Goal: Task Accomplishment & Management: Complete application form

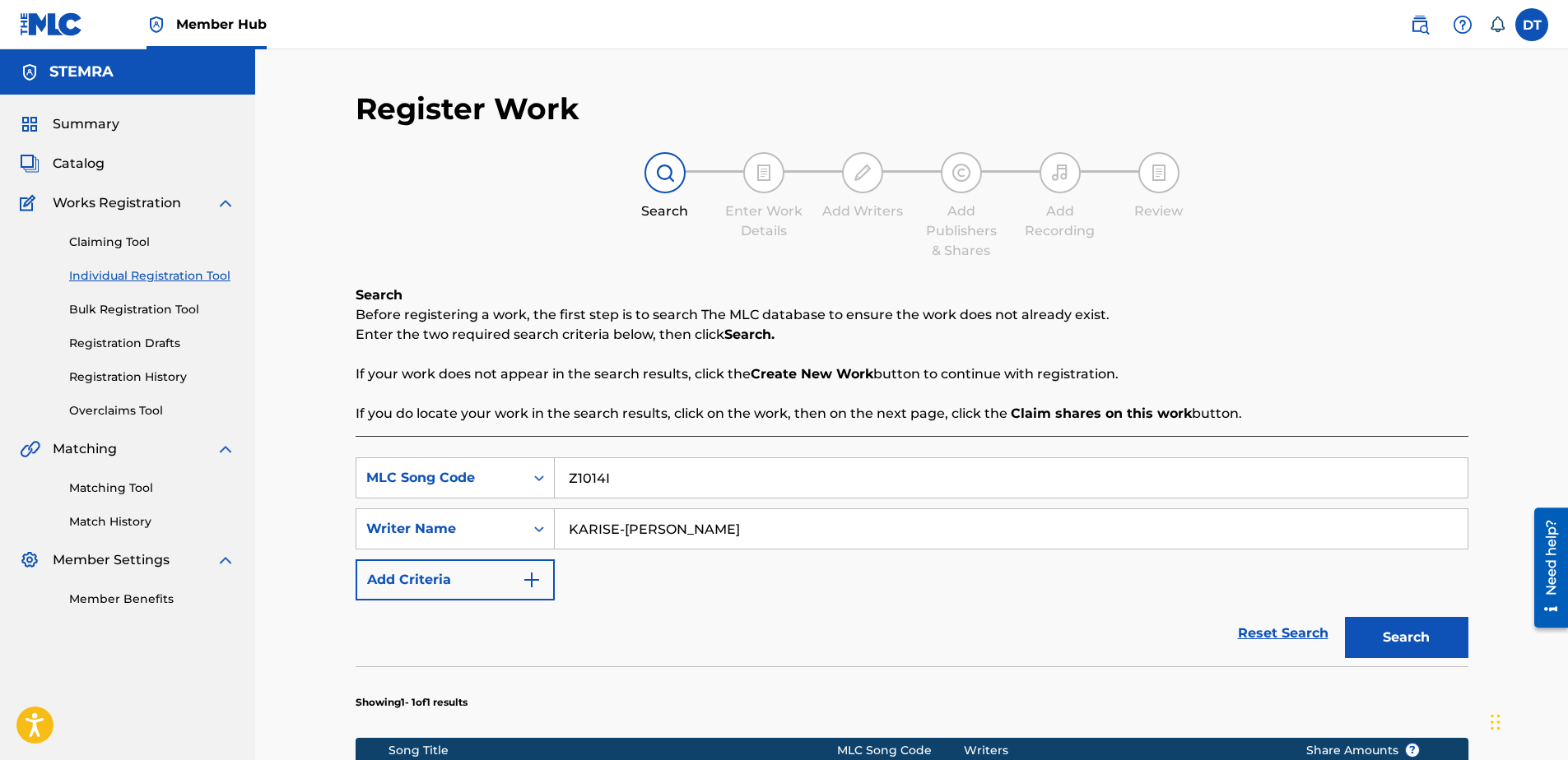
click at [524, 15] on nav "Member Hub DT DT Documentation Team documentation@bumastemra.nl Notification Pr…" at bounding box center [784, 25] width 1568 height 49
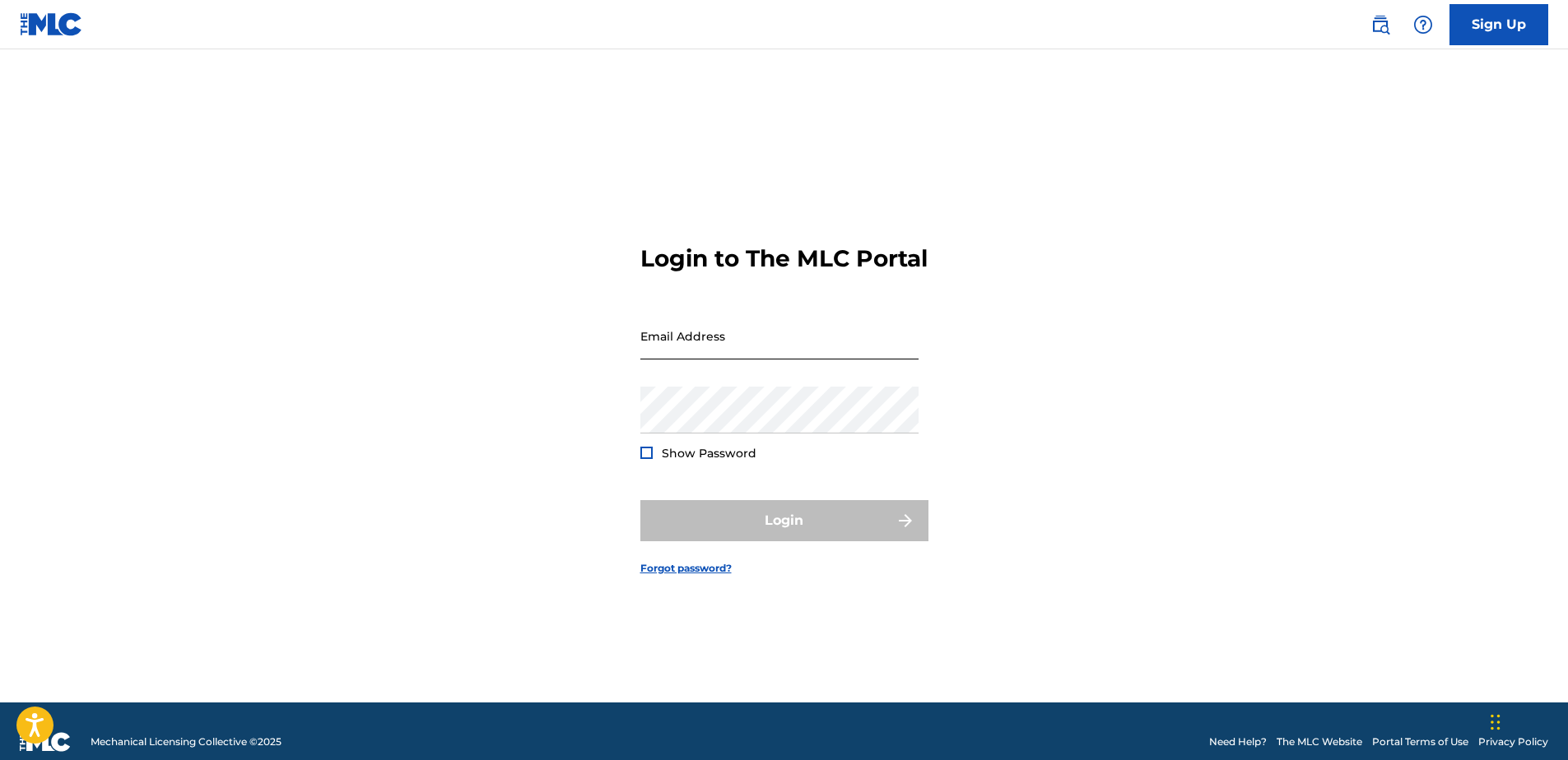
click at [710, 355] on input "Email Address" at bounding box center [780, 336] width 279 height 47
click at [367, 319] on div "Login to The MLC Portal Email Address Password Show Password Login Forgot passw…" at bounding box center [784, 396] width 1152 height 612
click at [671, 349] on input "Email Address" at bounding box center [780, 336] width 279 height 47
paste input "[EMAIL_ADDRESS][DOMAIN_NAME]"
click at [641, 360] on input "[EMAIL_ADDRESS][DOMAIN_NAME]" at bounding box center [780, 336] width 279 height 47
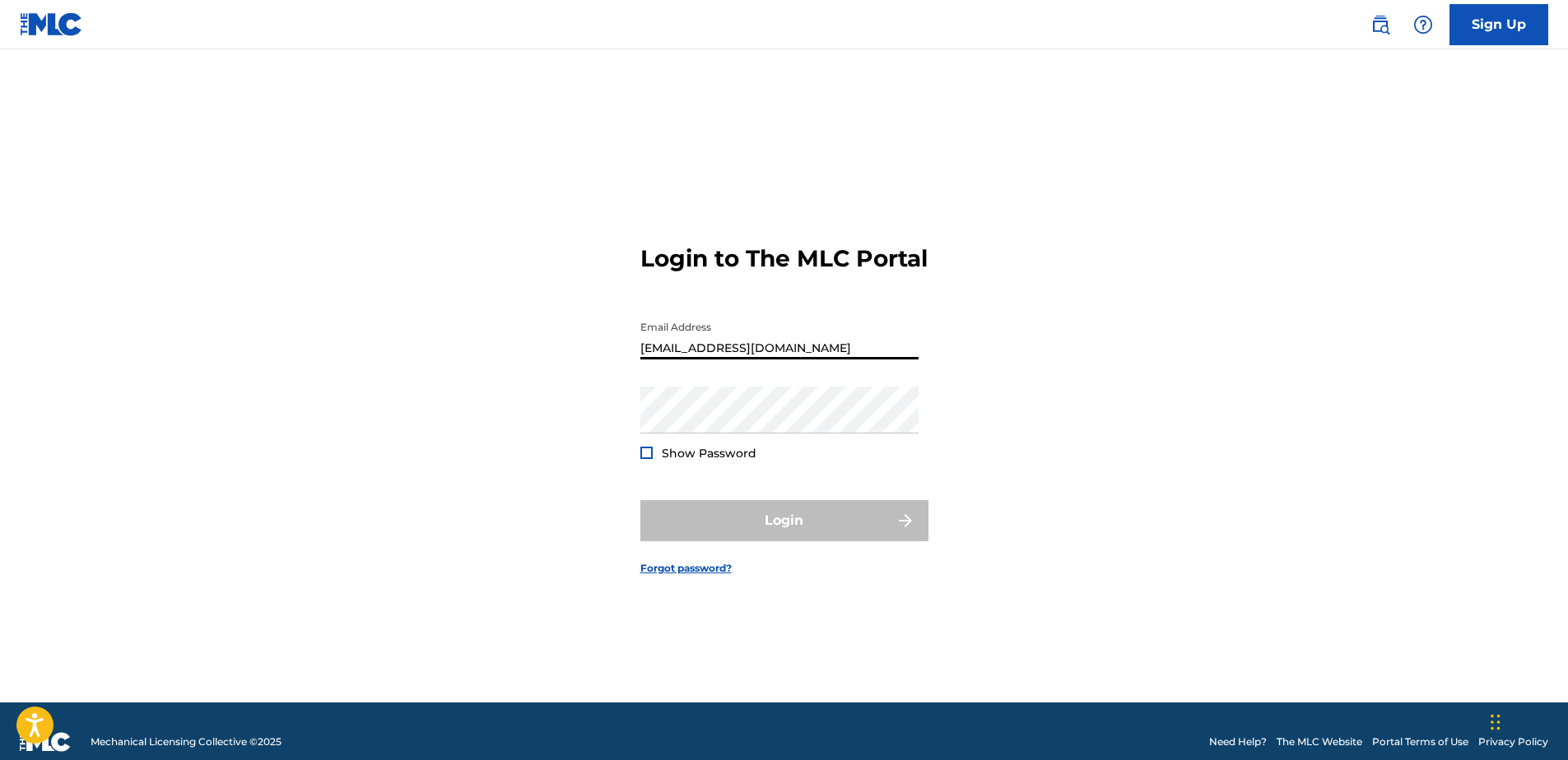
type input "[EMAIL_ADDRESS][DOMAIN_NAME]"
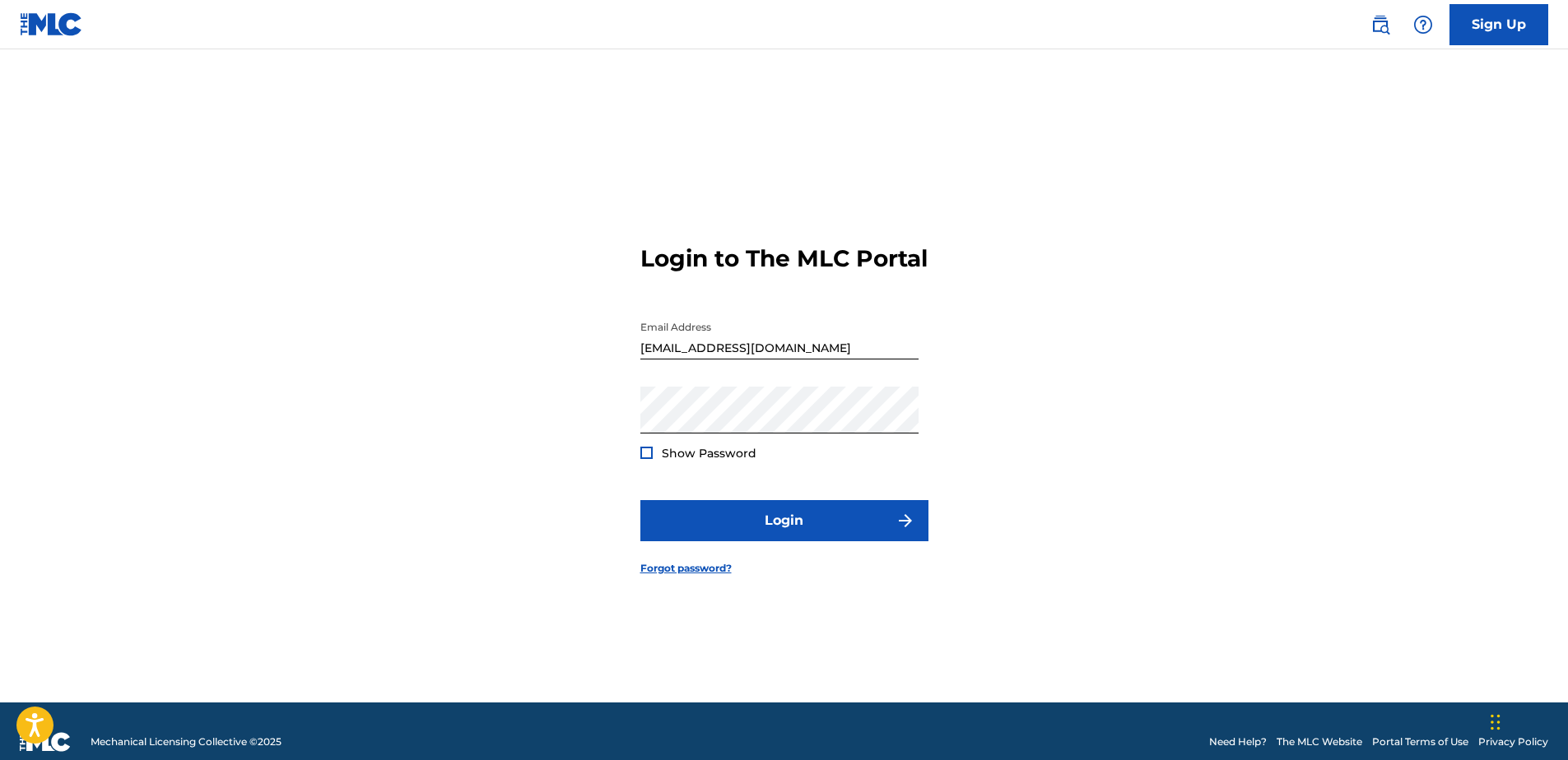
click at [646, 459] on div at bounding box center [647, 452] width 13 height 13
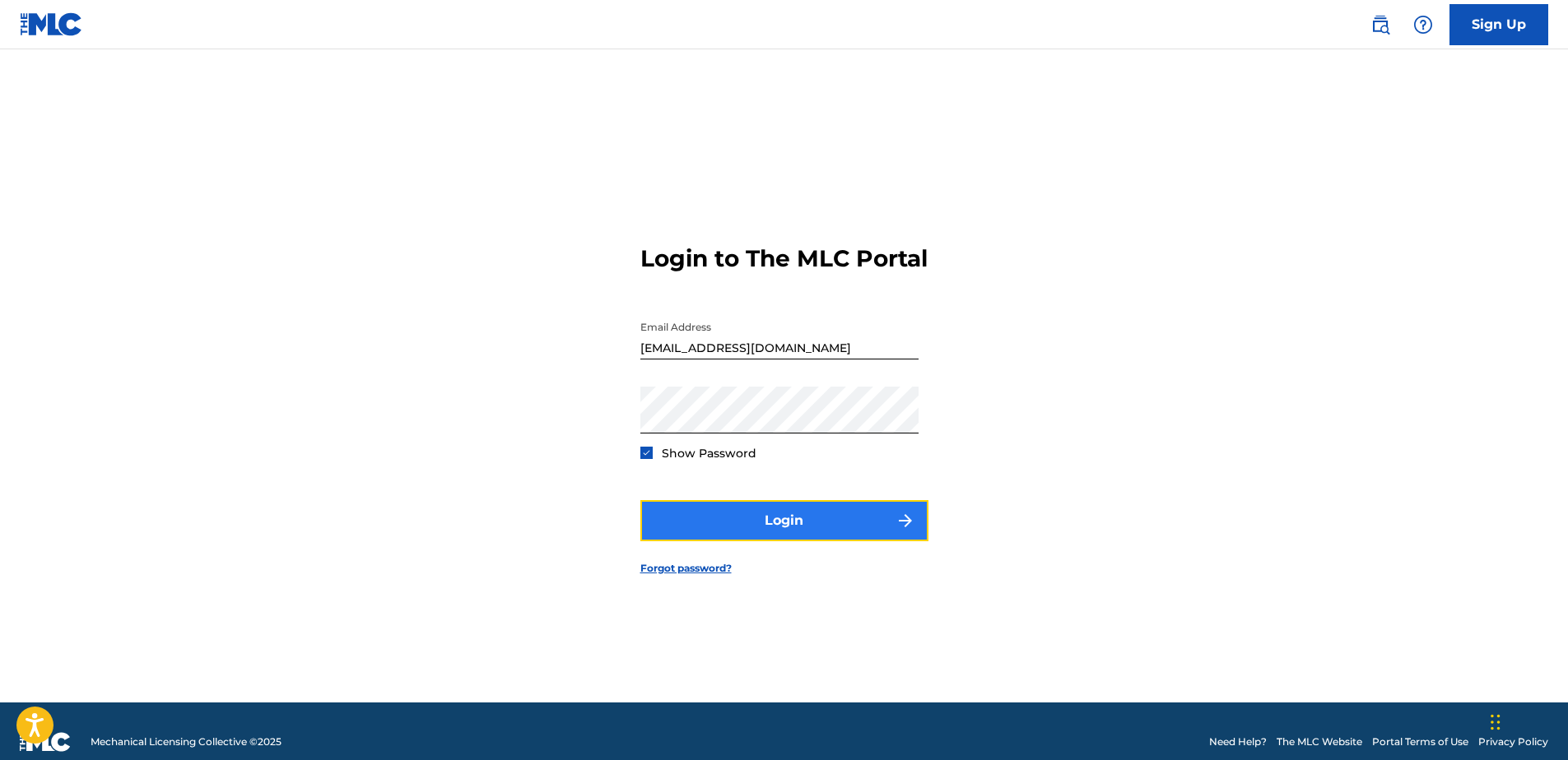
click at [736, 541] on button "Login" at bounding box center [785, 521] width 288 height 41
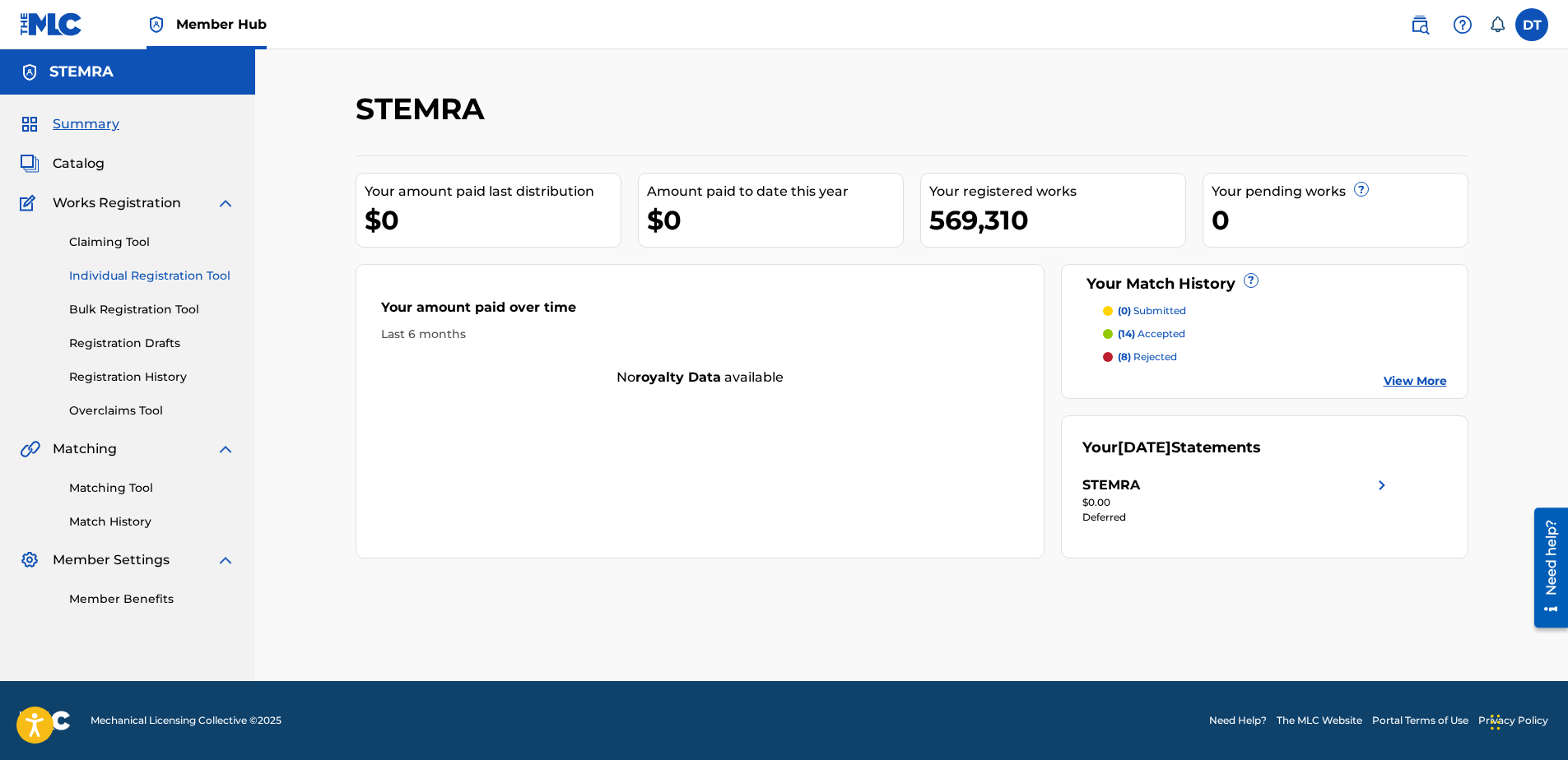
click at [107, 274] on link "Individual Registration Tool" at bounding box center [151, 277] width 166 height 18
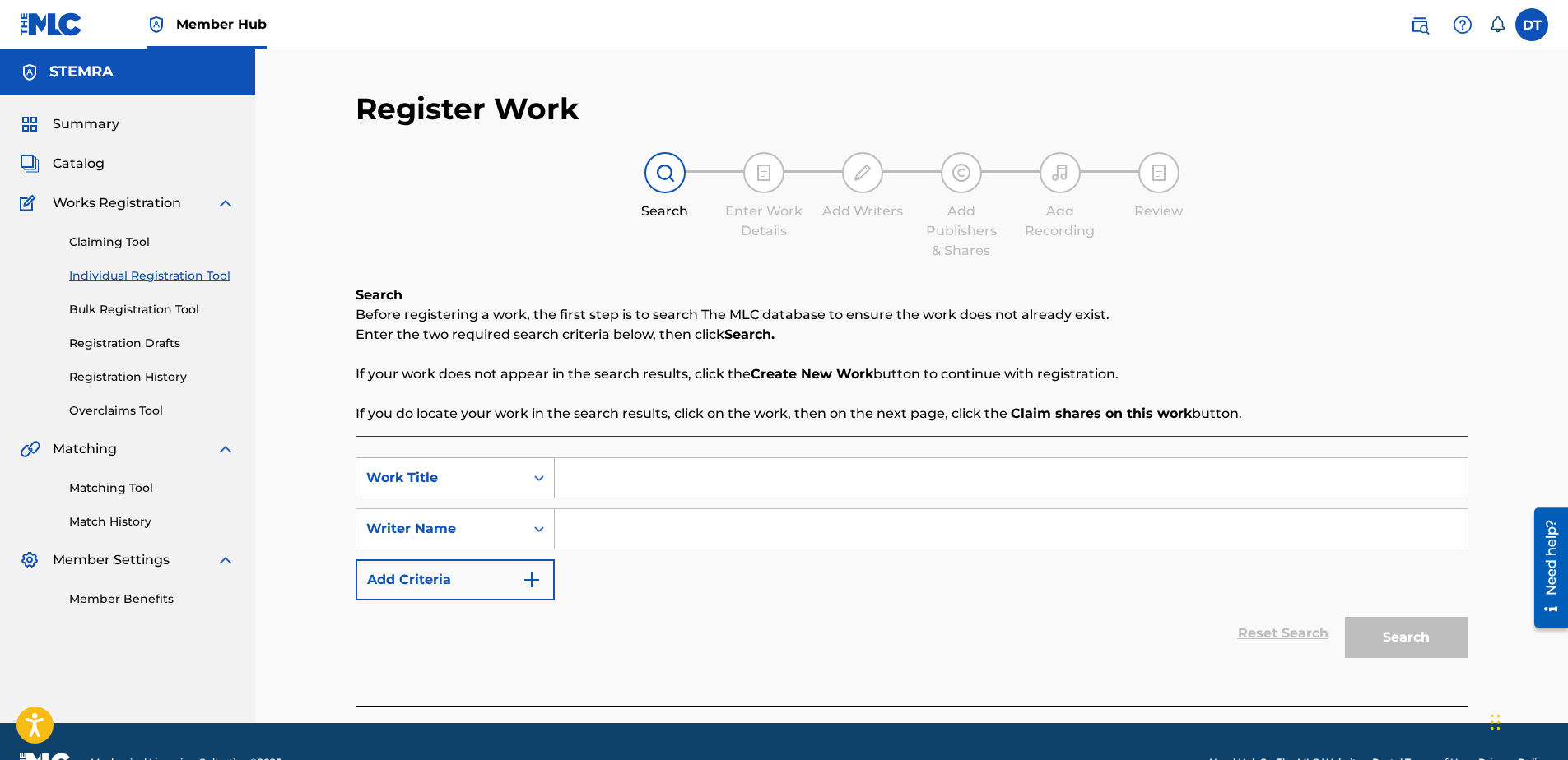
click at [529, 474] on div "Search Form" at bounding box center [539, 478] width 29 height 29
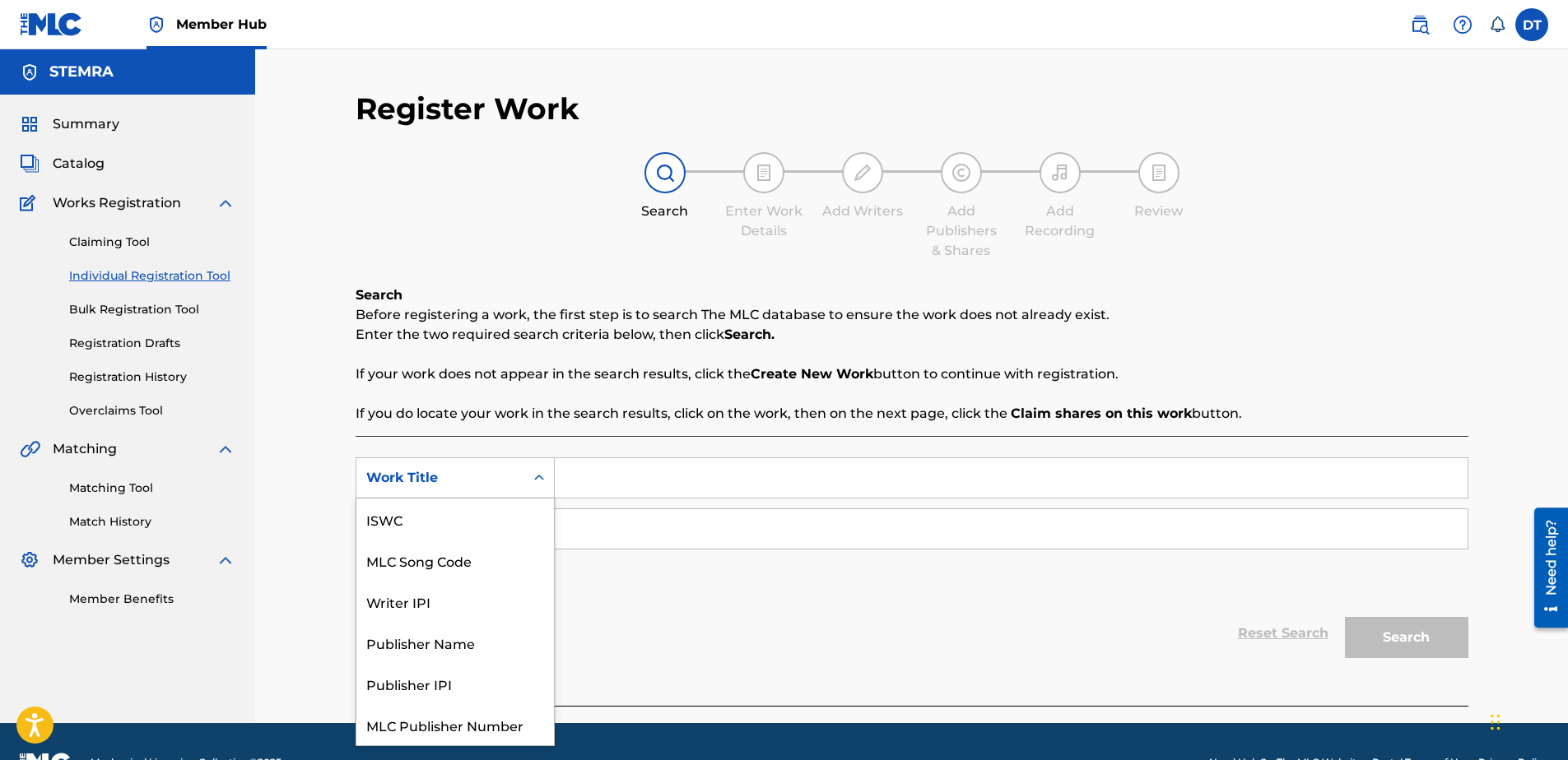
scroll to position [41, 0]
click at [474, 527] on div "MLC Song Code" at bounding box center [454, 519] width 197 height 41
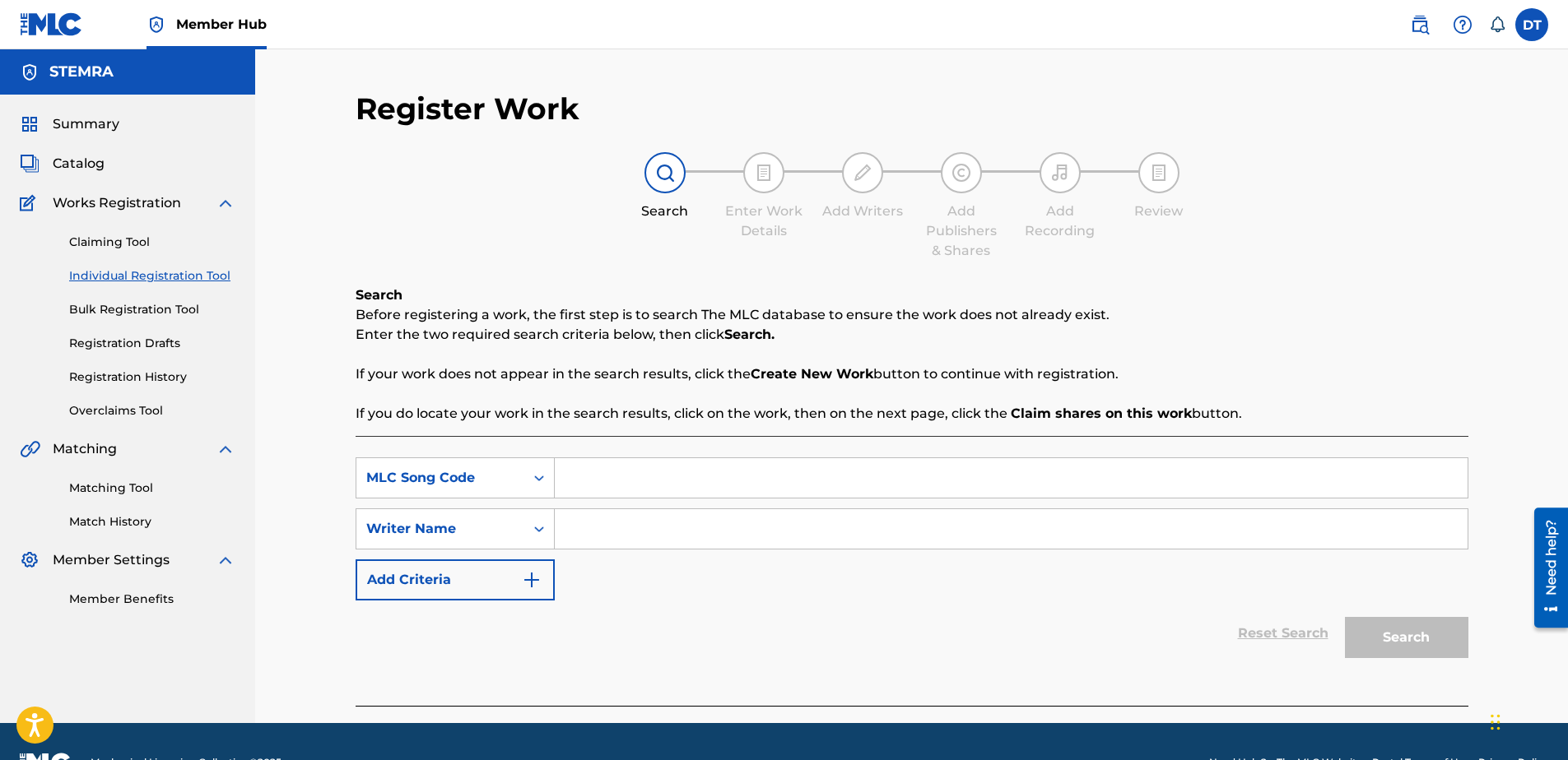
click at [664, 475] on input "Search Form" at bounding box center [1011, 478] width 913 height 39
paste input "WB83X8"
type input "WB83X8"
click at [628, 534] on input "Search Form" at bounding box center [1011, 529] width 913 height 39
click at [660, 532] on input "Search Form" at bounding box center [1011, 529] width 913 height 39
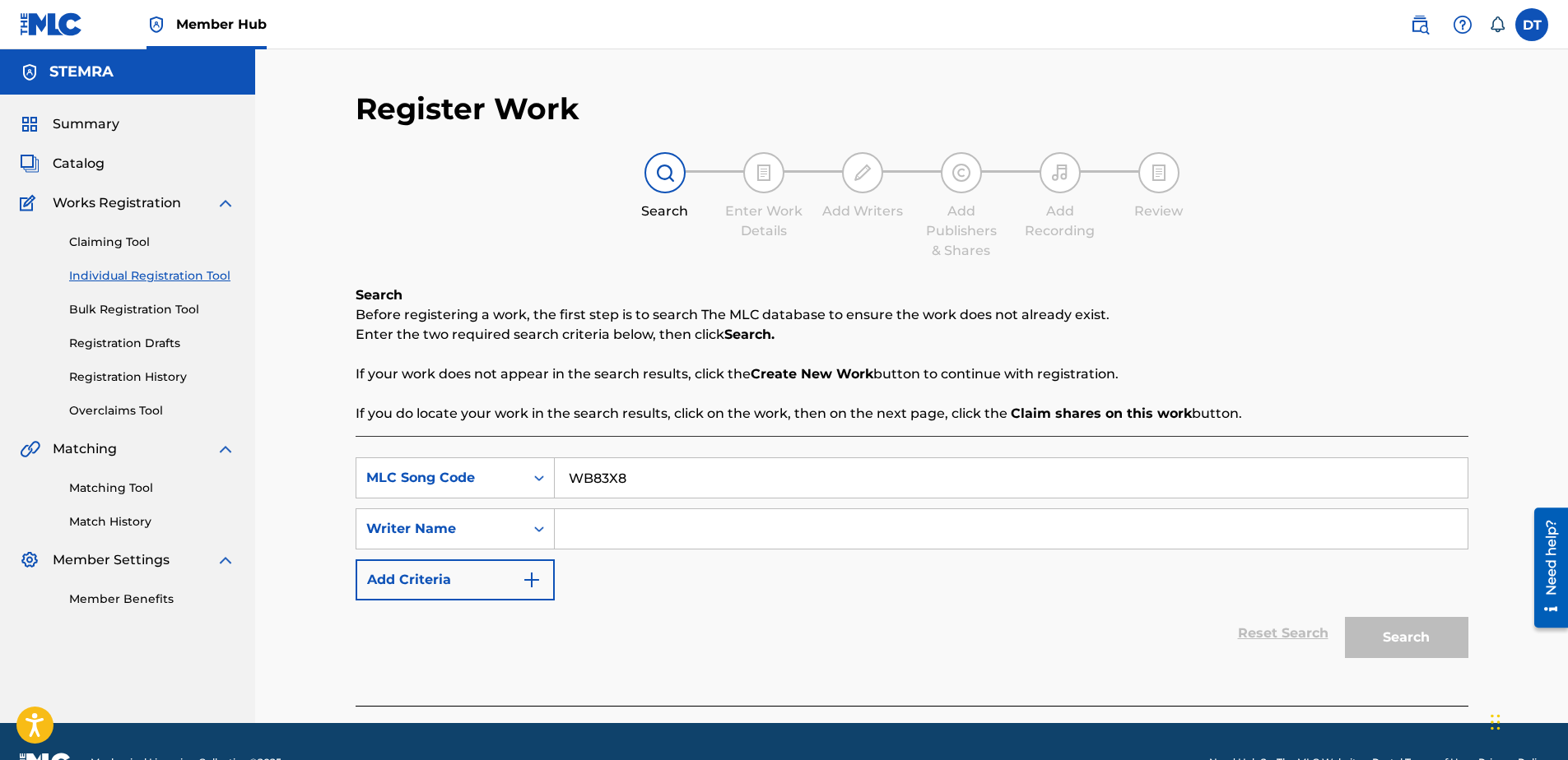
paste input "[PERSON_NAME]"
click at [567, 538] on input "[PERSON_NAME]" at bounding box center [1011, 529] width 913 height 39
type input "[PERSON_NAME]"
click at [1427, 634] on button "Search" at bounding box center [1407, 637] width 124 height 41
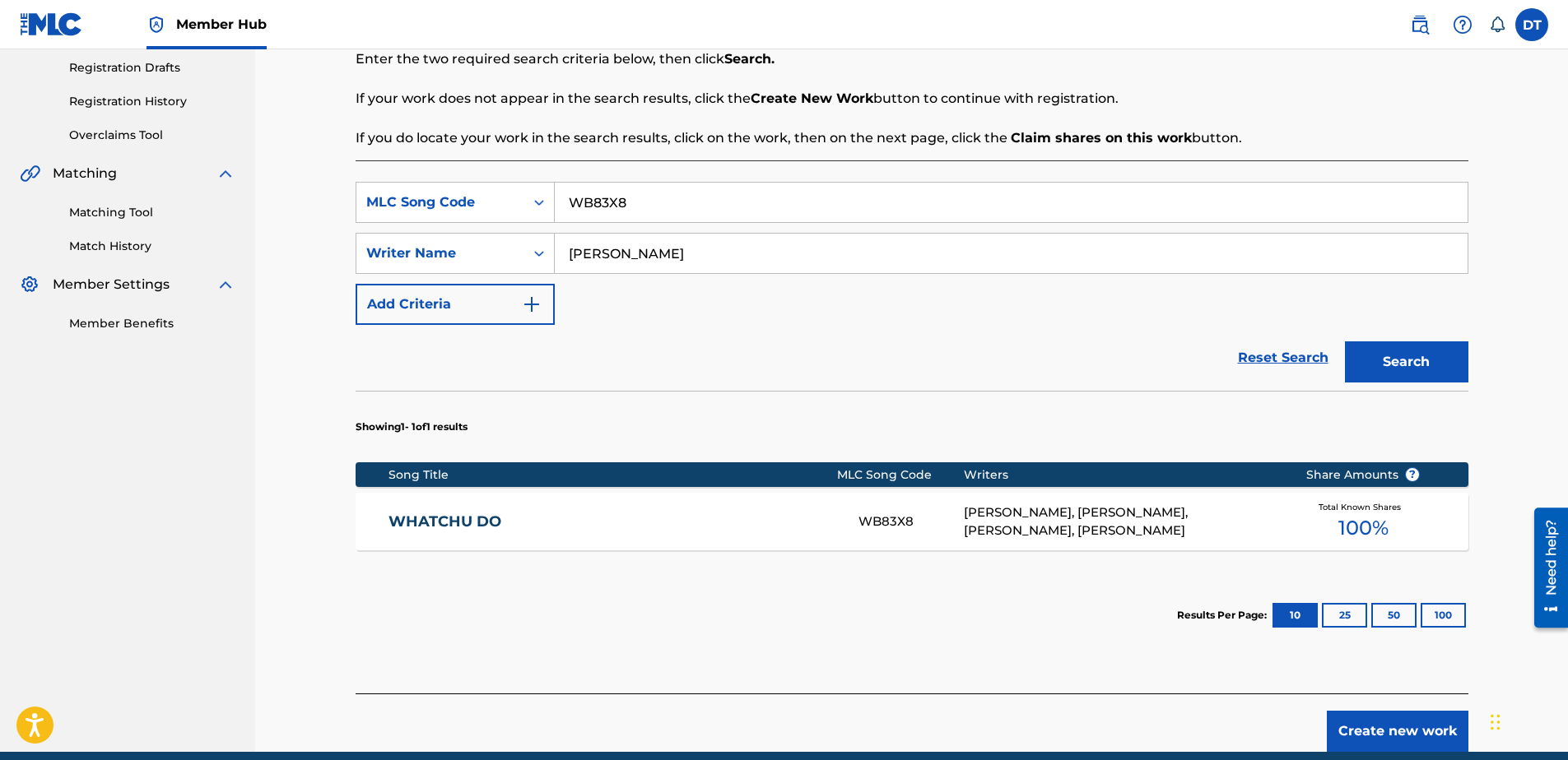
scroll to position [247, 0]
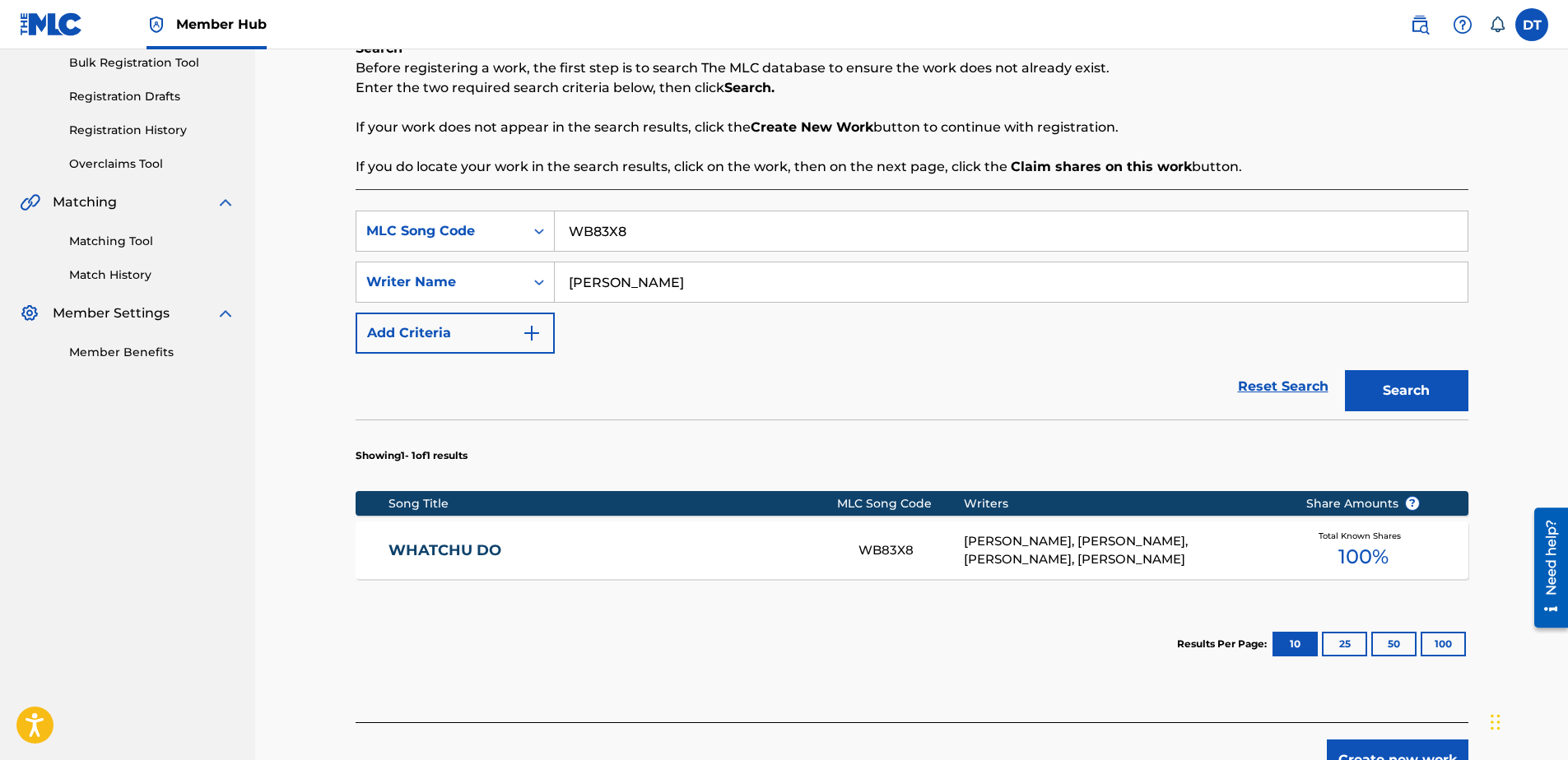
click at [421, 544] on link "WHATCHU DO" at bounding box center [612, 550] width 447 height 19
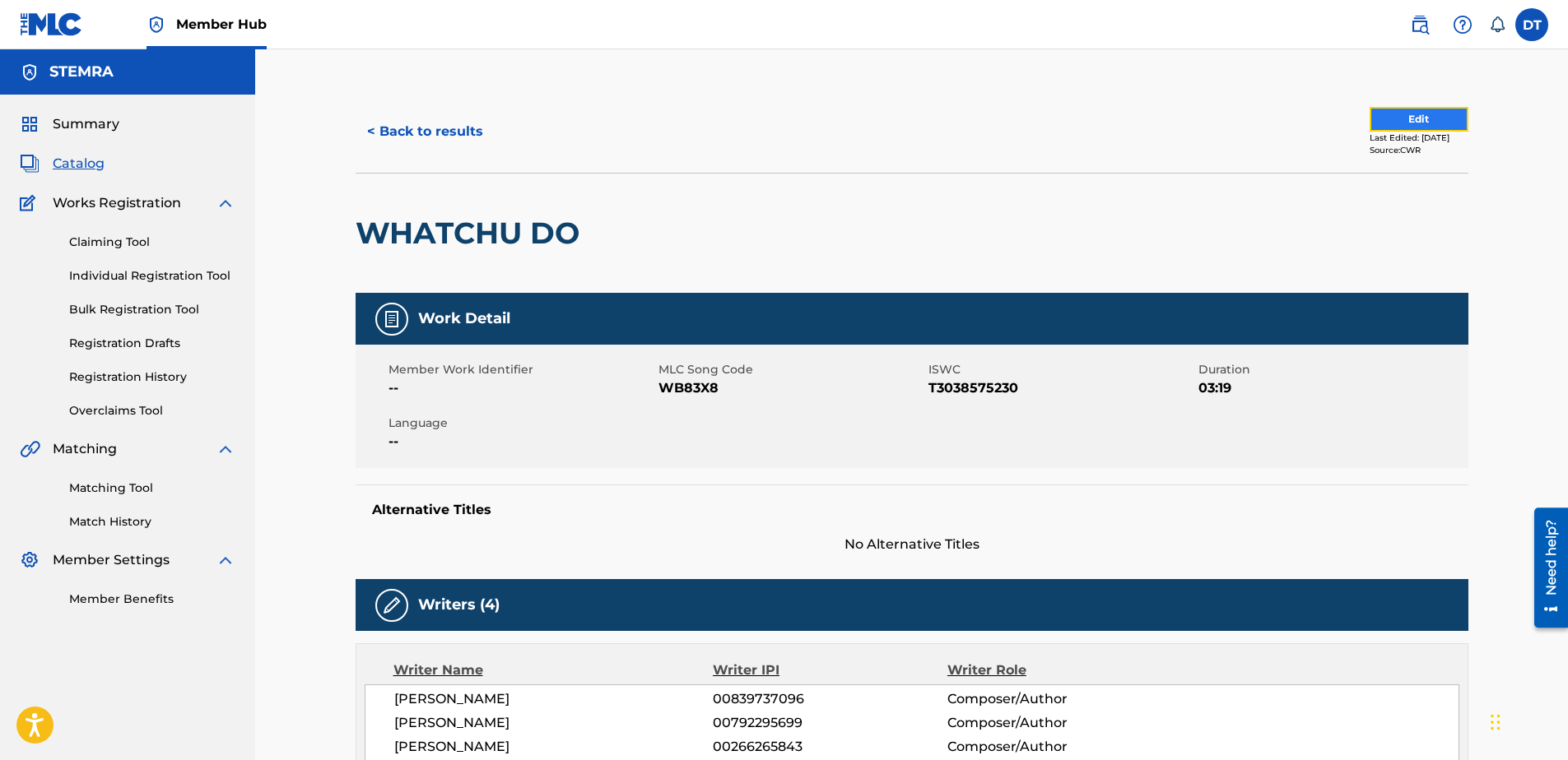
click at [1402, 112] on button "Edit" at bounding box center [1419, 119] width 99 height 25
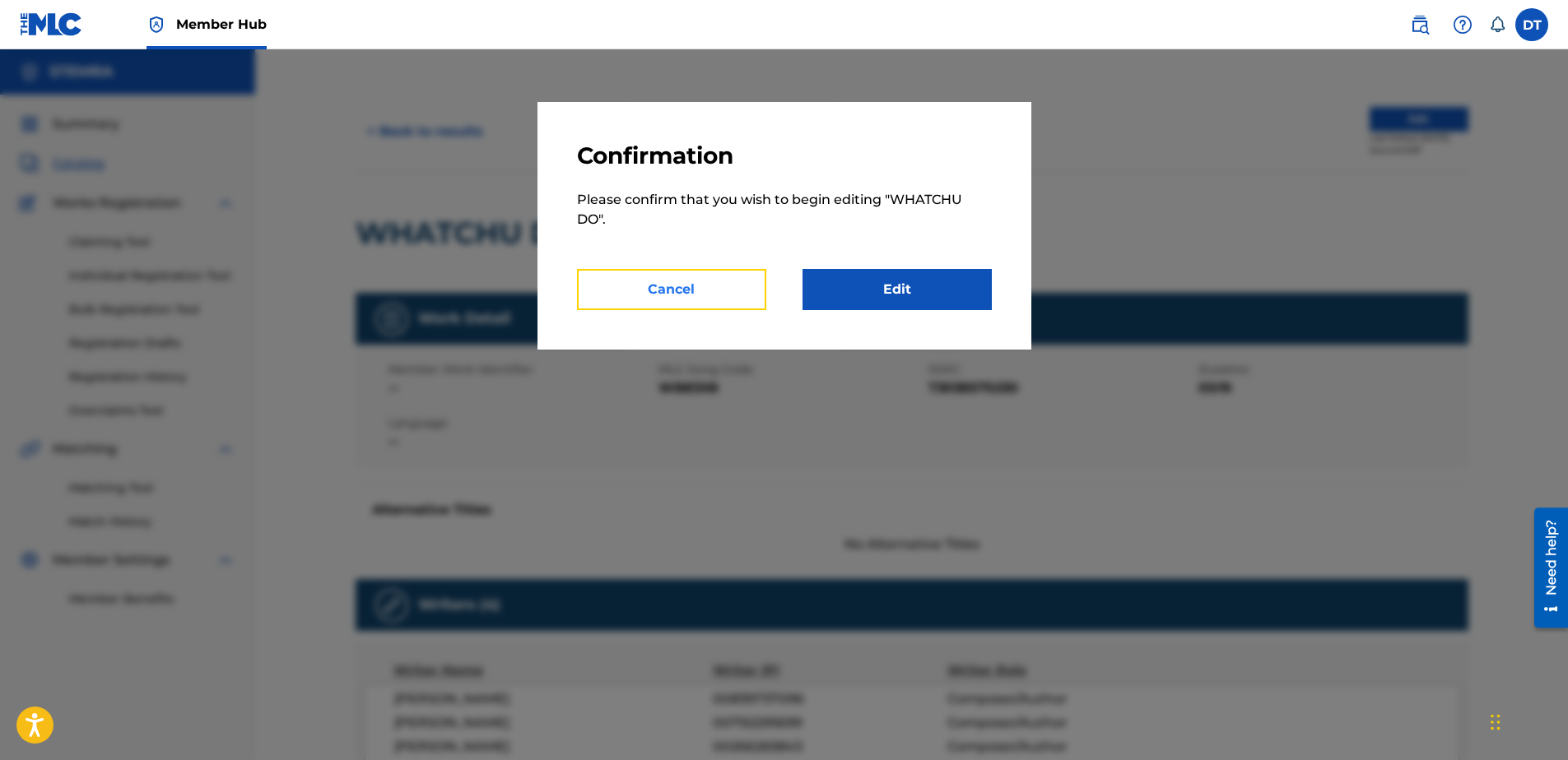
click at [677, 273] on button "Cancel" at bounding box center [671, 289] width 189 height 41
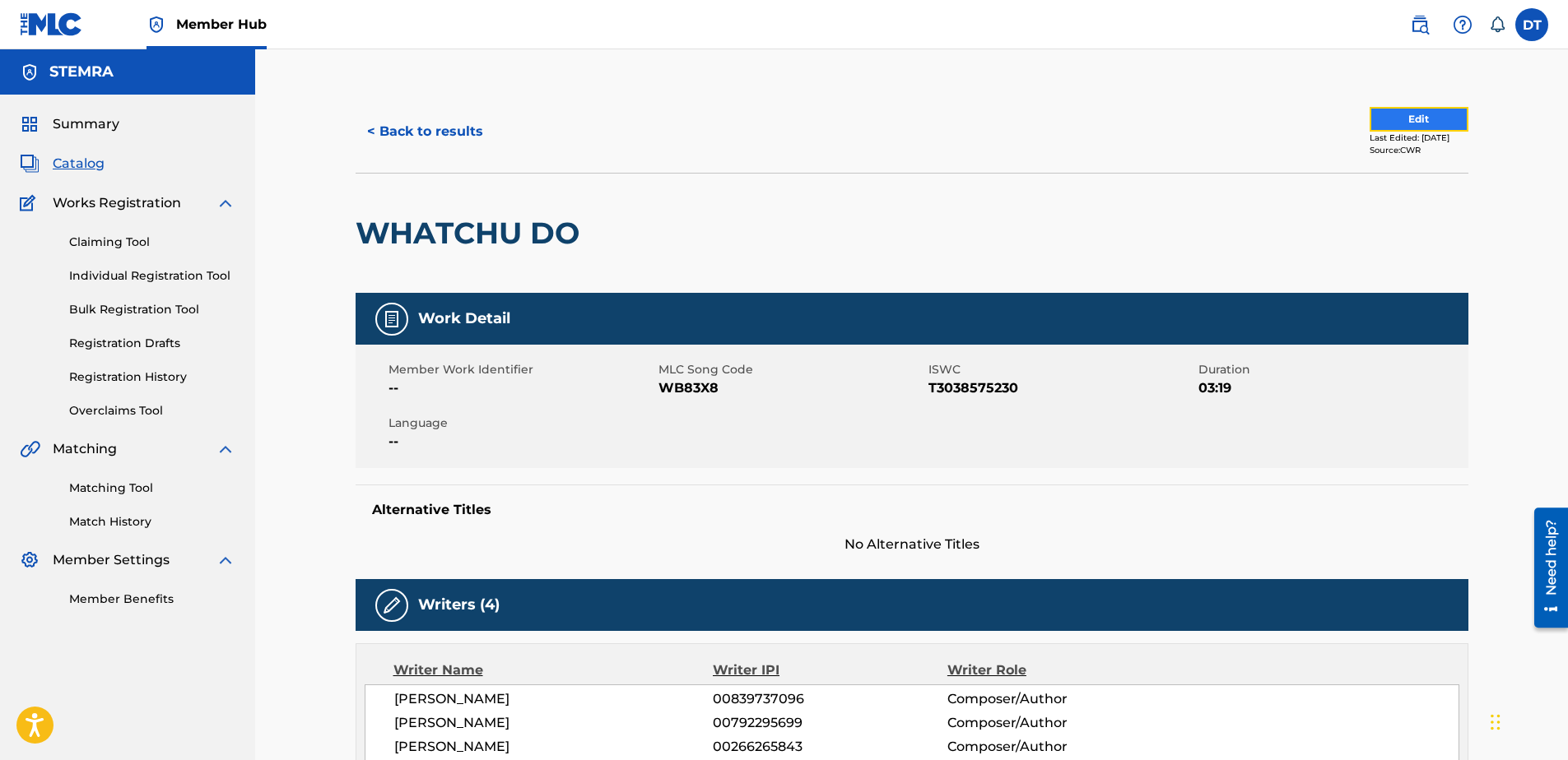
click at [1402, 115] on button "Edit" at bounding box center [1419, 119] width 99 height 25
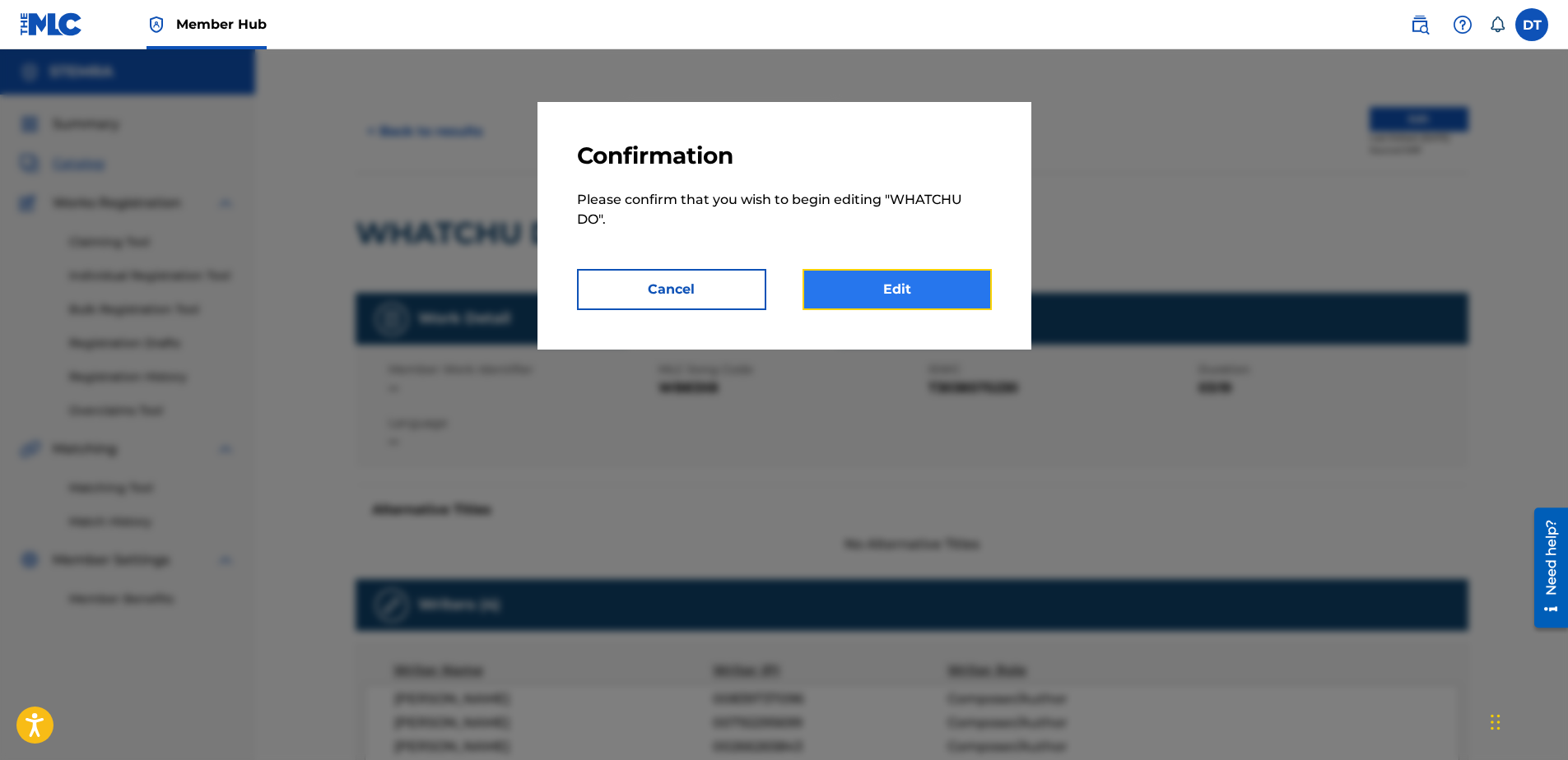
click at [872, 290] on link "Edit" at bounding box center [897, 289] width 189 height 41
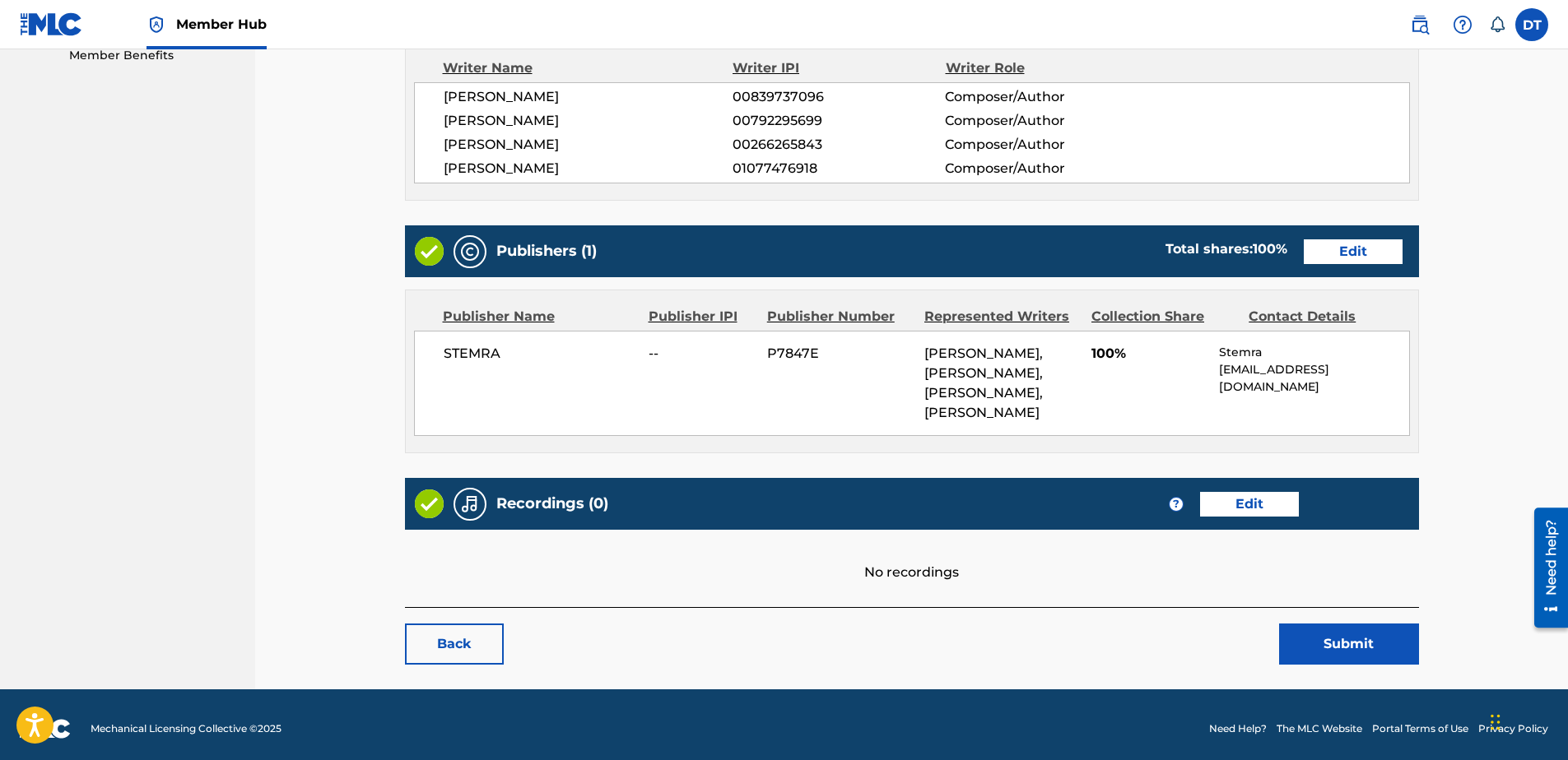
scroll to position [572, 0]
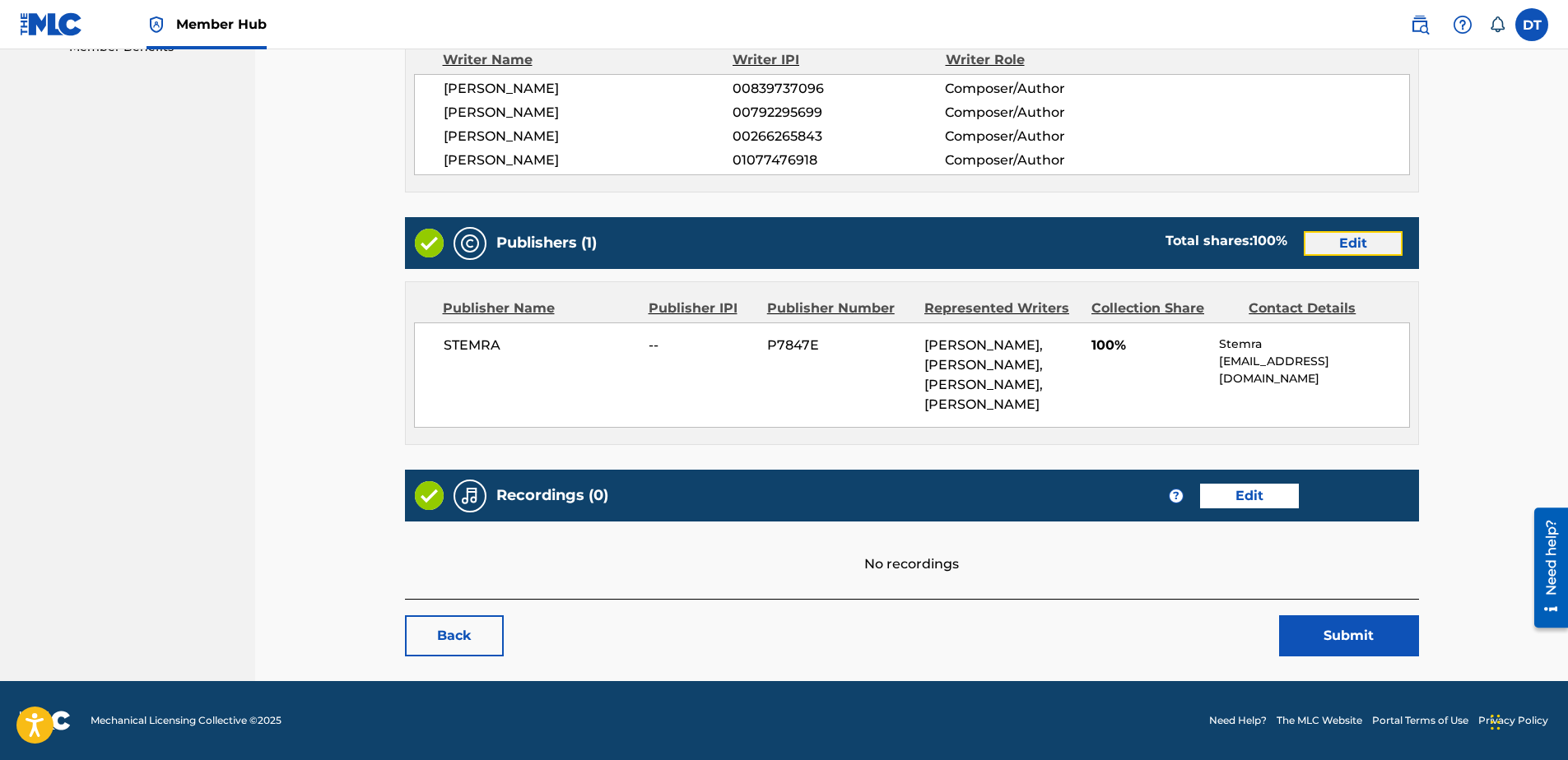
click at [1358, 231] on link "Edit" at bounding box center [1353, 243] width 99 height 25
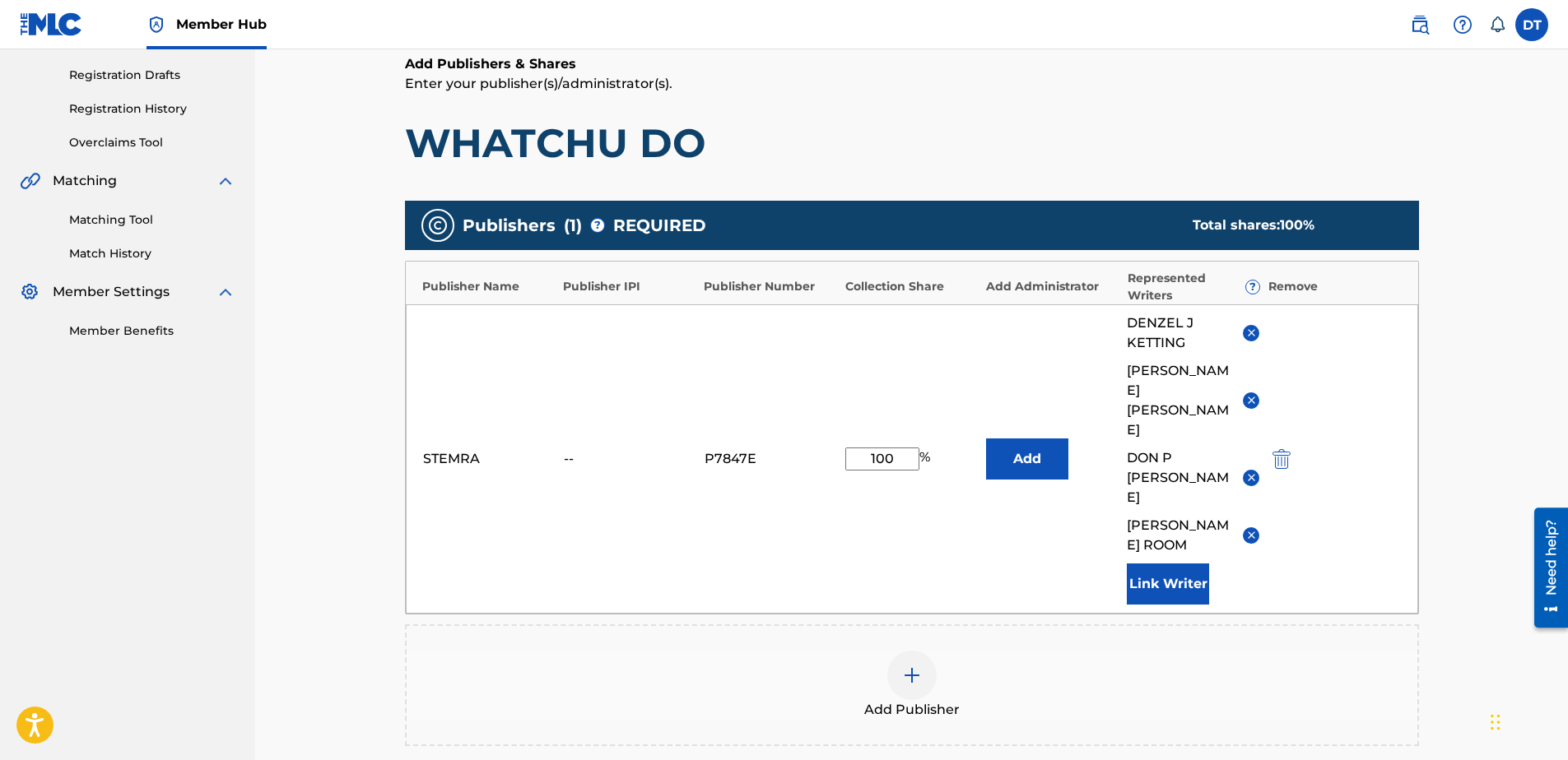
scroll to position [247, 0]
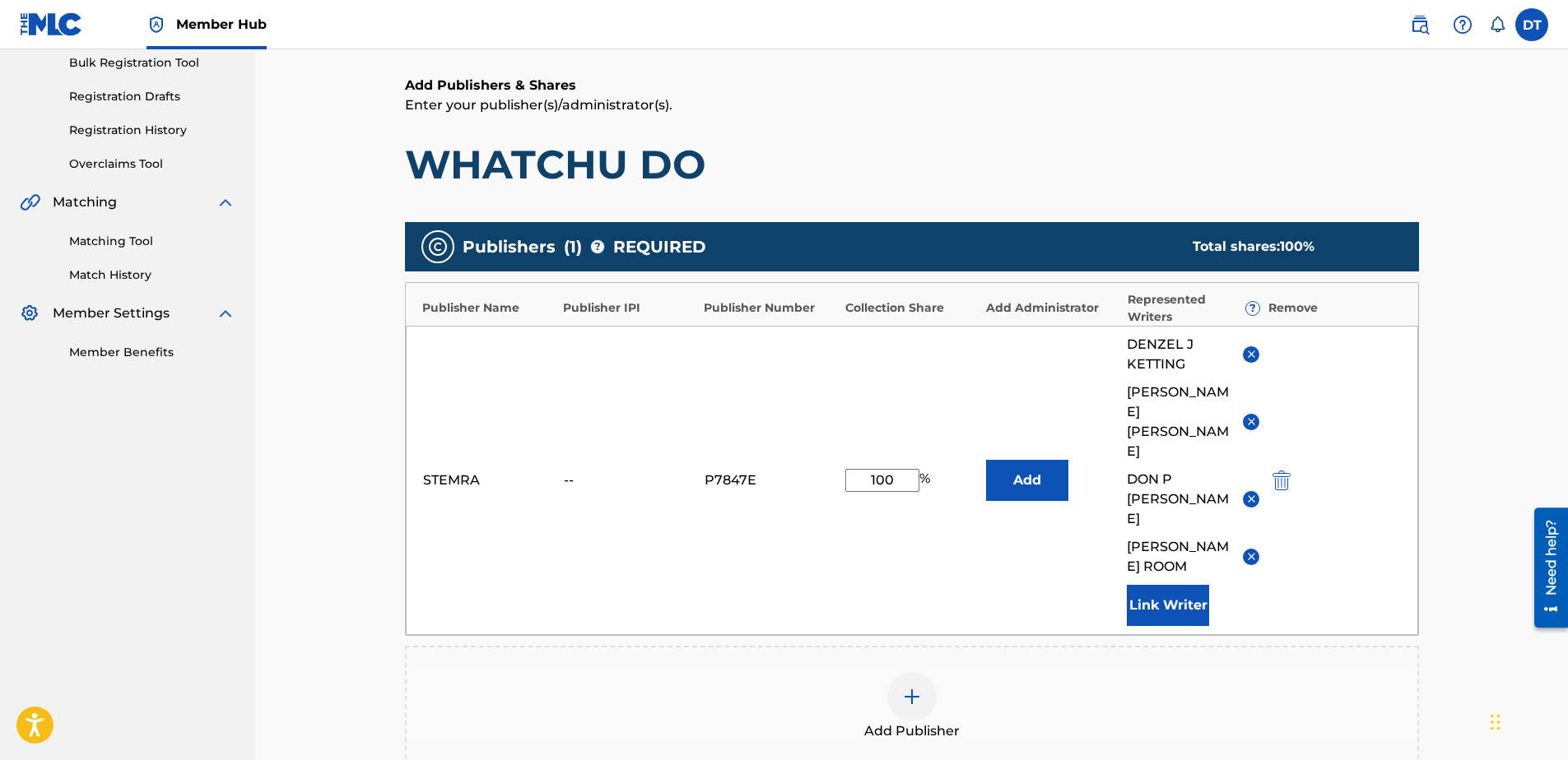
click at [889, 469] on input "100" at bounding box center [881, 480] width 74 height 23
click at [898, 469] on input "100" at bounding box center [881, 480] width 74 height 23
drag, startPoint x: 902, startPoint y: 455, endPoint x: 857, endPoint y: 464, distance: 45.9
click at [857, 469] on input "100" at bounding box center [881, 480] width 74 height 23
type input "6"
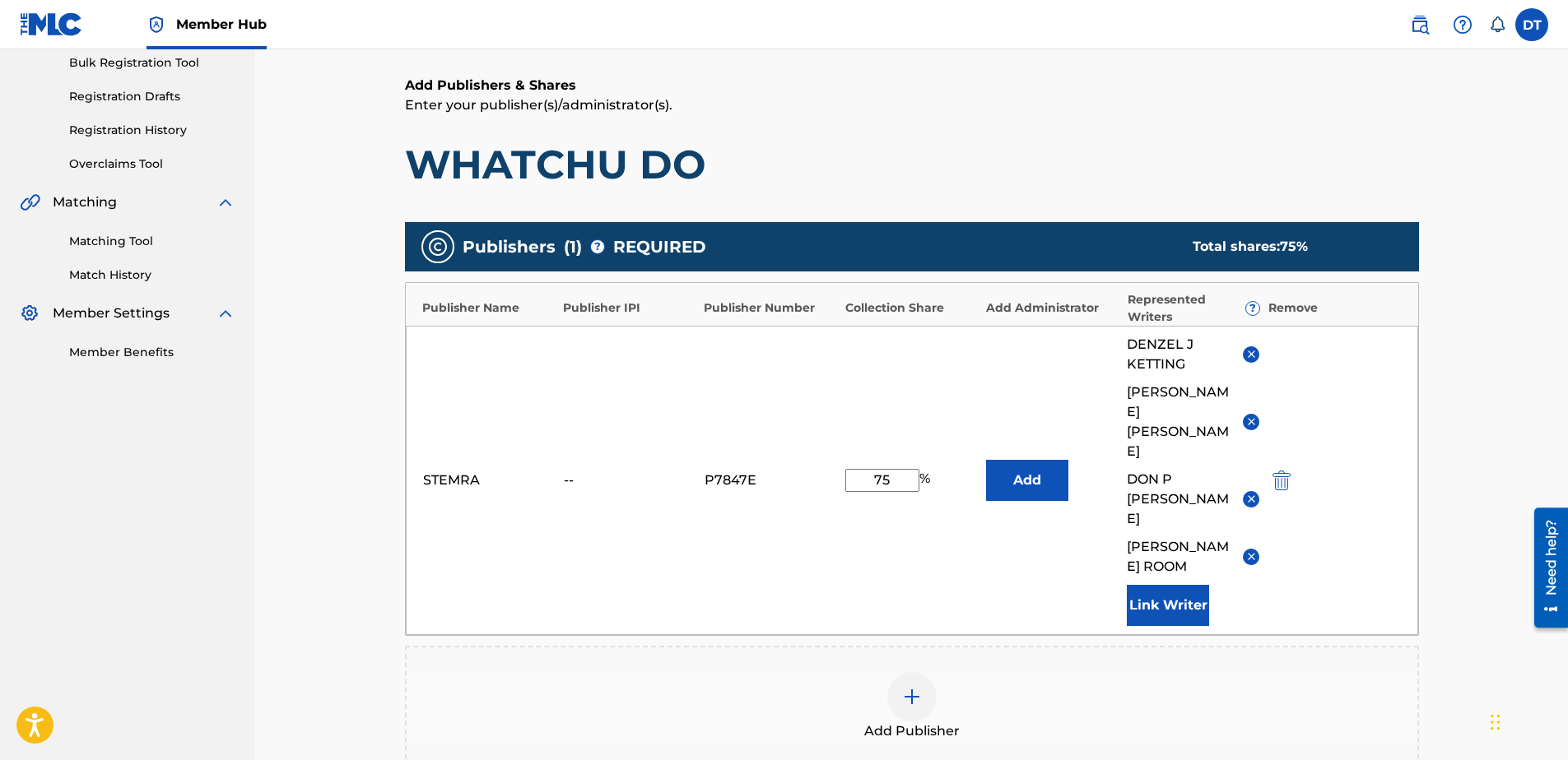
type input "75.00"
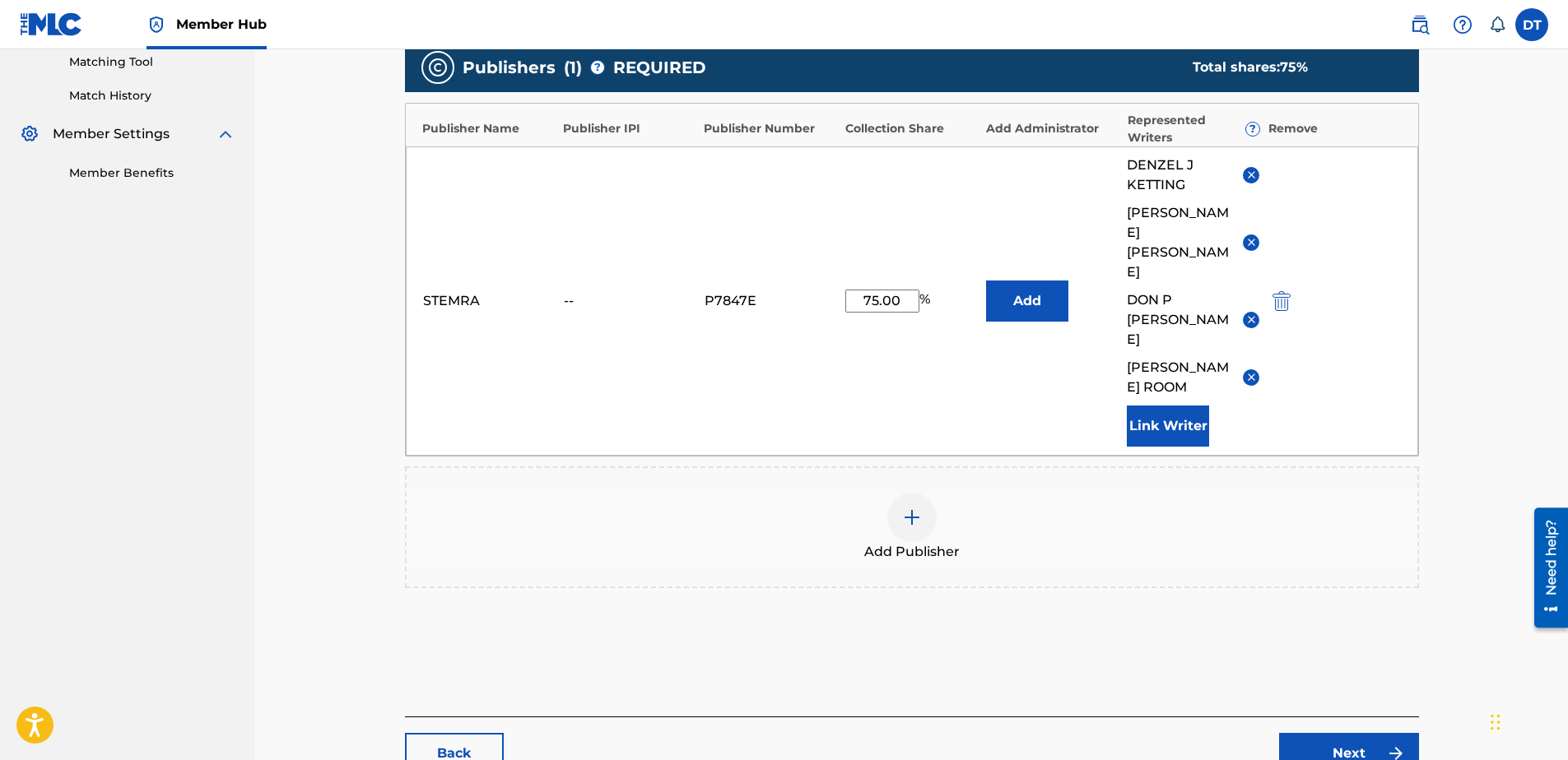
scroll to position [422, 0]
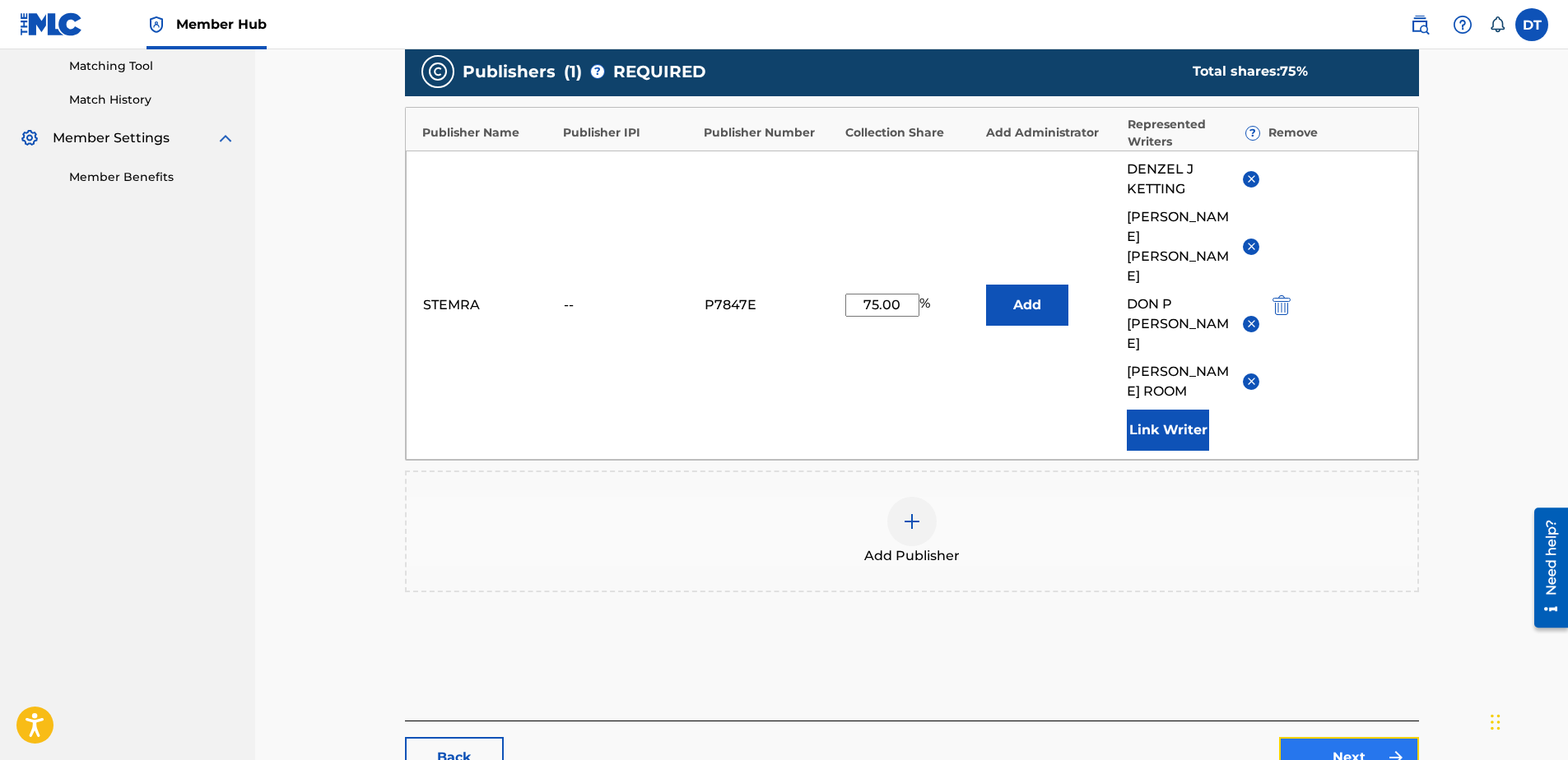
click at [1337, 737] on link "Next" at bounding box center [1349, 758] width 140 height 41
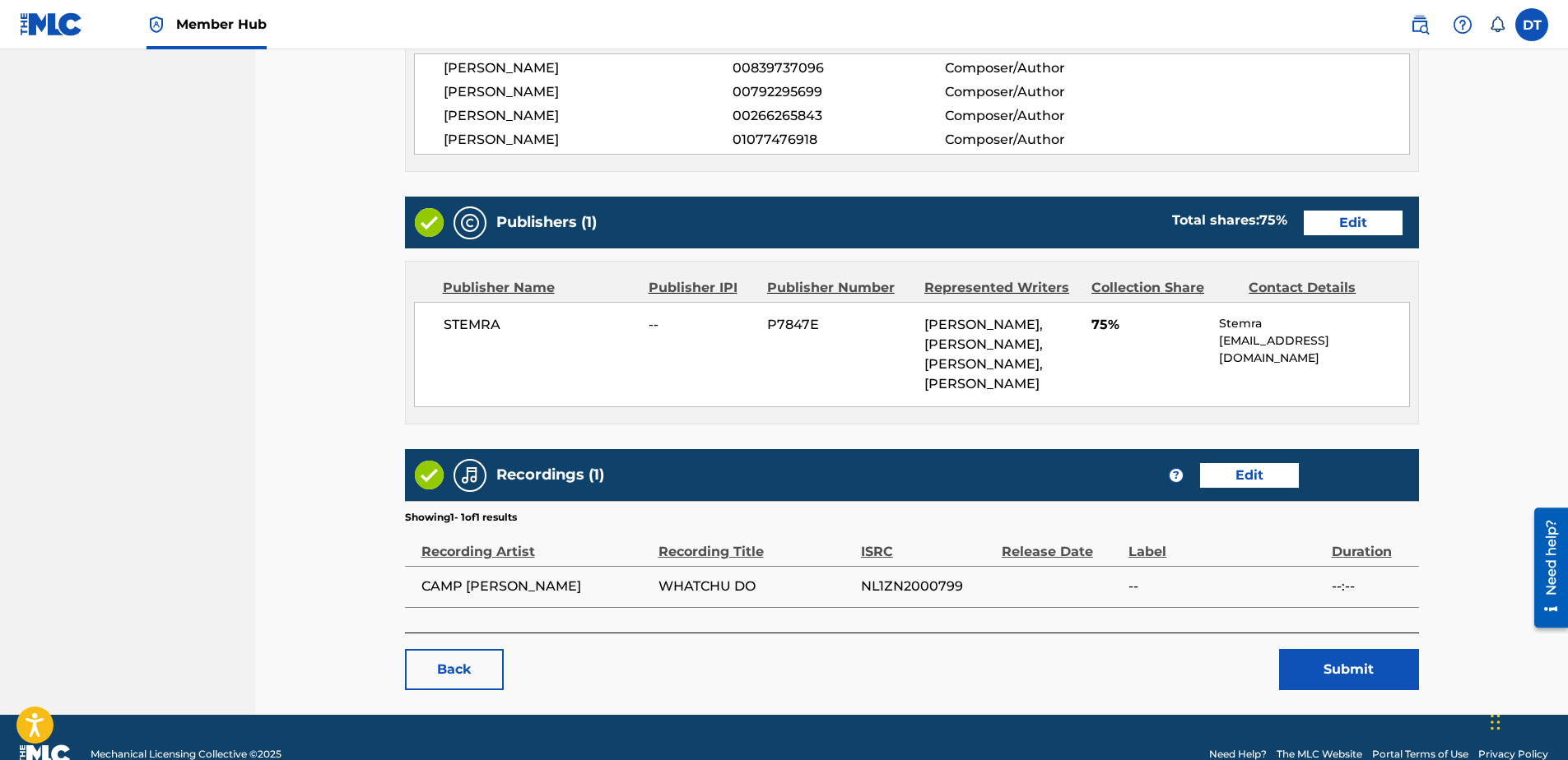
scroll to position [626, 0]
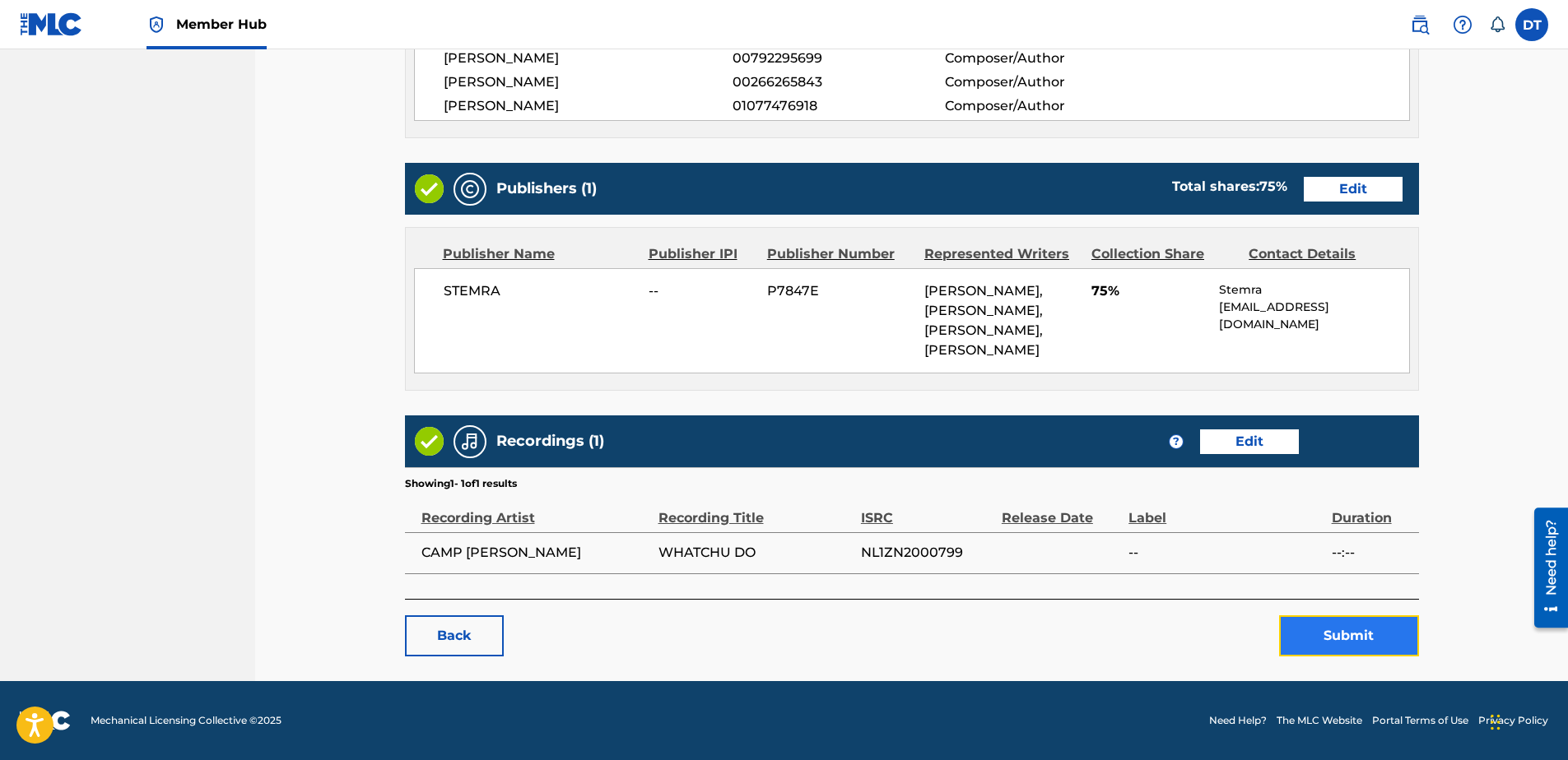
click at [1330, 641] on button "Submit" at bounding box center [1349, 635] width 140 height 41
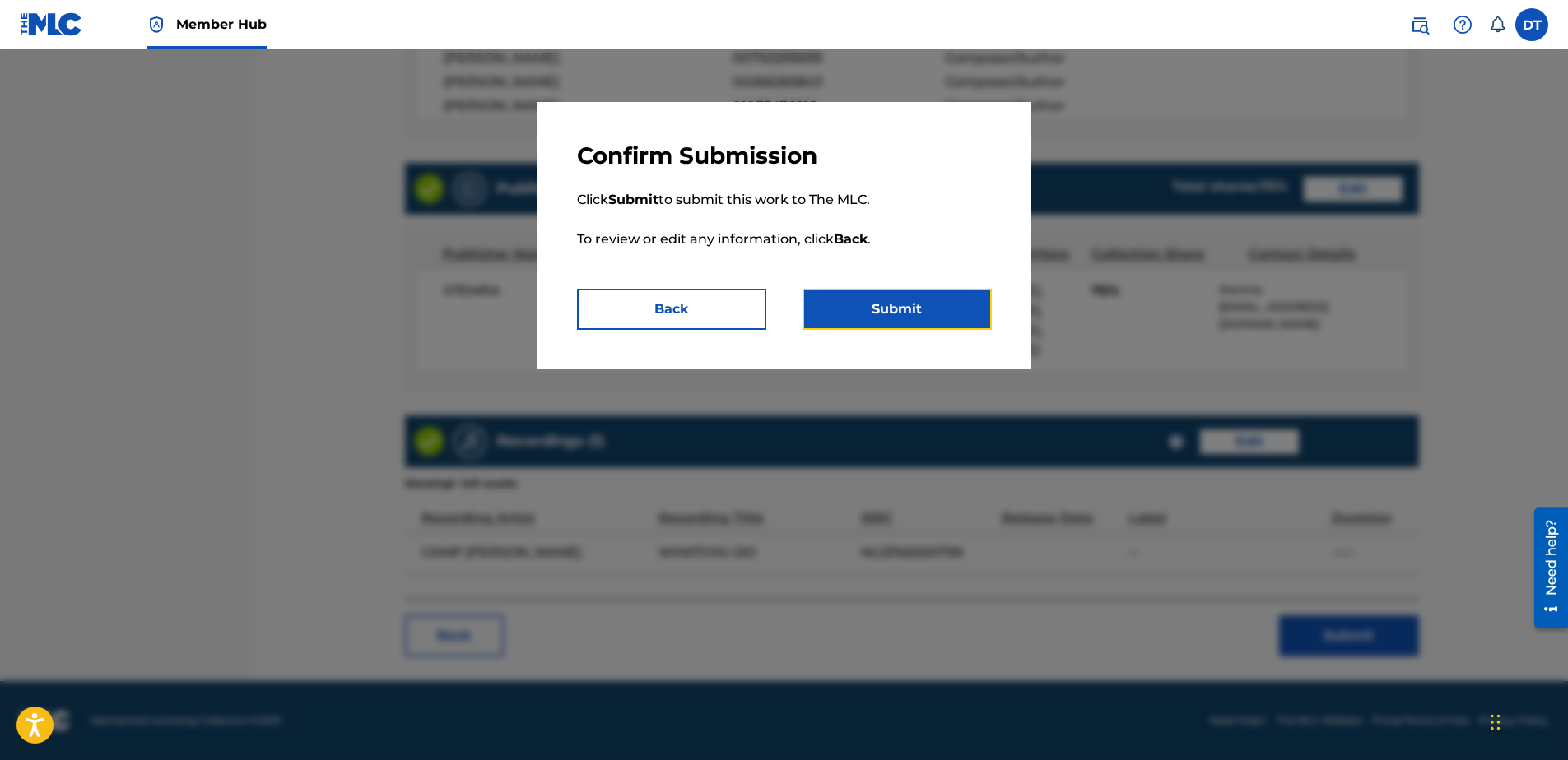
click at [898, 309] on button "Submit" at bounding box center [897, 309] width 189 height 41
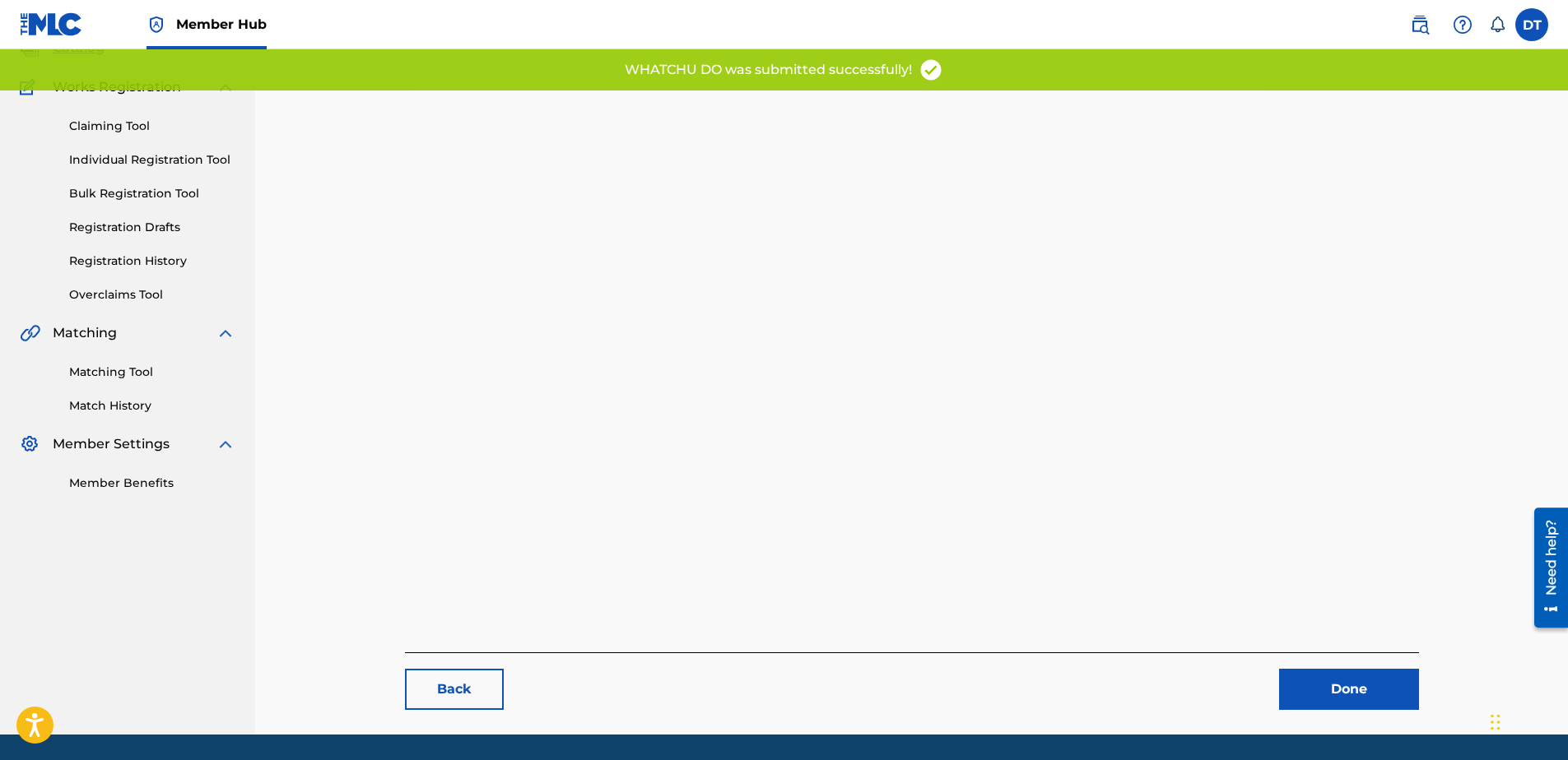
scroll to position [87, 0]
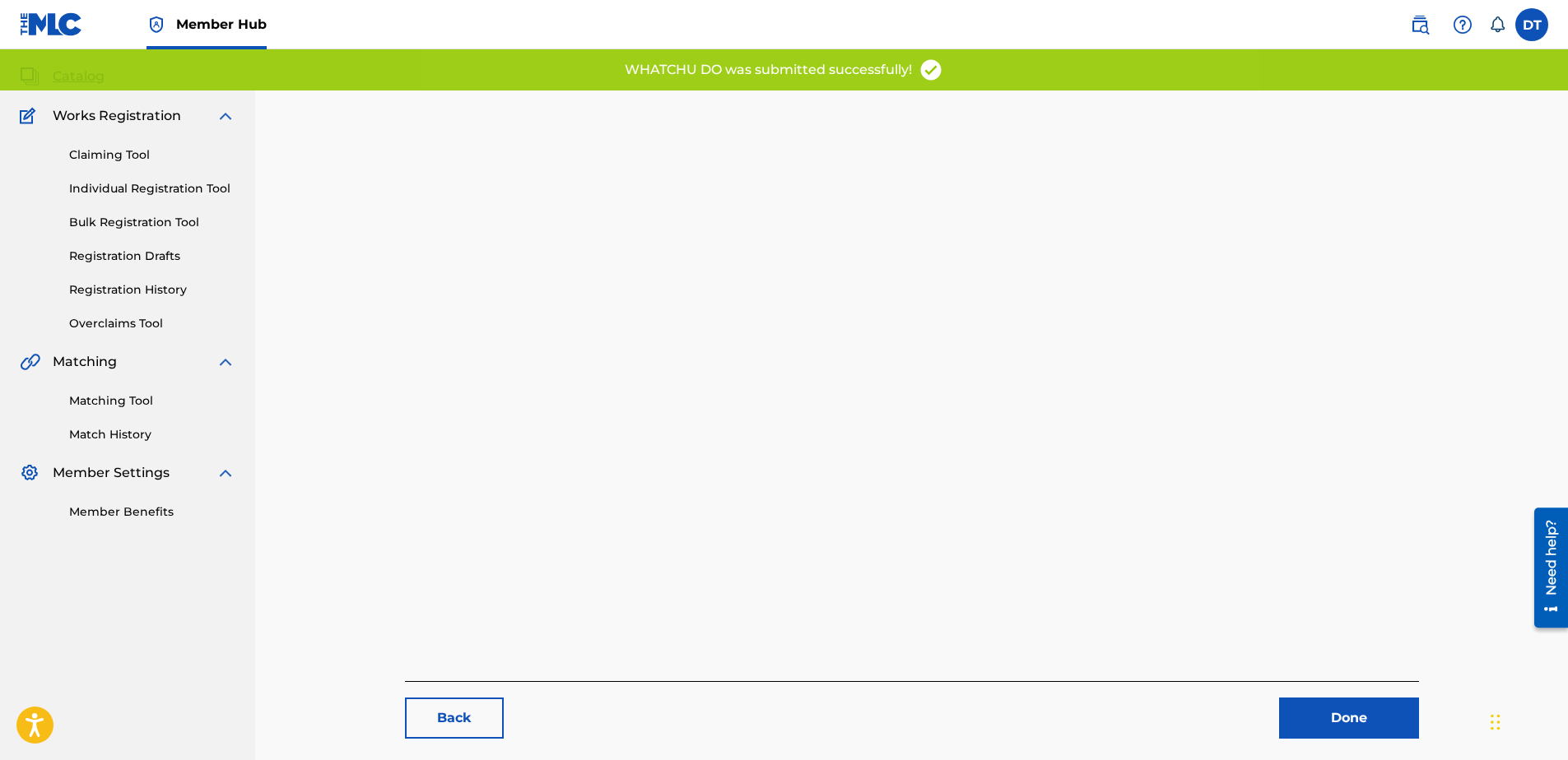
click at [1321, 633] on div "Back Done" at bounding box center [912, 383] width 1014 height 711
click at [1325, 712] on link "Done" at bounding box center [1349, 718] width 140 height 41
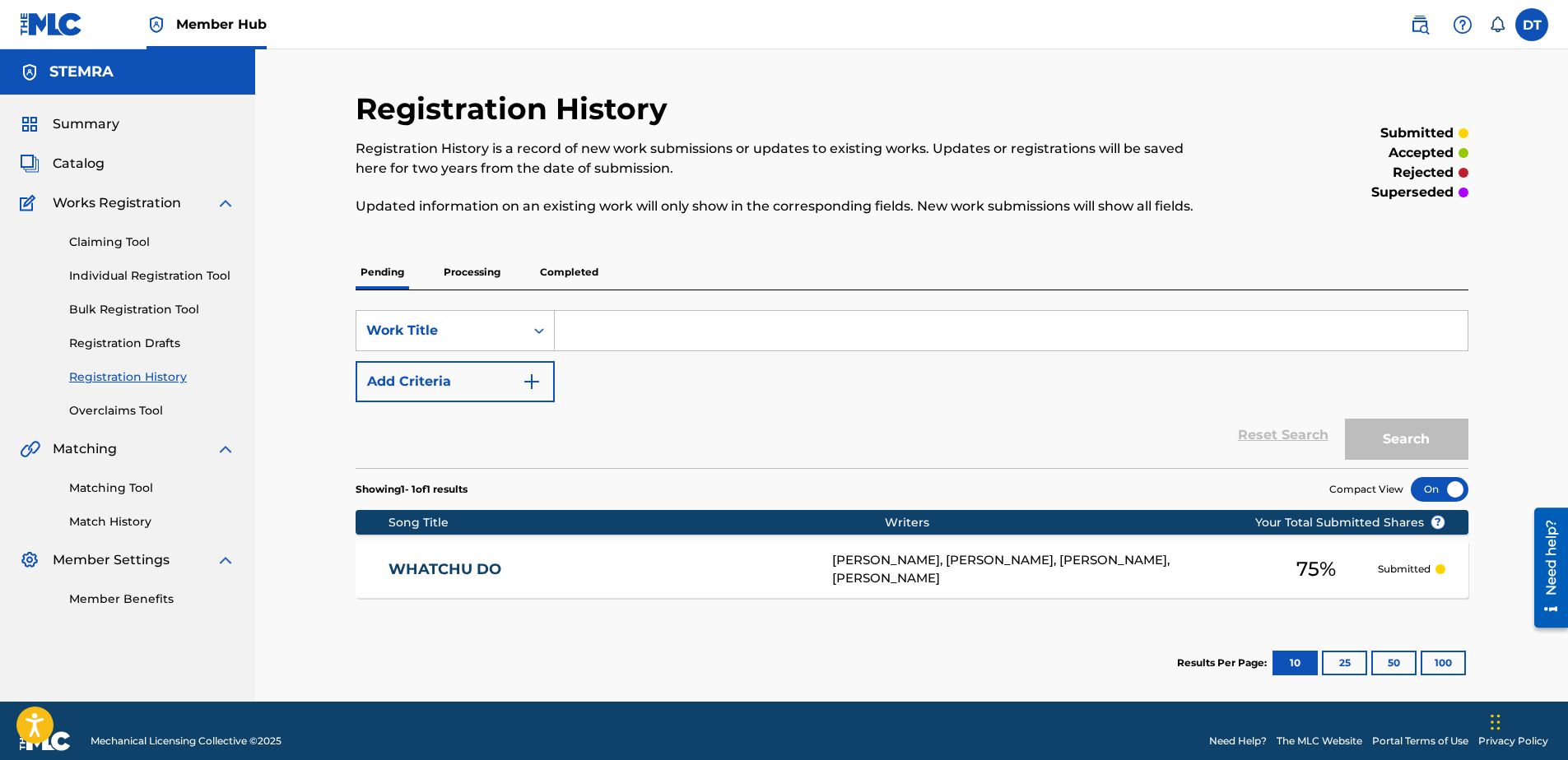
click at [597, 315] on input "Search Form" at bounding box center [1011, 330] width 913 height 39
paste input "LA41KP"
type input "LA41KP"
click at [1407, 430] on button "Search" at bounding box center [1407, 439] width 124 height 41
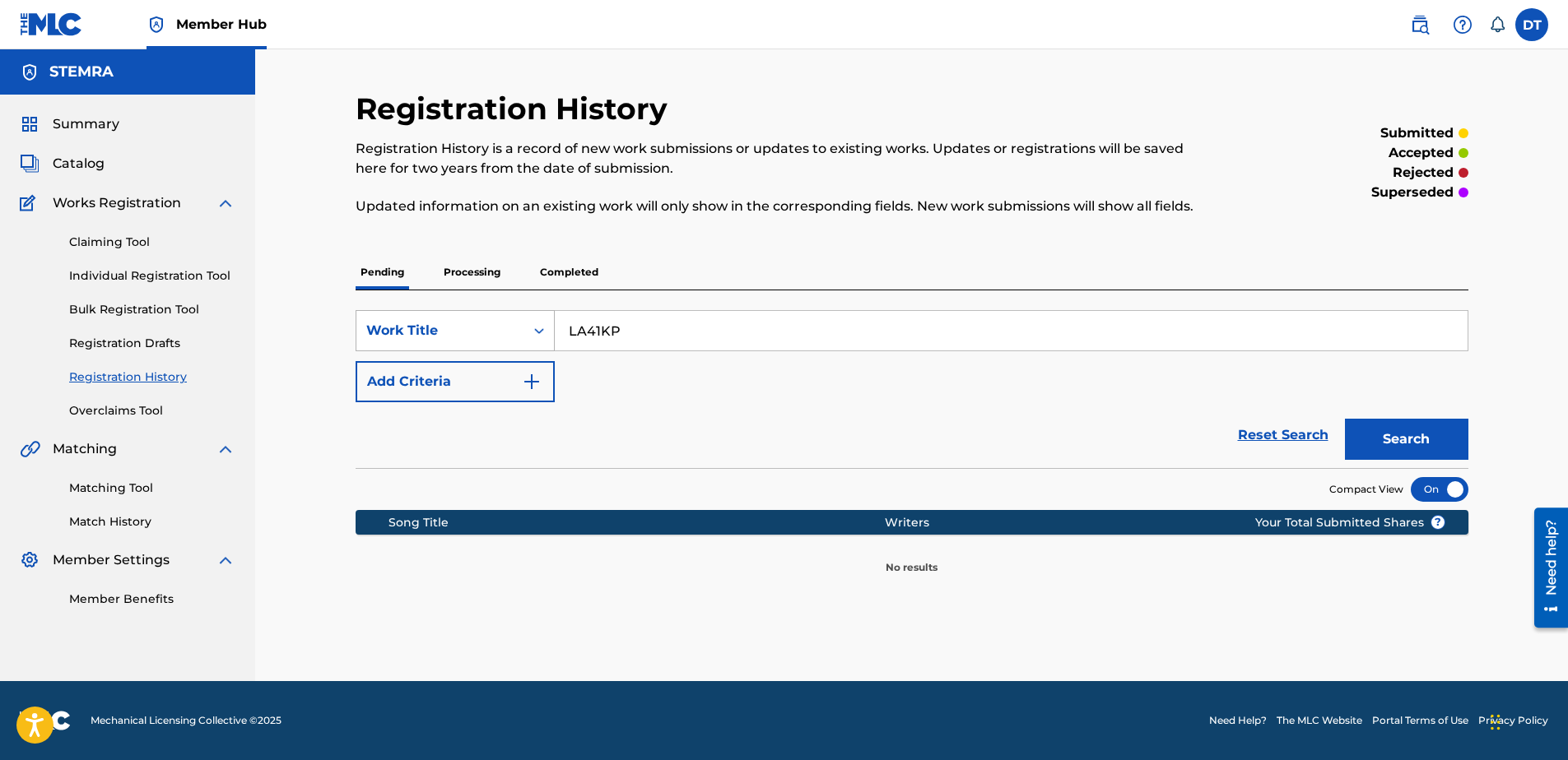
click at [500, 329] on div "Work Title" at bounding box center [440, 330] width 148 height 20
click at [611, 610] on div "Registration History Registration History is a record of new work submissions o…" at bounding box center [912, 385] width 1152 height 590
click at [115, 272] on link "Individual Registration Tool" at bounding box center [151, 277] width 166 height 18
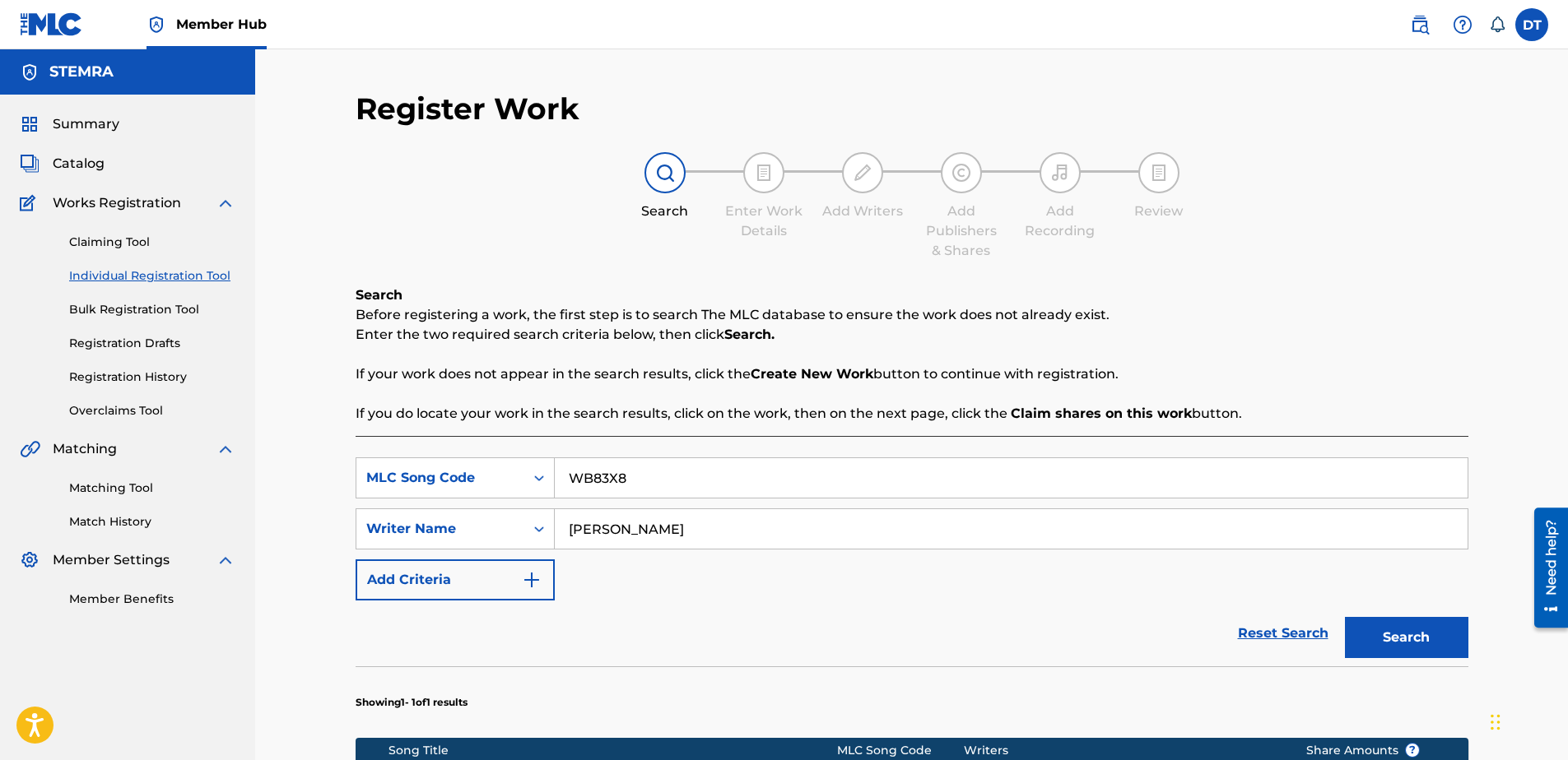
drag, startPoint x: 656, startPoint y: 475, endPoint x: 563, endPoint y: 477, distance: 93.0
click at [563, 477] on input "WB83X8" at bounding box center [1011, 478] width 913 height 39
paste input "LA41KP"
type input "LA41KP"
drag, startPoint x: 786, startPoint y: 529, endPoint x: 543, endPoint y: 525, distance: 243.0
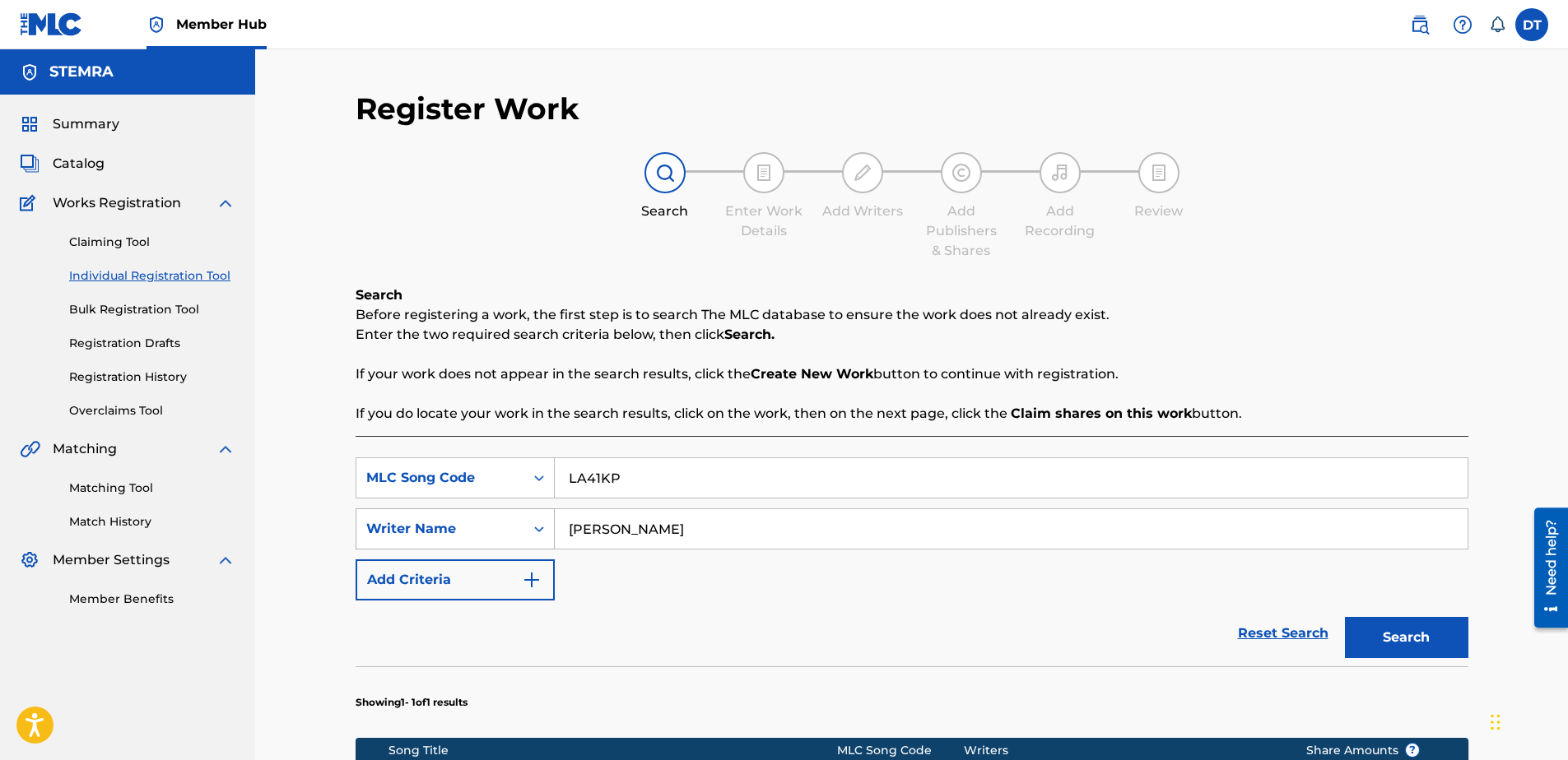
click at [543, 525] on div "SearchWithCriteria9d39d1cf-b0ce-4514-8605-48c81afdb294 Writer Name [PERSON_NAME]" at bounding box center [912, 529] width 1113 height 41
click at [700, 538] on input "Search Form" at bounding box center [1011, 529] width 913 height 39
paste input "[PERSON_NAME]"
click at [568, 529] on input "[PERSON_NAME]" at bounding box center [1011, 529] width 913 height 39
type input "[PERSON_NAME]"
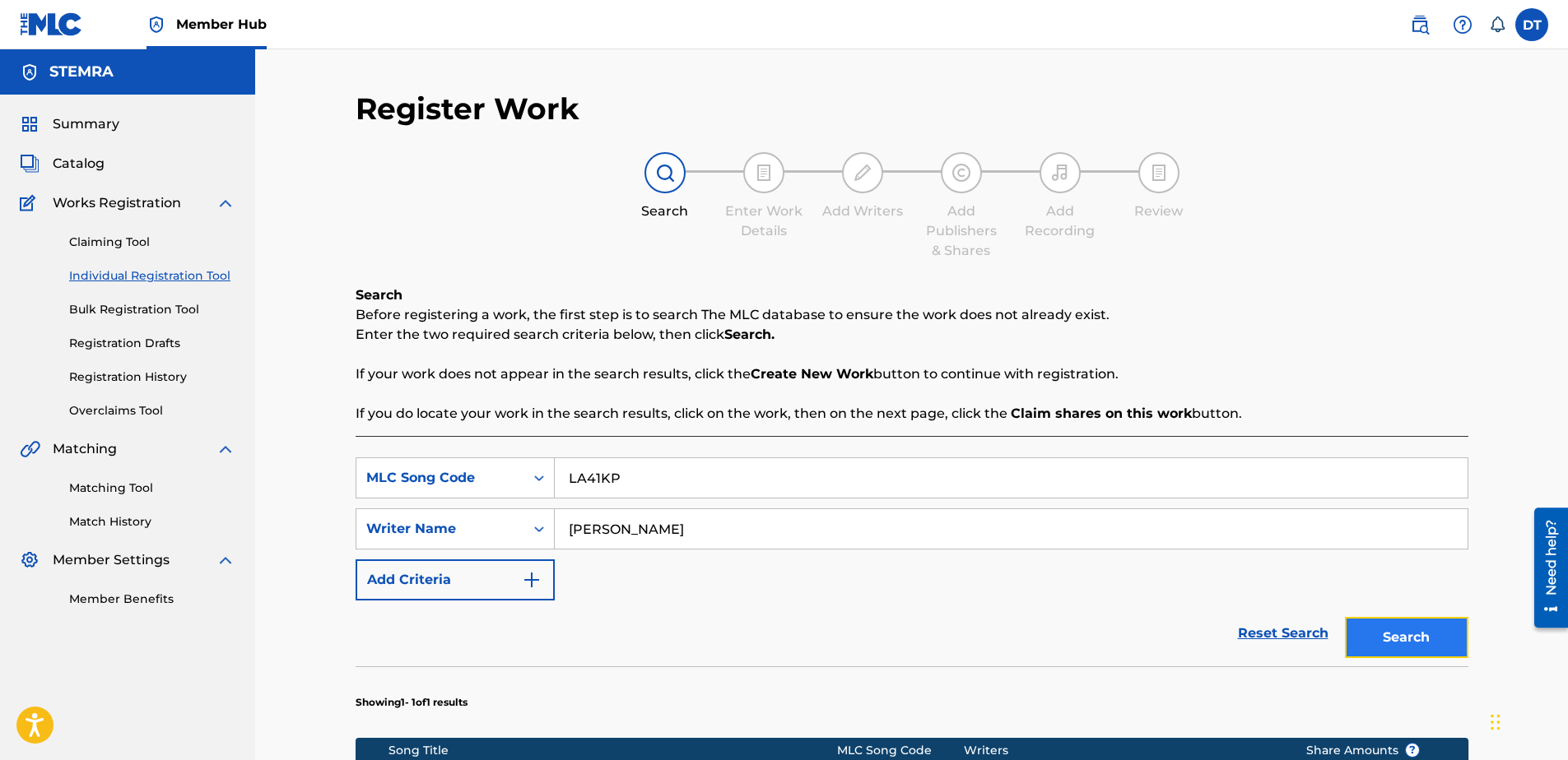
click at [1422, 631] on button "Search" at bounding box center [1407, 637] width 124 height 41
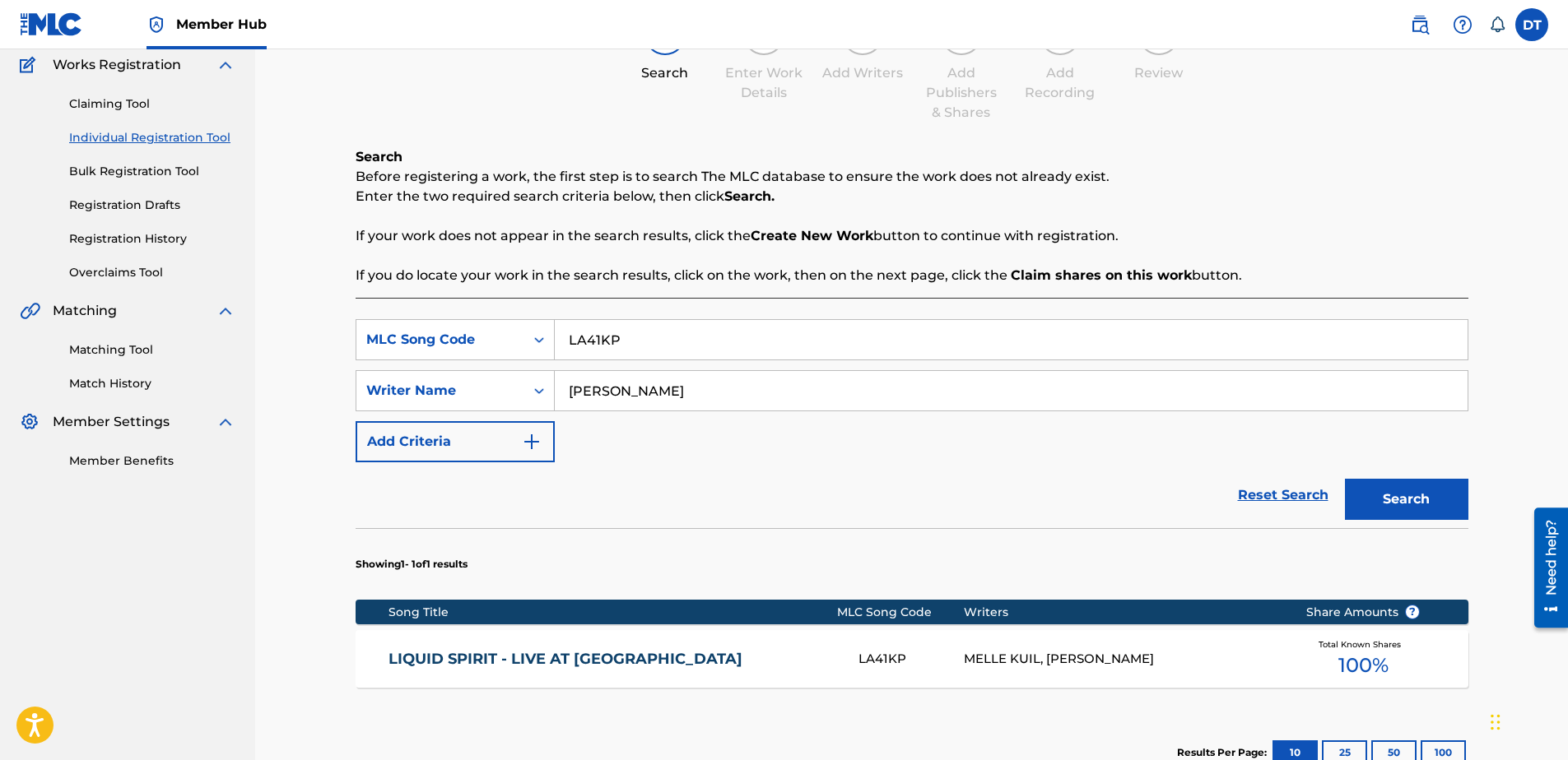
scroll to position [247, 0]
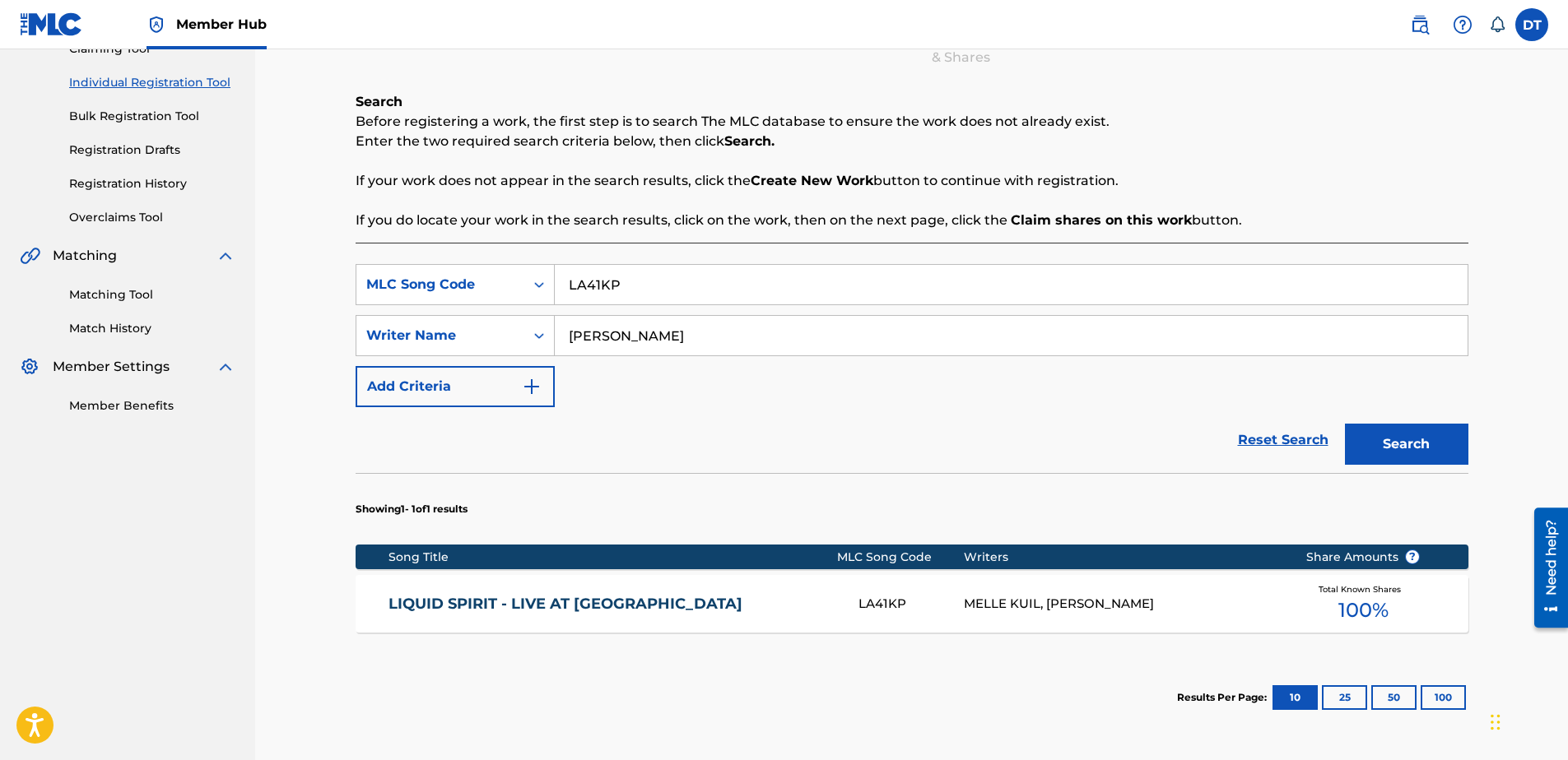
click at [472, 552] on section "Song Title MLC Song Code Writers Share Amounts ? LIQUID SPIRIT - LIVE AT [GEOGR…" at bounding box center [912, 584] width 1113 height 96
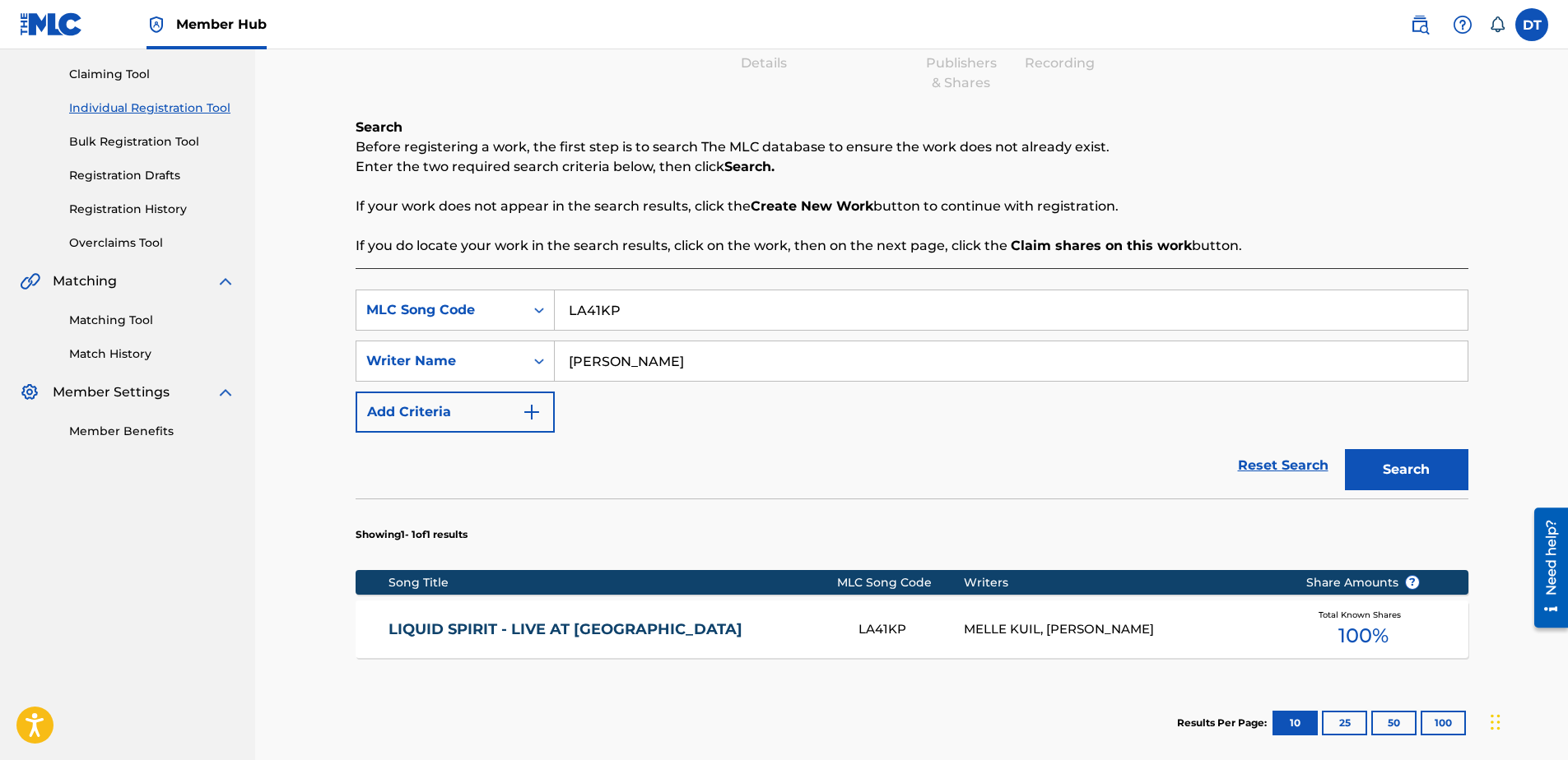
scroll to position [165, 0]
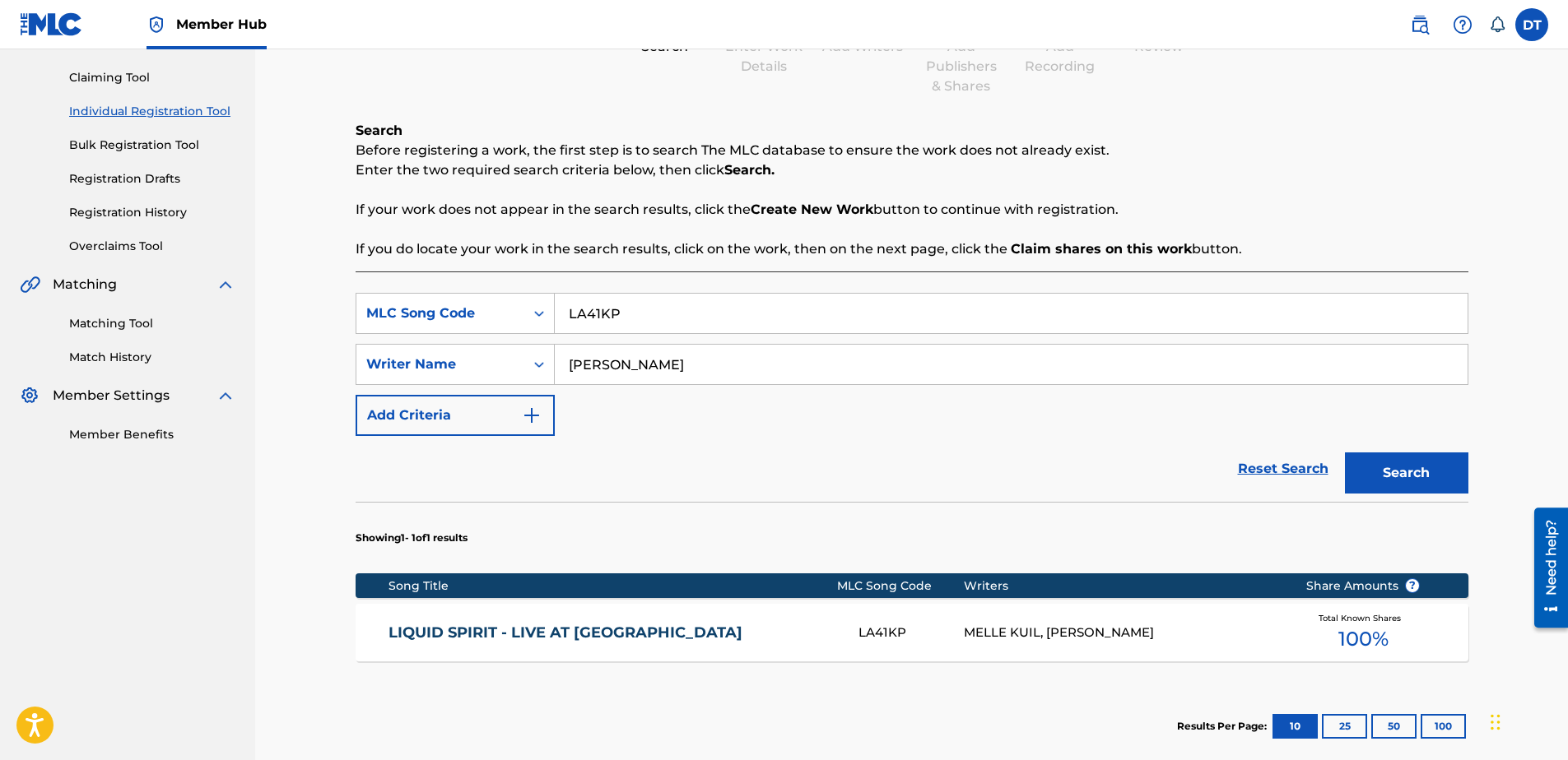
click at [462, 635] on link "LIQUID SPIRIT - LIVE AT [GEOGRAPHIC_DATA]" at bounding box center [612, 633] width 447 height 19
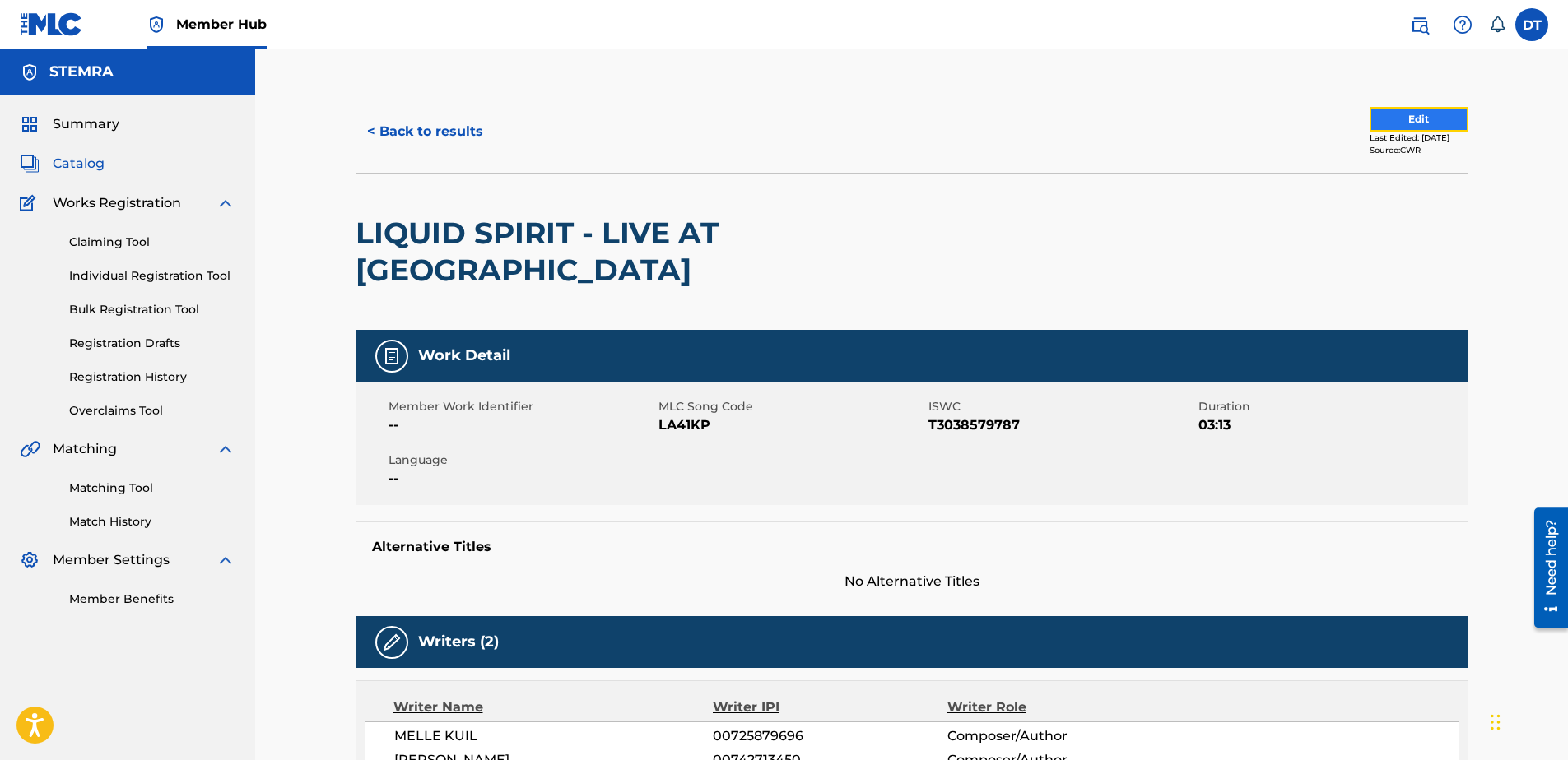
click at [1446, 127] on button "Edit" at bounding box center [1419, 119] width 99 height 25
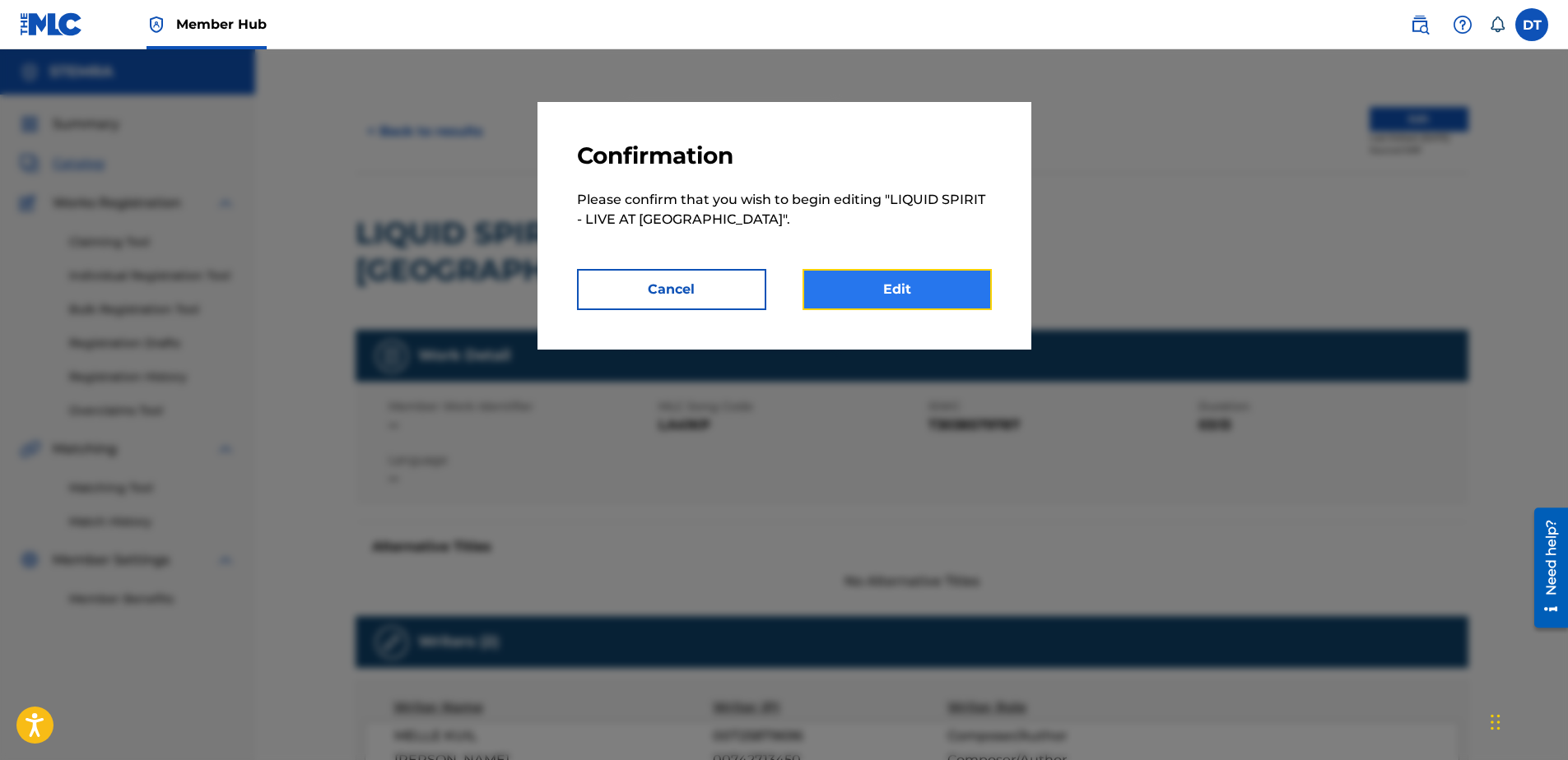
click at [912, 287] on link "Edit" at bounding box center [897, 289] width 189 height 41
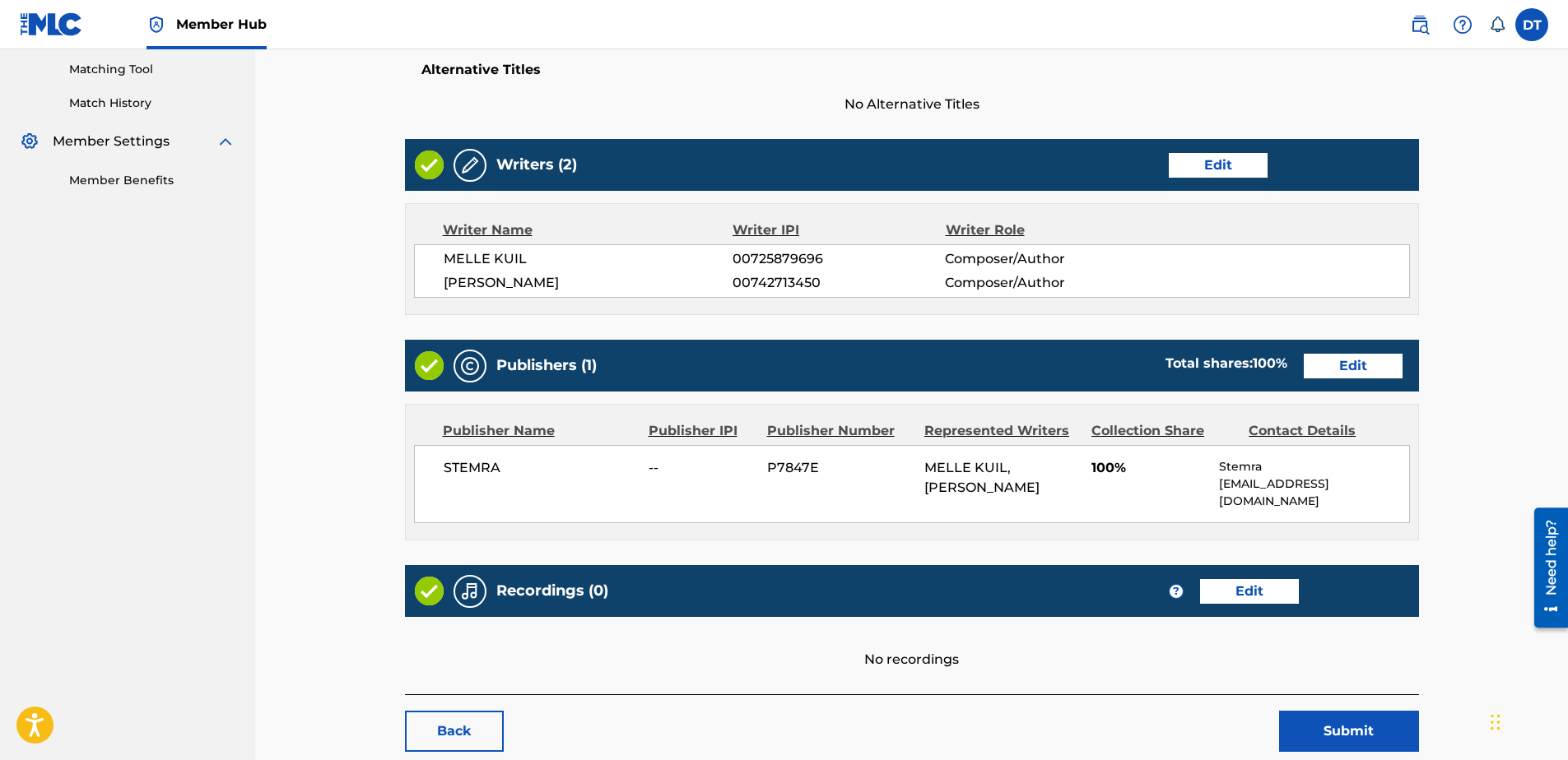
scroll to position [465, 0]
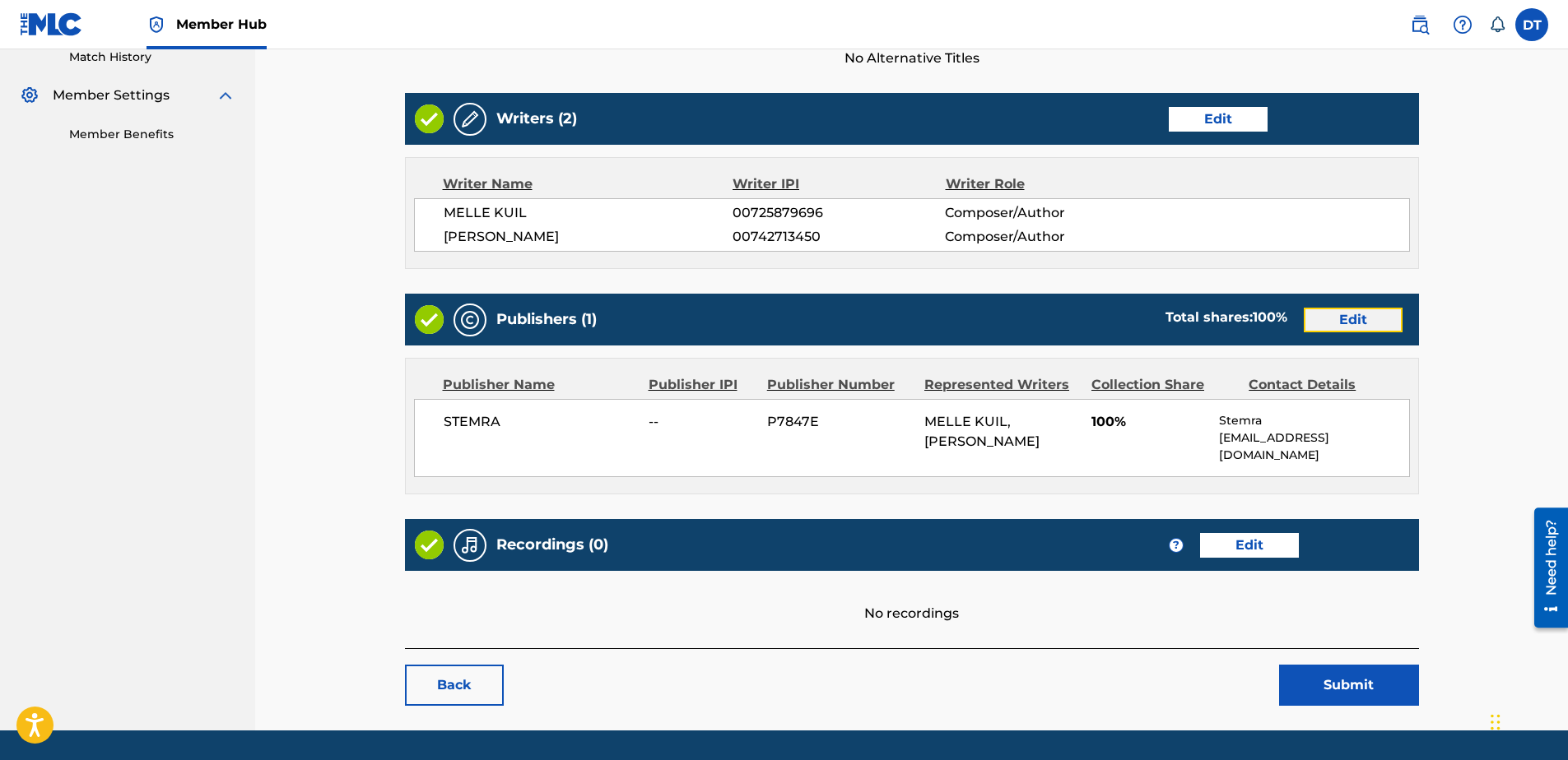
click at [1375, 308] on link "Edit" at bounding box center [1353, 320] width 99 height 25
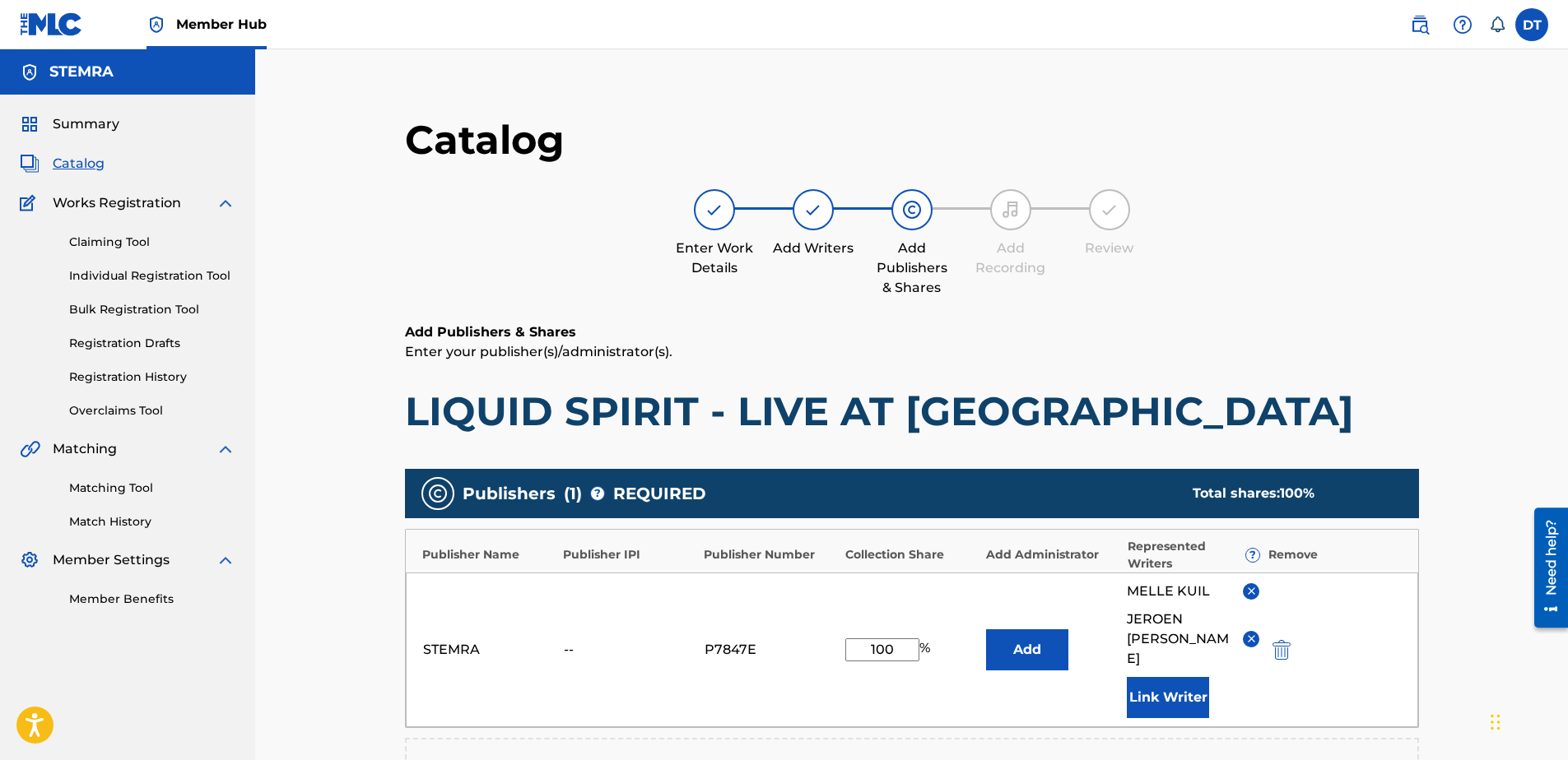
click at [891, 643] on input "100" at bounding box center [881, 649] width 74 height 23
drag, startPoint x: 899, startPoint y: 646, endPoint x: 831, endPoint y: 650, distance: 68.1
click at [831, 650] on div "STEMRA -- P7847E 100 % Add MELLE KUIL [PERSON_NAME] Link Writer" at bounding box center [913, 650] width 1013 height 155
type input "50.00"
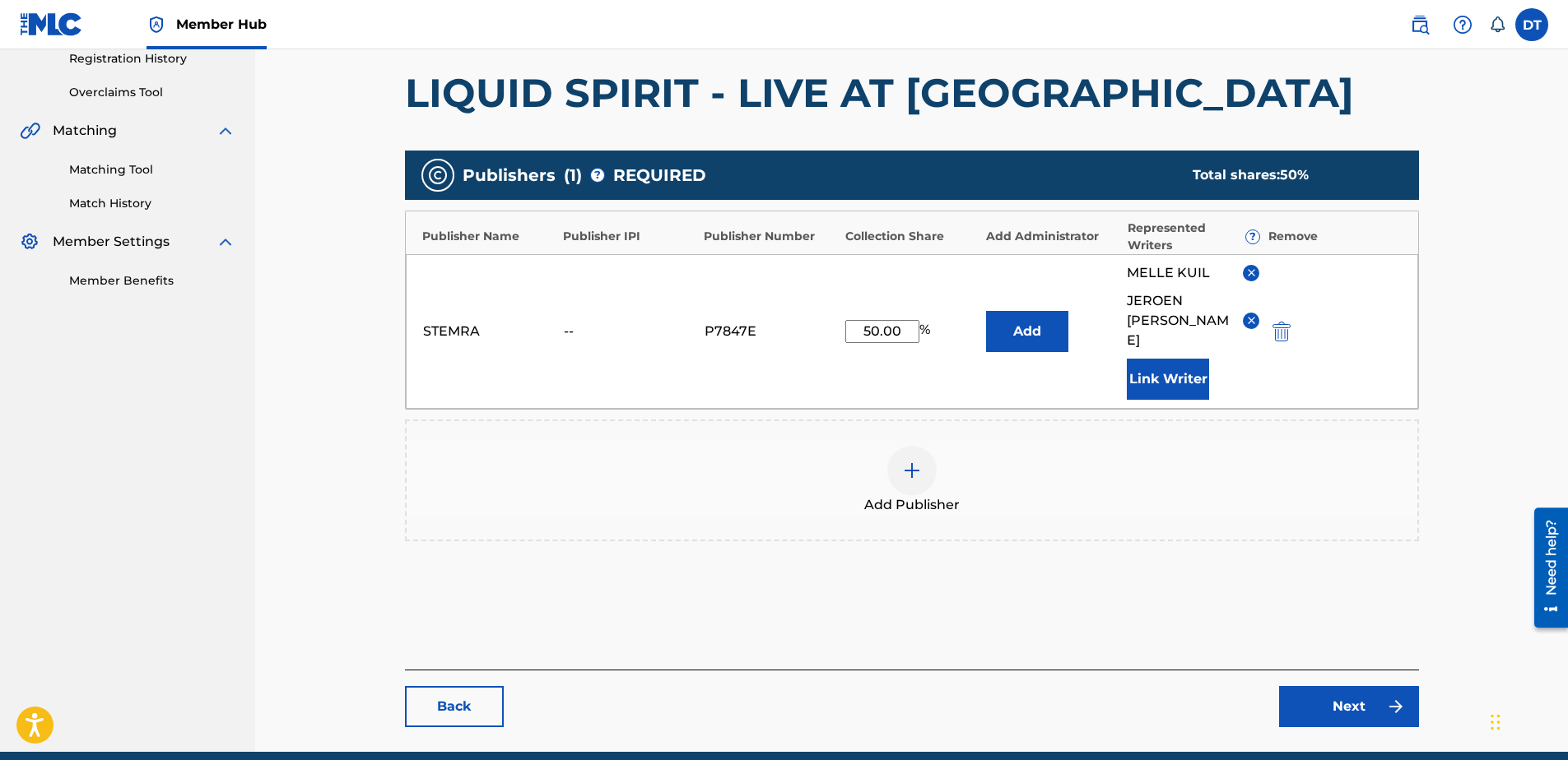
scroll to position [329, 0]
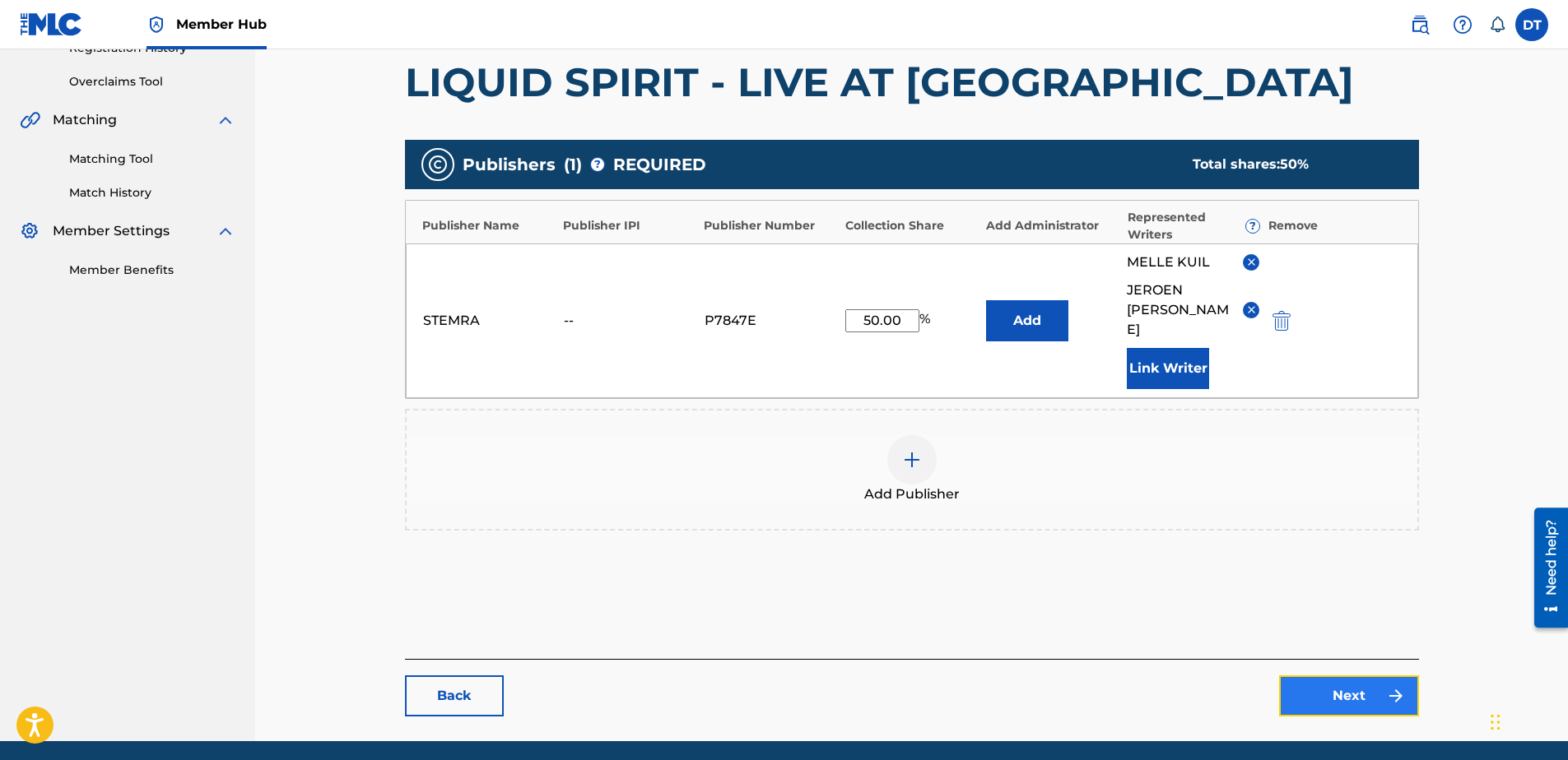
click at [1340, 676] on link "Next" at bounding box center [1349, 696] width 140 height 41
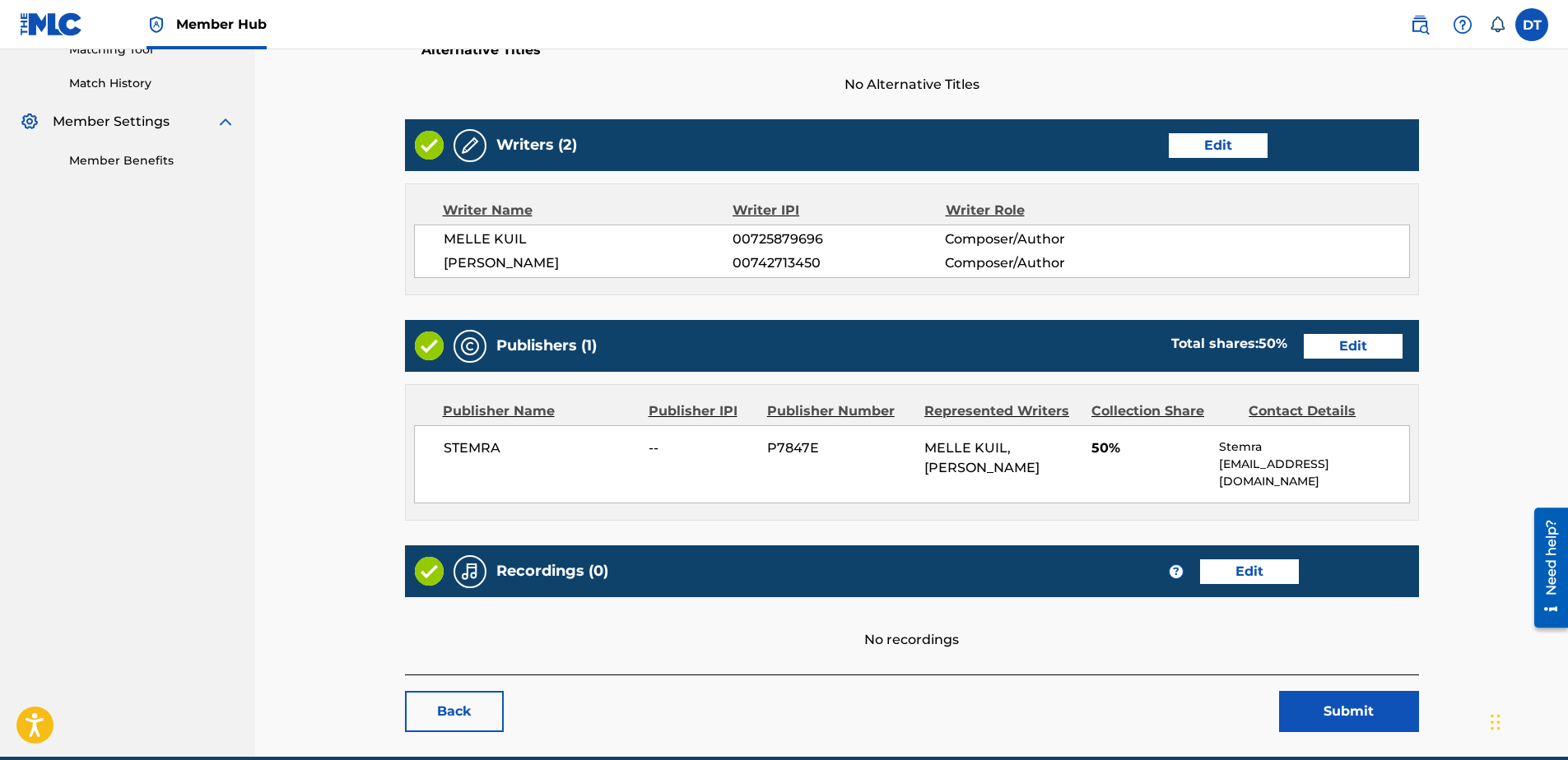
scroll to position [465, 0]
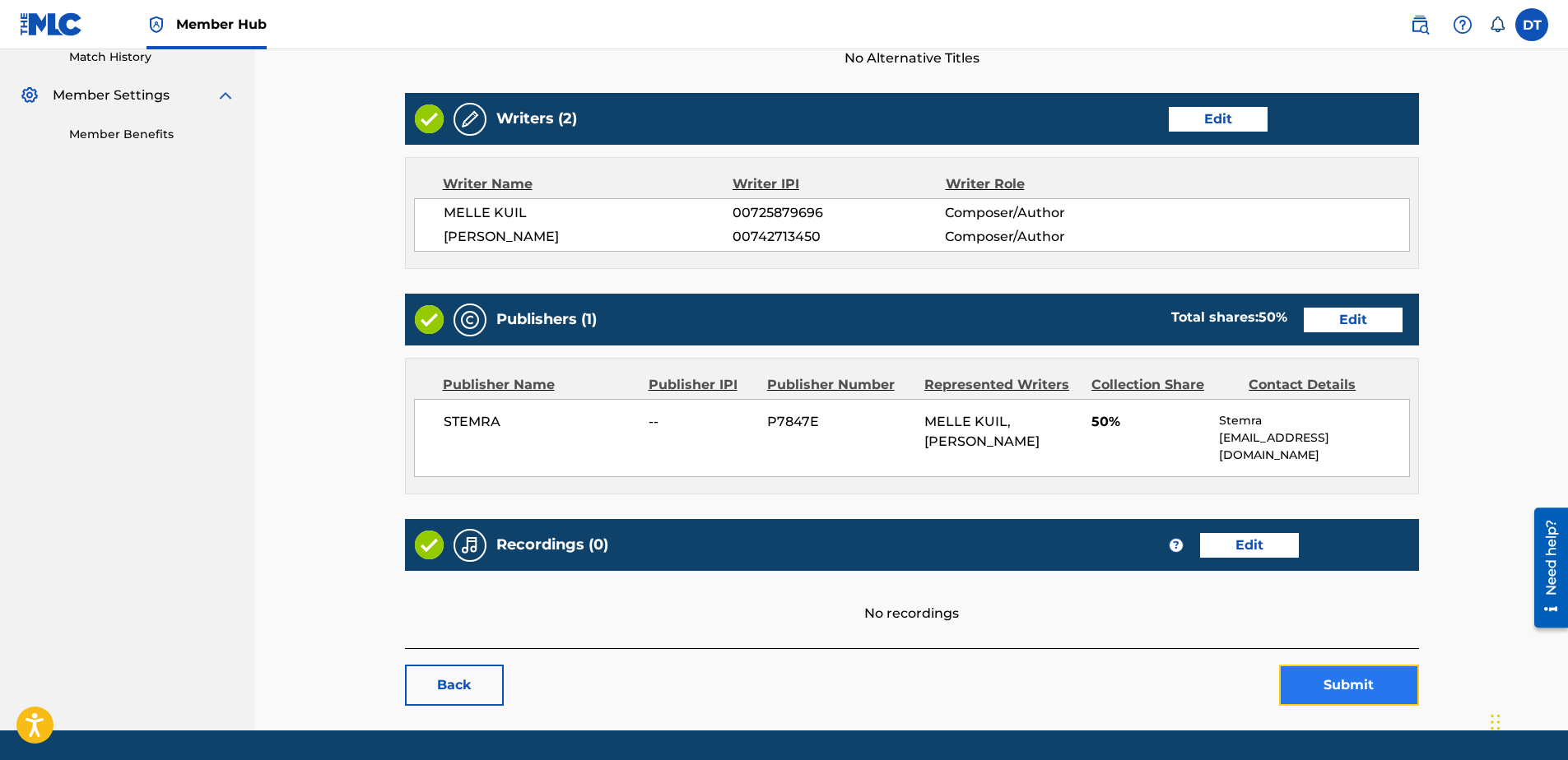
click at [1346, 665] on button "Submit" at bounding box center [1349, 685] width 140 height 41
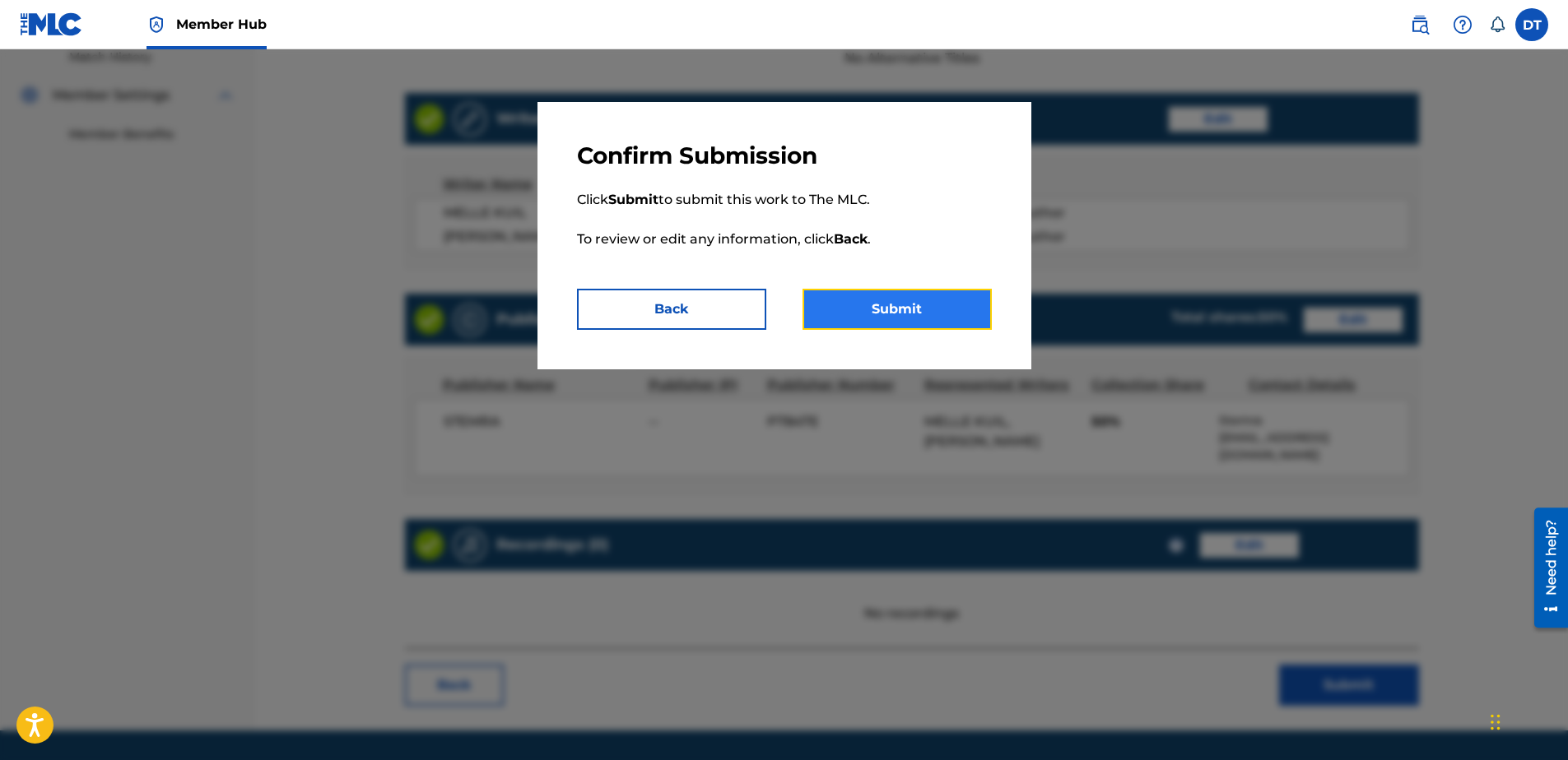
click at [916, 302] on button "Submit" at bounding box center [897, 309] width 189 height 41
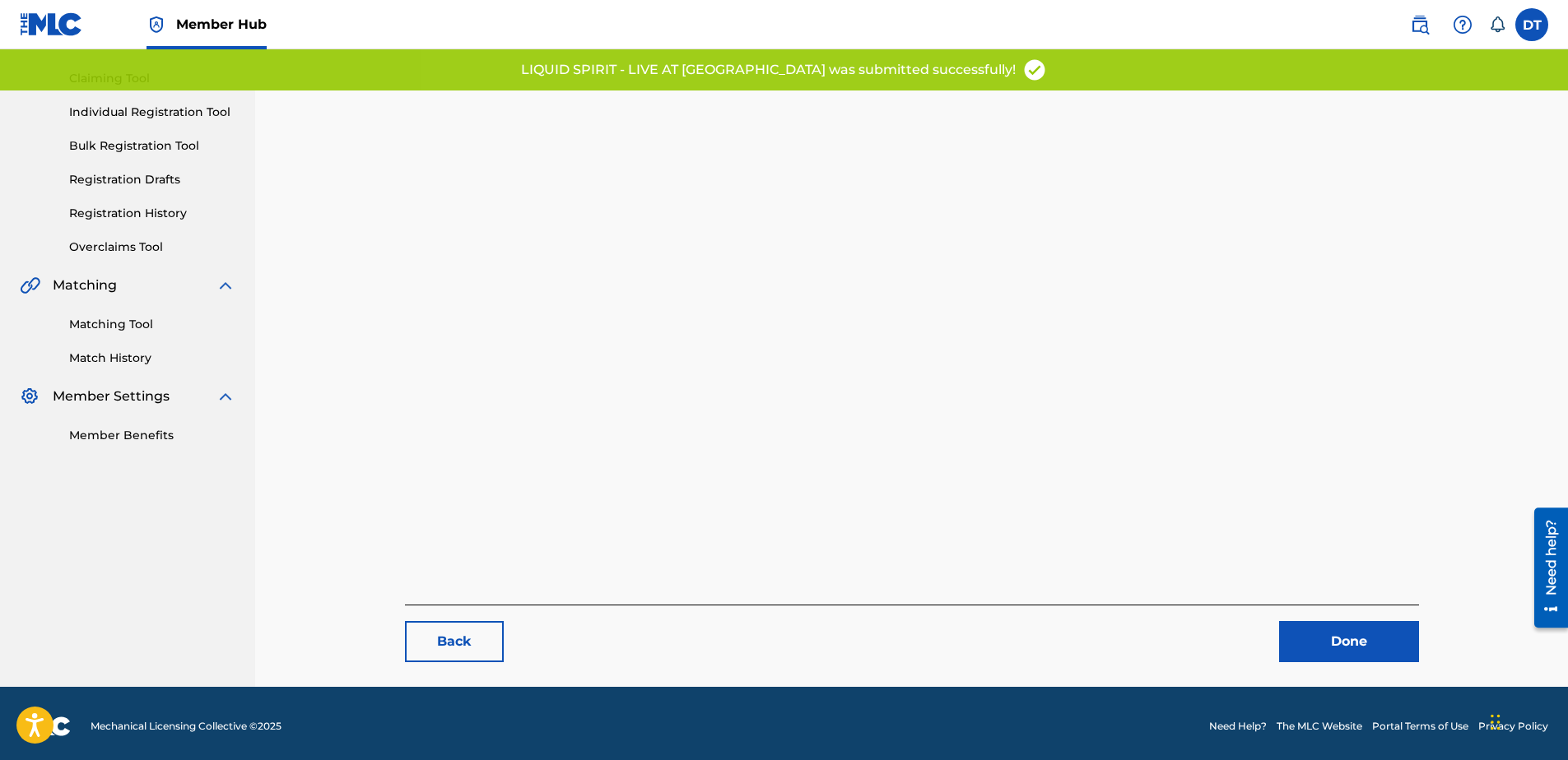
scroll to position [170, 0]
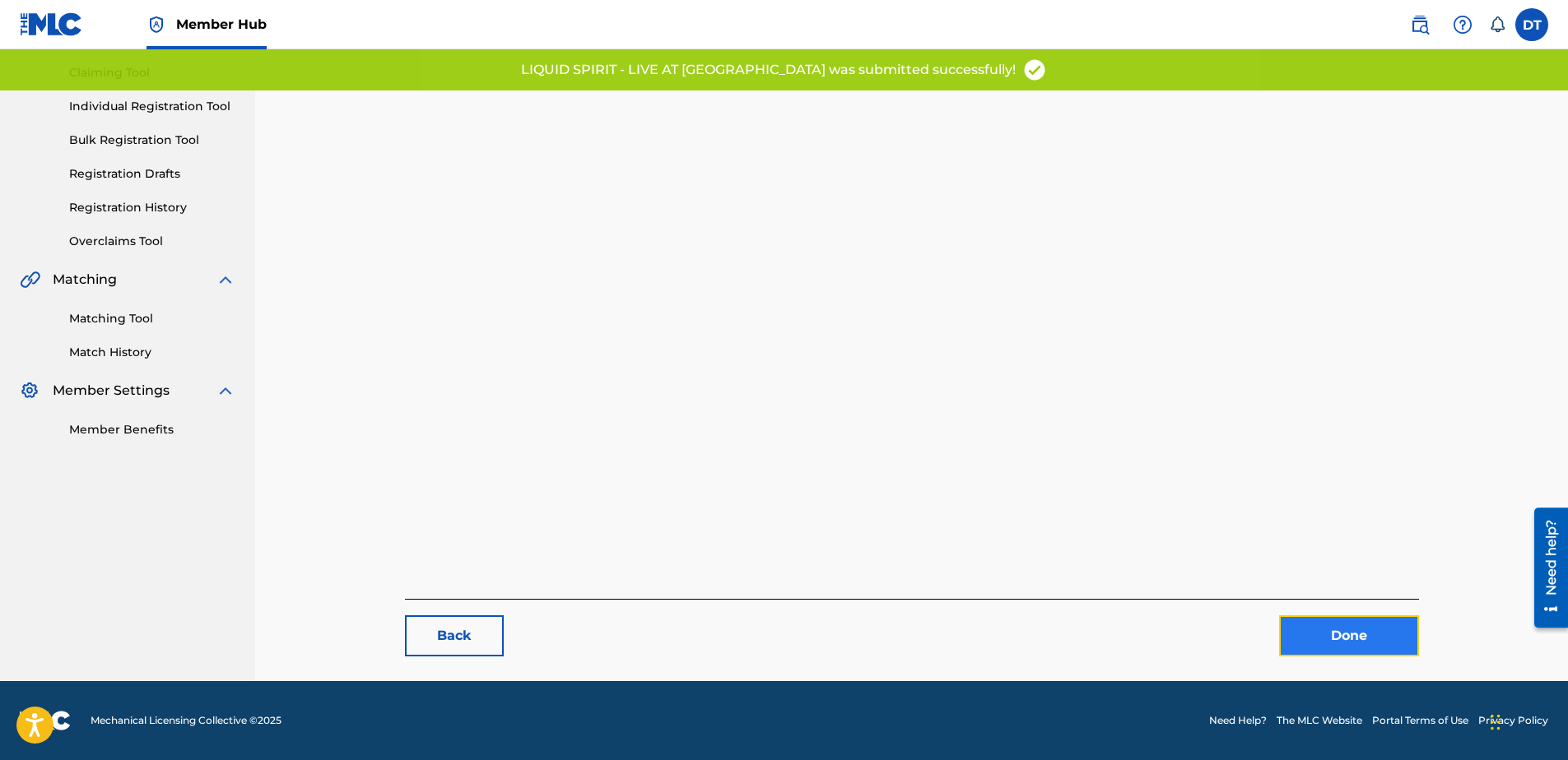
click at [1359, 638] on link "Done" at bounding box center [1349, 635] width 140 height 41
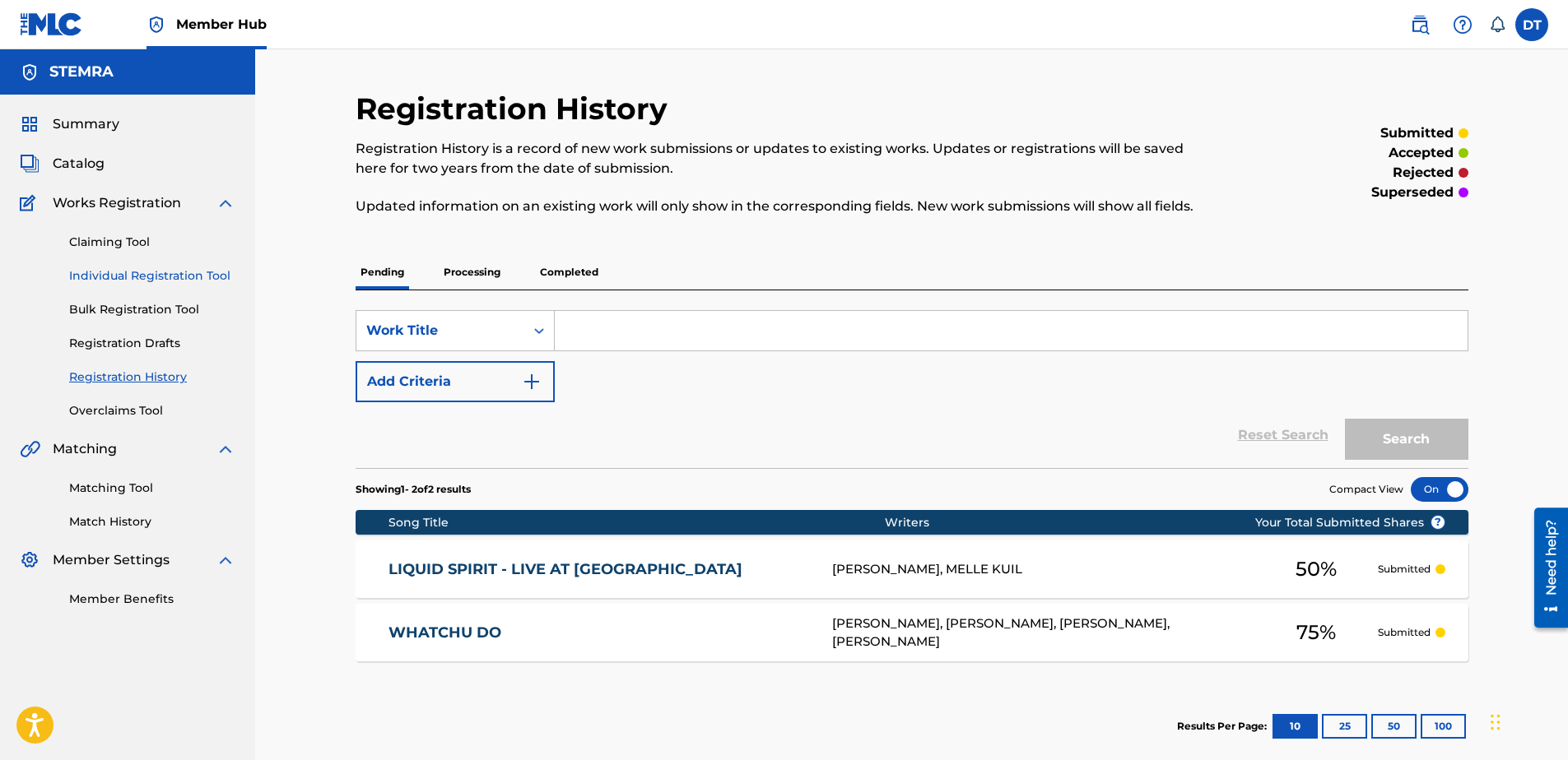
click at [126, 273] on link "Individual Registration Tool" at bounding box center [151, 277] width 166 height 18
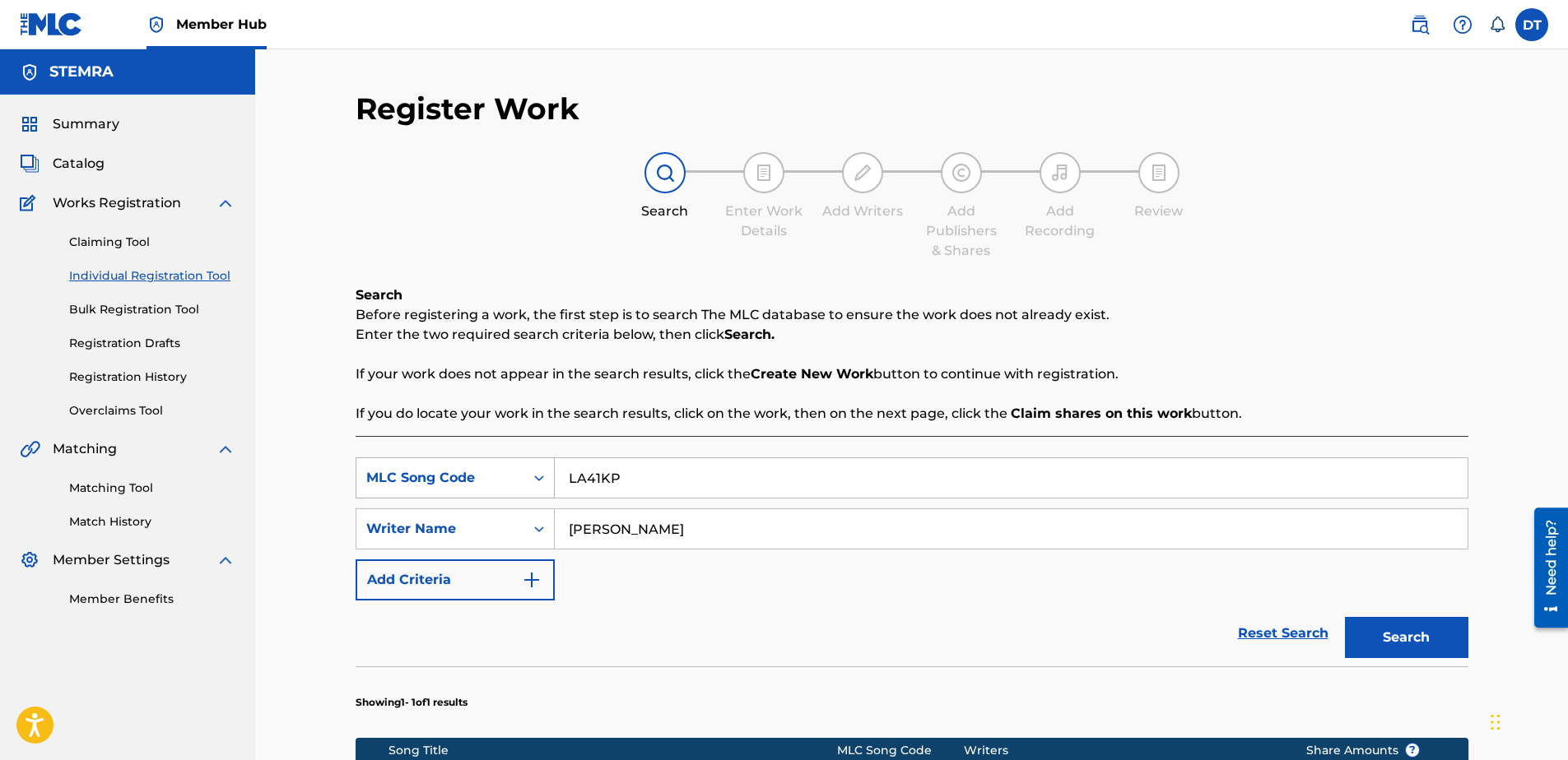
drag, startPoint x: 664, startPoint y: 488, endPoint x: 529, endPoint y: 489, distance: 135.0
click at [528, 489] on div "SearchWithCriteria71e54438-9b80-4494-a966-834b2c441f69 MLC Song Code LA41KP" at bounding box center [912, 478] width 1113 height 41
paste input "NC6IF0"
type input "NC6IF0"
drag, startPoint x: 727, startPoint y: 546, endPoint x: 573, endPoint y: 544, distance: 154.0
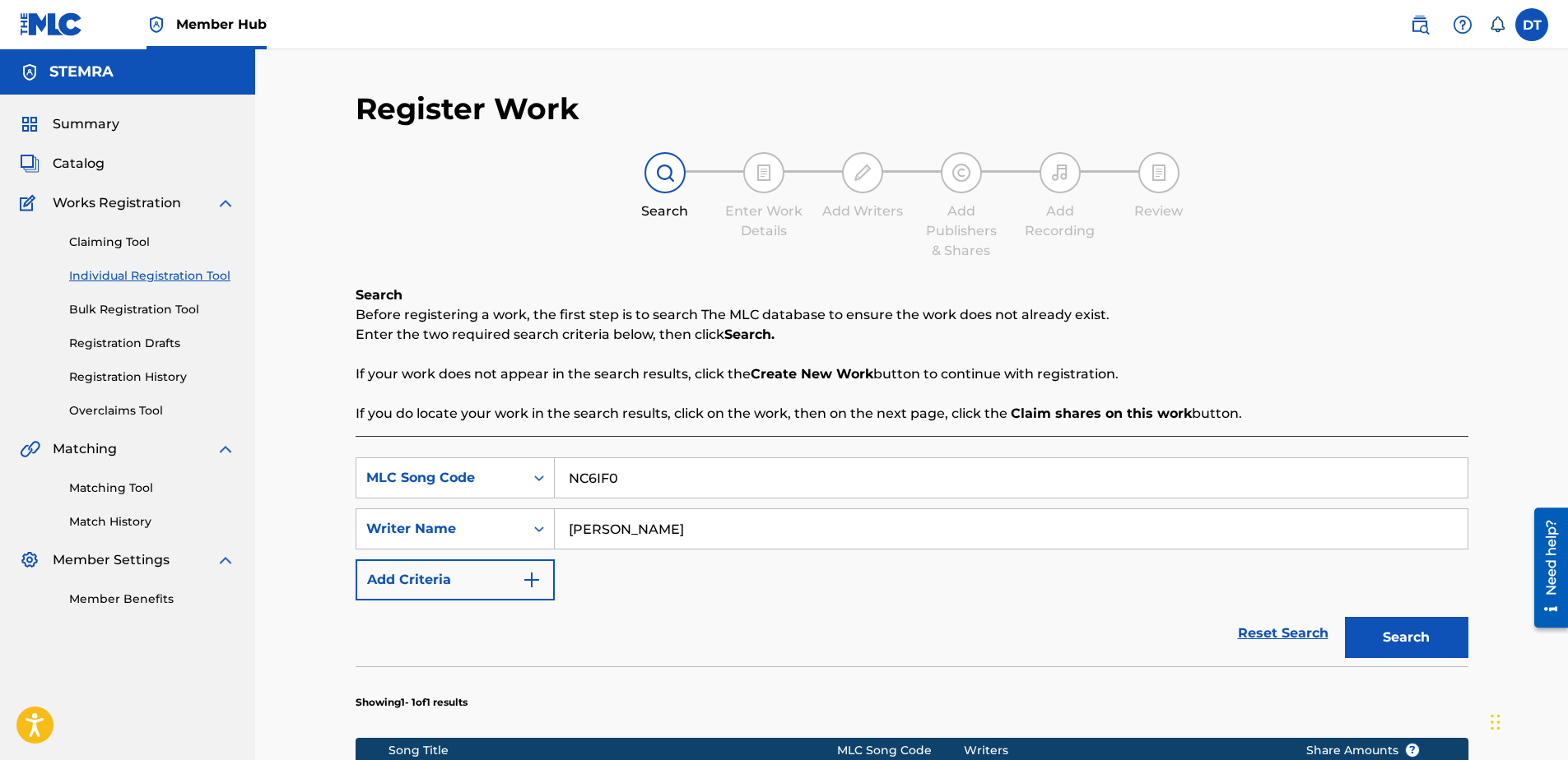
click at [573, 544] on input "[PERSON_NAME]" at bounding box center [1011, 529] width 913 height 39
type input "J"
click at [620, 534] on input "Search Form" at bounding box center [1011, 529] width 913 height 39
paste input "[PERSON_NAME]"
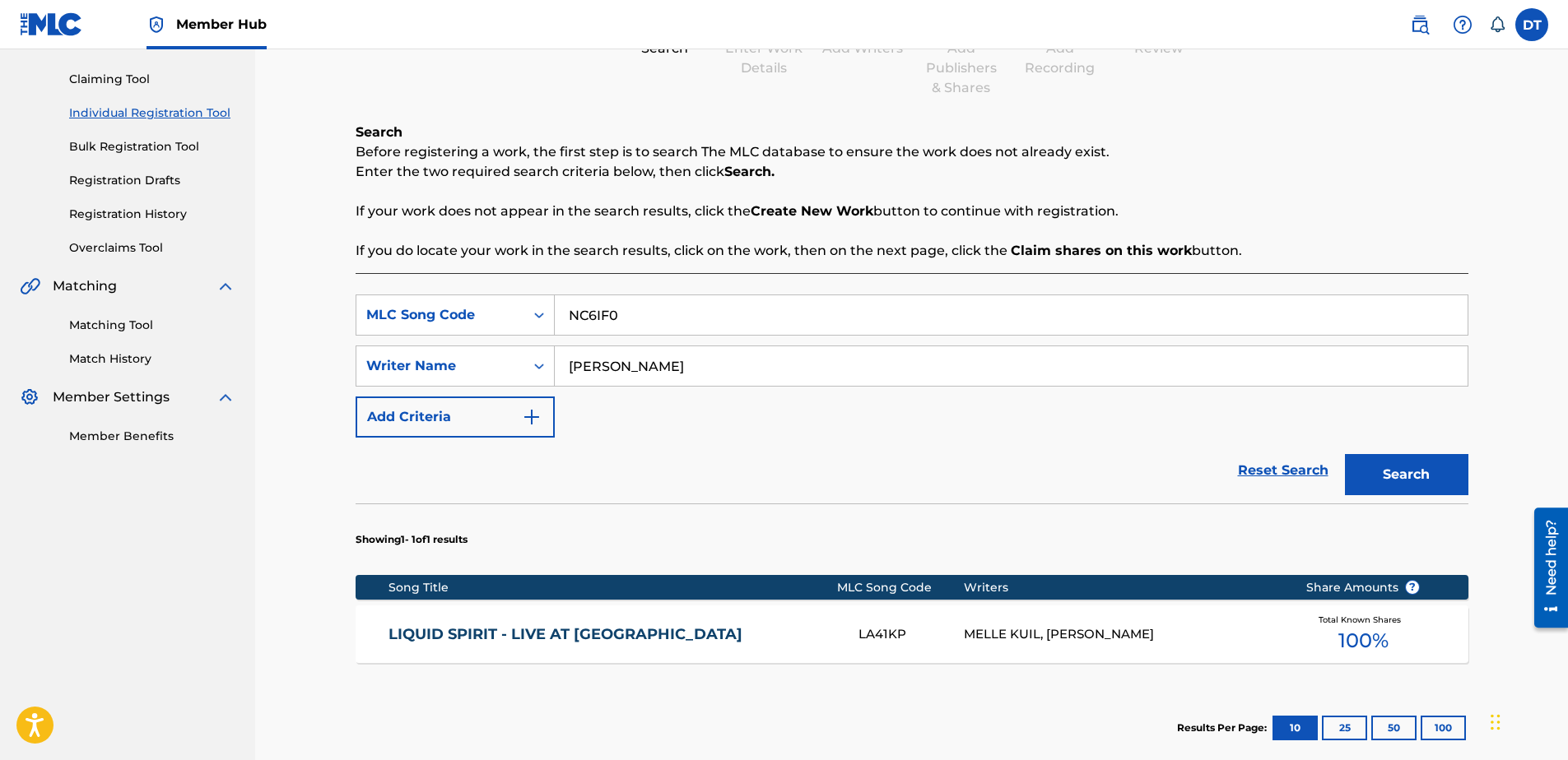
scroll to position [165, 0]
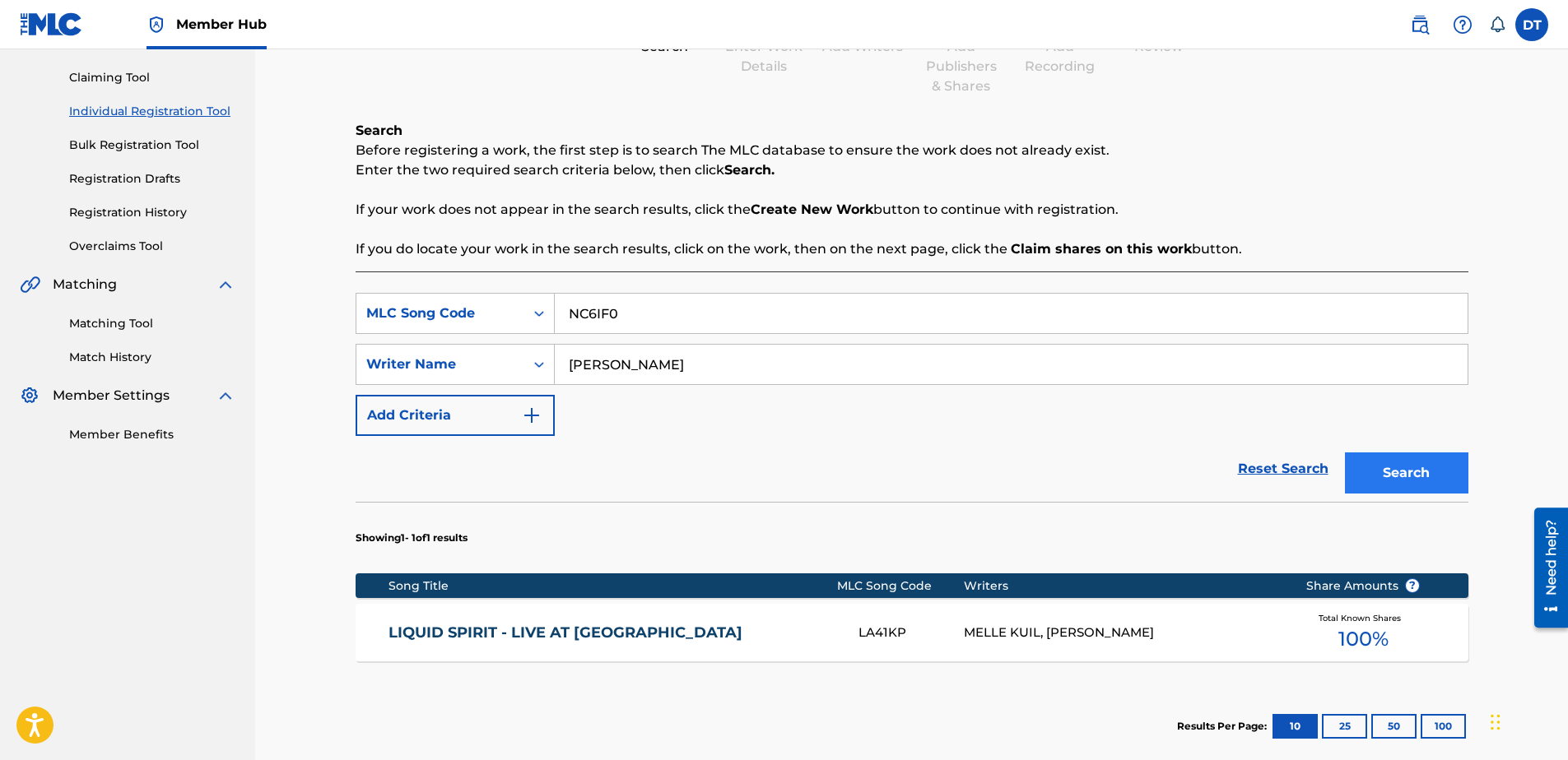
type input "[PERSON_NAME]"
click at [1405, 462] on button "Search" at bounding box center [1407, 473] width 124 height 41
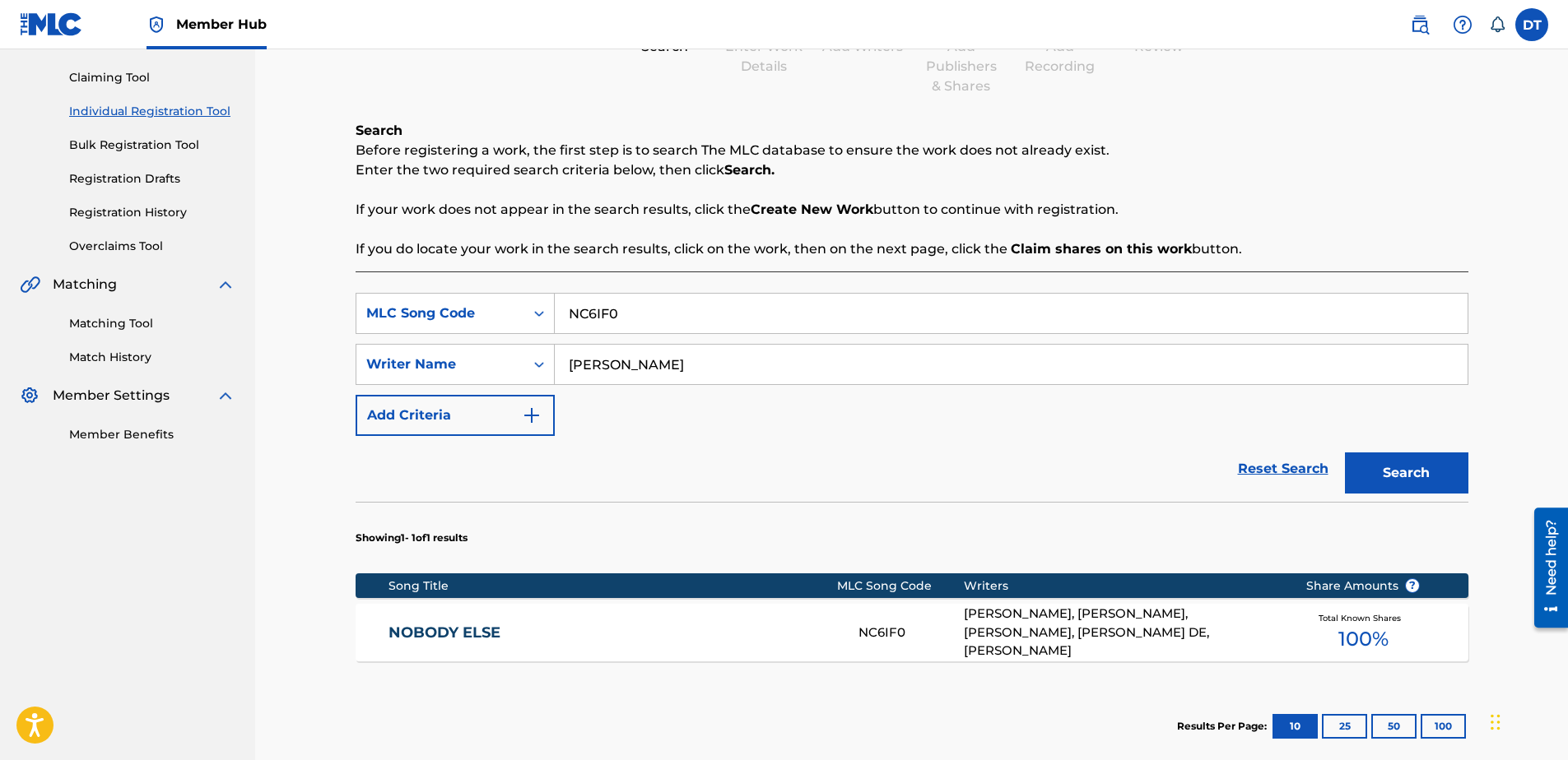
click at [452, 635] on link "NOBODY ELSE" at bounding box center [612, 633] width 447 height 19
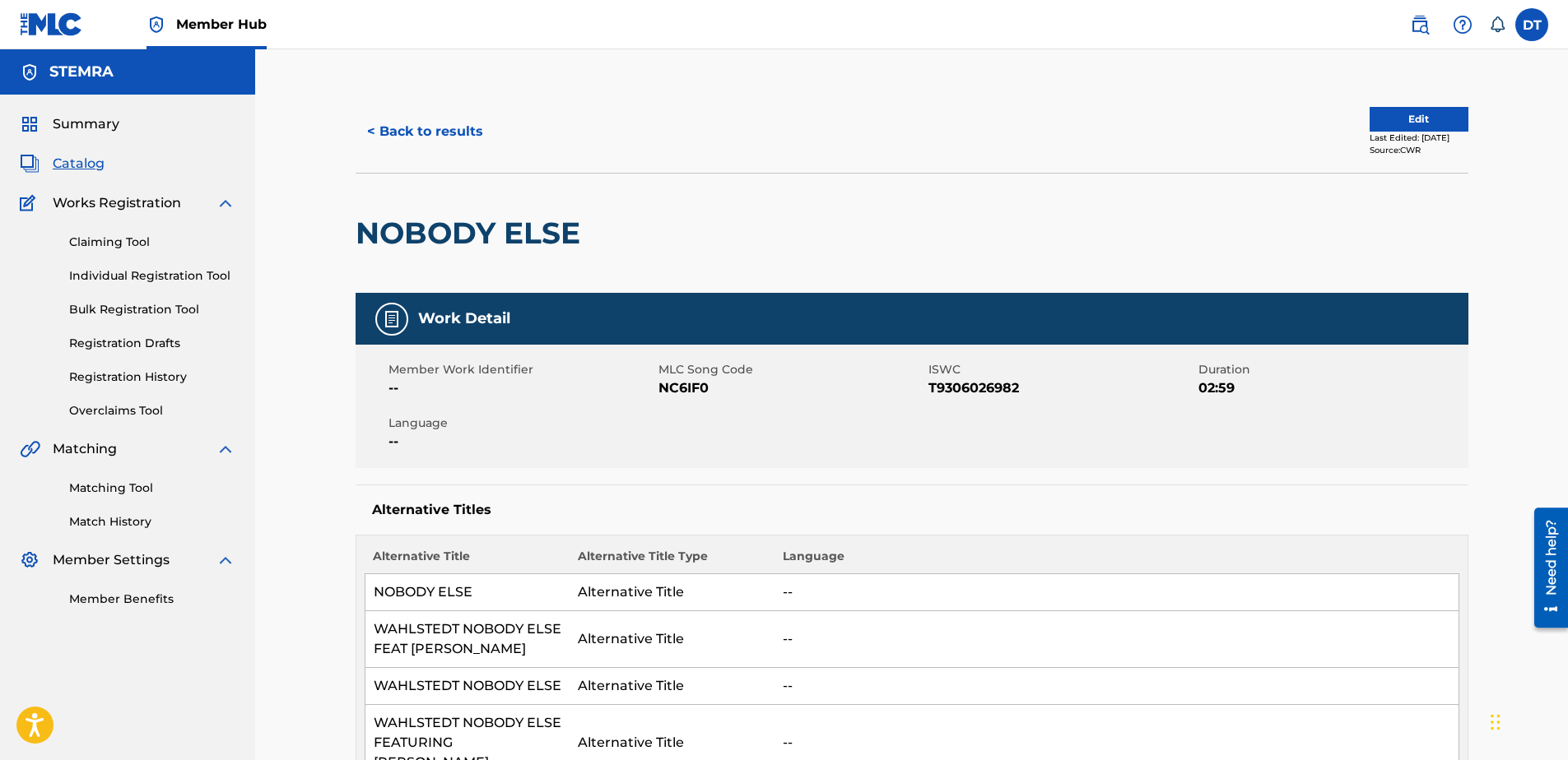
click at [1413, 103] on div "< Back to results Edit Last Edited: [DATE] Source: CWR" at bounding box center [912, 131] width 1113 height 82
click at [1410, 117] on button "Edit" at bounding box center [1419, 119] width 99 height 25
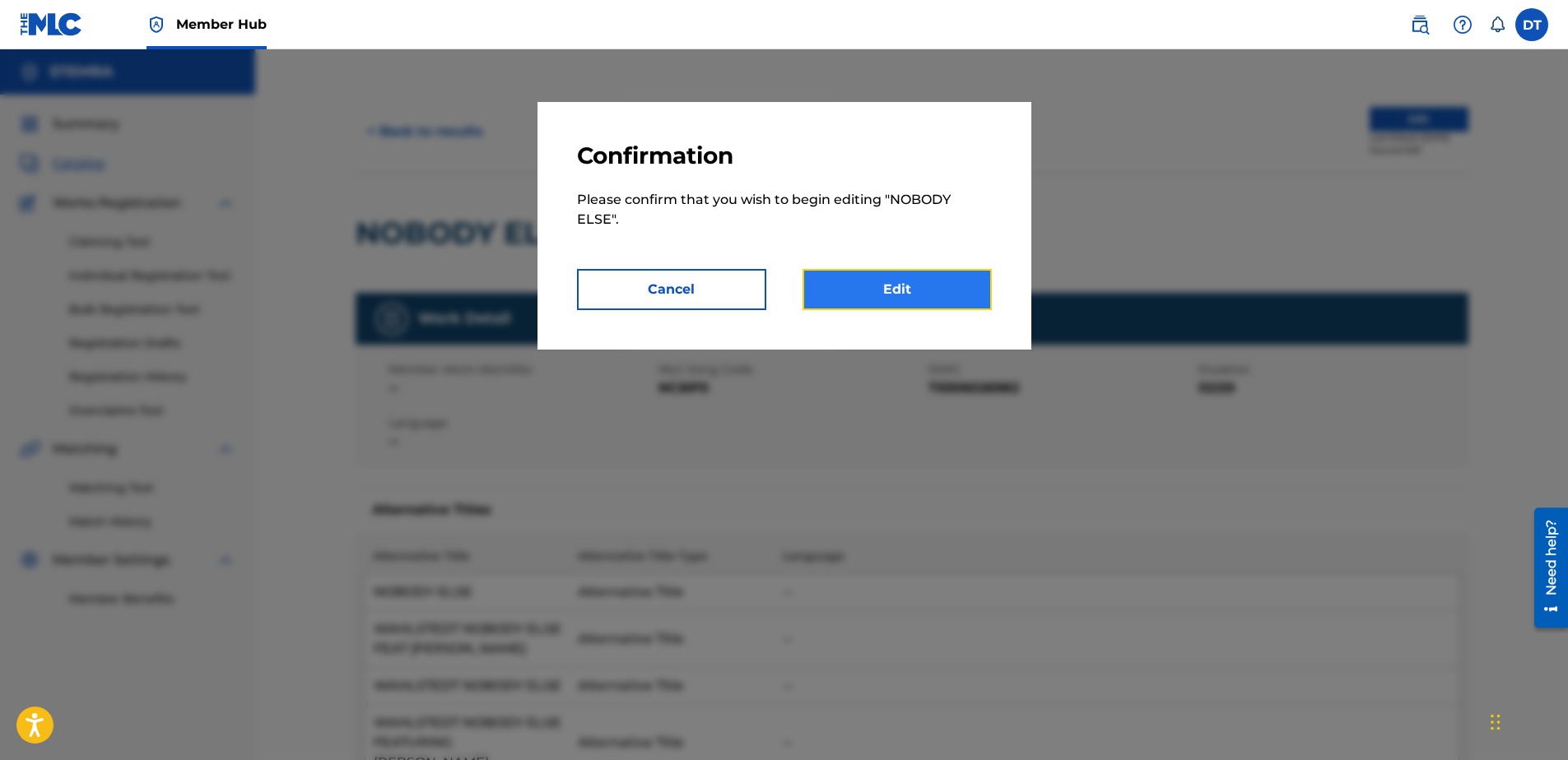
click at [896, 279] on link "Edit" at bounding box center [897, 289] width 189 height 41
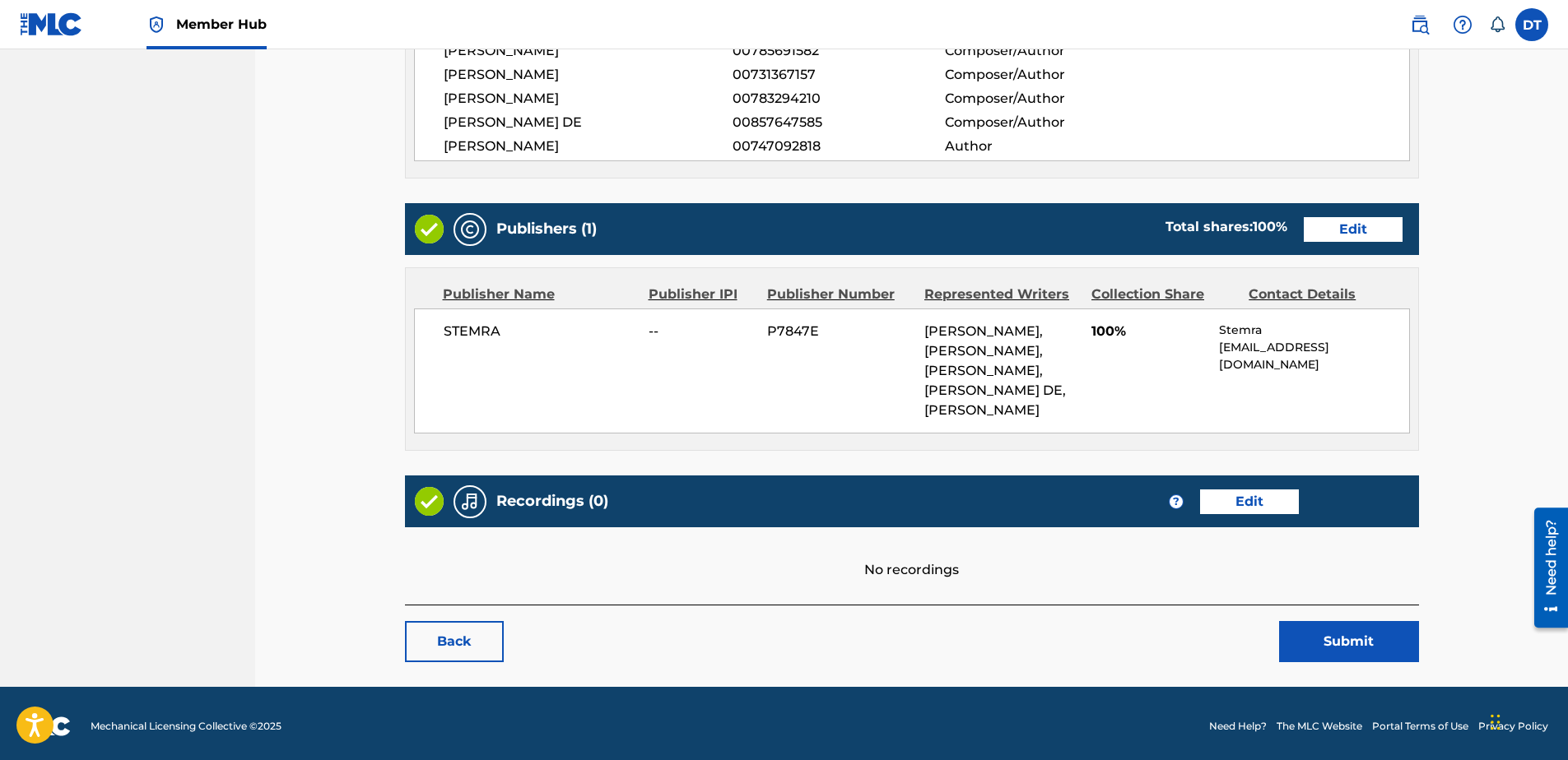
scroll to position [595, 0]
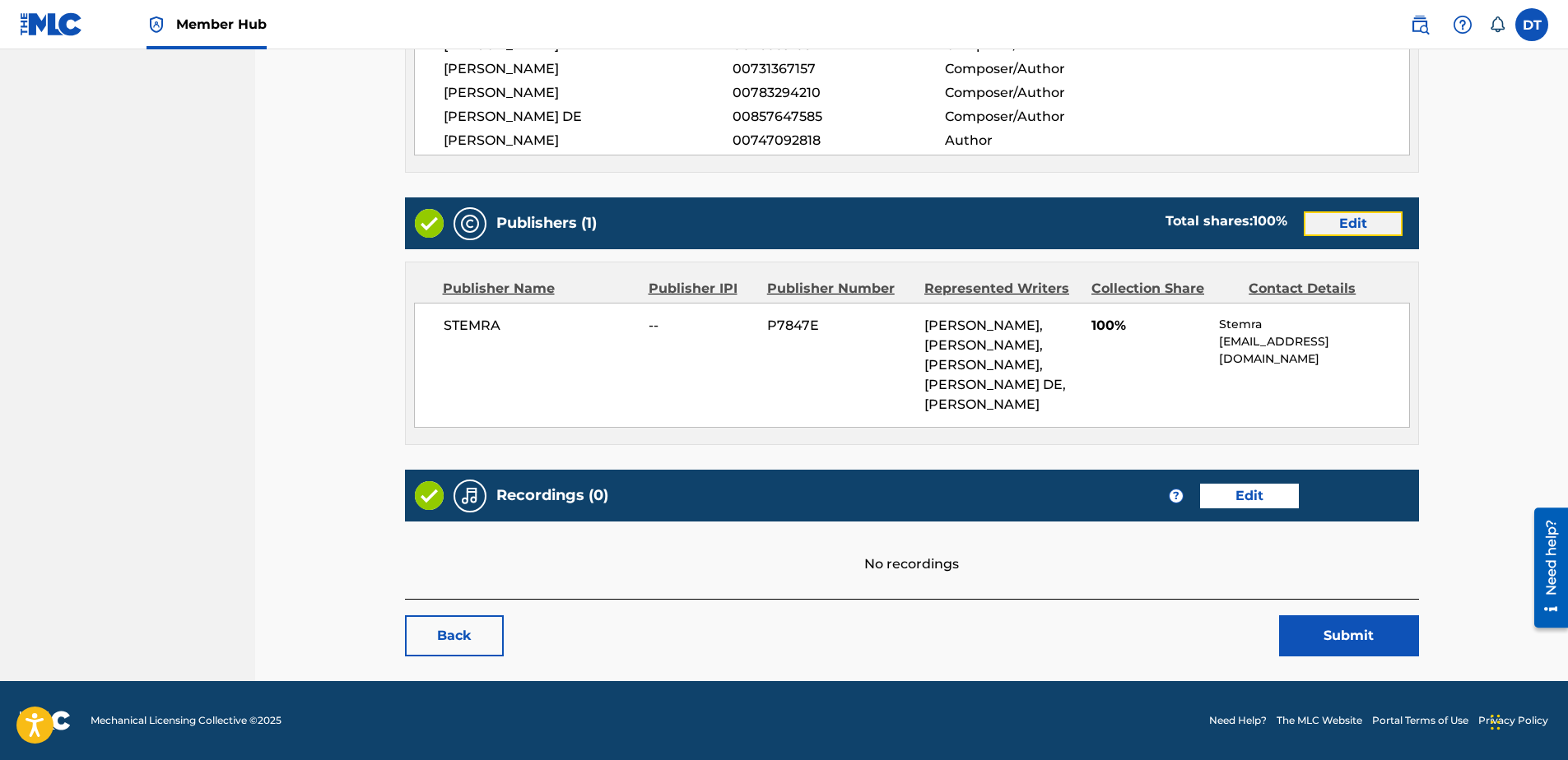
click at [1358, 218] on link "Edit" at bounding box center [1353, 224] width 99 height 25
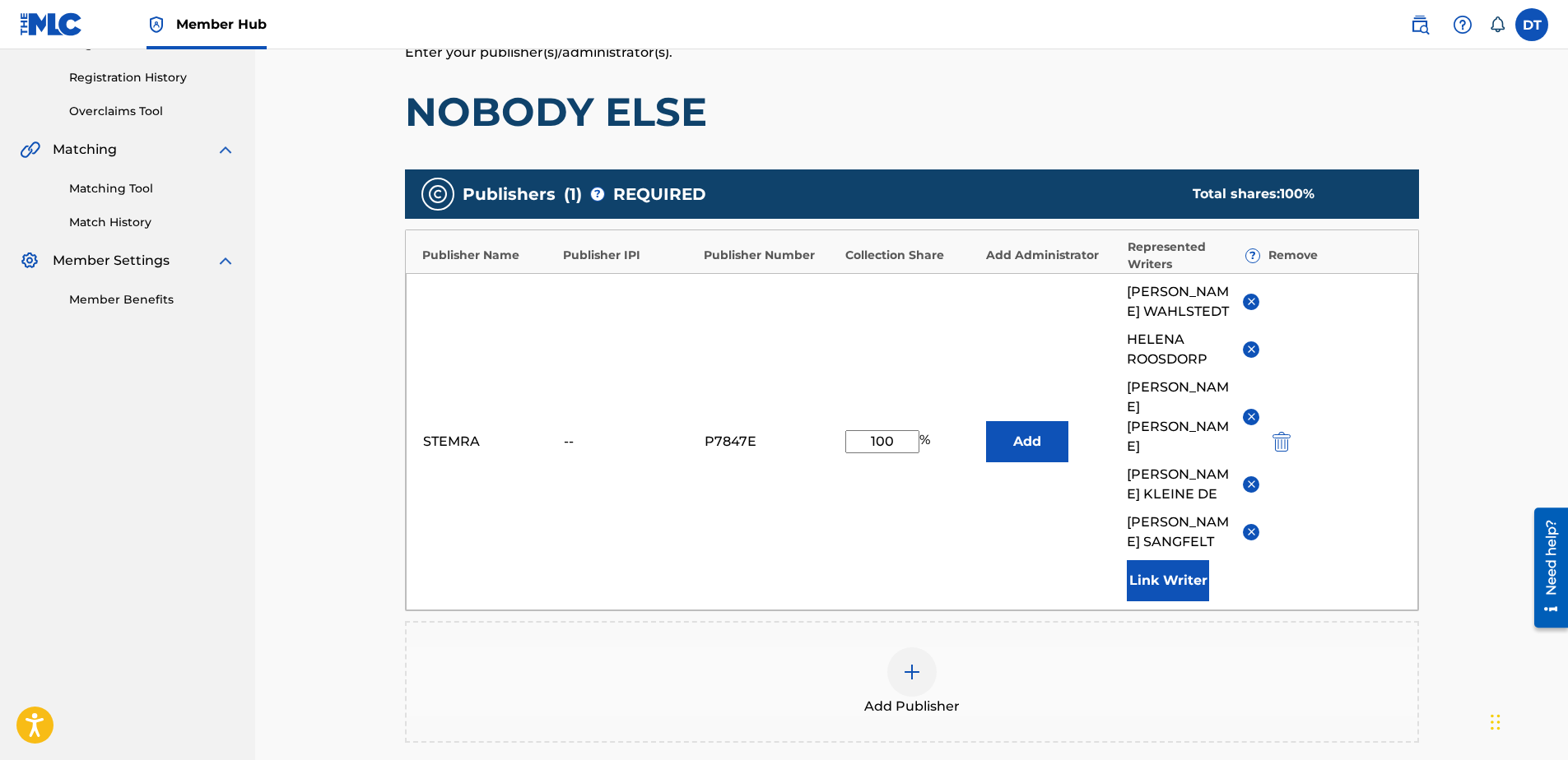
scroll to position [329, 0]
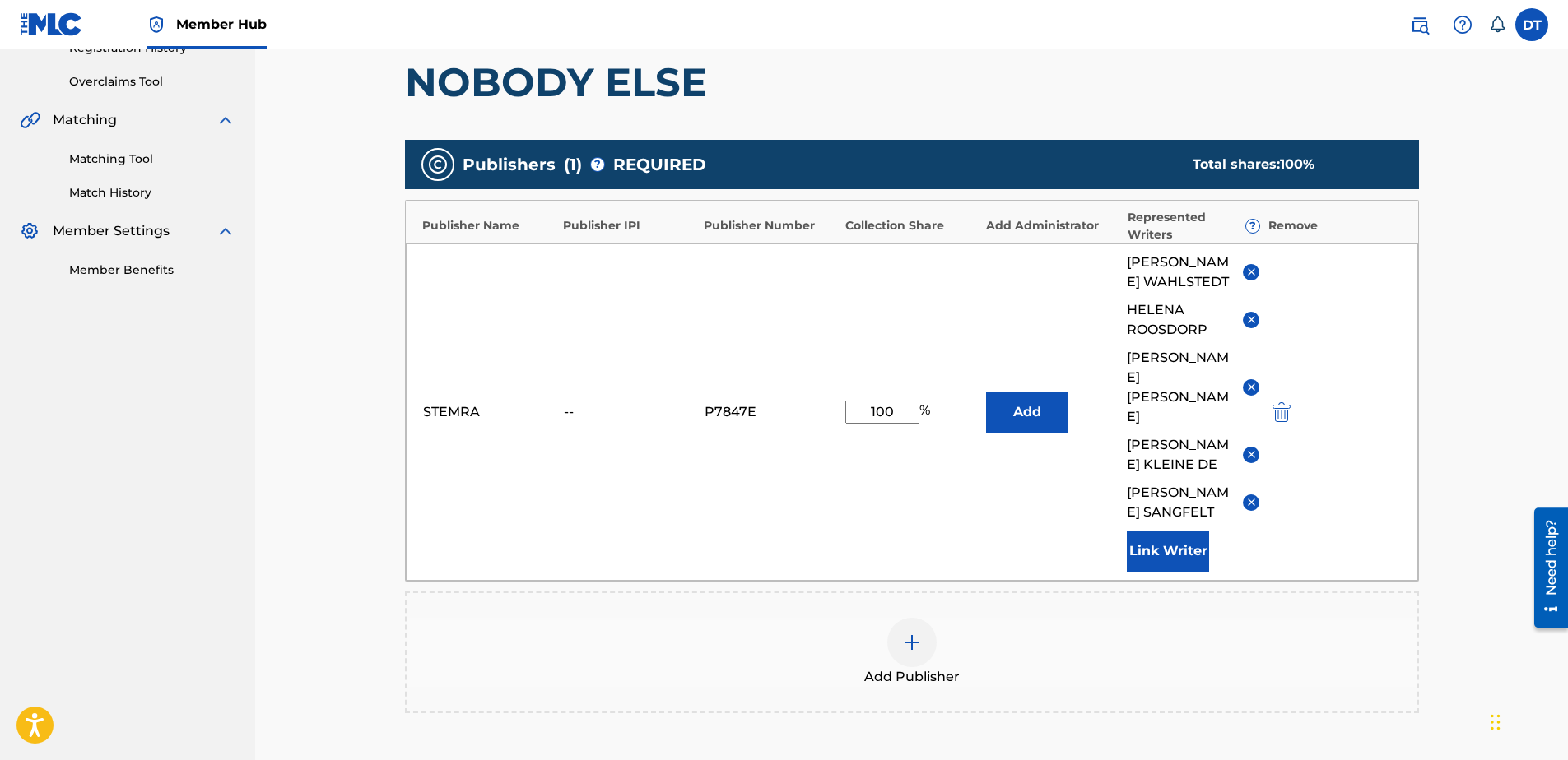
drag, startPoint x: 898, startPoint y: 390, endPoint x: 810, endPoint y: 383, distance: 88.3
click at [810, 383] on div "STEMRA -- P7847E 100 % Add [PERSON_NAME] [PERSON_NAME] [PERSON_NAME] [PERSON_NA…" at bounding box center [913, 412] width 1013 height 337
type input "87.50"
click at [357, 430] on main "Catalog Enter Work Details Add Writers Add Publishers & Shares Add Recording Re…" at bounding box center [912, 342] width 1113 height 1162
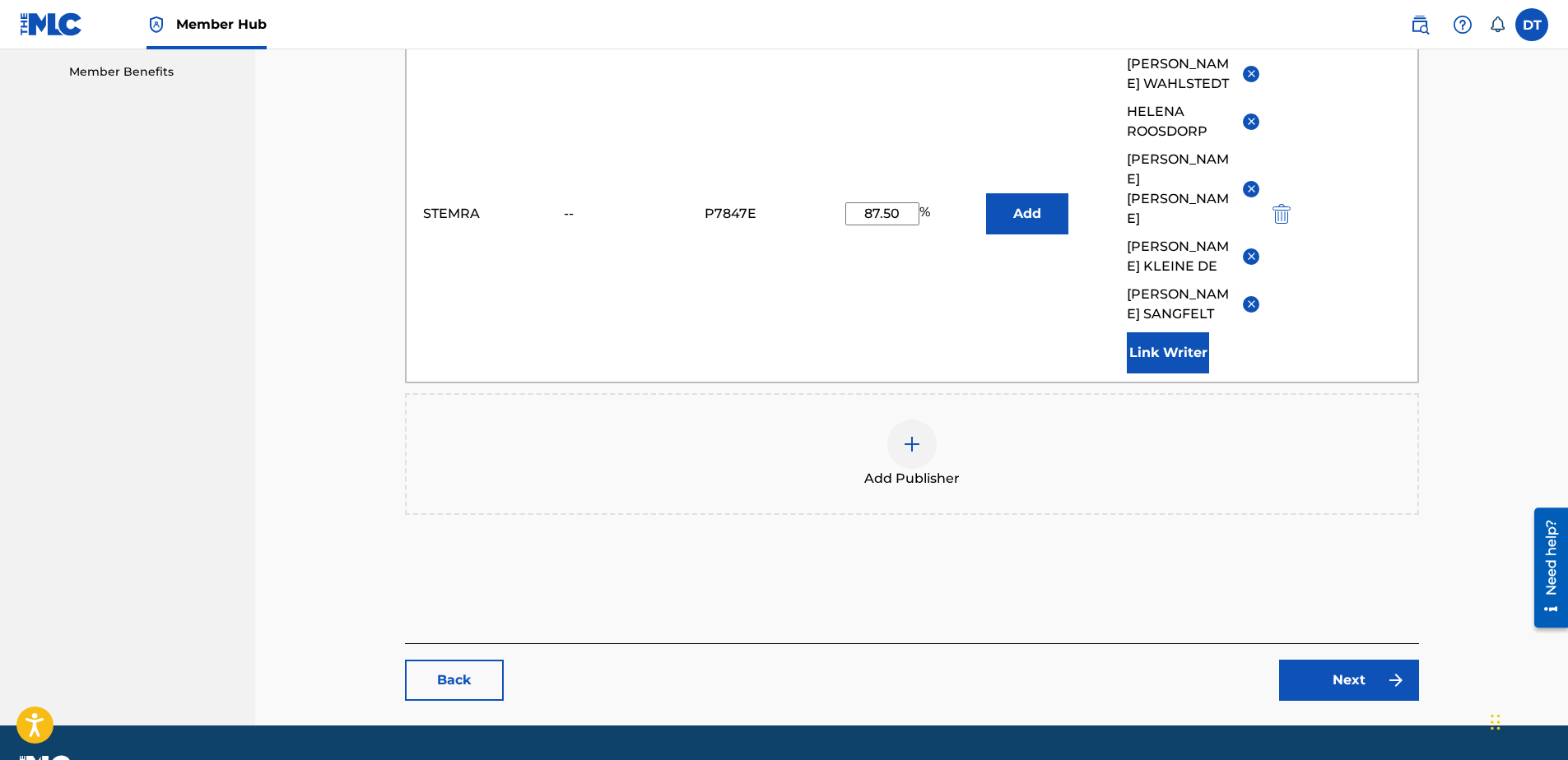
scroll to position [532, 0]
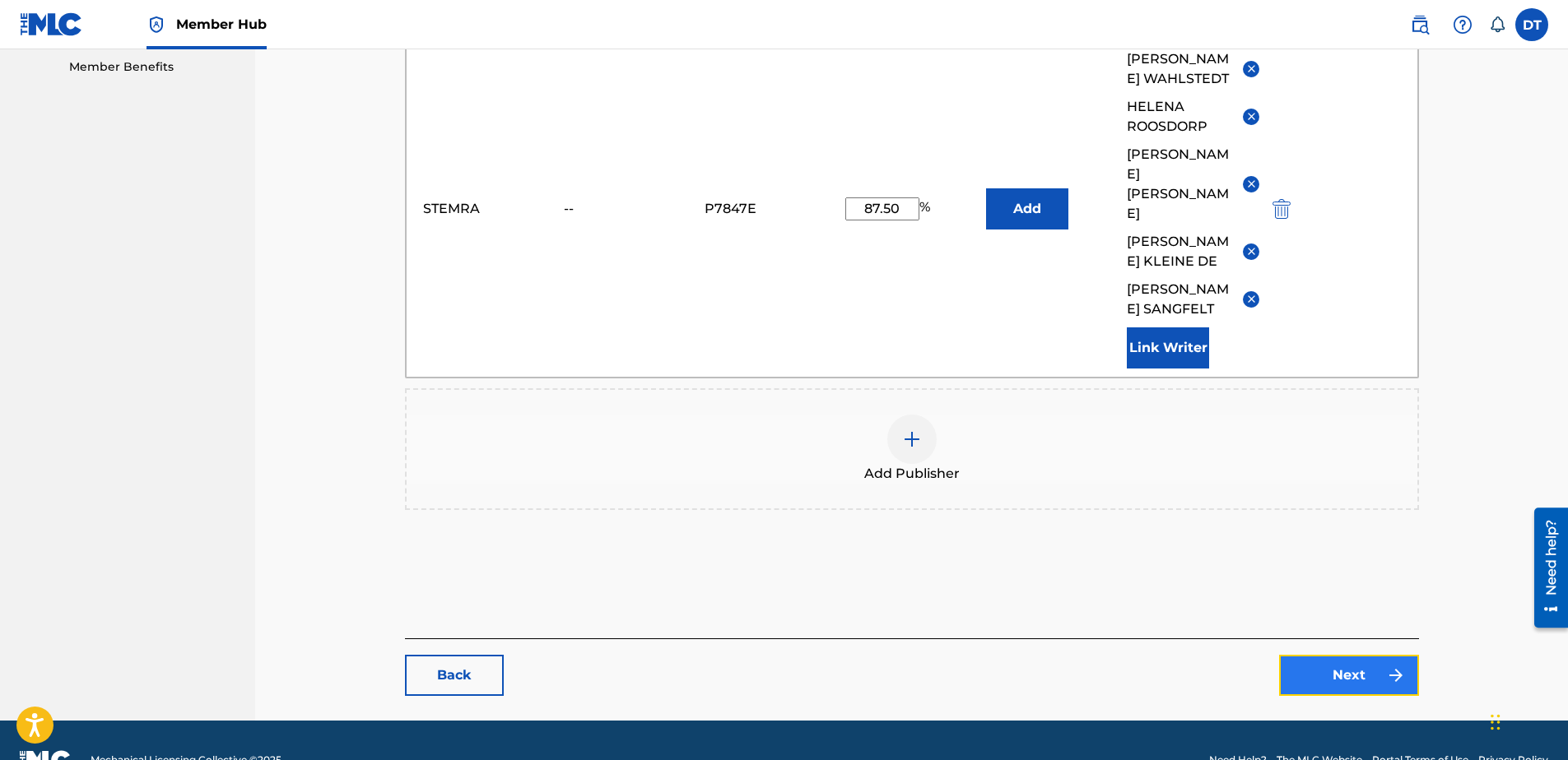
click at [1355, 655] on link "Next" at bounding box center [1349, 676] width 140 height 41
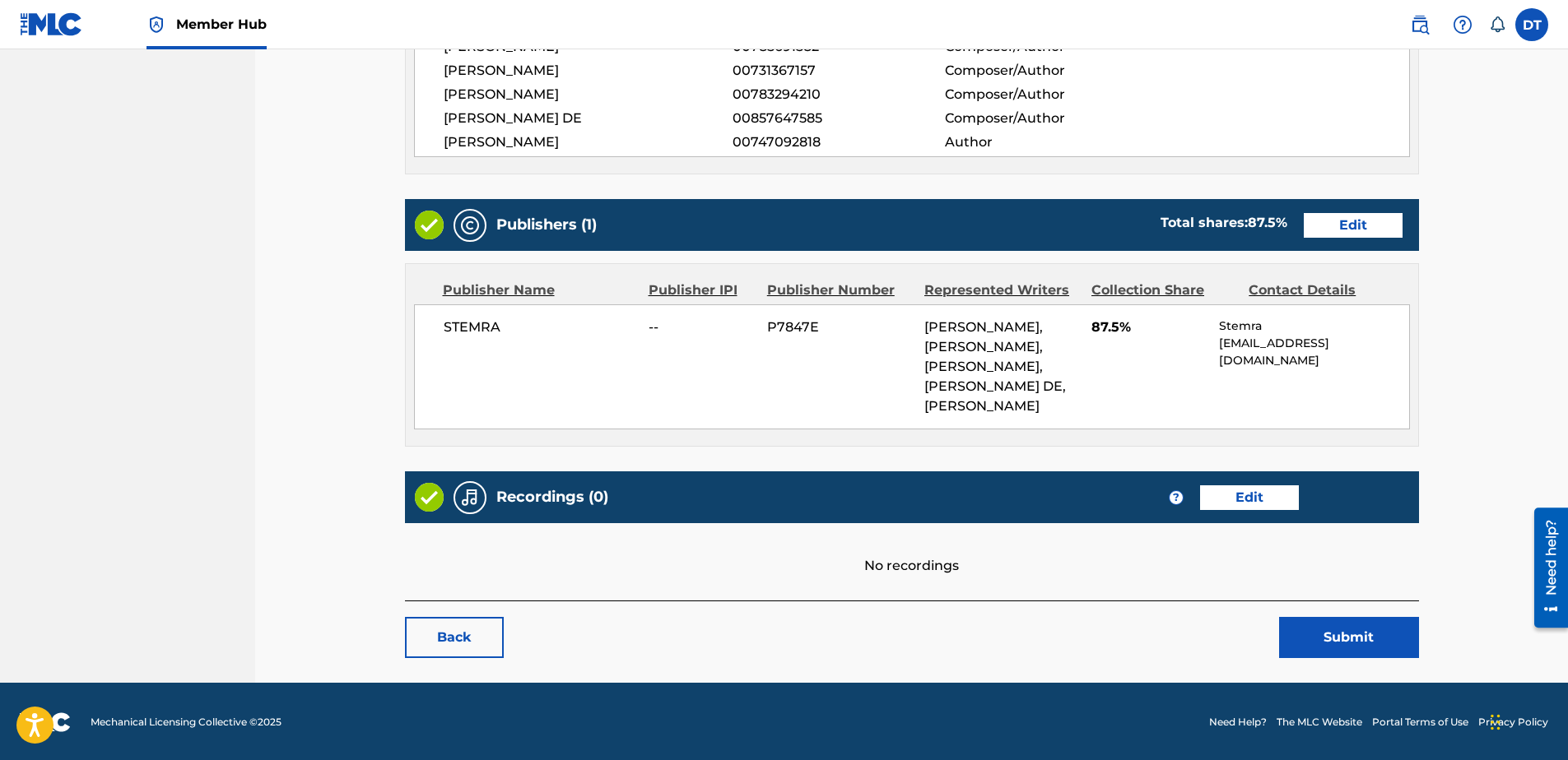
scroll to position [880, 0]
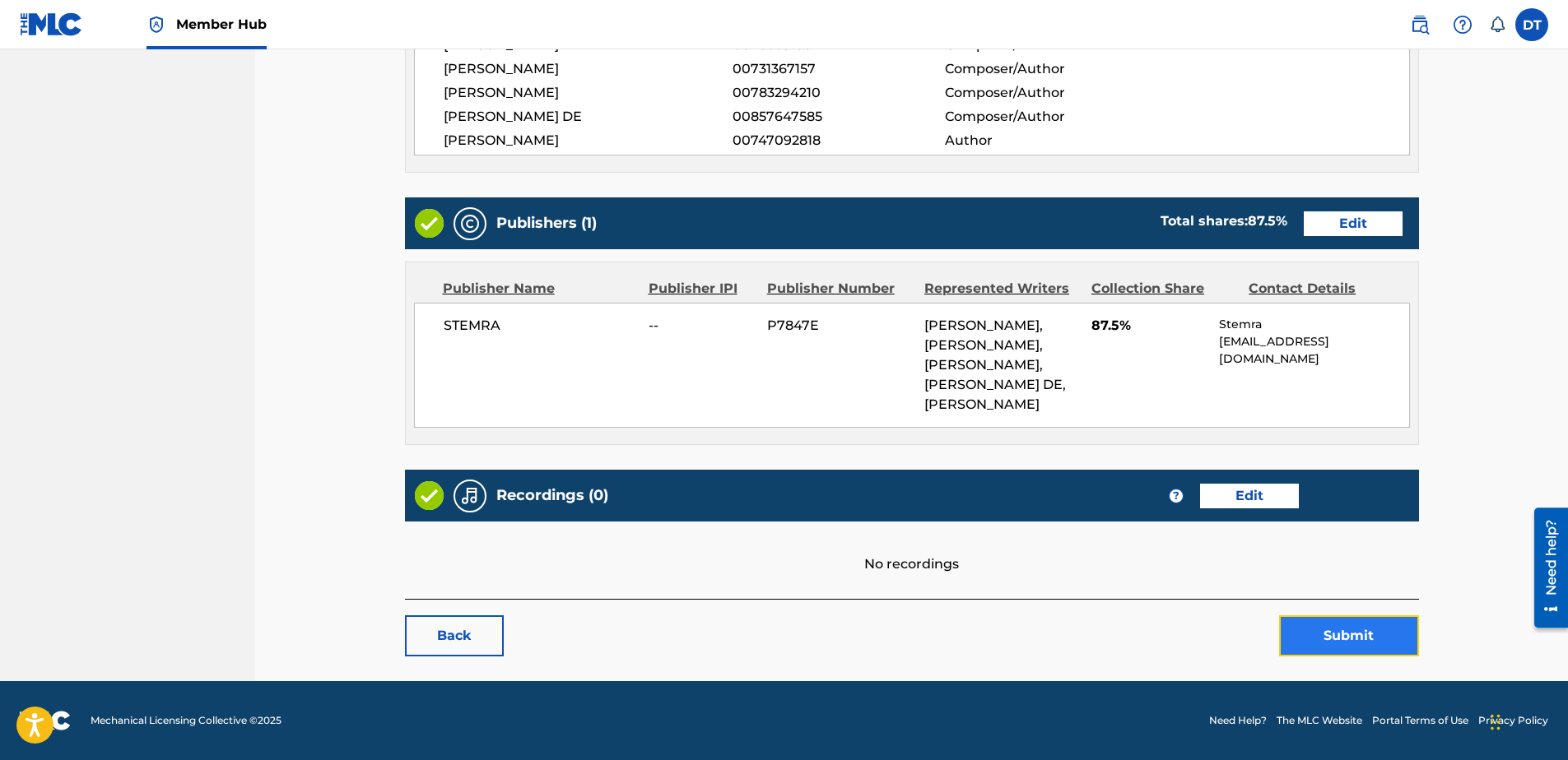
click at [1325, 632] on button "Submit" at bounding box center [1349, 635] width 140 height 41
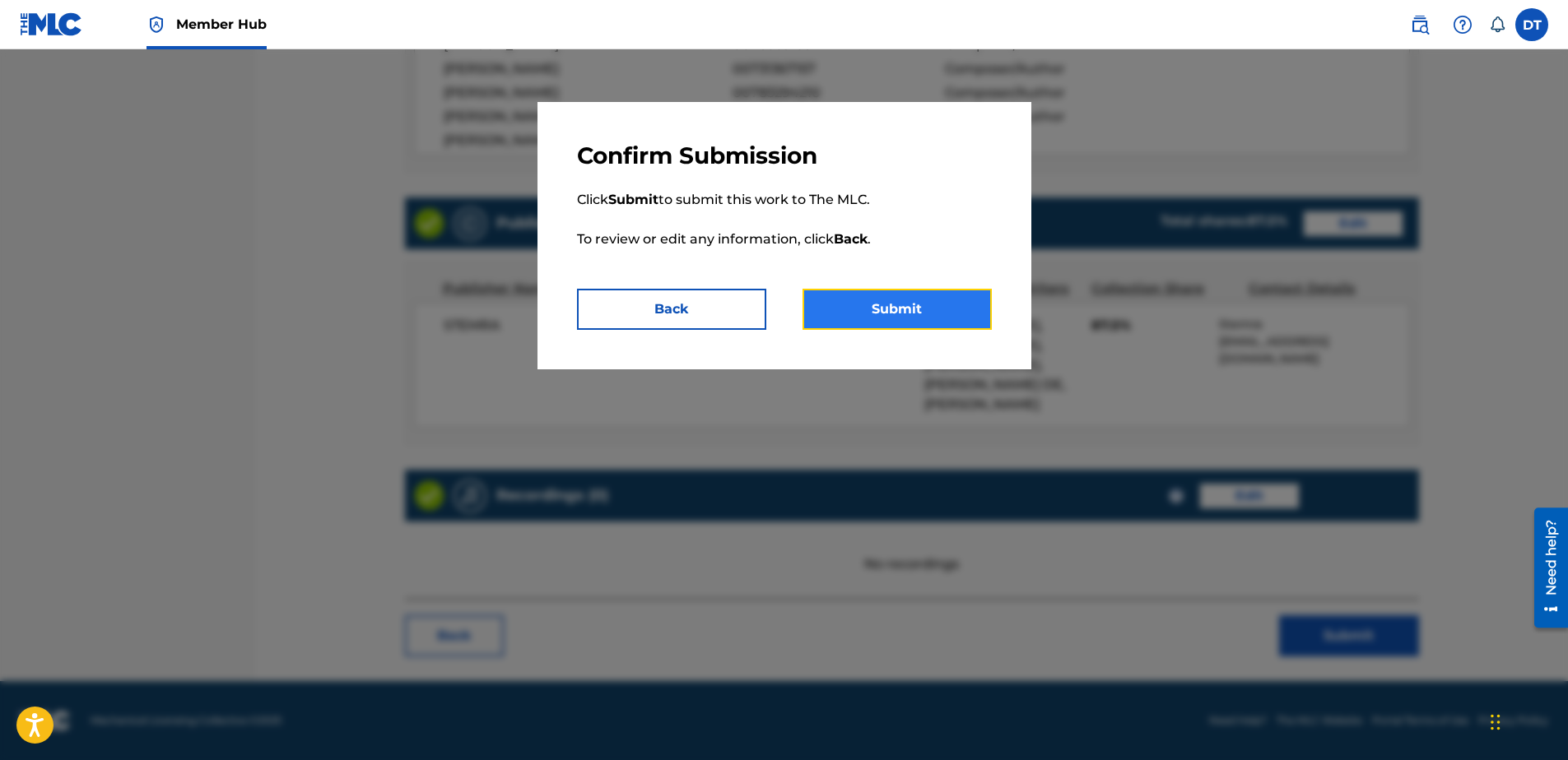
click at [913, 313] on button "Submit" at bounding box center [897, 309] width 189 height 41
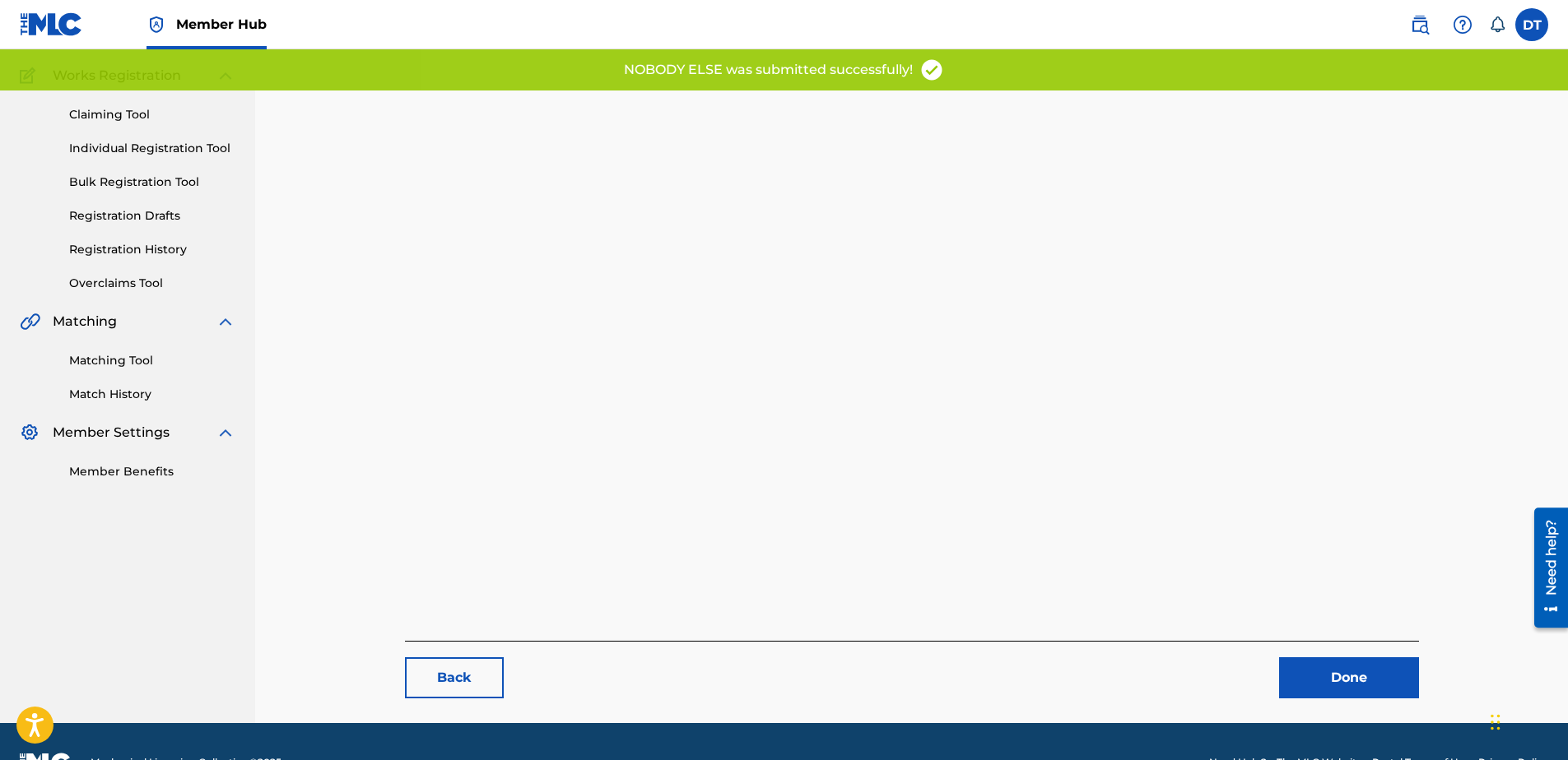
scroll to position [170, 0]
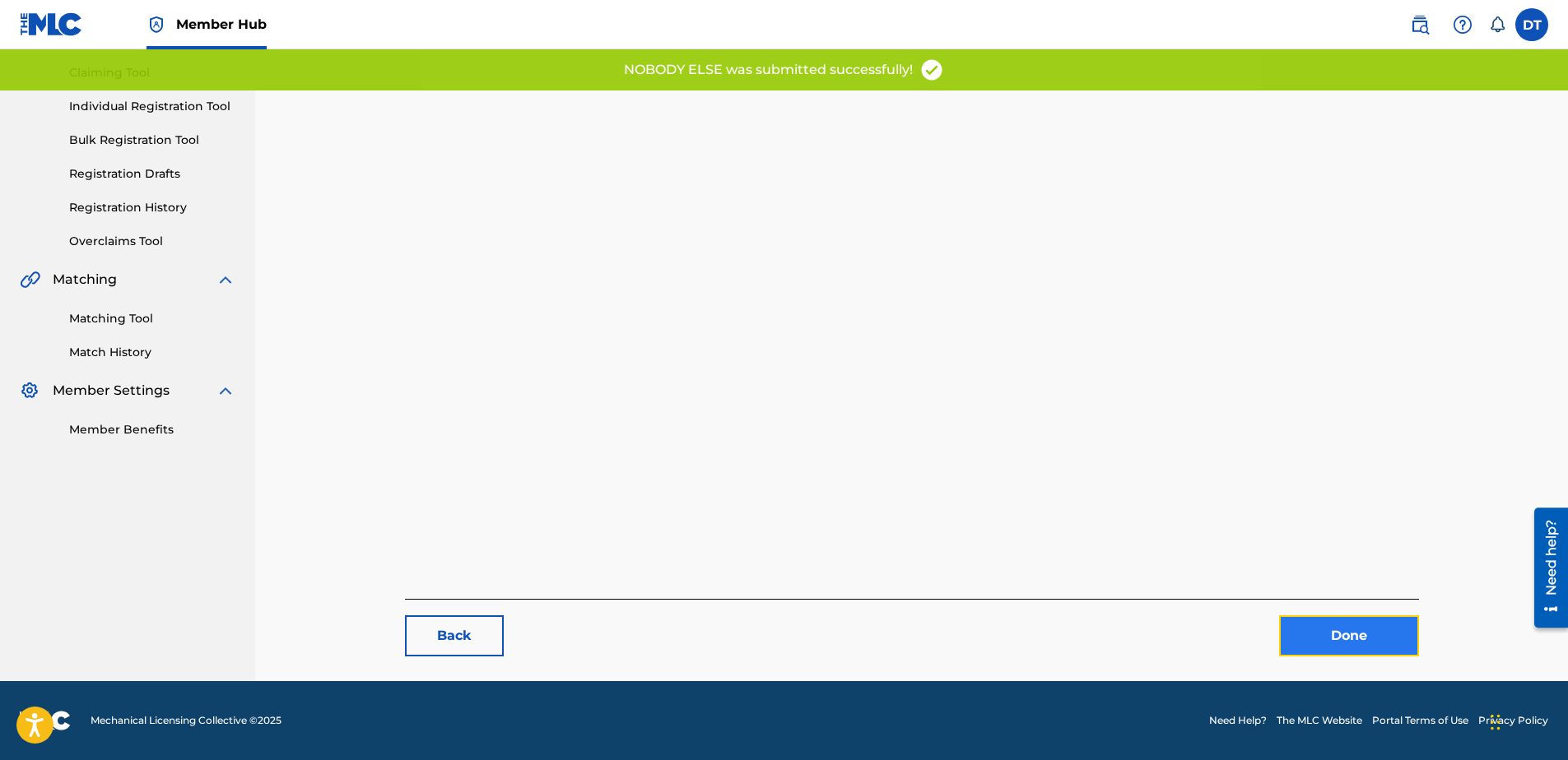
click at [1305, 635] on link "Done" at bounding box center [1349, 635] width 140 height 41
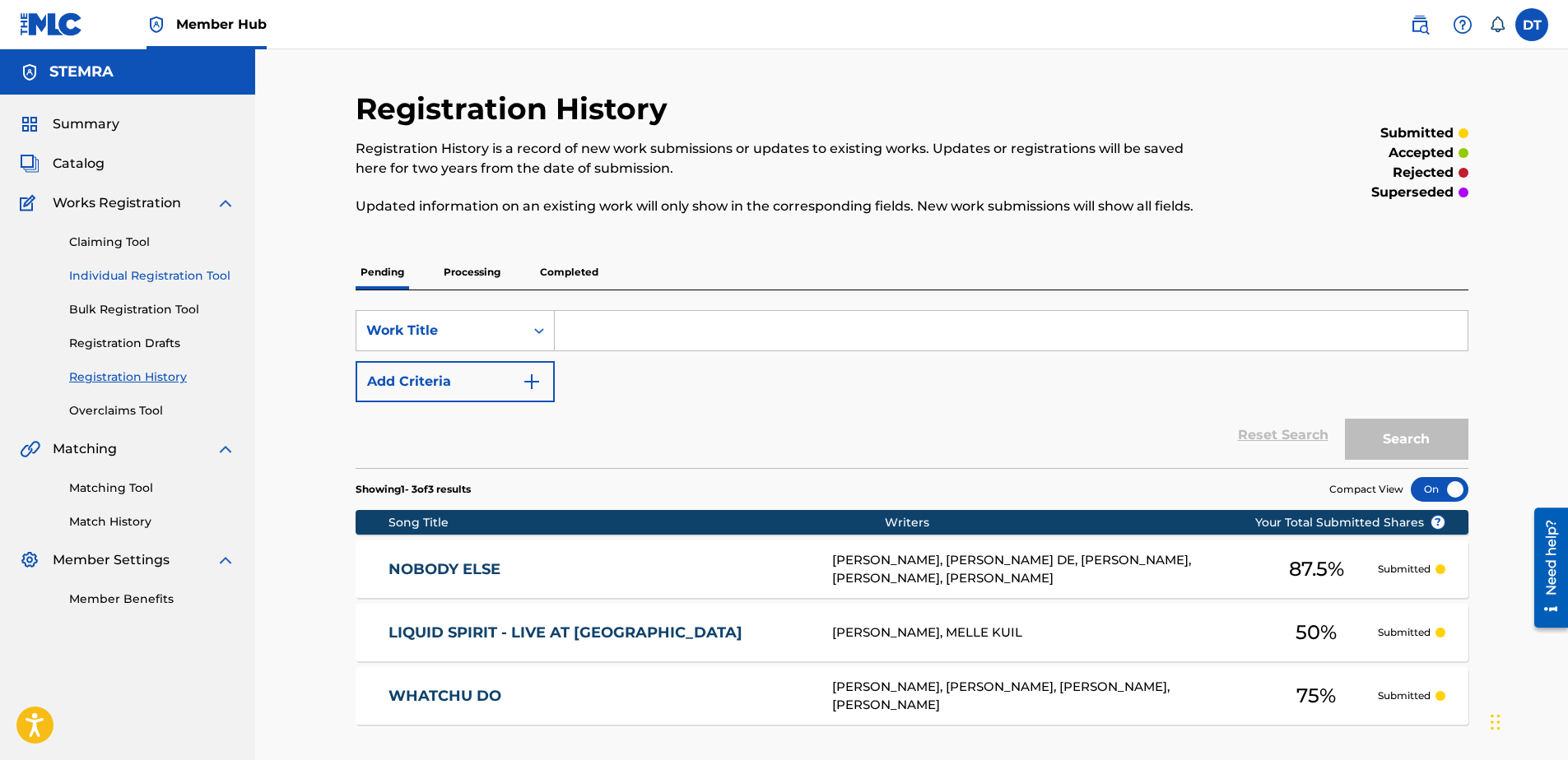
click at [111, 272] on link "Individual Registration Tool" at bounding box center [151, 277] width 166 height 18
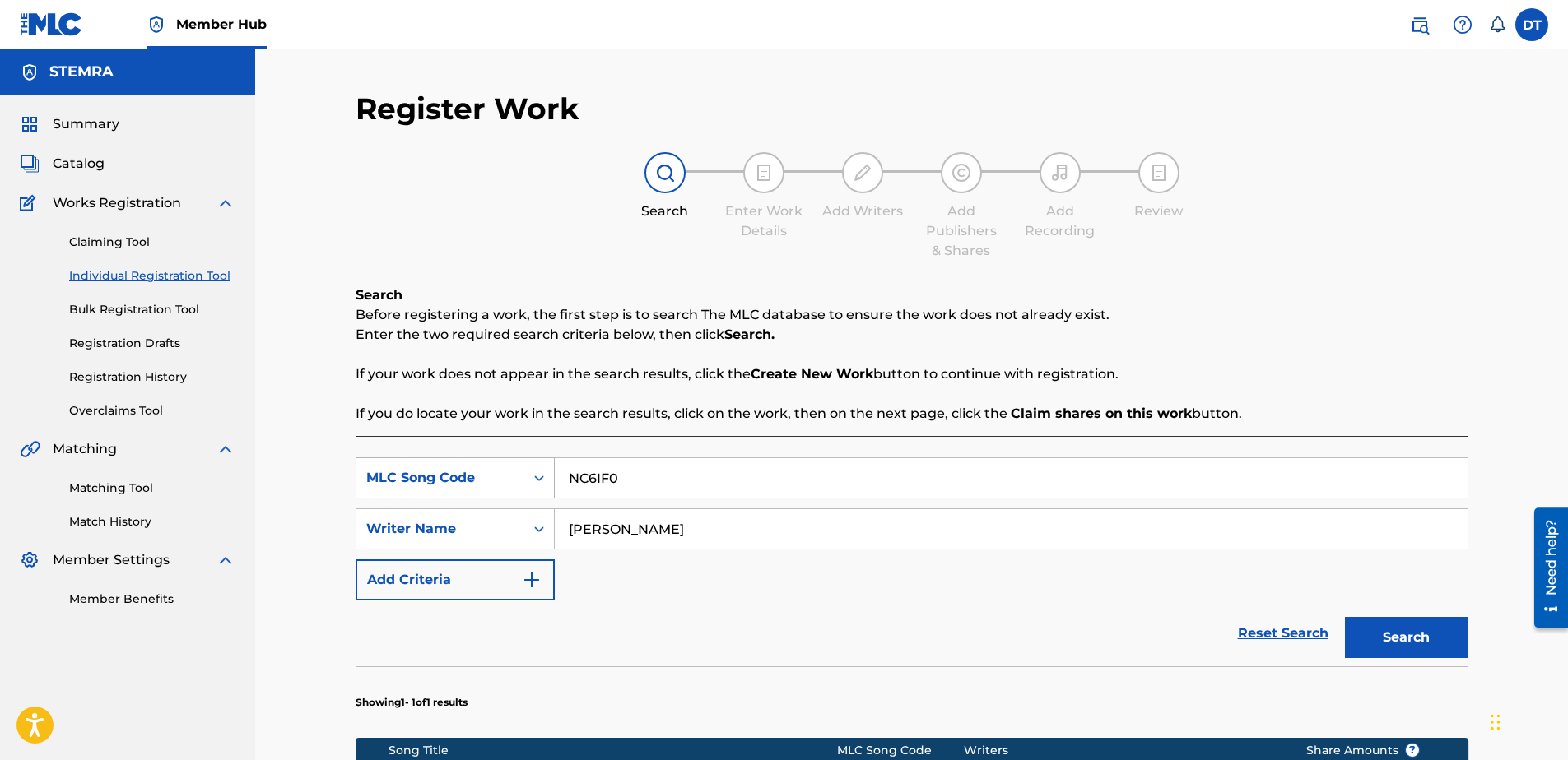
drag, startPoint x: 631, startPoint y: 470, endPoint x: 551, endPoint y: 481, distance: 80.8
click at [551, 481] on div "SearchWithCriteria71e54438-9b80-4494-a966-834b2c441f69 MLC Song Code NC6IF0" at bounding box center [912, 478] width 1113 height 41
paste input "OE4IAQ"
type input "OE4IAQ"
drag, startPoint x: 733, startPoint y: 533, endPoint x: 566, endPoint y: 549, distance: 167.8
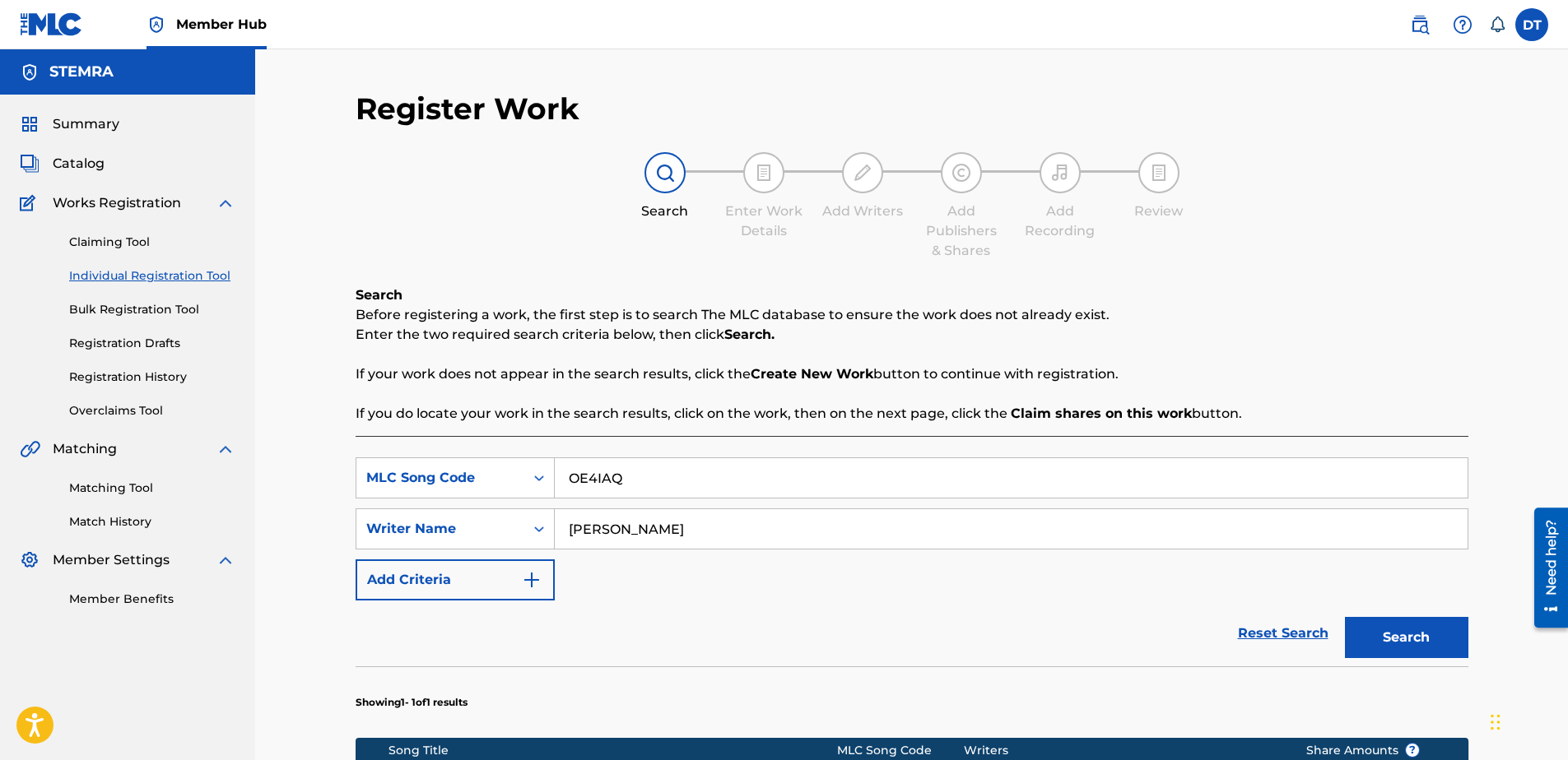
click at [566, 549] on div "SearchWithCriteria71e54438-9b80-4494-a966-834b2c441f69 MLC Song Code OE4IAQ Sea…" at bounding box center [912, 529] width 1113 height 143
click at [652, 523] on input "Search Form" at bounding box center [1011, 529] width 913 height 39
paste input "[PERSON_NAME]"
type input "[PERSON_NAME]"
click at [1408, 635] on button "Search" at bounding box center [1407, 637] width 124 height 41
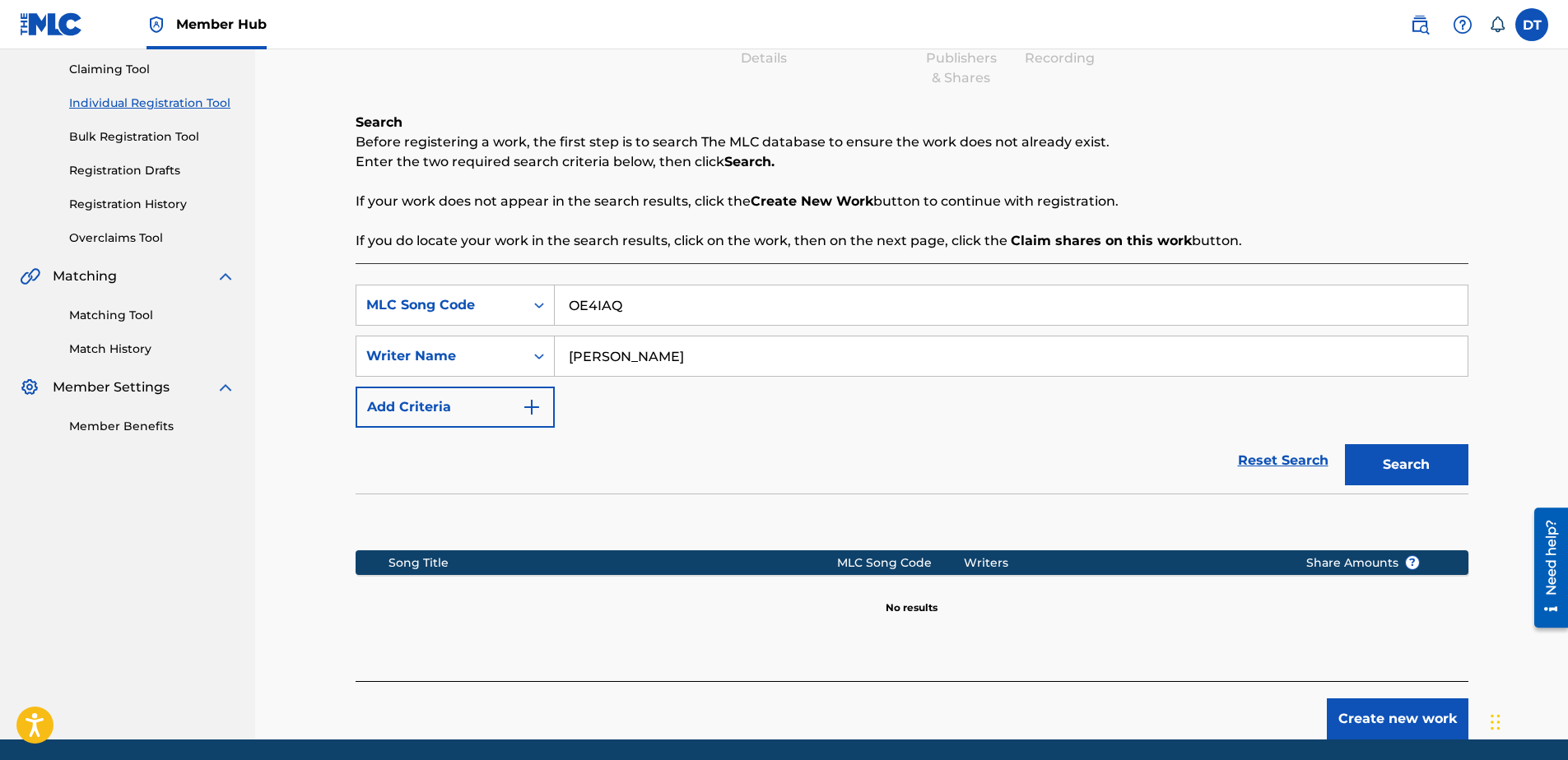
scroll to position [149, 0]
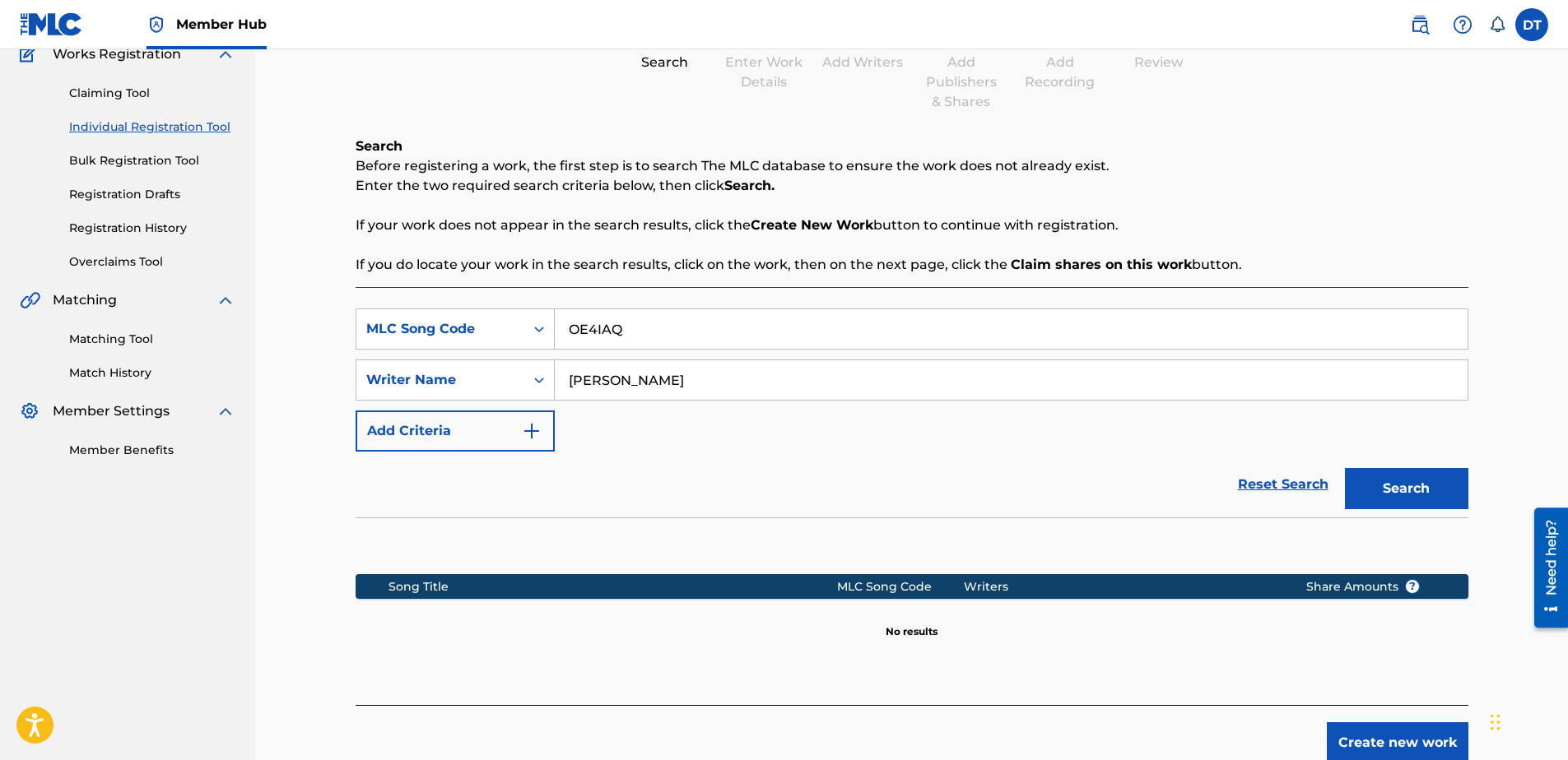
click at [567, 327] on input "OE4IAQ" at bounding box center [1011, 329] width 913 height 39
click at [569, 380] on input "[PERSON_NAME]" at bounding box center [1011, 380] width 913 height 39
click at [1403, 492] on button "Search" at bounding box center [1407, 488] width 124 height 41
drag, startPoint x: 810, startPoint y: 380, endPoint x: 820, endPoint y: 393, distance: 16.4
click at [810, 383] on input "[PERSON_NAME]" at bounding box center [1011, 380] width 913 height 39
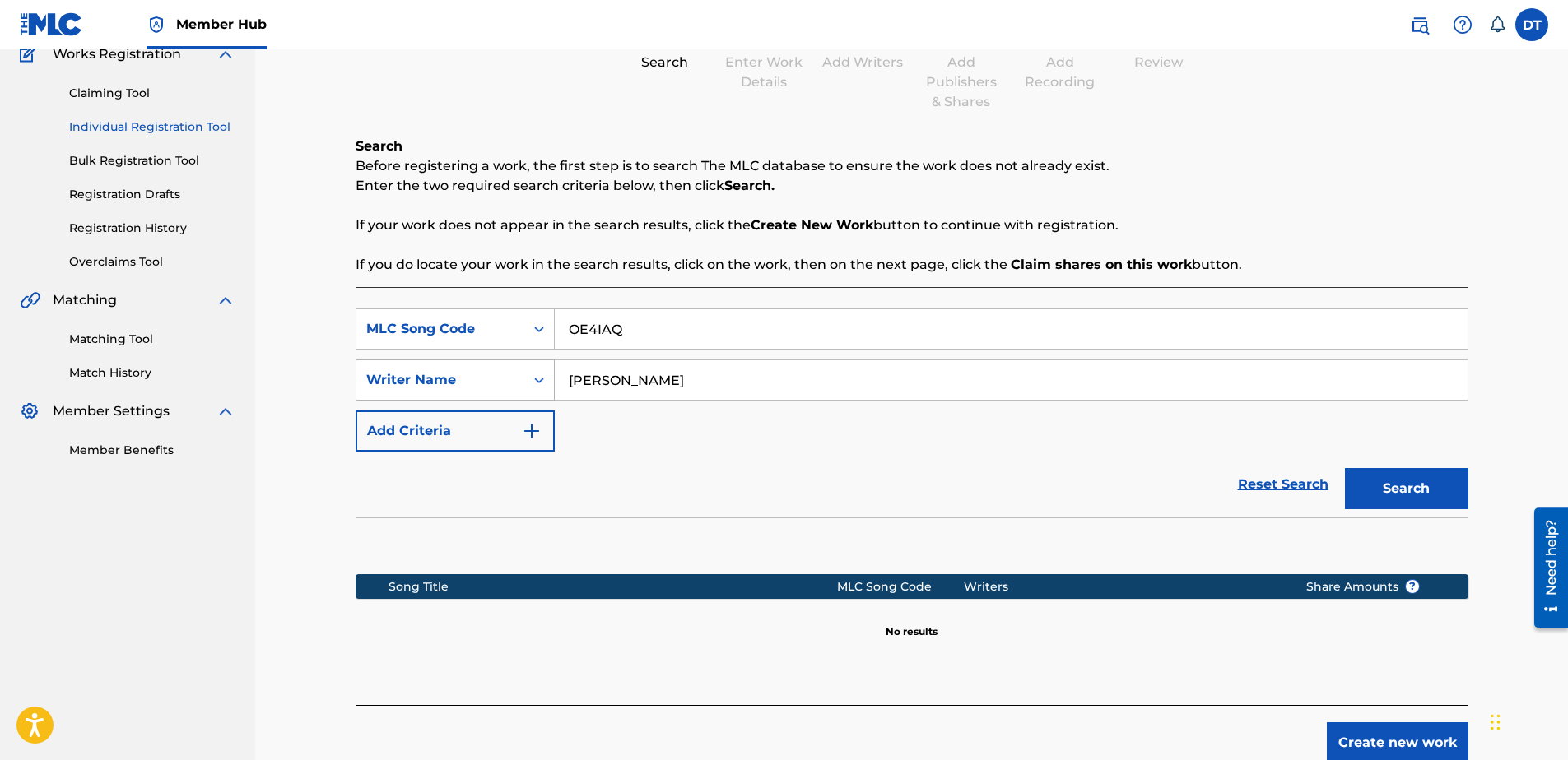
drag, startPoint x: 874, startPoint y: 387, endPoint x: 531, endPoint y: 379, distance: 343.1
click at [531, 379] on div "SearchWithCriteria9d39d1cf-b0ce-4514-8605-48c81afdb294 Writer Name [PERSON_NAME]" at bounding box center [912, 380] width 1113 height 41
paste input "[PERSON_NAME] [PERSON_NAME]"
click at [564, 376] on input "[PERSON_NAME] [PERSON_NAME]" at bounding box center [1011, 380] width 913 height 39
type input "[PERSON_NAME] [PERSON_NAME]"
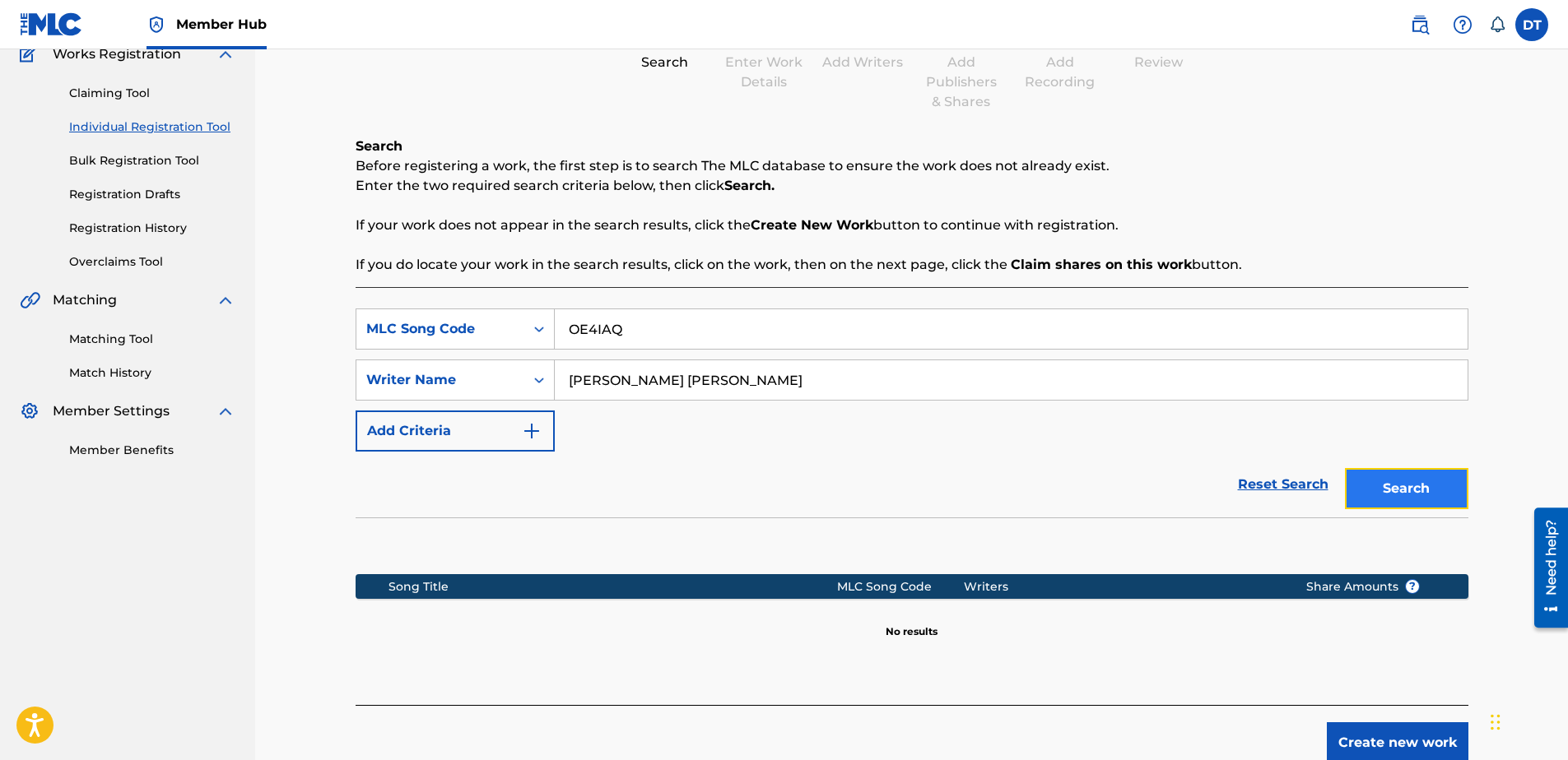
click at [1403, 485] on button "Search" at bounding box center [1407, 488] width 124 height 41
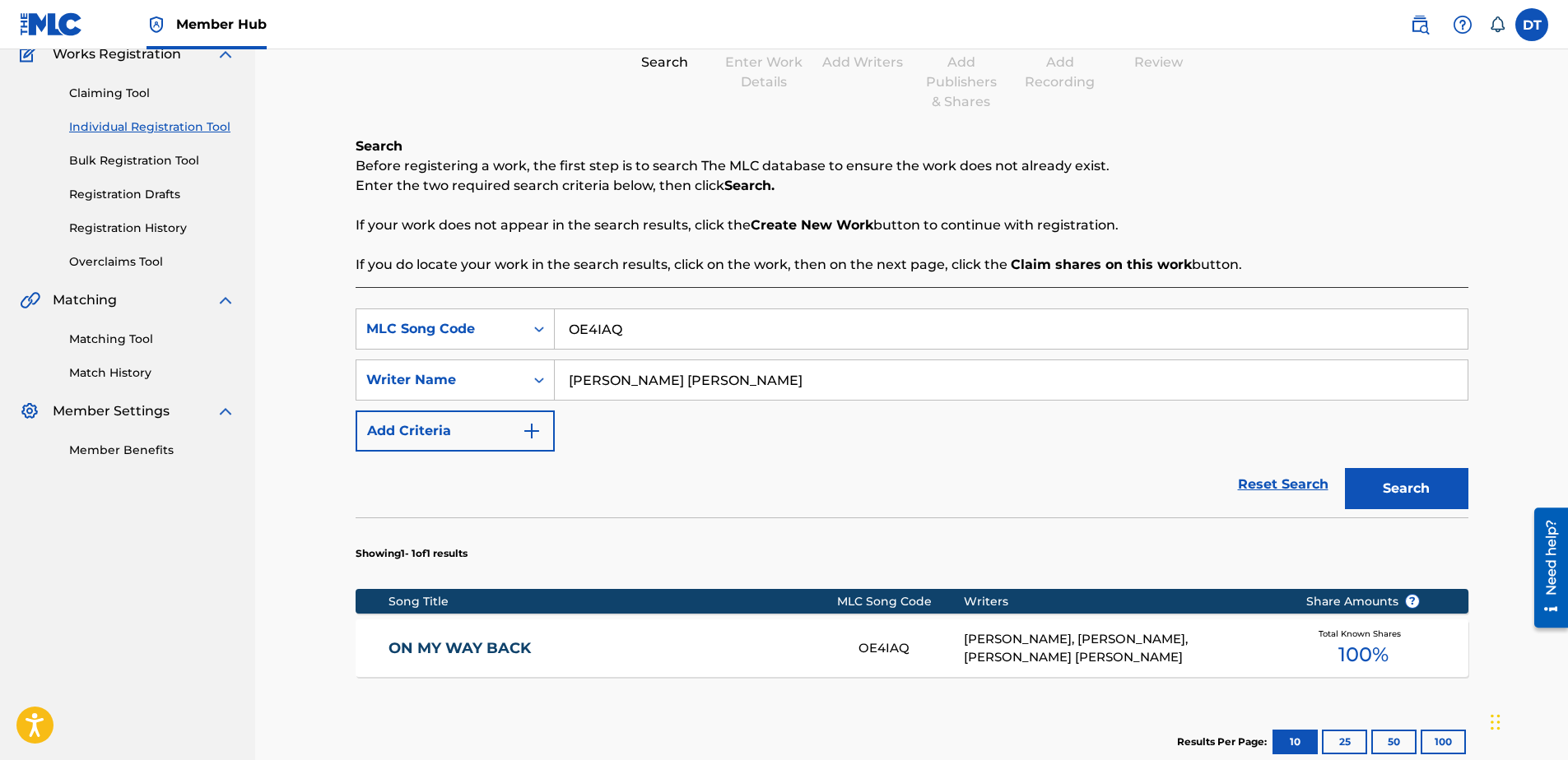
click at [479, 643] on link "ON MY WAY BACK" at bounding box center [612, 648] width 447 height 19
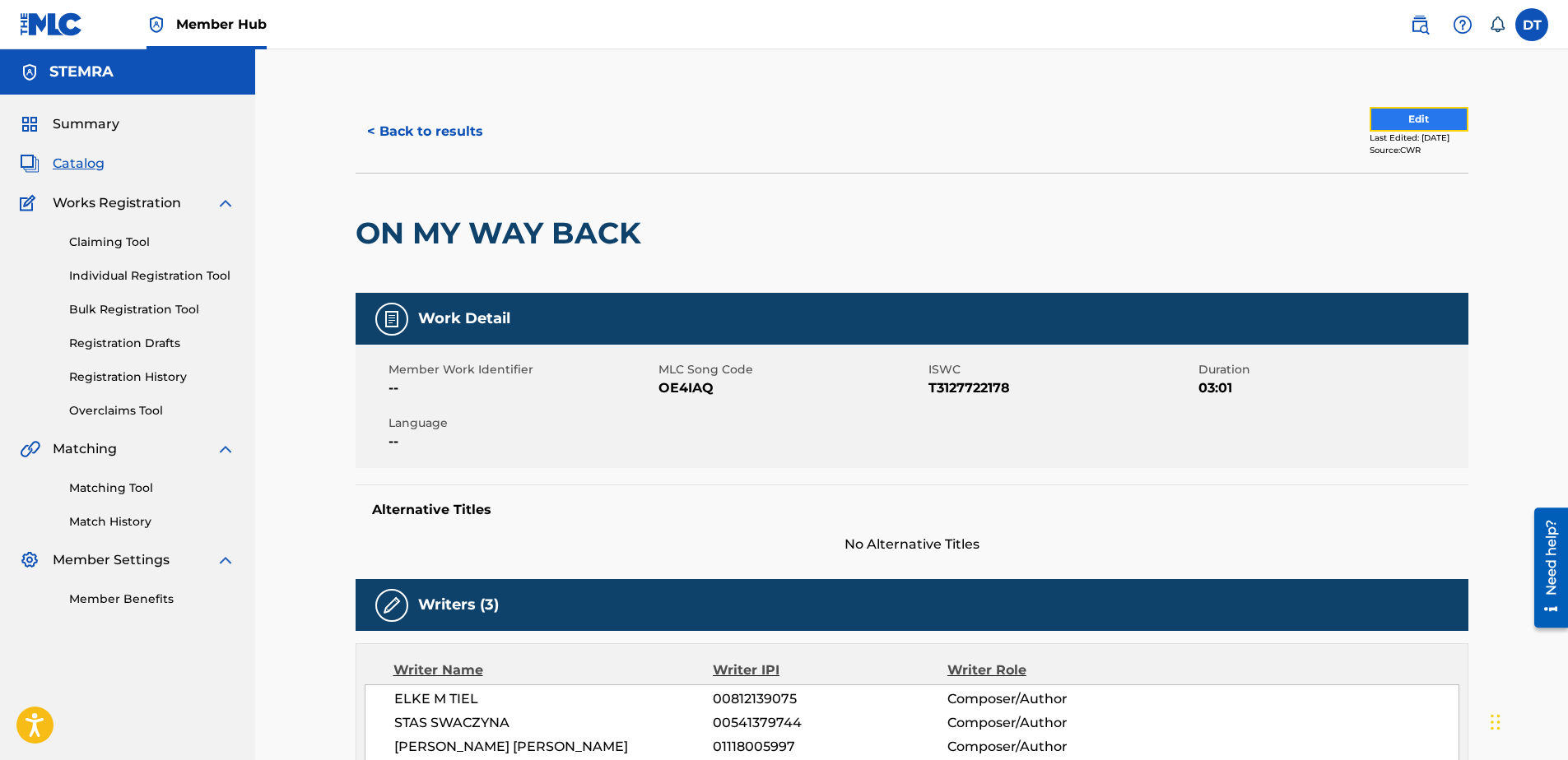
click at [1378, 112] on button "Edit" at bounding box center [1419, 119] width 99 height 25
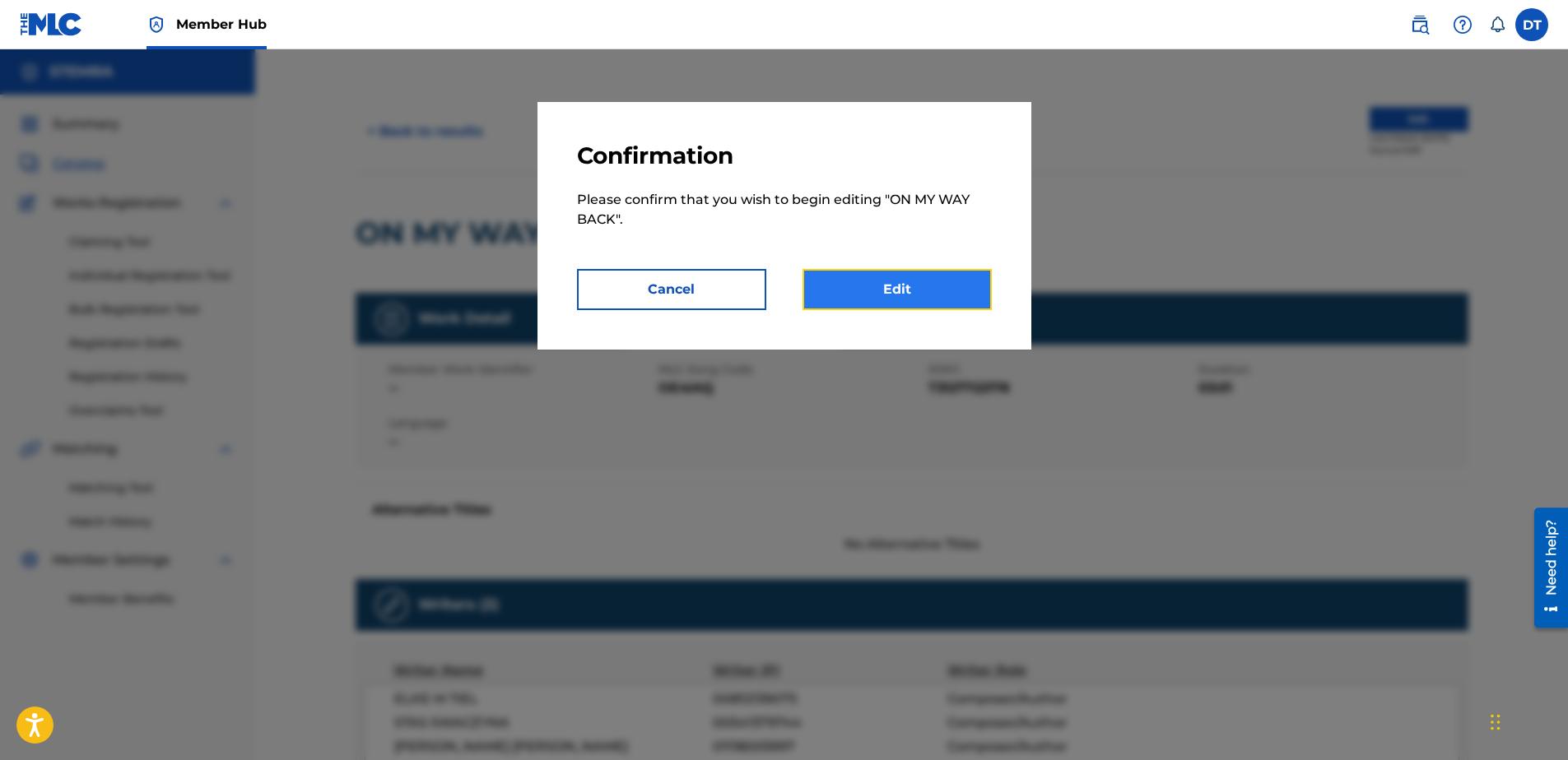
click at [837, 283] on link "Edit" at bounding box center [897, 289] width 189 height 41
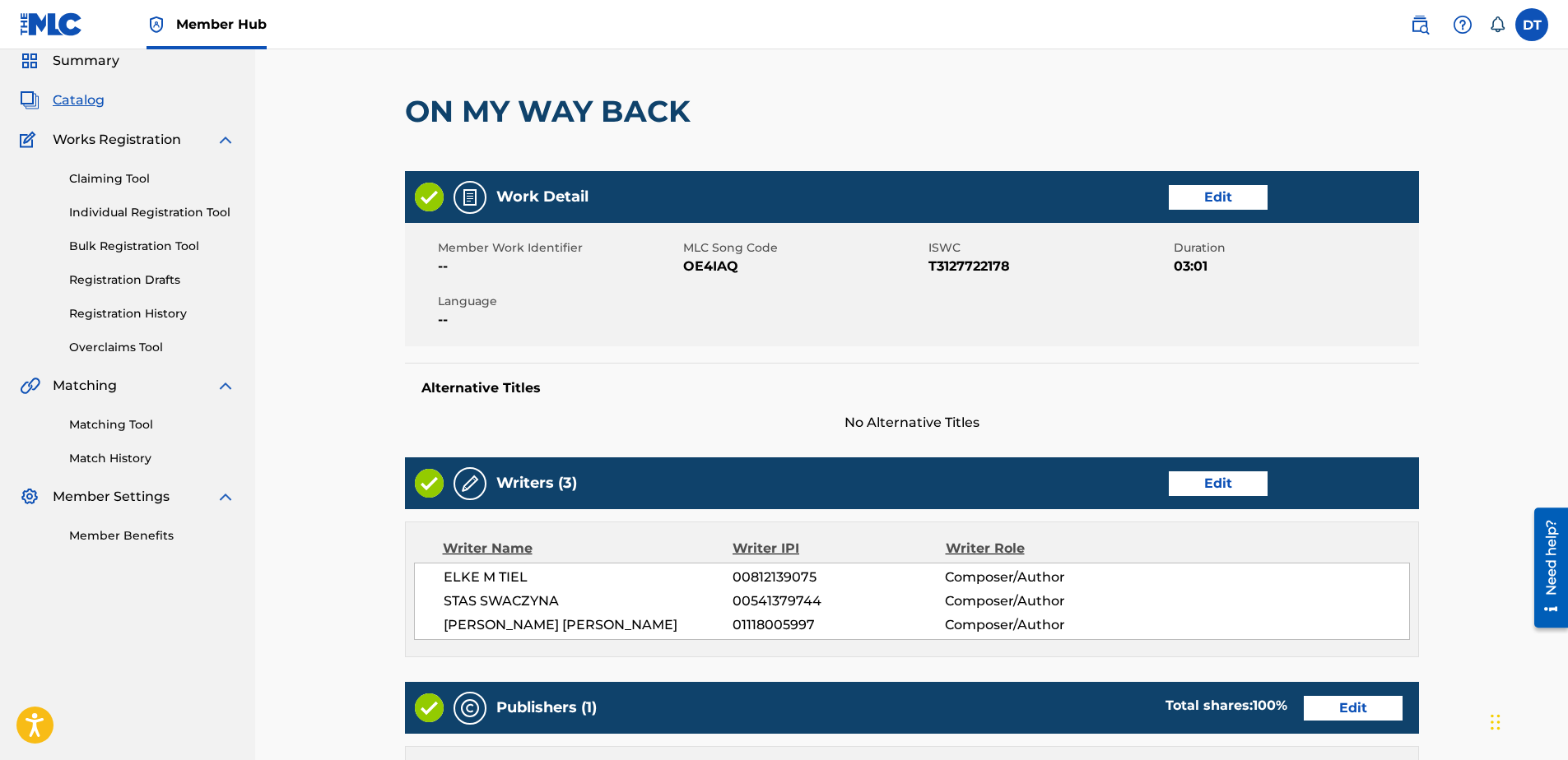
scroll to position [329, 0]
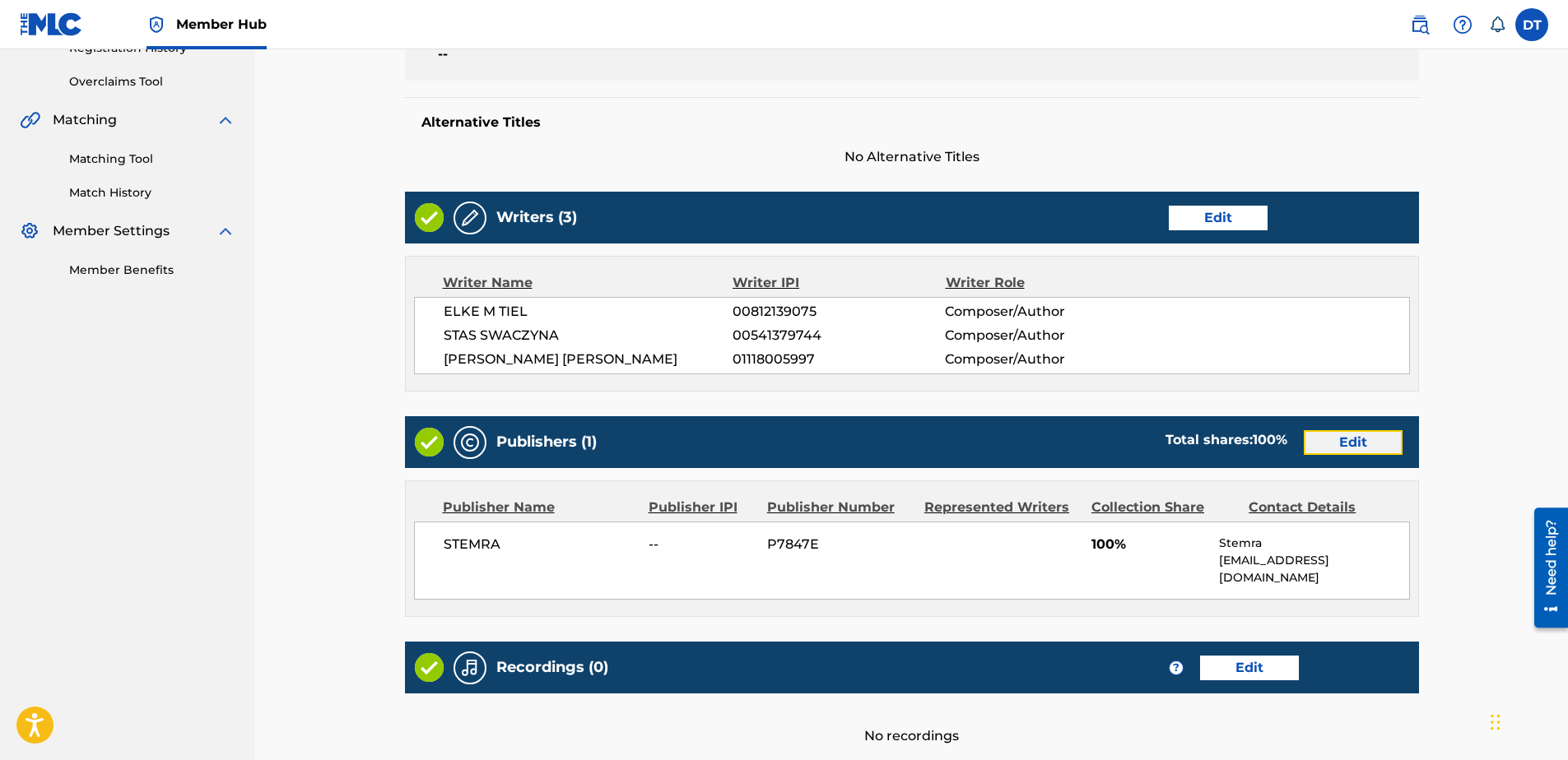
click at [1356, 435] on link "Edit" at bounding box center [1353, 442] width 99 height 25
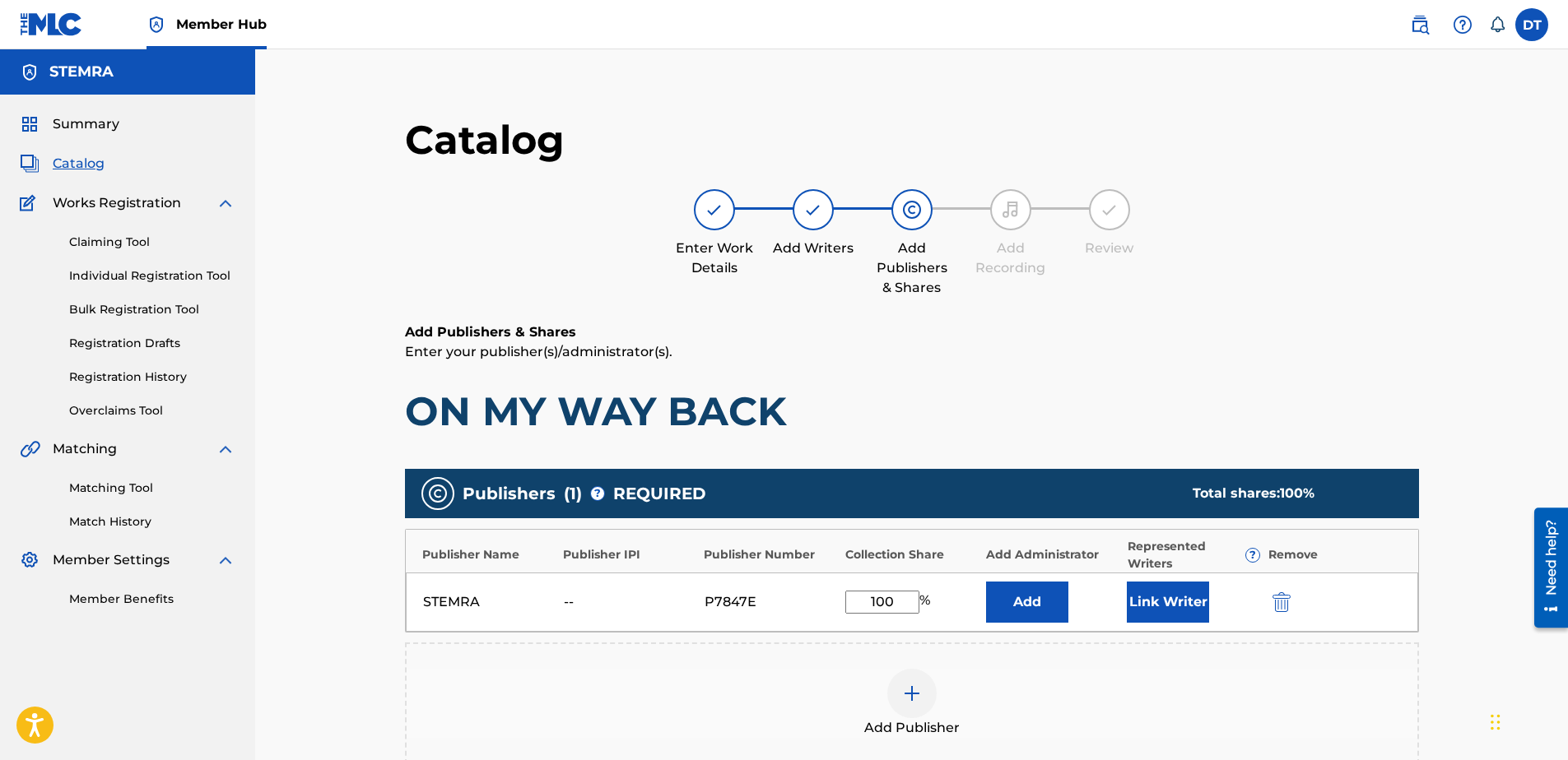
drag, startPoint x: 901, startPoint y: 601, endPoint x: 832, endPoint y: 595, distance: 69.3
click at [832, 595] on div "STEMRA -- P7847E 100 % Add Link Writer" at bounding box center [913, 602] width 1013 height 59
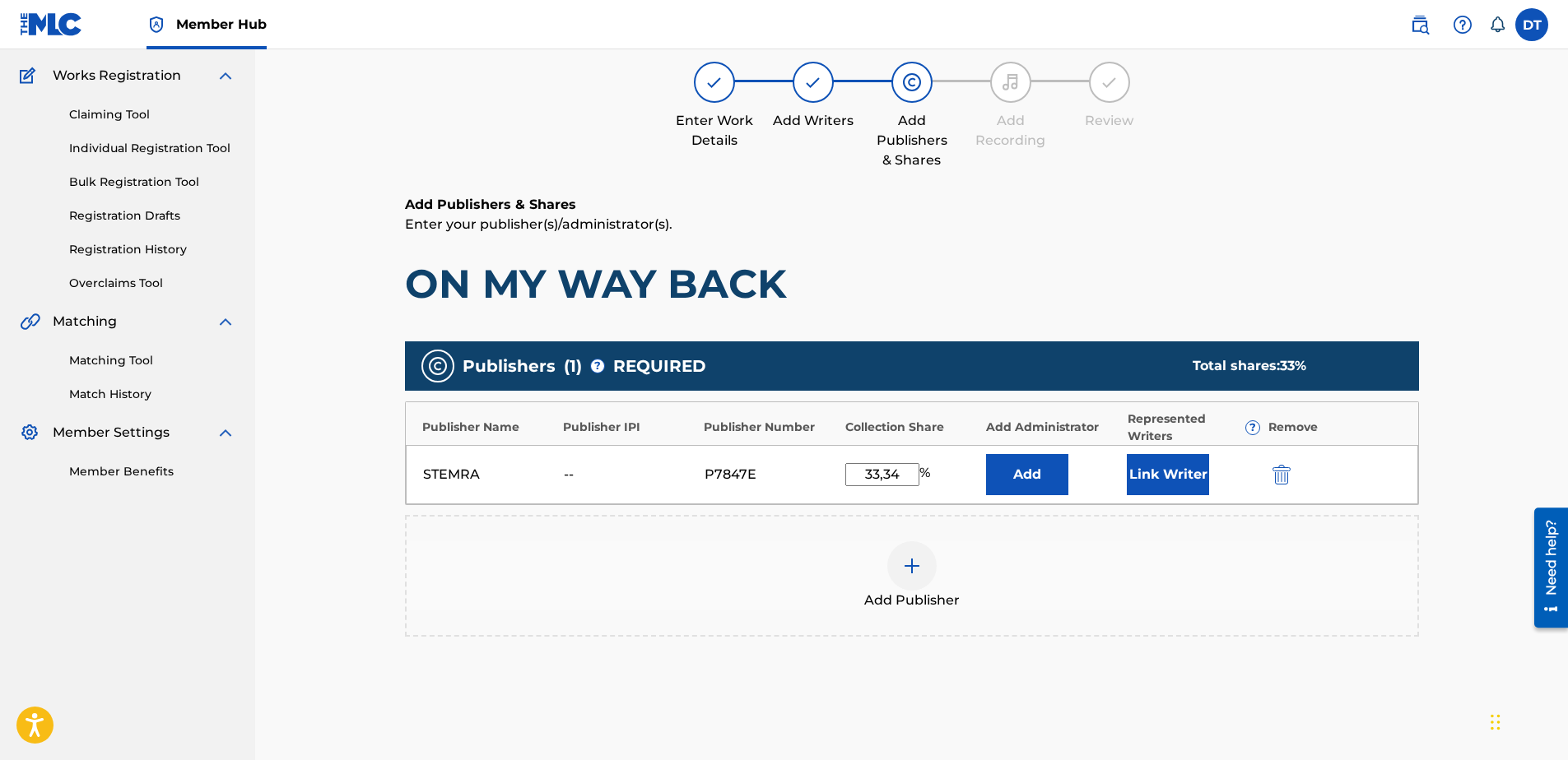
scroll to position [165, 0]
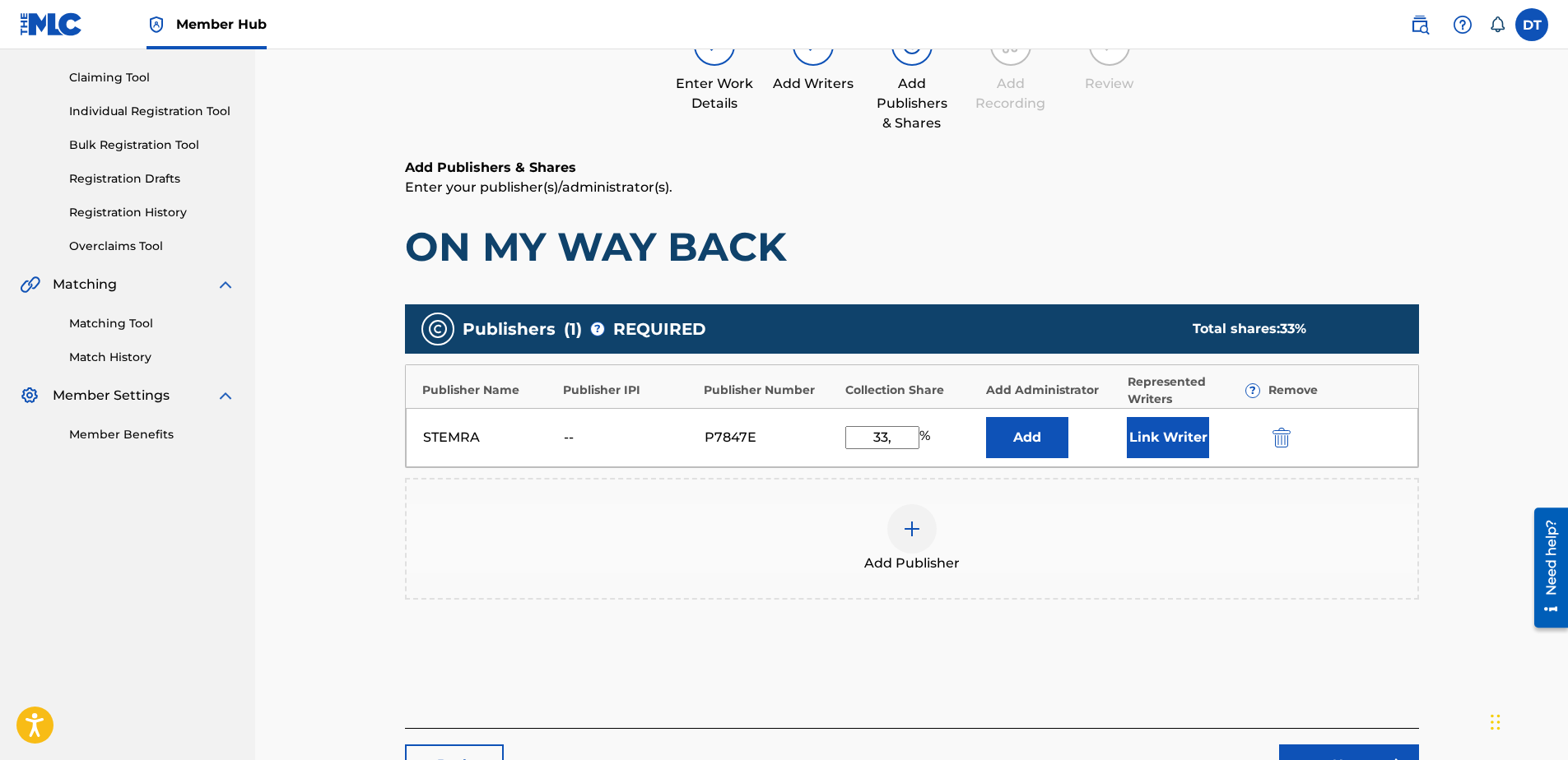
click at [882, 435] on input "33," at bounding box center [881, 437] width 74 height 23
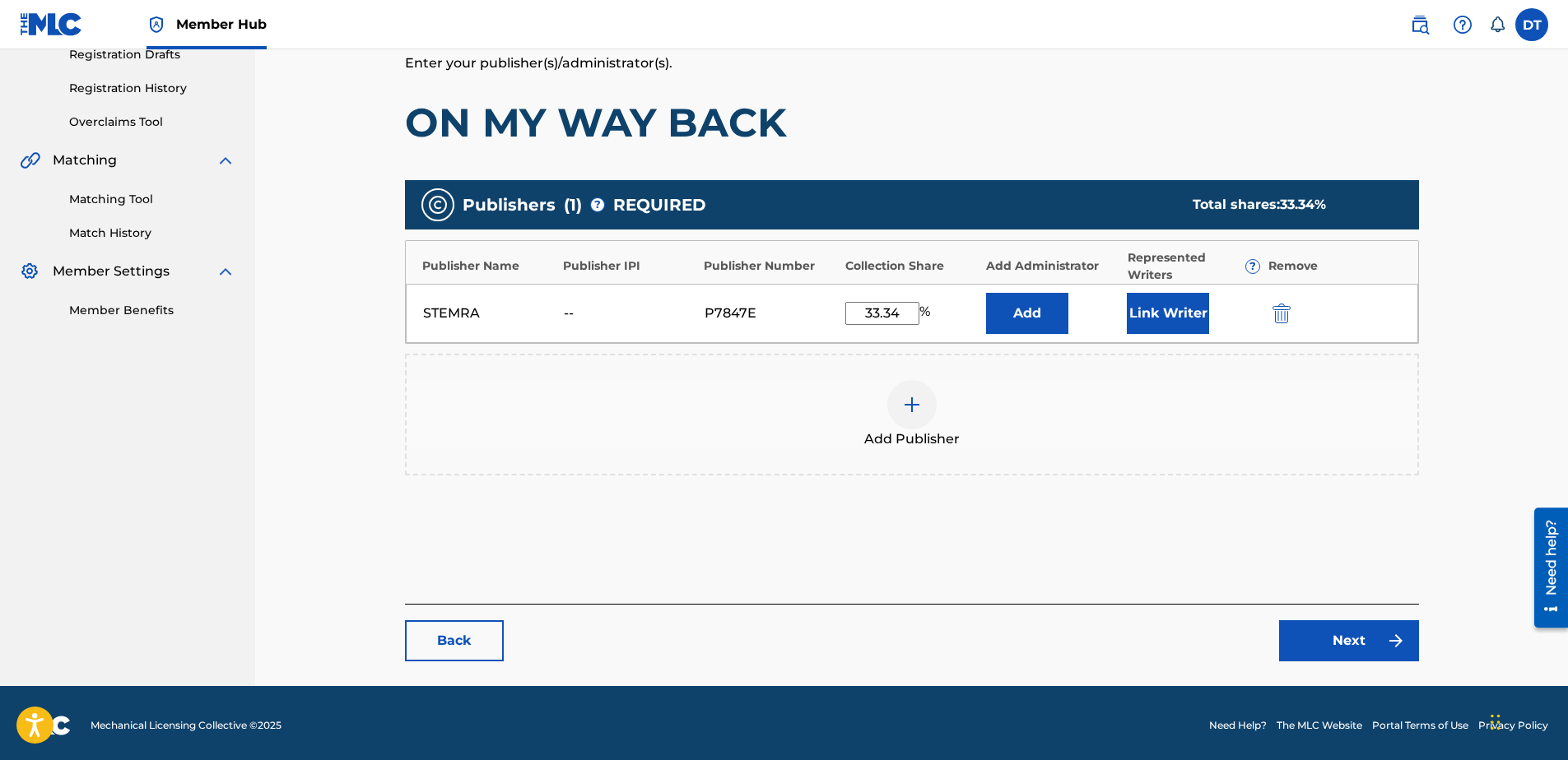
scroll to position [293, 0]
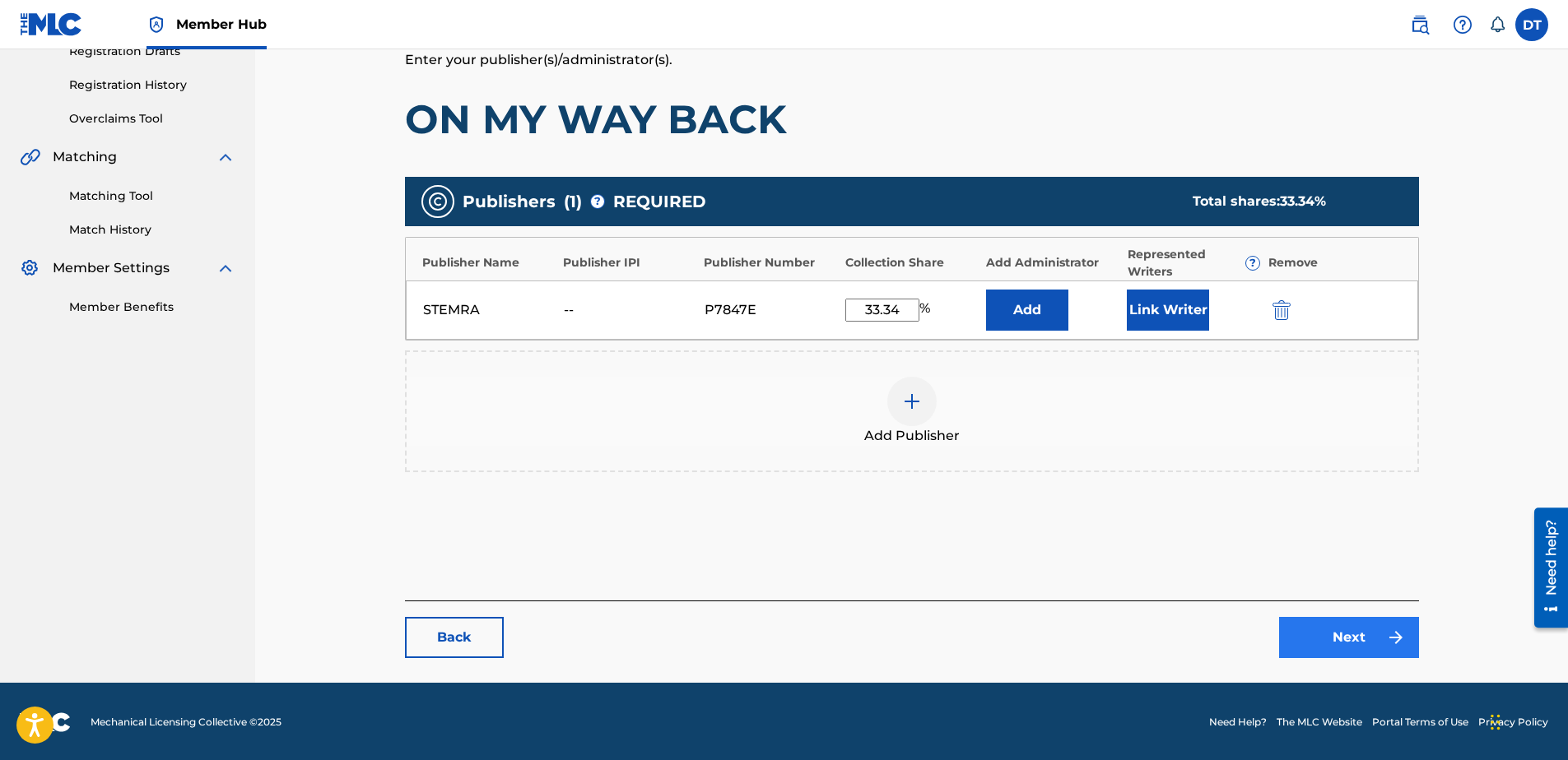
type input "33.34"
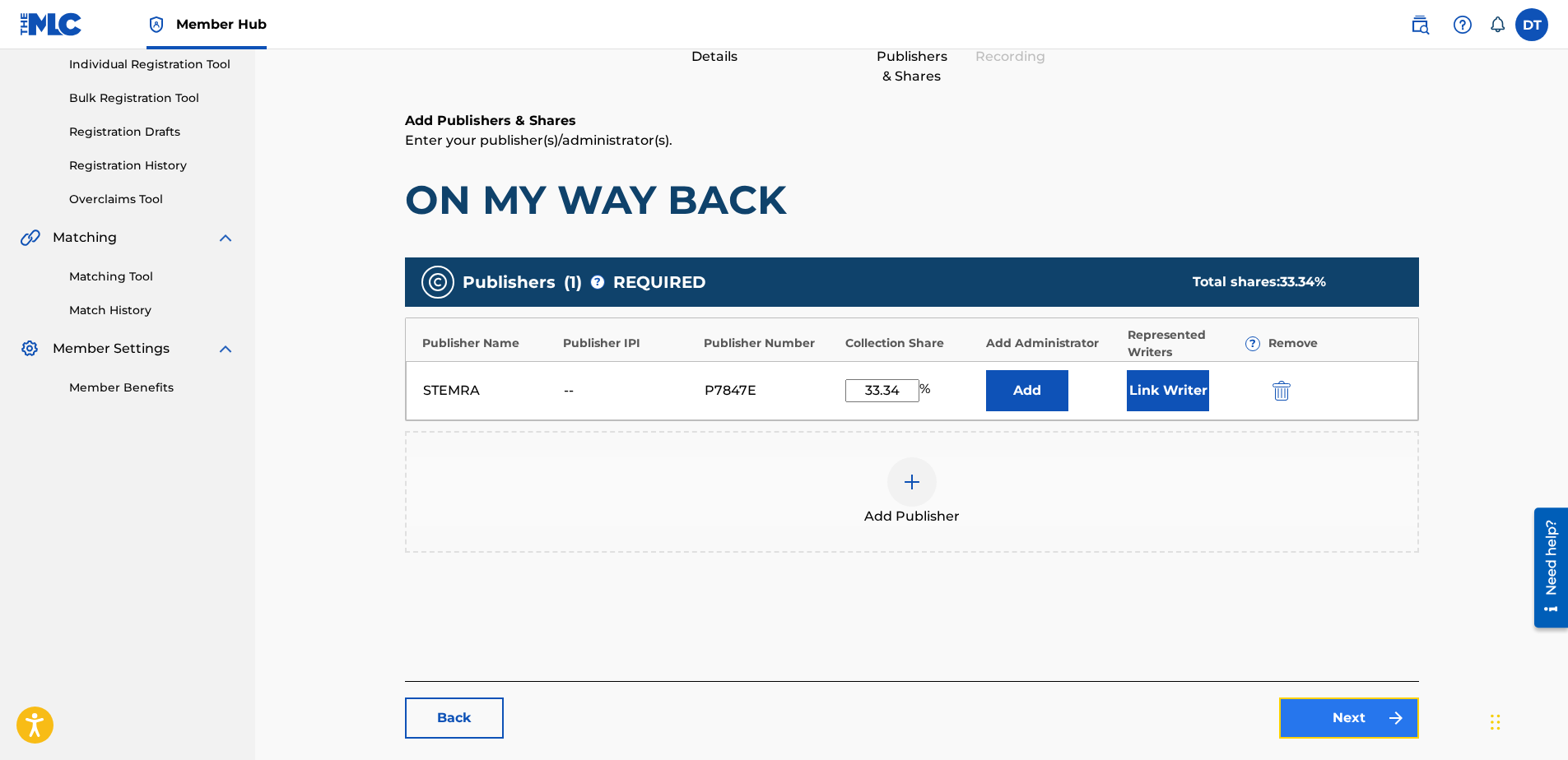
click at [1326, 631] on div "Catalog Enter Work Details Add Writers Add Publishers & Shares Add Recording Re…" at bounding box center [912, 321] width 1014 height 835
click at [1351, 714] on link "Next" at bounding box center [1349, 718] width 140 height 41
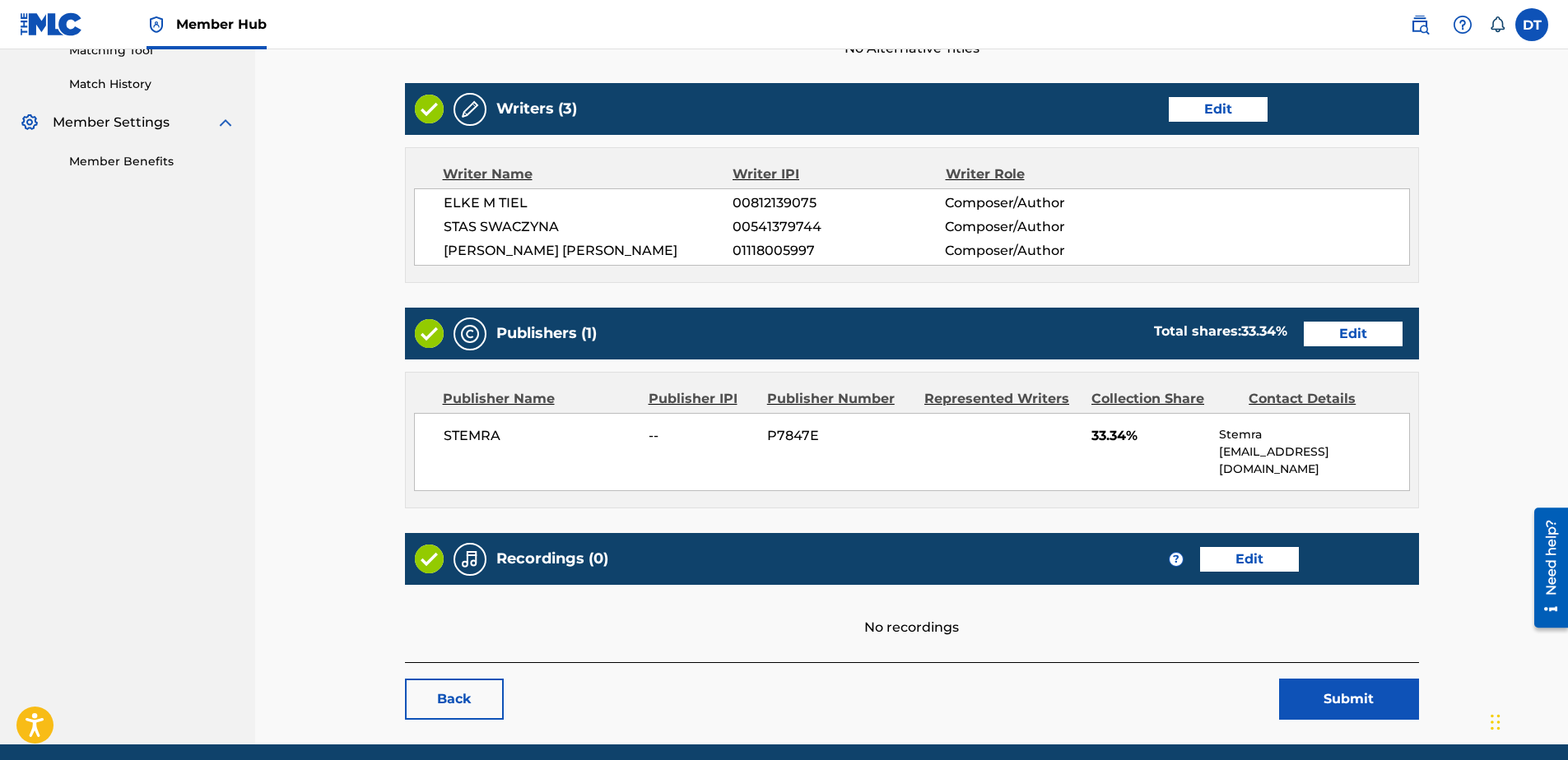
scroll to position [401, 0]
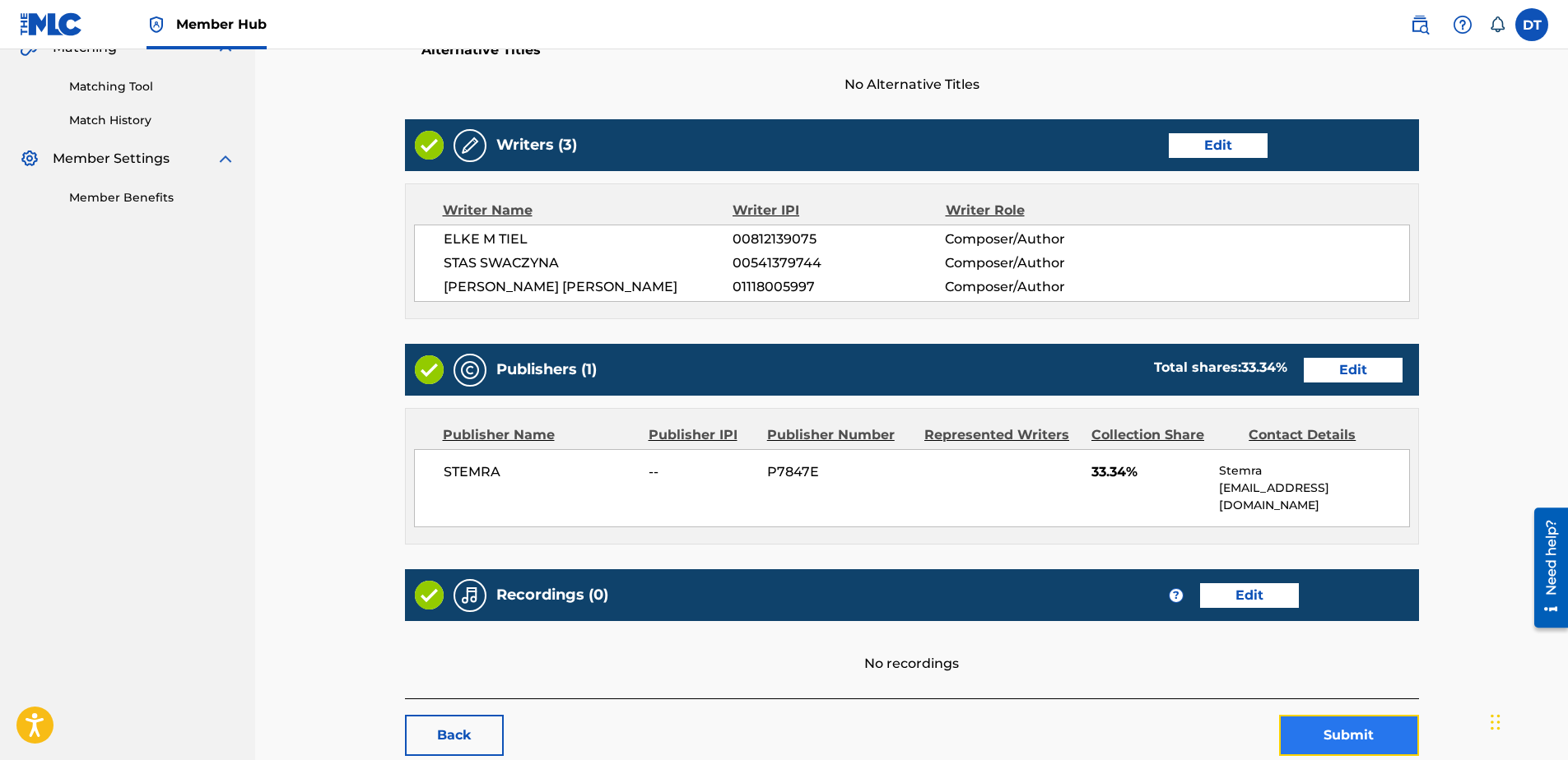
click at [1352, 717] on button "Submit" at bounding box center [1349, 735] width 140 height 41
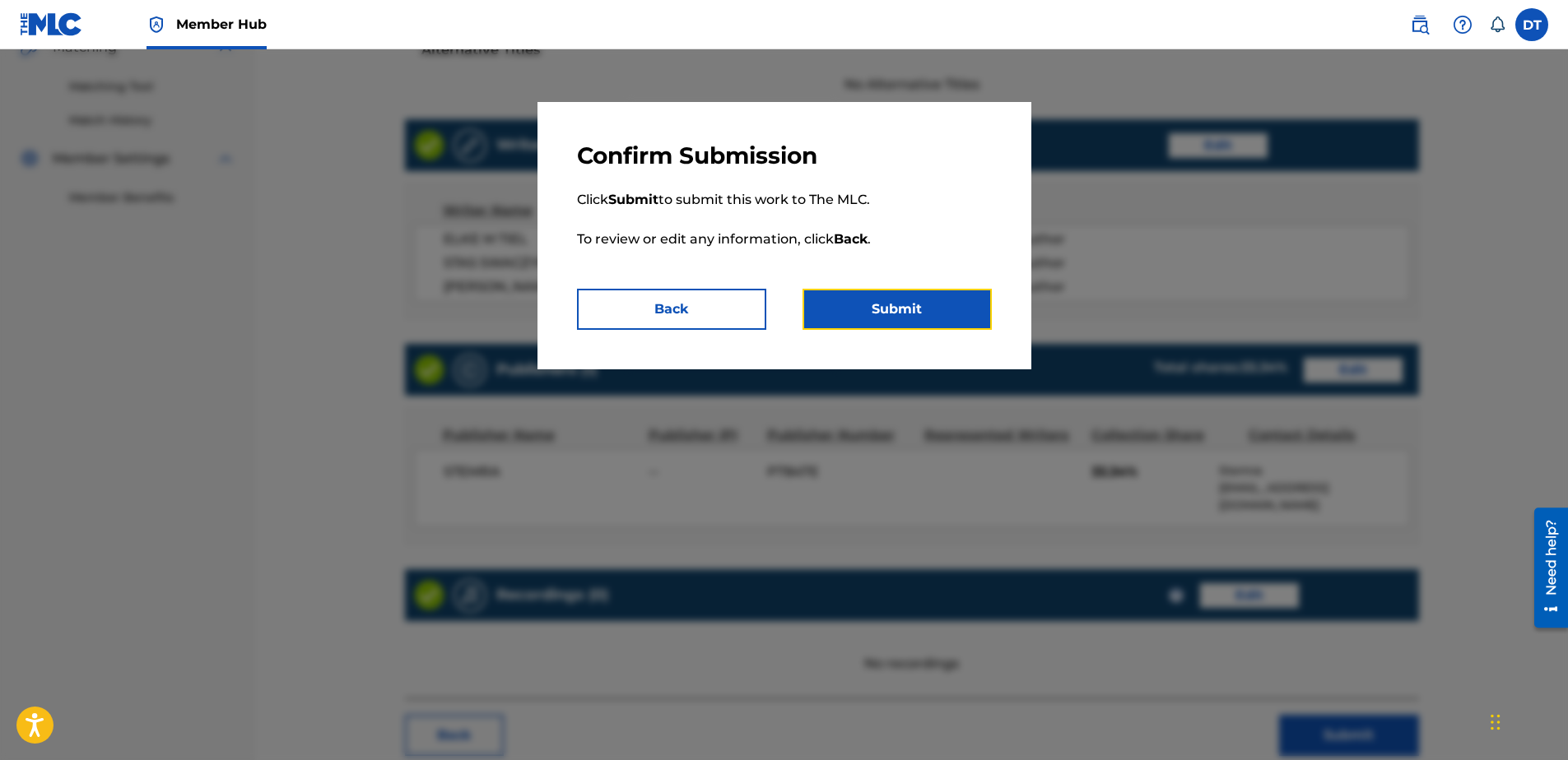
click at [851, 302] on button "Submit" at bounding box center [897, 309] width 189 height 41
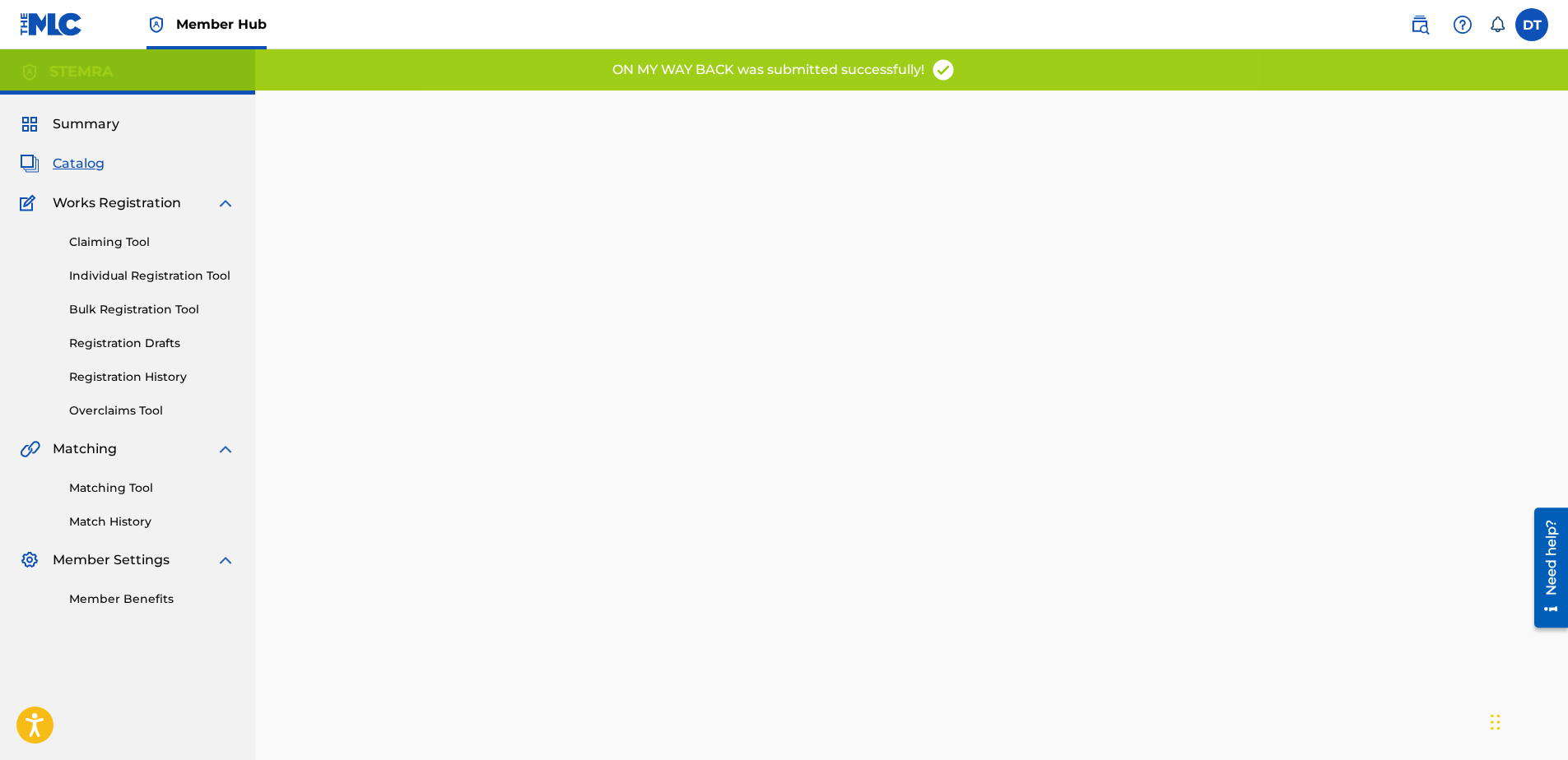
click at [329, 427] on div "Back Done" at bounding box center [912, 449] width 1313 height 801
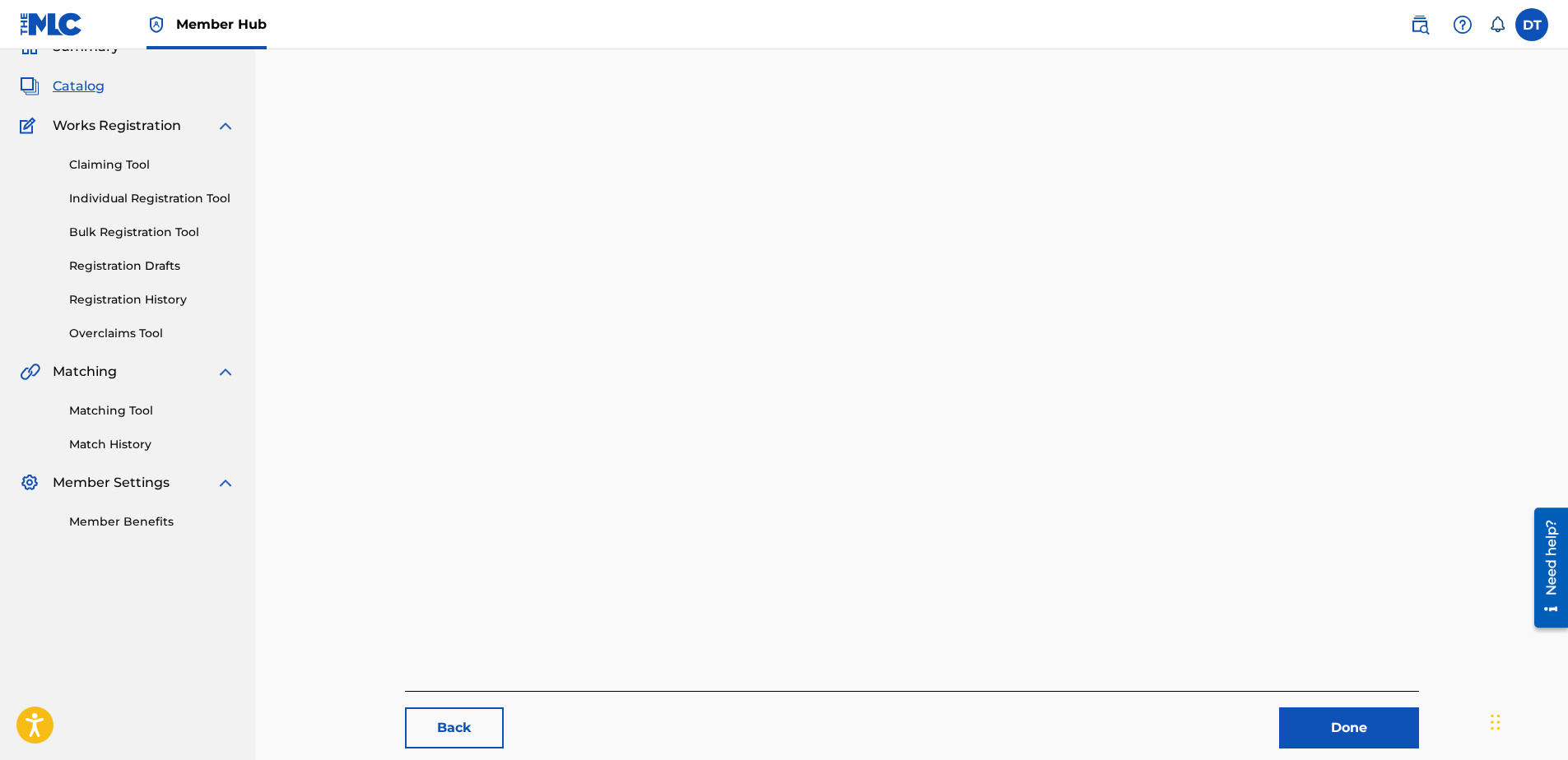
scroll to position [170, 0]
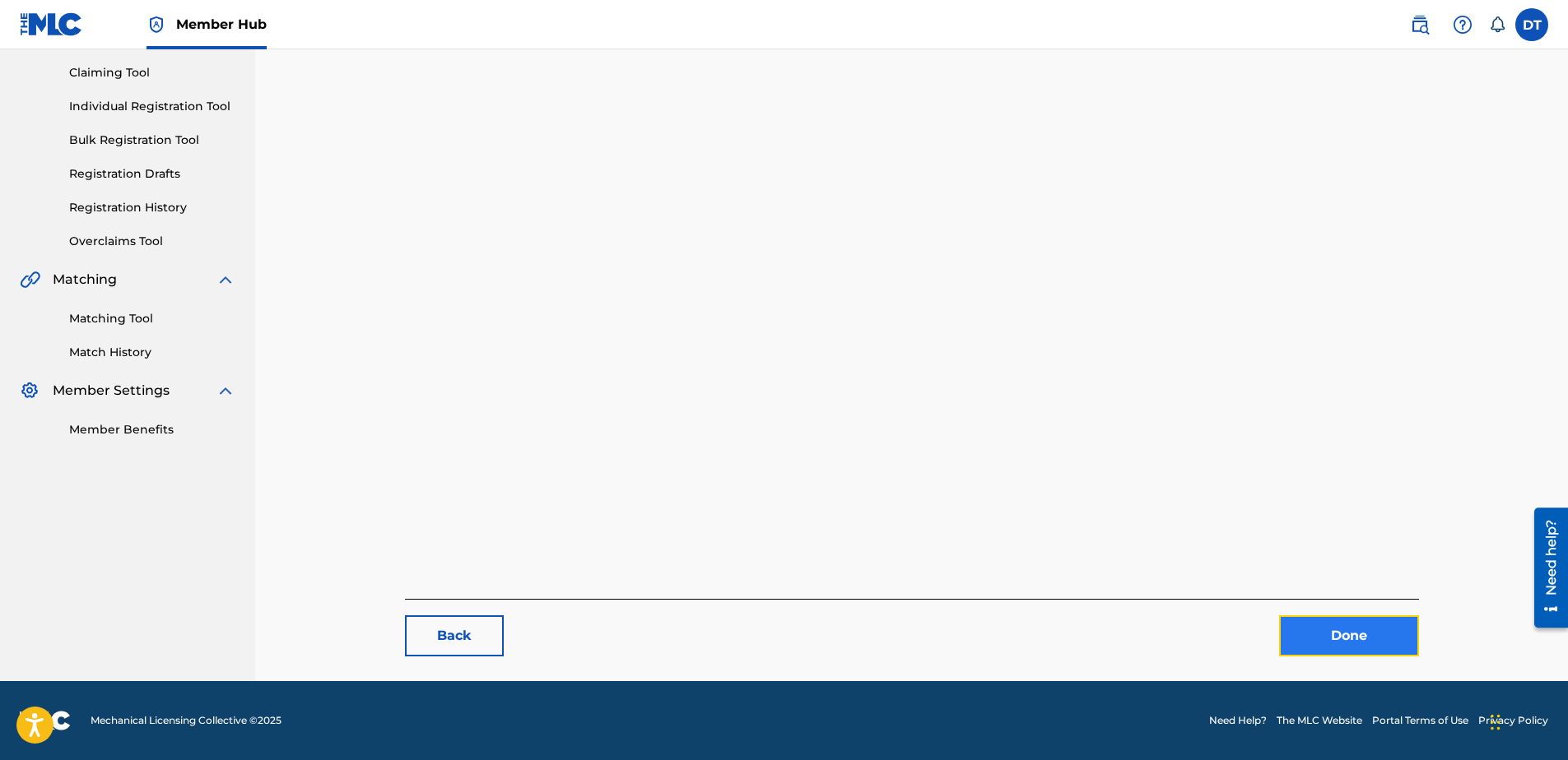
click at [1360, 639] on link "Done" at bounding box center [1349, 635] width 140 height 41
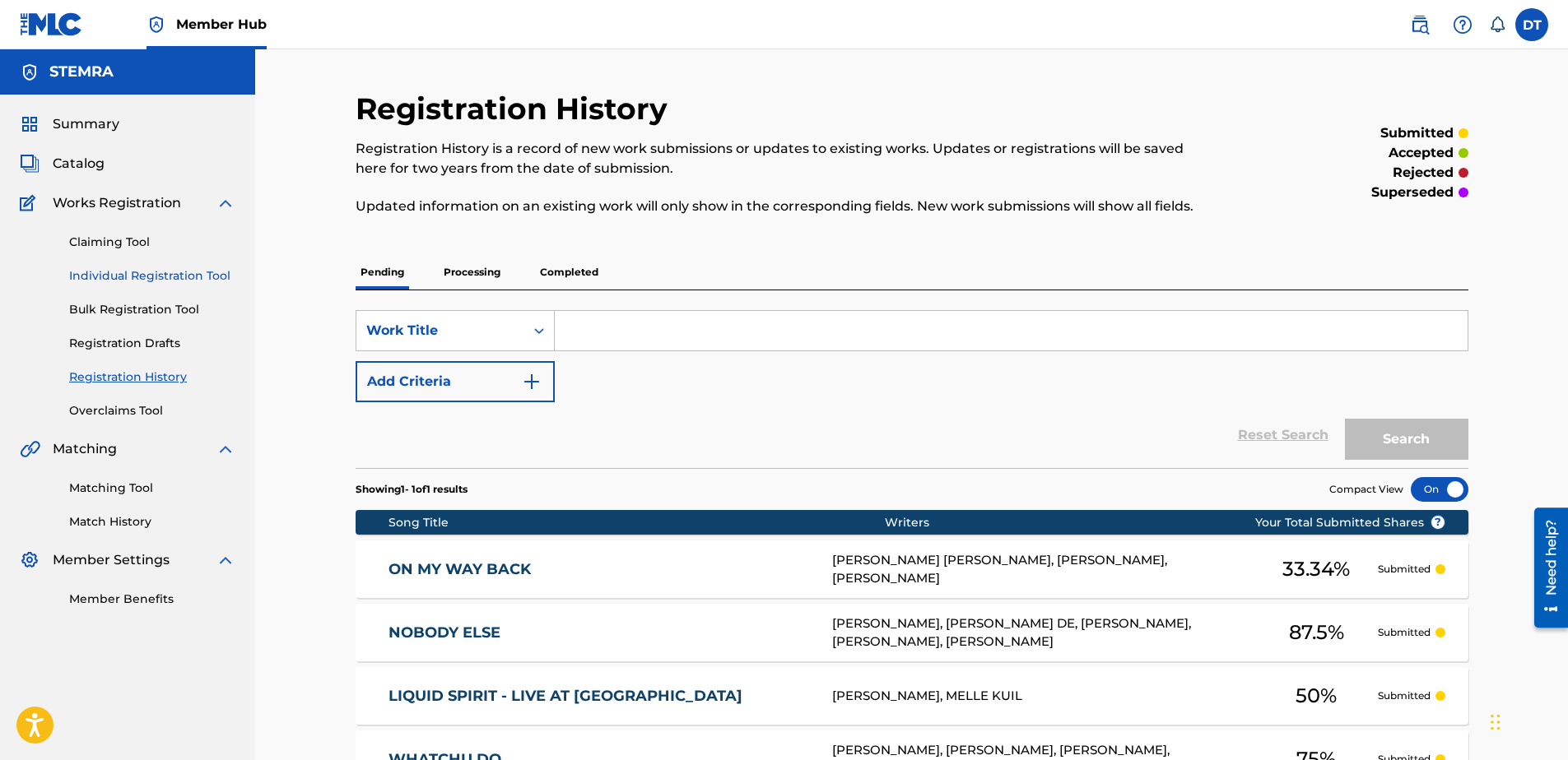
click at [84, 269] on link "Individual Registration Tool" at bounding box center [151, 277] width 166 height 18
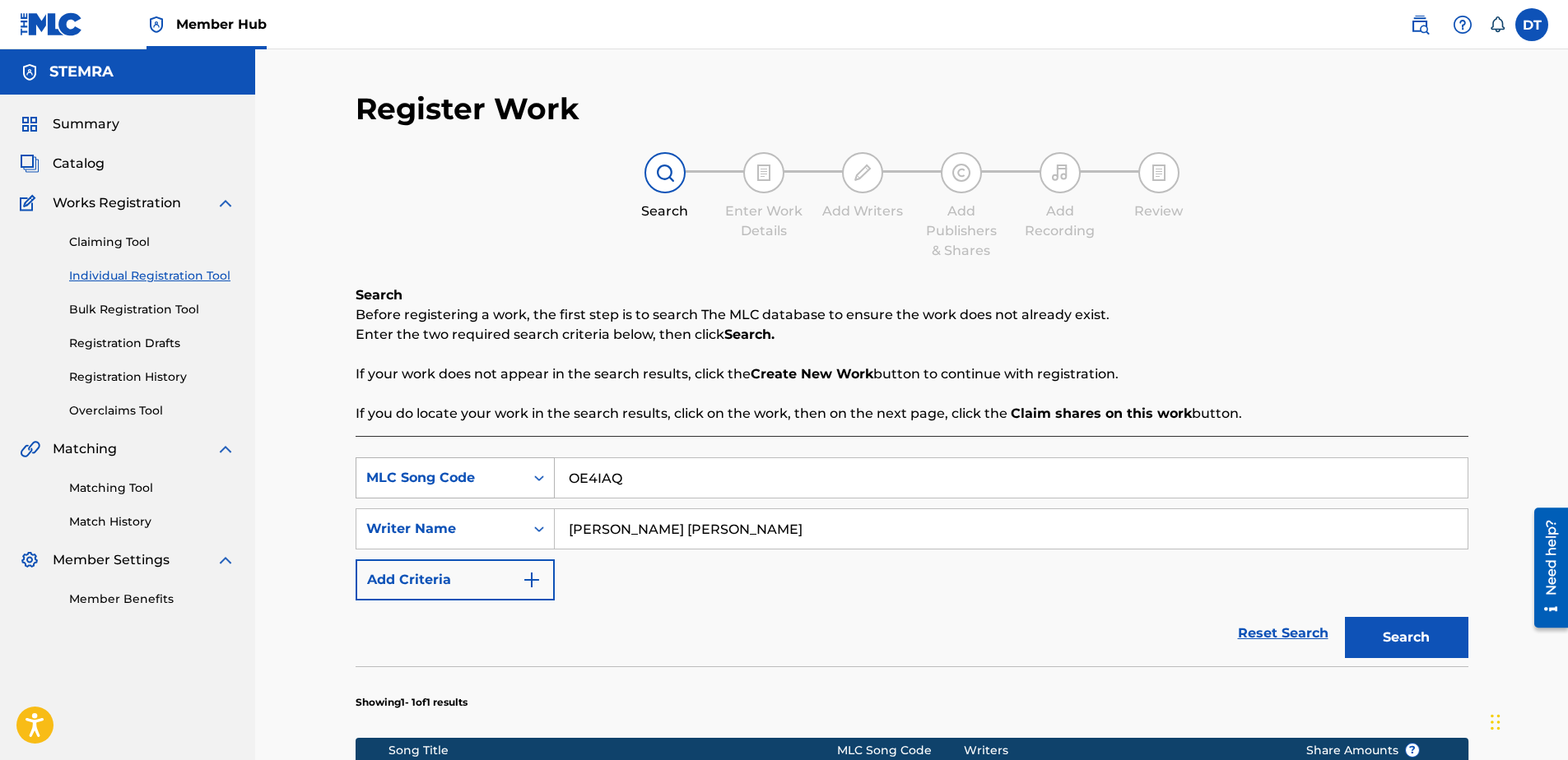
drag, startPoint x: 630, startPoint y: 478, endPoint x: 503, endPoint y: 476, distance: 127.0
click at [503, 476] on div "SearchWithCriteria71e54438-9b80-4494-a966-834b2c441f69 MLC Song Code OE4IAQ" at bounding box center [912, 478] width 1113 height 41
paste input "AB2FOO"
type input "AB2FOO"
drag, startPoint x: 804, startPoint y: 527, endPoint x: 519, endPoint y: 508, distance: 285.6
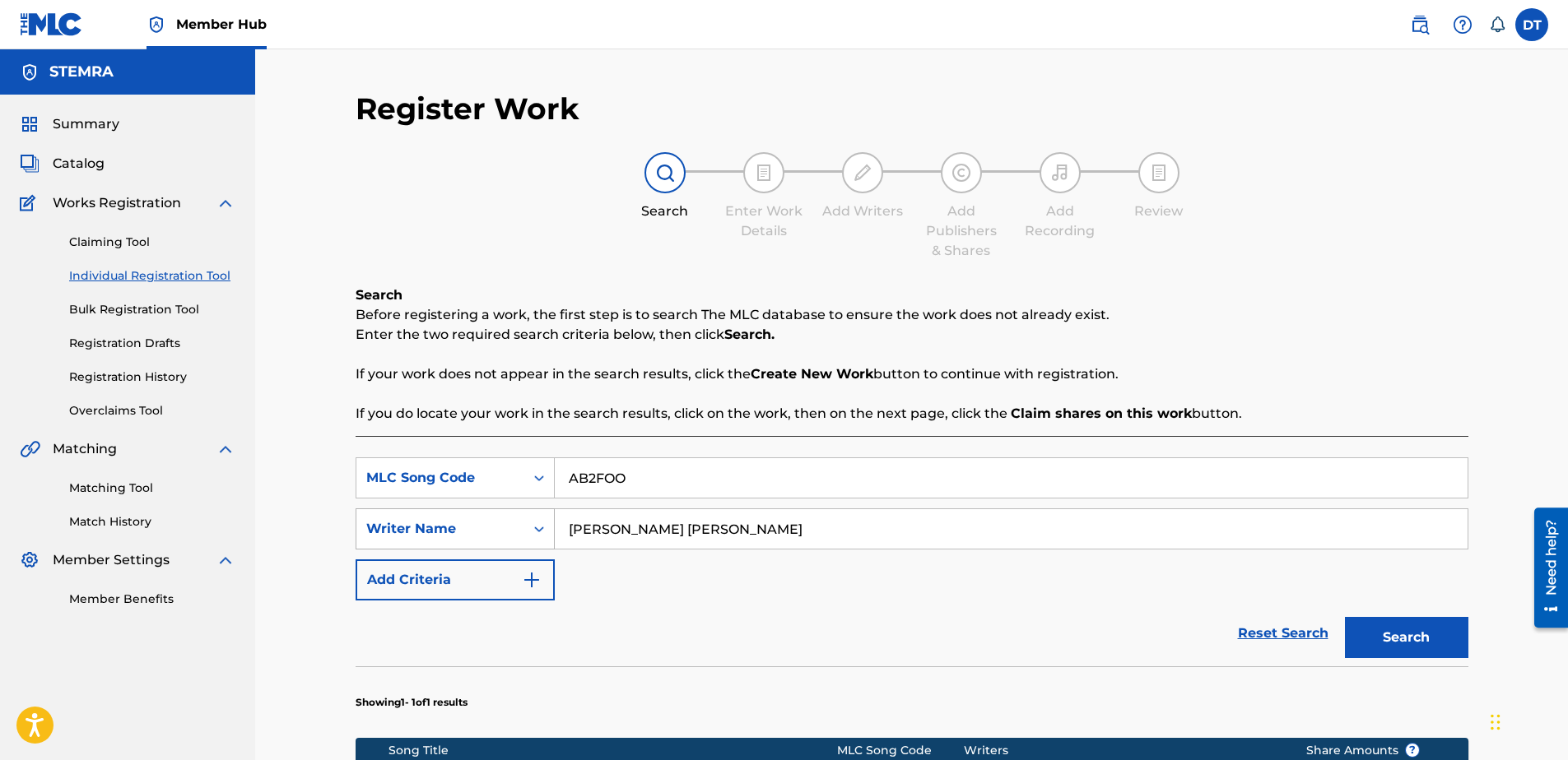
click at [518, 512] on div "SearchWithCriteria9d39d1cf-b0ce-4514-8605-48c81afdb294 Writer Name [PERSON_NAME]" at bounding box center [912, 529] width 1113 height 41
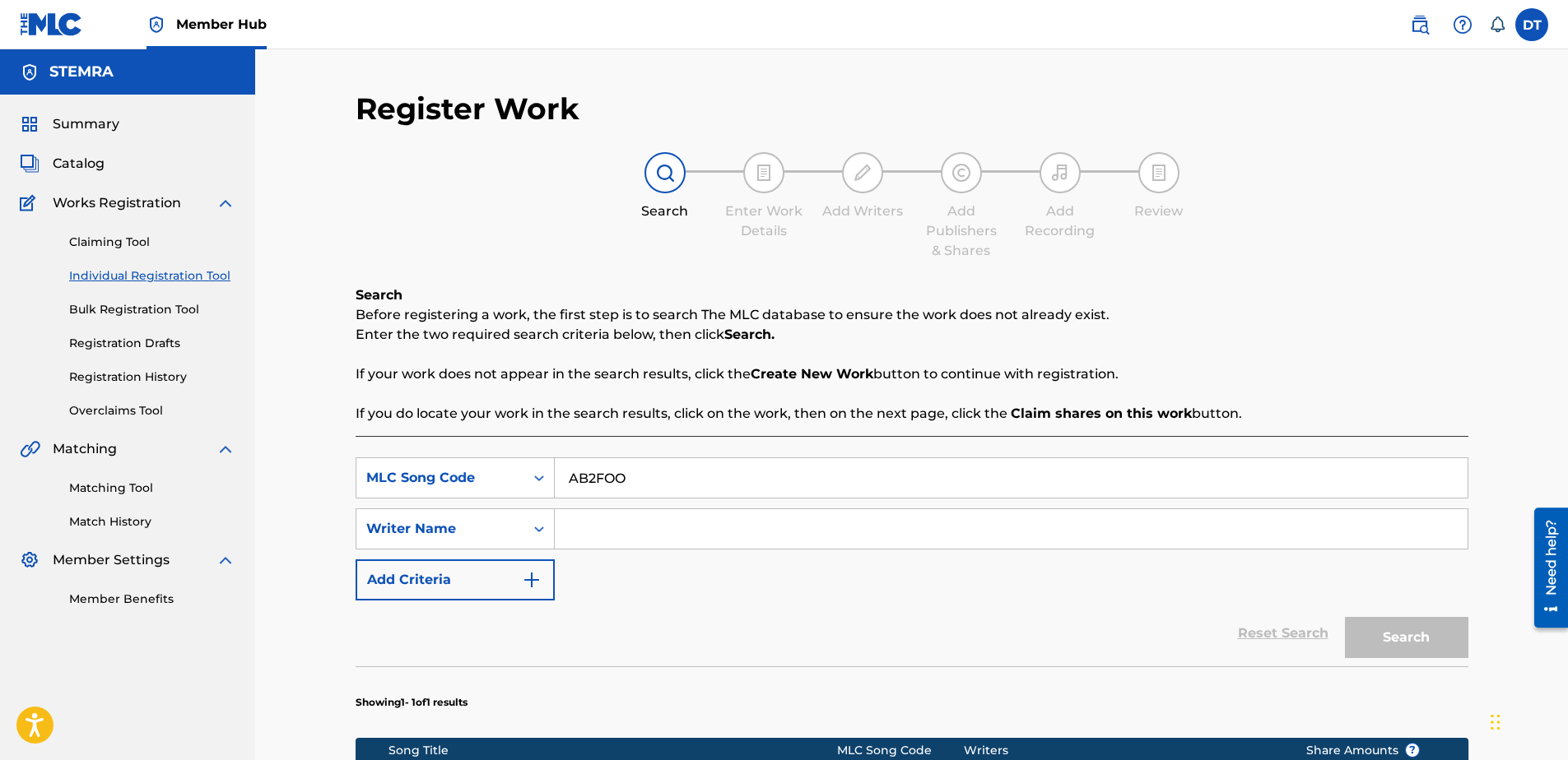
click at [629, 518] on input "Search Form" at bounding box center [1011, 529] width 913 height 39
paste input "[PERSON_NAME]"
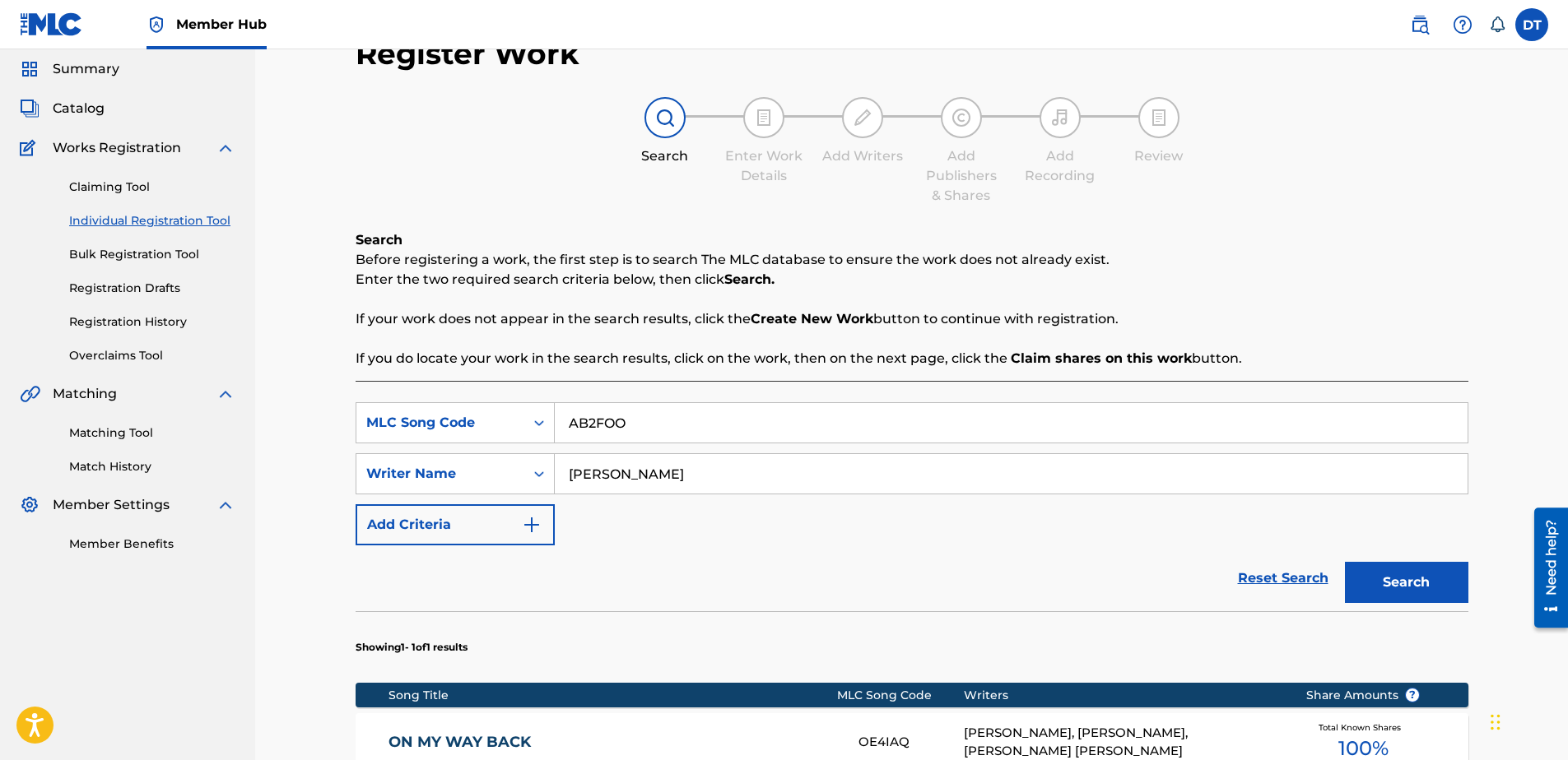
scroll to position [82, 0]
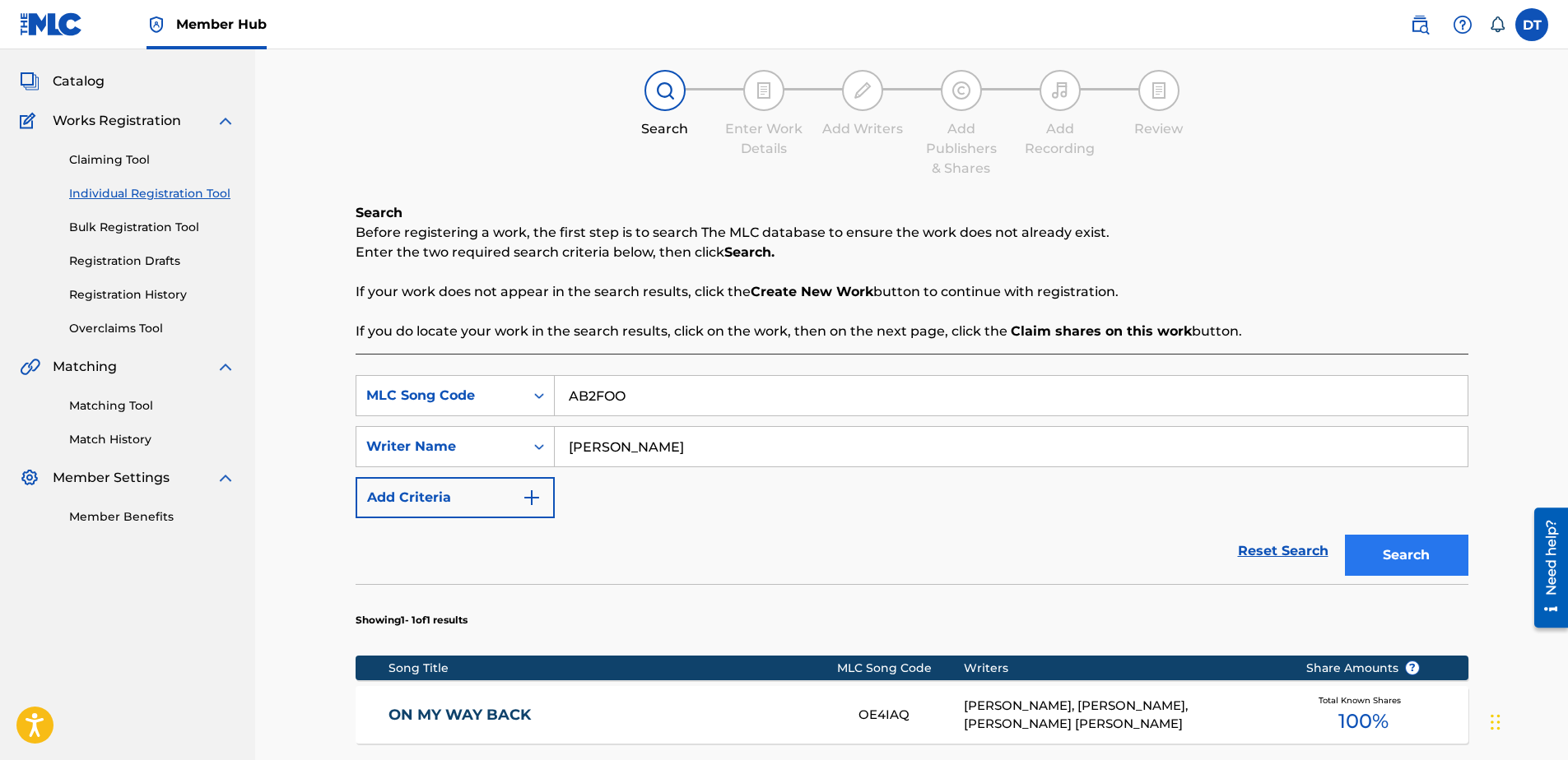
type input "[PERSON_NAME]"
click at [1408, 546] on button "Search" at bounding box center [1407, 555] width 124 height 41
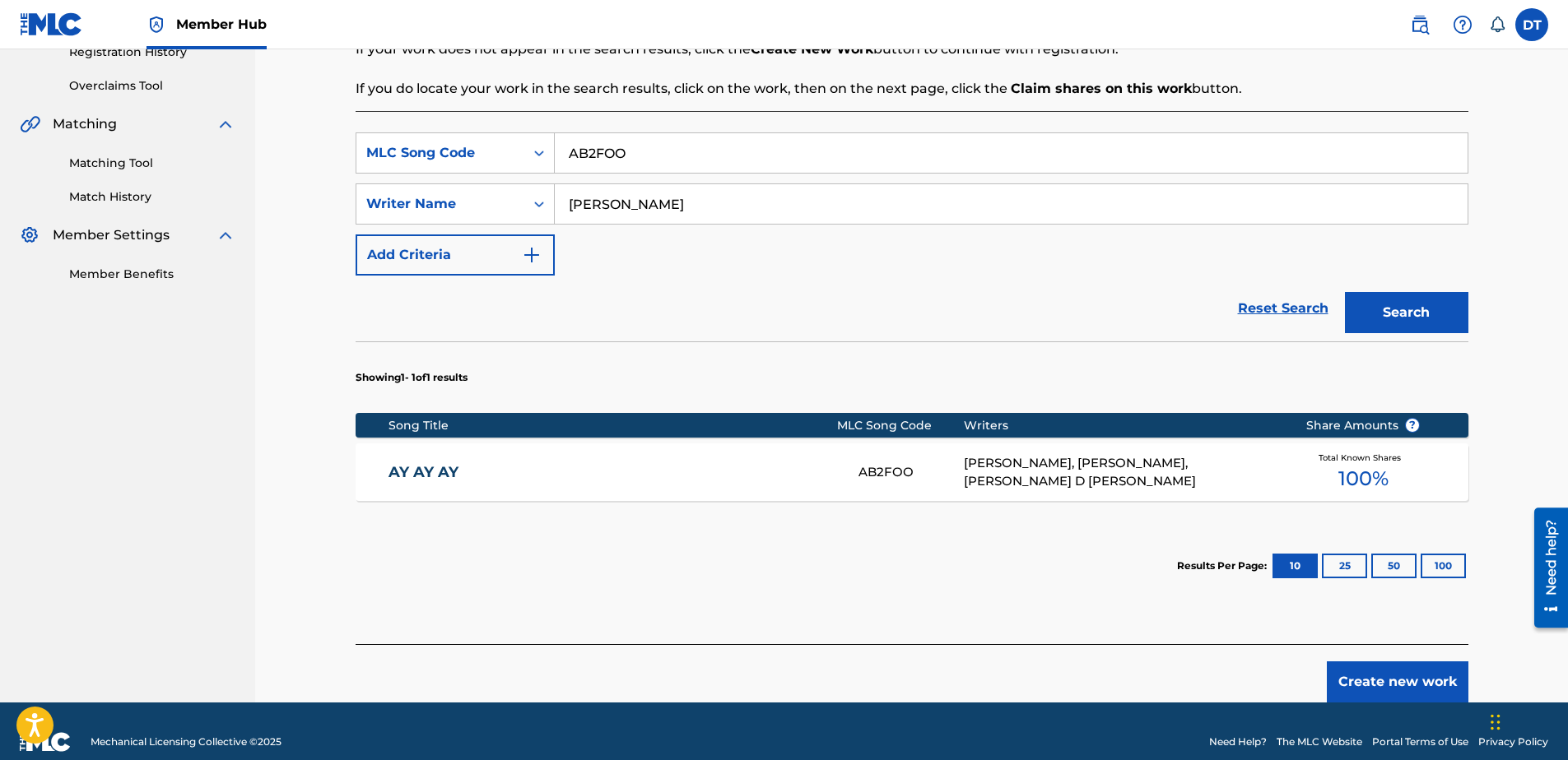
scroll to position [329, 0]
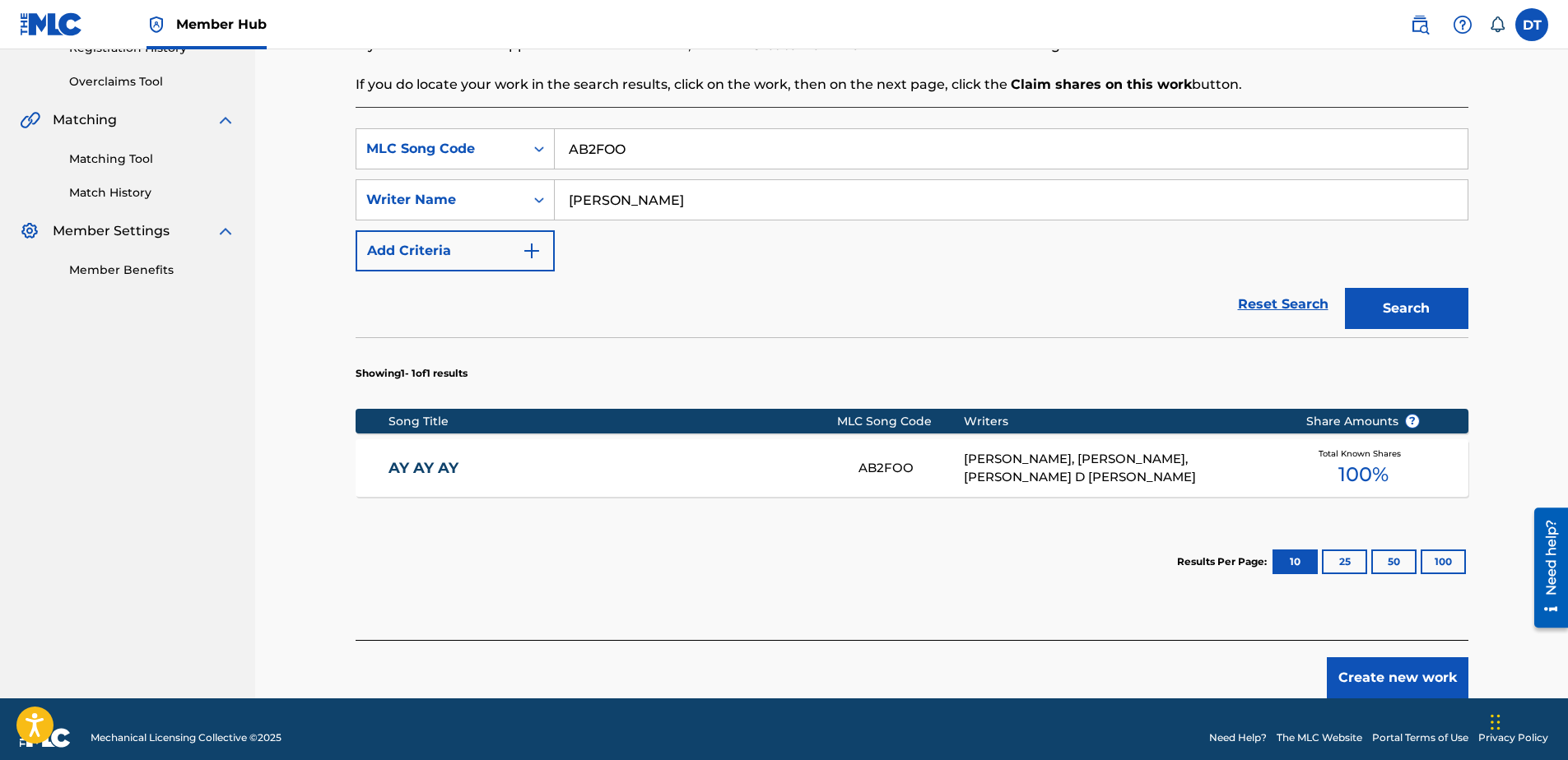
click at [426, 467] on link "AY AY AY" at bounding box center [612, 468] width 447 height 19
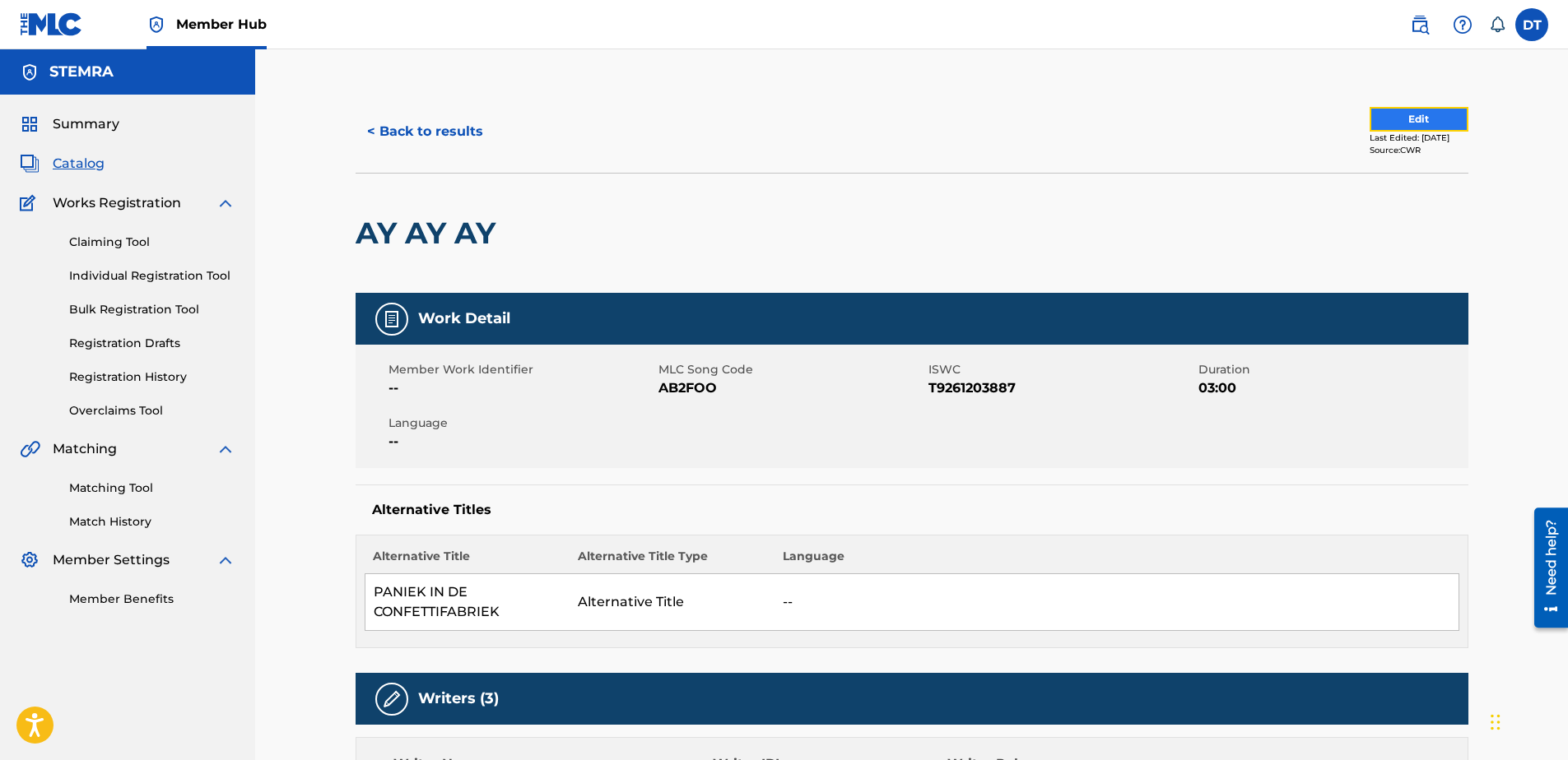
click at [1405, 114] on button "Edit" at bounding box center [1419, 119] width 99 height 25
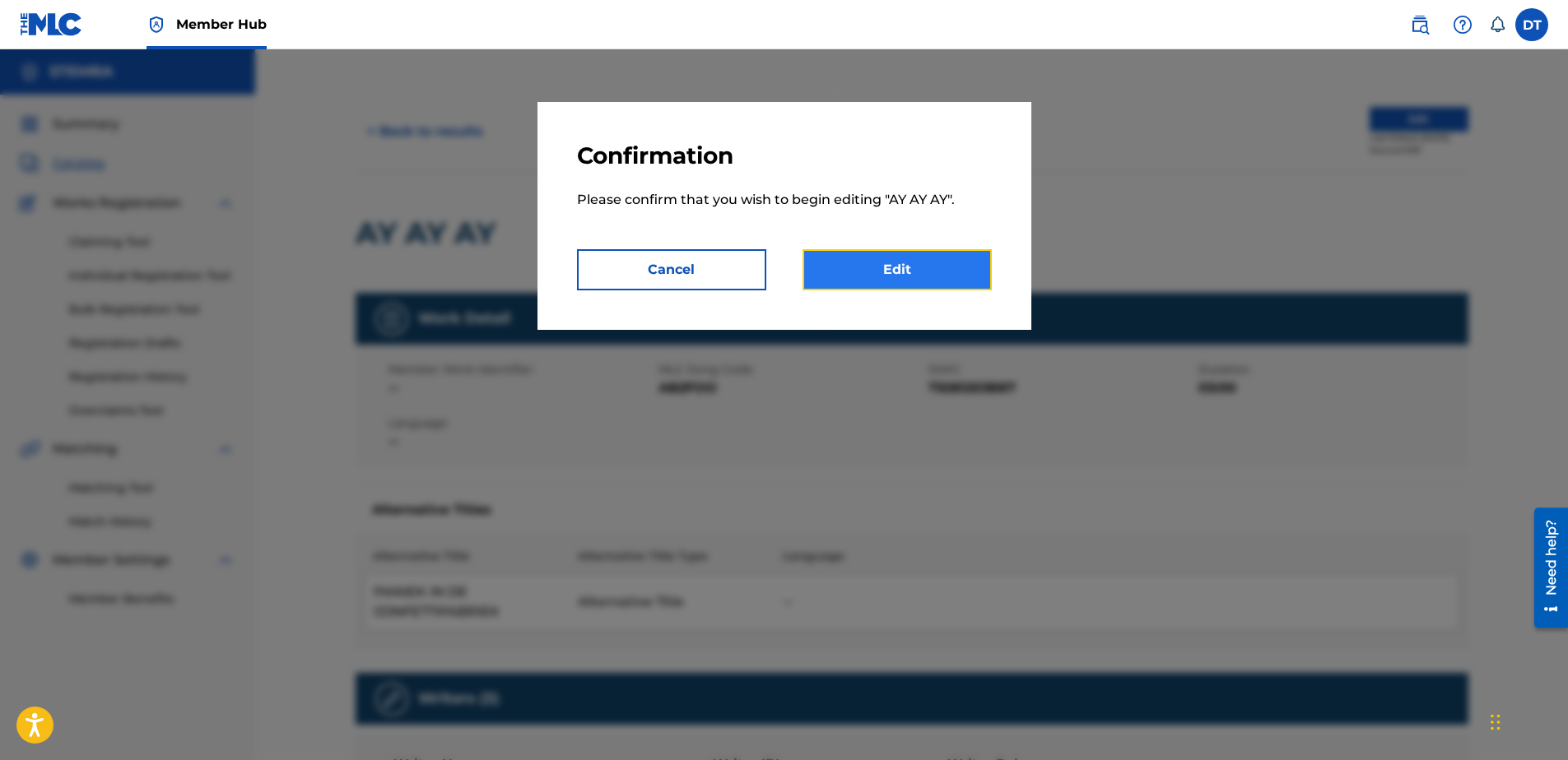
click at [902, 263] on link "Edit" at bounding box center [897, 270] width 189 height 41
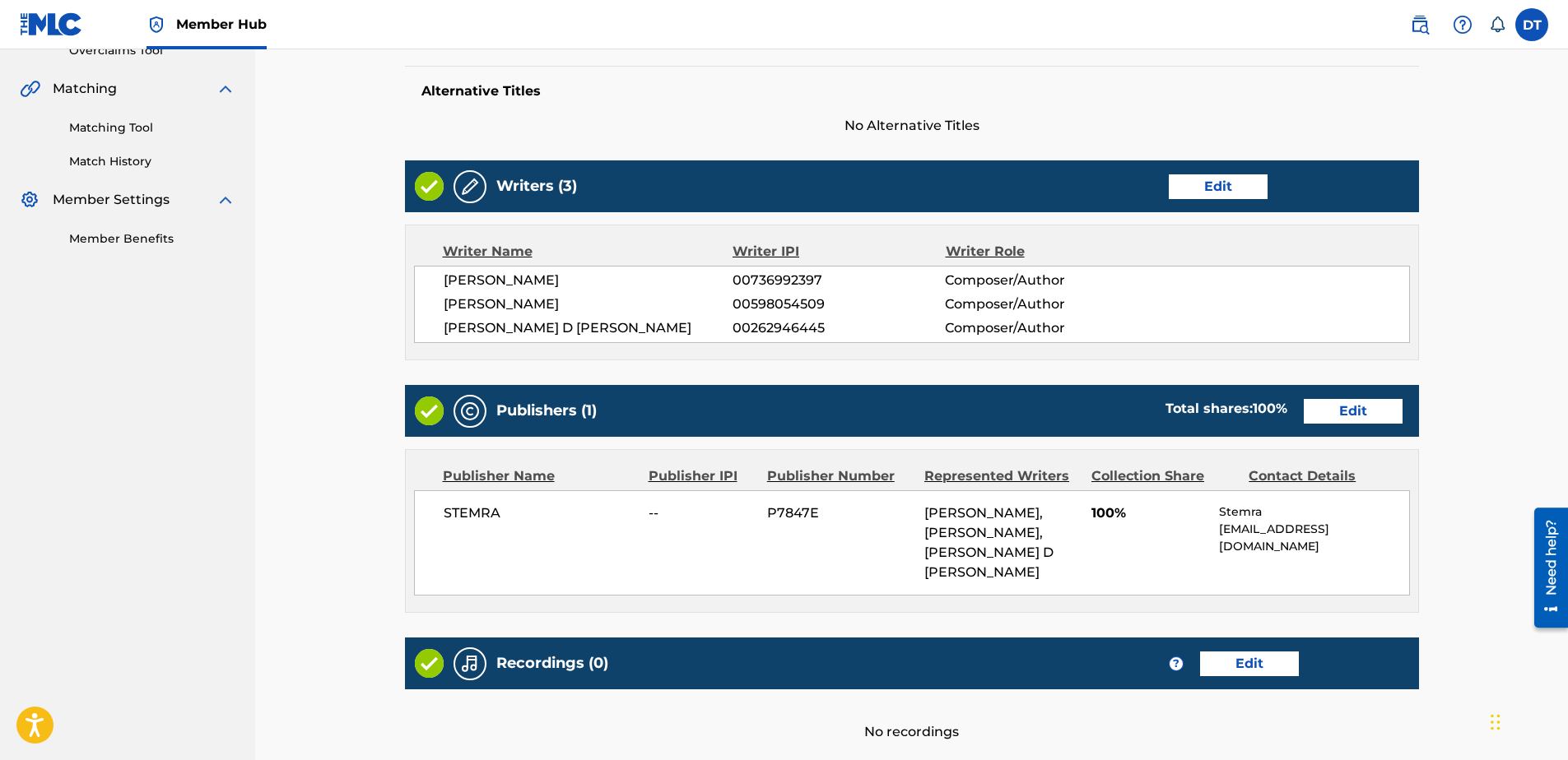
scroll to position [364, 0]
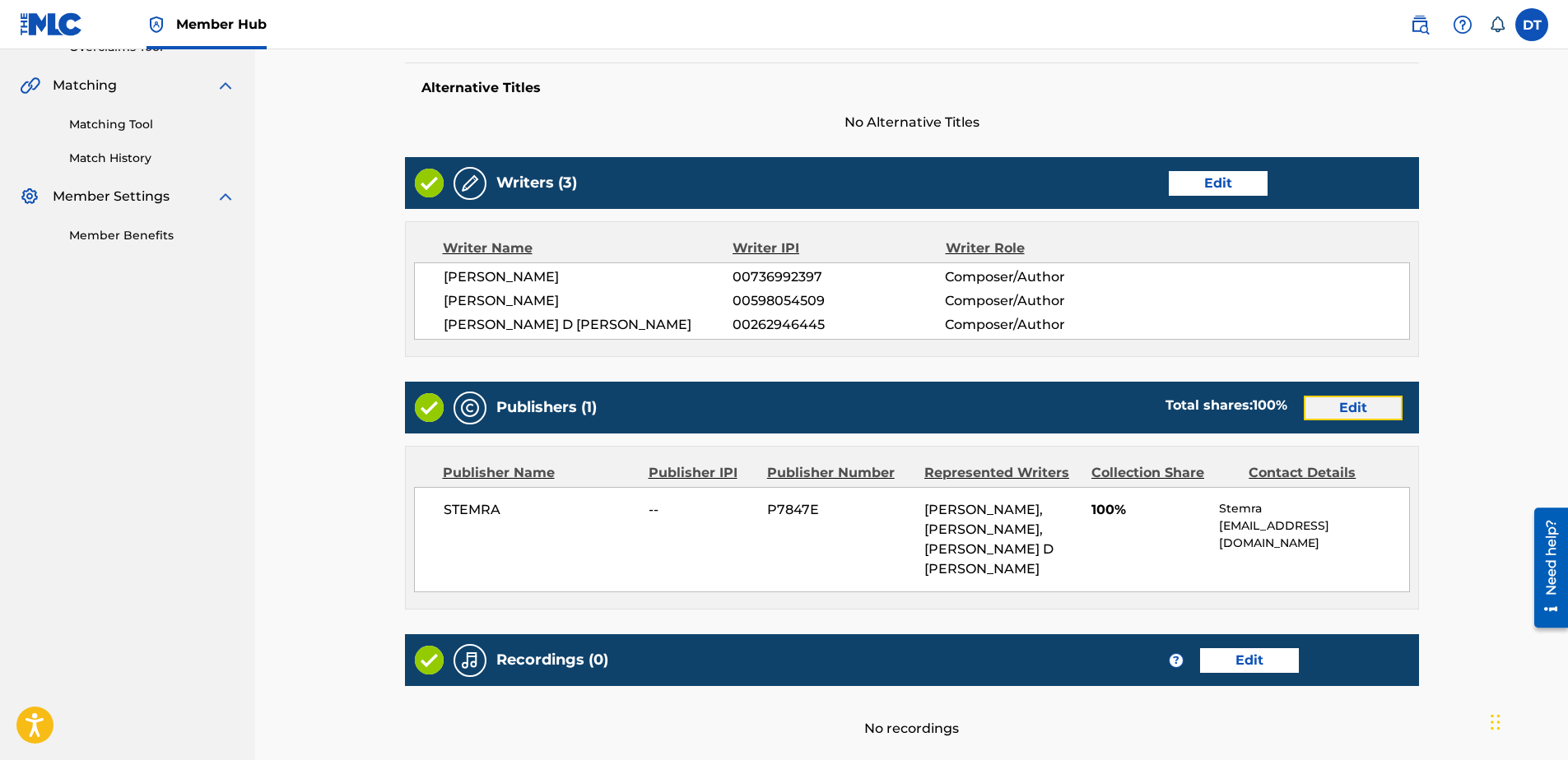
click at [1359, 402] on link "Edit" at bounding box center [1353, 407] width 99 height 25
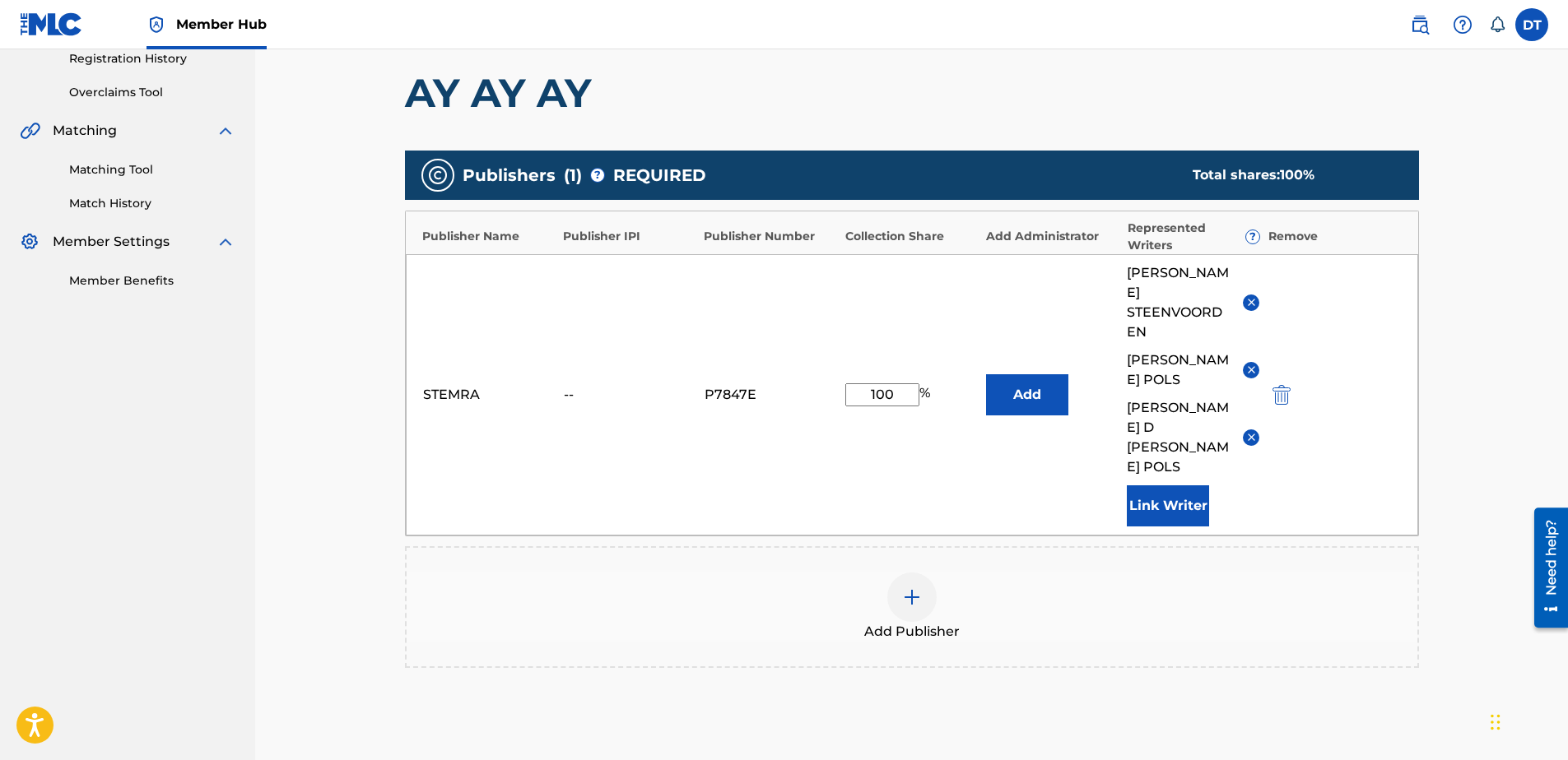
scroll to position [329, 0]
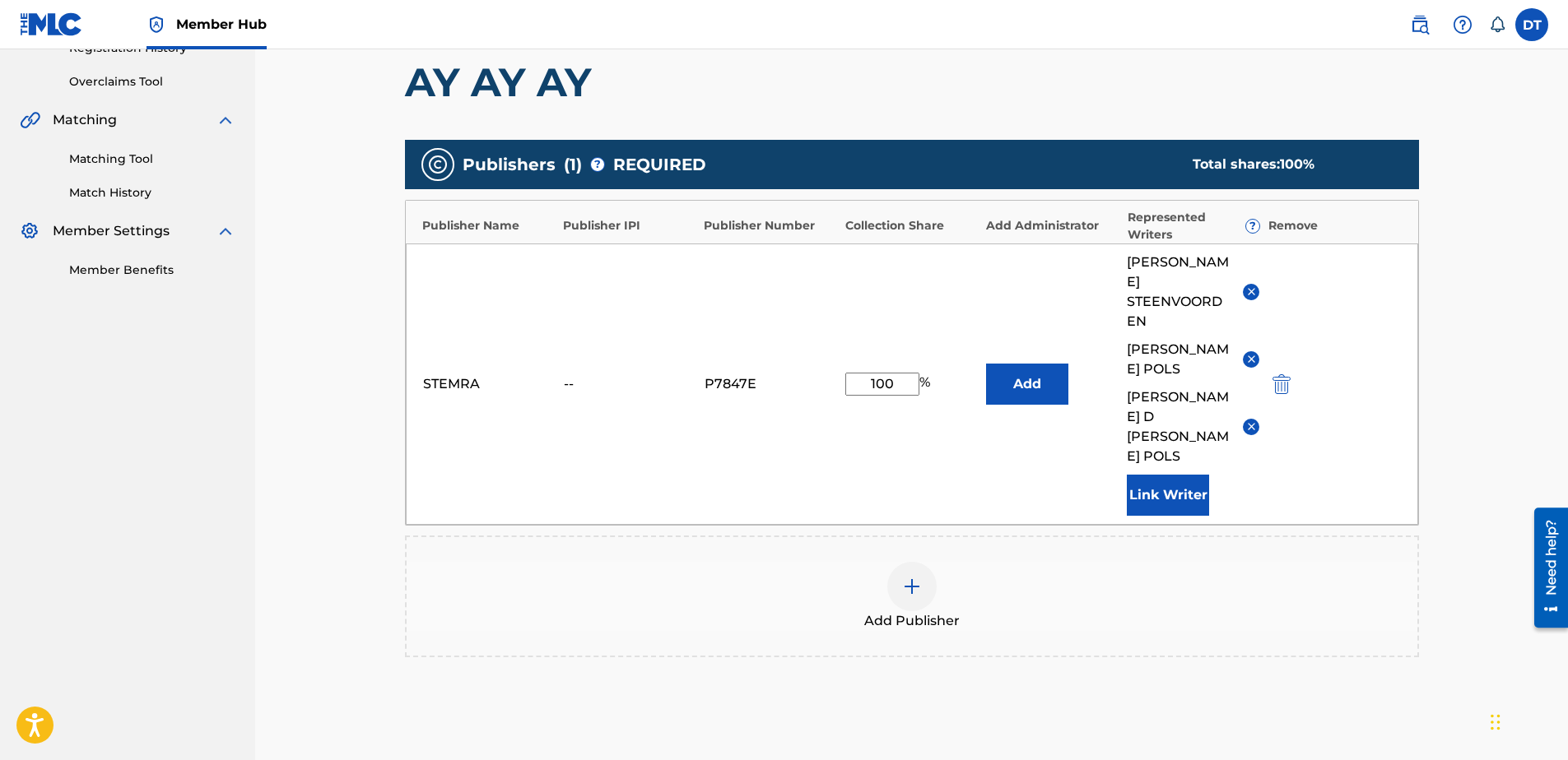
click at [899, 373] on input "100" at bounding box center [881, 383] width 74 height 23
type input "1"
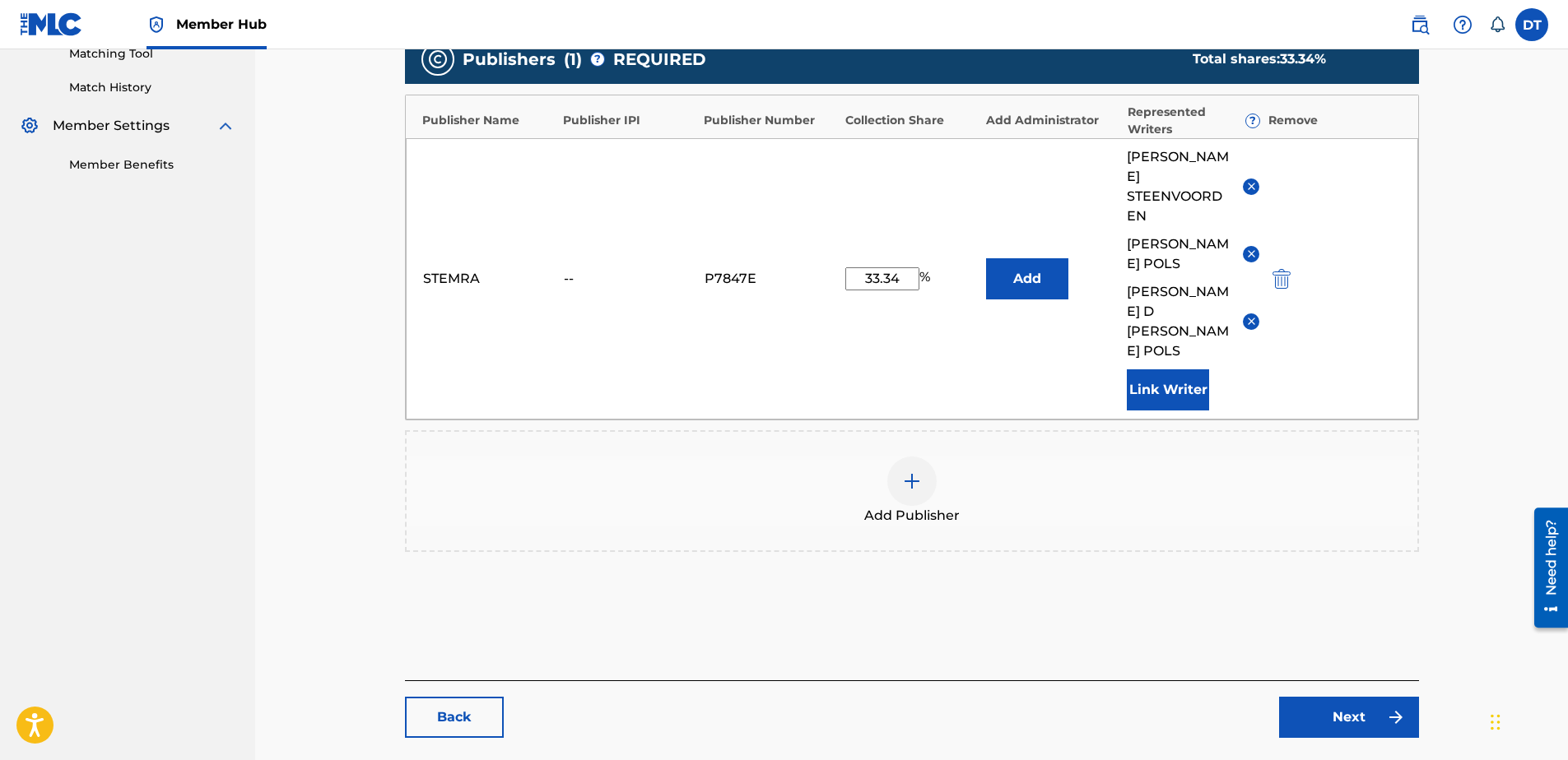
scroll to position [436, 0]
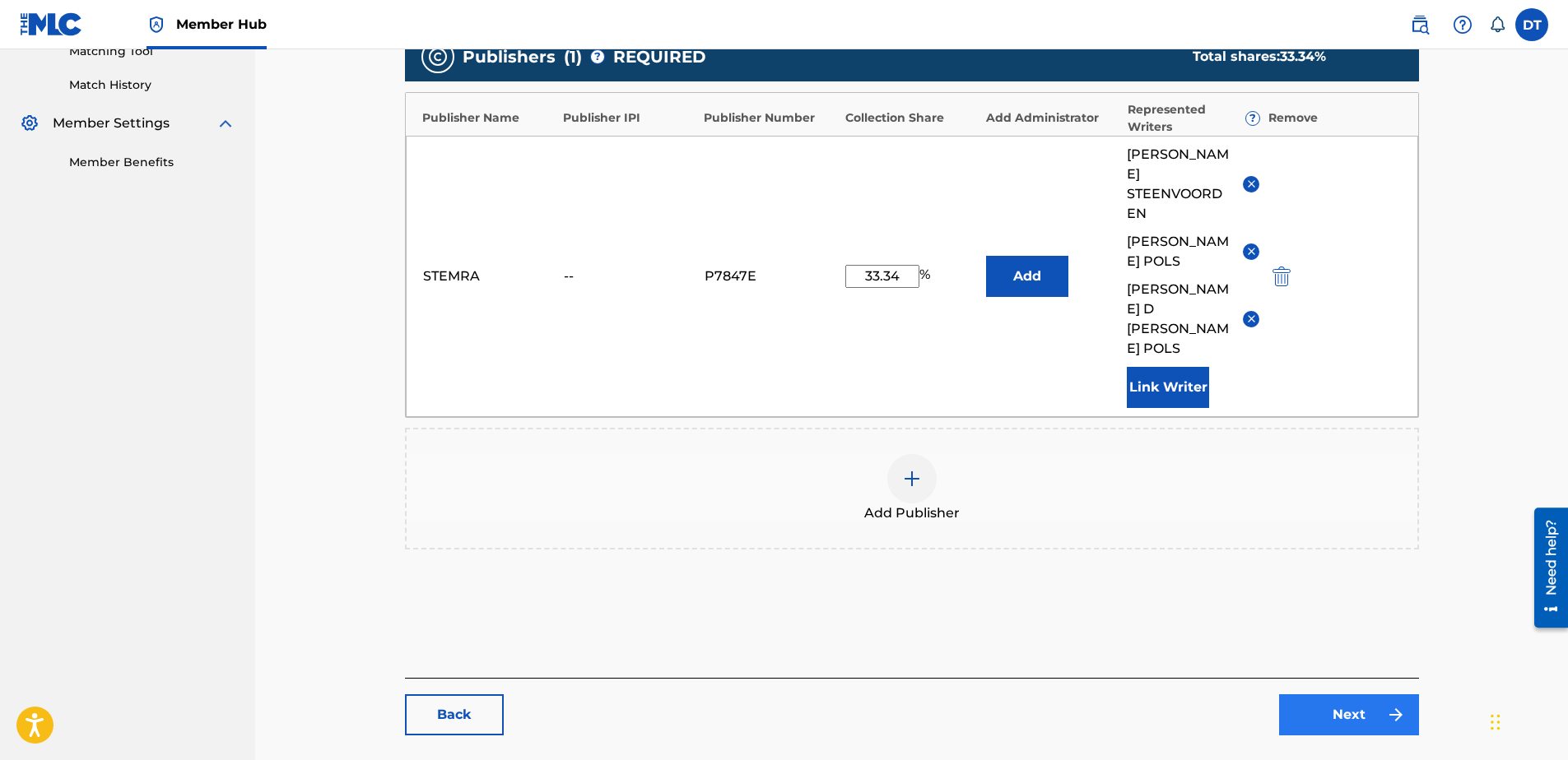
type input "33.34"
click at [1327, 694] on link "Next" at bounding box center [1349, 715] width 140 height 41
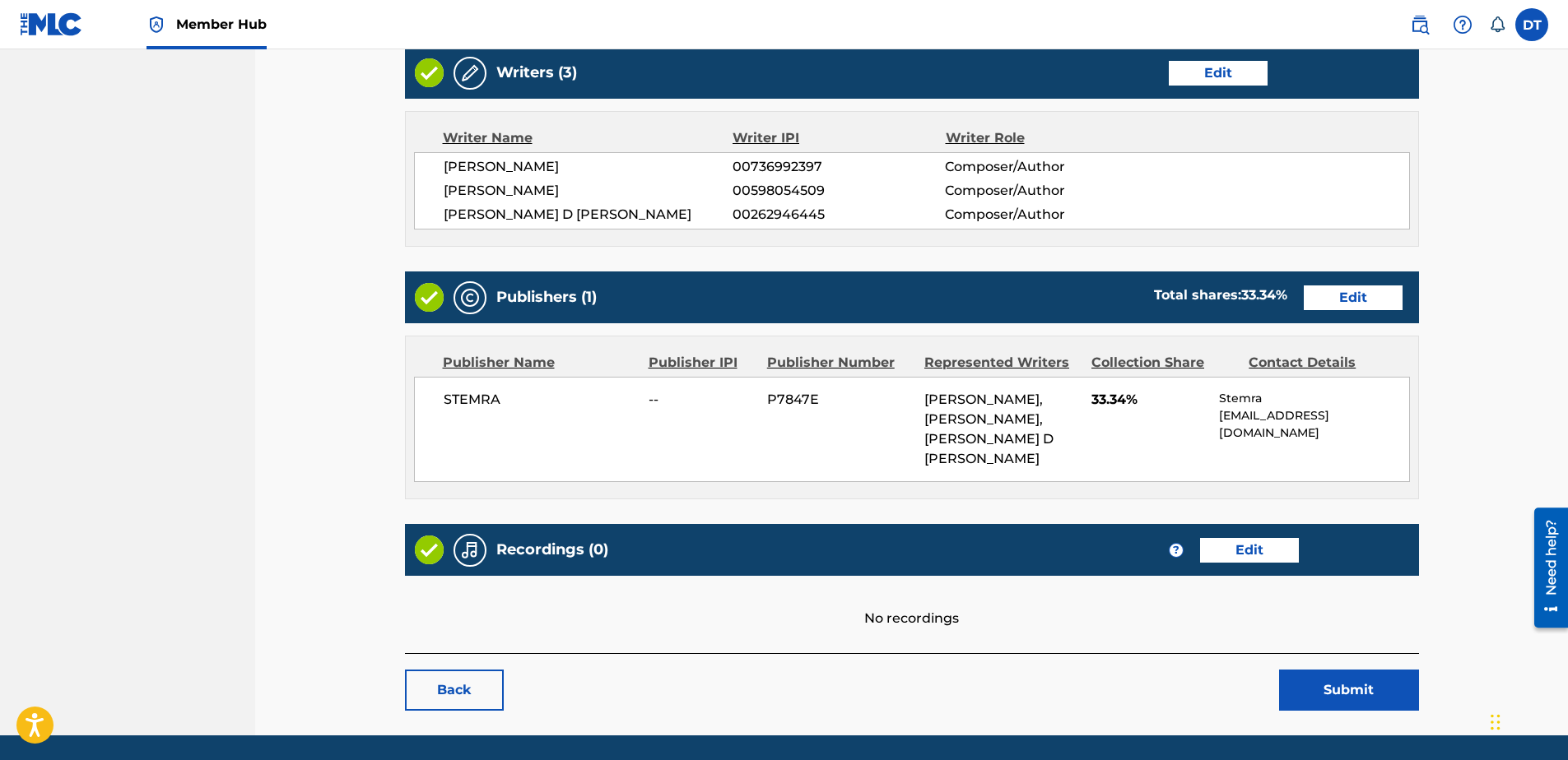
scroll to position [622, 0]
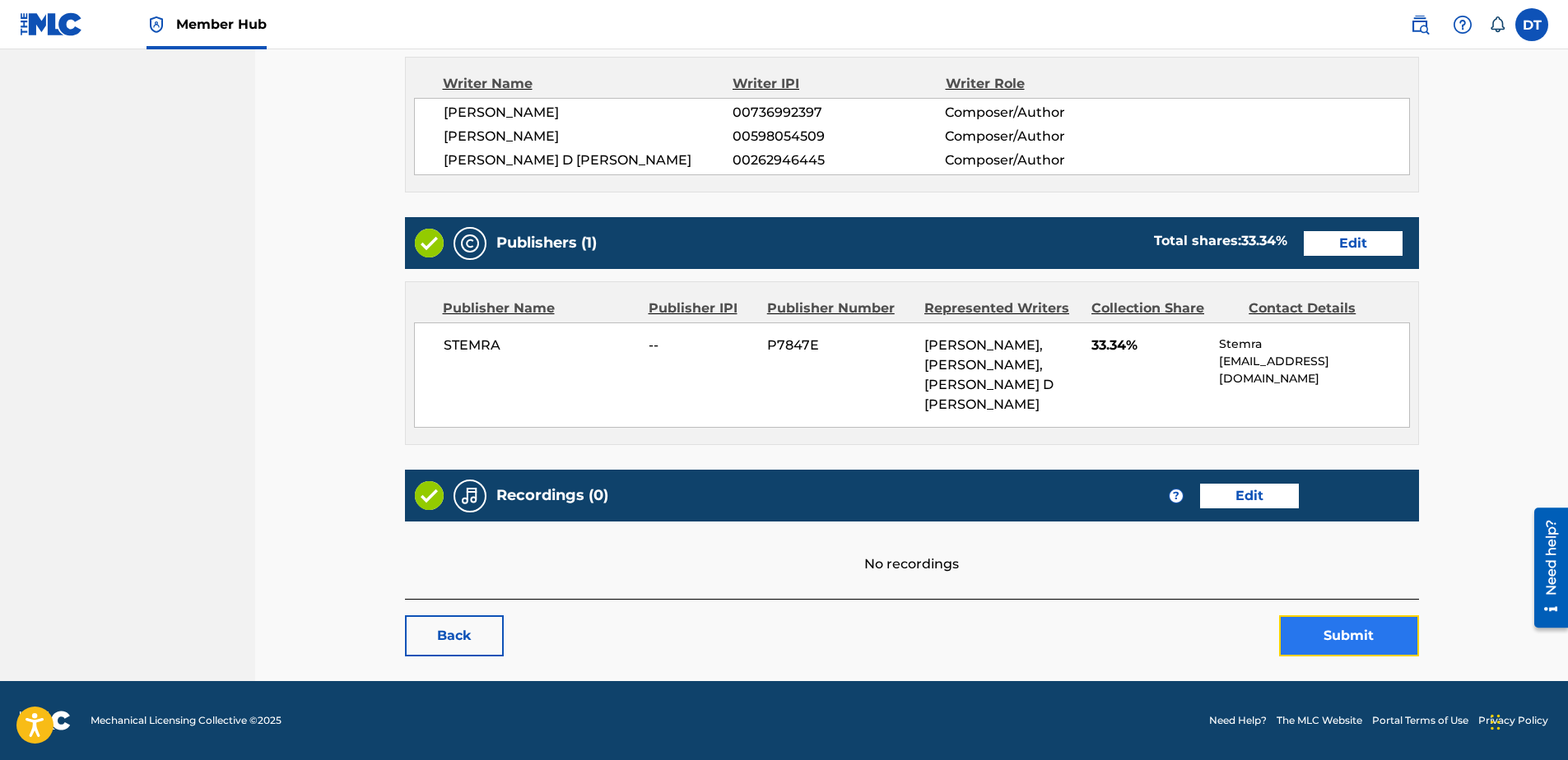
click at [1351, 637] on button "Submit" at bounding box center [1349, 635] width 140 height 41
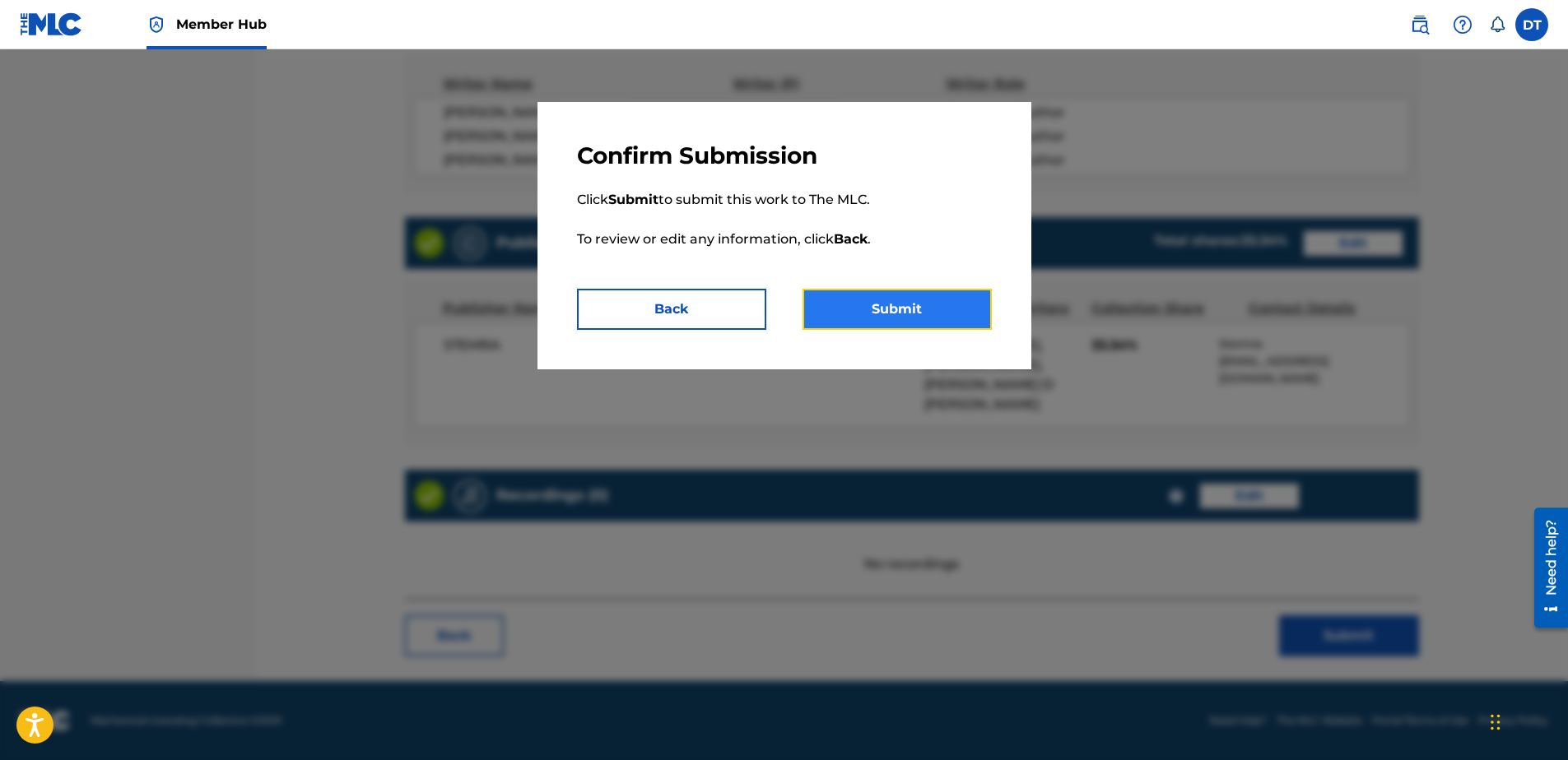
click at [920, 303] on button "Submit" at bounding box center [897, 309] width 189 height 41
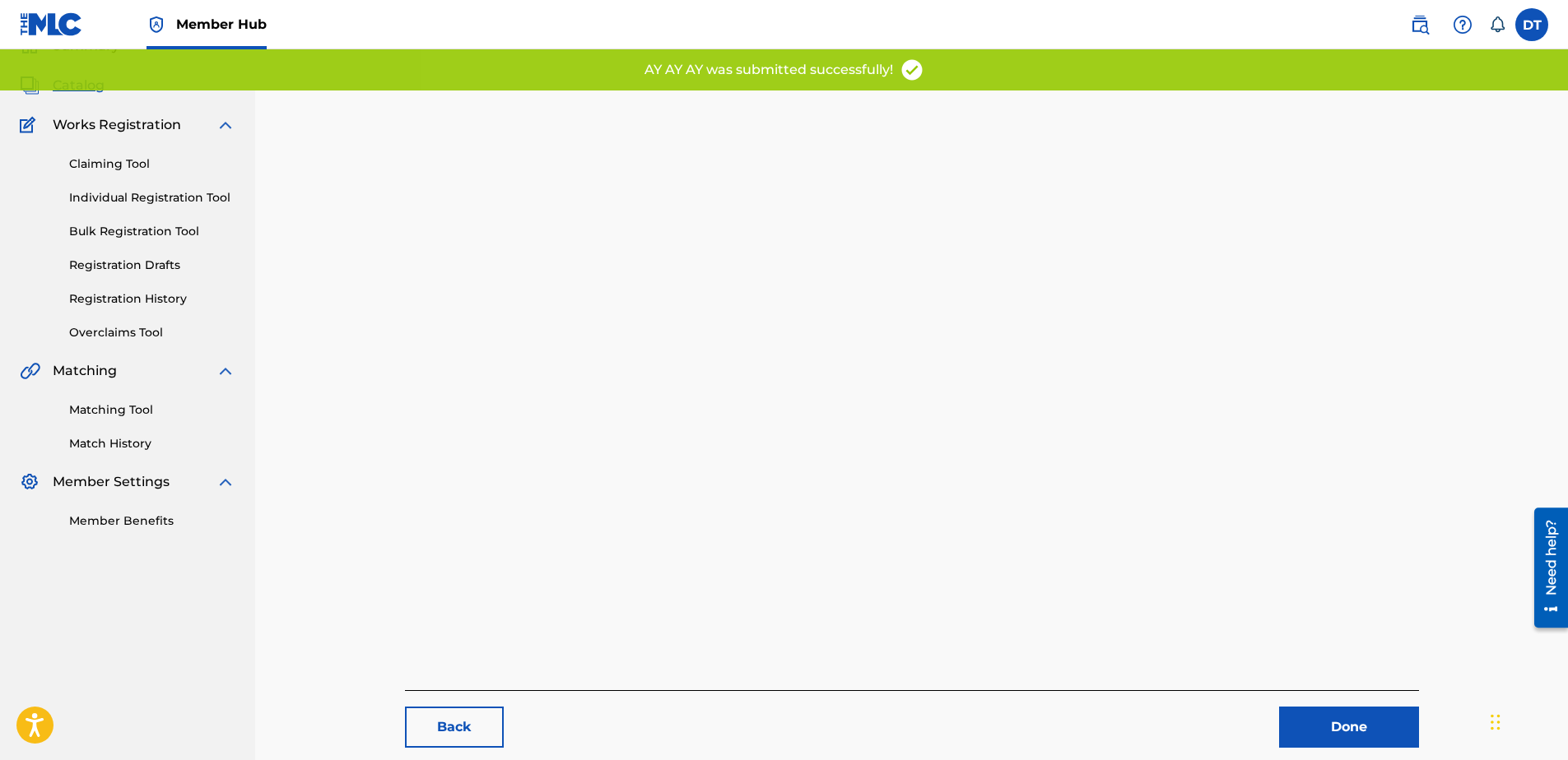
scroll to position [170, 0]
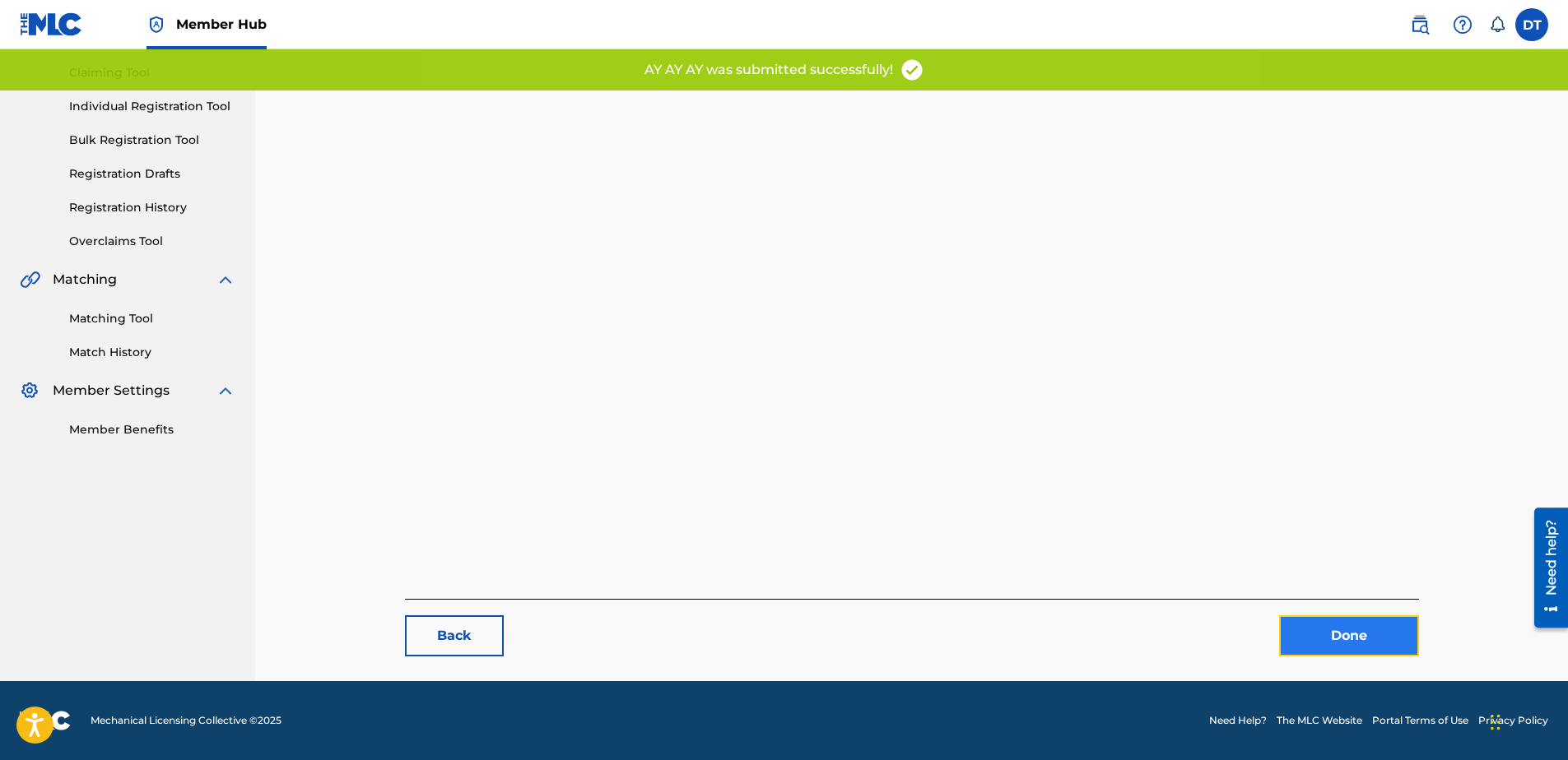
click at [1351, 624] on link "Done" at bounding box center [1349, 635] width 140 height 41
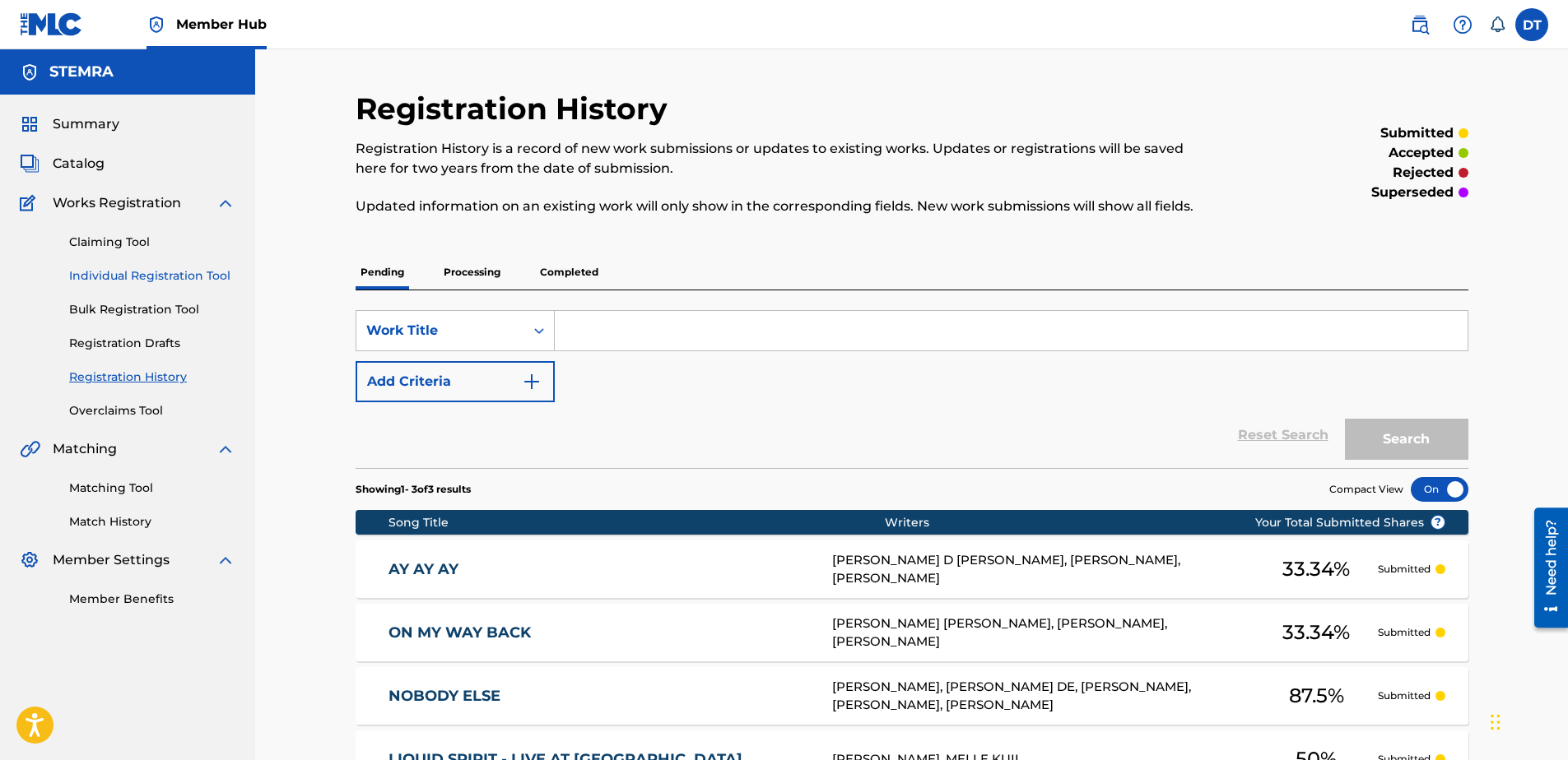
click at [84, 273] on link "Individual Registration Tool" at bounding box center [151, 277] width 166 height 18
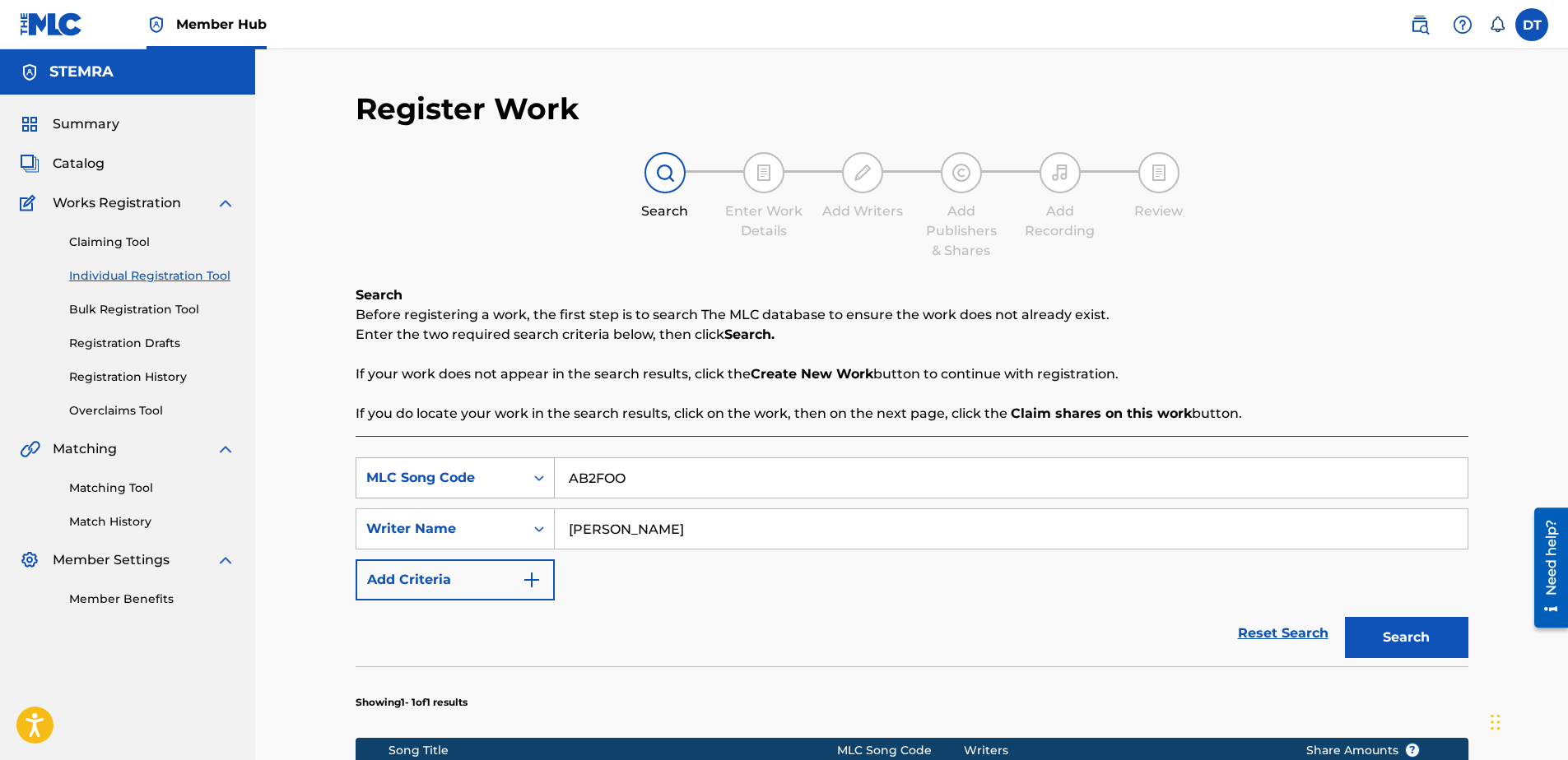
drag, startPoint x: 645, startPoint y: 480, endPoint x: 537, endPoint y: 468, distance: 108.7
click at [537, 468] on div "SearchWithCriteria71e54438-9b80-4494-a966-834b2c441f69 MLC Song Code AB2FOO" at bounding box center [912, 478] width 1113 height 41
paste input "RB9O1T"
type input "RB9O1T"
drag, startPoint x: 674, startPoint y: 528, endPoint x: 568, endPoint y: 531, distance: 106.0
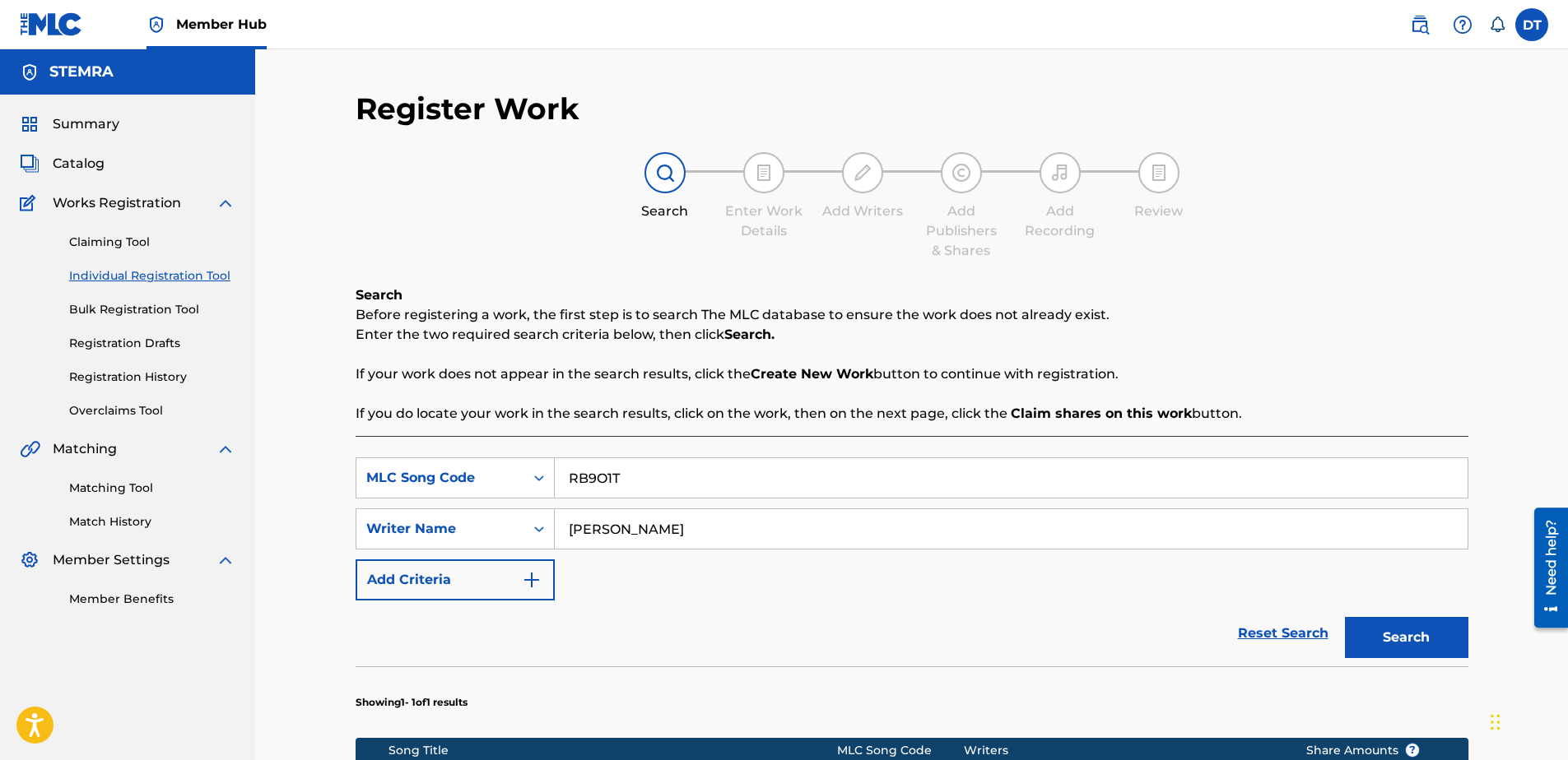
click at [569, 530] on input "[PERSON_NAME]" at bounding box center [1011, 529] width 913 height 39
click at [677, 522] on input "Search Form" at bounding box center [1011, 529] width 913 height 39
paste input "[PERSON_NAME]"
click at [564, 537] on input "[PERSON_NAME]" at bounding box center [1011, 529] width 913 height 39
type input "[PERSON_NAME]"
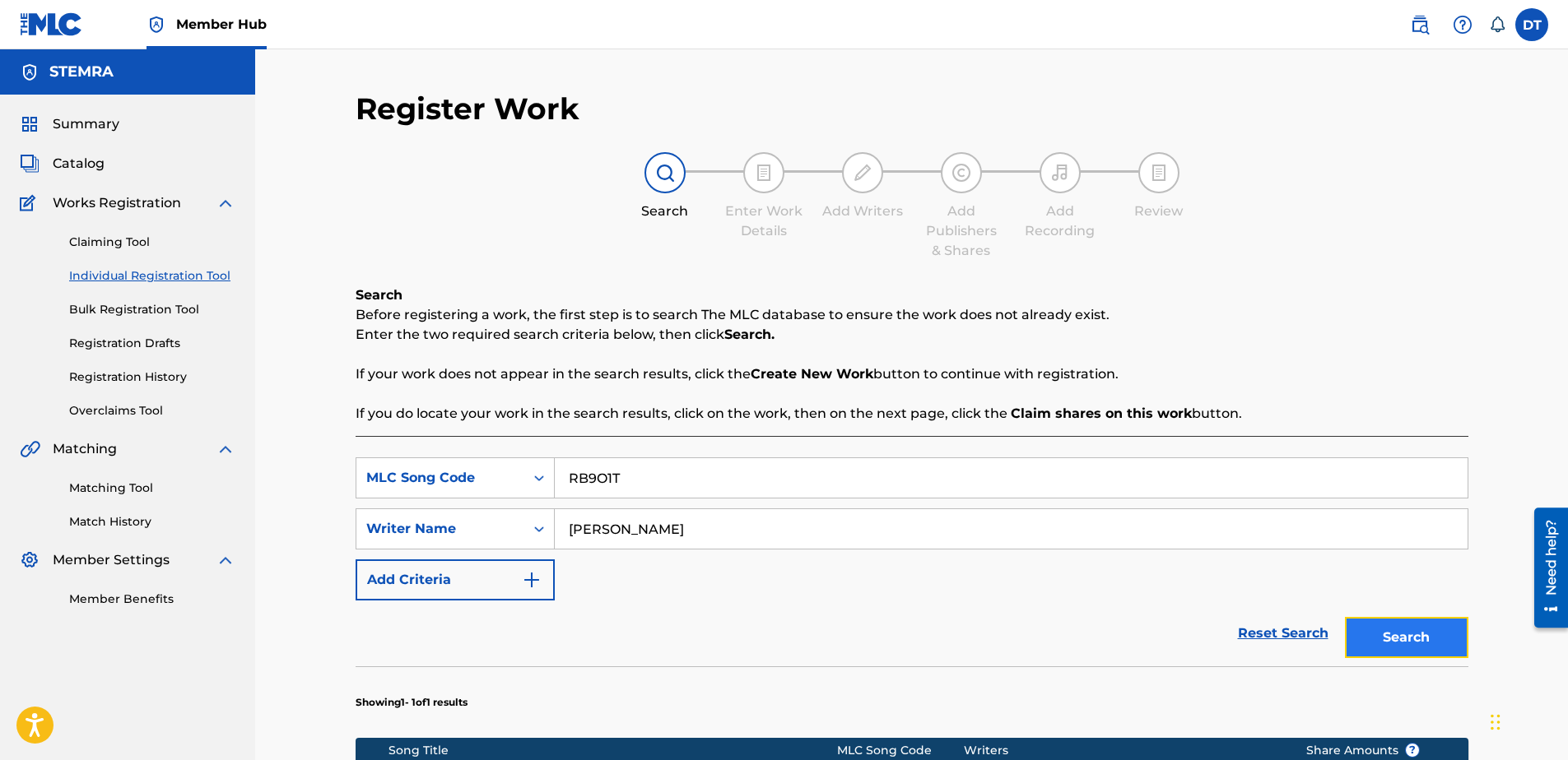
click at [1414, 633] on button "Search" at bounding box center [1407, 637] width 124 height 41
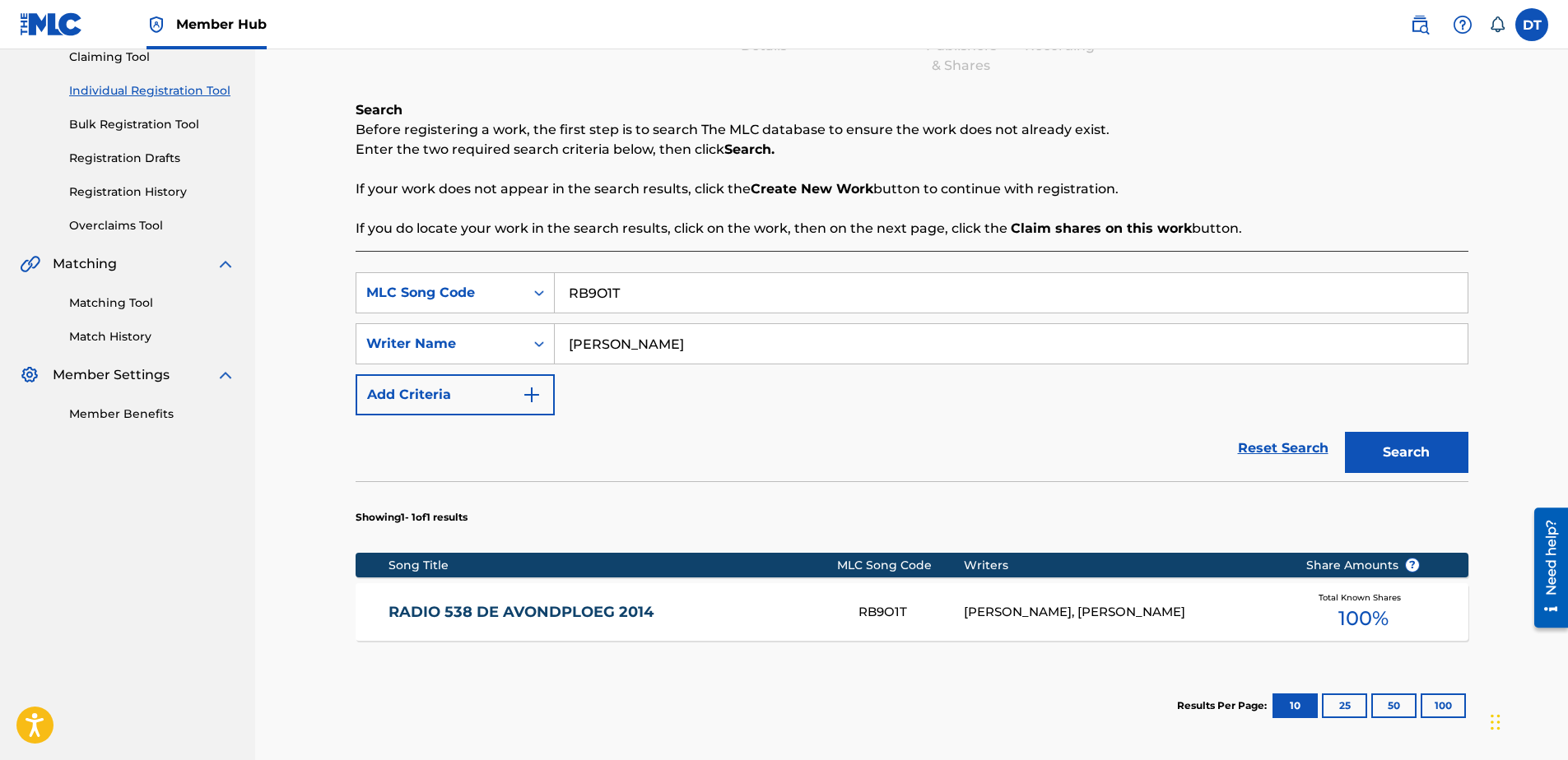
scroll to position [165, 0]
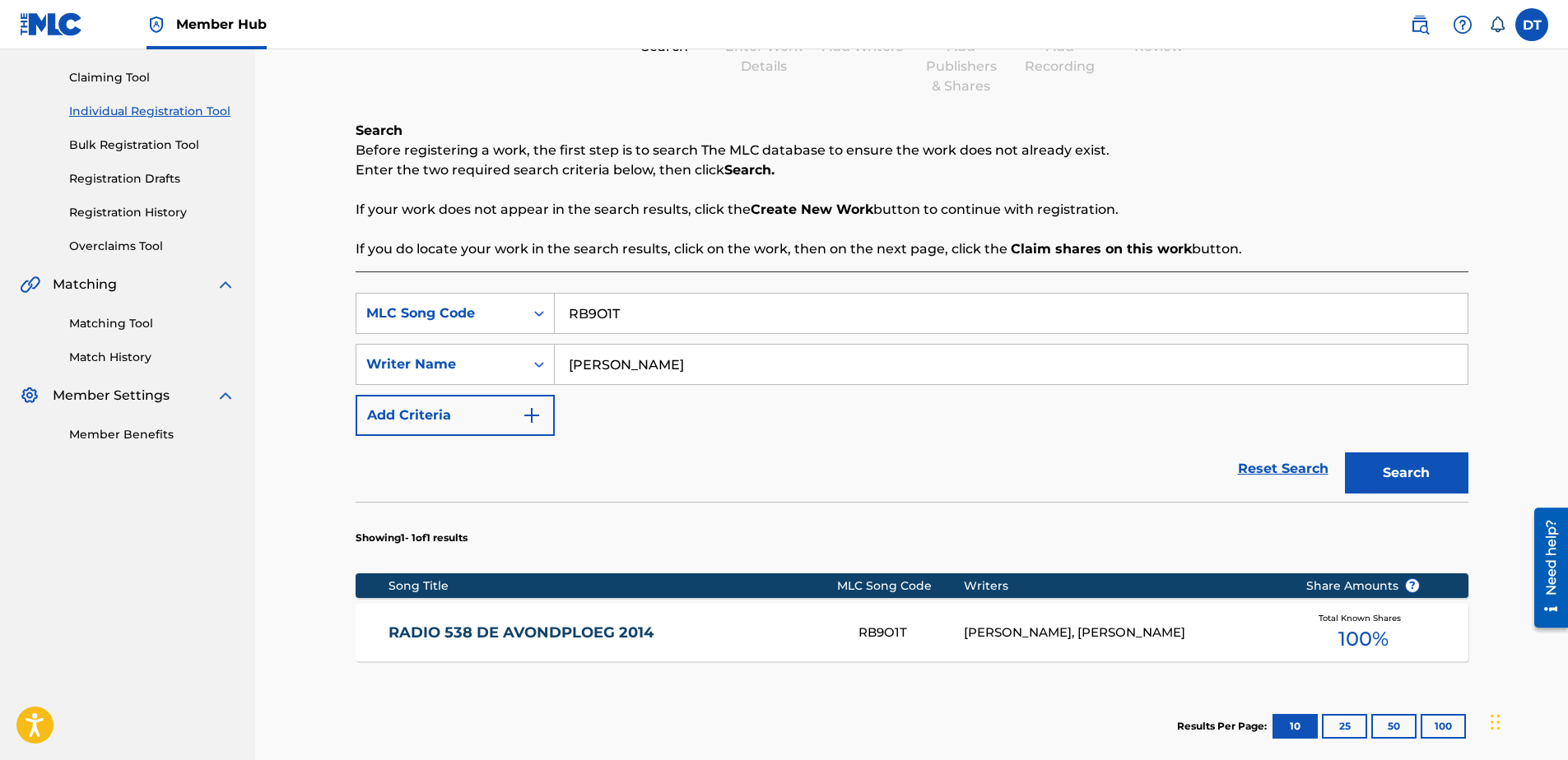
click at [498, 633] on link "RADIO 538 DE AVONDPLOEG 2014" at bounding box center [612, 633] width 447 height 19
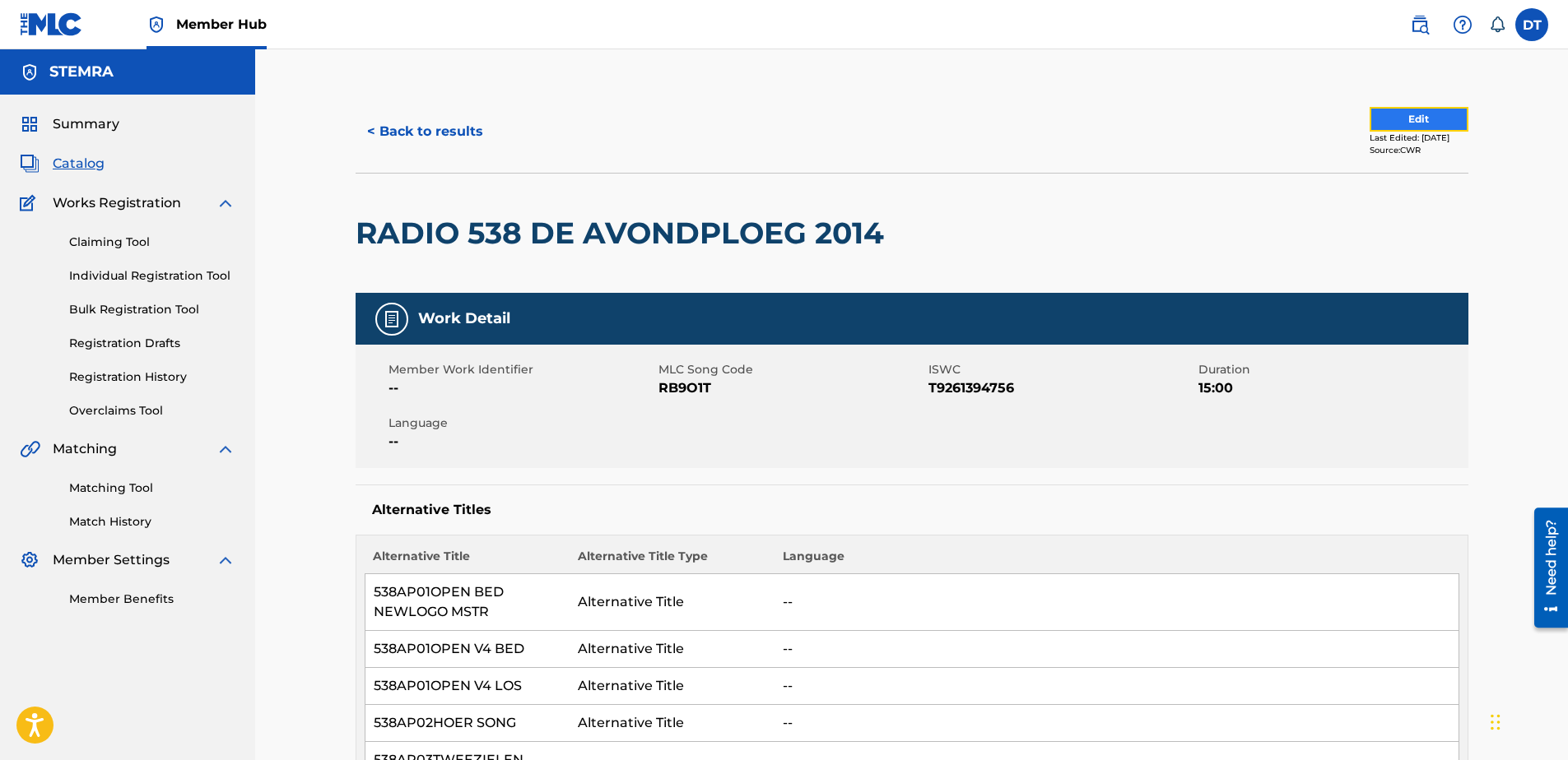
click at [1411, 115] on button "Edit" at bounding box center [1419, 119] width 99 height 25
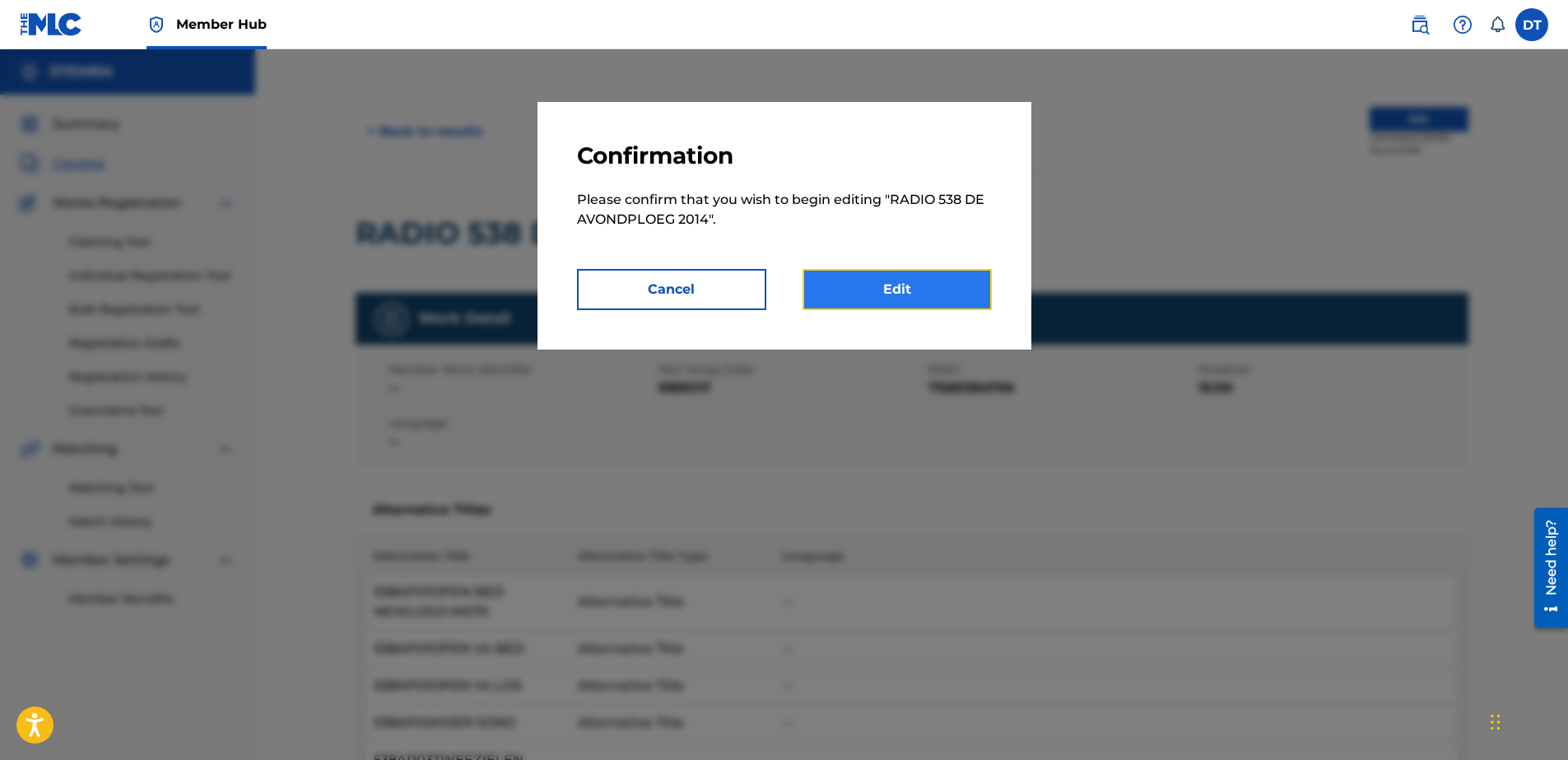
click at [918, 284] on link "Edit" at bounding box center [897, 289] width 189 height 41
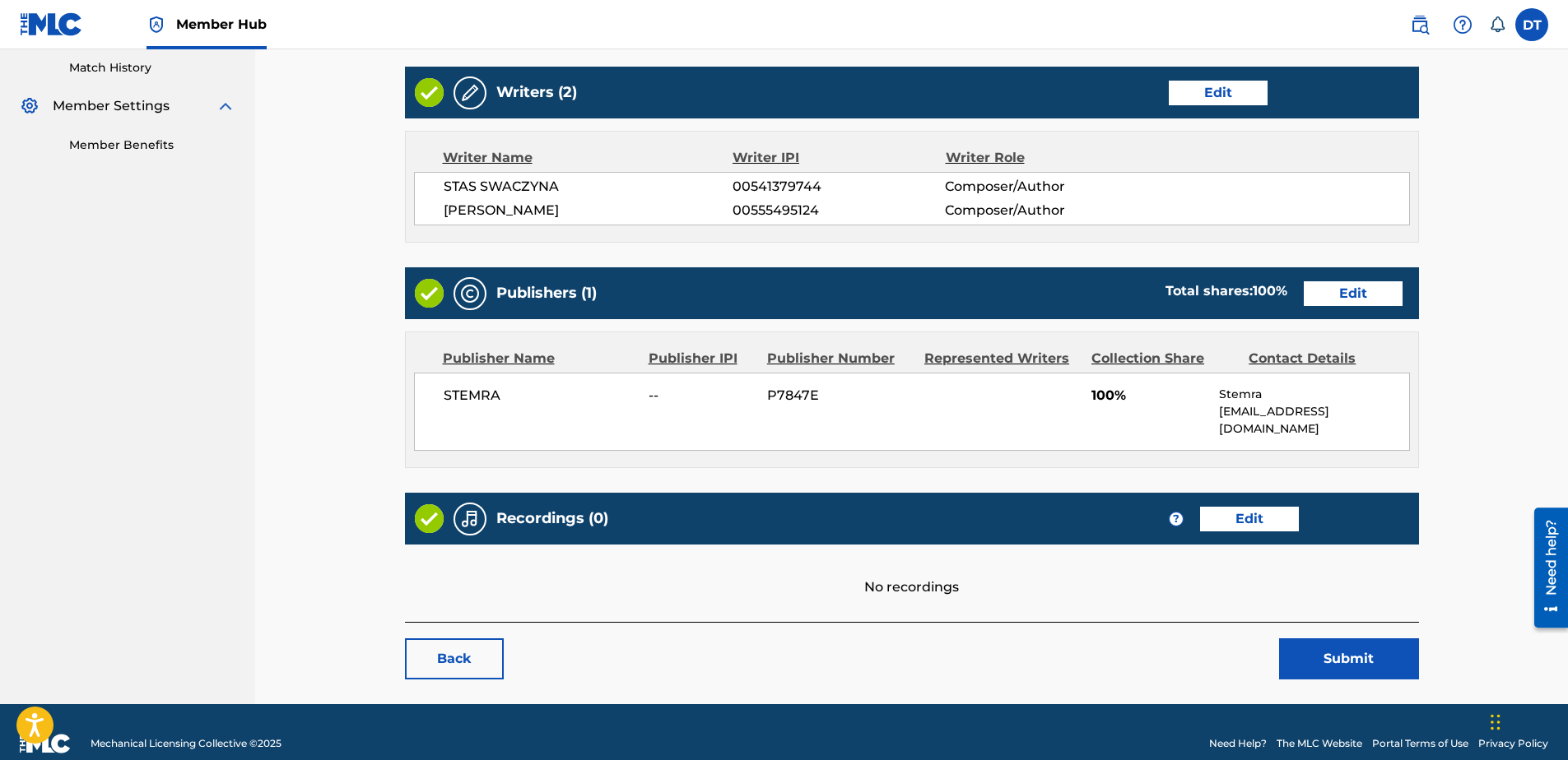
scroll to position [460, 0]
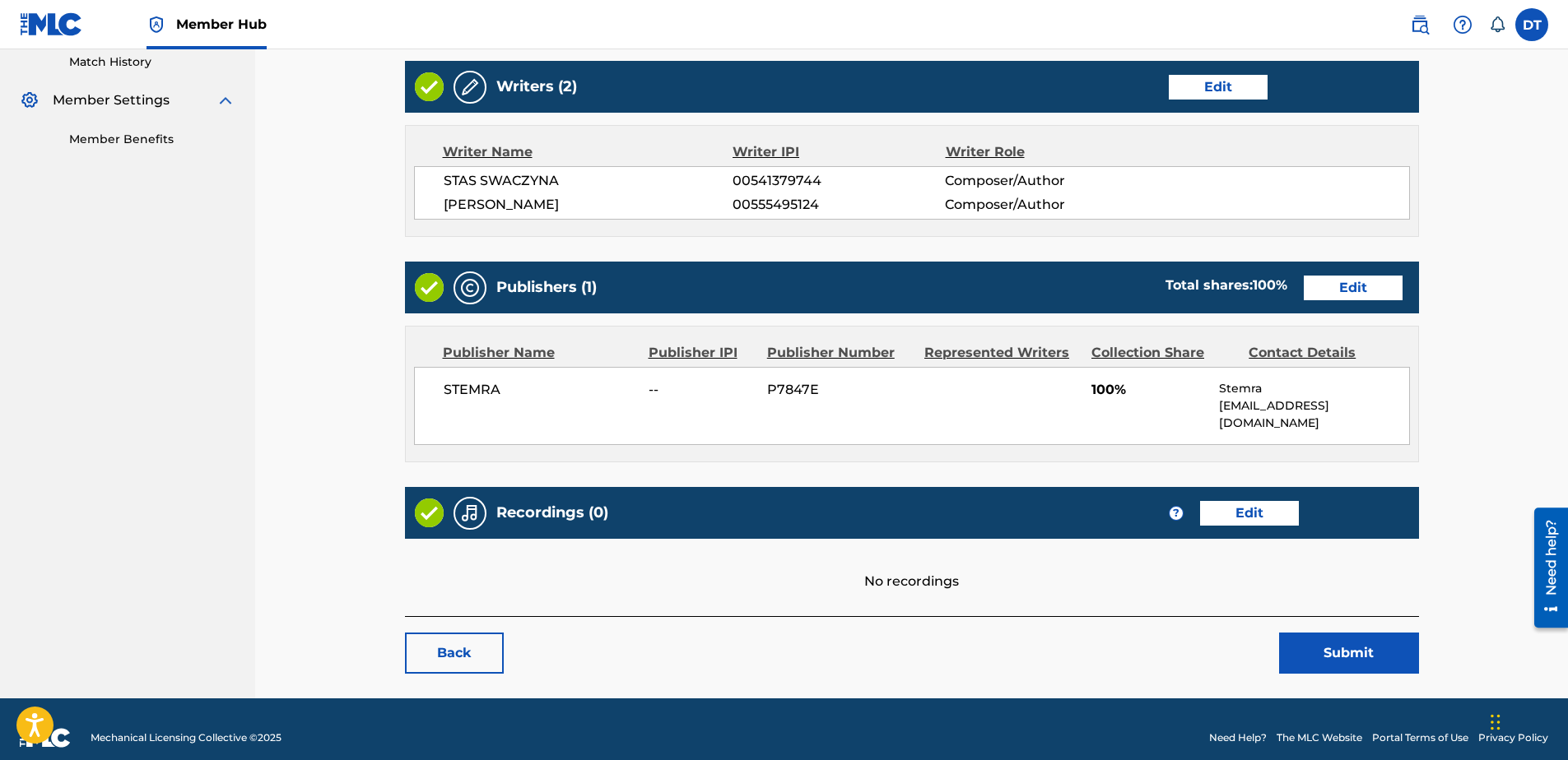
click at [1344, 273] on div "Publishers (1) Total shares: 100 % Edit" at bounding box center [912, 287] width 1014 height 52
click at [1339, 285] on link "Edit" at bounding box center [1353, 287] width 99 height 25
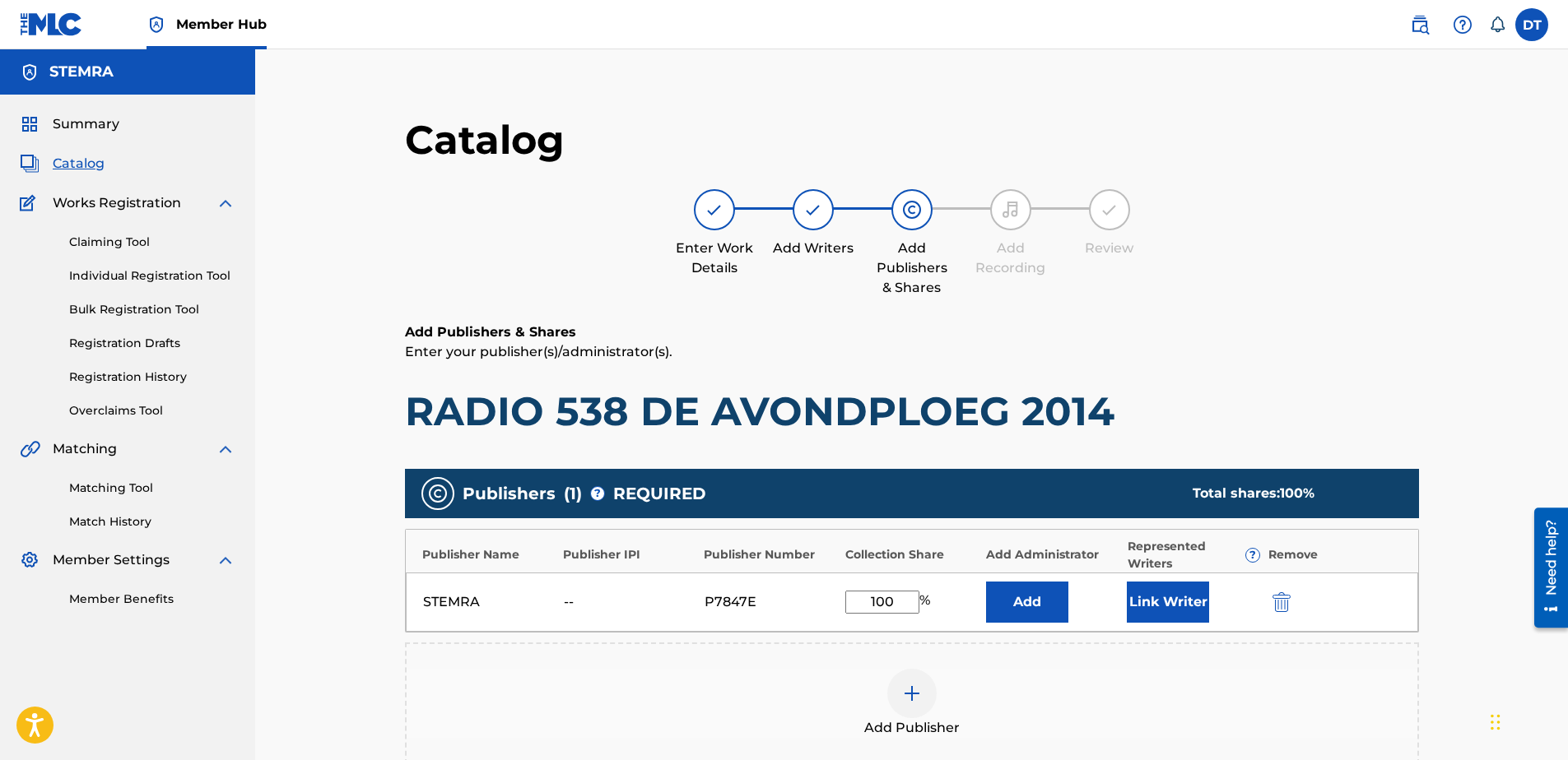
drag, startPoint x: 896, startPoint y: 598, endPoint x: 827, endPoint y: 594, distance: 69.1
click at [827, 594] on div "STEMRA -- P7847E 100 % Add Link Writer" at bounding box center [913, 602] width 1013 height 59
type input "50.00"
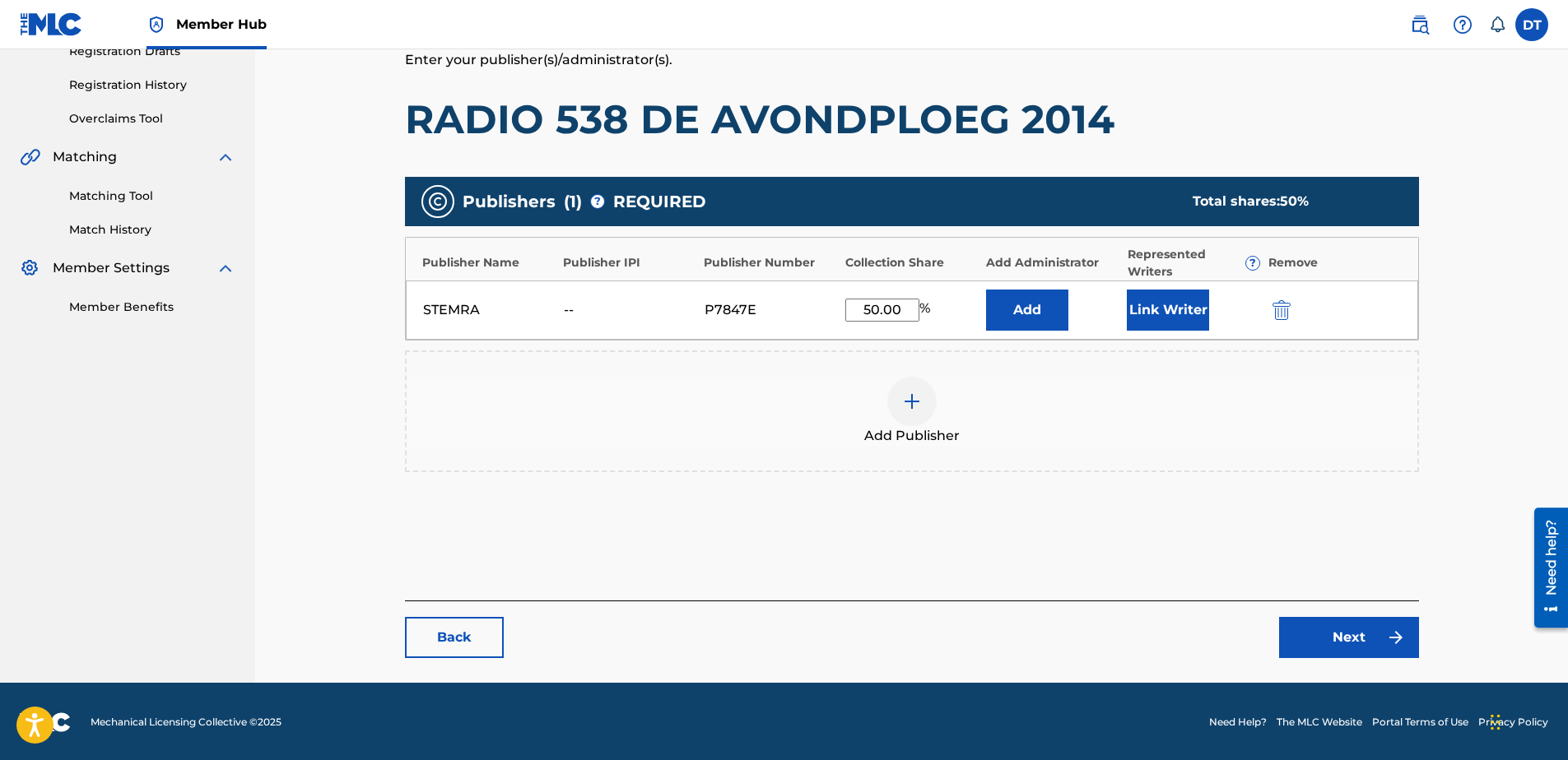
scroll to position [293, 0]
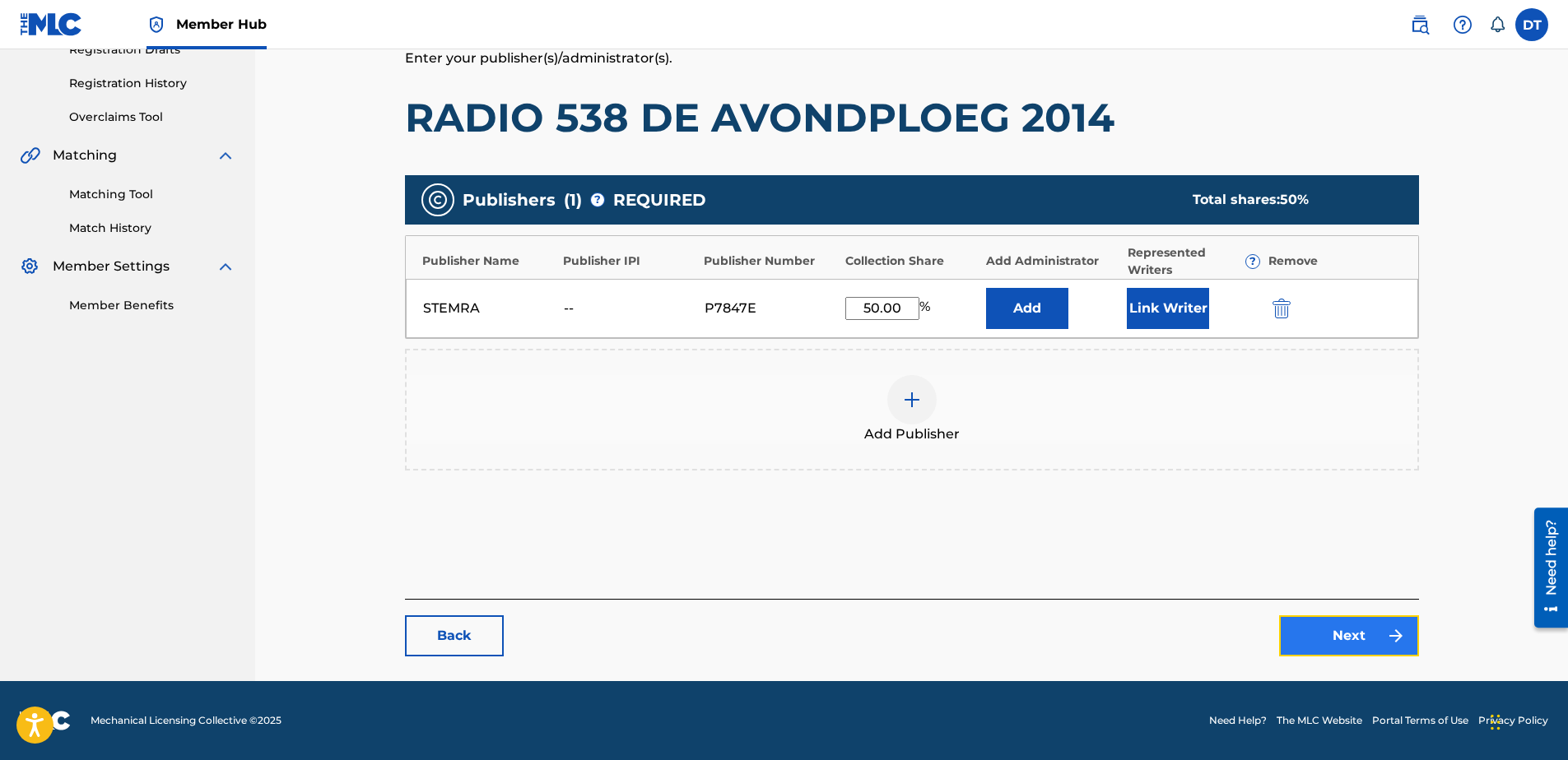
click at [1362, 617] on link "Next" at bounding box center [1349, 635] width 140 height 41
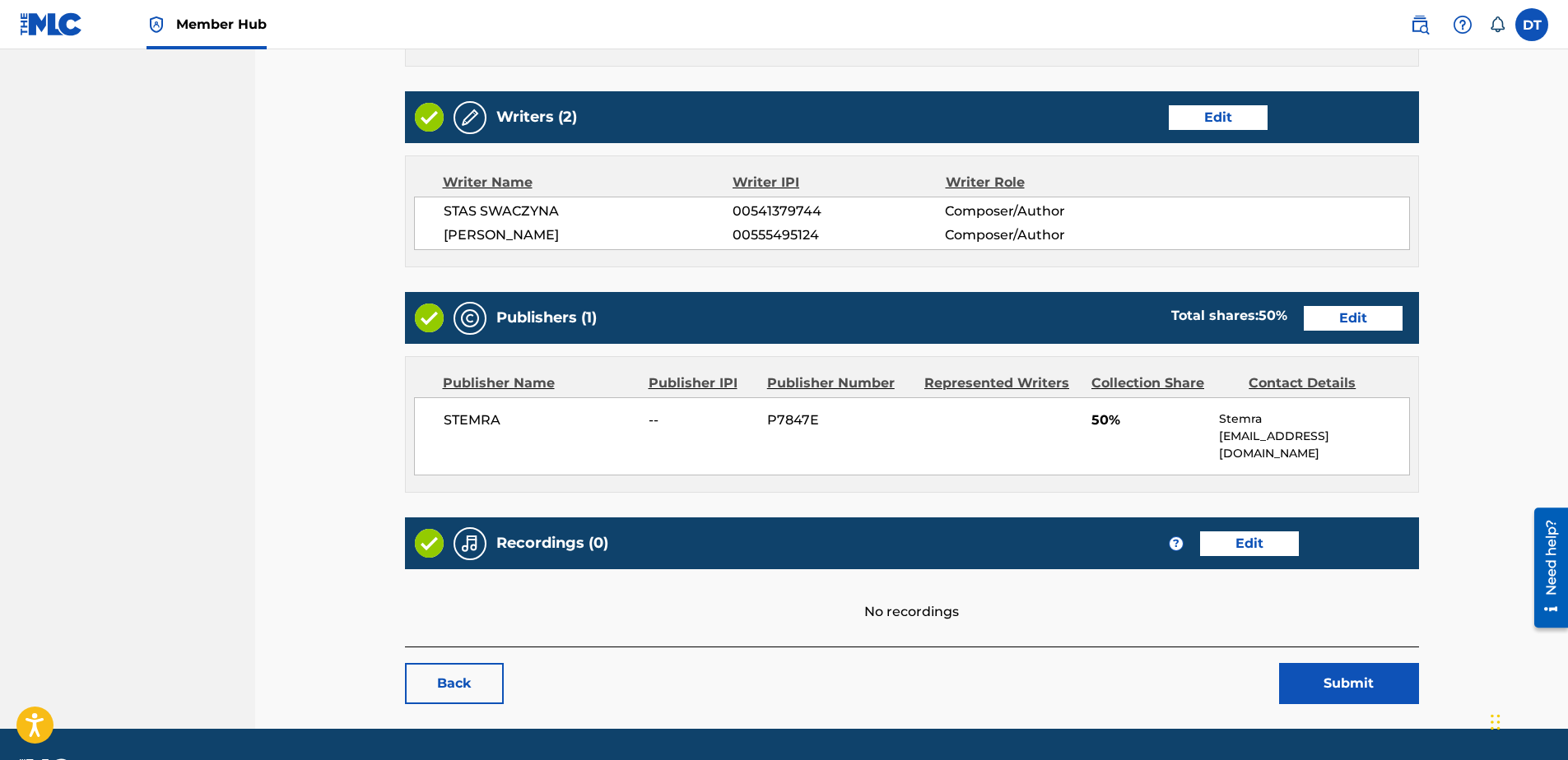
scroll to position [835, 0]
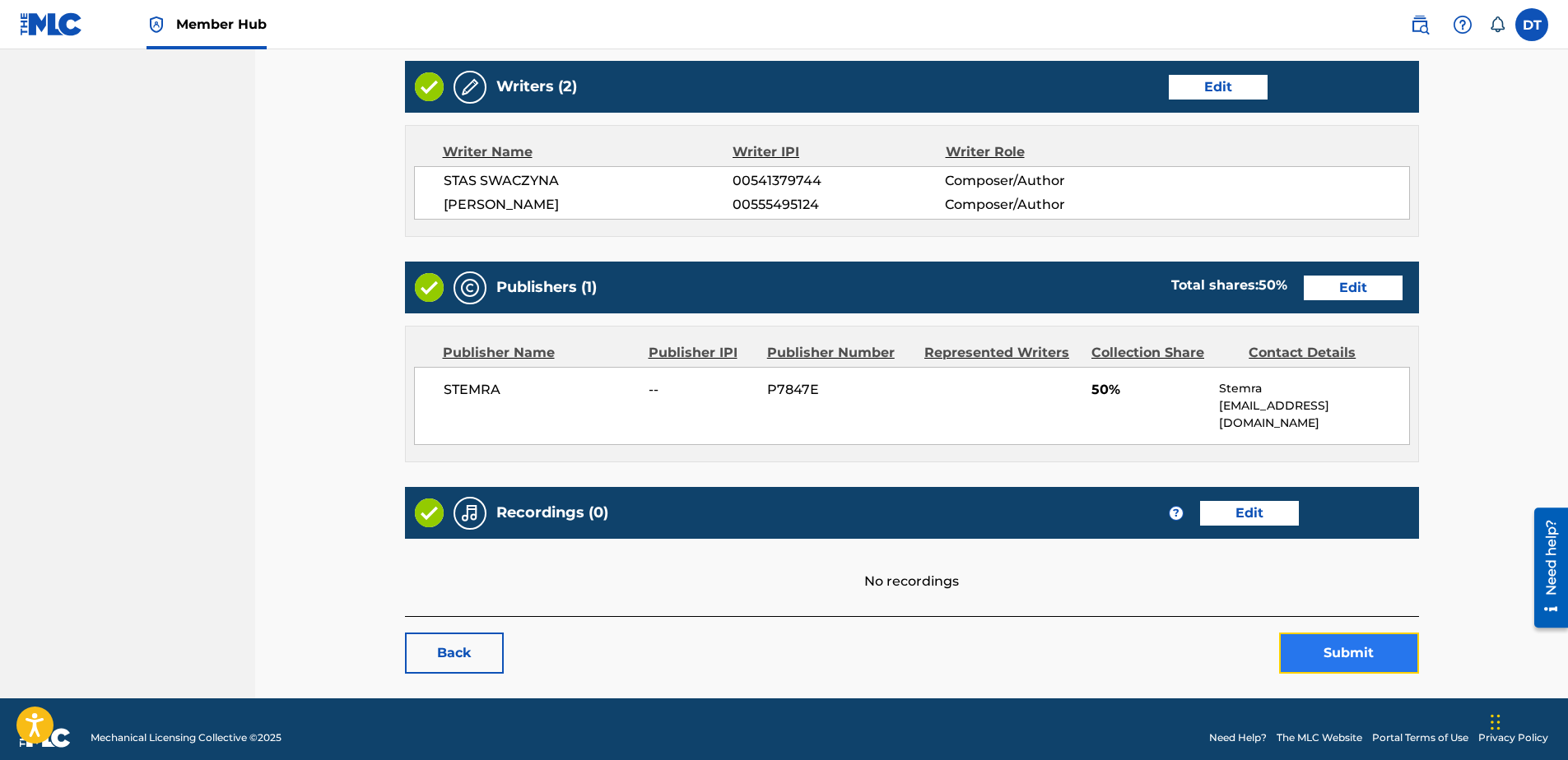
click at [1361, 633] on button "Submit" at bounding box center [1349, 653] width 140 height 41
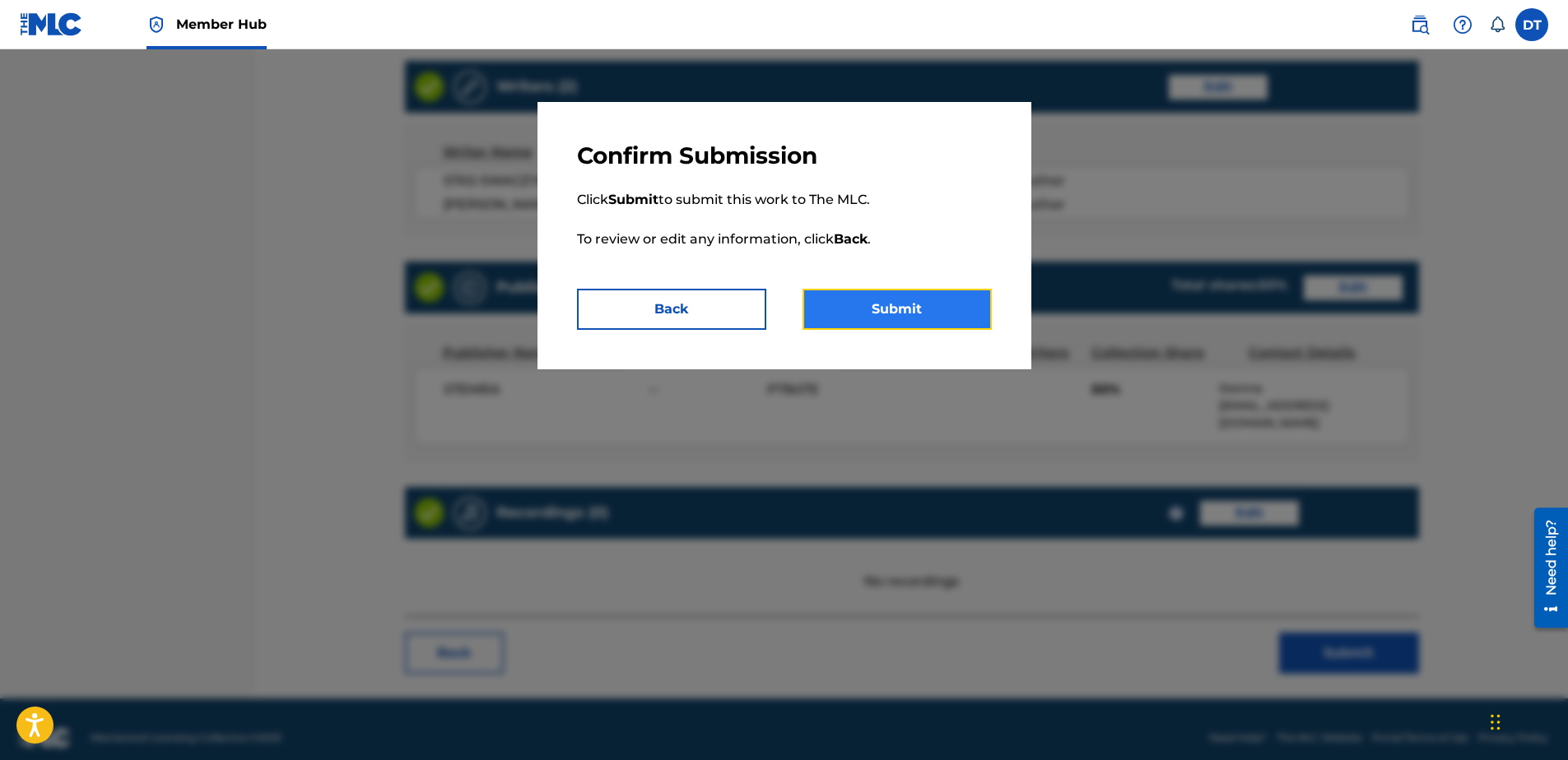
click at [915, 305] on button "Submit" at bounding box center [897, 309] width 189 height 41
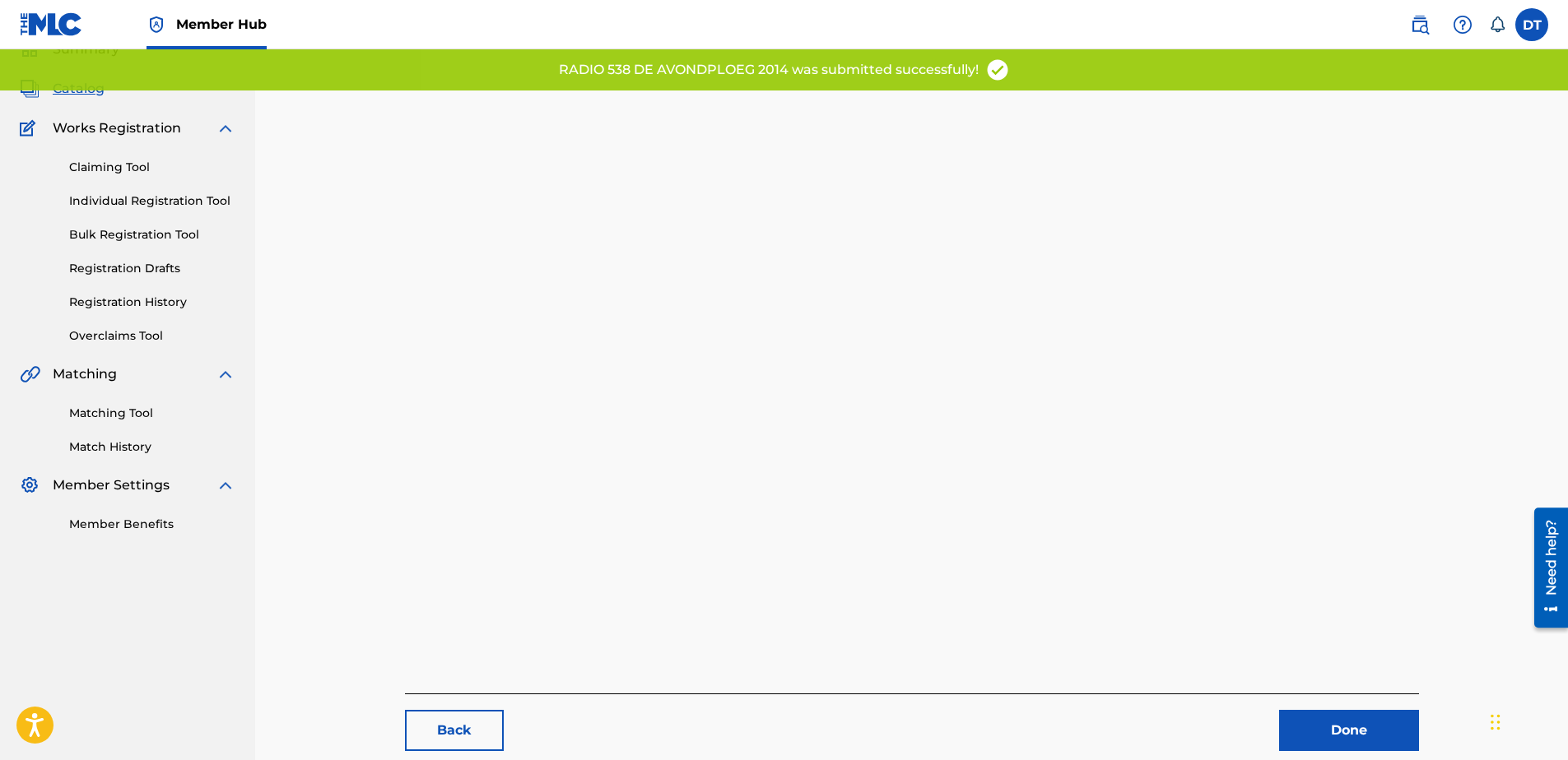
scroll to position [170, 0]
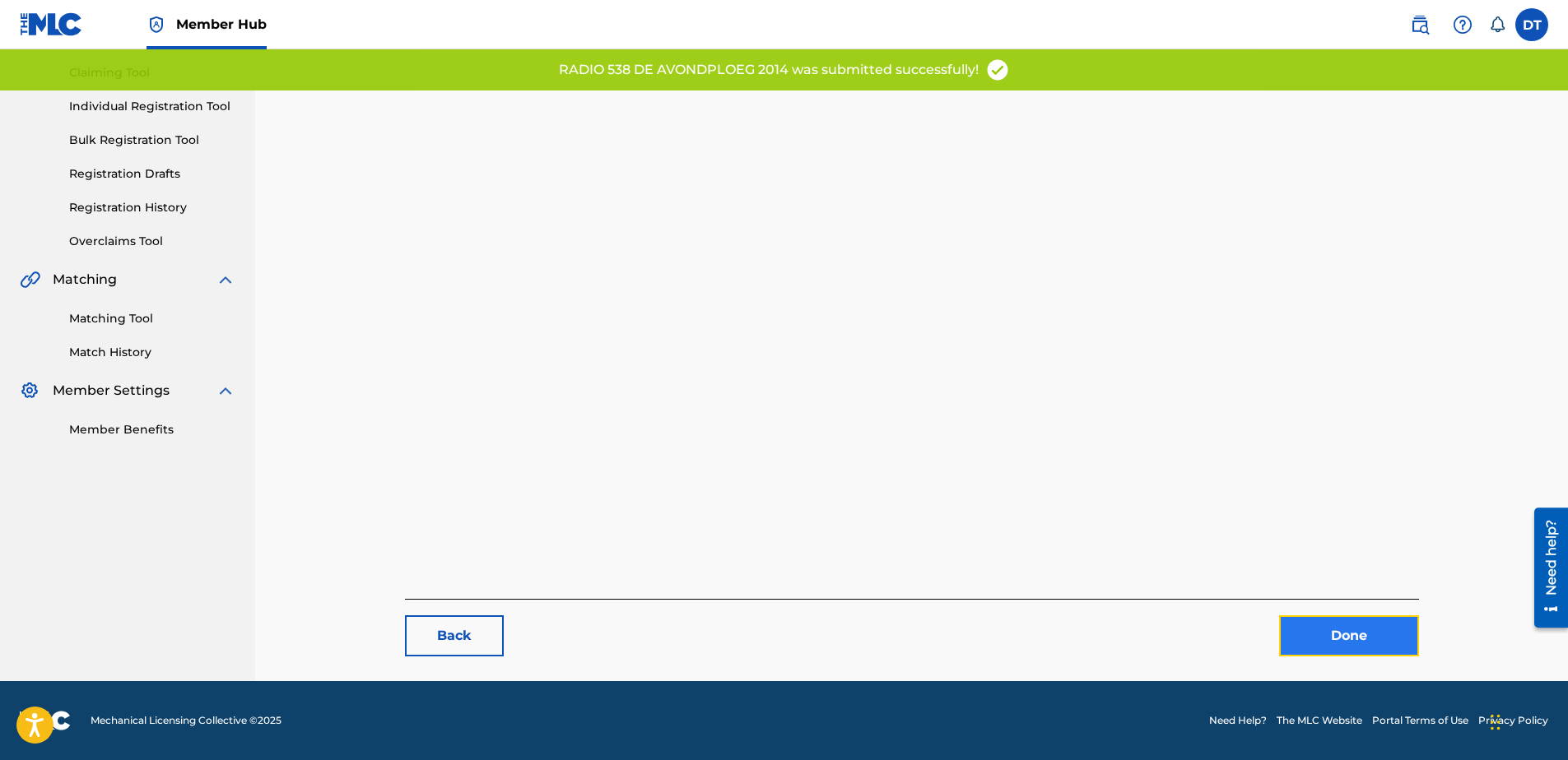
click at [1316, 626] on link "Done" at bounding box center [1349, 635] width 140 height 41
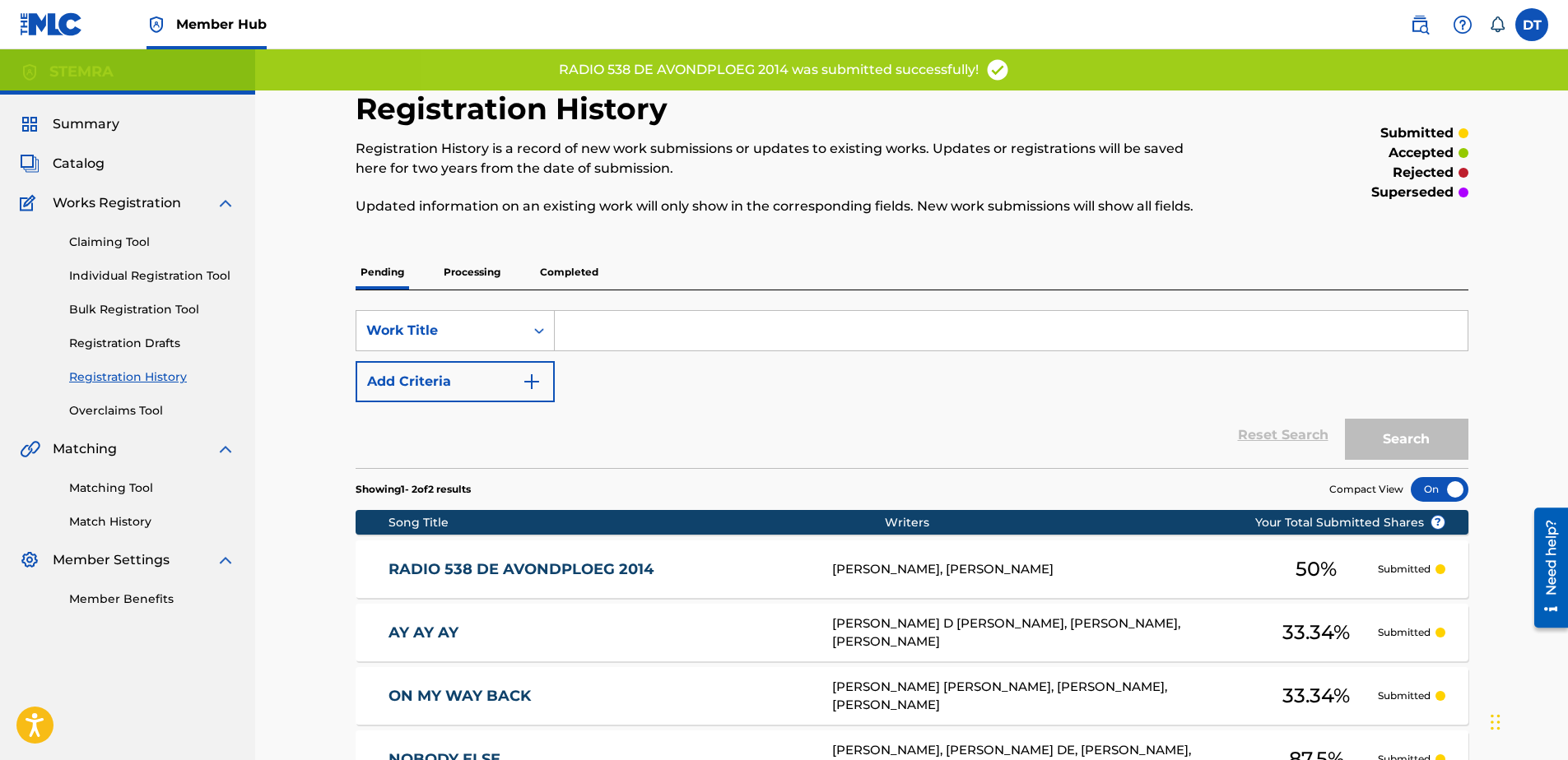
click at [300, 385] on div "Registration History Registration History is a record of new work submissions o…" at bounding box center [912, 533] width 1313 height 969
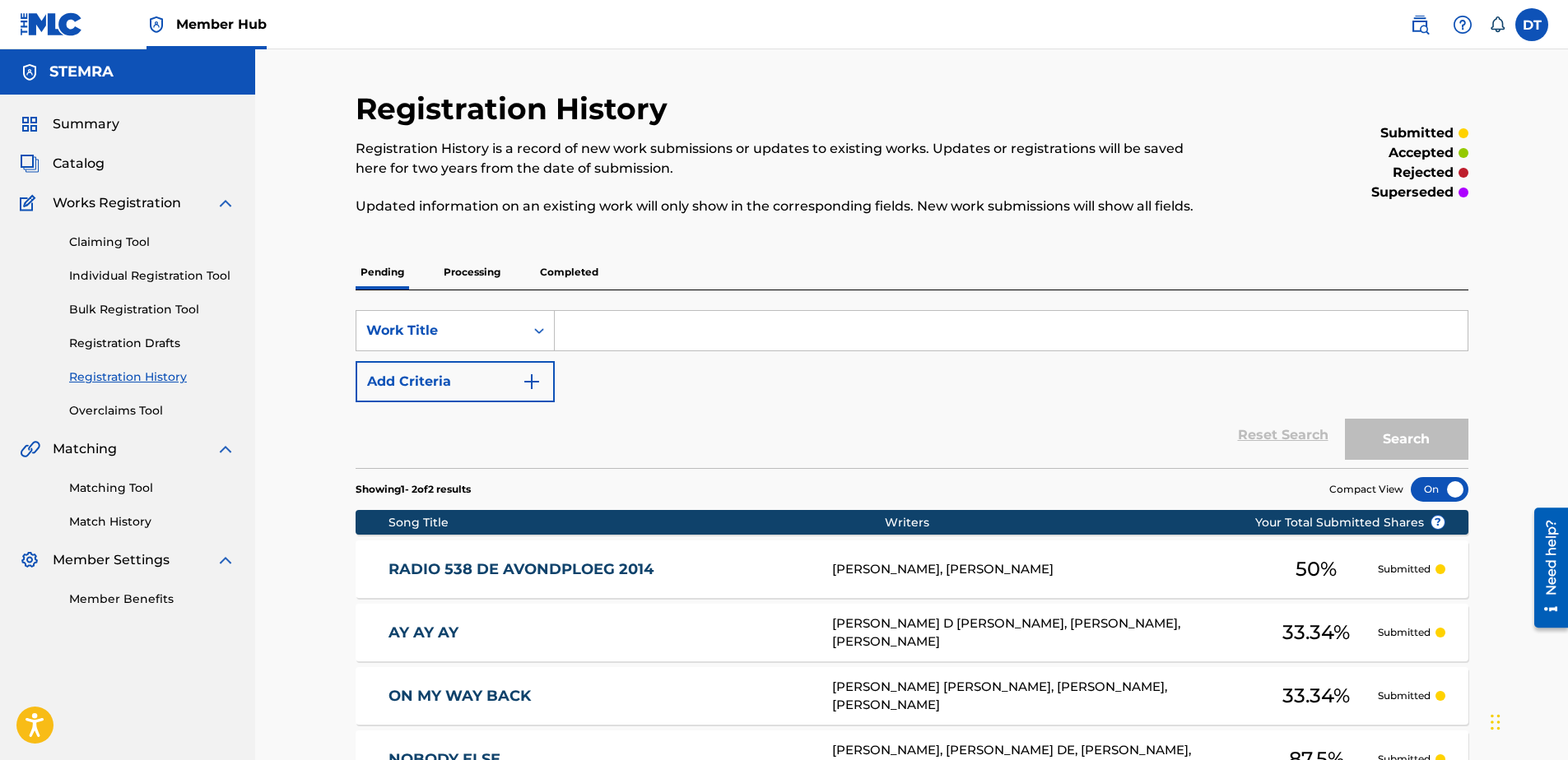
click at [308, 301] on div "Registration History Registration History is a record of new work submissions o…" at bounding box center [912, 533] width 1313 height 969
click at [106, 275] on link "Individual Registration Tool" at bounding box center [151, 277] width 166 height 18
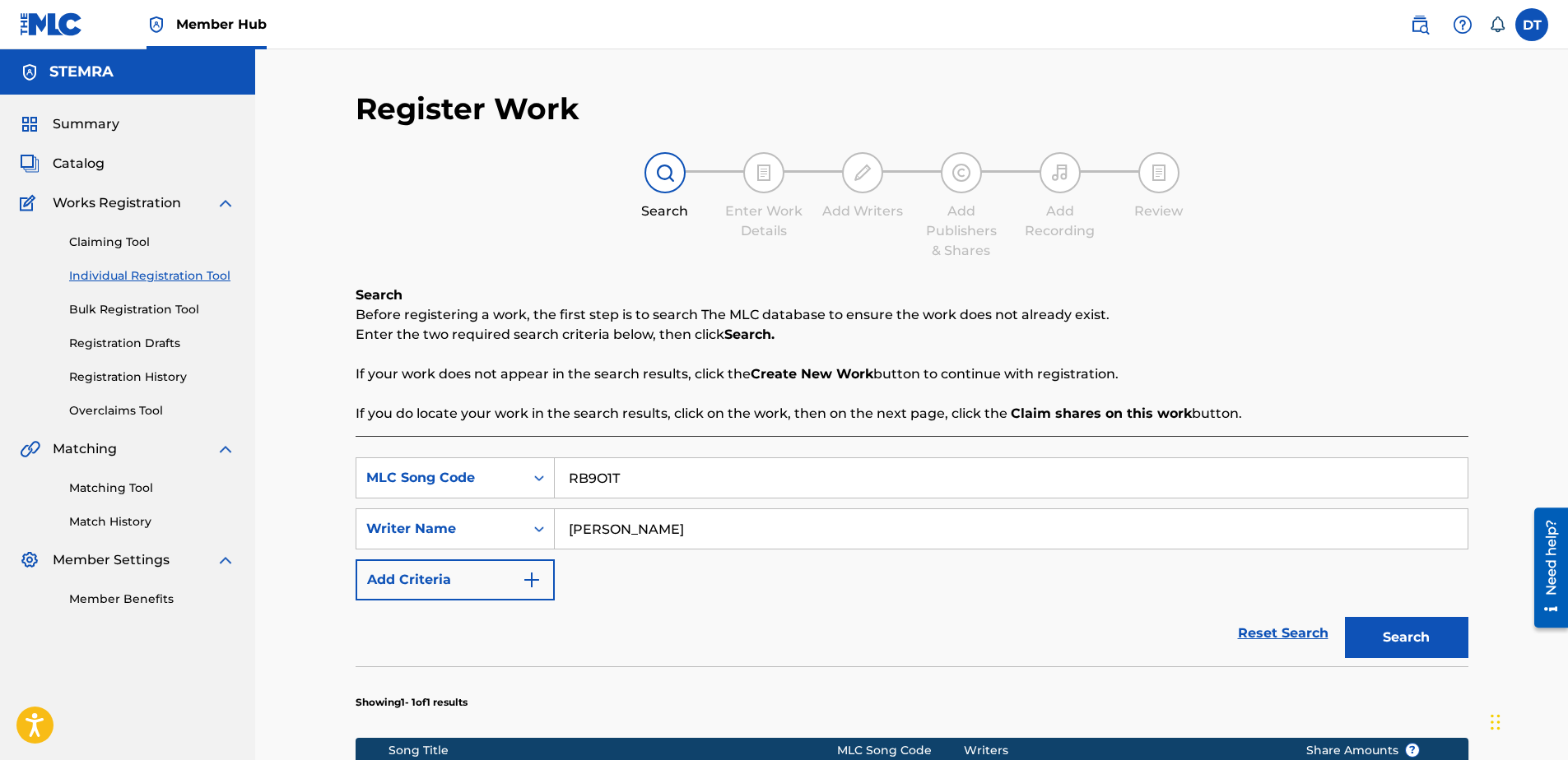
click at [632, 479] on input "RB9O1T" at bounding box center [1011, 478] width 913 height 39
drag, startPoint x: 583, startPoint y: 472, endPoint x: 542, endPoint y: 473, distance: 41.0
click at [542, 473] on div "SearchWithCriteria71e54438-9b80-4494-a966-834b2c441f69 MLC Song Code RB9O1T" at bounding box center [912, 478] width 1113 height 41
paste input "JC0SAO"
type input "JC0SAO"
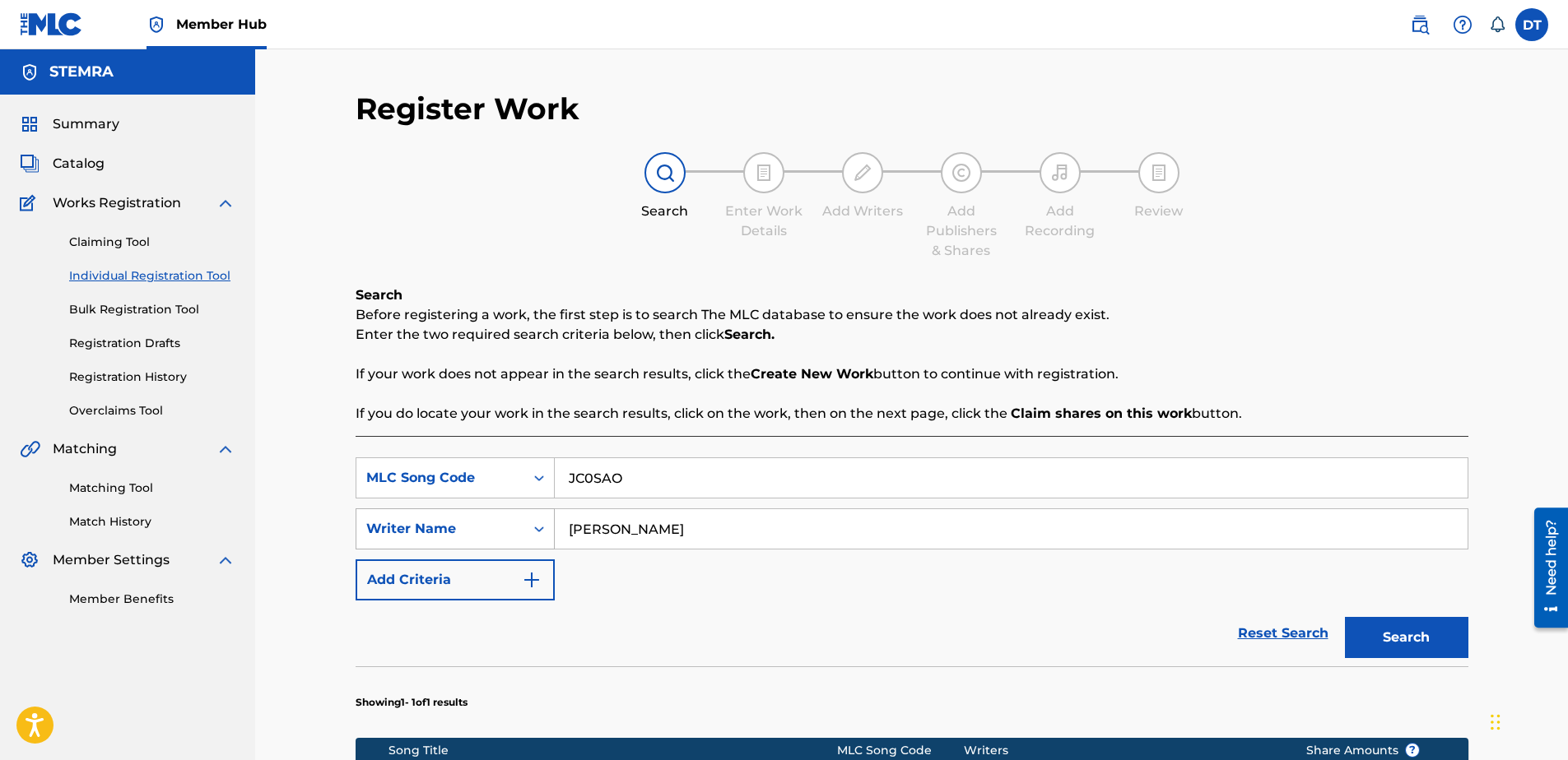
drag, startPoint x: 700, startPoint y: 543, endPoint x: 552, endPoint y: 529, distance: 148.7
click at [552, 529] on div "SearchWithCriteria9d39d1cf-b0ce-4514-8605-48c81afdb294 Writer Name [PERSON_NAME]" at bounding box center [912, 529] width 1113 height 41
click at [611, 537] on input "Search Form" at bounding box center [1011, 529] width 913 height 39
paste input "[PERSON_NAME]"
click at [1398, 633] on button "Search" at bounding box center [1407, 637] width 124 height 41
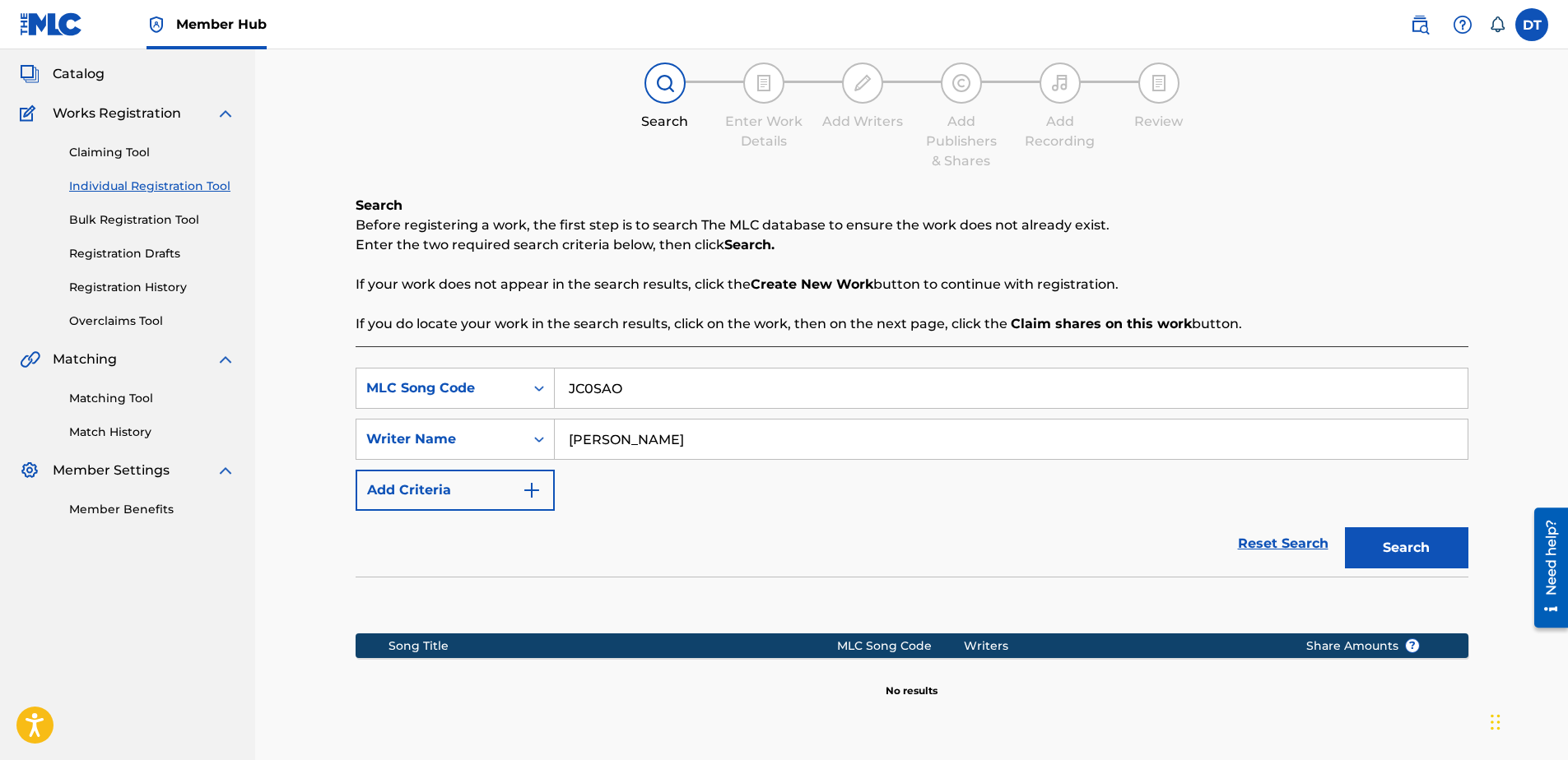
scroll to position [67, 0]
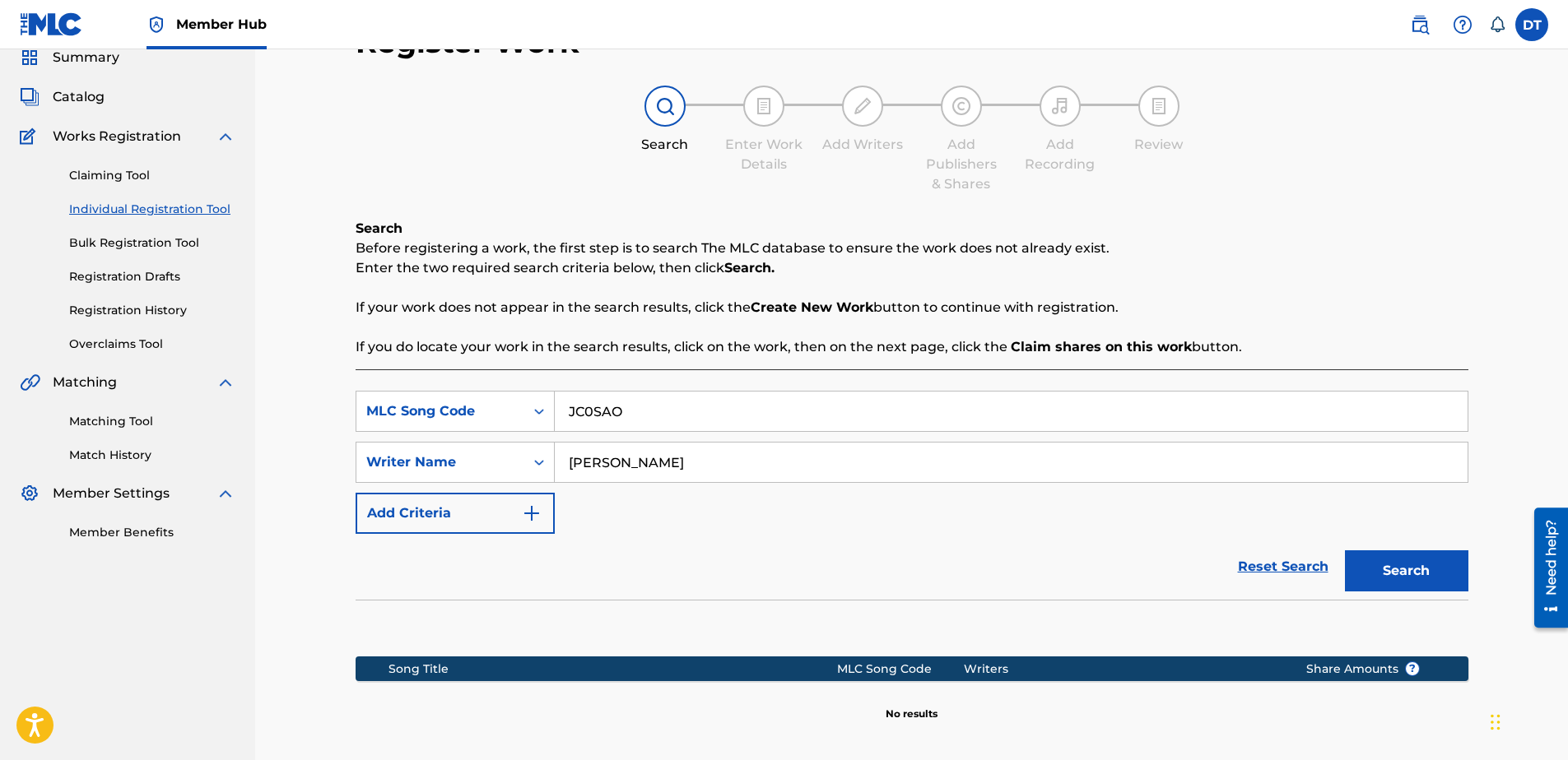
click at [615, 462] on input "[PERSON_NAME]" at bounding box center [1011, 462] width 913 height 39
type input "WARMERDAM"
click at [1382, 573] on button "Search" at bounding box center [1407, 571] width 124 height 41
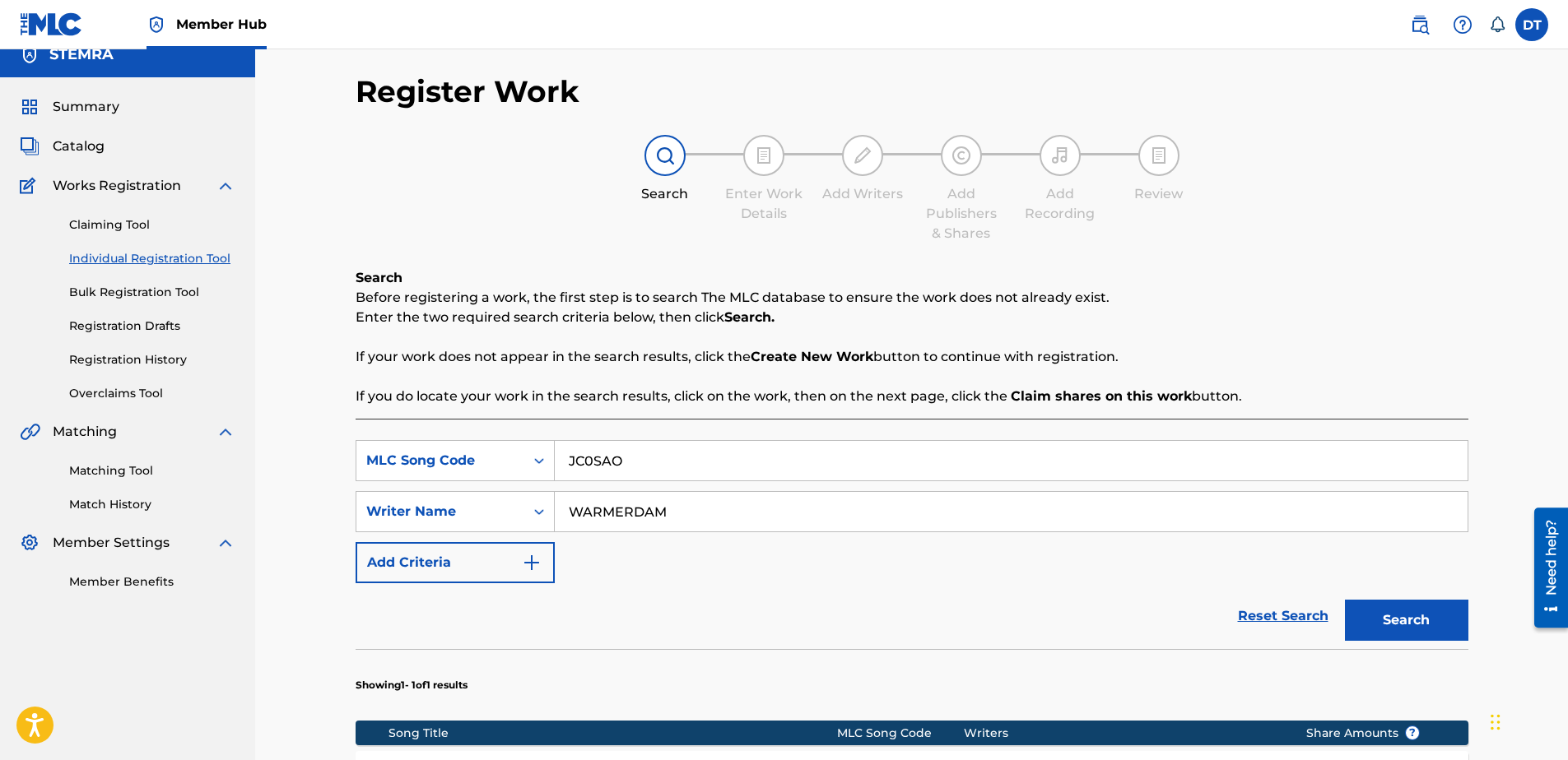
scroll to position [99, 0]
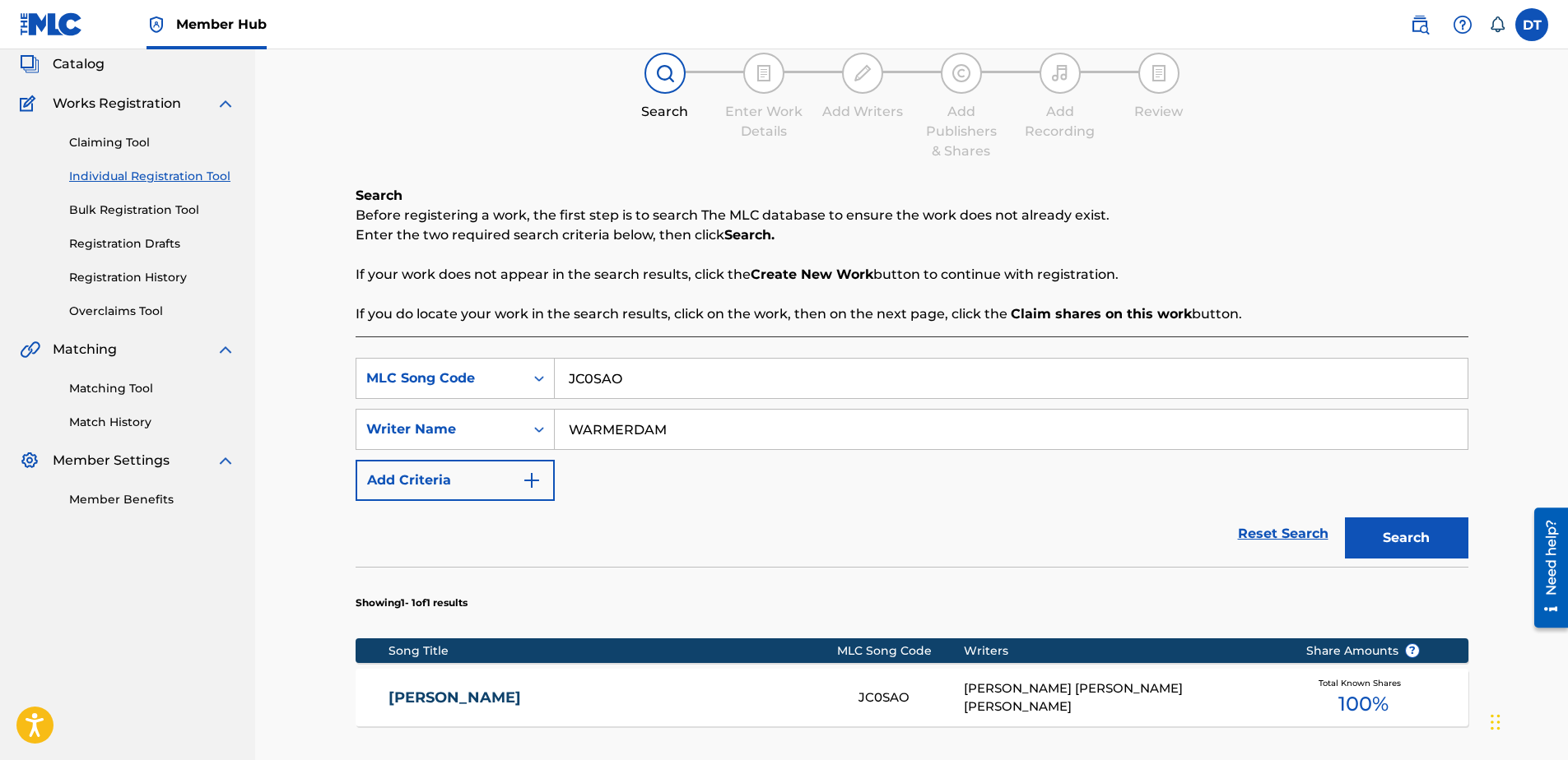
click at [415, 695] on link "[PERSON_NAME]" at bounding box center [612, 697] width 447 height 19
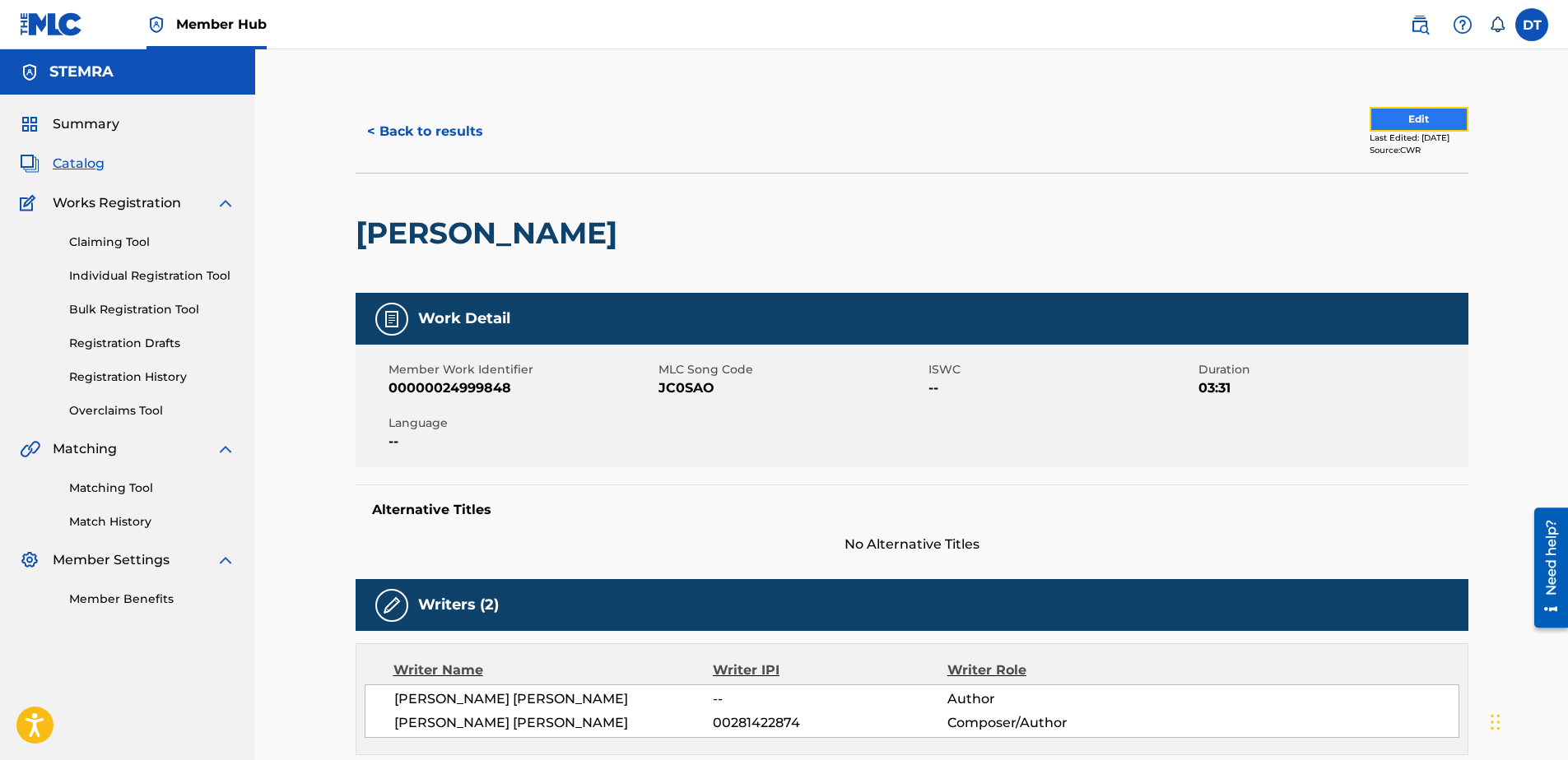
click at [1417, 117] on button "Edit" at bounding box center [1419, 119] width 99 height 25
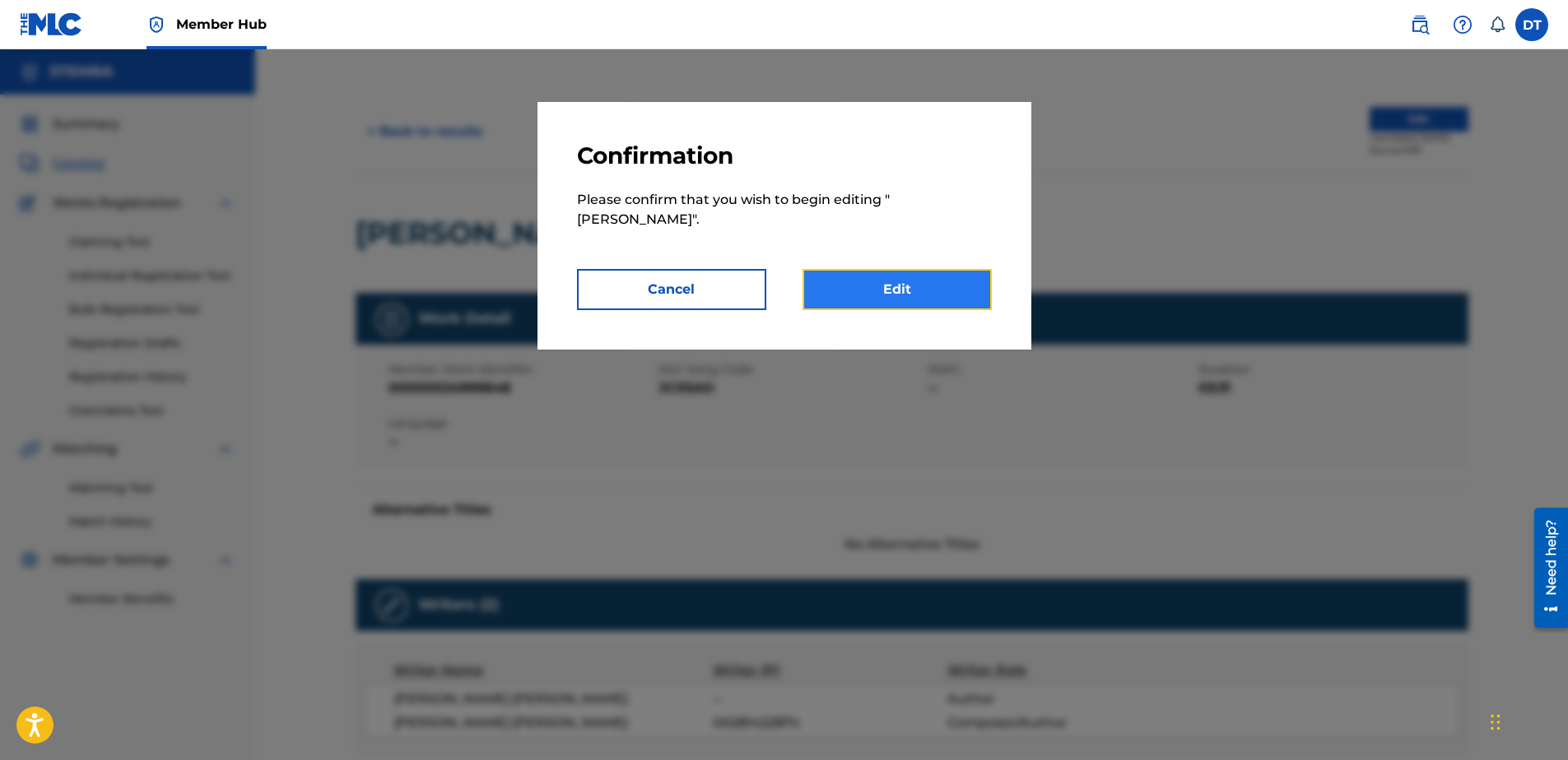
click at [851, 269] on link "Edit" at bounding box center [897, 289] width 189 height 41
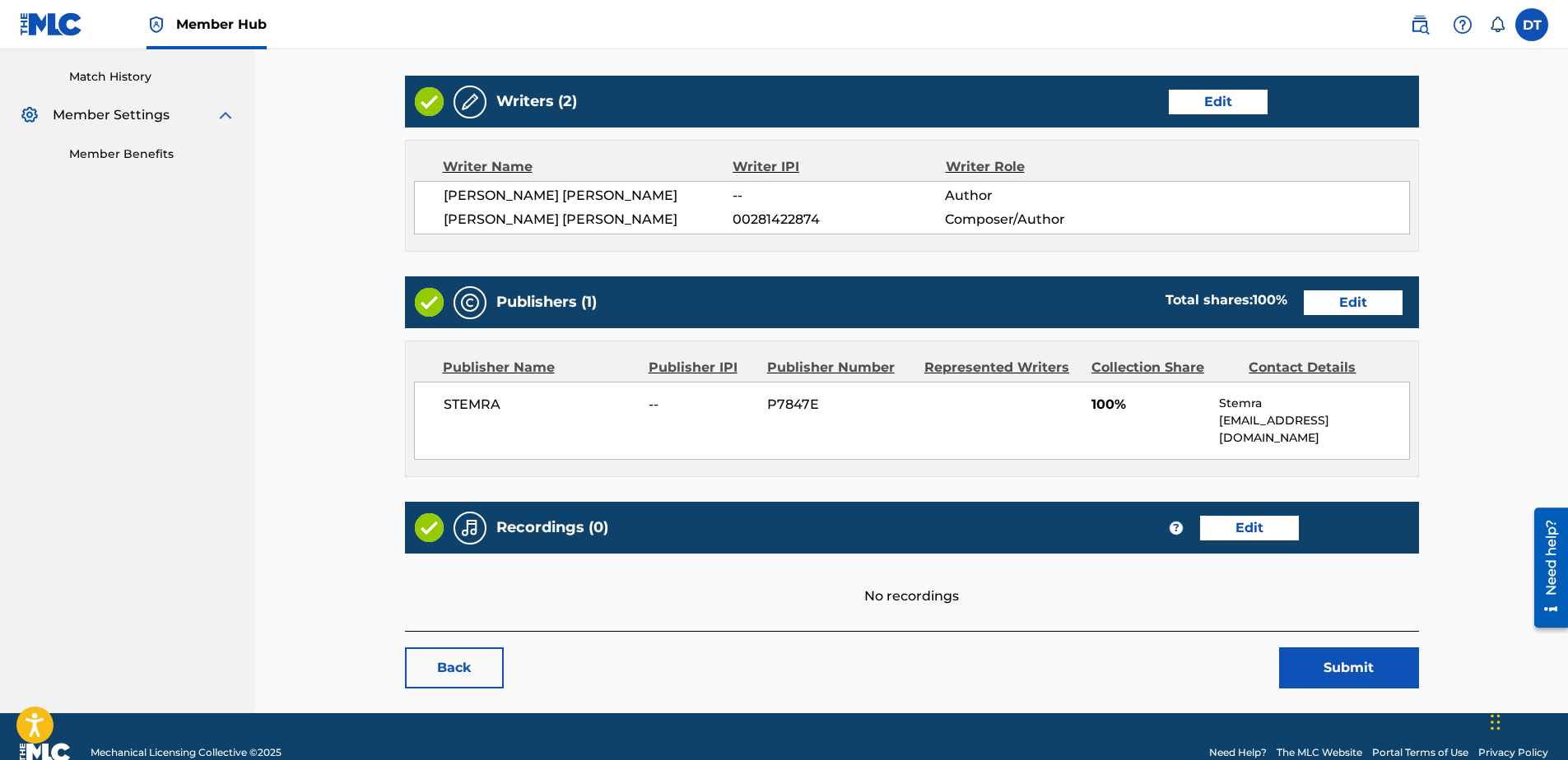
scroll to position [460, 0]
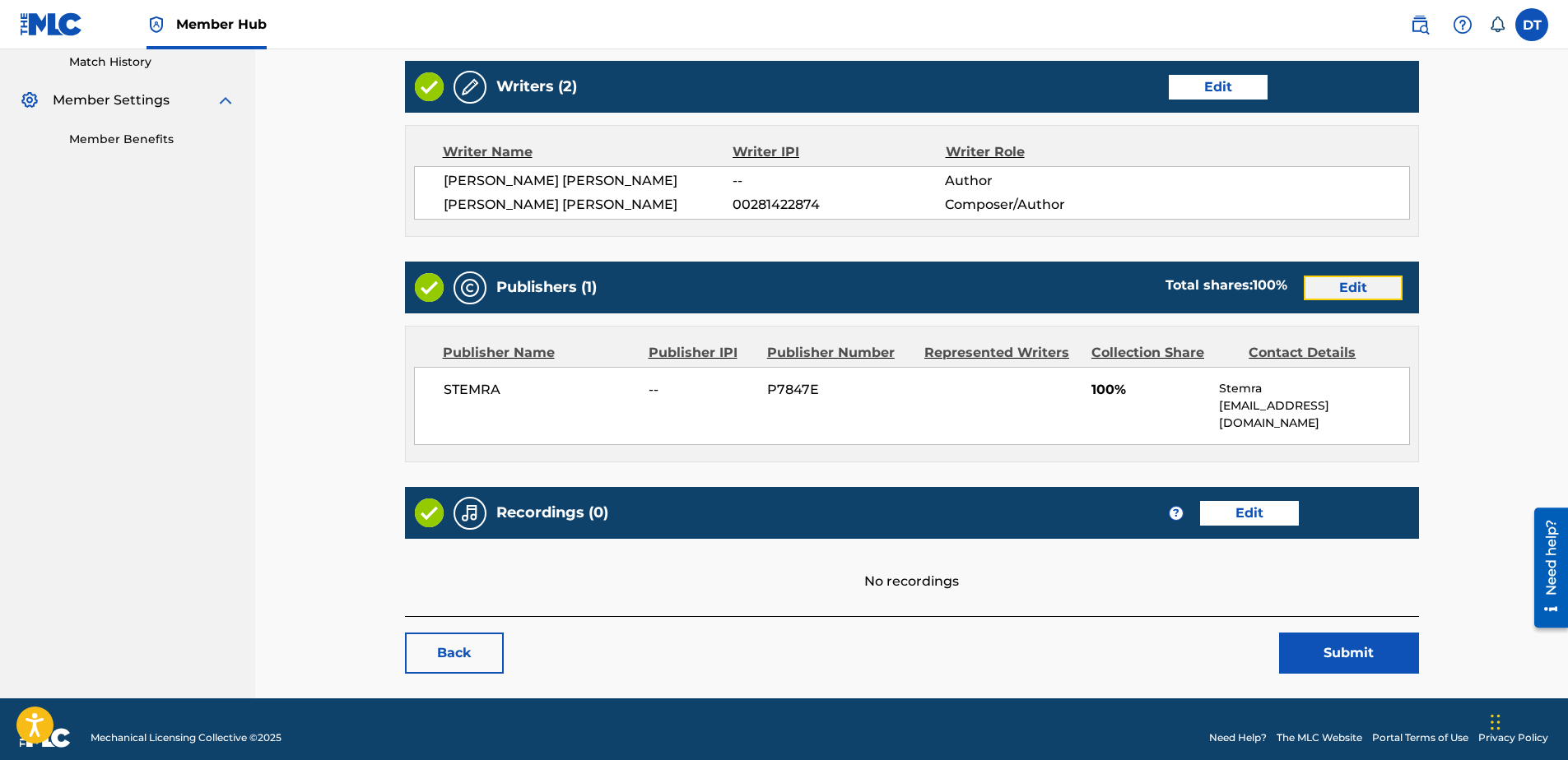
click at [1349, 287] on link "Edit" at bounding box center [1353, 287] width 99 height 25
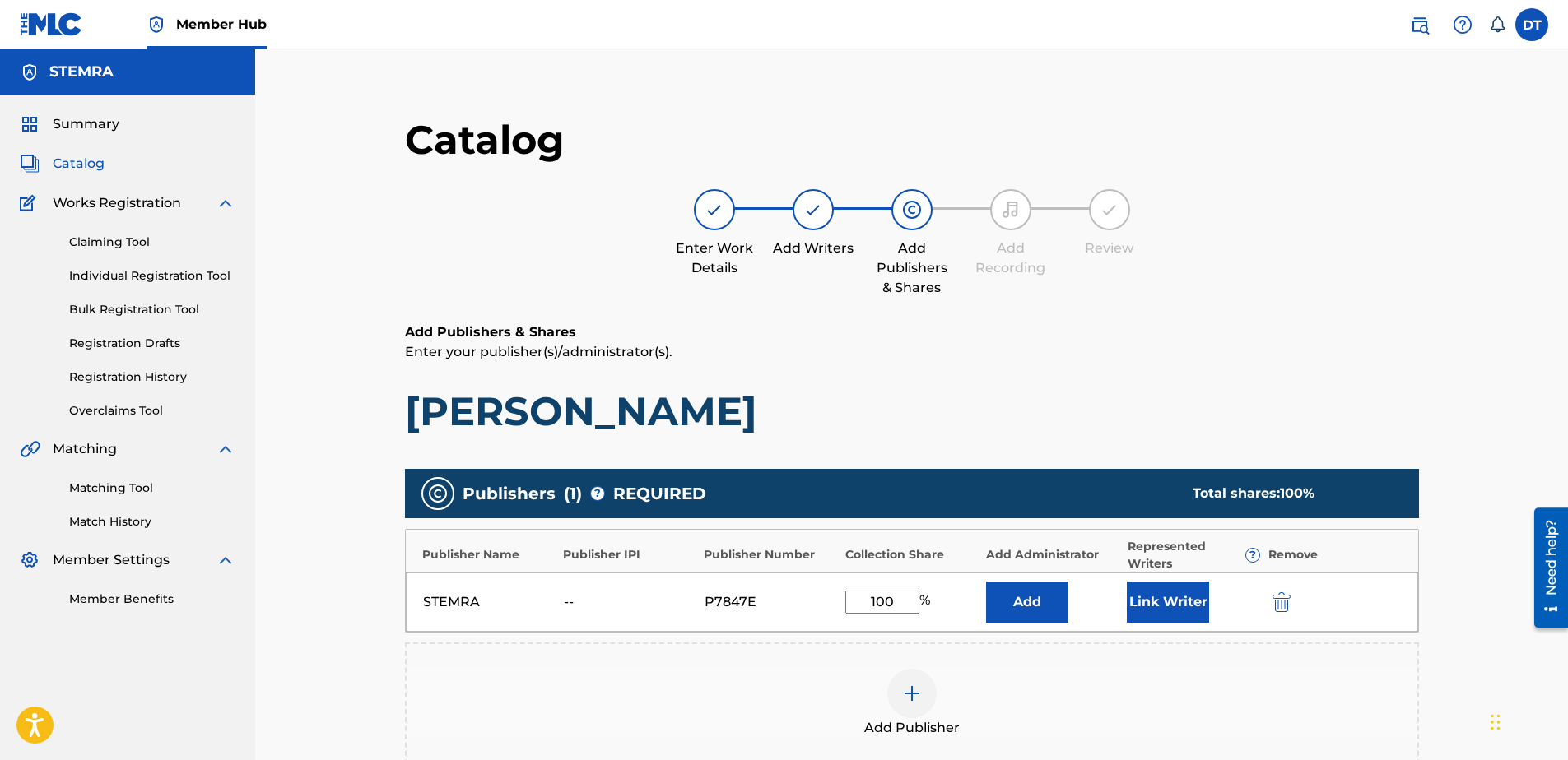
drag, startPoint x: 893, startPoint y: 596, endPoint x: 849, endPoint y: 589, distance: 44.6
click at [849, 590] on input "100" at bounding box center [881, 601] width 74 height 23
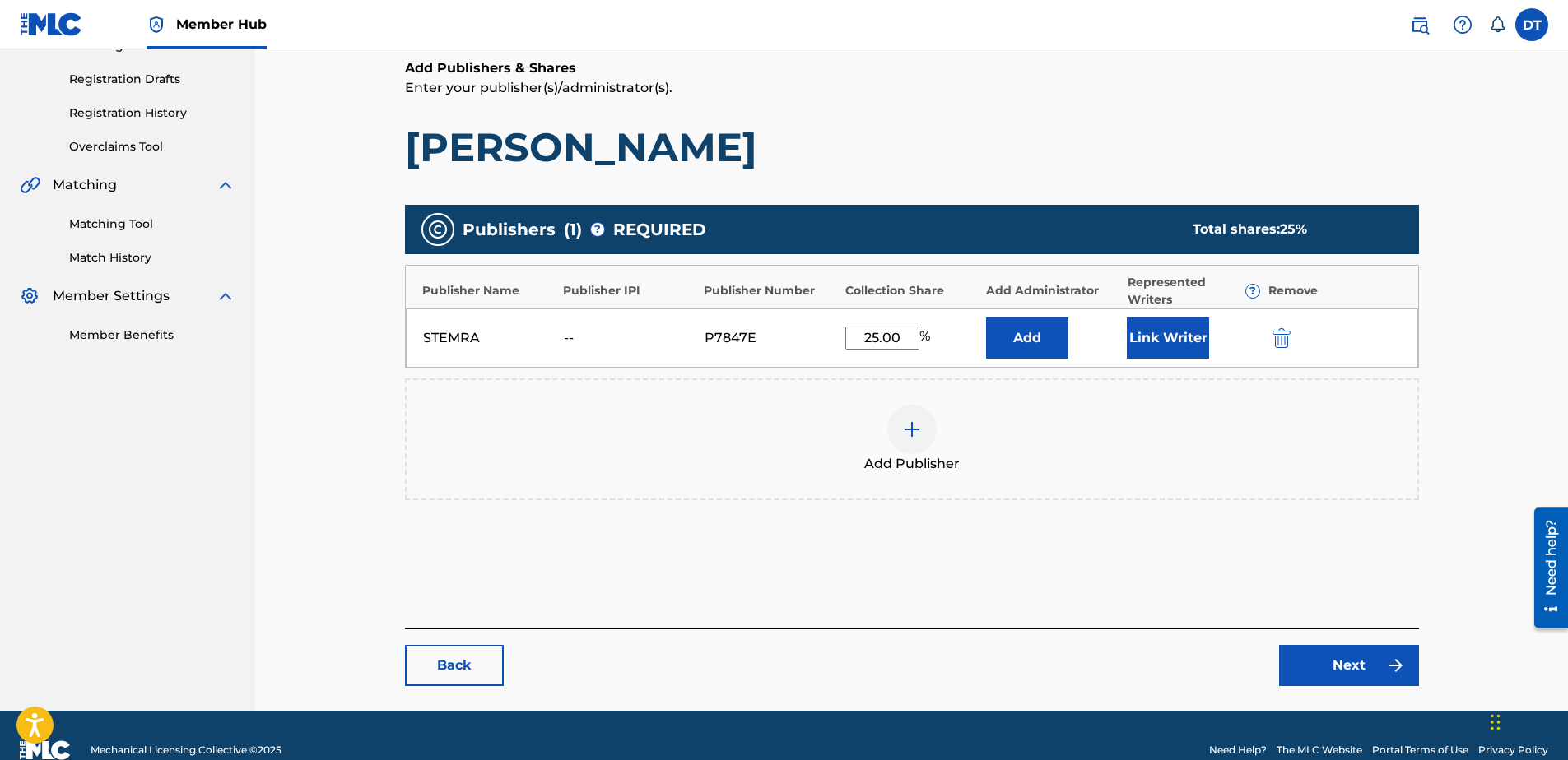
scroll to position [293, 0]
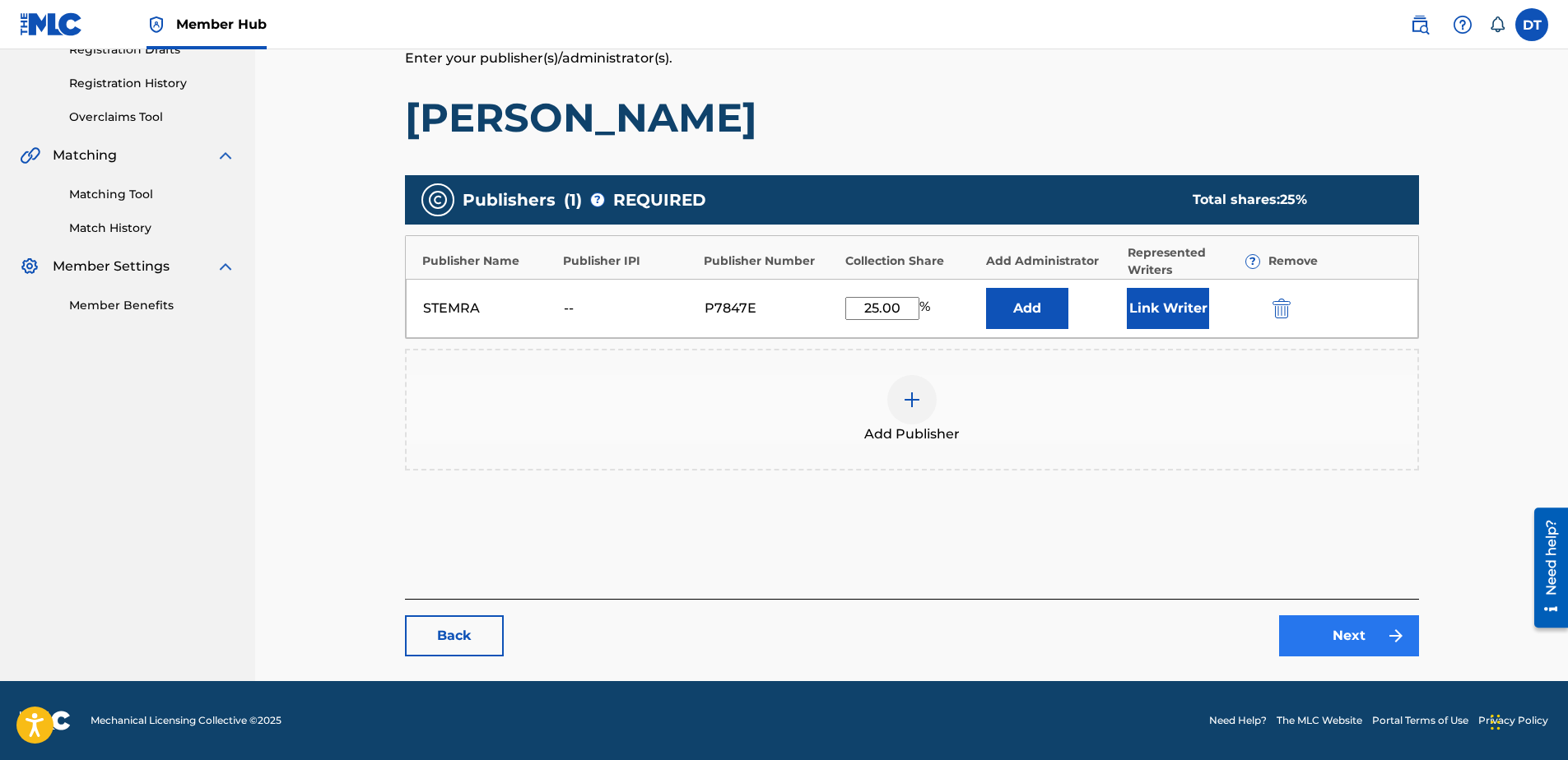
type input "25.00"
click at [1345, 623] on link "Next" at bounding box center [1349, 635] width 140 height 41
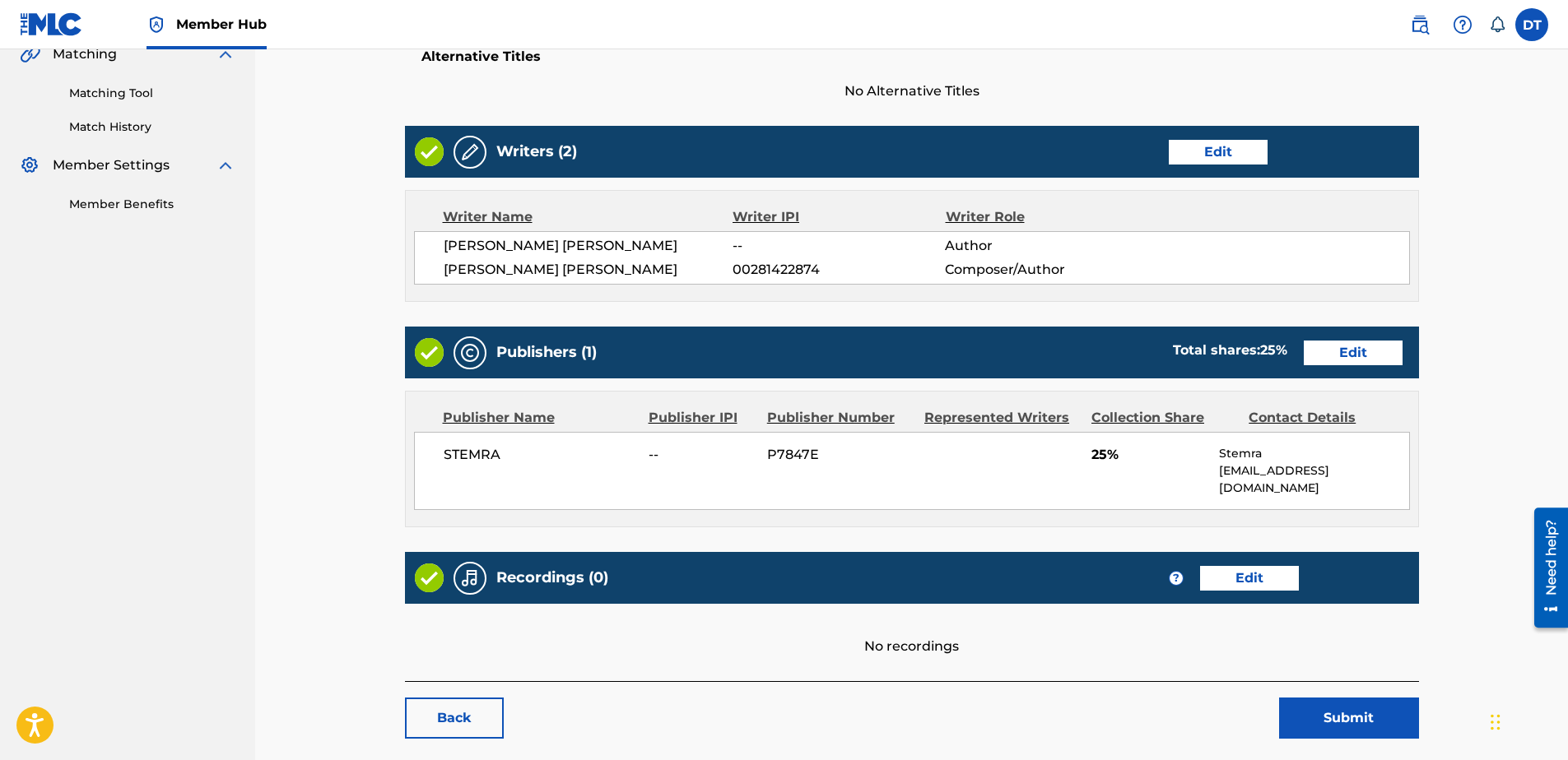
scroll to position [460, 0]
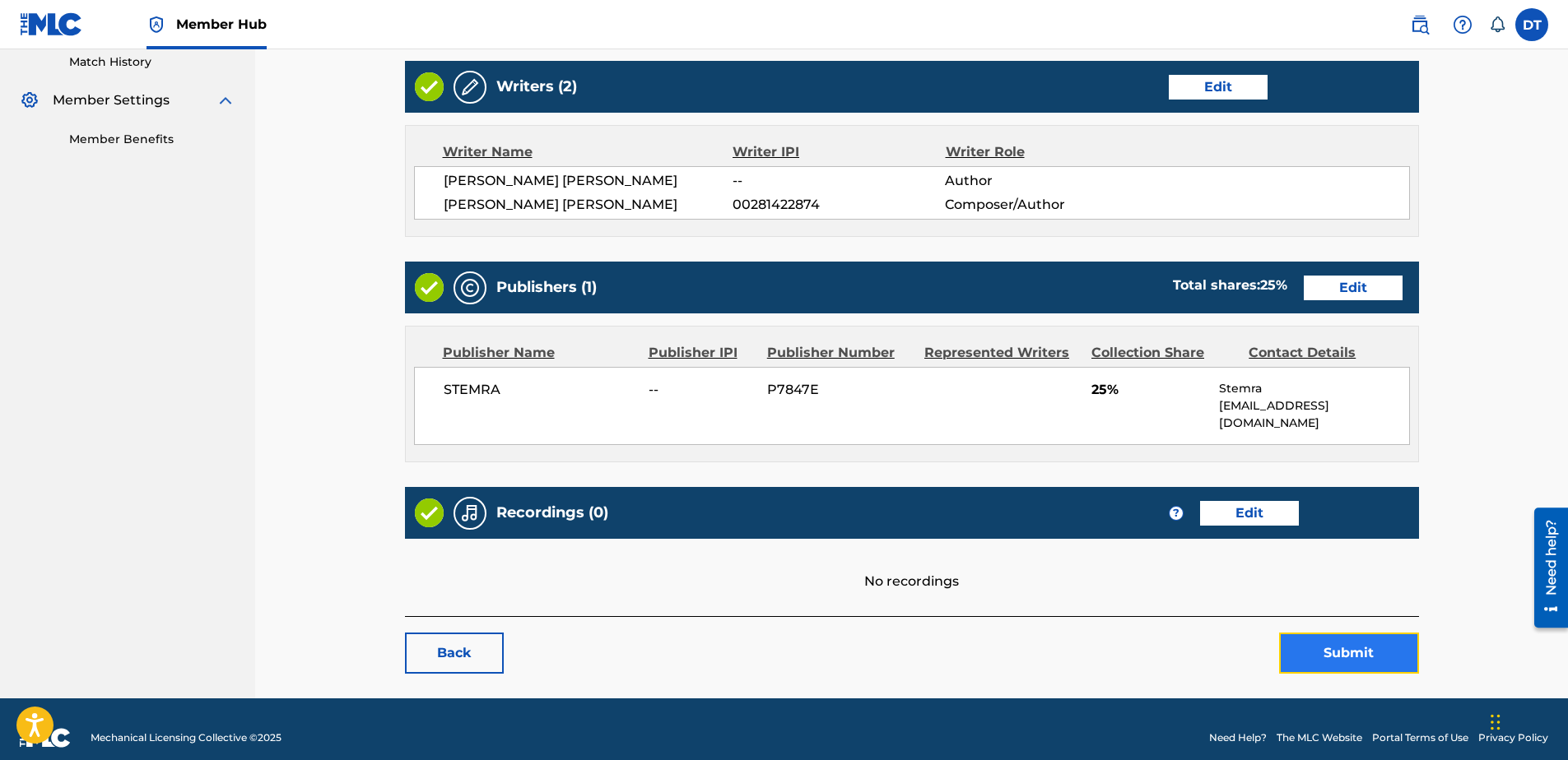
click at [1348, 635] on button "Submit" at bounding box center [1349, 653] width 140 height 41
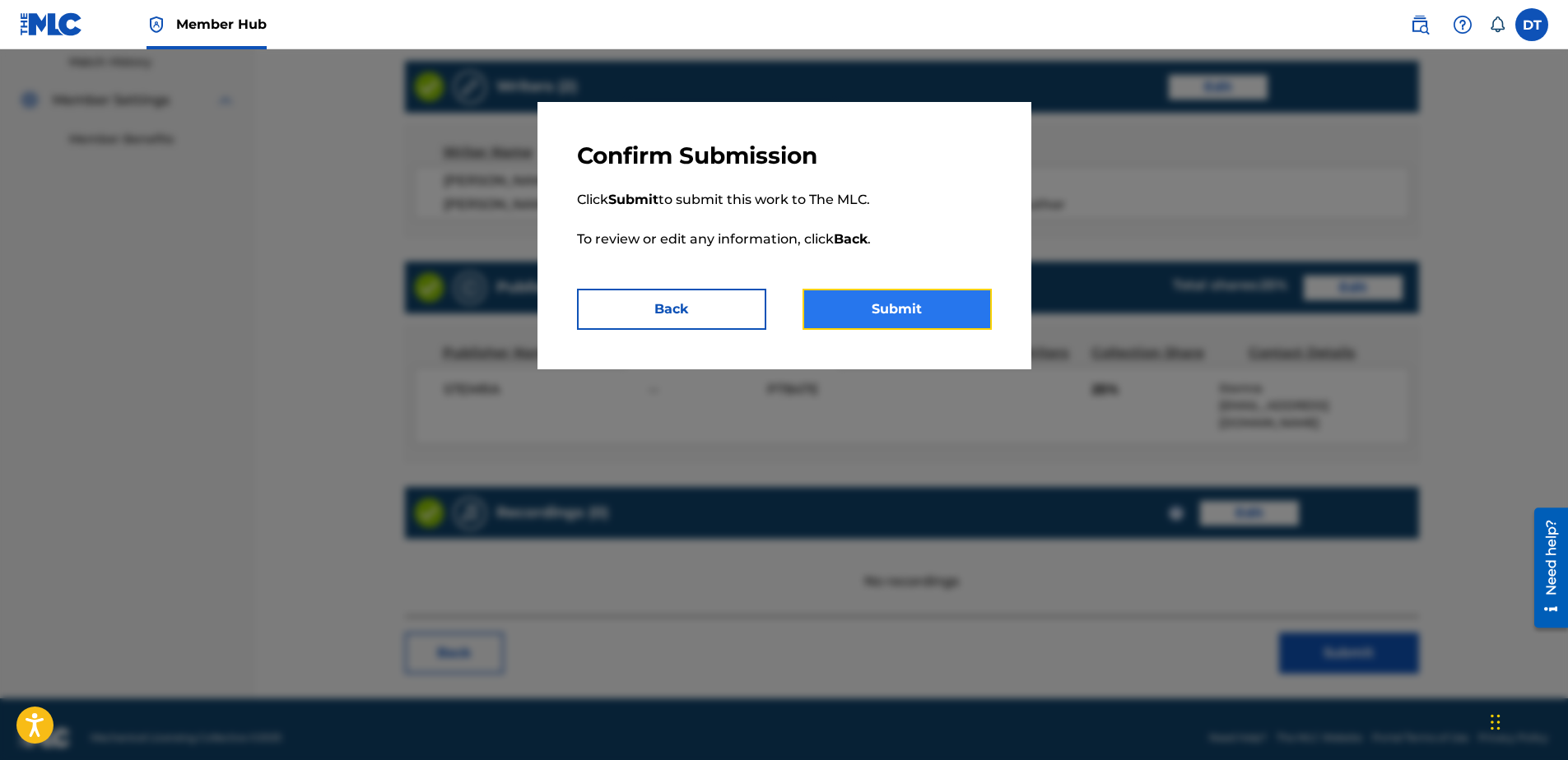
click at [841, 290] on button "Submit" at bounding box center [897, 309] width 189 height 41
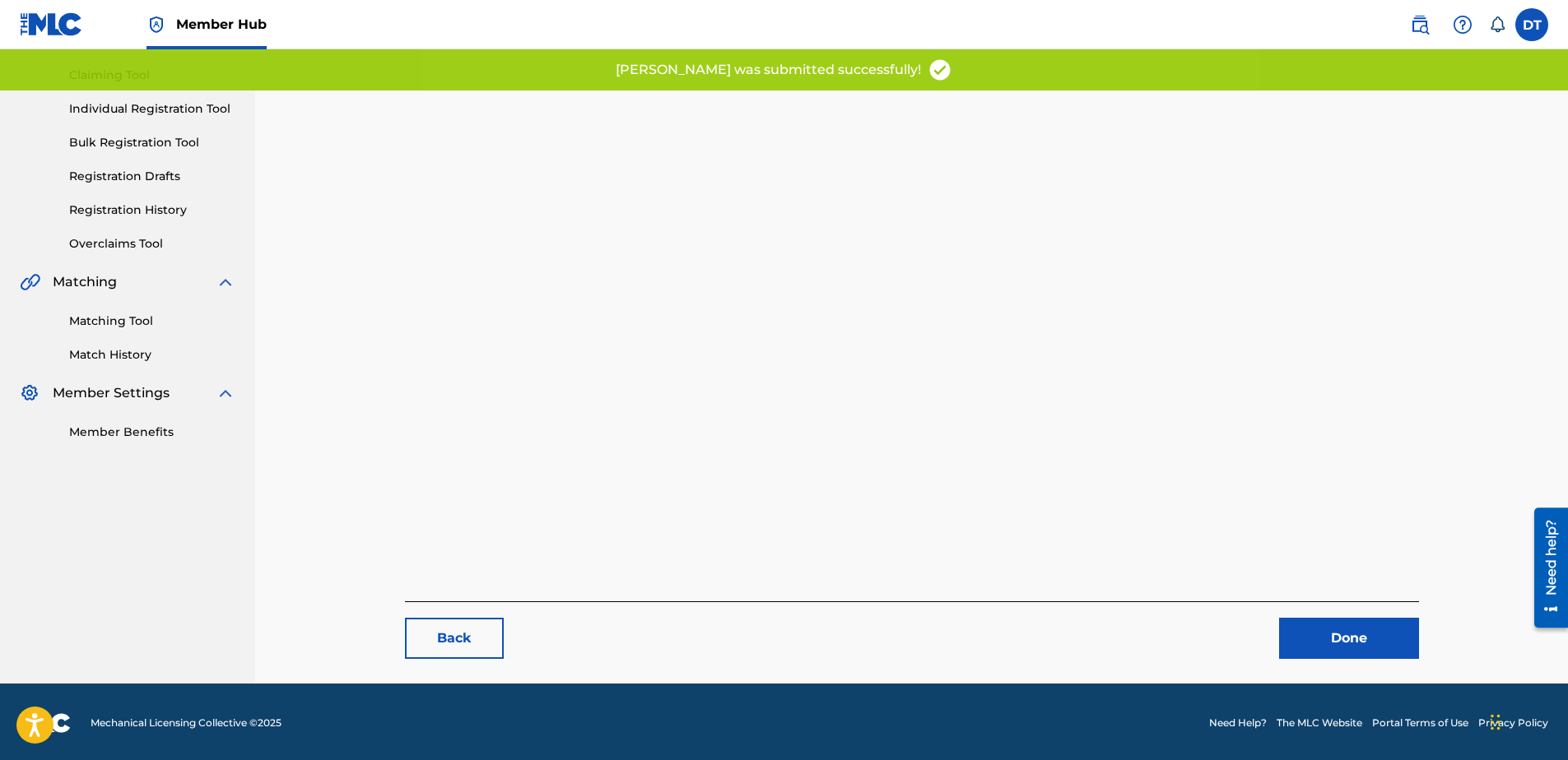
scroll to position [170, 0]
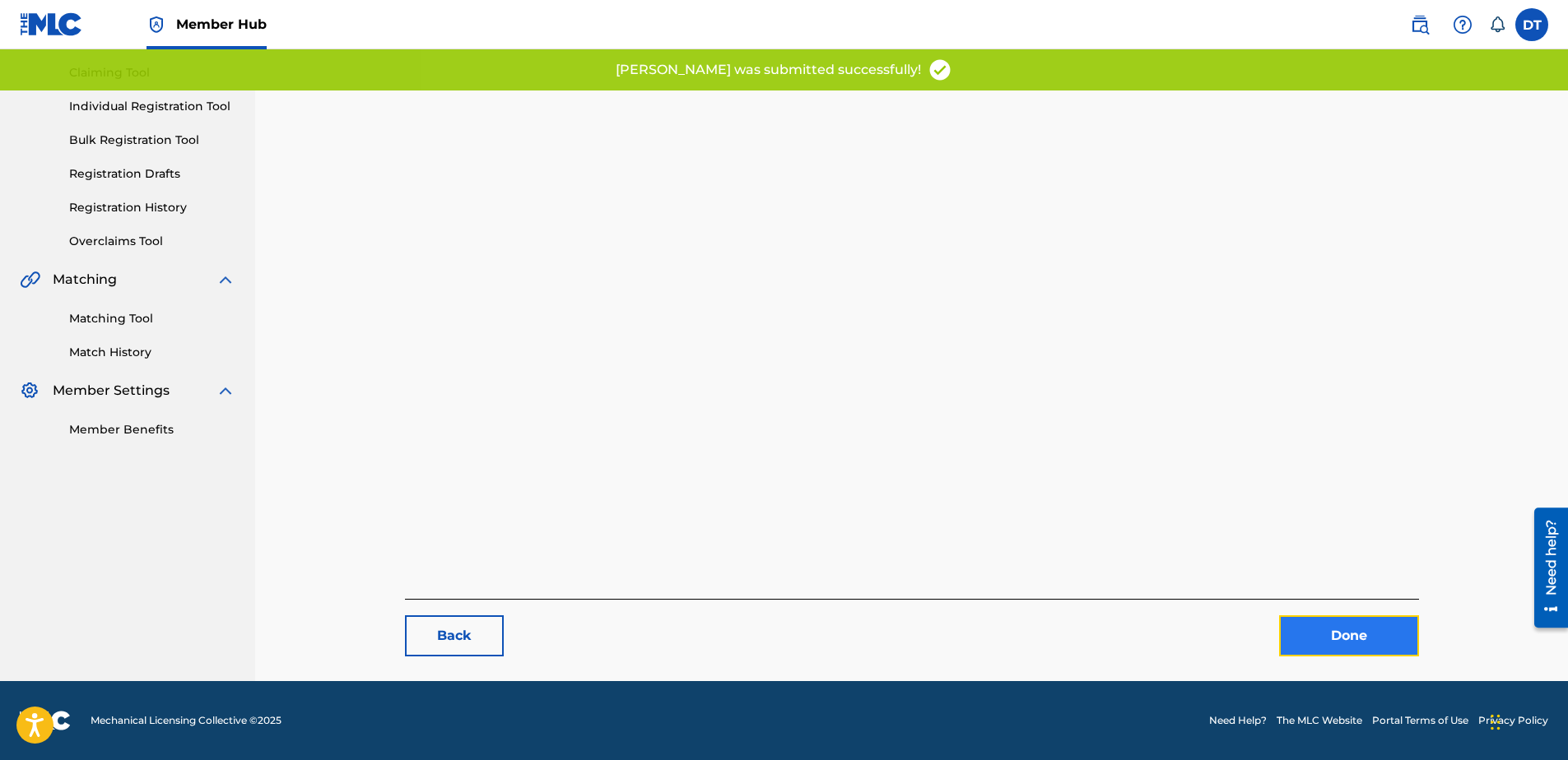
click at [1340, 639] on link "Done" at bounding box center [1349, 635] width 140 height 41
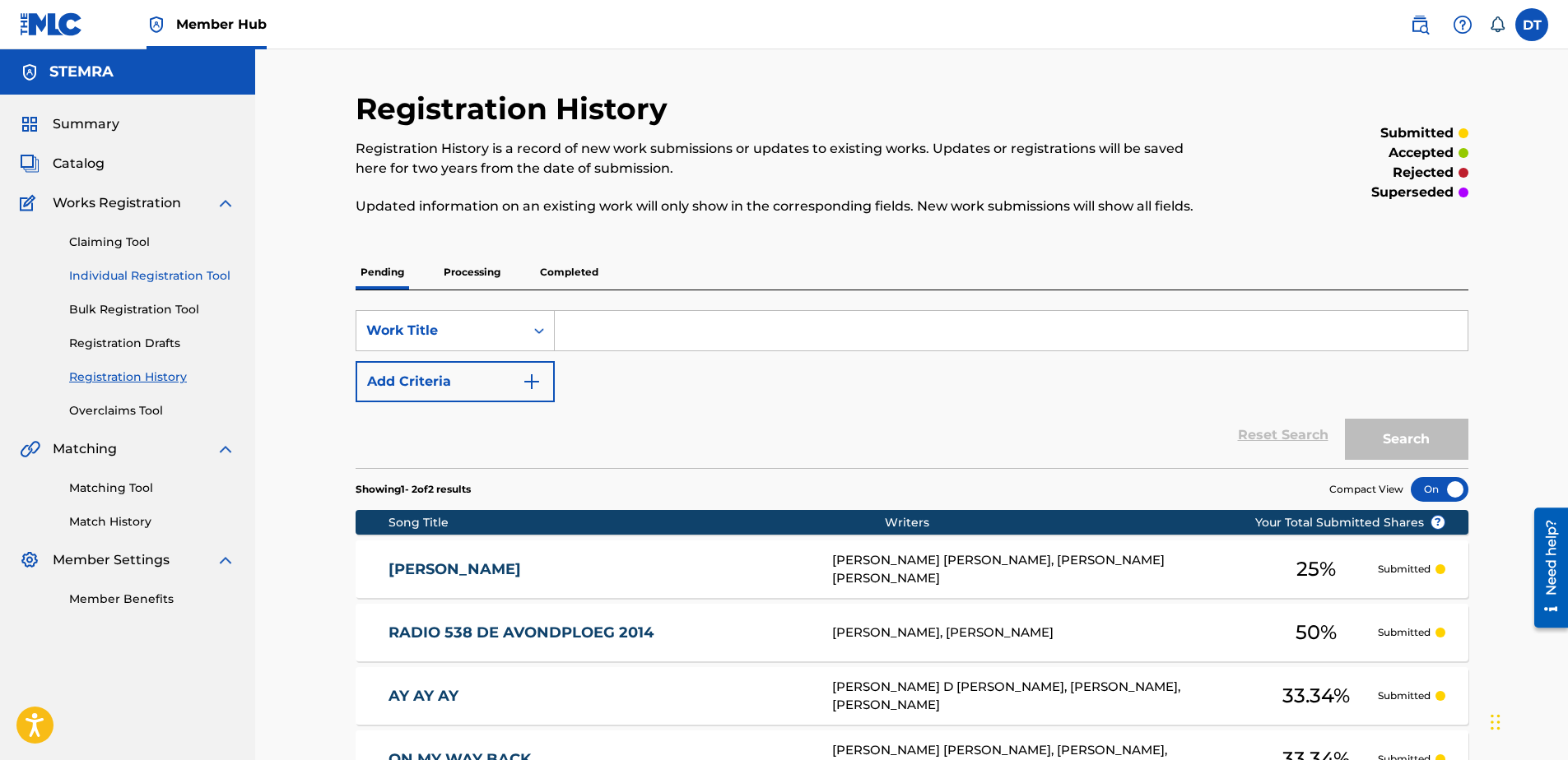
click at [115, 273] on link "Individual Registration Tool" at bounding box center [151, 277] width 166 height 18
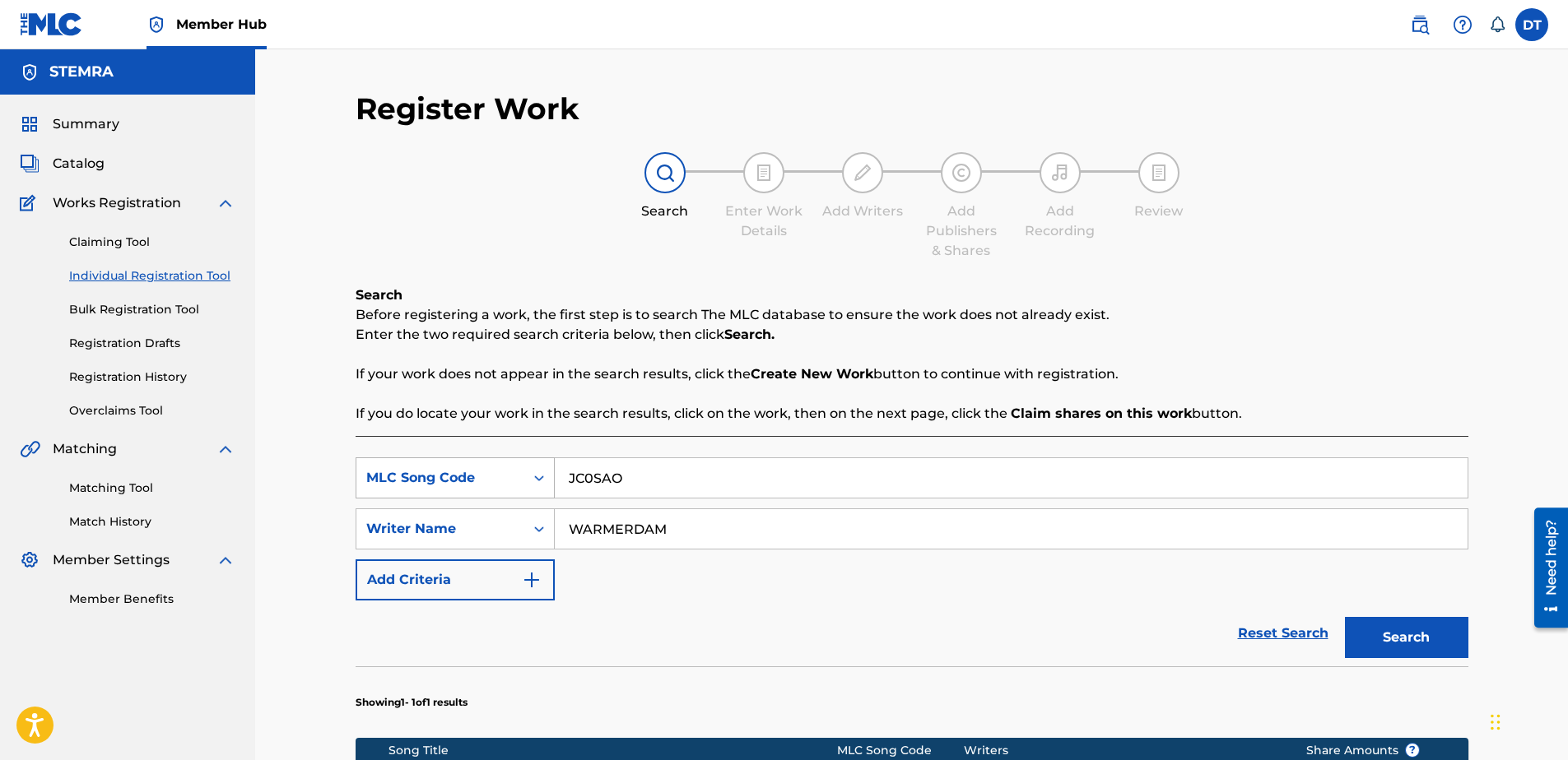
drag, startPoint x: 694, startPoint y: 479, endPoint x: 523, endPoint y: 468, distance: 171.4
click at [523, 468] on div "SearchWithCriteria71e54438-9b80-4494-a966-834b2c441f69 MLC Song Code JC0SAO" at bounding box center [912, 478] width 1113 height 41
paste input "TC1DZL"
type input "TC1DZL"
drag, startPoint x: 709, startPoint y: 538, endPoint x: 562, endPoint y: 528, distance: 147.3
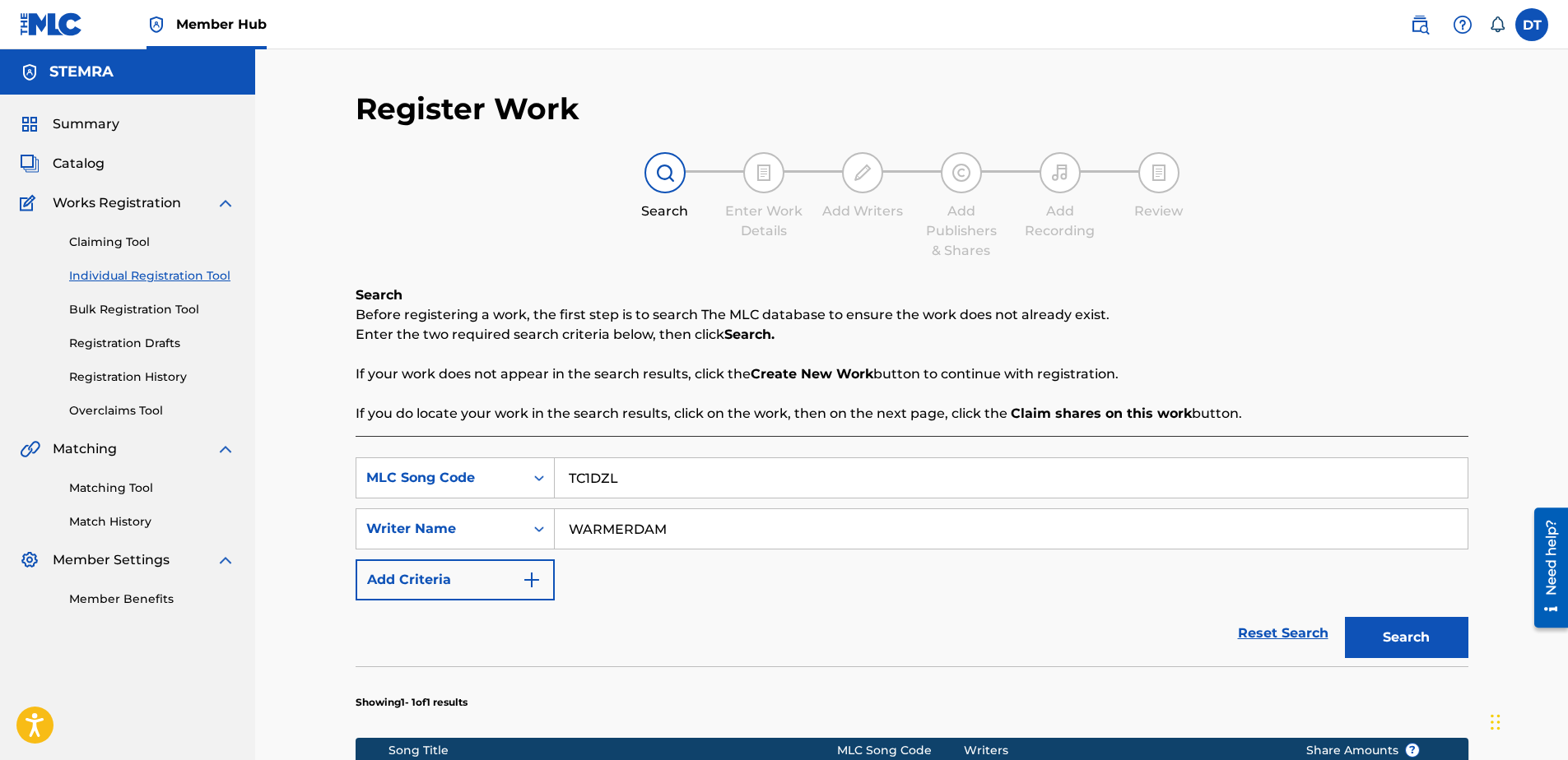
click at [562, 528] on input "WARMERDAM" at bounding box center [1011, 529] width 913 height 39
click at [595, 528] on input "Search Form" at bounding box center [1011, 529] width 913 height 39
paste input "[PERSON_NAME]"
click at [571, 531] on input "[PERSON_NAME]" at bounding box center [1011, 529] width 913 height 39
type input "[PERSON_NAME]"
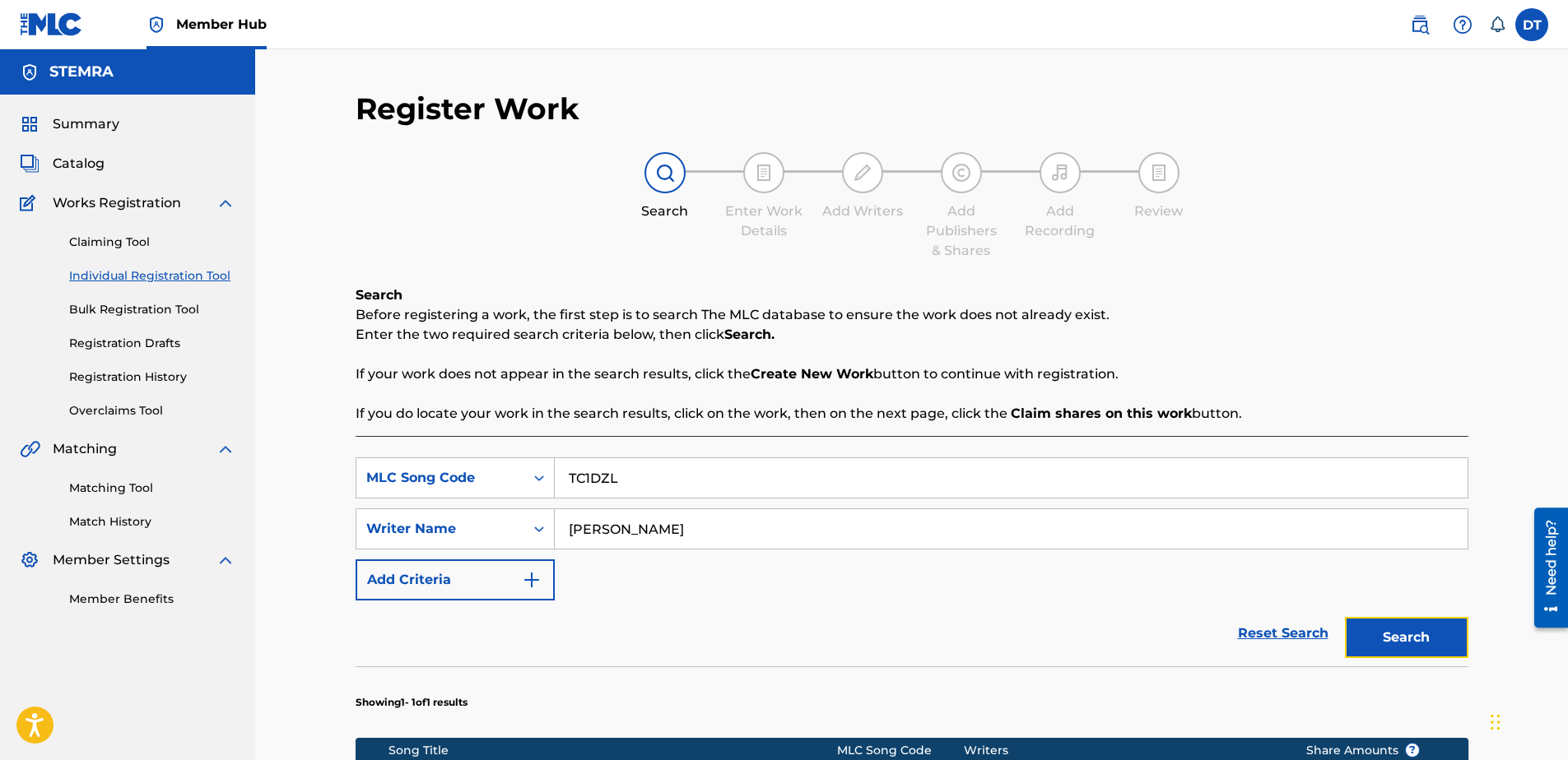
click at [1404, 633] on button "Search" at bounding box center [1407, 637] width 124 height 41
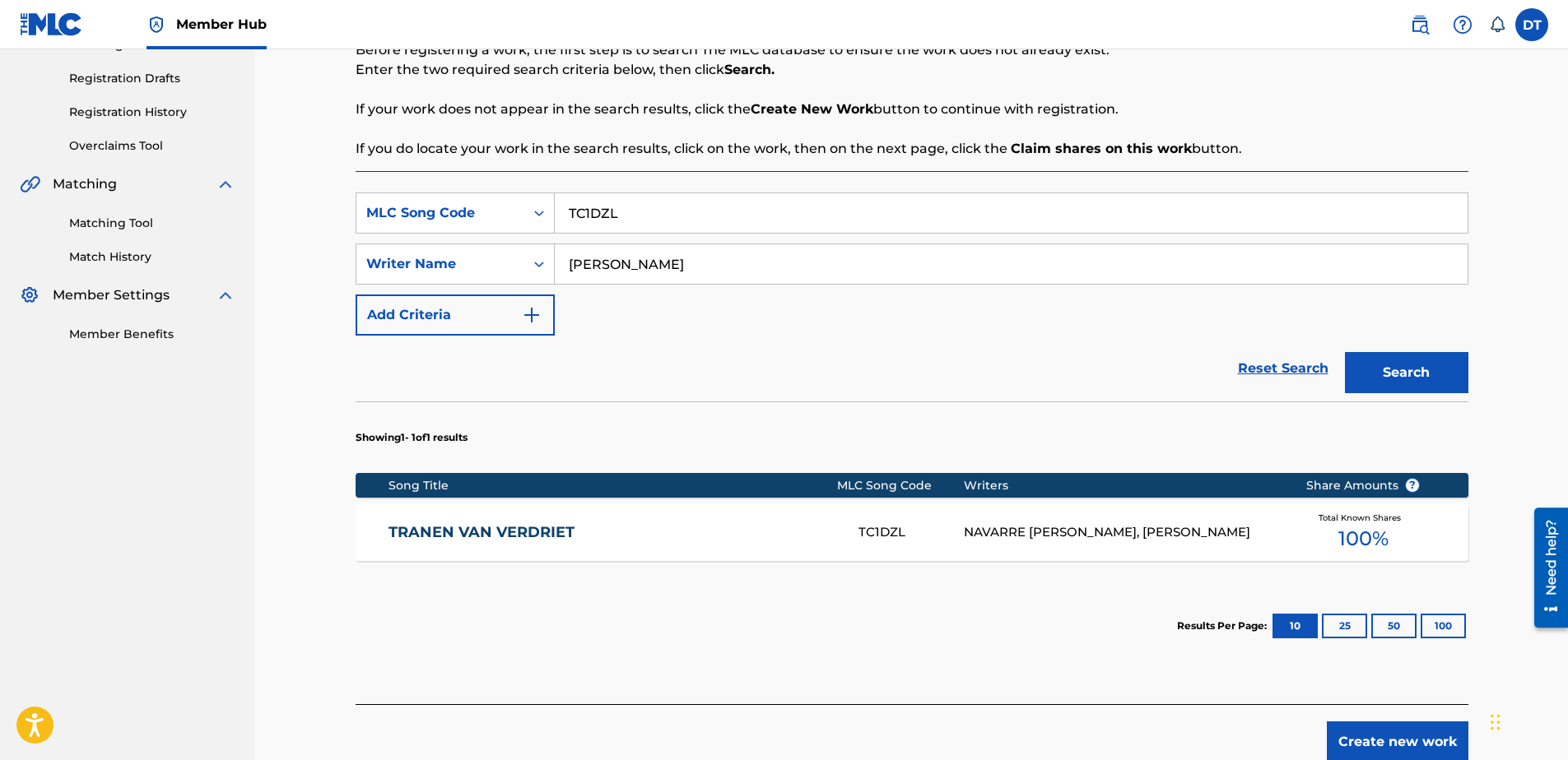
scroll to position [329, 0]
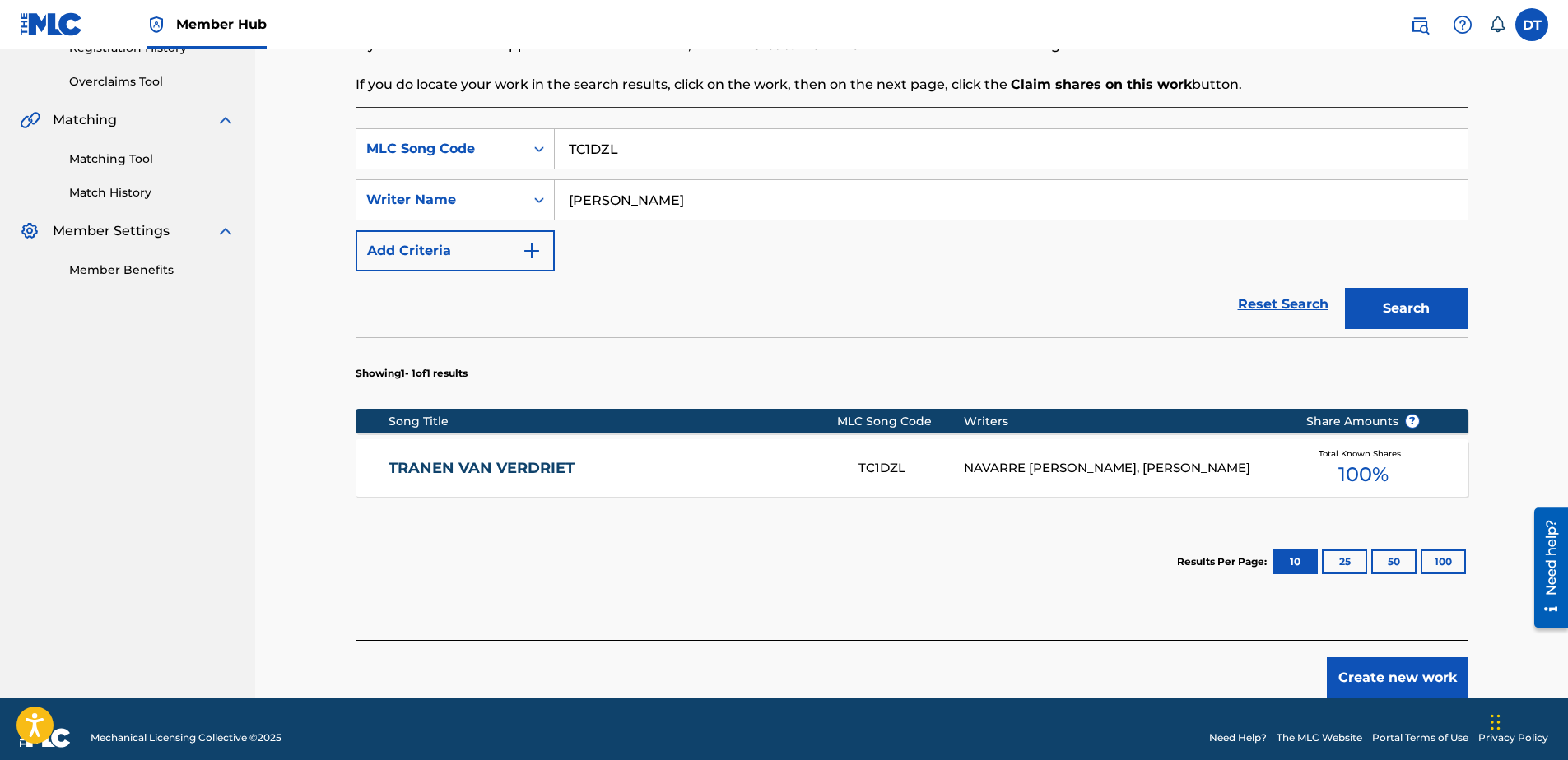
click at [457, 463] on link "TRANEN VAN VERDRIET" at bounding box center [612, 468] width 447 height 19
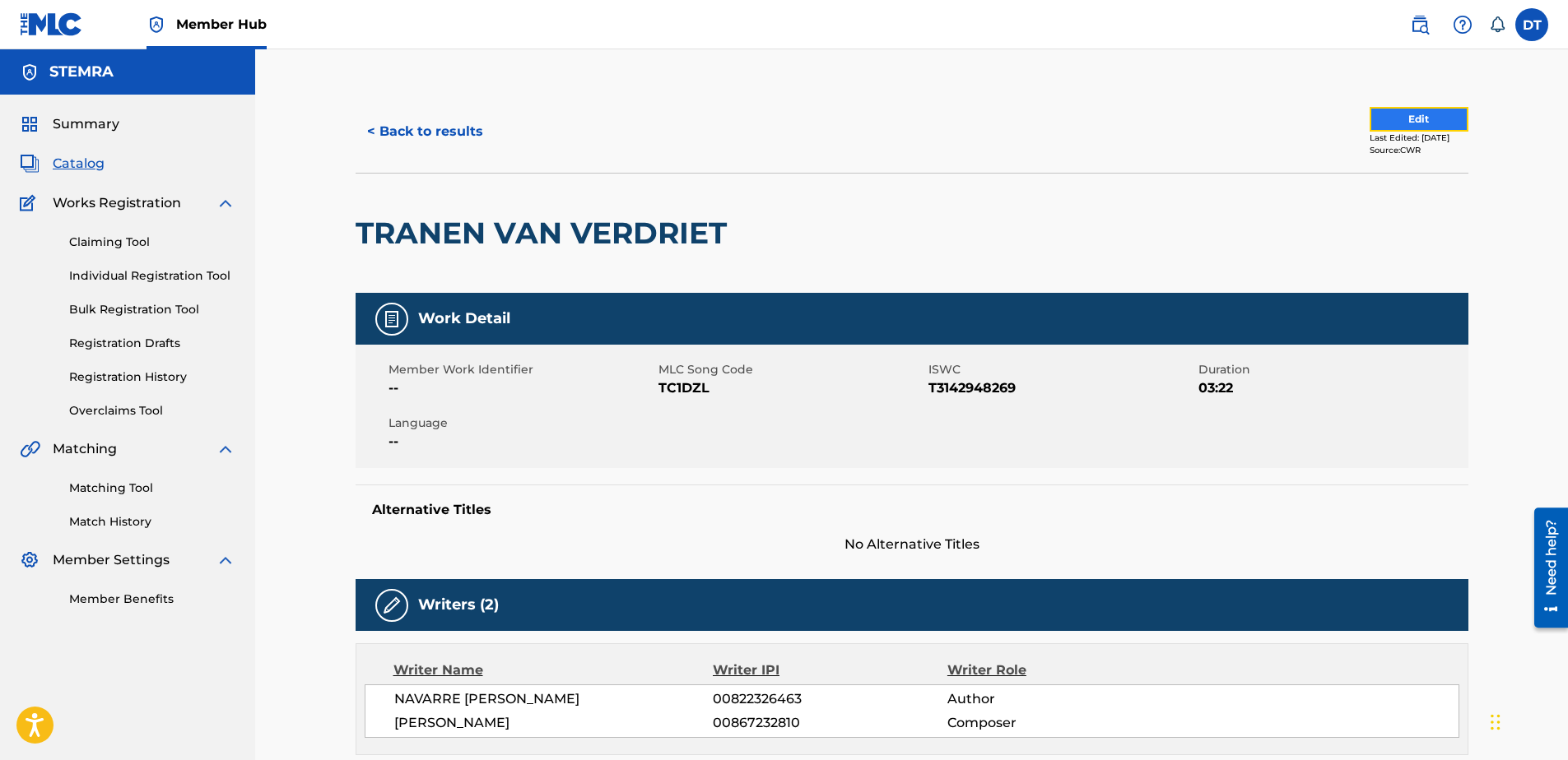
click at [1382, 115] on button "Edit" at bounding box center [1419, 119] width 99 height 25
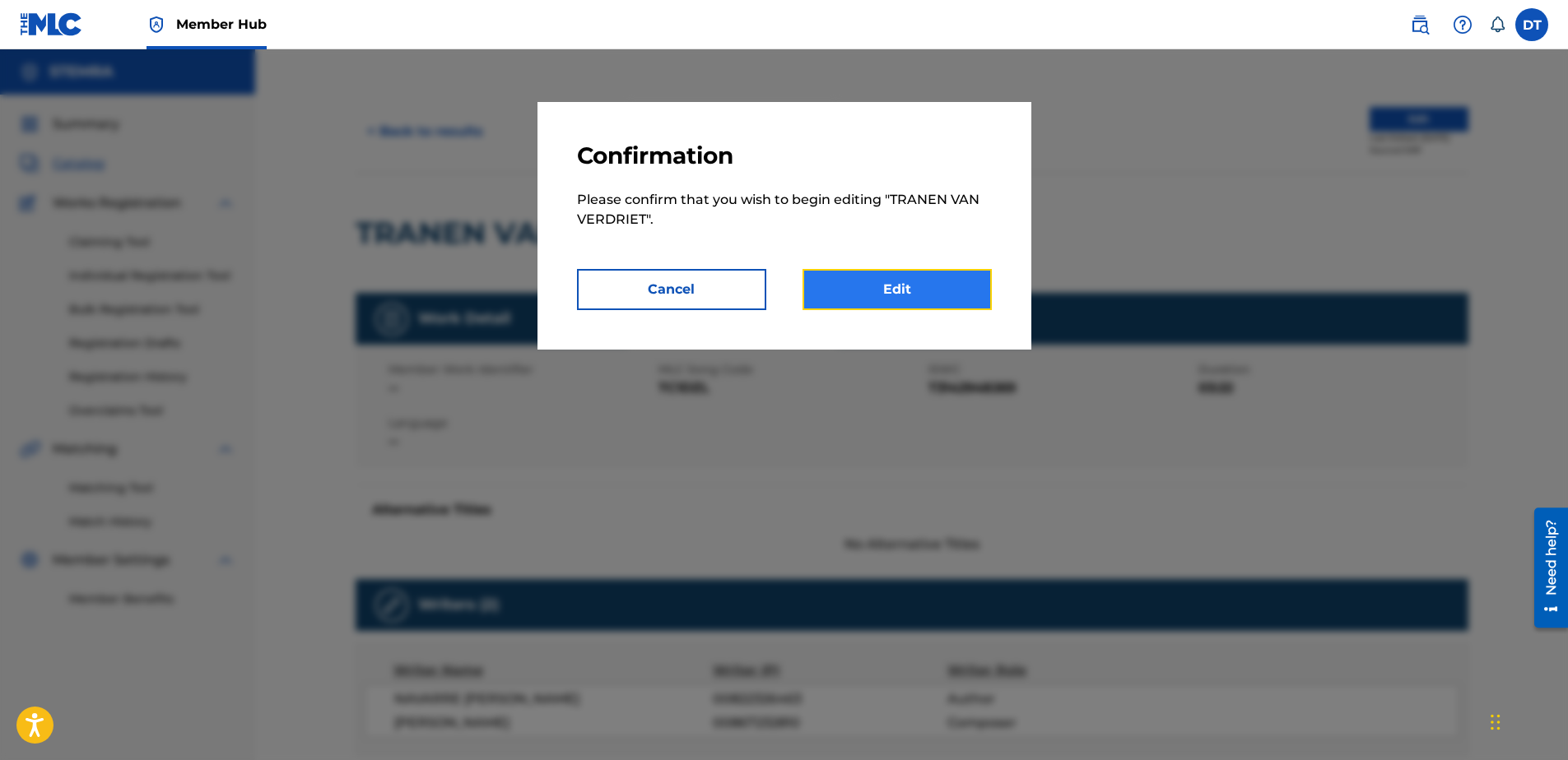
click at [902, 292] on link "Edit" at bounding box center [897, 289] width 189 height 41
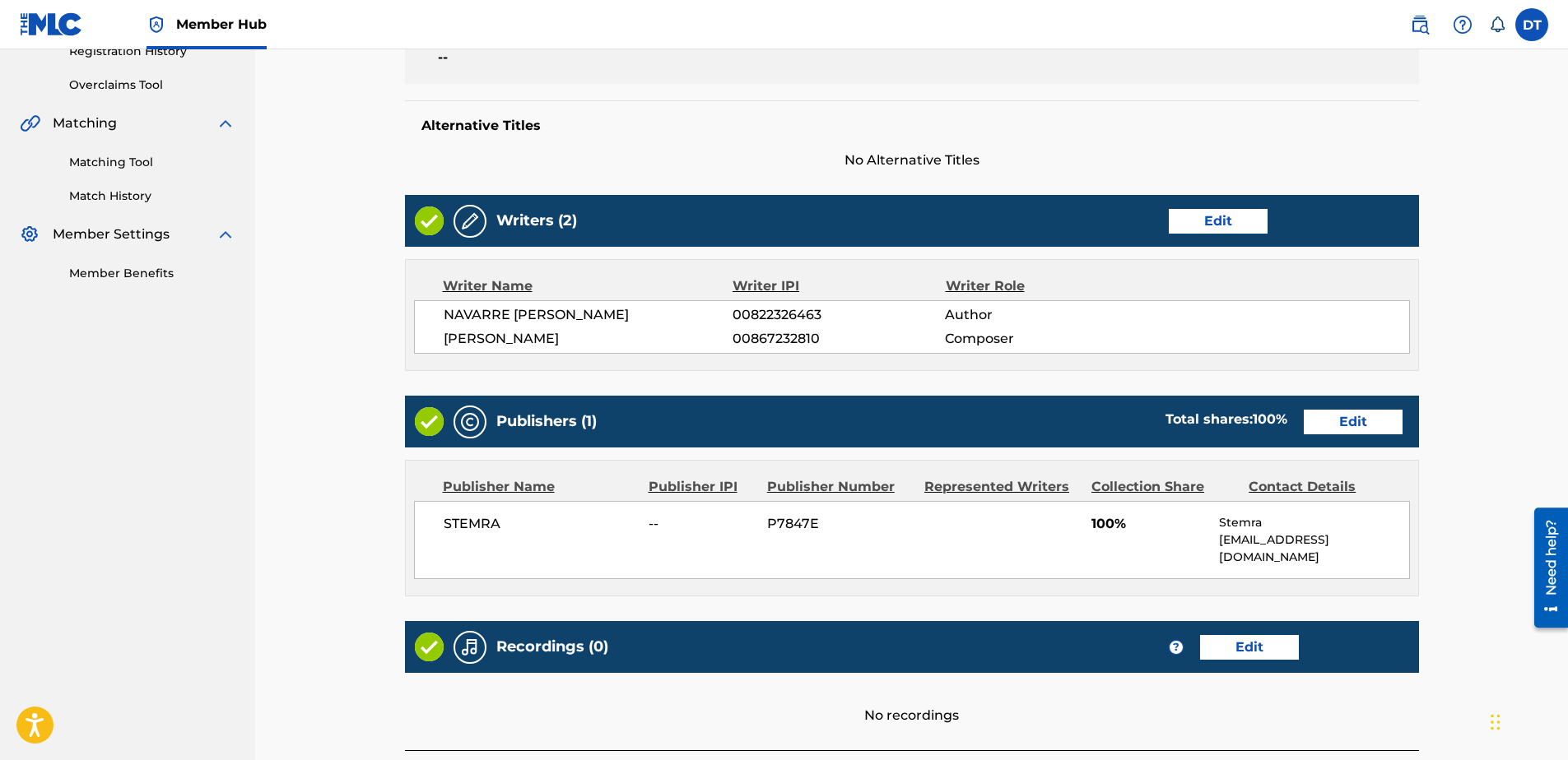
scroll to position [295, 0]
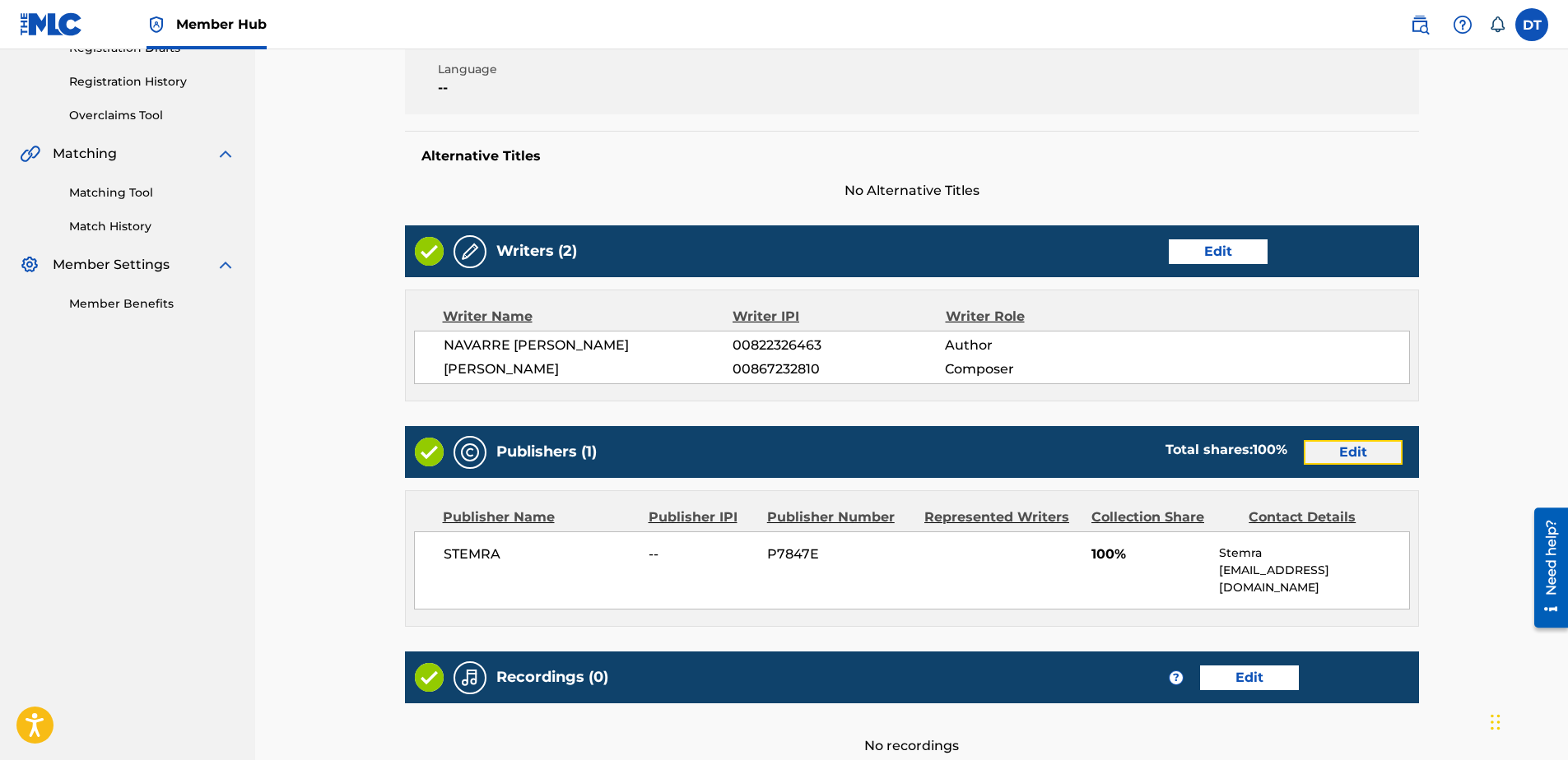
click at [1369, 446] on link "Edit" at bounding box center [1353, 452] width 99 height 25
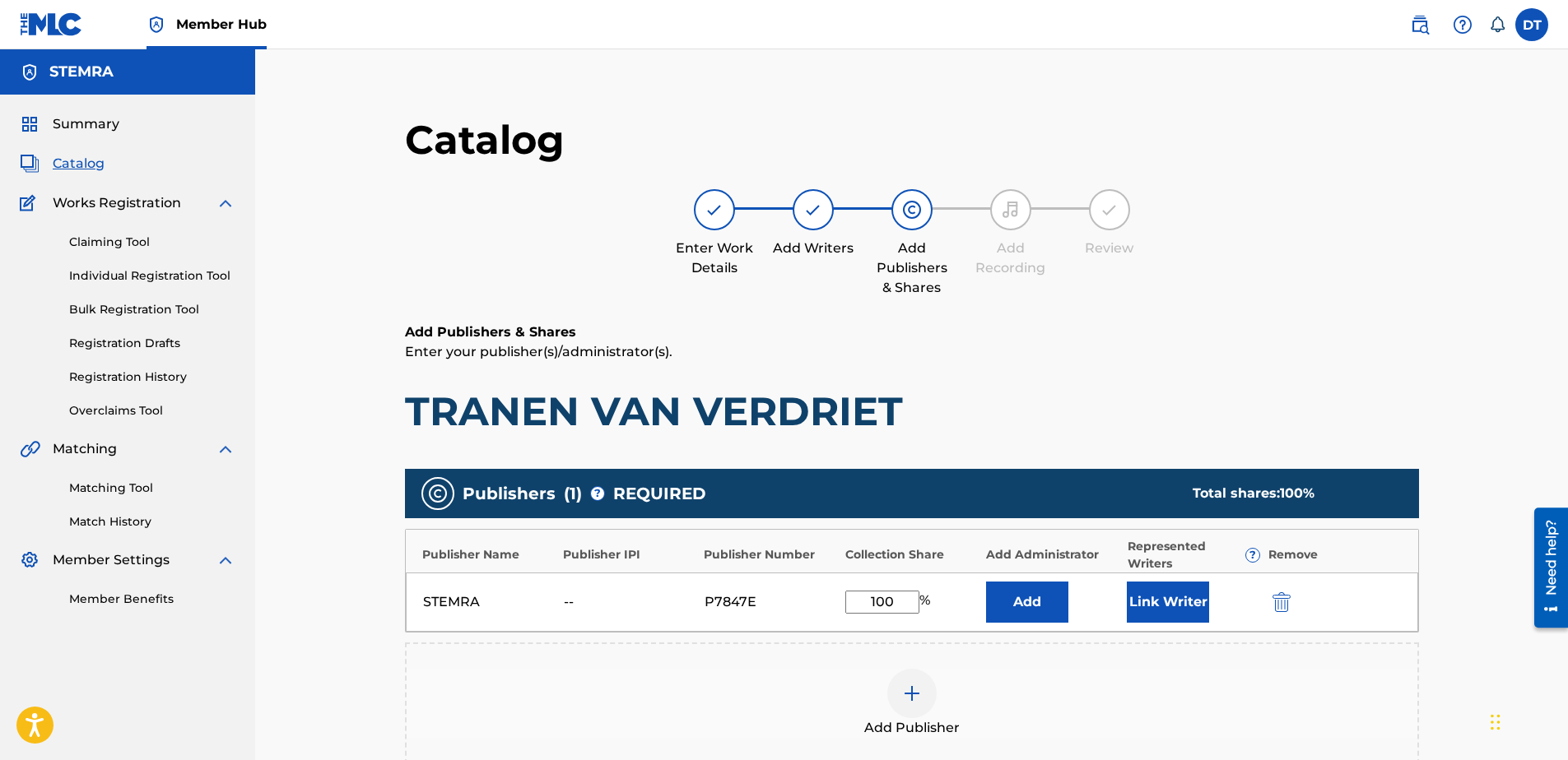
drag, startPoint x: 895, startPoint y: 604, endPoint x: 860, endPoint y: 601, distance: 35.1
click at [860, 601] on input "100" at bounding box center [881, 601] width 74 height 23
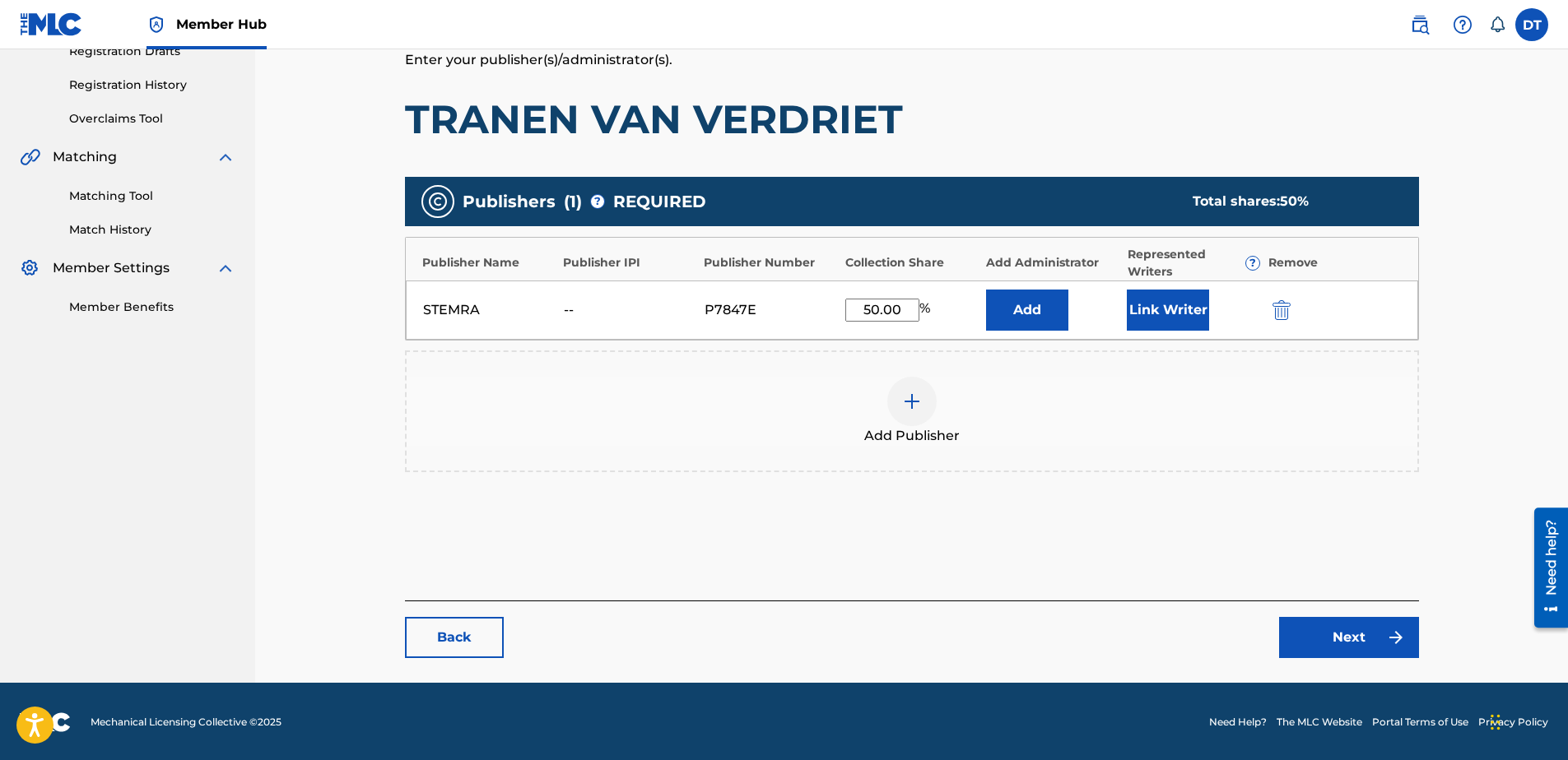
scroll to position [293, 0]
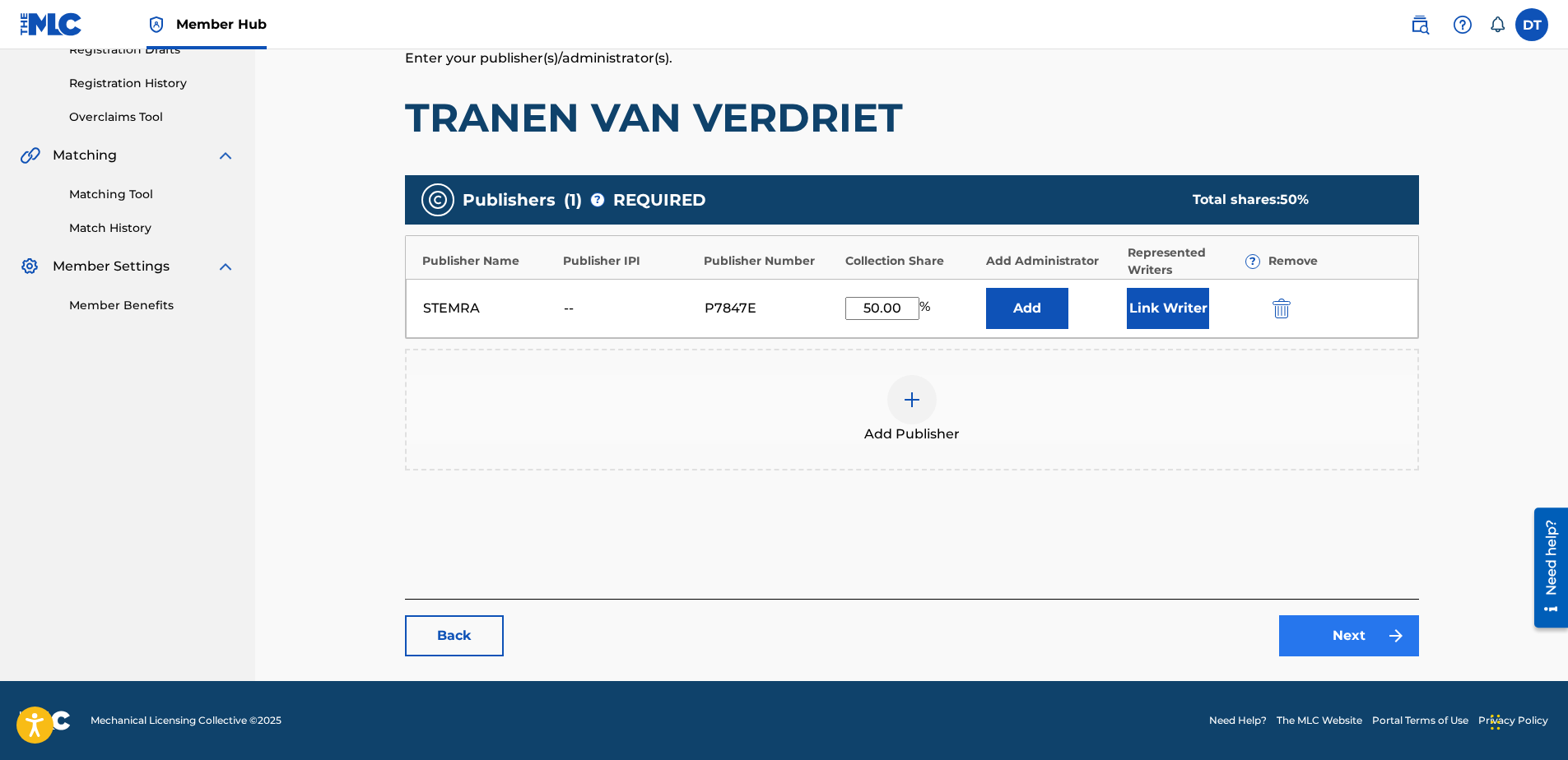
type input "50.00"
click at [1344, 630] on link "Next" at bounding box center [1349, 635] width 140 height 41
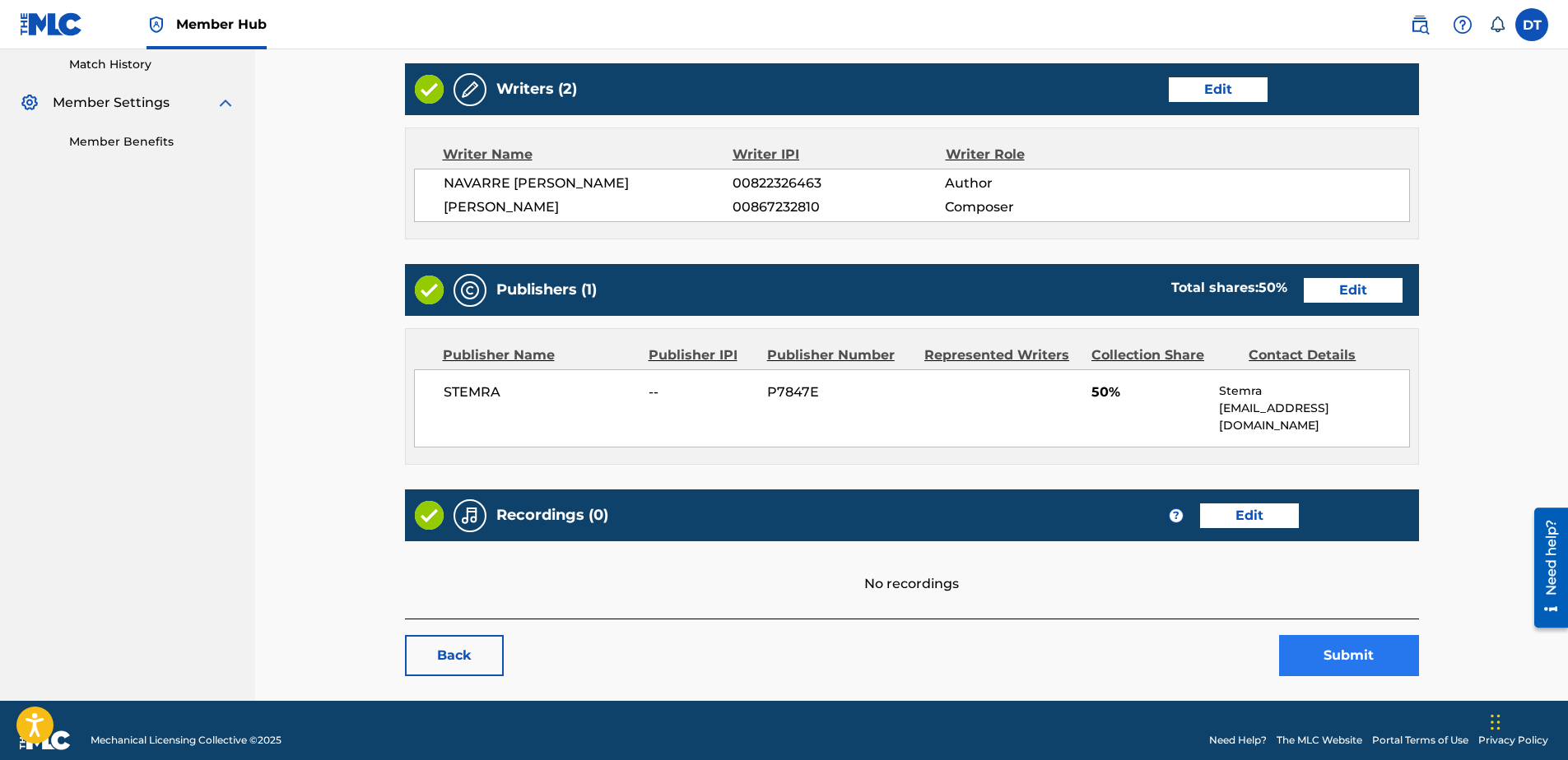
scroll to position [460, 0]
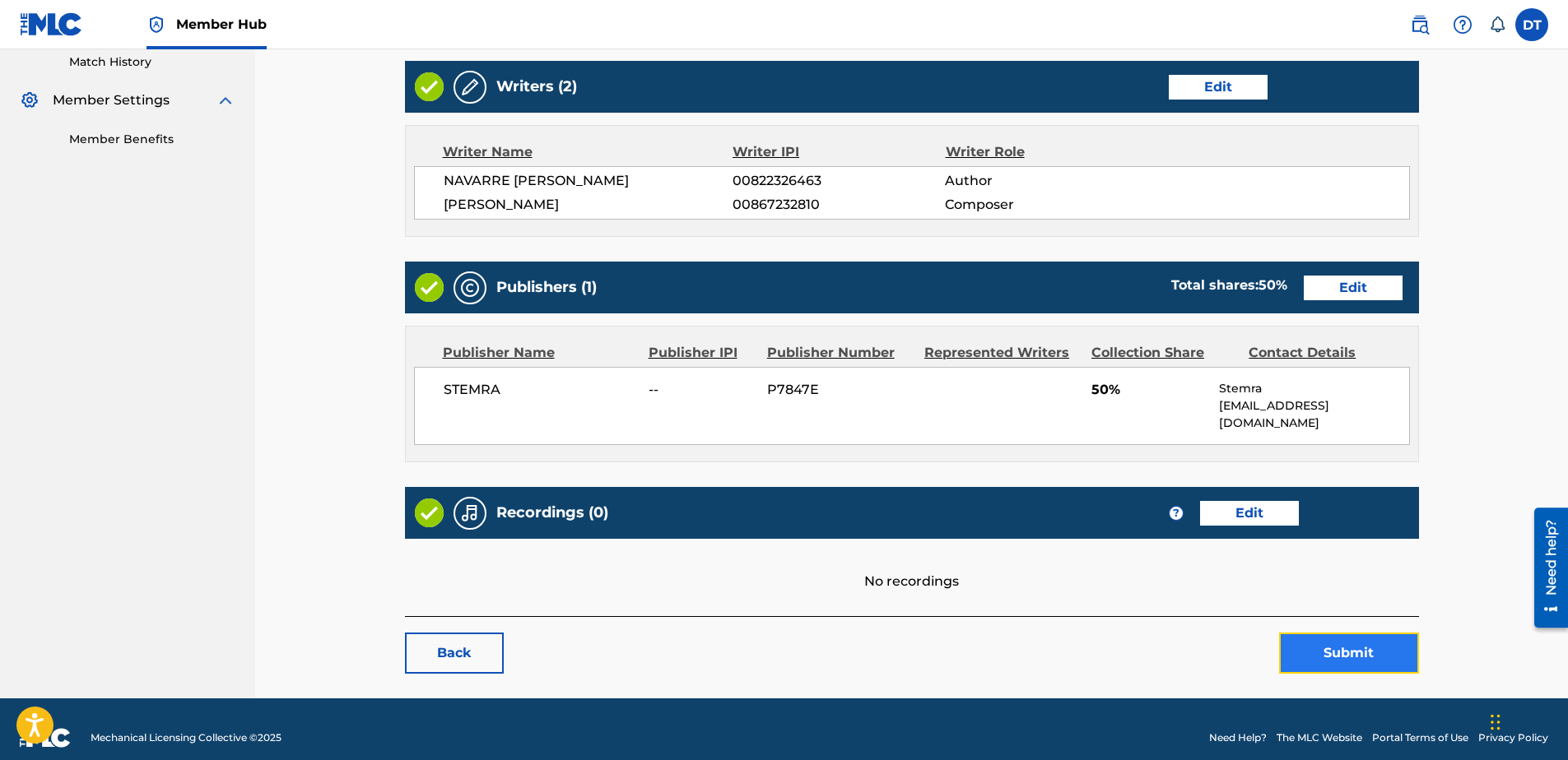
click at [1353, 634] on button "Submit" at bounding box center [1349, 653] width 140 height 41
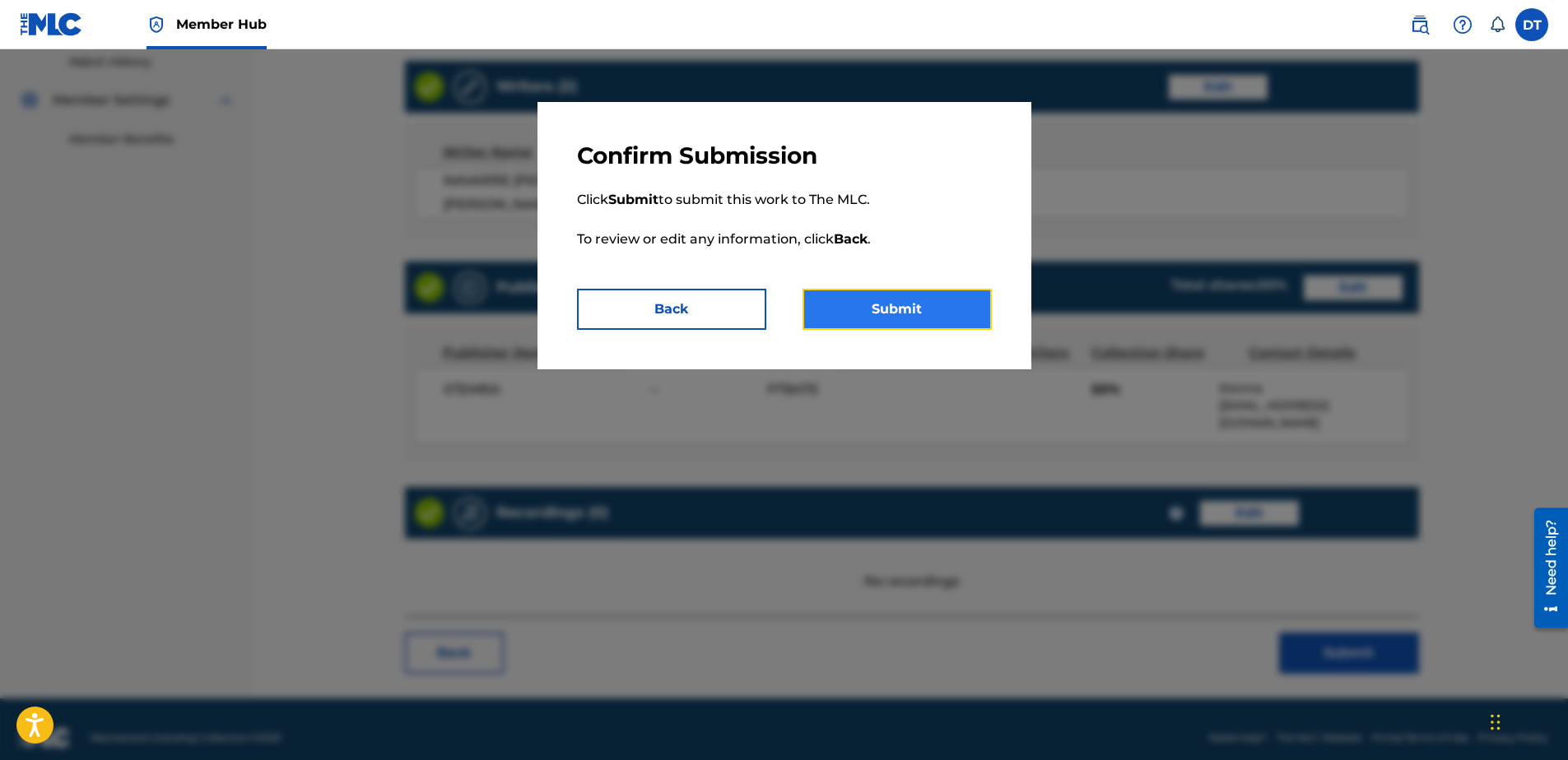
click at [923, 298] on button "Submit" at bounding box center [897, 309] width 189 height 41
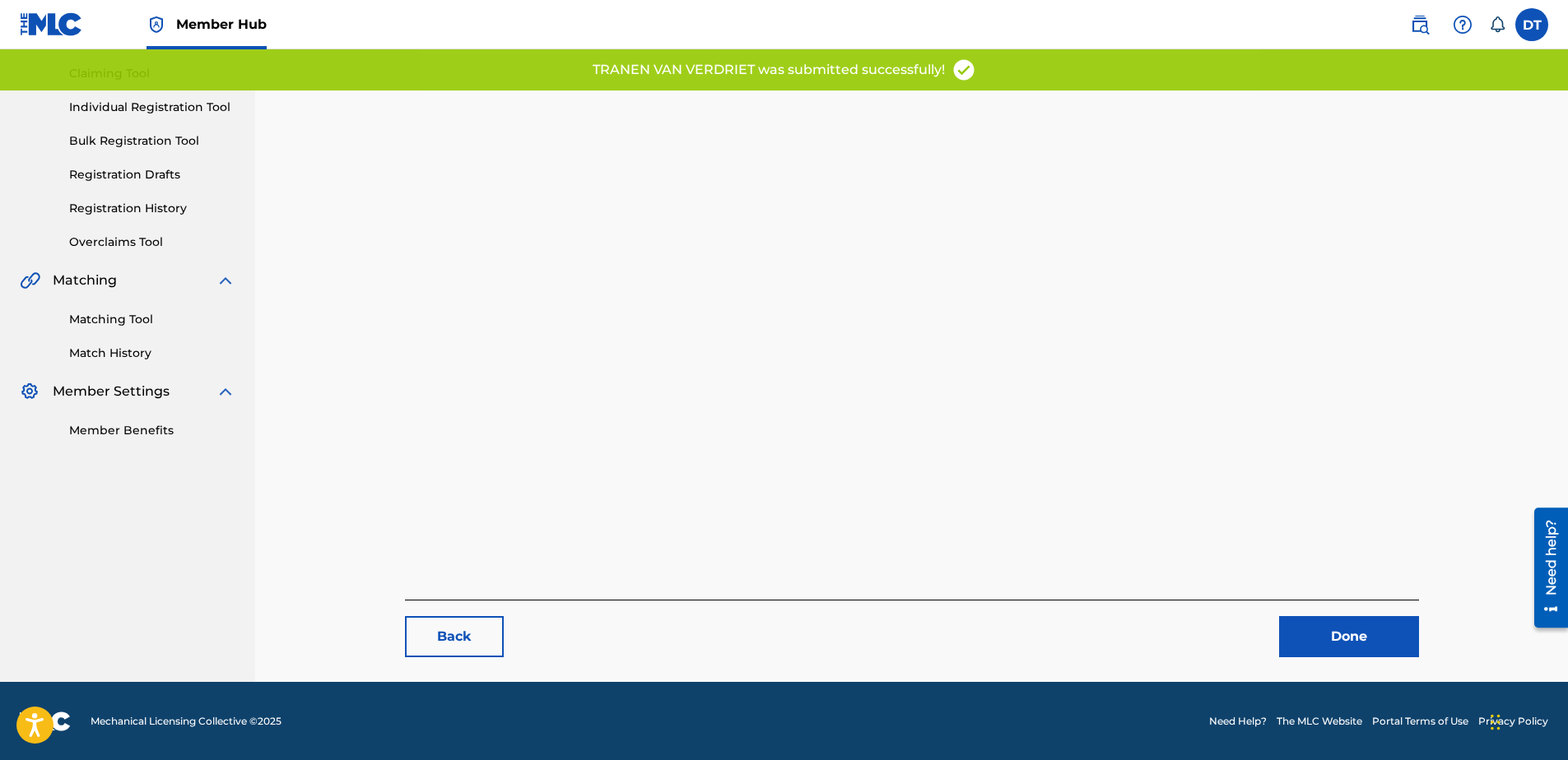
scroll to position [170, 0]
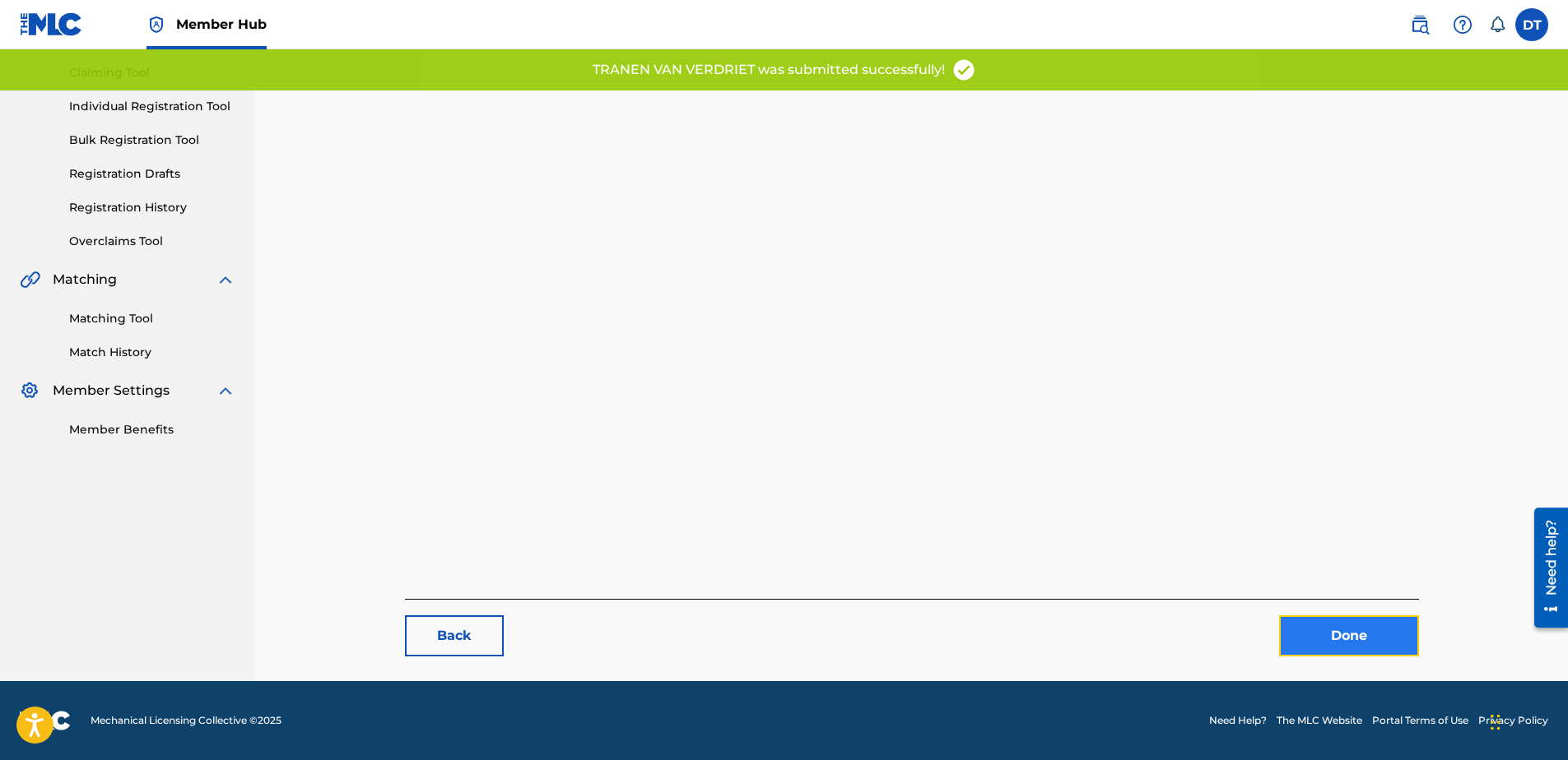
click at [1305, 634] on link "Done" at bounding box center [1349, 635] width 140 height 41
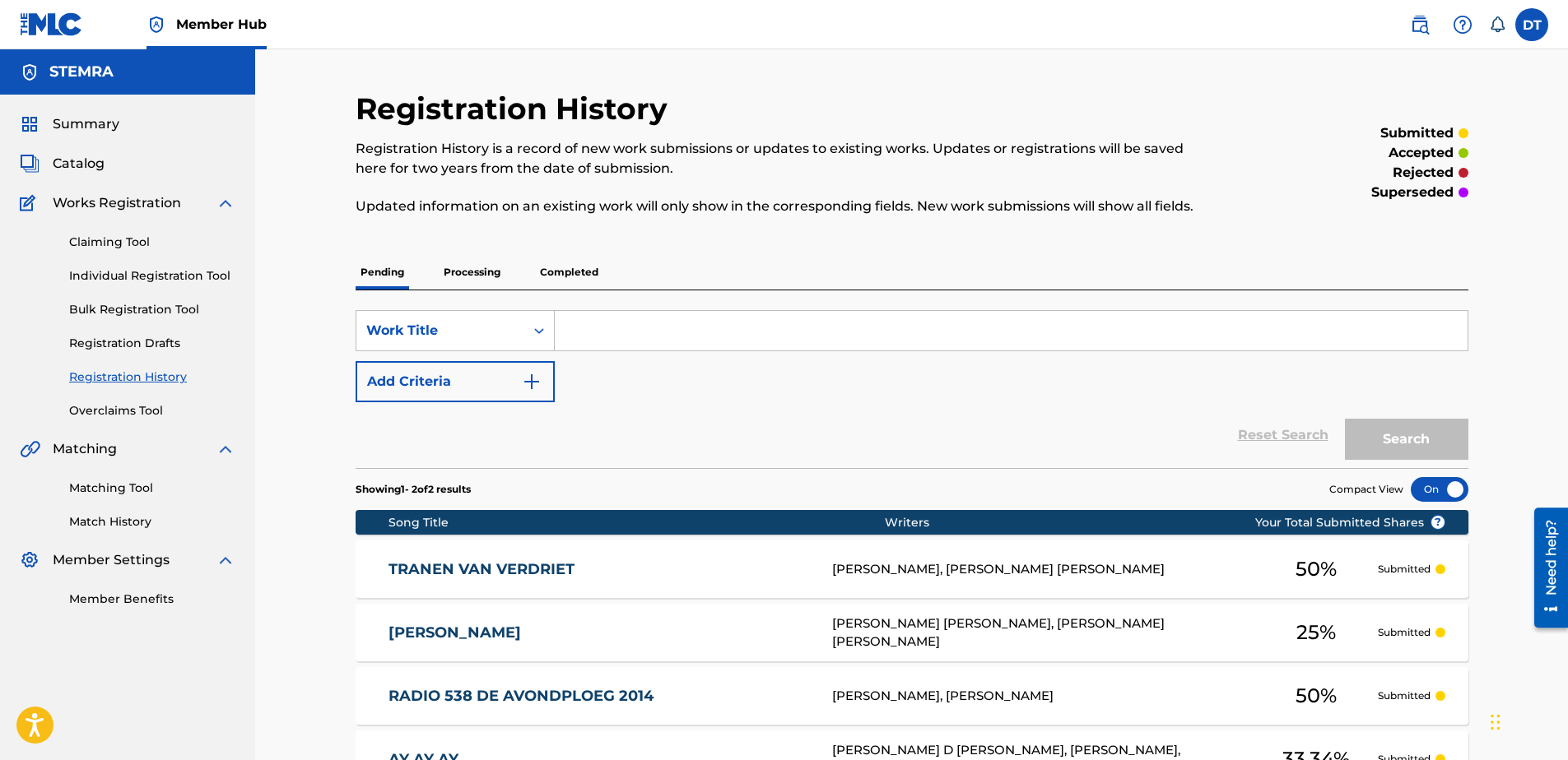
drag, startPoint x: 115, startPoint y: 268, endPoint x: 166, endPoint y: 266, distance: 51.0
click at [115, 268] on link "Individual Registration Tool" at bounding box center [151, 277] width 166 height 18
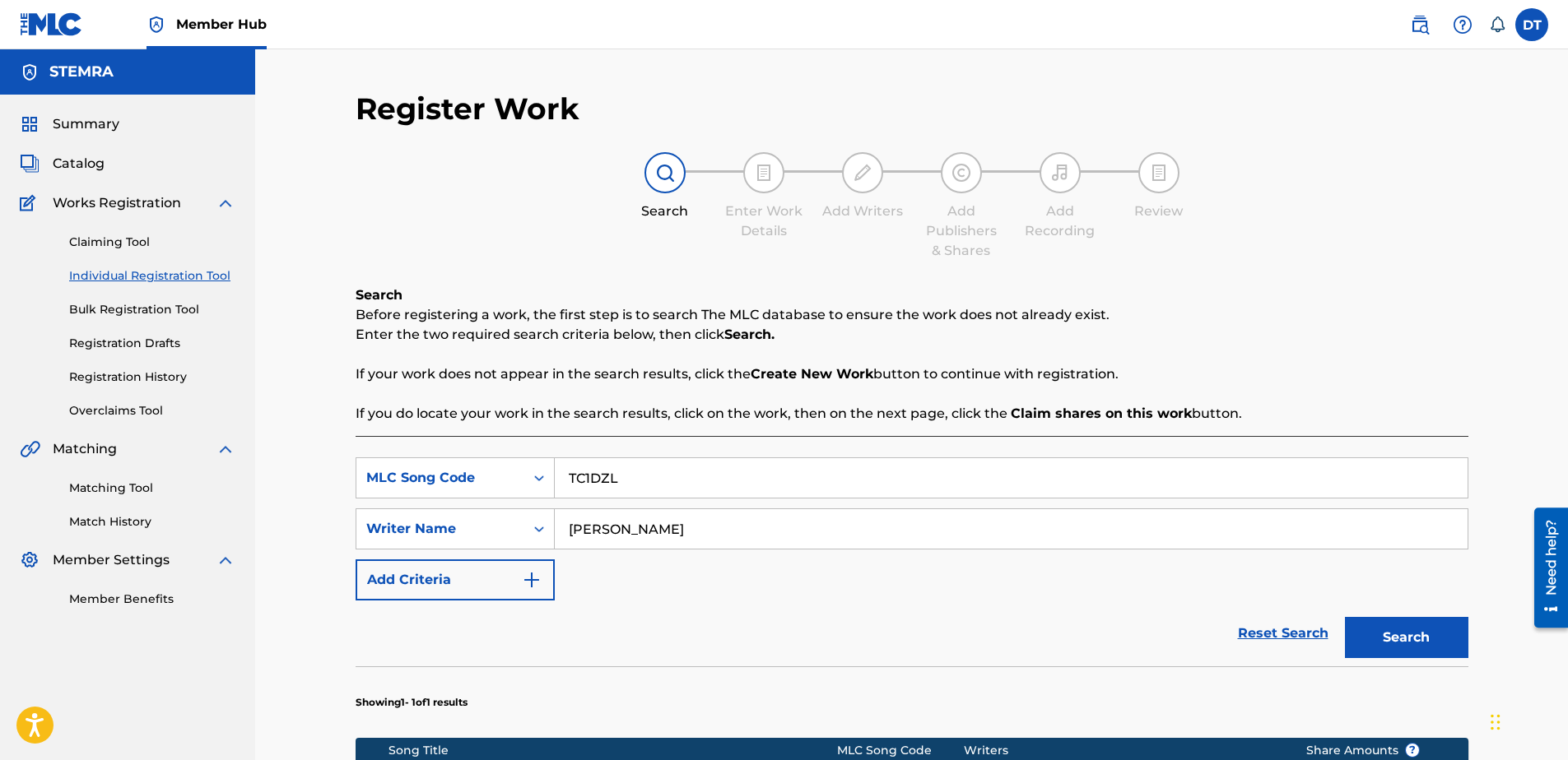
drag, startPoint x: 652, startPoint y: 474, endPoint x: 559, endPoint y: 475, distance: 93.0
click at [559, 475] on input "TC1DZL" at bounding box center [1011, 478] width 913 height 39
paste input "DC0PVS"
type input "DC0PVS"
drag, startPoint x: 725, startPoint y: 520, endPoint x: 511, endPoint y: 515, distance: 214.1
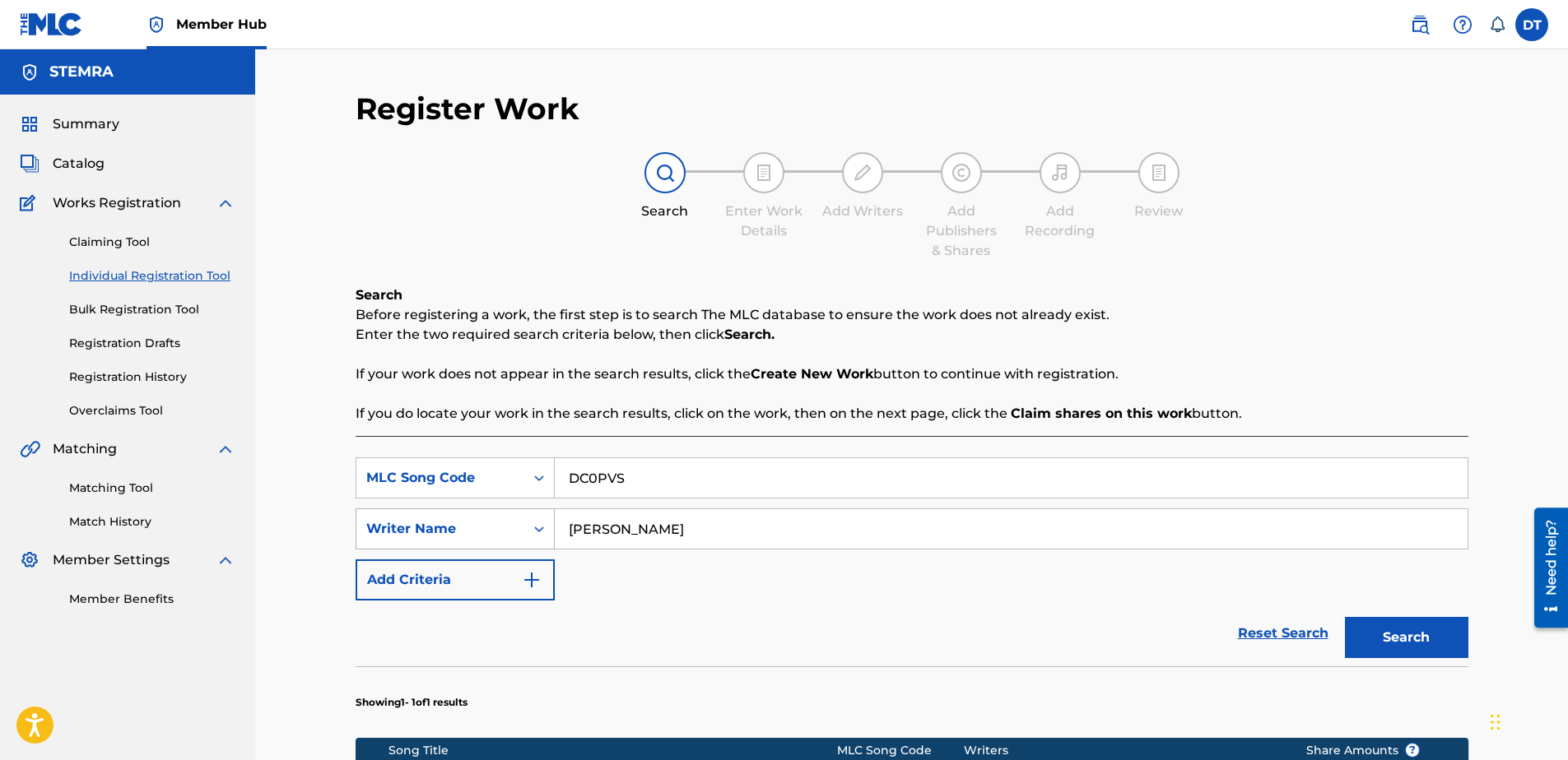
click at [511, 515] on div "SearchWithCriteria9d39d1cf-b0ce-4514-8605-48c81afdb294 Writer Name [PERSON_NAME]" at bounding box center [912, 529] width 1113 height 41
drag, startPoint x: 651, startPoint y: 539, endPoint x: 633, endPoint y: 538, distance: 18.0
click at [636, 538] on input "Search Form" at bounding box center [1011, 529] width 913 height 39
paste input "[PERSON_NAME]"
type input "[PERSON_NAME]"
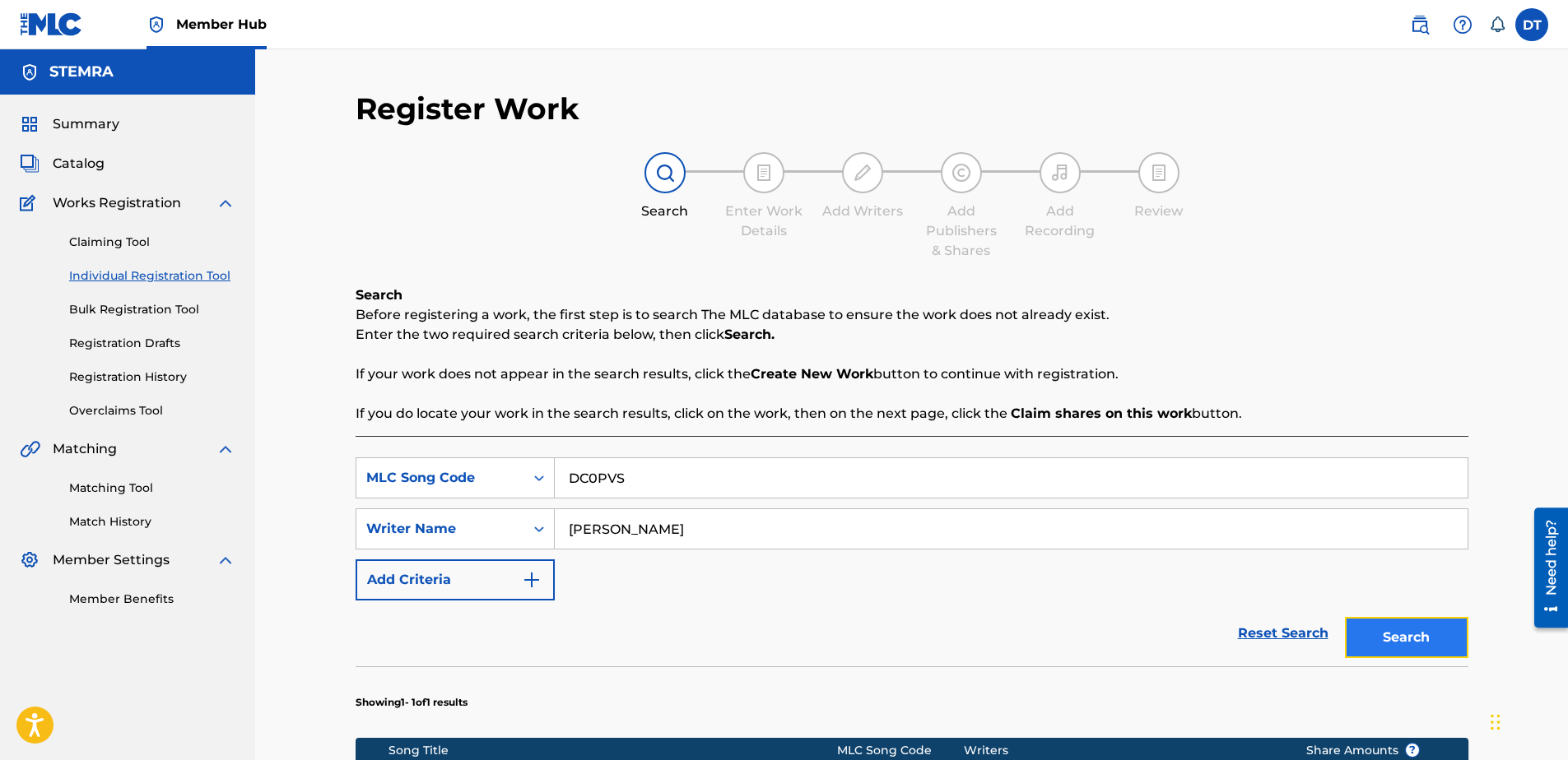
click at [1397, 645] on button "Search" at bounding box center [1407, 637] width 124 height 41
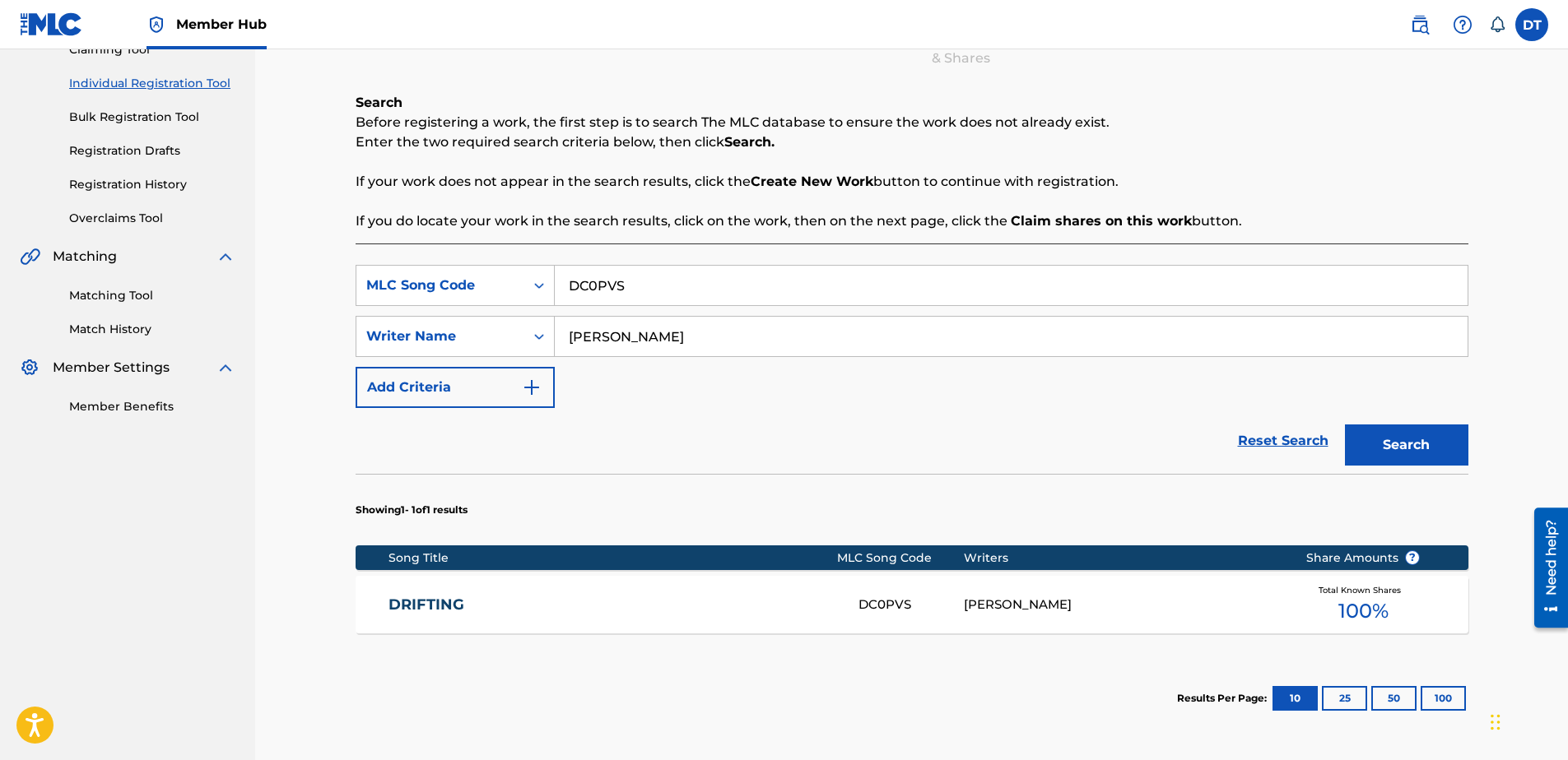
scroll to position [165, 0]
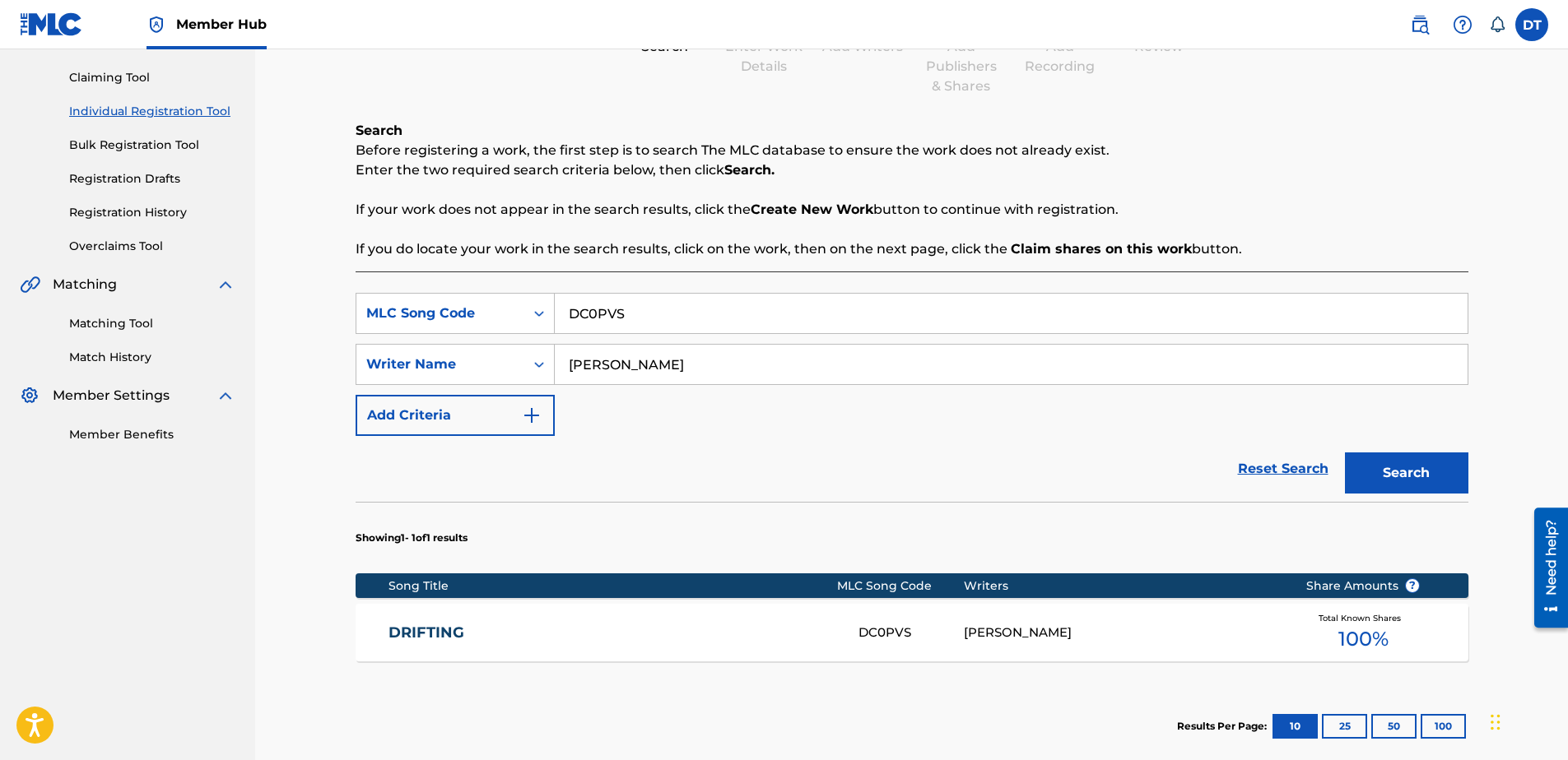
click at [432, 627] on link "DRIFTING" at bounding box center [612, 633] width 447 height 19
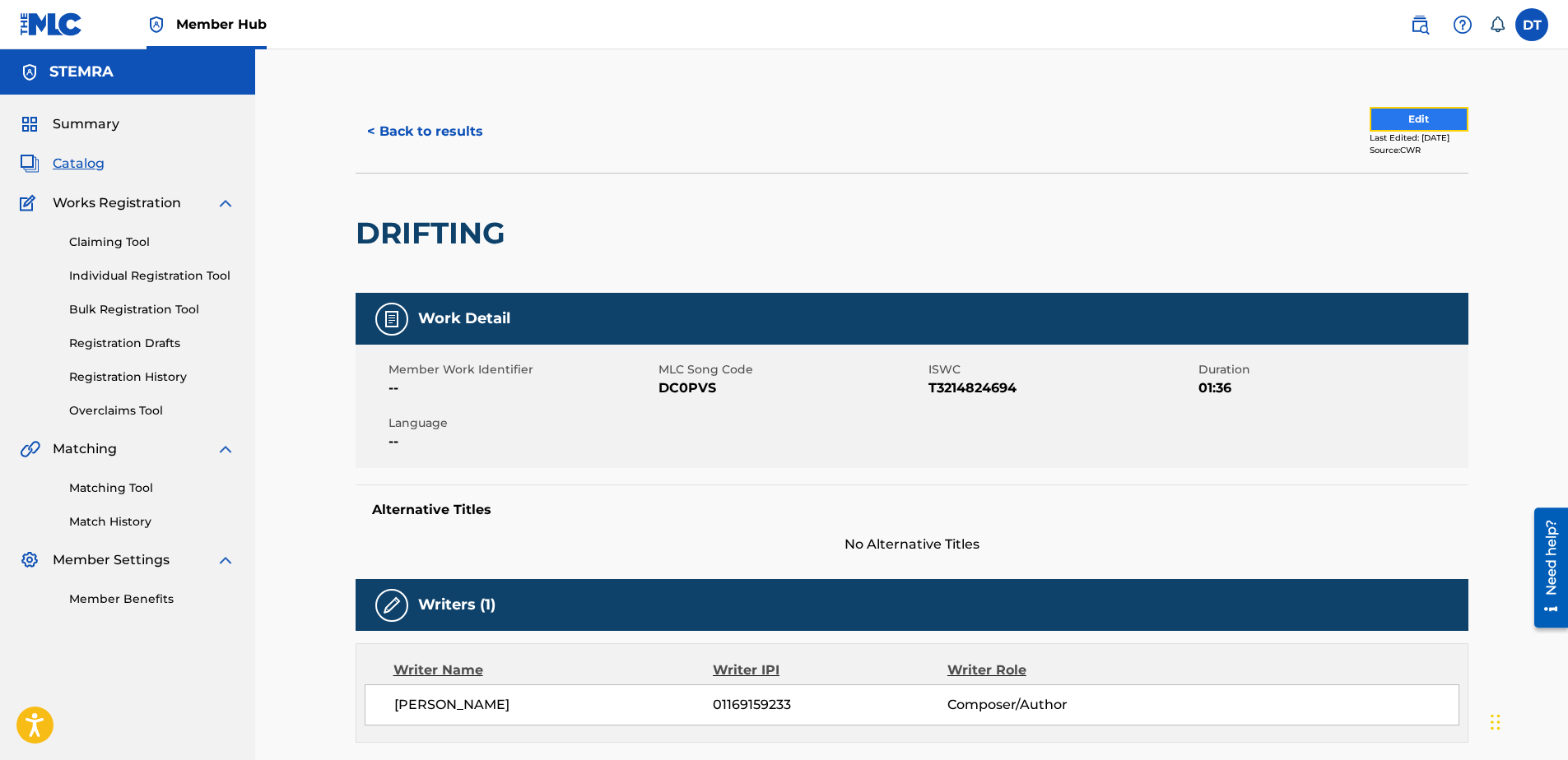
click at [1391, 115] on button "Edit" at bounding box center [1419, 119] width 99 height 25
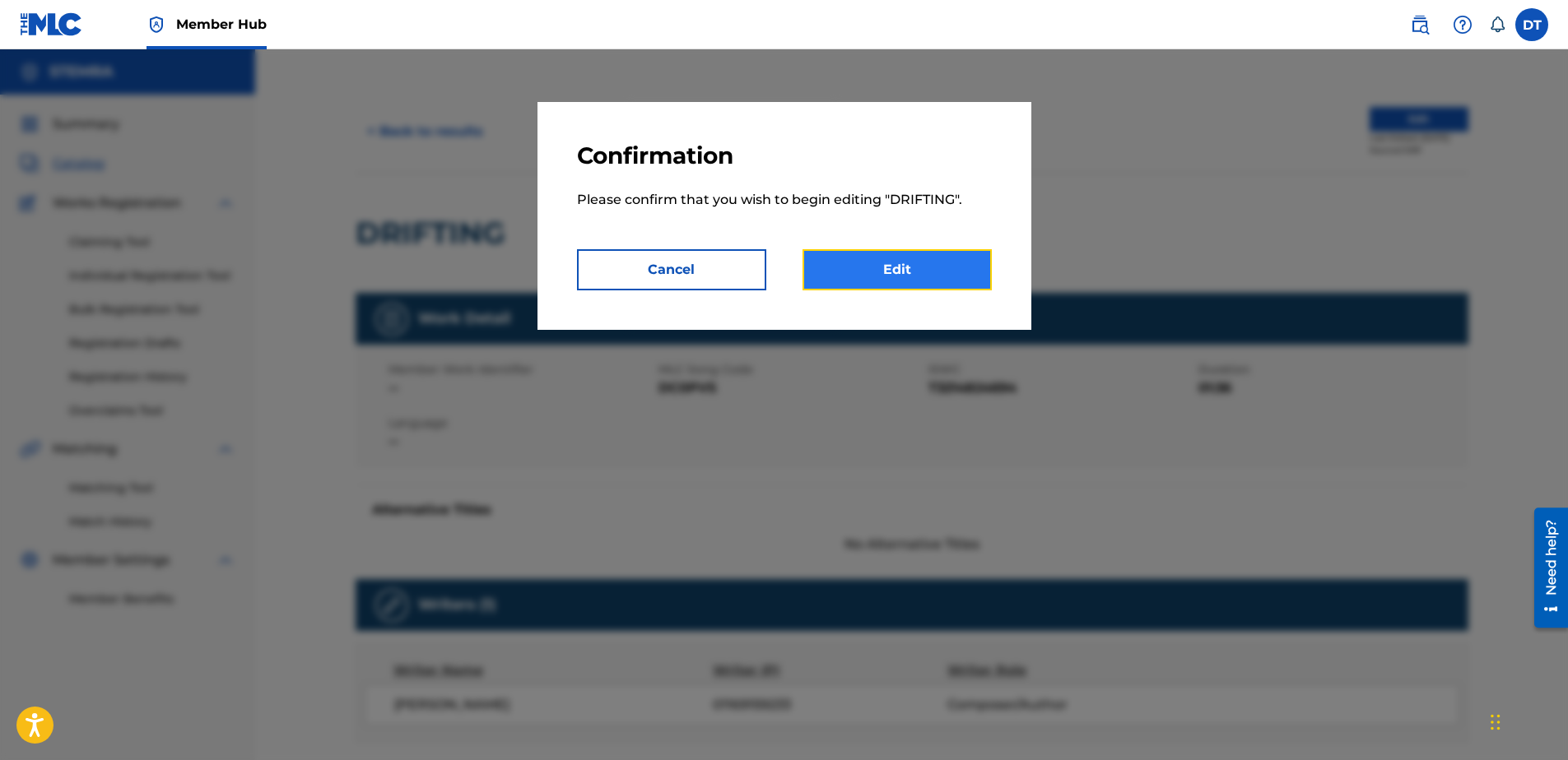
click at [909, 271] on link "Edit" at bounding box center [897, 270] width 189 height 41
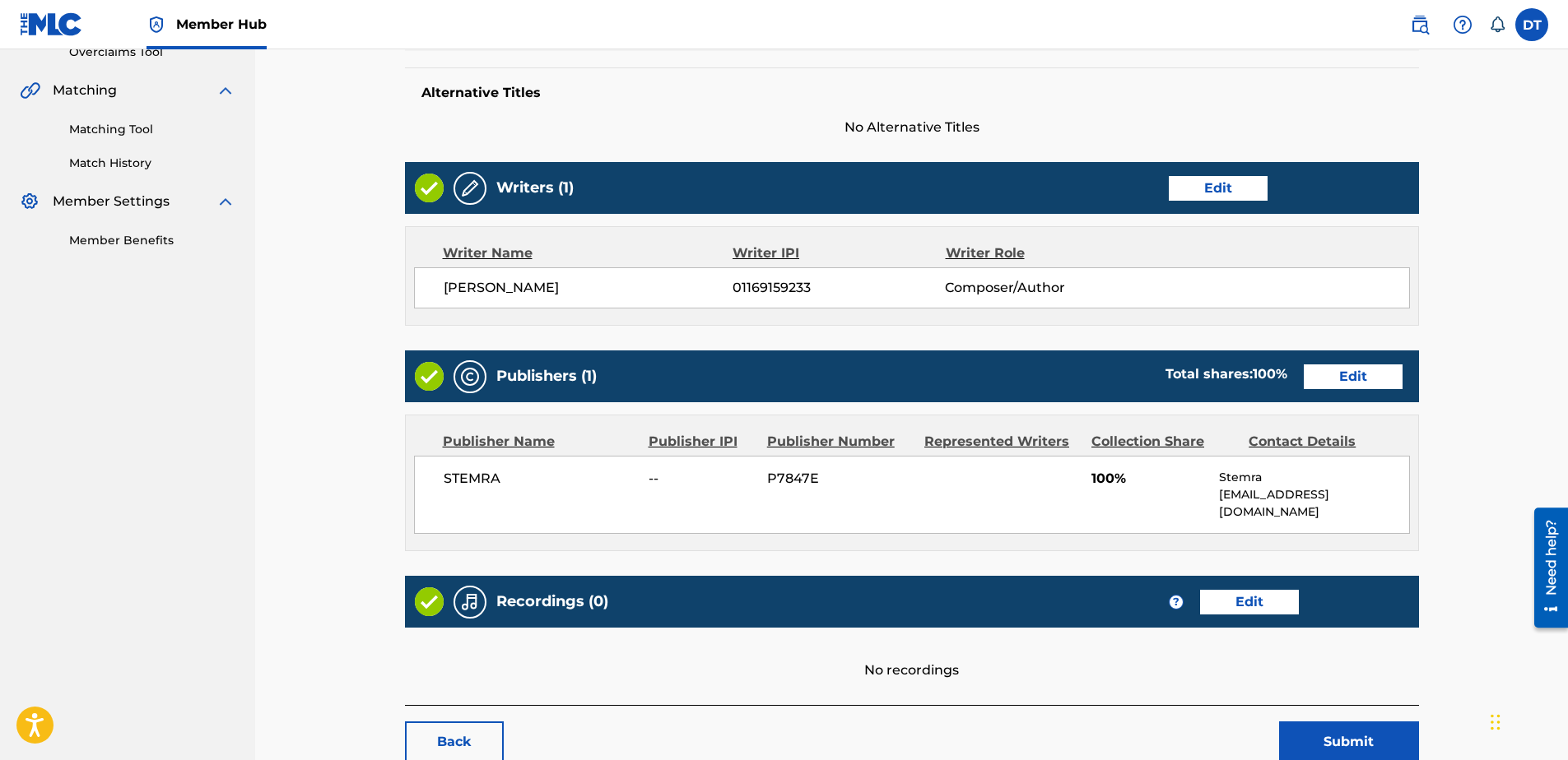
scroll to position [365, 0]
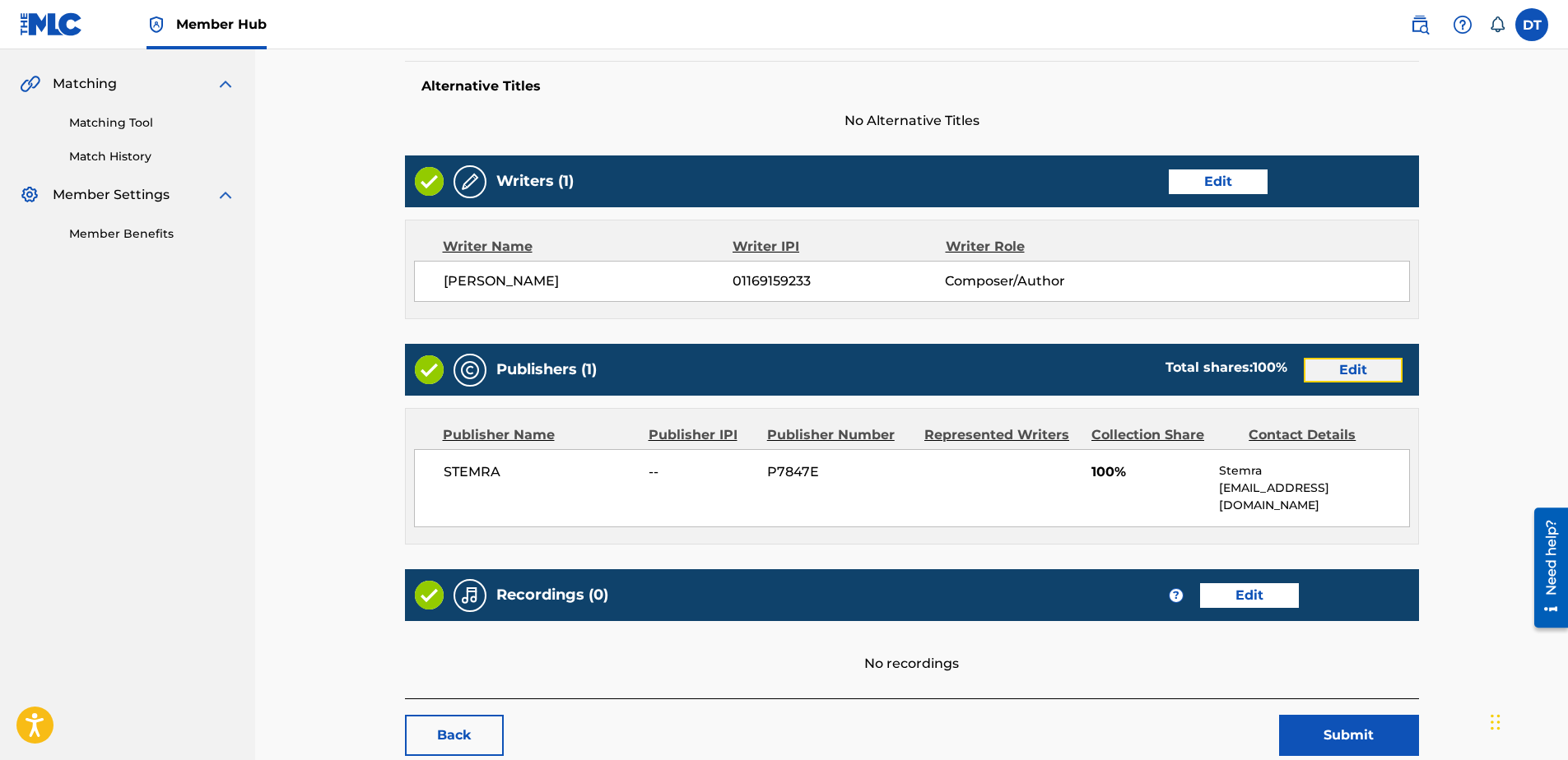
click at [1351, 363] on link "Edit" at bounding box center [1353, 370] width 99 height 25
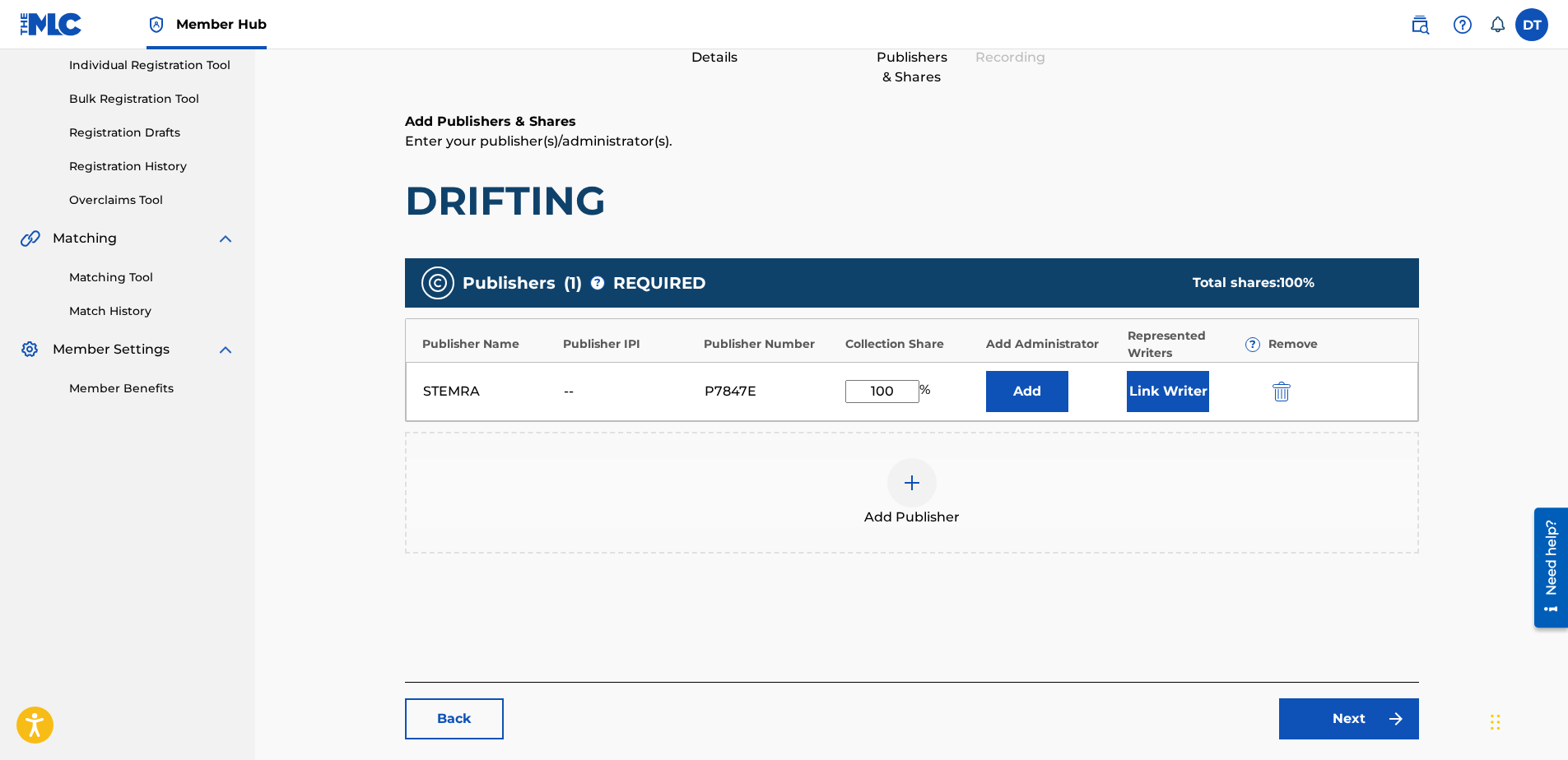
scroll to position [247, 0]
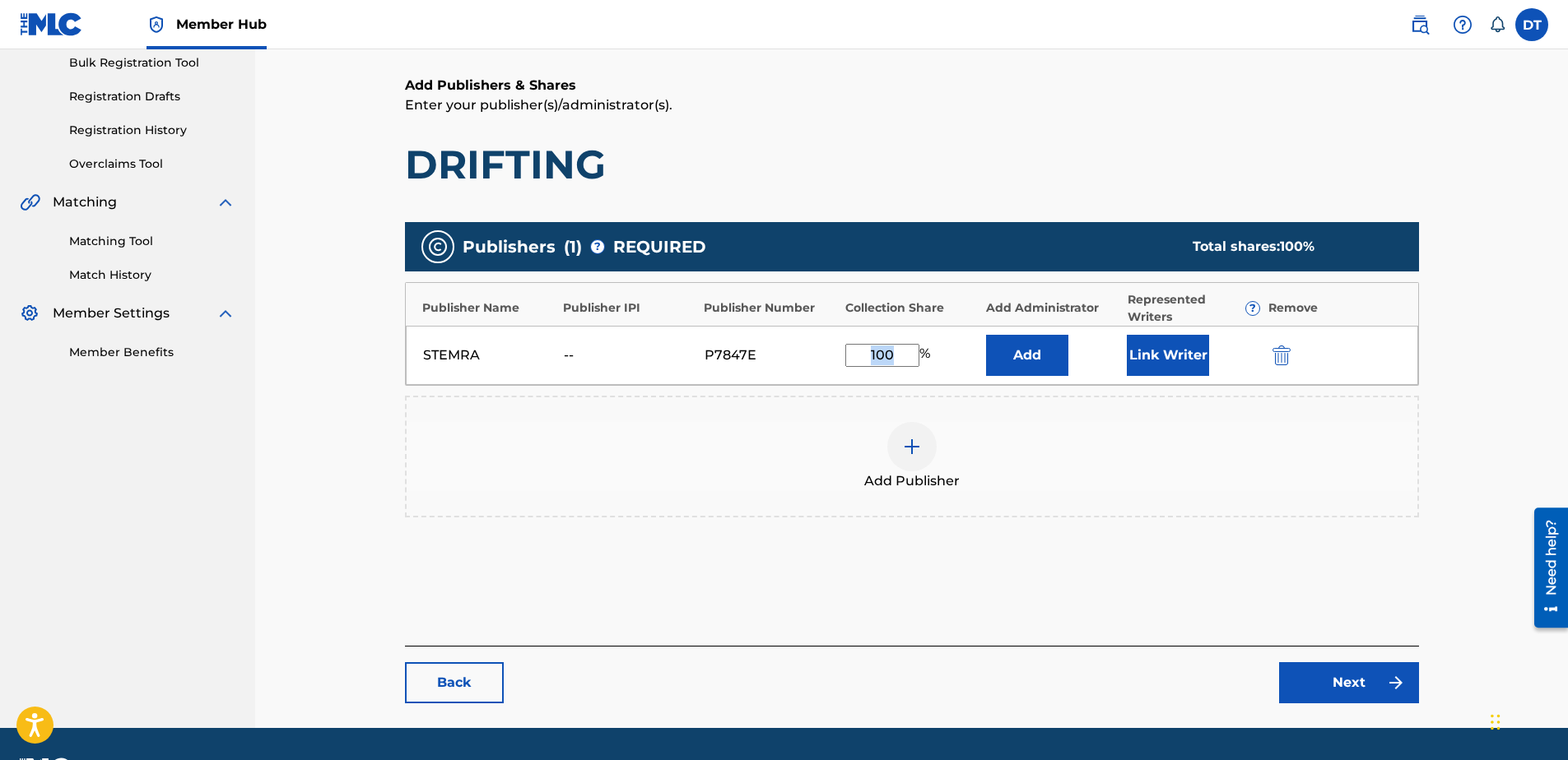
drag, startPoint x: 895, startPoint y: 367, endPoint x: 851, endPoint y: 333, distance: 55.6
click at [851, 333] on div "STEMRA -- P7847E 100 % Add Link Writer" at bounding box center [913, 355] width 1013 height 59
click at [903, 351] on input "100" at bounding box center [881, 355] width 74 height 23
click at [906, 352] on input "100" at bounding box center [881, 355] width 74 height 23
click at [898, 353] on input "100" at bounding box center [881, 355] width 74 height 23
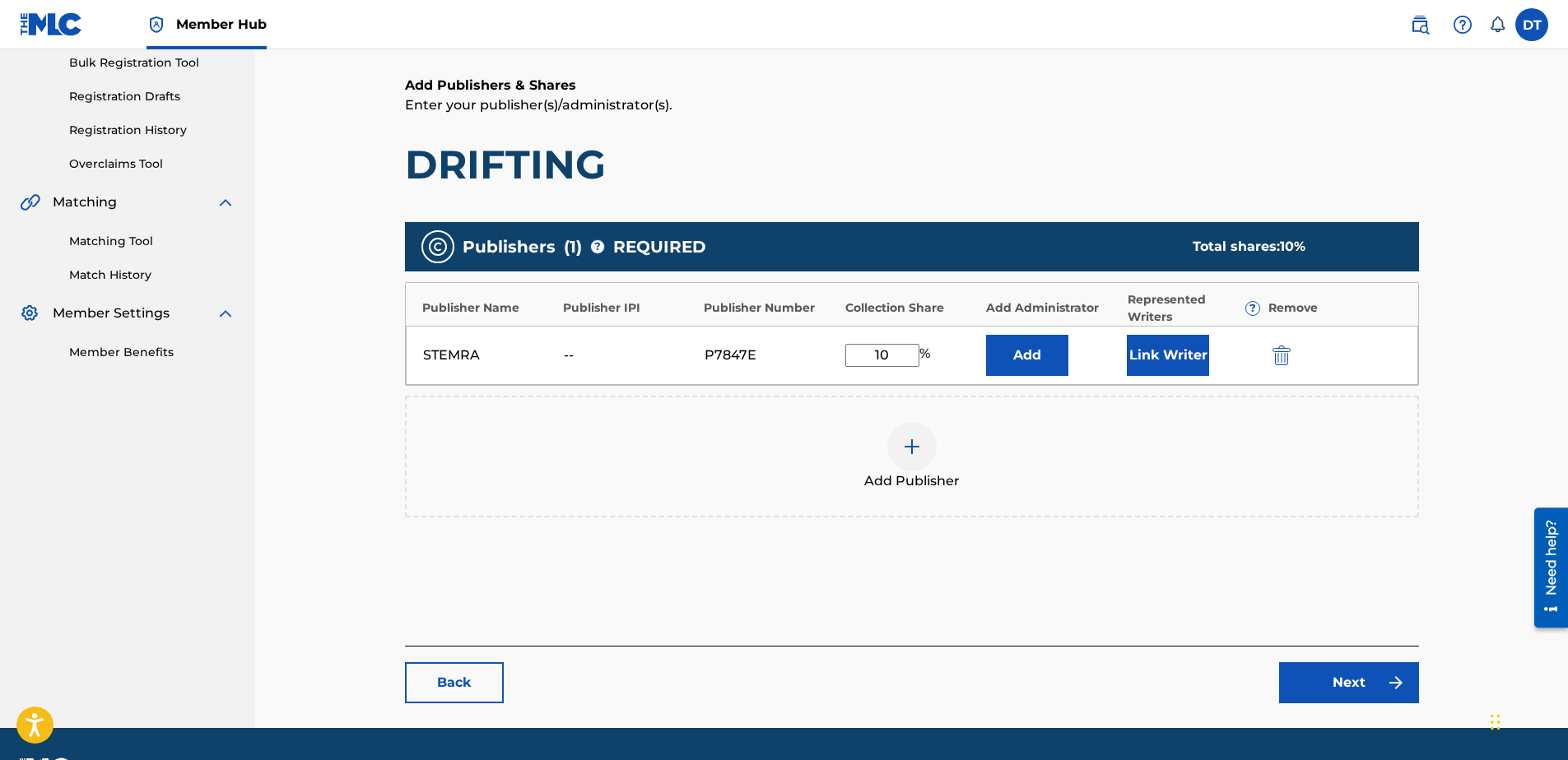
type input "1"
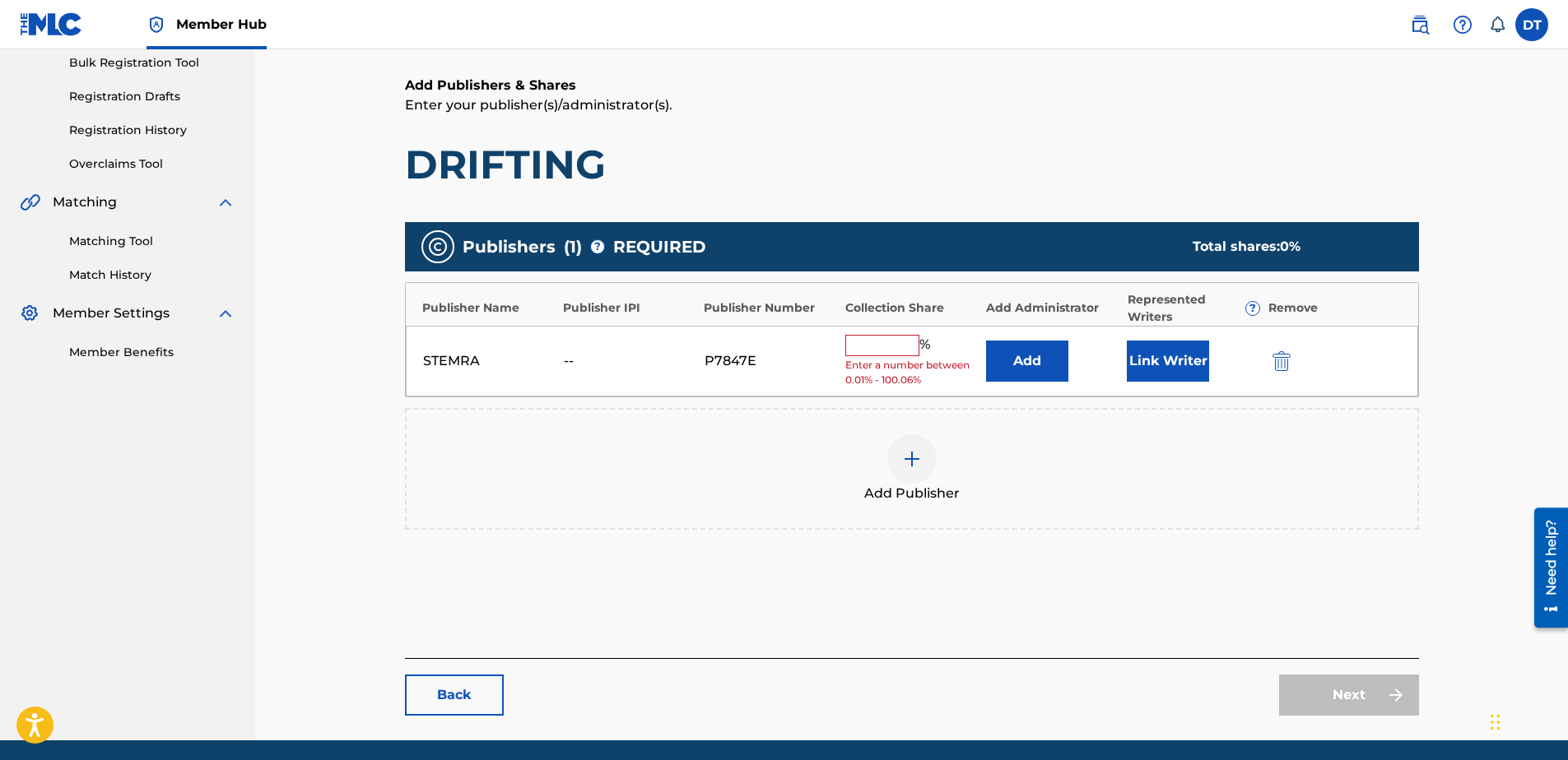
click at [877, 345] on input "text" at bounding box center [881, 345] width 74 height 22
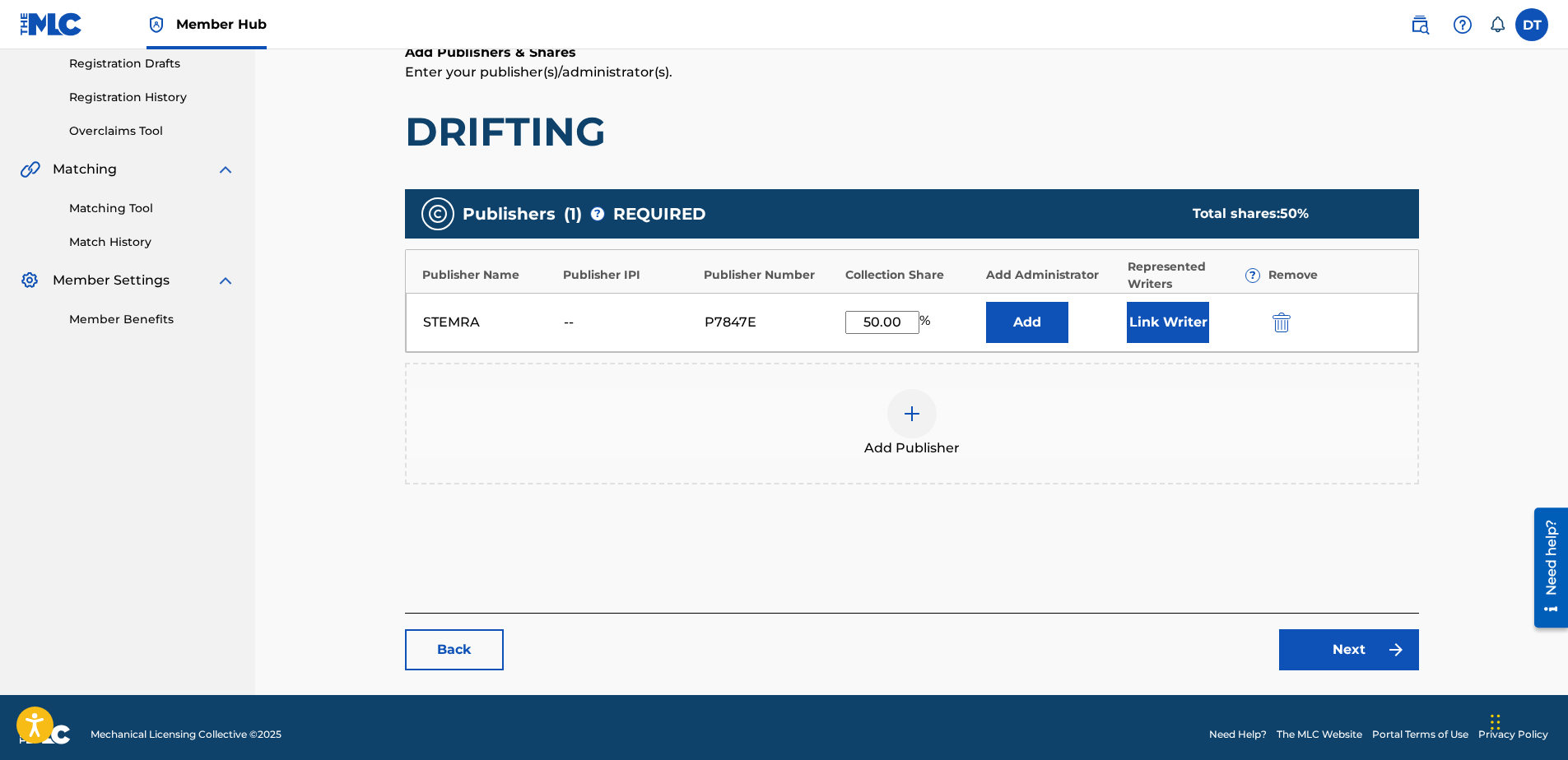
scroll to position [293, 0]
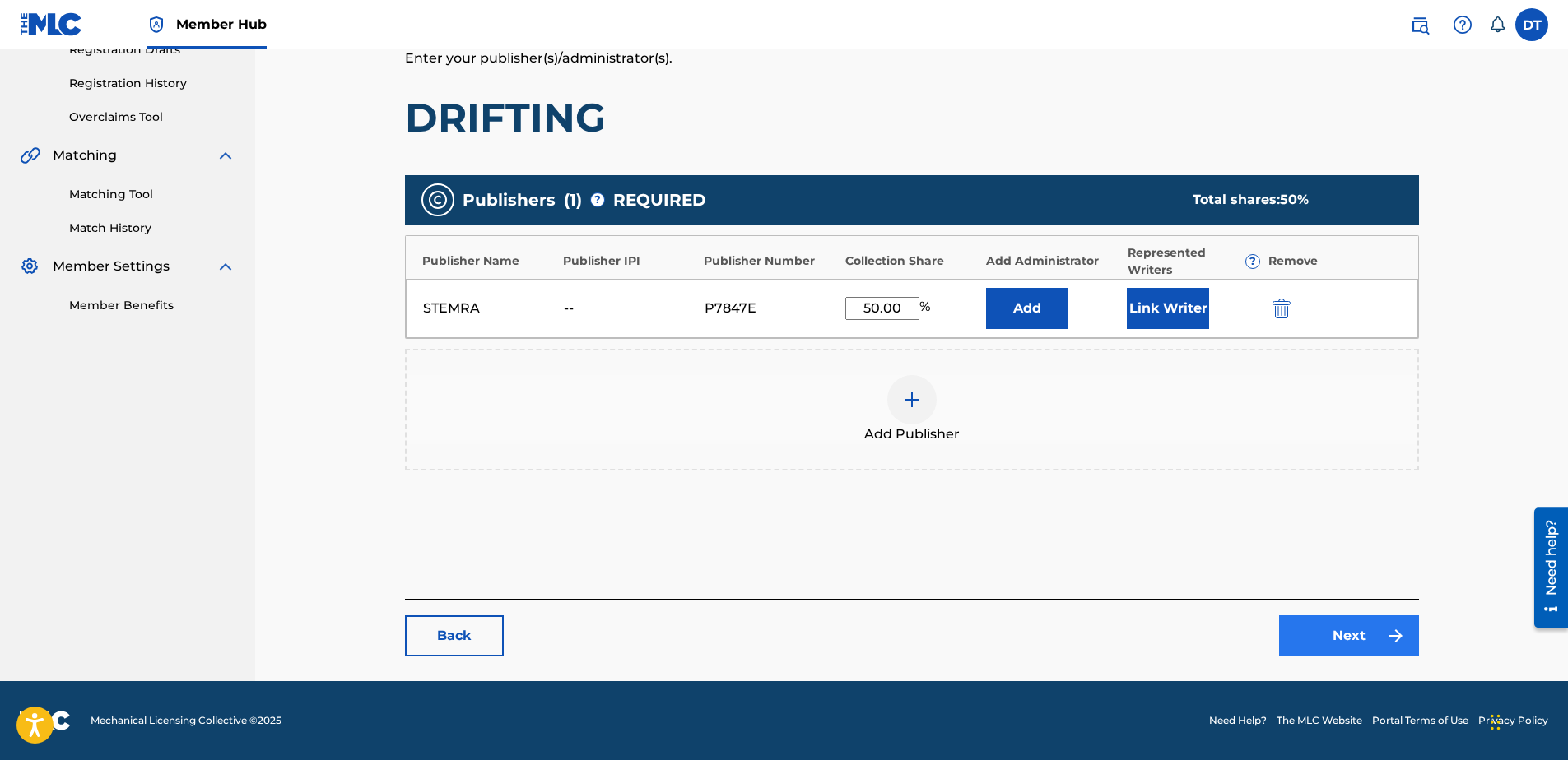
type input "50.00"
click at [1362, 627] on link "Next" at bounding box center [1349, 635] width 140 height 41
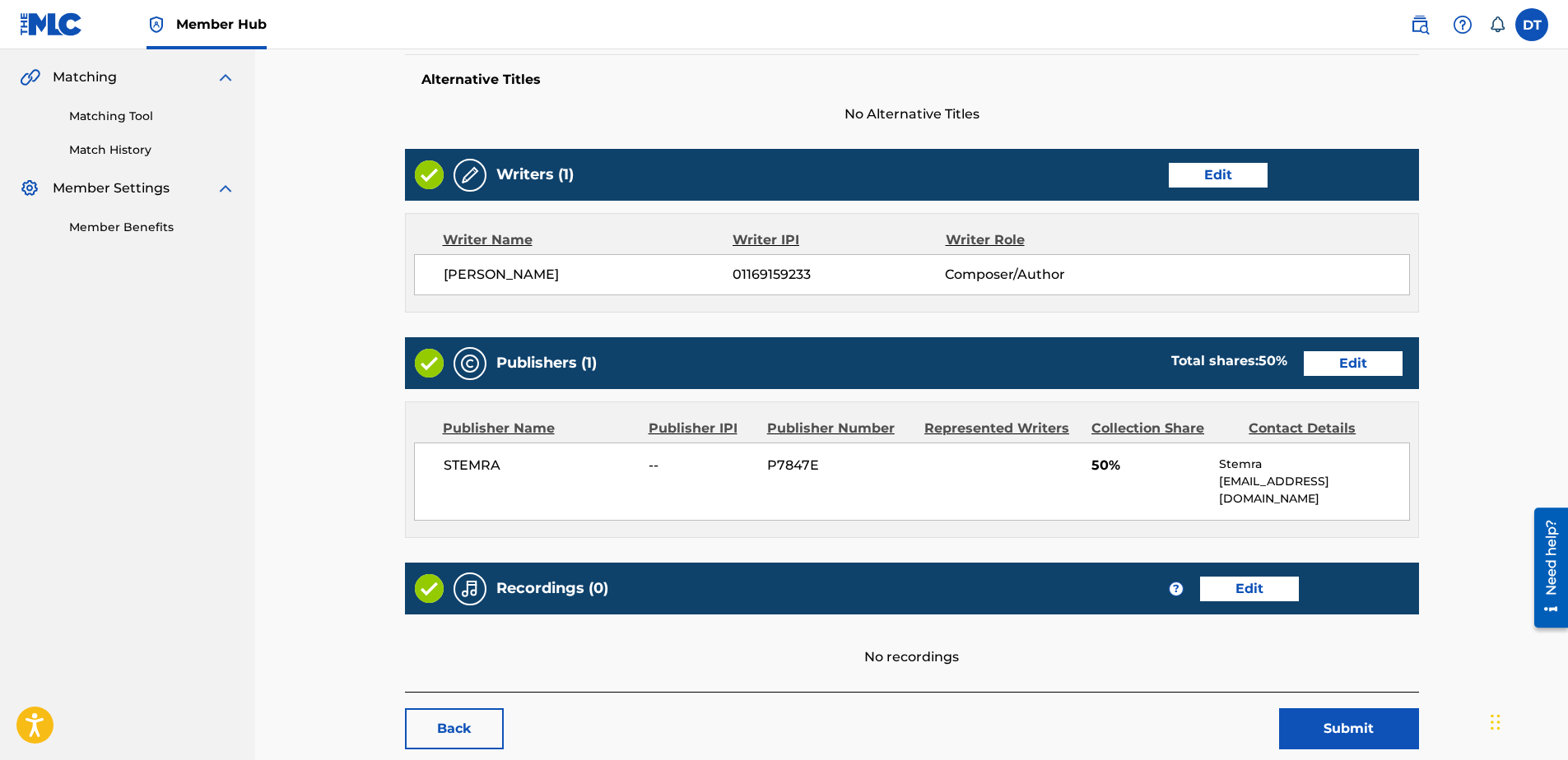
scroll to position [447, 0]
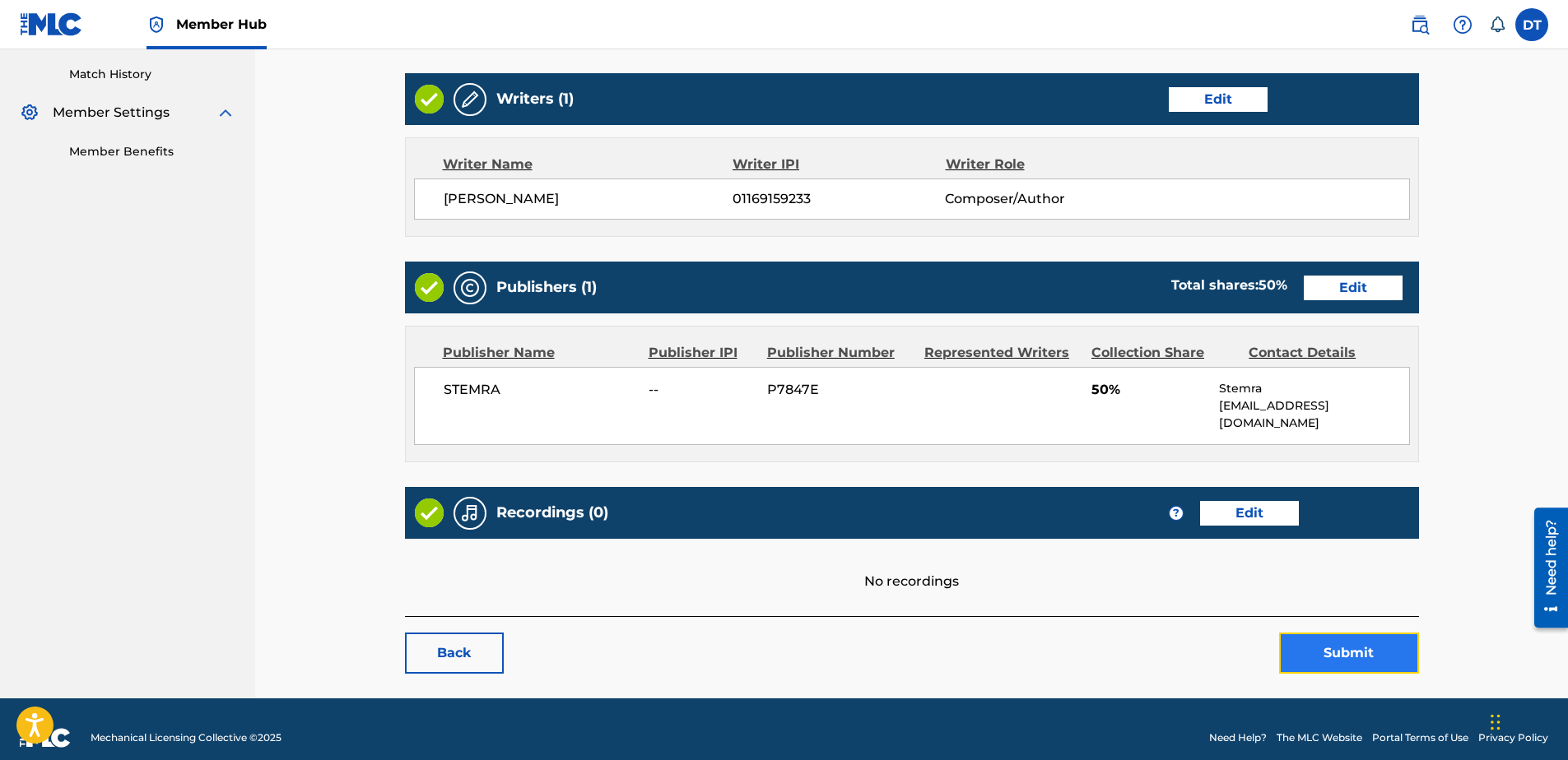
click at [1347, 636] on button "Submit" at bounding box center [1349, 653] width 140 height 41
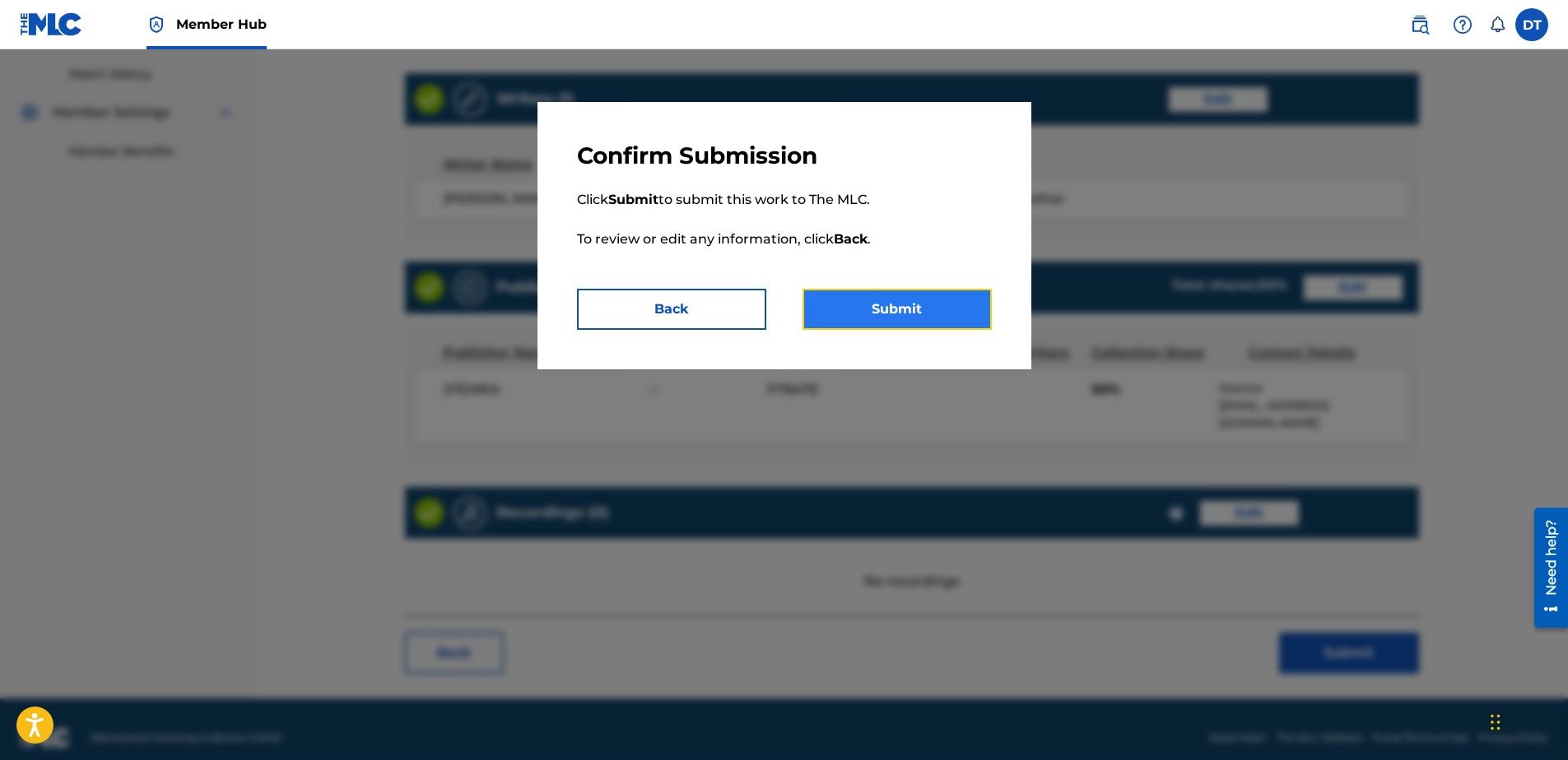
click at [881, 303] on button "Submit" at bounding box center [897, 309] width 189 height 41
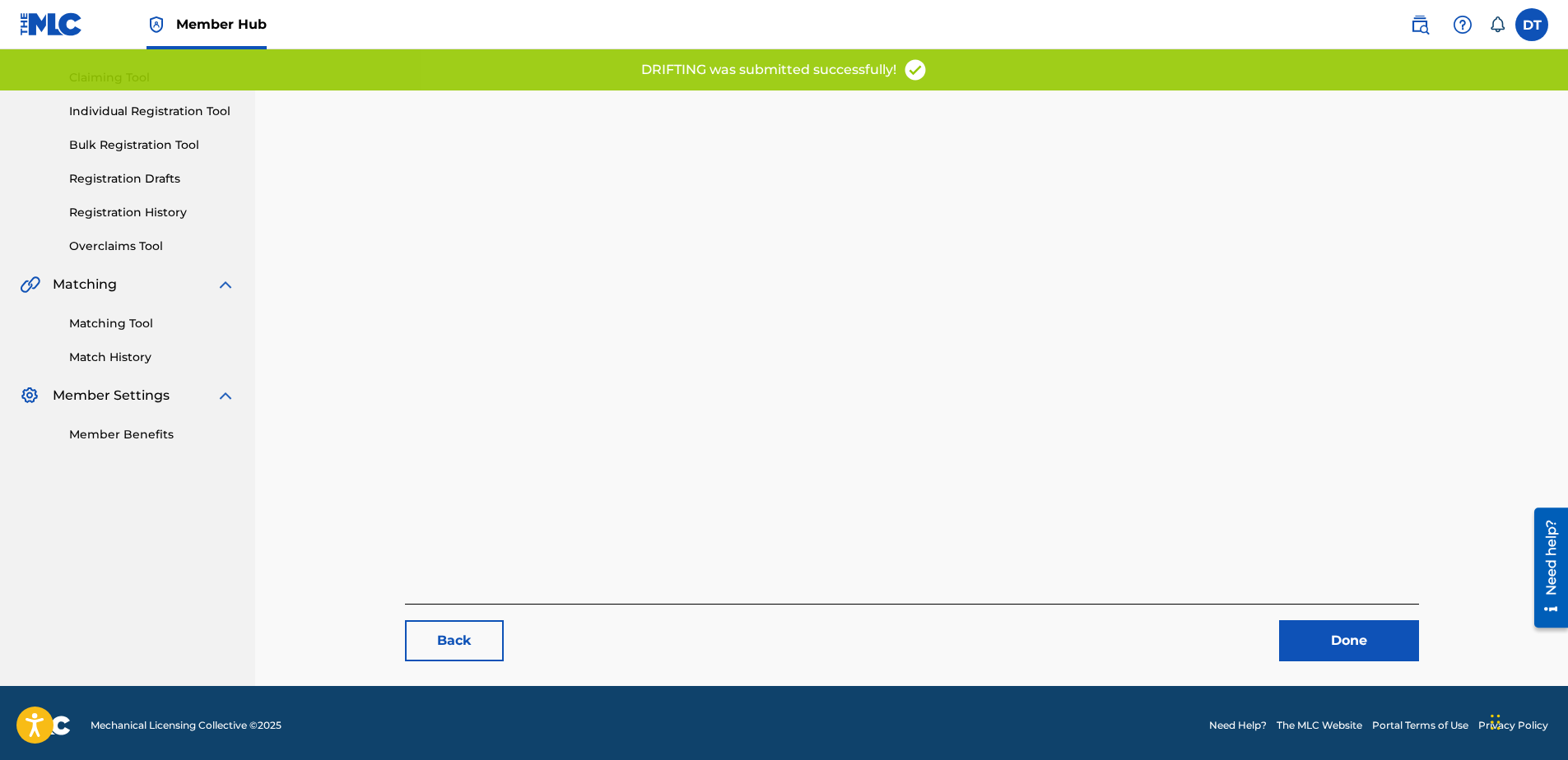
scroll to position [170, 0]
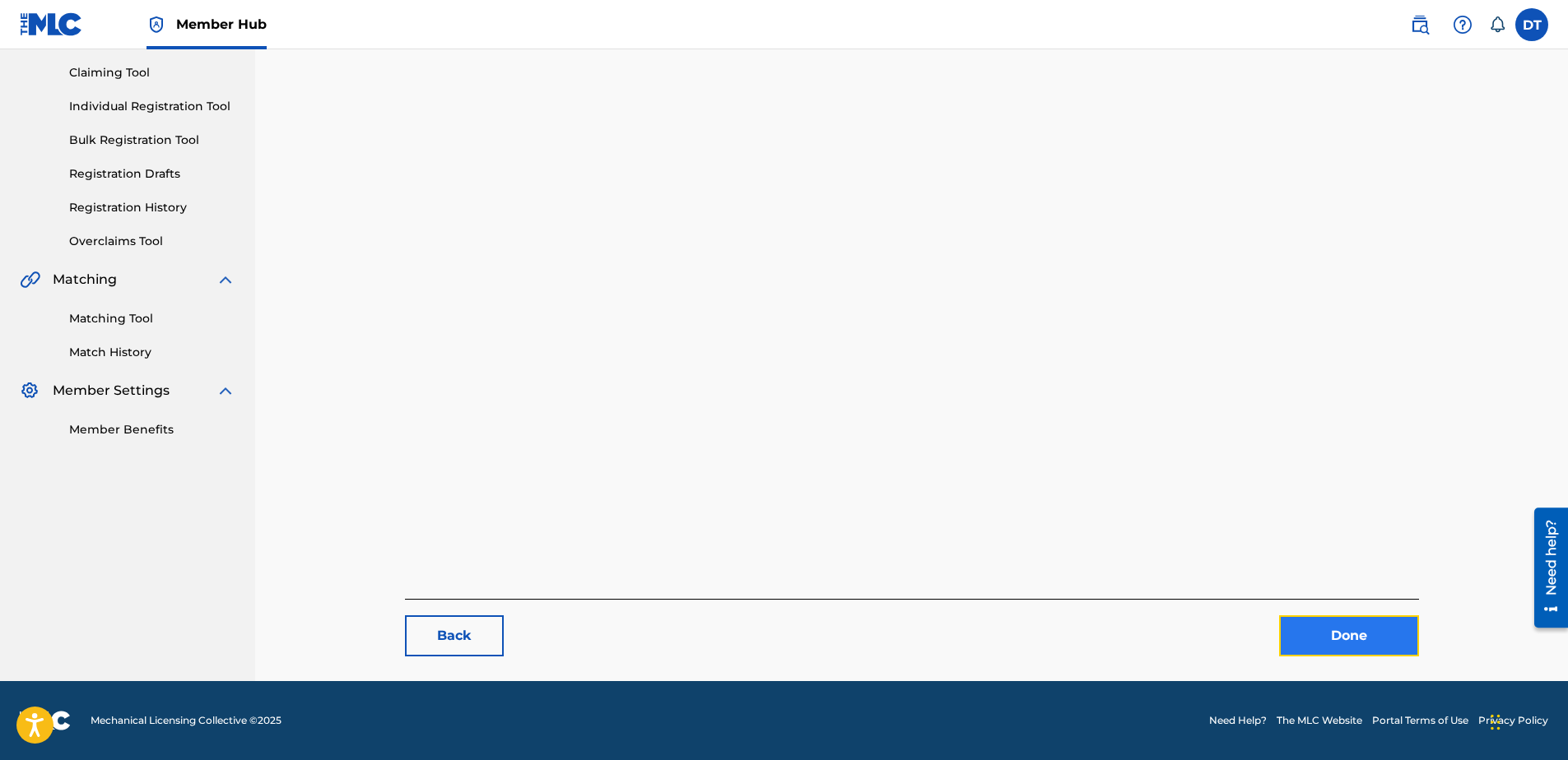
click at [1339, 635] on link "Done" at bounding box center [1349, 635] width 140 height 41
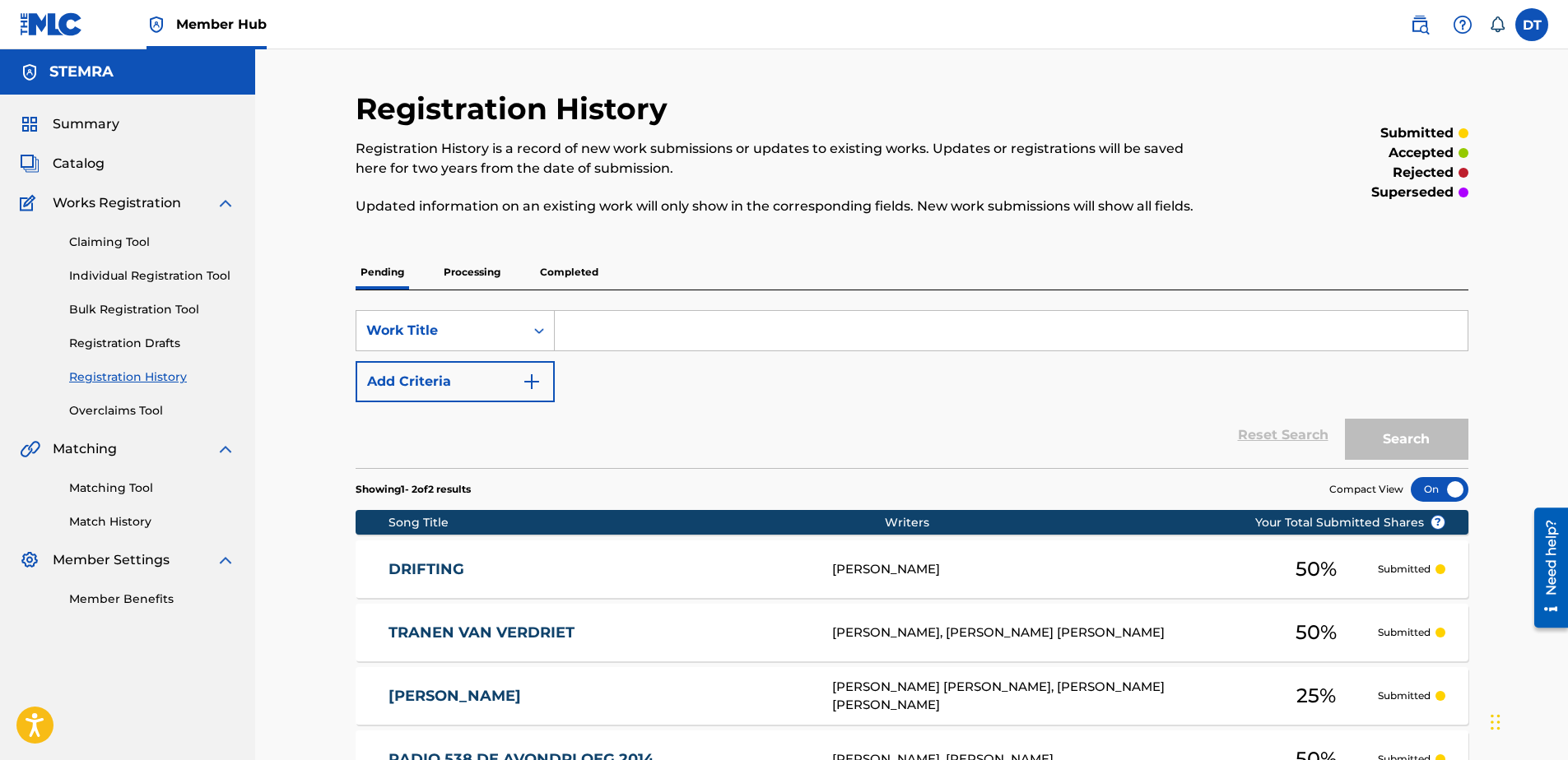
drag, startPoint x: 630, startPoint y: 324, endPoint x: 626, endPoint y: 334, distance: 10.8
click at [630, 324] on input "Search Form" at bounding box center [1011, 330] width 913 height 39
paste input "DC0PUS"
type input "DC0PUS"
click at [1377, 438] on button "Search" at bounding box center [1407, 439] width 124 height 41
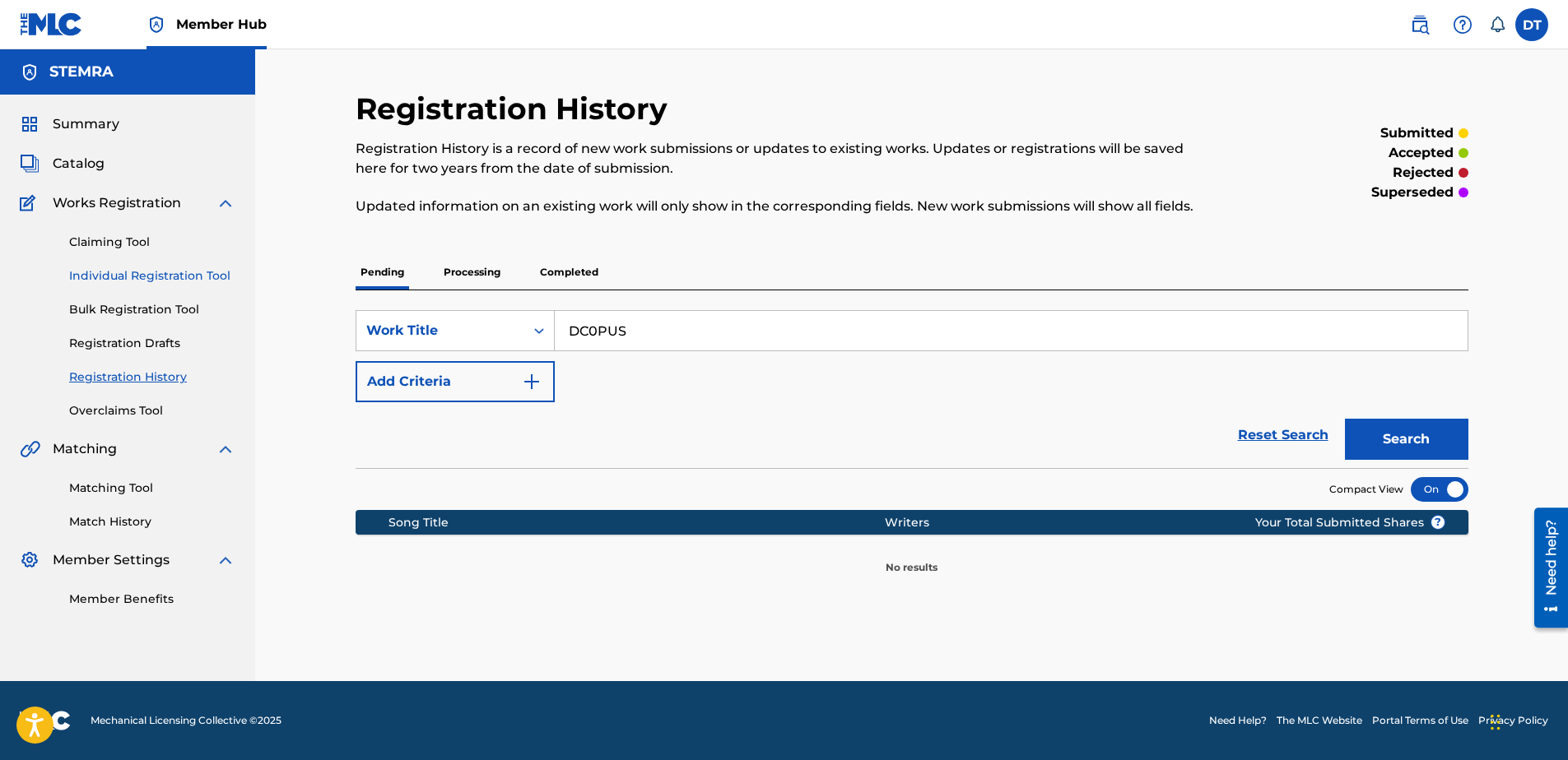
click at [102, 276] on link "Individual Registration Tool" at bounding box center [151, 277] width 166 height 18
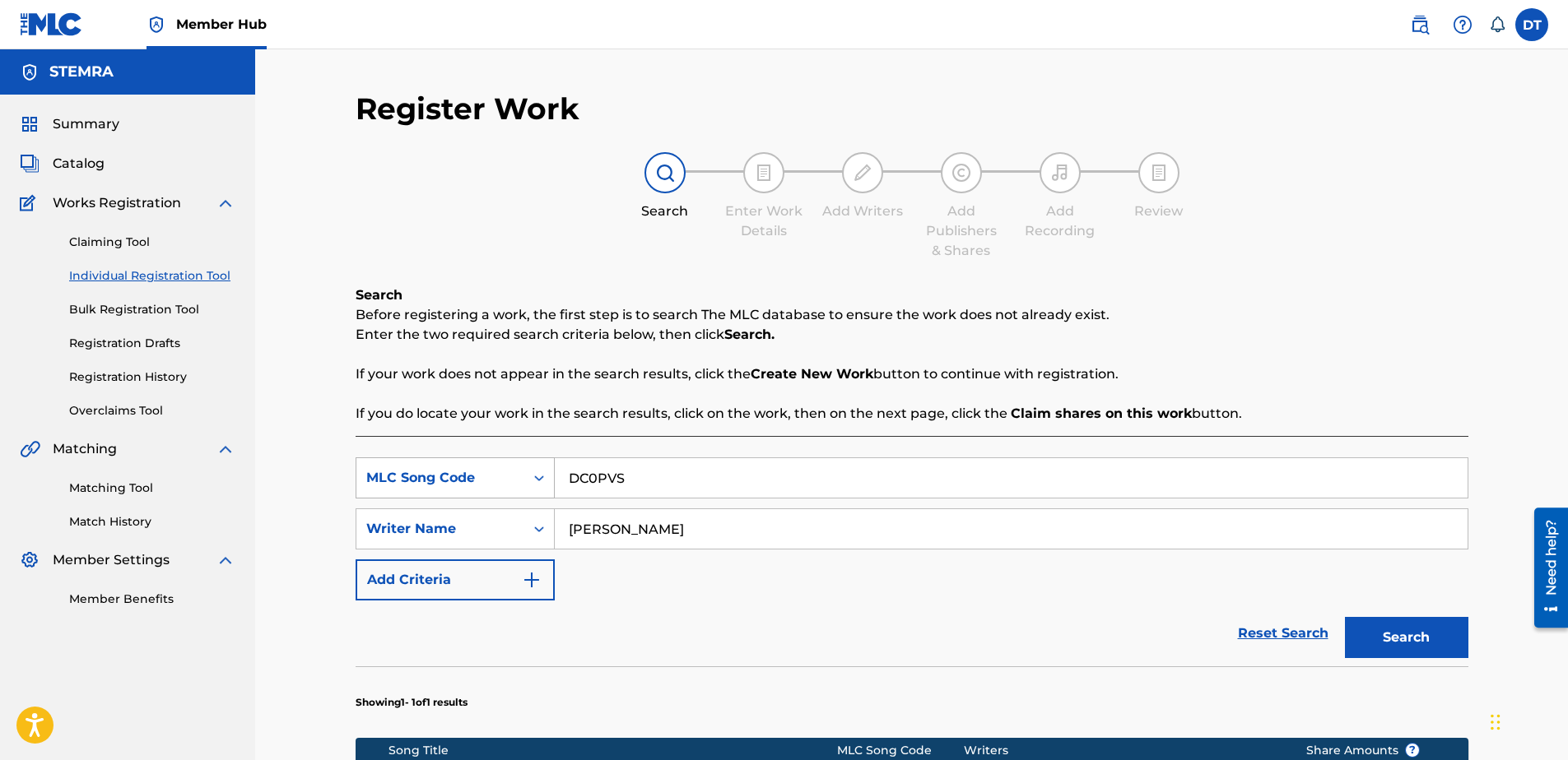
drag, startPoint x: 641, startPoint y: 481, endPoint x: 552, endPoint y: 466, distance: 90.3
click at [552, 466] on div "SearchWithCriteria71e54438-9b80-4494-a966-834b2c441f69 MLC Song Code DC0PVS" at bounding box center [912, 478] width 1113 height 41
paste input "DC0PUS"
type input "DC0PUS"
drag, startPoint x: 591, startPoint y: 519, endPoint x: 549, endPoint y: 517, distance: 42.0
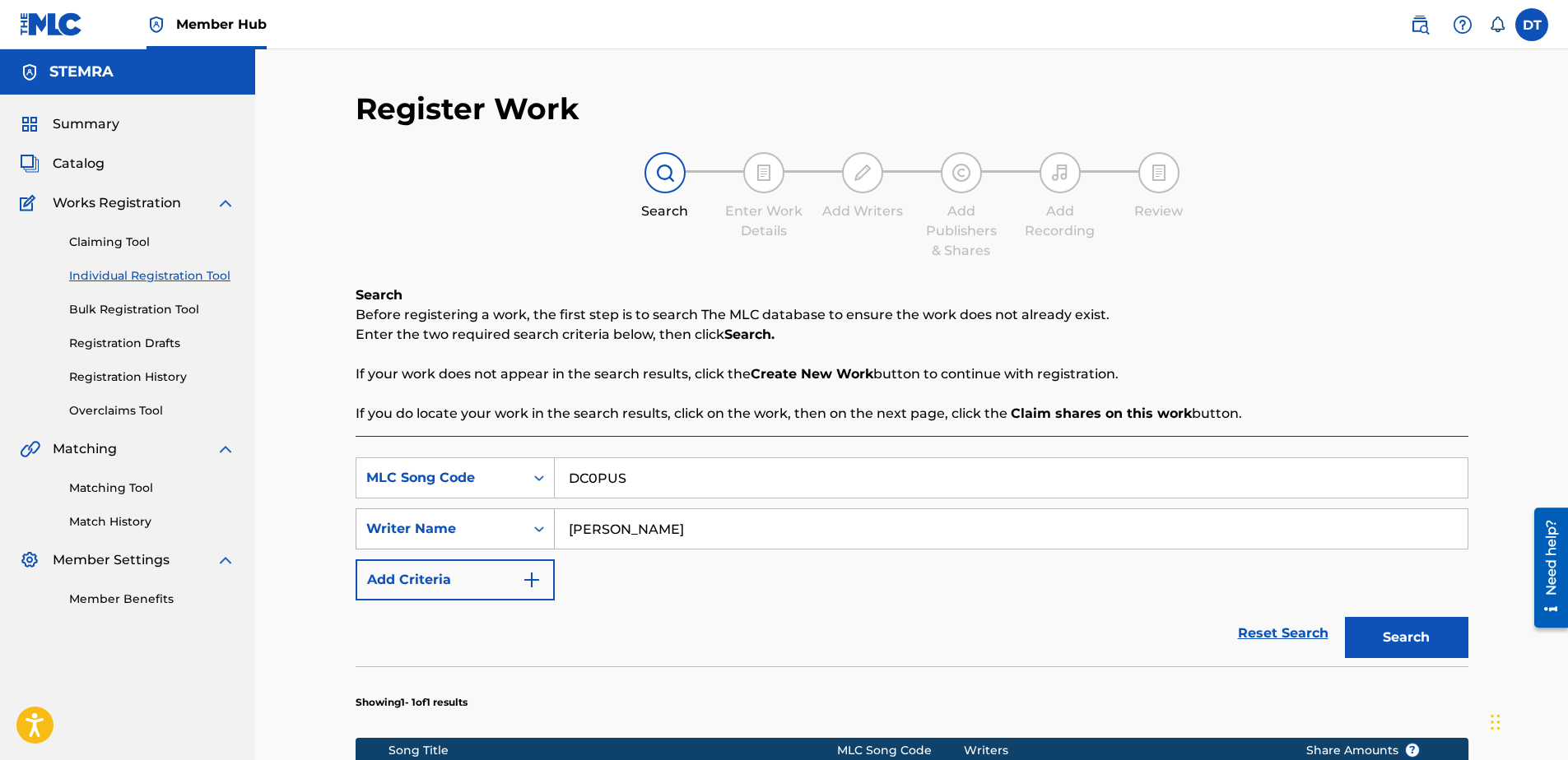
click at [549, 517] on div "SearchWithCriteria9d39d1cf-b0ce-4514-8605-48c81afdb294 Writer Name [PERSON_NAME]" at bounding box center [912, 529] width 1113 height 41
click at [653, 533] on input "Search Form" at bounding box center [1011, 529] width 913 height 39
paste input "[PERSON_NAME]"
type input "[PERSON_NAME]"
click at [1398, 634] on button "Search" at bounding box center [1407, 637] width 124 height 41
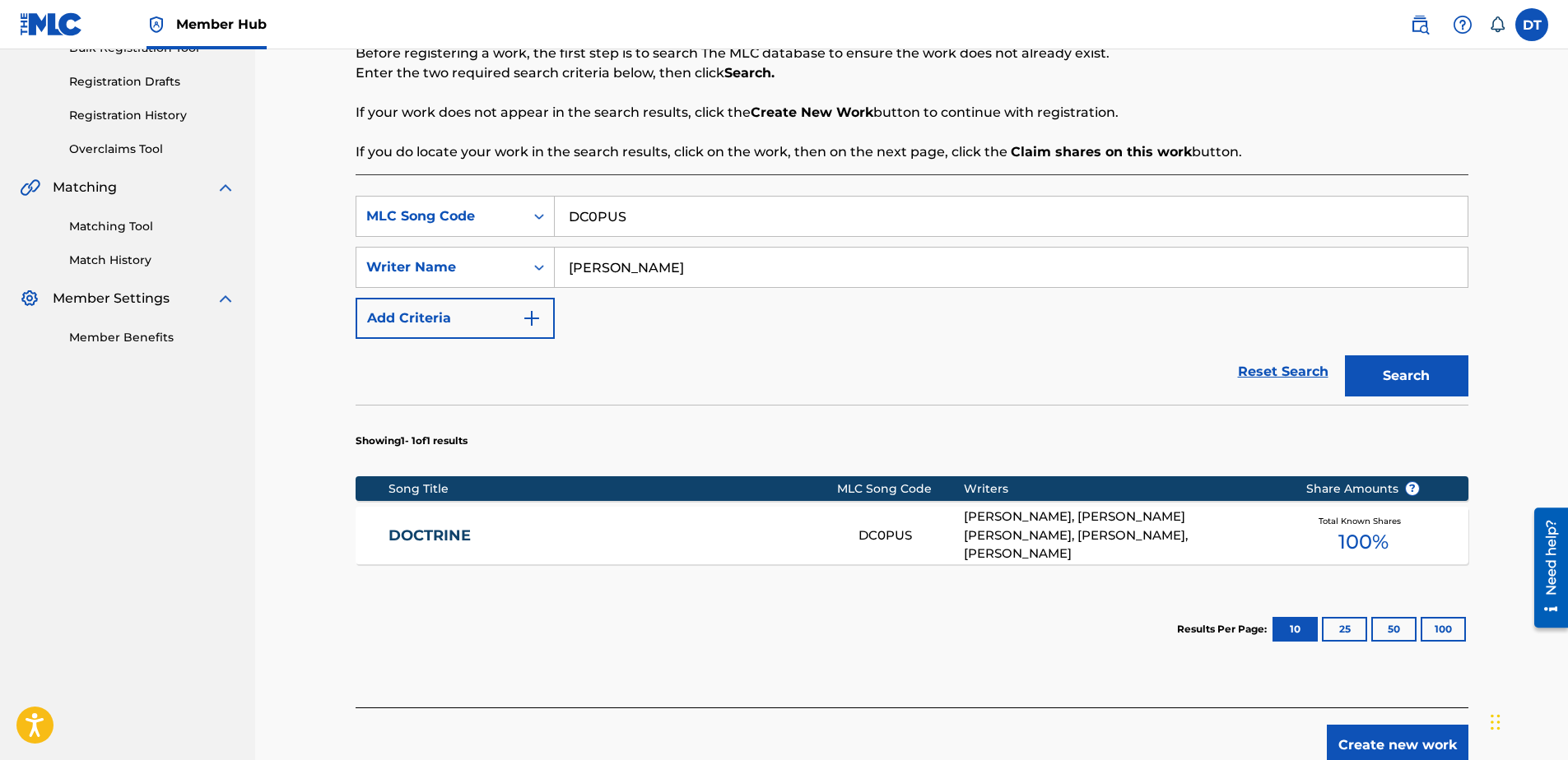
scroll to position [329, 0]
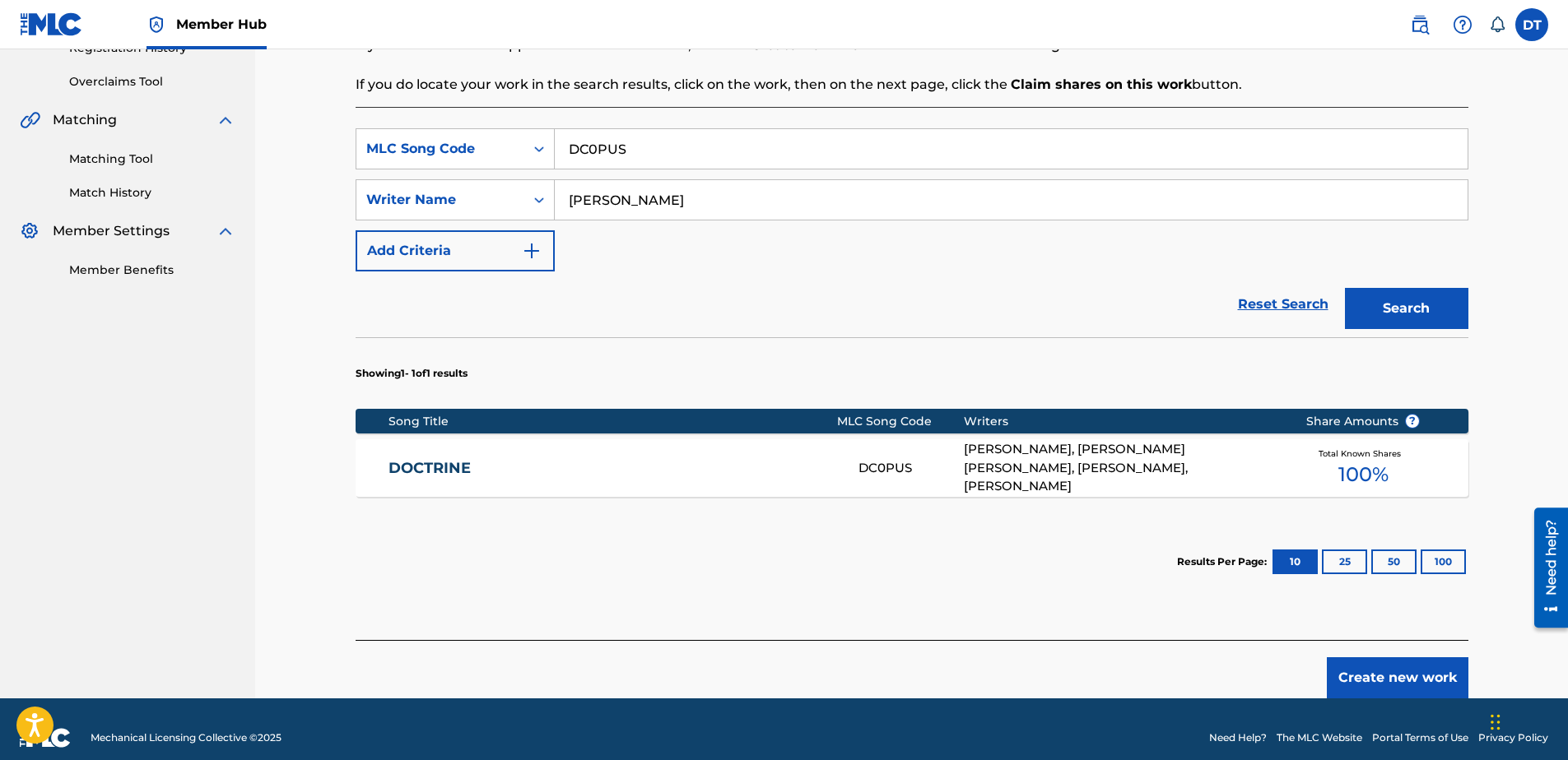
click at [452, 462] on link "DOCTRINE" at bounding box center [612, 468] width 447 height 19
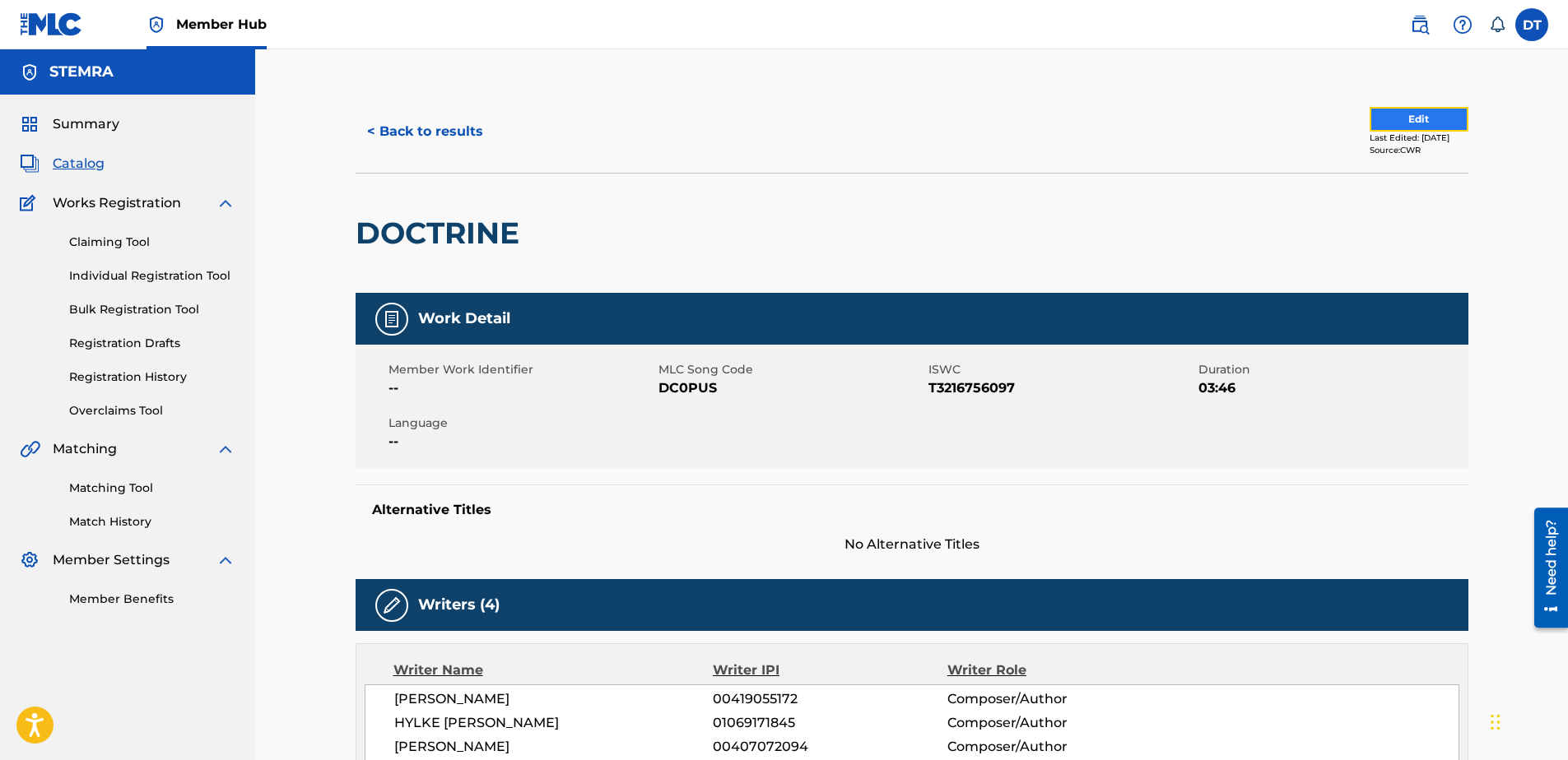
click at [1391, 113] on button "Edit" at bounding box center [1419, 119] width 99 height 25
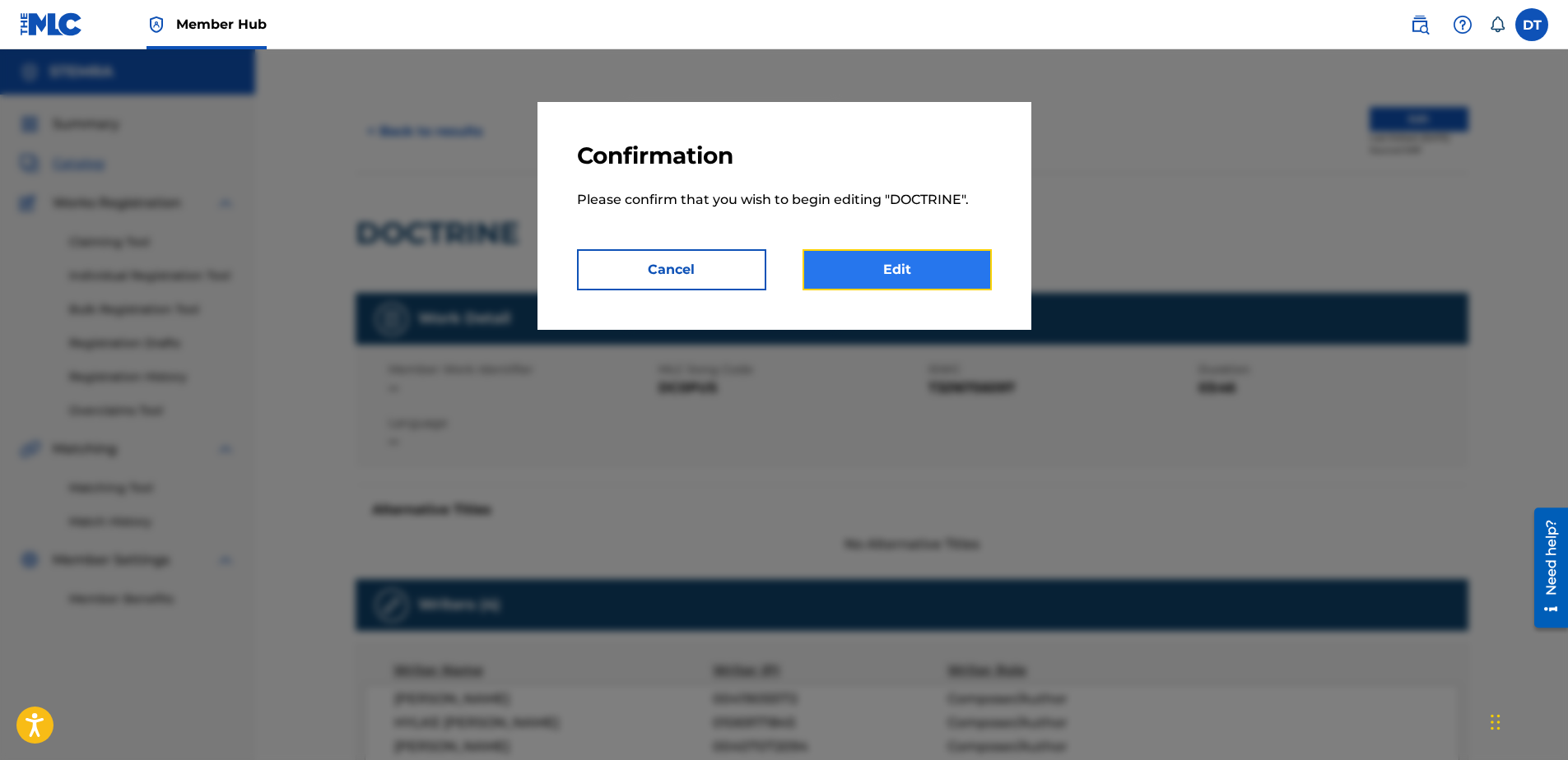
click at [828, 272] on link "Edit" at bounding box center [897, 270] width 189 height 41
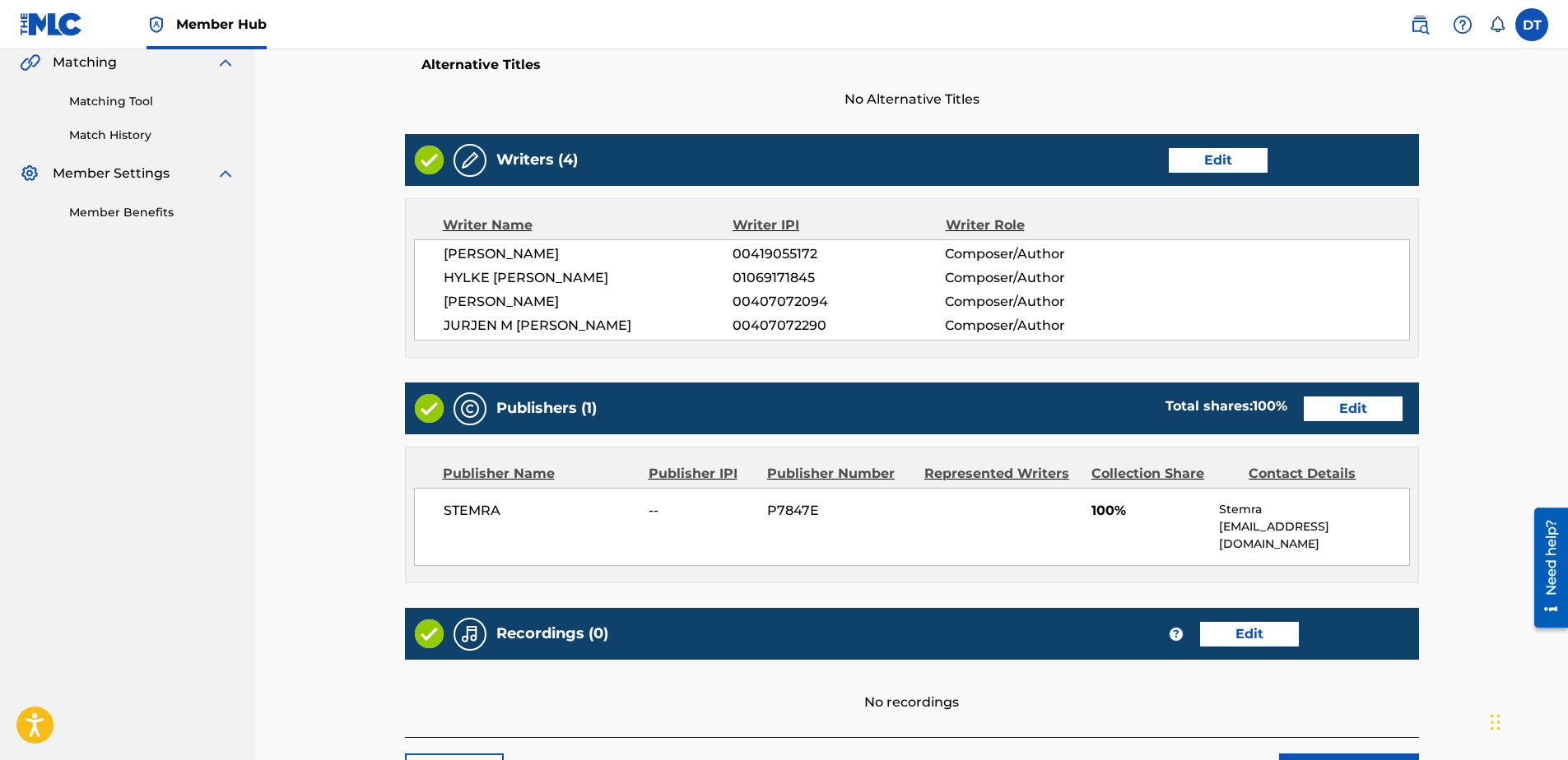
scroll to position [343, 0]
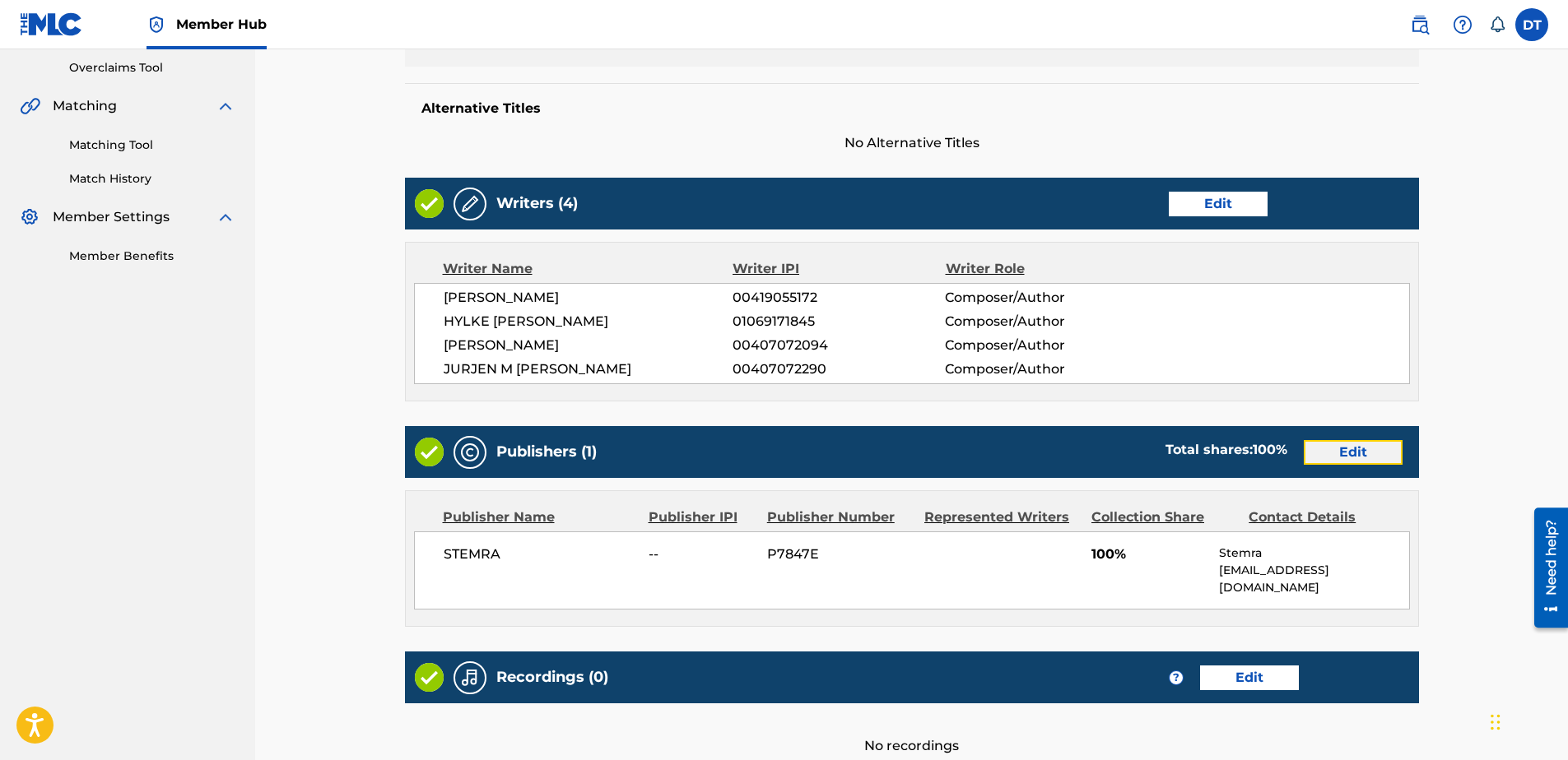
click at [1356, 453] on link "Edit" at bounding box center [1353, 452] width 99 height 25
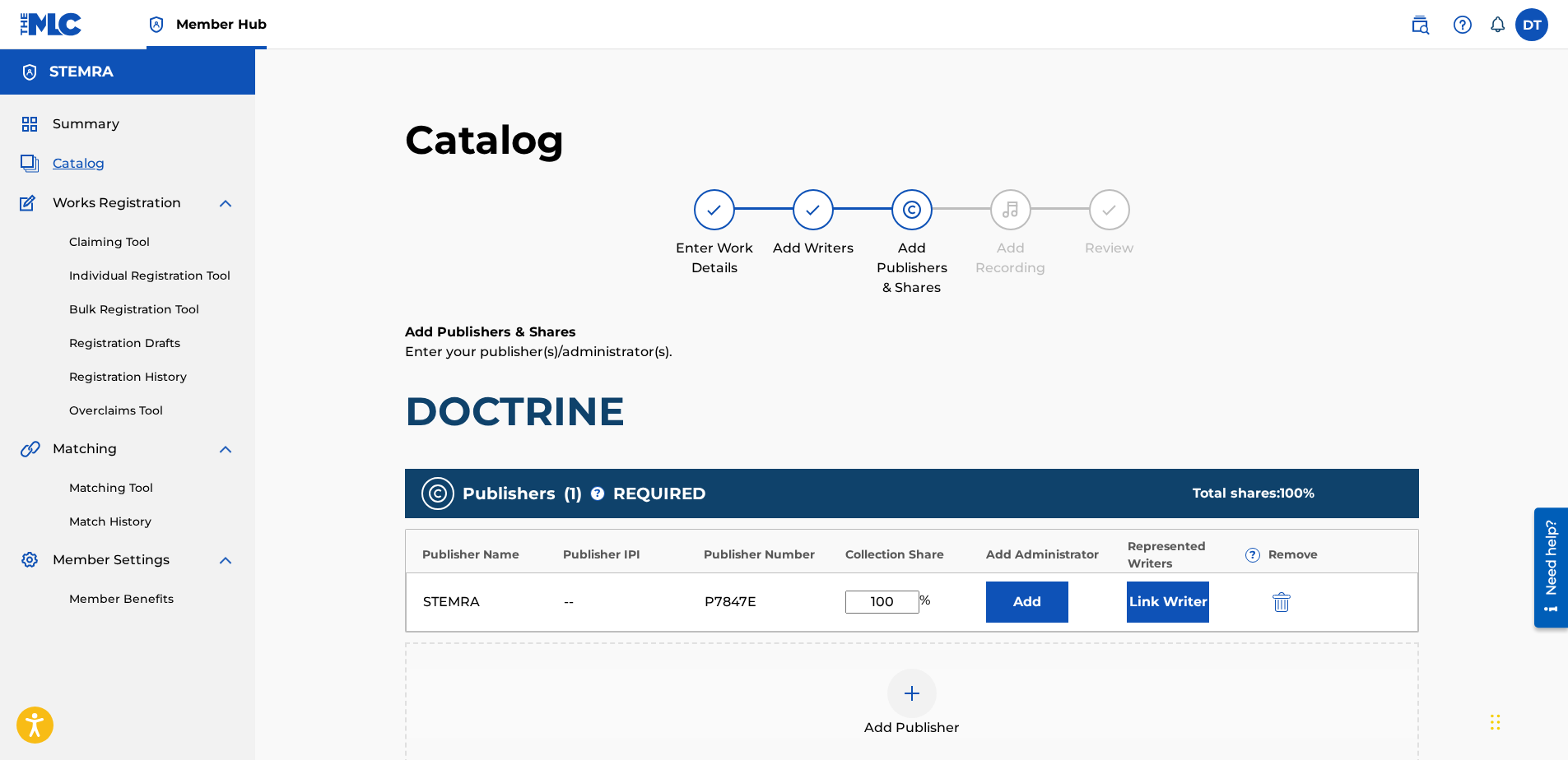
drag, startPoint x: 898, startPoint y: 605, endPoint x: 830, endPoint y: 582, distance: 71.8
click at [830, 582] on div "STEMRA -- P7847E 100 % Add Link Writer" at bounding box center [913, 602] width 1013 height 59
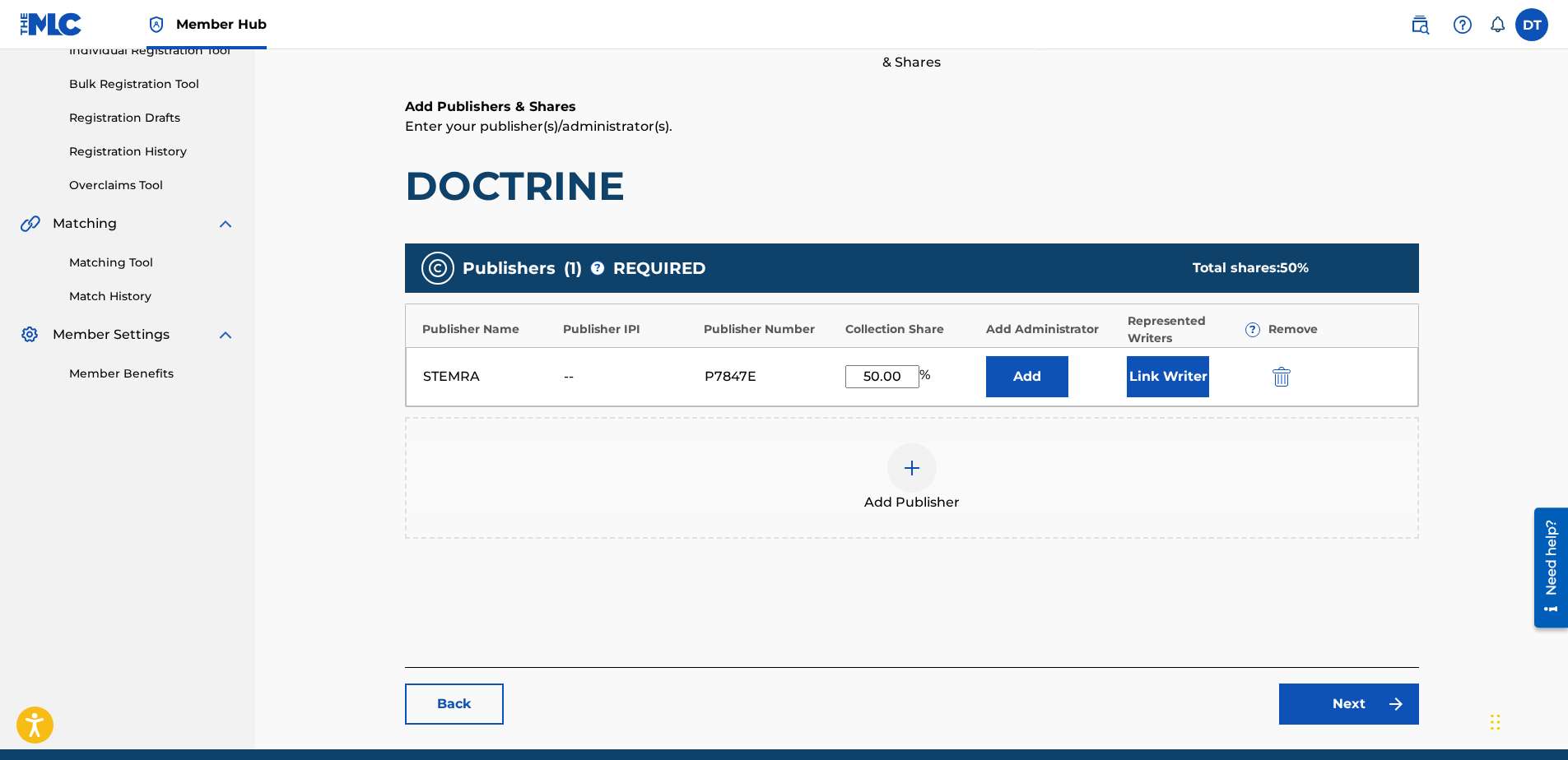
scroll to position [293, 0]
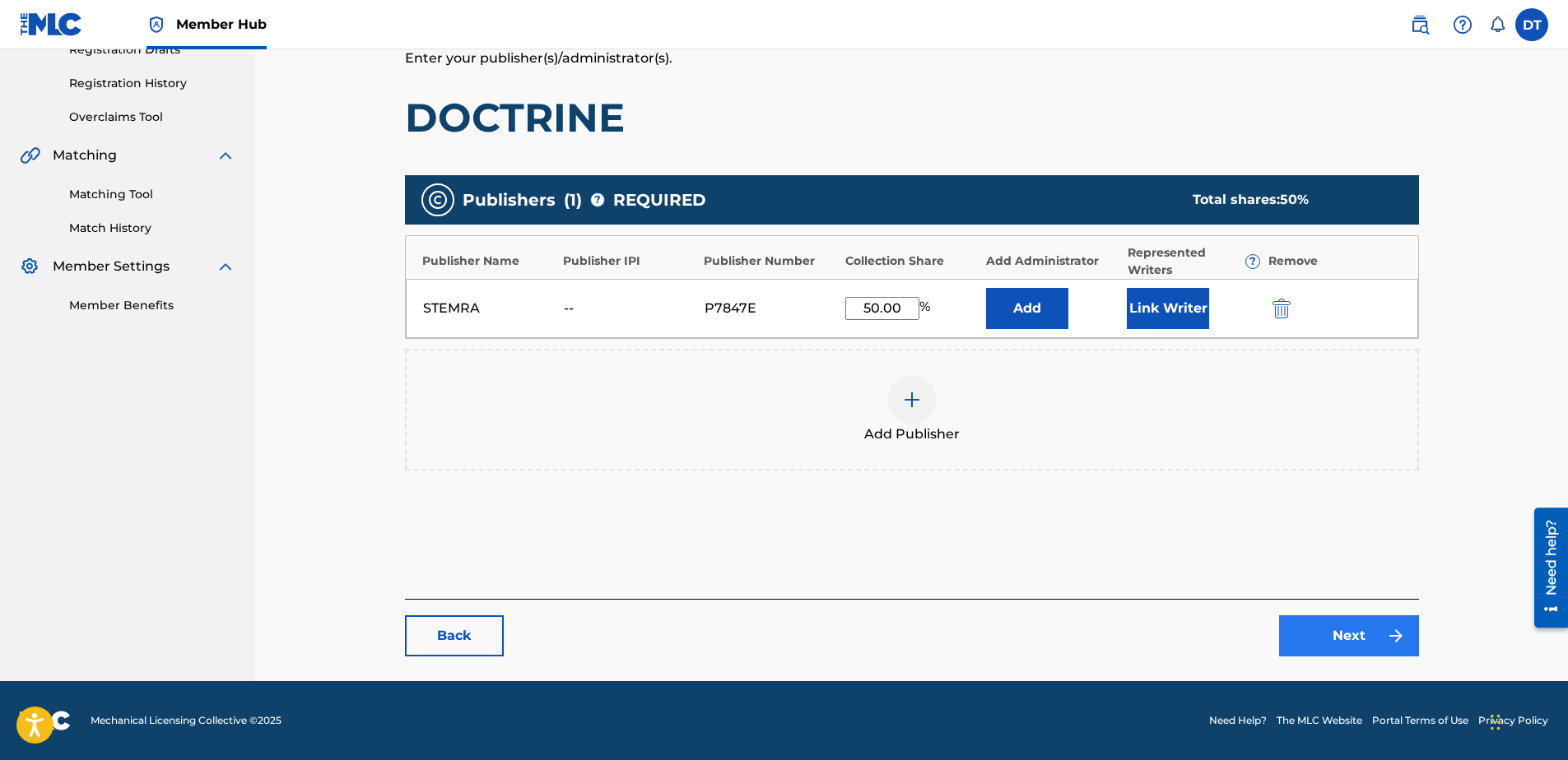
type input "50.00"
click at [1360, 635] on link "Next" at bounding box center [1349, 635] width 140 height 41
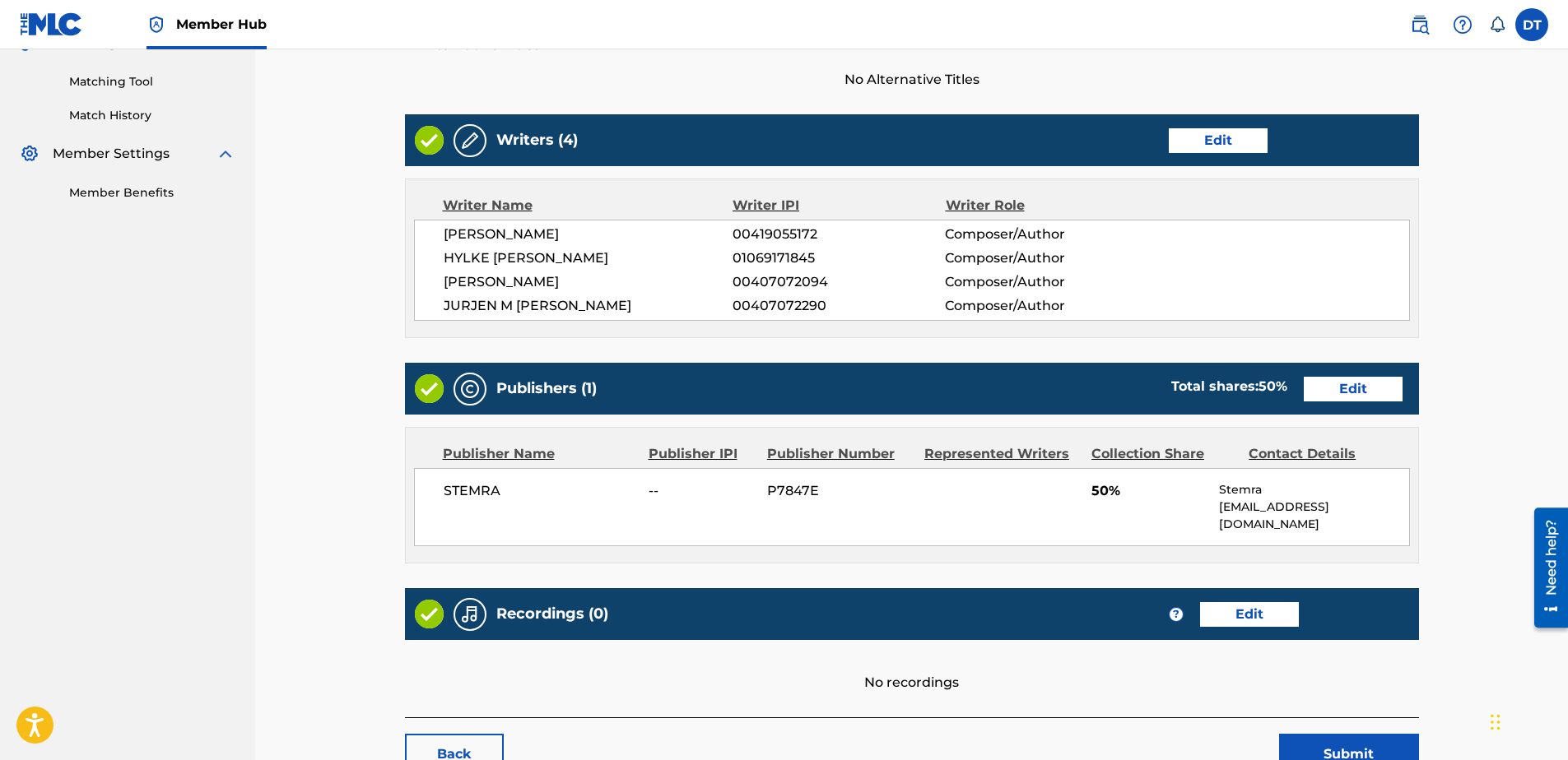
scroll to position [508, 0]
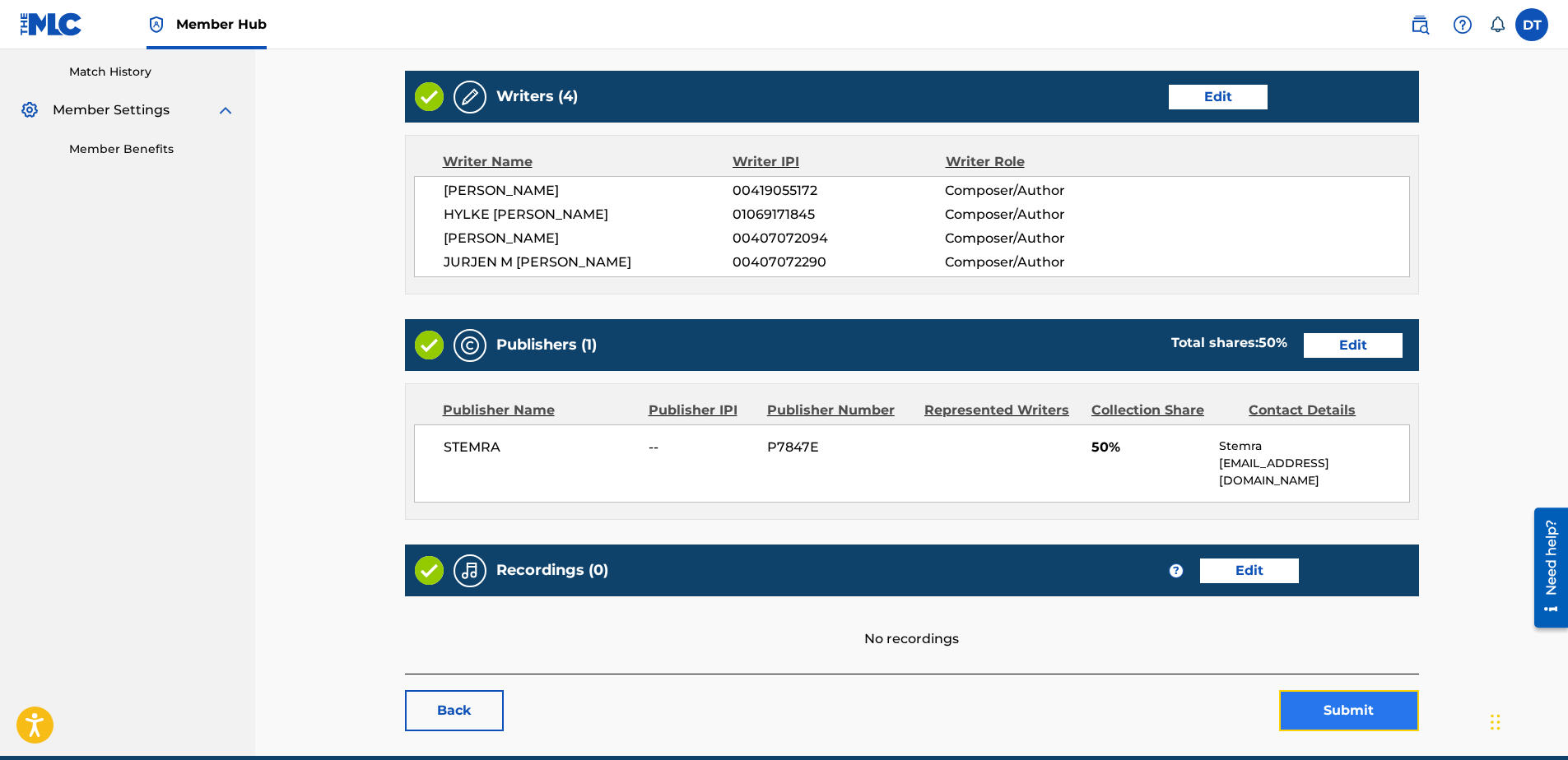
click at [1369, 626] on div "< Back DOCTRINE Work Detail Edit Member Work Identifier -- MLC Song Code DC0PUS…" at bounding box center [912, 198] width 1014 height 1066
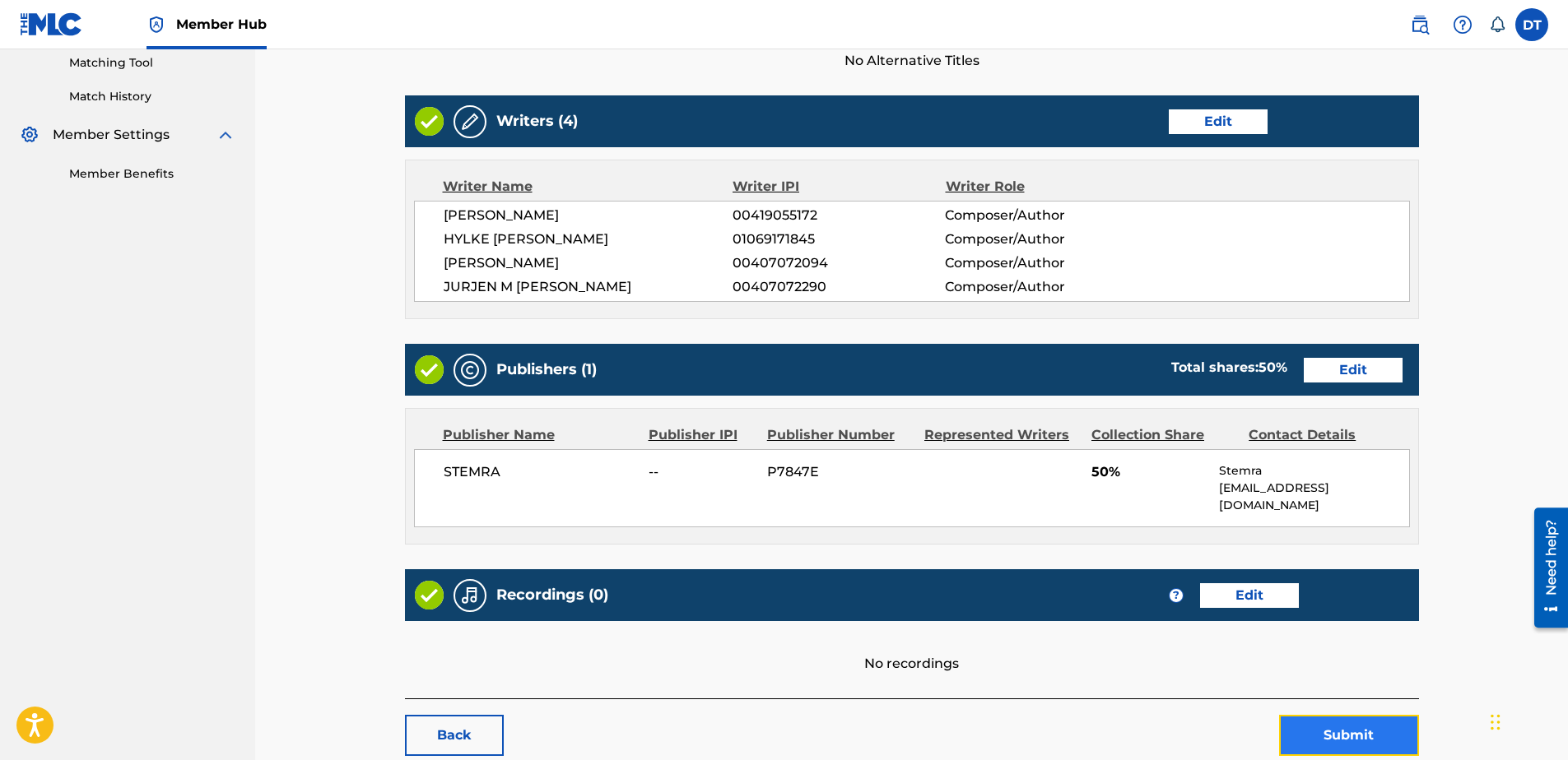
click at [1333, 715] on button "Submit" at bounding box center [1349, 735] width 140 height 41
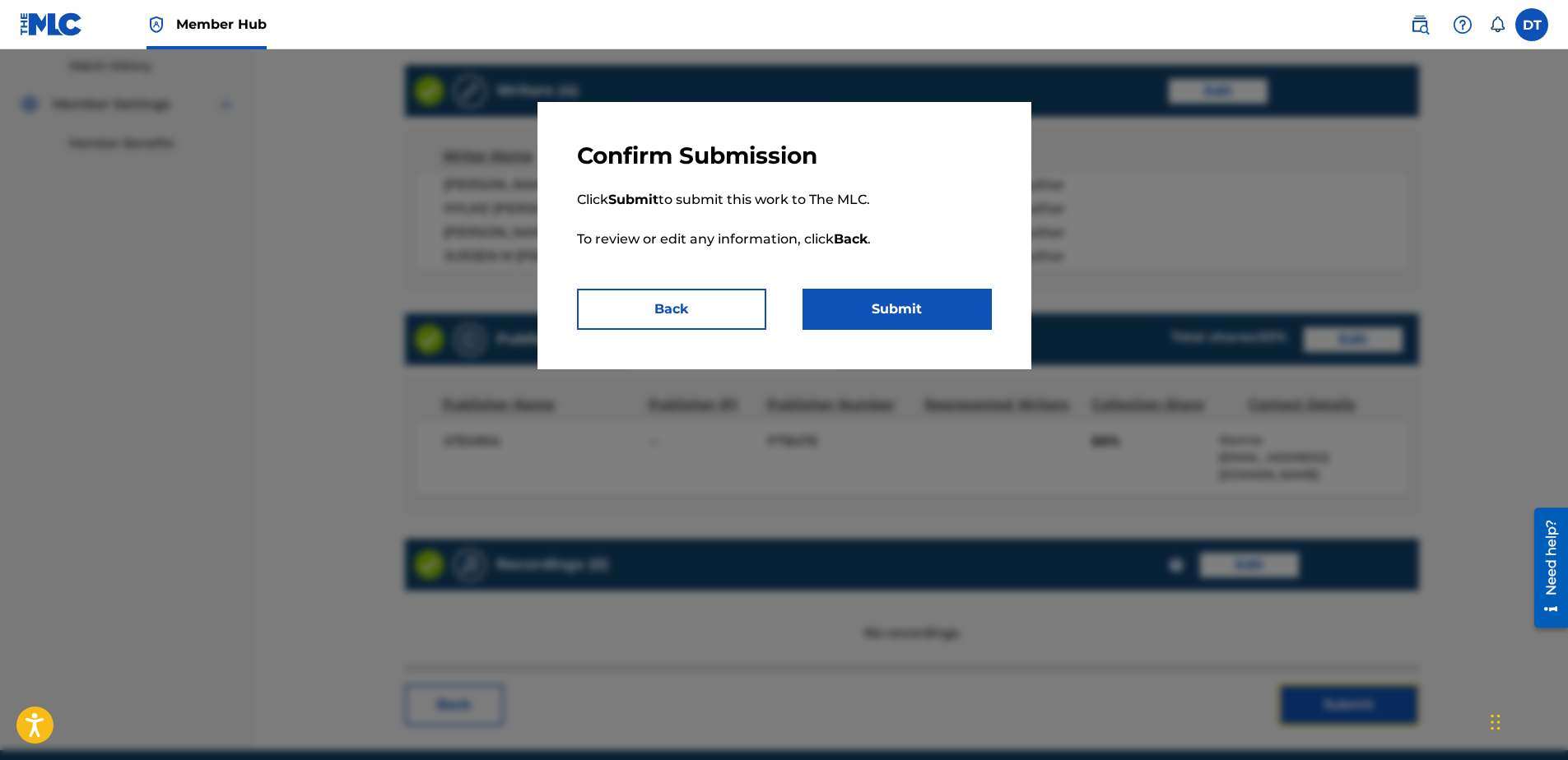
scroll to position [508, 0]
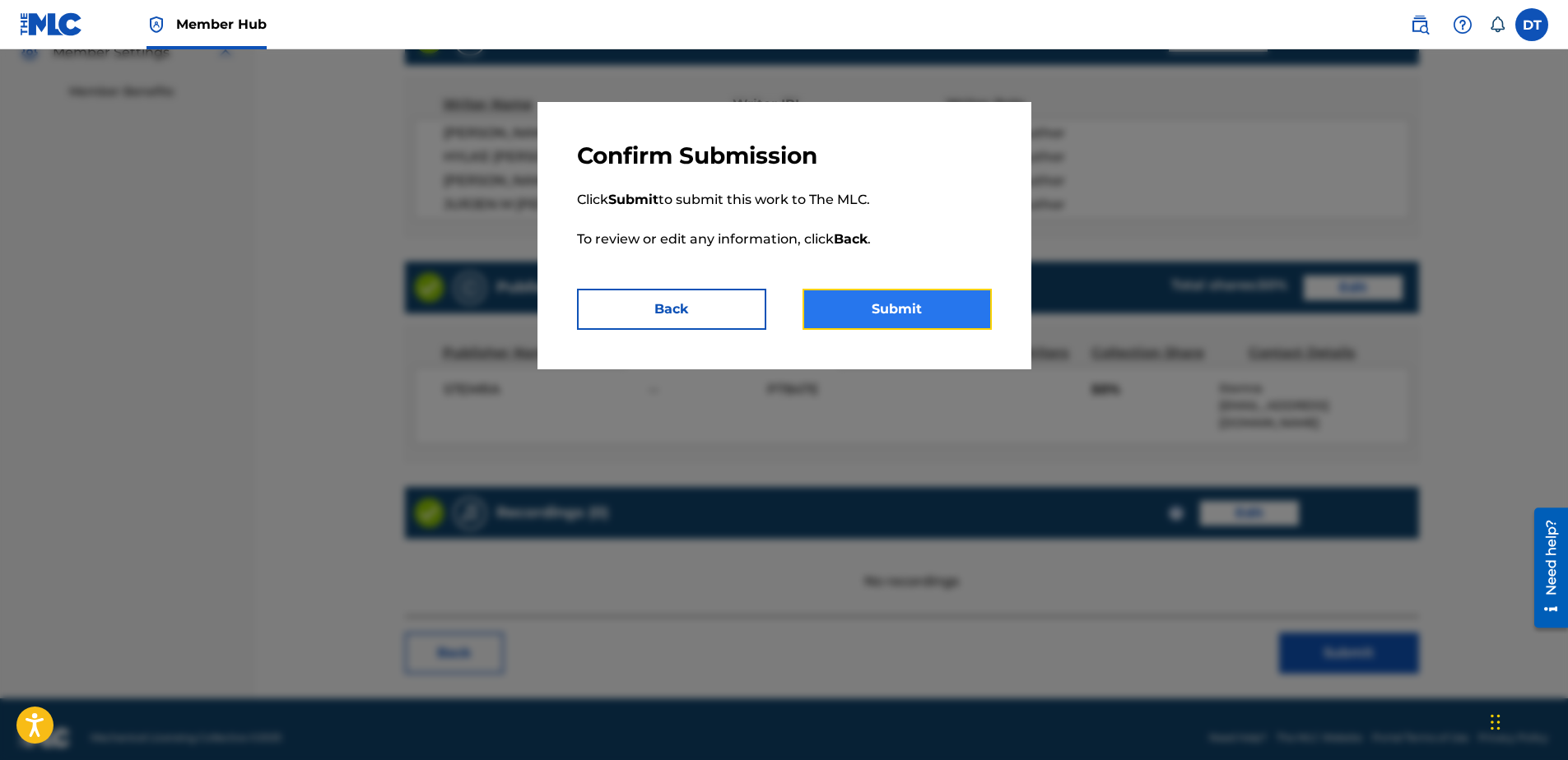
click at [919, 306] on button "Submit" at bounding box center [897, 309] width 189 height 41
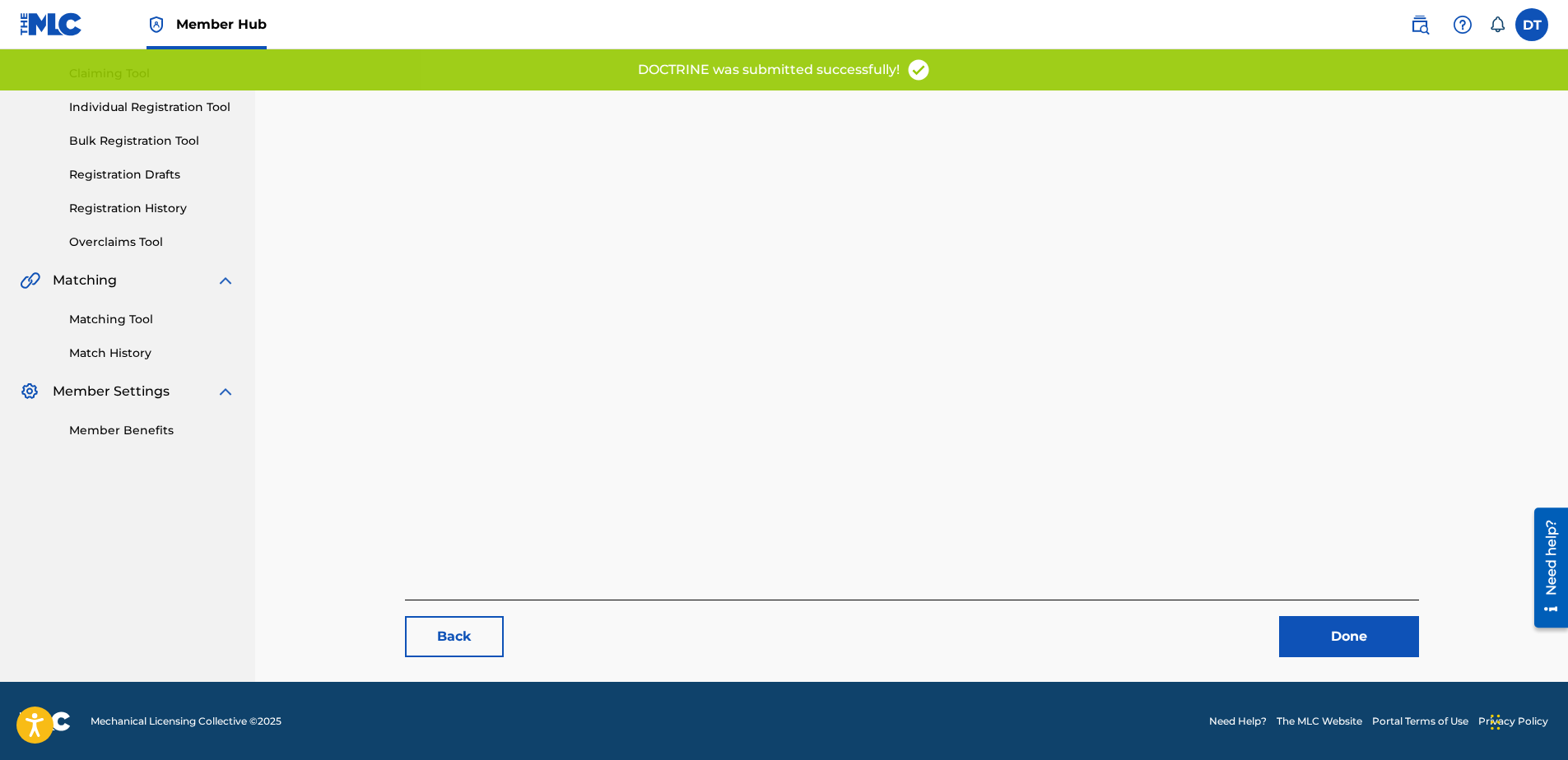
scroll to position [170, 0]
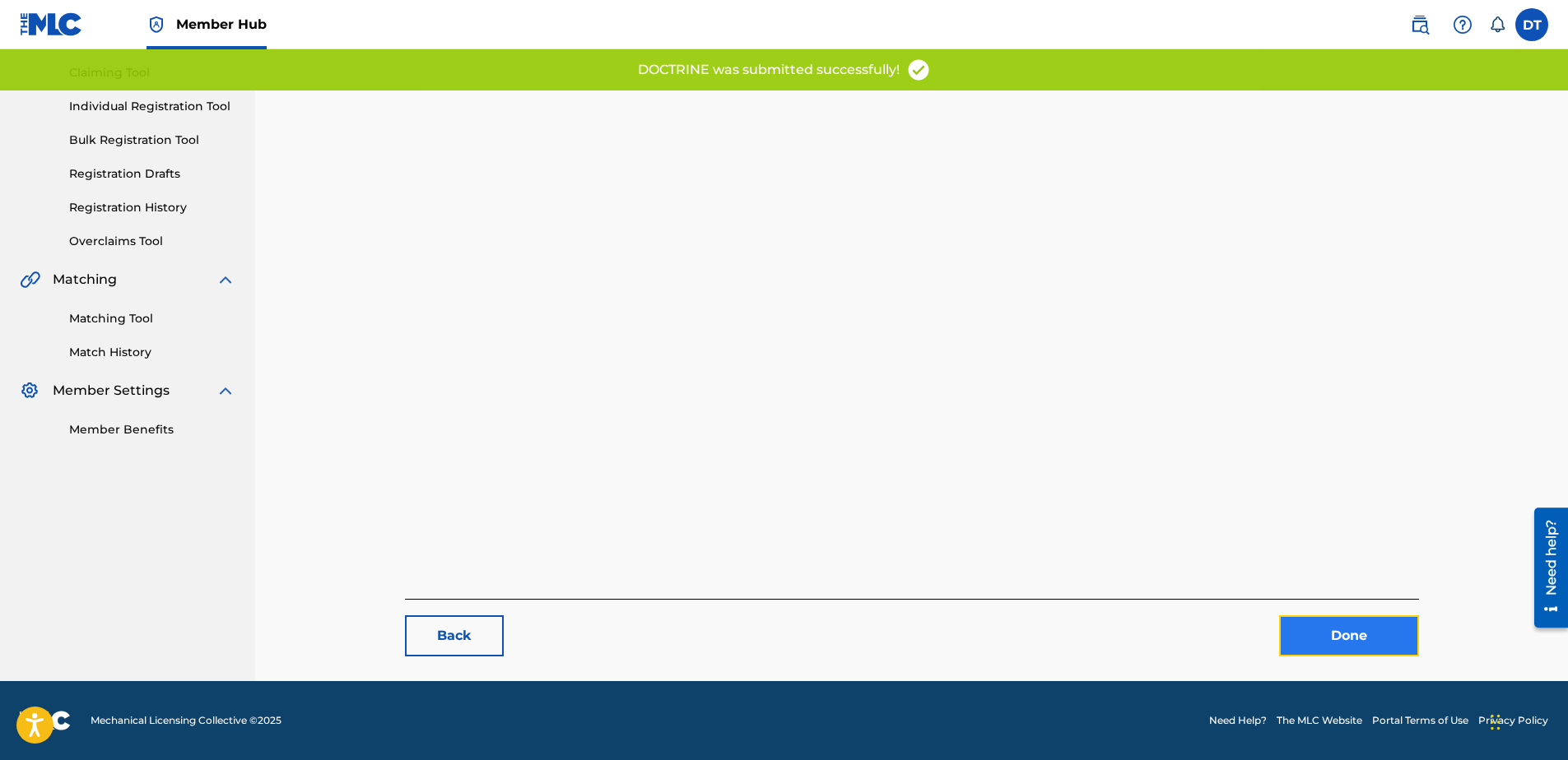
click at [1331, 635] on link "Done" at bounding box center [1349, 635] width 140 height 41
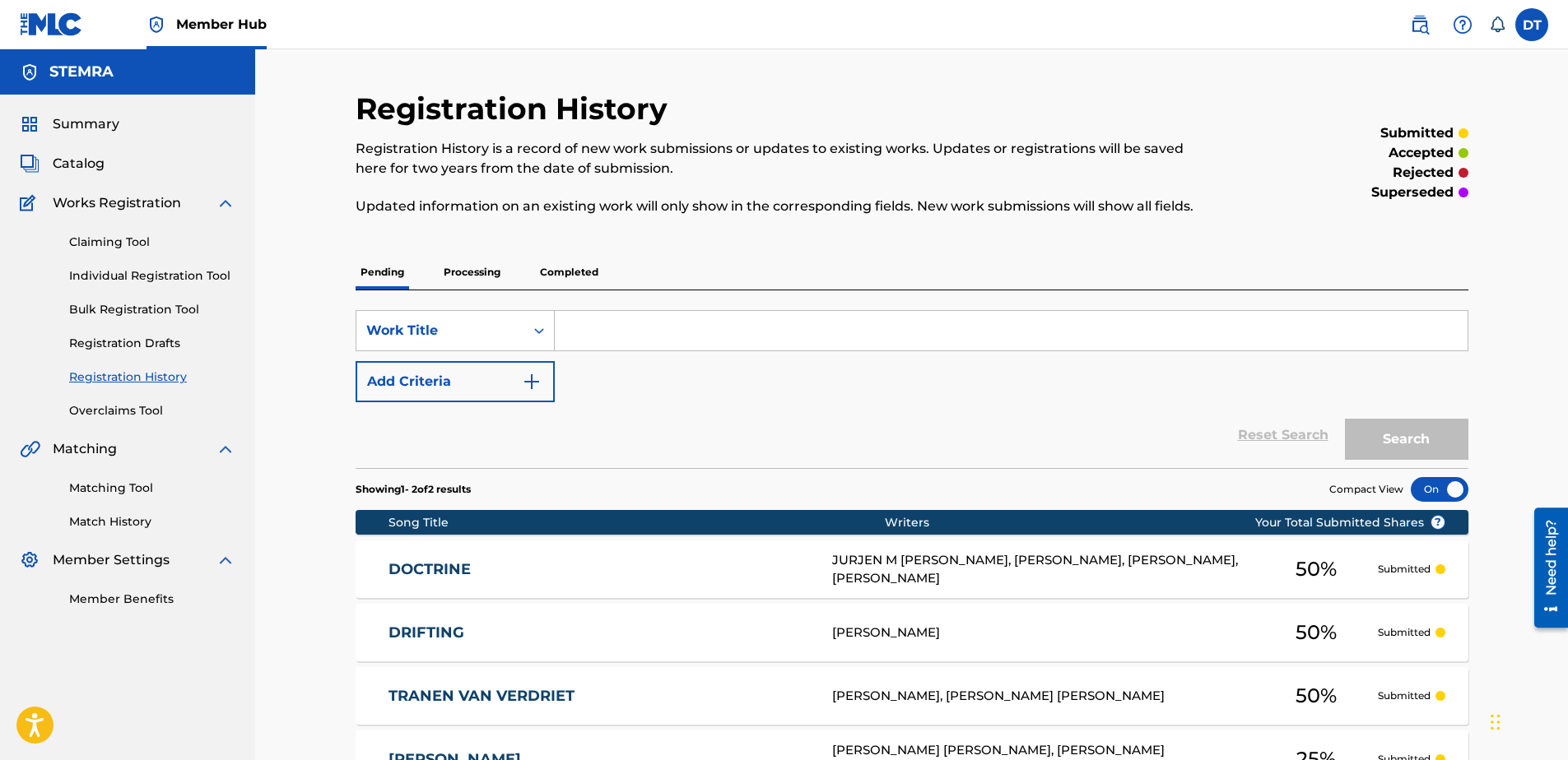
click at [604, 334] on input "Search Form" at bounding box center [1011, 330] width 913 height 39
paste input "KE6QQS"
drag, startPoint x: 566, startPoint y: 331, endPoint x: 596, endPoint y: 313, distance: 35.0
click at [566, 330] on input "KE6QQS" at bounding box center [1011, 330] width 913 height 39
type input "KE6QQS"
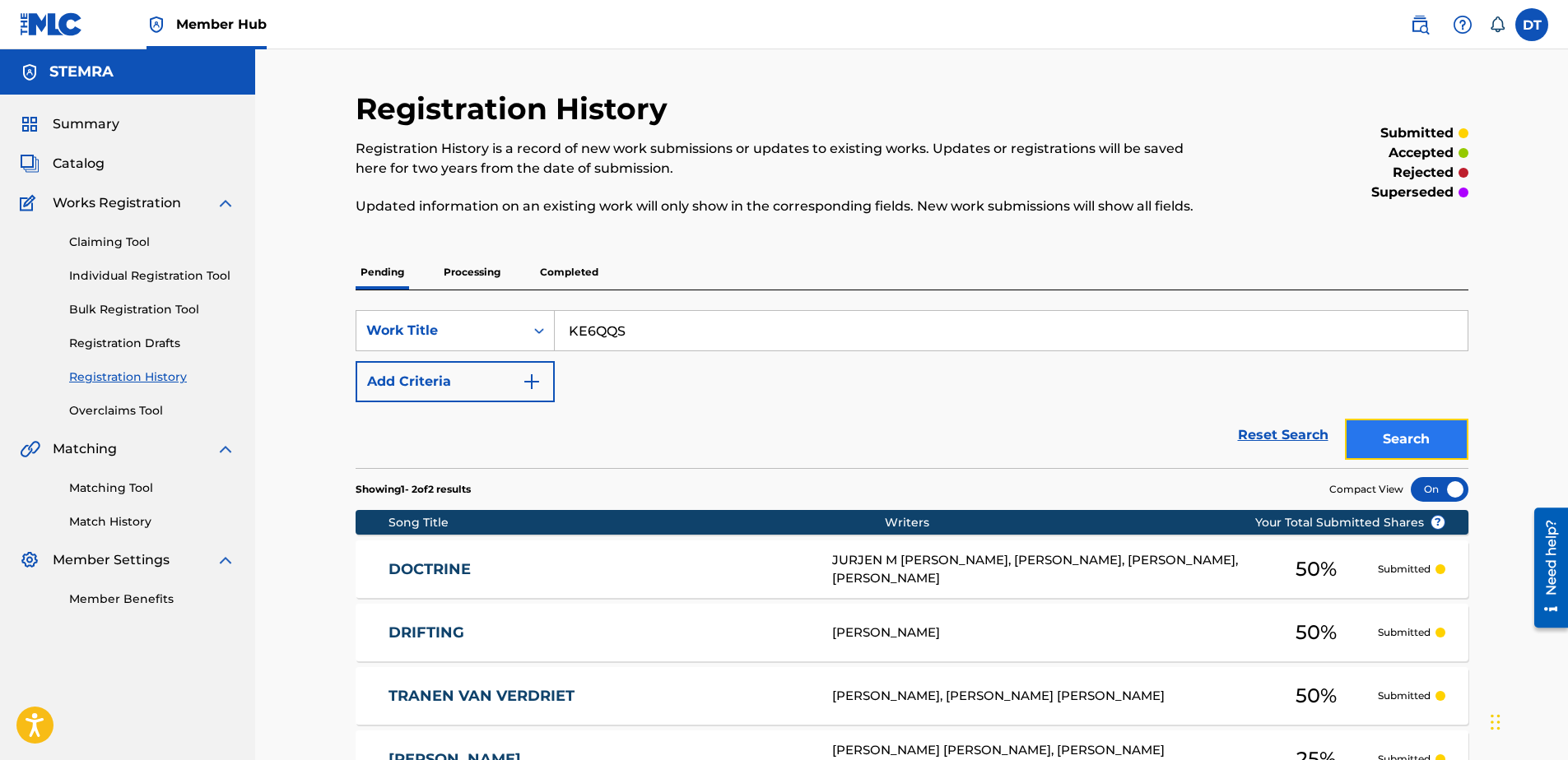
click at [1417, 430] on button "Search" at bounding box center [1407, 439] width 124 height 41
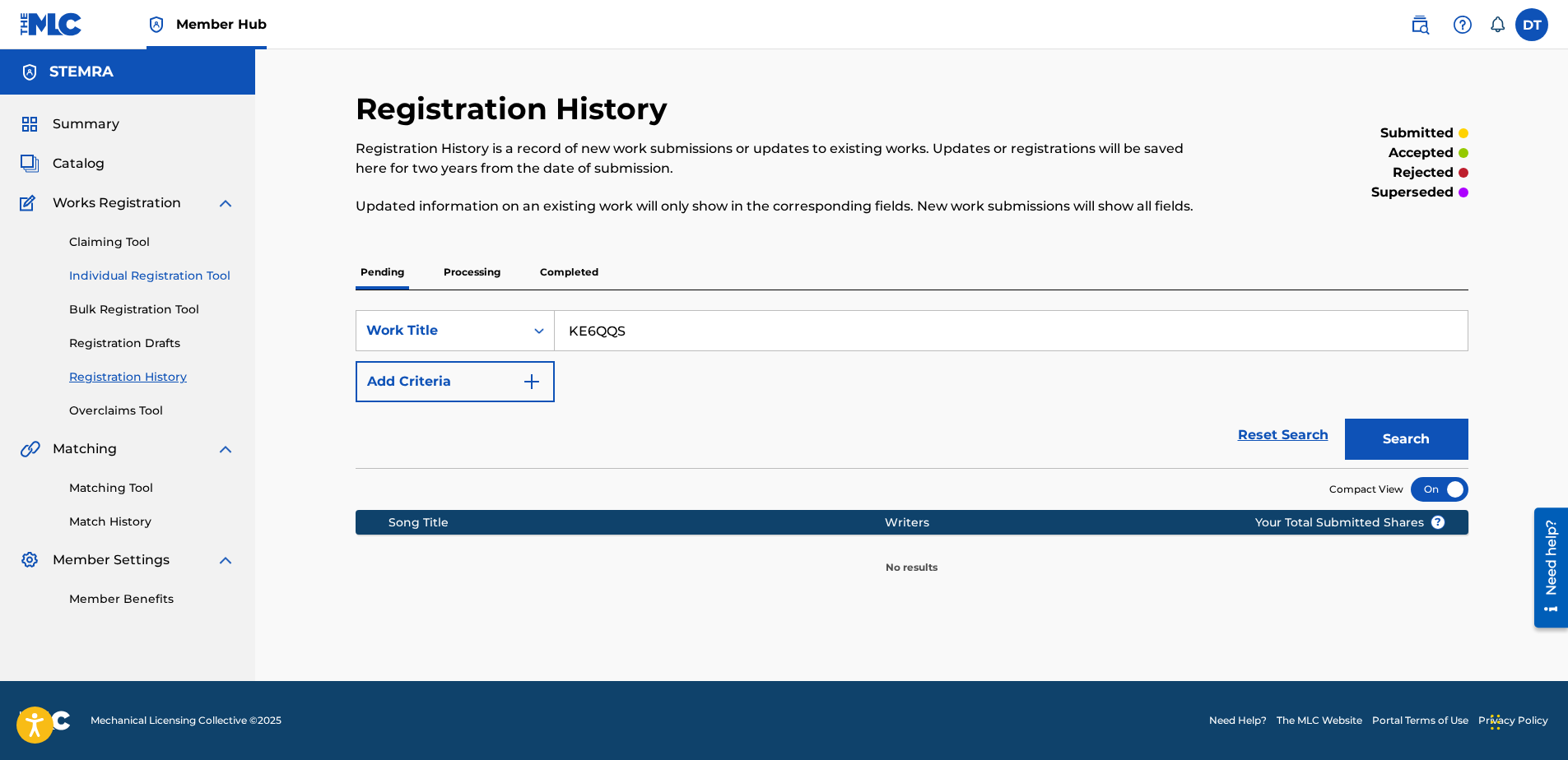
click at [105, 271] on link "Individual Registration Tool" at bounding box center [151, 277] width 166 height 18
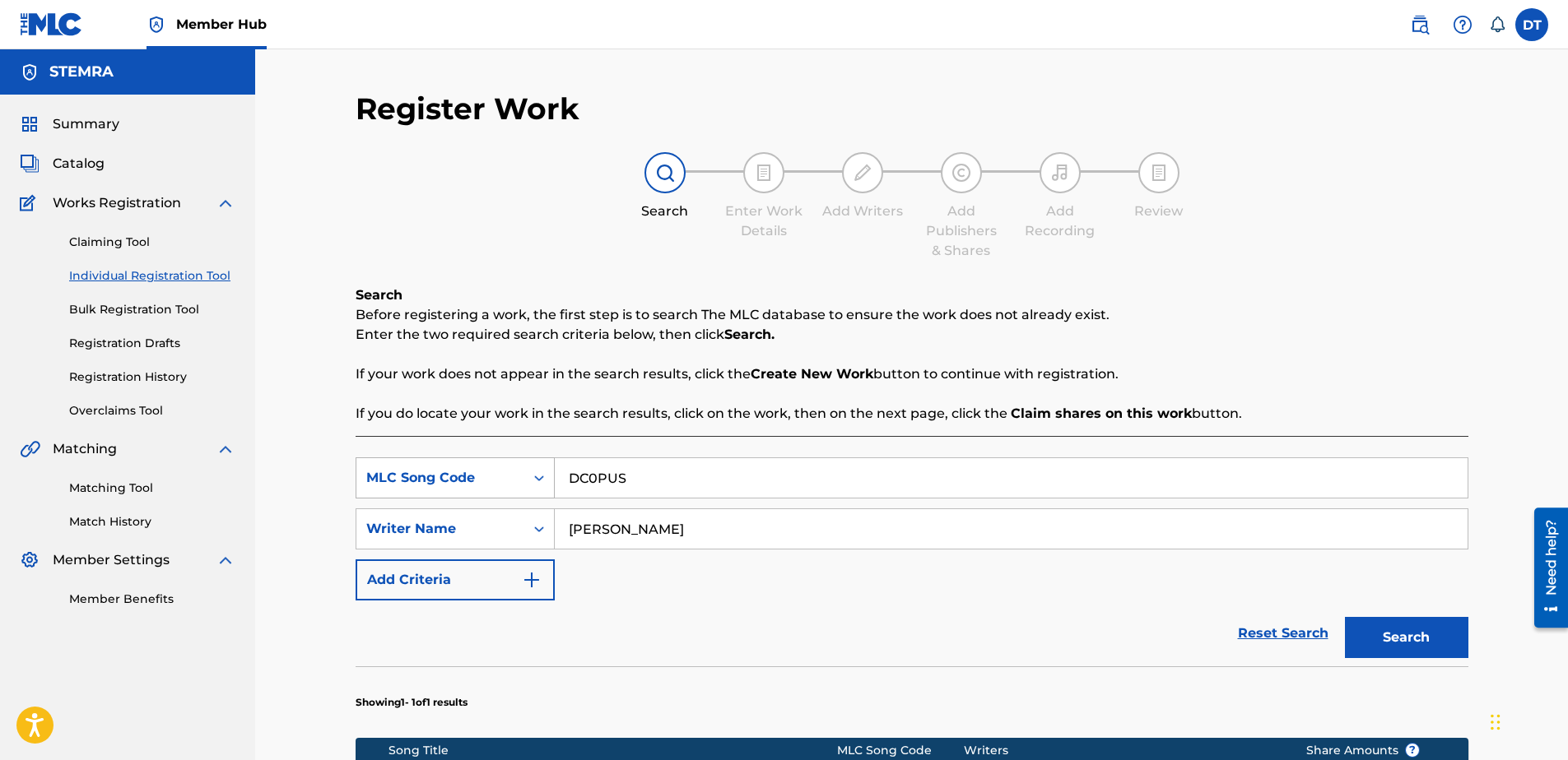
drag, startPoint x: 653, startPoint y: 482, endPoint x: 515, endPoint y: 469, distance: 138.6
click at [515, 469] on div "SearchWithCriteria71e54438-9b80-4494-a966-834b2c441f69 MLC Song Code DC0PUS" at bounding box center [912, 478] width 1113 height 41
paste input "KE6QQS"
type input "KE6QQS"
drag, startPoint x: 726, startPoint y: 531, endPoint x: 560, endPoint y: 532, distance: 166.0
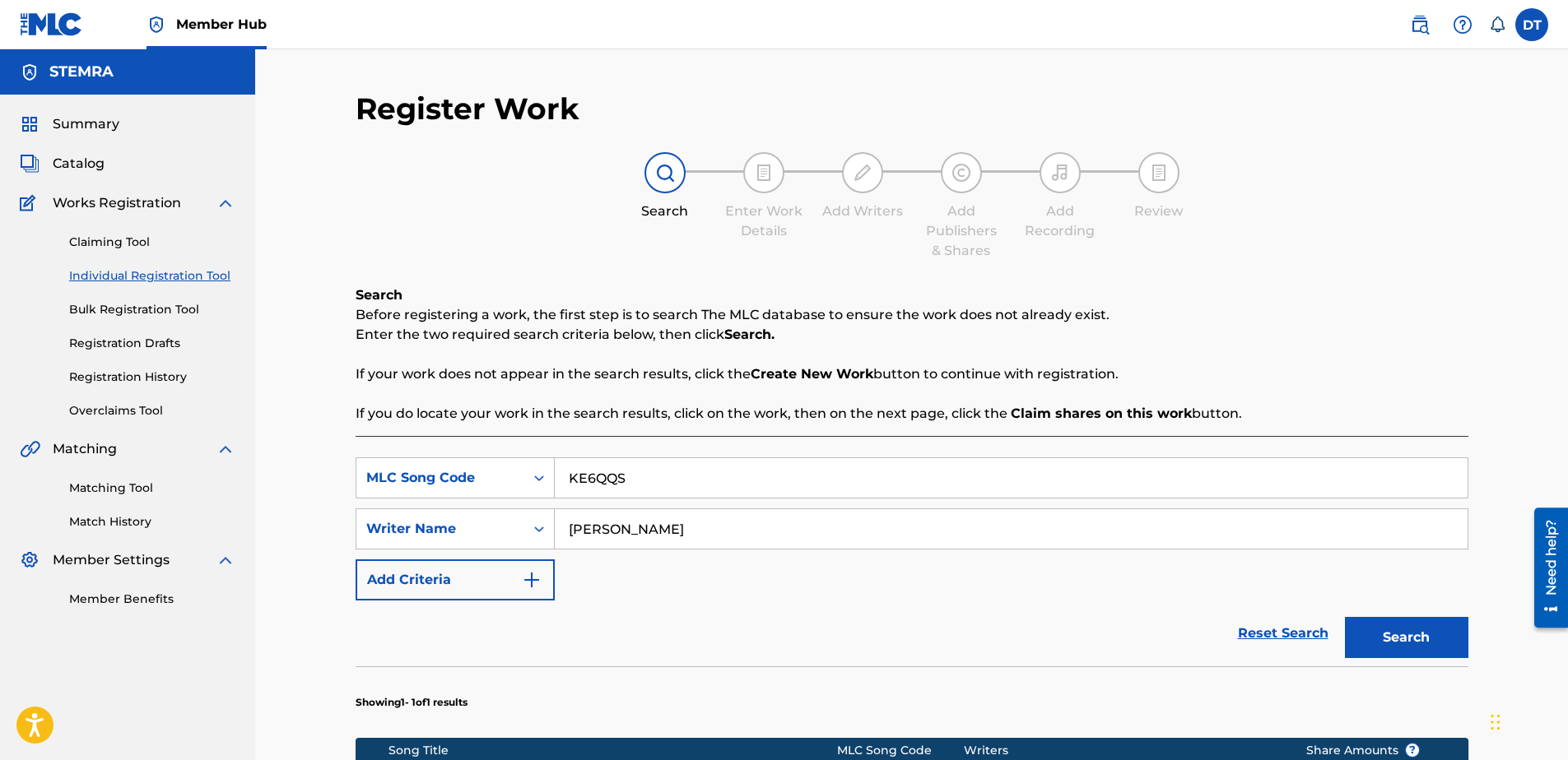
click at [552, 530] on div "SearchWithCriteria9d39d1cf-b0ce-4514-8605-48c81afdb294 Writer Name [PERSON_NAME]" at bounding box center [912, 529] width 1113 height 41
drag, startPoint x: 645, startPoint y: 527, endPoint x: 630, endPoint y: 532, distance: 15.8
click at [643, 526] on input "Search Form" at bounding box center [1011, 529] width 913 height 39
paste input "[PERSON_NAME] [PERSON_NAME]"
click at [569, 530] on input "[PERSON_NAME] [PERSON_NAME]" at bounding box center [1011, 529] width 913 height 39
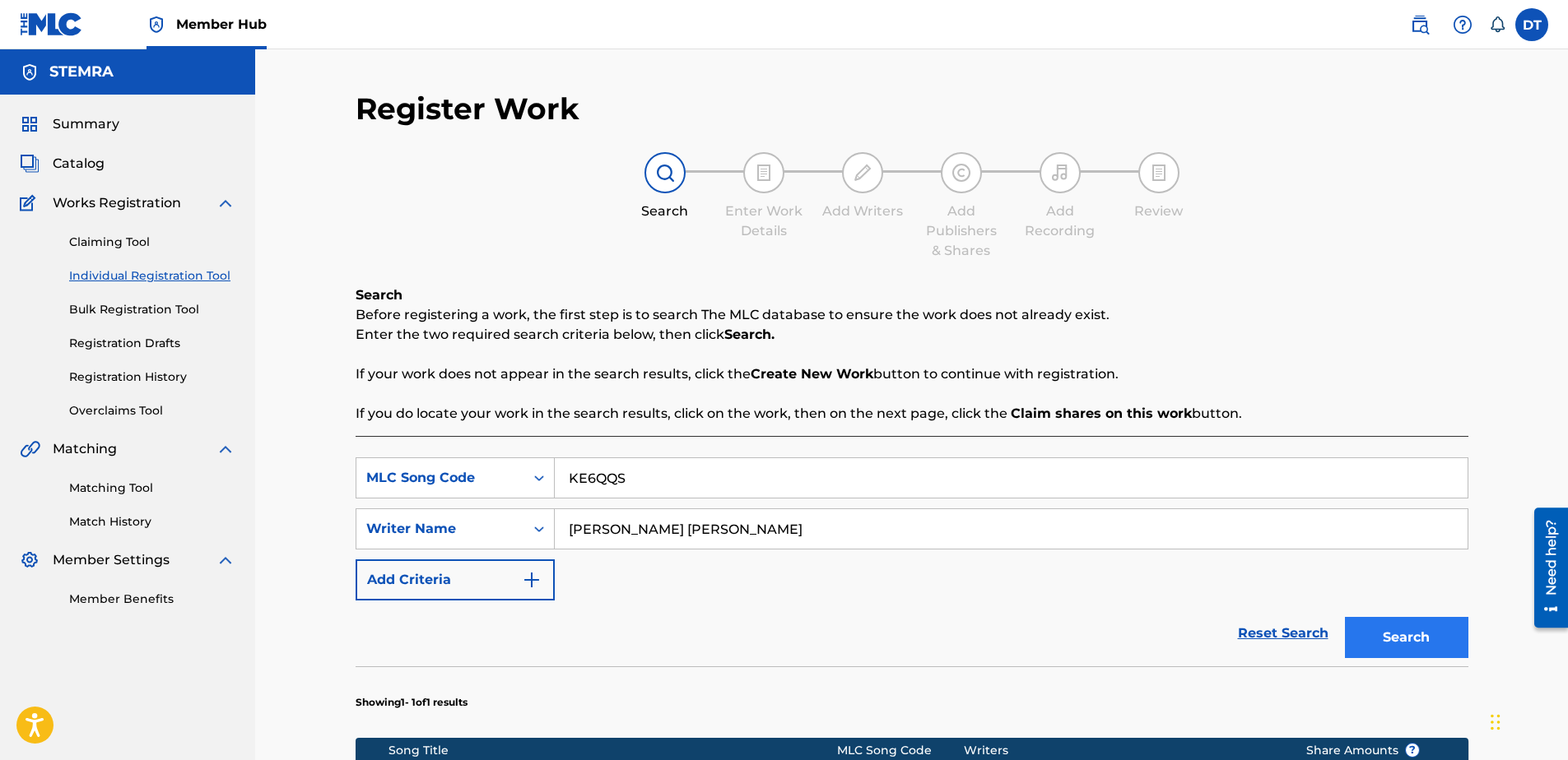
type input "[PERSON_NAME] [PERSON_NAME]"
click at [1384, 628] on button "Search" at bounding box center [1407, 637] width 124 height 41
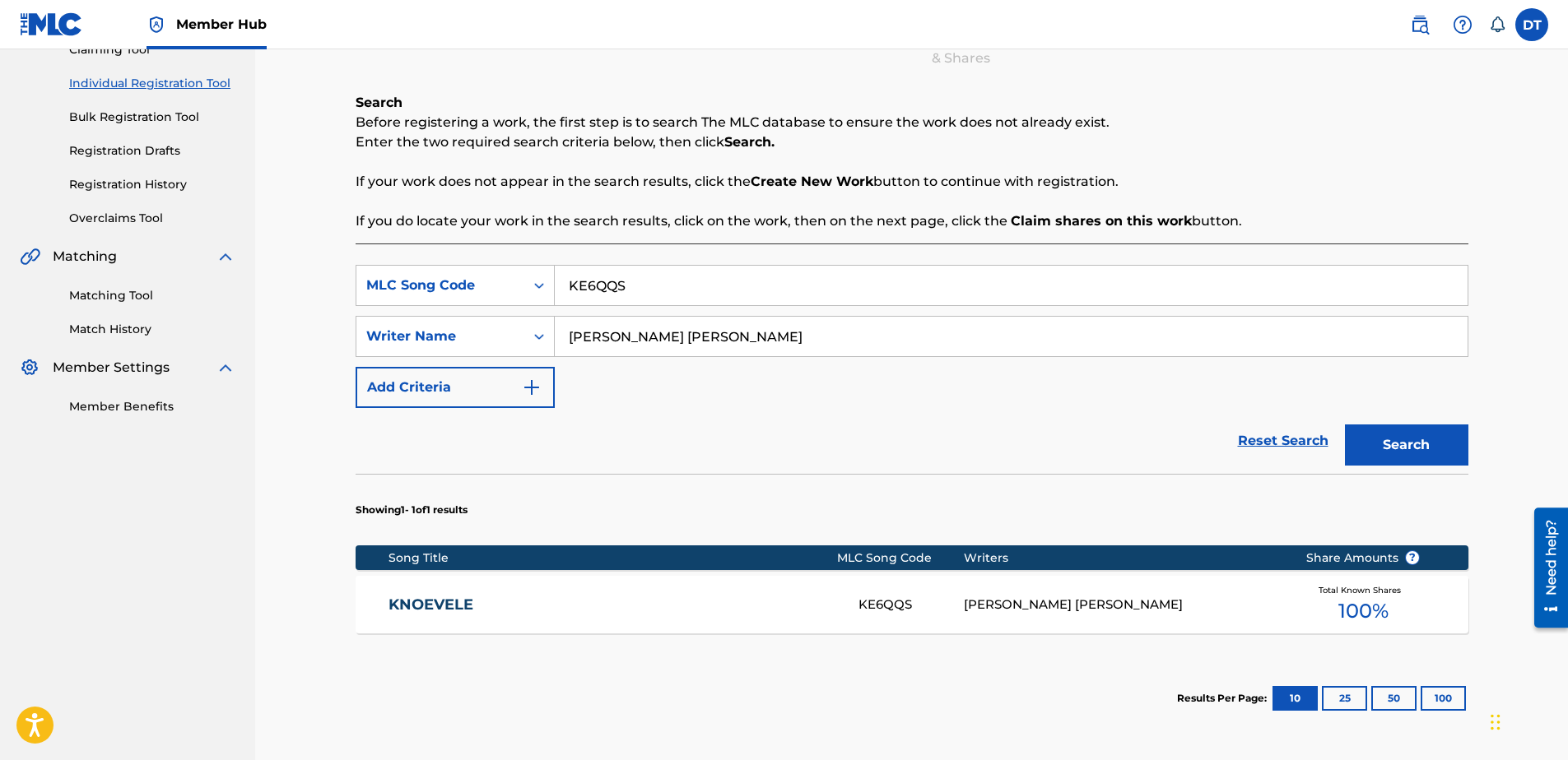
scroll to position [165, 0]
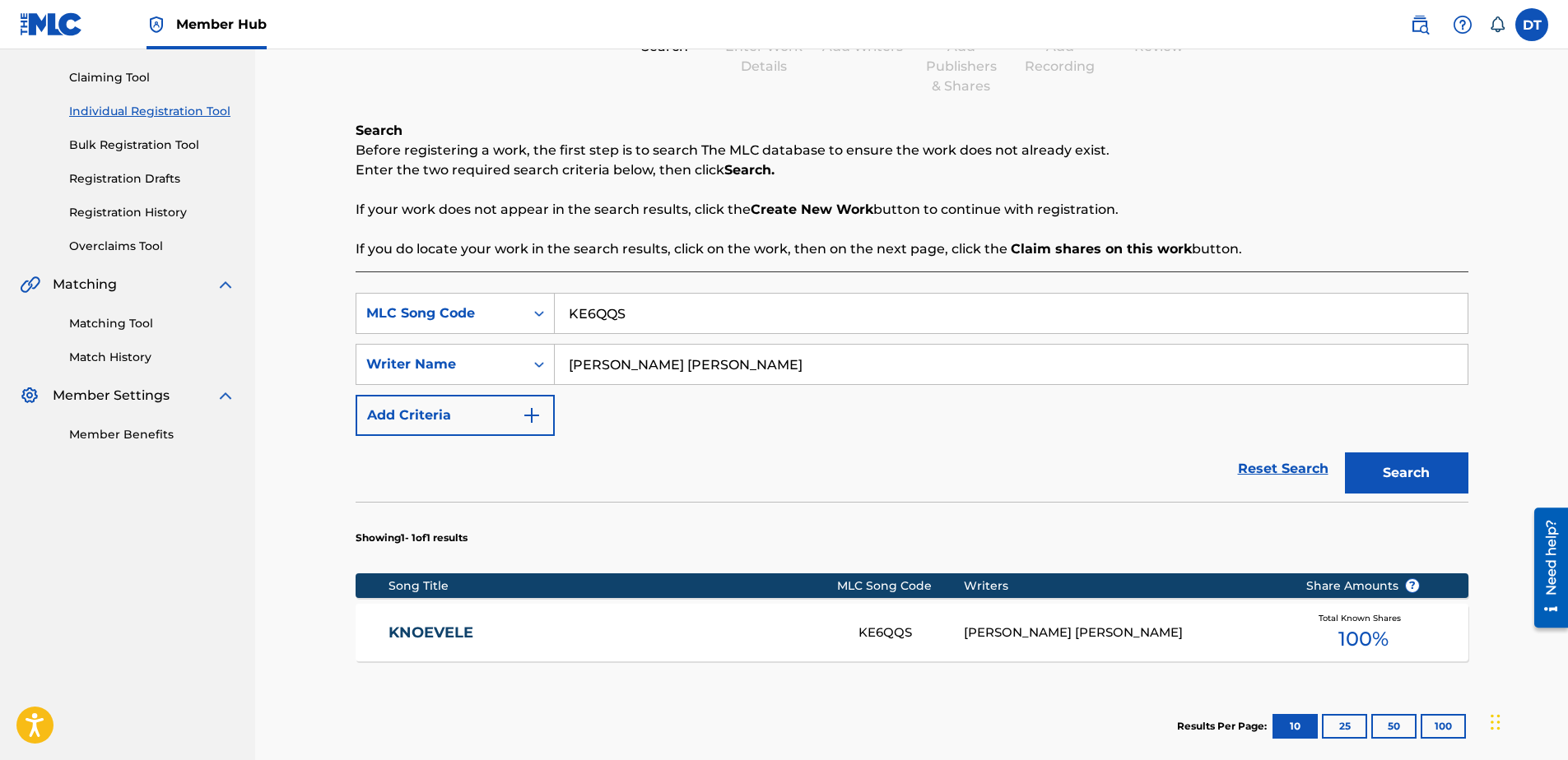
click at [431, 638] on link "KNOEVELE" at bounding box center [612, 633] width 447 height 19
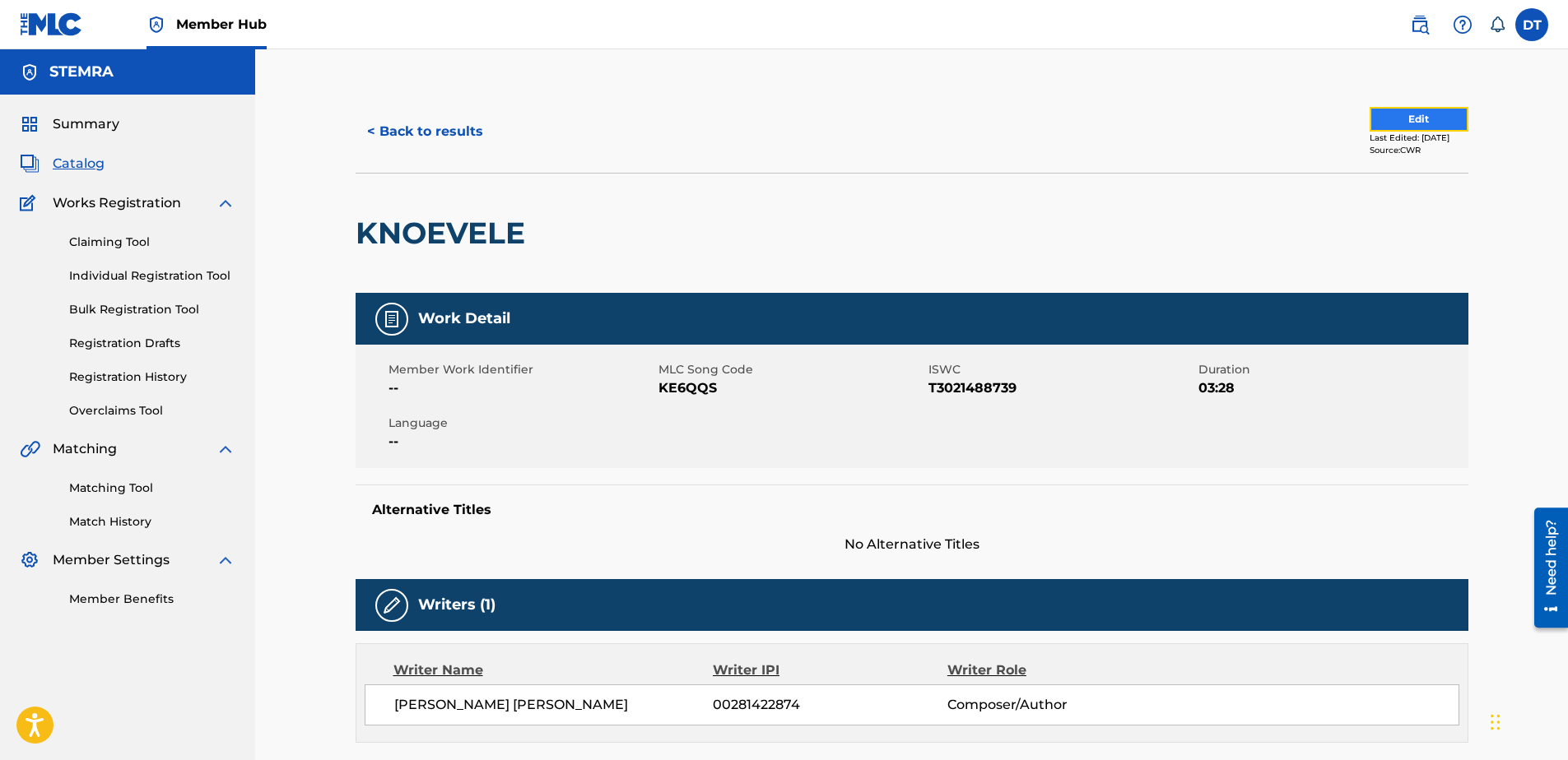
click at [1387, 115] on button "Edit" at bounding box center [1419, 119] width 99 height 25
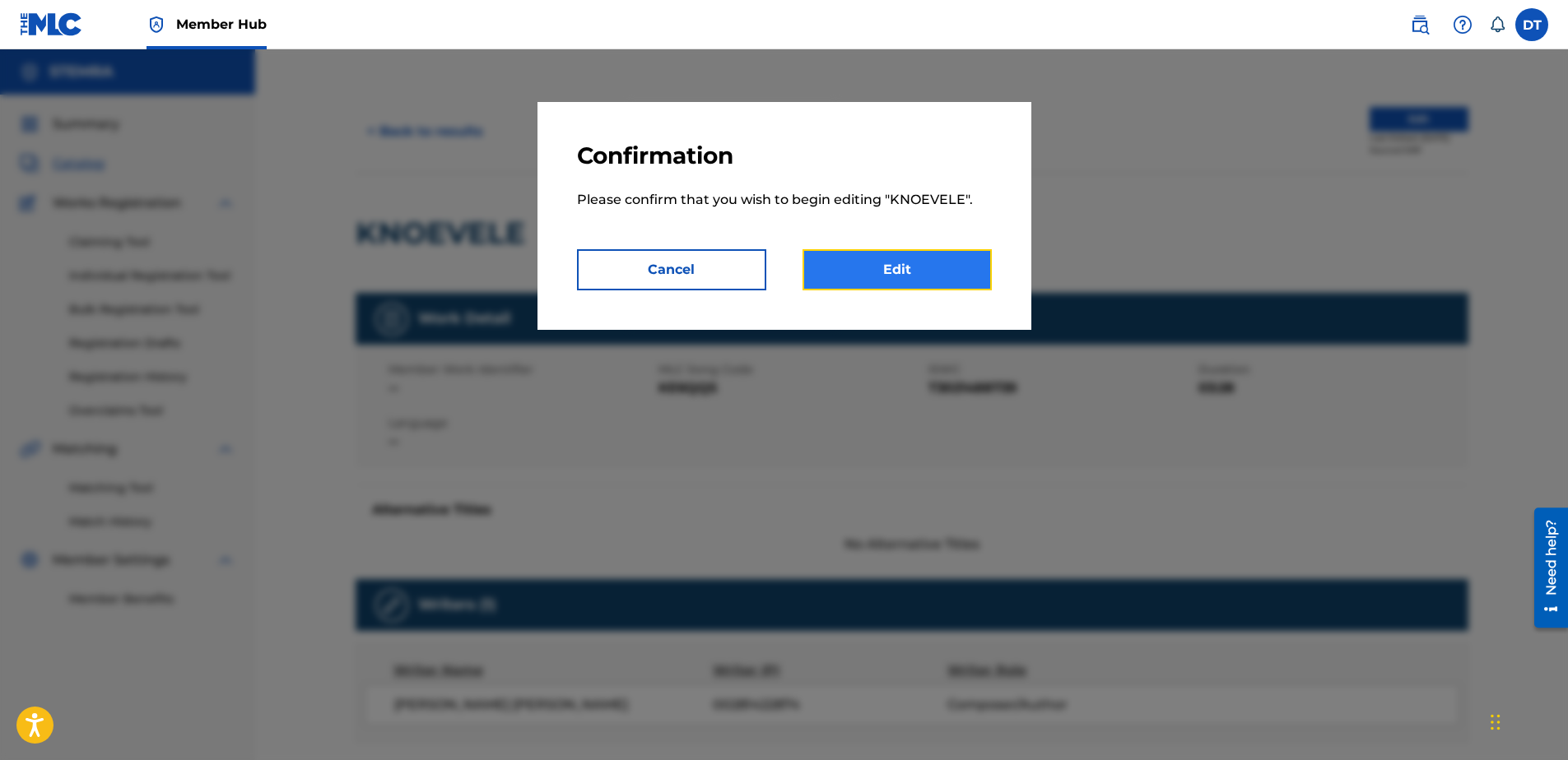
click at [891, 265] on link "Edit" at bounding box center [897, 270] width 189 height 41
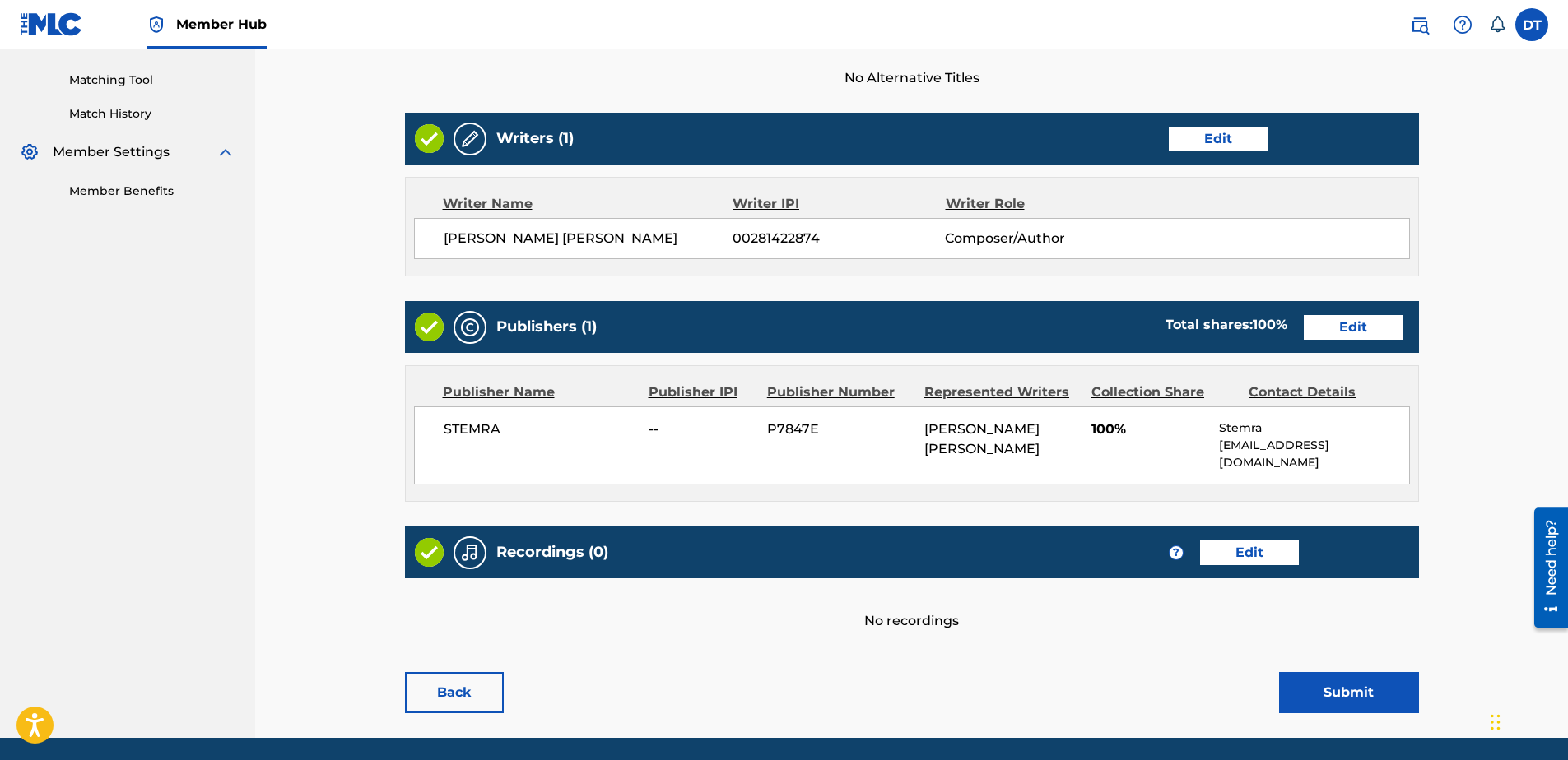
scroll to position [411, 0]
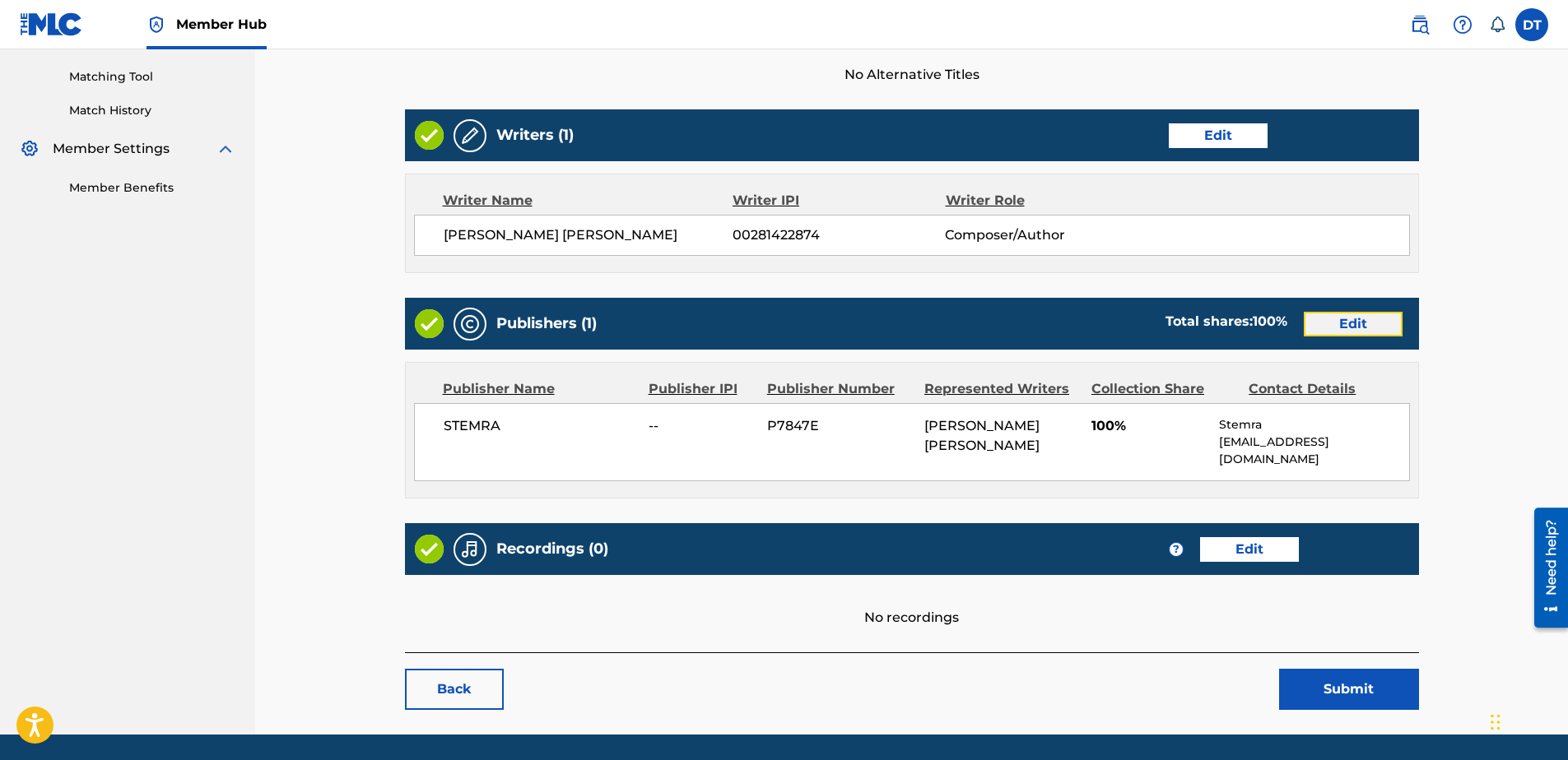
click at [1346, 329] on link "Edit" at bounding box center [1353, 324] width 99 height 25
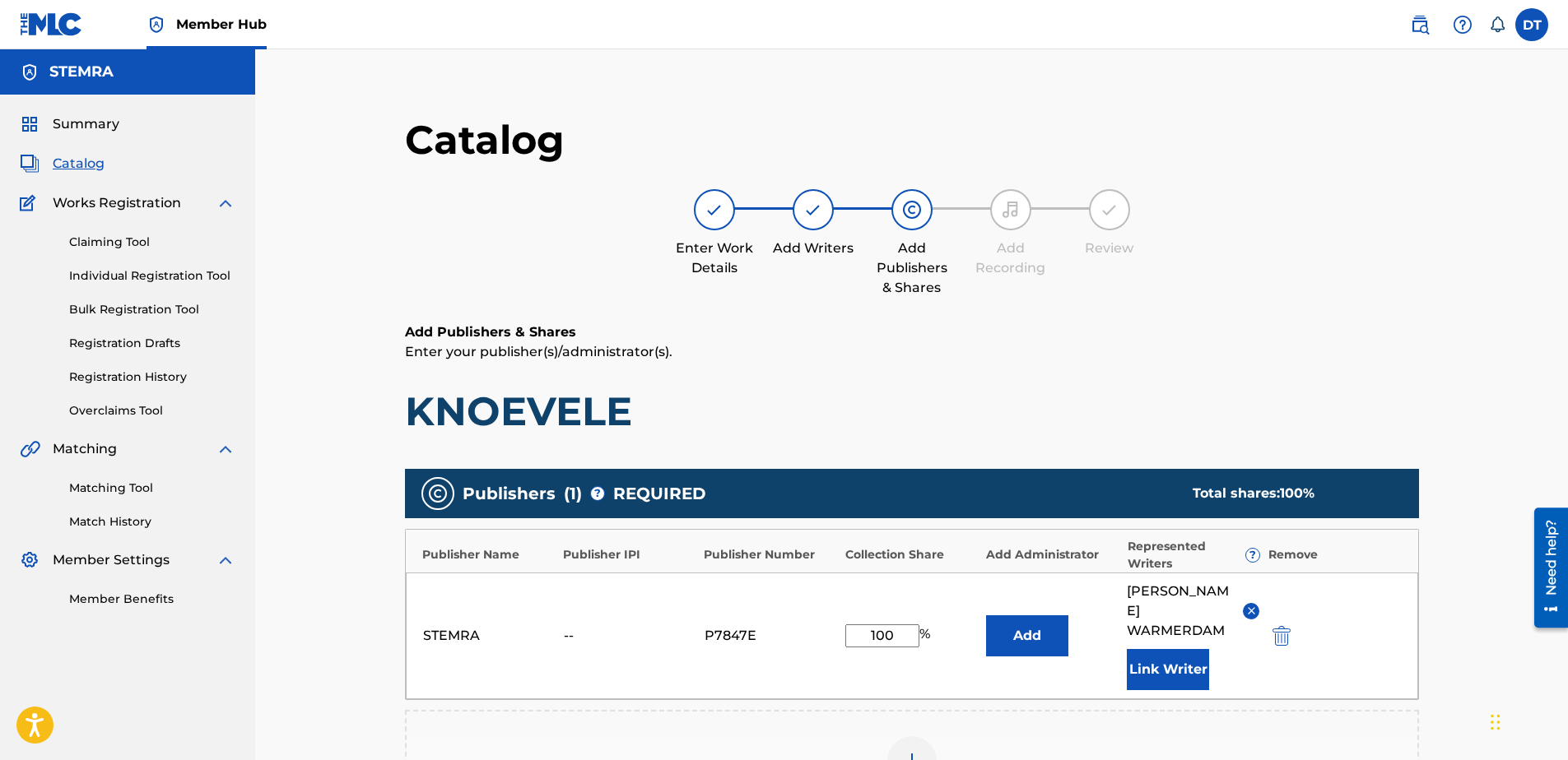
drag, startPoint x: 900, startPoint y: 623, endPoint x: 858, endPoint y: 626, distance: 42.1
click at [858, 626] on input "100" at bounding box center [881, 635] width 74 height 23
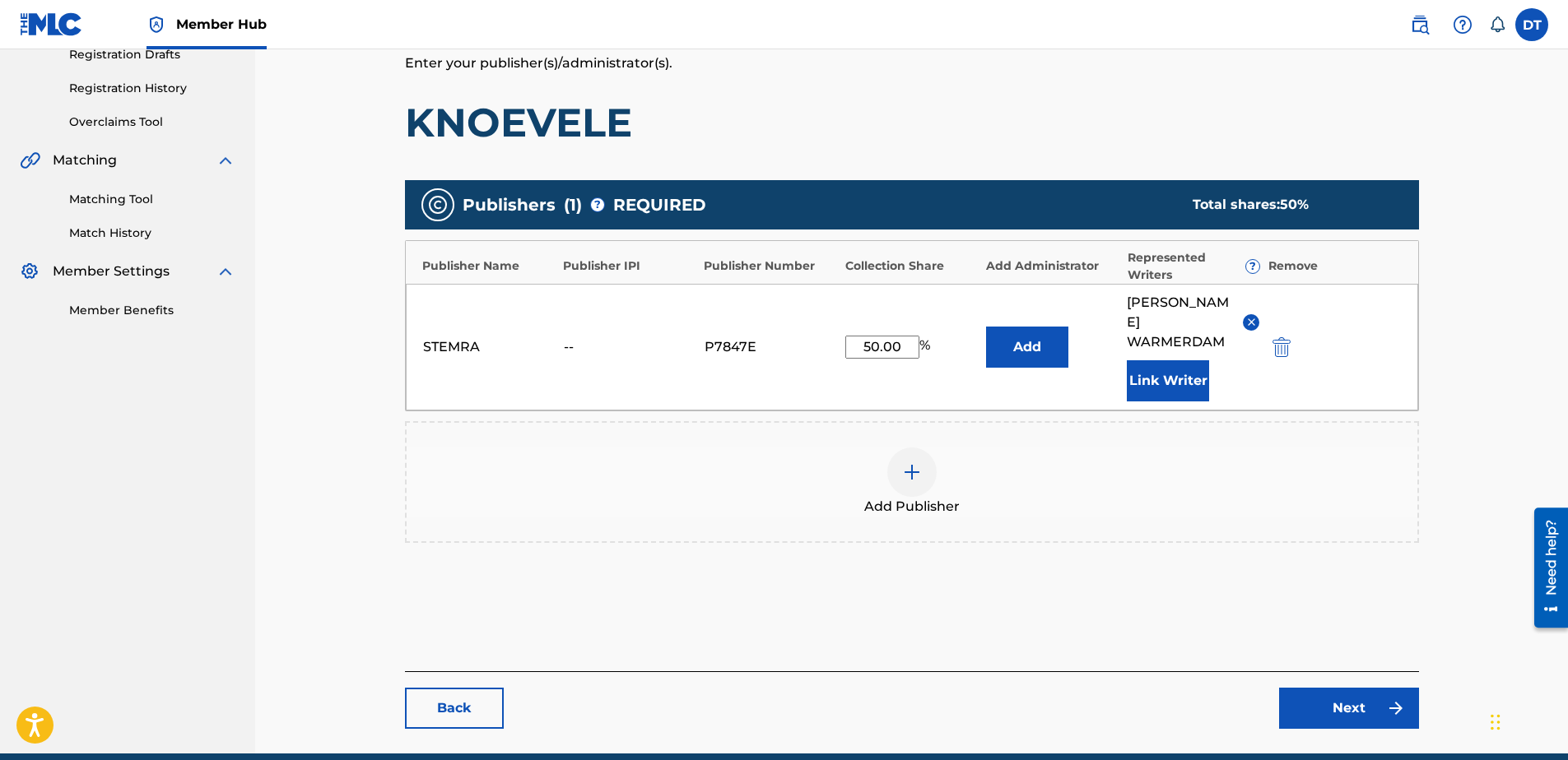
scroll to position [341, 0]
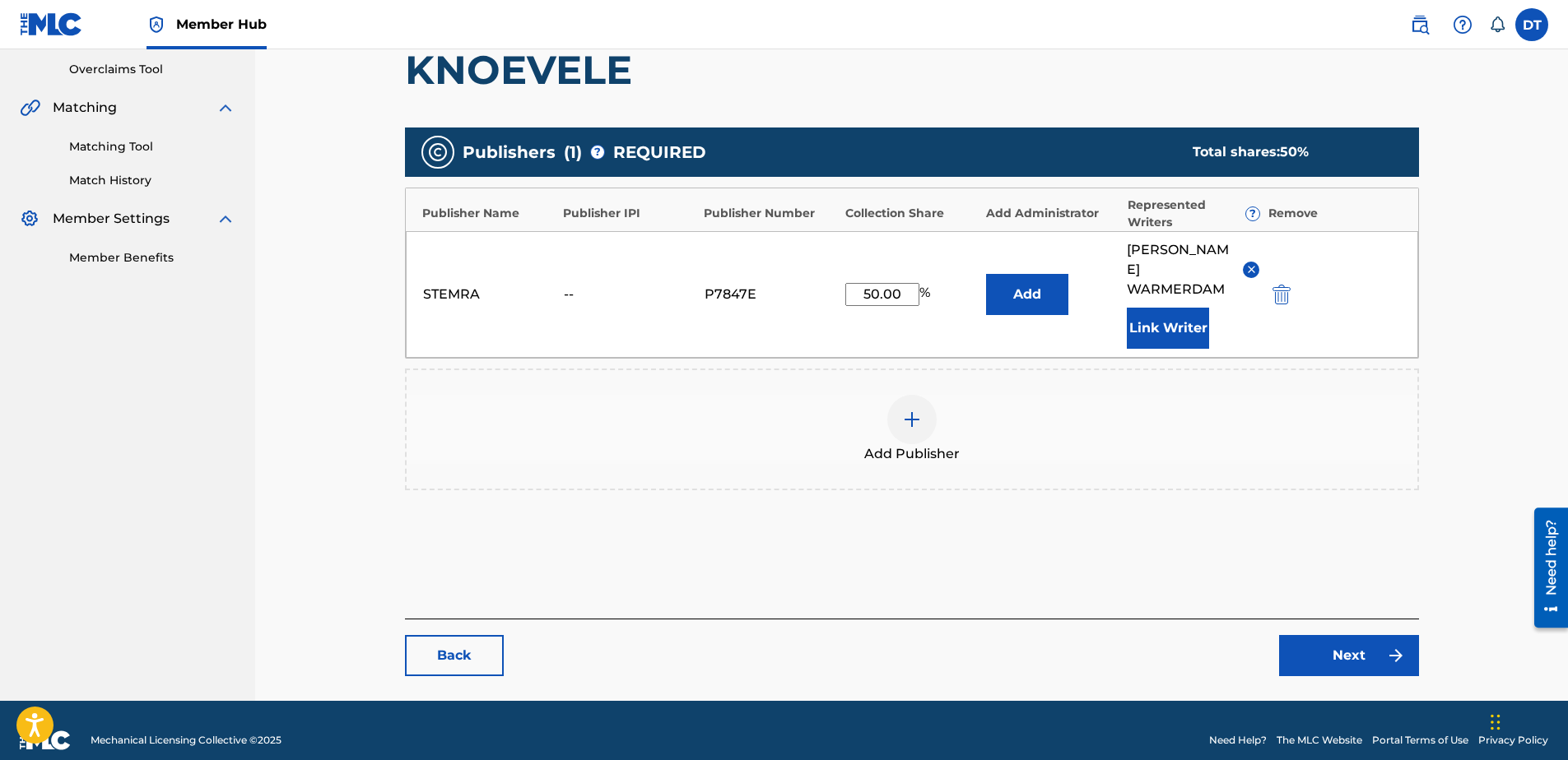
type input "50.00"
click at [347, 383] on div "Catalog Enter Work Details Add Writers Add Publishers & Shares Add Recording Re…" at bounding box center [912, 225] width 1152 height 952
click at [1313, 635] on link "Next" at bounding box center [1349, 656] width 140 height 41
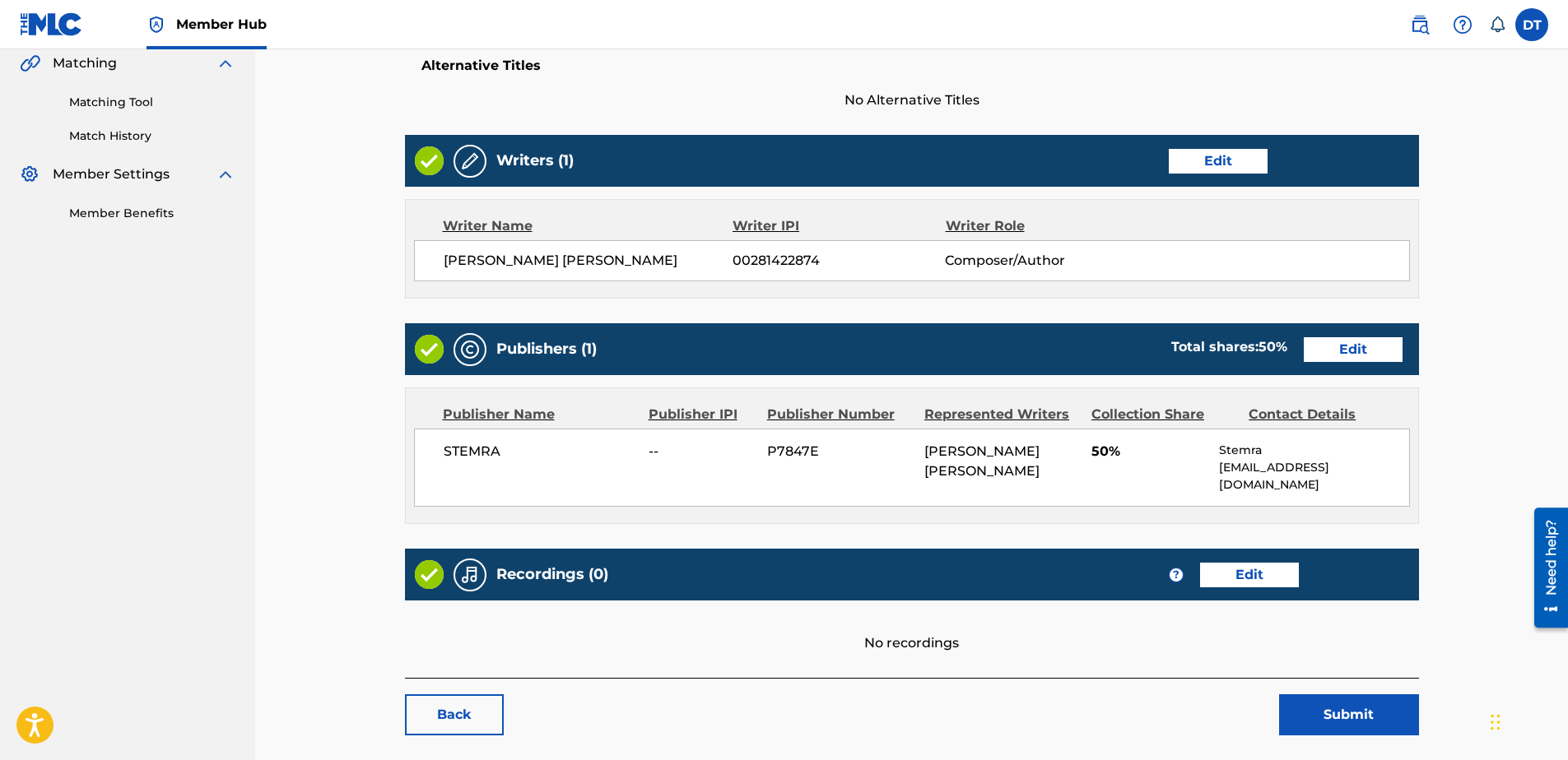
scroll to position [452, 0]
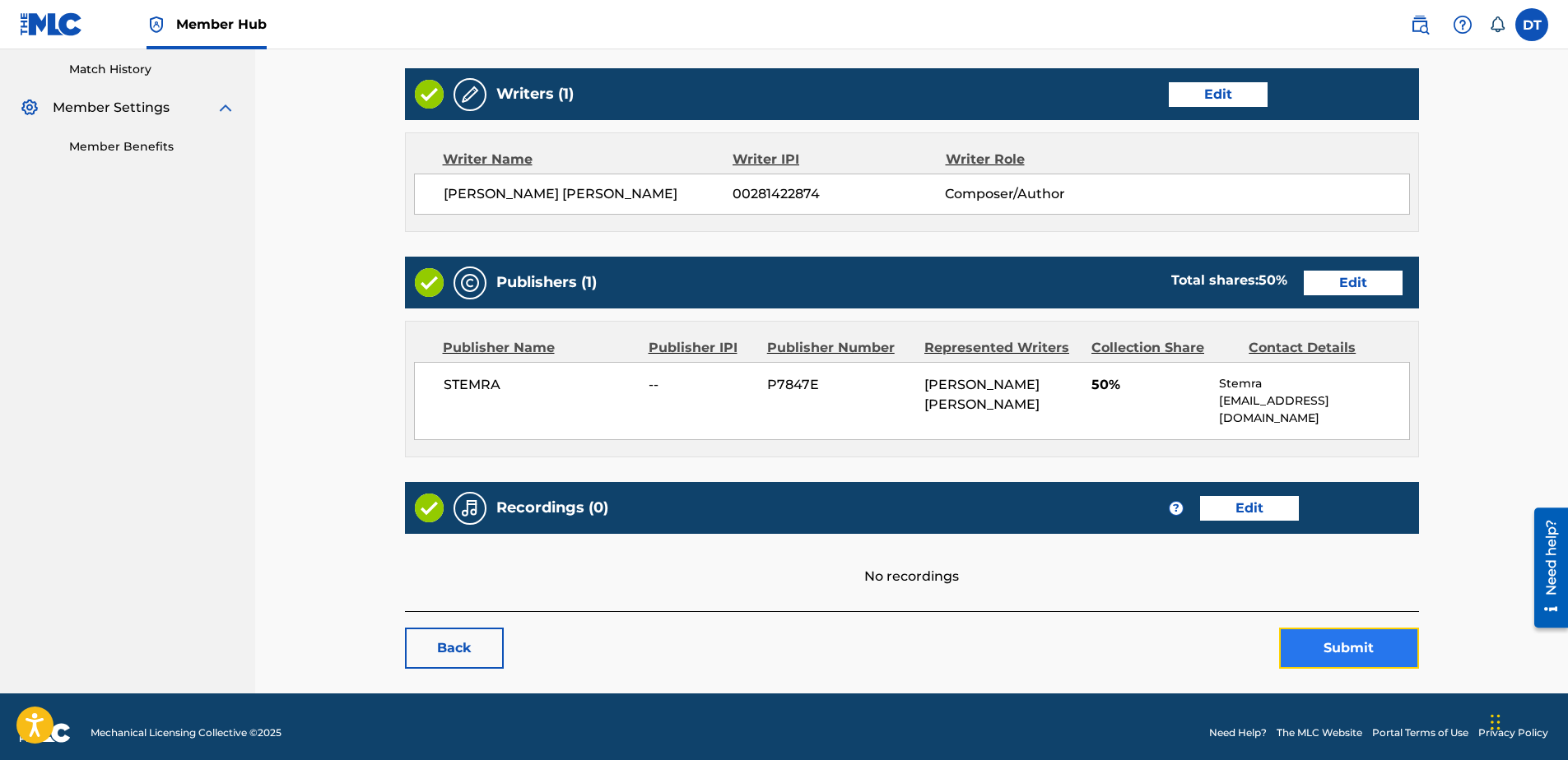
click at [1324, 631] on button "Submit" at bounding box center [1349, 648] width 140 height 41
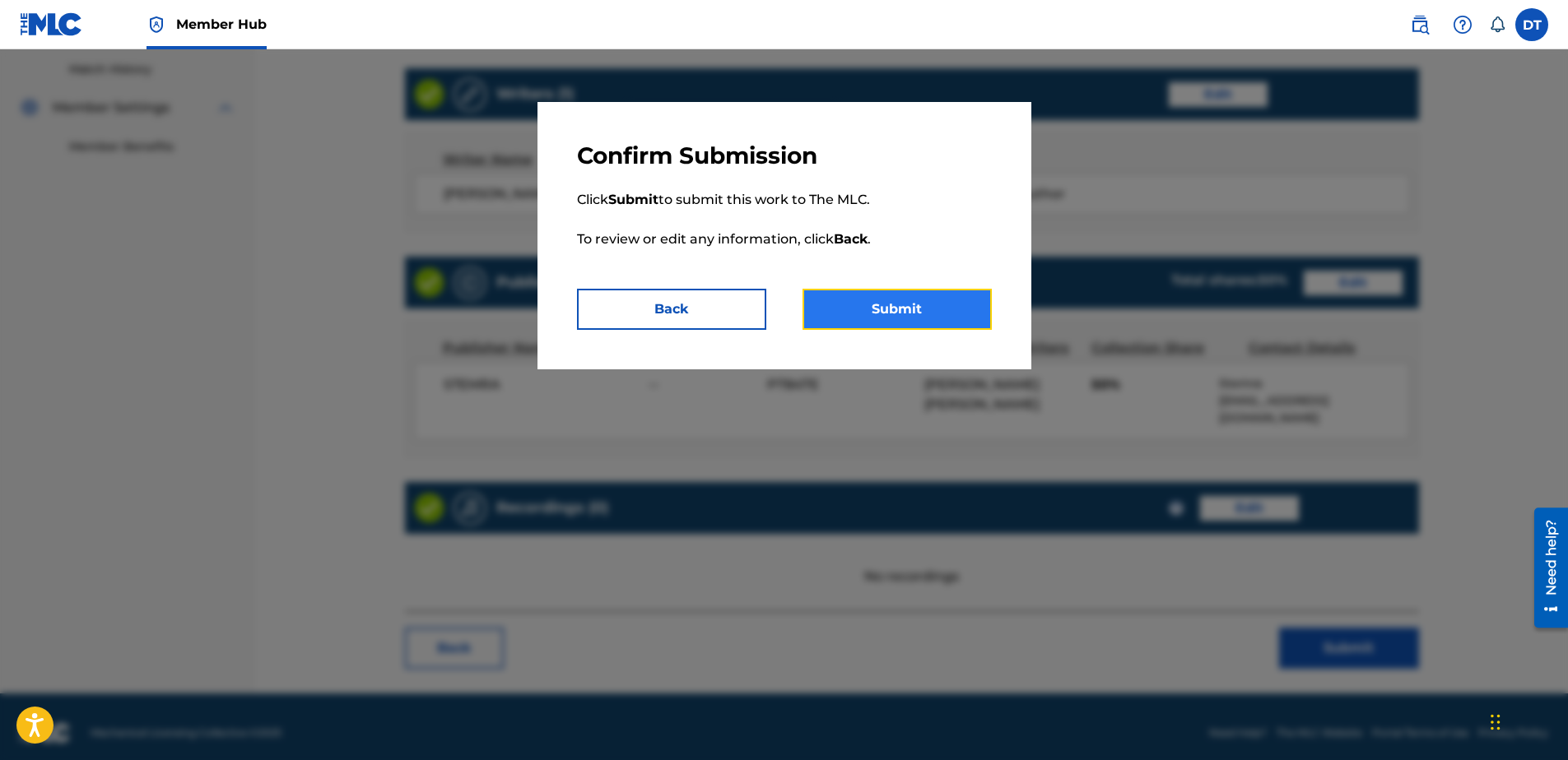
click at [891, 294] on button "Submit" at bounding box center [897, 309] width 189 height 41
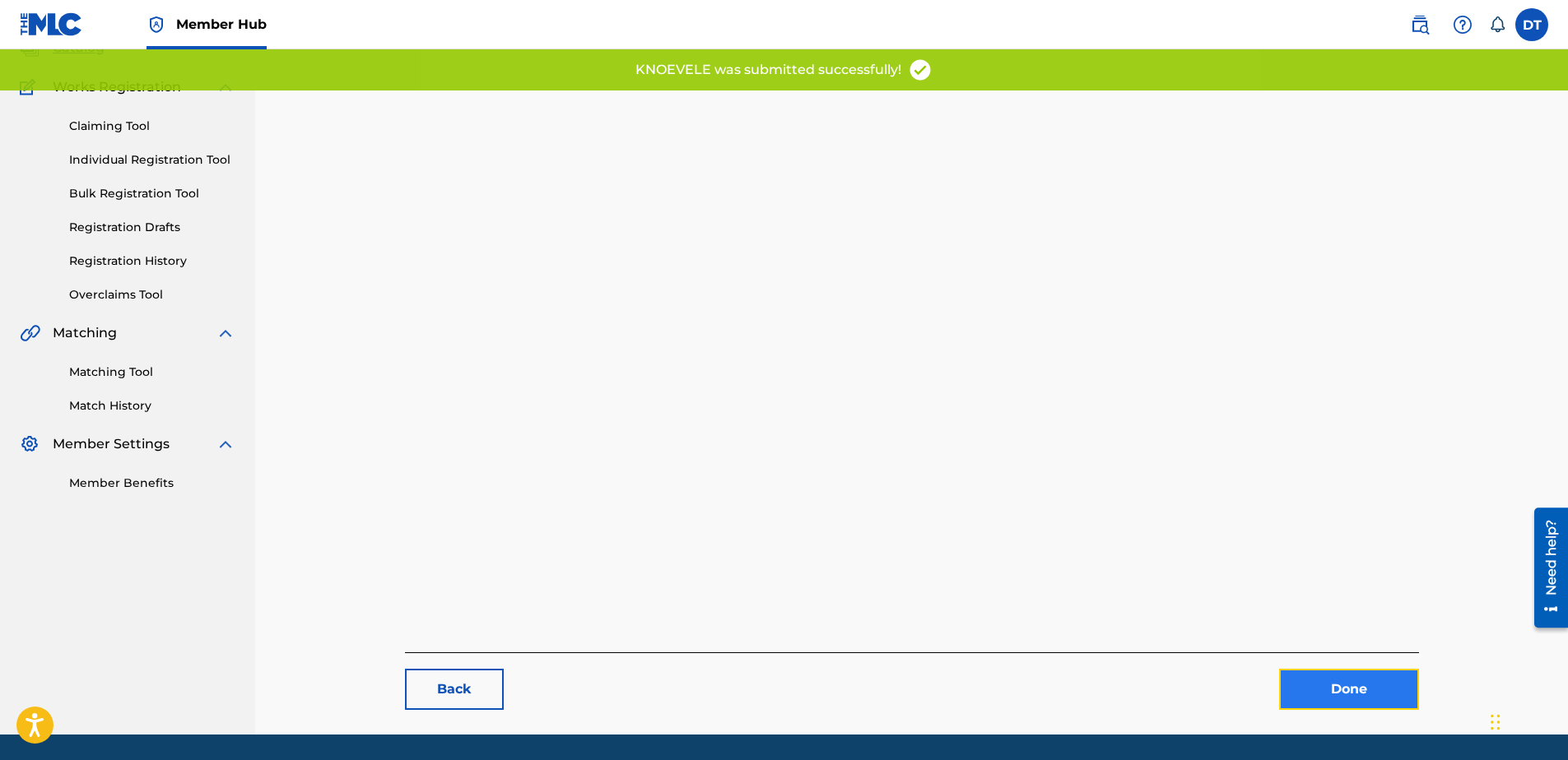
click at [1353, 633] on div "Back Done" at bounding box center [912, 354] width 1014 height 711
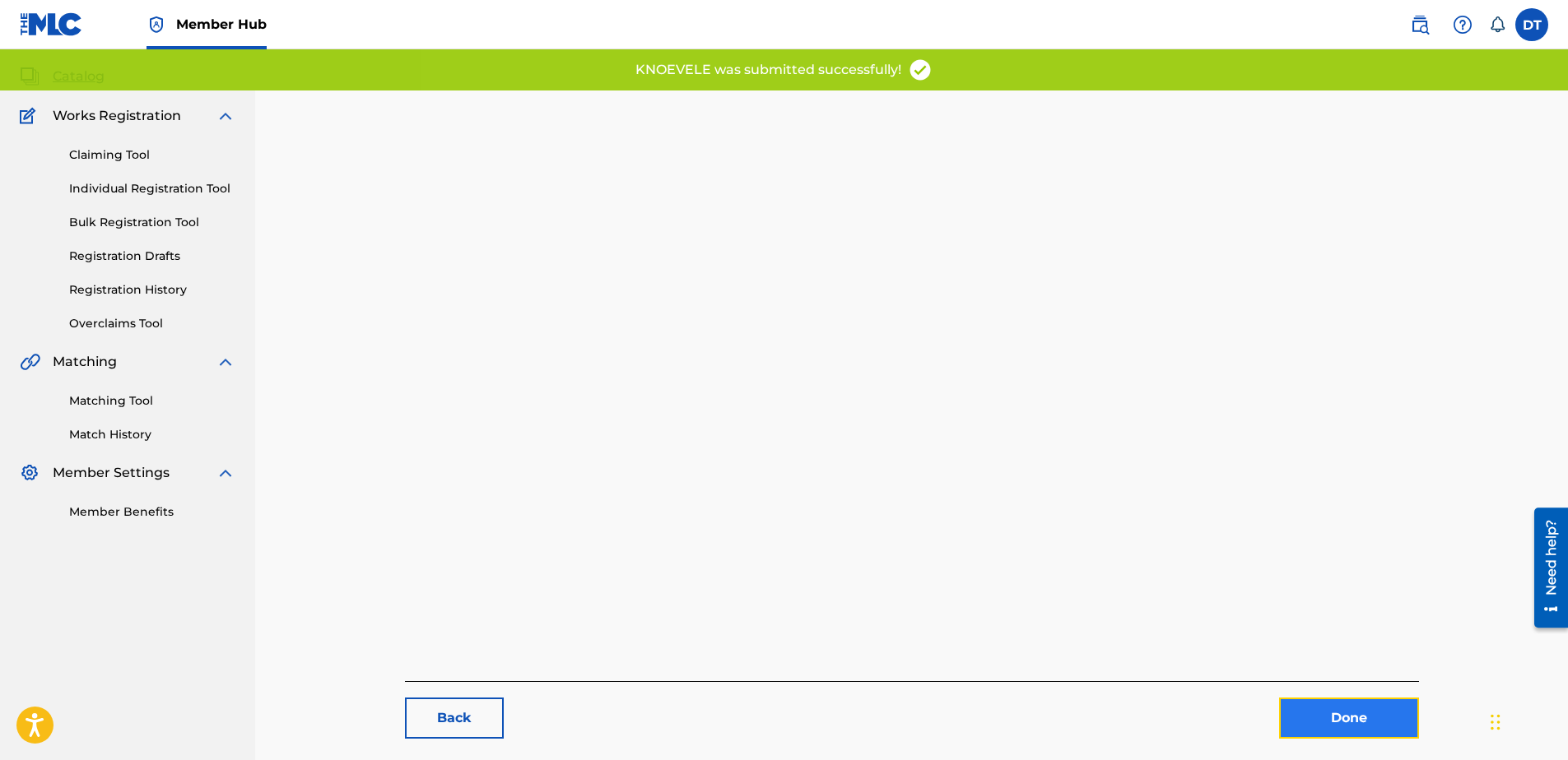
click at [1345, 709] on link "Done" at bounding box center [1349, 718] width 140 height 41
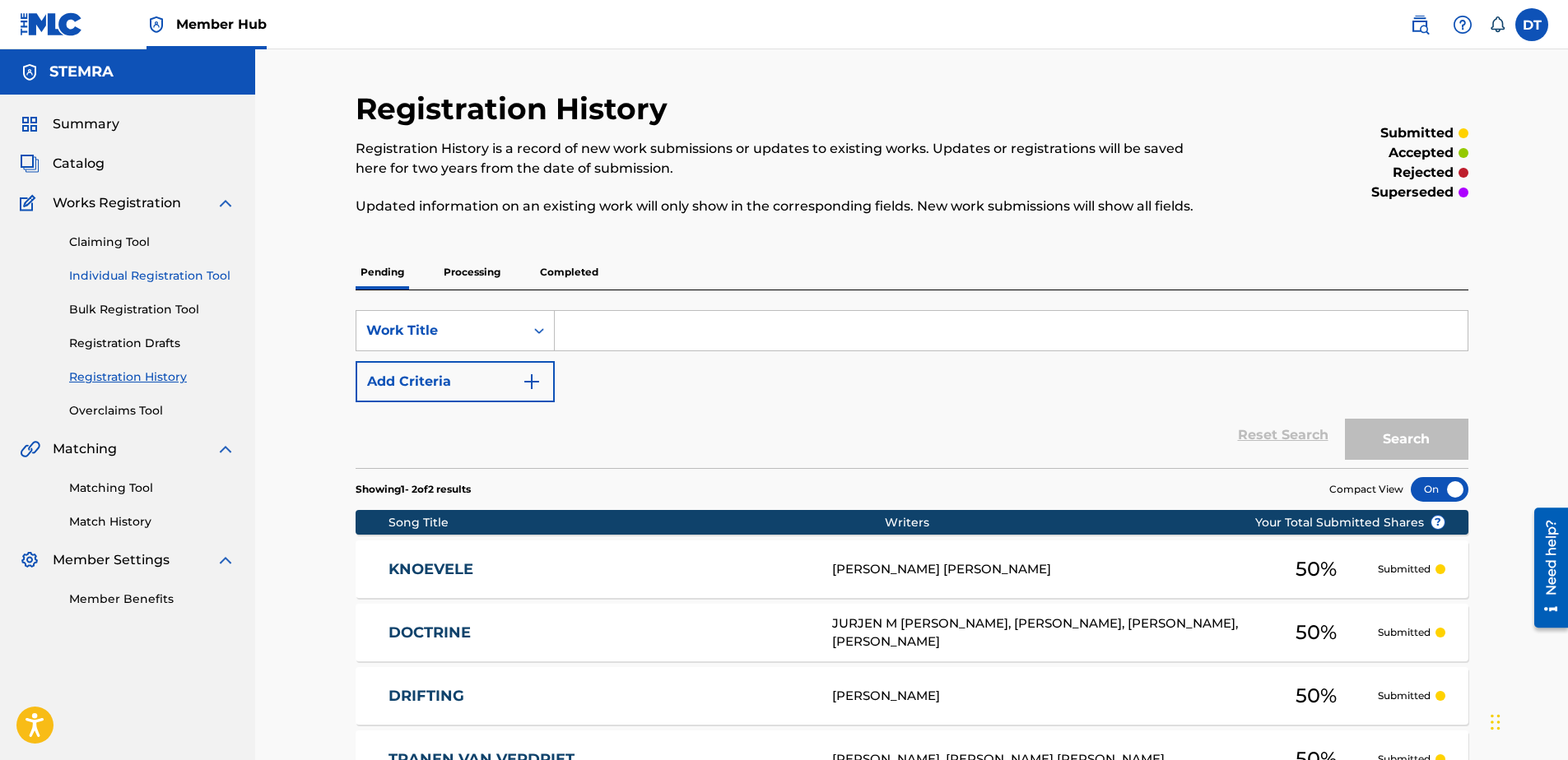
click at [97, 275] on link "Individual Registration Tool" at bounding box center [151, 277] width 166 height 18
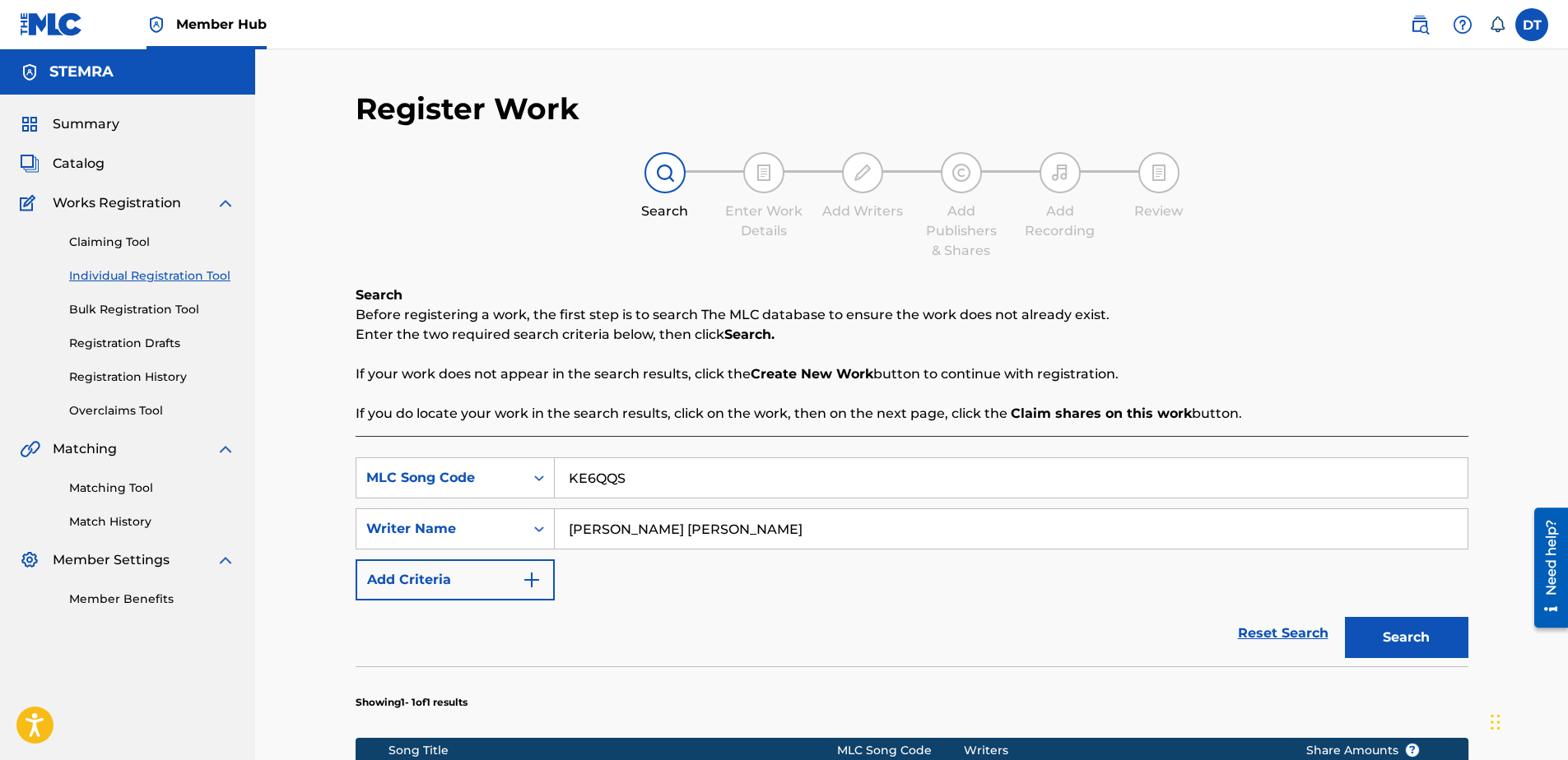
click at [293, 398] on div "Register Work Search Enter Work Details Add Writers Add Publishers & Shares Add…" at bounding box center [912, 537] width 1313 height 978
drag, startPoint x: 649, startPoint y: 473, endPoint x: 507, endPoint y: 458, distance: 142.8
click at [507, 458] on div "SearchWithCriteria71e54438-9b80-4494-a966-834b2c441f69 MLC Song Code KE6QQS" at bounding box center [912, 478] width 1113 height 41
click at [579, 472] on input "Search Form" at bounding box center [1011, 478] width 913 height 39
paste input "B6817U"
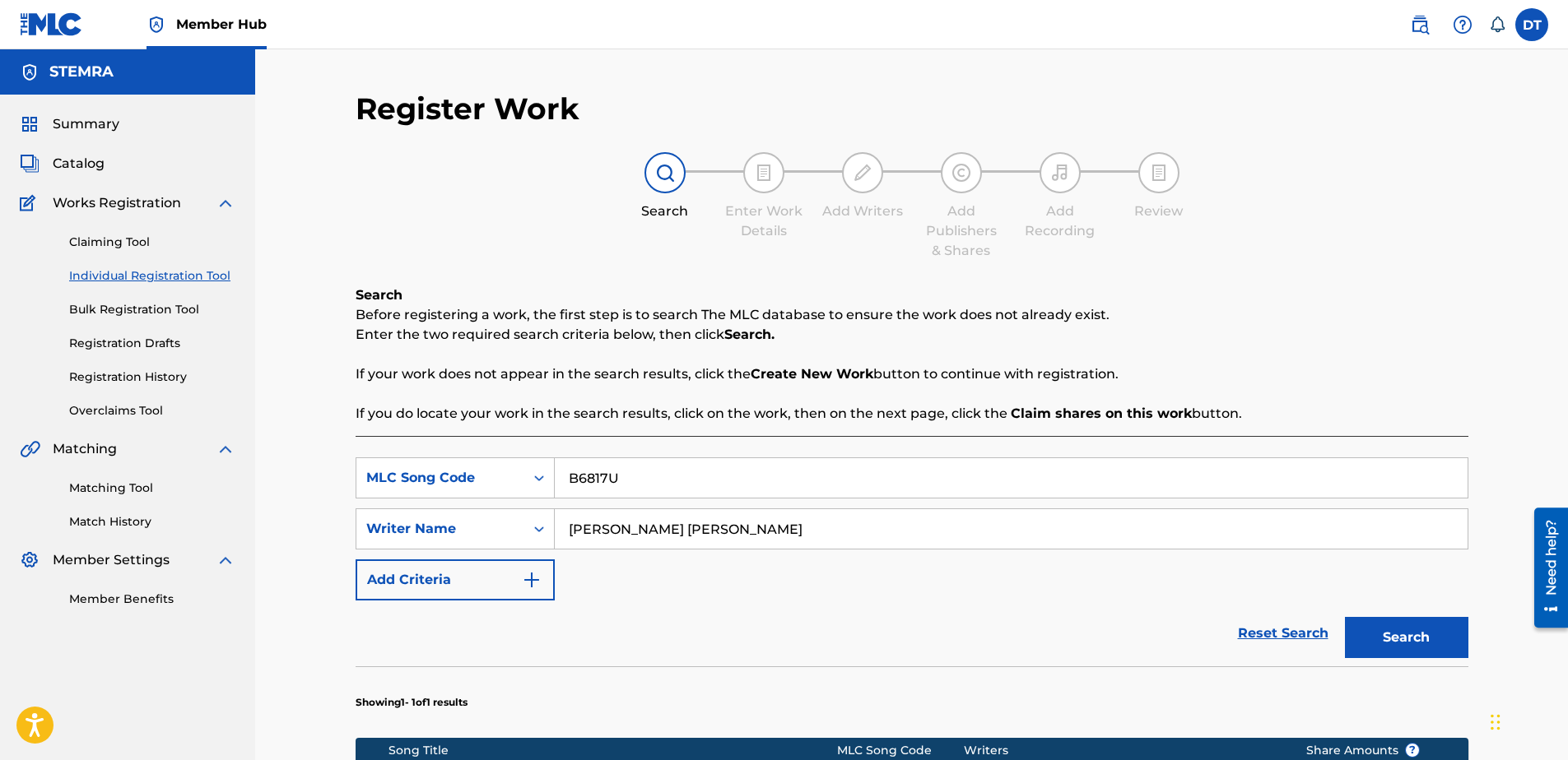
type input "B6817U"
drag, startPoint x: 771, startPoint y: 529, endPoint x: 558, endPoint y: 528, distance: 213.0
click at [558, 528] on input "[PERSON_NAME] [PERSON_NAME]" at bounding box center [1011, 529] width 913 height 39
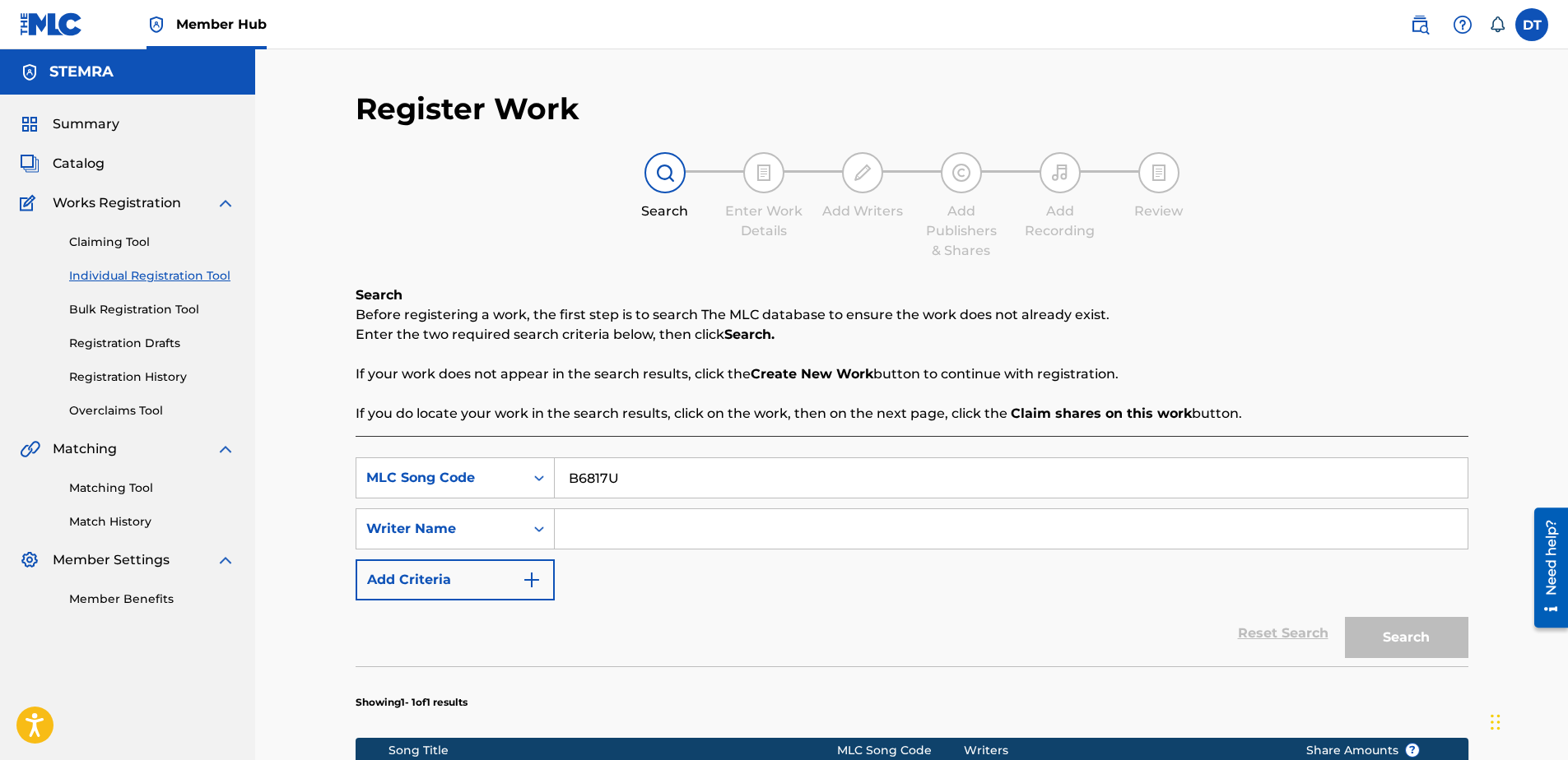
click at [654, 520] on input "Search Form" at bounding box center [1011, 529] width 913 height 39
paste input "[PERSON_NAME] [PERSON_NAME] TORO"
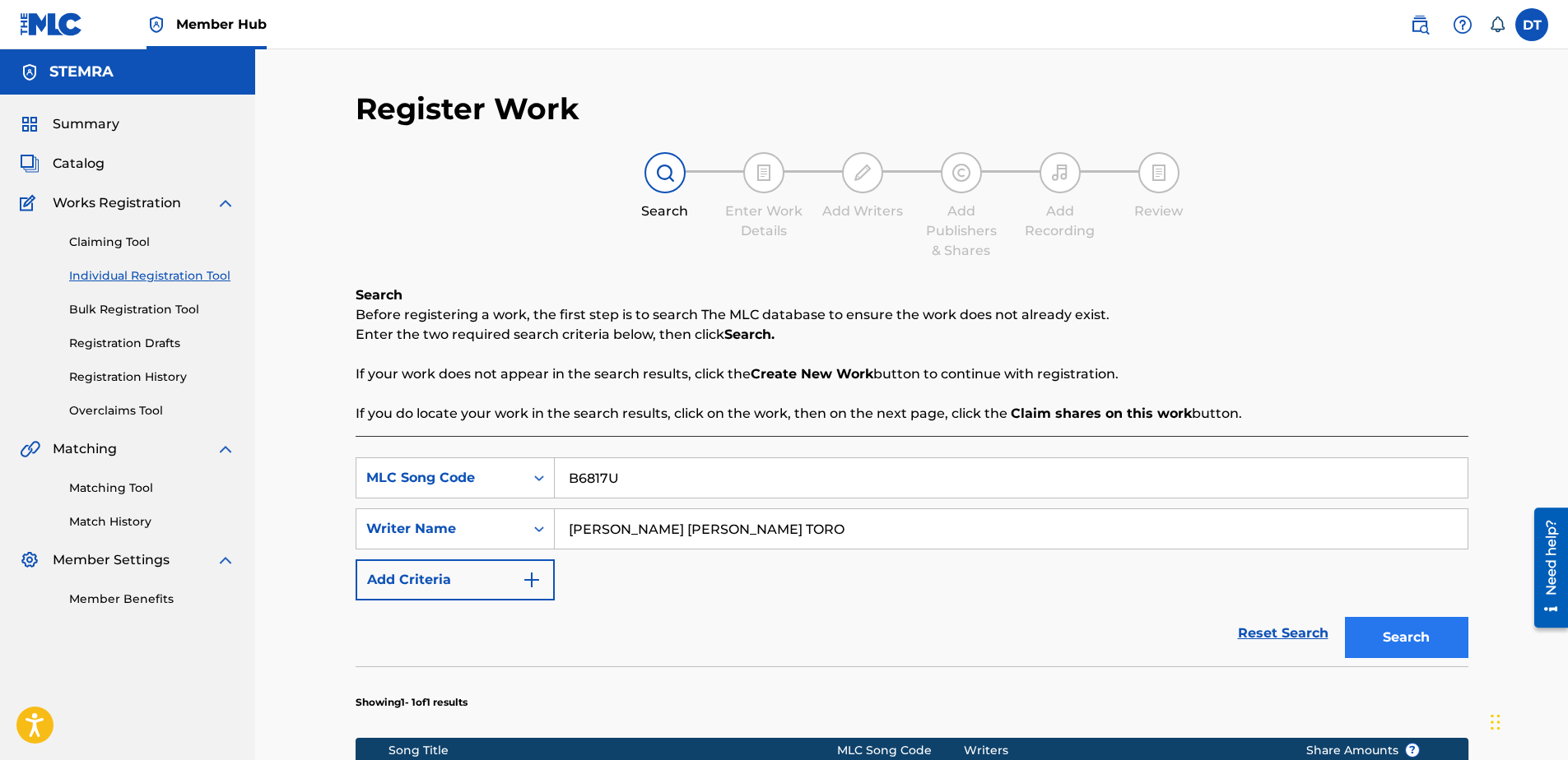
type input "[PERSON_NAME] [PERSON_NAME] TORO"
click at [1391, 638] on button "Search" at bounding box center [1407, 637] width 124 height 41
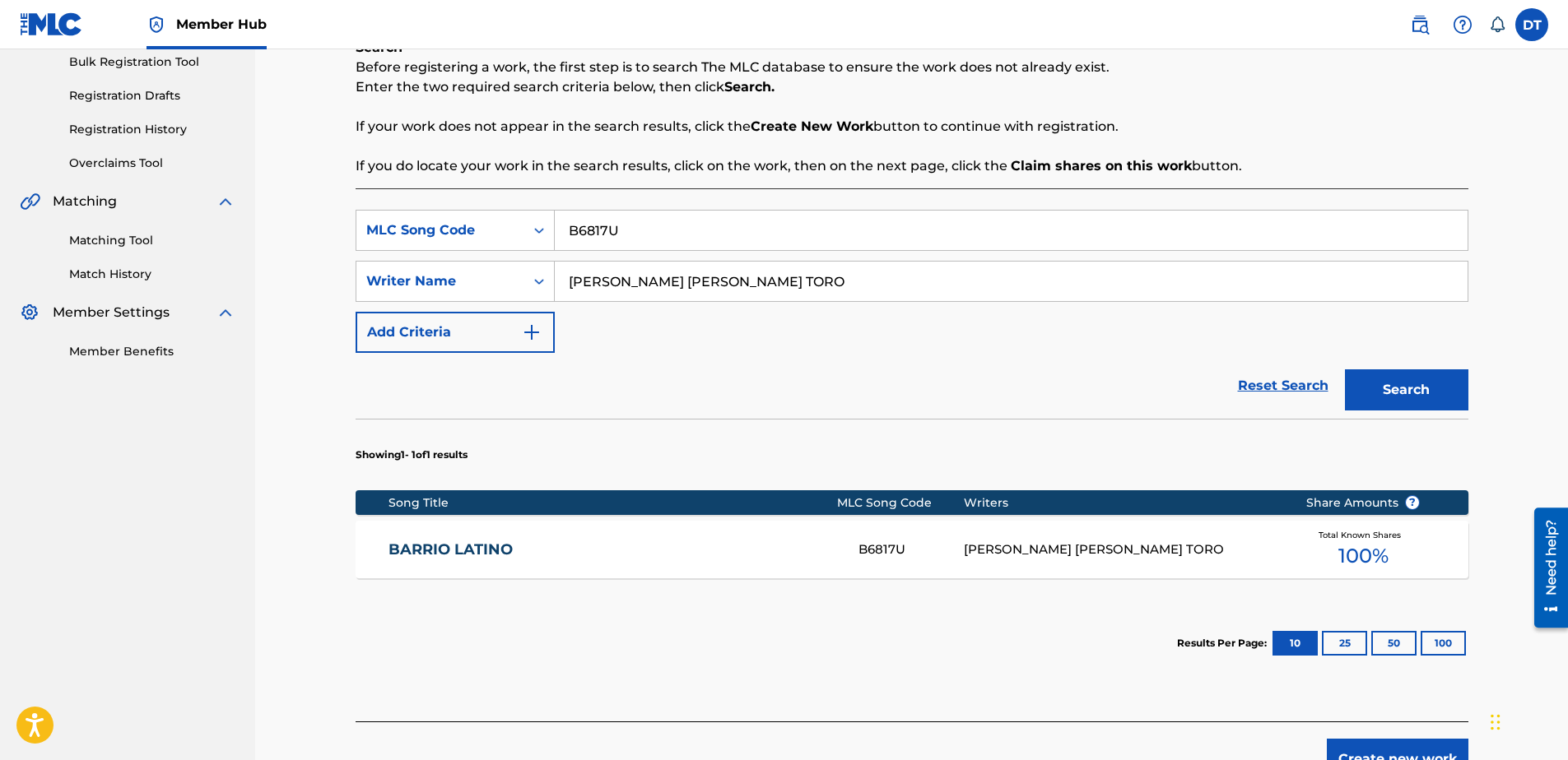
scroll to position [346, 0]
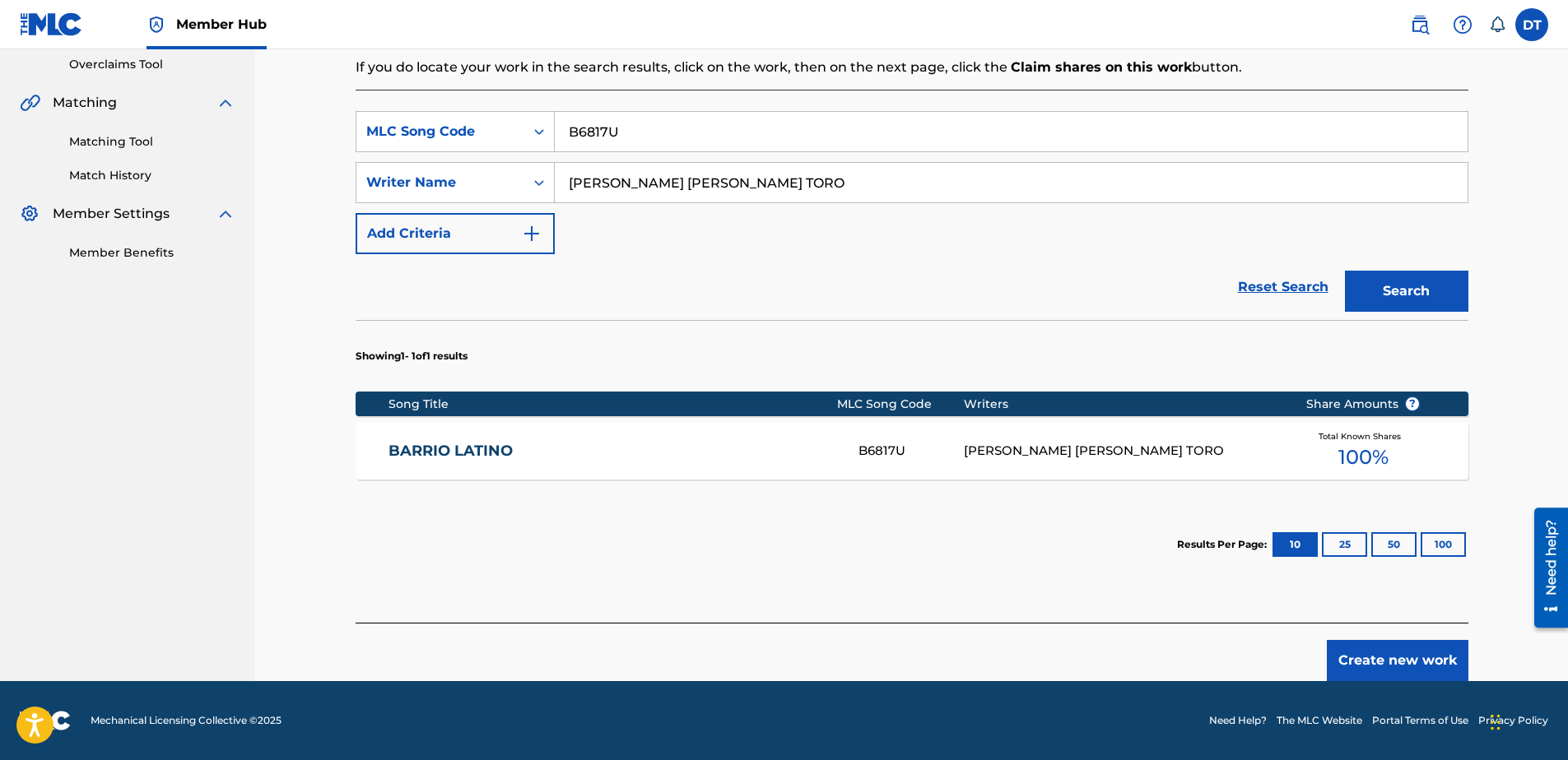
click at [462, 455] on link "BARRIO LATINO" at bounding box center [612, 450] width 447 height 19
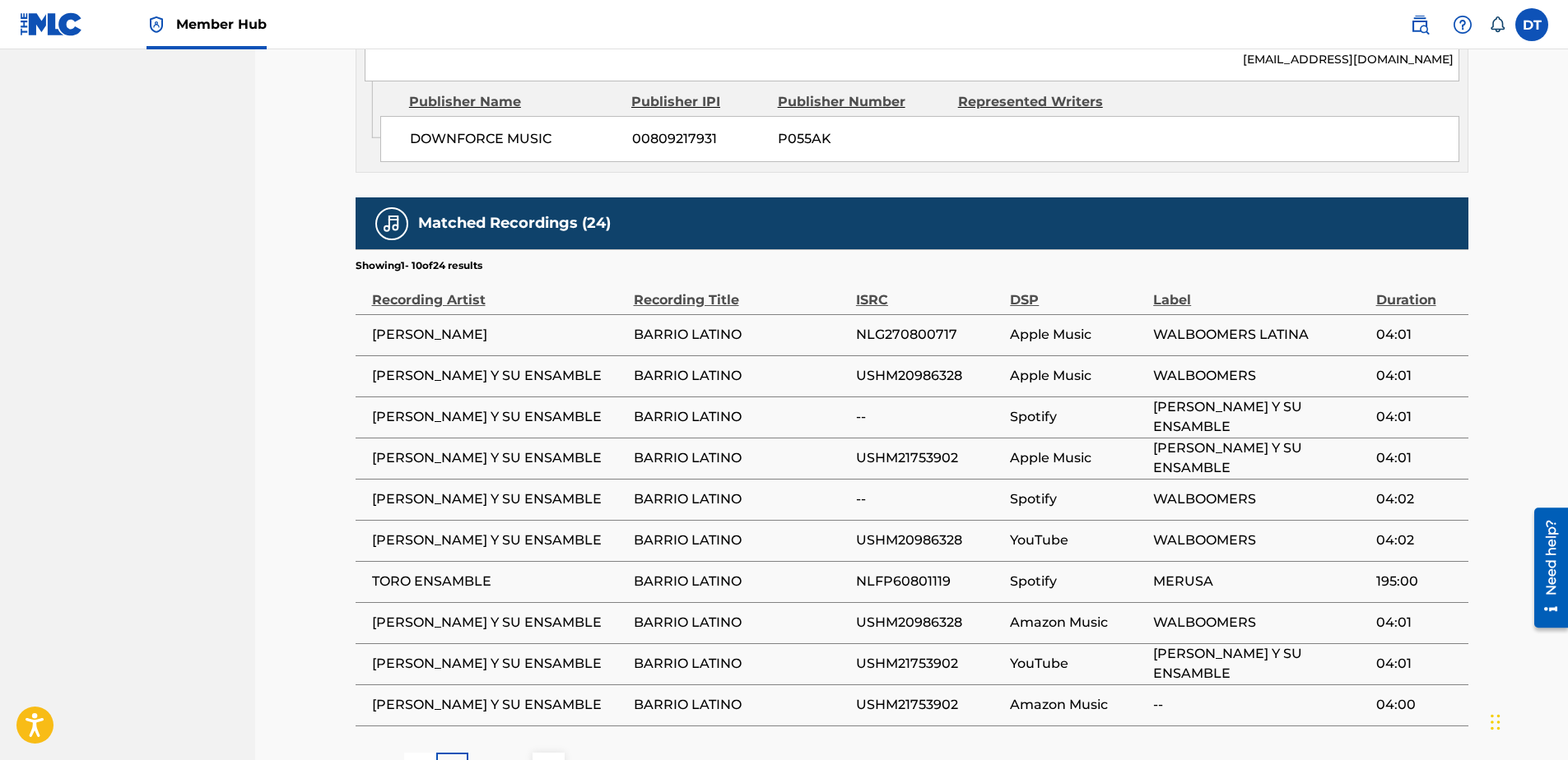
scroll to position [1406, 0]
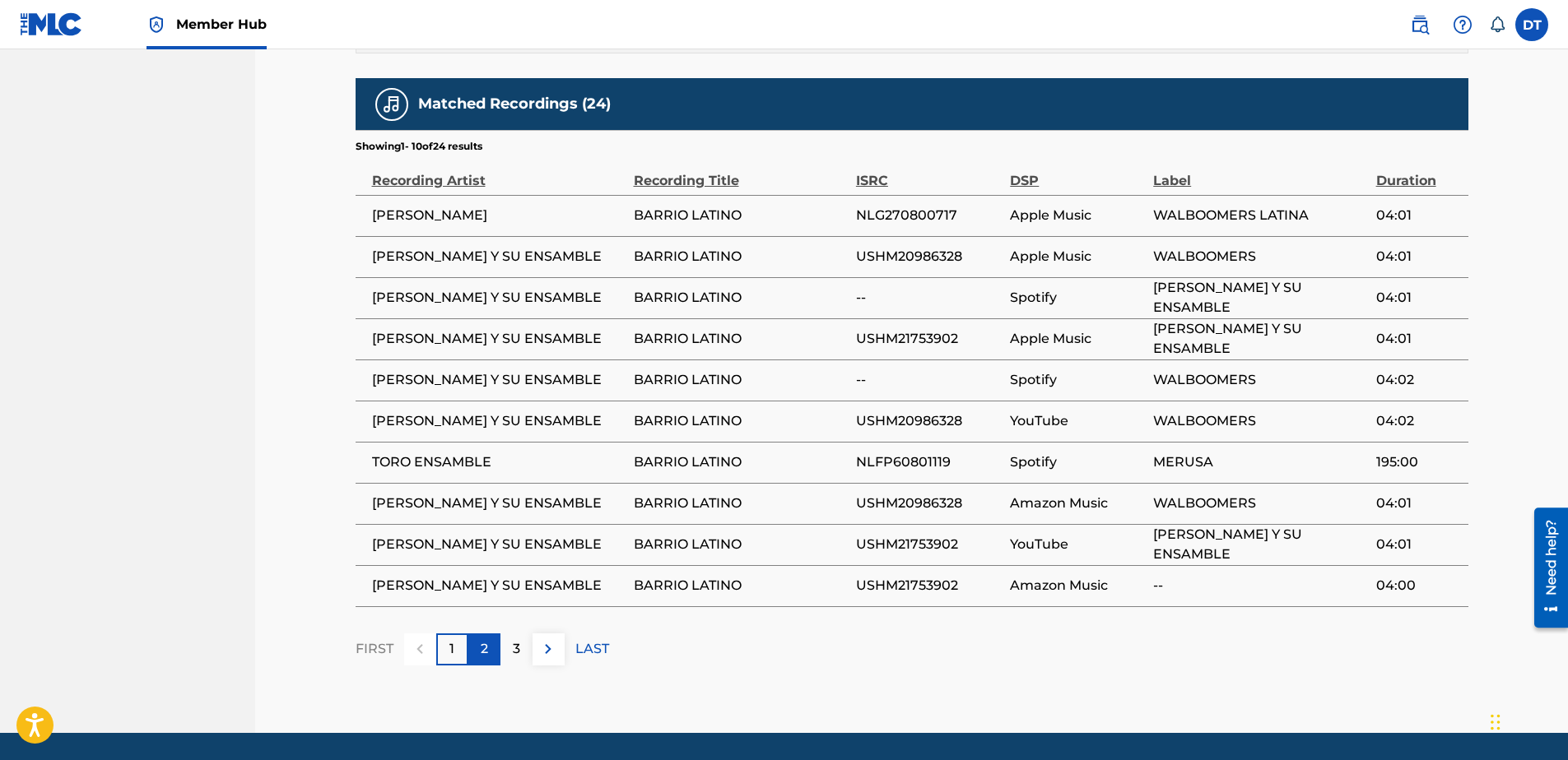
click at [483, 639] on p "2" at bounding box center [485, 649] width 8 height 20
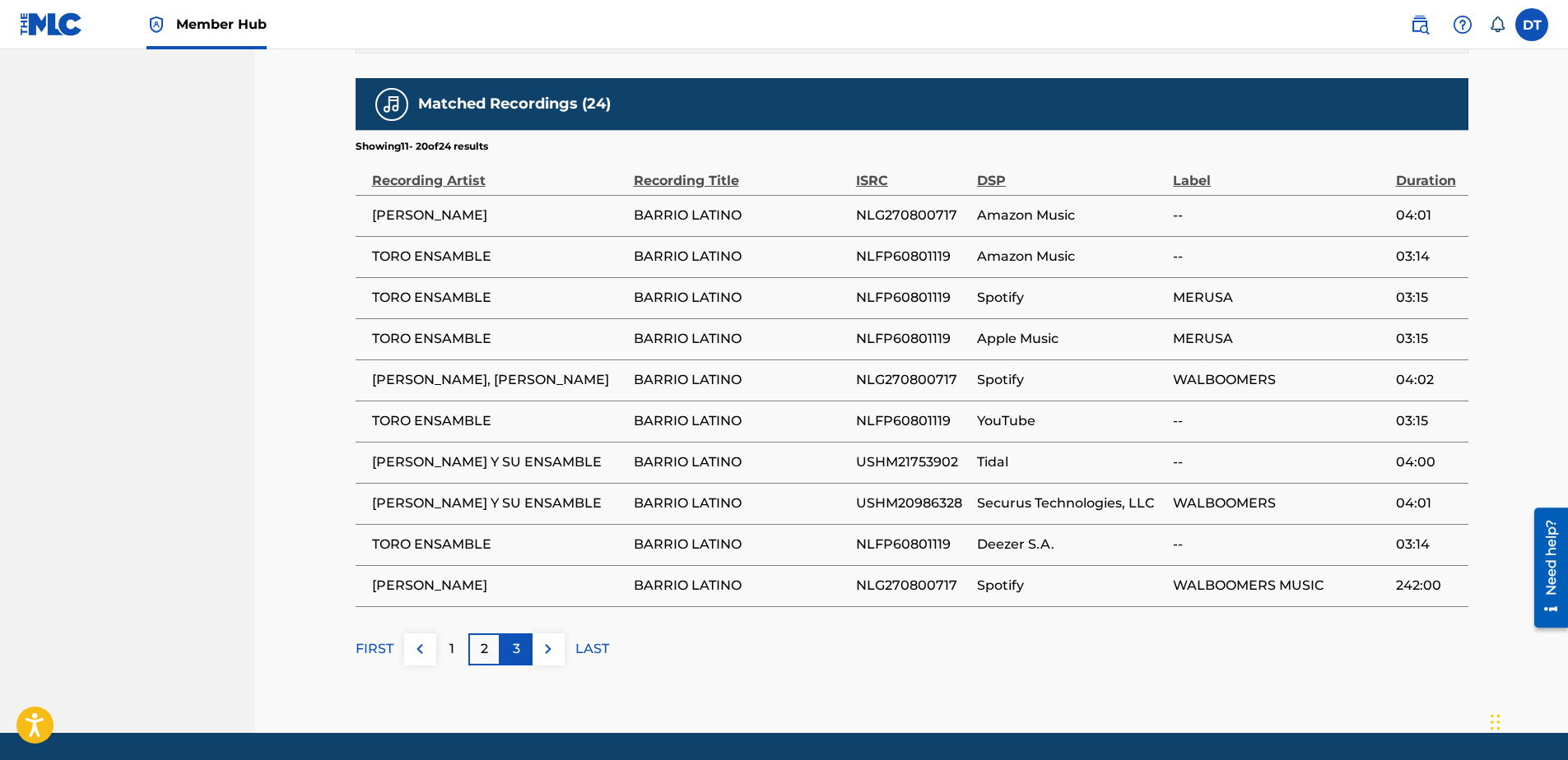
click at [517, 639] on p "3" at bounding box center [517, 649] width 8 height 20
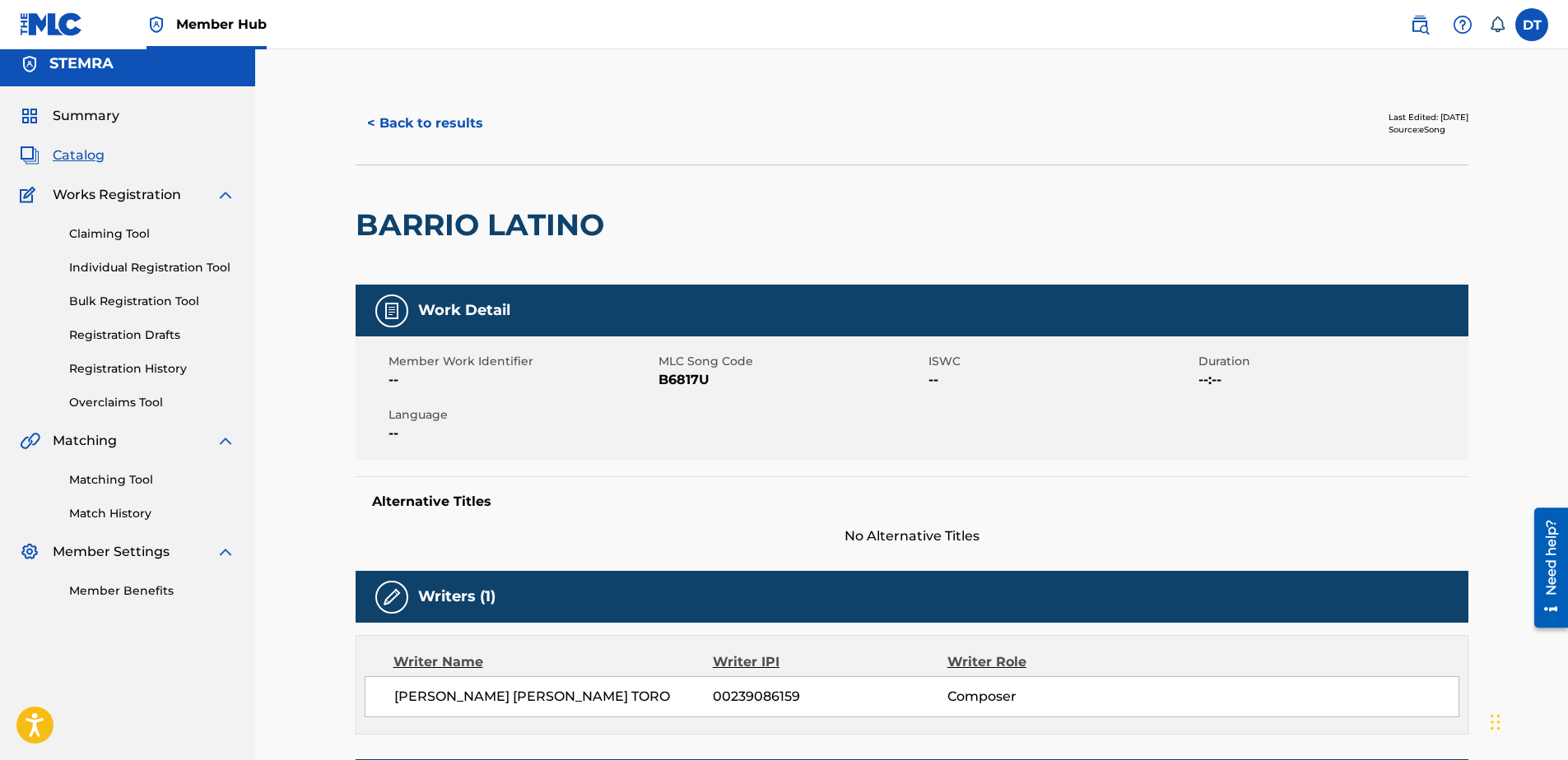
scroll to position [0, 0]
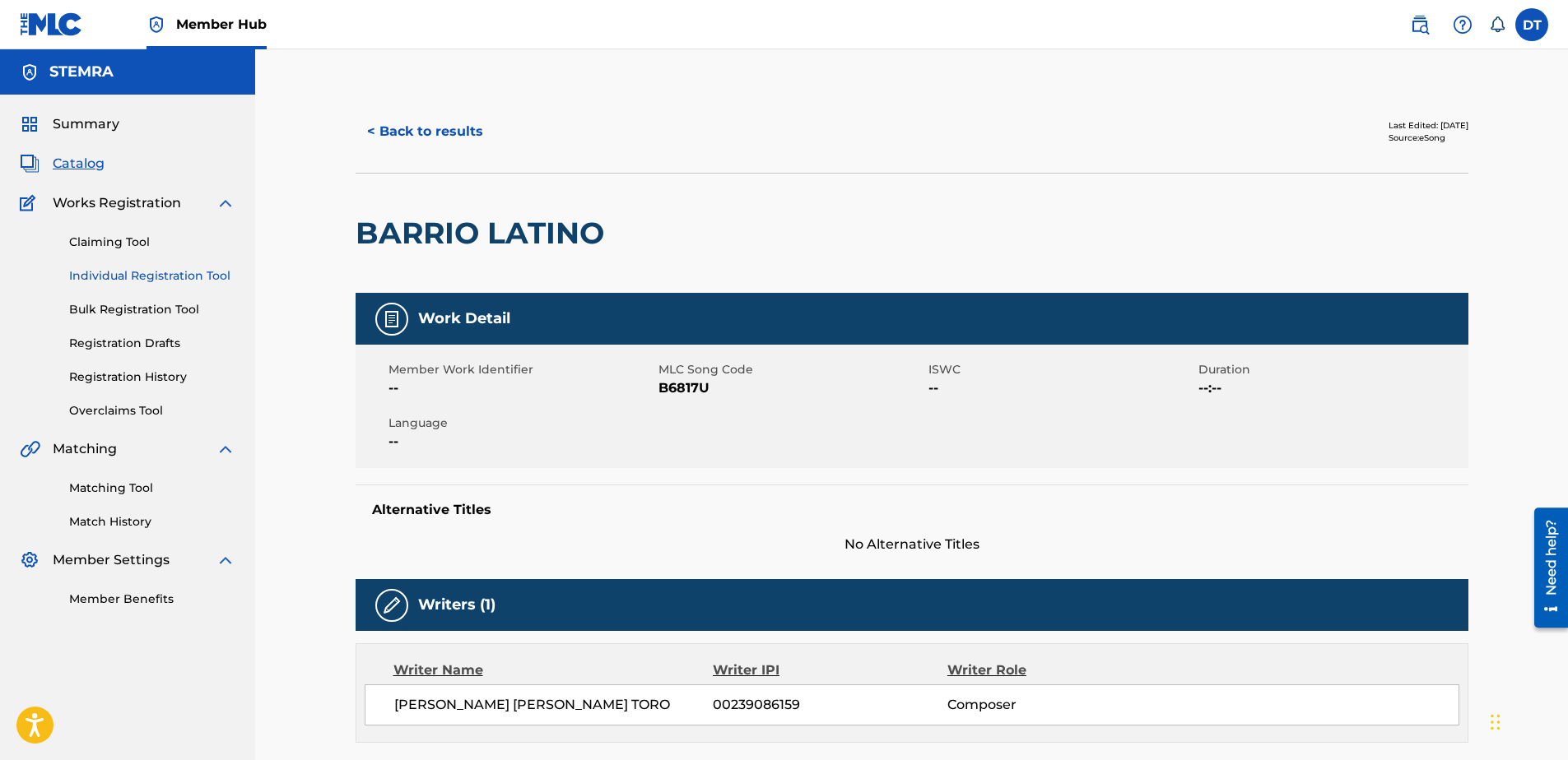
click at [155, 273] on link "Individual Registration Tool" at bounding box center [151, 277] width 166 height 18
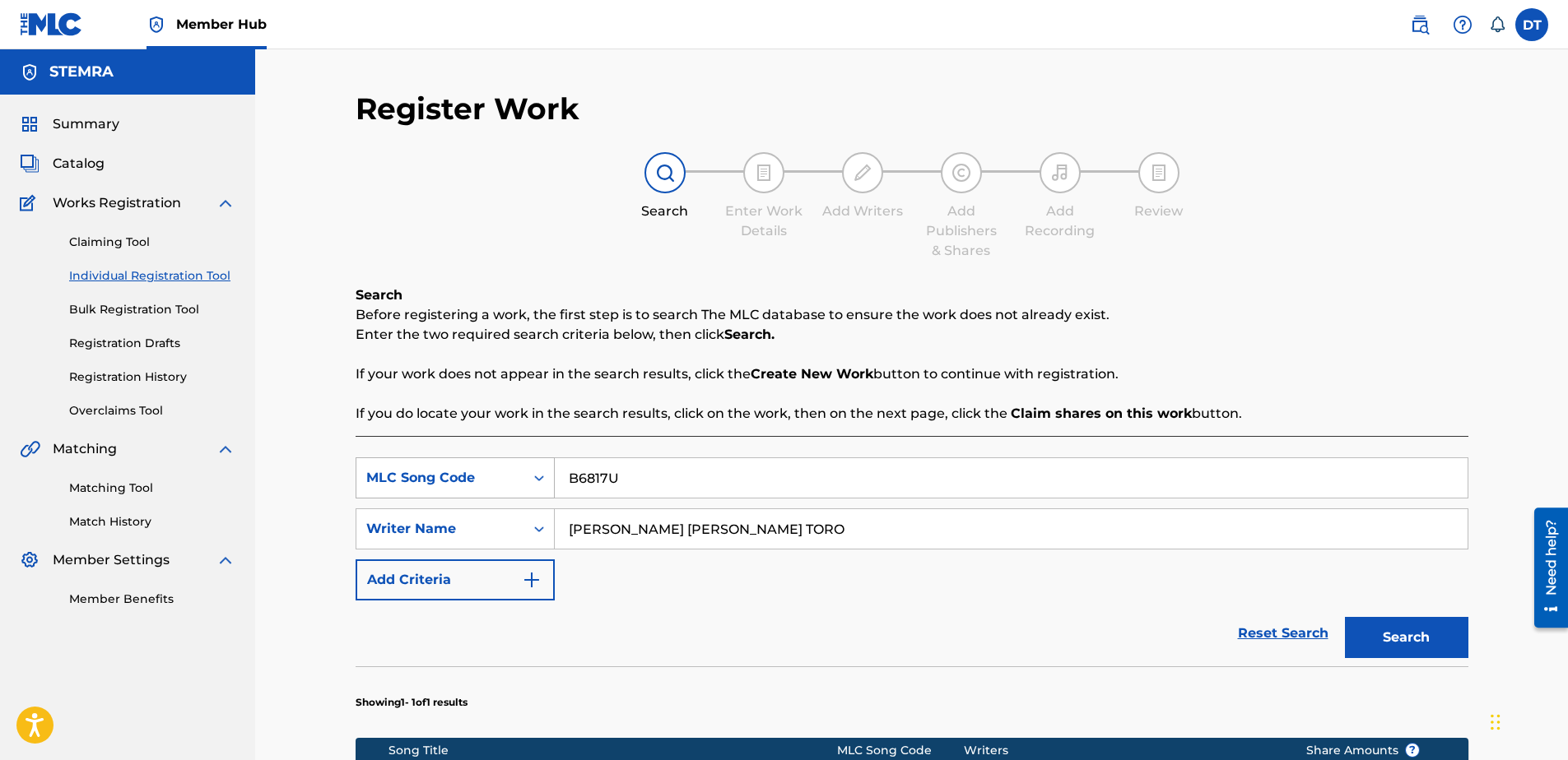
drag, startPoint x: 645, startPoint y: 478, endPoint x: 553, endPoint y: 476, distance: 92.0
click at [553, 476] on div "SearchWithCriteria71e54438-9b80-4494-a966-834b2c441f69 MLC Song Code B6817U" at bounding box center [912, 478] width 1113 height 41
paste input "AB2U7W"
type input "AB2U7W"
drag, startPoint x: 832, startPoint y: 537, endPoint x: 524, endPoint y: 525, distance: 308.2
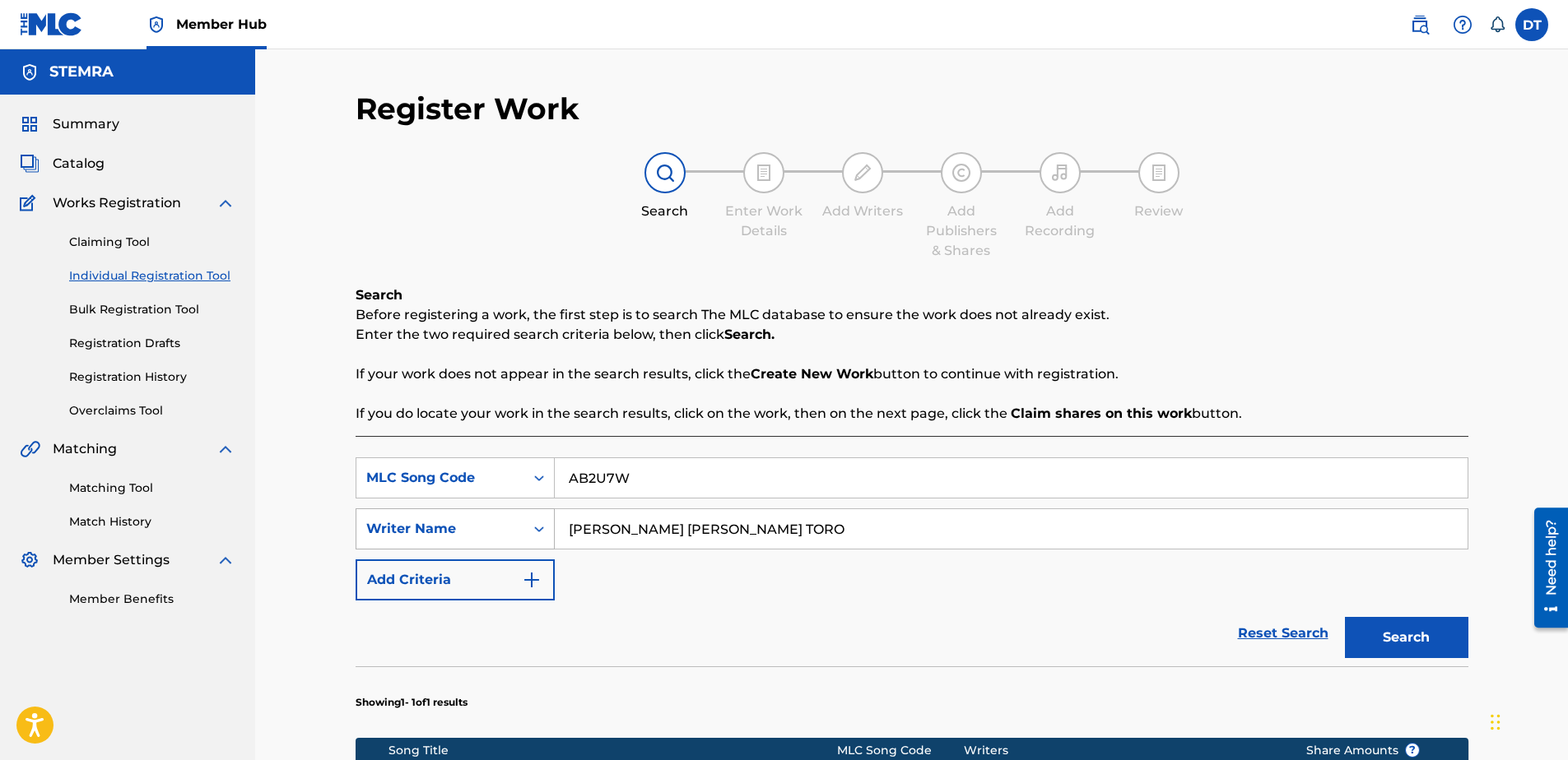
click at [524, 525] on div "SearchWithCriteria9d39d1cf-b0ce-4514-8605-48c81afdb294 Writer Name [PERSON_NAME…" at bounding box center [912, 529] width 1113 height 41
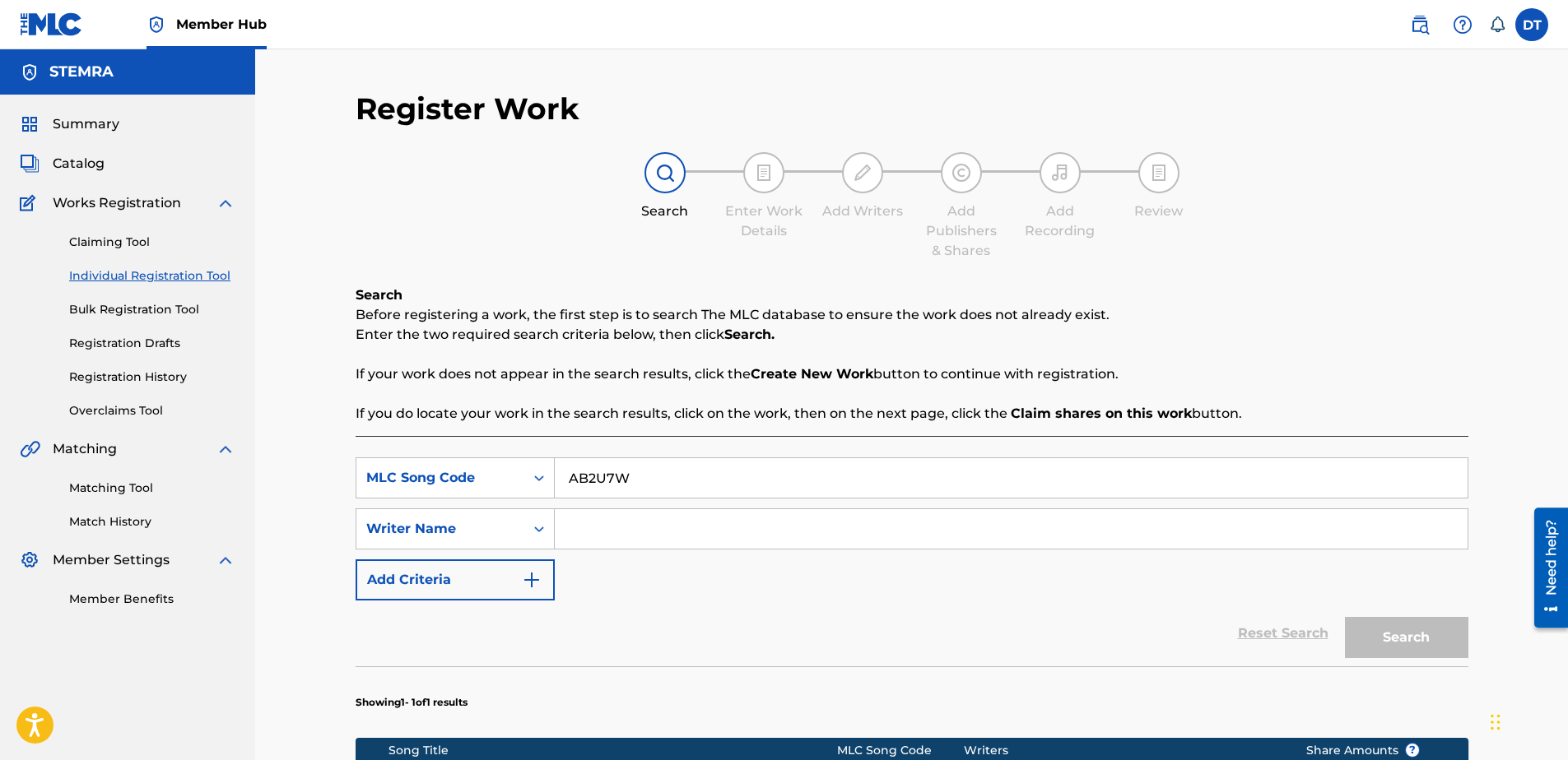
click at [589, 527] on input "Search Form" at bounding box center [1011, 529] width 913 height 39
paste input "[PERSON_NAME] S [PERSON_NAME]"
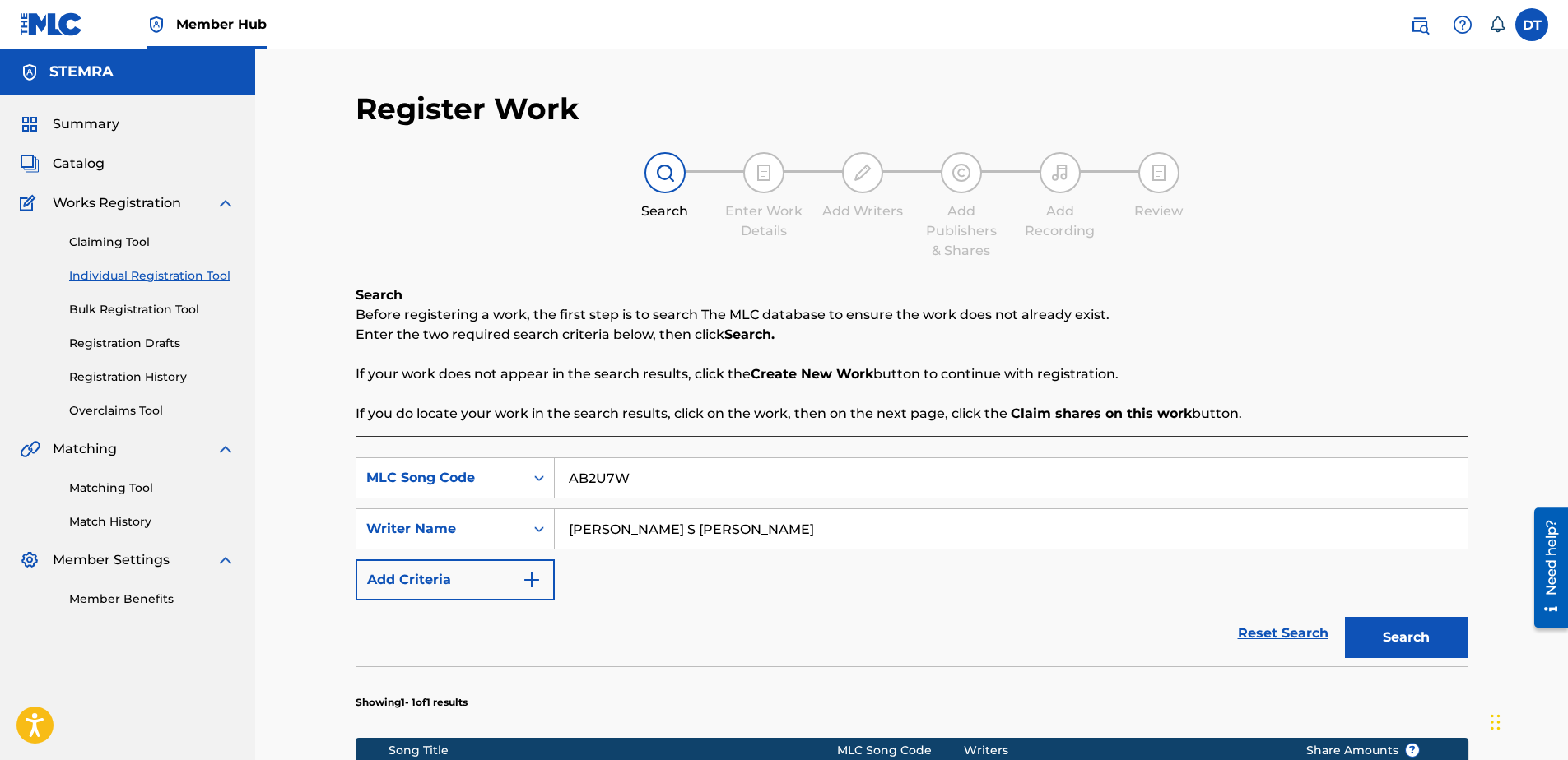
click at [567, 527] on input "[PERSON_NAME] S [PERSON_NAME]" at bounding box center [1011, 529] width 913 height 39
type input "[PERSON_NAME] S [PERSON_NAME]"
click at [1412, 620] on button "Search" at bounding box center [1407, 637] width 124 height 41
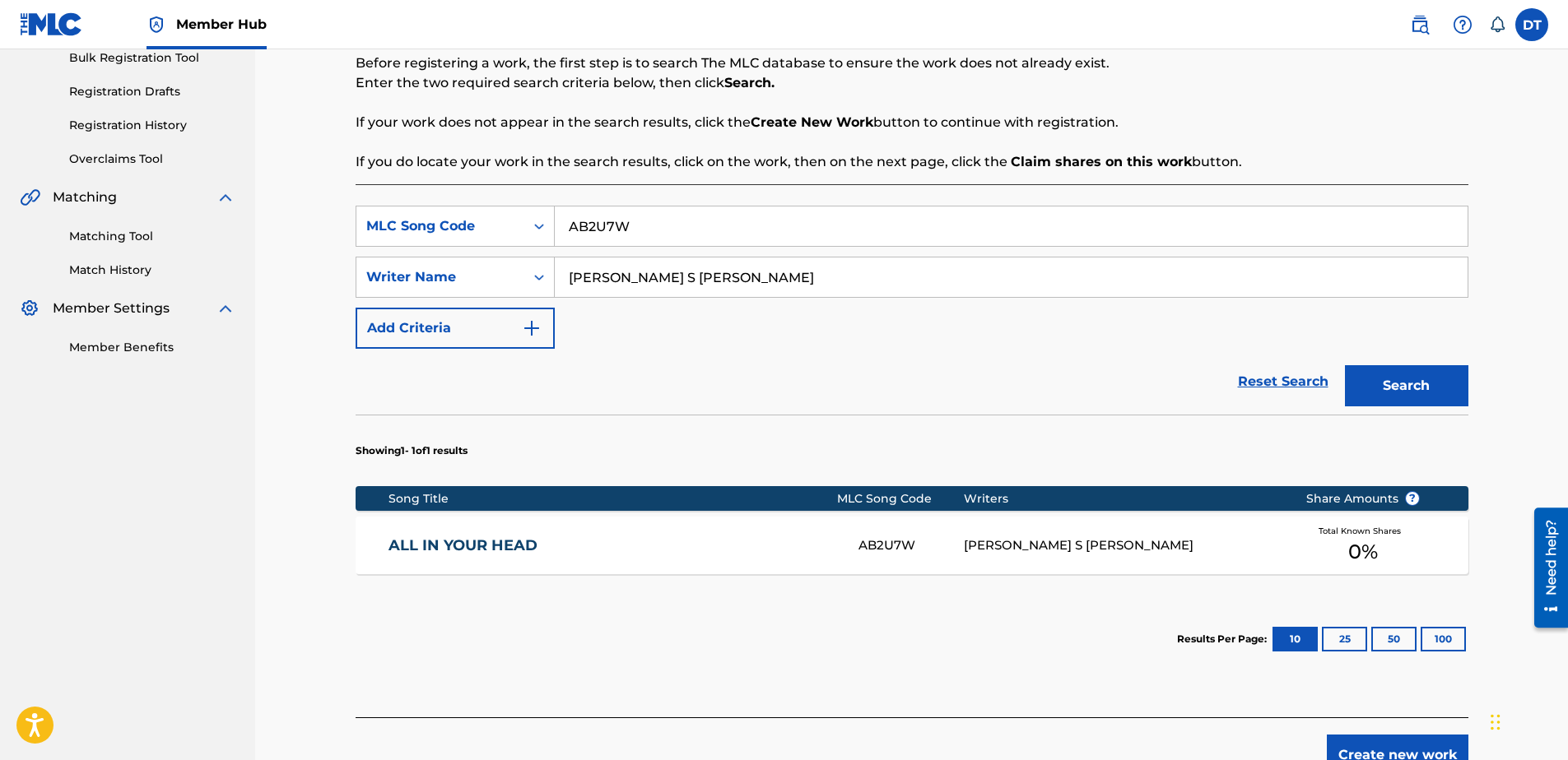
scroll to position [329, 0]
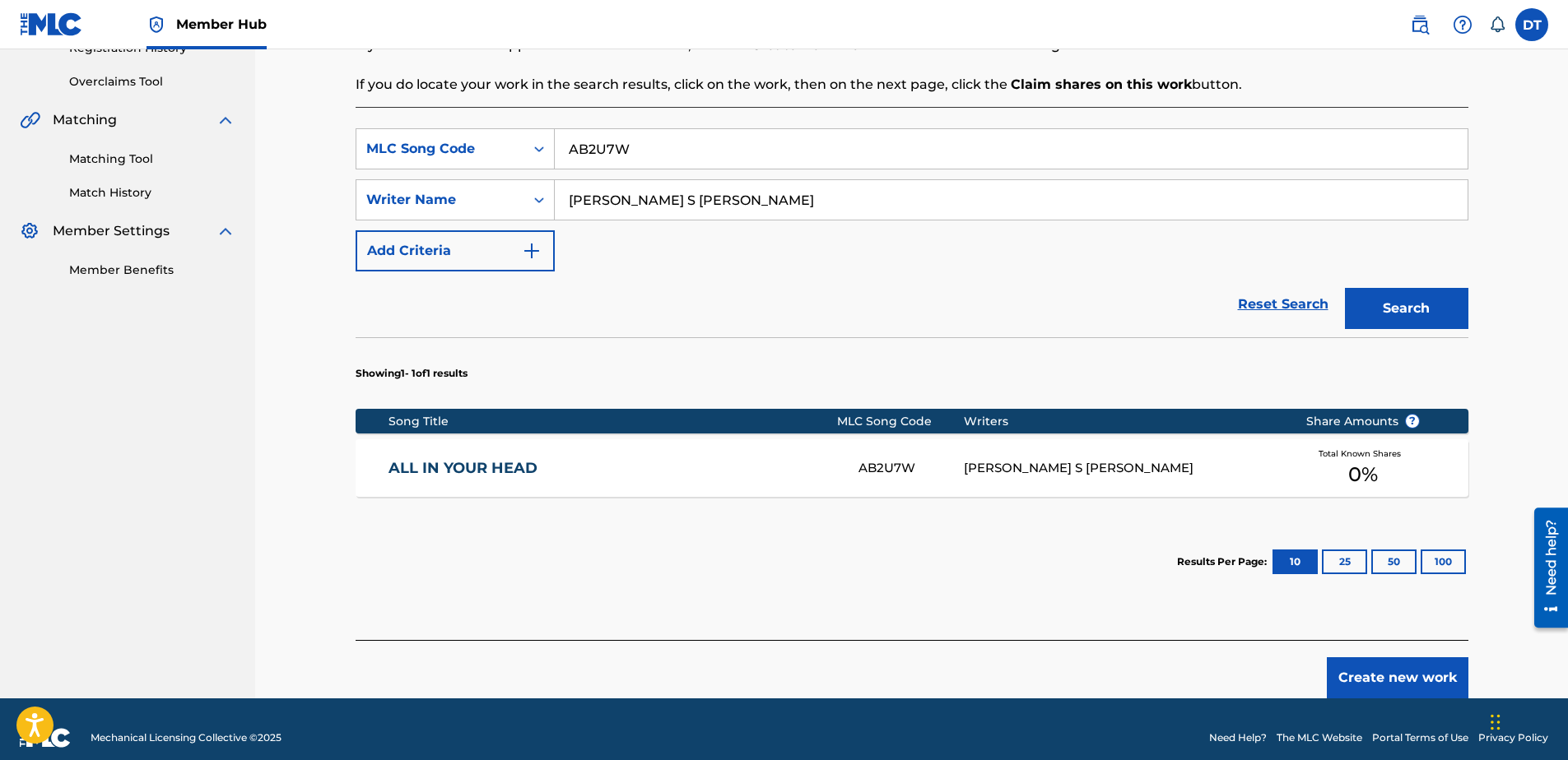
click at [449, 463] on link "ALL IN YOUR HEAD" at bounding box center [612, 468] width 447 height 19
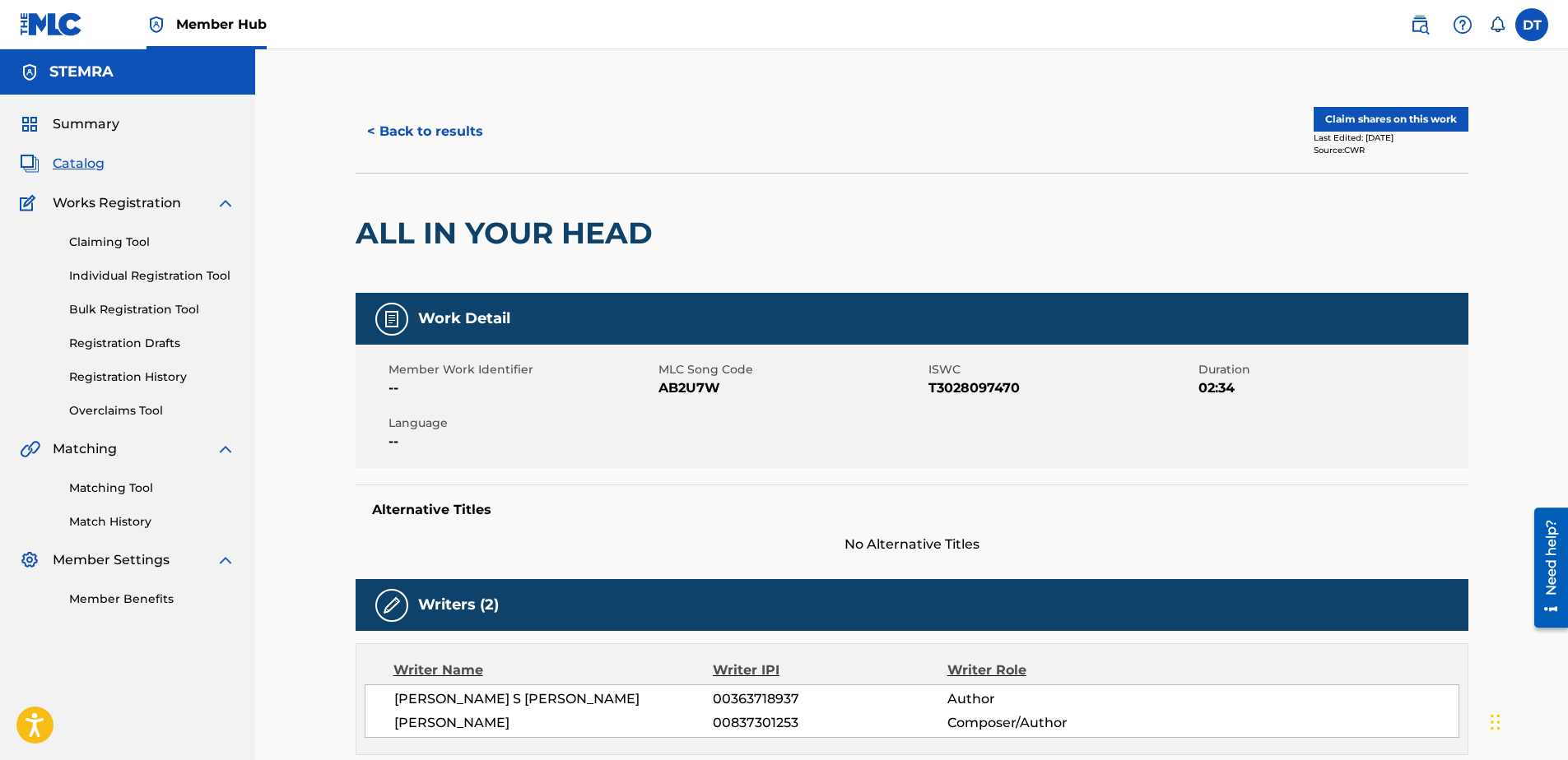
click at [118, 267] on div "Claiming Tool Individual Registration Tool Bulk Registration Tool Registration …" at bounding box center [128, 316] width 216 height 207
click at [129, 273] on link "Individual Registration Tool" at bounding box center [151, 277] width 166 height 18
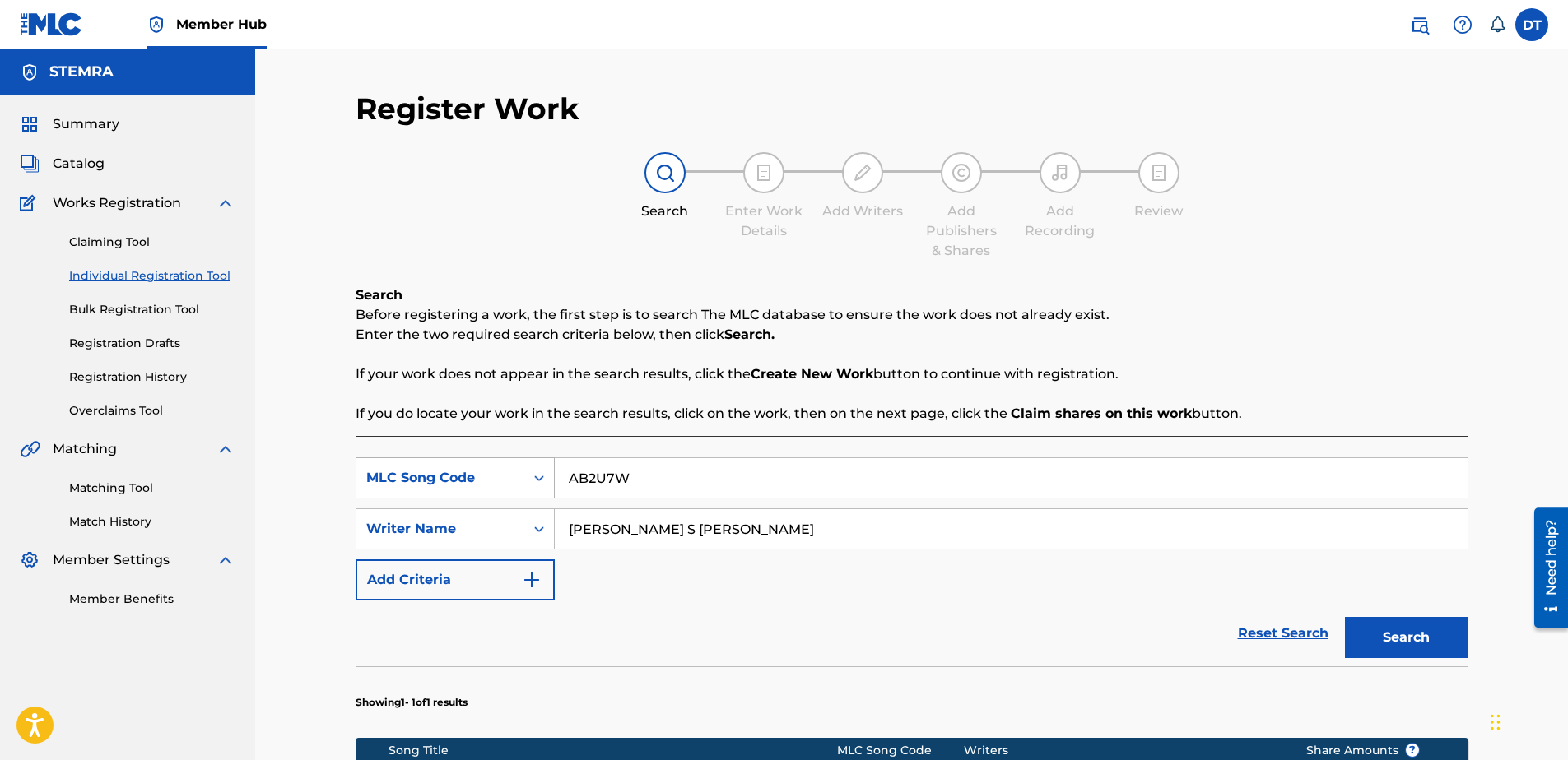
drag, startPoint x: 635, startPoint y: 470, endPoint x: 518, endPoint y: 464, distance: 117.2
click at [518, 464] on div "SearchWithCriteria71e54438-9b80-4494-a966-834b2c441f69 MLC Song Code AB2U7W" at bounding box center [912, 478] width 1113 height 41
paste input "OC3P8J"
type input "OC3P8J"
drag, startPoint x: 697, startPoint y: 532, endPoint x: 534, endPoint y: 520, distance: 163.4
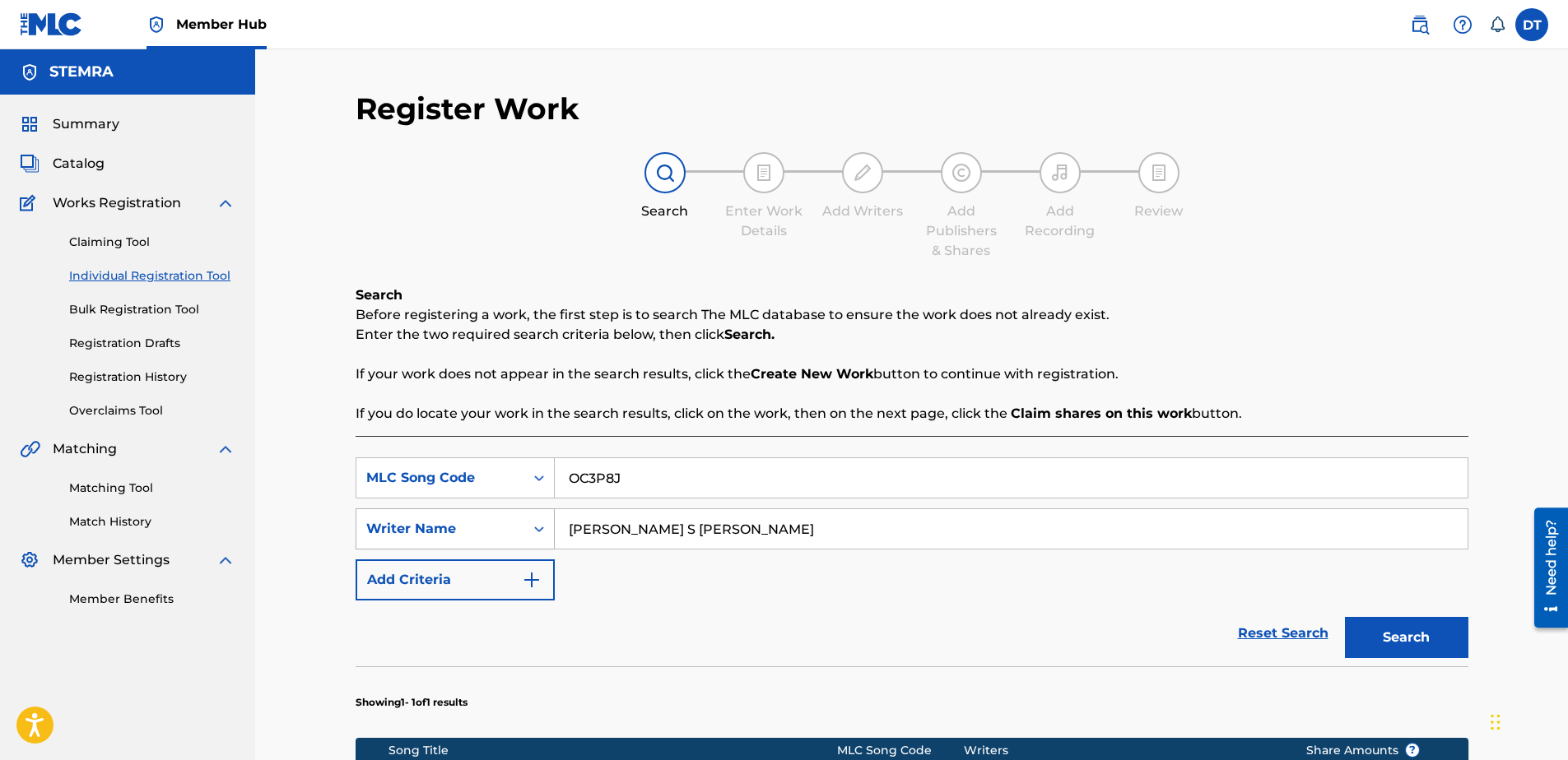
click at [534, 520] on div "SearchWithCriteria9d39d1cf-b0ce-4514-8605-48c81afdb294 Writer Name [PERSON_NAME…" at bounding box center [912, 529] width 1113 height 41
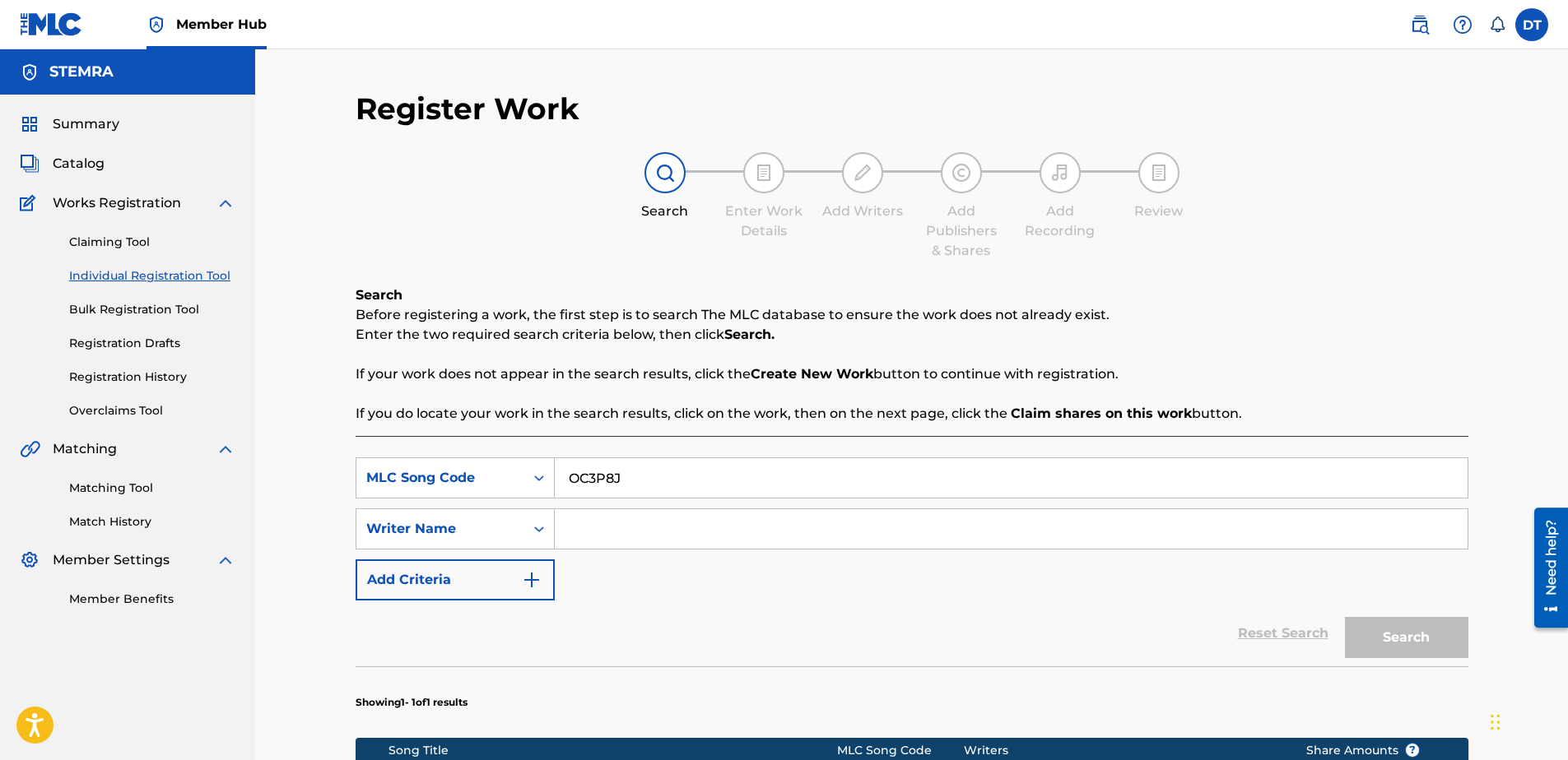
click at [613, 538] on input "Search Form" at bounding box center [1011, 529] width 913 height 39
paste input "[PERSON_NAME]"
type input "[PERSON_NAME]"
drag, startPoint x: 1399, startPoint y: 647, endPoint x: 1402, endPoint y: 634, distance: 13.3
click at [1401, 637] on button "Search" at bounding box center [1407, 637] width 124 height 41
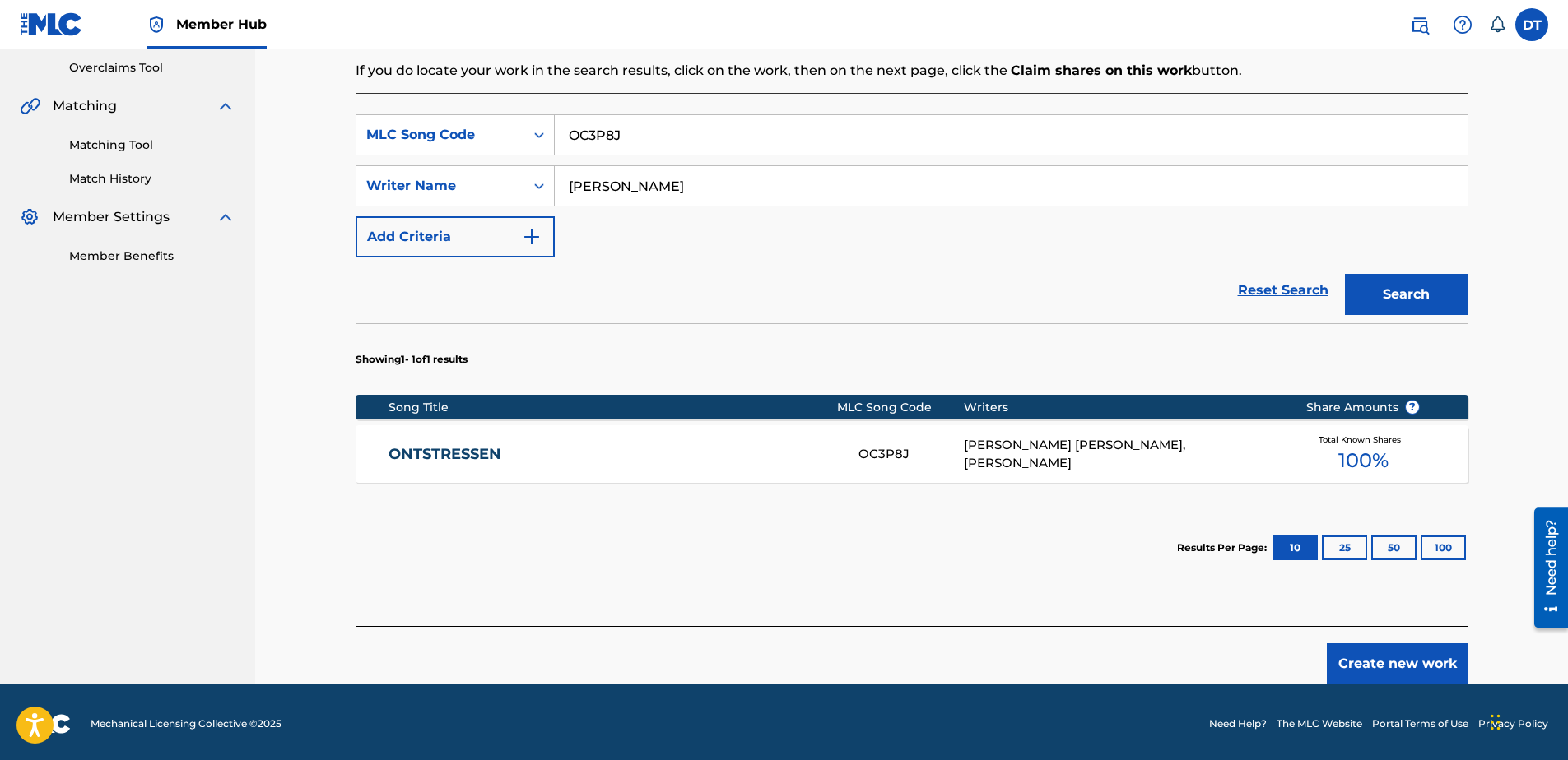
scroll to position [346, 0]
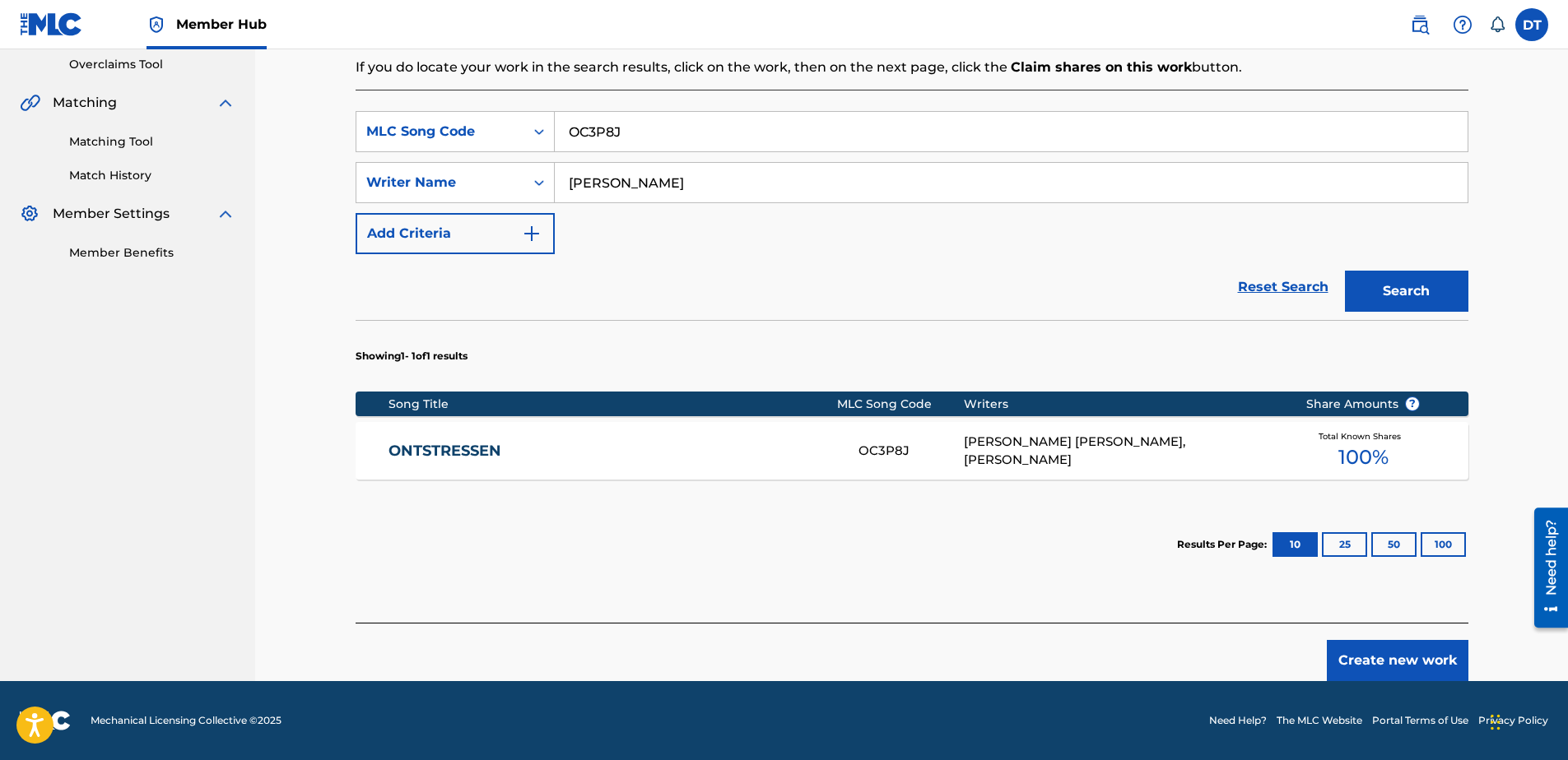
click at [432, 446] on link "ONTSTRESSEN" at bounding box center [612, 450] width 447 height 19
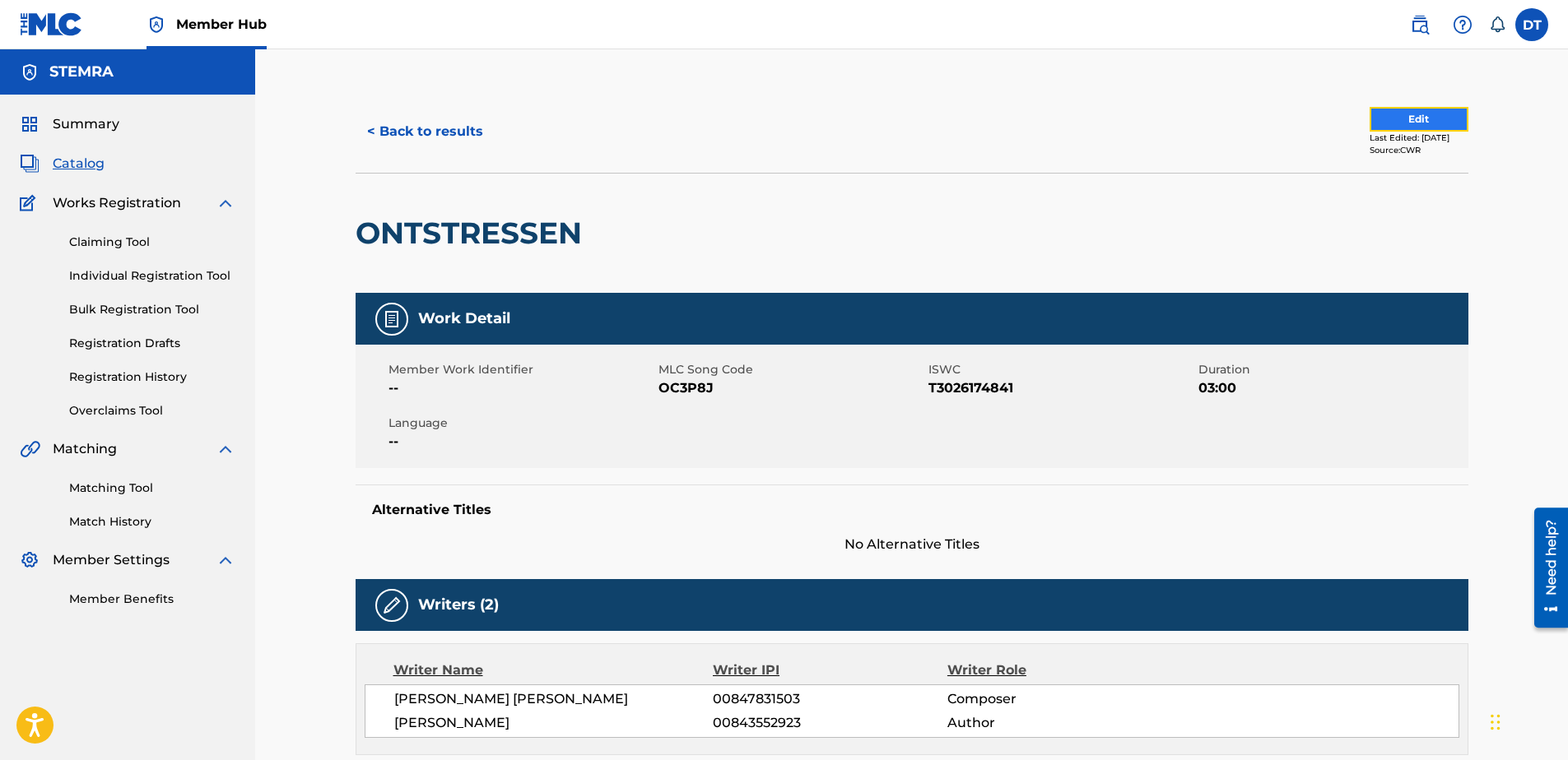
click at [1428, 120] on button "Edit" at bounding box center [1419, 119] width 99 height 25
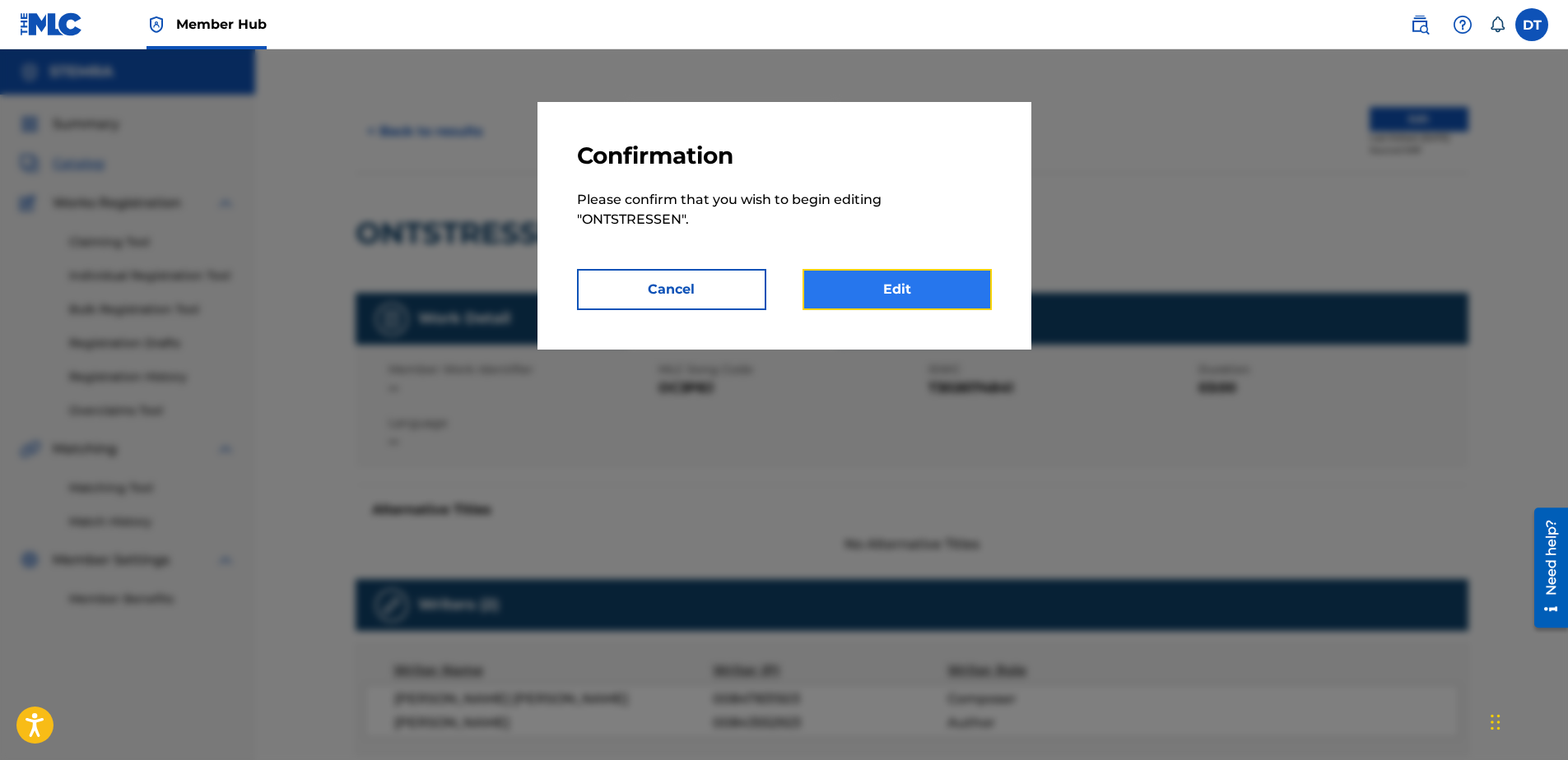
click at [885, 289] on link "Edit" at bounding box center [897, 289] width 189 height 41
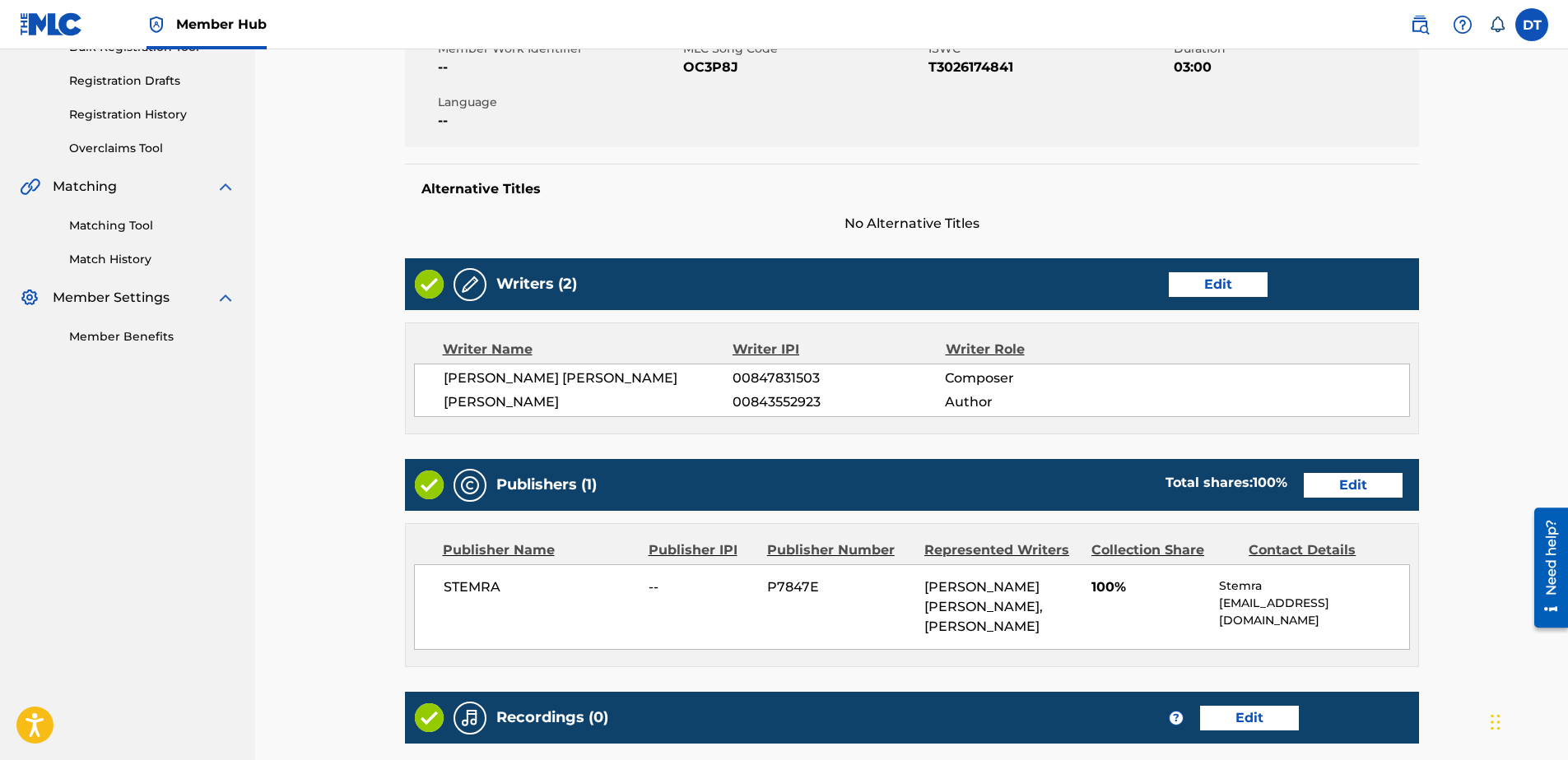
scroll to position [329, 0]
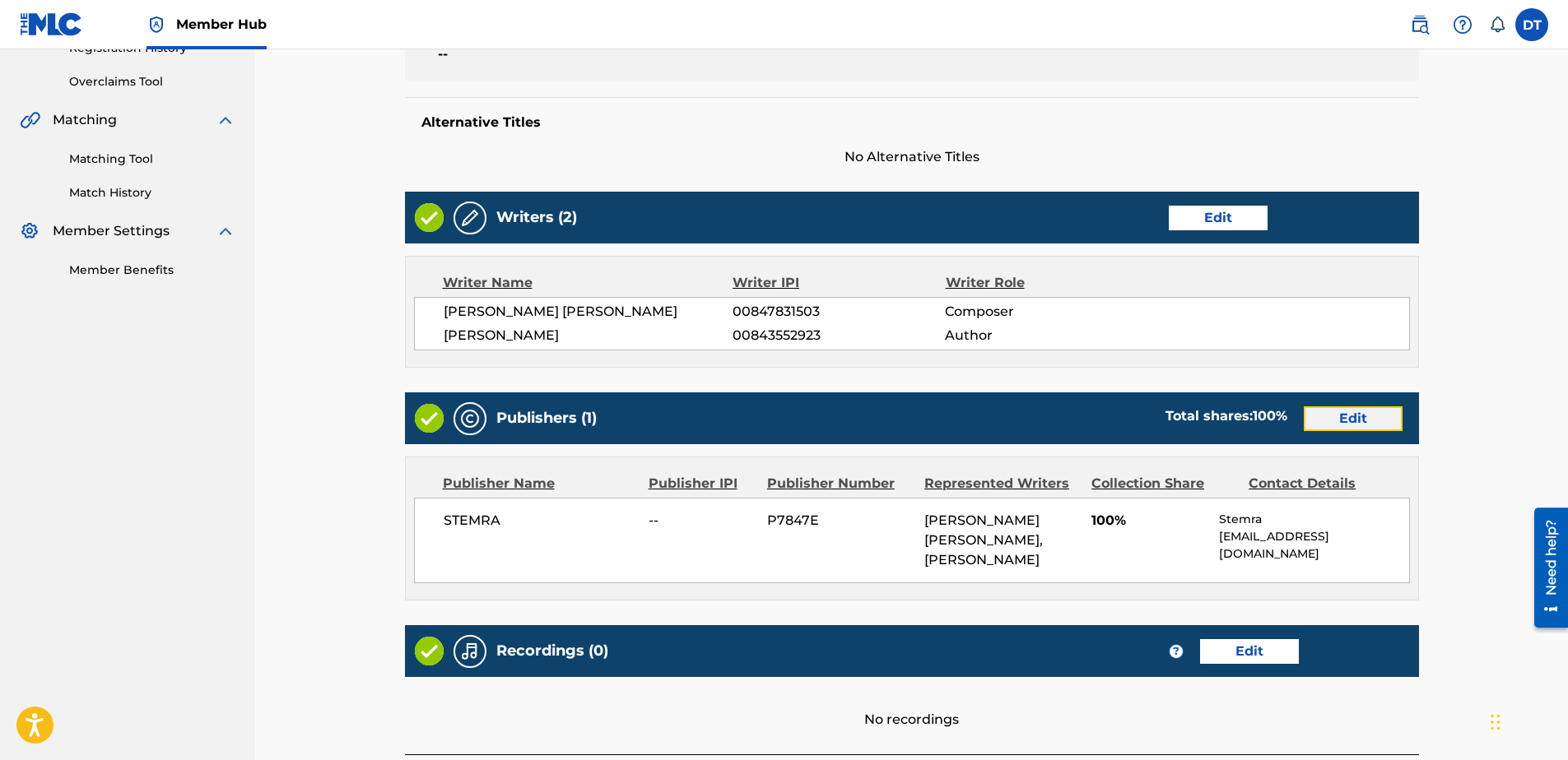
click at [1358, 414] on link "Edit" at bounding box center [1353, 418] width 99 height 25
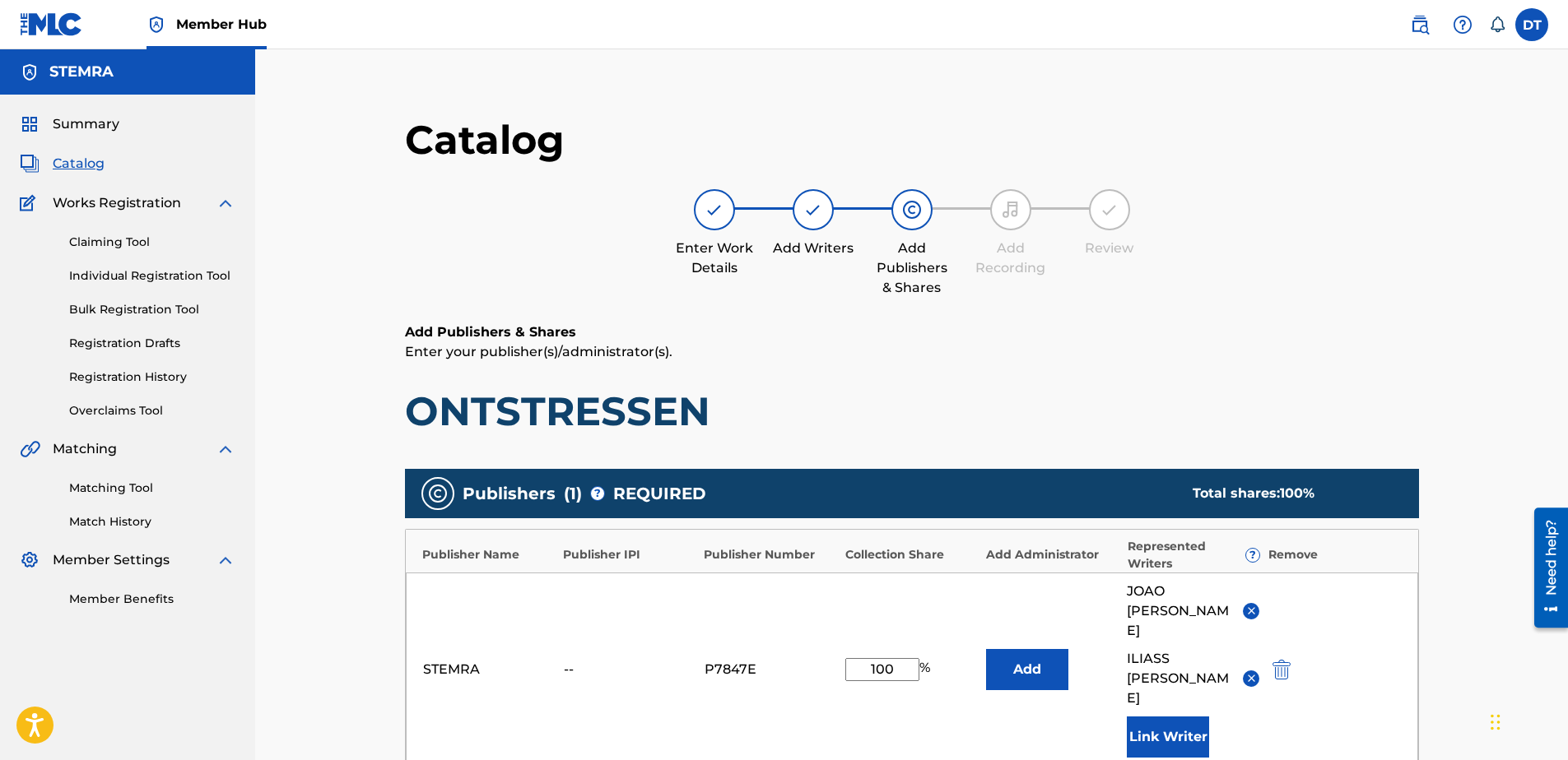
drag, startPoint x: 888, startPoint y: 638, endPoint x: 873, endPoint y: 650, distance: 19.2
click at [873, 658] on input "100" at bounding box center [881, 669] width 74 height 23
click at [900, 658] on input "100" at bounding box center [881, 669] width 74 height 23
drag, startPoint x: 897, startPoint y: 642, endPoint x: 819, endPoint y: 633, distance: 78.5
click at [819, 633] on div "STEMRA -- P7847E 100 % Add [PERSON_NAME] [PERSON_NAME] ILIASS [PERSON_NAME] Lin…" at bounding box center [913, 670] width 1013 height 194
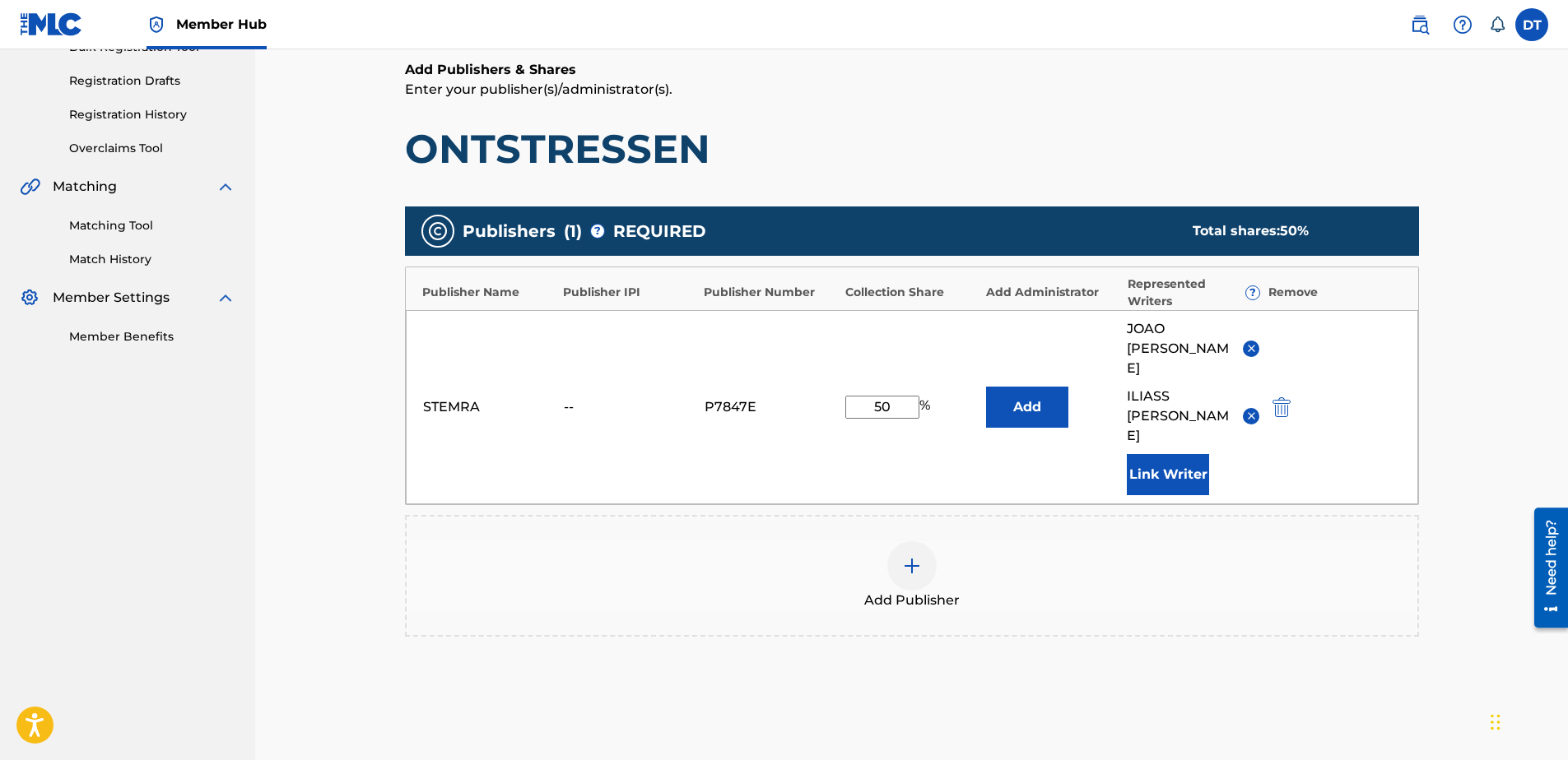
scroll to position [329, 0]
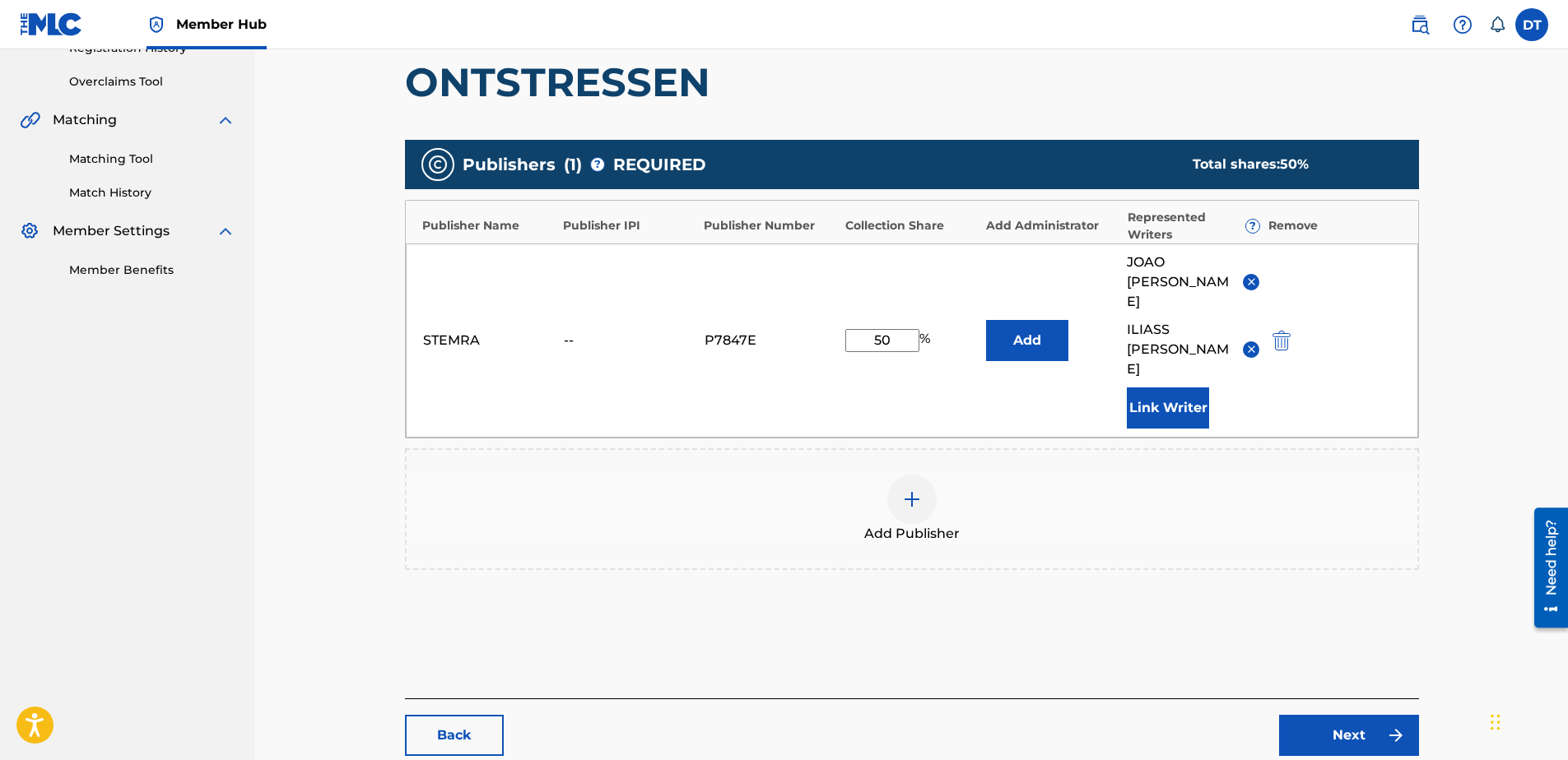
click at [905, 318] on div "STEMRA -- P7847E 50 % Add [PERSON_NAME] [PERSON_NAME] ILIASS [PERSON_NAME] Link…" at bounding box center [913, 340] width 1013 height 194
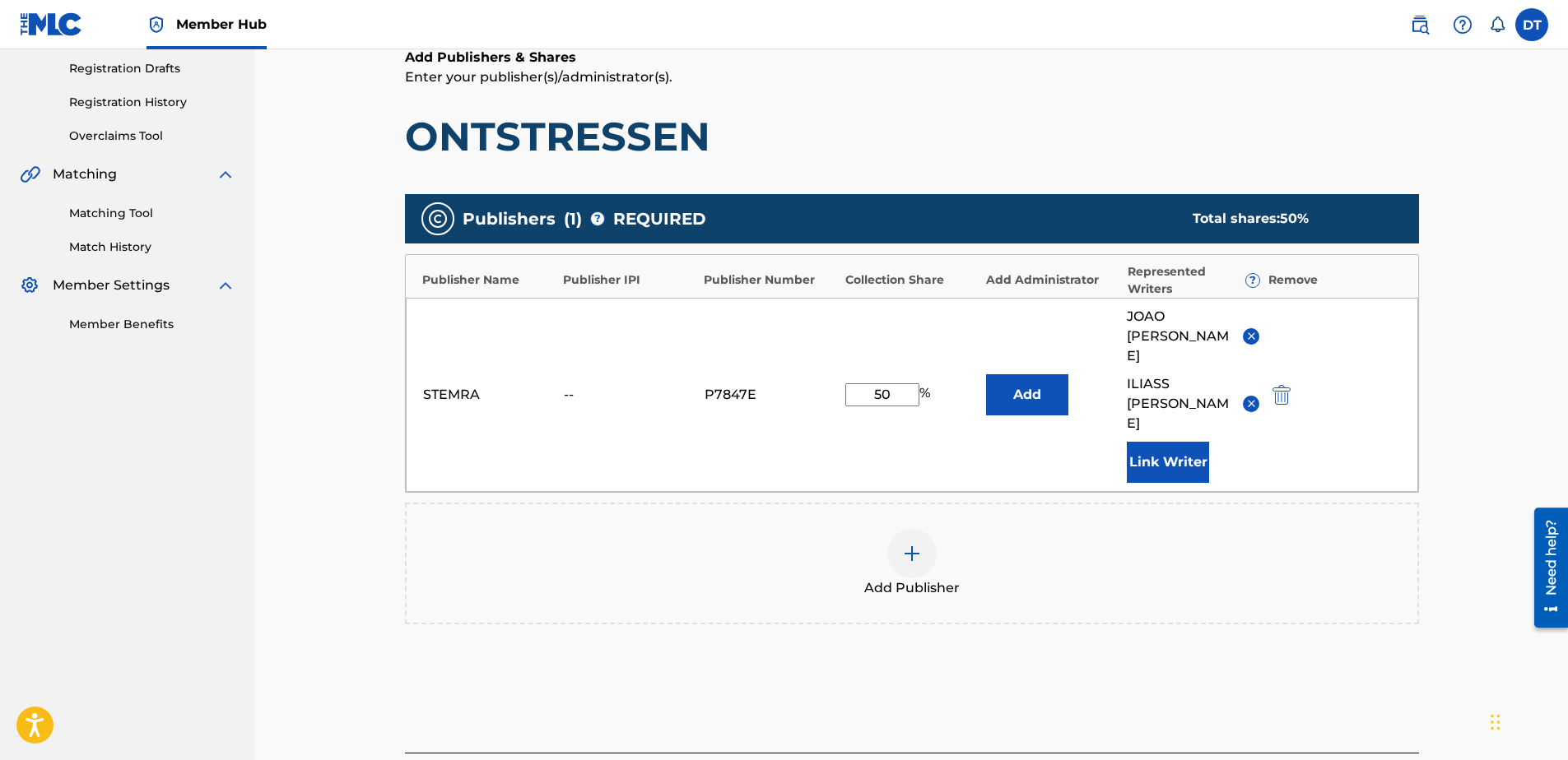
scroll to position [247, 0]
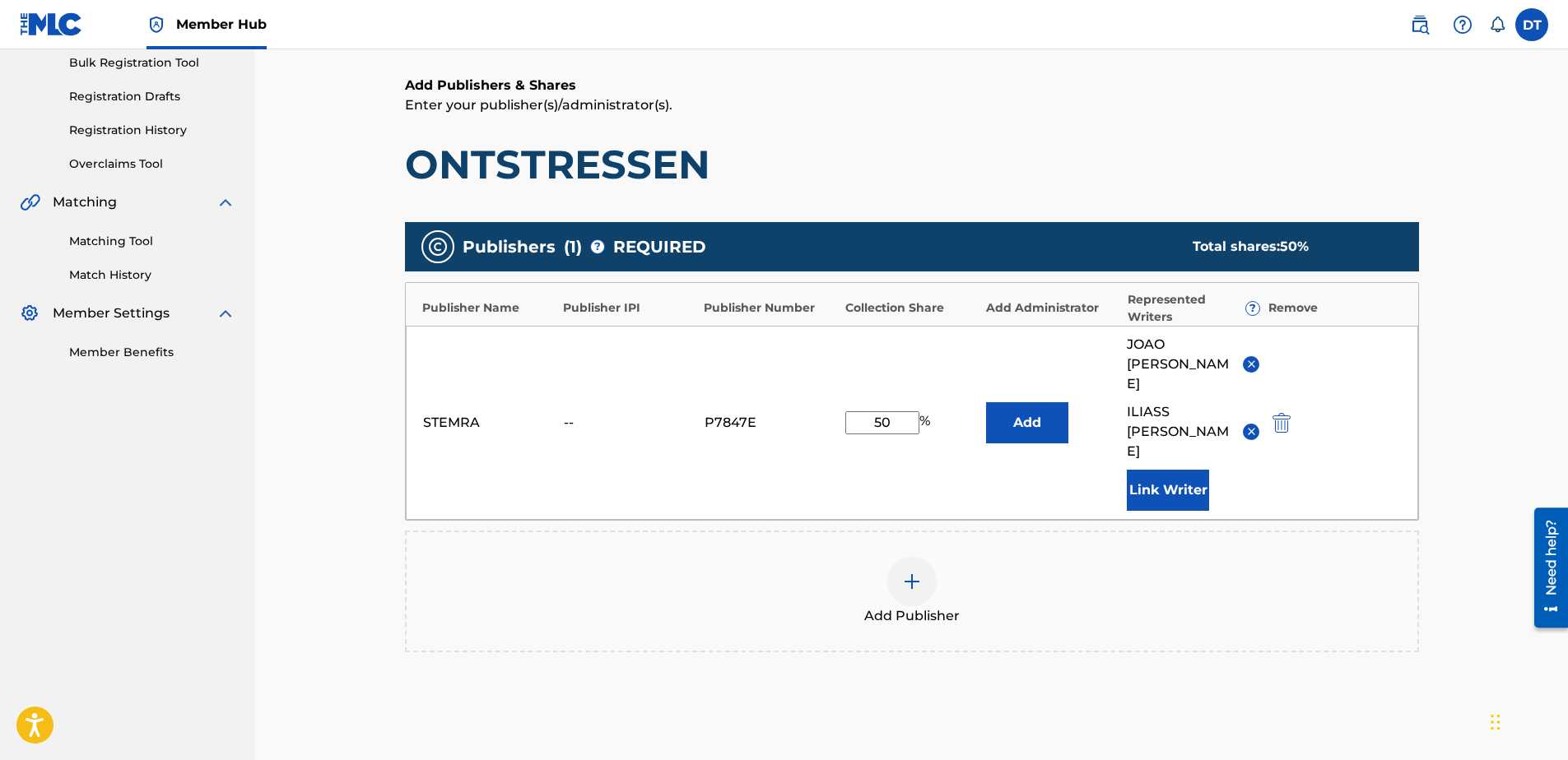
click at [898, 411] on input "50" at bounding box center [881, 422] width 74 height 23
type input "50.00"
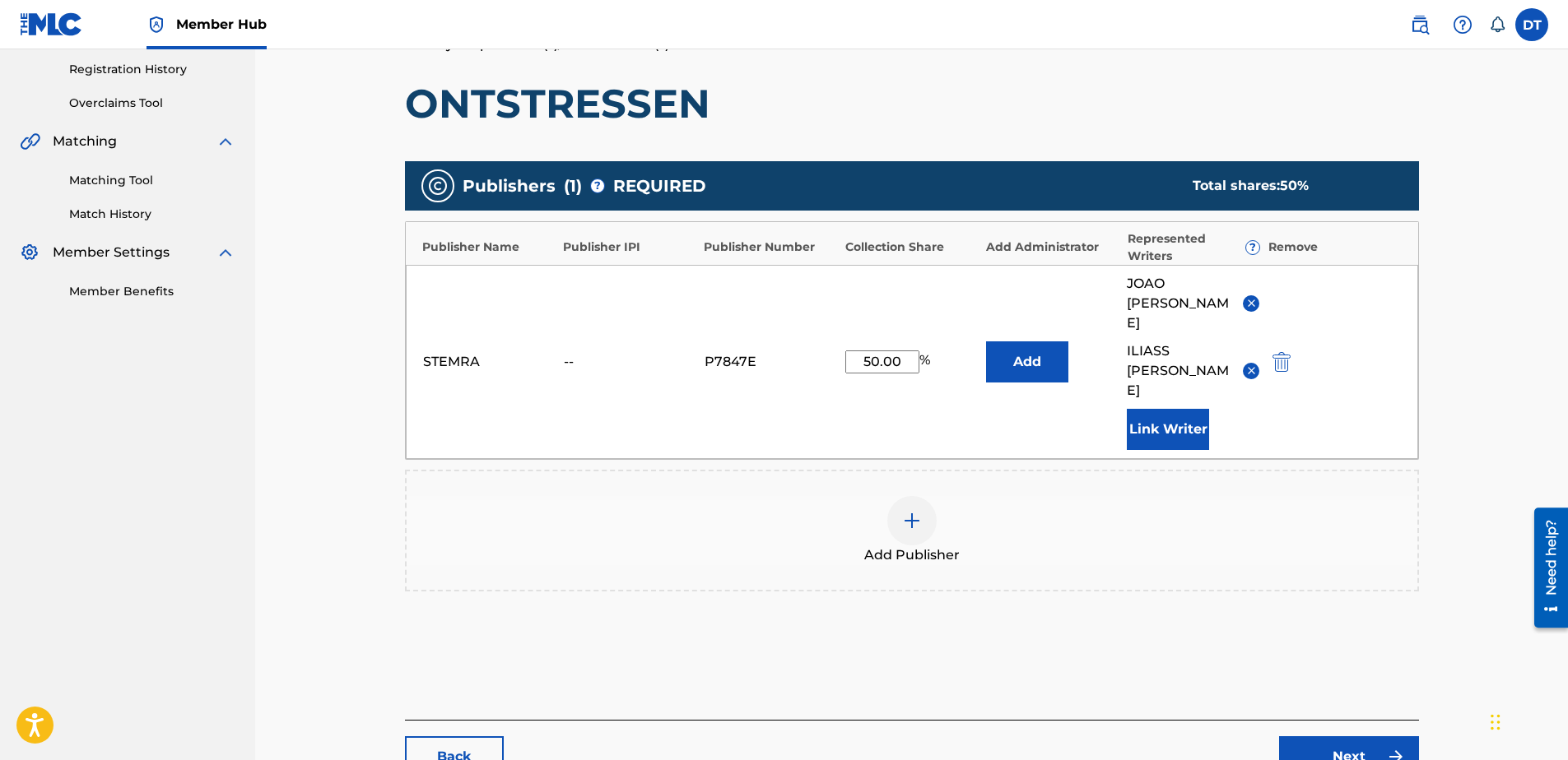
scroll to position [389, 0]
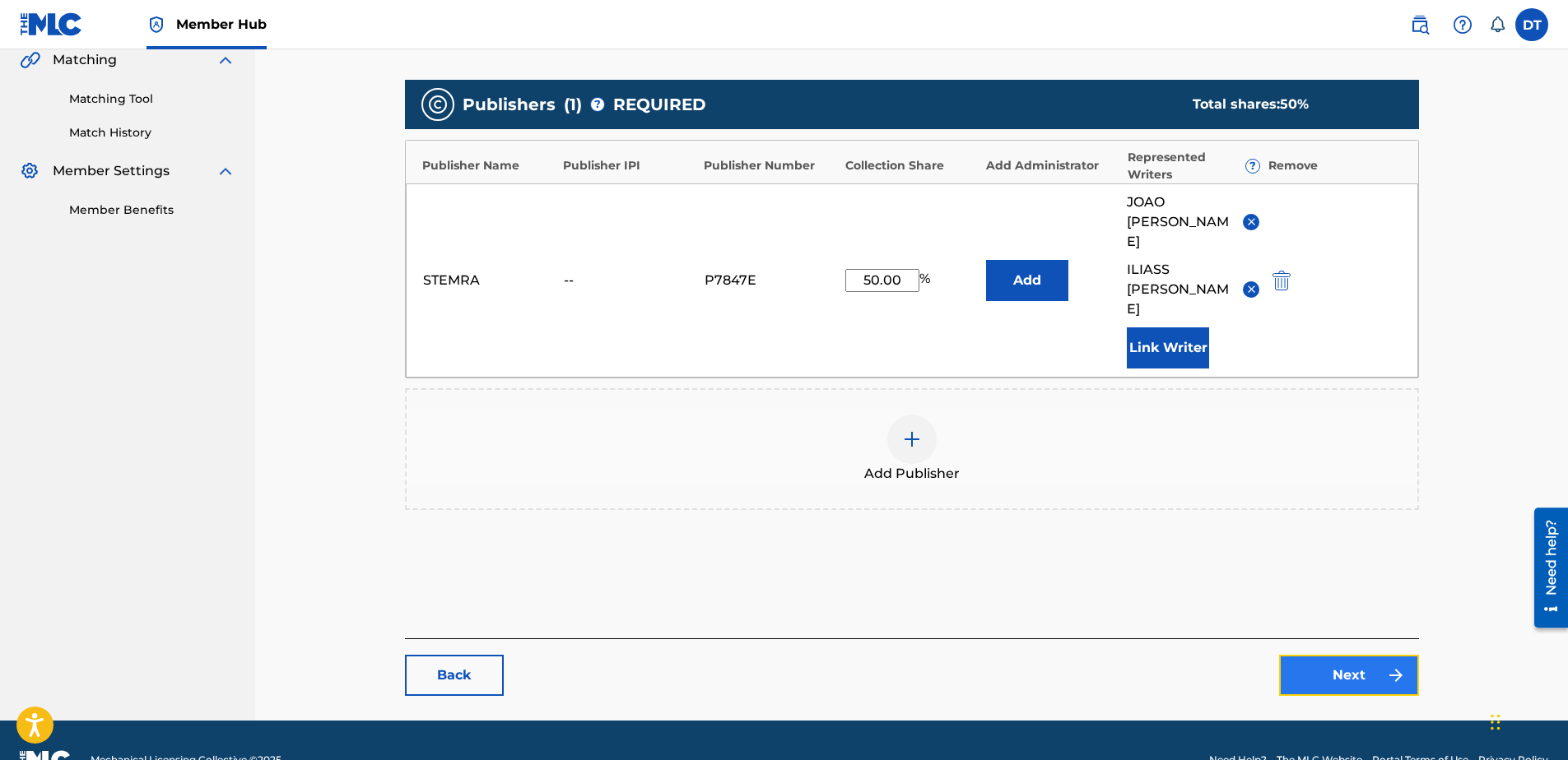
click at [1349, 655] on link "Next" at bounding box center [1349, 676] width 140 height 41
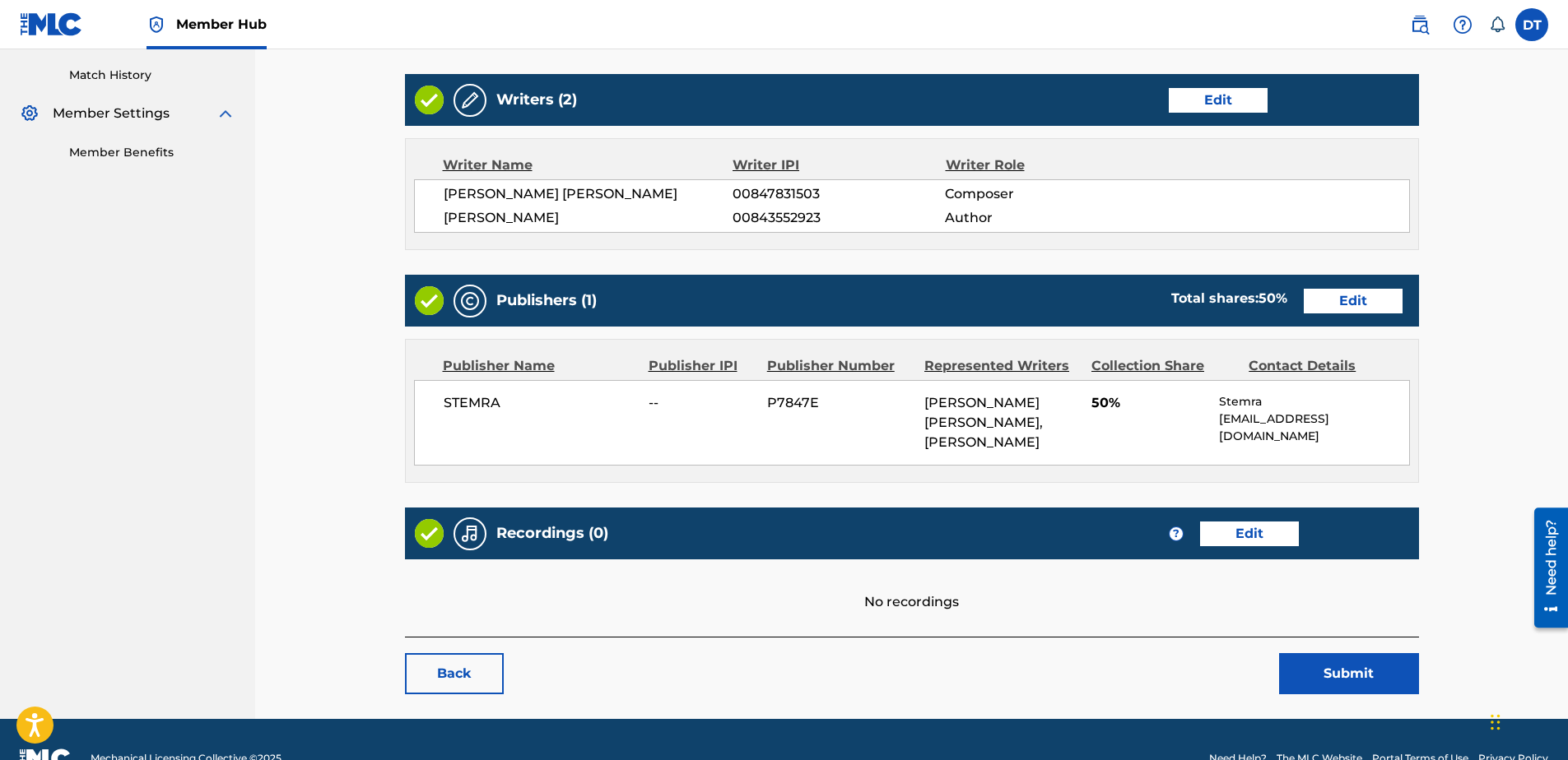
scroll to position [465, 0]
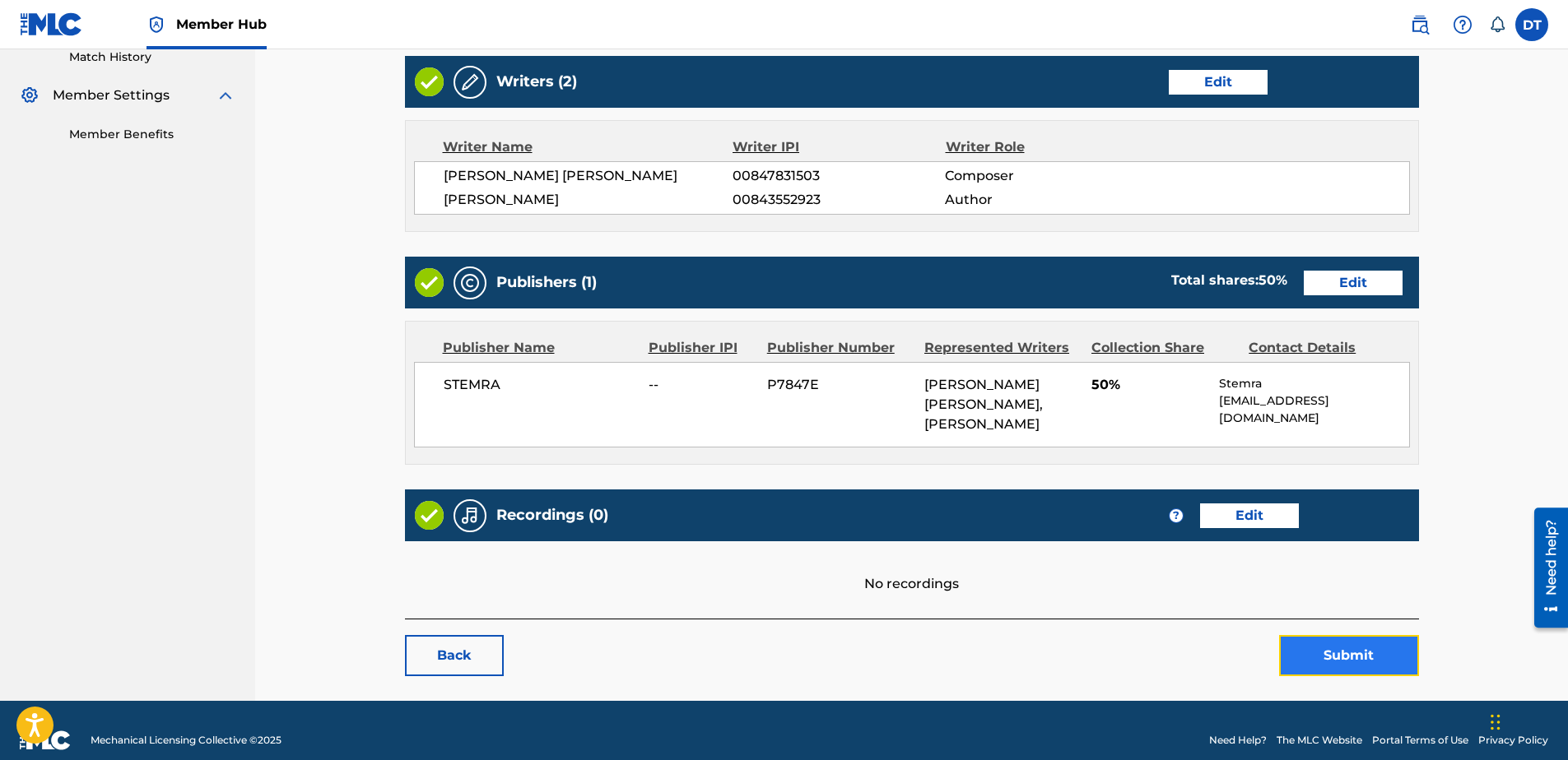
click at [1336, 635] on button "Submit" at bounding box center [1349, 656] width 140 height 41
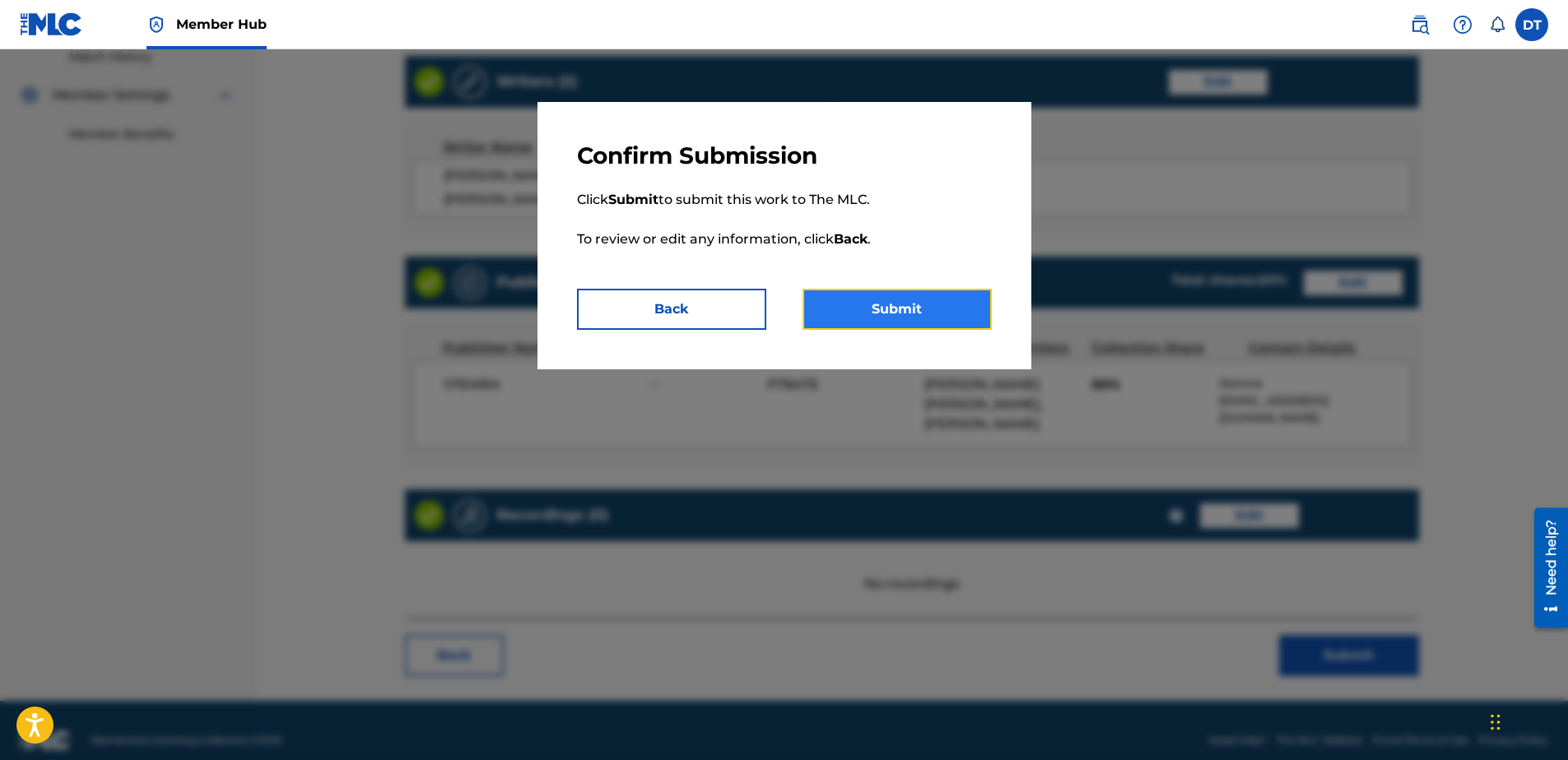
click at [889, 298] on button "Submit" at bounding box center [897, 309] width 189 height 41
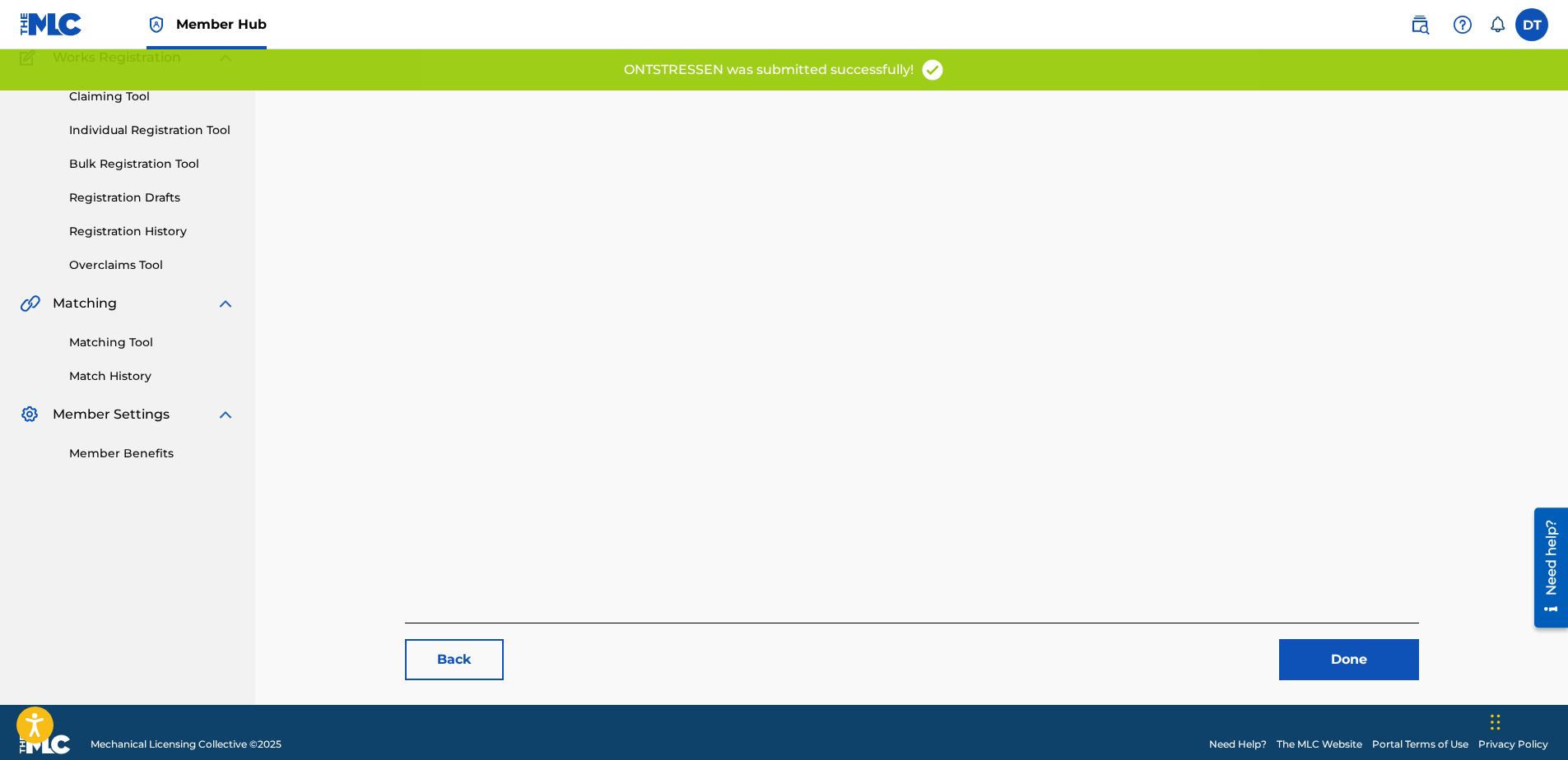
scroll to position [170, 0]
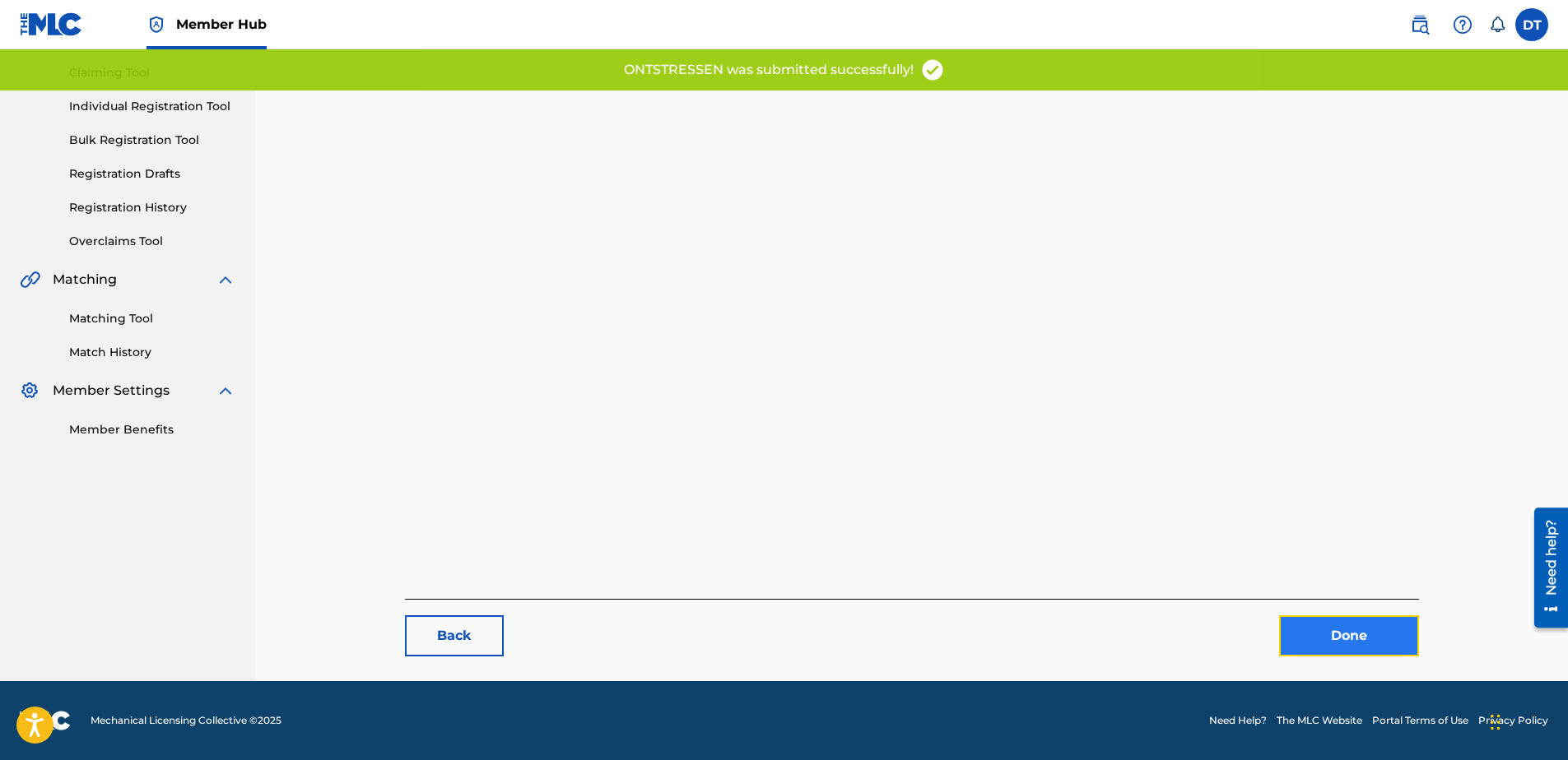
click at [1335, 624] on link "Done" at bounding box center [1349, 635] width 140 height 41
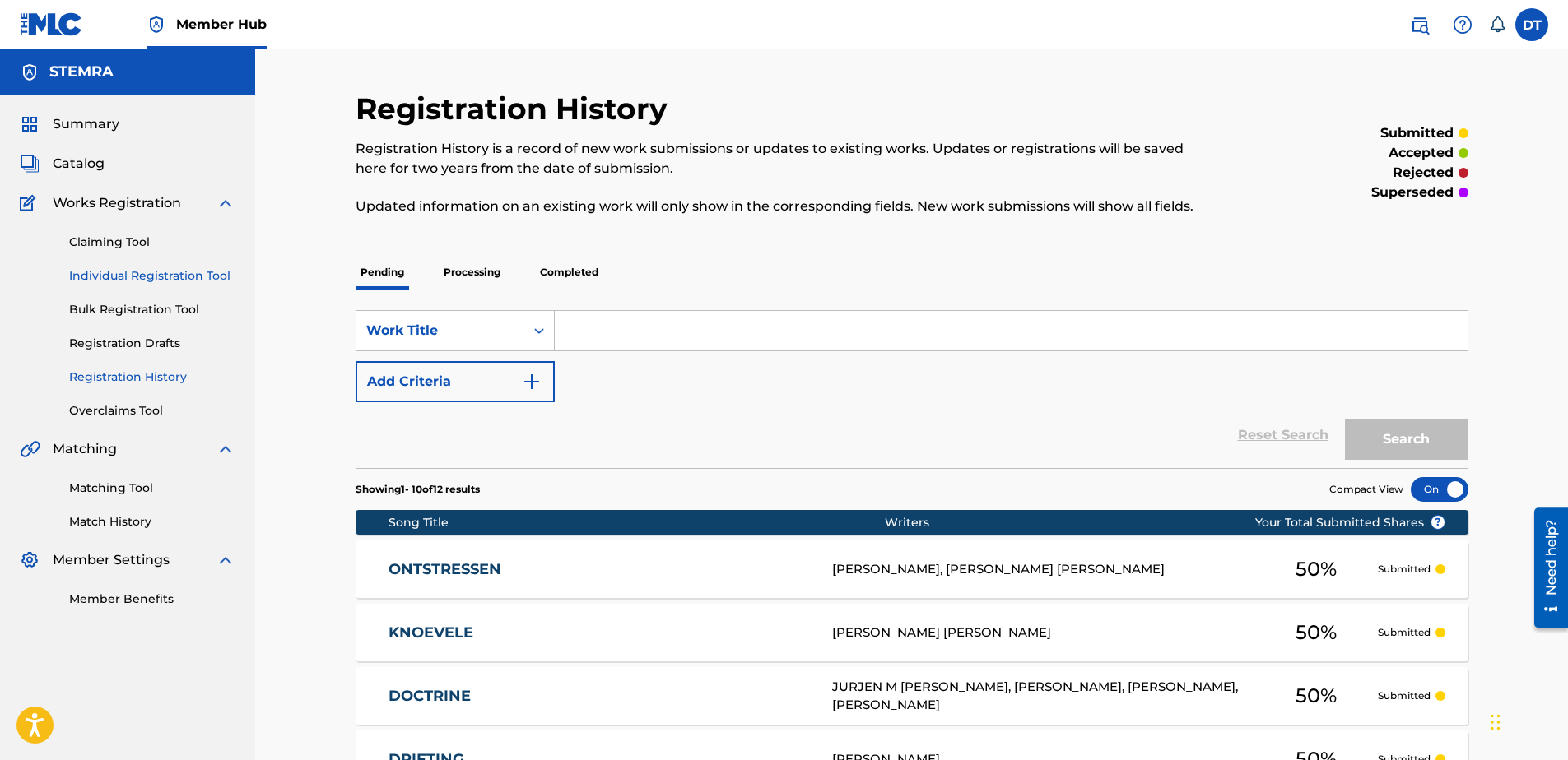
click at [111, 279] on link "Individual Registration Tool" at bounding box center [151, 277] width 166 height 18
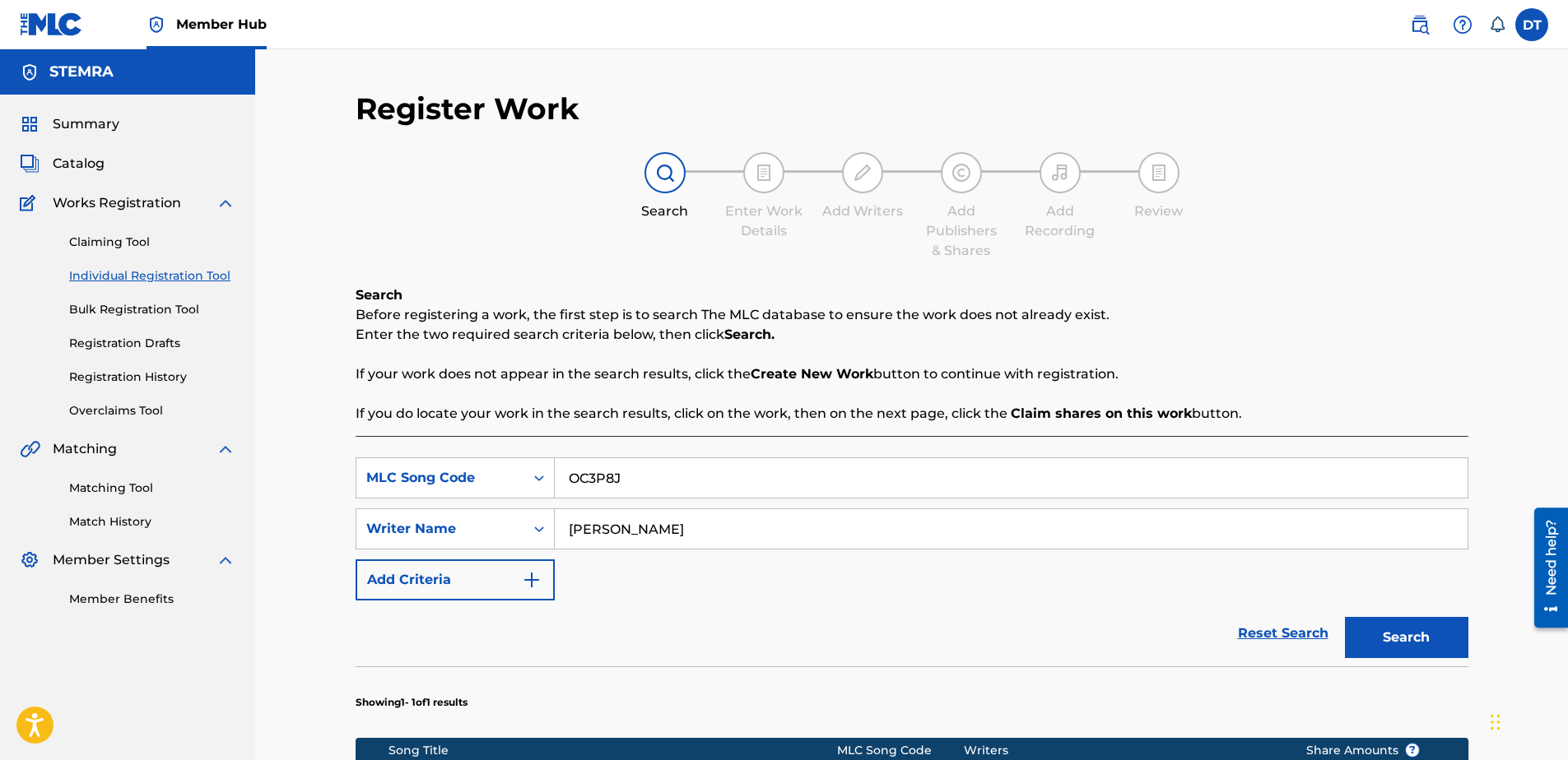
drag, startPoint x: 642, startPoint y: 478, endPoint x: 555, endPoint y: 477, distance: 87.0
click at [554, 478] on input "OC3P8J" at bounding box center [1011, 478] width 913 height 39
paste input "QA88VH"
type input "QA88VH"
drag, startPoint x: 663, startPoint y: 529, endPoint x: 553, endPoint y: 524, distance: 110.1
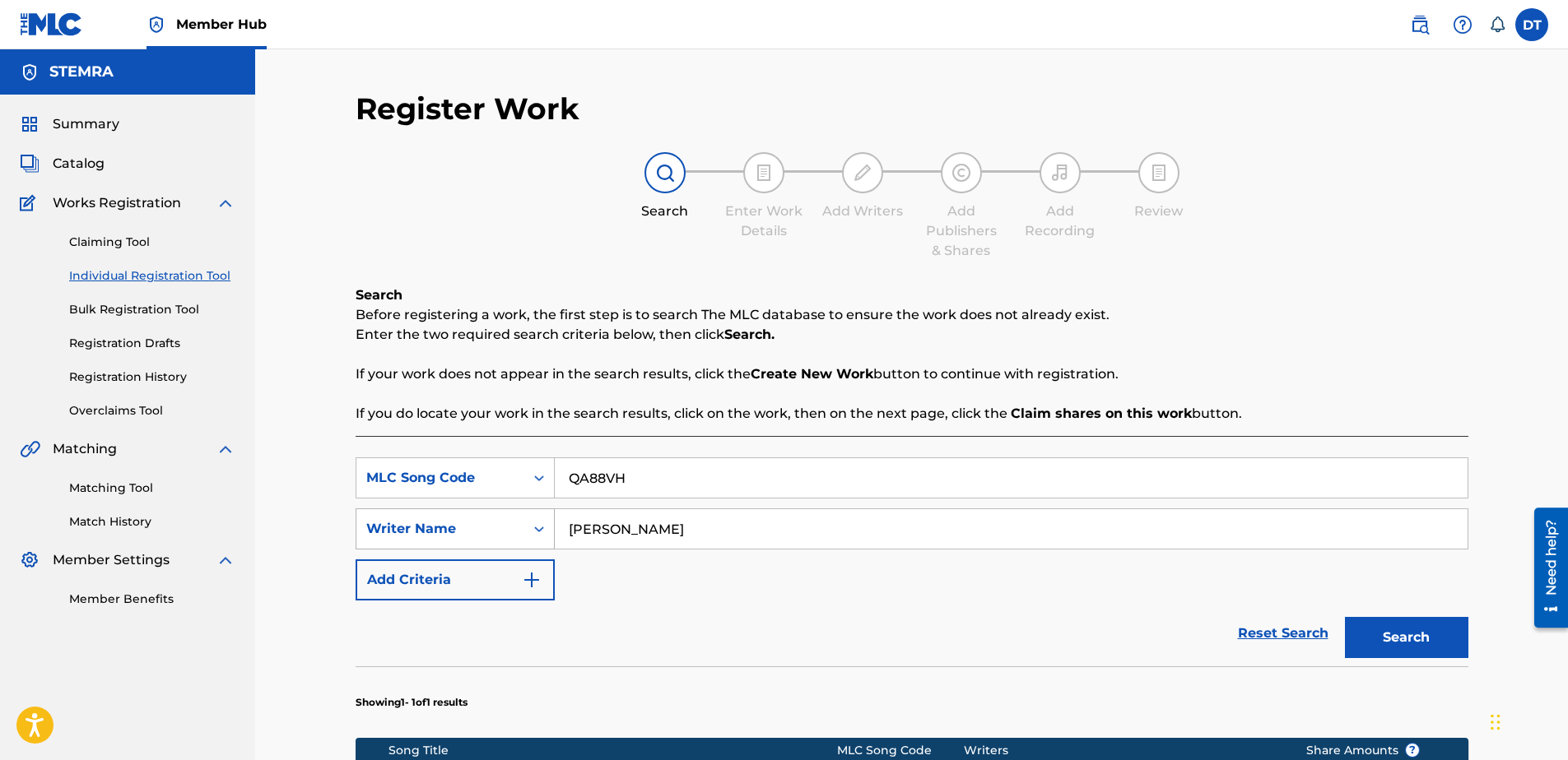
click at [553, 524] on div "SearchWithCriteria9d39d1cf-b0ce-4514-8605-48c81afdb294 Writer Name [PERSON_NAME]" at bounding box center [912, 529] width 1113 height 41
click at [693, 530] on input "Search Form" at bounding box center [1011, 529] width 913 height 39
paste input "IJSBRAND F VAN [GEOGRAPHIC_DATA]"
type input "IJSBRAND F VAN [GEOGRAPHIC_DATA]"
click at [1390, 650] on button "Search" at bounding box center [1407, 637] width 124 height 41
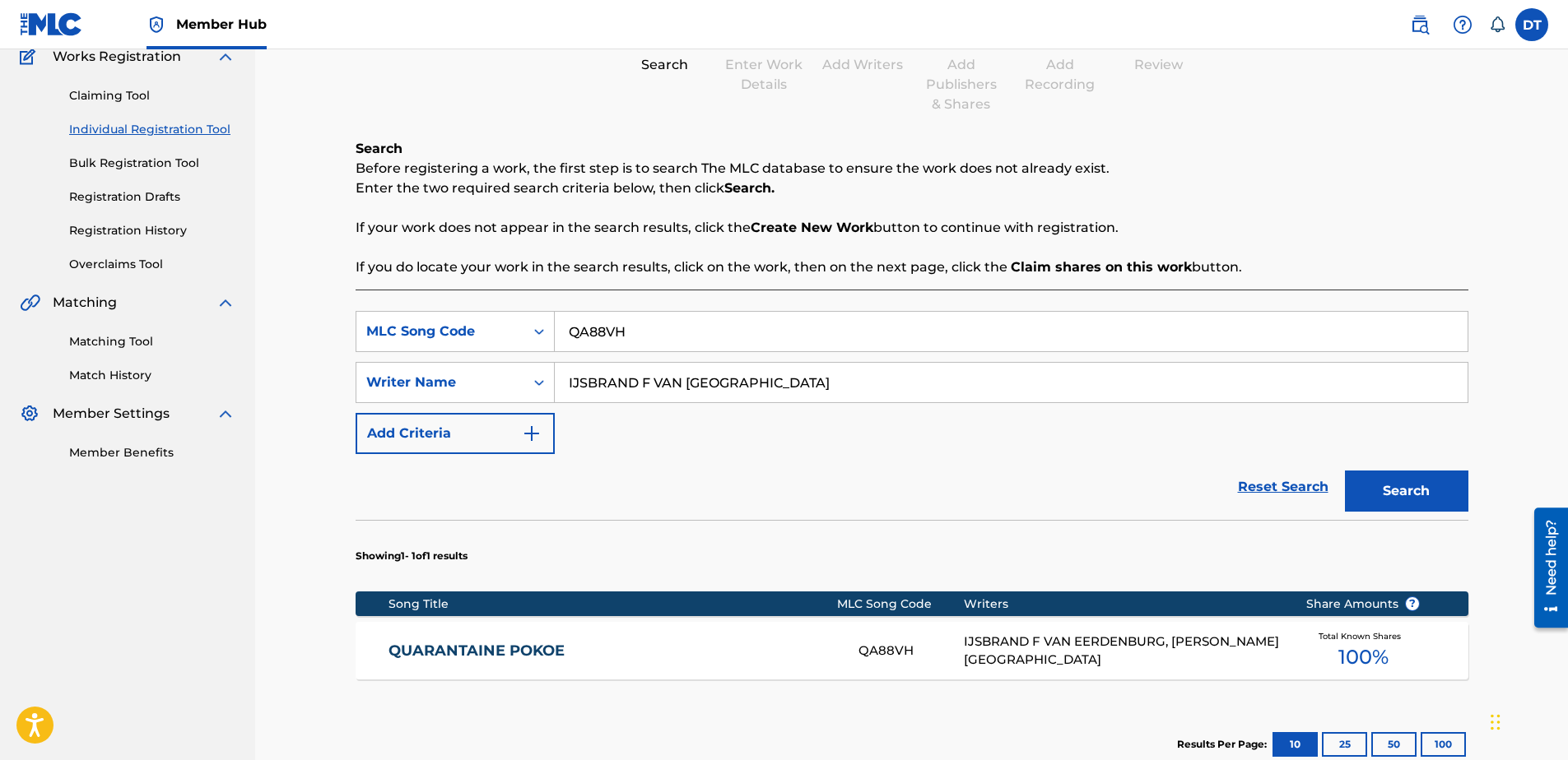
scroll to position [247, 0]
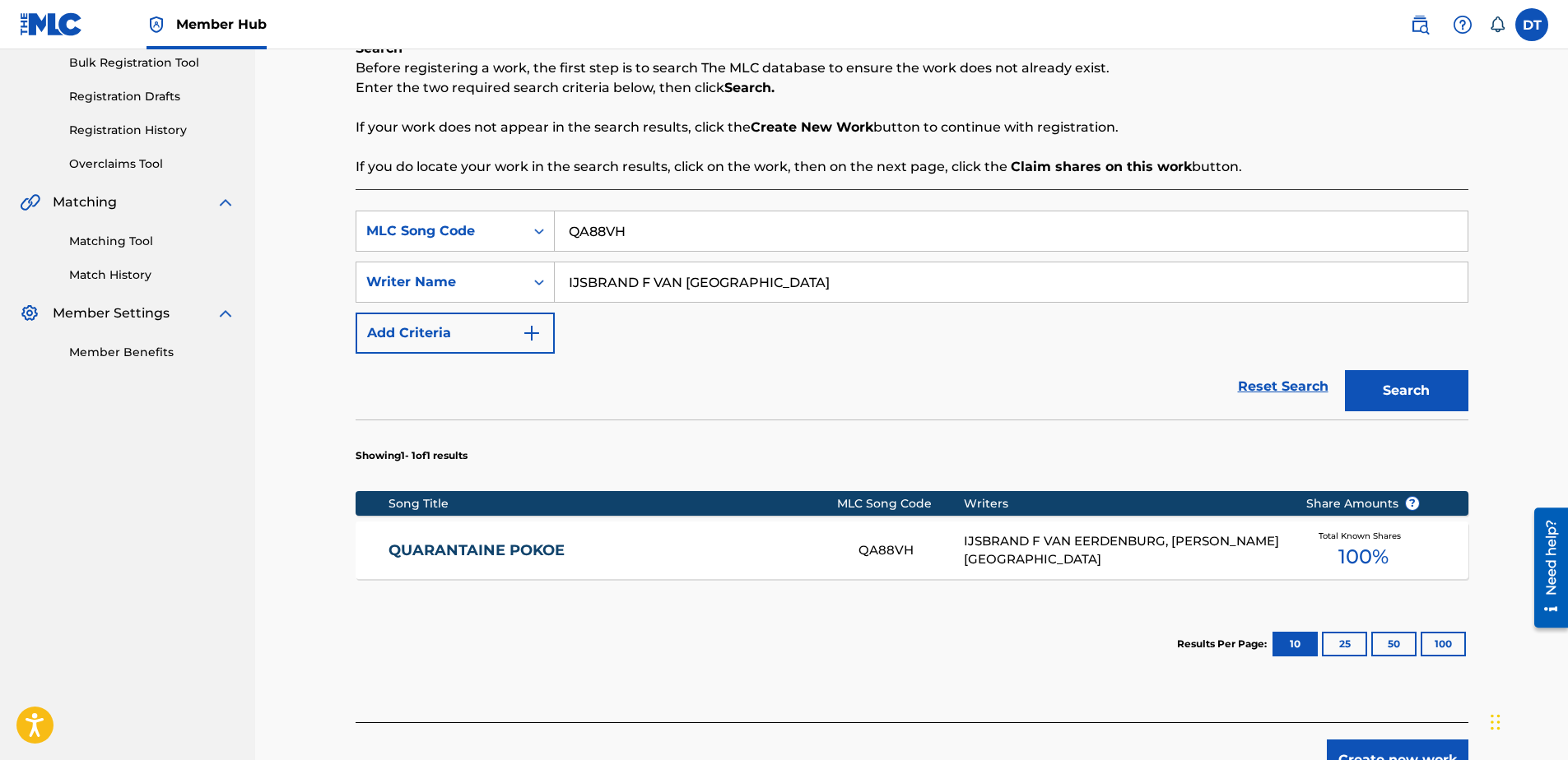
click at [503, 549] on link "QUARANTAINE POKOE" at bounding box center [612, 550] width 447 height 19
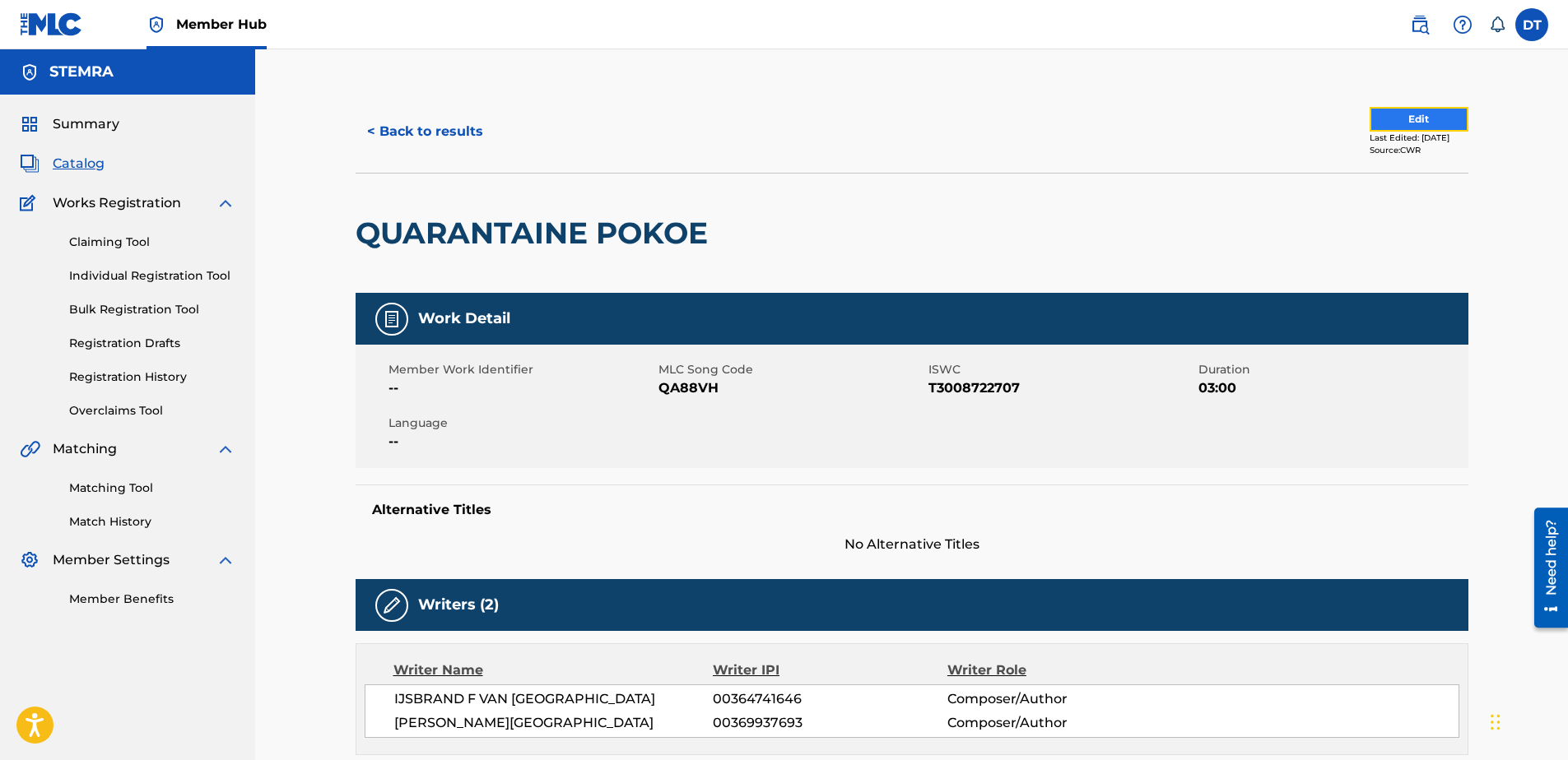
click at [1401, 115] on button "Edit" at bounding box center [1419, 119] width 99 height 25
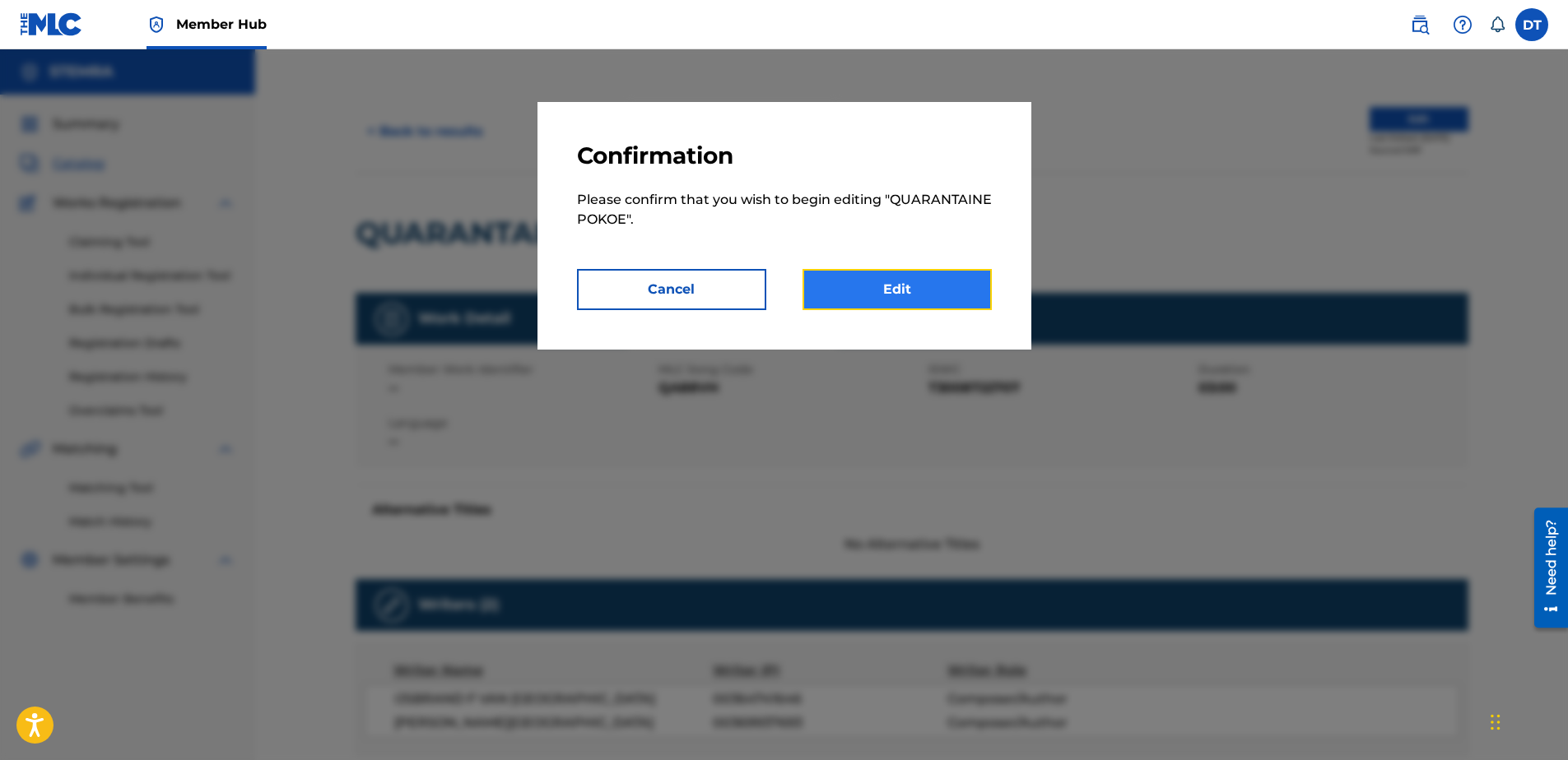
click at [877, 298] on link "Edit" at bounding box center [897, 289] width 189 height 41
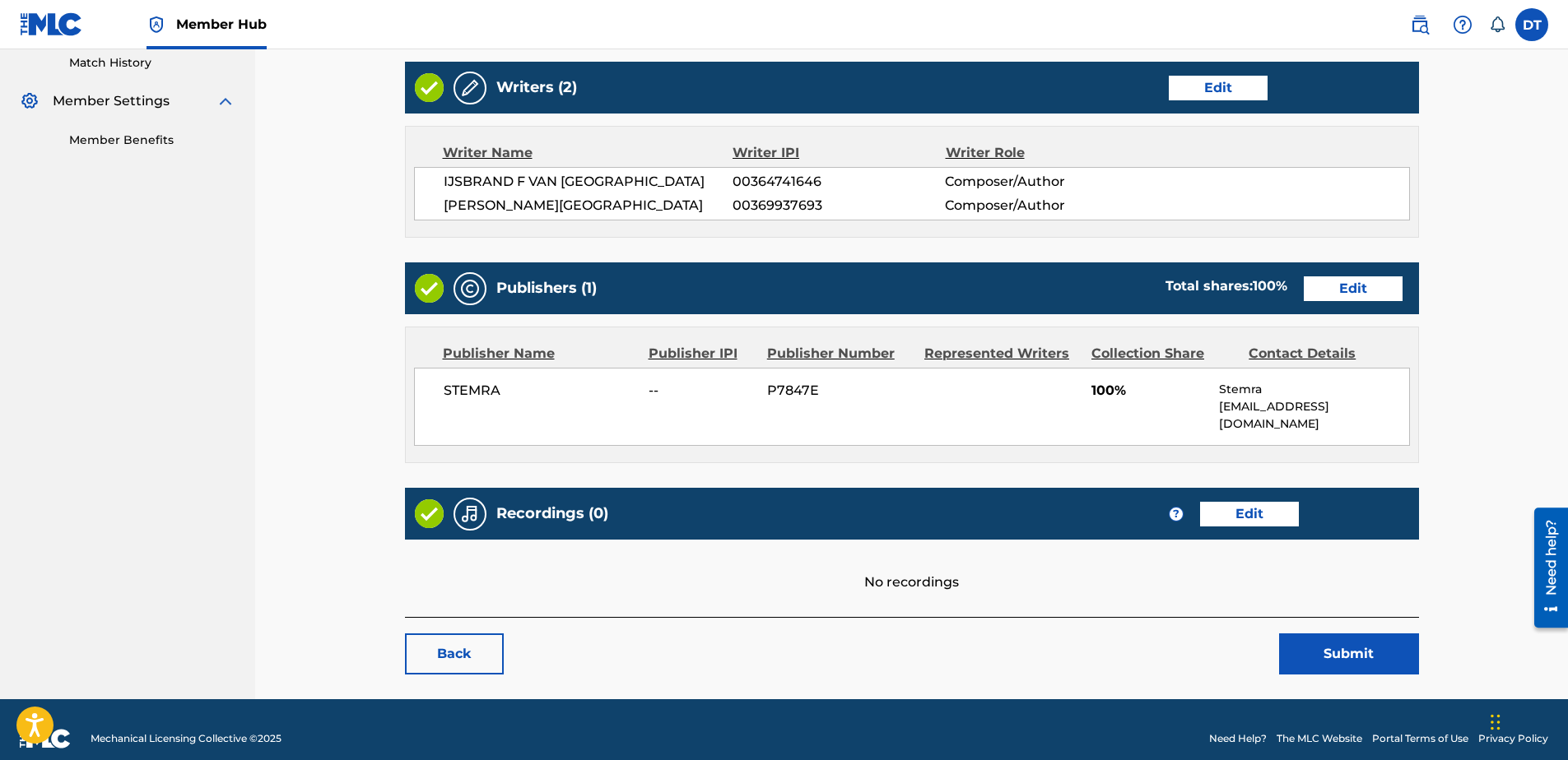
scroll to position [460, 0]
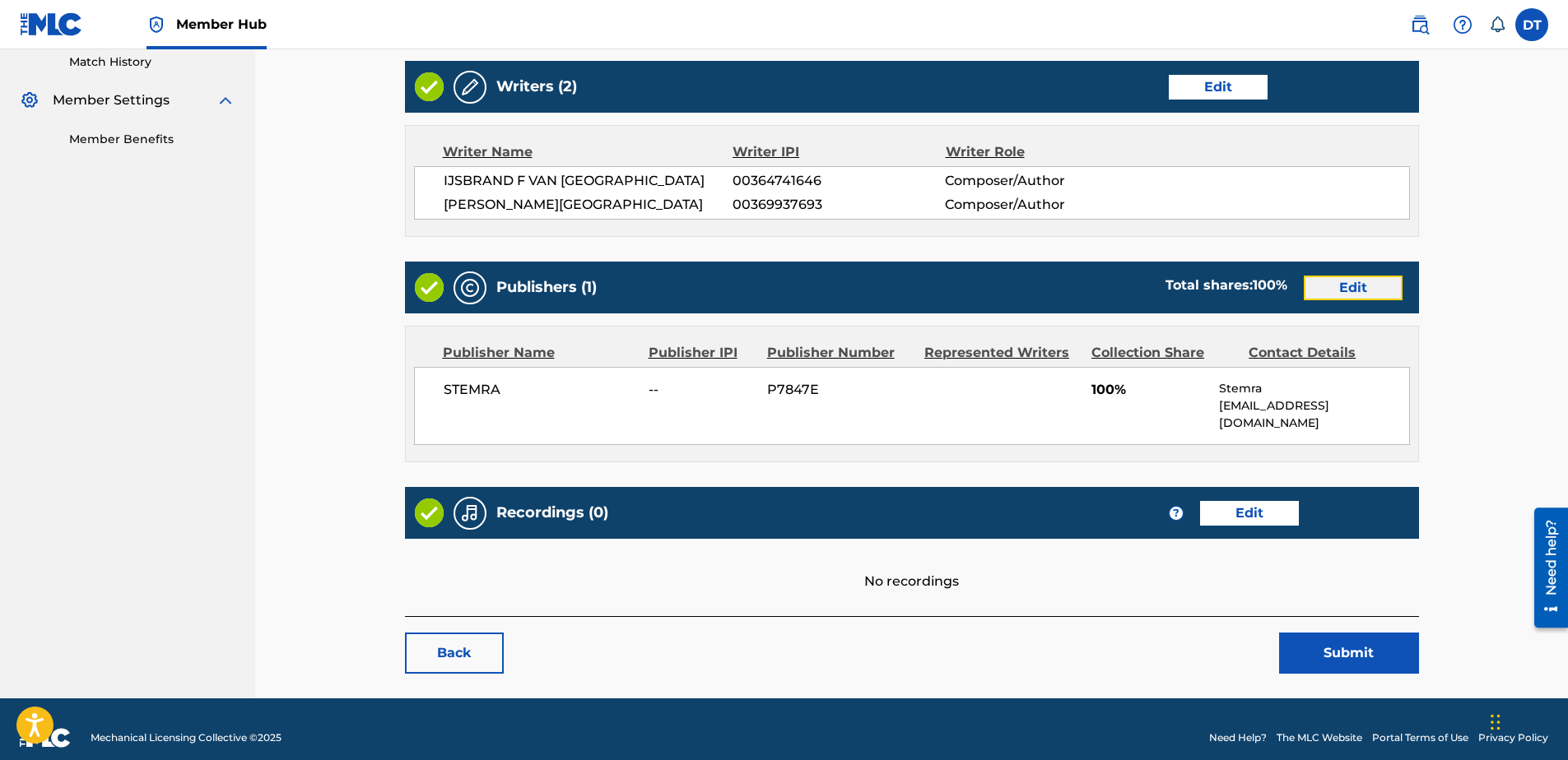
click at [1352, 282] on link "Edit" at bounding box center [1353, 287] width 99 height 25
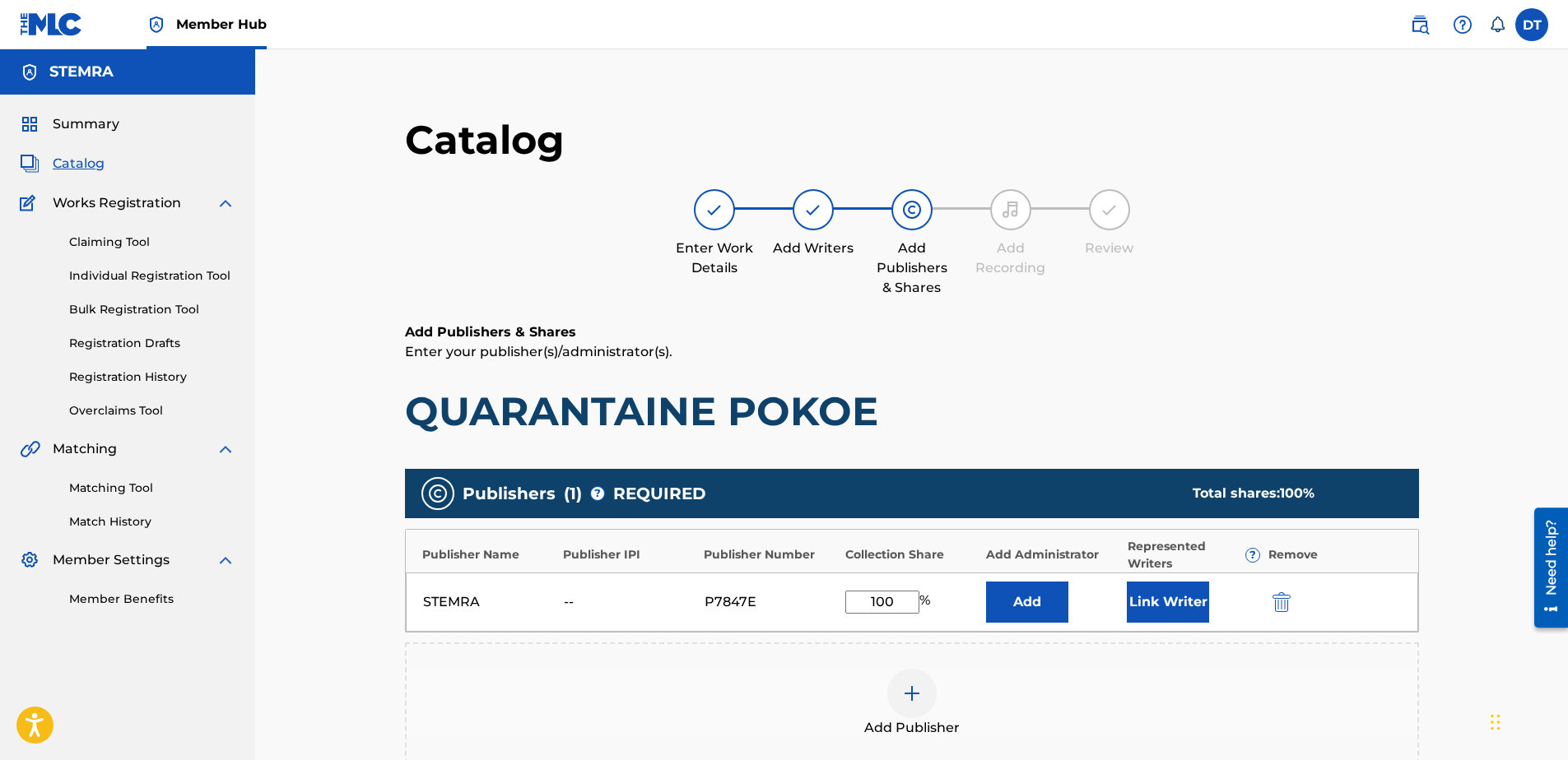
drag, startPoint x: 896, startPoint y: 600, endPoint x: 808, endPoint y: 583, distance: 89.6
click at [808, 583] on div "STEMRA -- P7847E 100 % Add Link Writer" at bounding box center [913, 602] width 1013 height 59
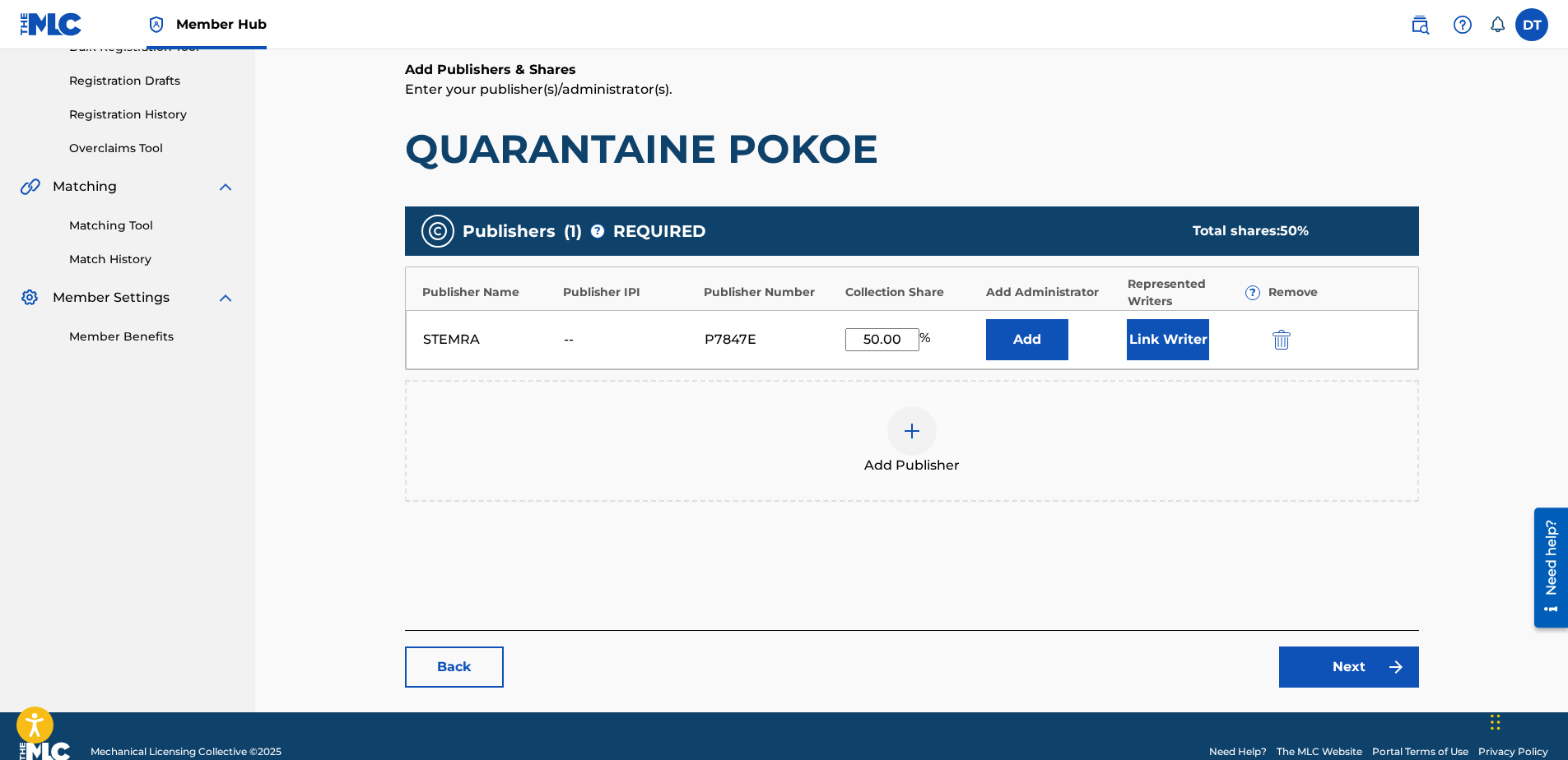
scroll to position [293, 0]
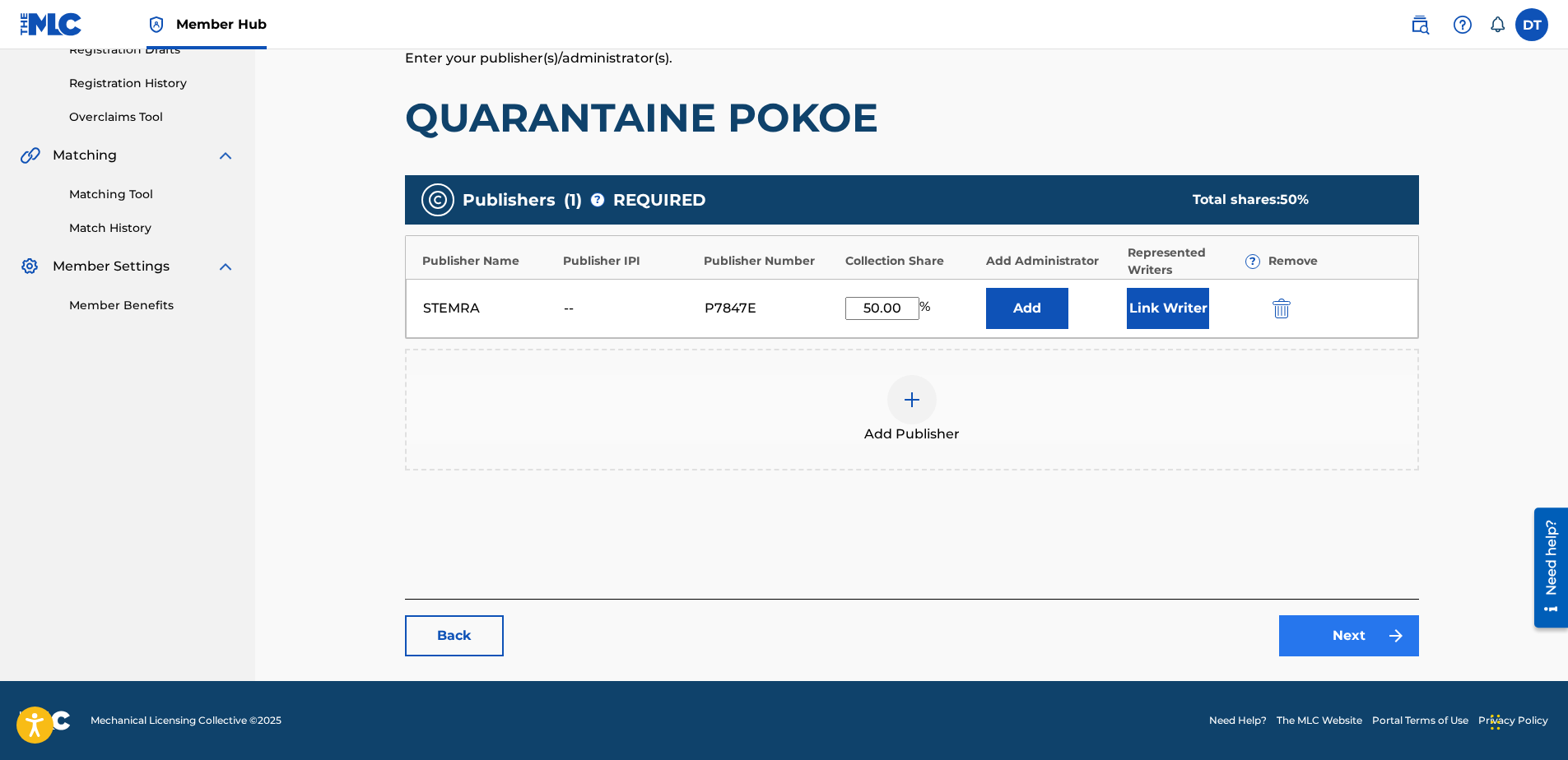
type input "50.00"
click at [1350, 626] on link "Next" at bounding box center [1349, 635] width 140 height 41
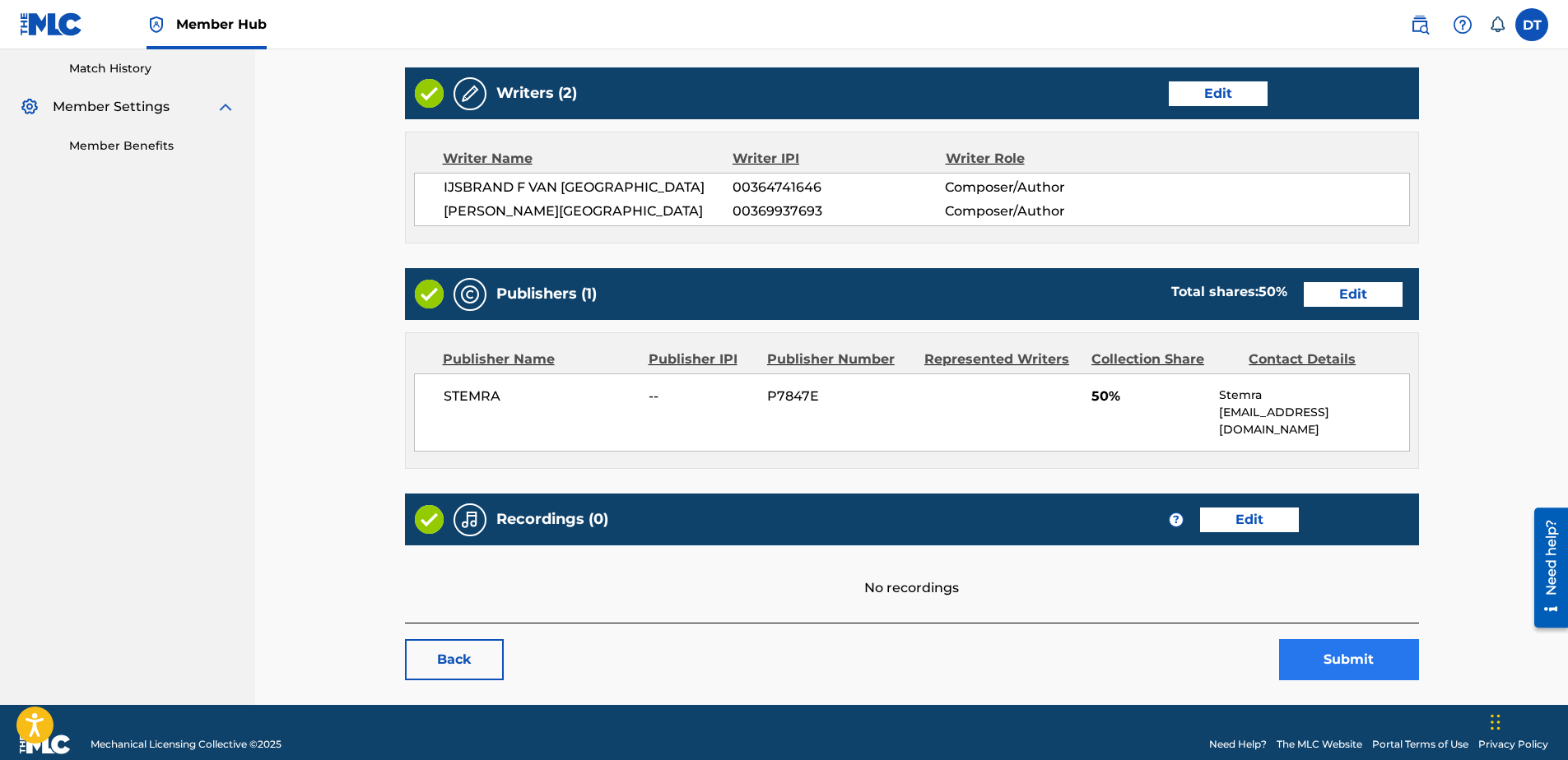
scroll to position [460, 0]
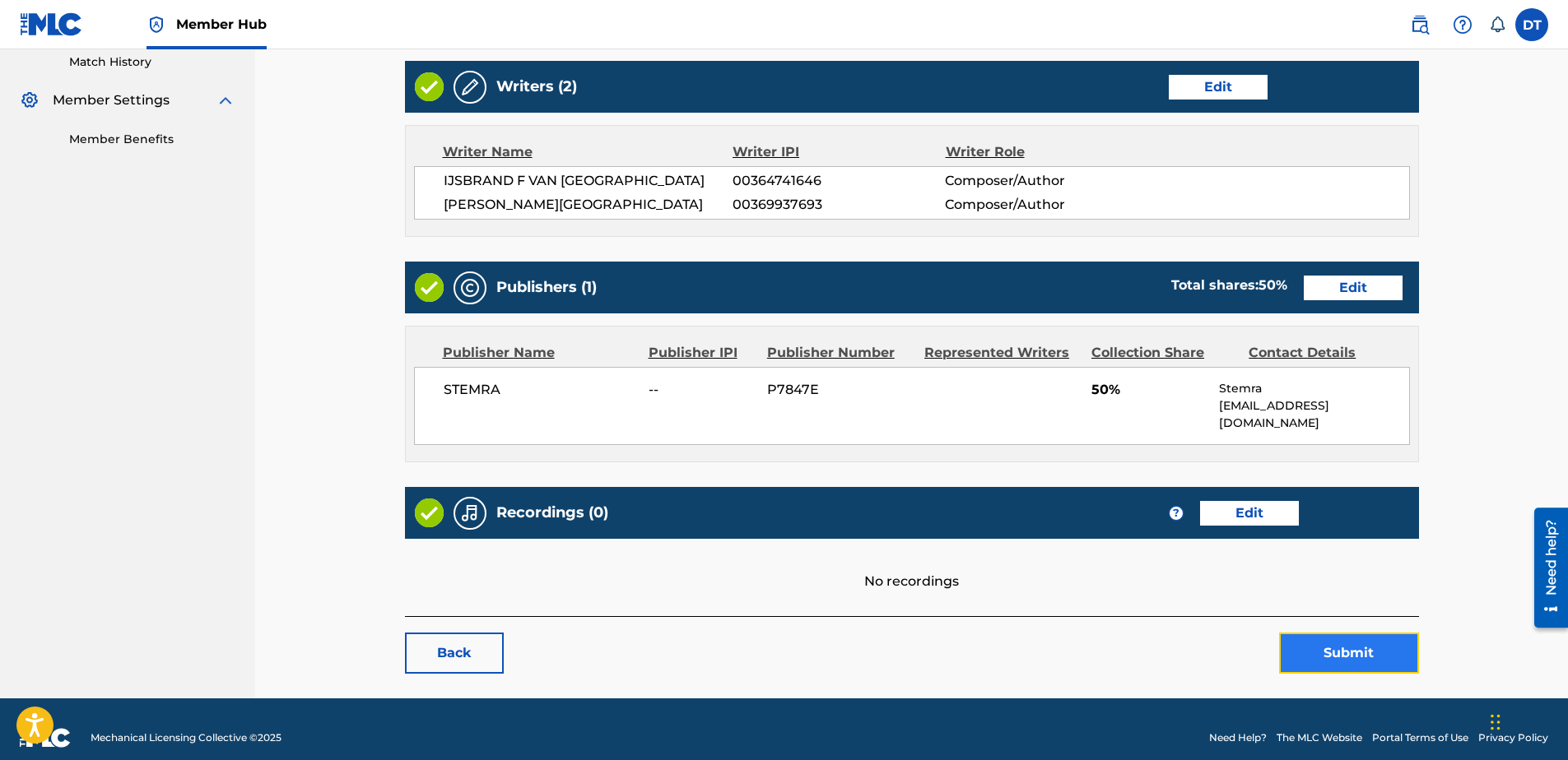
click at [1345, 635] on button "Submit" at bounding box center [1349, 653] width 140 height 41
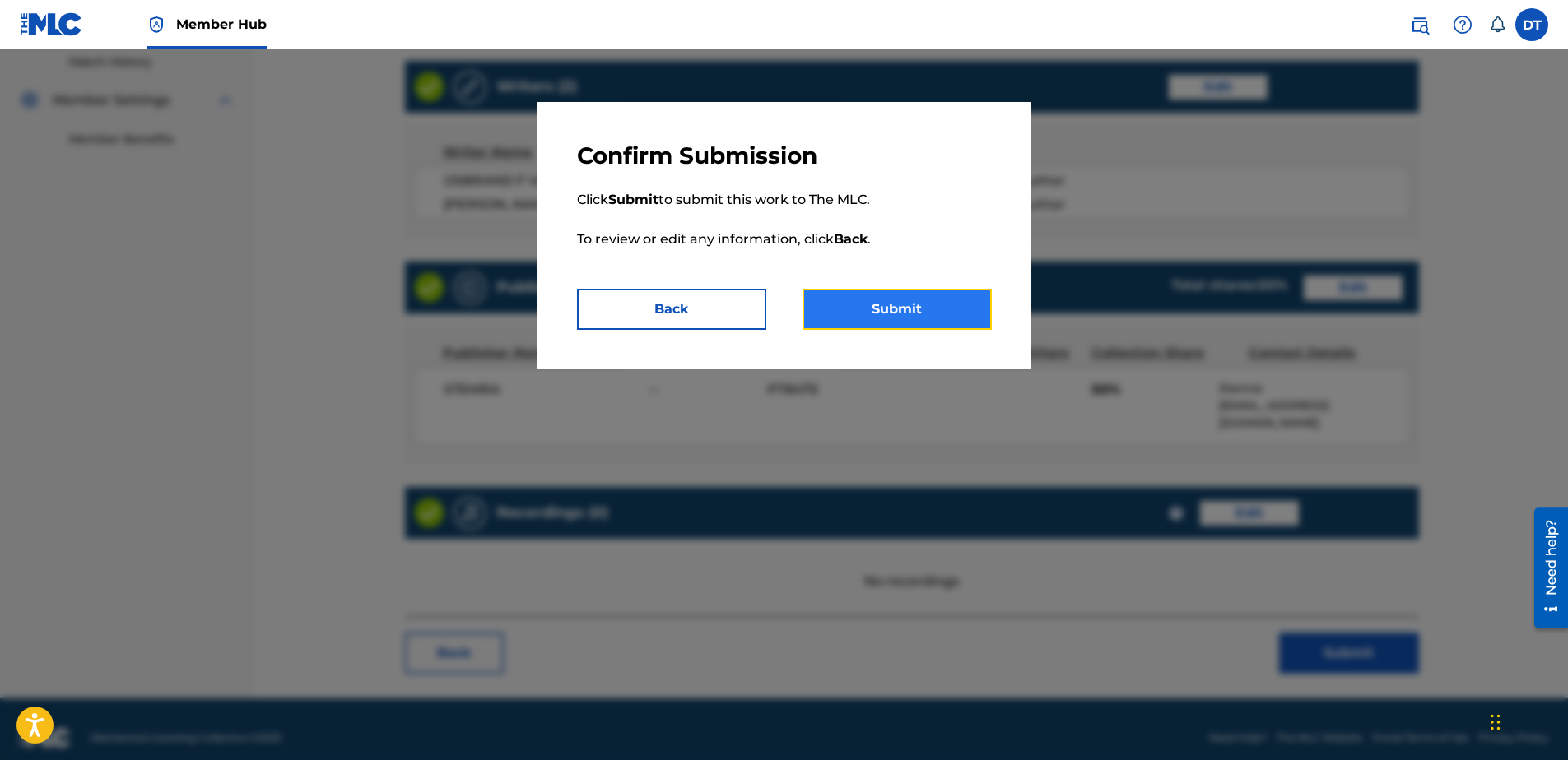
click at [930, 296] on button "Submit" at bounding box center [897, 309] width 189 height 41
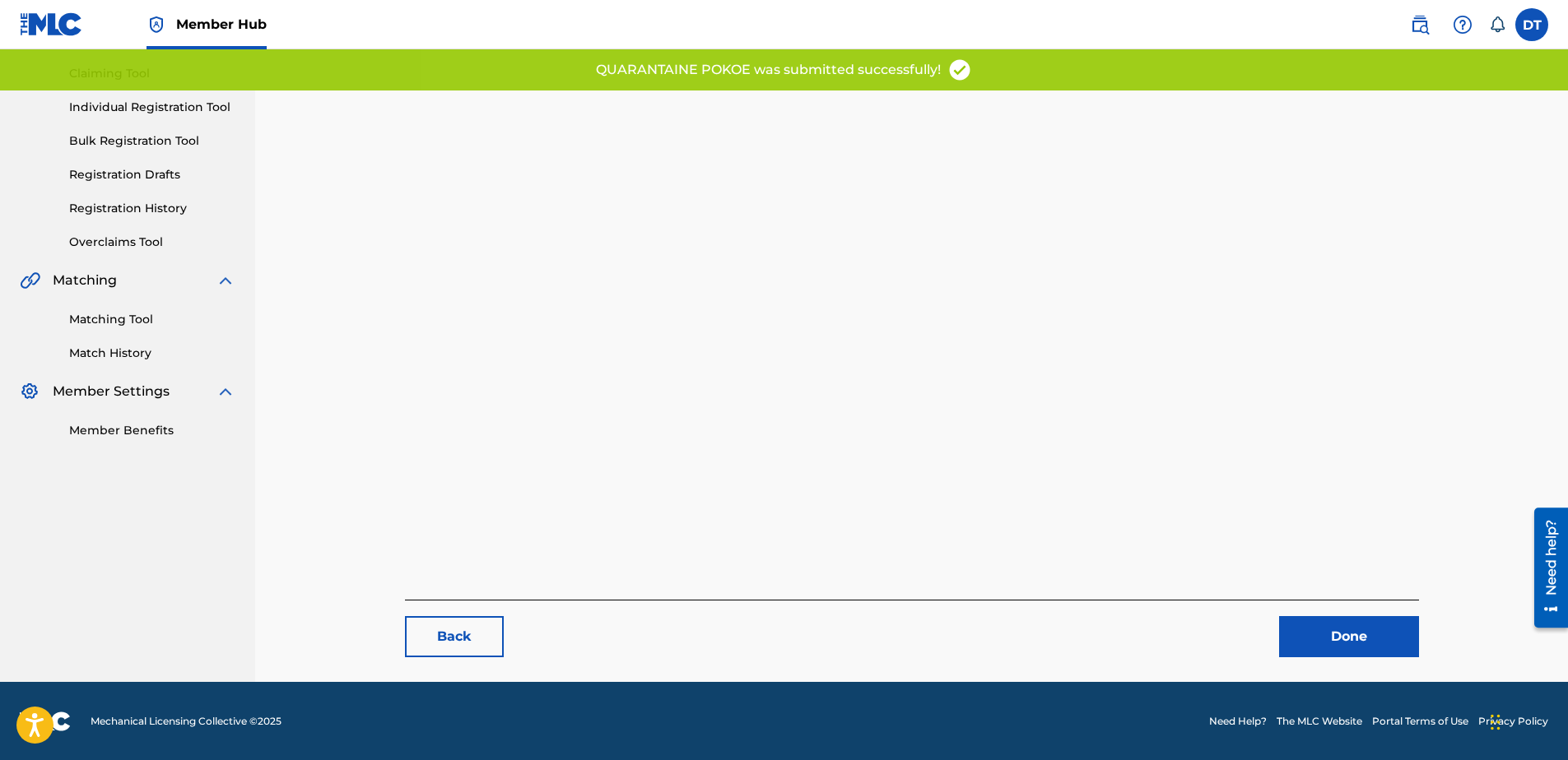
scroll to position [170, 0]
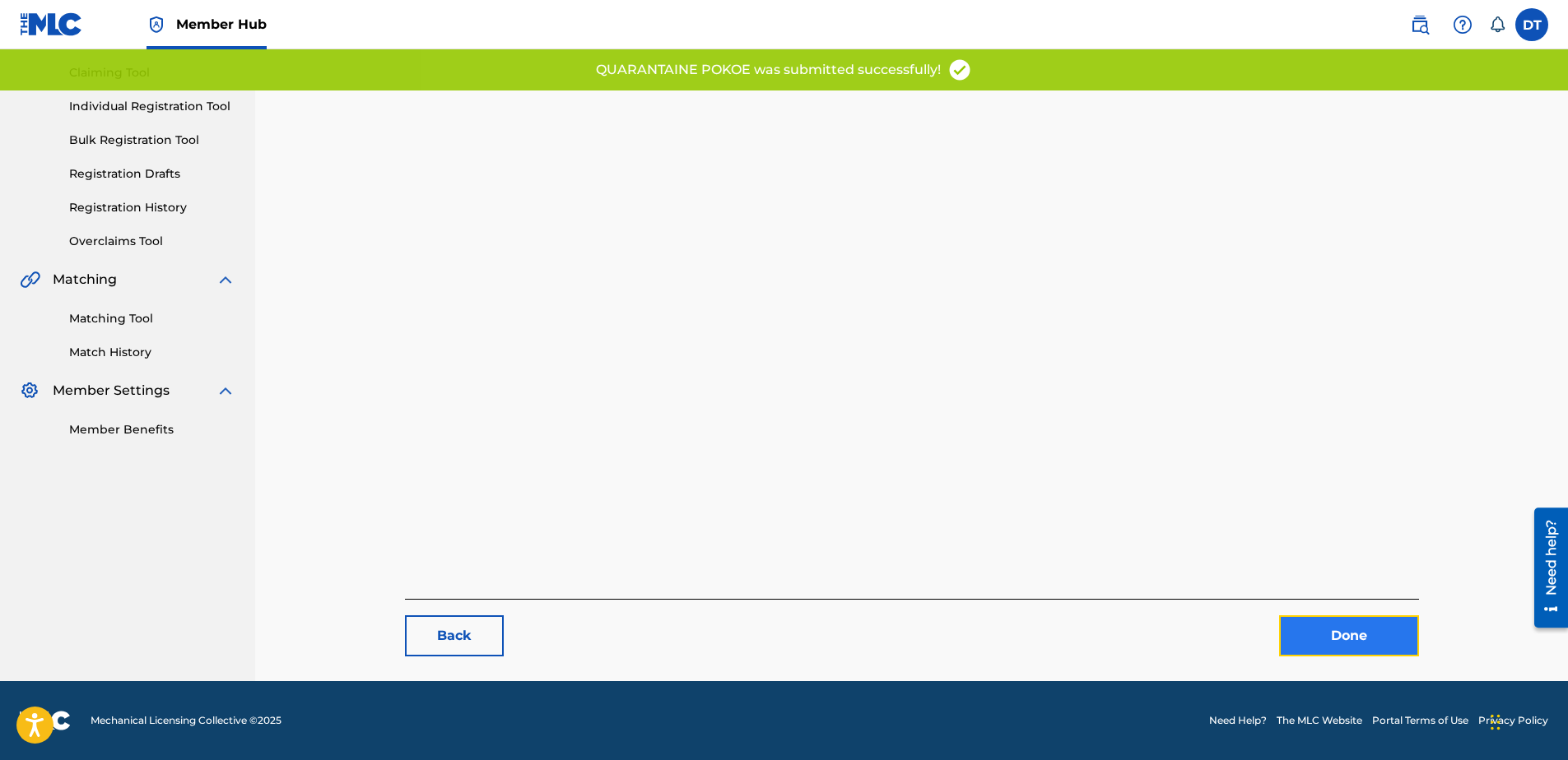
click at [1338, 621] on link "Done" at bounding box center [1349, 635] width 140 height 41
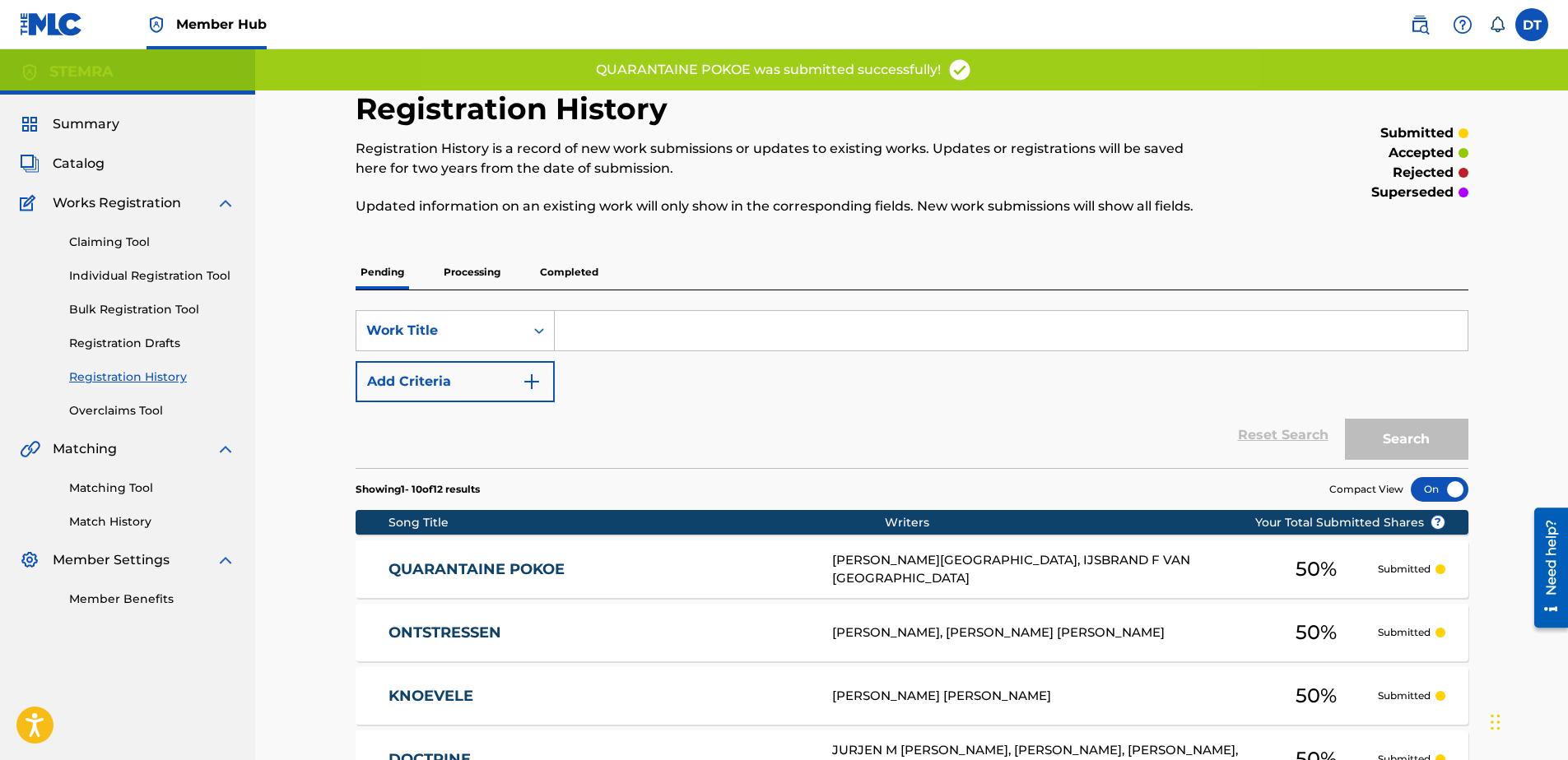
click at [338, 473] on div "Registration History Registration History is a record of new work submissions o…" at bounding box center [912, 684] width 1152 height 1189
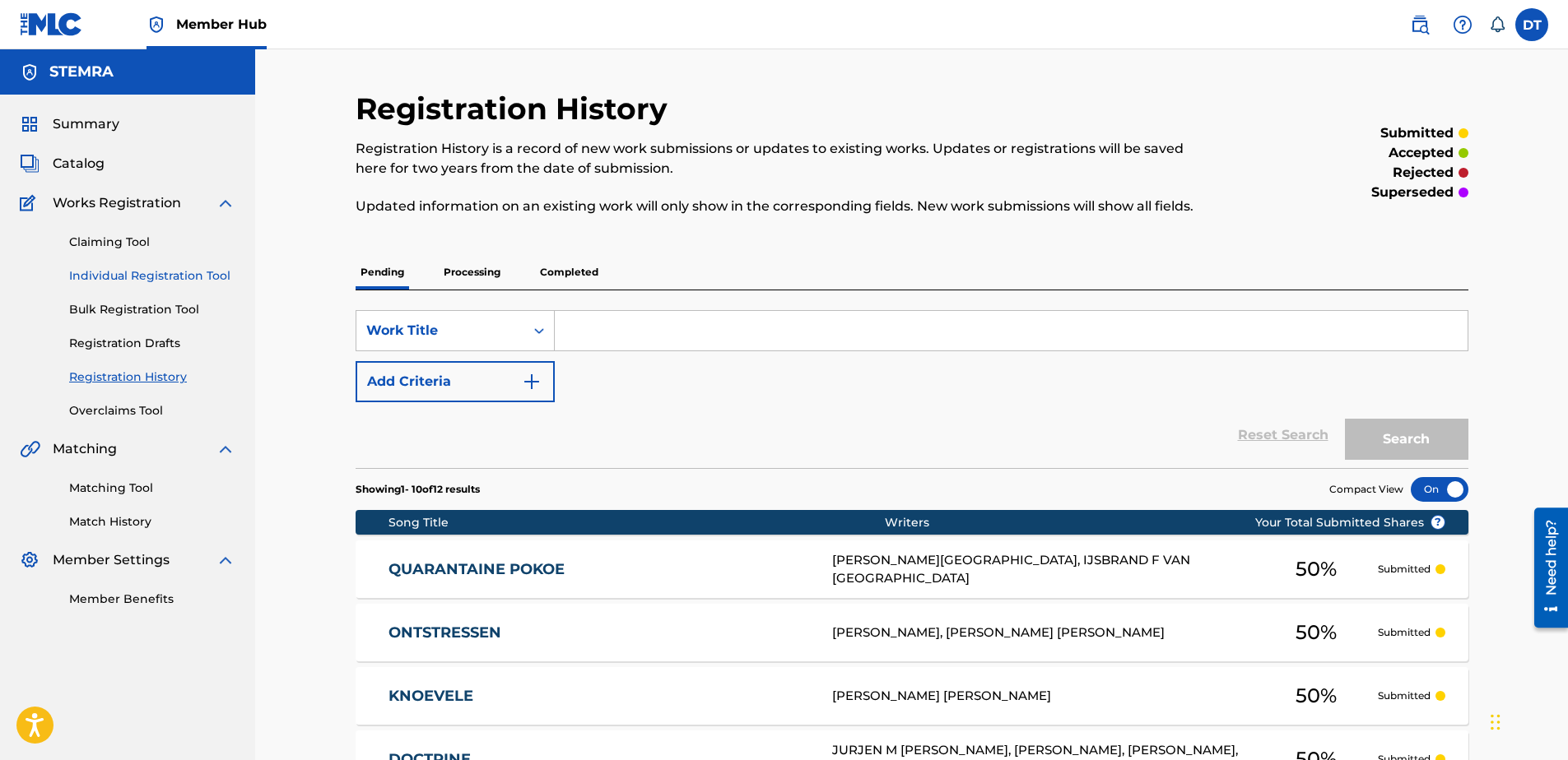
click at [120, 270] on link "Individual Registration Tool" at bounding box center [151, 277] width 166 height 18
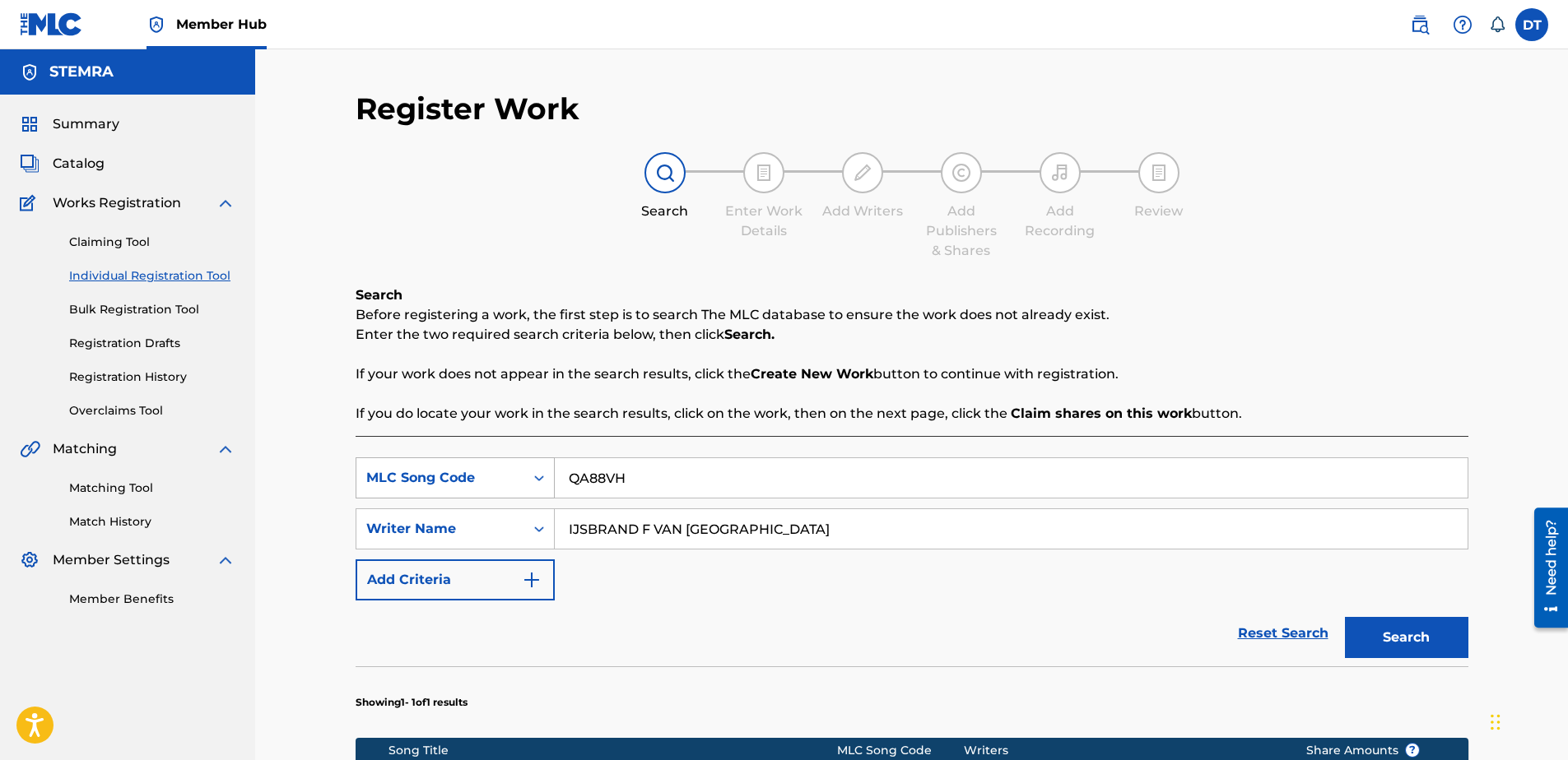
drag, startPoint x: 615, startPoint y: 470, endPoint x: 539, endPoint y: 468, distance: 76.0
click at [539, 468] on div "SearchWithCriteria71e54438-9b80-4494-a966-834b2c441f69 MLC Song Code QA88VH" at bounding box center [912, 478] width 1113 height 41
paste input "RB9WVW"
type input "RB9WVW"
drag, startPoint x: 811, startPoint y: 532, endPoint x: 525, endPoint y: 526, distance: 286.1
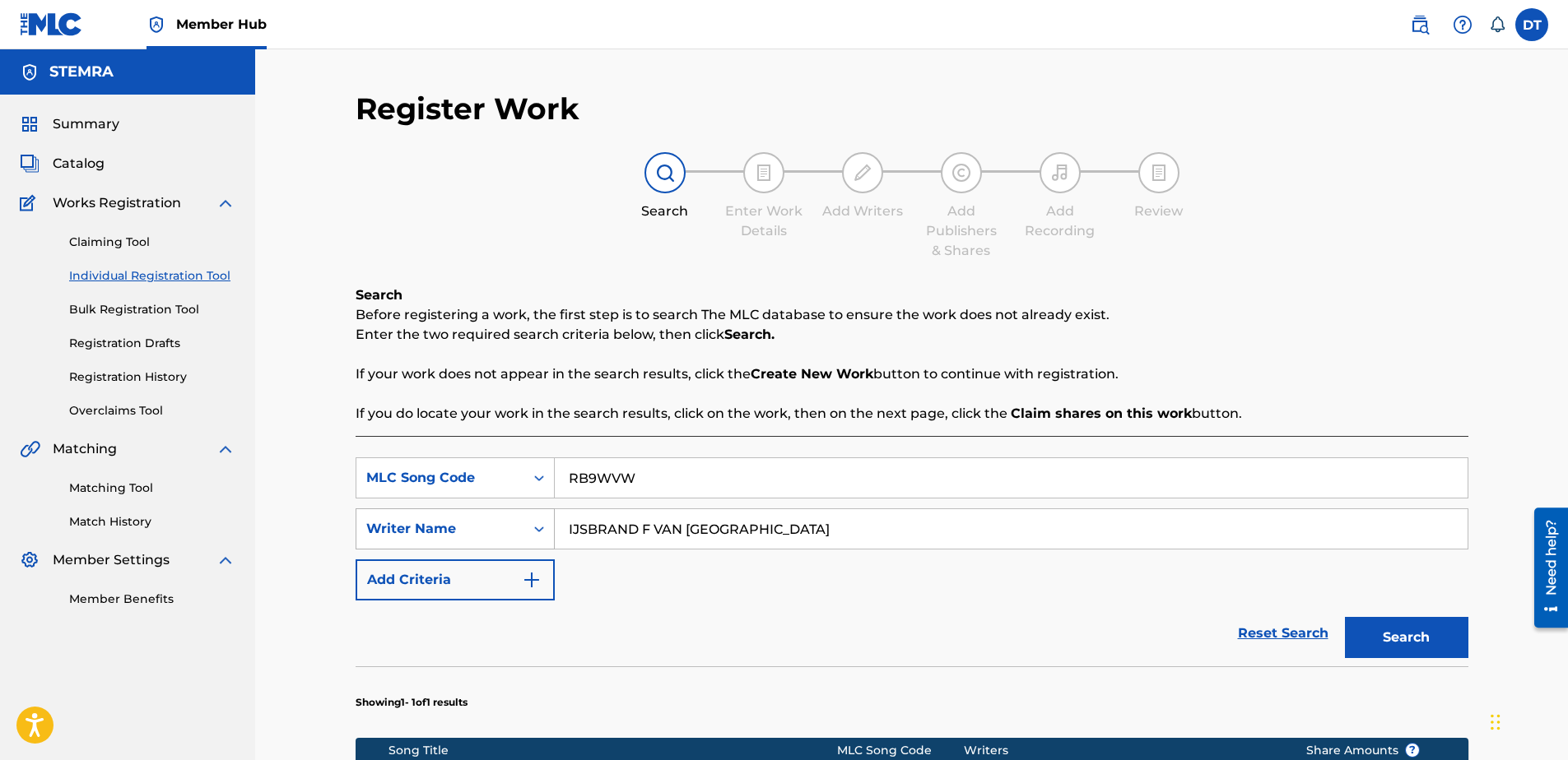
click at [525, 526] on div "SearchWithCriteria9d39d1cf-b0ce-4514-8605-48c81afdb294 Writer Name [PERSON_NAME]" at bounding box center [912, 529] width 1113 height 41
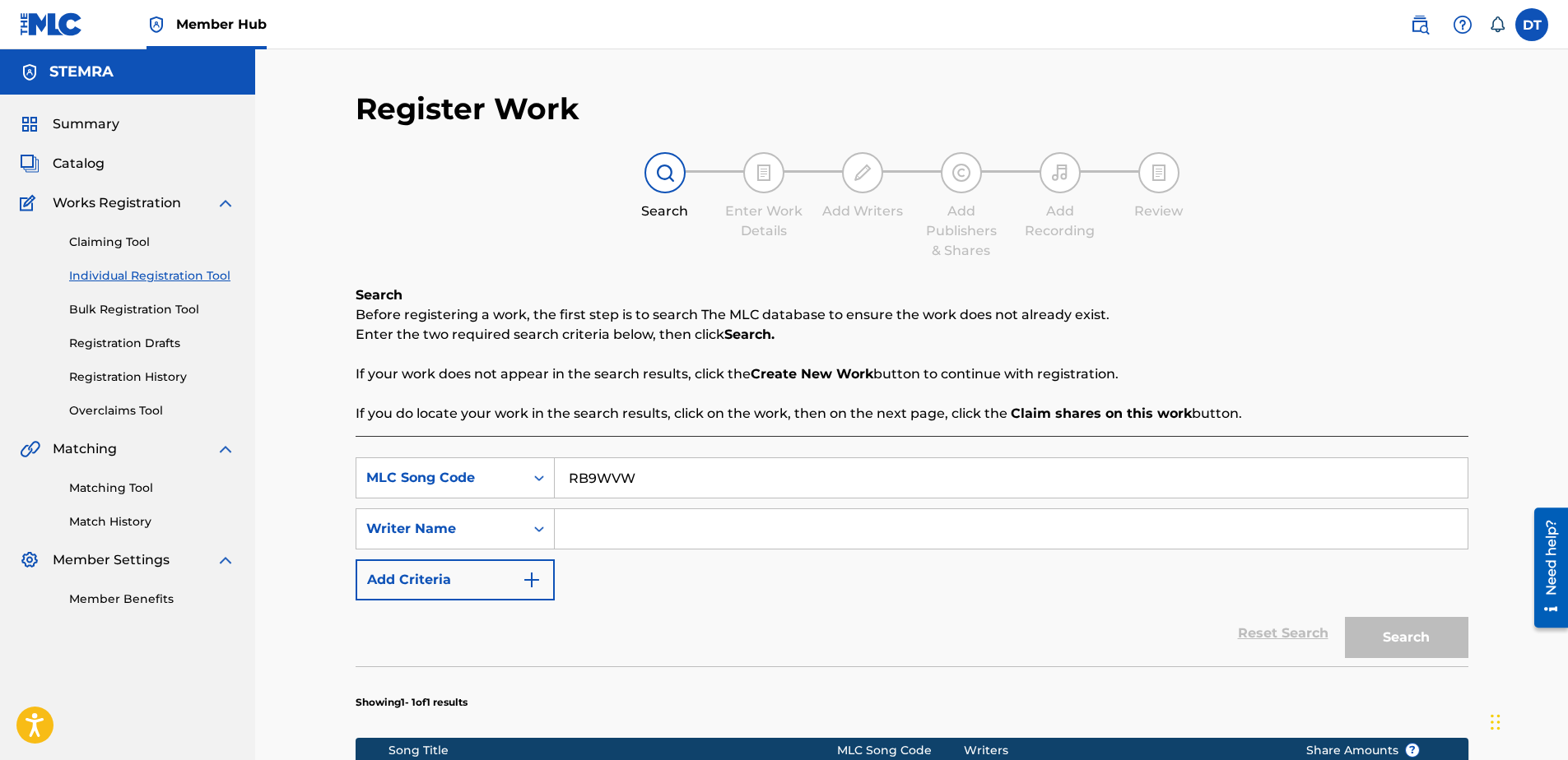
click at [666, 525] on input "Search Form" at bounding box center [1011, 529] width 913 height 39
paste input "[PERSON_NAME]"
click at [568, 532] on input "[PERSON_NAME]" at bounding box center [1011, 529] width 913 height 39
type input "[PERSON_NAME]"
click at [1384, 634] on button "Search" at bounding box center [1407, 637] width 124 height 41
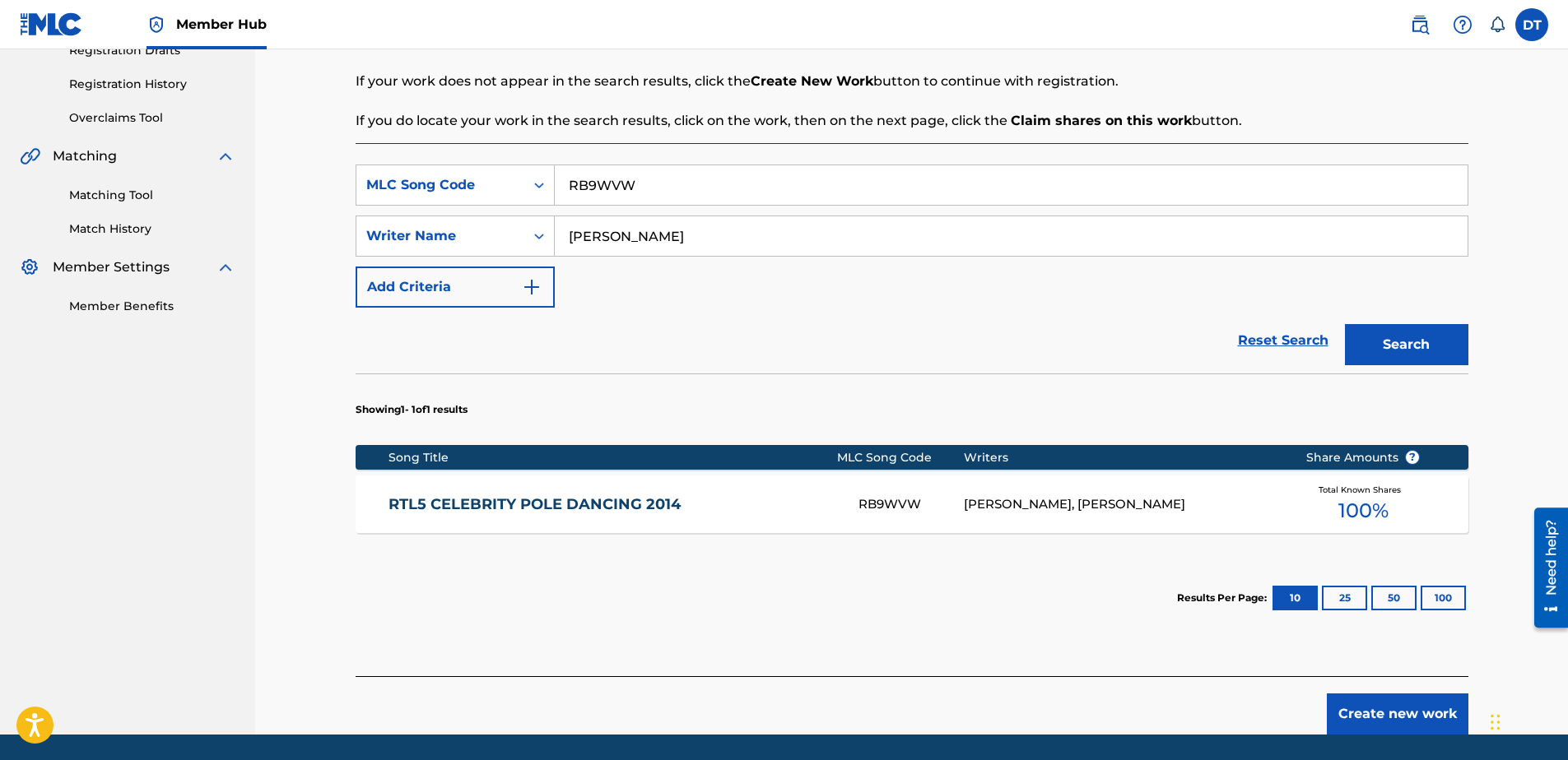
scroll to position [264, 0]
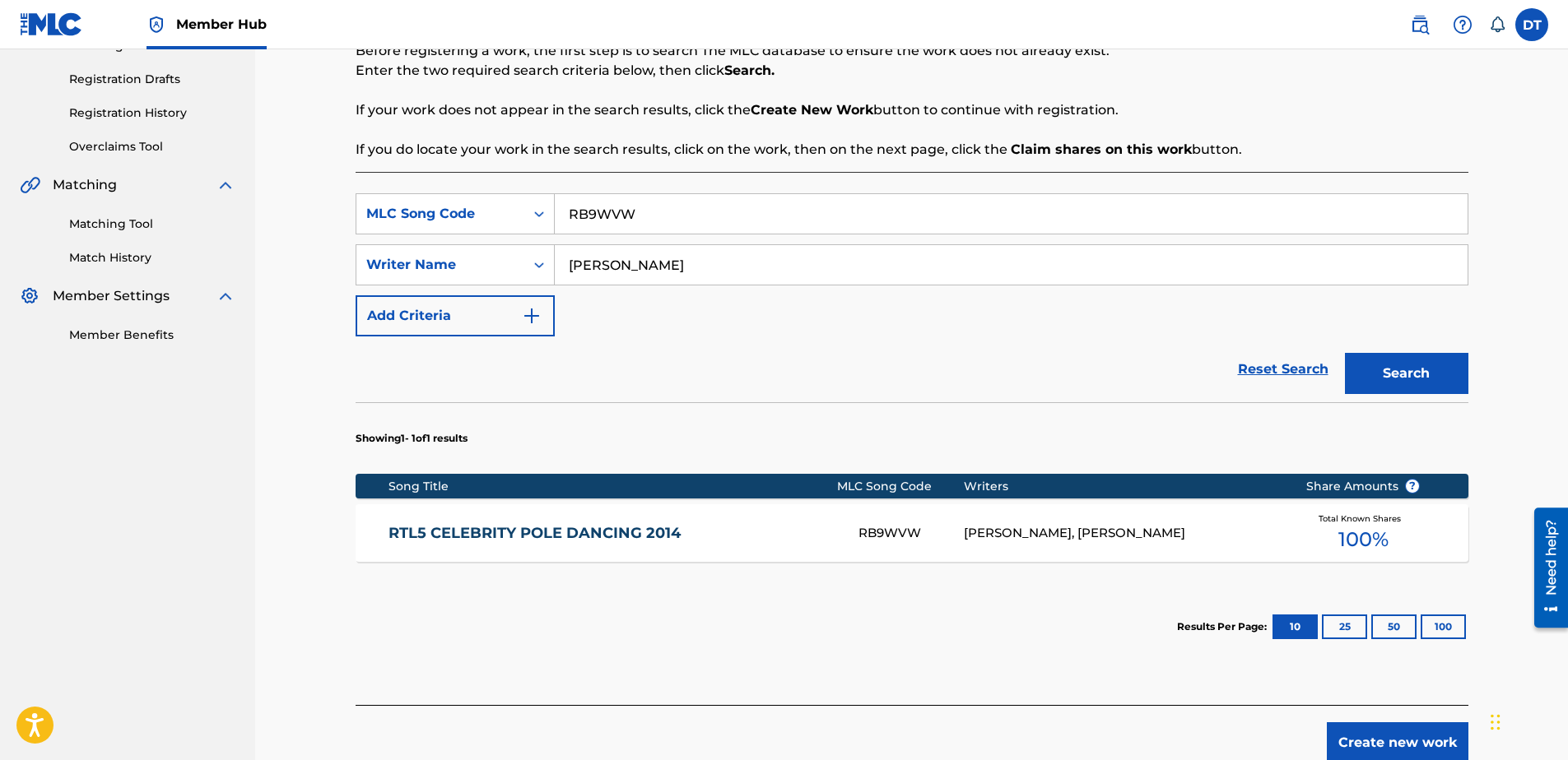
click at [600, 531] on link "RTL5 CELEBRITY POLE DANCING 2014" at bounding box center [612, 532] width 447 height 19
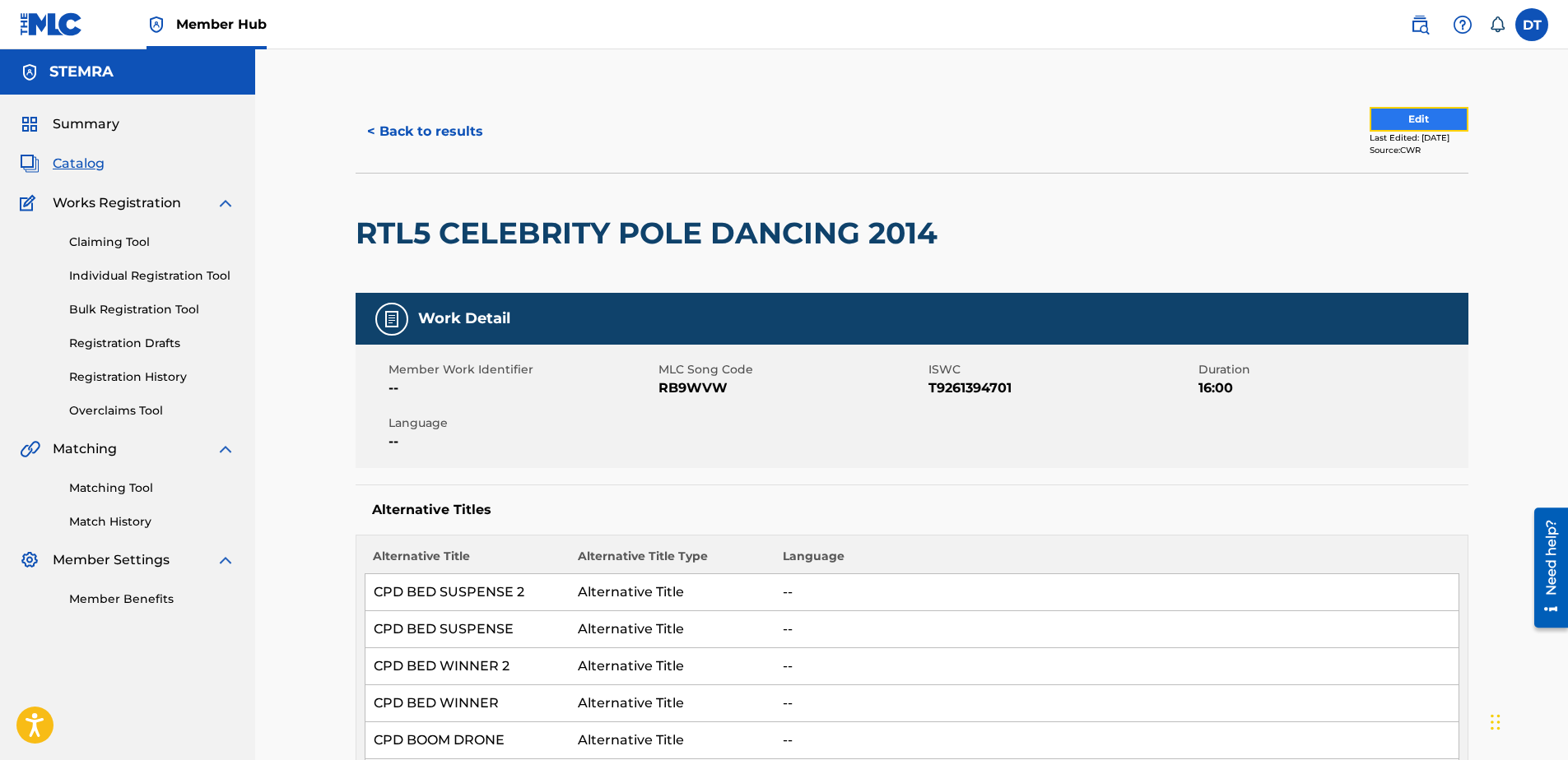
click at [1407, 119] on button "Edit" at bounding box center [1419, 119] width 99 height 25
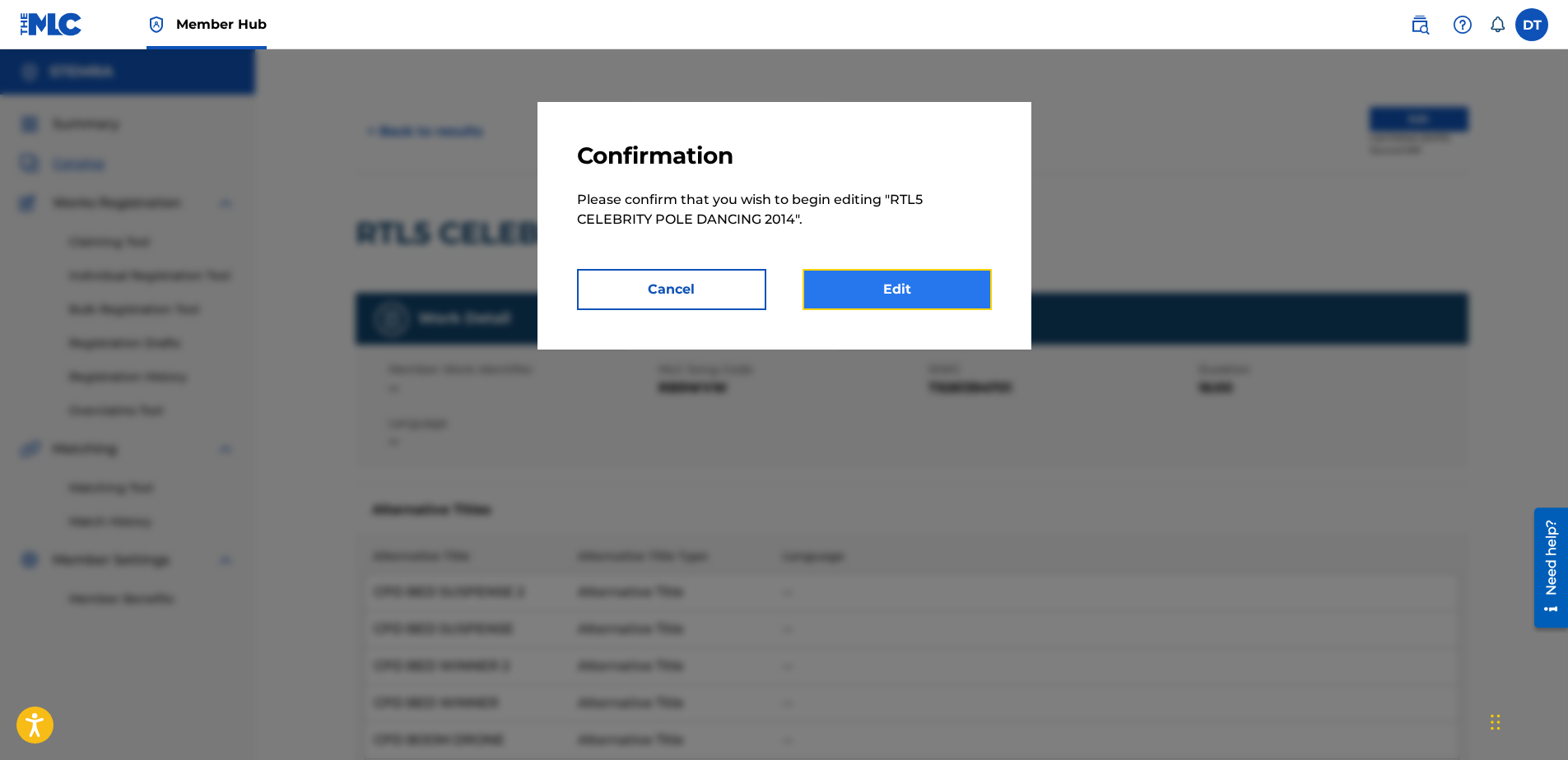
click at [891, 292] on link "Edit" at bounding box center [897, 289] width 189 height 41
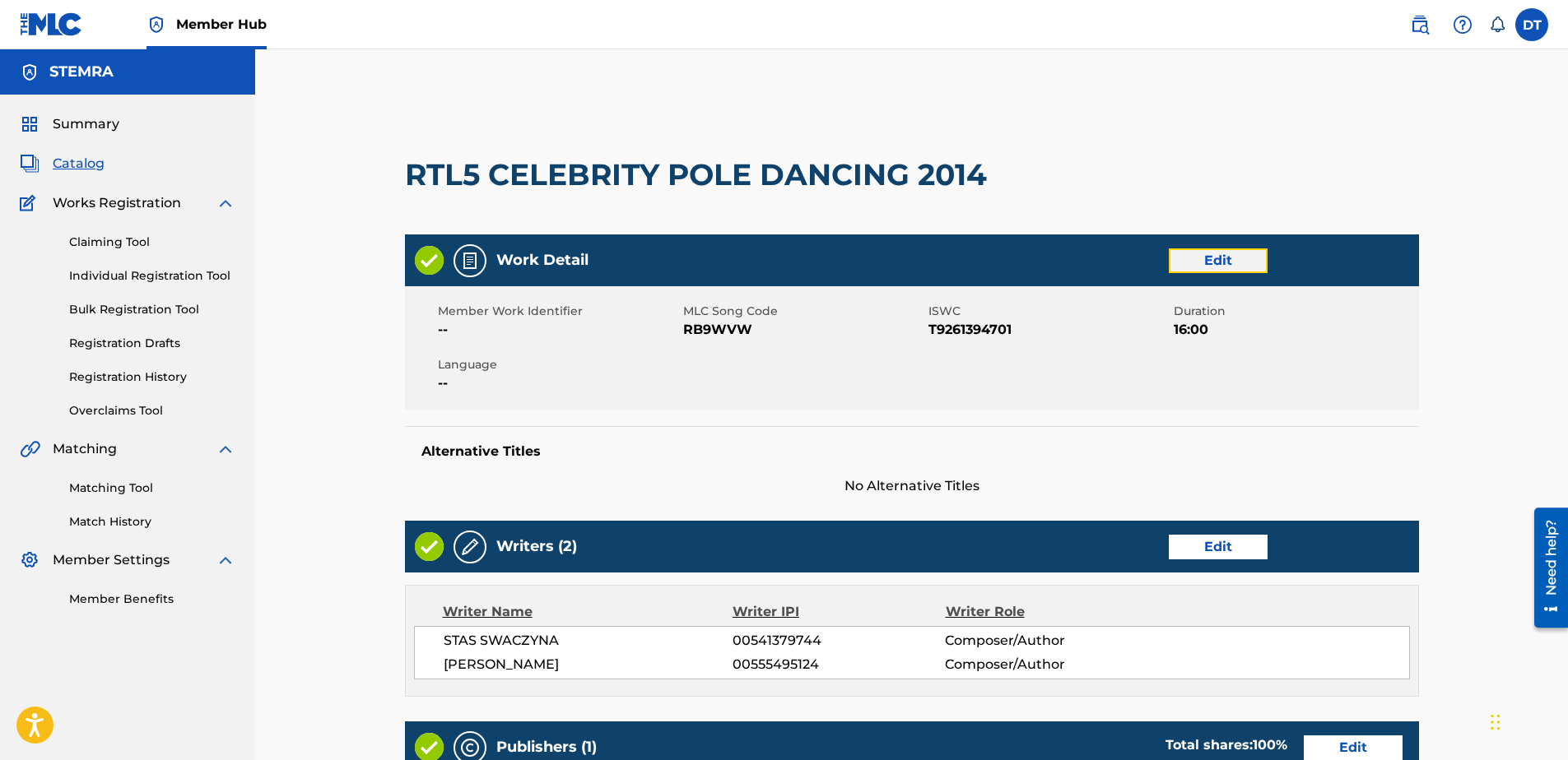
click at [1249, 255] on link "Edit" at bounding box center [1218, 260] width 99 height 25
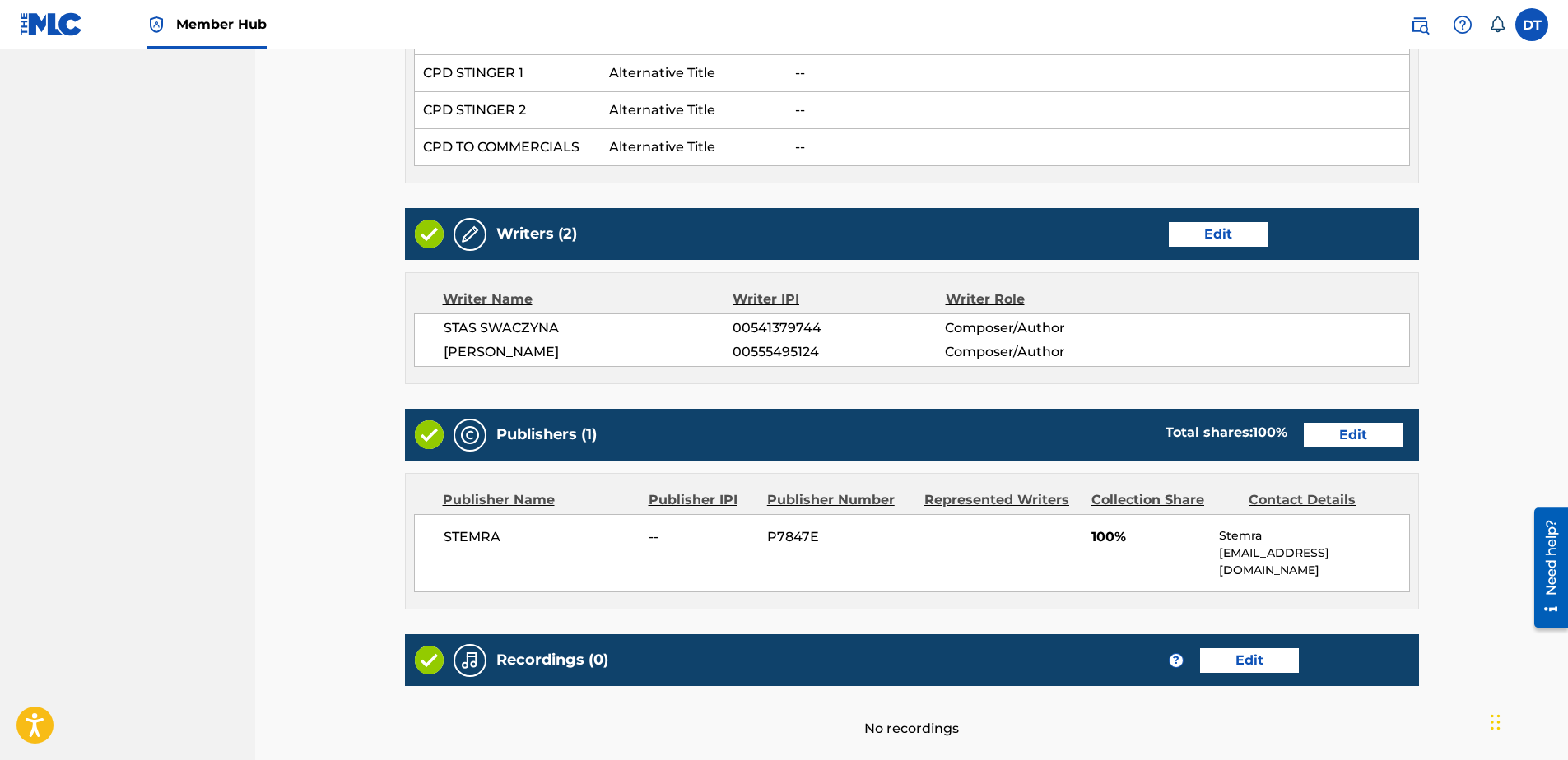
scroll to position [988, 0]
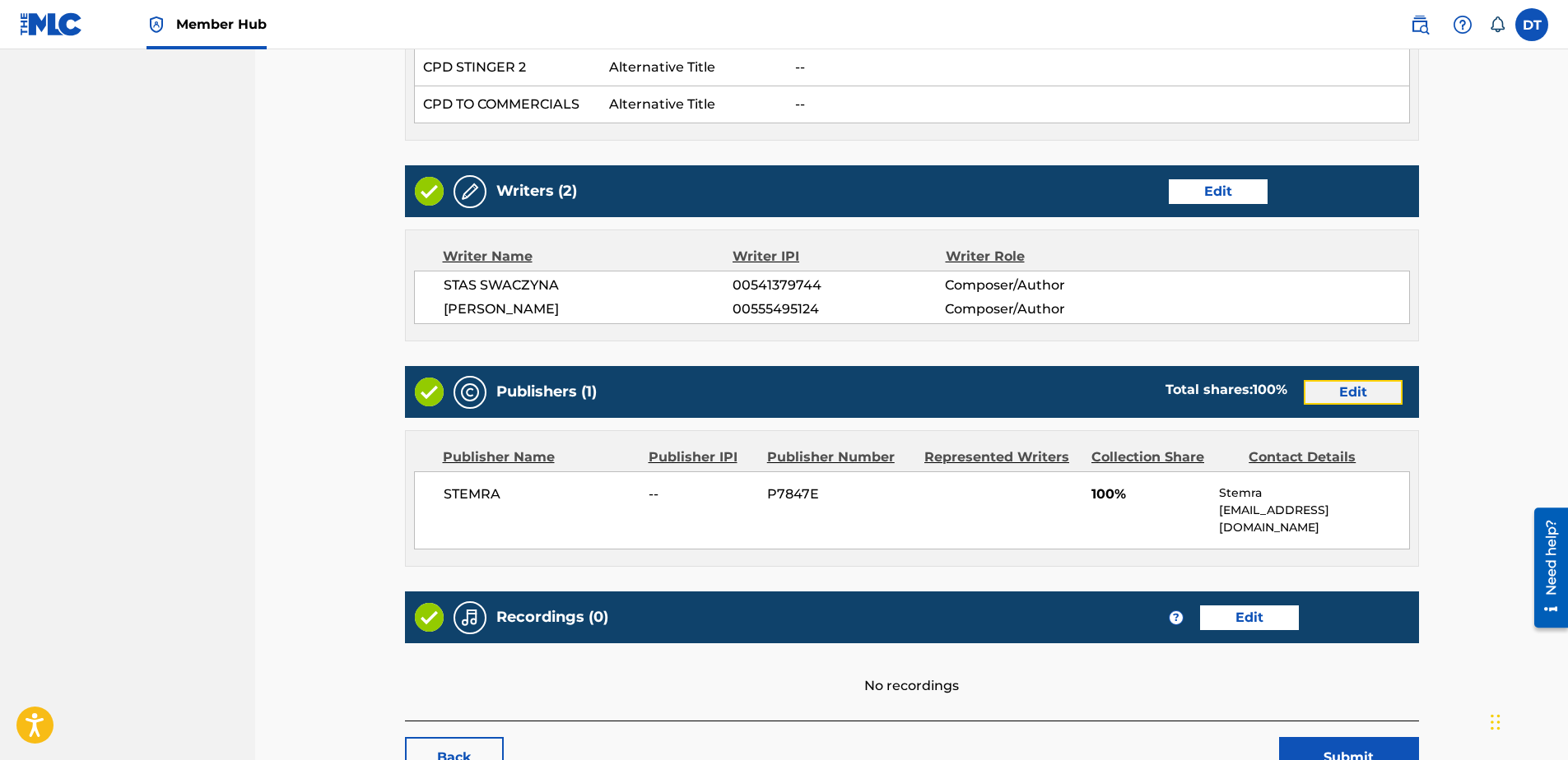
click at [1353, 388] on link "Edit" at bounding box center [1353, 392] width 99 height 25
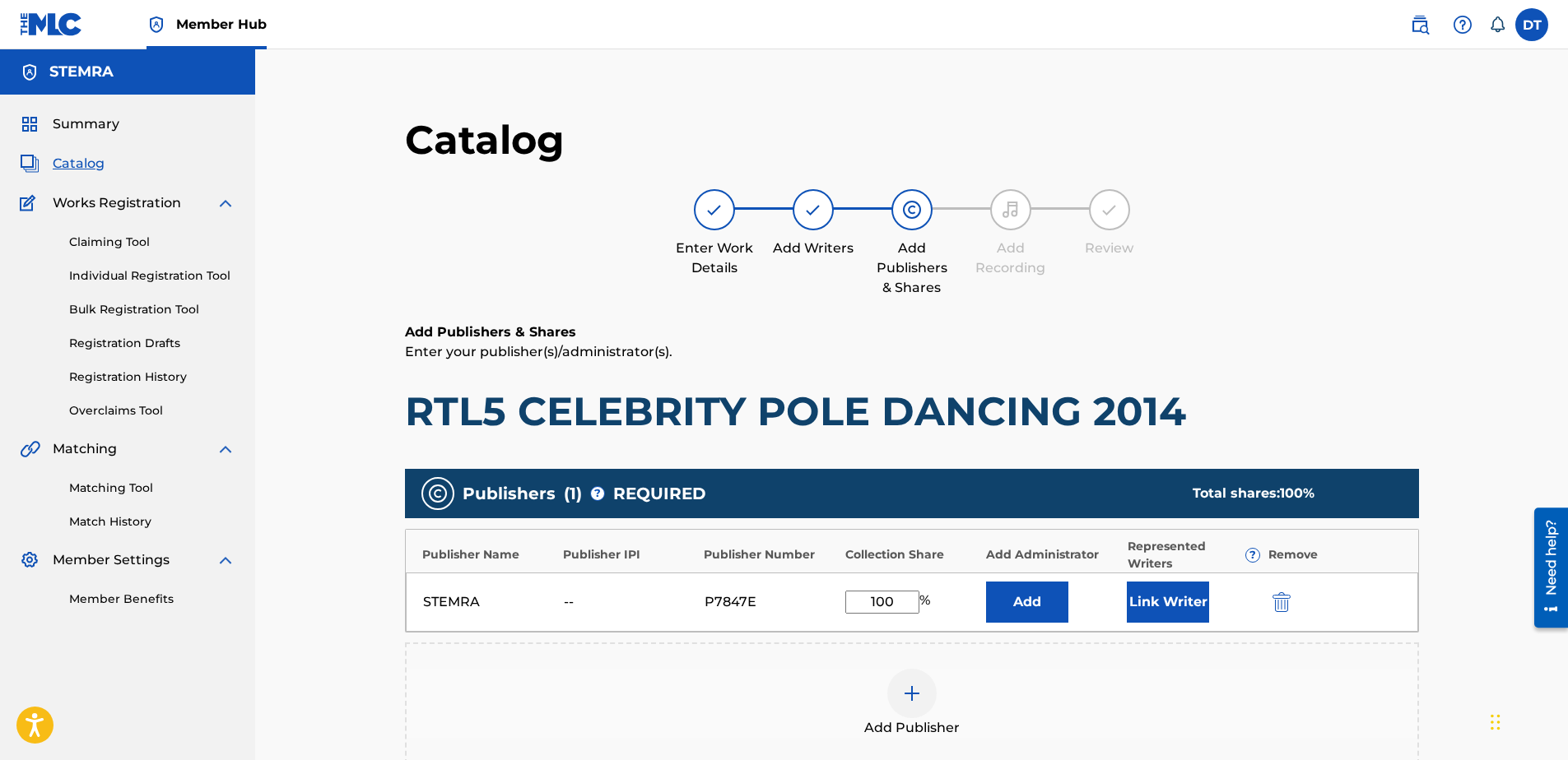
drag, startPoint x: 904, startPoint y: 603, endPoint x: 825, endPoint y: 584, distance: 81.3
click at [825, 584] on div "STEMRA -- P7847E 100 % Add Link Writer" at bounding box center [913, 602] width 1013 height 59
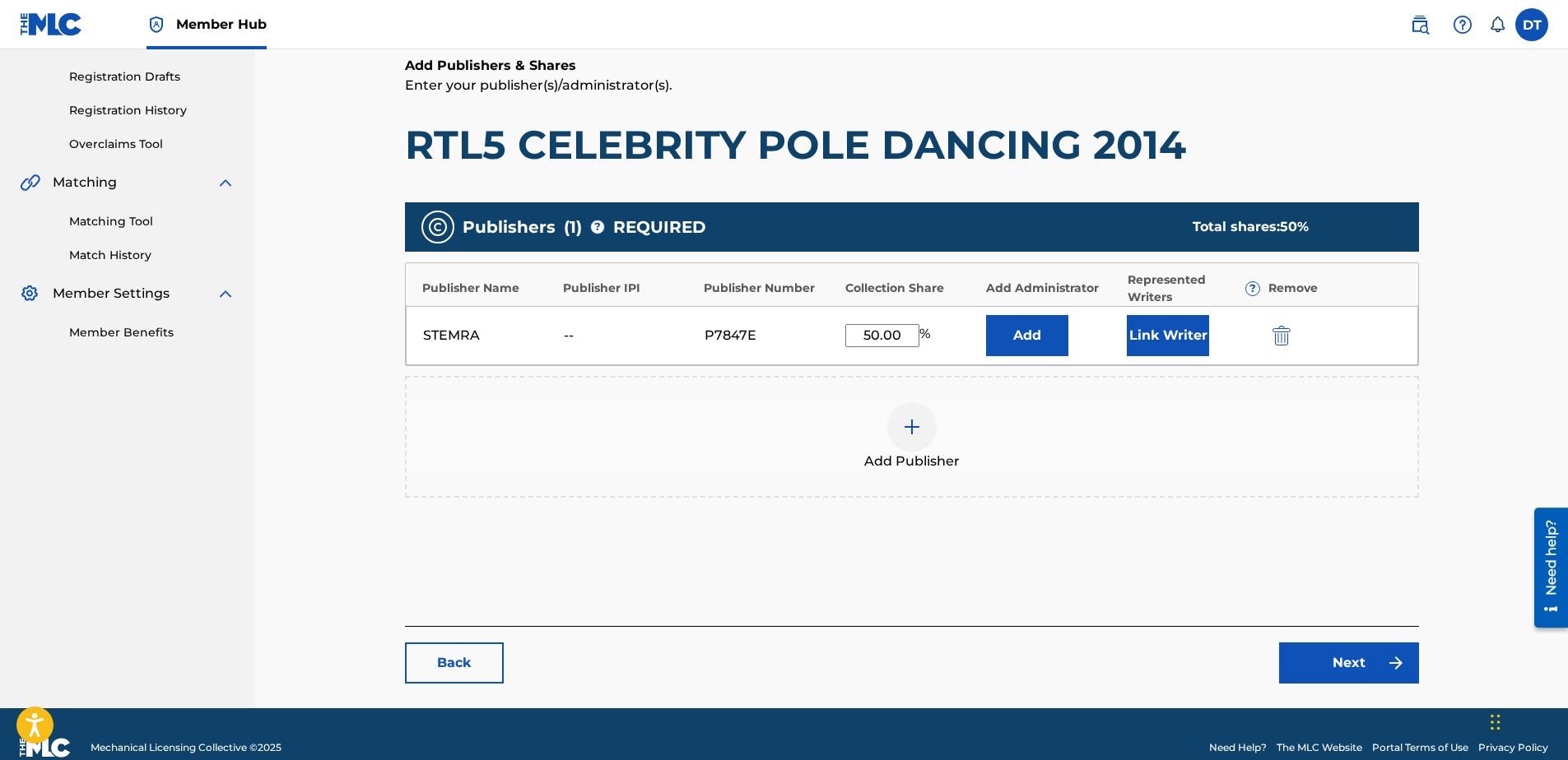
scroll to position [293, 0]
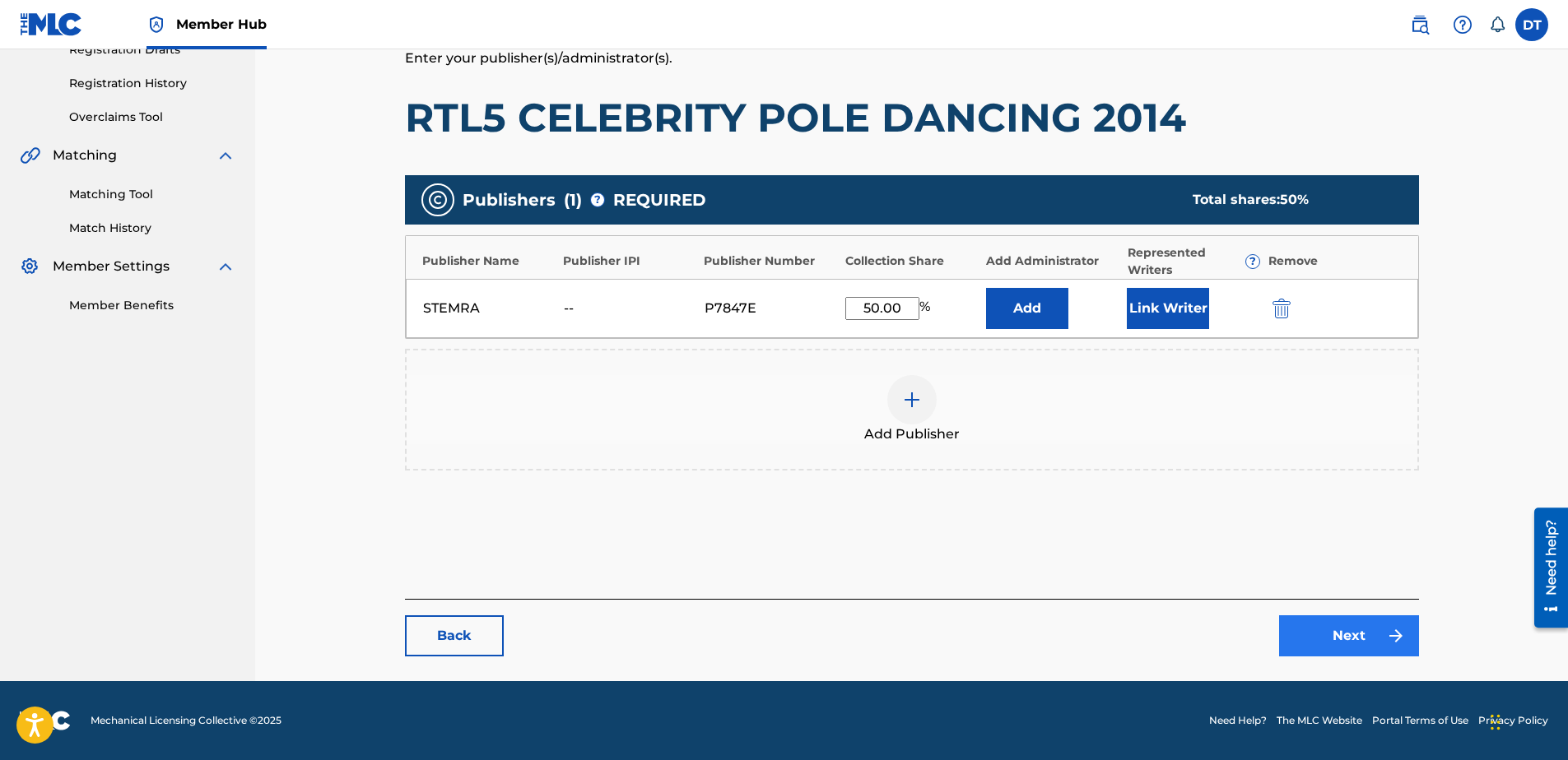
type input "50.00"
click at [1363, 633] on link "Next" at bounding box center [1349, 635] width 140 height 41
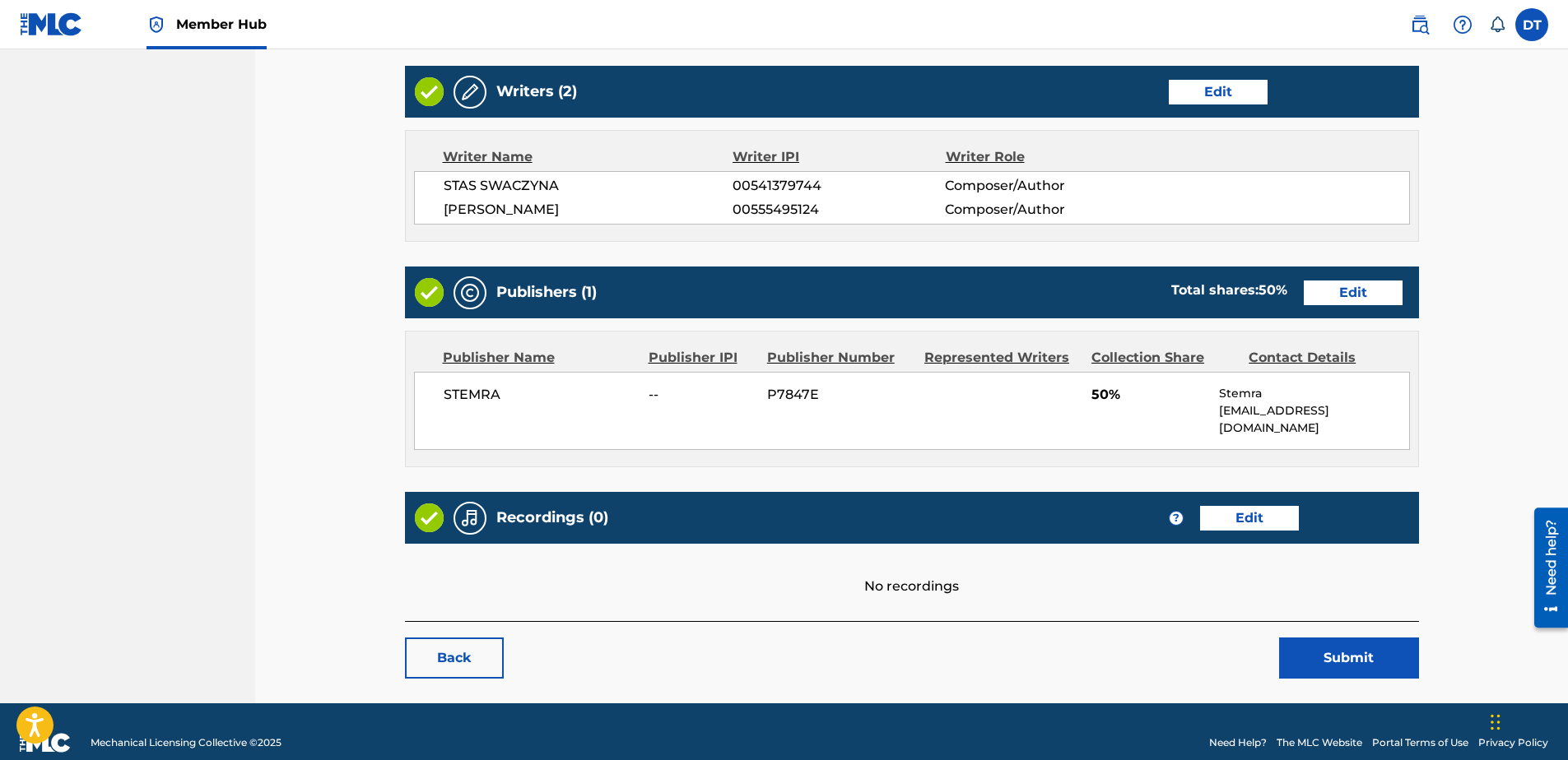
scroll to position [1091, 0]
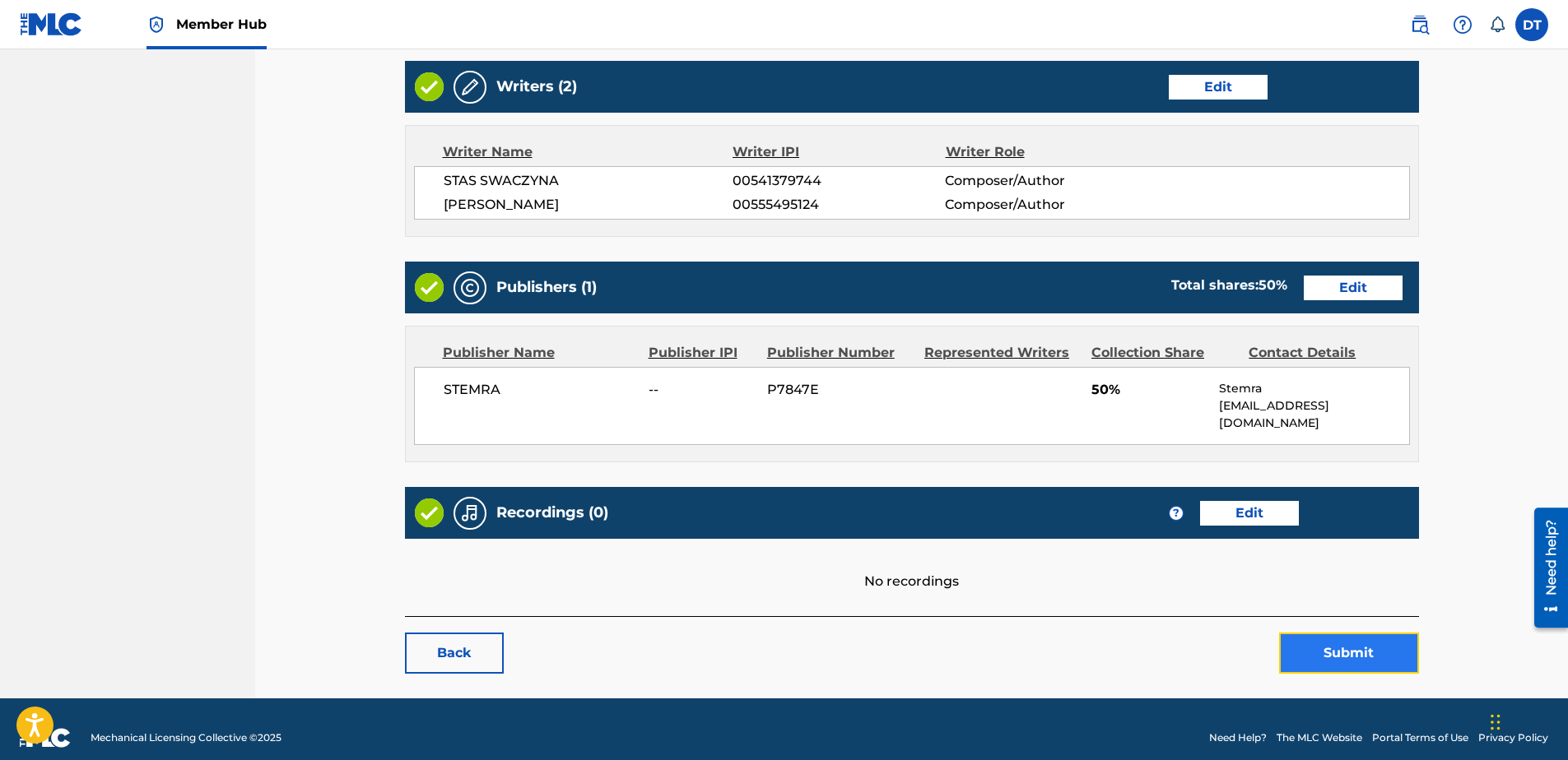
click at [1331, 635] on button "Submit" at bounding box center [1349, 653] width 140 height 41
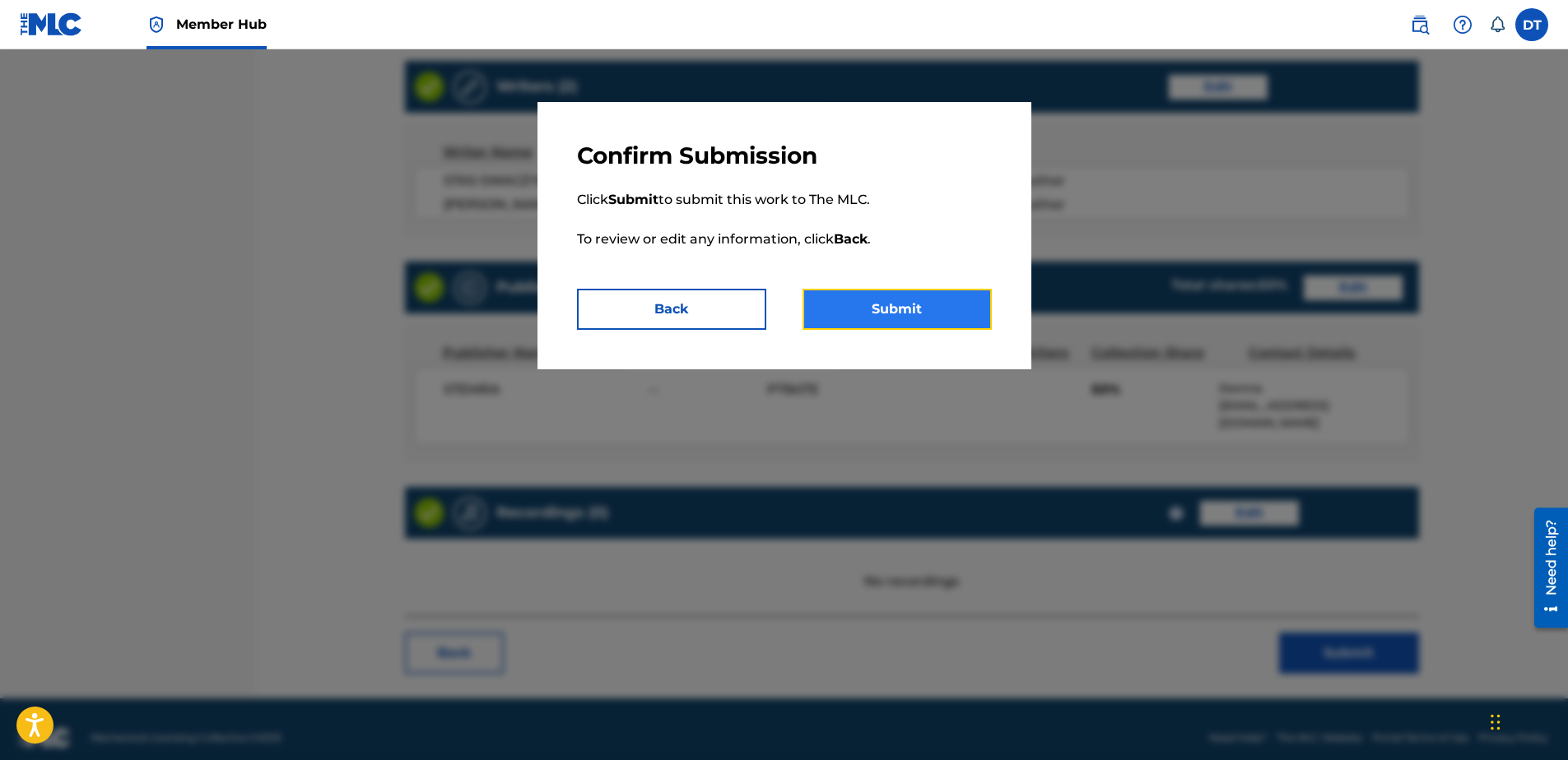
click at [905, 291] on button "Submit" at bounding box center [897, 309] width 189 height 41
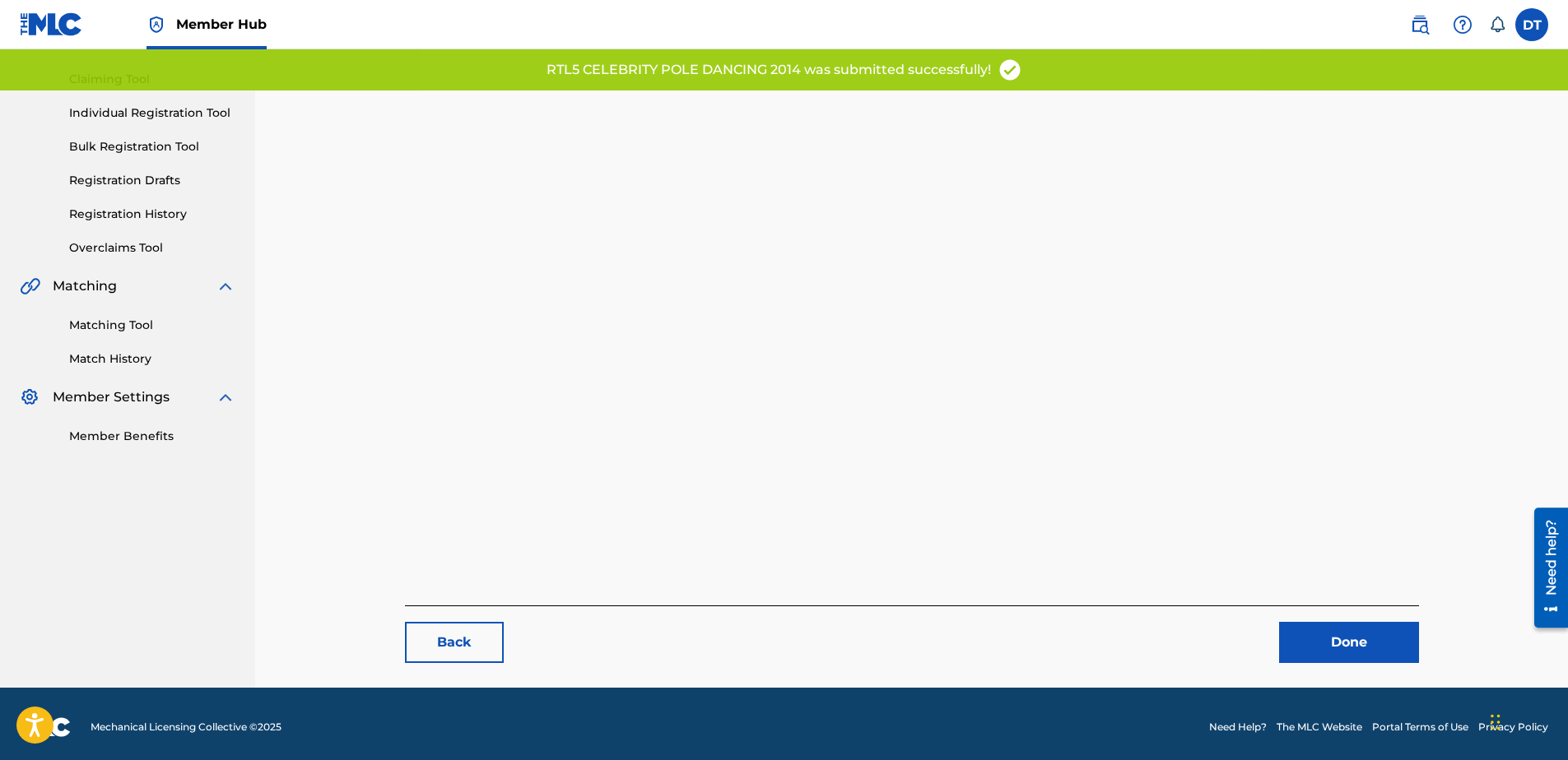
scroll to position [170, 0]
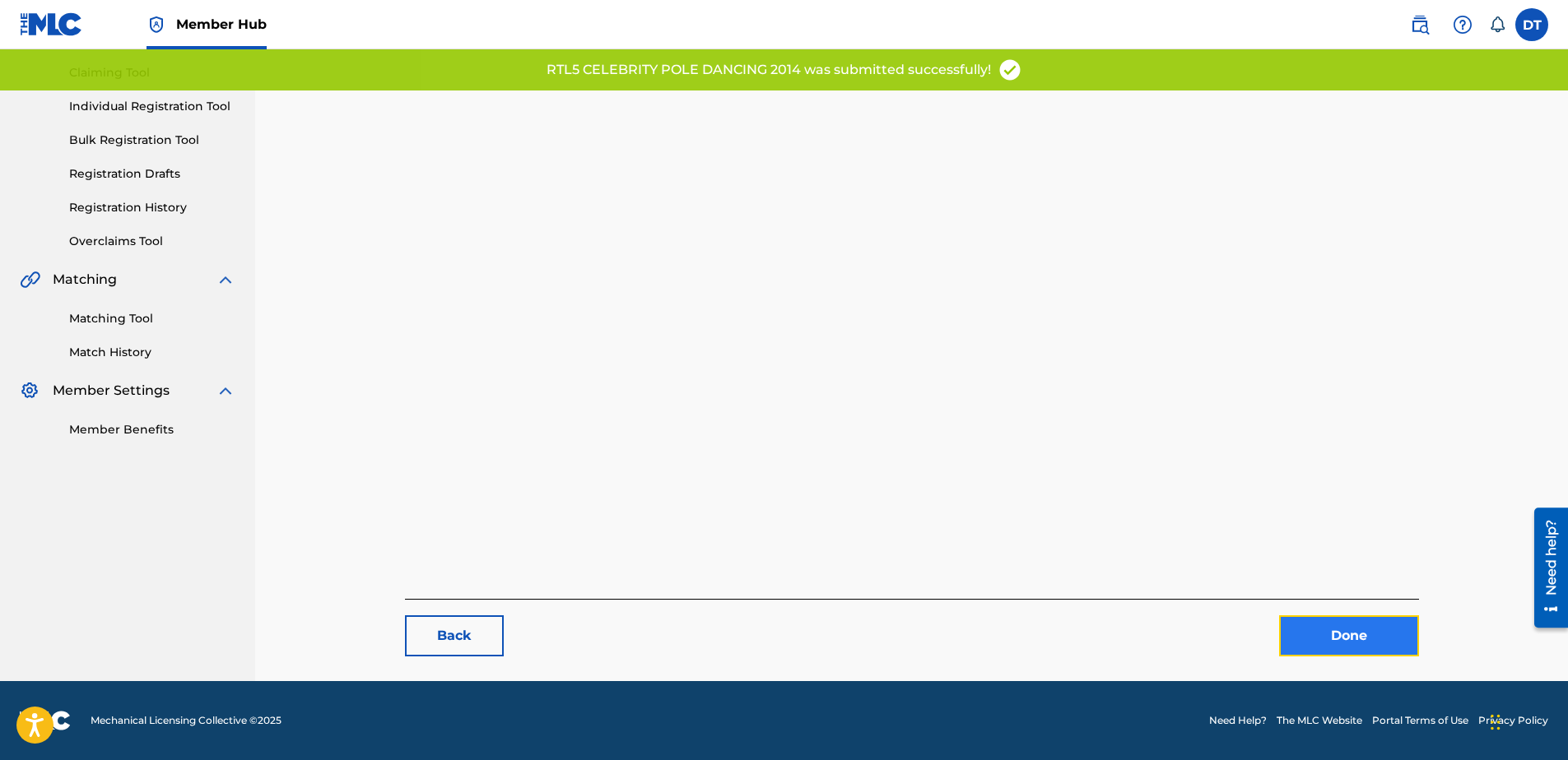
click at [1337, 635] on link "Done" at bounding box center [1349, 635] width 140 height 41
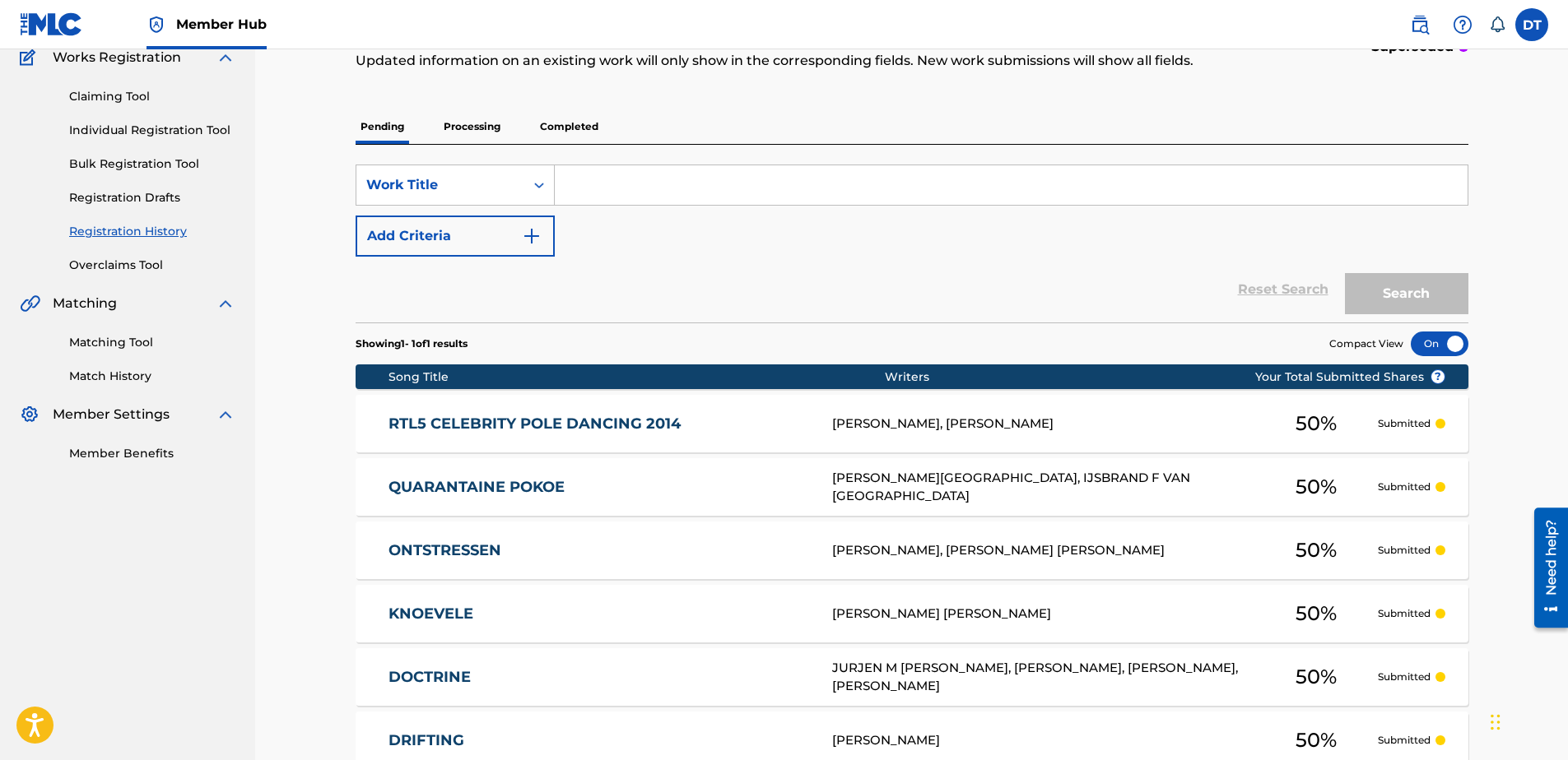
scroll to position [82, 0]
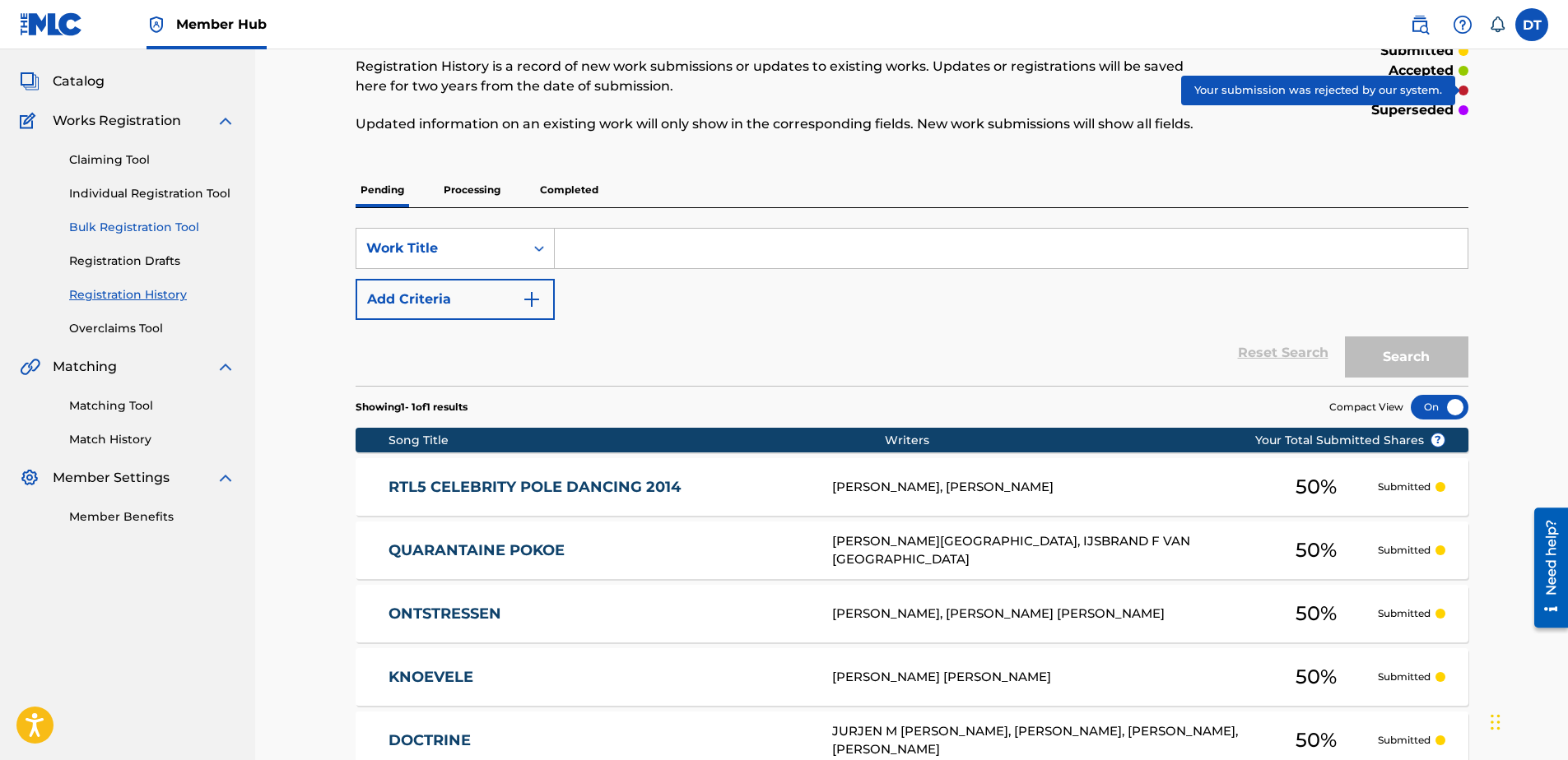
click at [124, 219] on link "Bulk Registration Tool" at bounding box center [151, 228] width 166 height 18
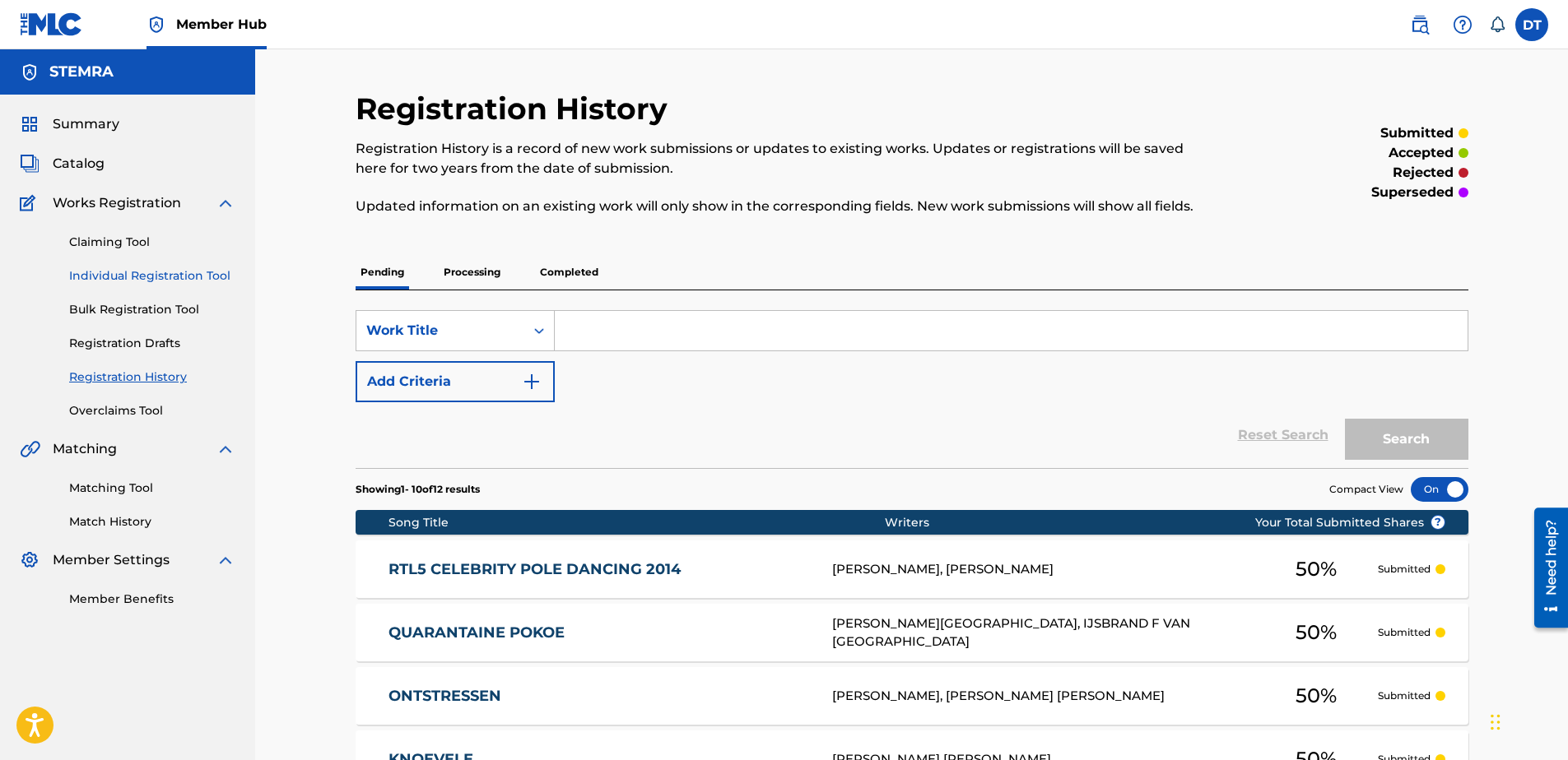
click at [106, 273] on link "Individual Registration Tool" at bounding box center [151, 277] width 166 height 18
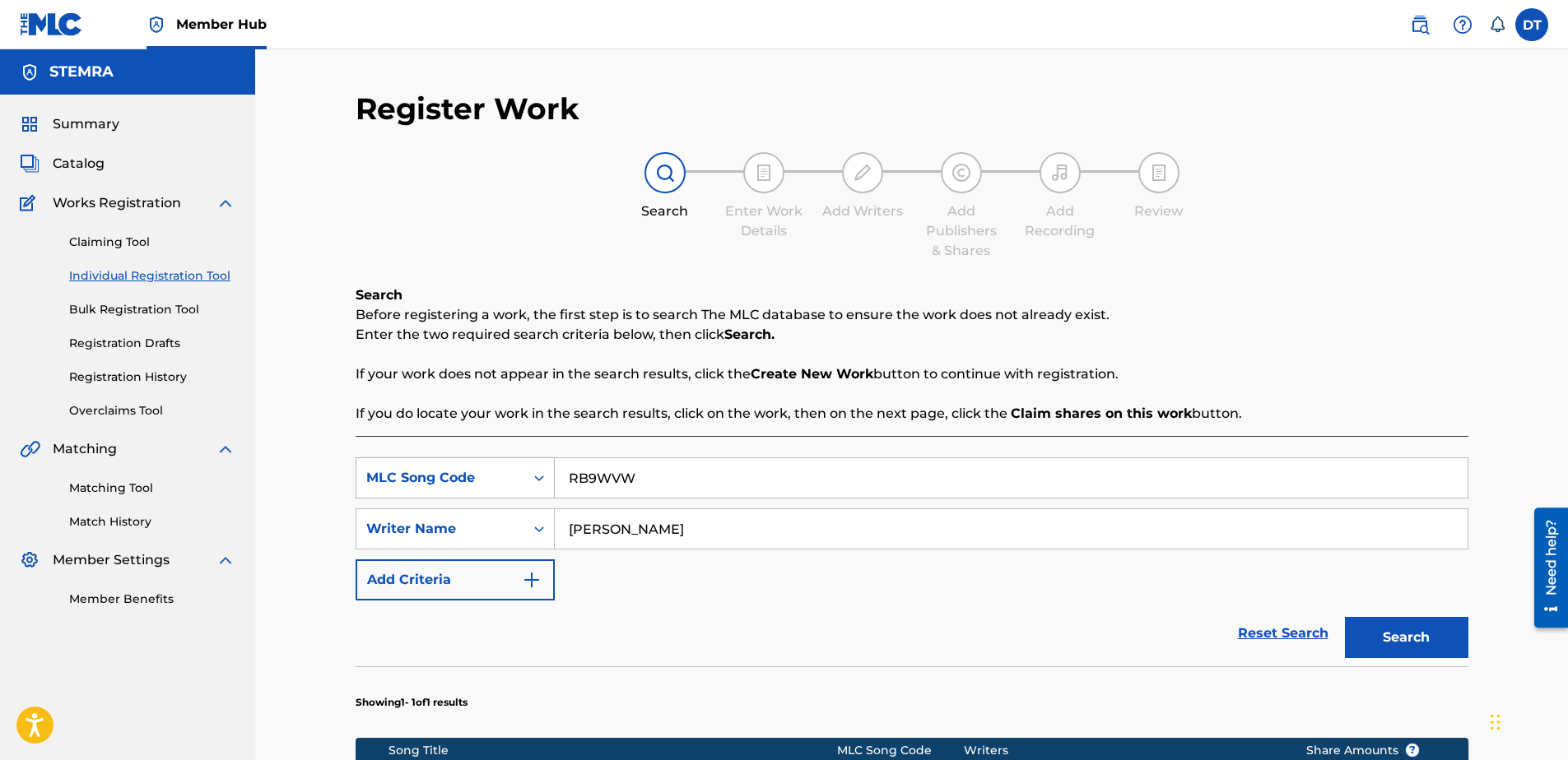
drag, startPoint x: 670, startPoint y: 476, endPoint x: 531, endPoint y: 465, distance: 139.4
click at [531, 465] on div "SearchWithCriteria71e54438-9b80-4494-a966-834b2c441f69 MLC Song Code RB9WVW" at bounding box center [912, 478] width 1113 height 41
paste input "WC9HY0"
type input "WC9HY0"
drag, startPoint x: 738, startPoint y: 538, endPoint x: 506, endPoint y: 519, distance: 232.8
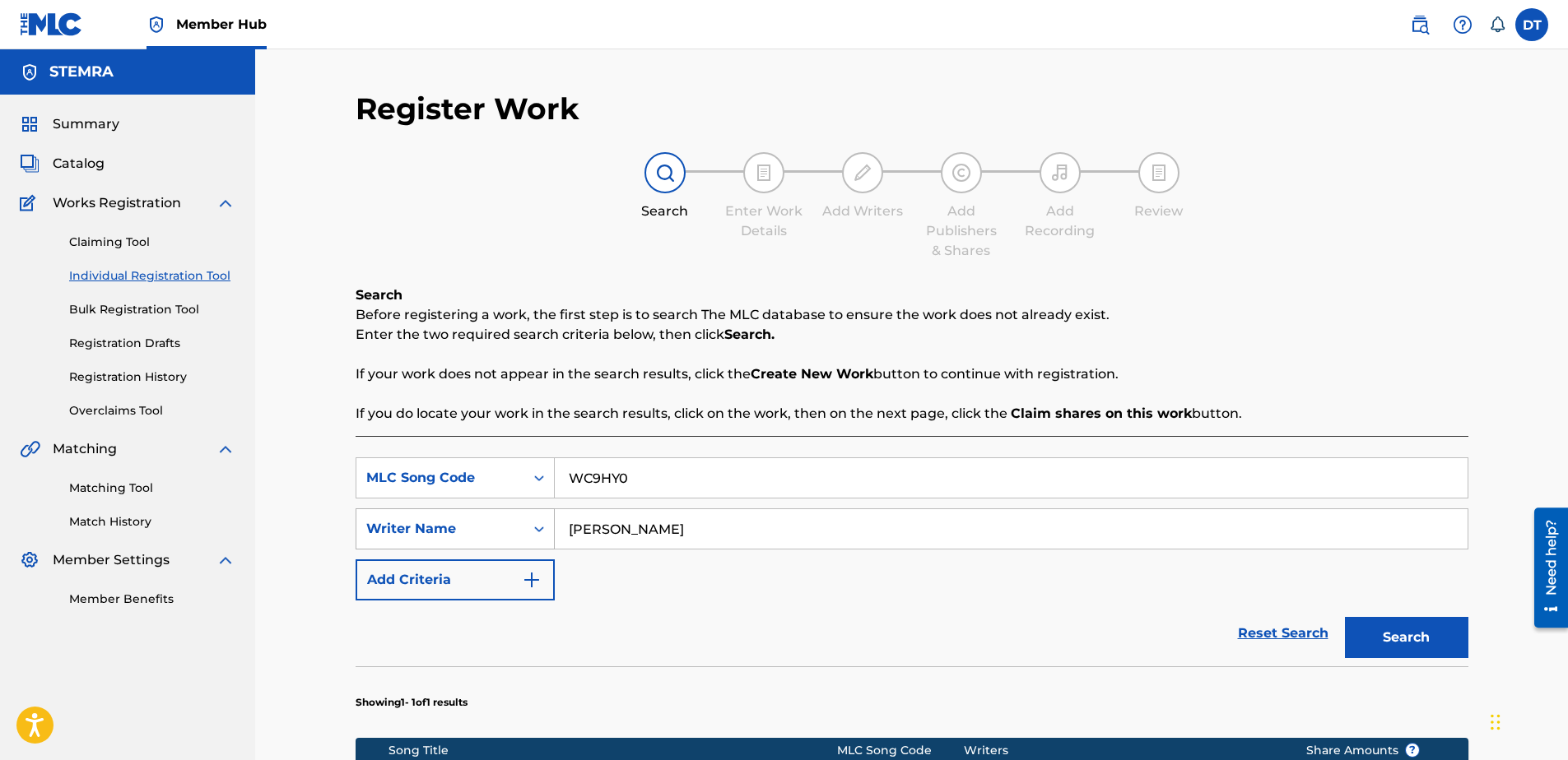
click at [506, 519] on div "SearchWithCriteria9d39d1cf-b0ce-4514-8605-48c81afdb294 Writer Name [PERSON_NAME]" at bounding box center [912, 529] width 1113 height 41
click at [639, 525] on input "Search Form" at bounding box center [1011, 529] width 913 height 39
paste input "[PERSON_NAME] [PERSON_NAME]"
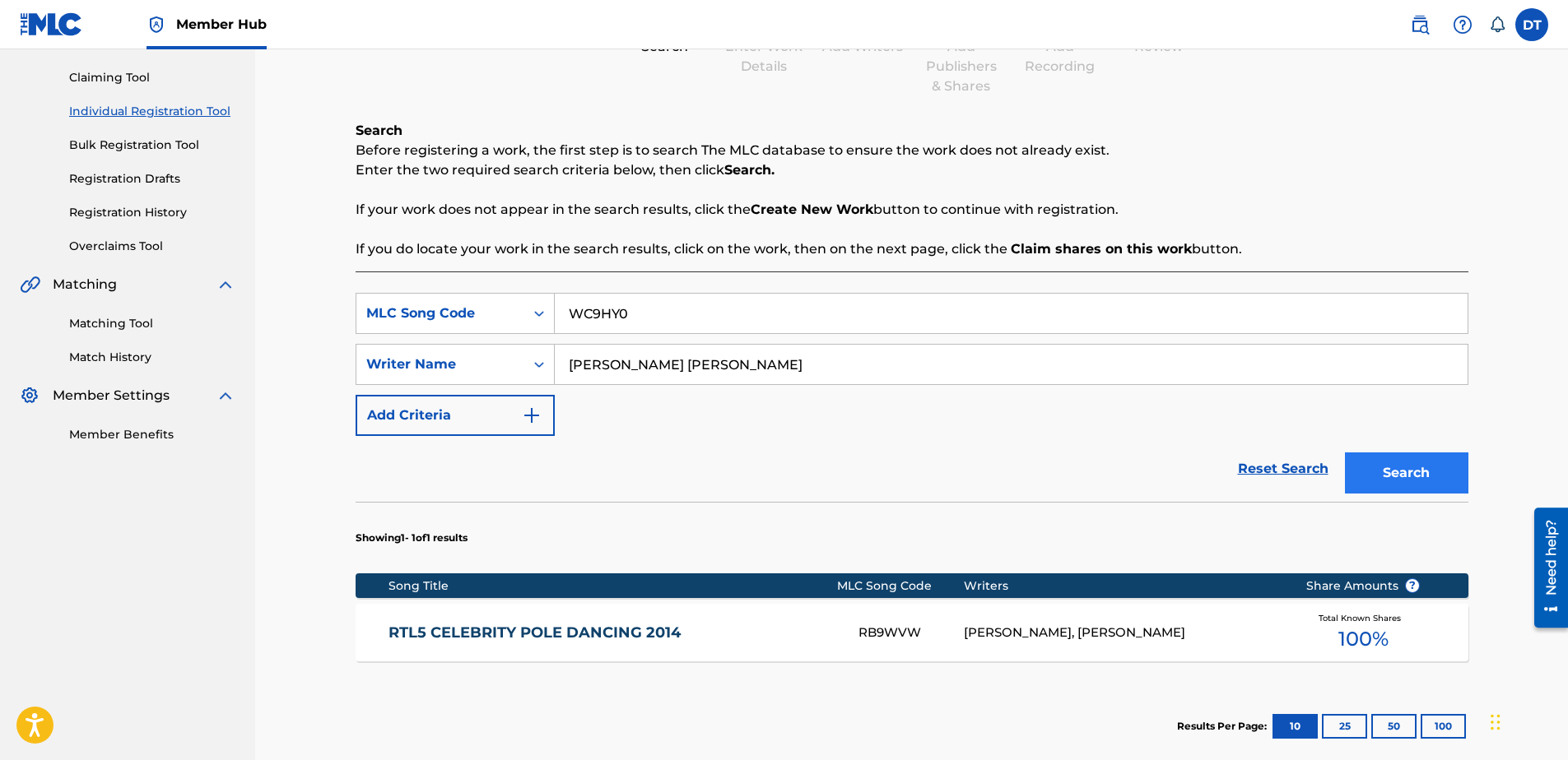
type input "[PERSON_NAME] [PERSON_NAME]"
click at [1435, 463] on button "Search" at bounding box center [1407, 473] width 124 height 41
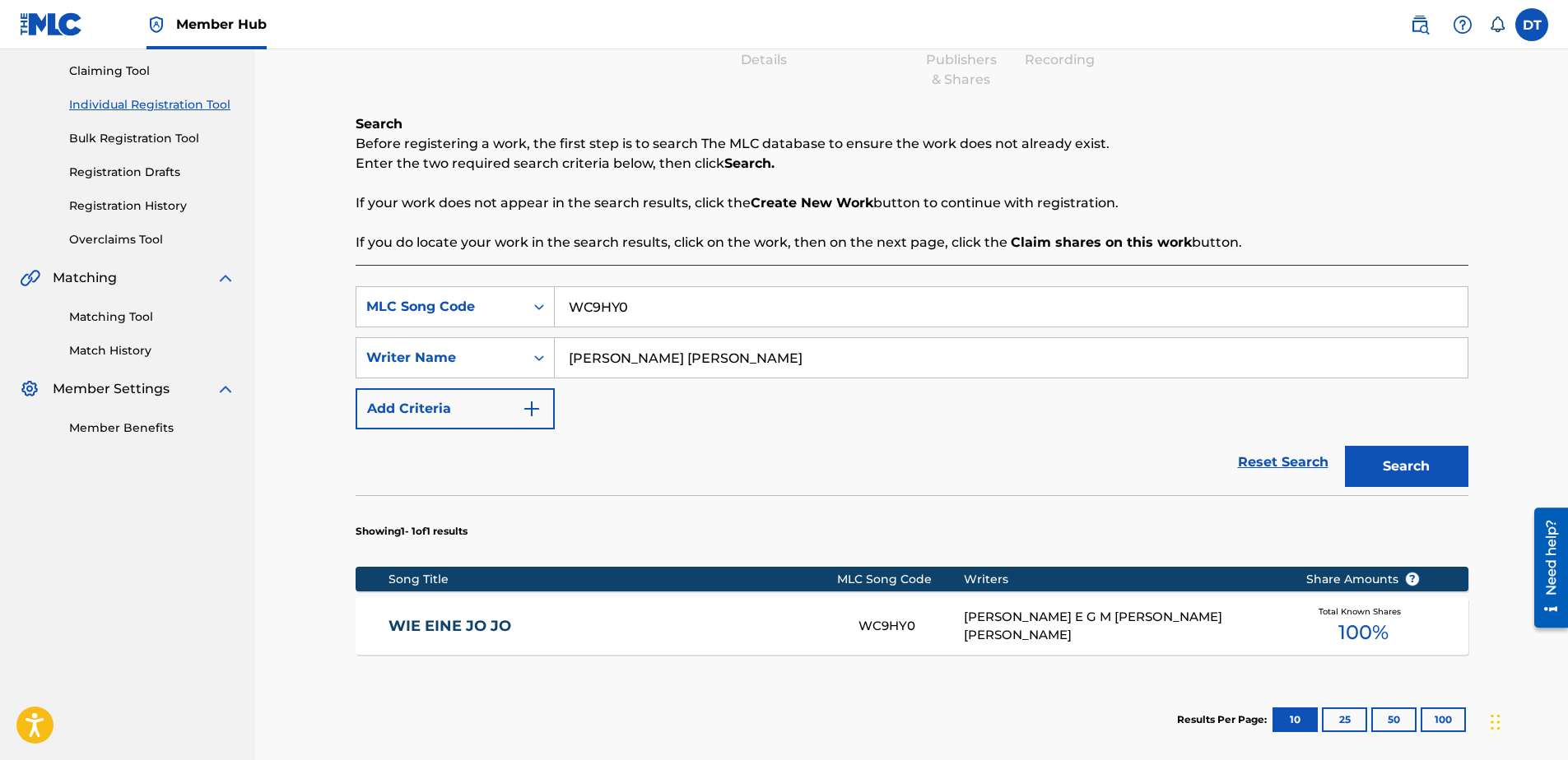
scroll to position [264, 0]
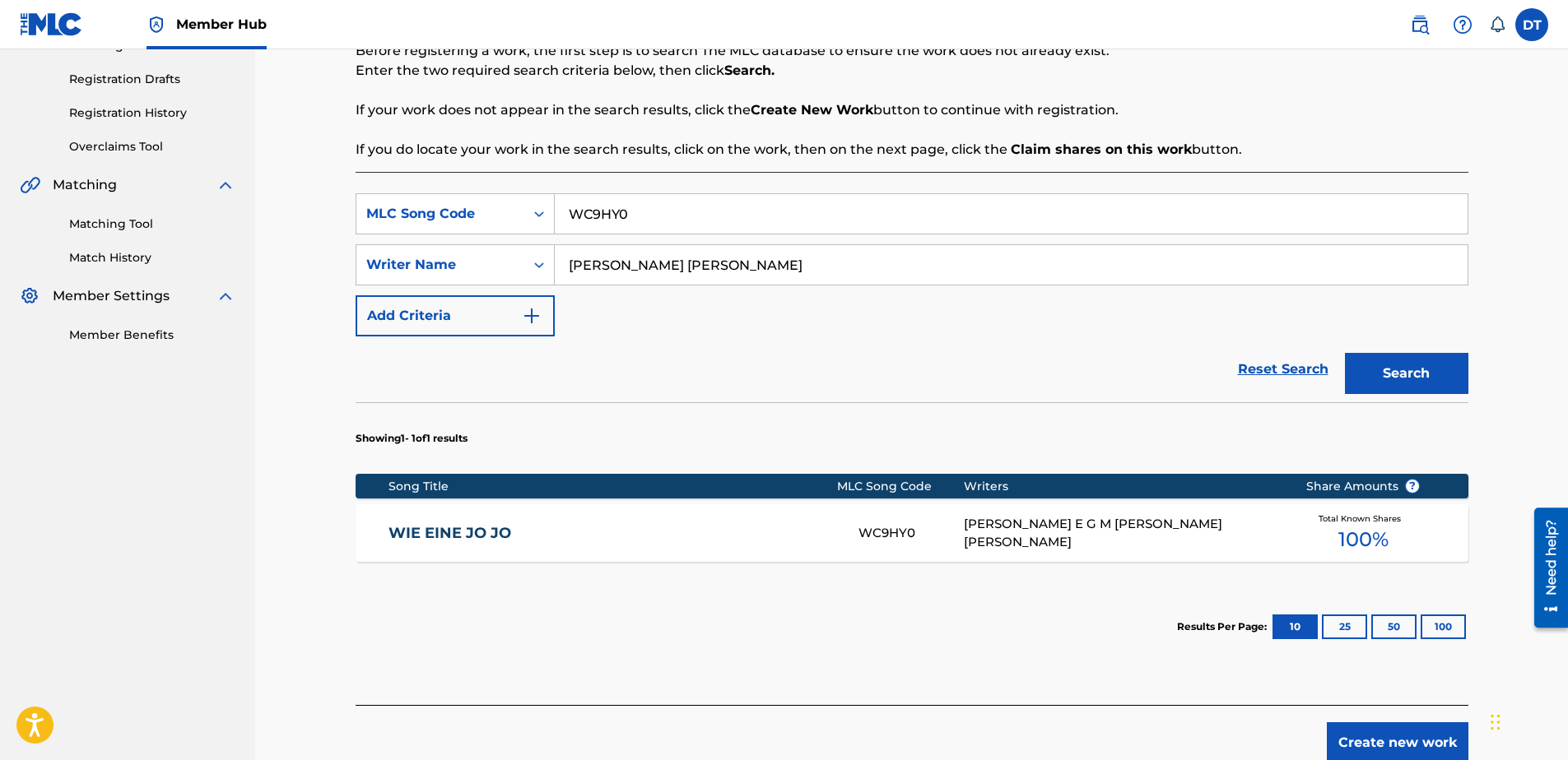
click at [459, 532] on link "WIE EINE JO JO" at bounding box center [612, 532] width 447 height 19
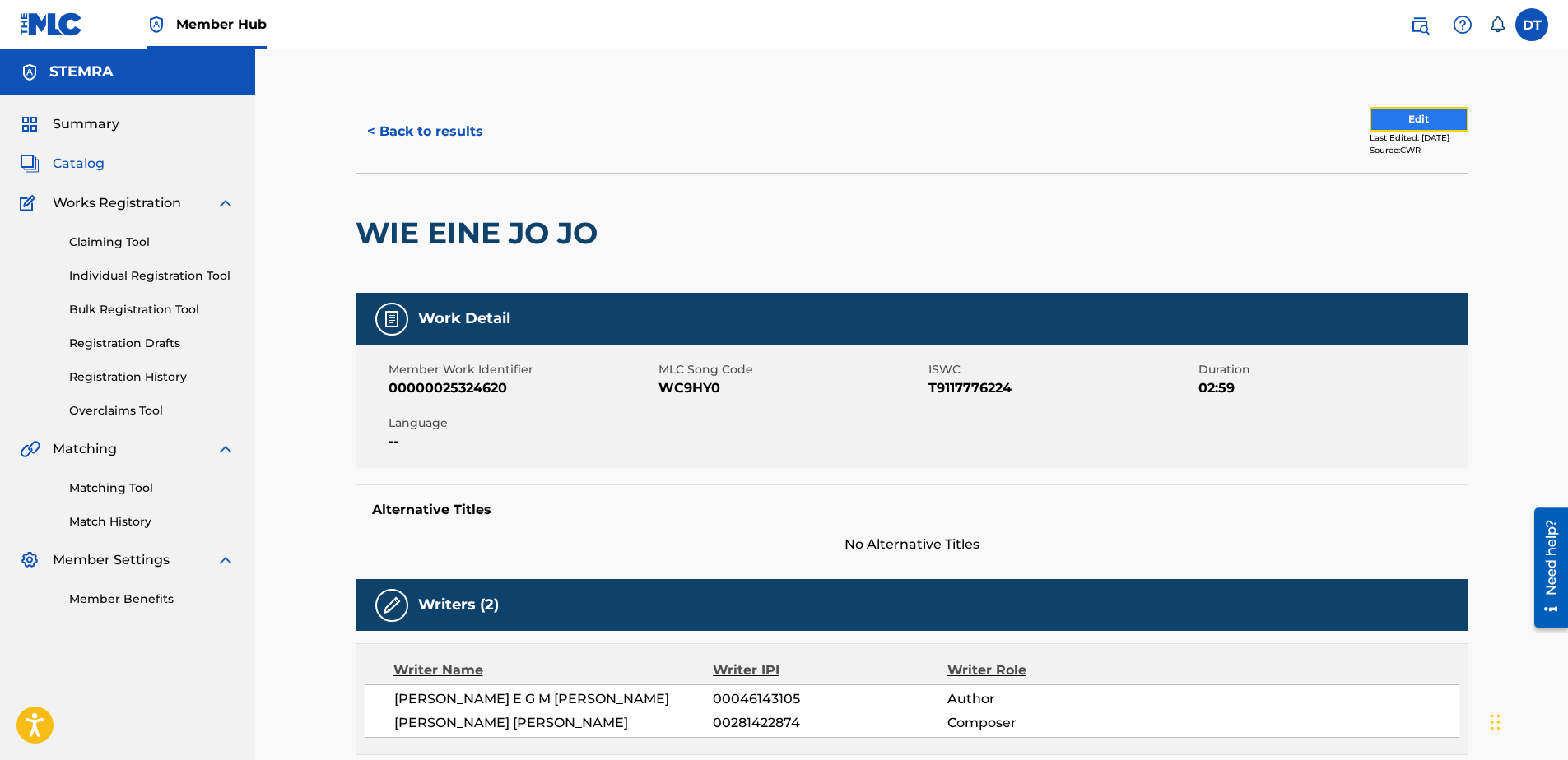
click at [1383, 118] on button "Edit" at bounding box center [1419, 119] width 99 height 25
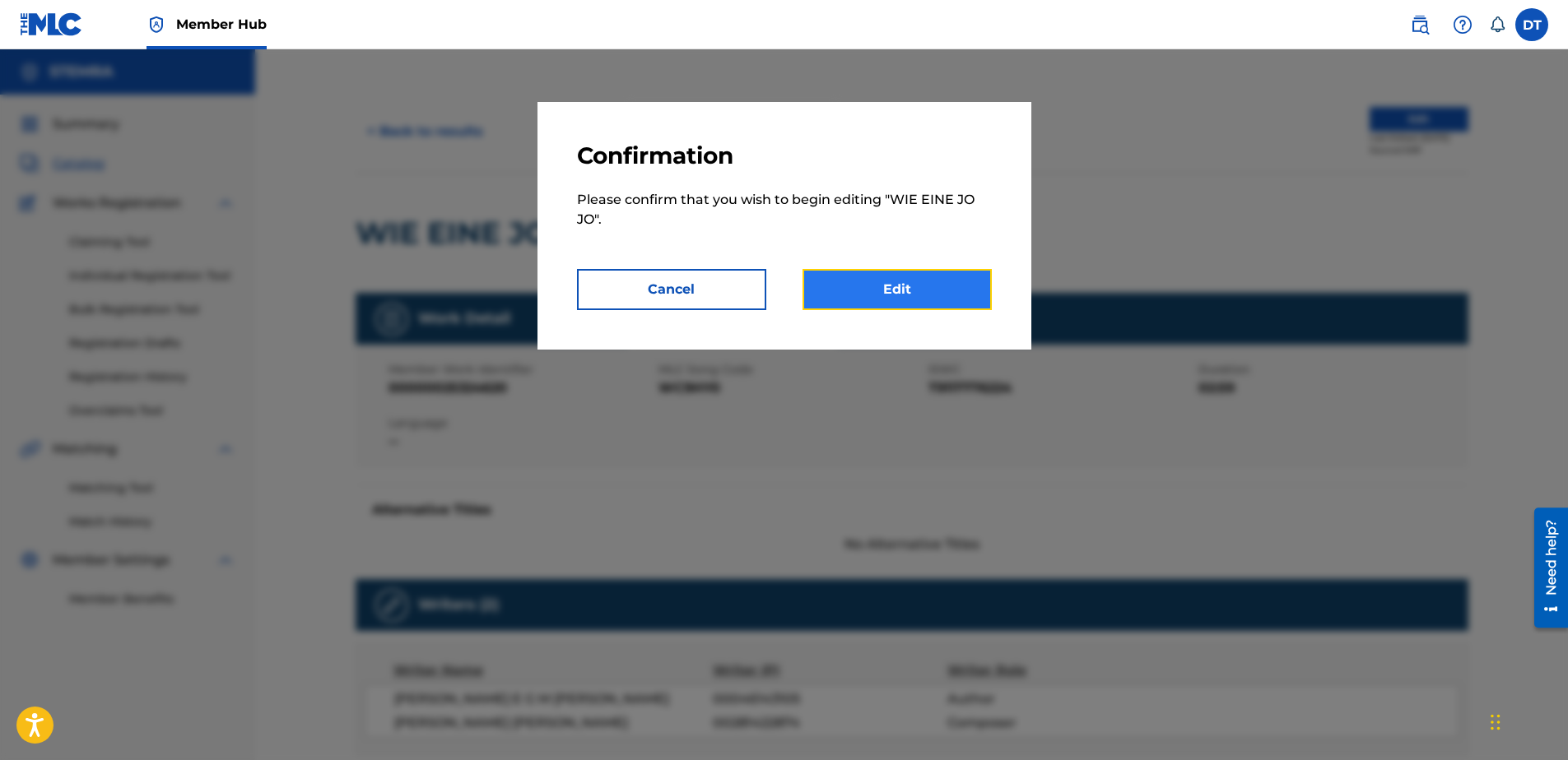
click at [885, 288] on link "Edit" at bounding box center [897, 289] width 189 height 41
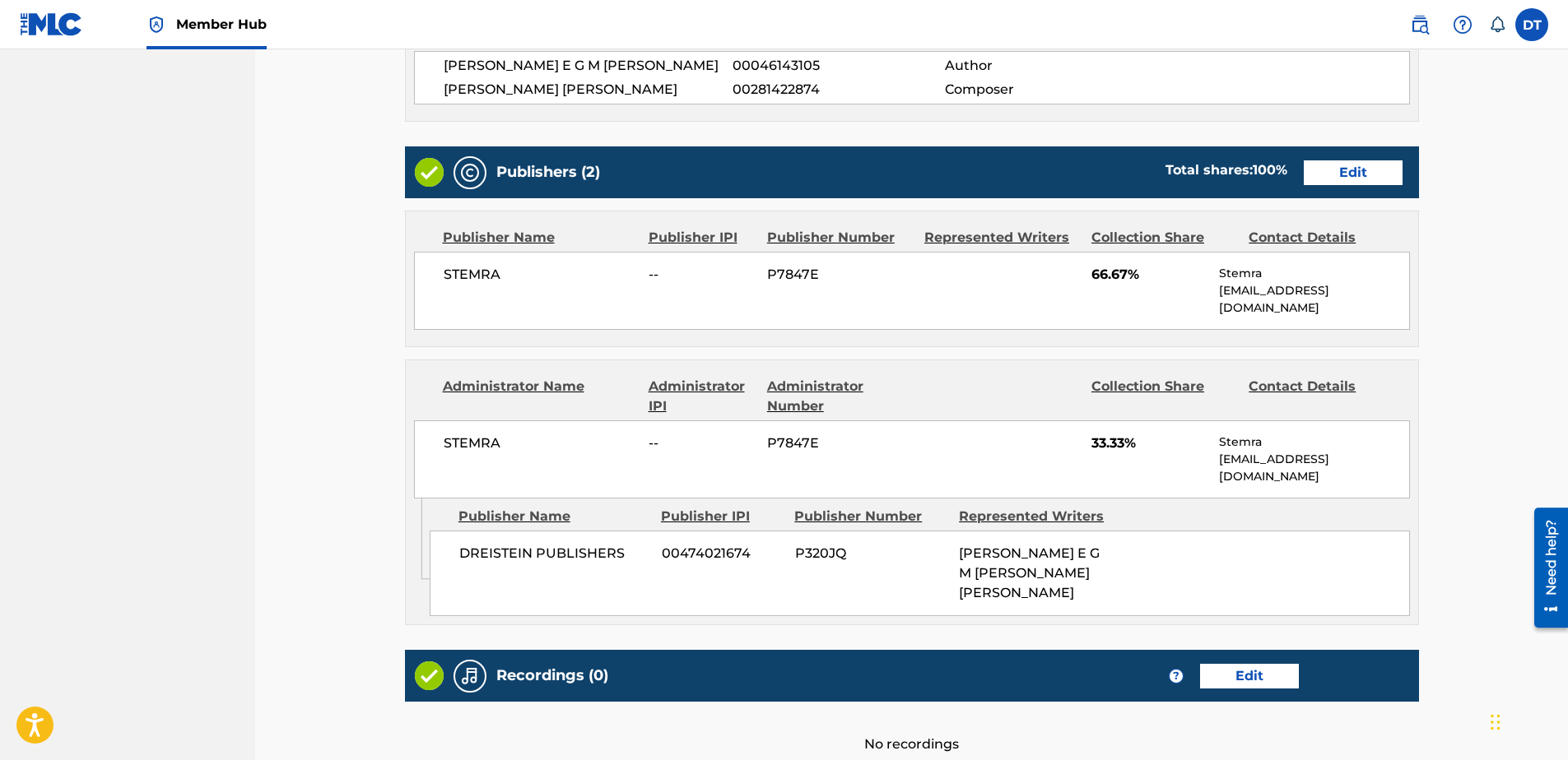
scroll to position [576, 0]
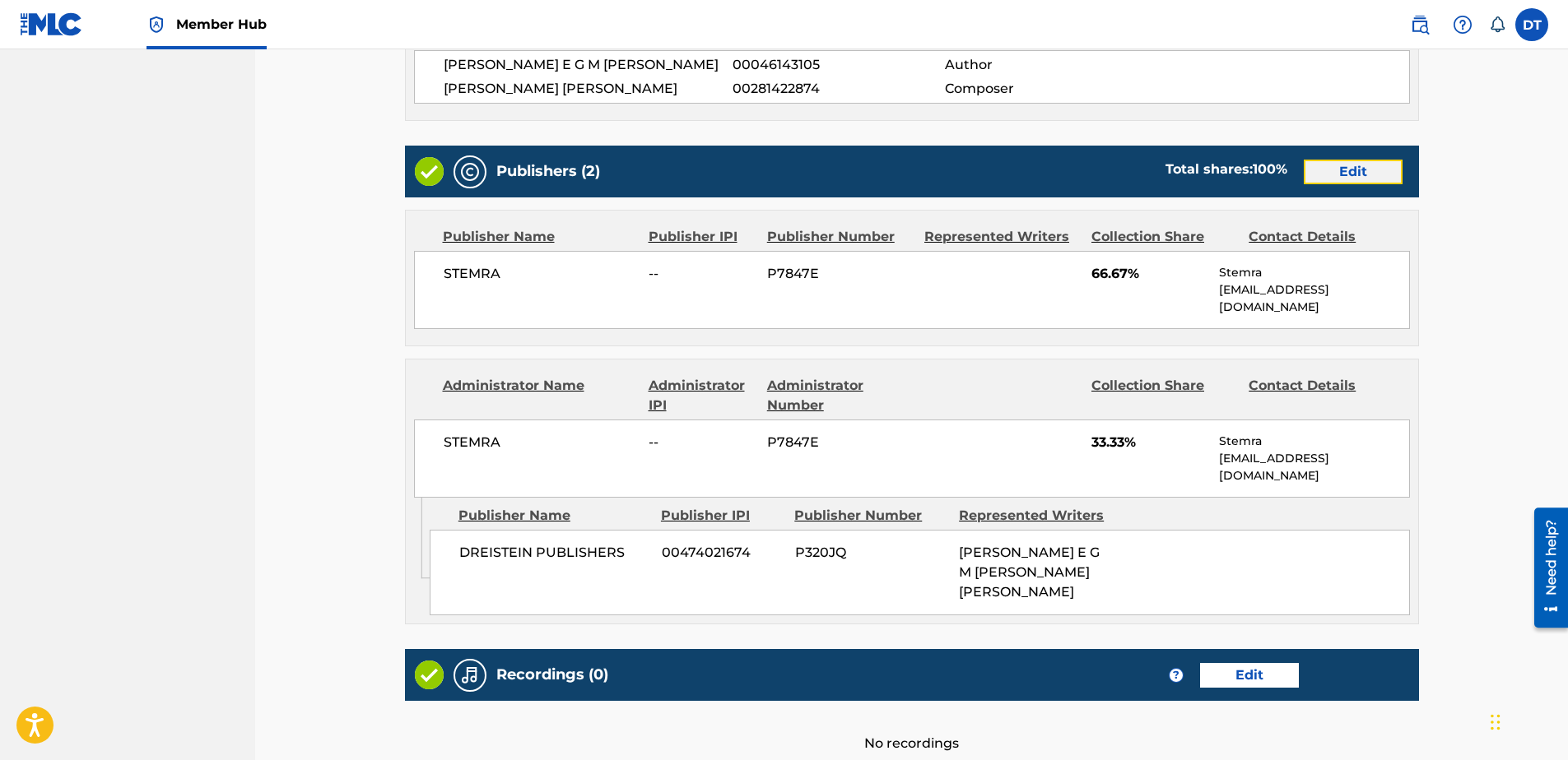
click at [1359, 168] on link "Edit" at bounding box center [1353, 172] width 99 height 25
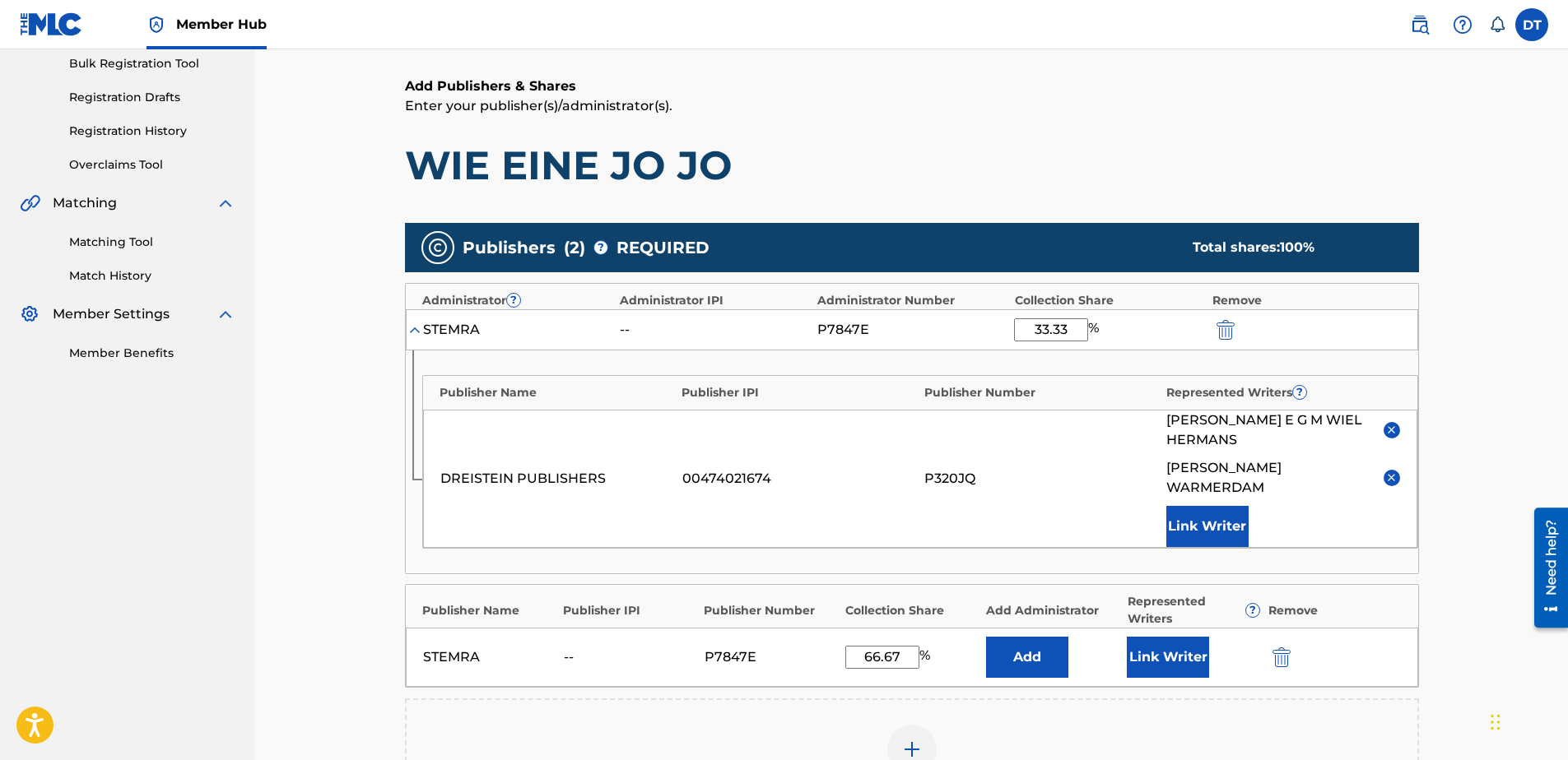
scroll to position [247, 0]
drag, startPoint x: 1071, startPoint y: 329, endPoint x: 1014, endPoint y: 331, distance: 57.0
click at [1014, 331] on div "STEMRA -- P7847E 33.33 %" at bounding box center [913, 329] width 1013 height 41
type input "37.5"
drag, startPoint x: 911, startPoint y: 634, endPoint x: 827, endPoint y: 634, distance: 84.0
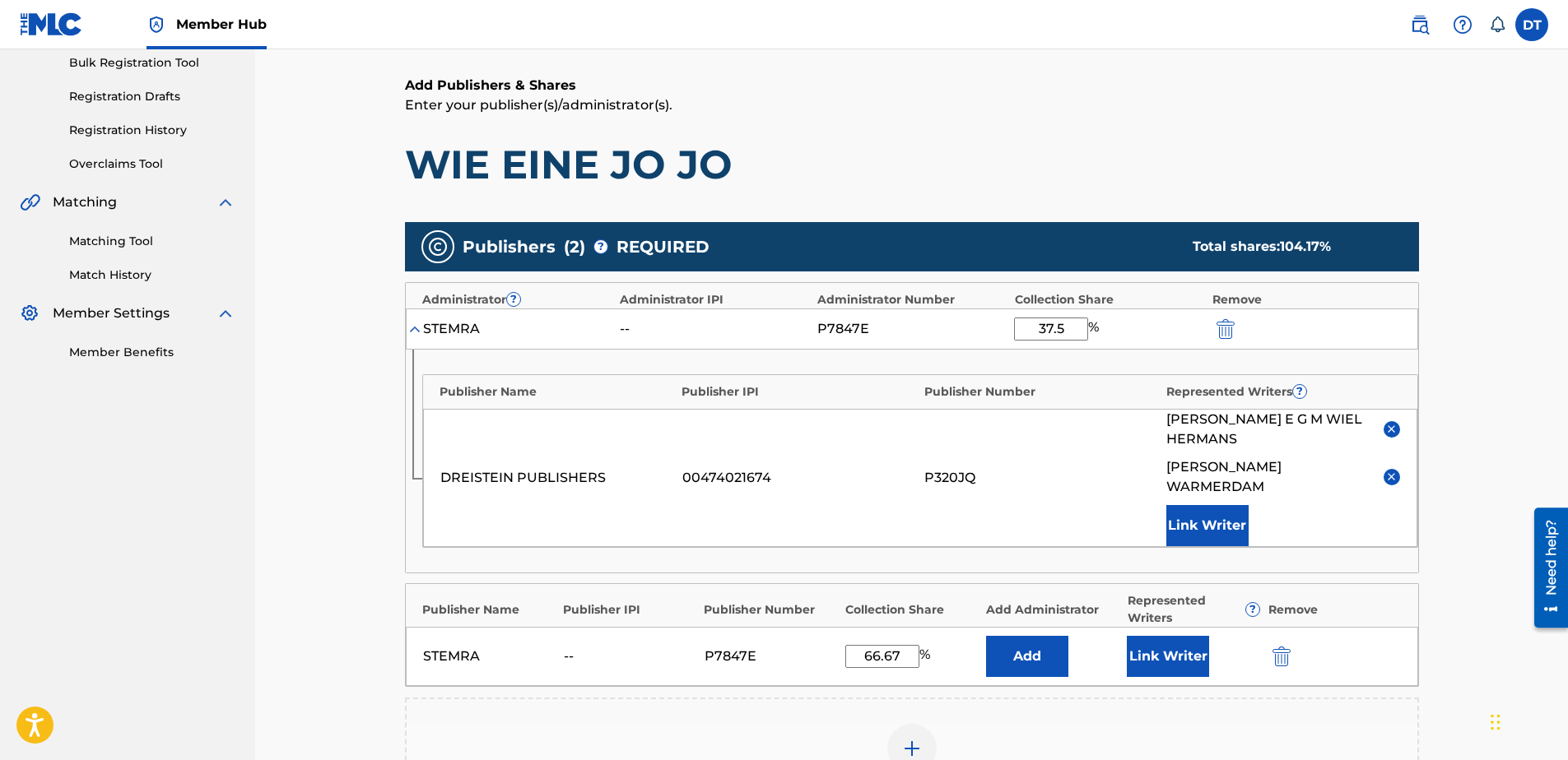
click at [827, 634] on div "STEMRA -- P7847E 66.67 % Add Link Writer" at bounding box center [913, 656] width 1013 height 59
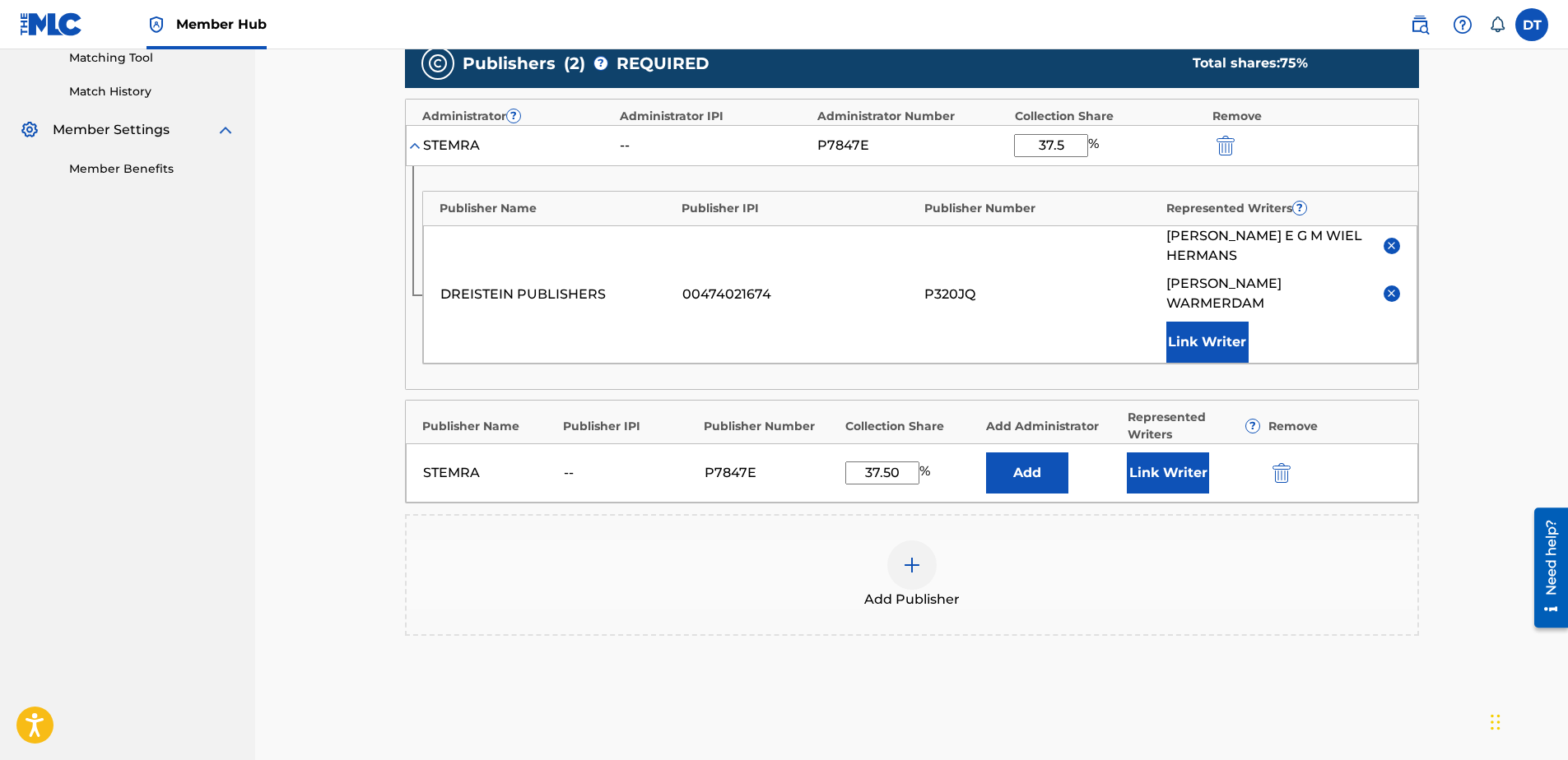
scroll to position [576, 0]
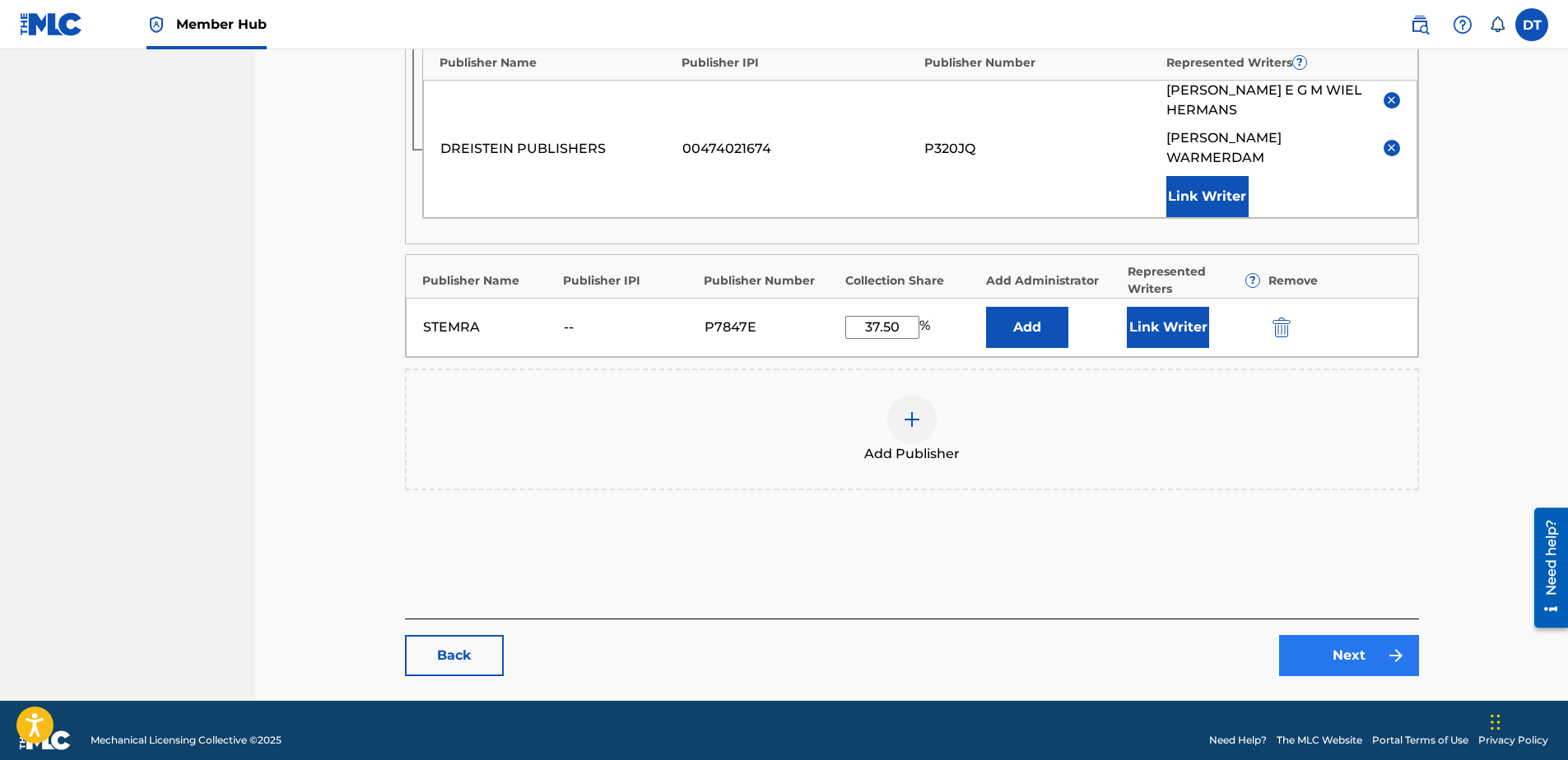
type input "37.50"
click at [1341, 636] on link "Next" at bounding box center [1349, 656] width 140 height 41
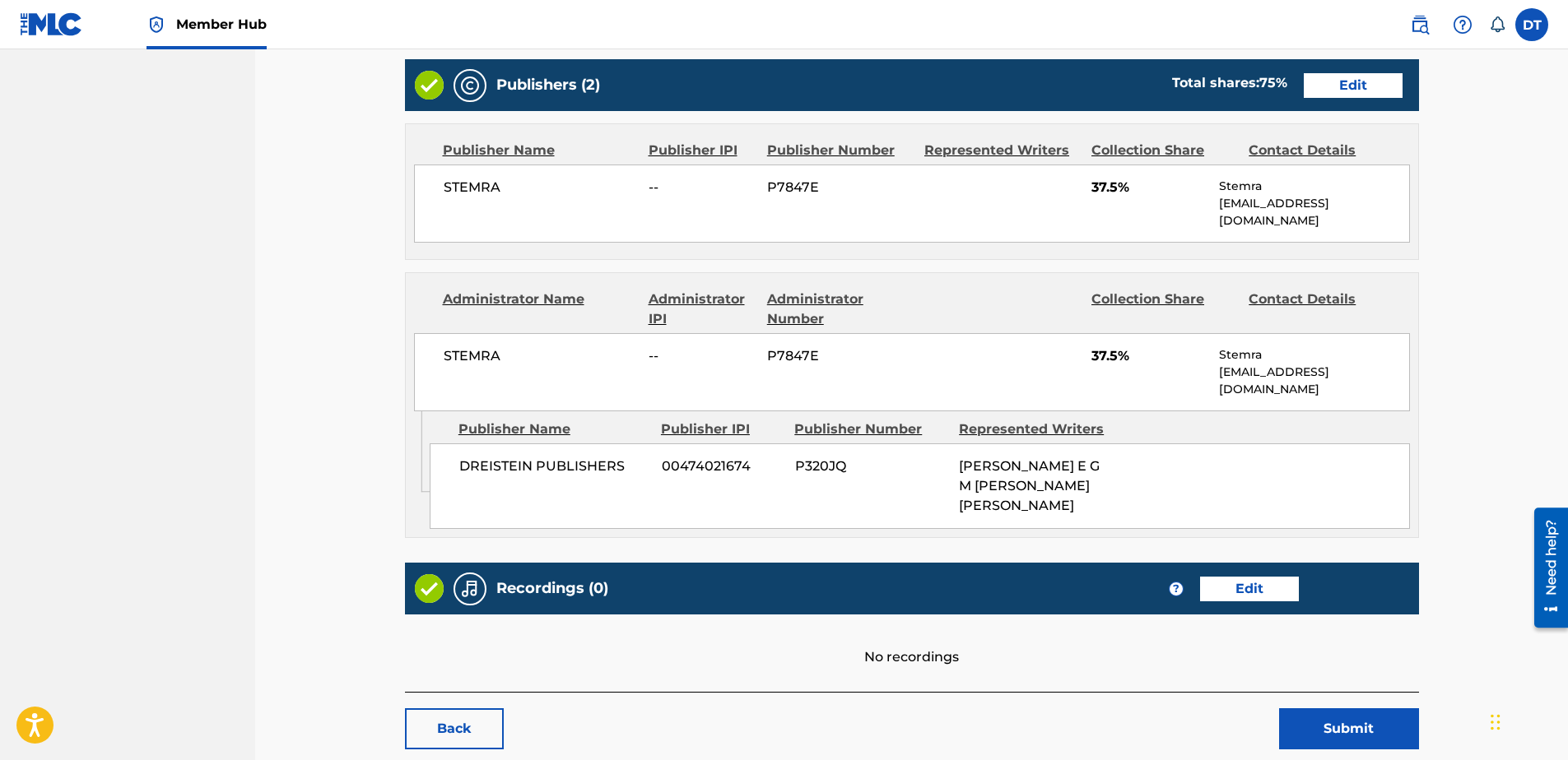
scroll to position [740, 0]
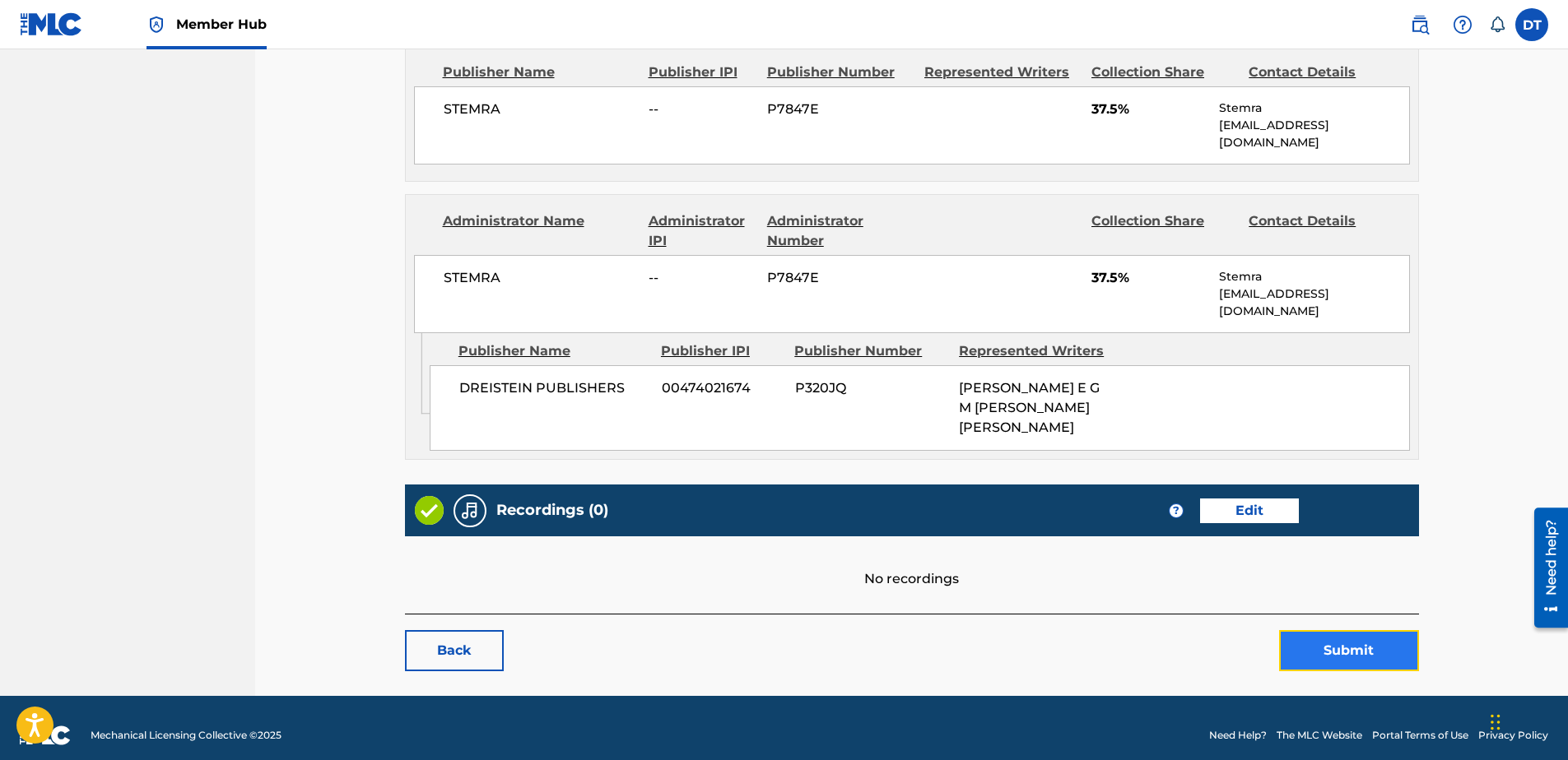
click at [1339, 634] on button "Submit" at bounding box center [1349, 651] width 140 height 41
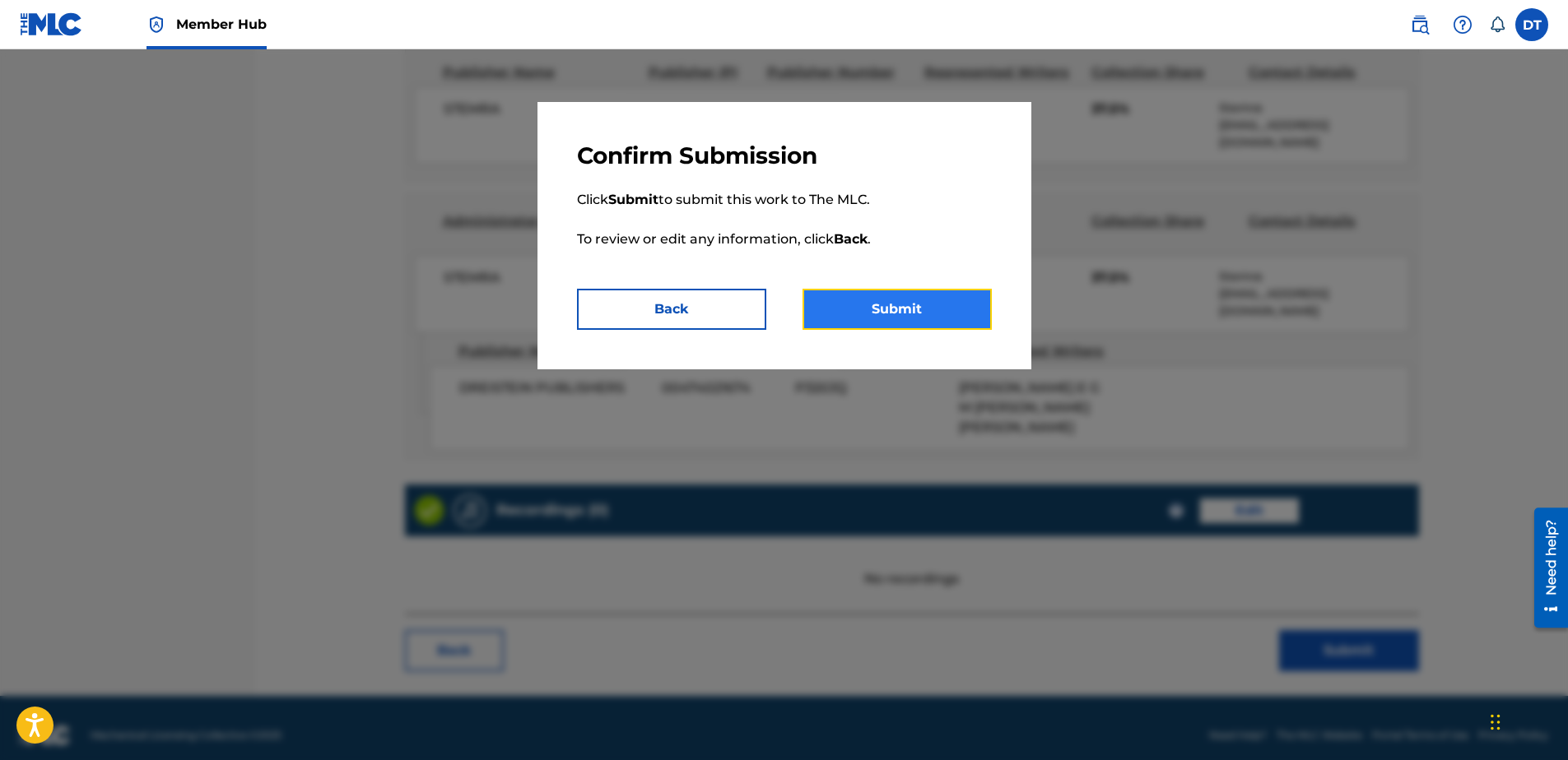
click at [901, 313] on button "Submit" at bounding box center [897, 309] width 189 height 41
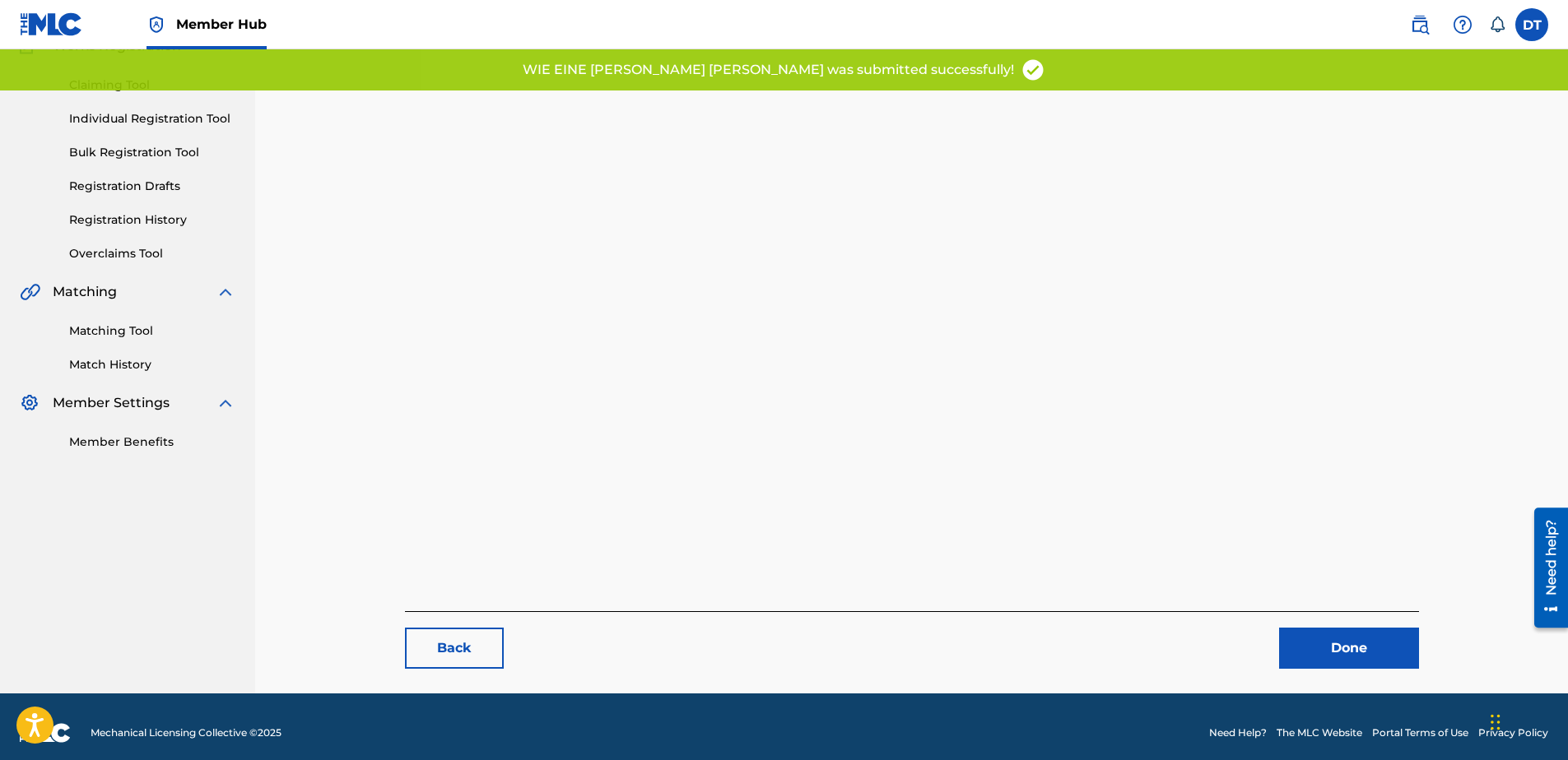
scroll to position [170, 0]
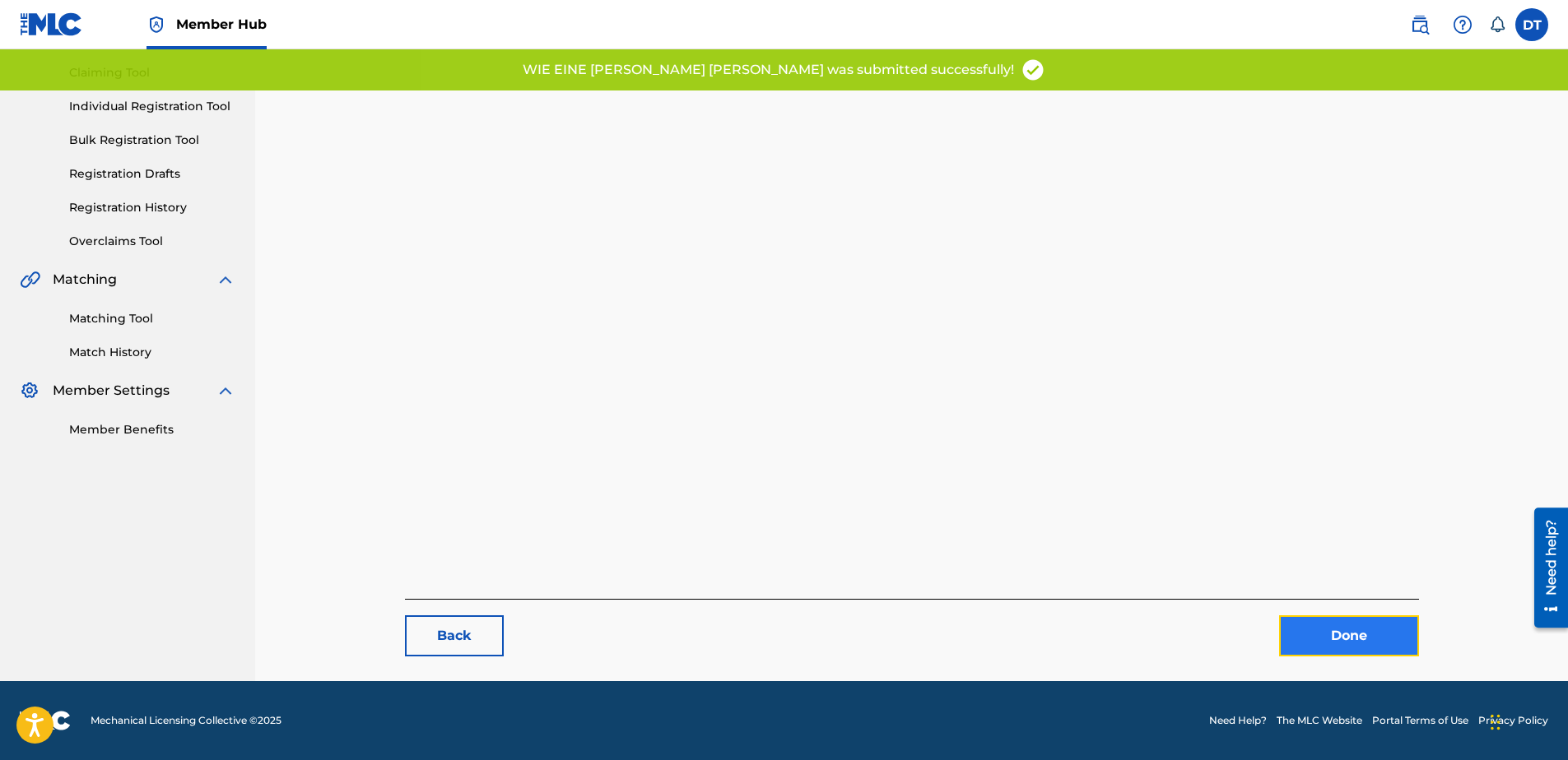
click at [1351, 637] on link "Done" at bounding box center [1349, 635] width 140 height 41
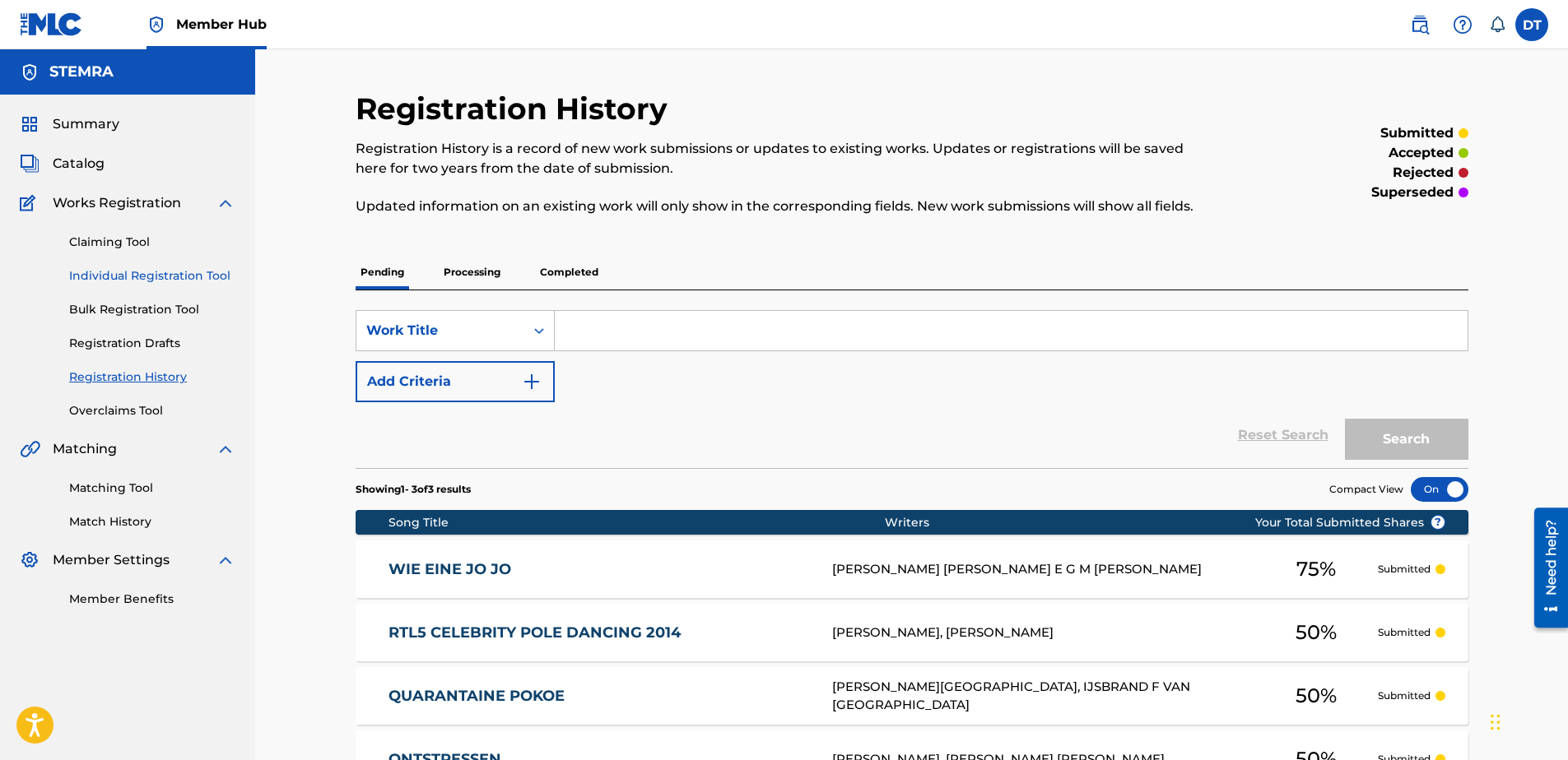
drag, startPoint x: 102, startPoint y: 273, endPoint x: 122, endPoint y: 273, distance: 20.0
click at [102, 273] on link "Individual Registration Tool" at bounding box center [151, 277] width 166 height 18
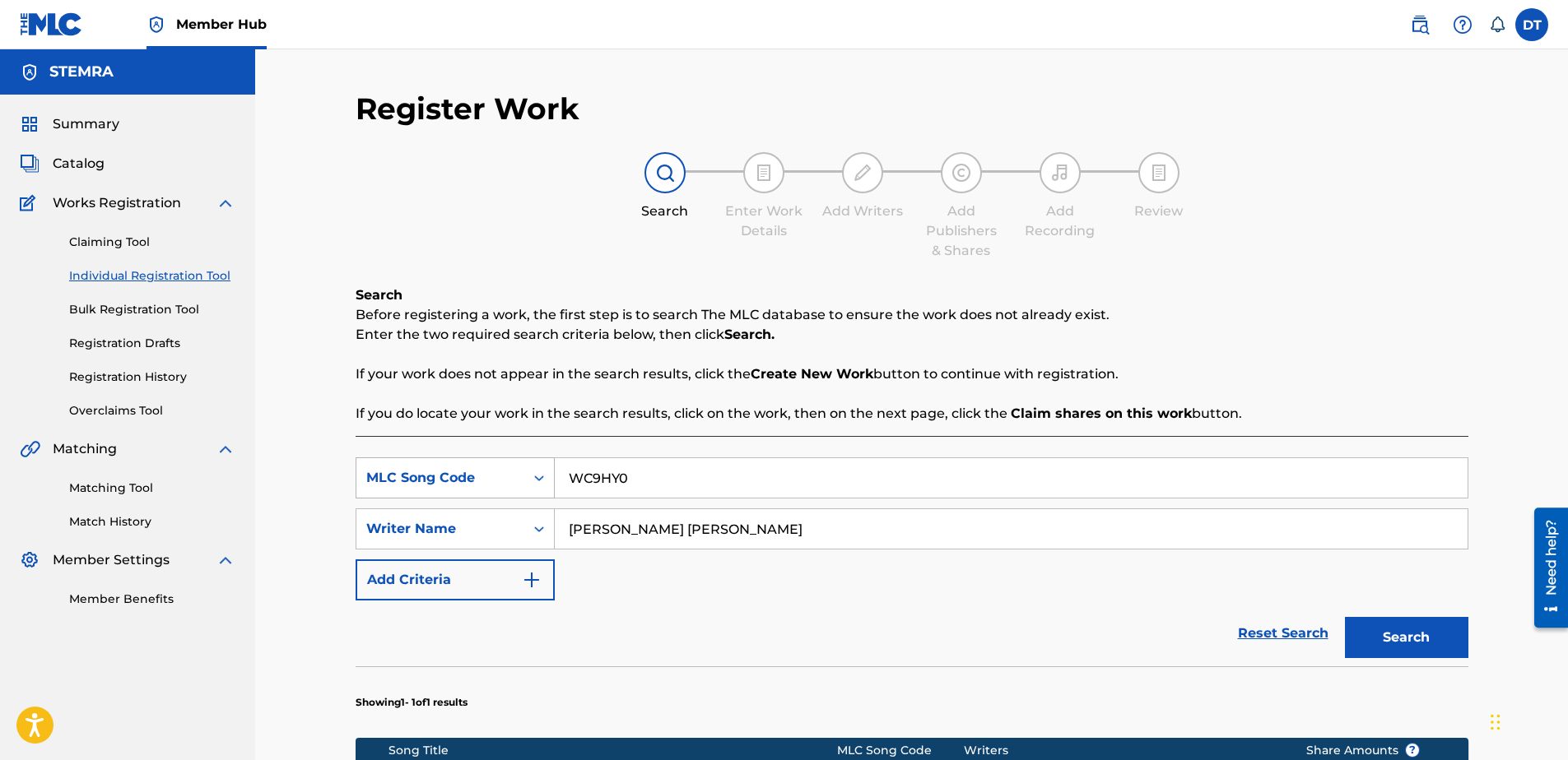
drag, startPoint x: 641, startPoint y: 477, endPoint x: 549, endPoint y: 477, distance: 92.0
click at [549, 477] on div "SearchWithCriteria71e54438-9b80-4494-a966-834b2c441f69 MLC Song Code WC9HY0" at bounding box center [912, 478] width 1113 height 41
paste input "OE35SL"
type input "OE35SL"
drag, startPoint x: 763, startPoint y: 528, endPoint x: 521, endPoint y: 529, distance: 242.0
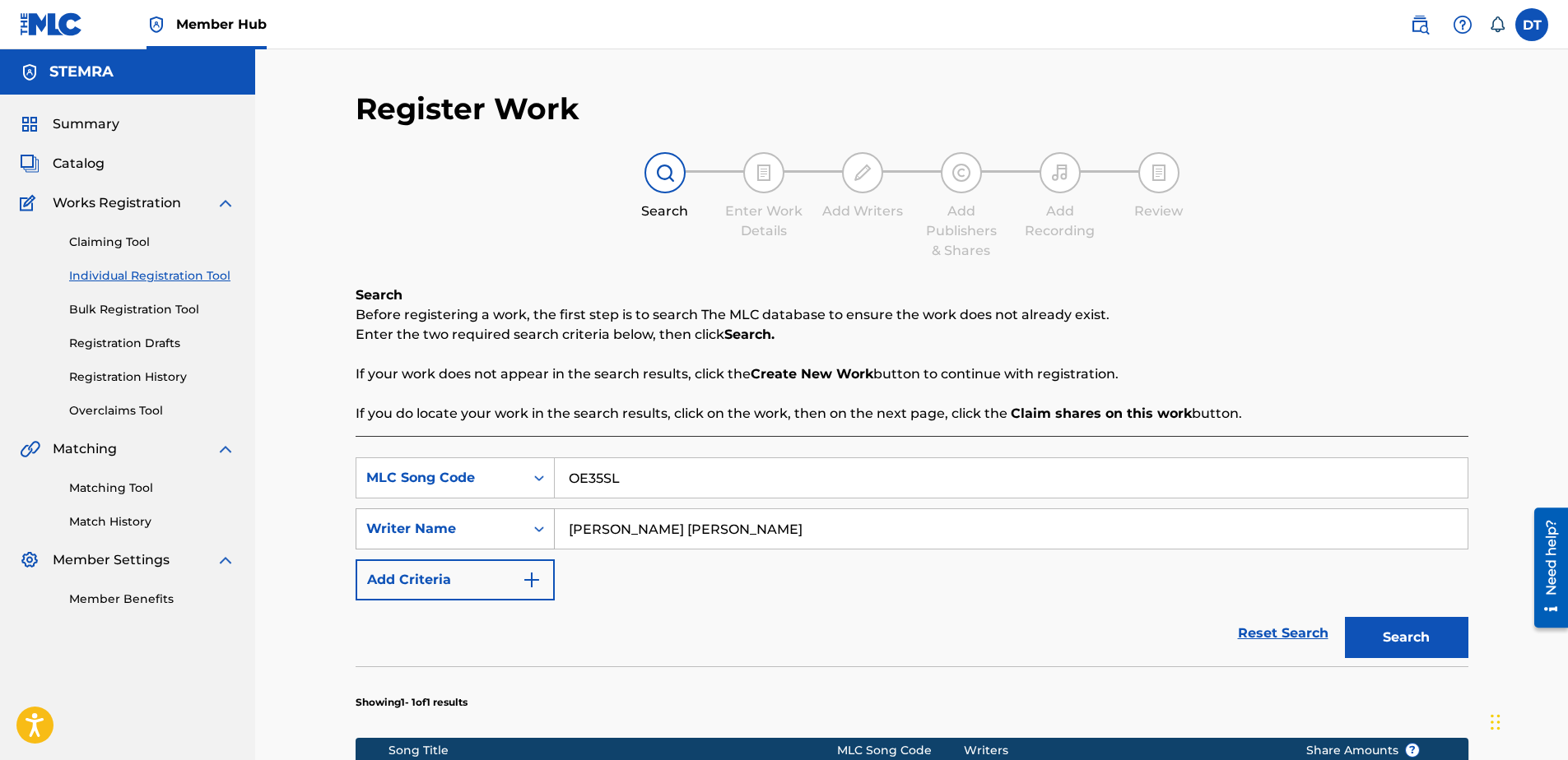
click at [521, 529] on div "SearchWithCriteria9d39d1cf-b0ce-4514-8605-48c81afdb294 Writer Name [PERSON_NAME…" at bounding box center [912, 529] width 1113 height 41
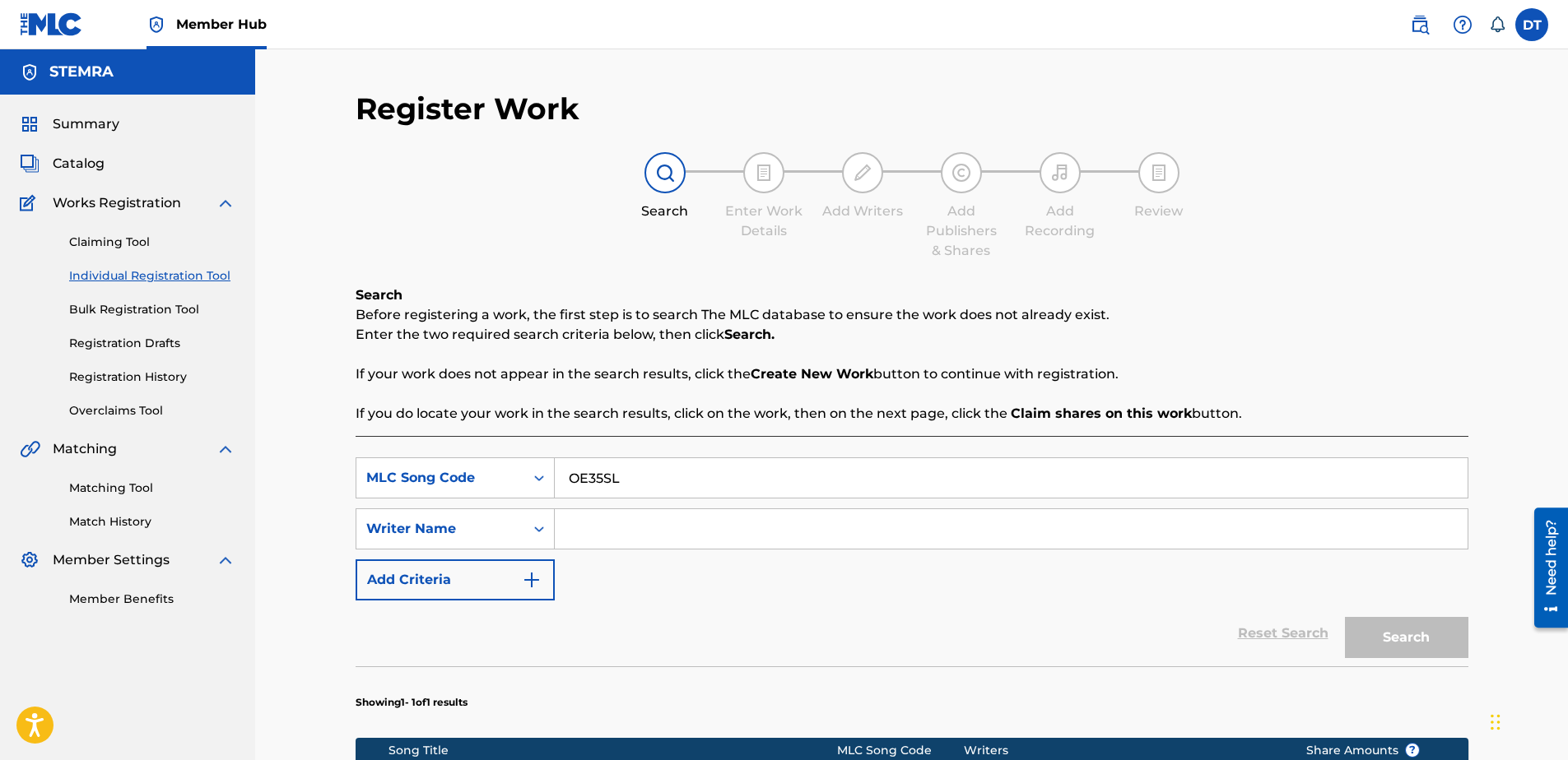
click at [629, 528] on input "Search Form" at bounding box center [1011, 529] width 913 height 39
paste input "[PERSON_NAME]"
click at [568, 522] on input "[PERSON_NAME]" at bounding box center [1011, 529] width 913 height 39
type input "[PERSON_NAME]"
click at [1418, 636] on button "Search" at bounding box center [1407, 637] width 124 height 41
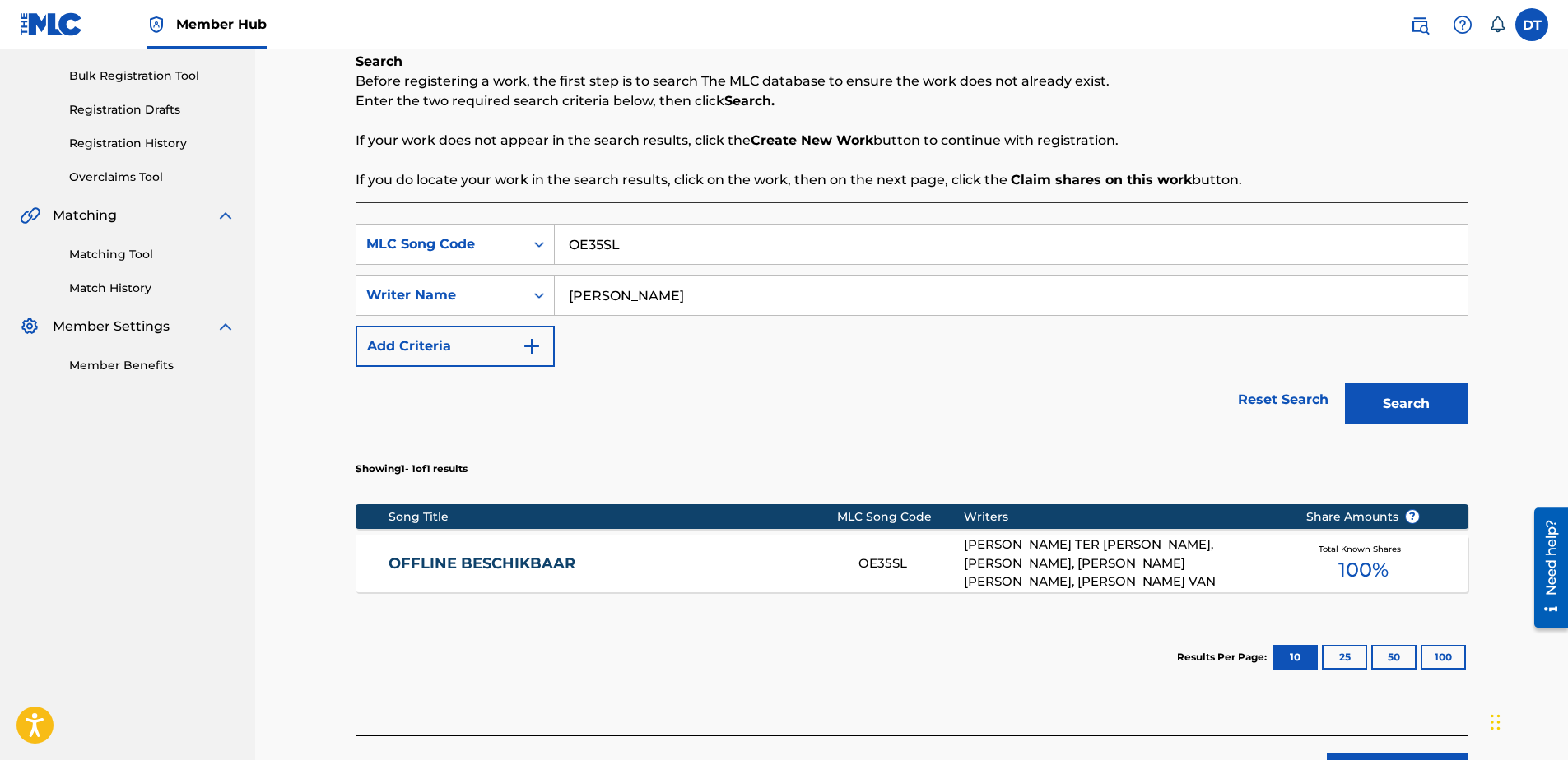
scroll to position [329, 0]
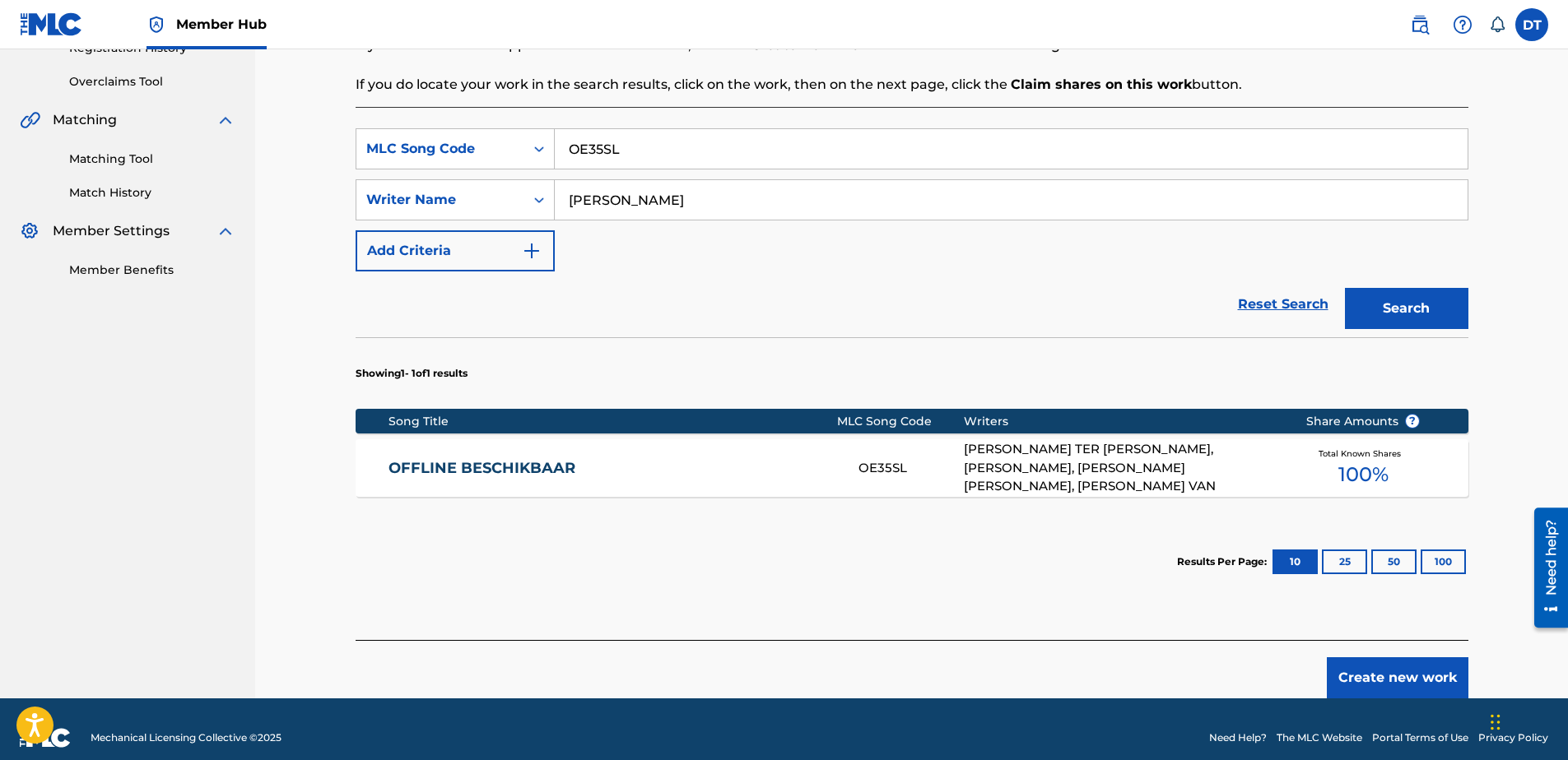
click at [485, 461] on link "OFFLINE BESCHIKBAAR" at bounding box center [612, 468] width 447 height 19
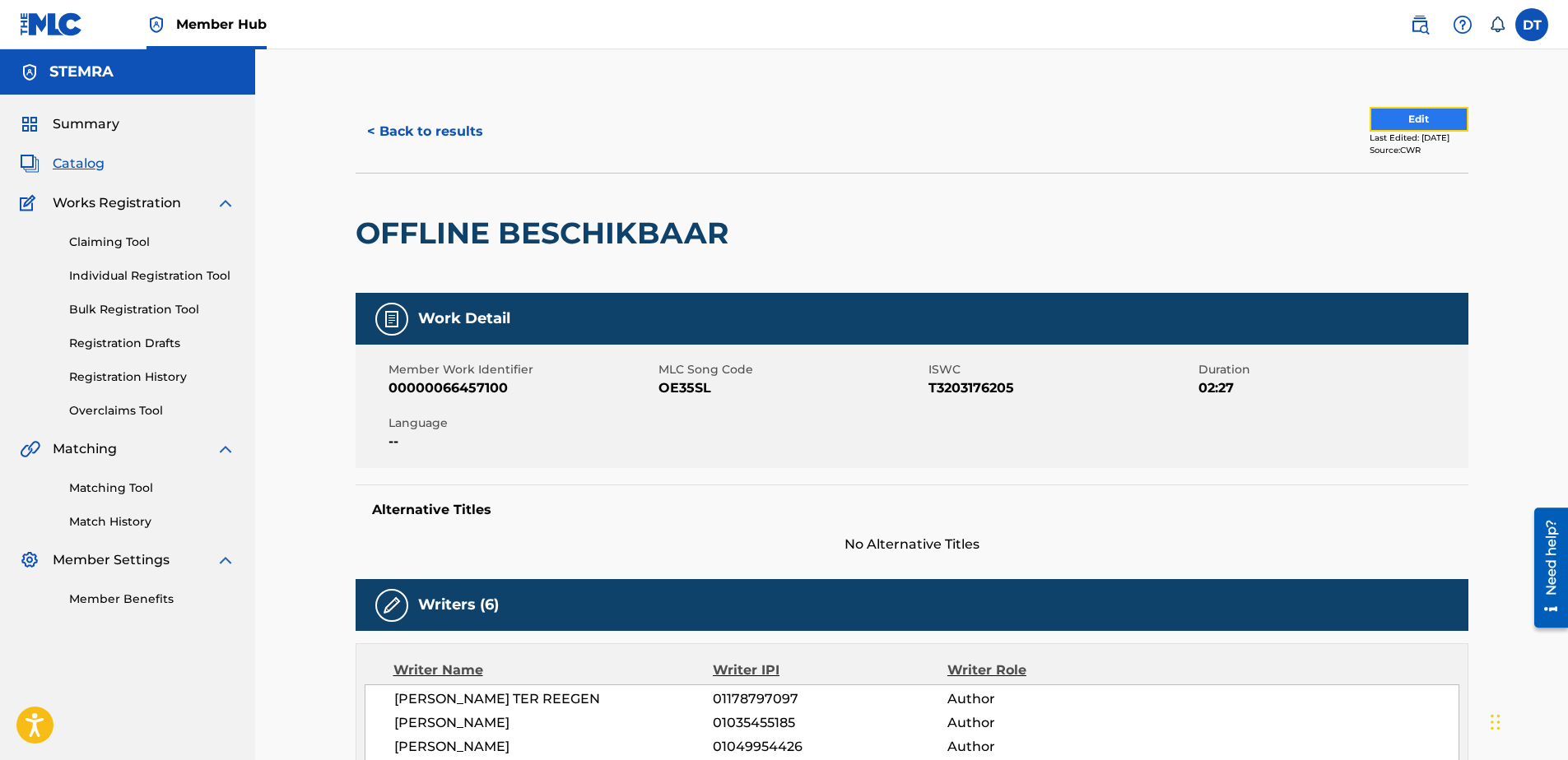
click at [1370, 113] on button "Edit" at bounding box center [1419, 119] width 99 height 25
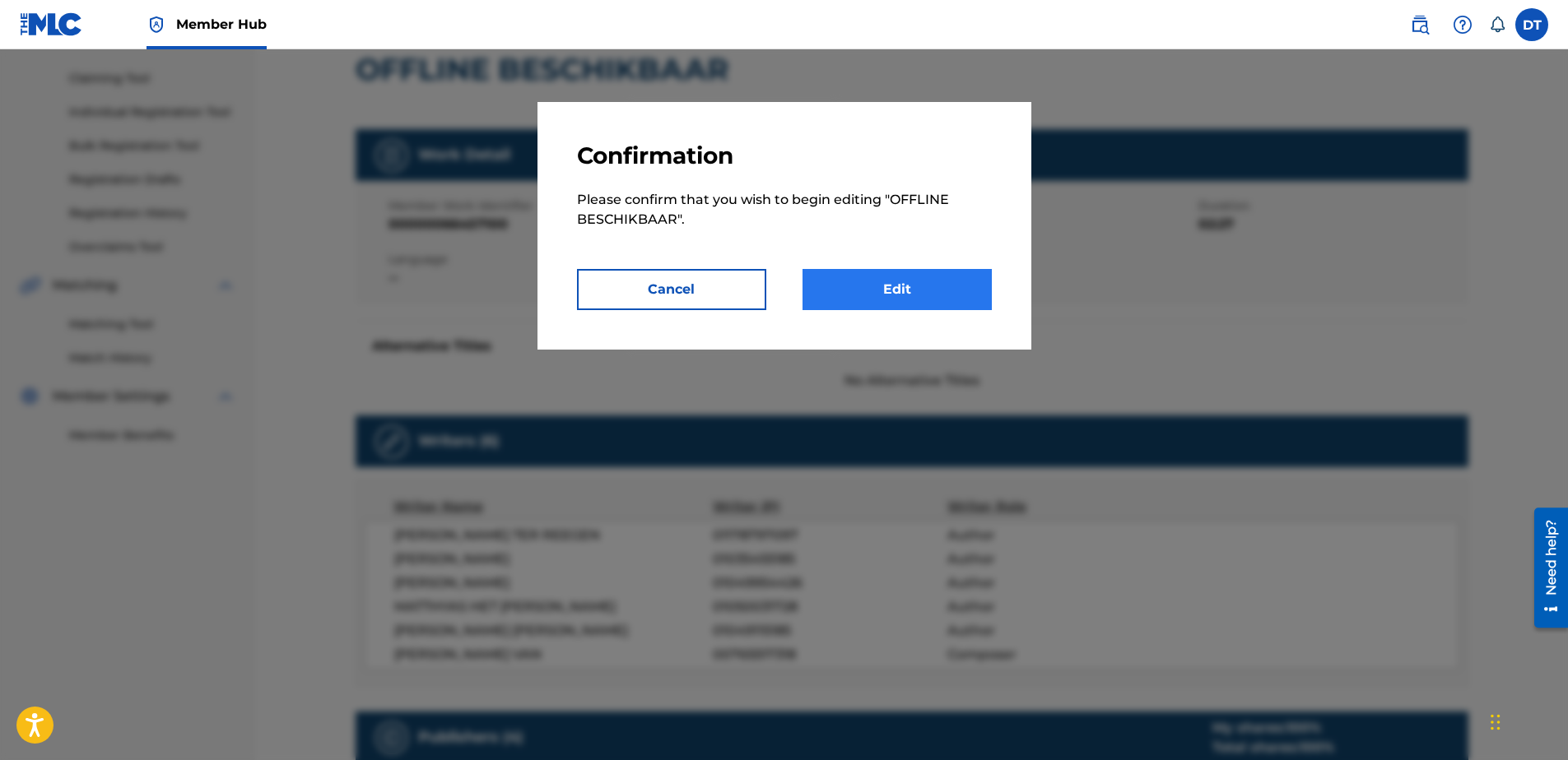
scroll to position [165, 0]
click at [889, 290] on link "Edit" at bounding box center [897, 289] width 189 height 41
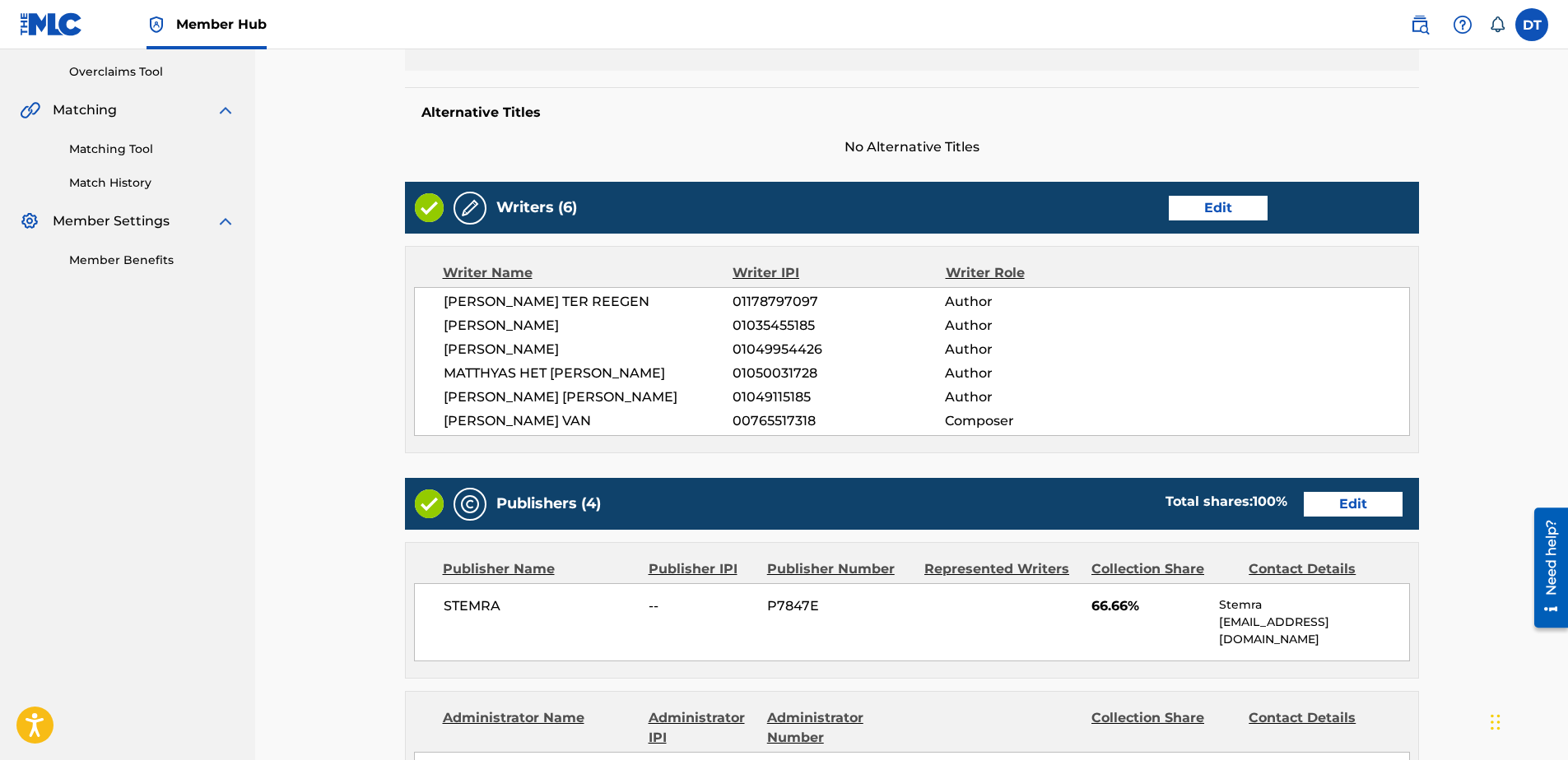
scroll to position [329, 0]
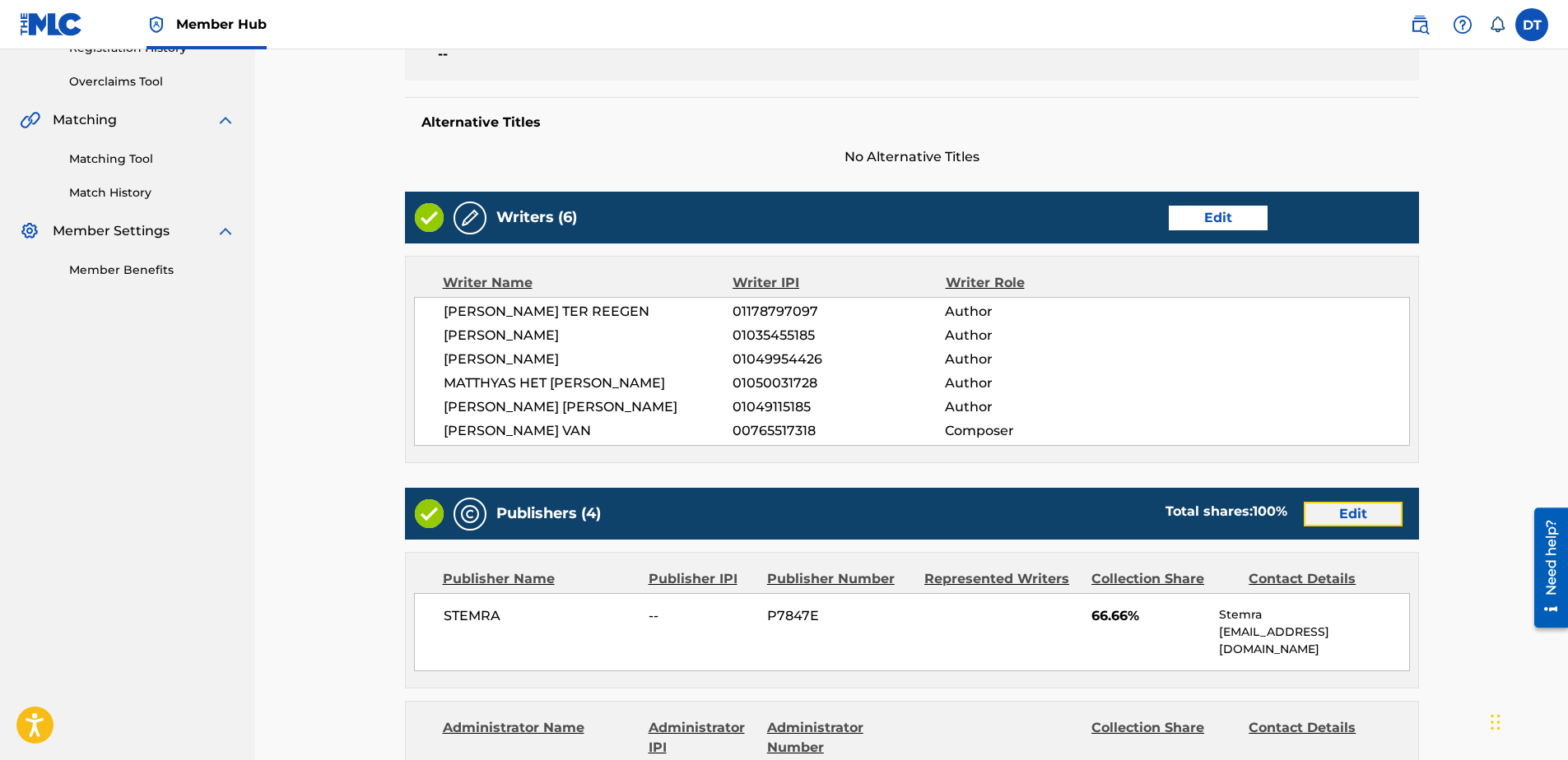
click at [1369, 509] on link "Edit" at bounding box center [1353, 514] width 99 height 25
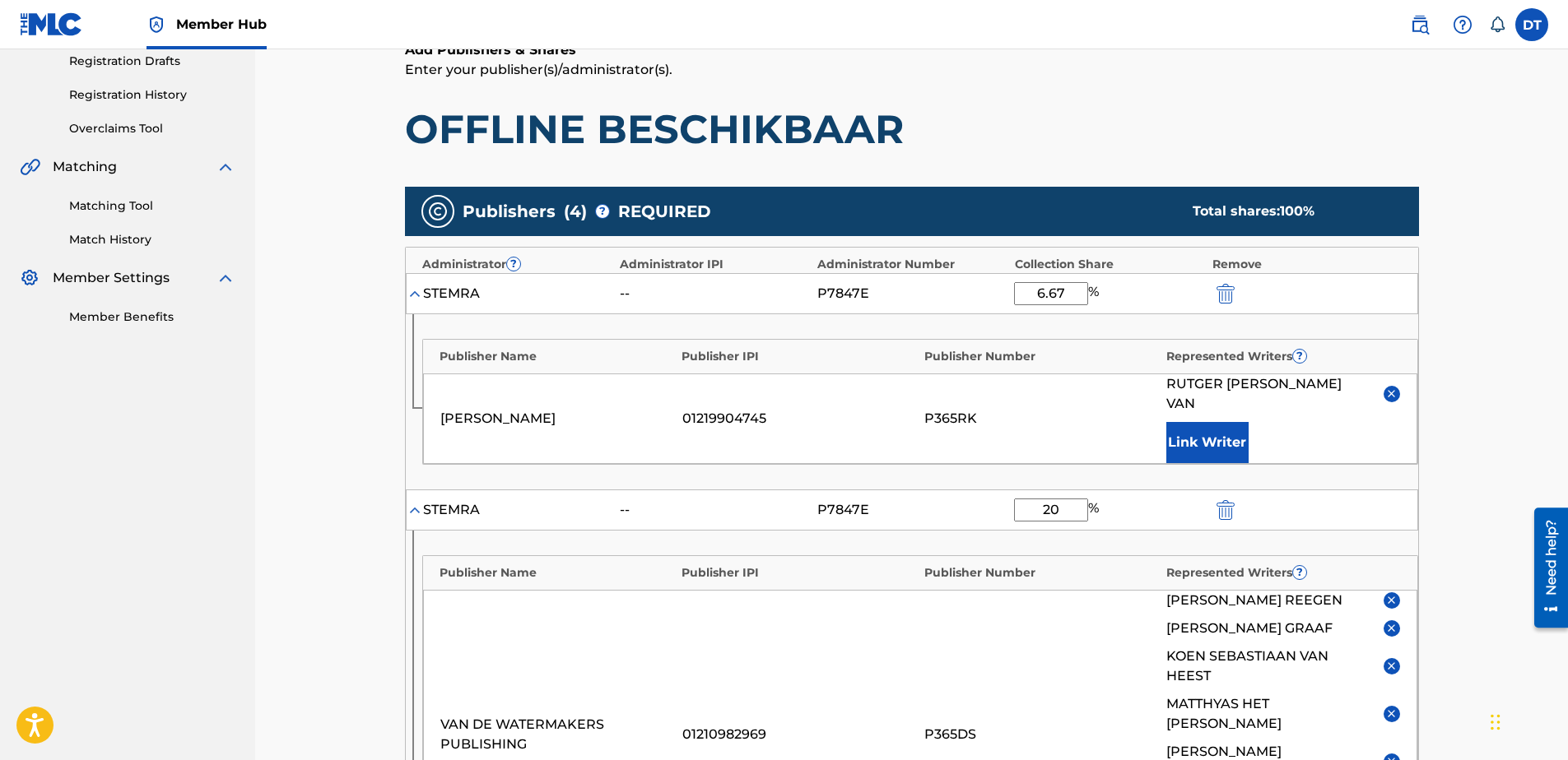
scroll to position [308, 0]
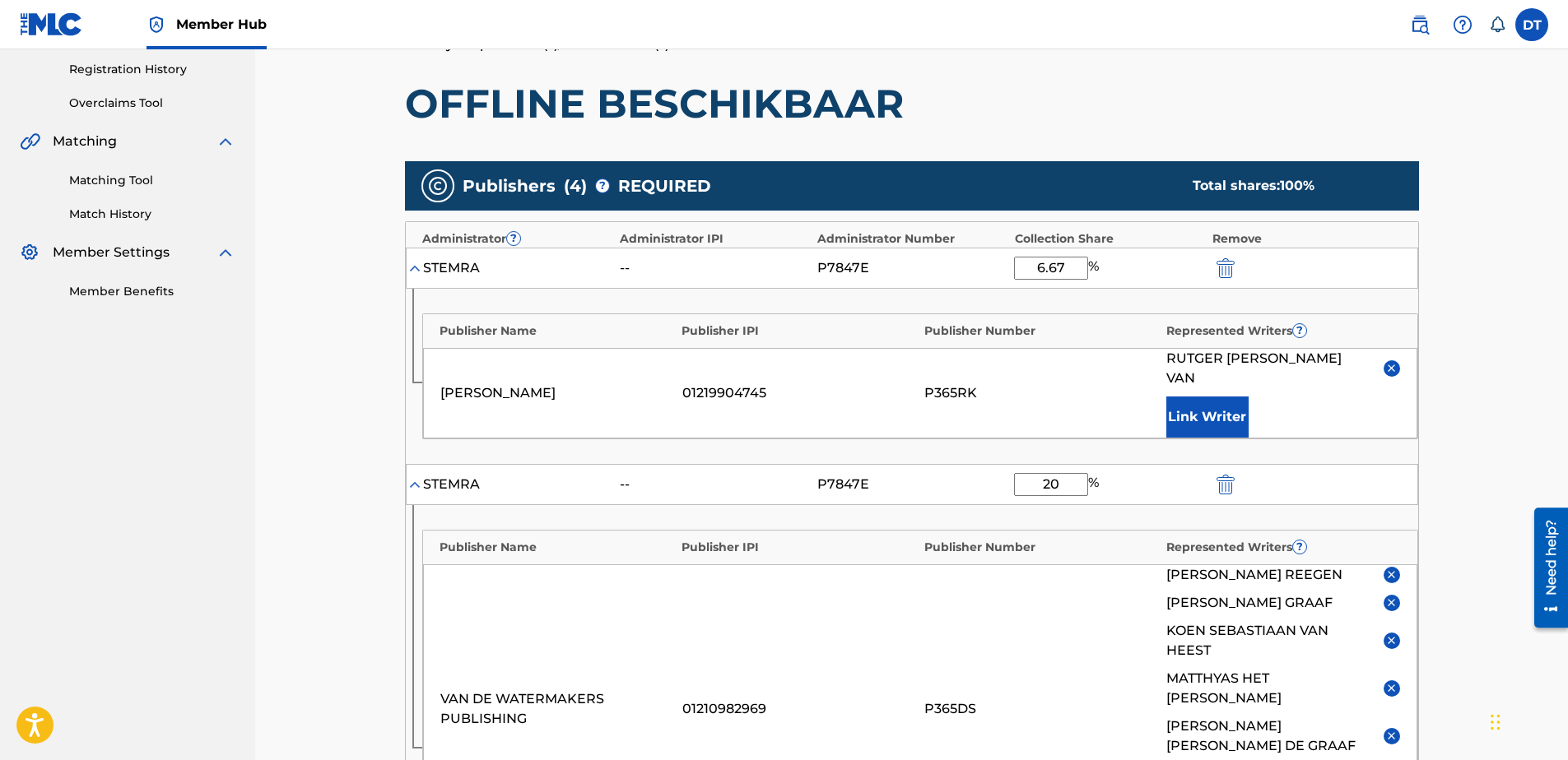
drag, startPoint x: 1070, startPoint y: 261, endPoint x: 1016, endPoint y: 266, distance: 54.2
click at [1016, 266] on input "6.67" at bounding box center [1050, 268] width 74 height 23
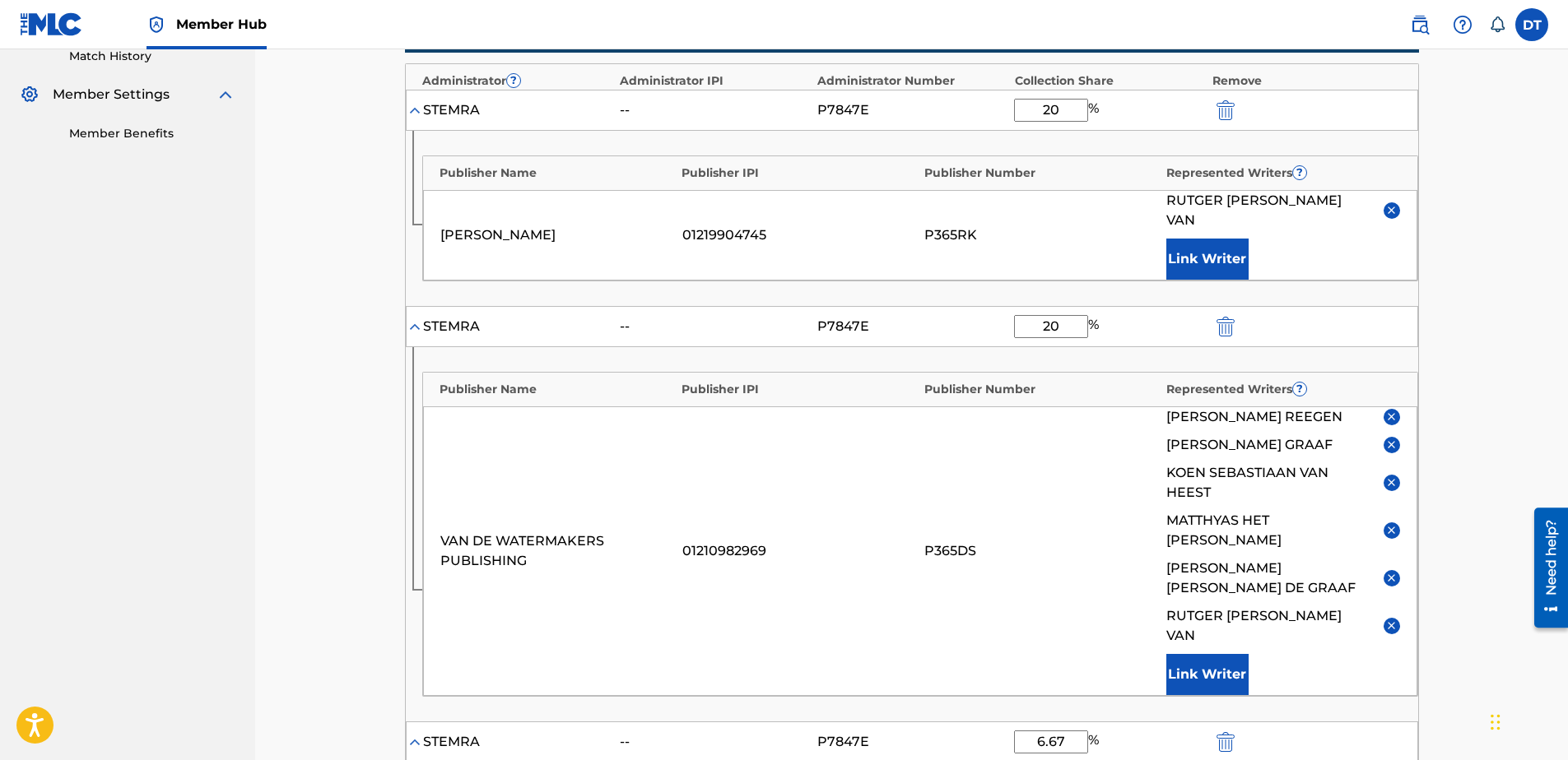
scroll to position [472, 0]
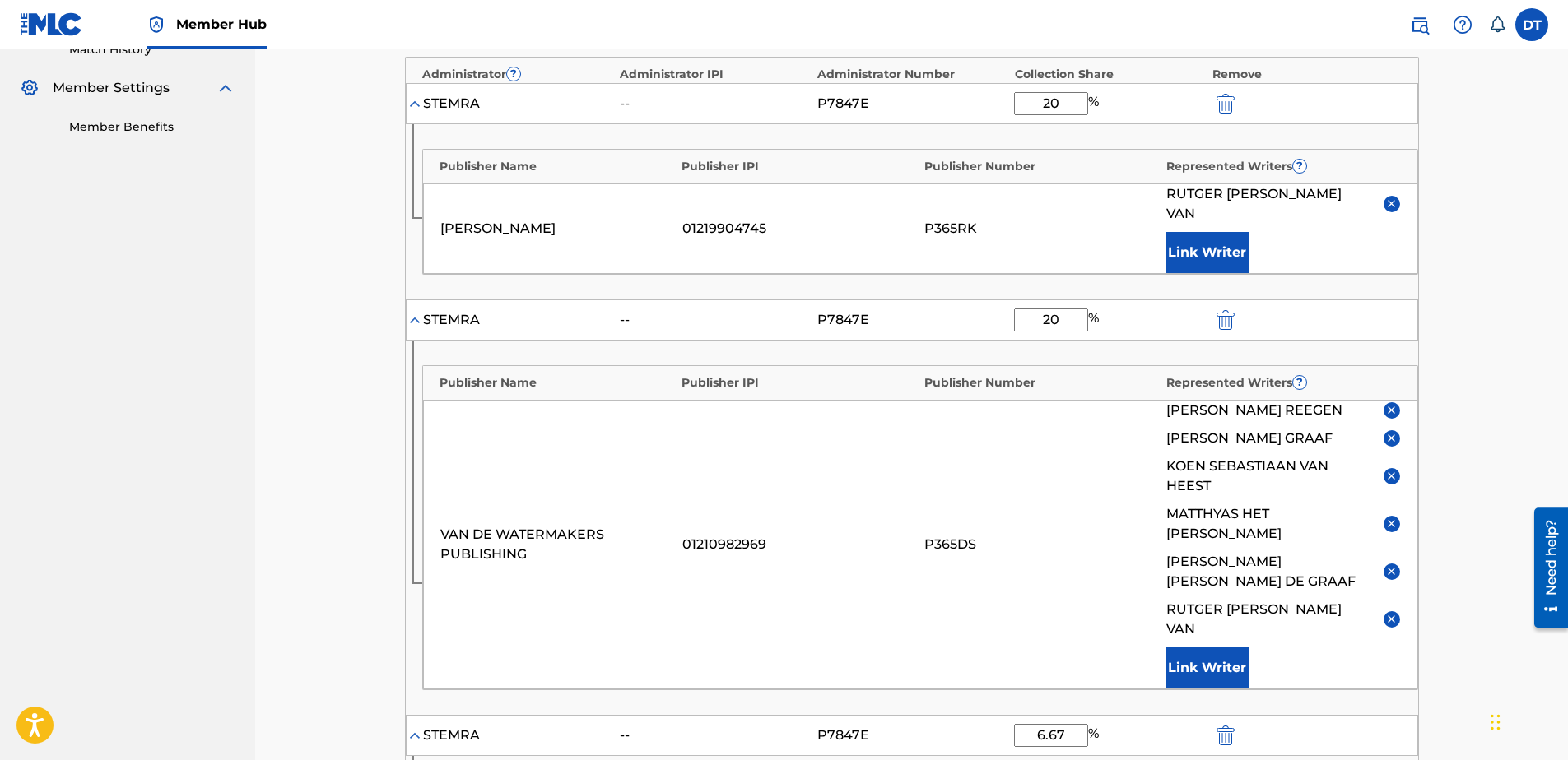
type input "20"
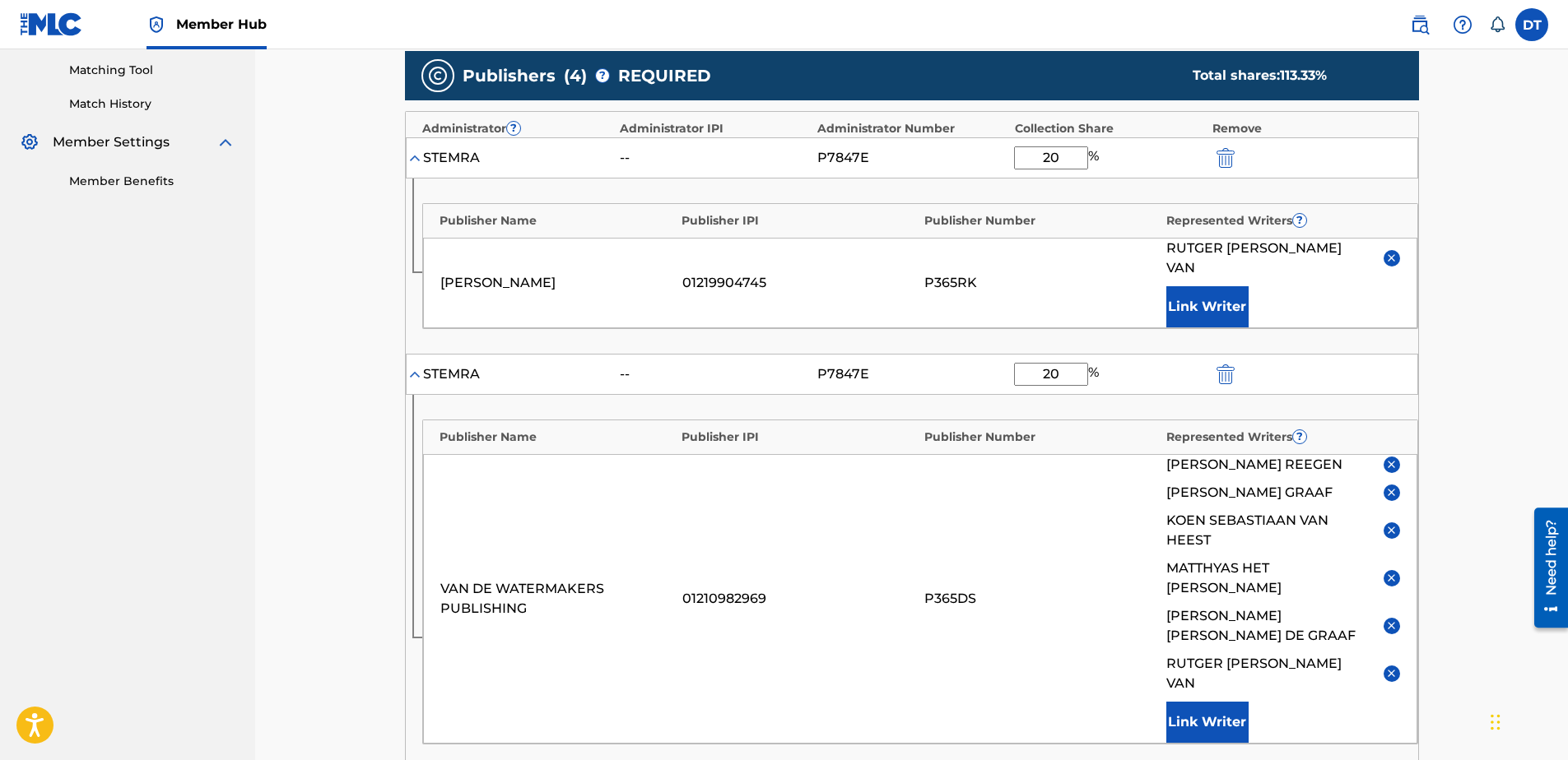
drag, startPoint x: 1065, startPoint y: 300, endPoint x: 1012, endPoint y: 293, distance: 53.5
click at [1012, 293] on div "Administrator ? Administrator IPI Administrator Number Collection Share Remove …" at bounding box center [912, 624] width 1014 height 1027
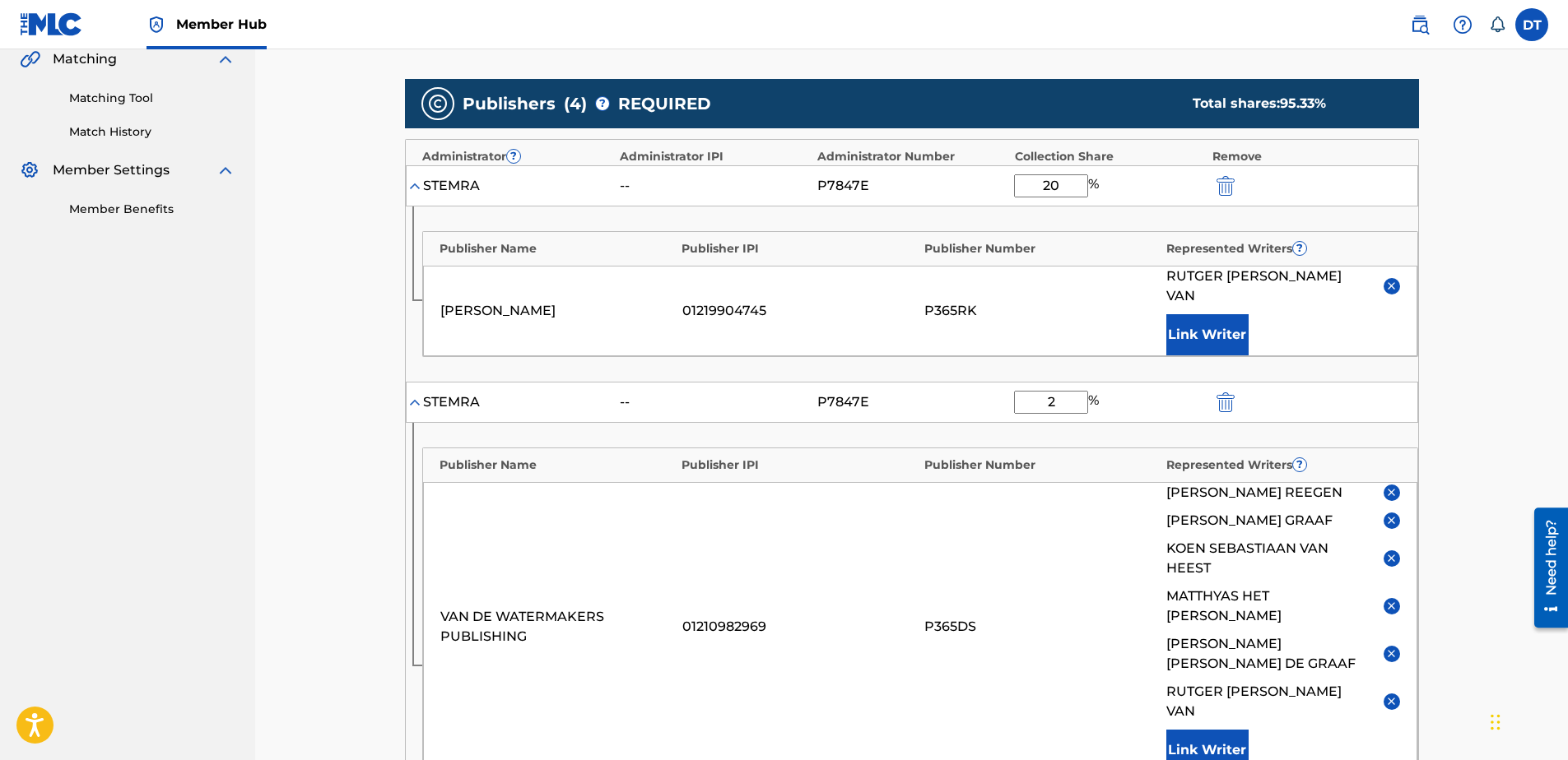
type input "20"
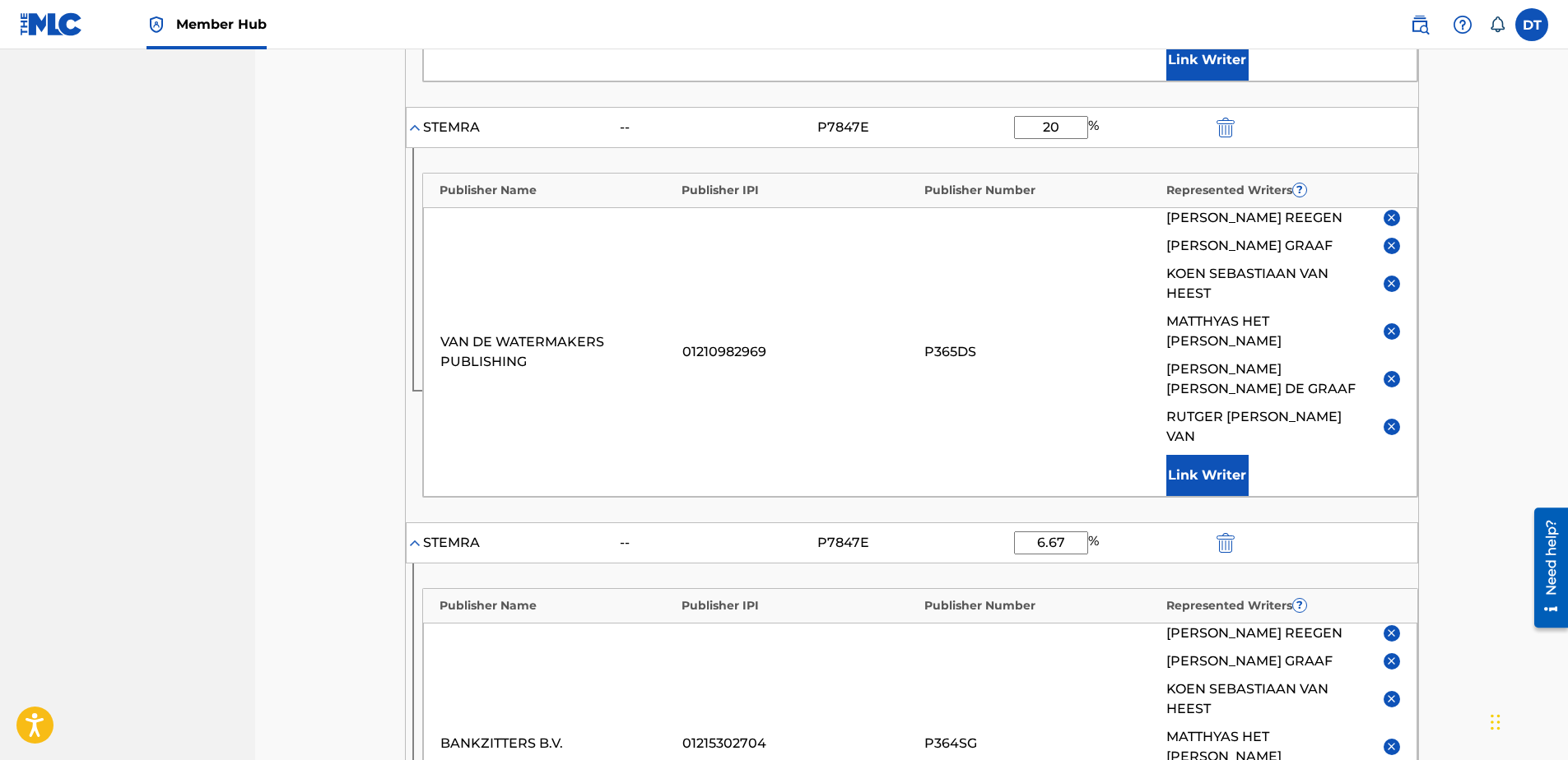
scroll to position [636, 0]
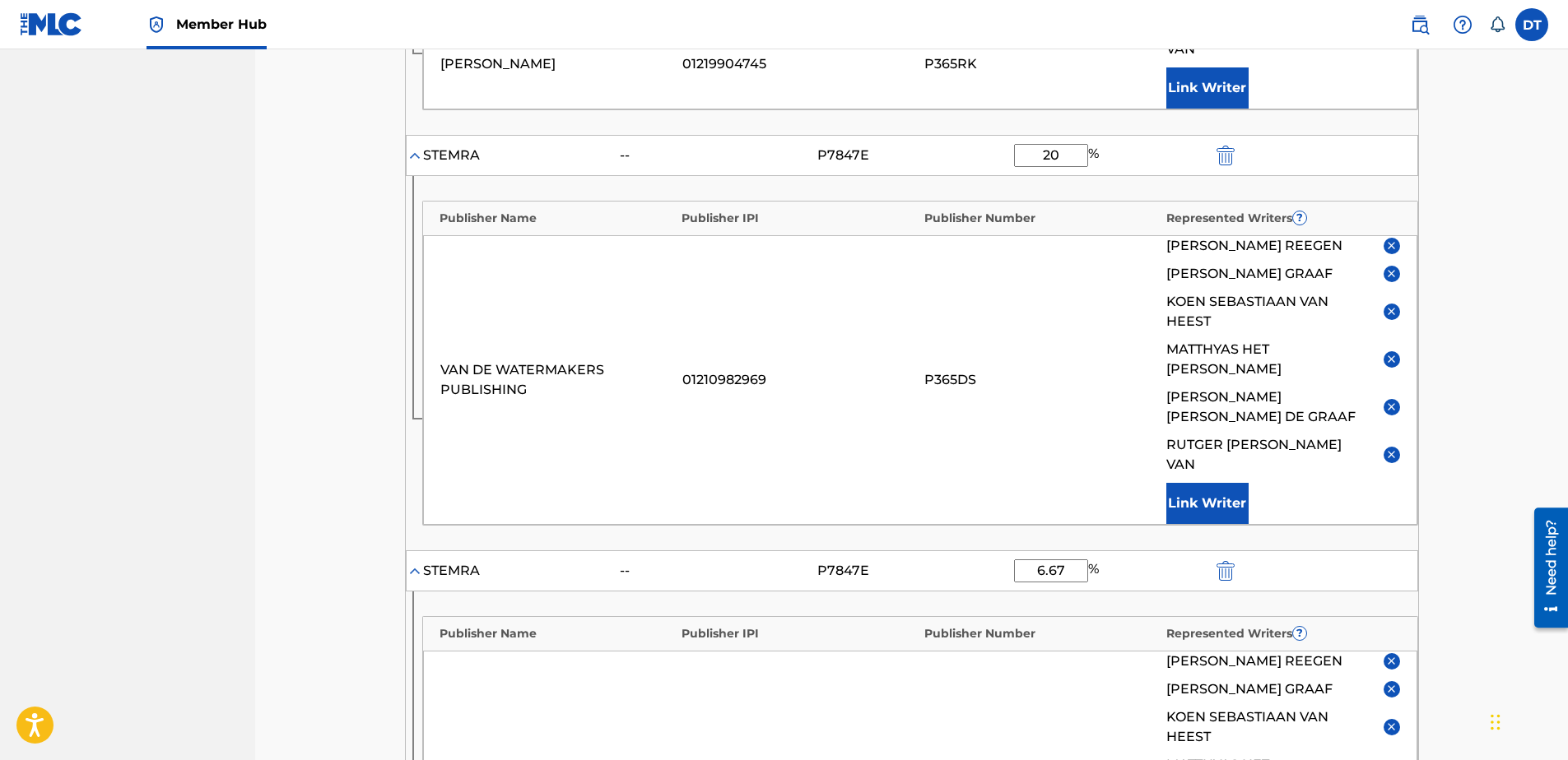
drag, startPoint x: 1076, startPoint y: 406, endPoint x: 1013, endPoint y: 418, distance: 64.1
click at [1013, 418] on div "Administrator ? Administrator IPI Administrator Number Collection Share Remove …" at bounding box center [912, 405] width 1014 height 1027
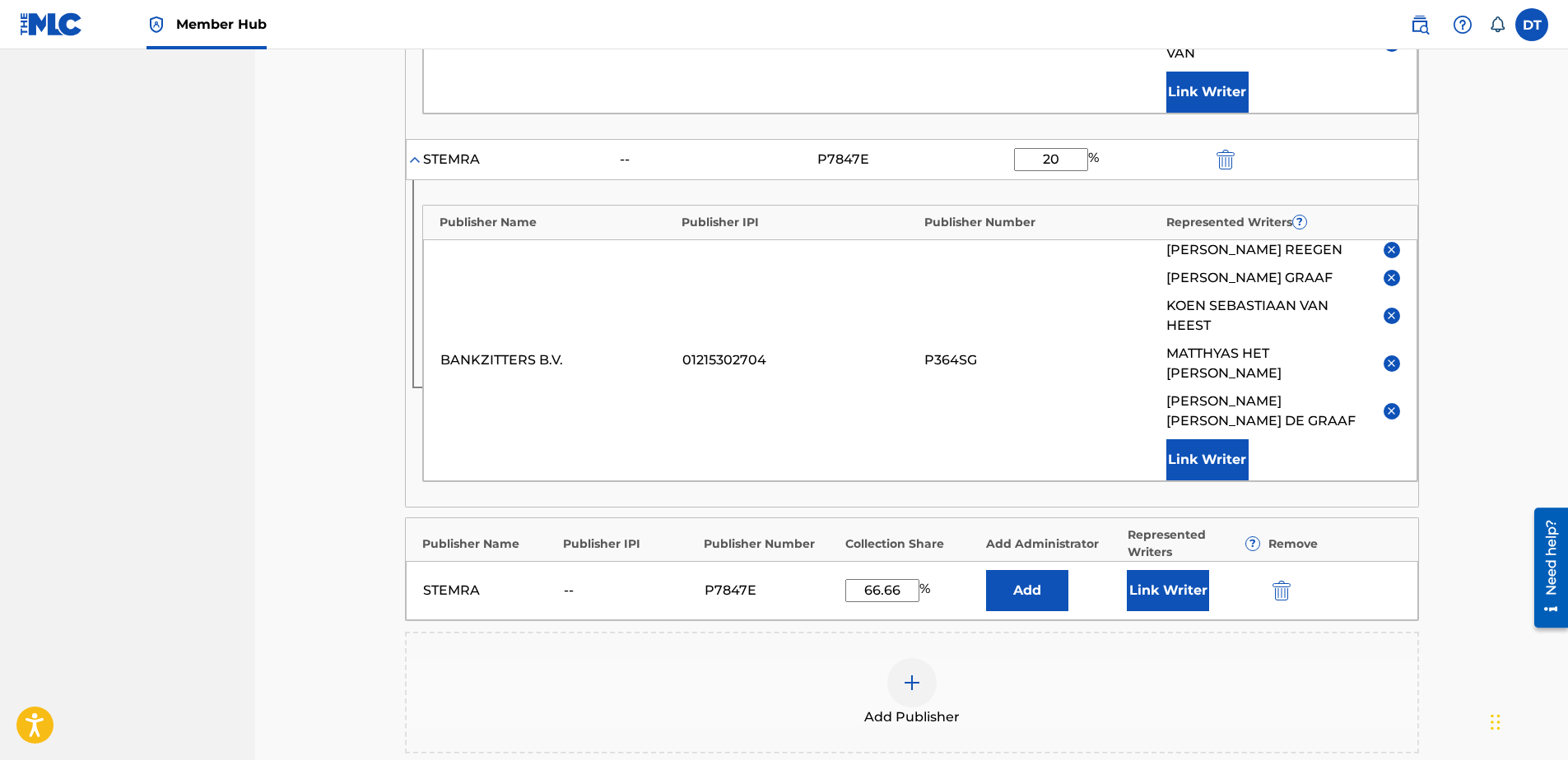
type input "20"
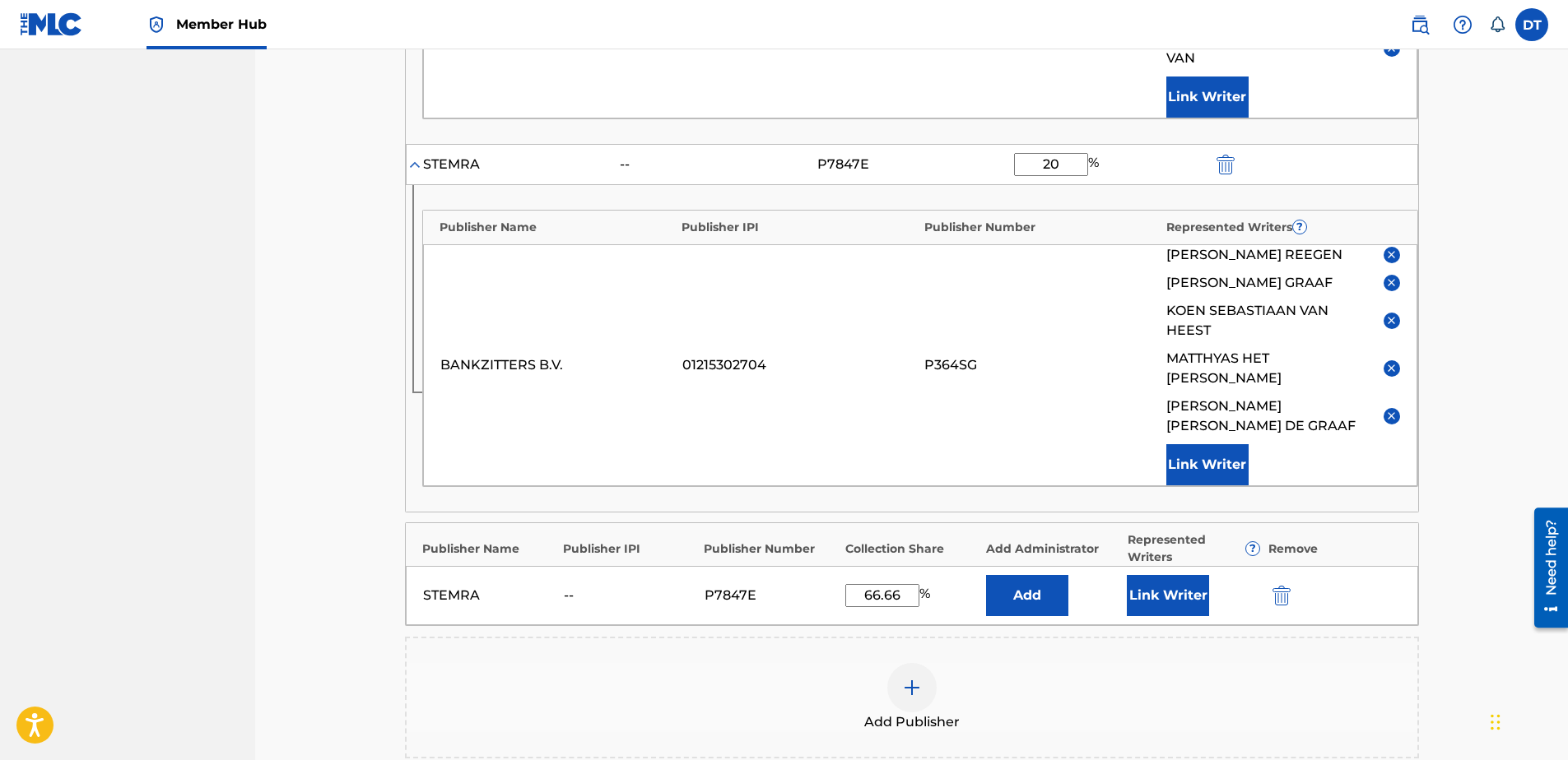
scroll to position [966, 0]
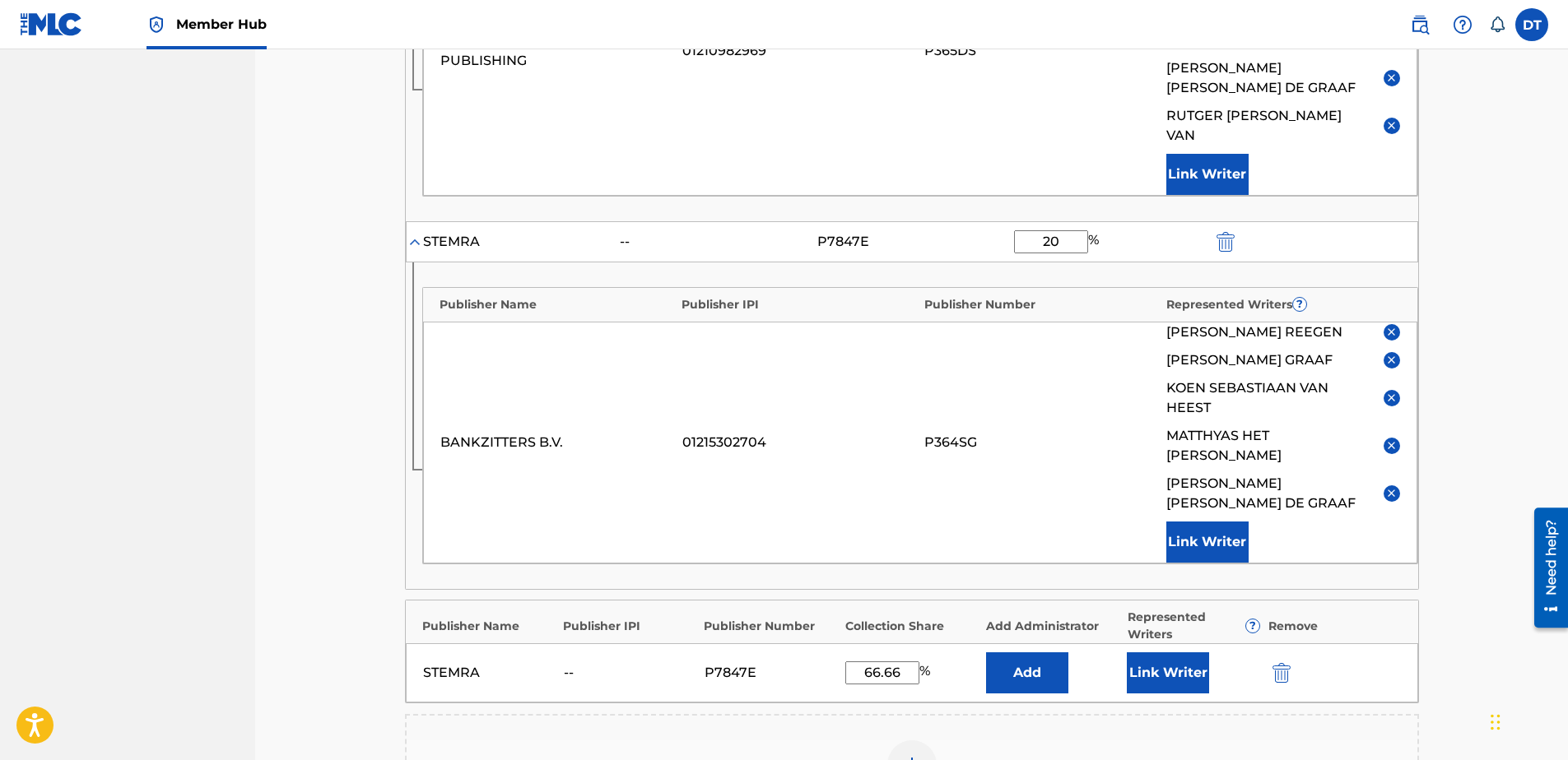
drag, startPoint x: 909, startPoint y: 476, endPoint x: 829, endPoint y: 460, distance: 81.6
click at [829, 460] on div "Publishers ( 4 ) ? REQUIRED Total shares: 126.66 % Administrator ? Administrato…" at bounding box center [912, 195] width 1014 height 1386
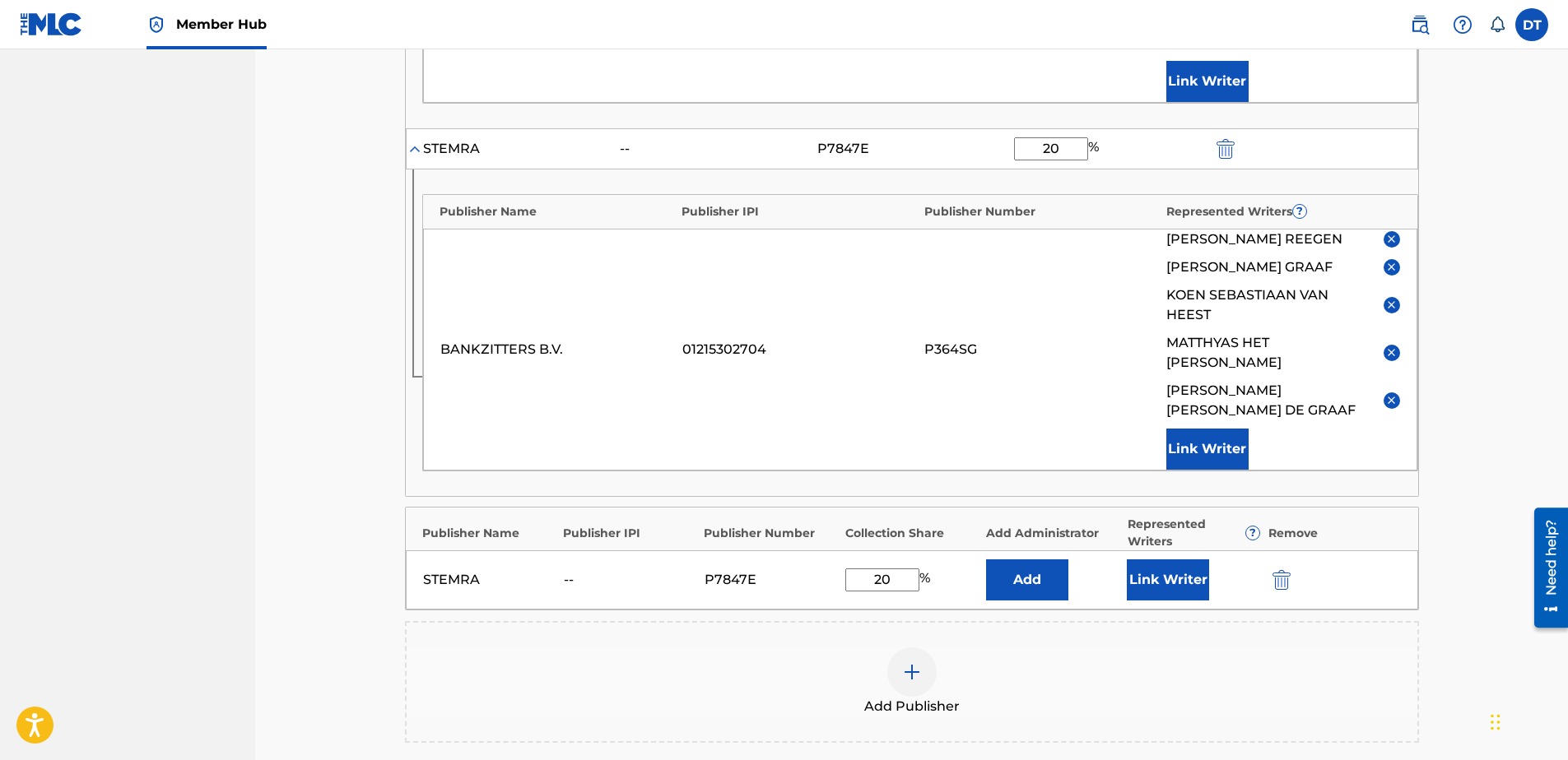
scroll to position [1212, 0]
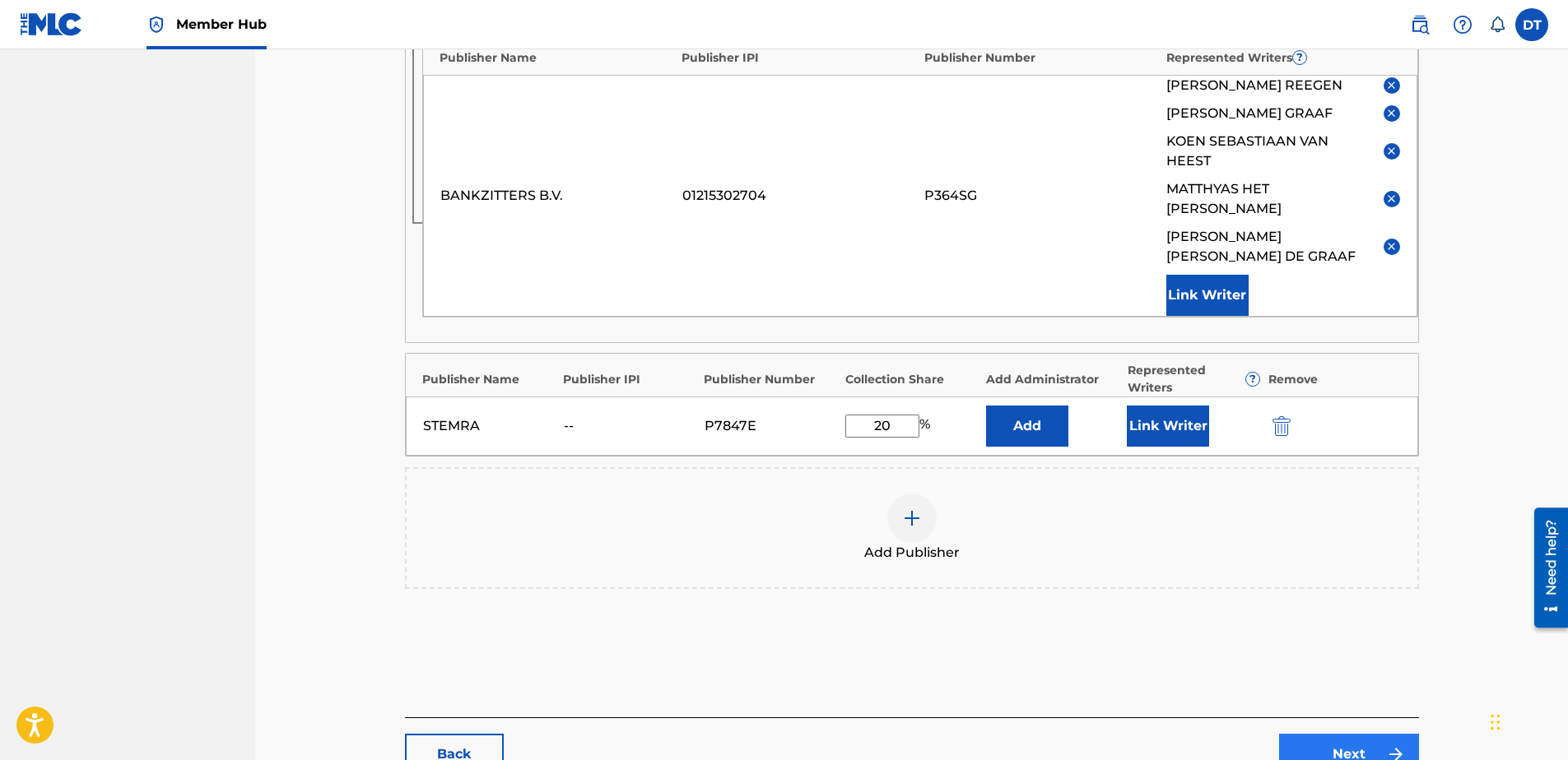
type input "20"
click at [1338, 734] on link "Next" at bounding box center [1349, 754] width 140 height 41
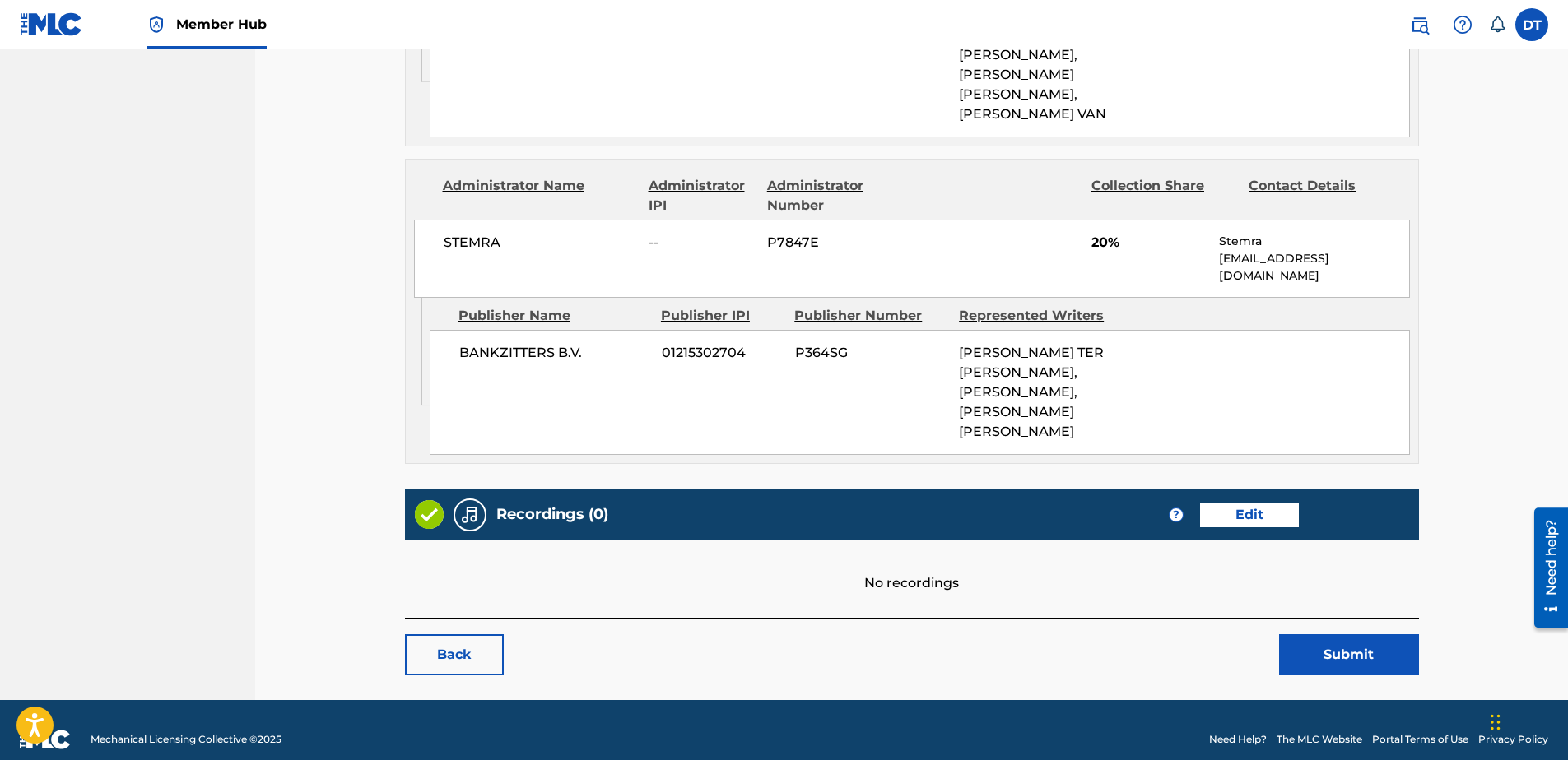
scroll to position [1480, 0]
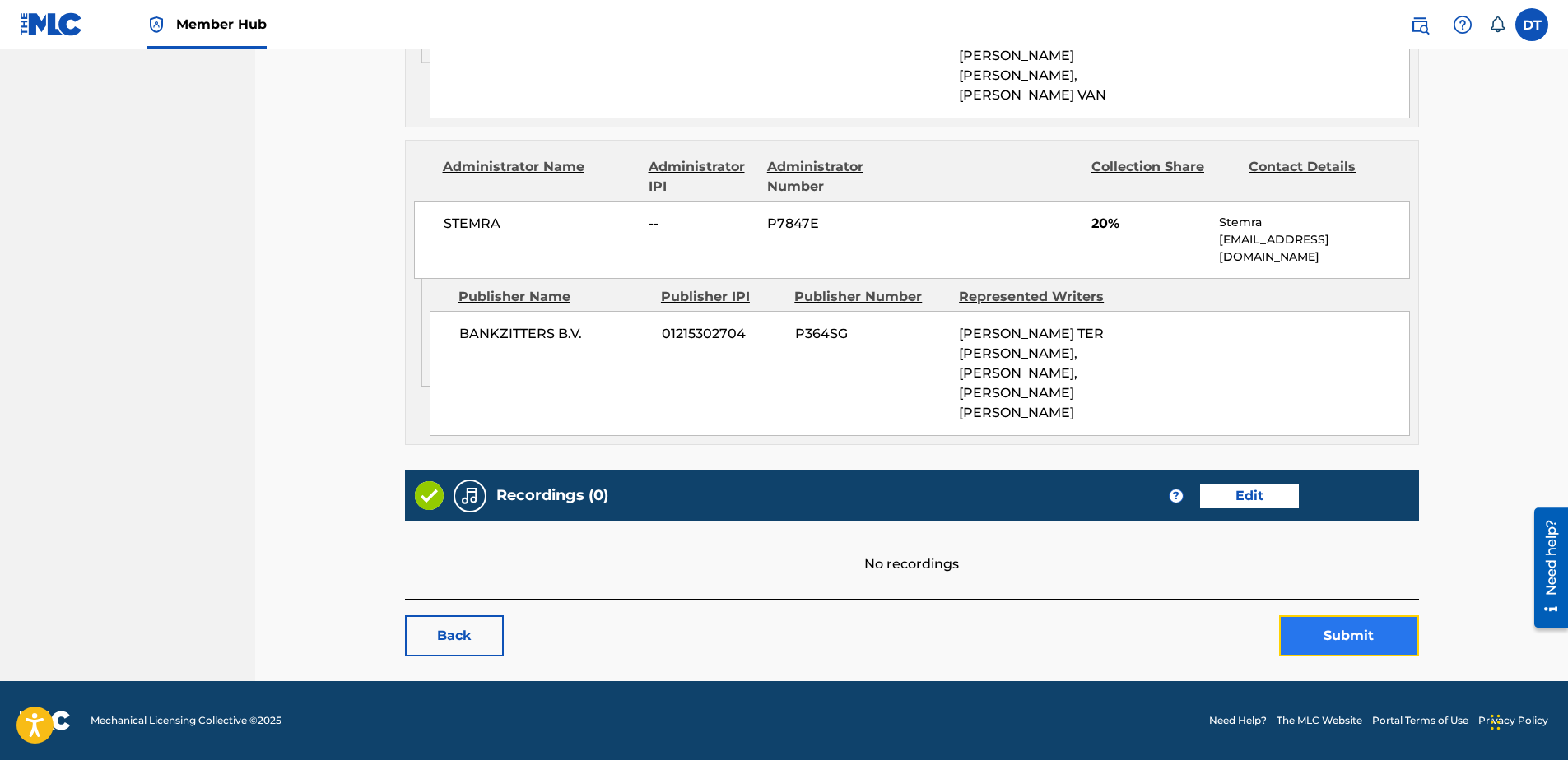
click at [1322, 626] on button "Submit" at bounding box center [1349, 635] width 140 height 41
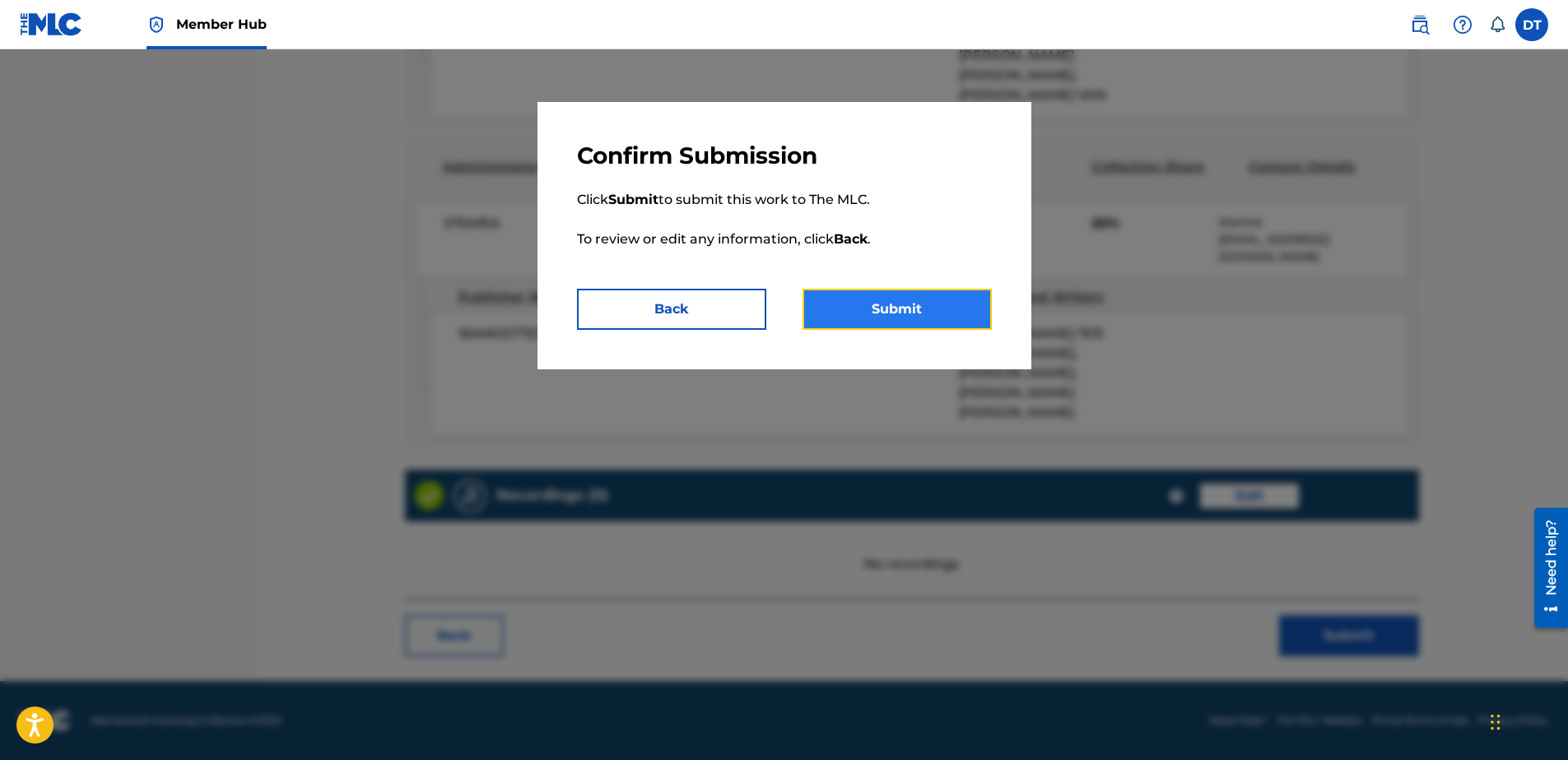
click at [865, 308] on button "Submit" at bounding box center [897, 309] width 189 height 41
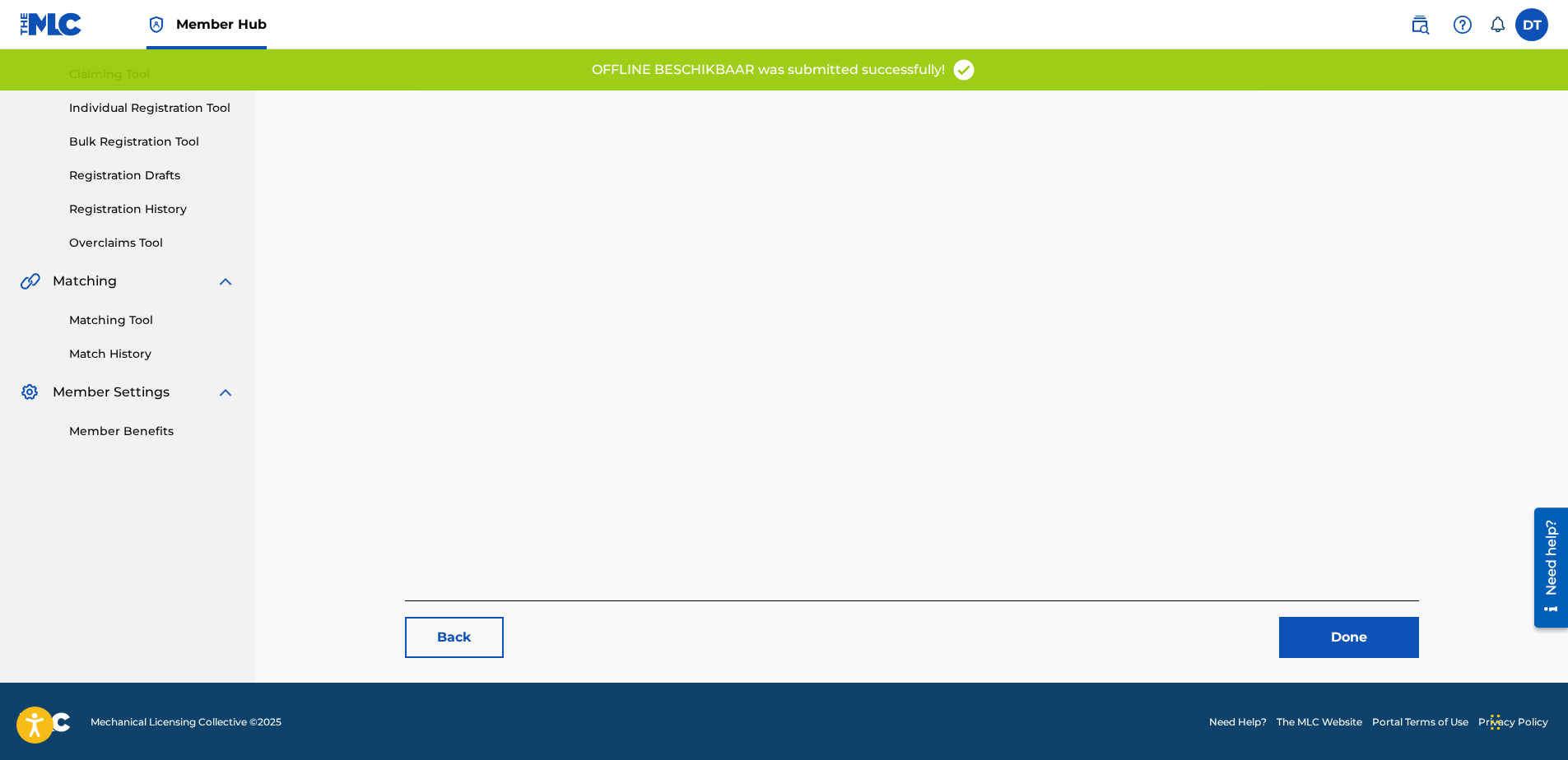
scroll to position [170, 0]
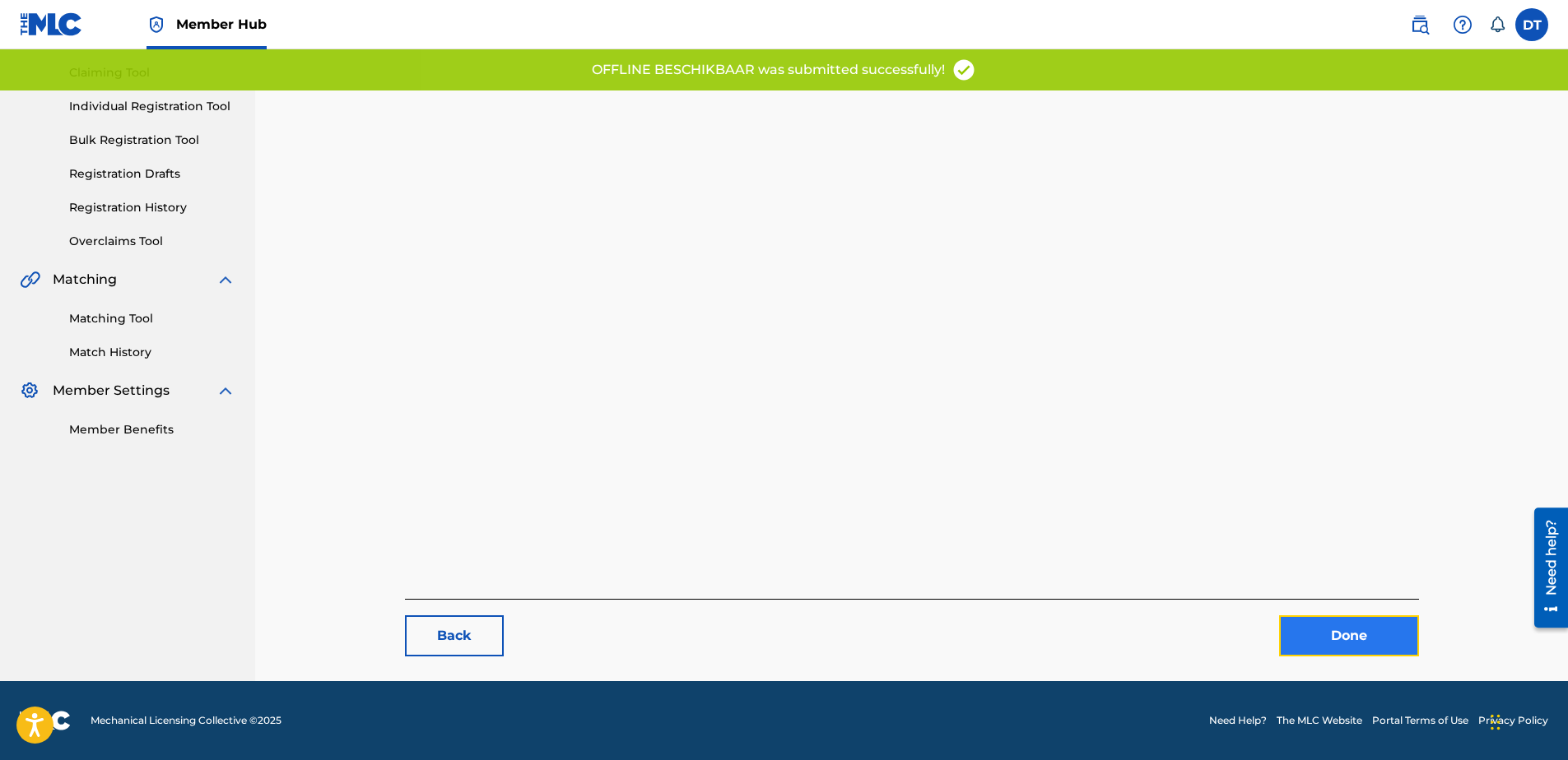
click at [1338, 631] on link "Done" at bounding box center [1349, 635] width 140 height 41
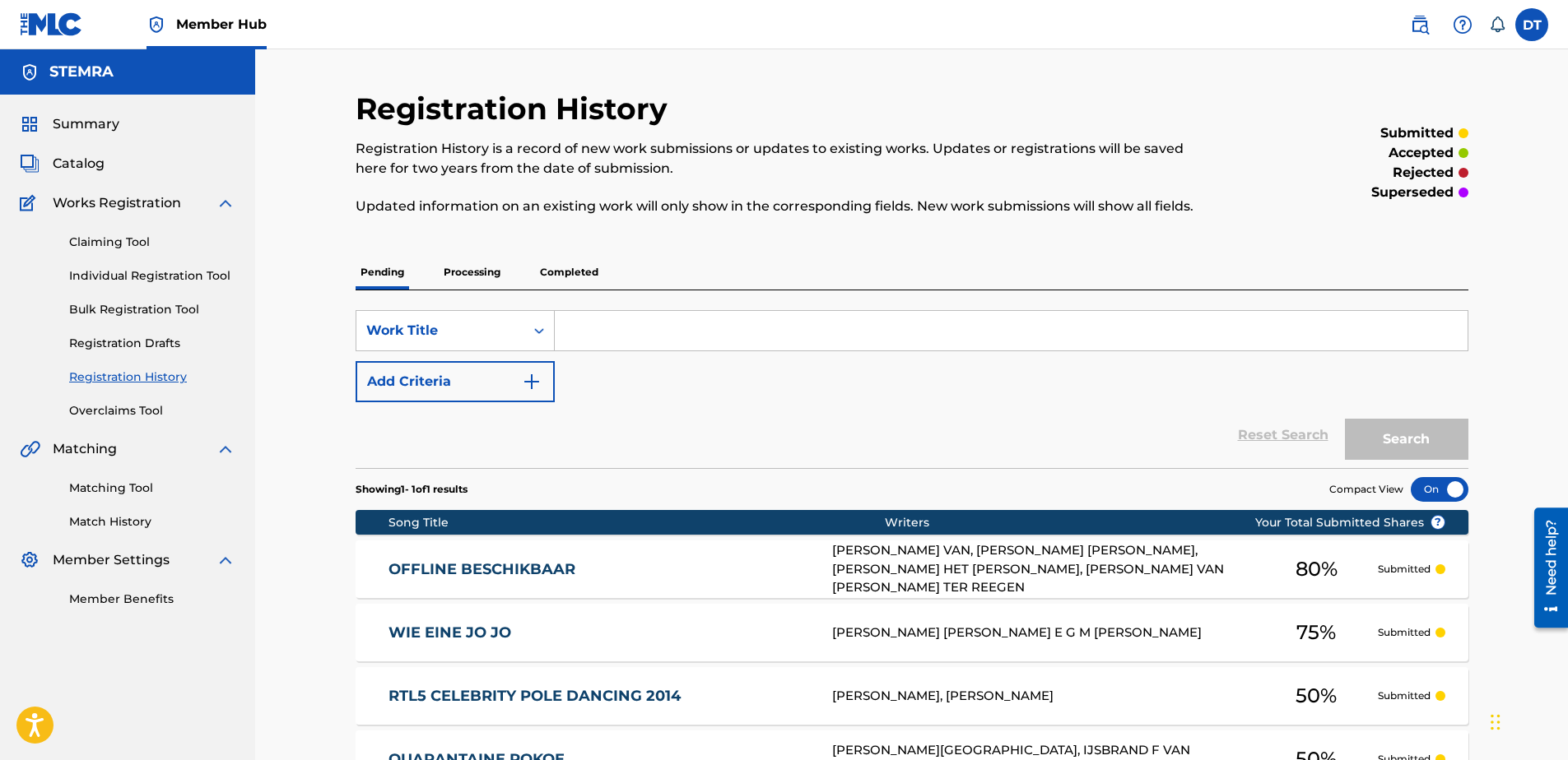
click at [606, 343] on input "Search Form" at bounding box center [1011, 330] width 913 height 39
paste input "CB73V5"
type input "CB73V5"
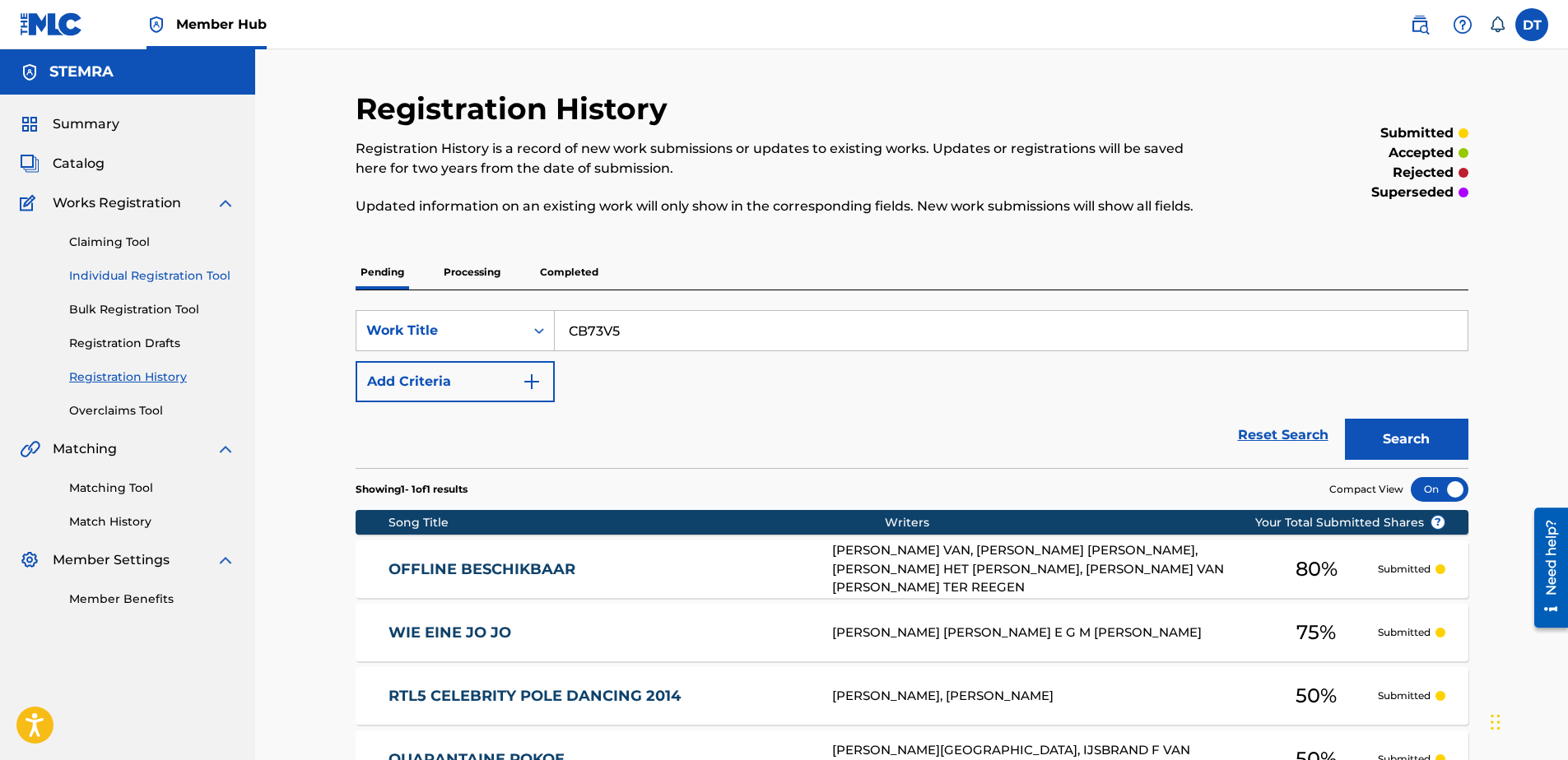
drag, startPoint x: 94, startPoint y: 263, endPoint x: 99, endPoint y: 276, distance: 13.9
click at [94, 264] on div "Claiming Tool Individual Registration Tool Bulk Registration Tool Registration …" at bounding box center [128, 316] width 216 height 207
click at [97, 268] on link "Individual Registration Tool" at bounding box center [151, 277] width 166 height 18
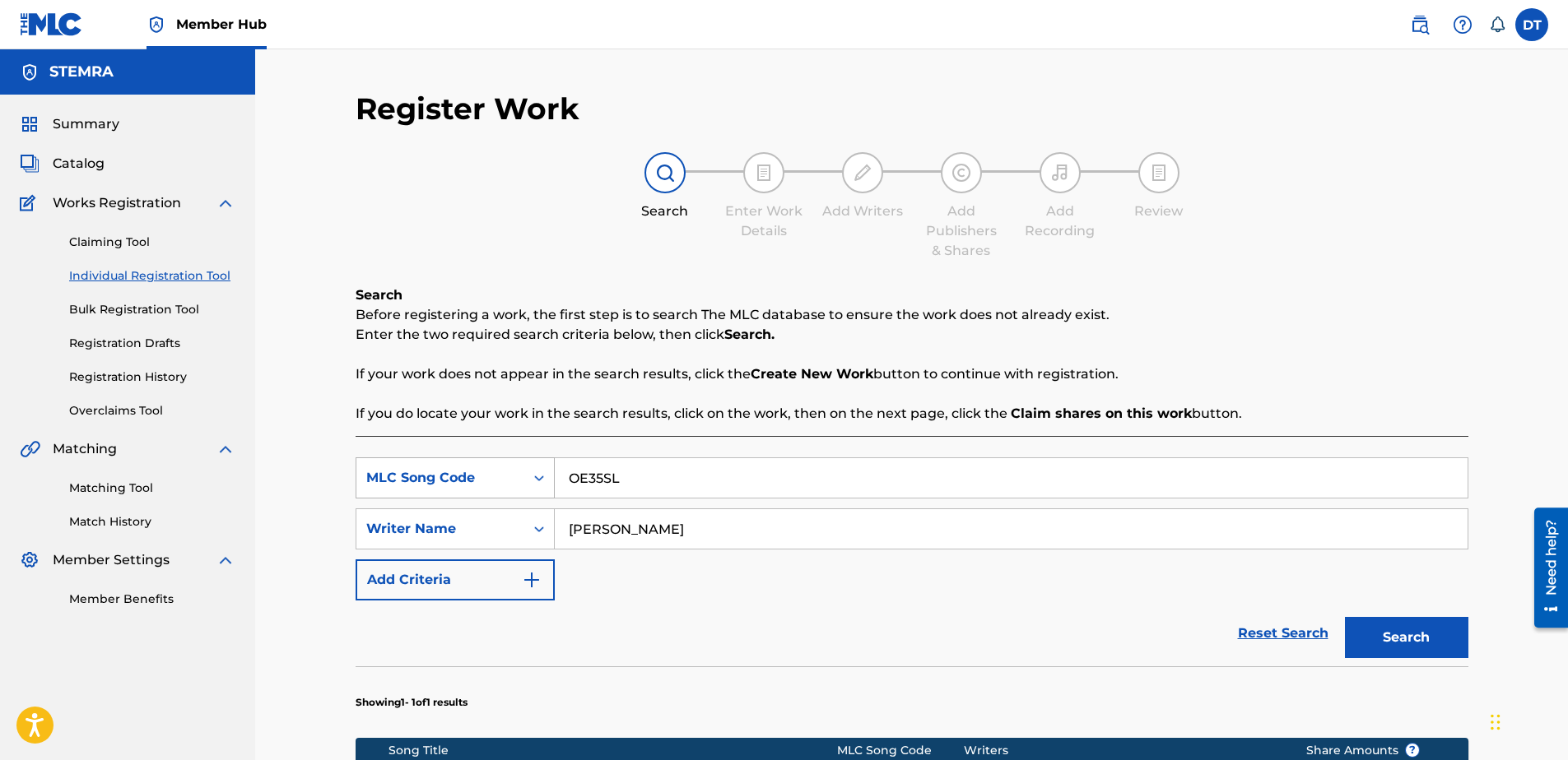
drag, startPoint x: 642, startPoint y: 460, endPoint x: 535, endPoint y: 463, distance: 107.0
click at [535, 463] on div "SearchWithCriteria71e54438-9b80-4494-a966-834b2c441f69 MLC Song Code OE35SL" at bounding box center [912, 478] width 1113 height 41
paste input "CB73V5"
type input "CB73V5"
drag, startPoint x: 835, startPoint y: 524, endPoint x: 537, endPoint y: 527, distance: 298.0
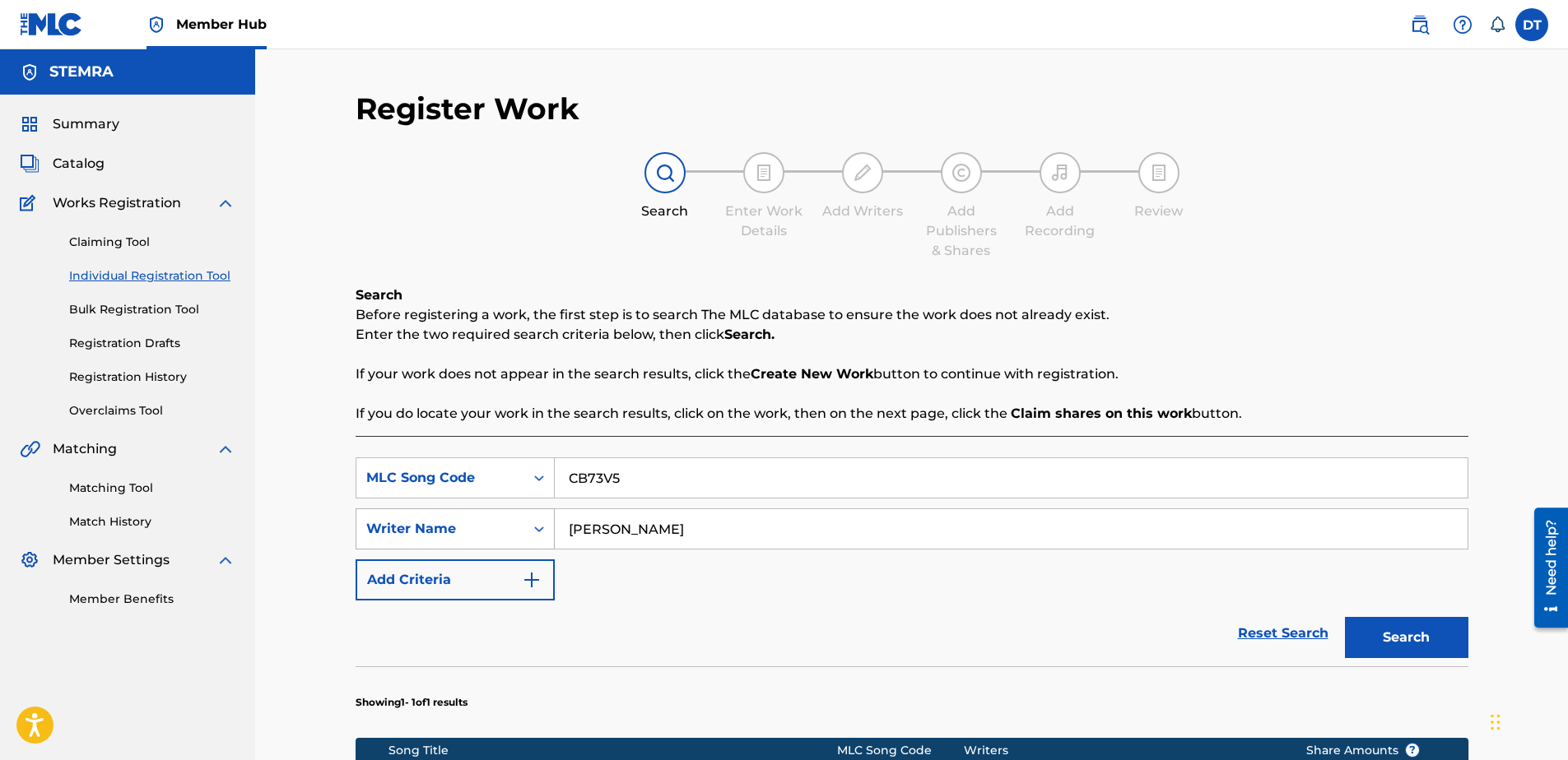
click at [537, 527] on div "SearchWithCriteria9d39d1cf-b0ce-4514-8605-48c81afdb294 Writer Name [PERSON_NAME]" at bounding box center [912, 529] width 1113 height 41
click at [422, 186] on div "Search Enter Work Details Add Writers Add Publishers & Shares Add Recording Rev…" at bounding box center [912, 206] width 1113 height 109
click at [622, 535] on input "Search Form" at bounding box center [1011, 529] width 913 height 39
paste input "[PERSON_NAME] DE"
drag, startPoint x: 569, startPoint y: 533, endPoint x: 619, endPoint y: 533, distance: 50.0
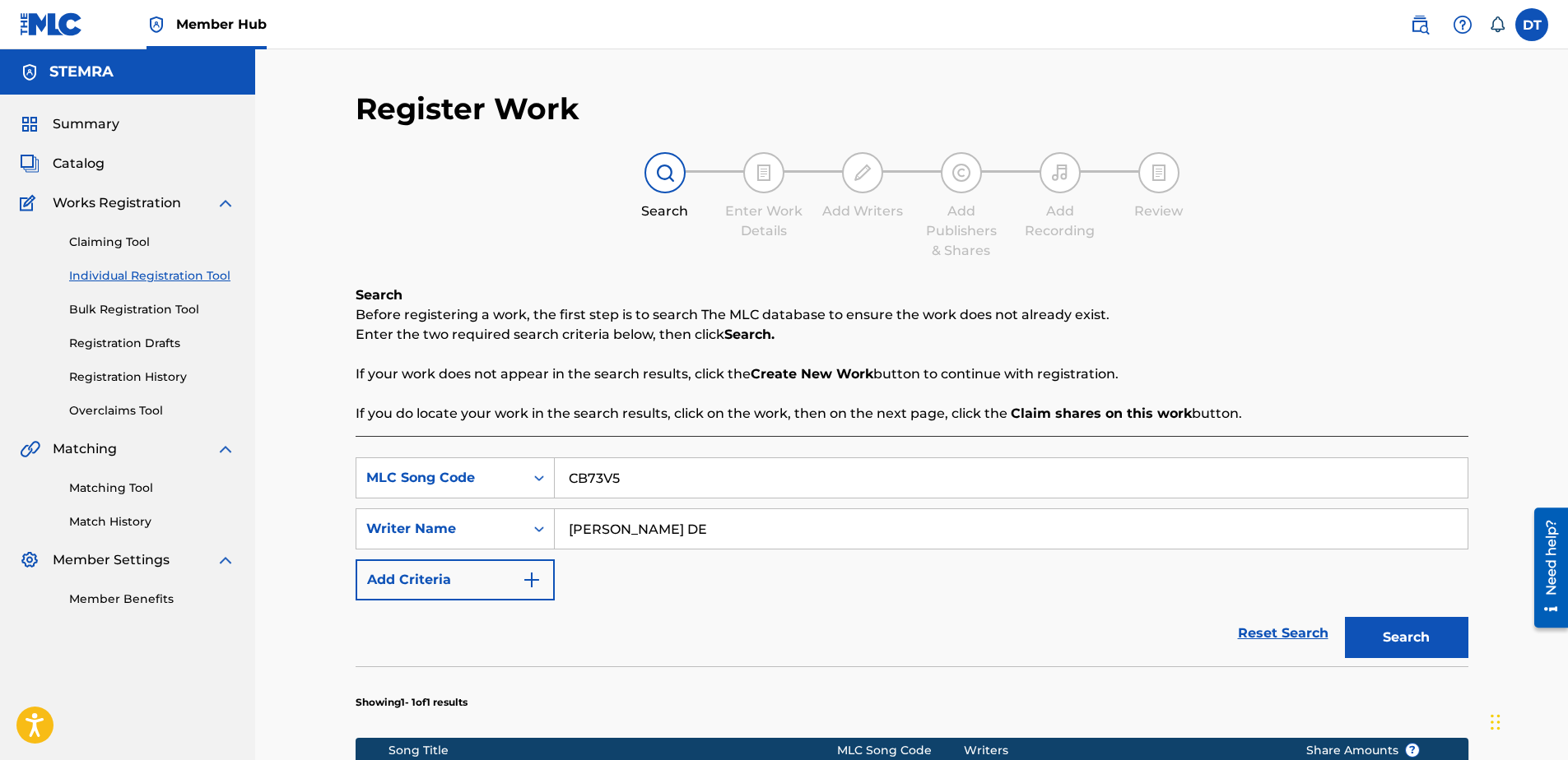
click at [571, 533] on input "[PERSON_NAME] DE" at bounding box center [1011, 529] width 913 height 39
type input "[PERSON_NAME] DE"
click at [1437, 628] on button "Search" at bounding box center [1407, 637] width 124 height 41
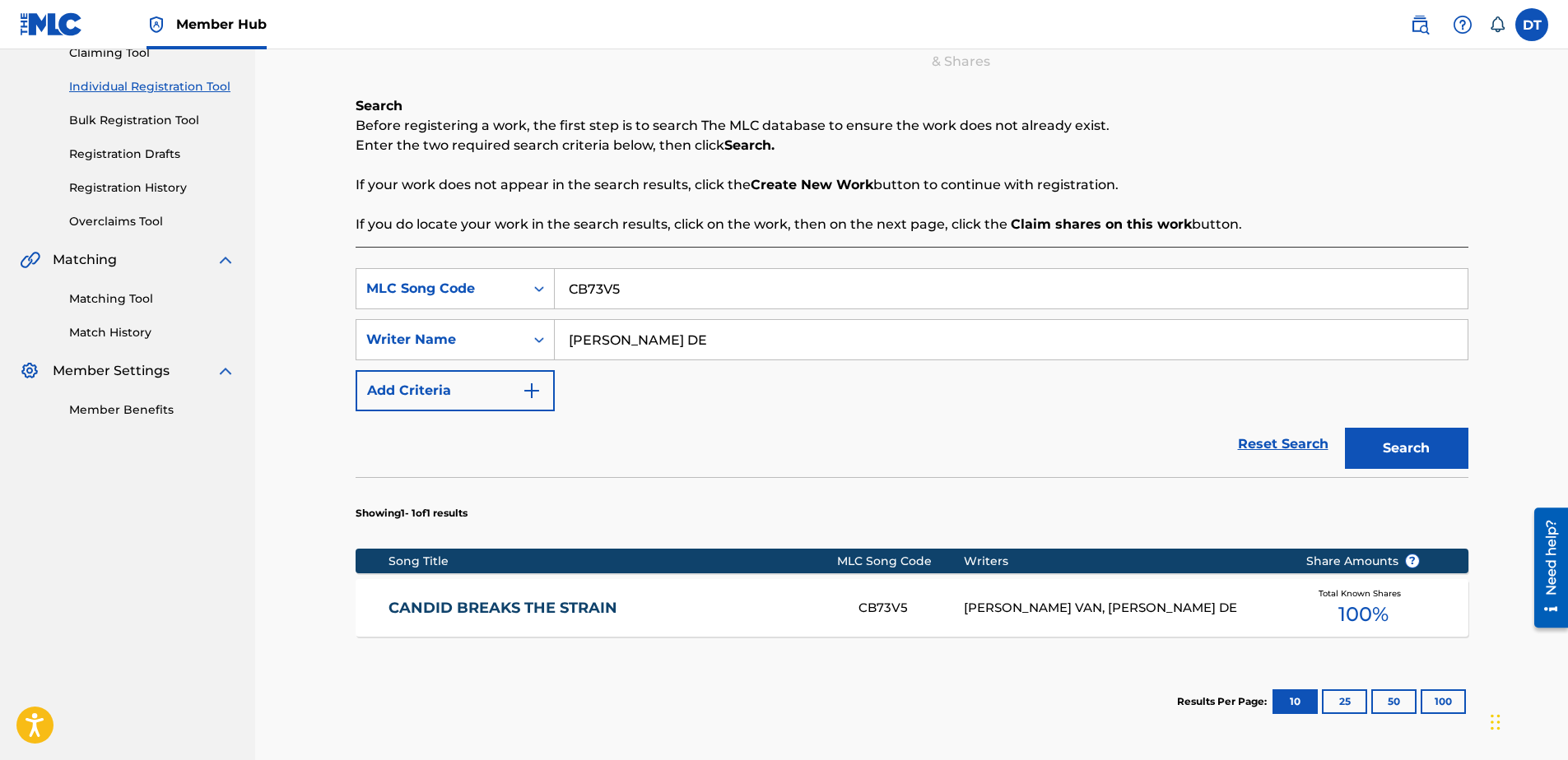
scroll to position [165, 0]
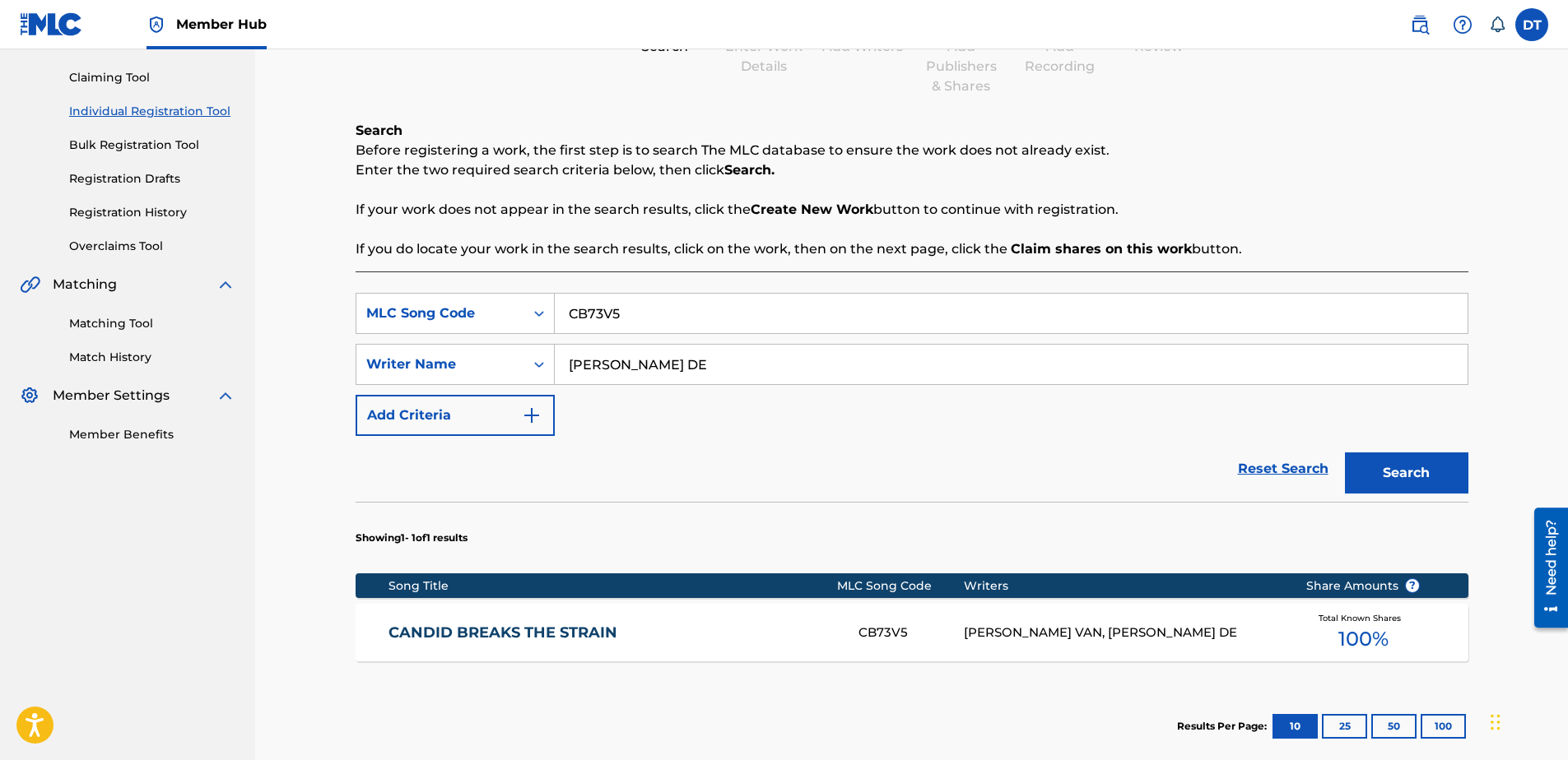
click at [447, 633] on link "CANDID BREAKS THE STRAIN" at bounding box center [612, 633] width 447 height 19
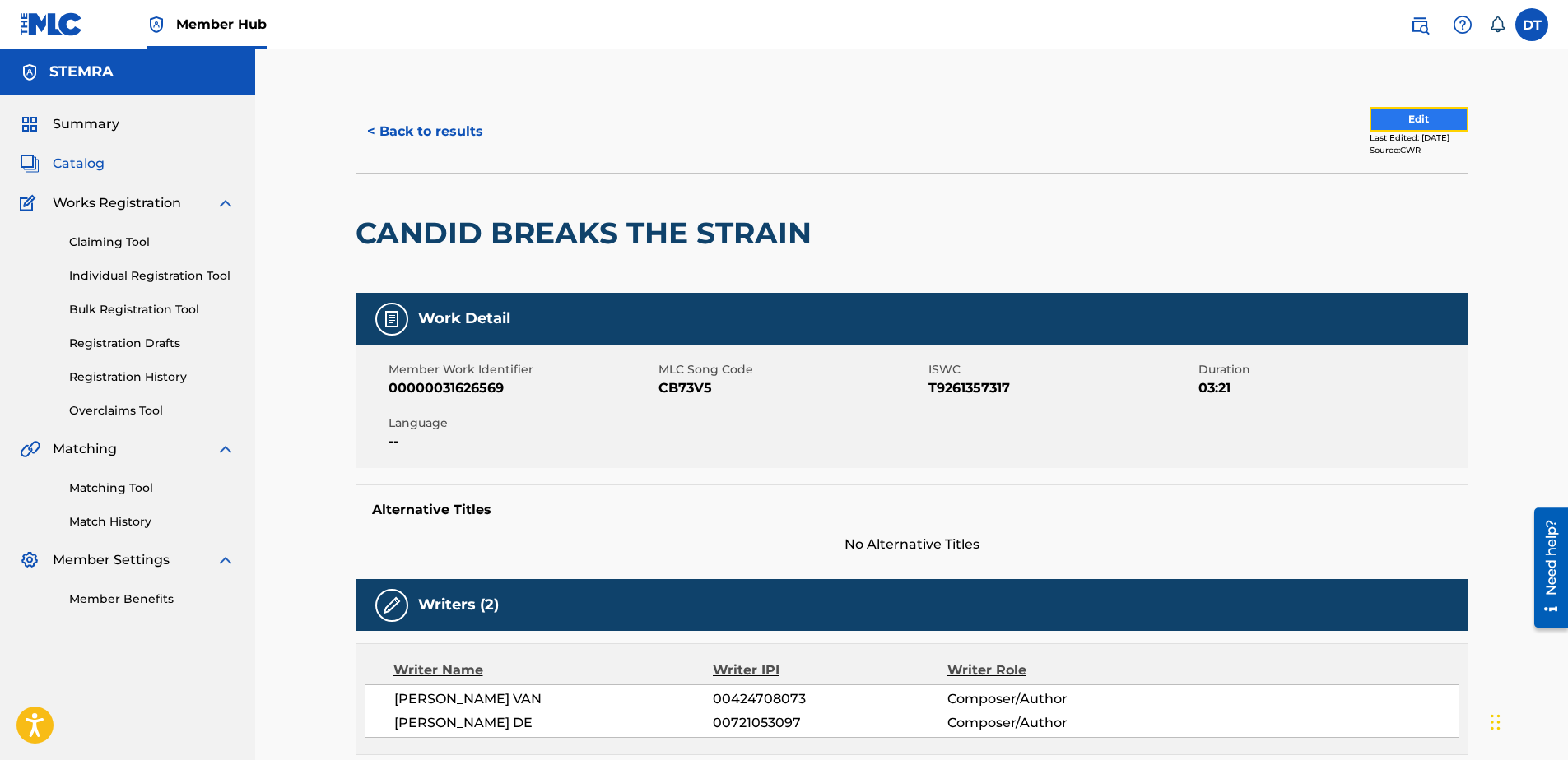
click at [1422, 112] on button "Edit" at bounding box center [1419, 119] width 99 height 25
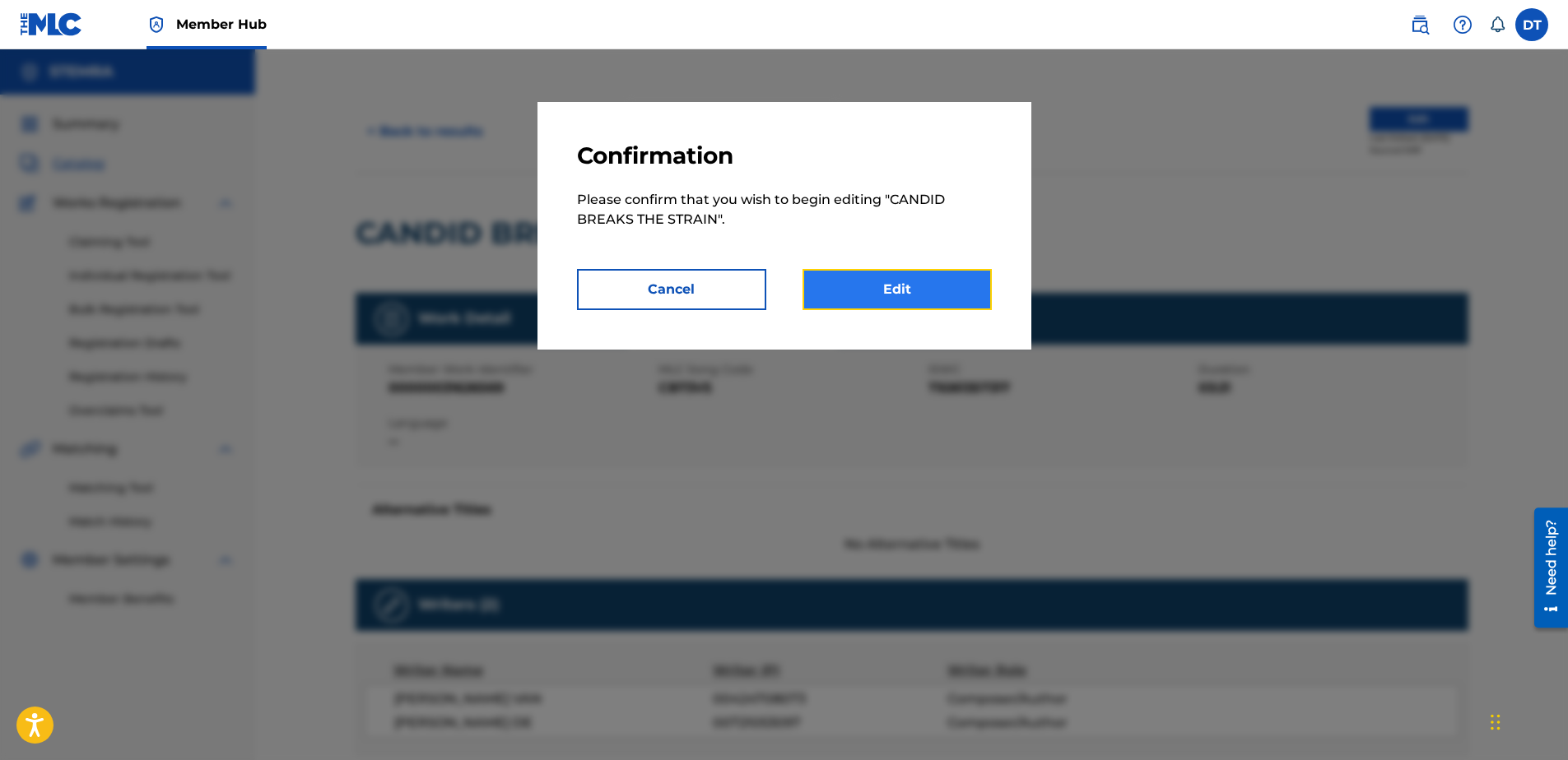
click at [873, 298] on link "Edit" at bounding box center [897, 289] width 189 height 41
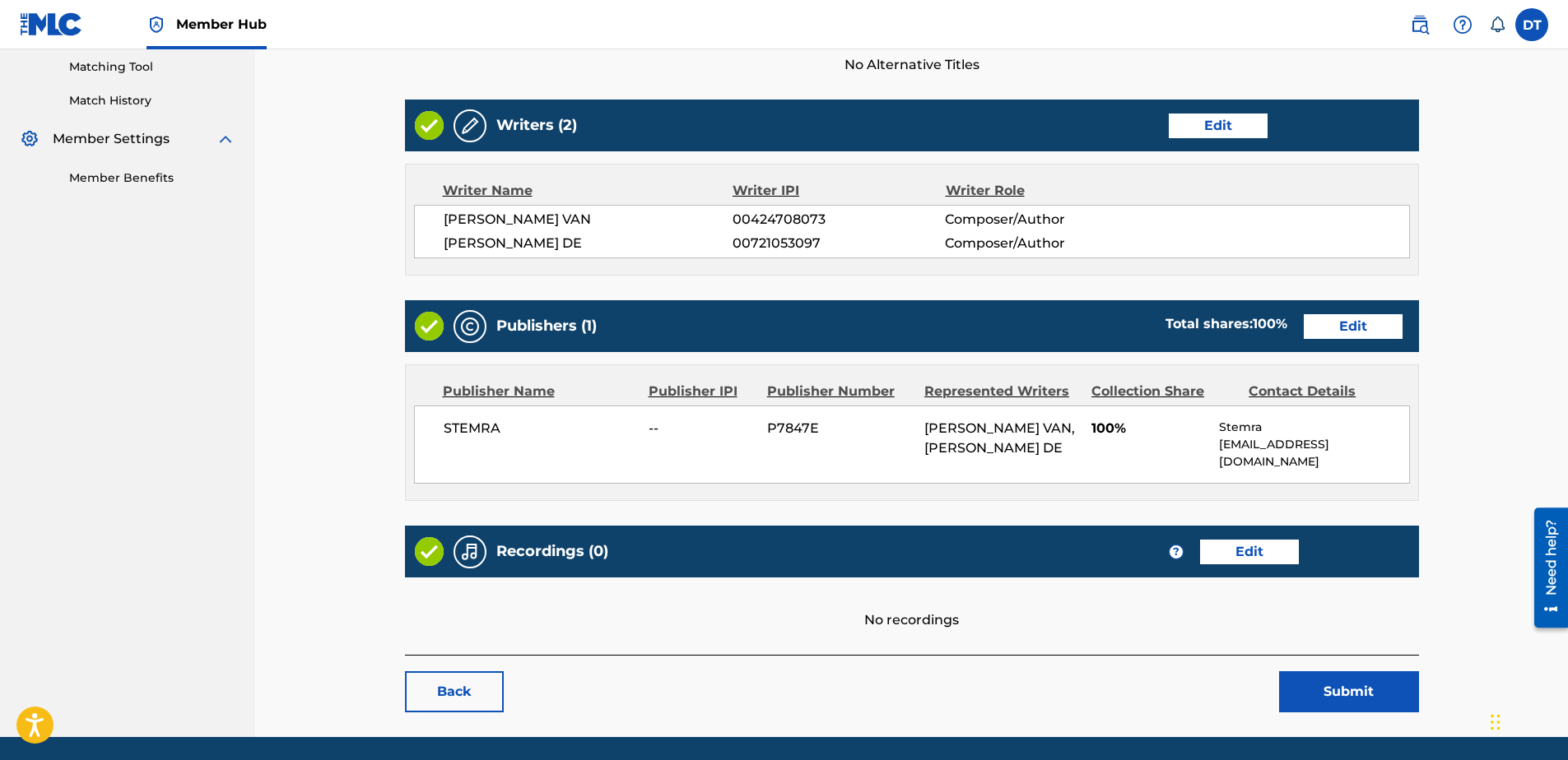
scroll to position [382, 0]
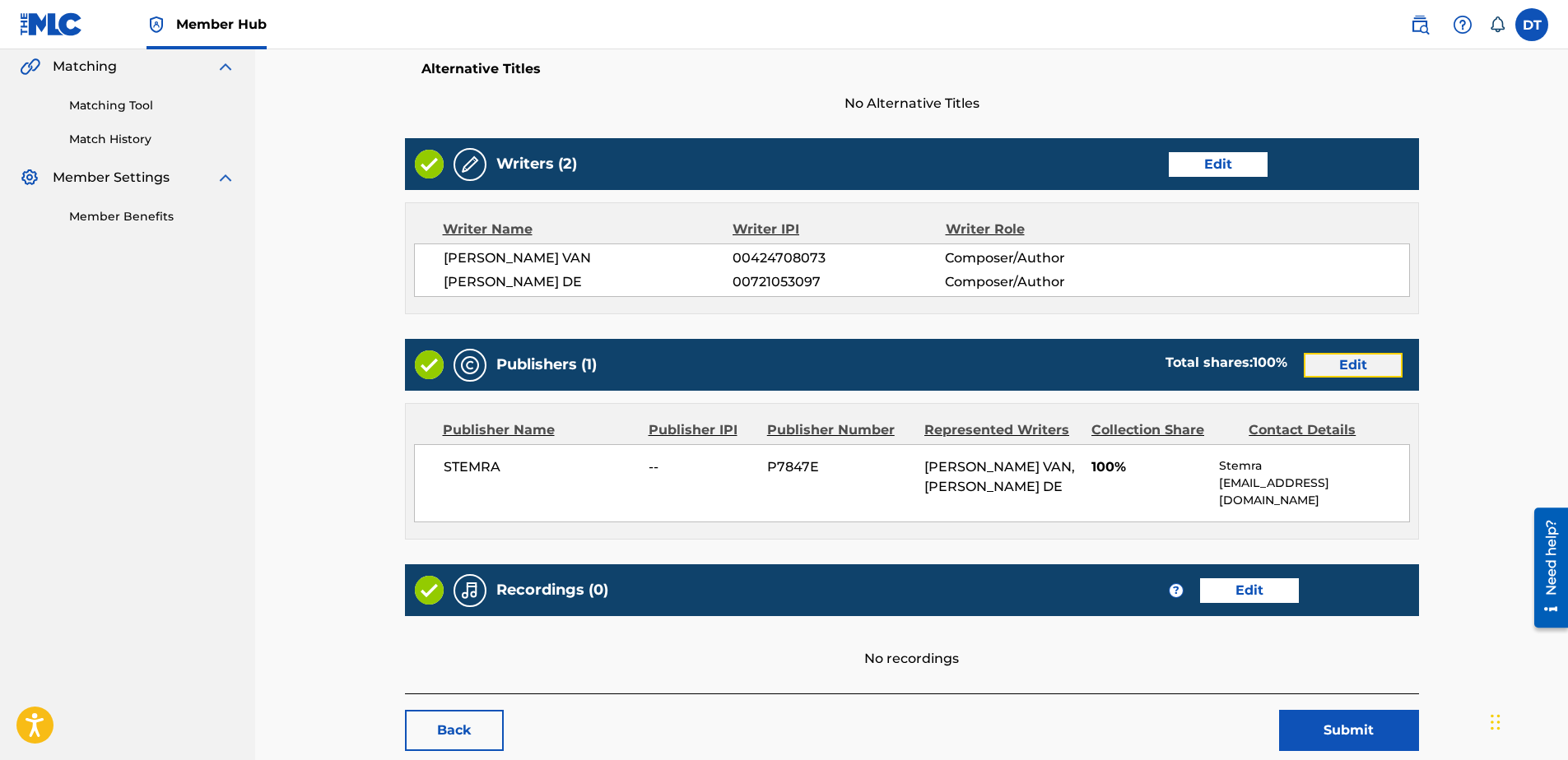
click at [1353, 360] on link "Edit" at bounding box center [1353, 365] width 99 height 25
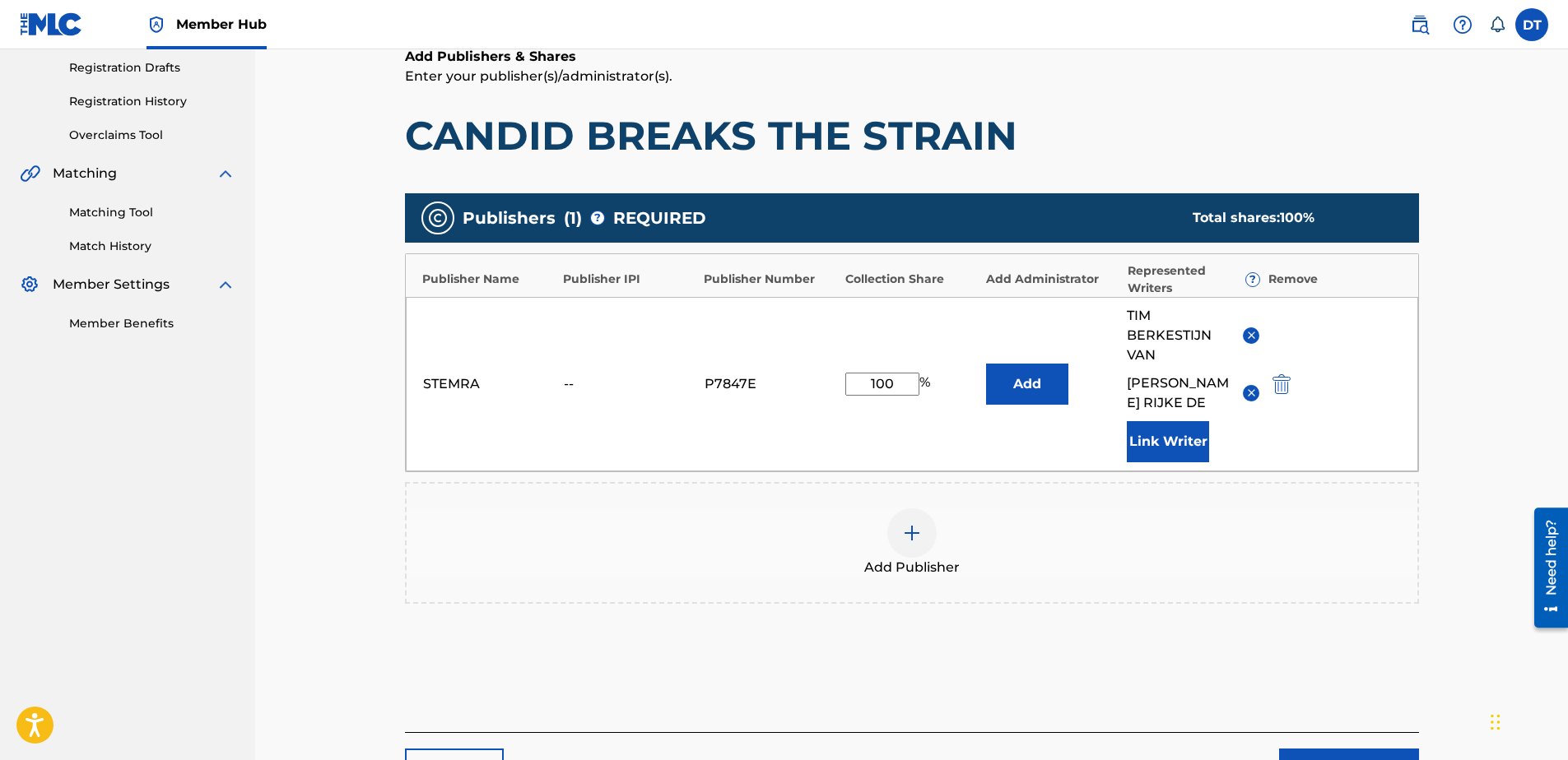
scroll to position [247, 0]
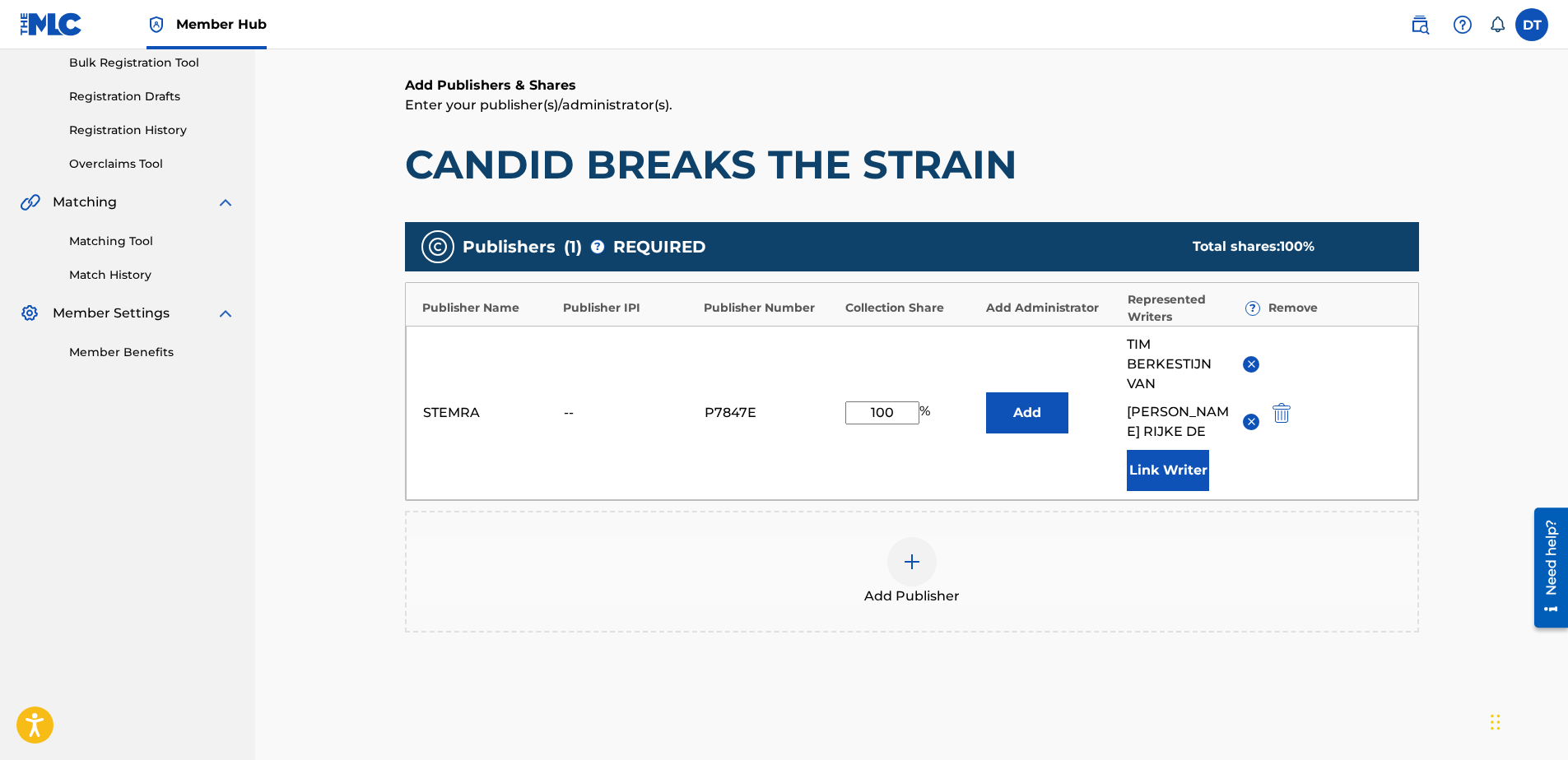
drag, startPoint x: 902, startPoint y: 413, endPoint x: 833, endPoint y: 411, distance: 69.0
click at [833, 411] on div "STEMRA -- P7847E 100 % Add [PERSON_NAME] VAN [PERSON_NAME] DE Link Writer" at bounding box center [913, 413] width 1013 height 175
type input "50.00"
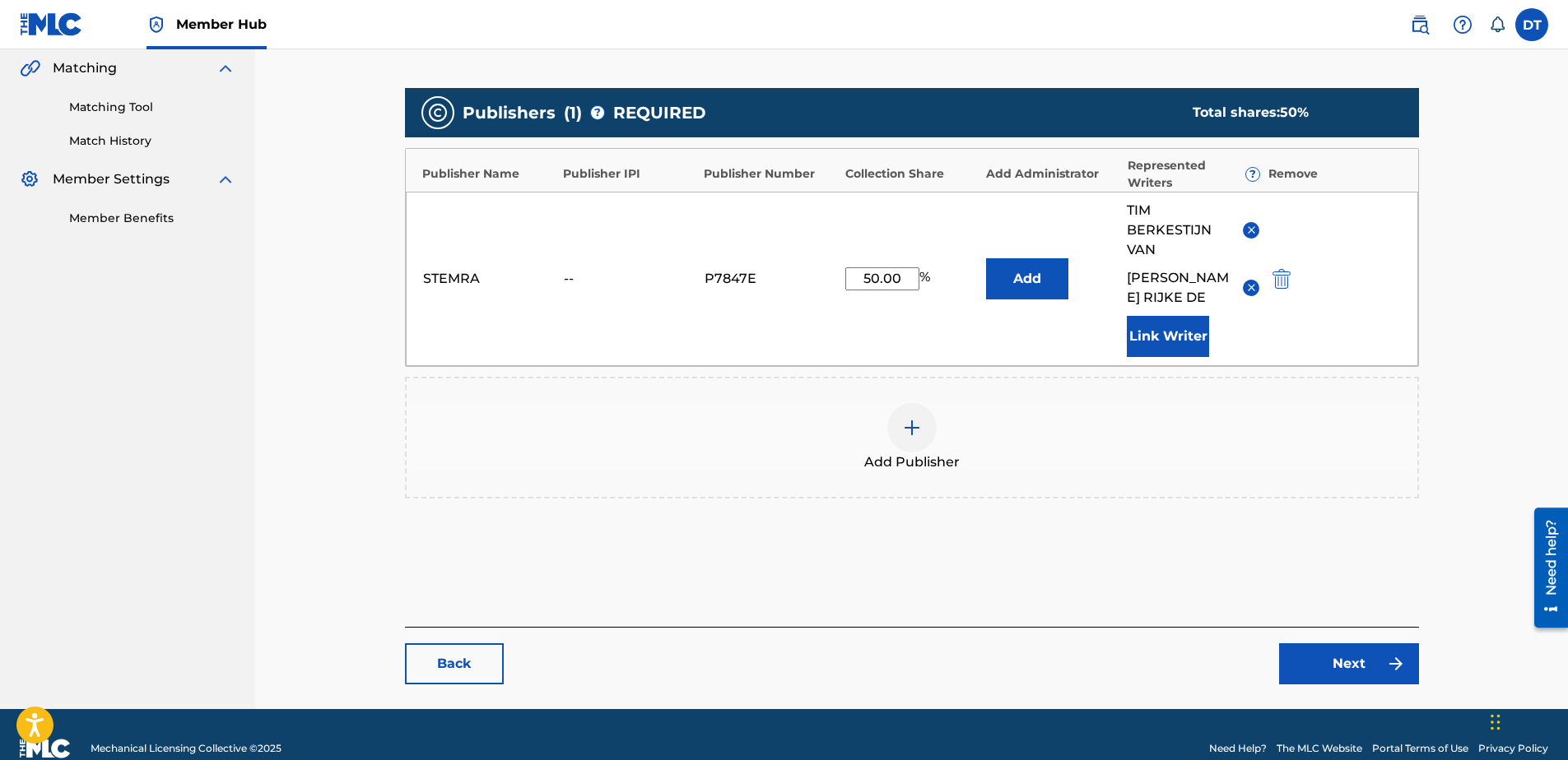
scroll to position [409, 0]
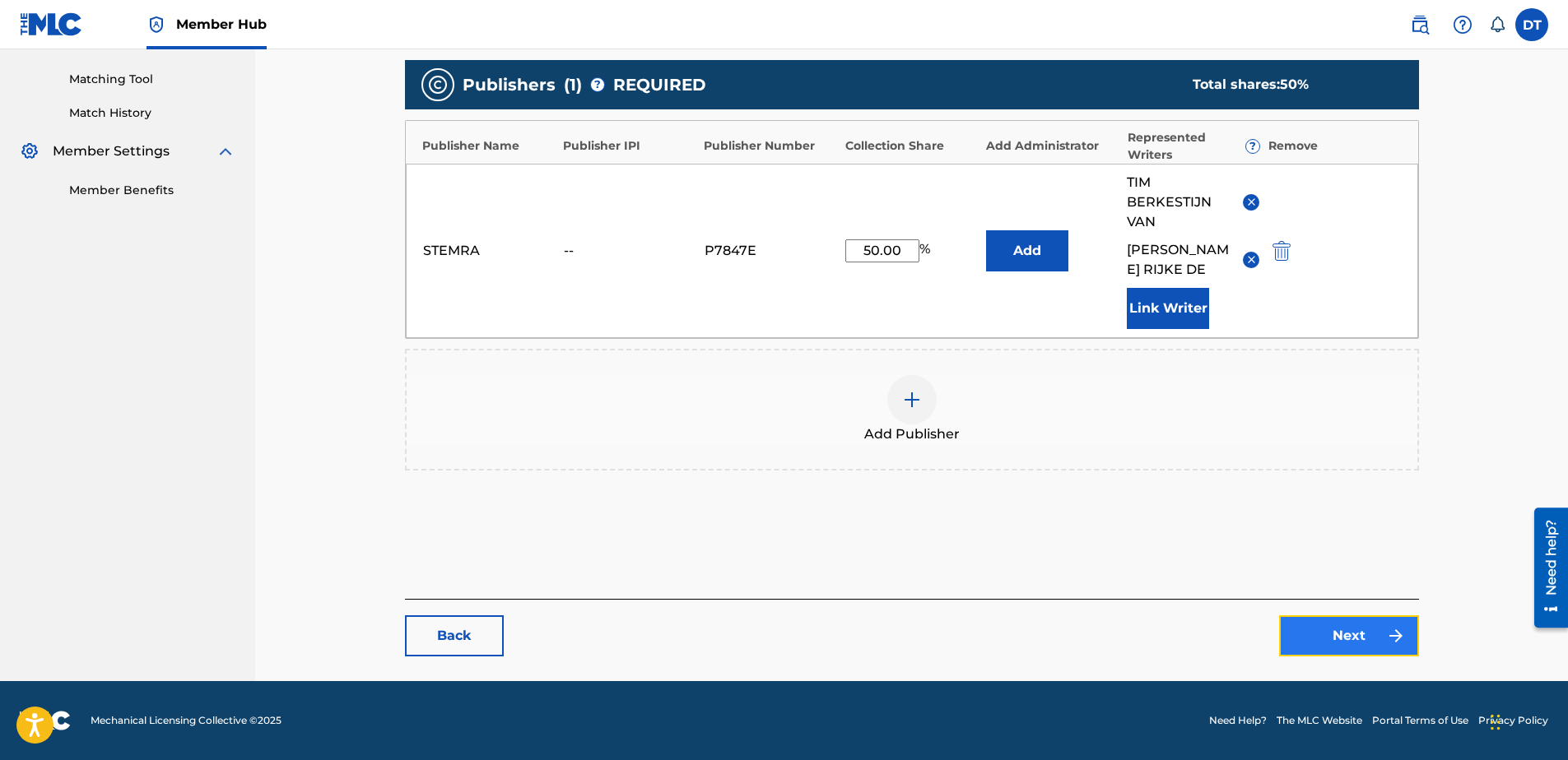
click at [1351, 633] on link "Next" at bounding box center [1349, 635] width 140 height 41
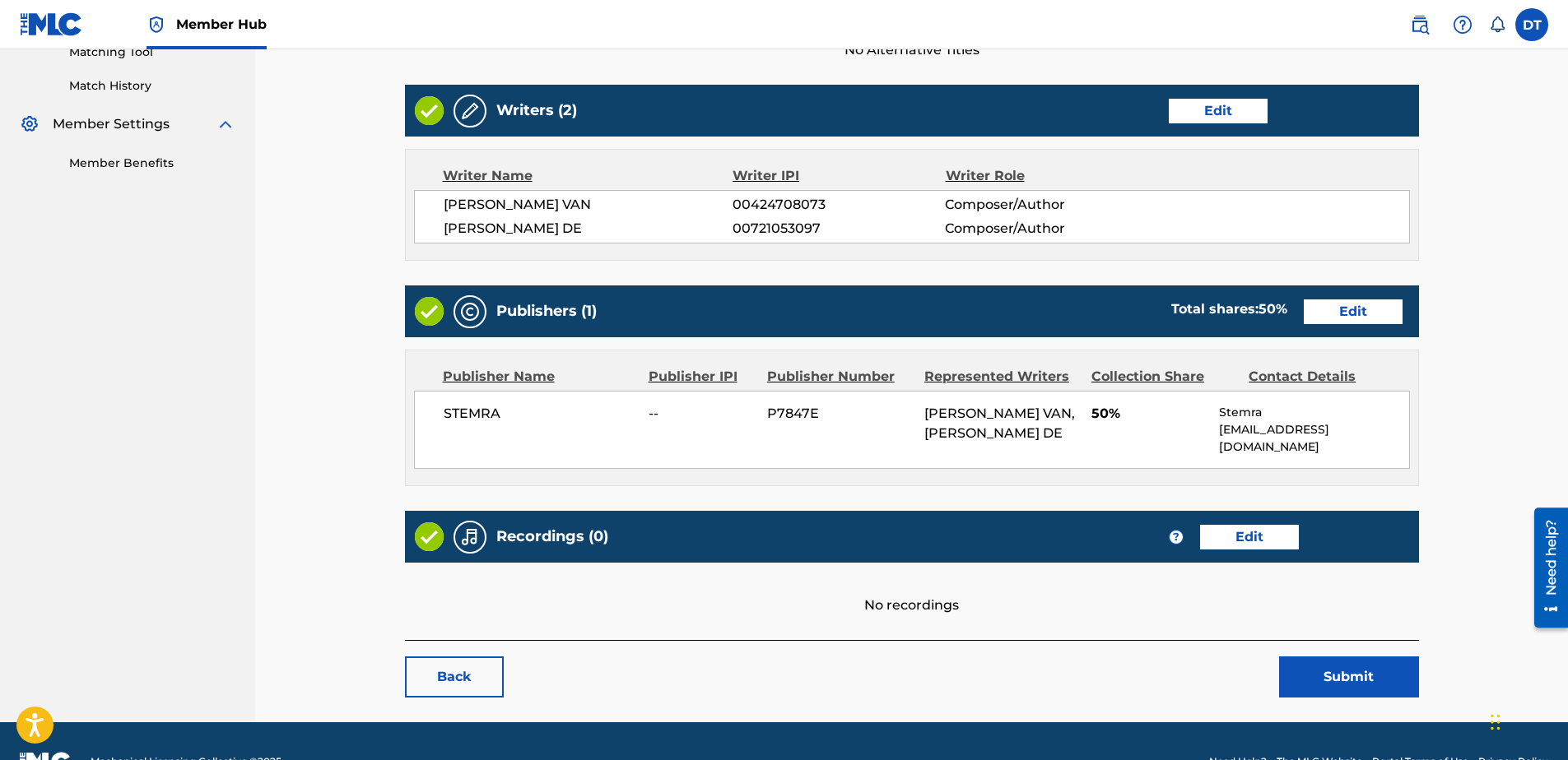
scroll to position [465, 0]
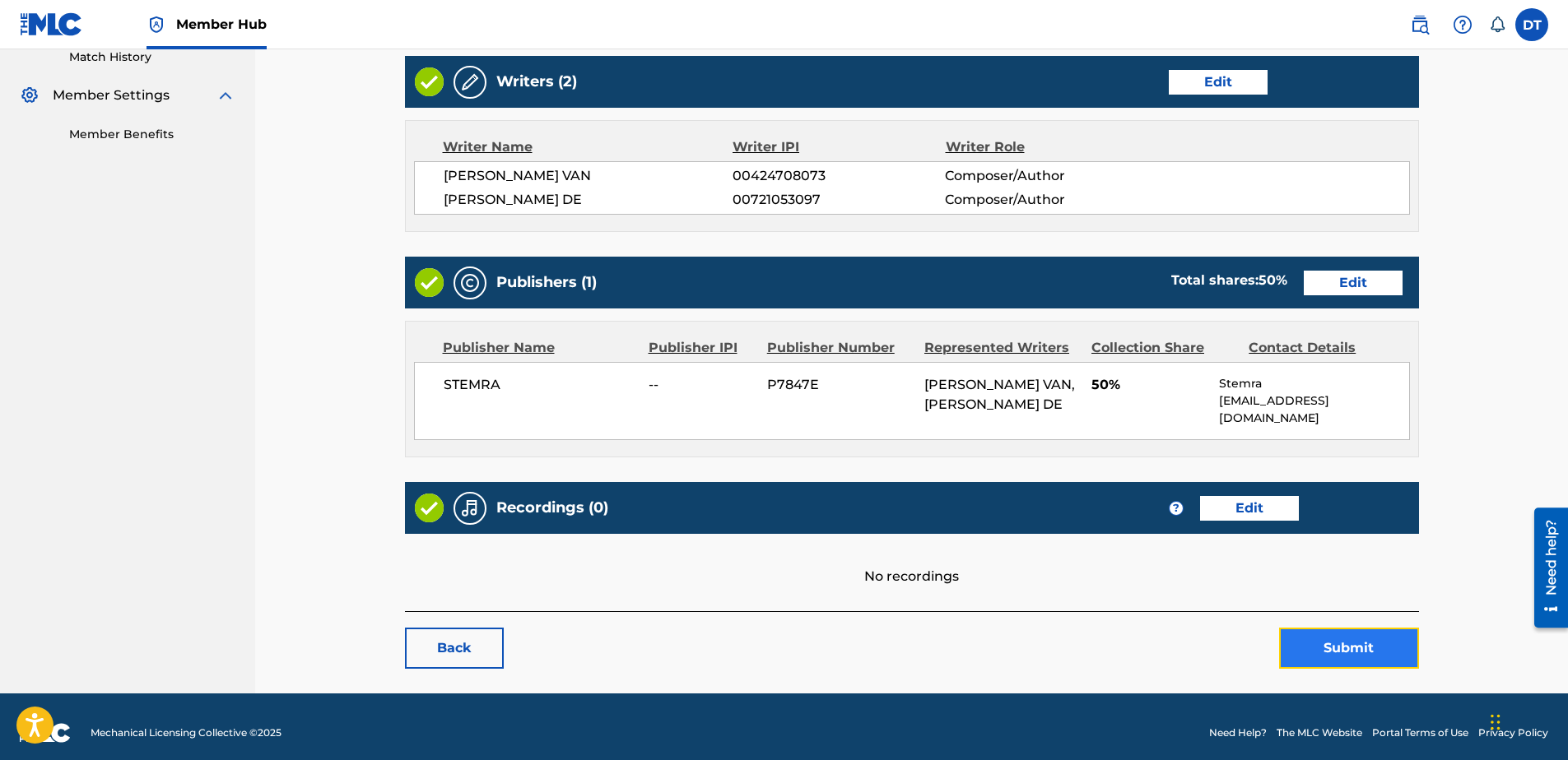
click at [1328, 633] on button "Submit" at bounding box center [1349, 648] width 140 height 41
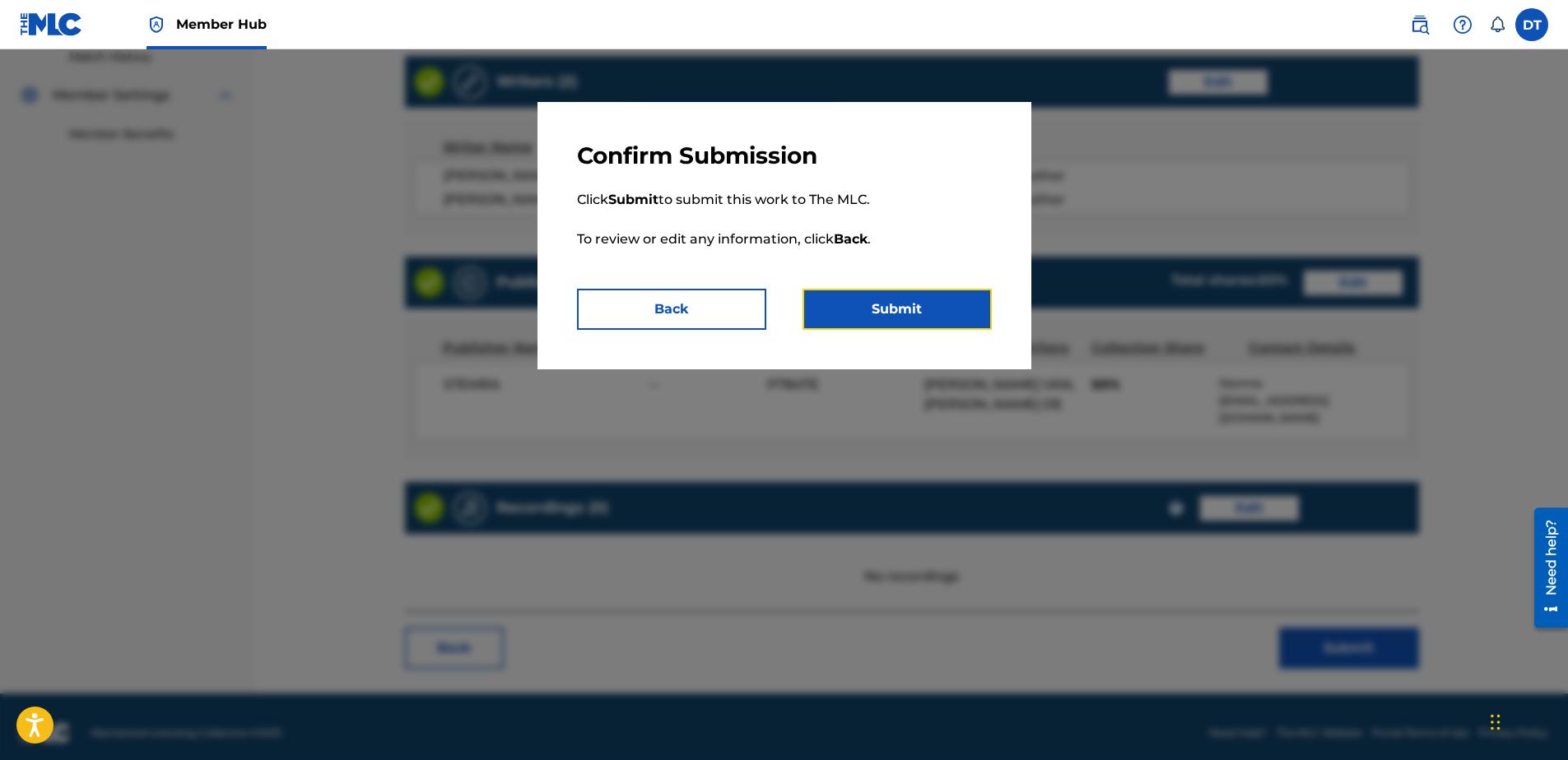
drag, startPoint x: 914, startPoint y: 313, endPoint x: 915, endPoint y: 303, distance: 10.0
click at [914, 312] on button "Submit" at bounding box center [897, 309] width 189 height 41
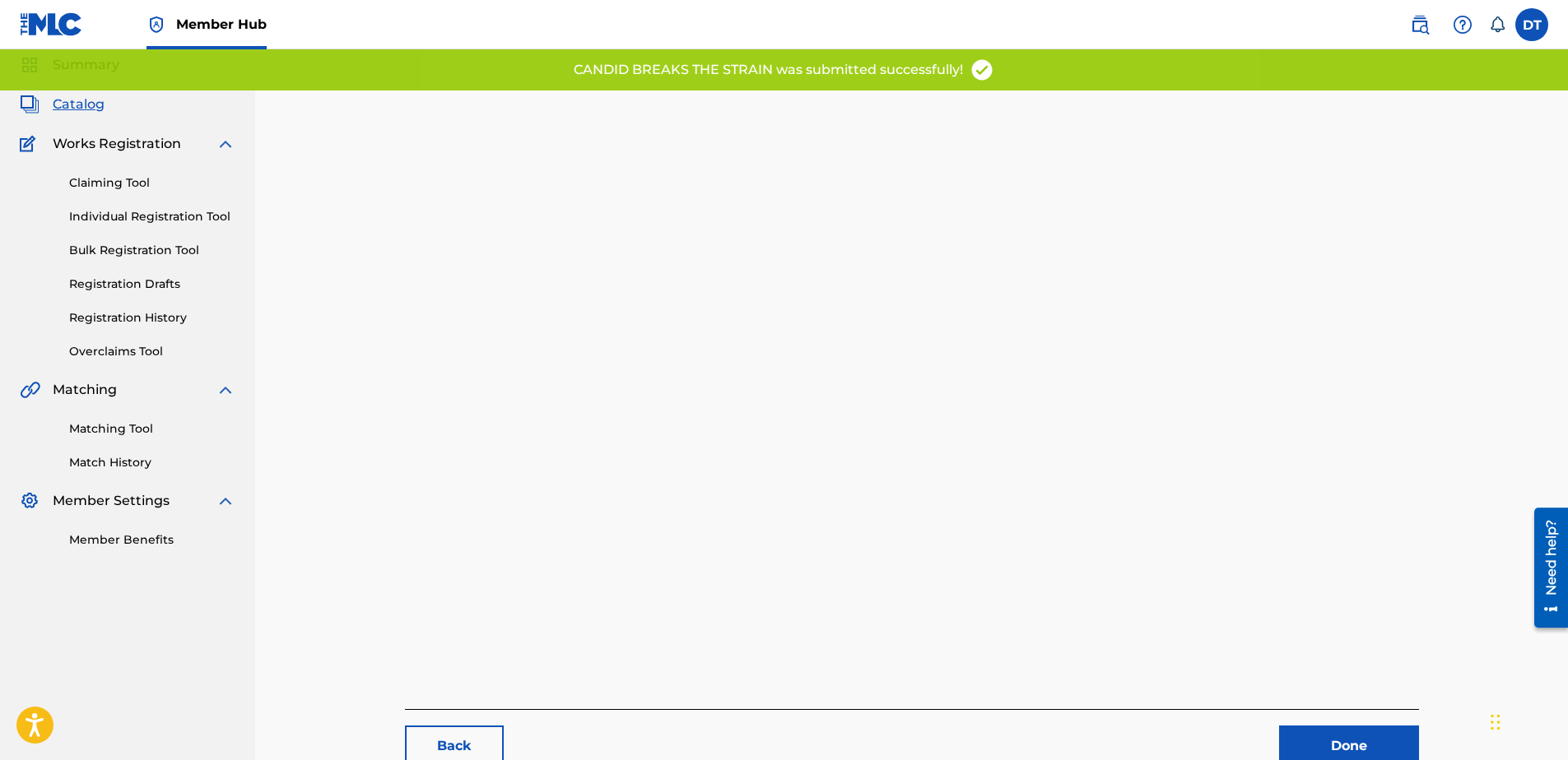
scroll to position [170, 0]
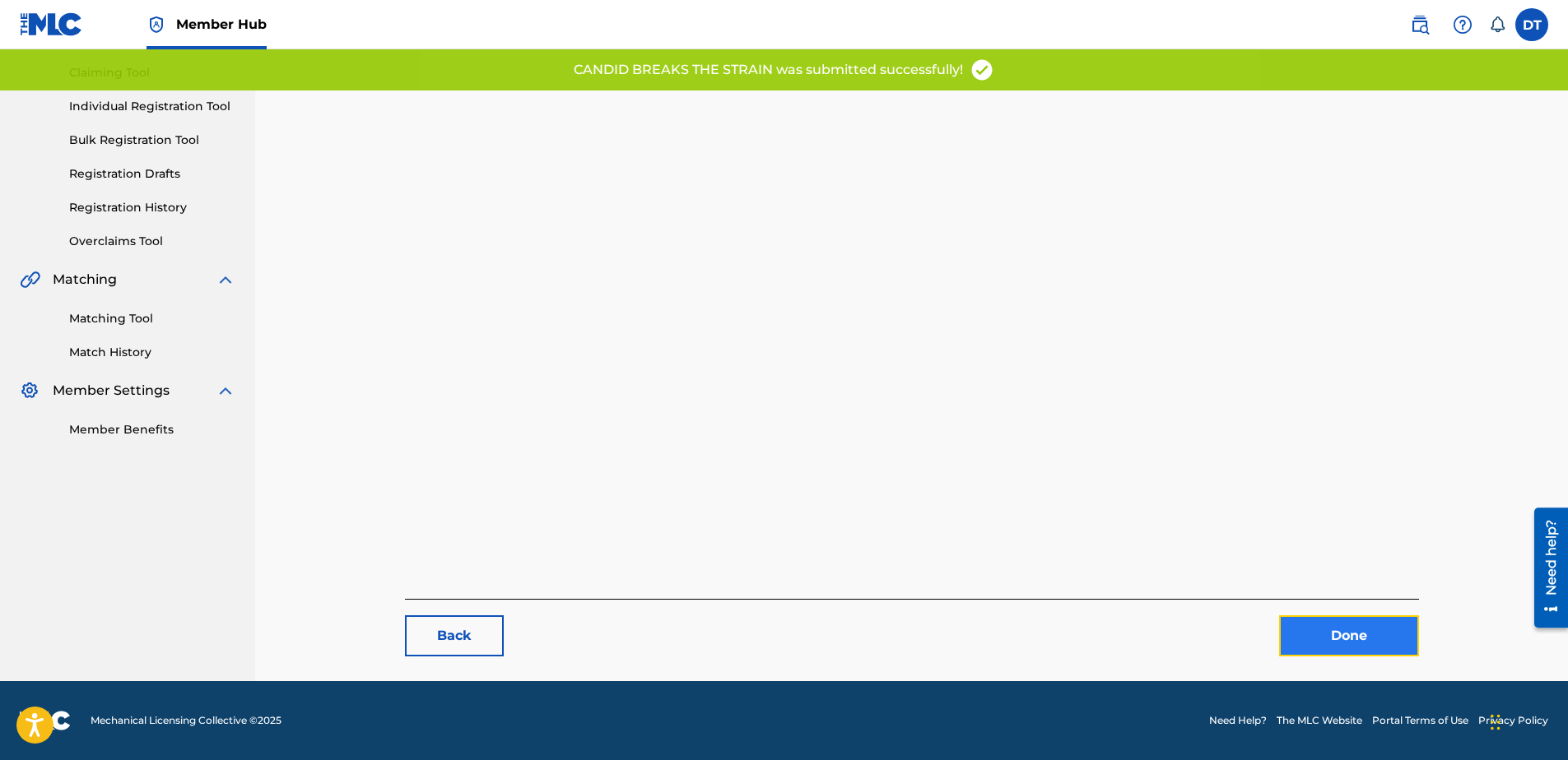
click at [1350, 635] on link "Done" at bounding box center [1349, 635] width 140 height 41
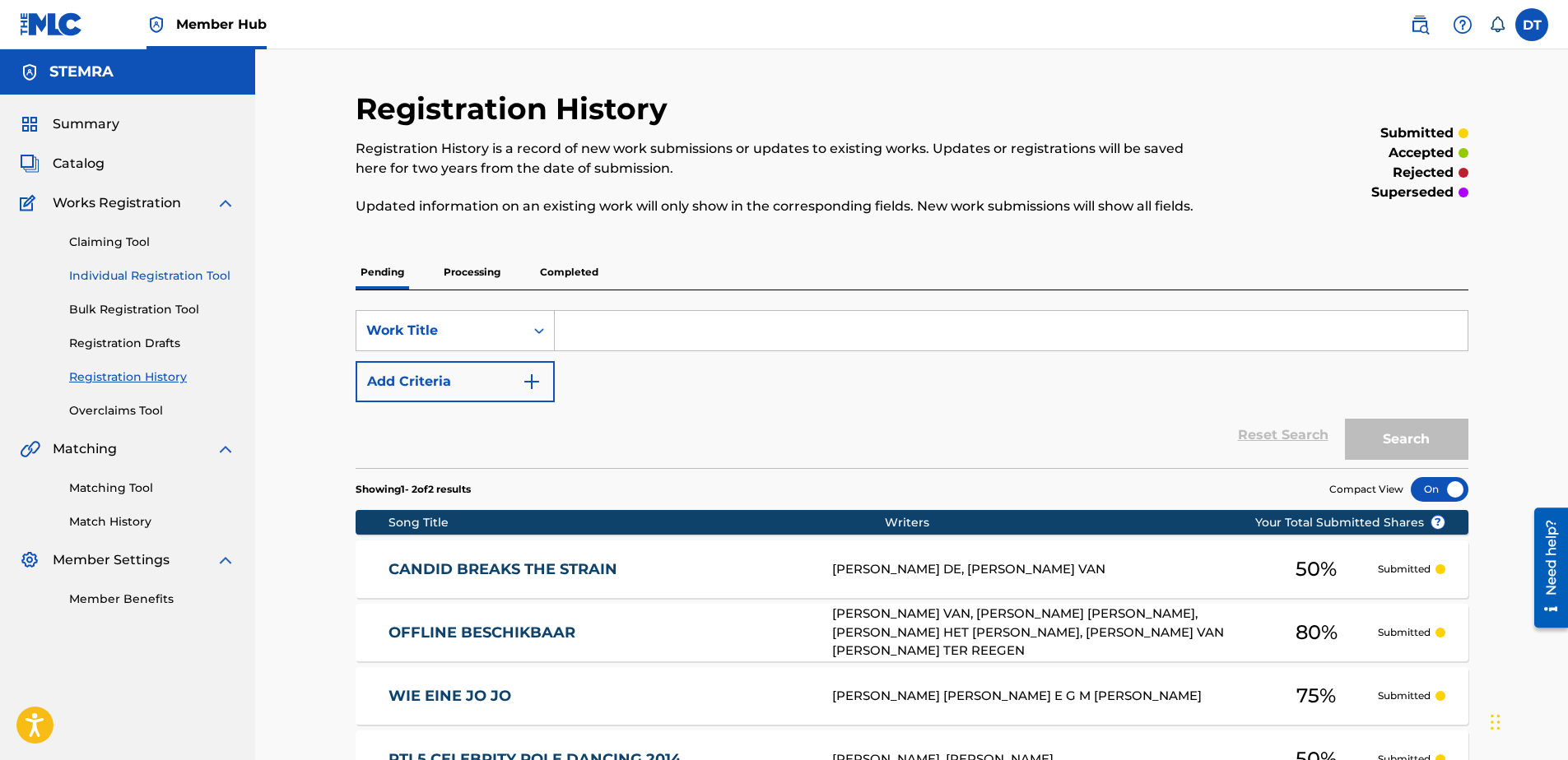
click at [125, 272] on link "Individual Registration Tool" at bounding box center [151, 277] width 166 height 18
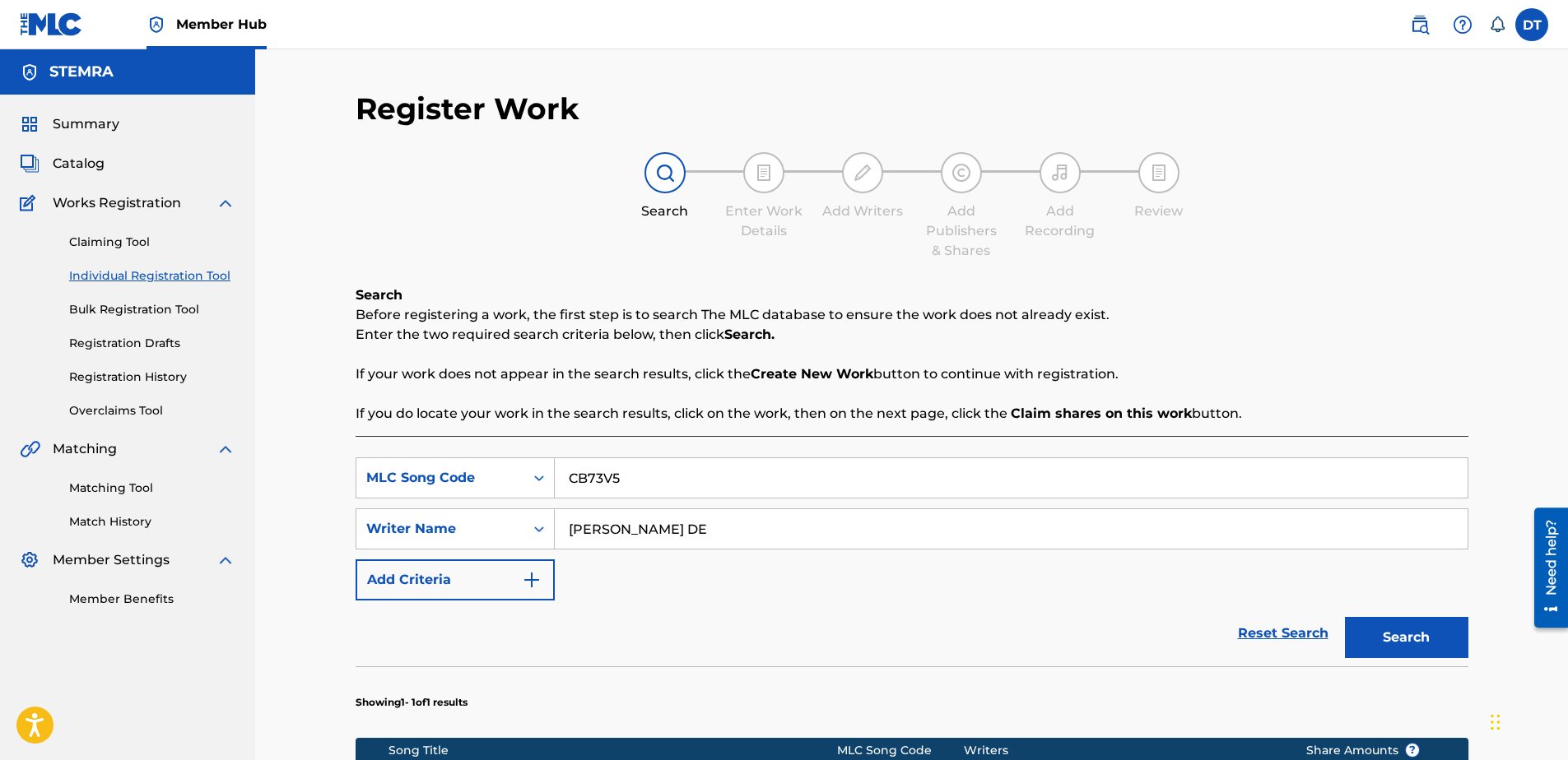
drag, startPoint x: 649, startPoint y: 492, endPoint x: 426, endPoint y: 451, distance: 226.7
click at [426, 451] on div "SearchWithCriteria71e54438-9b80-4494-a966-834b2c441f69 MLC Song Code CB73V5 Sea…" at bounding box center [912, 703] width 1113 height 533
paste input "LA482U"
type input "LA482U"
drag, startPoint x: 736, startPoint y: 537, endPoint x: 540, endPoint y: 524, distance: 196.4
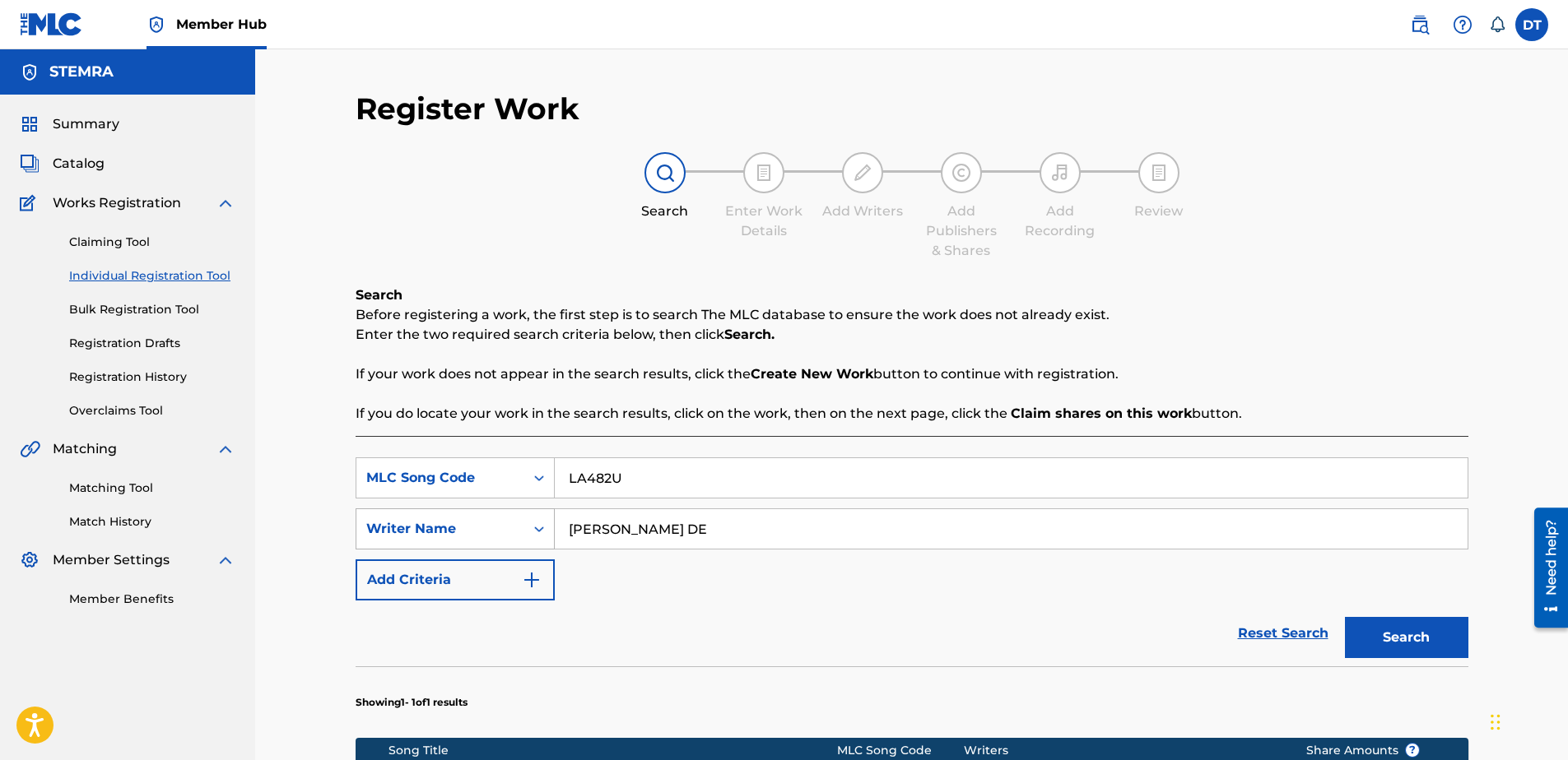
click at [540, 524] on div "SearchWithCriteria9d39d1cf-b0ce-4514-8605-48c81afdb294 Writer Name [PERSON_NAME…" at bounding box center [912, 529] width 1113 height 41
click at [601, 520] on input "Search Form" at bounding box center [1011, 529] width 913 height 39
paste input "[PERSON_NAME];"
click at [569, 530] on input "[PERSON_NAME];" at bounding box center [1011, 529] width 913 height 39
click at [1431, 645] on button "Search" at bounding box center [1407, 637] width 124 height 41
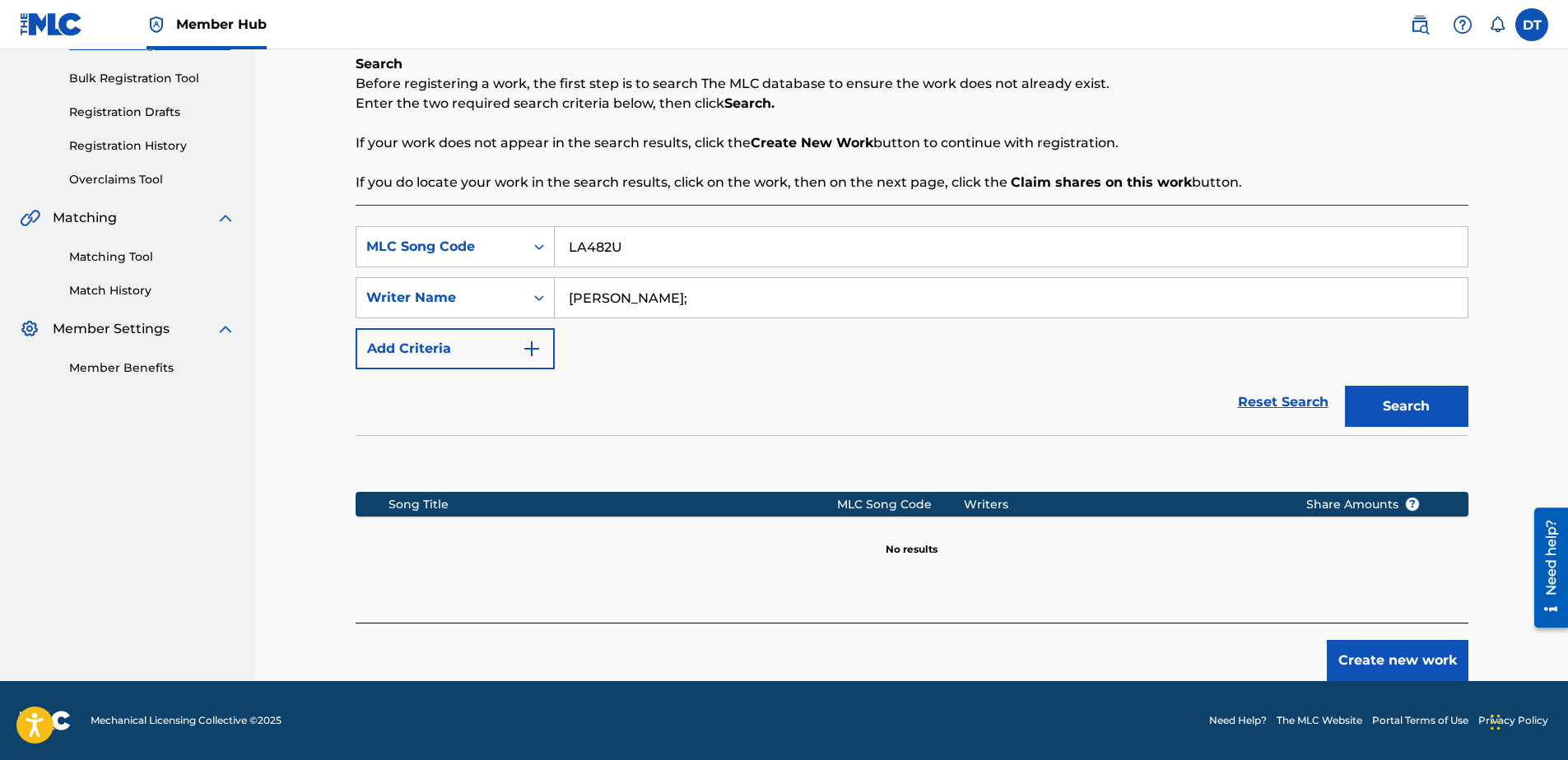
scroll to position [149, 0]
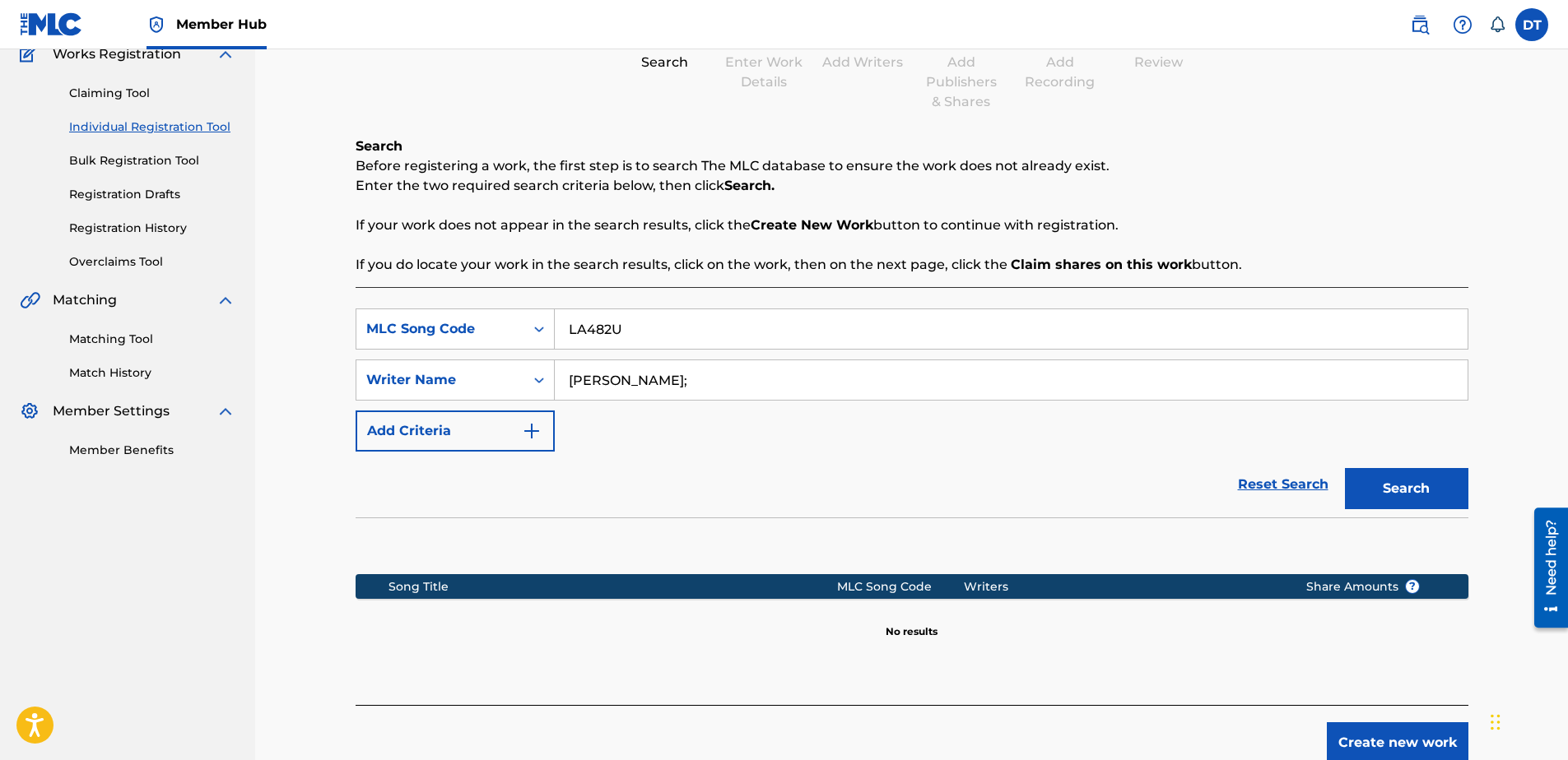
click at [769, 370] on input "[PERSON_NAME];" at bounding box center [1011, 380] width 913 height 39
click at [1391, 478] on button "Search" at bounding box center [1407, 488] width 124 height 41
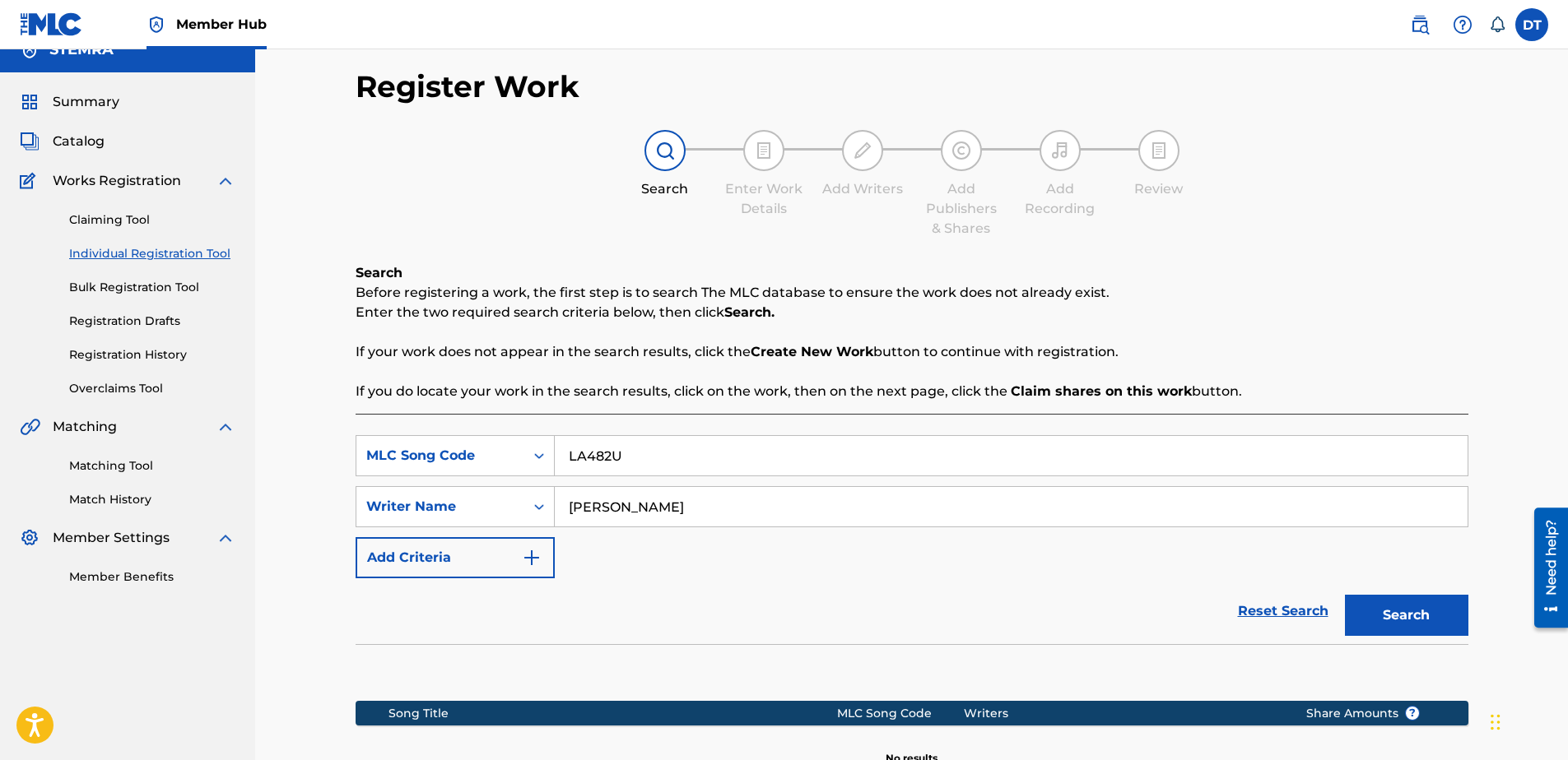
scroll to position [0, 0]
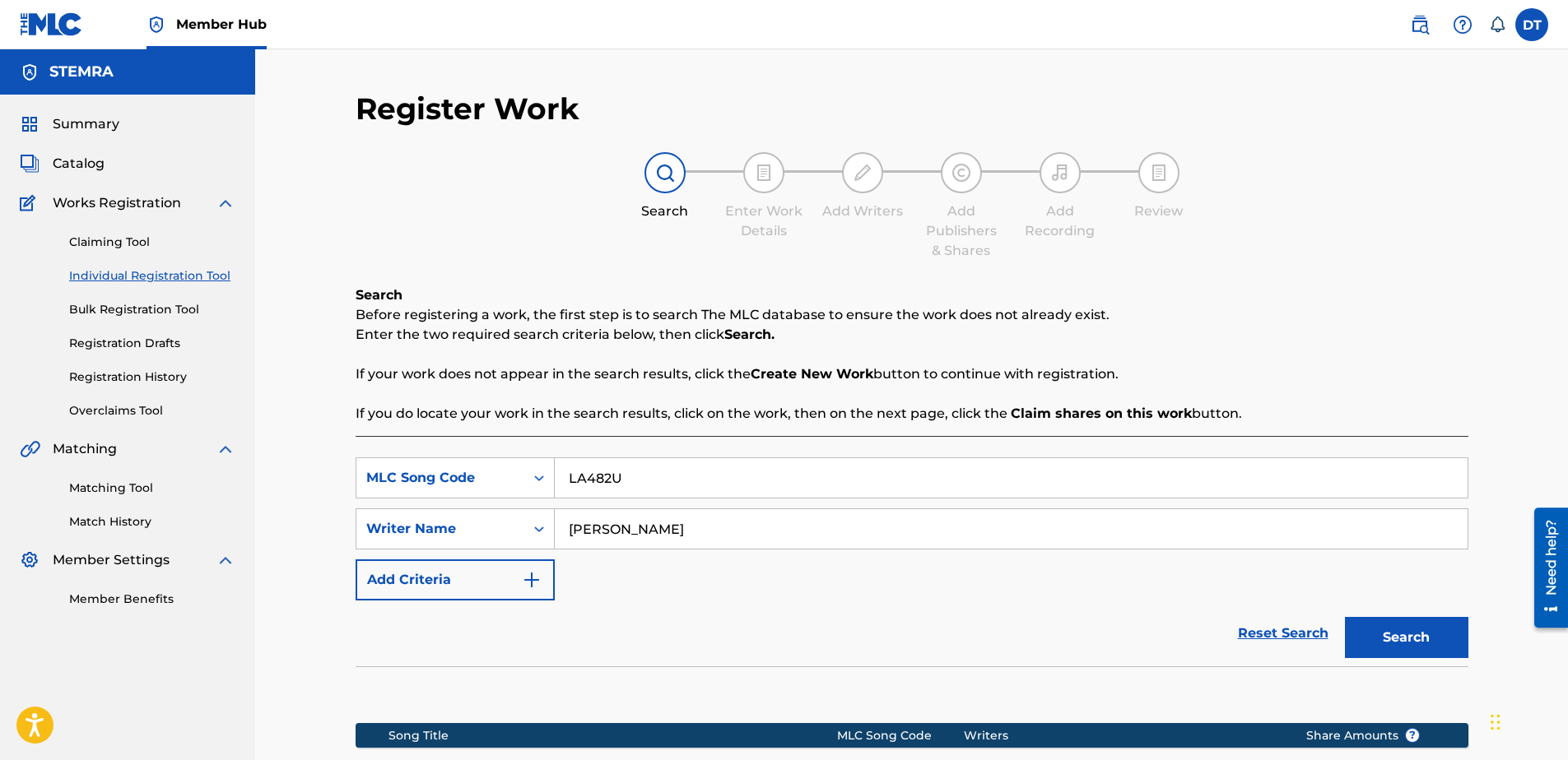
drag, startPoint x: 719, startPoint y: 530, endPoint x: 644, endPoint y: 533, distance: 75.1
click at [644, 533] on input "[PERSON_NAME]" at bounding box center [1011, 529] width 913 height 39
type input "[PERSON_NAME]"
click at [1427, 622] on button "Search" at bounding box center [1407, 637] width 124 height 41
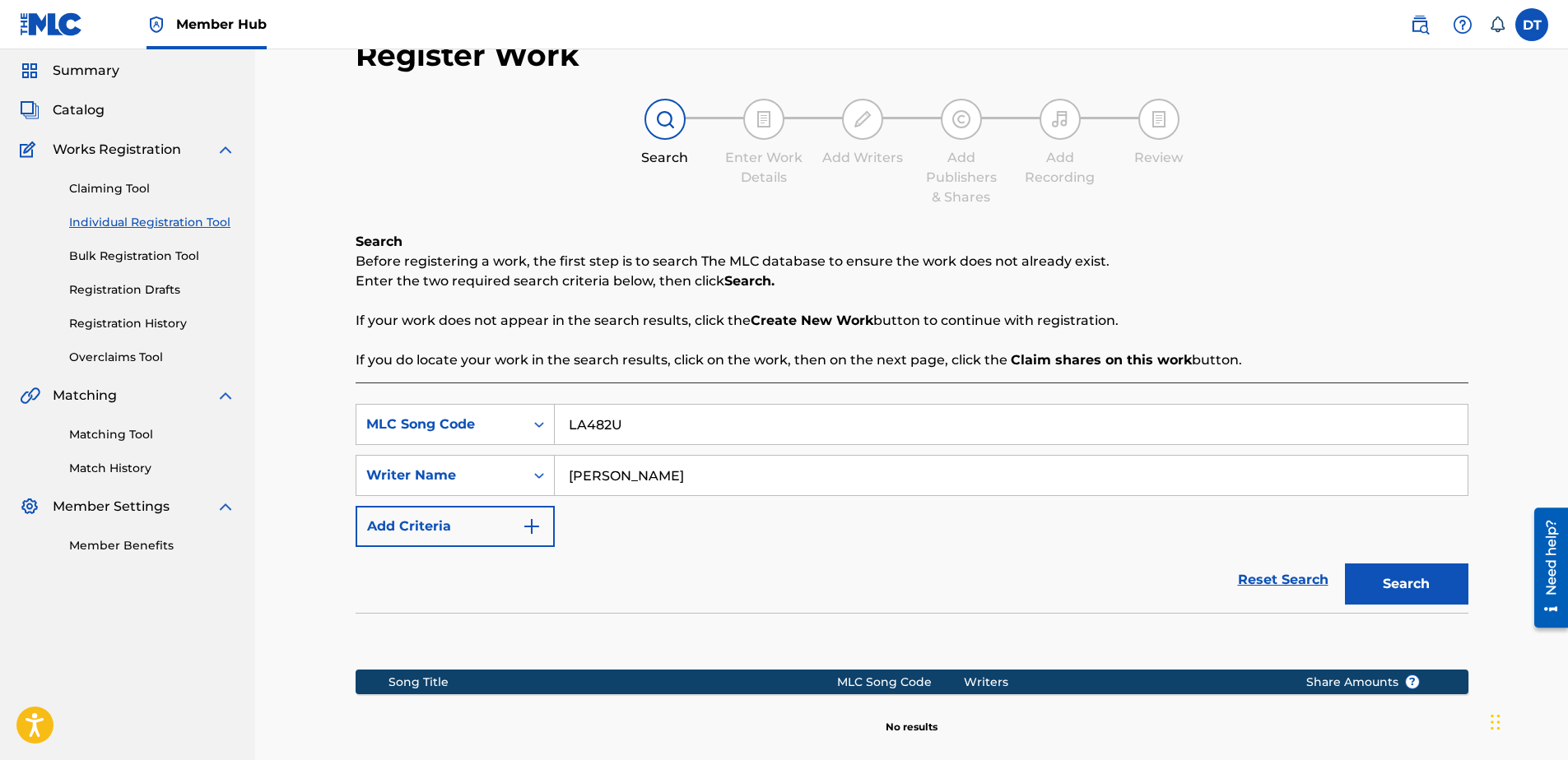
scroll to position [231, 0]
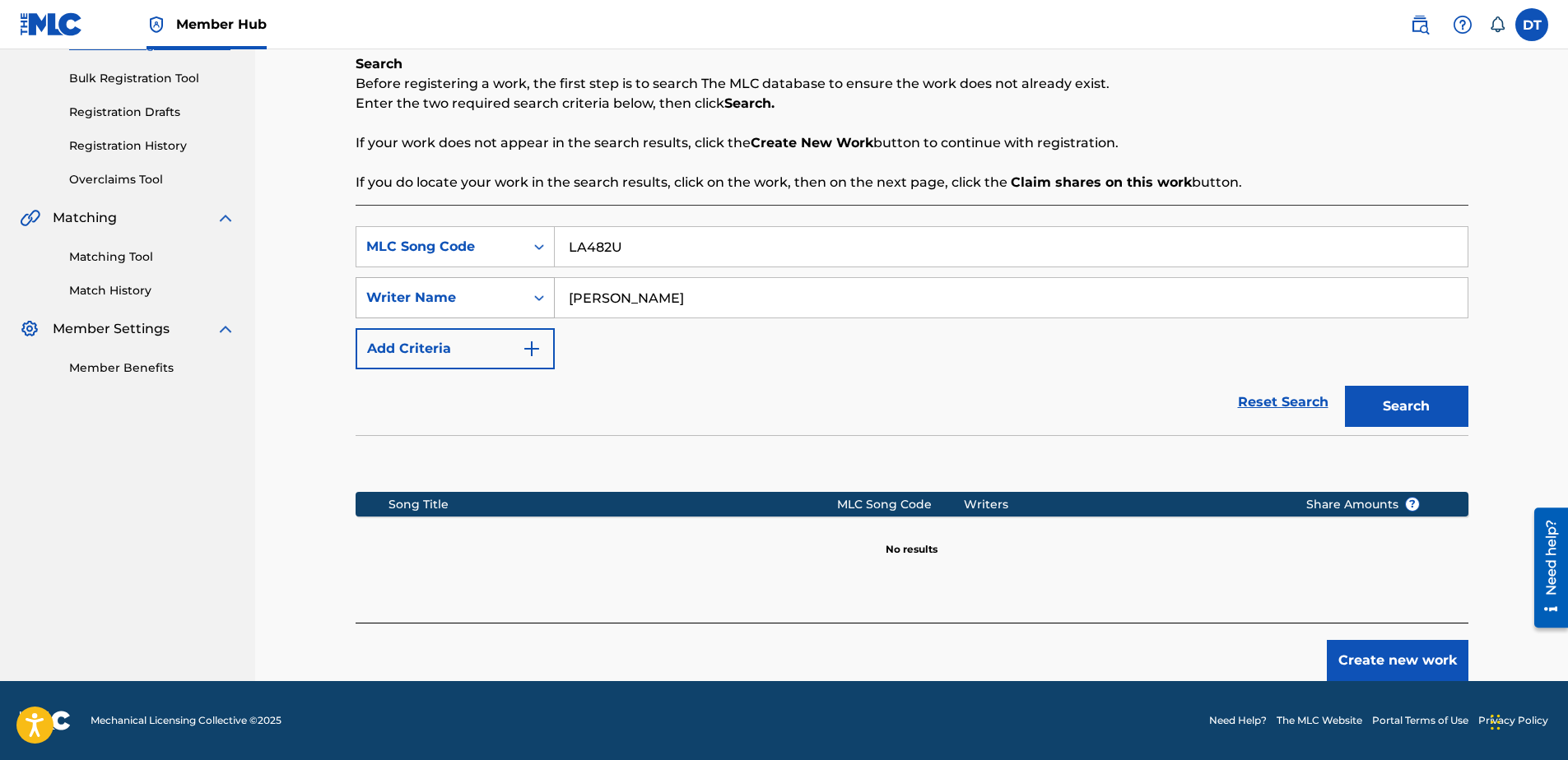
drag, startPoint x: 649, startPoint y: 300, endPoint x: 549, endPoint y: 298, distance: 100.0
click at [547, 298] on div "SearchWithCriteria9d39d1cf-b0ce-4514-8605-48c81afdb294 Writer Name [PERSON_NAME]" at bounding box center [912, 298] width 1113 height 41
drag, startPoint x: 681, startPoint y: 304, endPoint x: 597, endPoint y: 300, distance: 84.1
click at [675, 300] on input "Search Form" at bounding box center [1011, 298] width 913 height 39
paste input "[PERSON_NAME]"
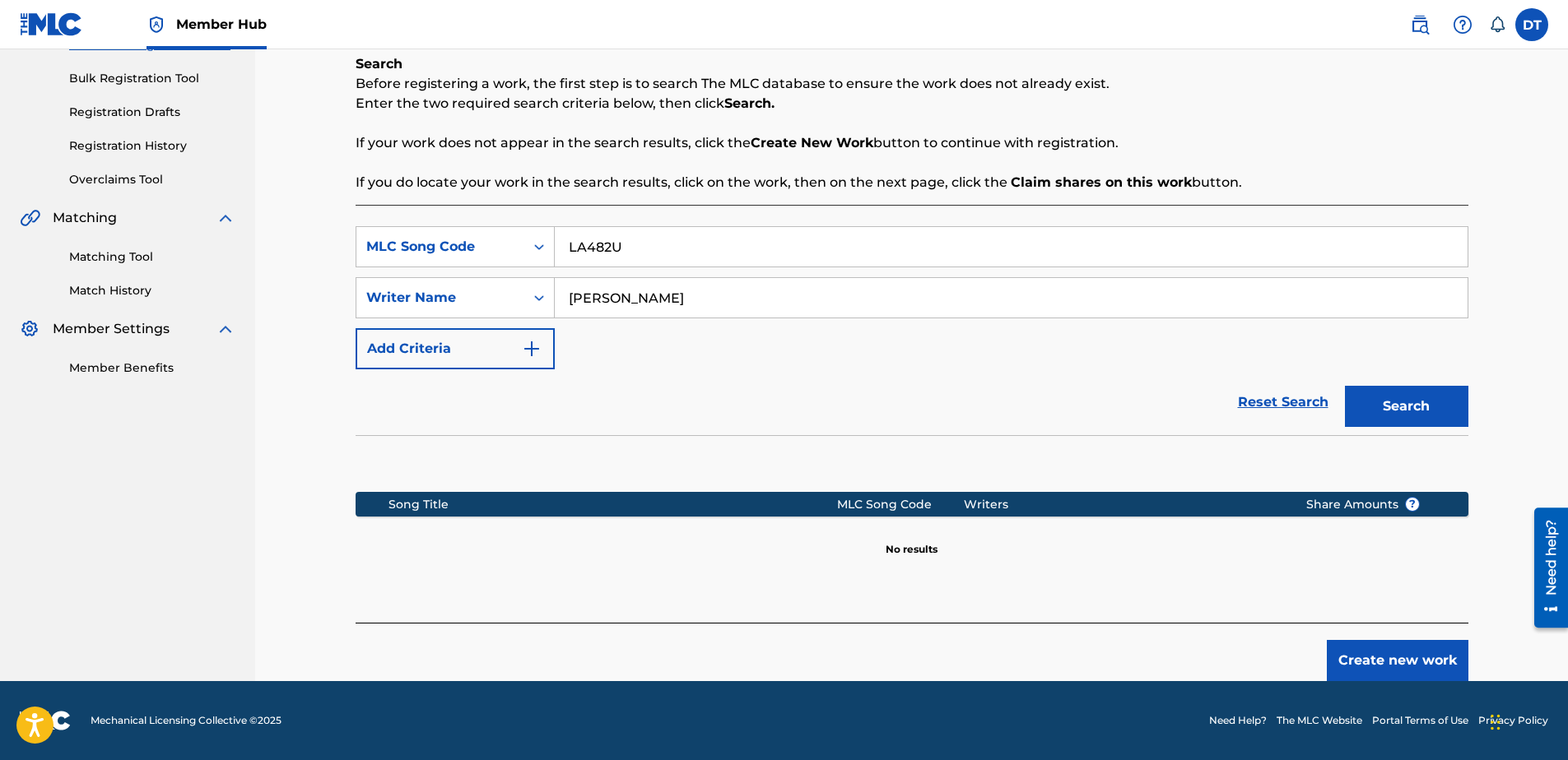
click at [569, 298] on input "[PERSON_NAME]" at bounding box center [1011, 298] width 913 height 39
type input "[PERSON_NAME]"
click at [1407, 408] on button "Search" at bounding box center [1407, 406] width 124 height 41
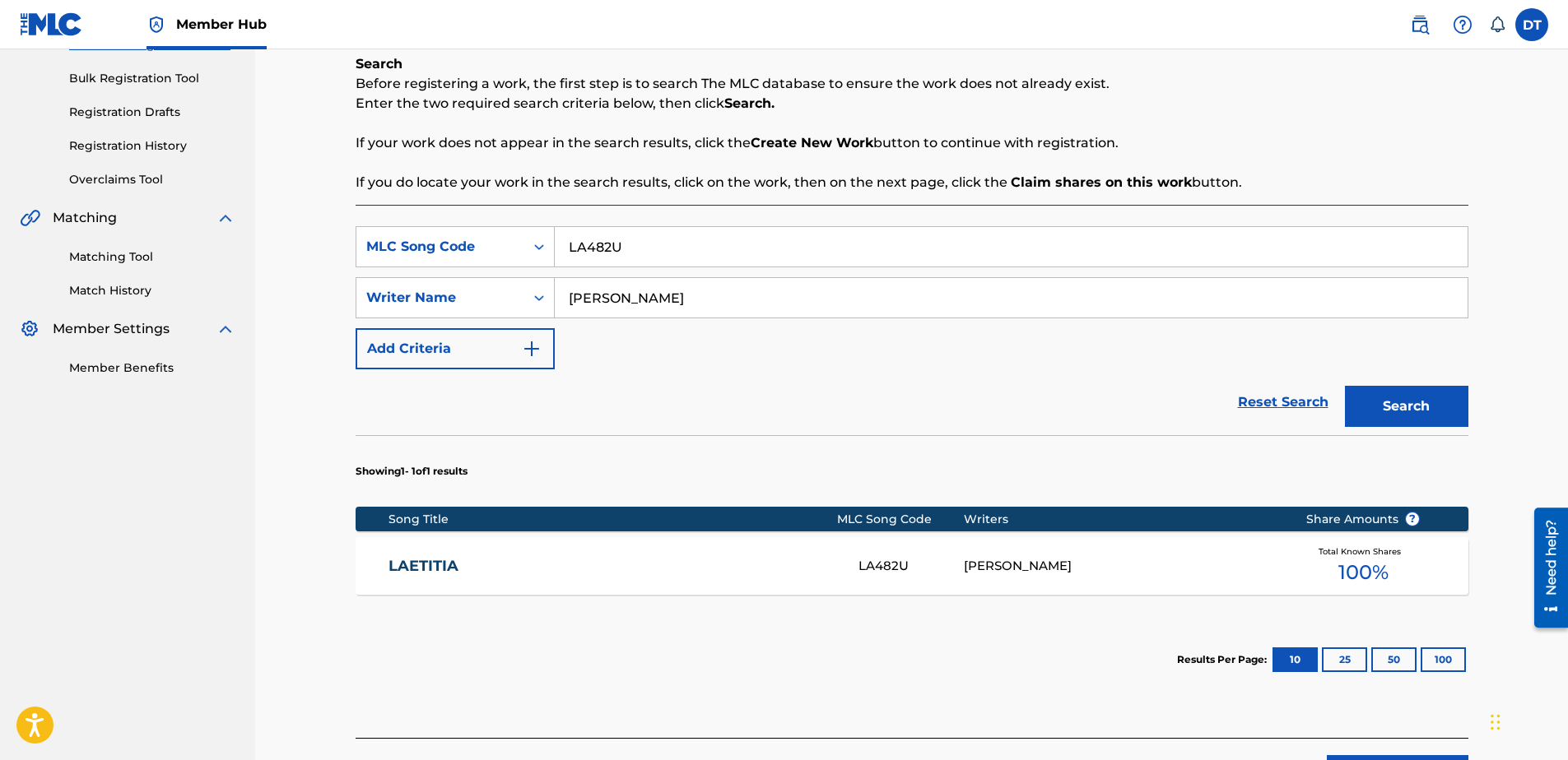
click at [422, 560] on link "LAETITIA" at bounding box center [612, 566] width 447 height 19
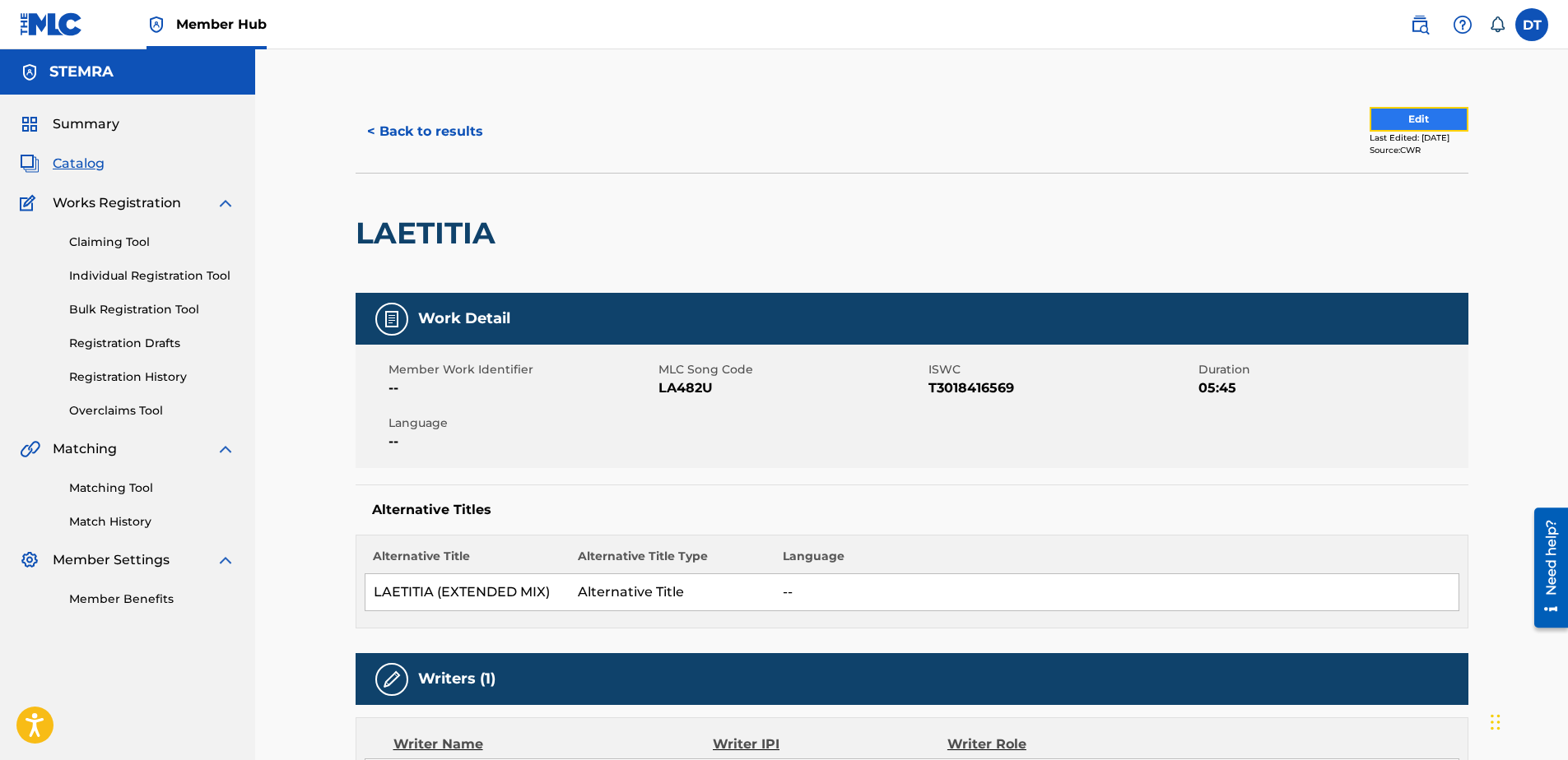
click at [1410, 116] on button "Edit" at bounding box center [1419, 119] width 99 height 25
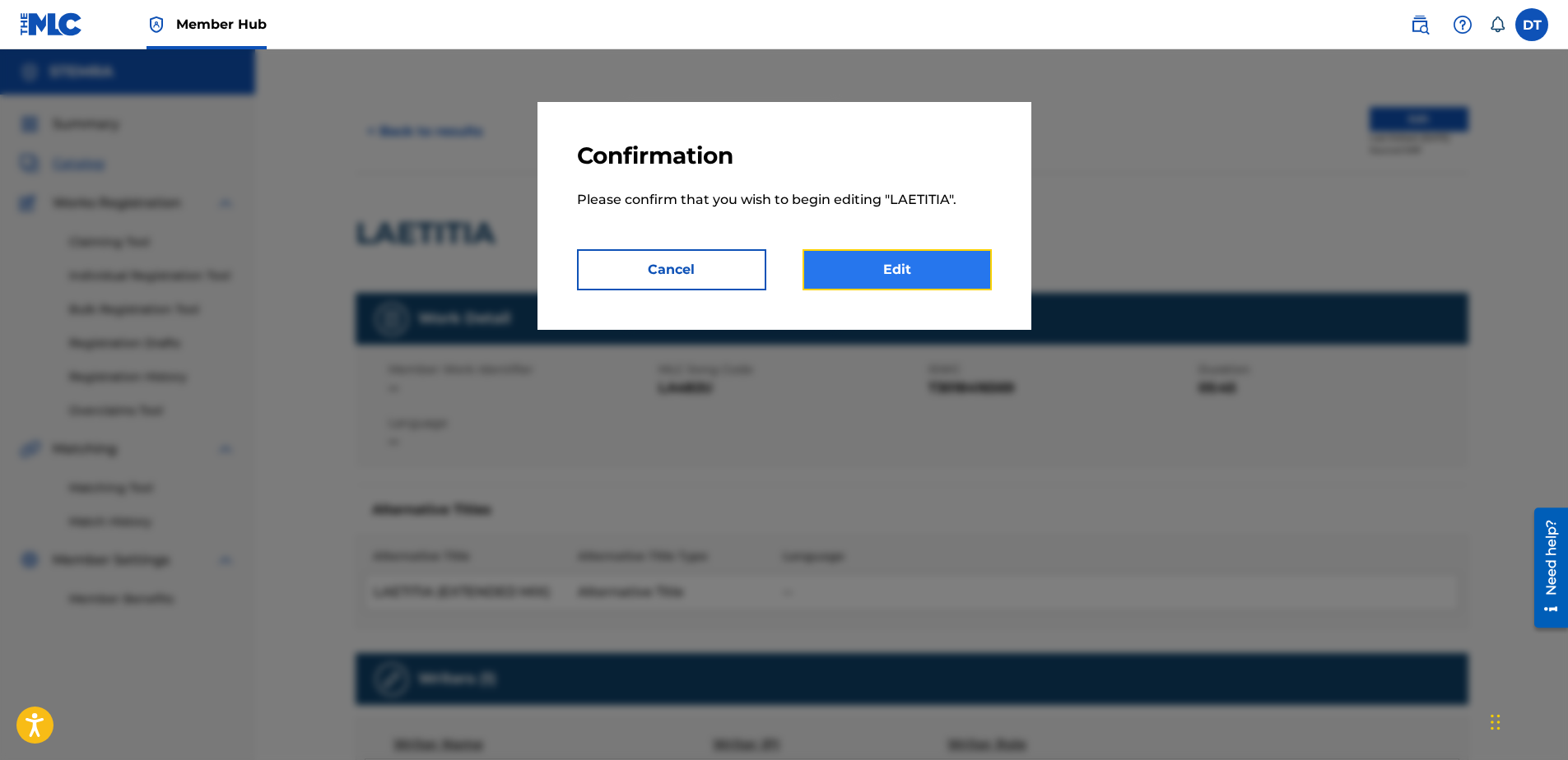
click at [927, 273] on link "Edit" at bounding box center [897, 270] width 189 height 41
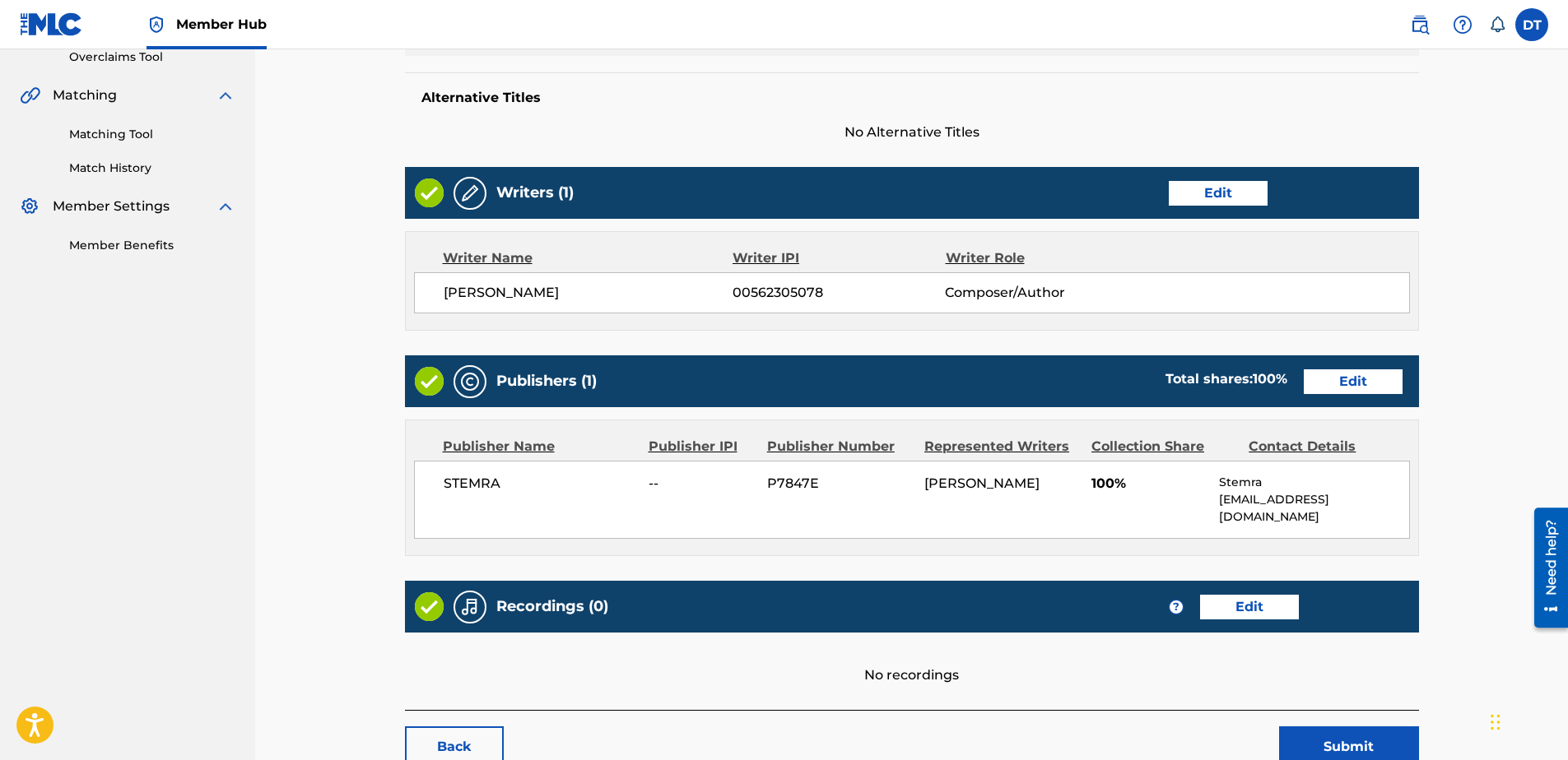
scroll to position [411, 0]
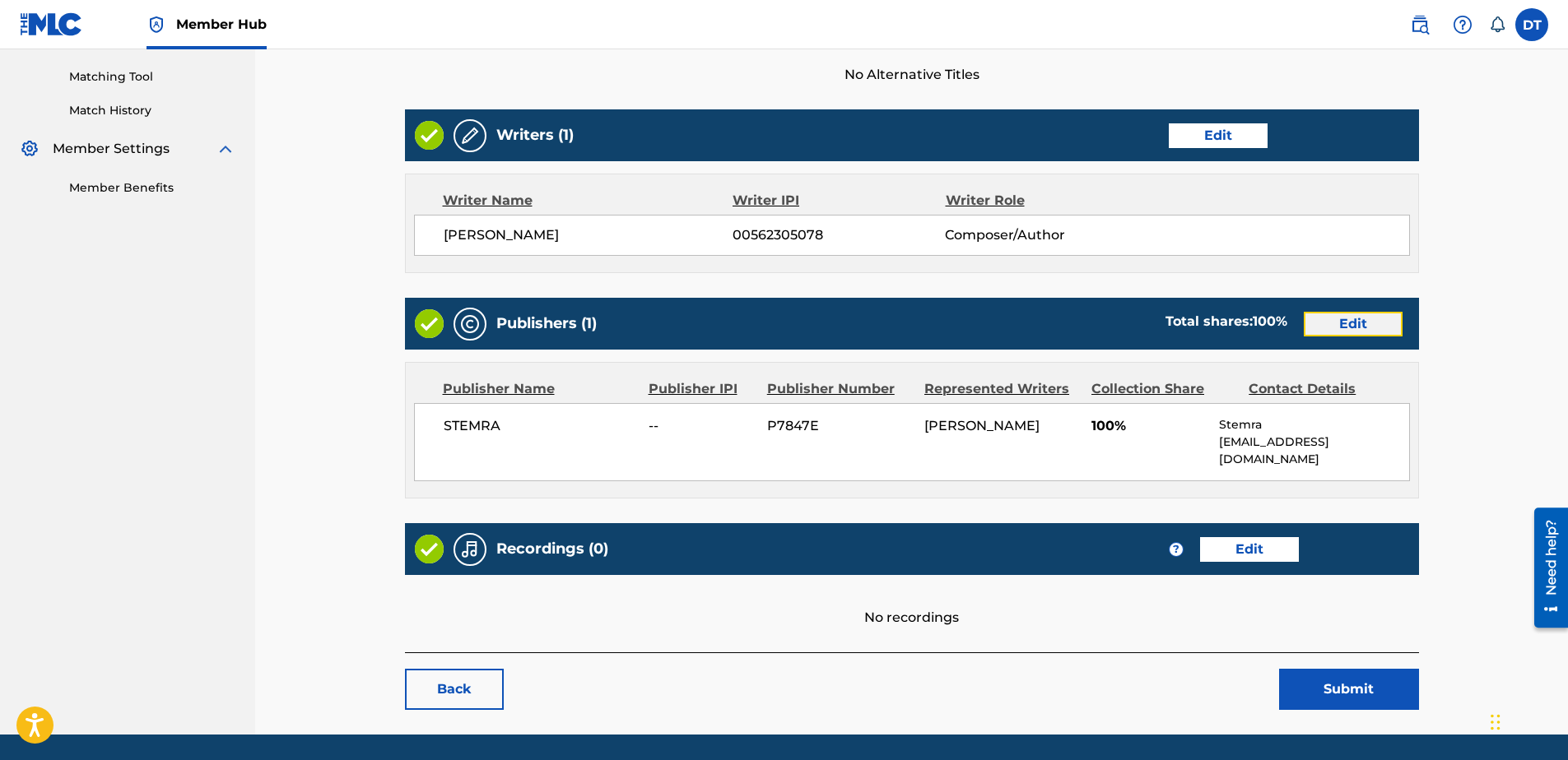
click at [1361, 325] on link "Edit" at bounding box center [1353, 324] width 99 height 25
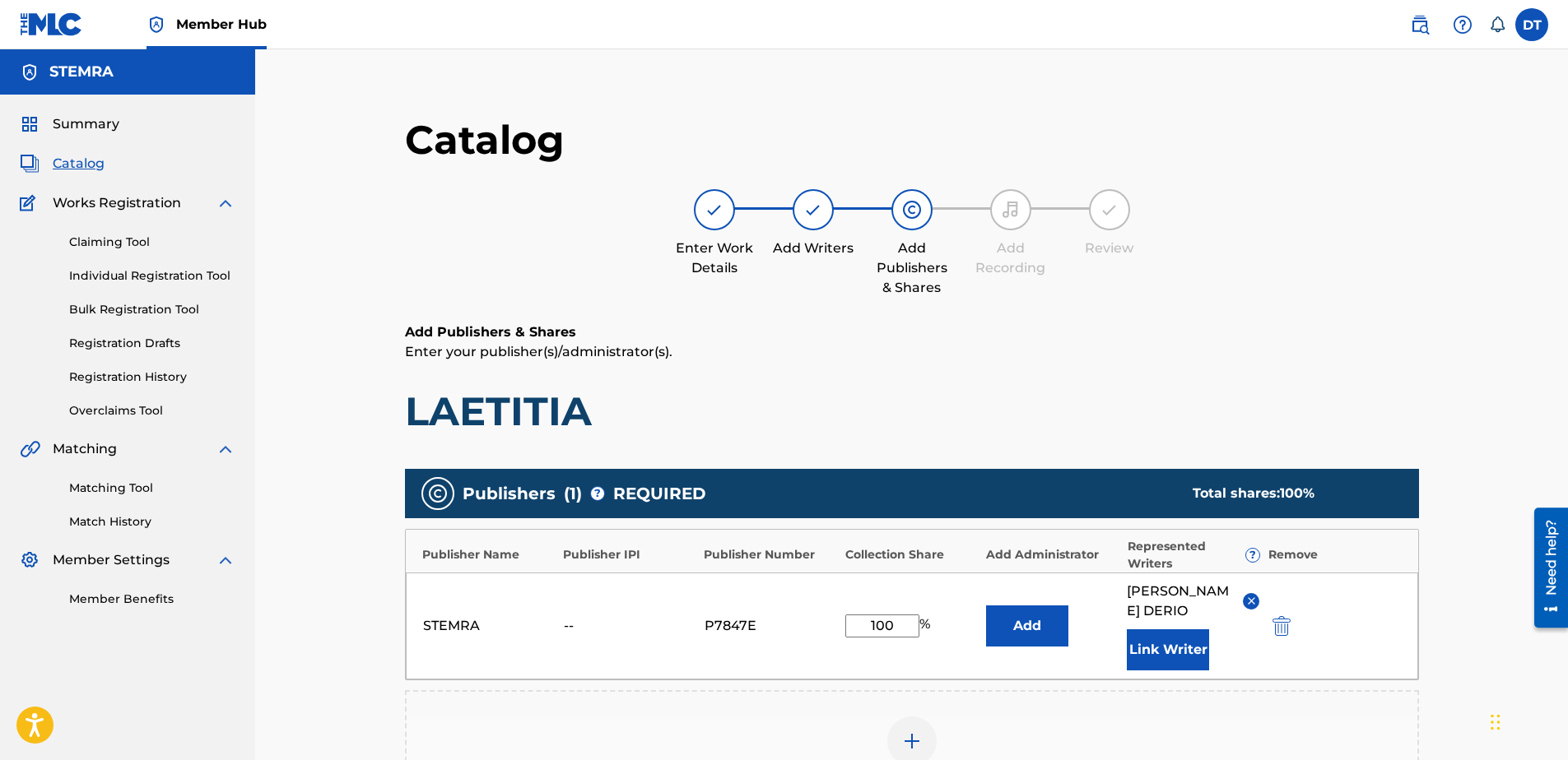
drag, startPoint x: 904, startPoint y: 623, endPoint x: 848, endPoint y: 622, distance: 56.0
click at [848, 622] on input "100" at bounding box center [881, 626] width 74 height 23
paste input "81"
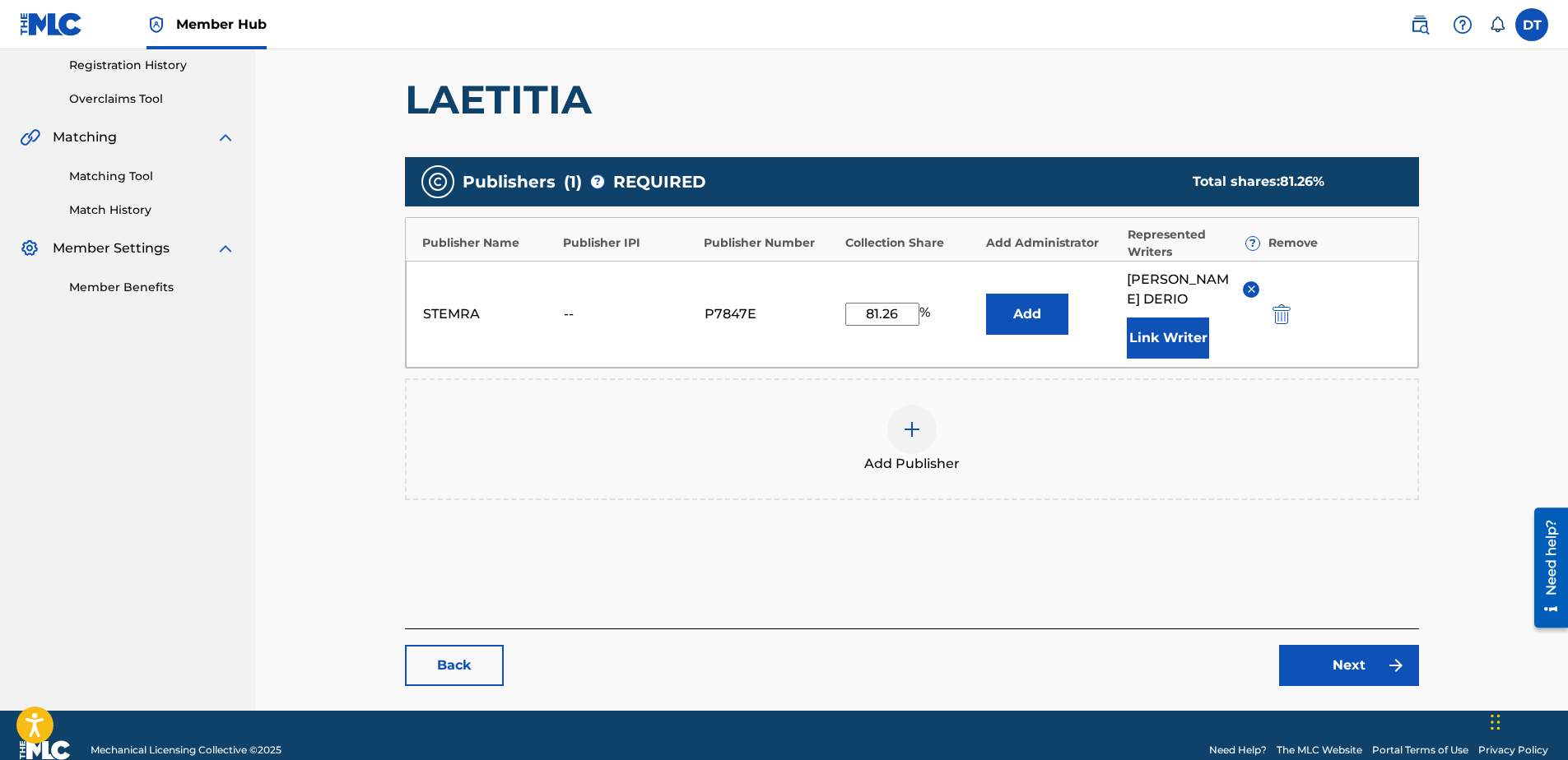
scroll to position [259, 0]
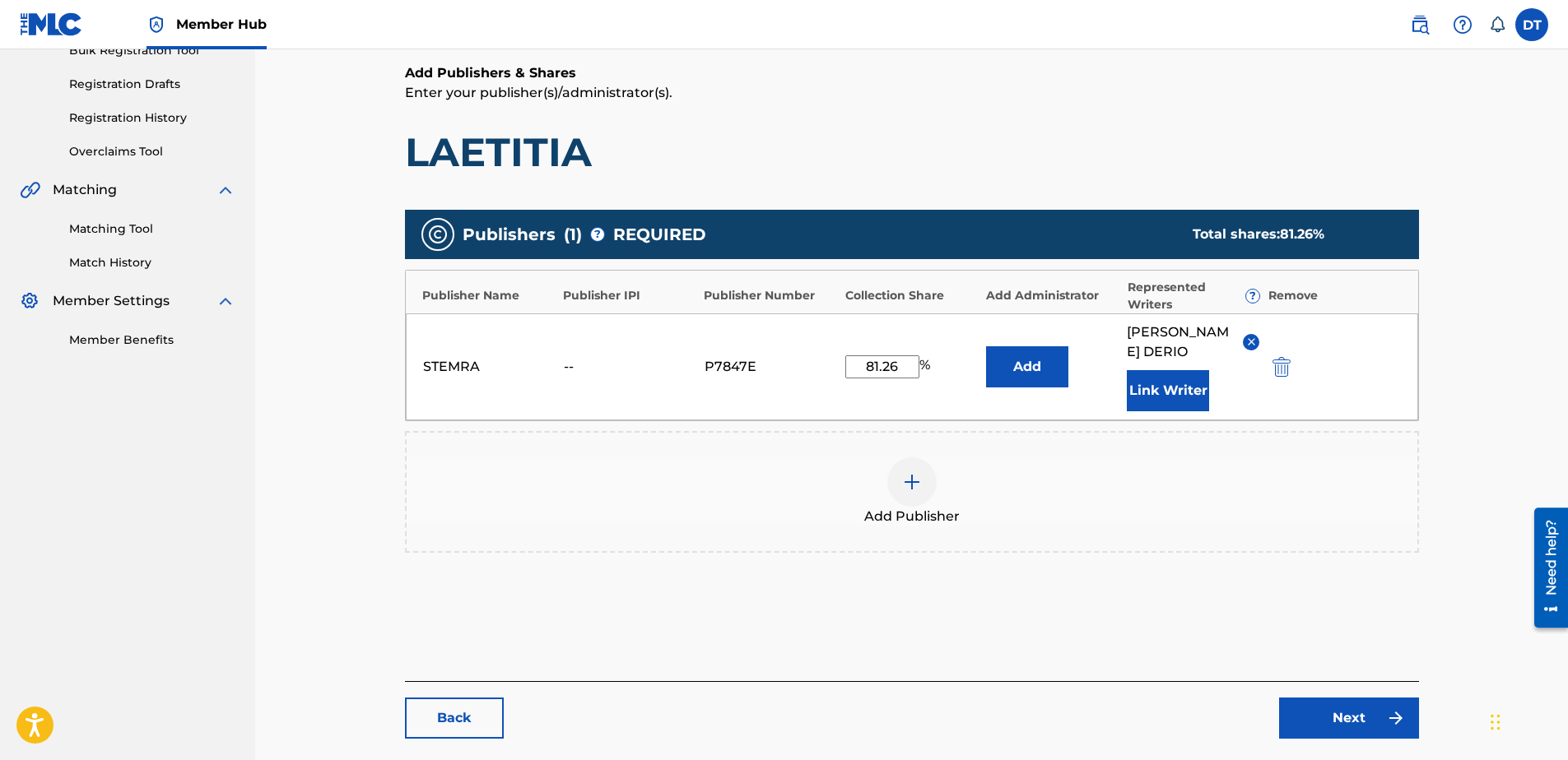
type input "81.26"
click at [1113, 629] on div "Add Publishers & Shares Enter your publisher(s)/administrator(s). LAETITIA Publ…" at bounding box center [912, 373] width 1014 height 618
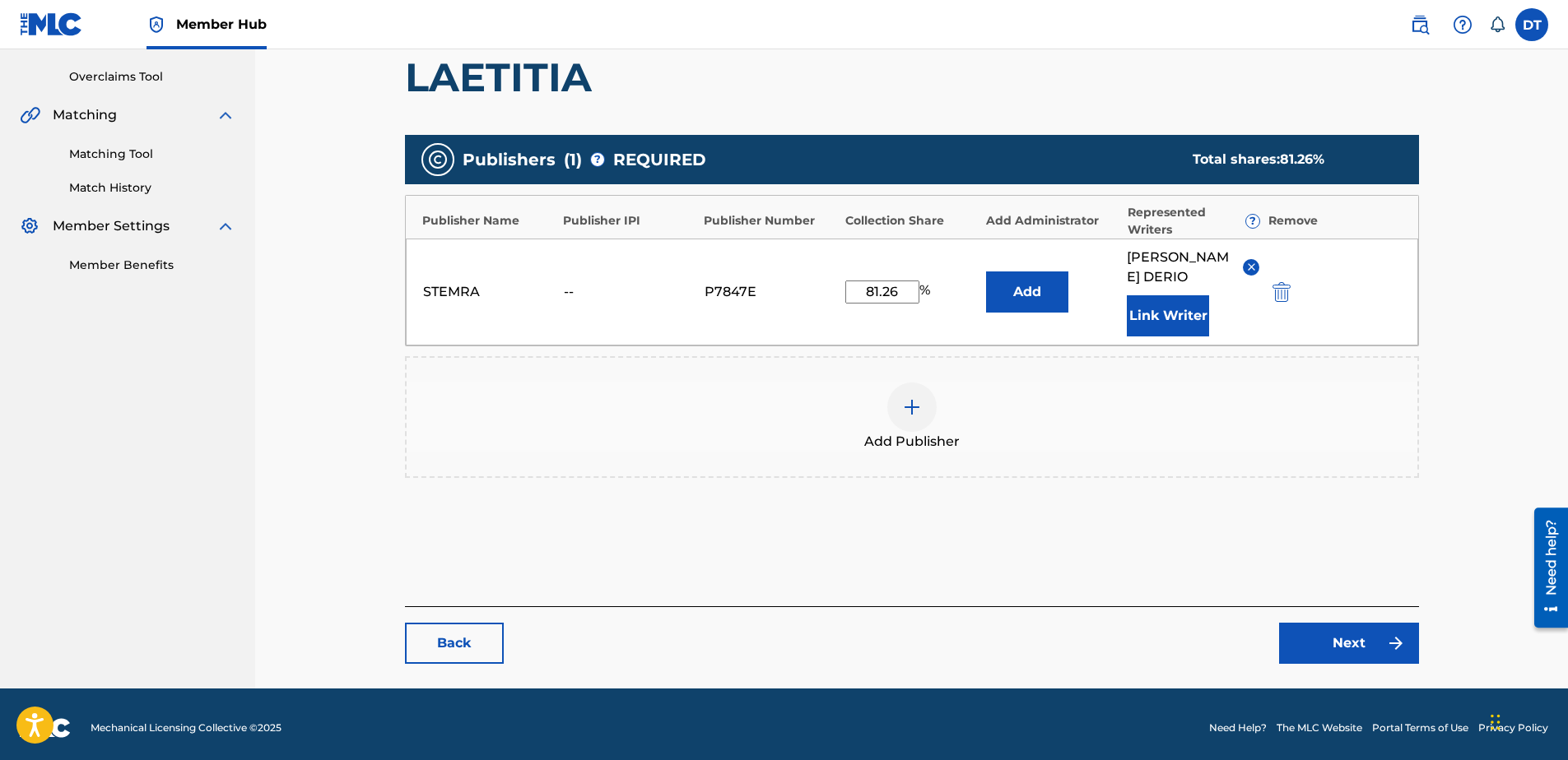
scroll to position [341, 0]
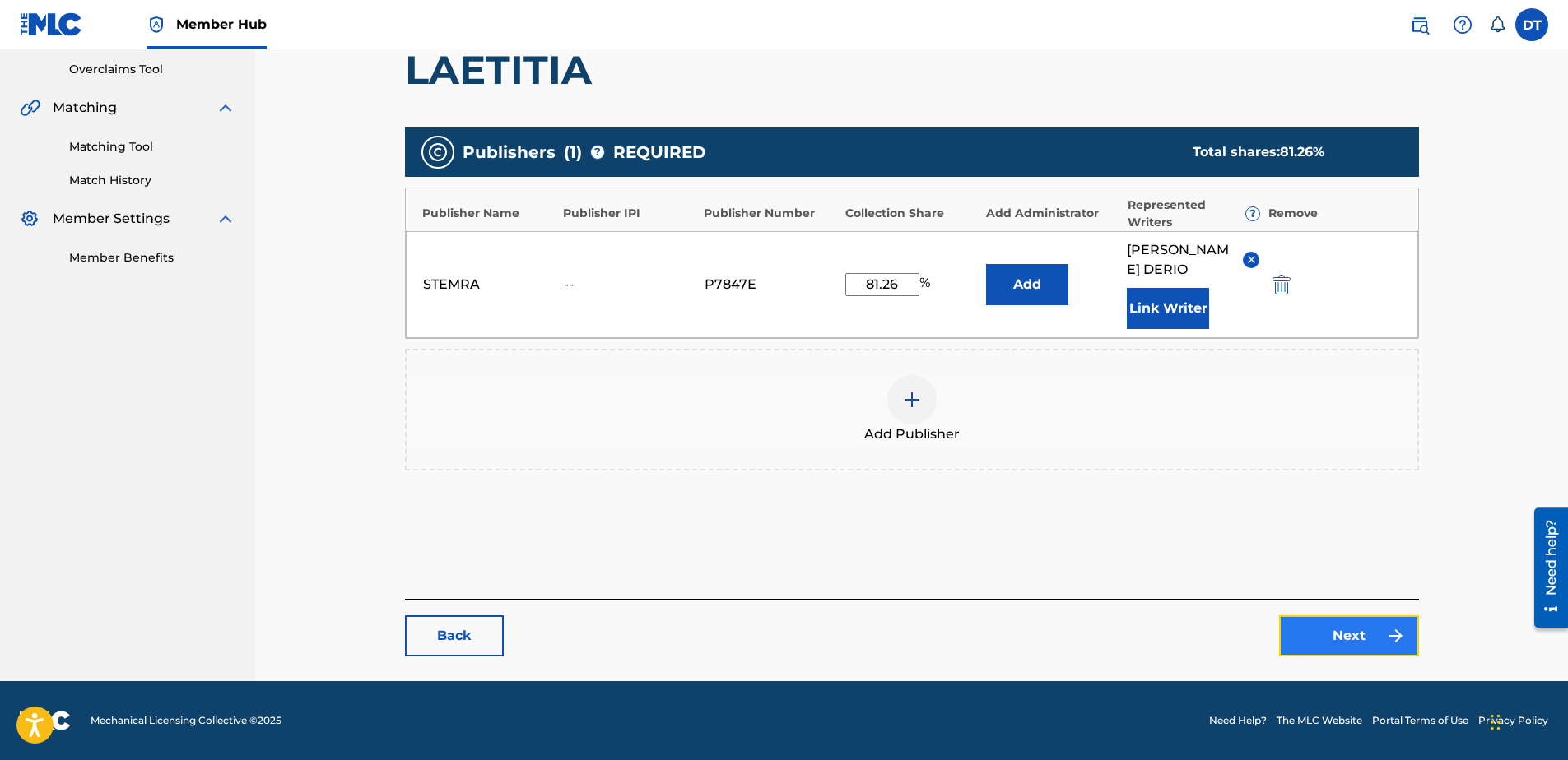
click at [1340, 633] on link "Next" at bounding box center [1349, 635] width 140 height 41
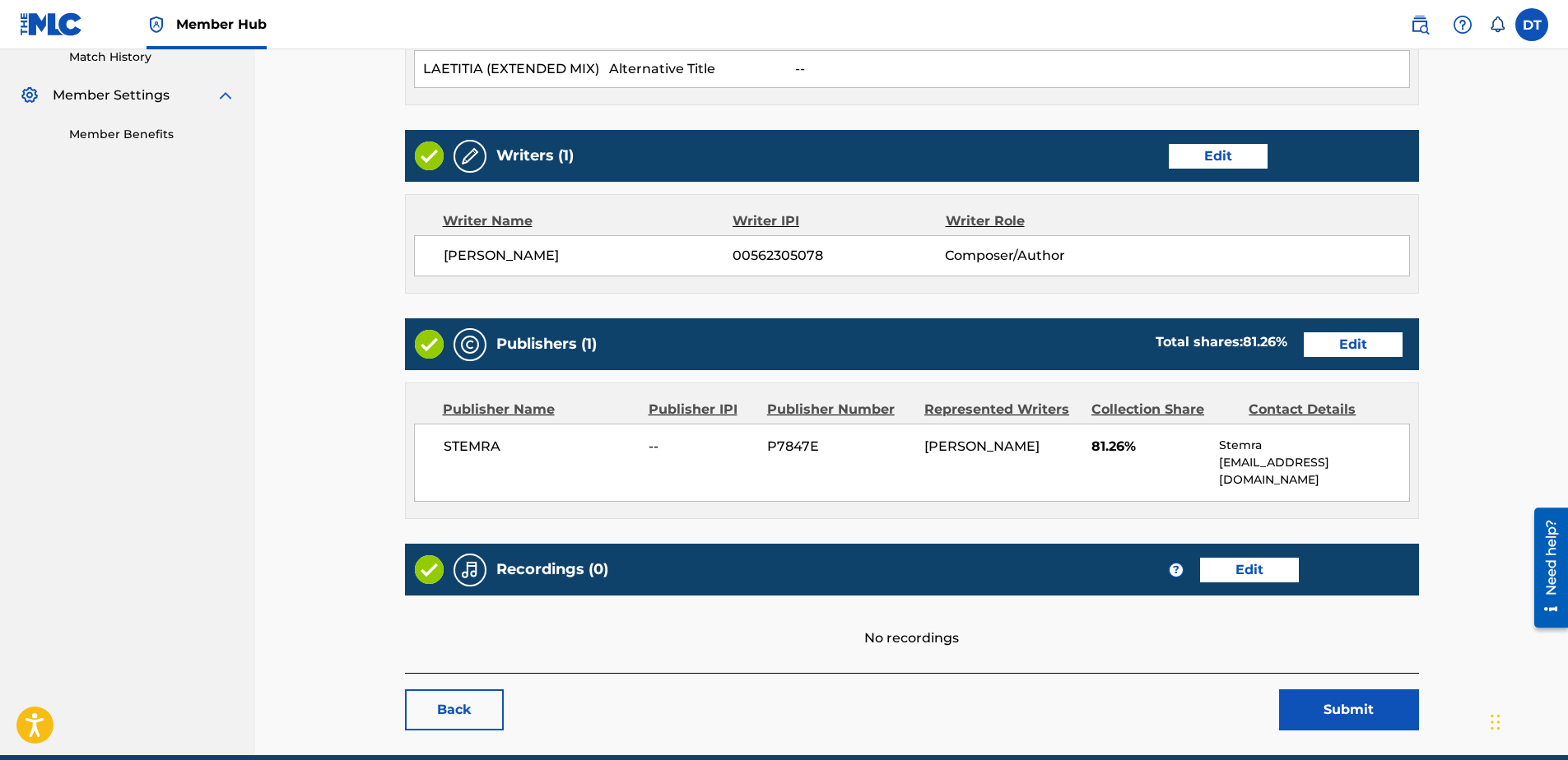
scroll to position [522, 0]
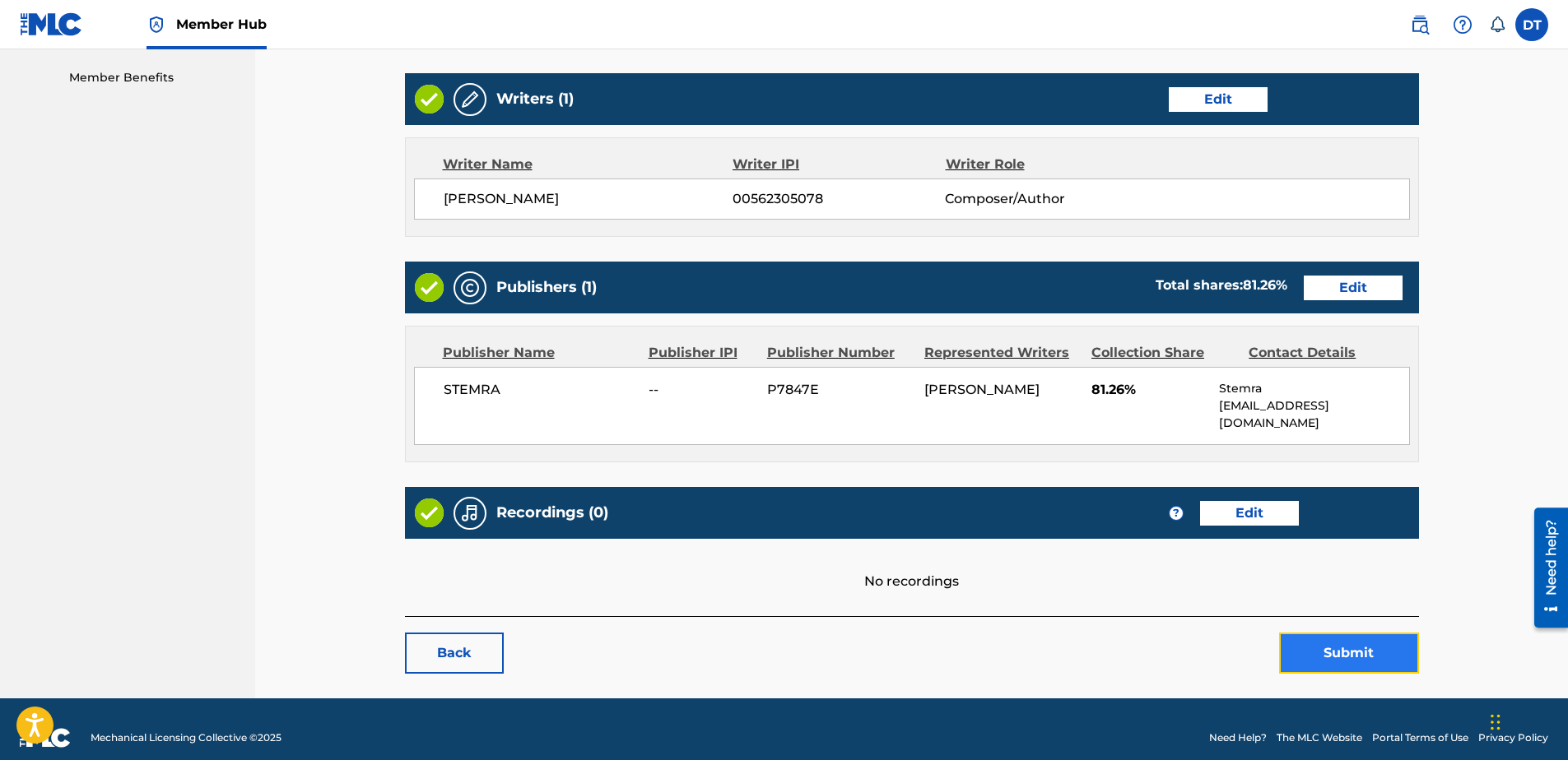
click at [1329, 641] on button "Submit" at bounding box center [1349, 653] width 140 height 41
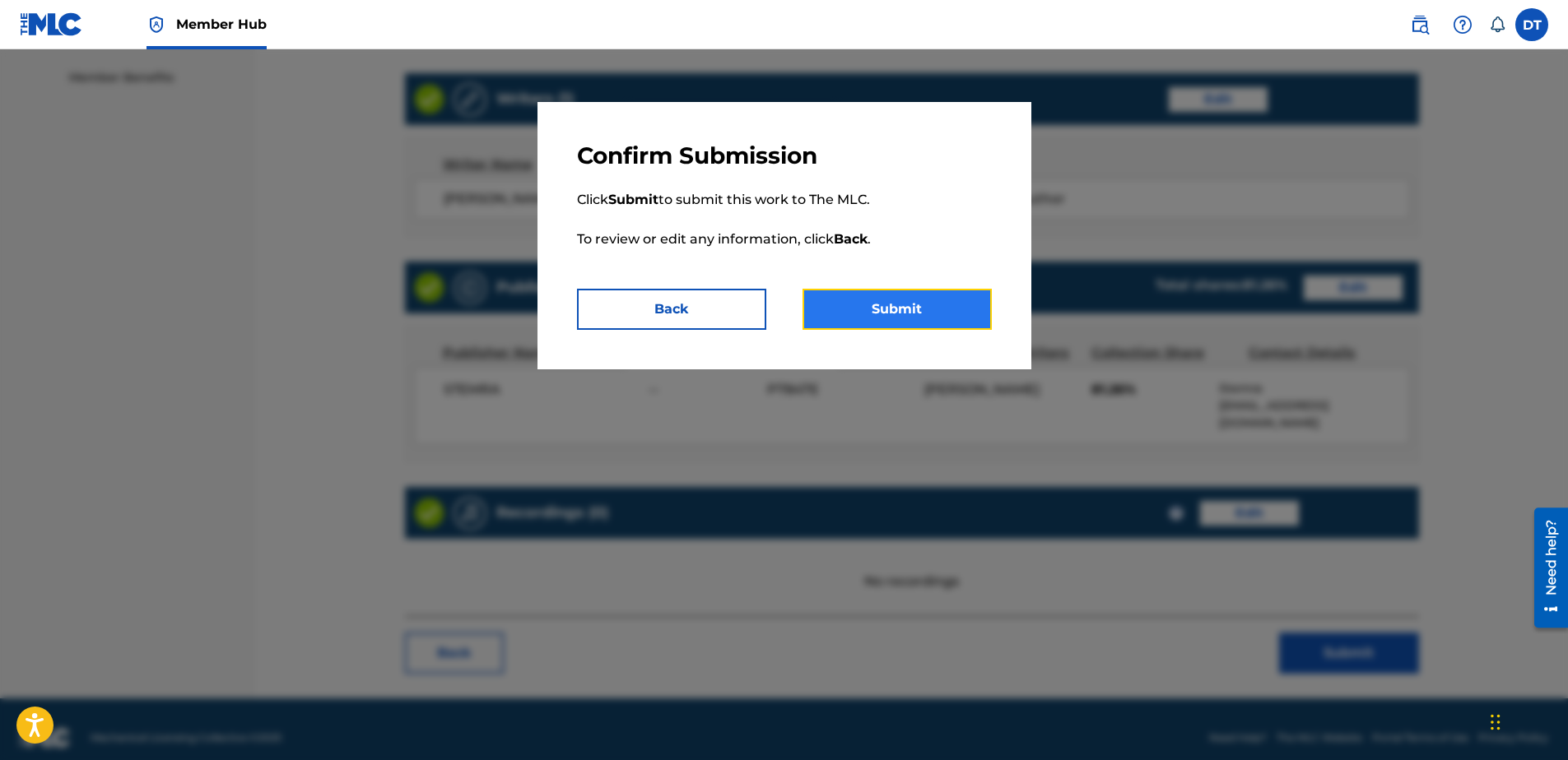
click at [890, 307] on button "Submit" at bounding box center [897, 309] width 189 height 41
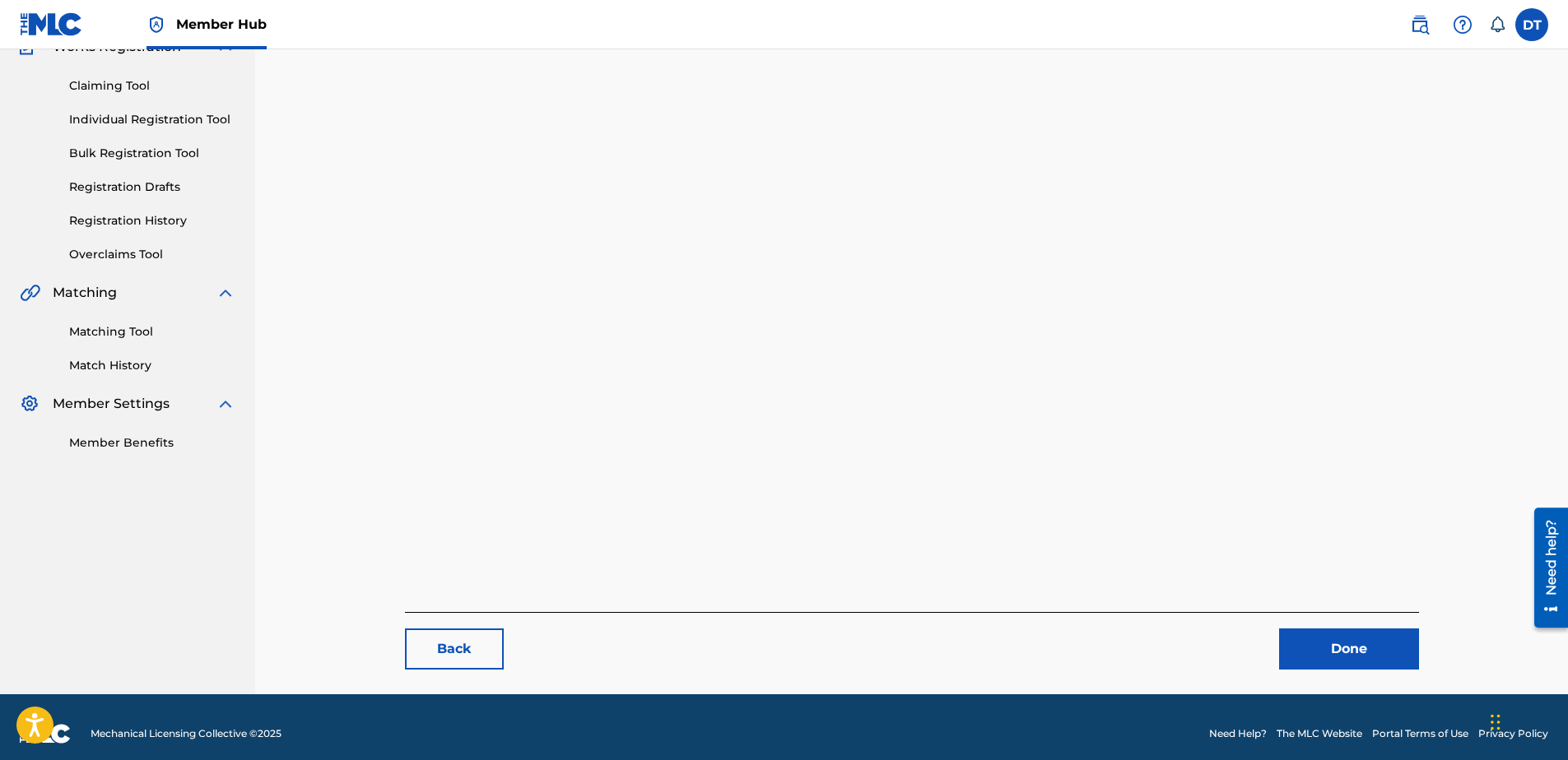
scroll to position [170, 0]
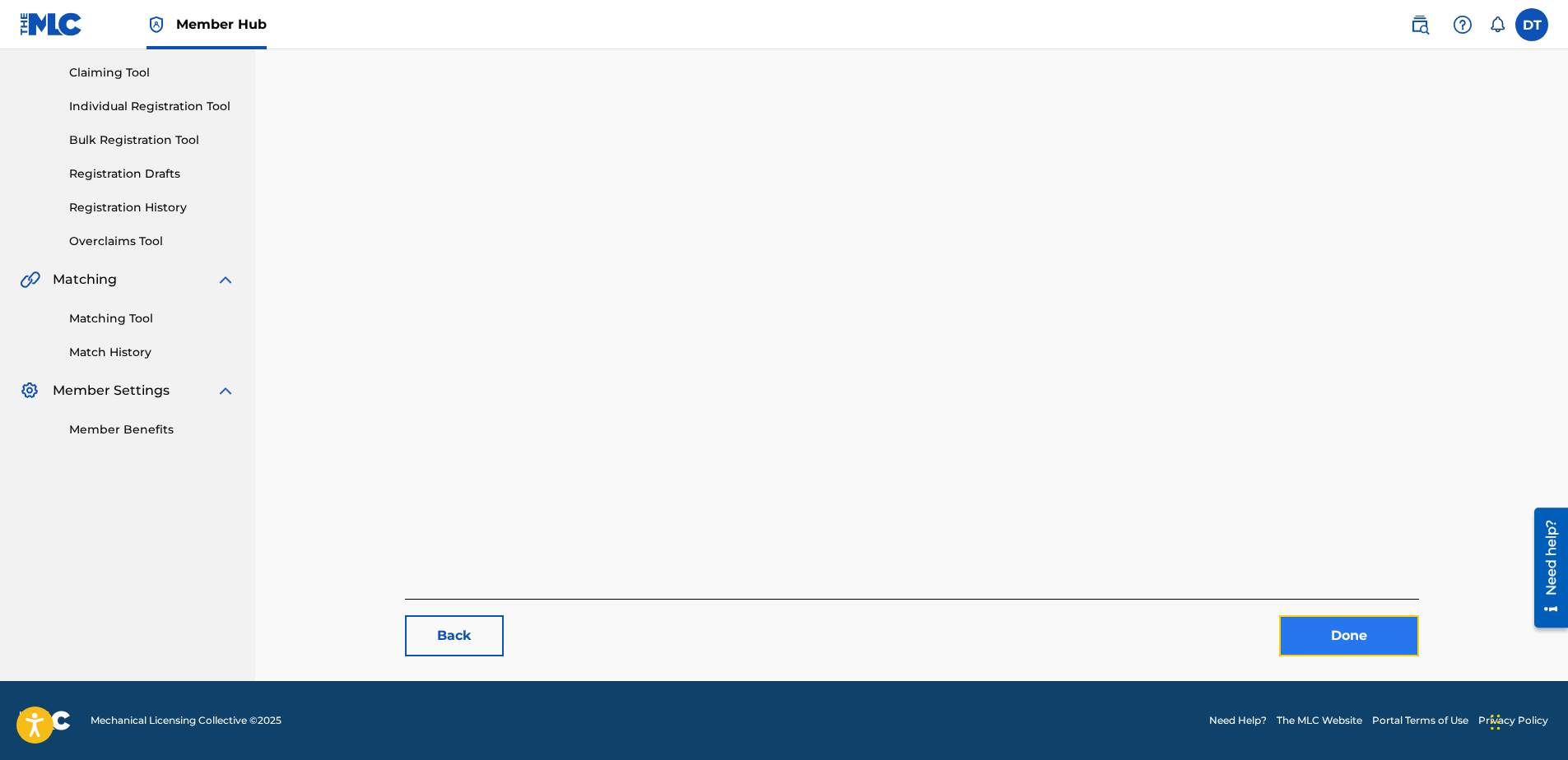
click at [1353, 635] on link "Done" at bounding box center [1349, 635] width 140 height 41
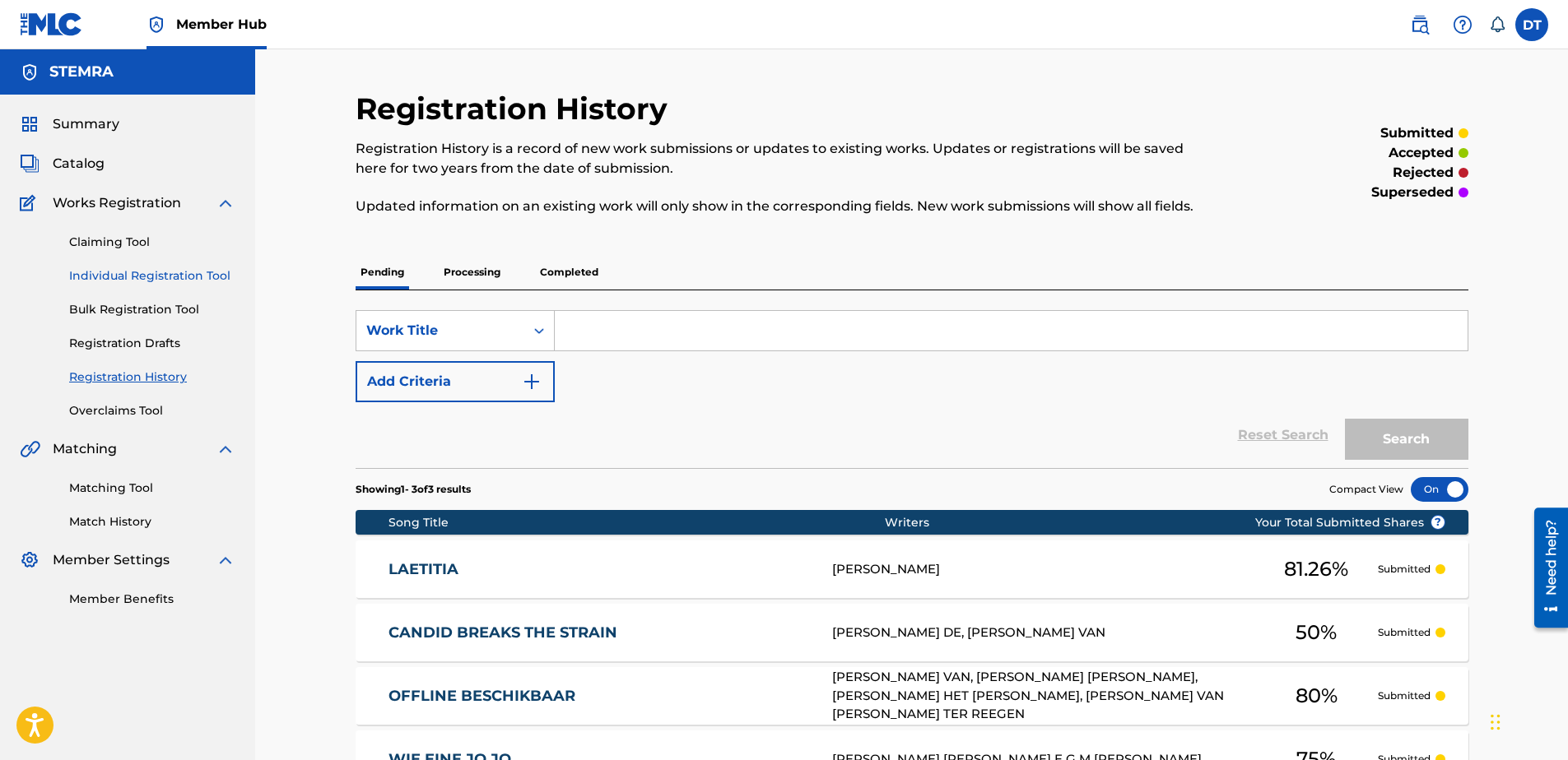
click at [127, 279] on link "Individual Registration Tool" at bounding box center [151, 277] width 166 height 18
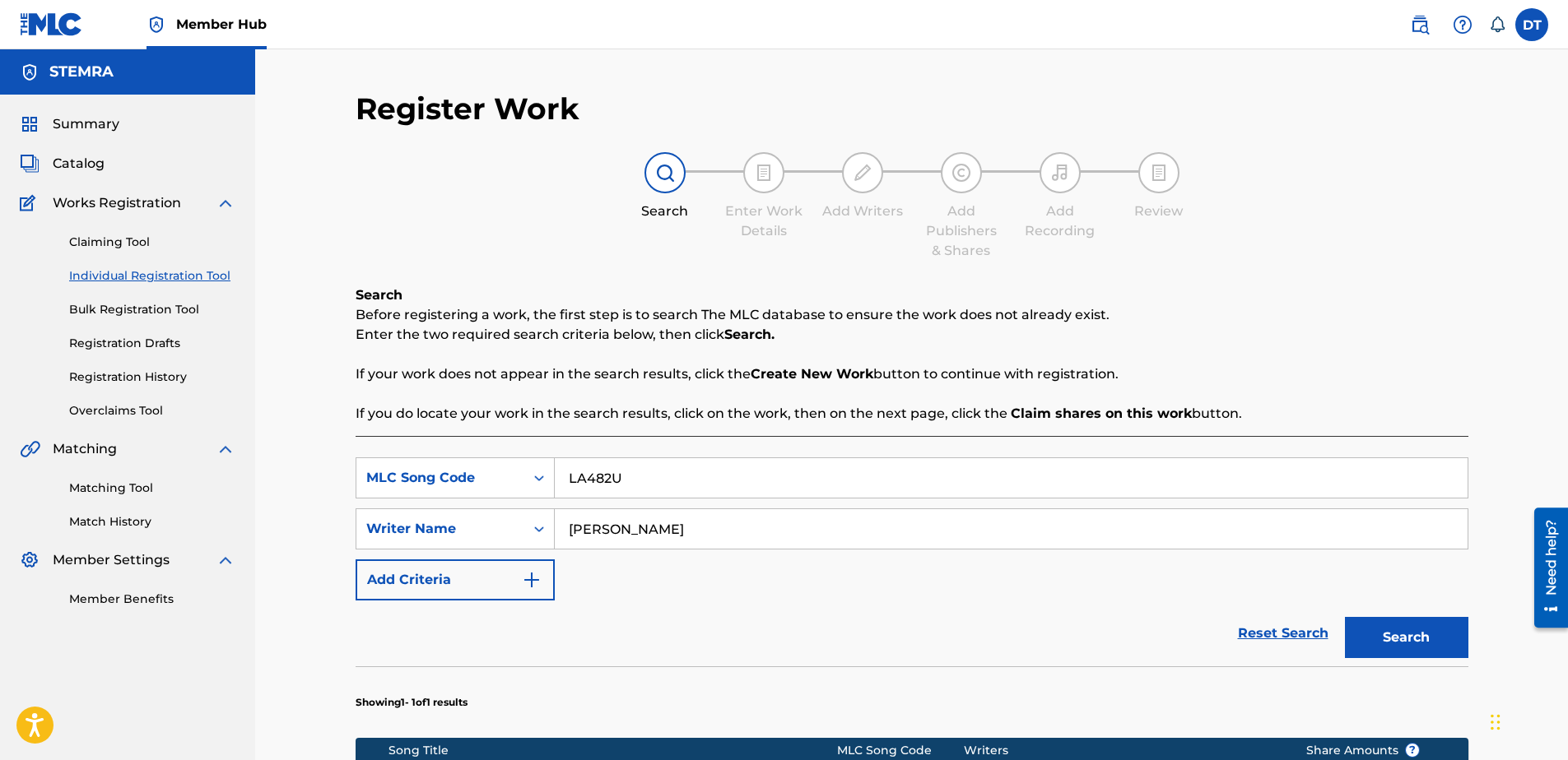
click at [137, 277] on link "Individual Registration Tool" at bounding box center [151, 277] width 166 height 18
click at [113, 378] on link "Registration History" at bounding box center [151, 378] width 166 height 18
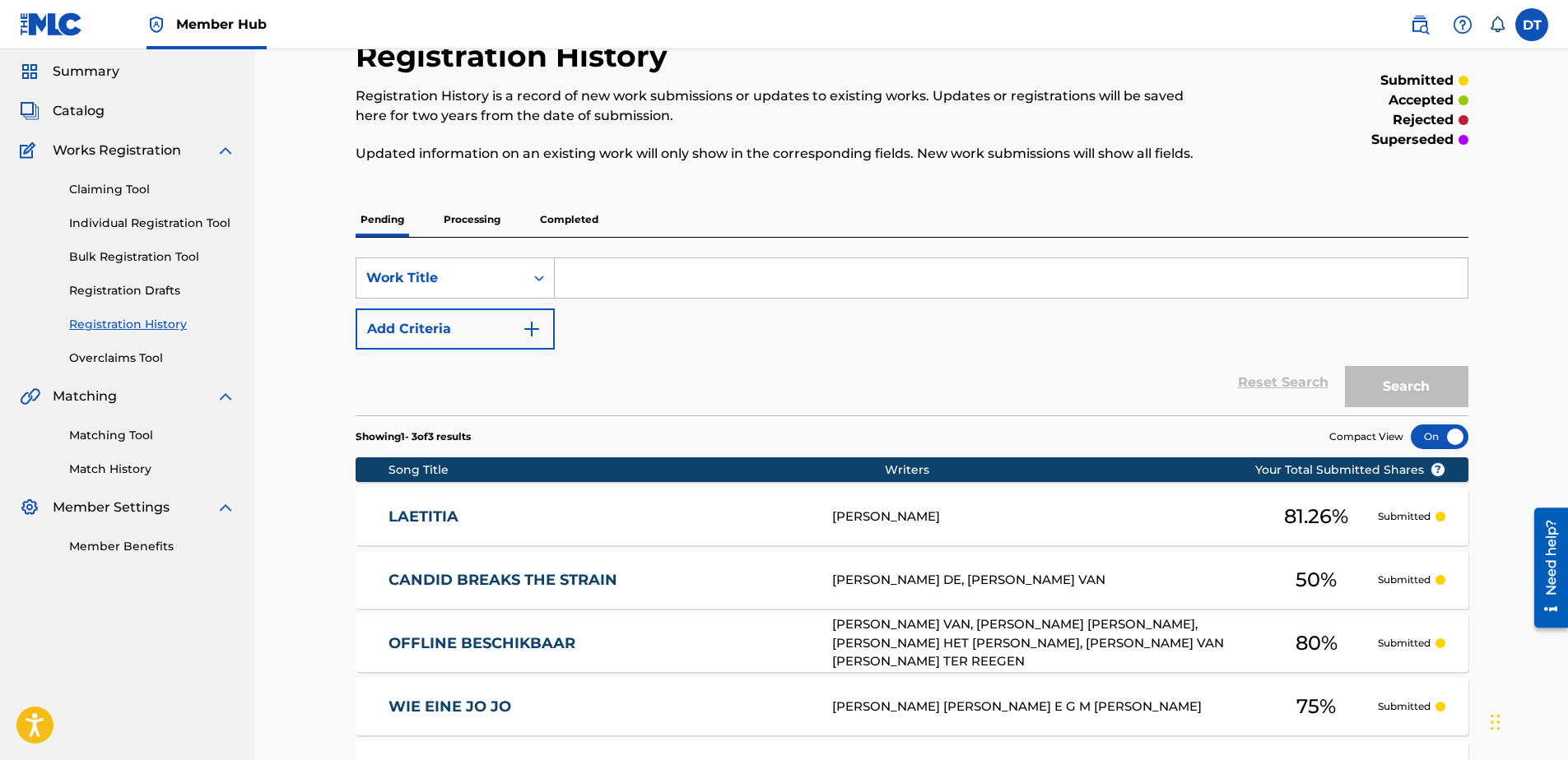
scroll to position [82, 0]
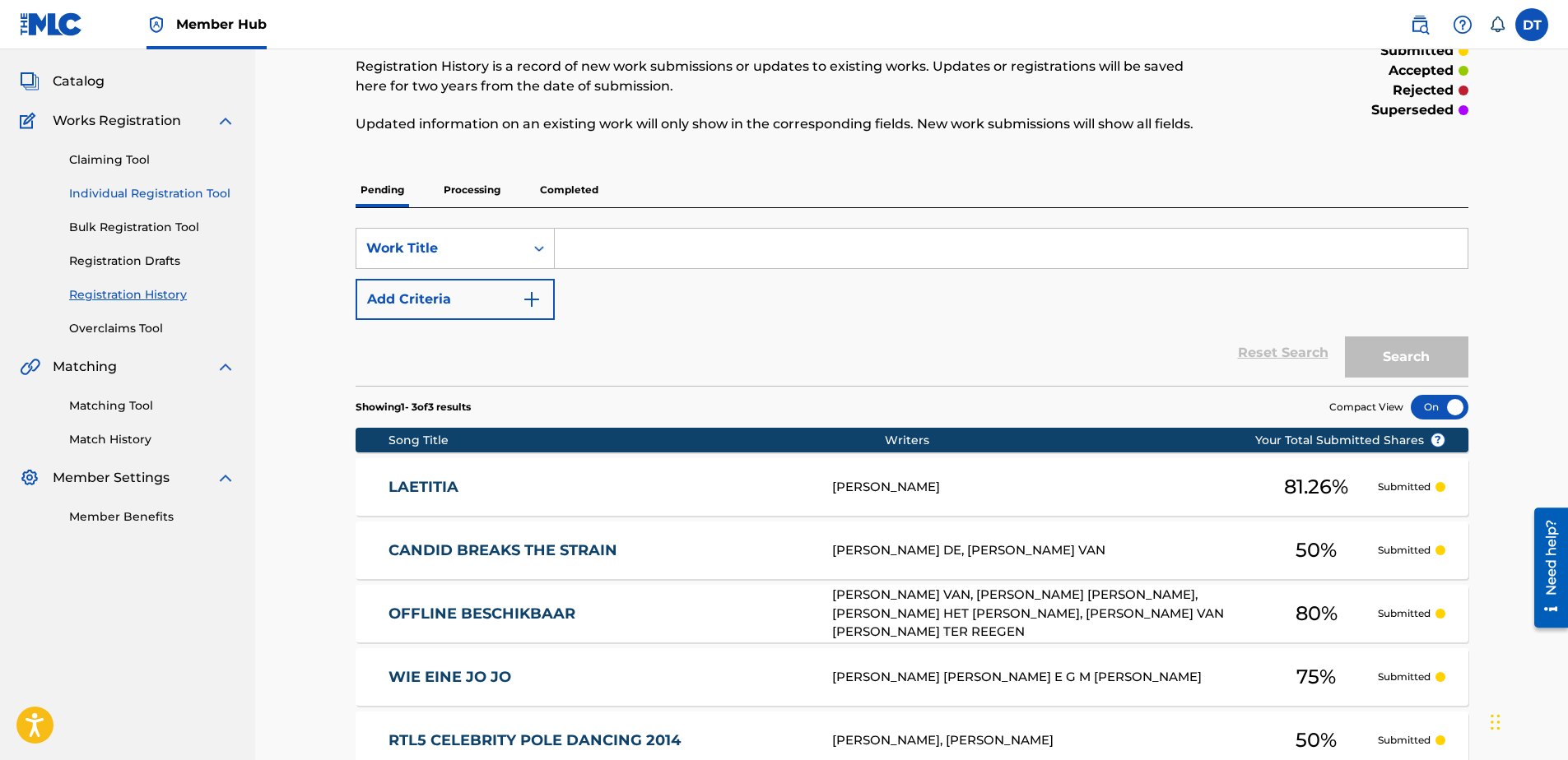
click at [121, 192] on link "Individual Registration Tool" at bounding box center [151, 194] width 166 height 18
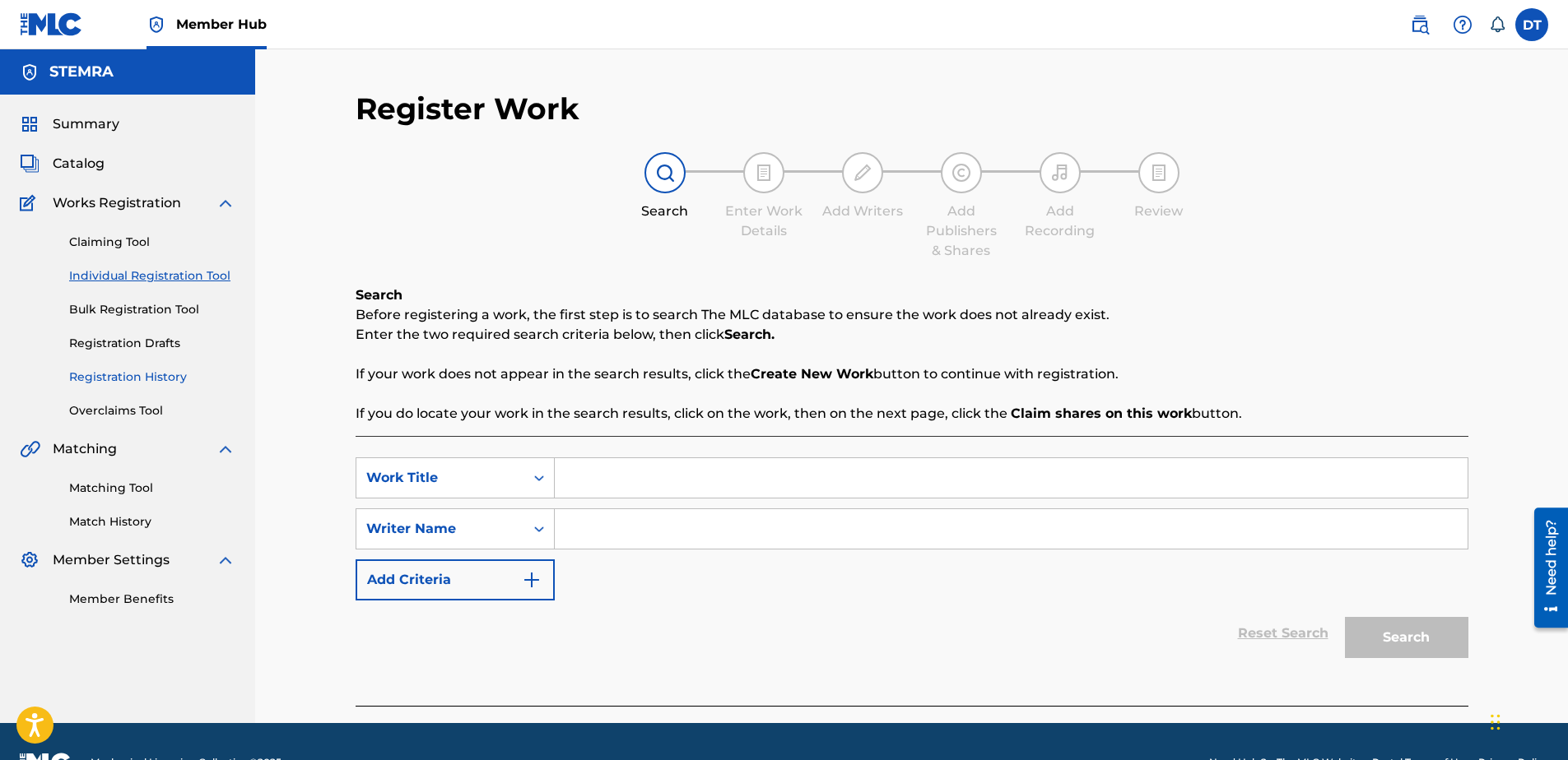
click at [114, 376] on link "Registration History" at bounding box center [151, 378] width 166 height 18
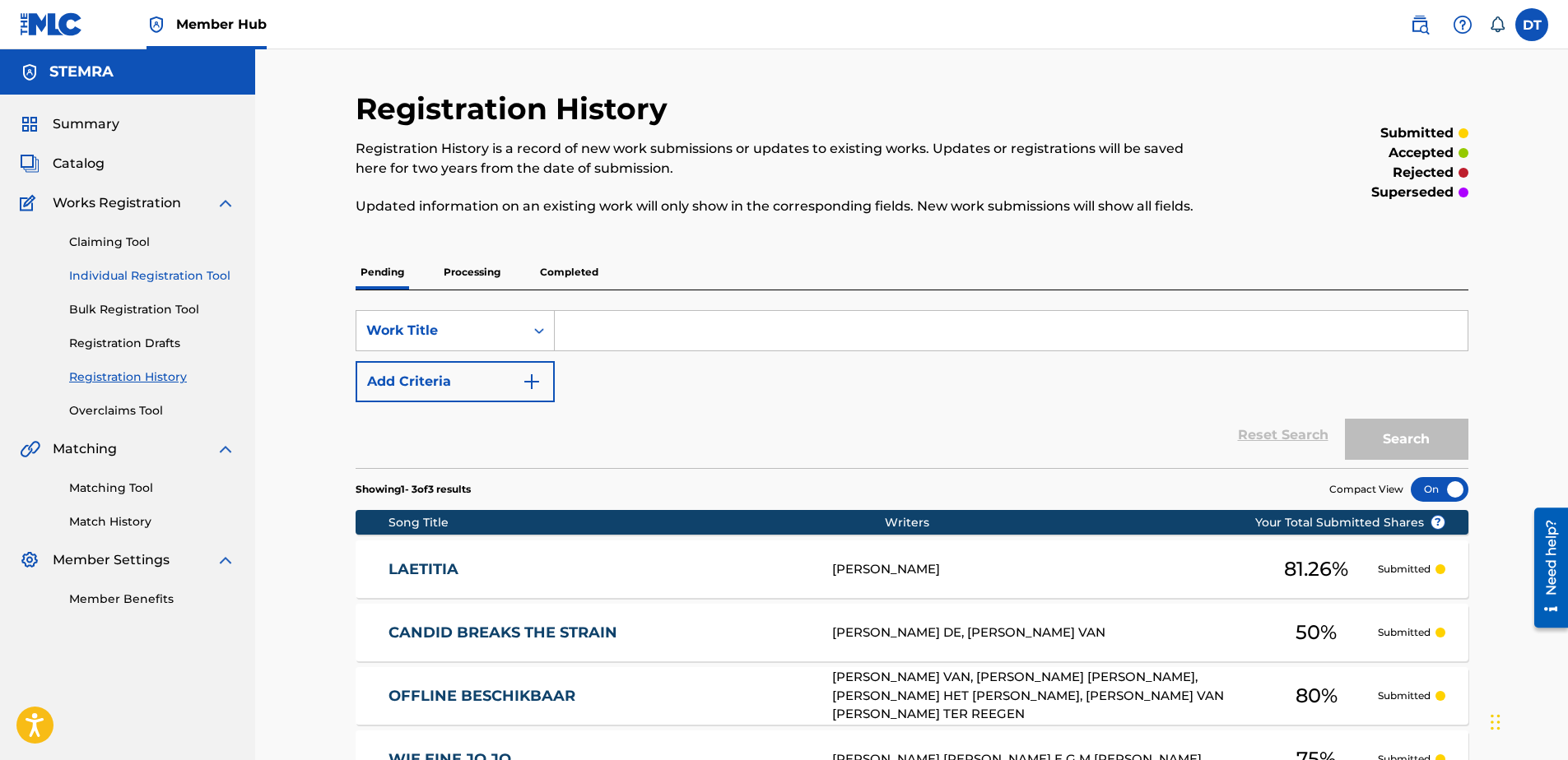
drag, startPoint x: 113, startPoint y: 278, endPoint x: 130, endPoint y: 278, distance: 17.0
click at [113, 278] on link "Individual Registration Tool" at bounding box center [151, 277] width 166 height 18
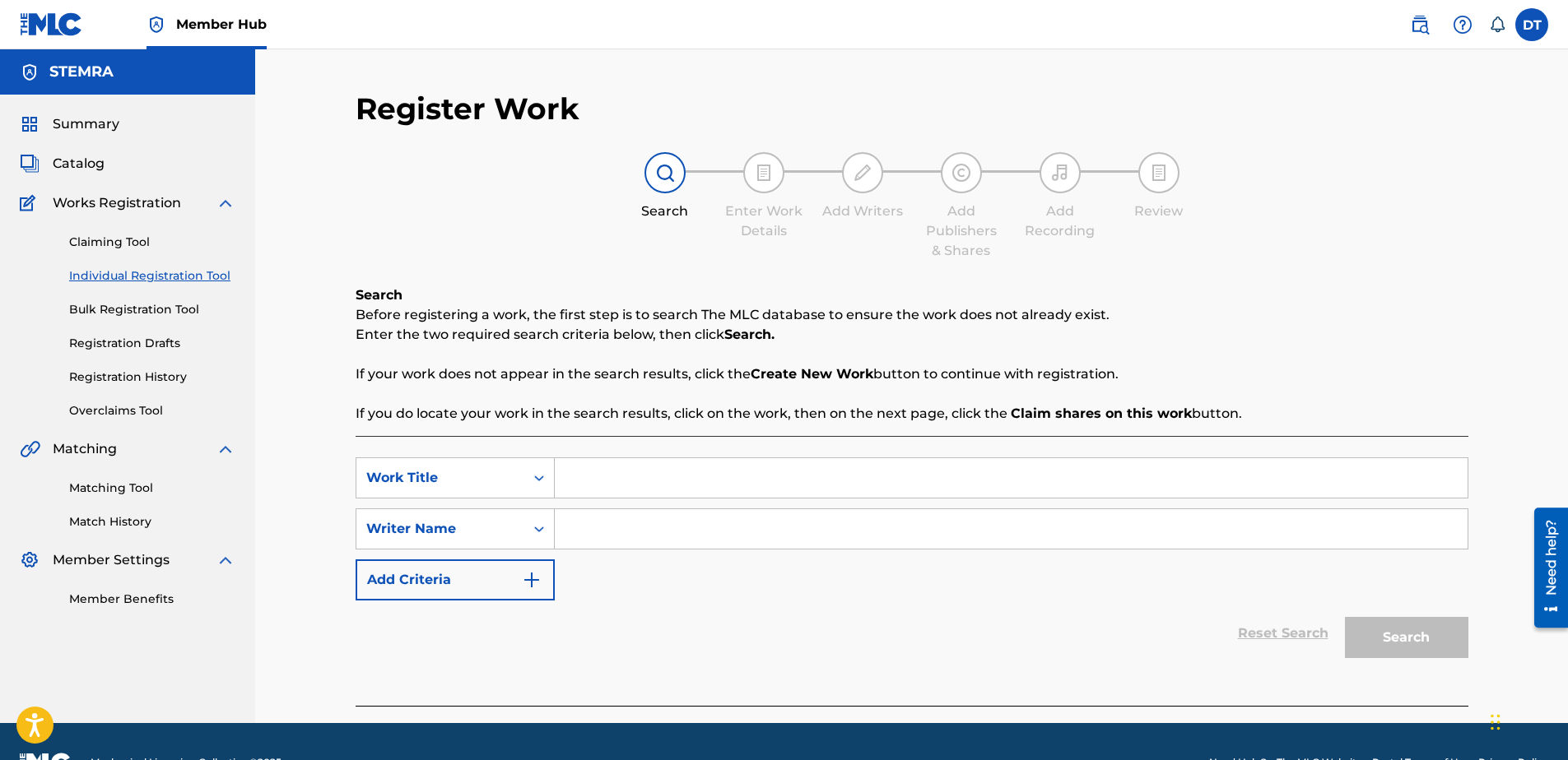
click at [608, 471] on input "Search Form" at bounding box center [1011, 478] width 913 height 39
drag, startPoint x: 599, startPoint y: 482, endPoint x: 504, endPoint y: 473, distance: 95.4
click at [503, 472] on div "Work Title" at bounding box center [440, 478] width 148 height 20
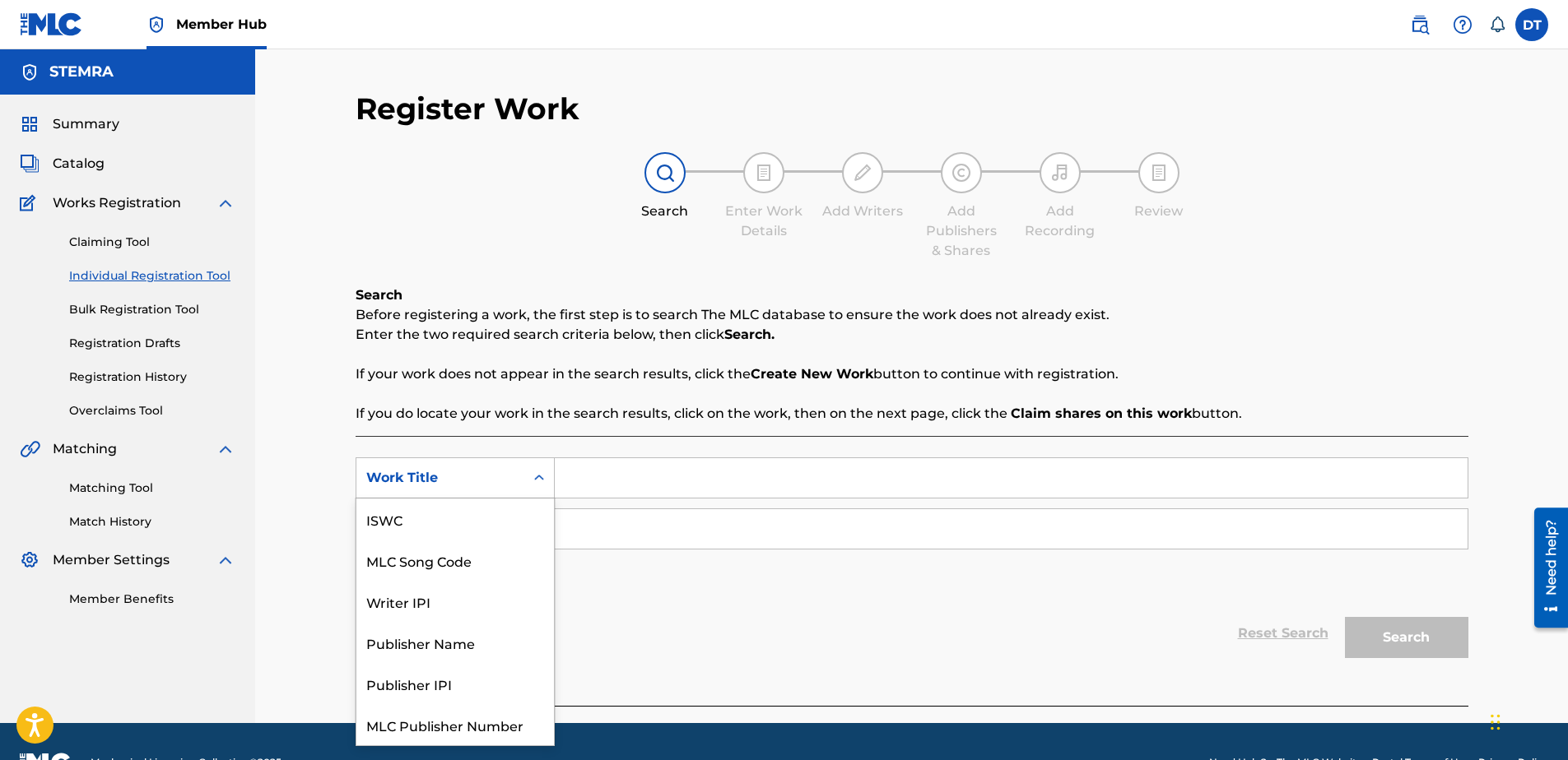
scroll to position [41, 0]
click at [440, 517] on div "MLC Song Code" at bounding box center [454, 519] width 197 height 41
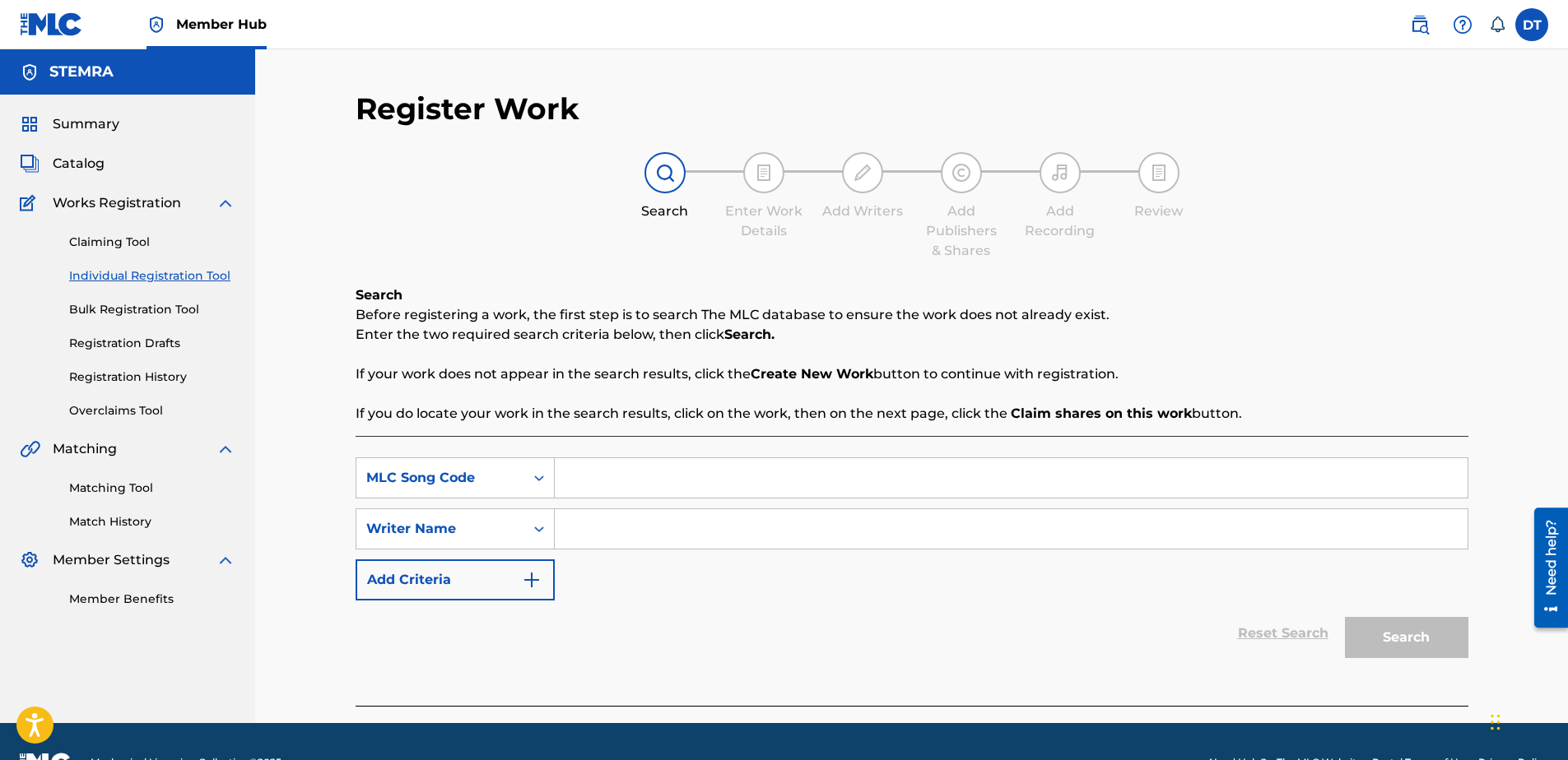
click at [625, 473] on input "Search Form" at bounding box center [1011, 478] width 913 height 39
paste input "PJ29KO"
type input "PJ29KO"
click at [1055, 628] on div "Reset Search Search" at bounding box center [912, 633] width 1113 height 66
click at [647, 513] on input "Search Form" at bounding box center [1011, 529] width 913 height 39
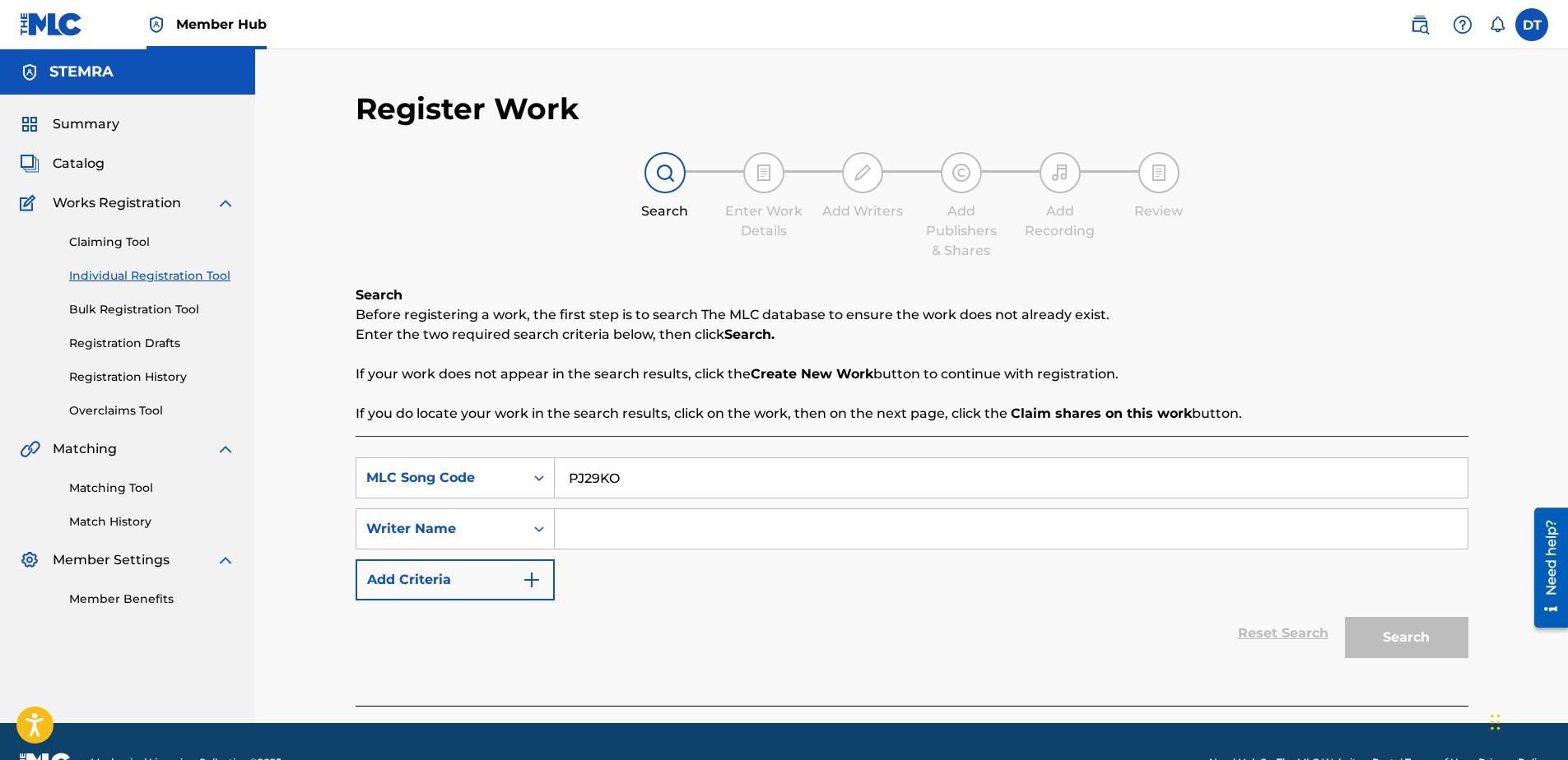
paste input "BEER [PERSON_NAME]"
type input "BEER [PERSON_NAME]"
click at [1408, 638] on button "Search" at bounding box center [1407, 637] width 124 height 41
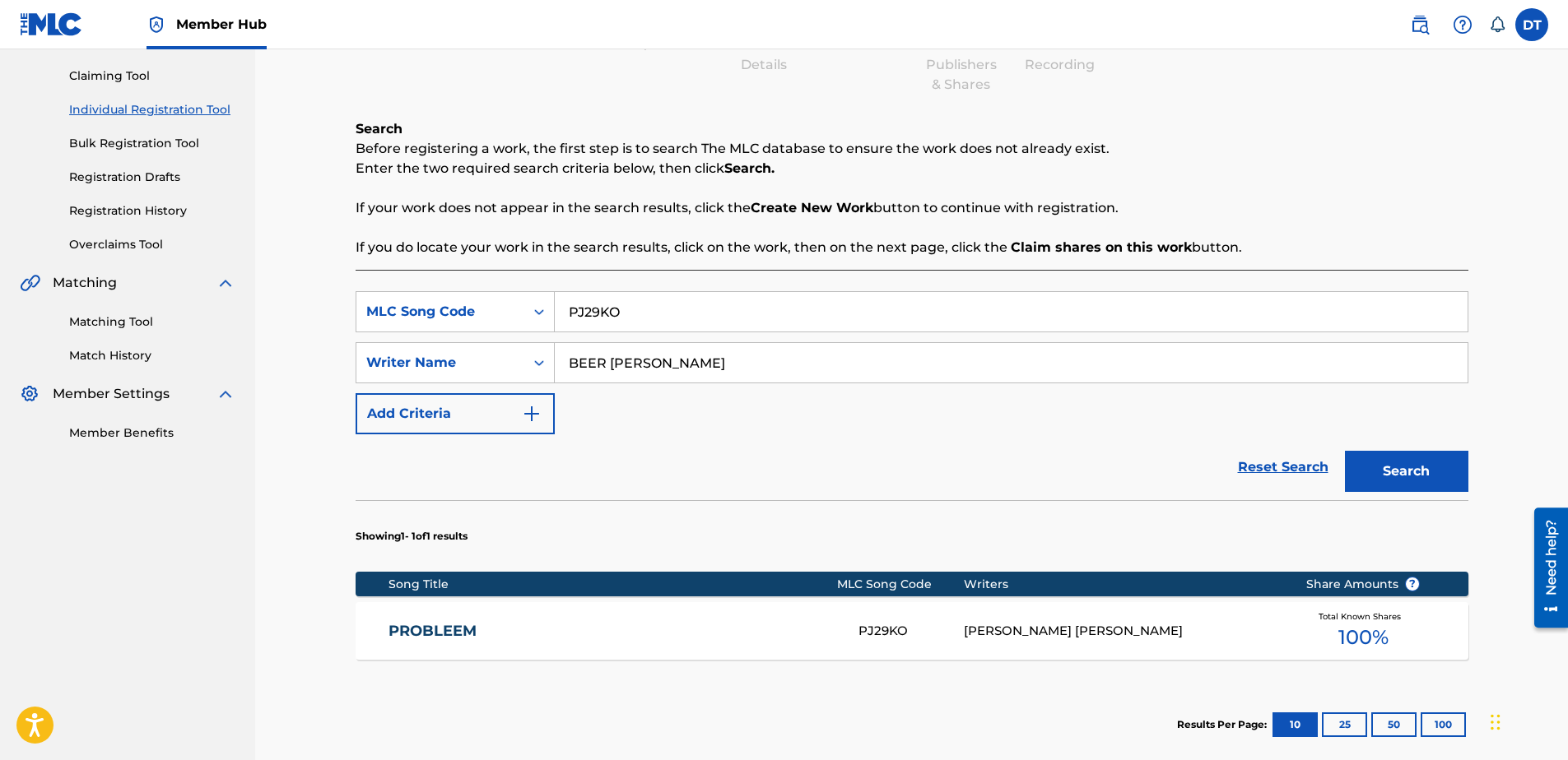
click at [455, 465] on div "SearchWithCriteria89168f19-8597-4967-a7b8-3f547e06a110 MLC Song Code PJ29KO Sea…" at bounding box center [912, 536] width 1113 height 533
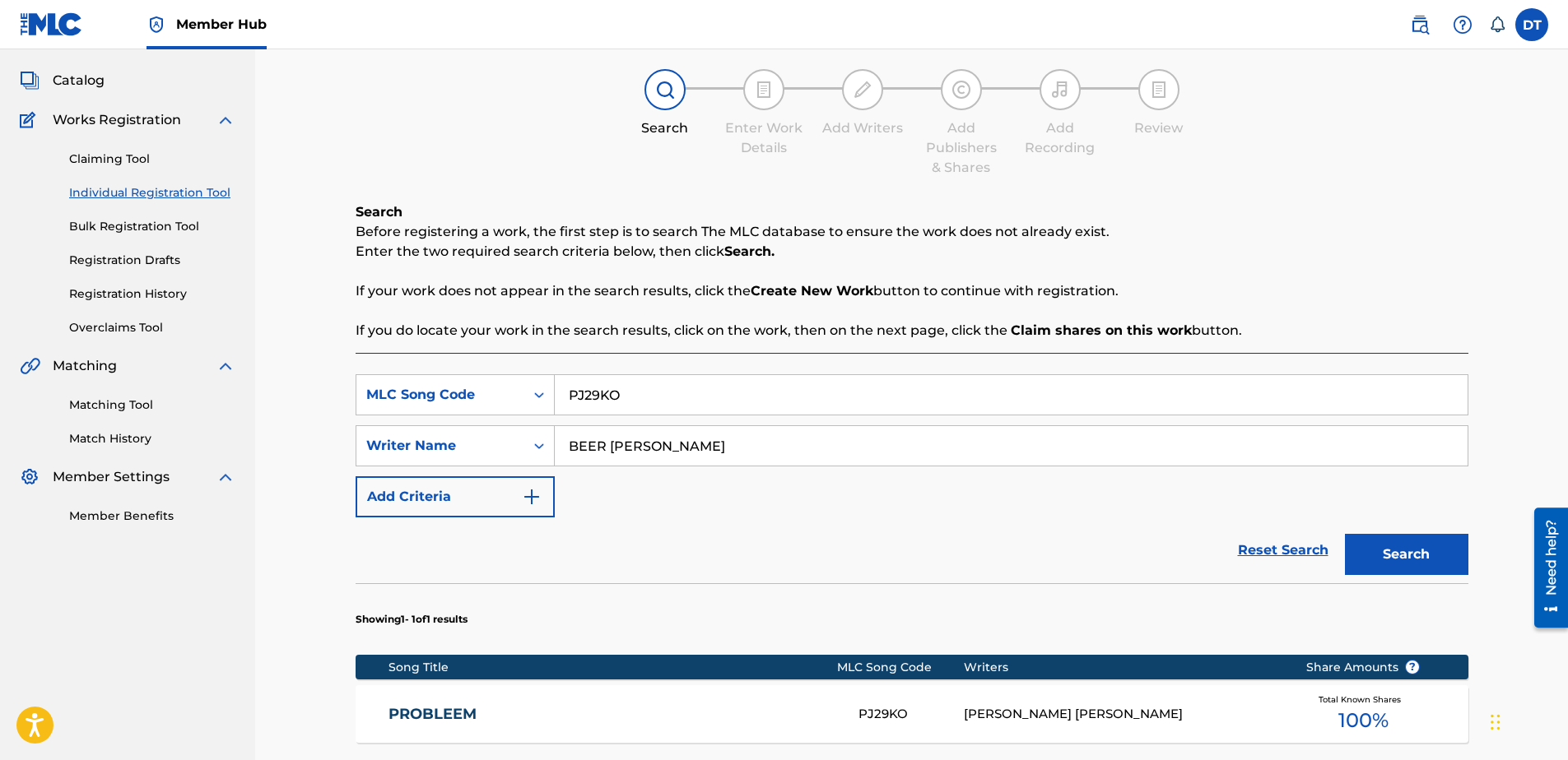
scroll to position [82, 0]
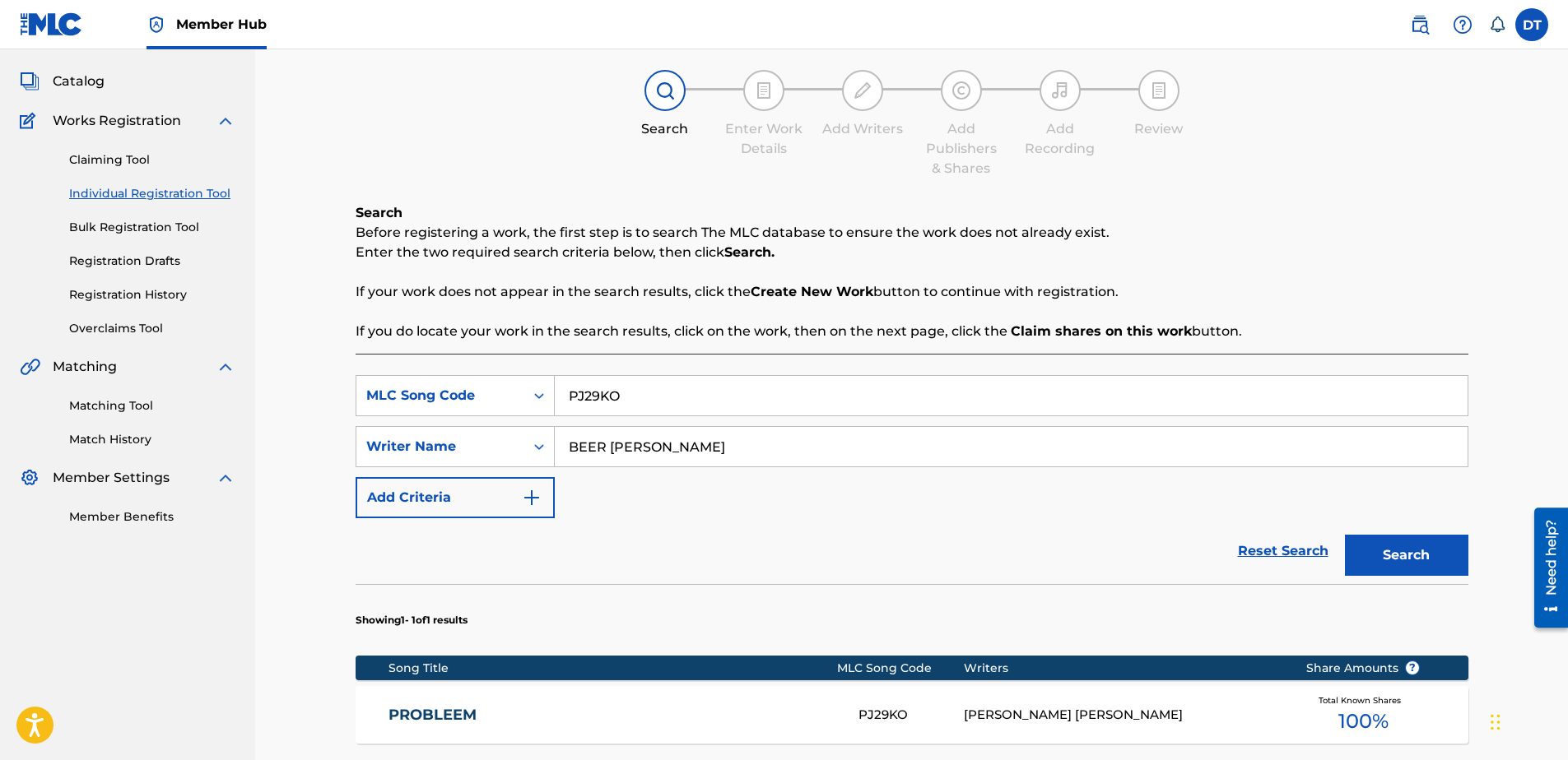
click at [424, 713] on link "PROBLEEM" at bounding box center [612, 715] width 447 height 19
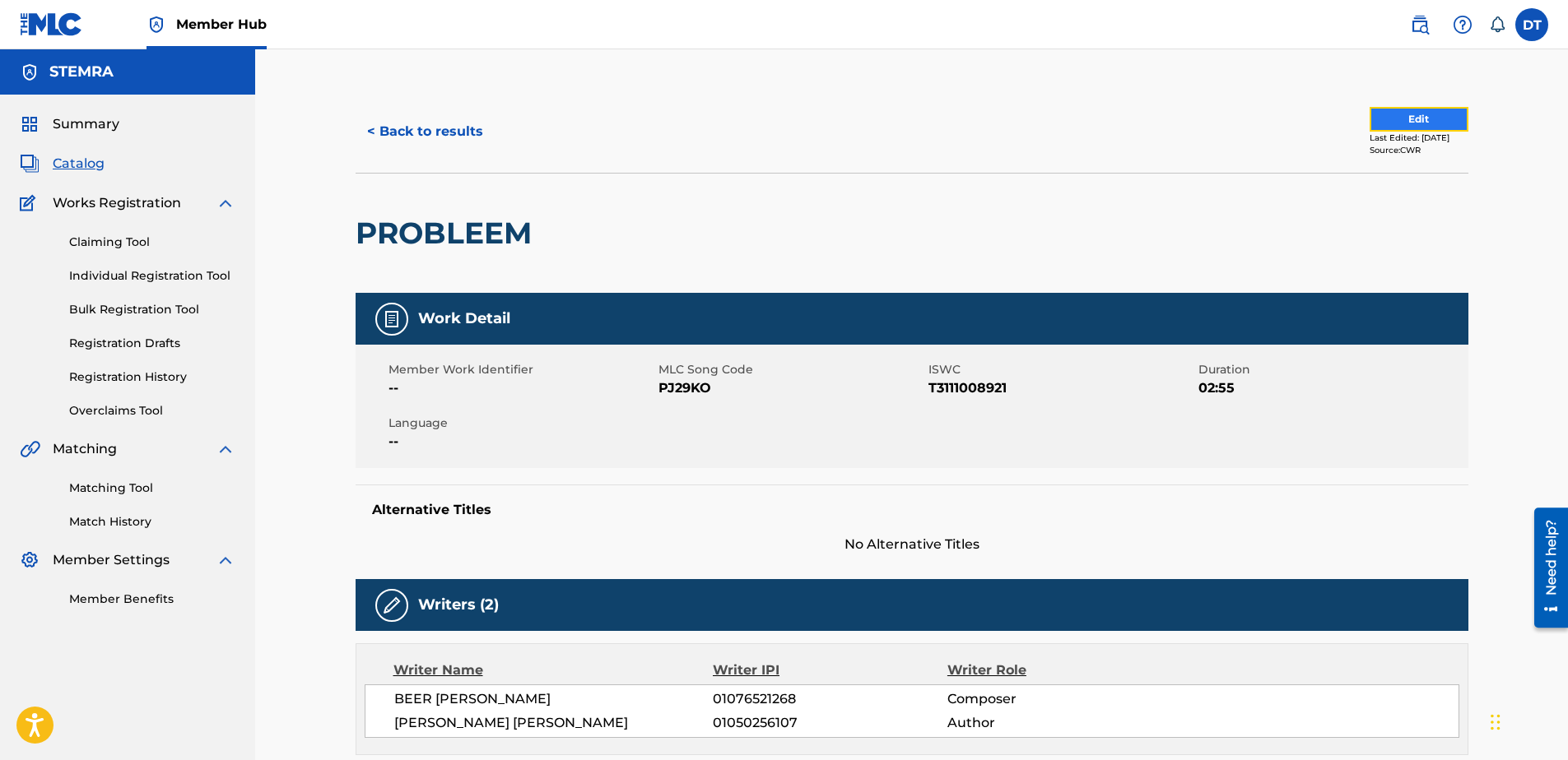
click at [1394, 117] on button "Edit" at bounding box center [1419, 119] width 99 height 25
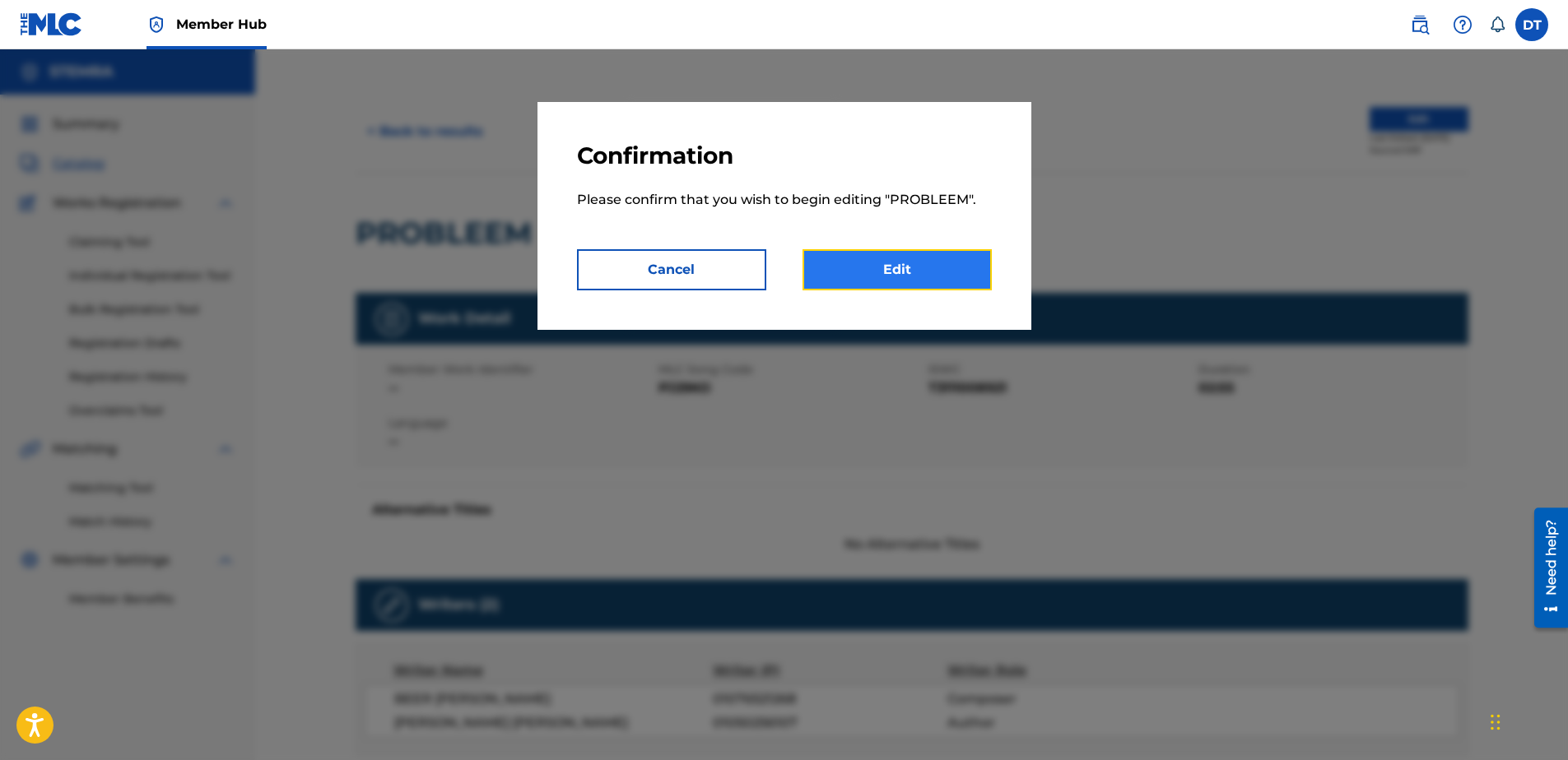
click at [875, 273] on link "Edit" at bounding box center [897, 270] width 189 height 41
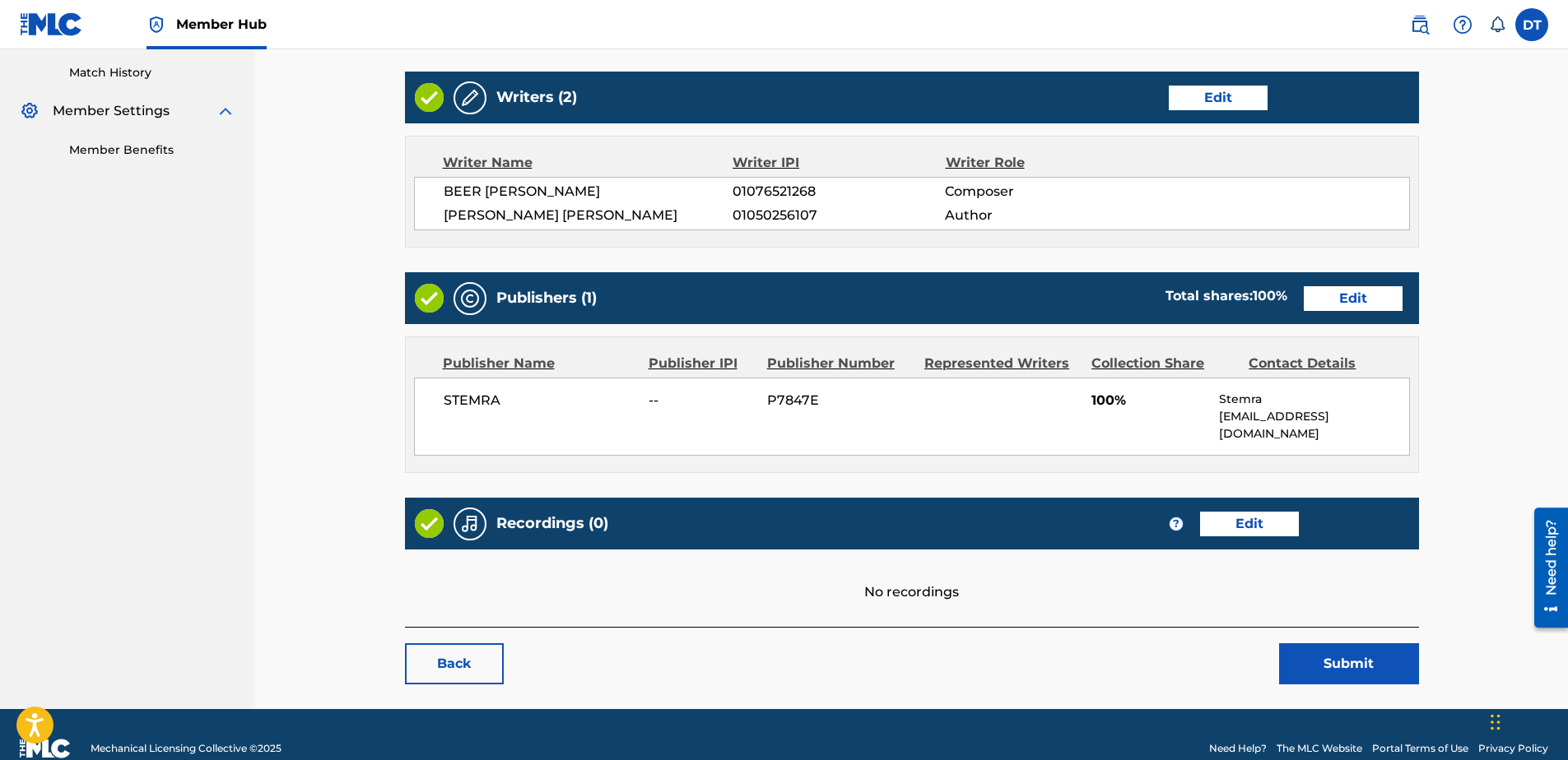
scroll to position [378, 0]
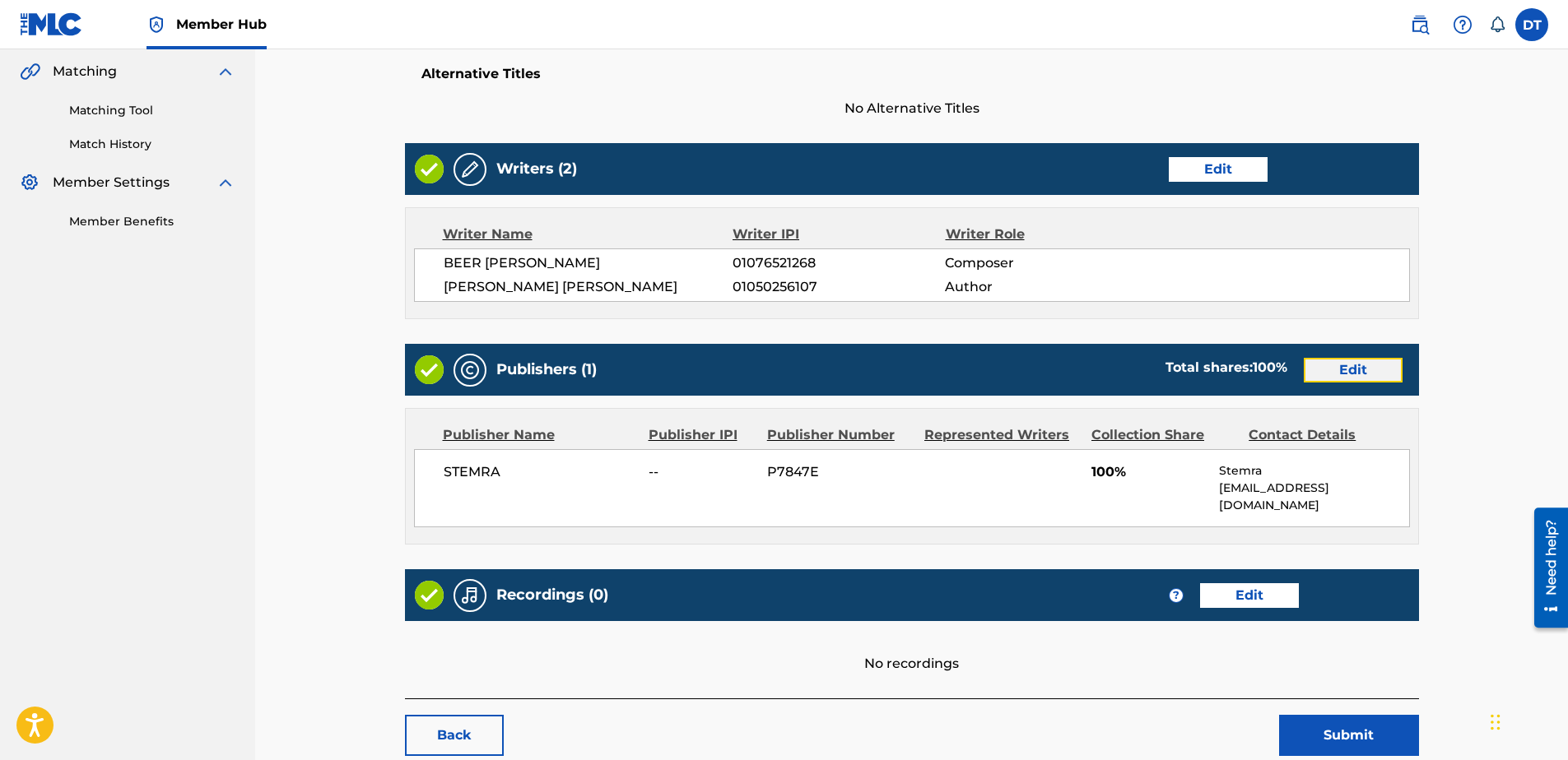
click at [1366, 365] on div "Work Detail Edit Member Work Identifier -- MLC Song Code PJ29KO ISWC T311100892…" at bounding box center [912, 278] width 1014 height 841
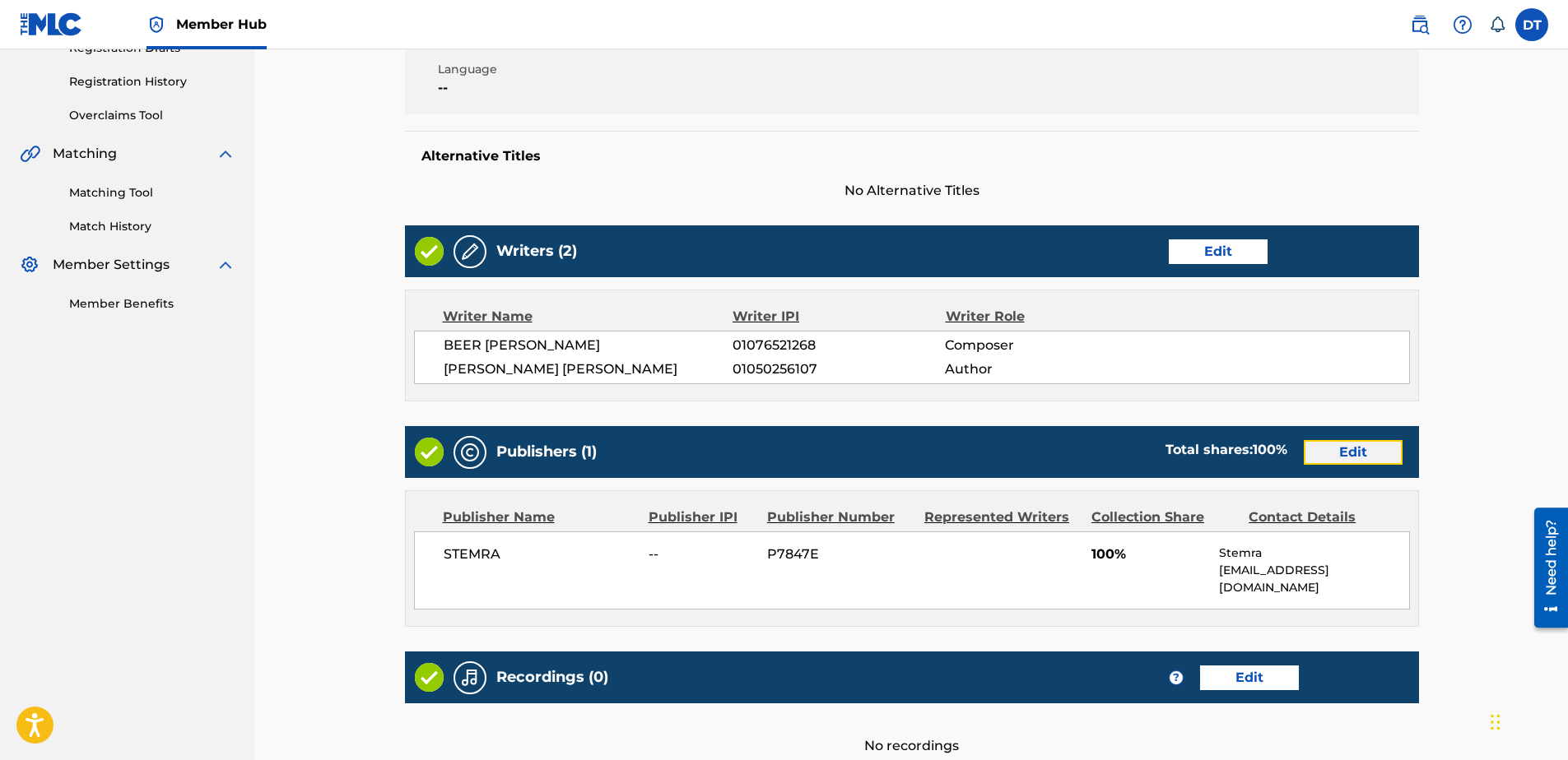
click at [1331, 452] on link "Edit" at bounding box center [1353, 452] width 99 height 25
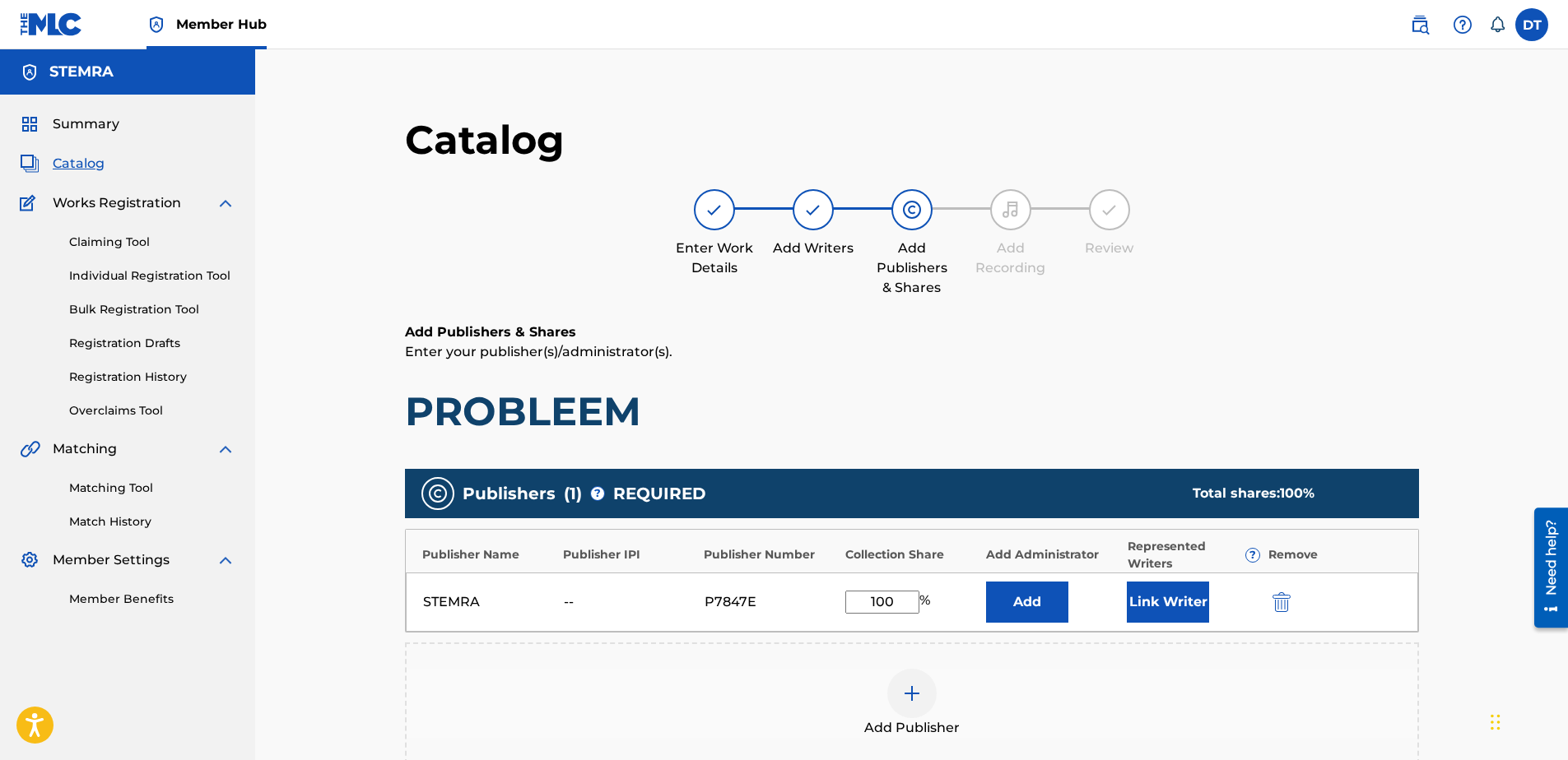
drag, startPoint x: 904, startPoint y: 602, endPoint x: 828, endPoint y: 589, distance: 77.1
click at [828, 589] on div "STEMRA -- P7847E 100 % Add Link Writer" at bounding box center [913, 602] width 1013 height 59
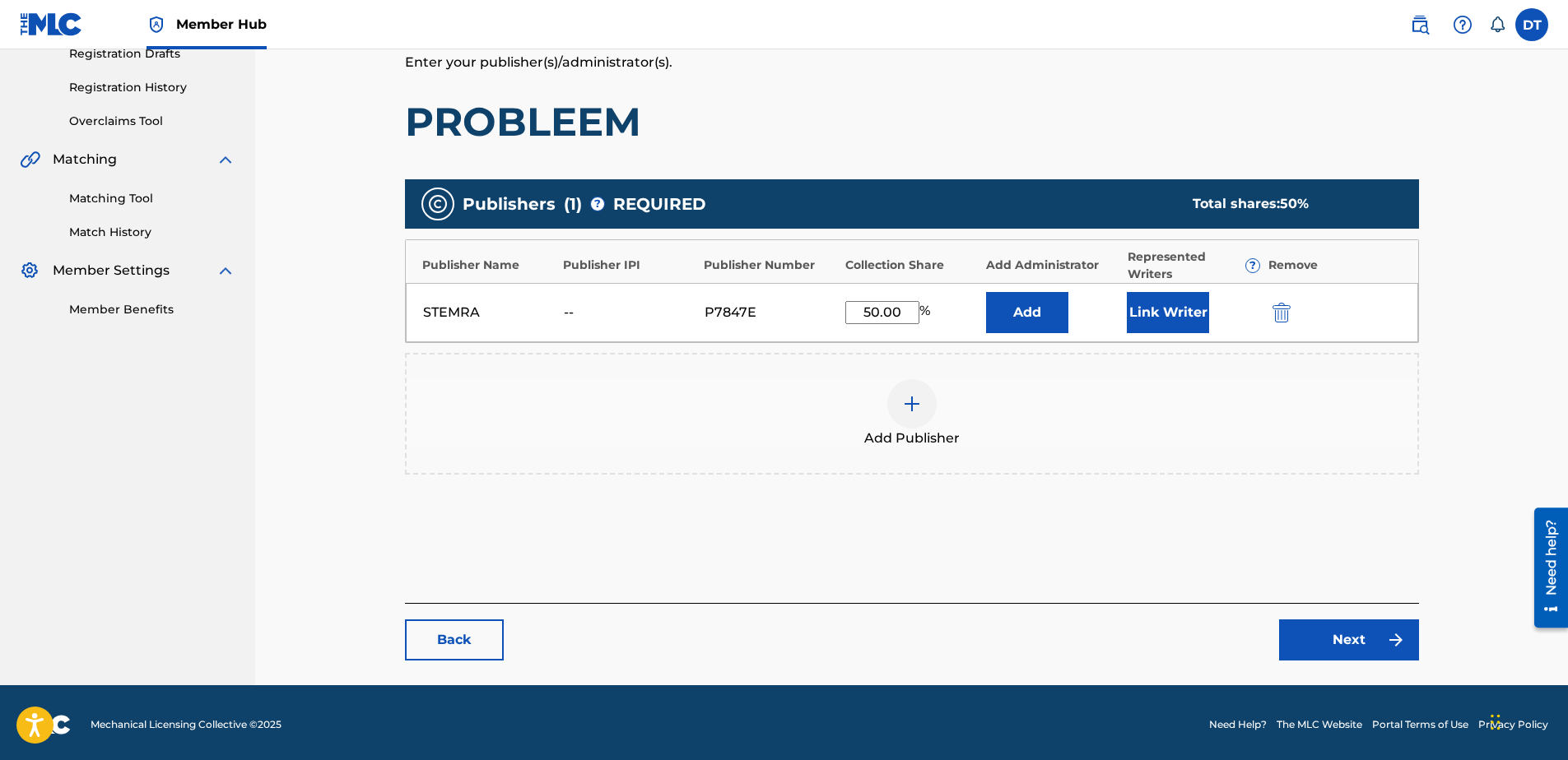
scroll to position [293, 0]
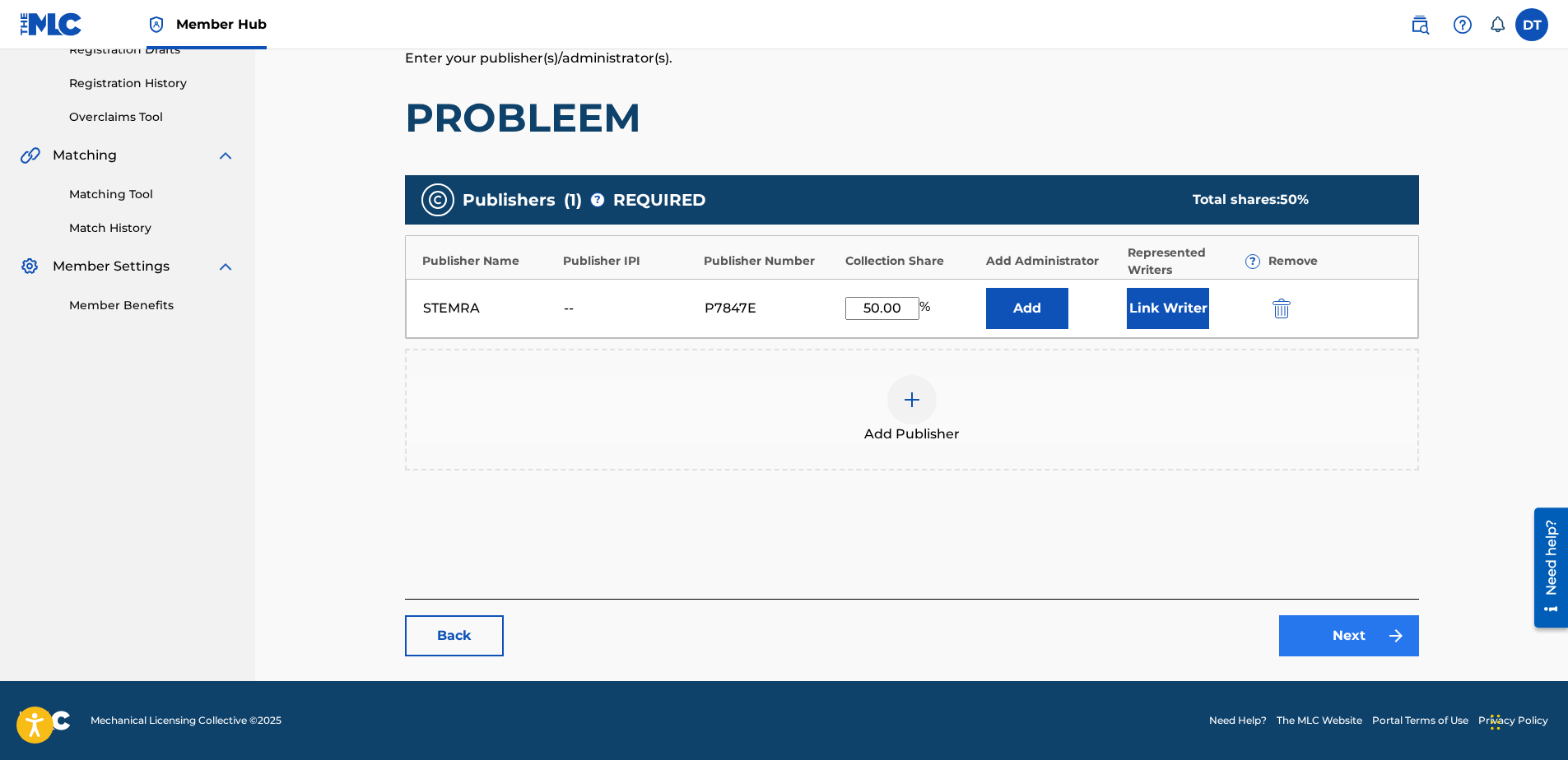
type input "50.00"
click at [1351, 626] on link "Next" at bounding box center [1349, 635] width 140 height 41
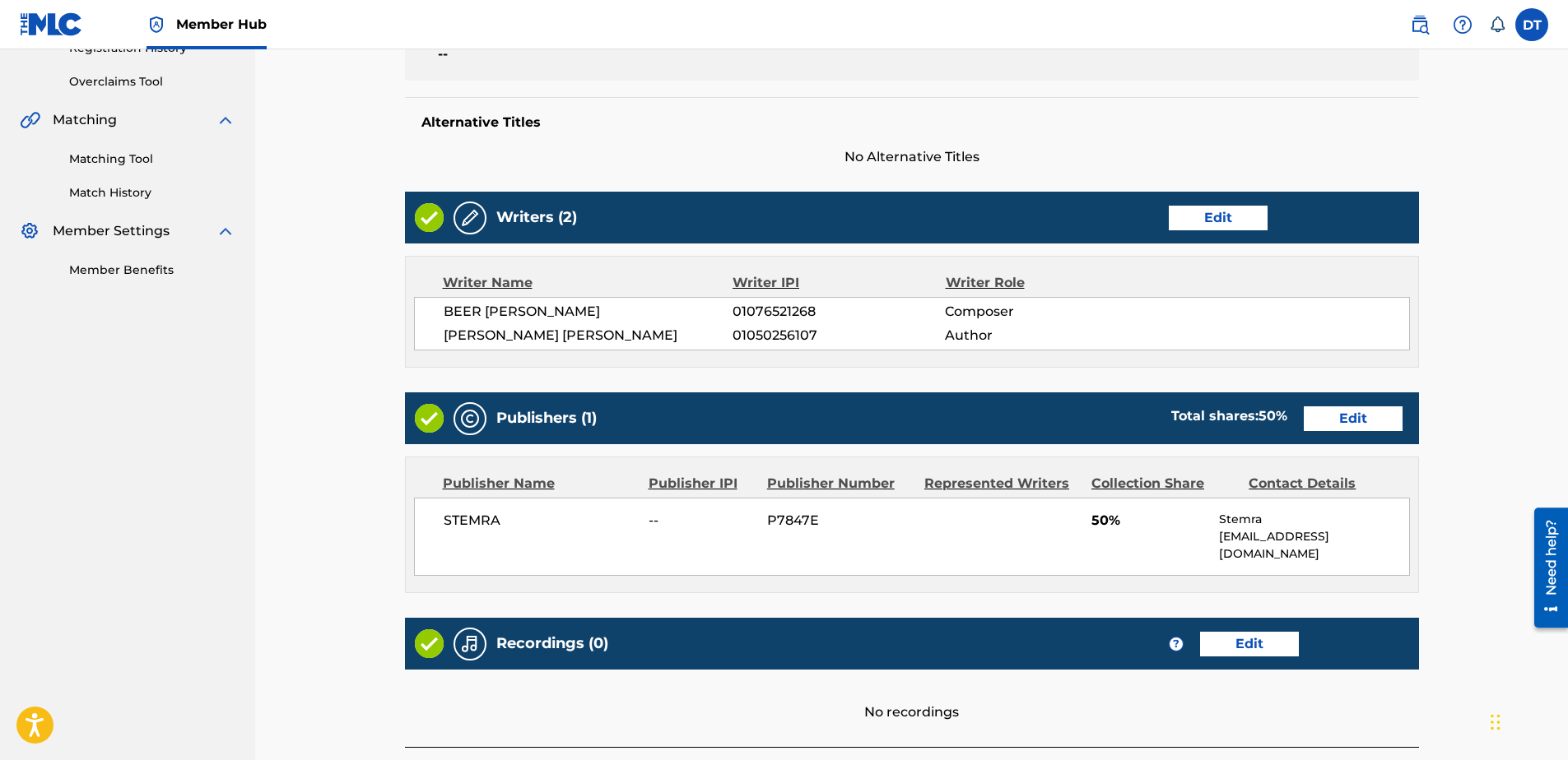
scroll to position [460, 0]
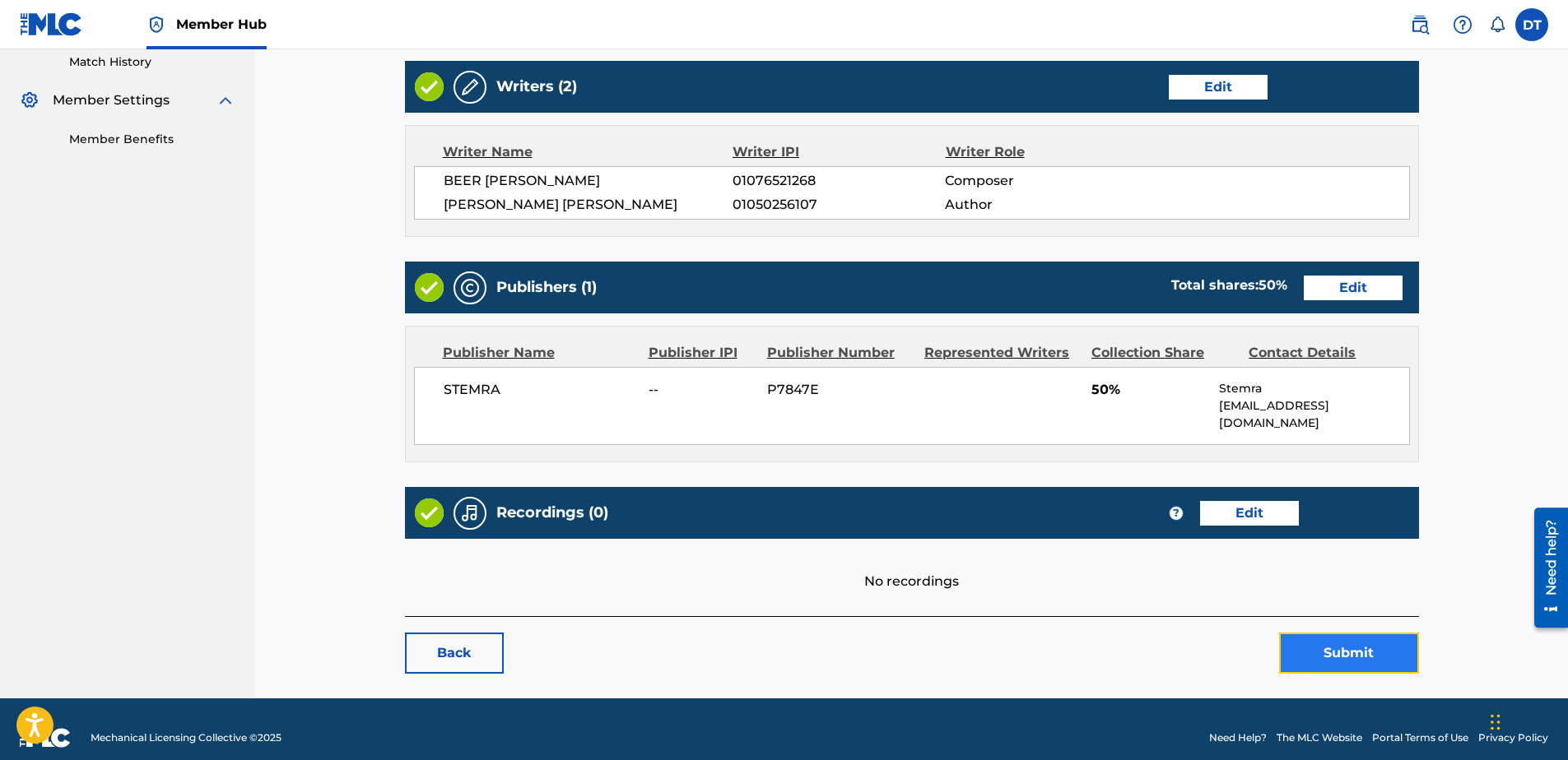
click at [1359, 636] on button "Submit" at bounding box center [1349, 653] width 140 height 41
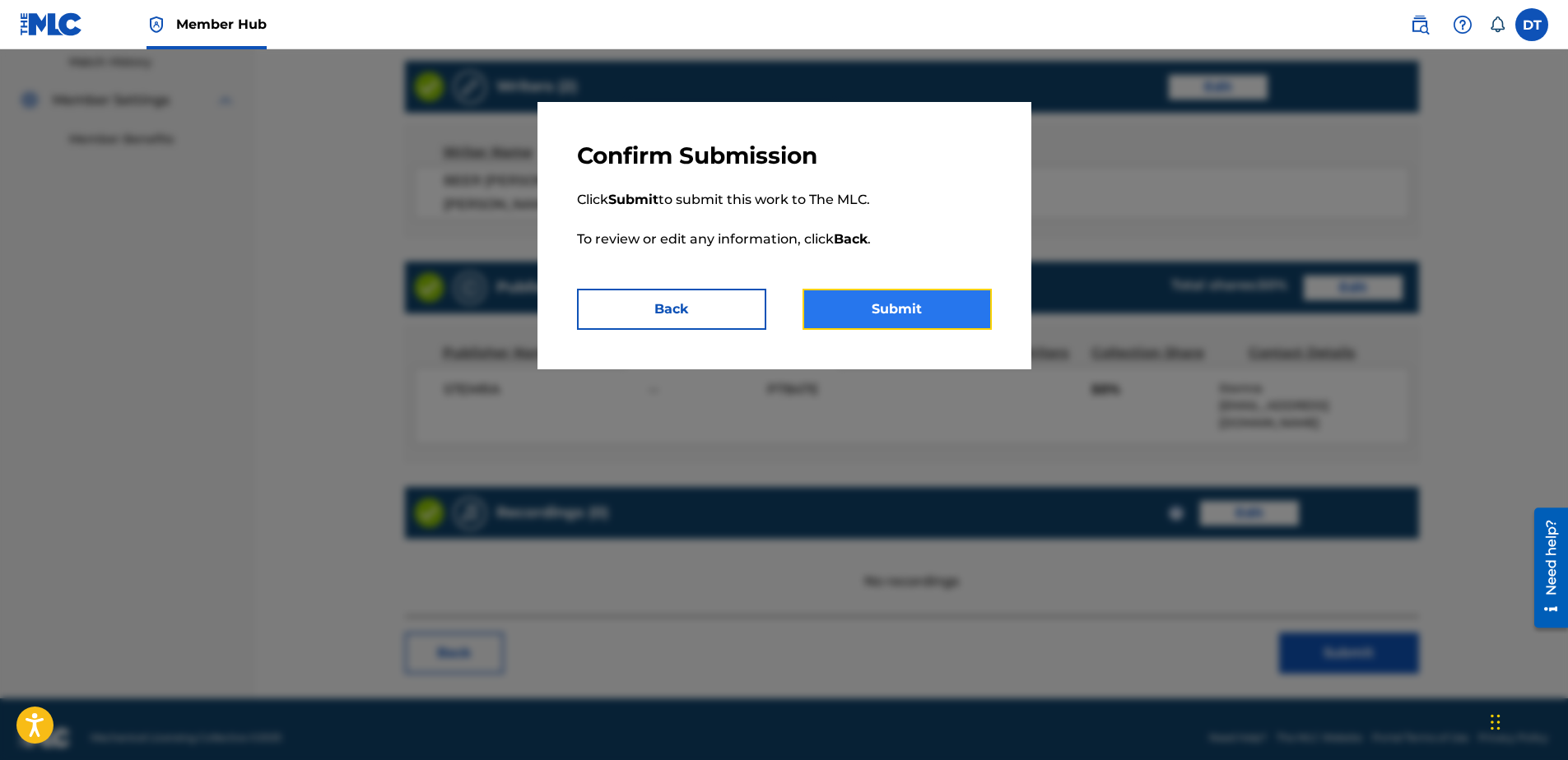
click at [915, 304] on button "Submit" at bounding box center [897, 309] width 189 height 41
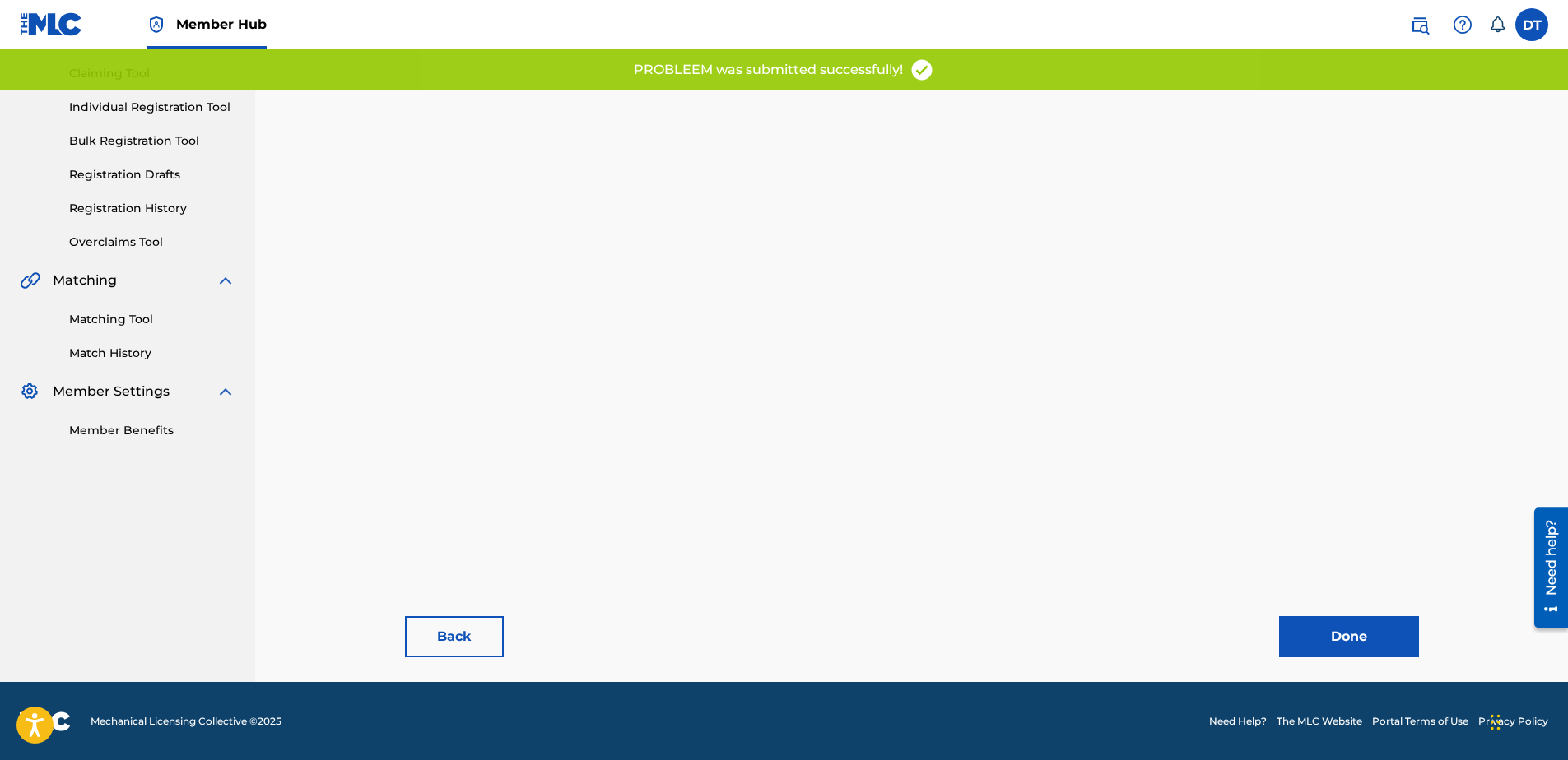
scroll to position [170, 0]
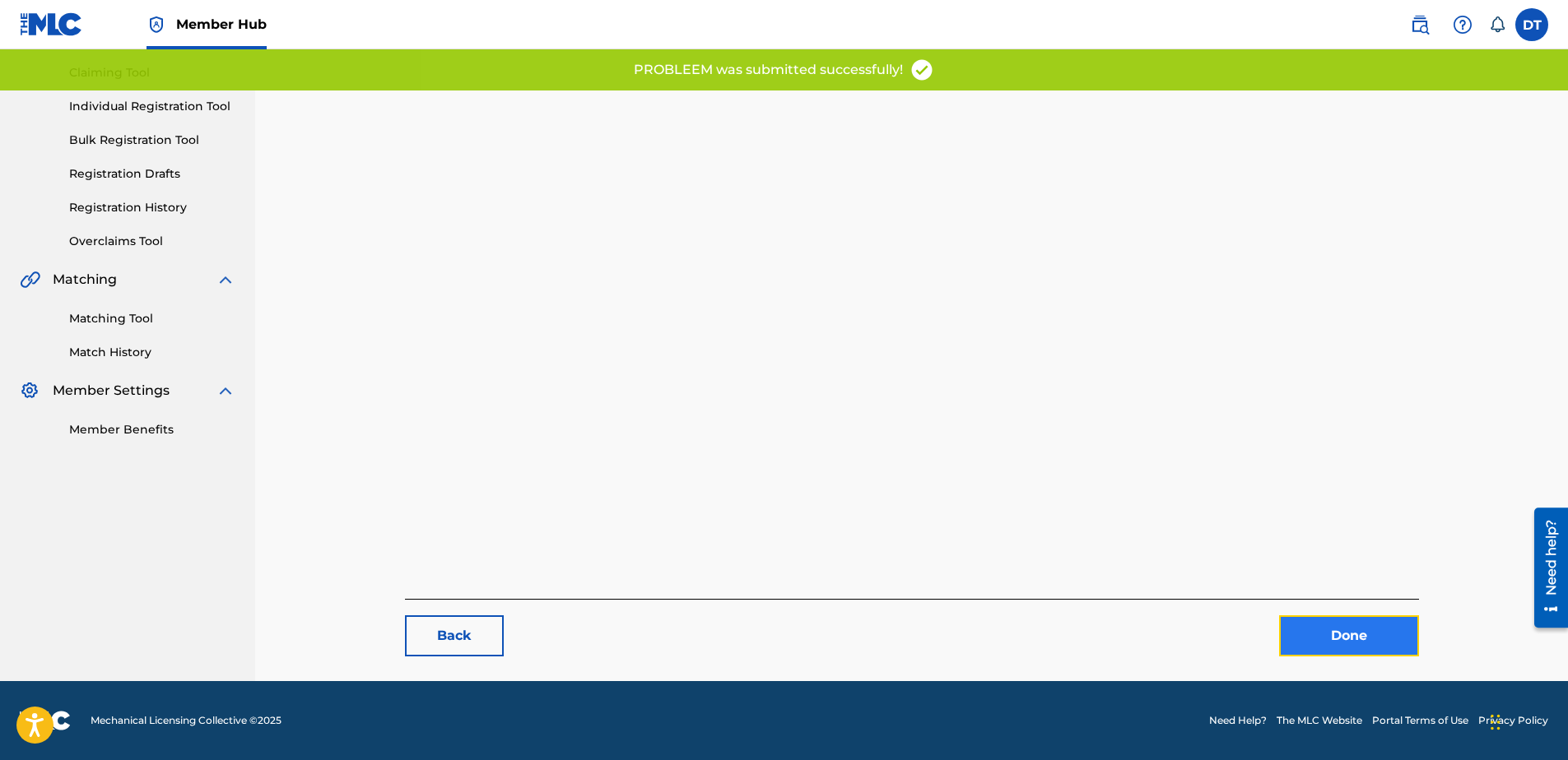
click at [1322, 633] on link "Done" at bounding box center [1349, 635] width 140 height 41
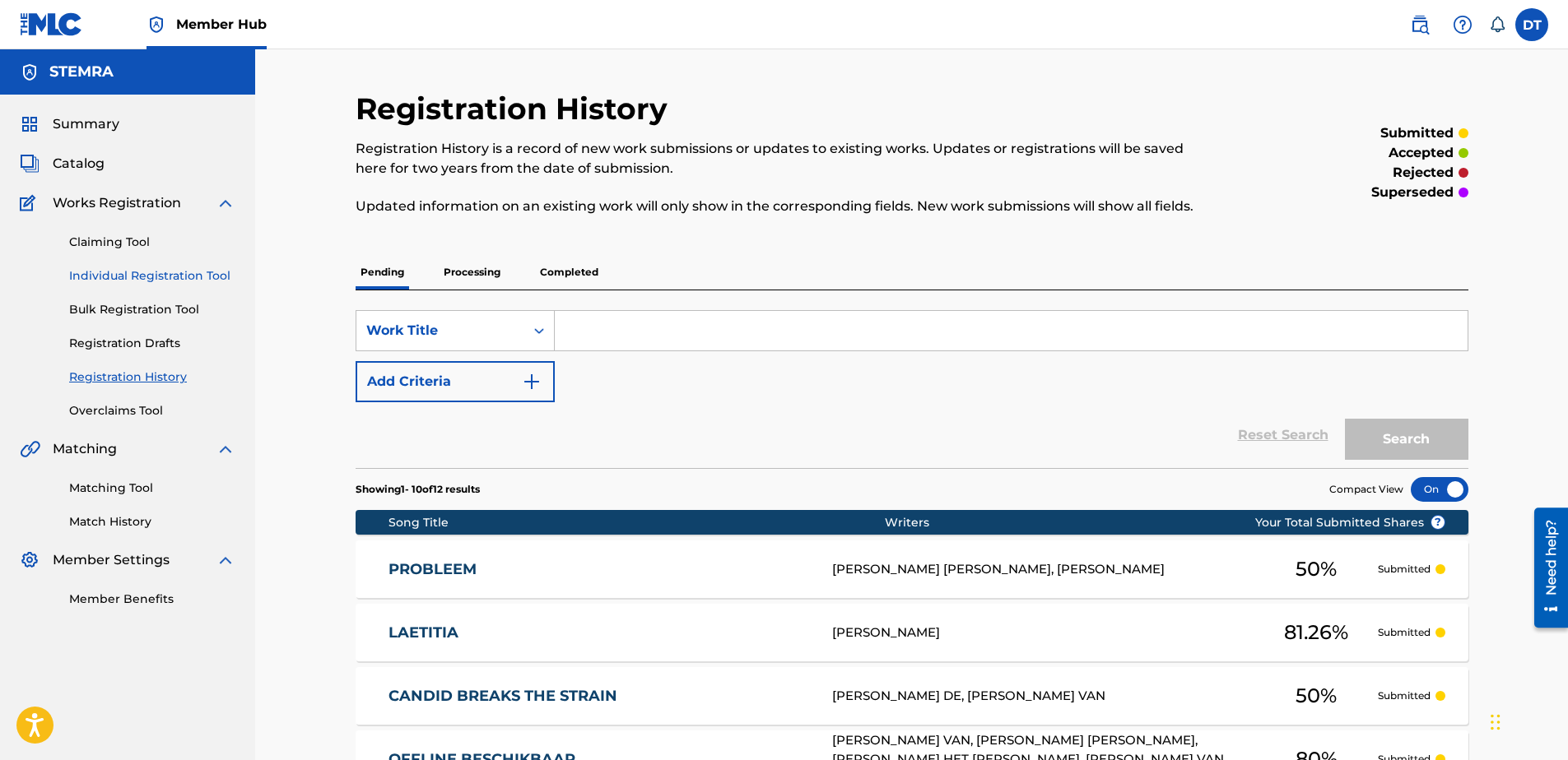
click at [130, 274] on link "Individual Registration Tool" at bounding box center [151, 277] width 166 height 18
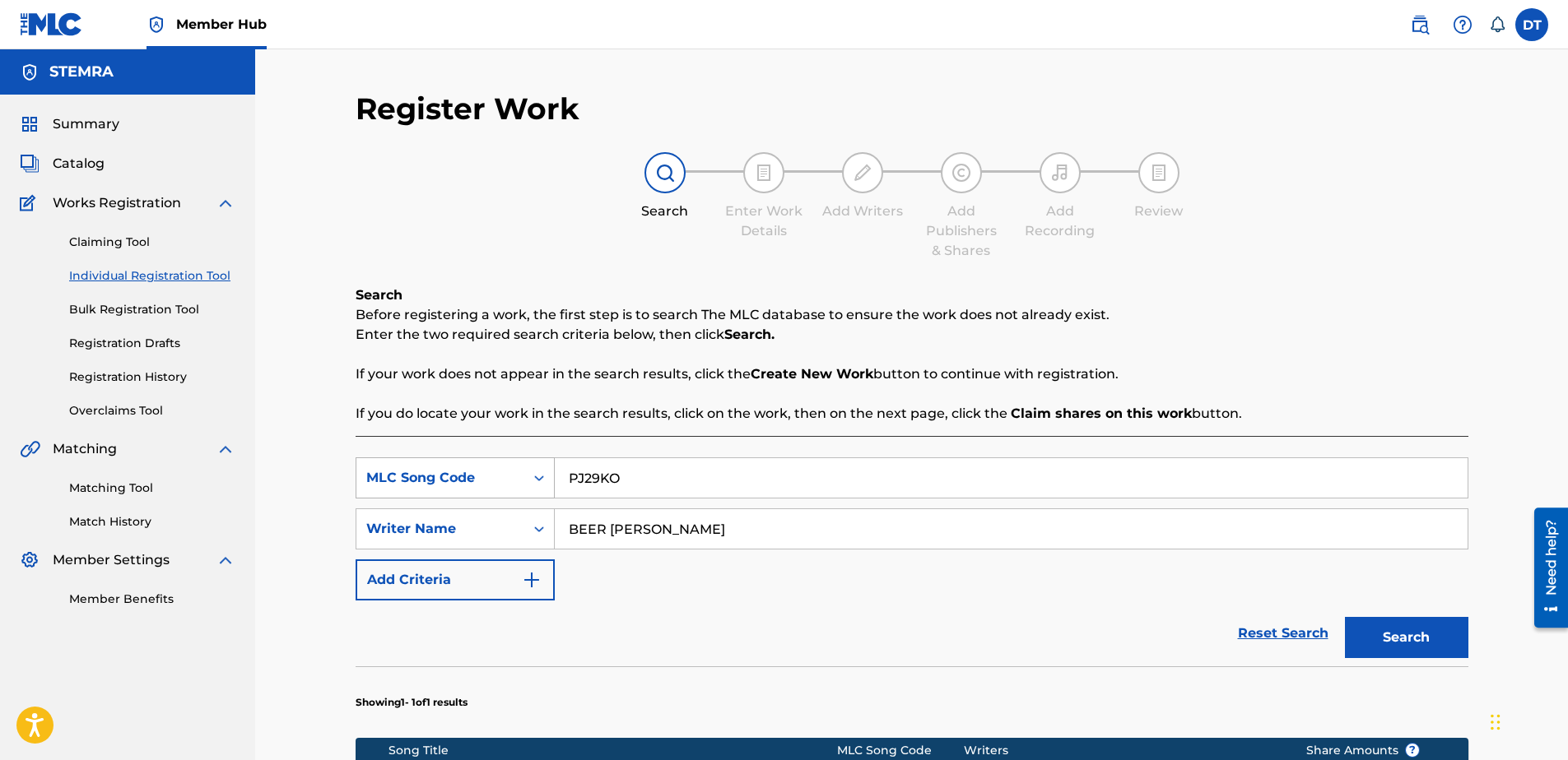
drag, startPoint x: 652, startPoint y: 476, endPoint x: 535, endPoint y: 474, distance: 117.0
click at [535, 474] on div "SearchWithCriteria89168f19-8597-4967-a7b8-3f547e06a110 MLC Song Code PJ29KO" at bounding box center [912, 478] width 1113 height 41
paste input "CB63QZ"
type input "CB63QZ"
drag, startPoint x: 665, startPoint y: 532, endPoint x: 549, endPoint y: 532, distance: 116.0
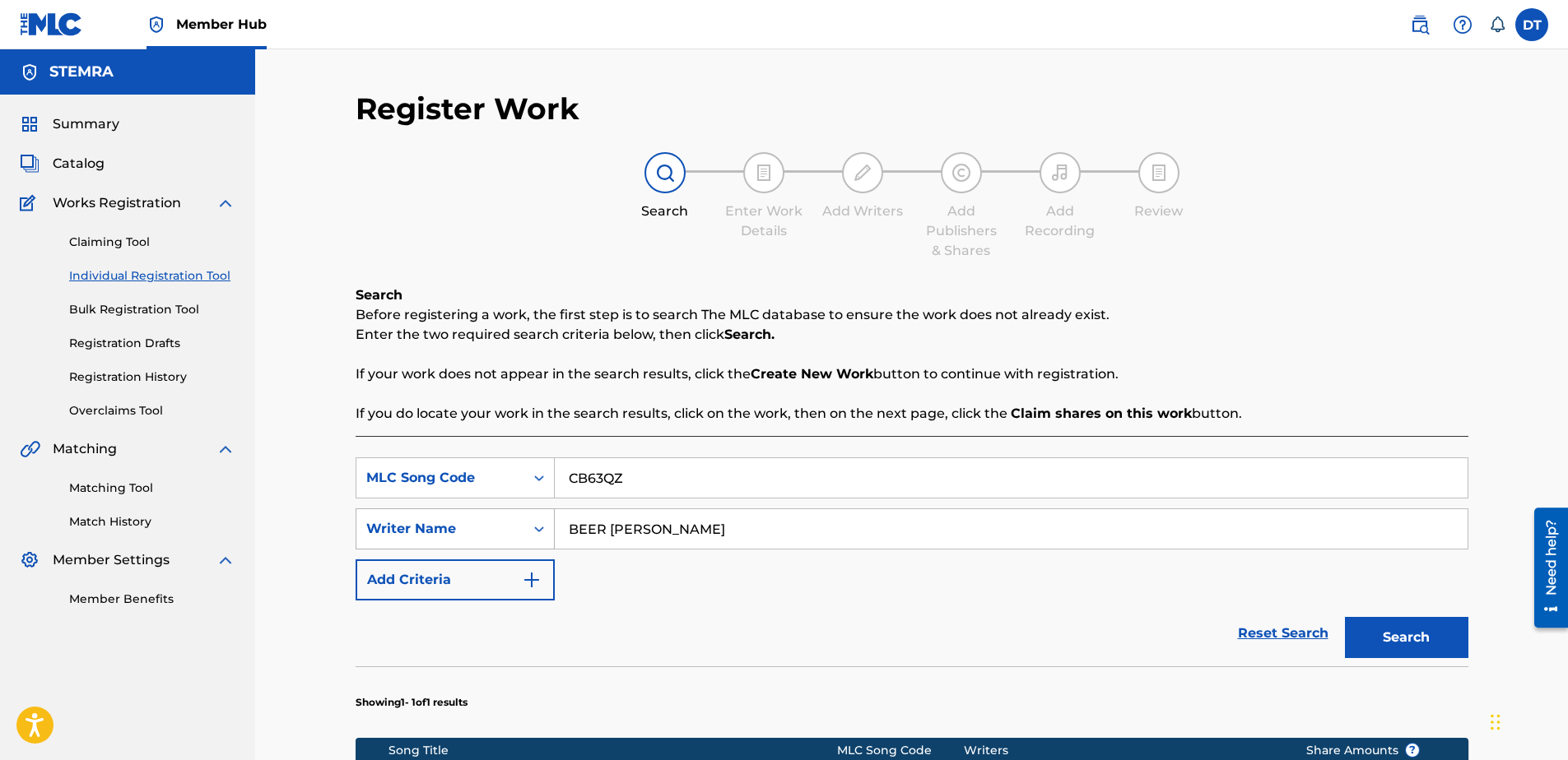
click at [549, 532] on div "SearchWithCriteria9d39d1cf-b0ce-4514-8605-48c81afdb294 Writer Name BEER [PERSON…" at bounding box center [912, 529] width 1113 height 41
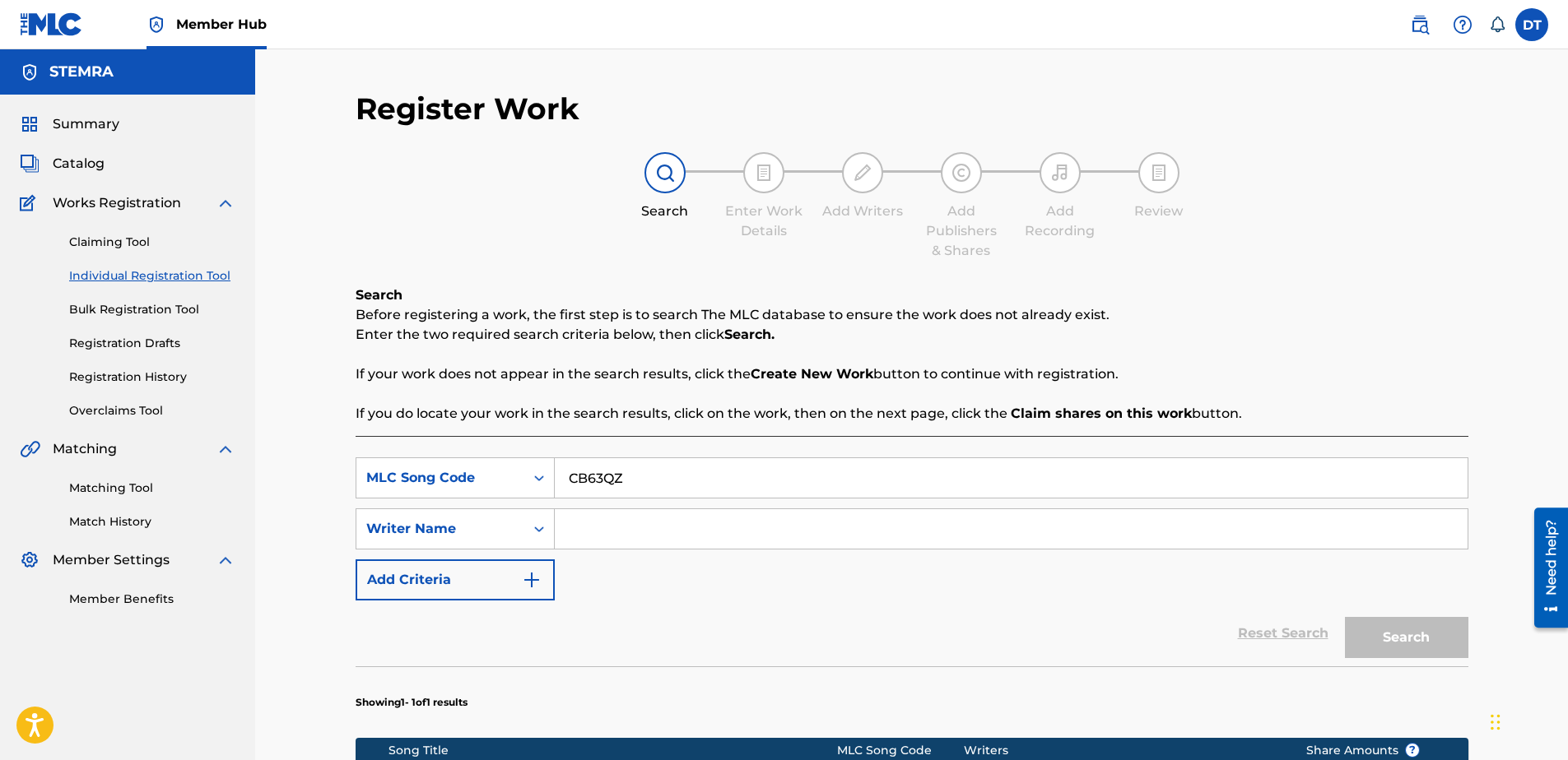
drag, startPoint x: 690, startPoint y: 534, endPoint x: 642, endPoint y: 529, distance: 48.3
click at [689, 533] on input "Search Form" at bounding box center [1011, 529] width 913 height 39
paste input "[PERSON_NAME]"
type input "[PERSON_NAME]"
click at [1386, 626] on button "Search" at bounding box center [1407, 637] width 124 height 41
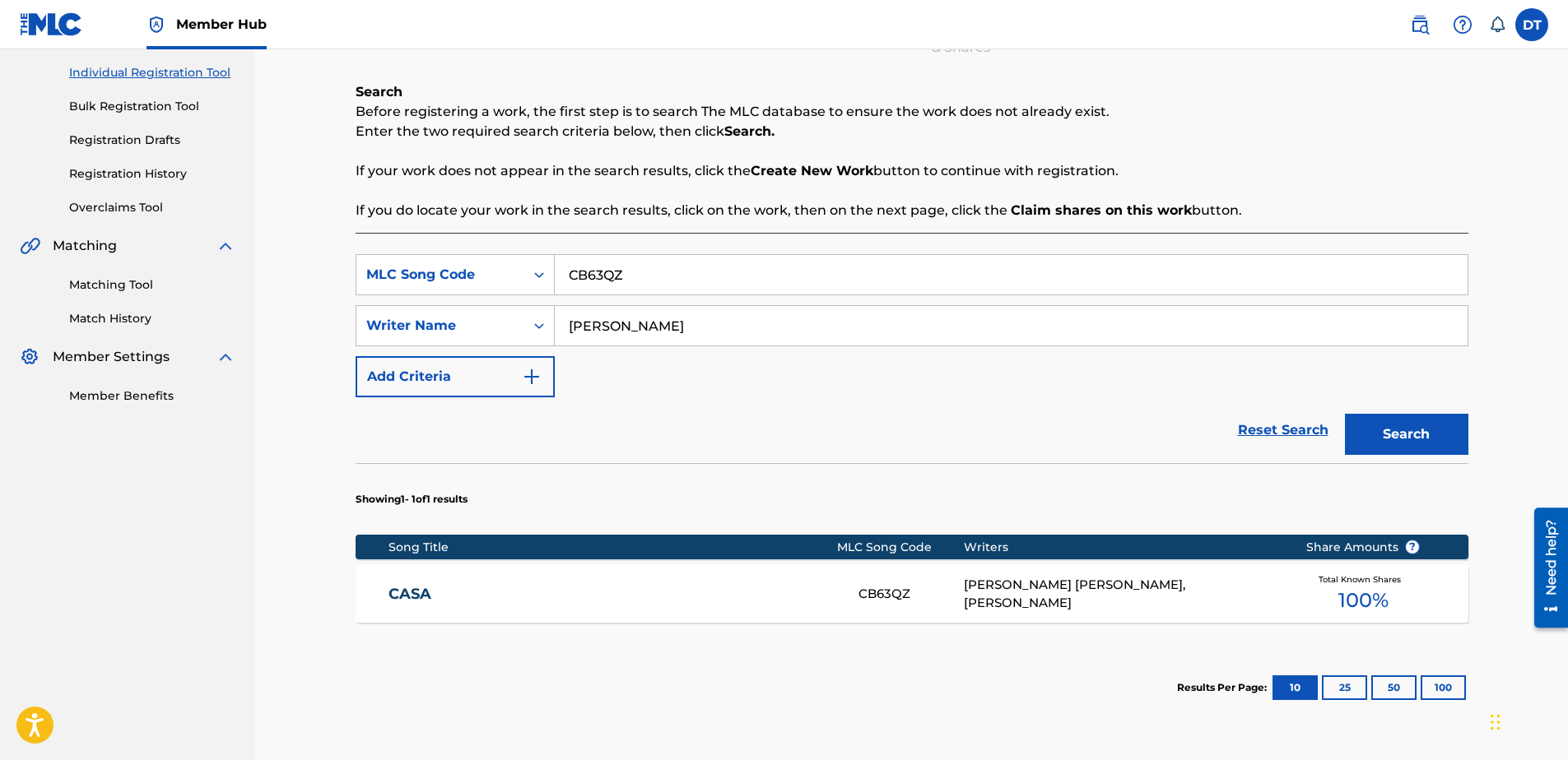
scroll to position [165, 0]
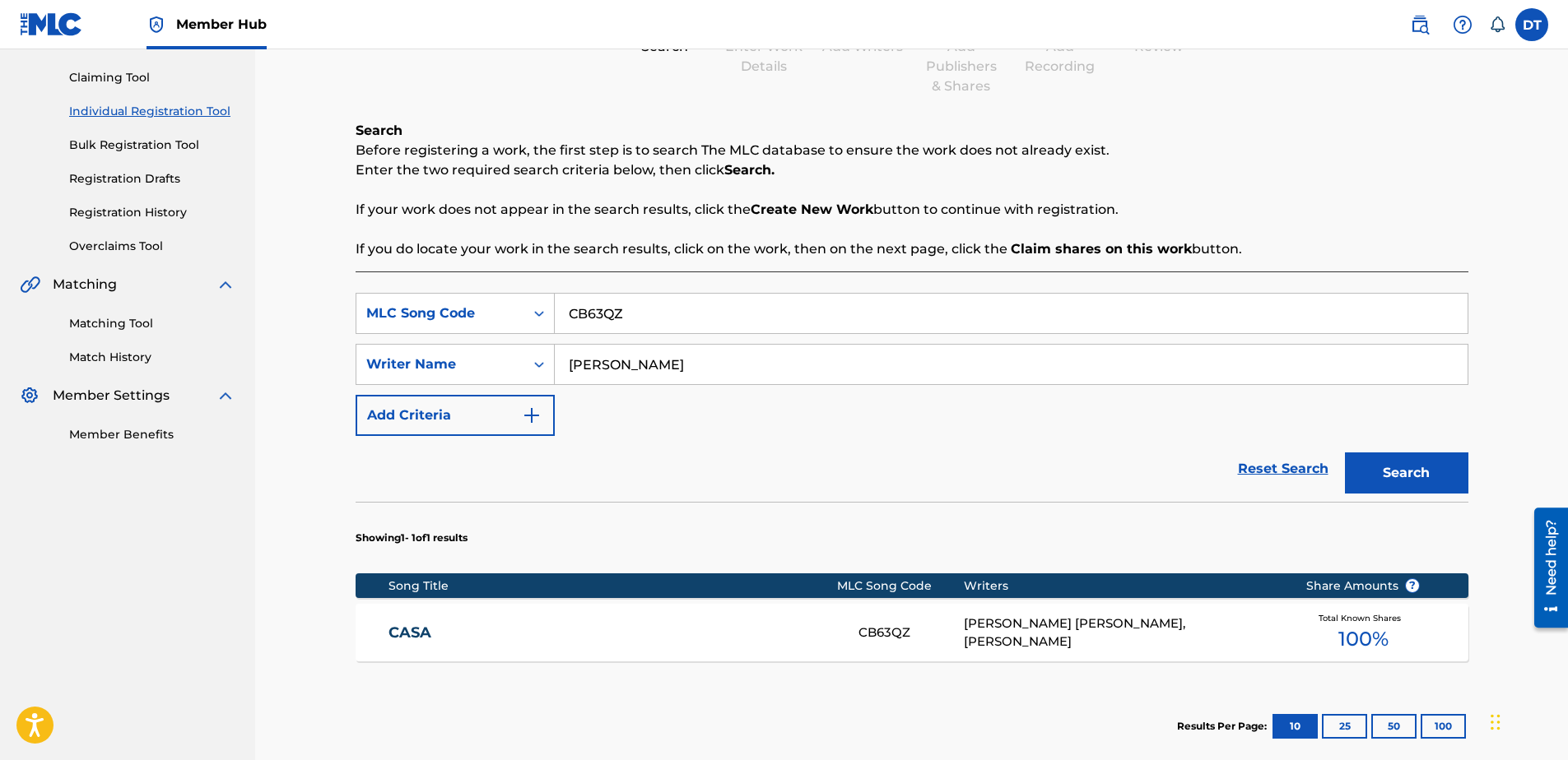
click at [414, 549] on div "Showing 1 - 1 of 1 results Song Title MLC Song Code Writers Share Amounts ? CAS…" at bounding box center [912, 633] width 1113 height 263
click at [402, 636] on link "CASA" at bounding box center [612, 633] width 447 height 19
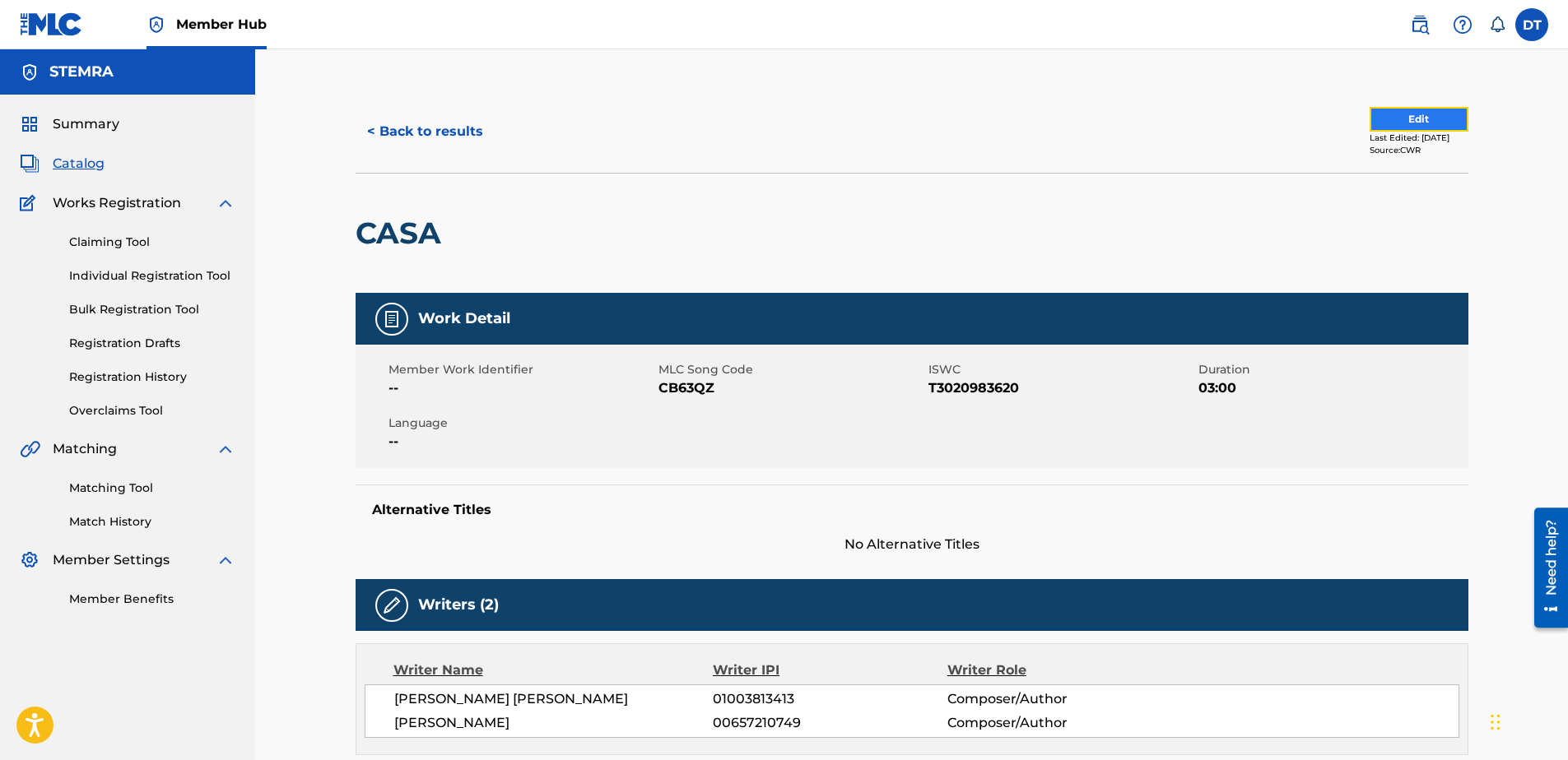
click at [1406, 121] on button "Edit" at bounding box center [1419, 119] width 99 height 25
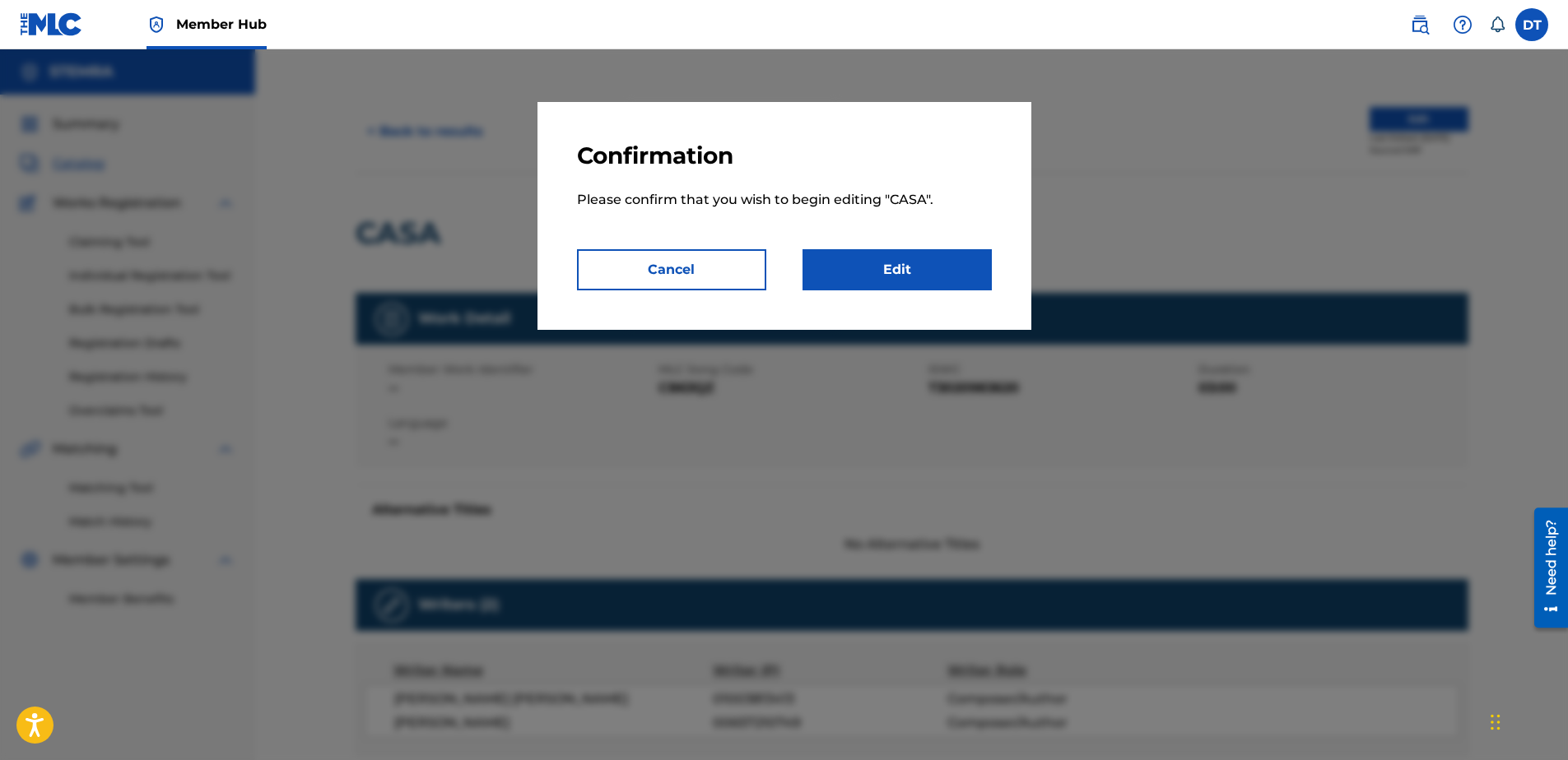
click at [915, 247] on p "Please confirm that you wish to begin editing " CASA "." at bounding box center [784, 210] width 415 height 79
click at [914, 252] on link "Edit" at bounding box center [897, 270] width 189 height 41
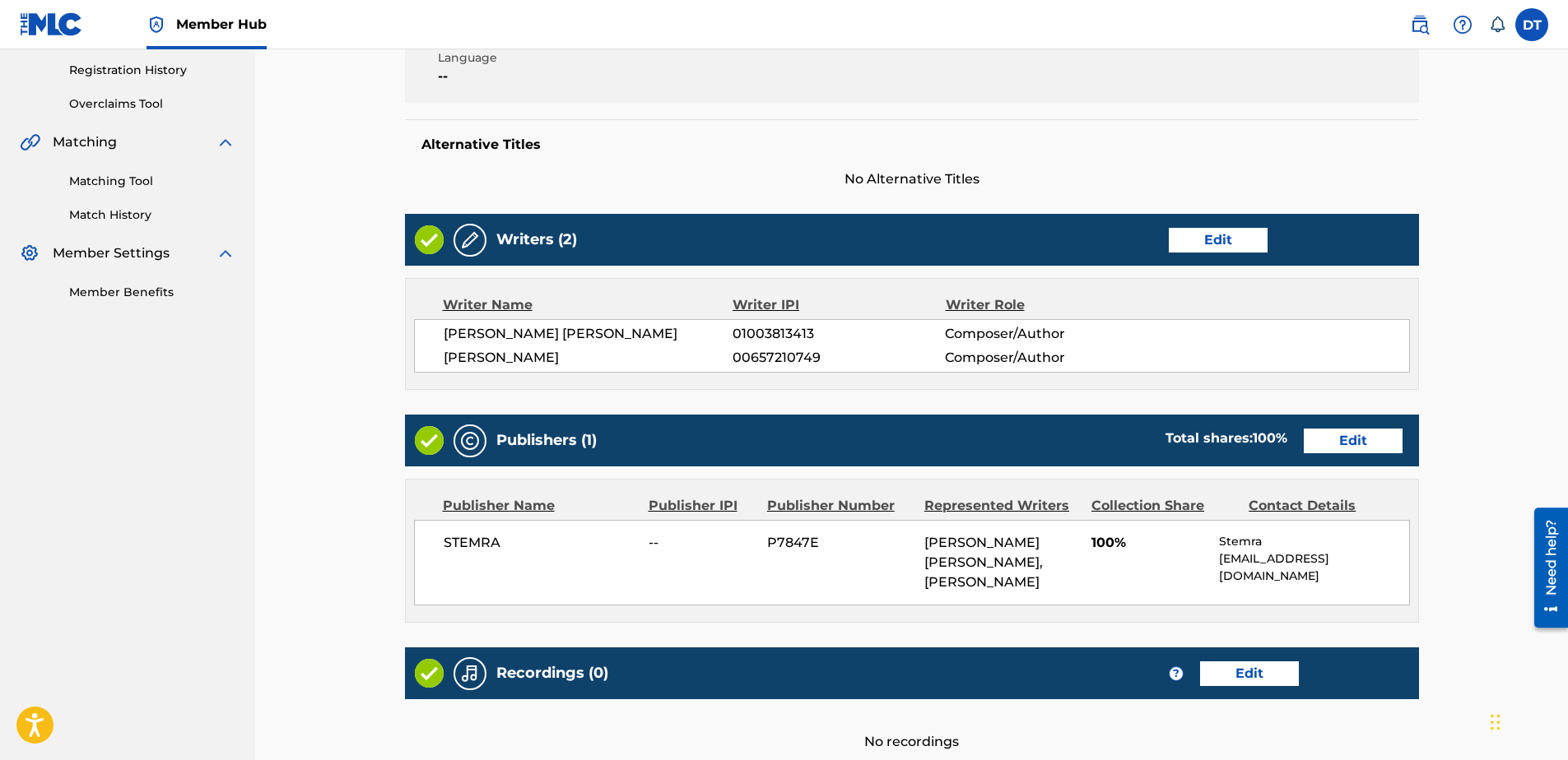
scroll to position [329, 0]
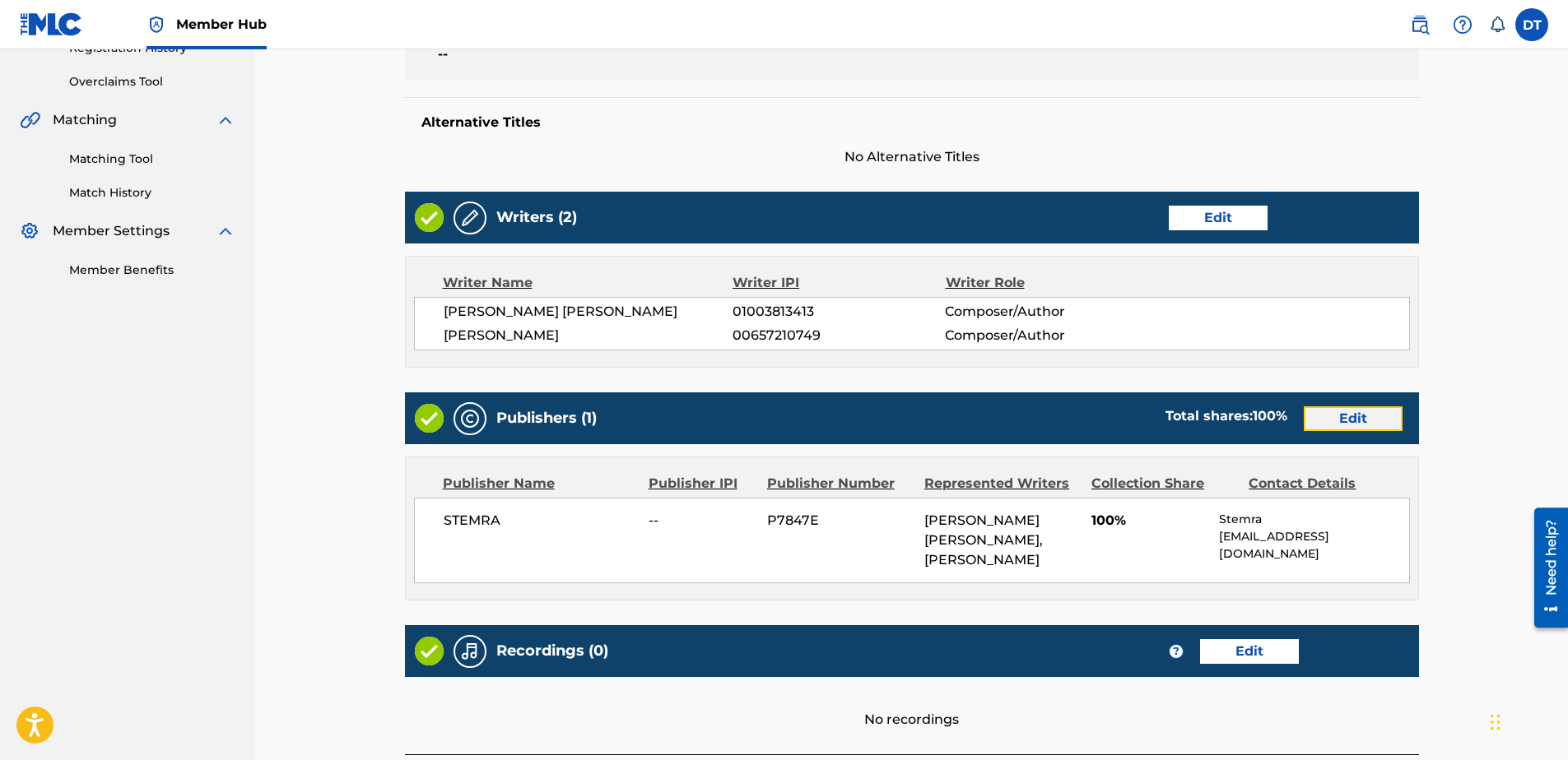
click at [1331, 422] on link "Edit" at bounding box center [1353, 418] width 99 height 25
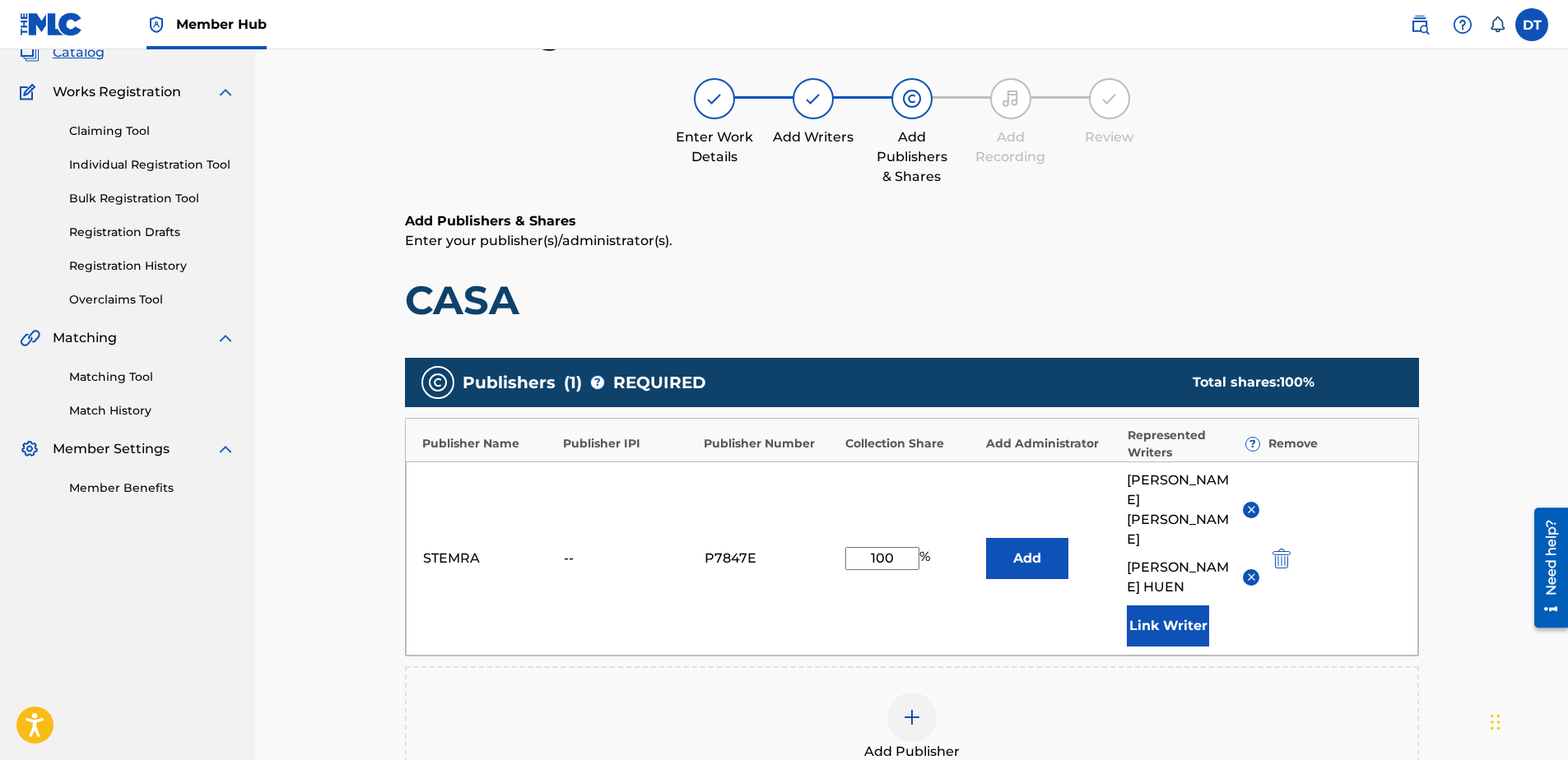
scroll to position [82, 0]
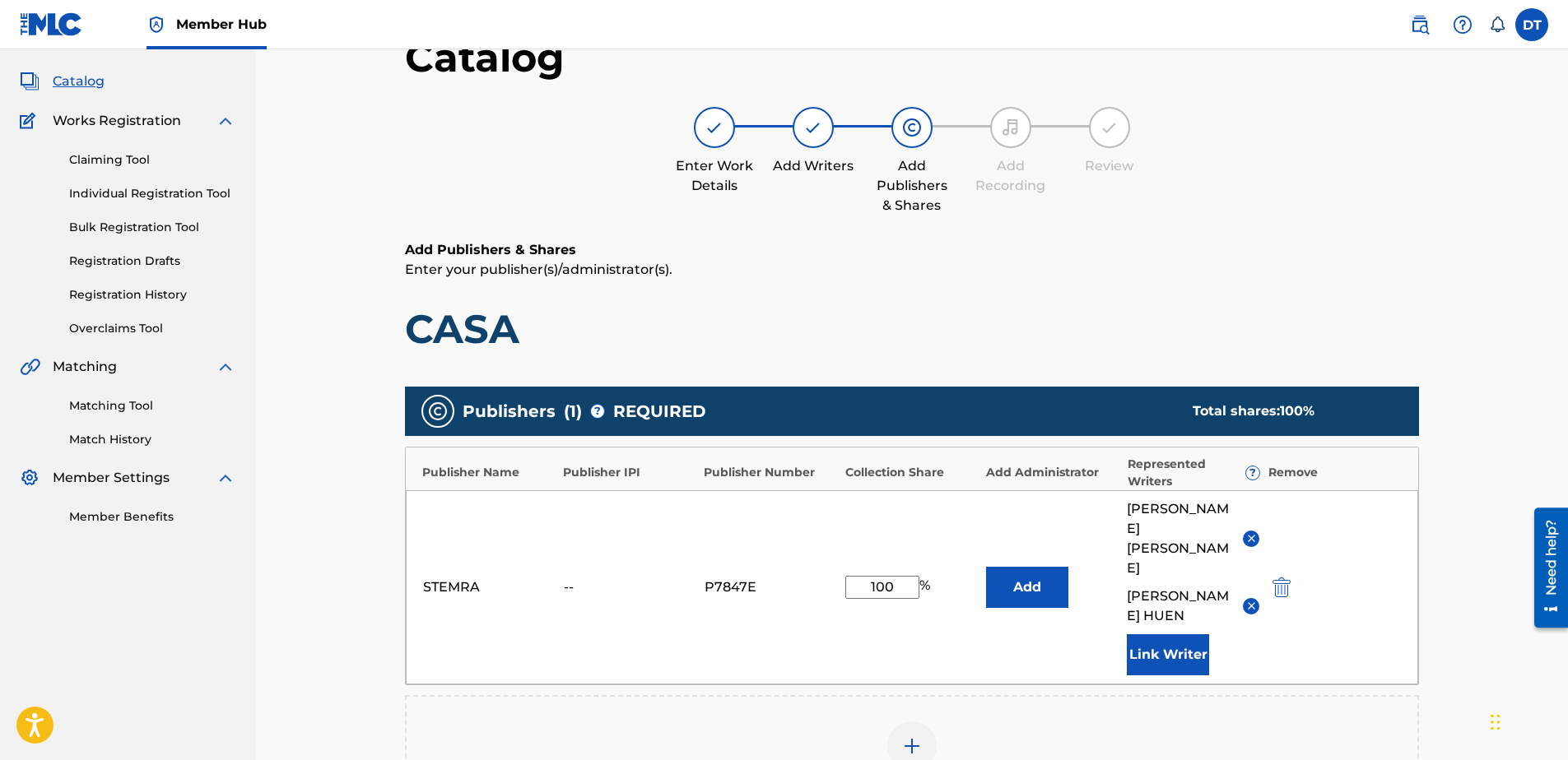
drag, startPoint x: 900, startPoint y: 487, endPoint x: 836, endPoint y: 480, distance: 64.4
click at [836, 480] on div "Publisher Name Publisher IPI Publisher Number Collection Share Add Administrato…" at bounding box center [912, 565] width 1014 height 238
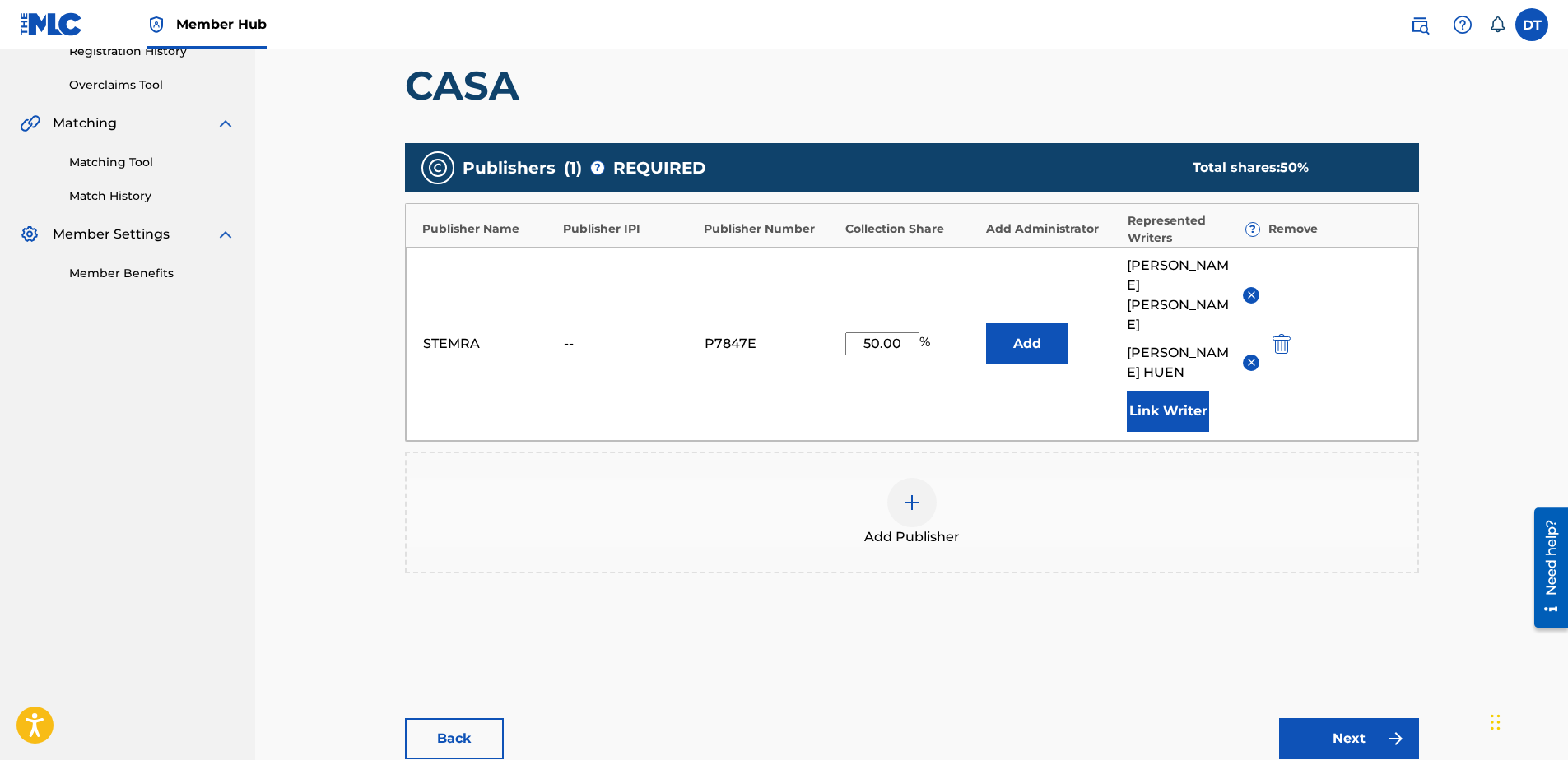
scroll to position [329, 0]
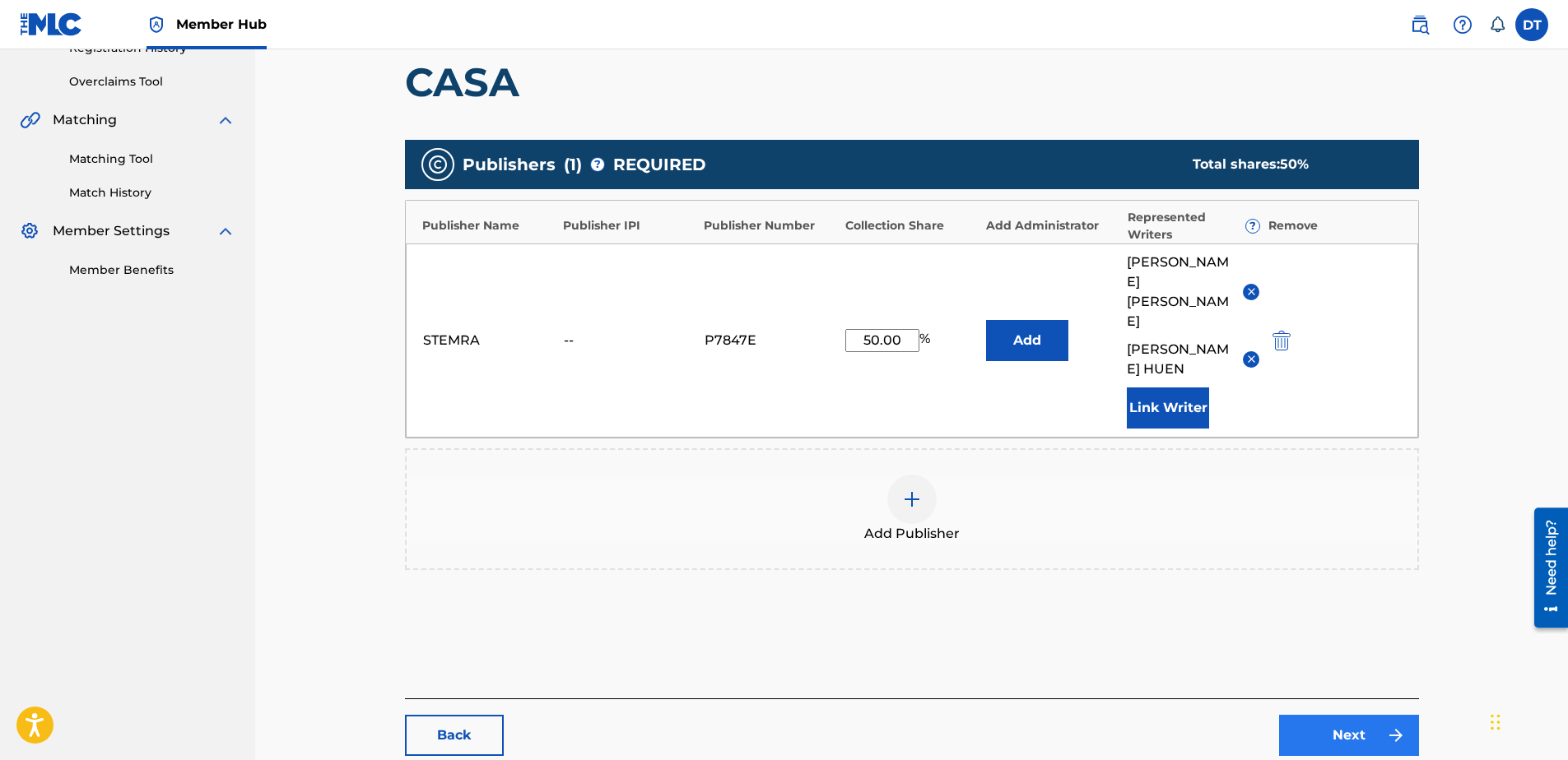
type input "50.00"
click at [1302, 715] on link "Next" at bounding box center [1349, 735] width 140 height 41
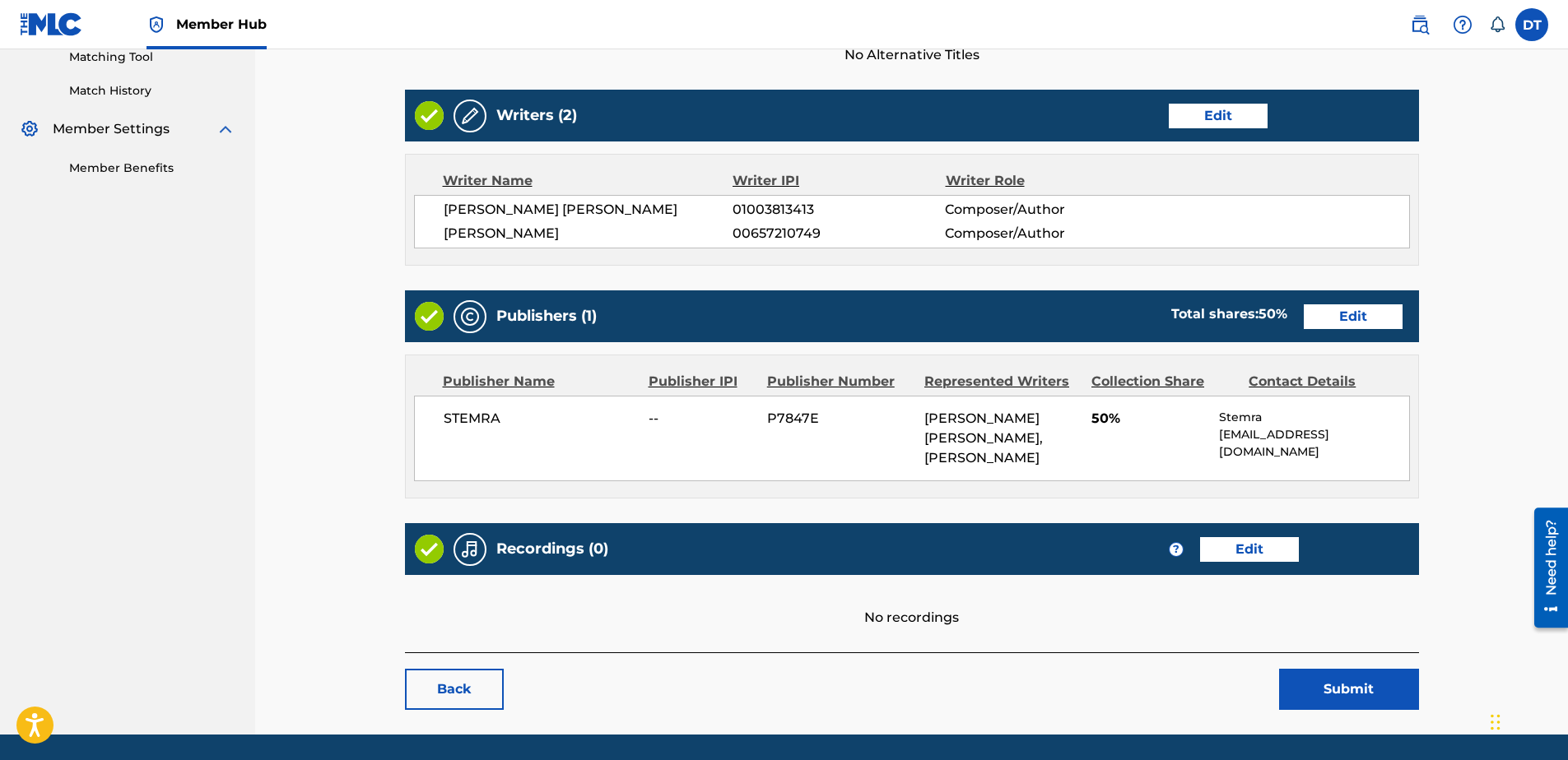
scroll to position [465, 0]
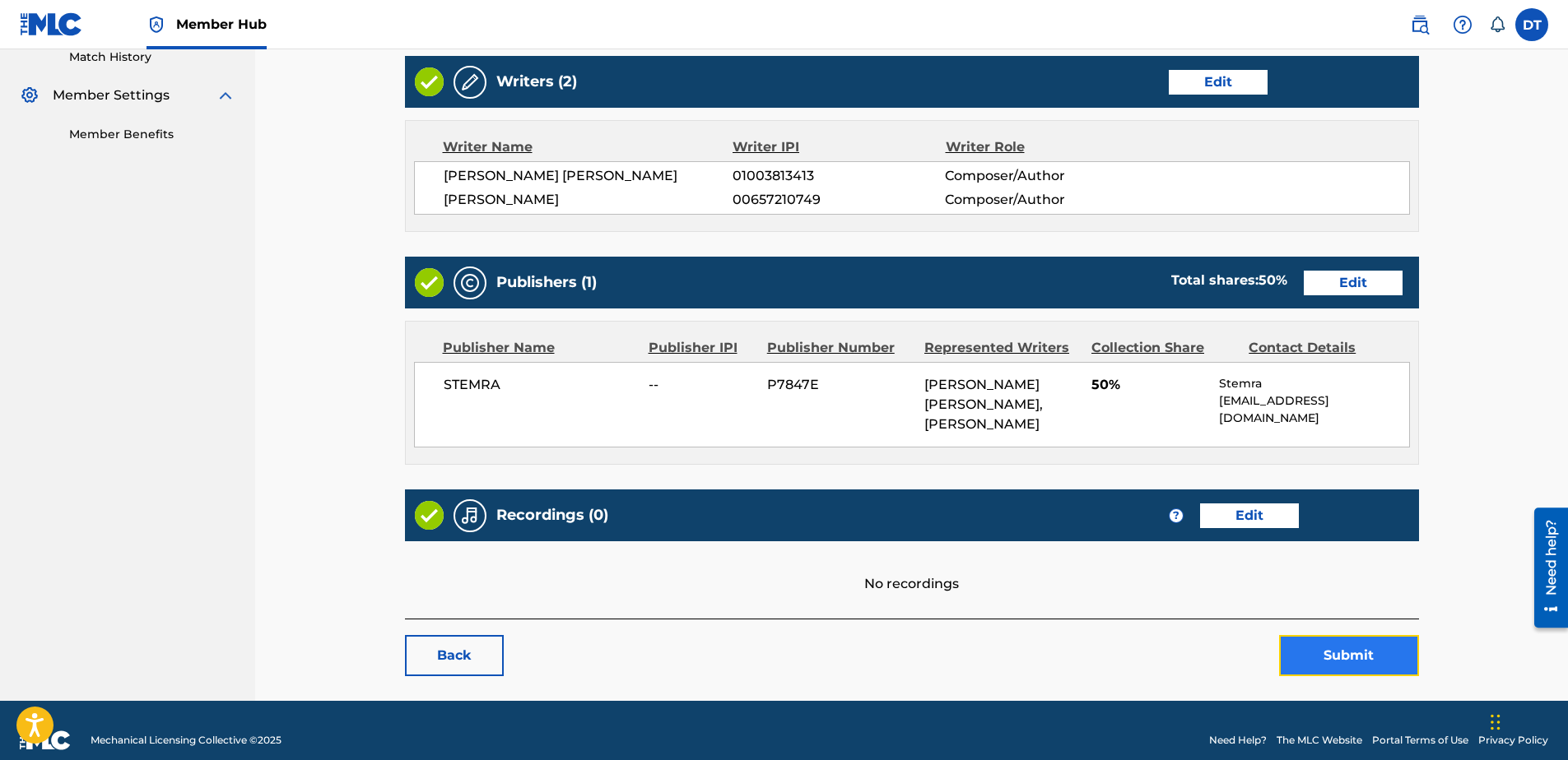
click at [1328, 635] on button "Submit" at bounding box center [1349, 656] width 140 height 41
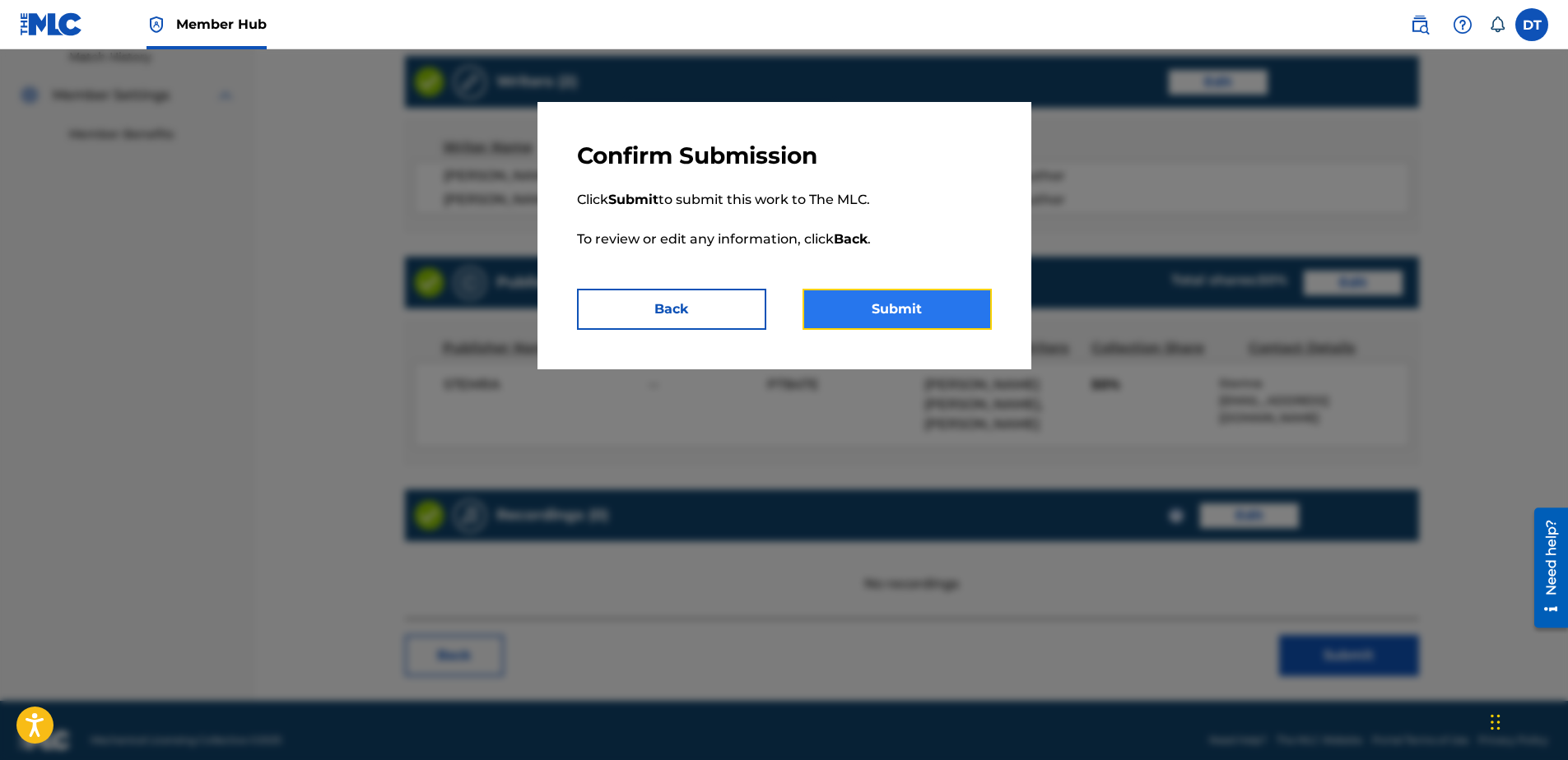
click at [930, 304] on button "Submit" at bounding box center [897, 309] width 189 height 41
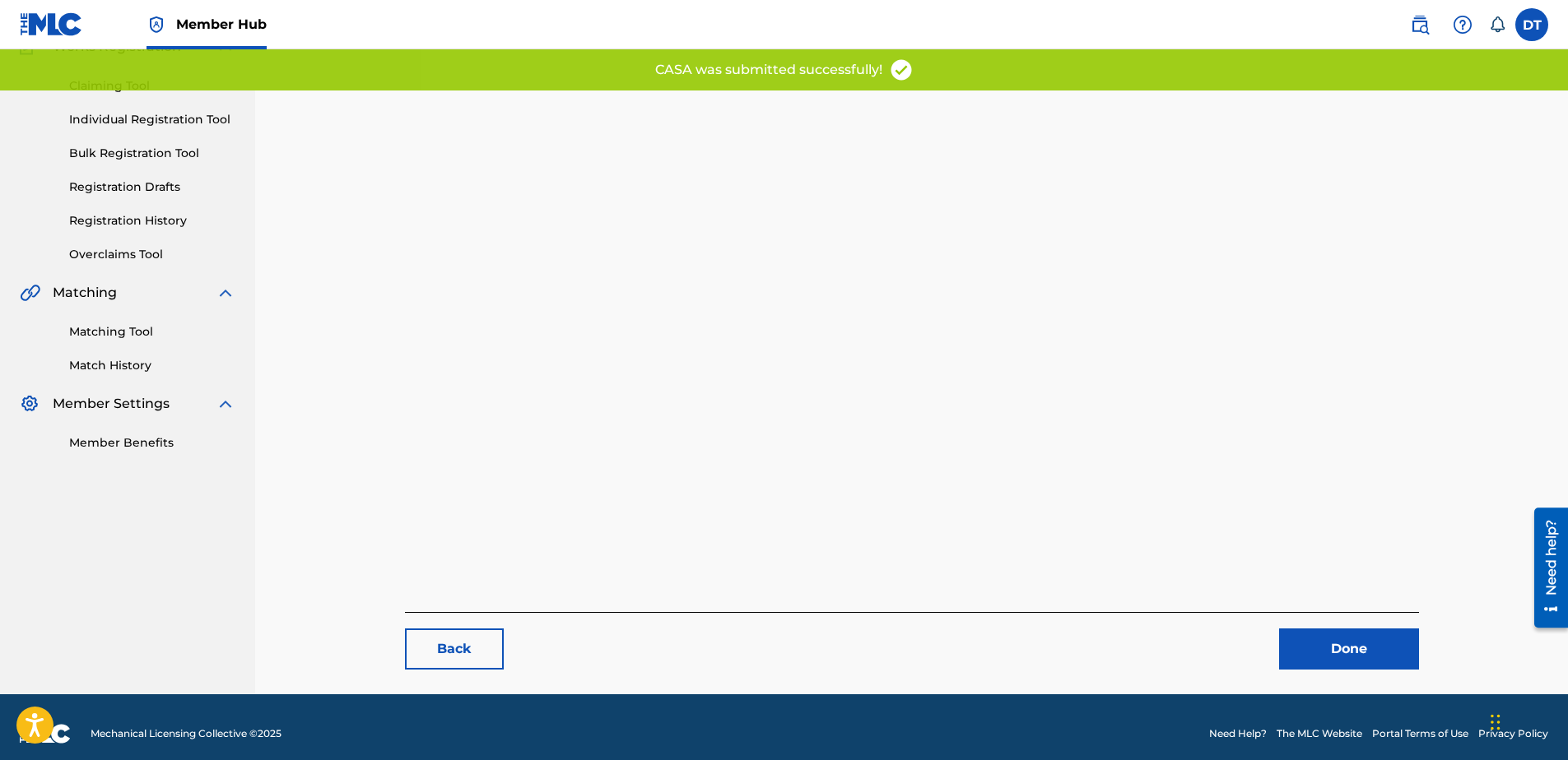
scroll to position [170, 0]
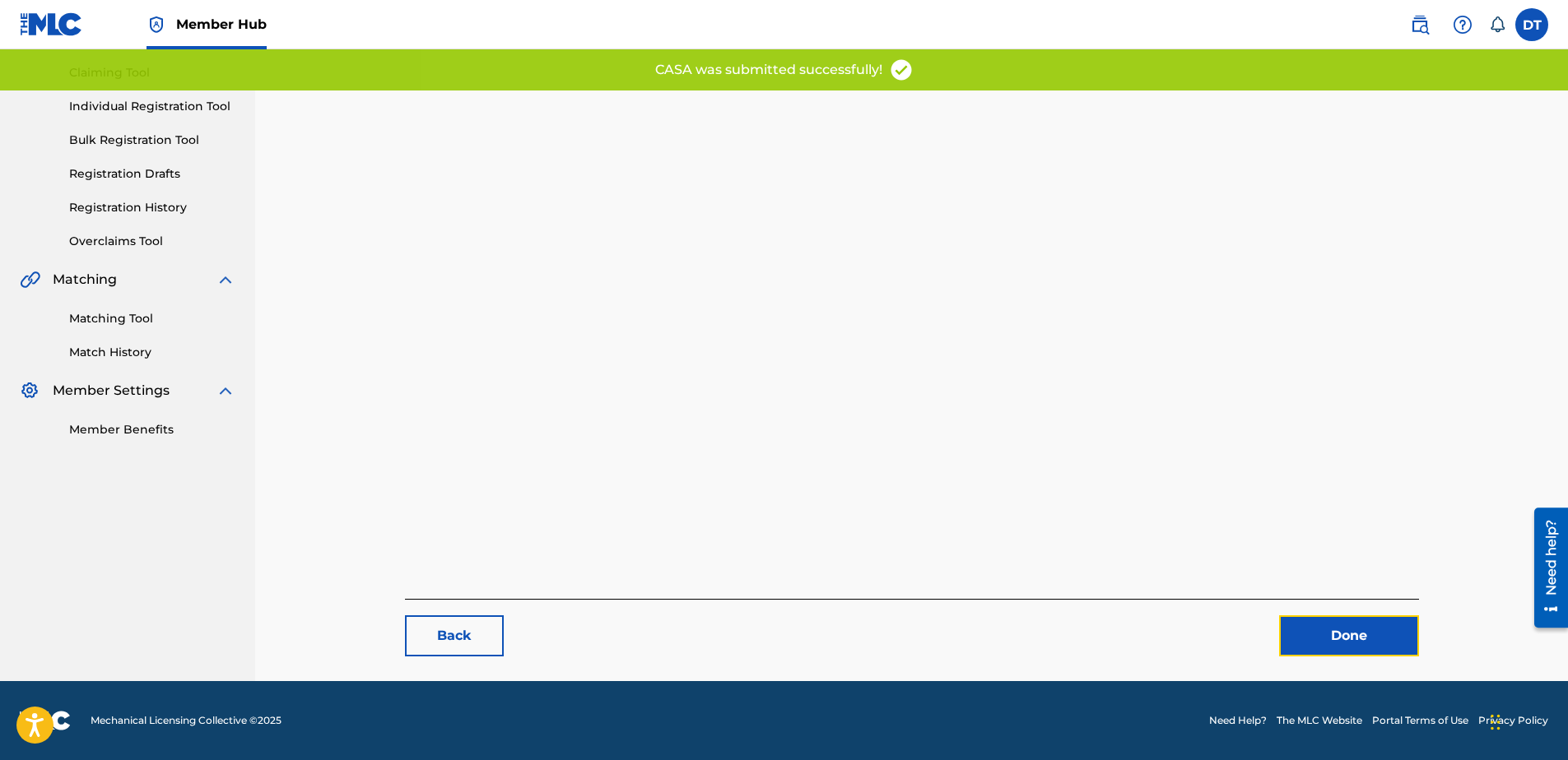
click at [1317, 631] on link "Done" at bounding box center [1349, 635] width 140 height 41
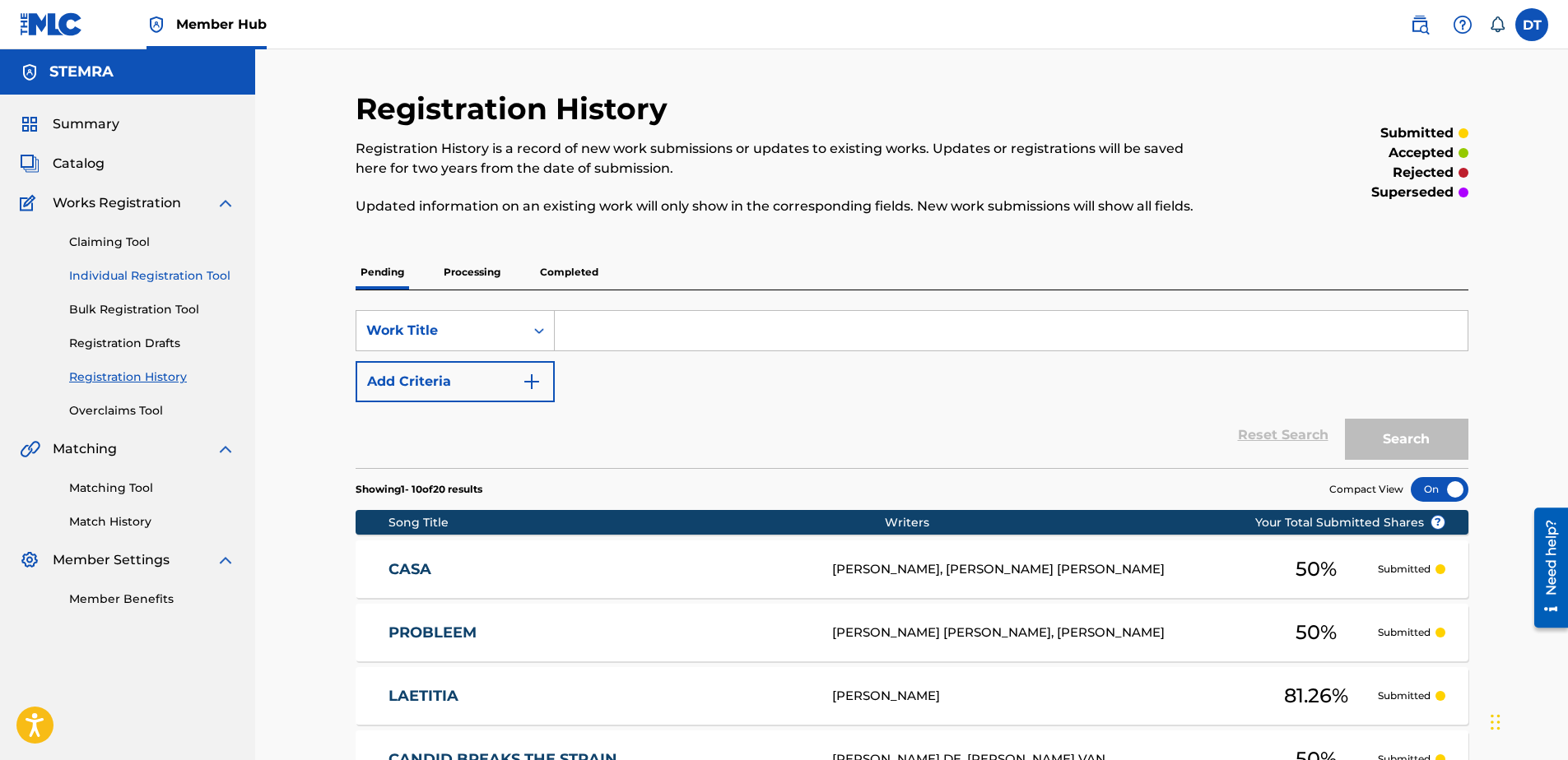
click at [134, 275] on link "Individual Registration Tool" at bounding box center [151, 277] width 166 height 18
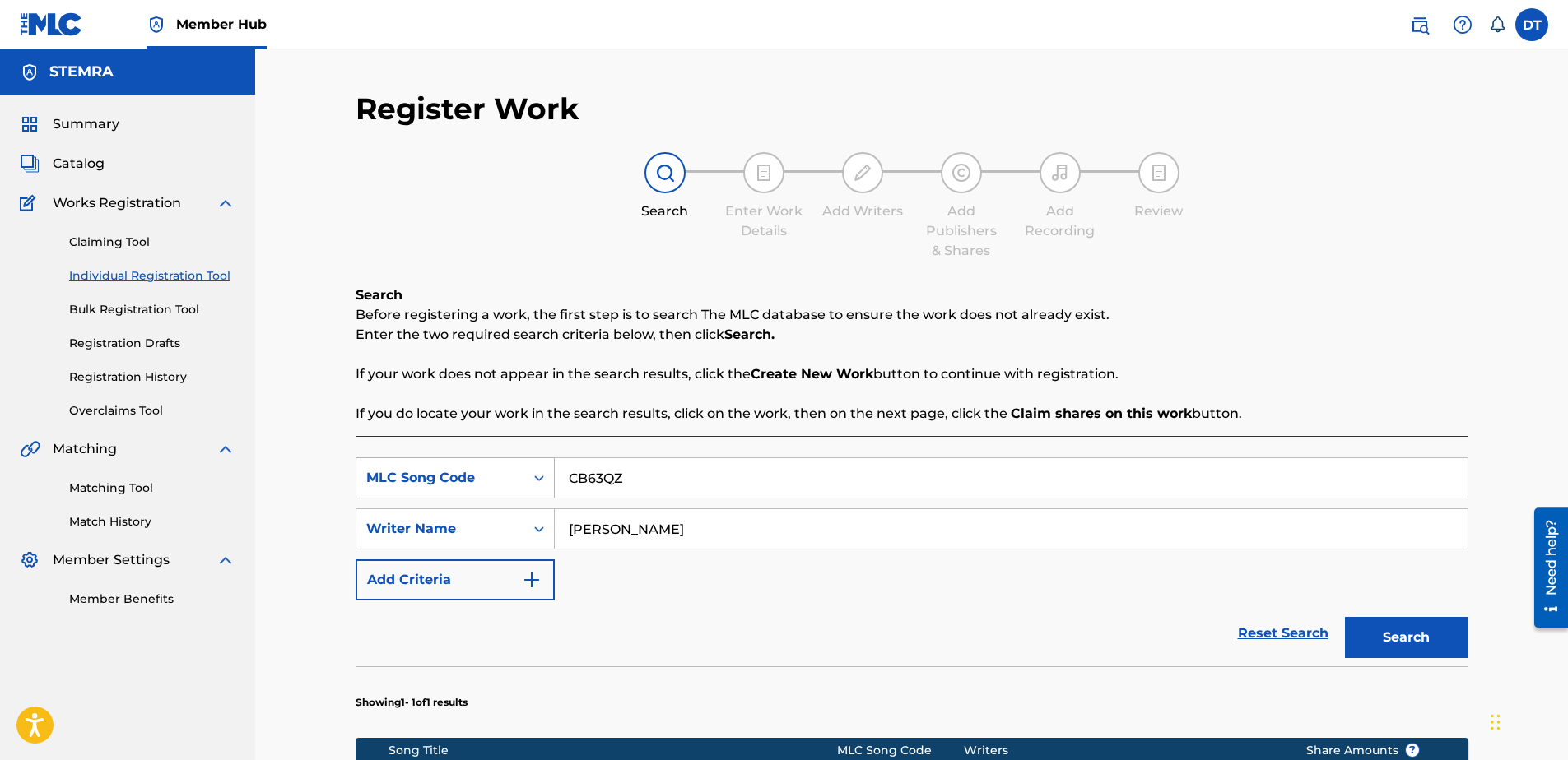
drag, startPoint x: 638, startPoint y: 478, endPoint x: 533, endPoint y: 473, distance: 105.1
click at [533, 473] on div "SearchWithCriteria89168f19-8597-4967-a7b8-3f547e06a110 MLC Song Code CB63QZ" at bounding box center [912, 478] width 1113 height 41
click at [602, 479] on input "Search Form" at bounding box center [1011, 478] width 913 height 39
paste input "FI4LZV"
click at [559, 479] on input "FI4LZV" at bounding box center [1011, 478] width 913 height 39
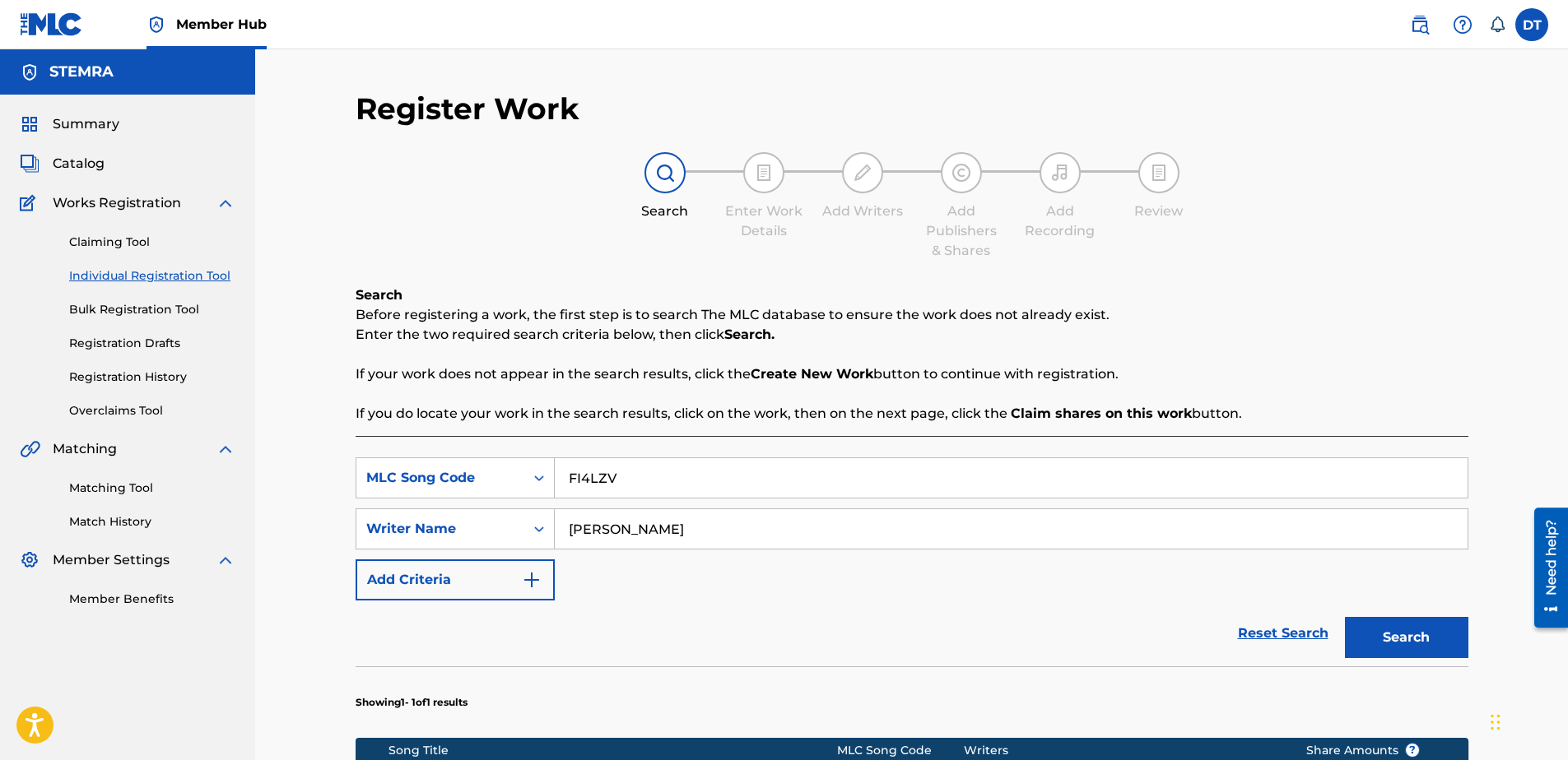
type input "FI4LZV"
drag, startPoint x: 678, startPoint y: 528, endPoint x: 564, endPoint y: 527, distance: 114.0
click at [564, 527] on input "[PERSON_NAME]" at bounding box center [1011, 529] width 913 height 39
drag, startPoint x: 679, startPoint y: 513, endPoint x: 671, endPoint y: 517, distance: 8.9
click at [671, 517] on input "Search Form" at bounding box center [1011, 529] width 913 height 39
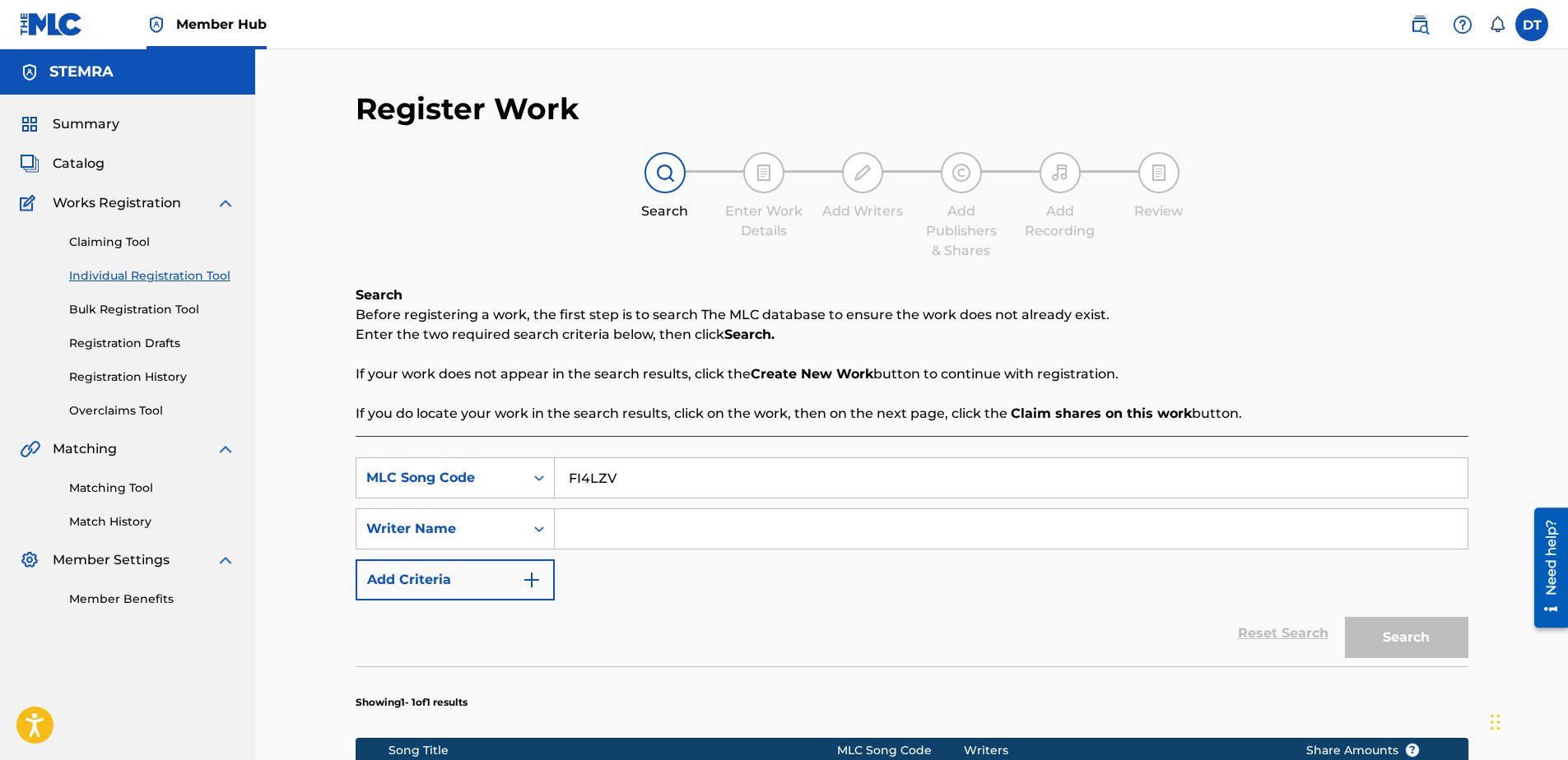
paste input "[PERSON_NAME] [PERSON_NAME]"
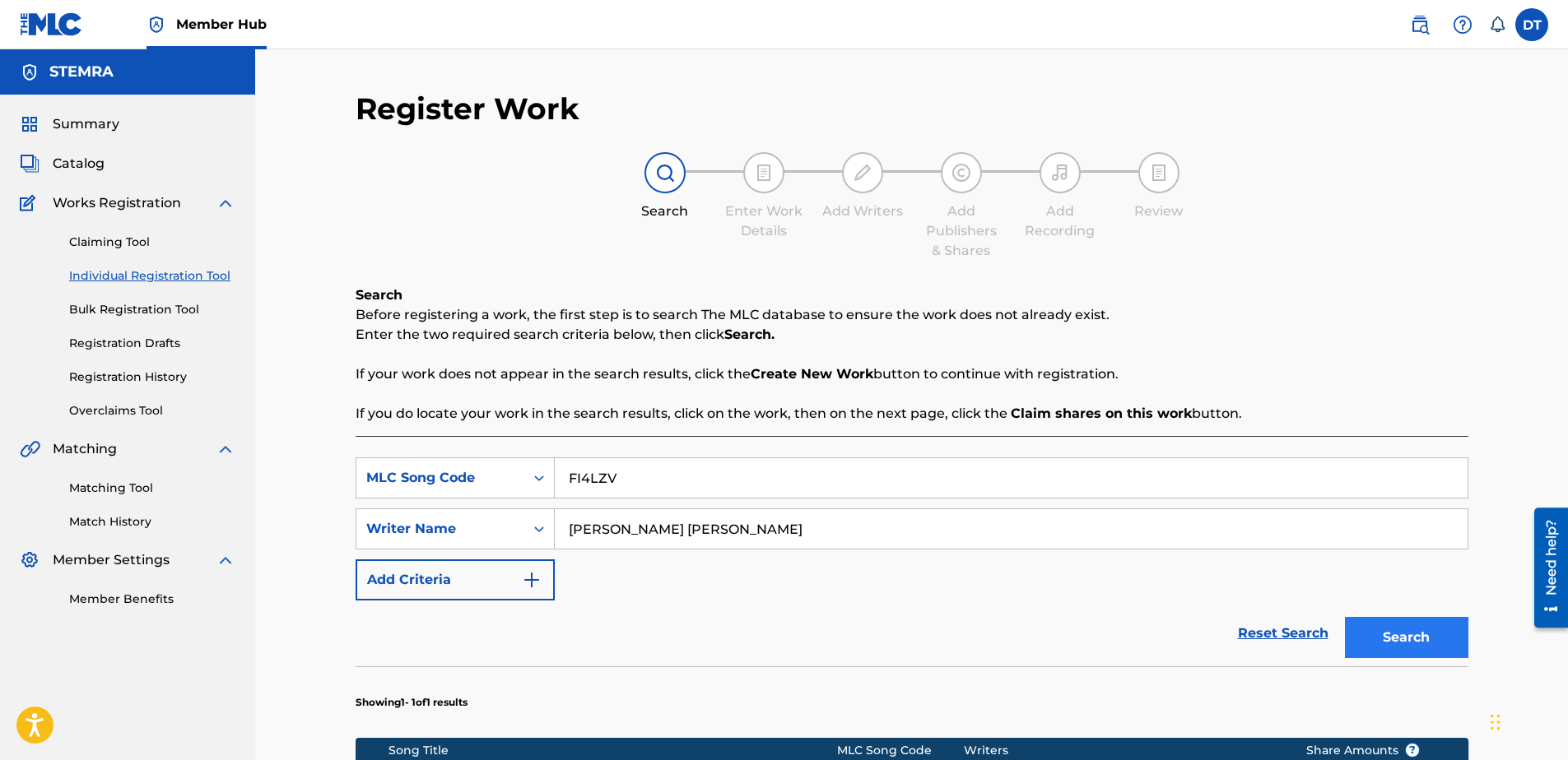
type input "[PERSON_NAME] [PERSON_NAME]"
click at [1408, 627] on button "Search" at bounding box center [1407, 637] width 124 height 41
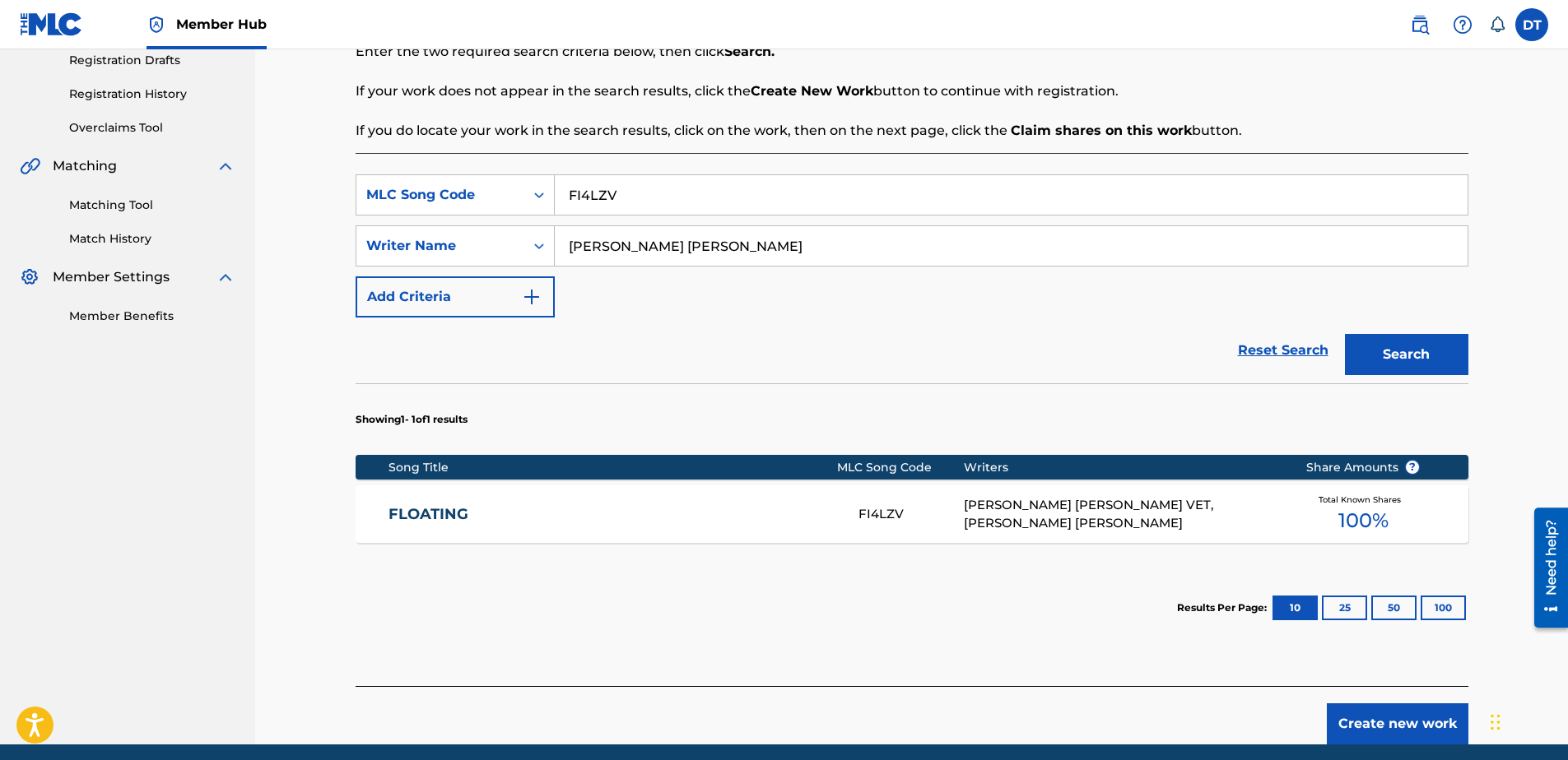
scroll to position [329, 0]
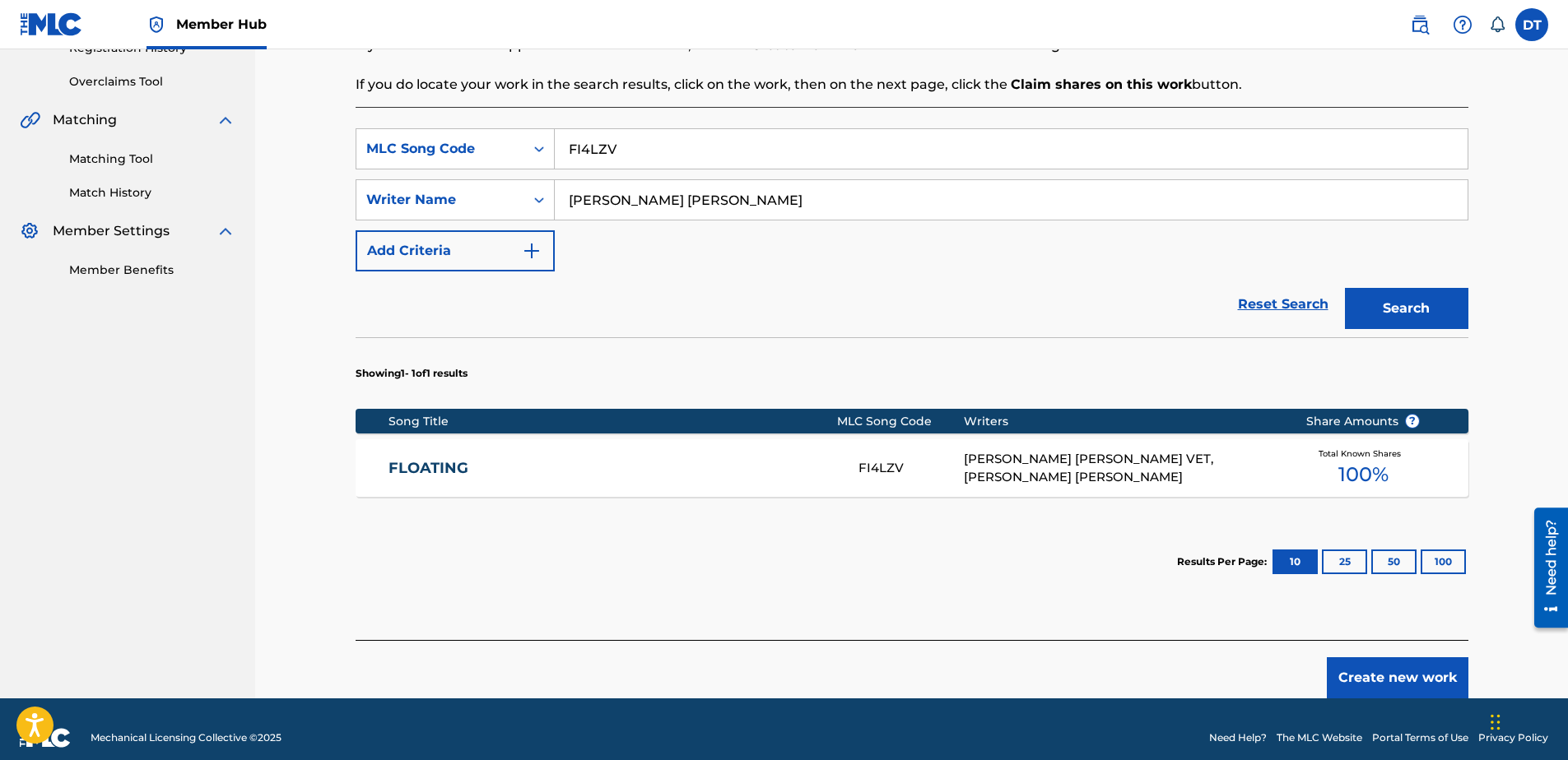
click at [437, 465] on link "FLOATING" at bounding box center [612, 468] width 447 height 19
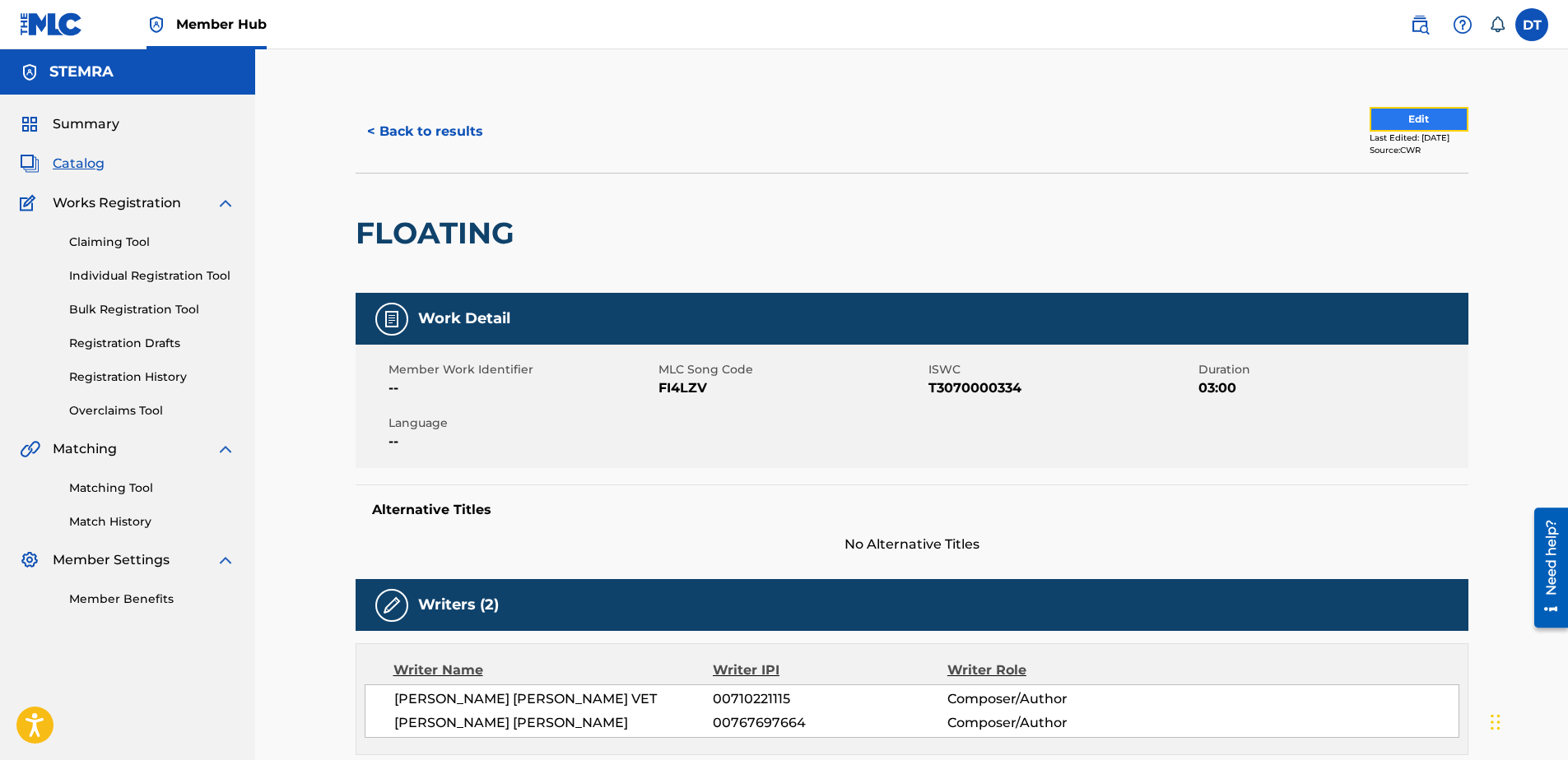
click at [1370, 121] on button "Edit" at bounding box center [1419, 119] width 99 height 25
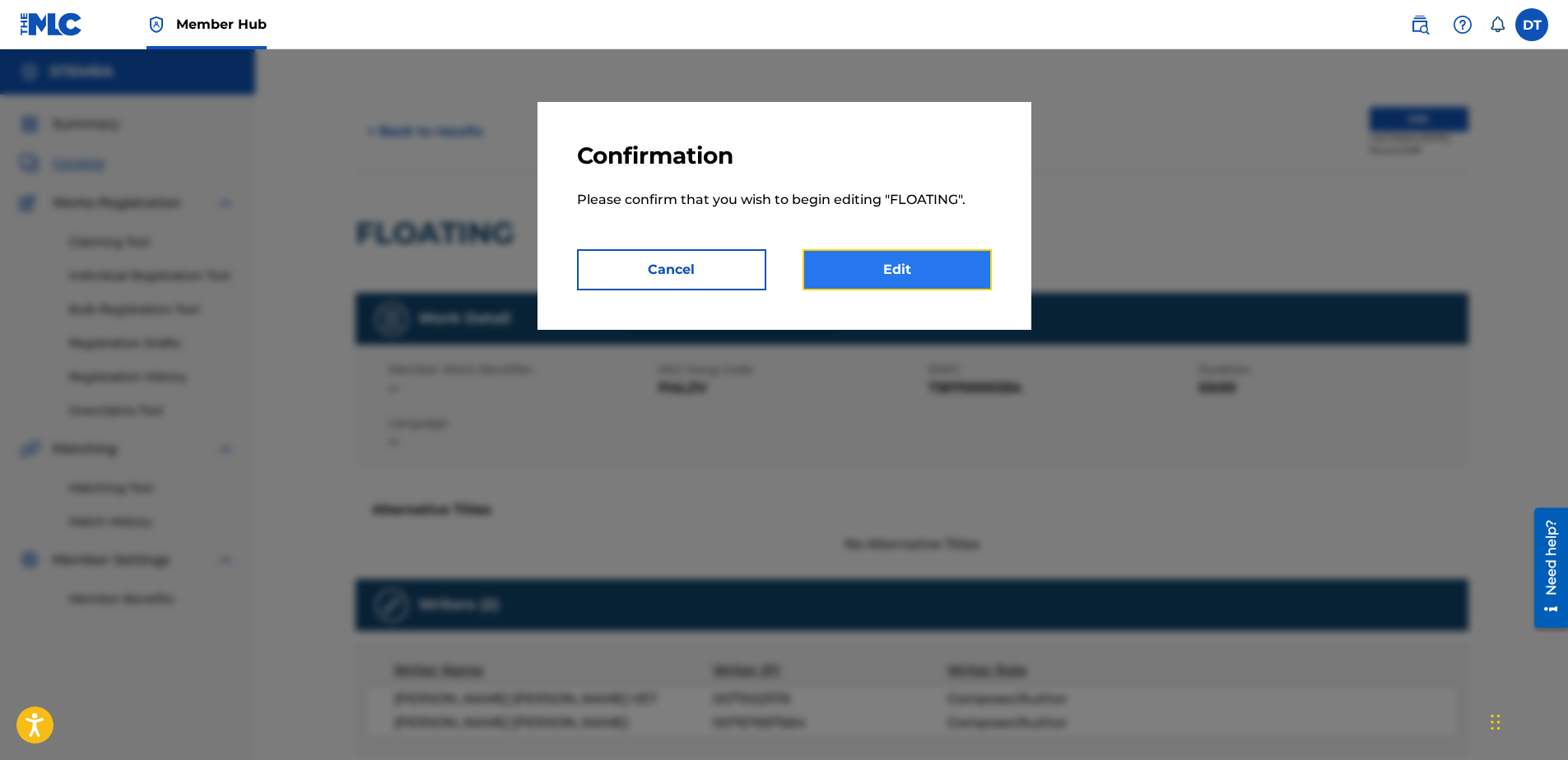
click at [876, 260] on link "Edit" at bounding box center [897, 270] width 189 height 41
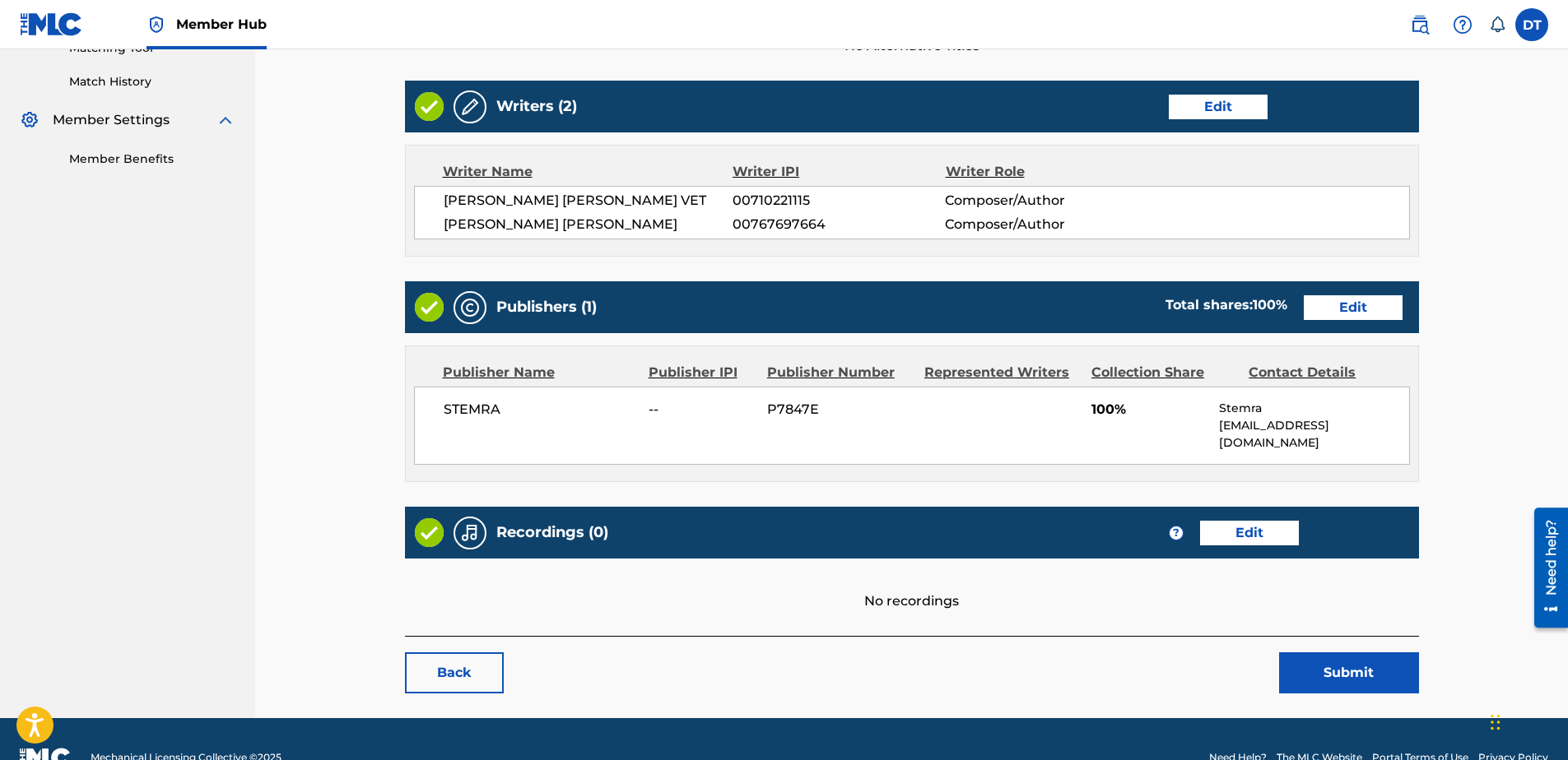
scroll to position [378, 0]
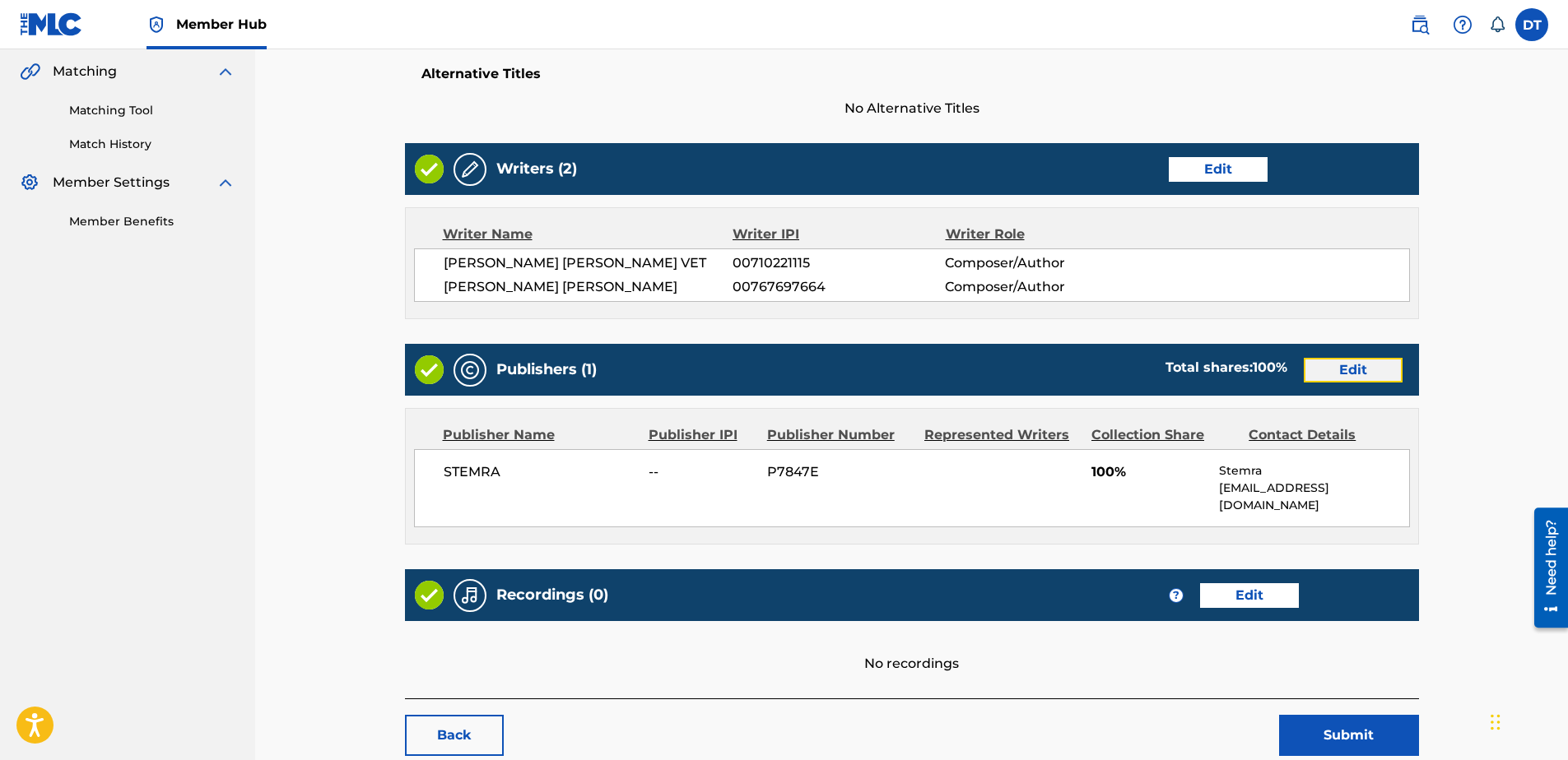
click at [1352, 365] on link "Edit" at bounding box center [1353, 370] width 99 height 25
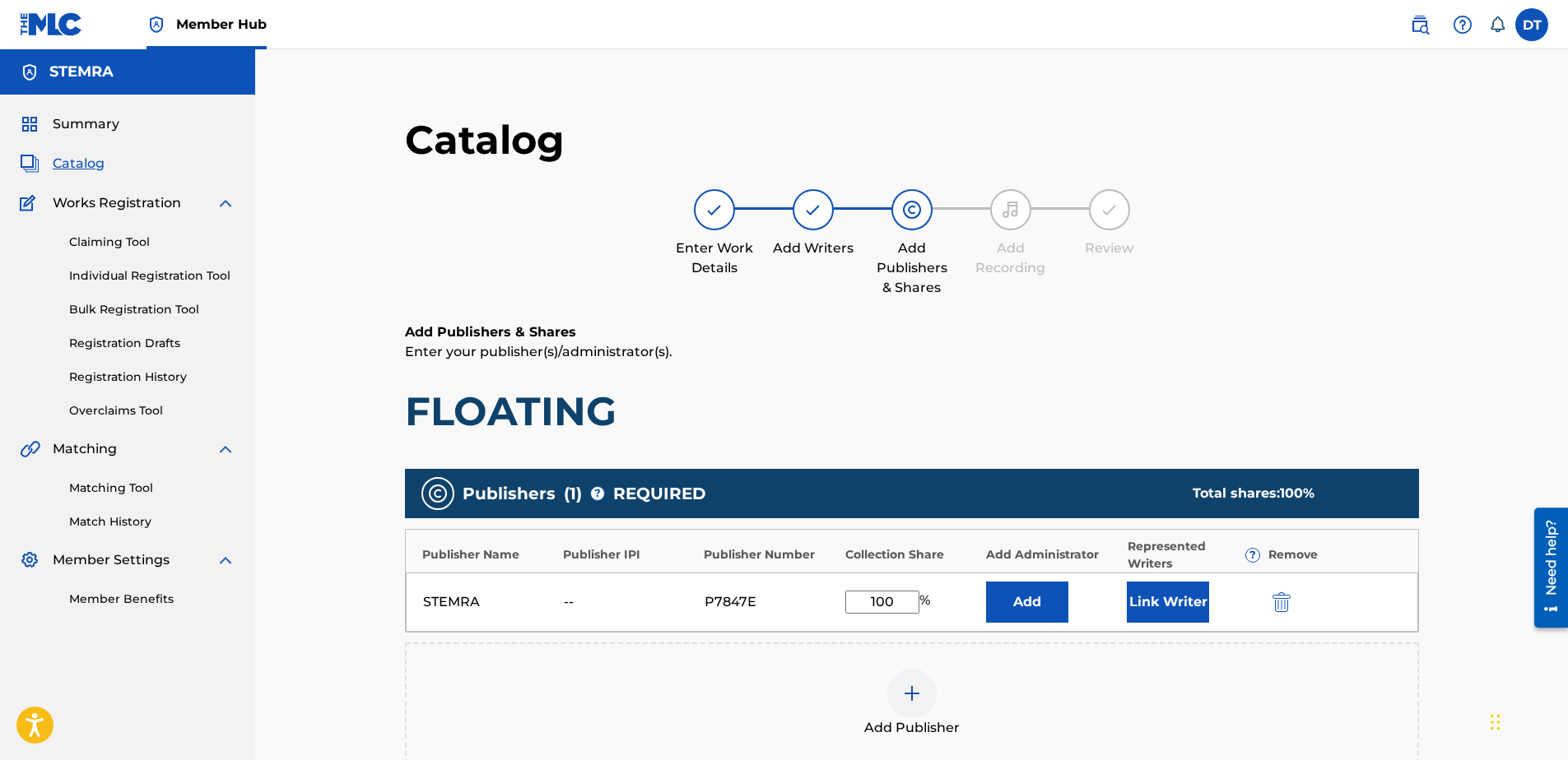
drag, startPoint x: 891, startPoint y: 602, endPoint x: 830, endPoint y: 605, distance: 61.1
click at [830, 605] on div "STEMRA -- P7847E 100 % Add Link Writer" at bounding box center [913, 602] width 1013 height 59
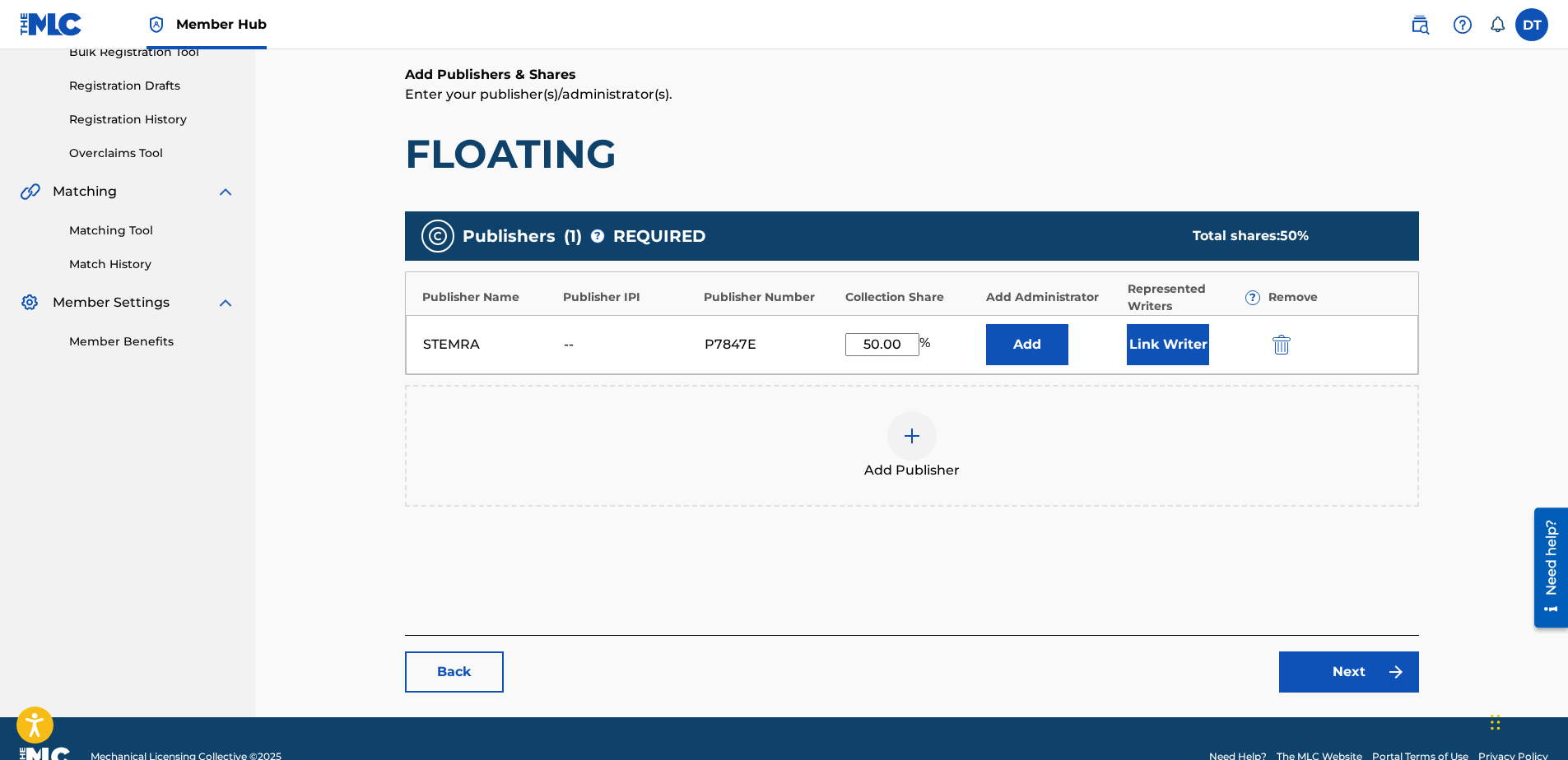
scroll to position [293, 0]
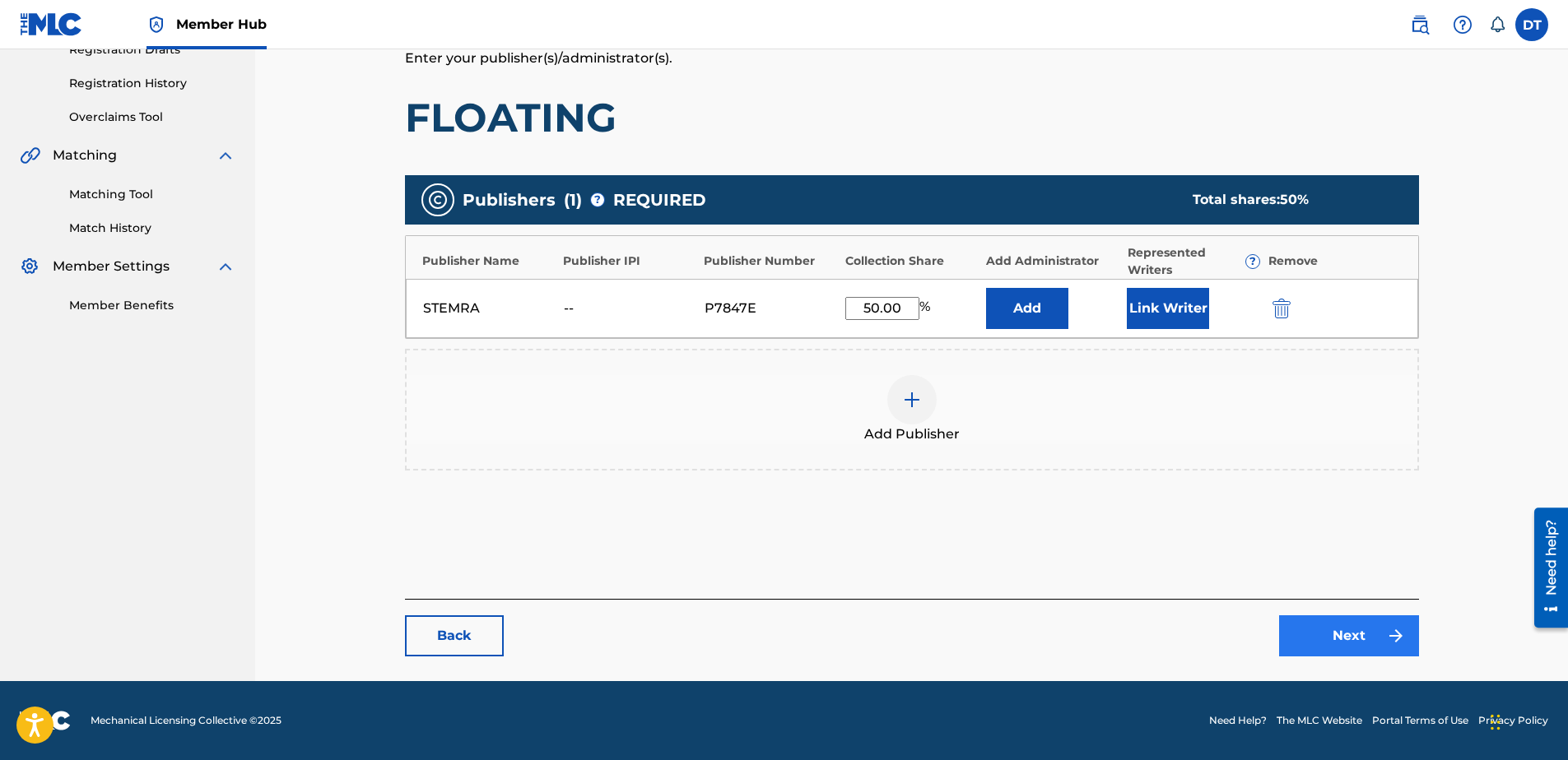
type input "50.00"
click at [1305, 630] on link "Next" at bounding box center [1349, 635] width 140 height 41
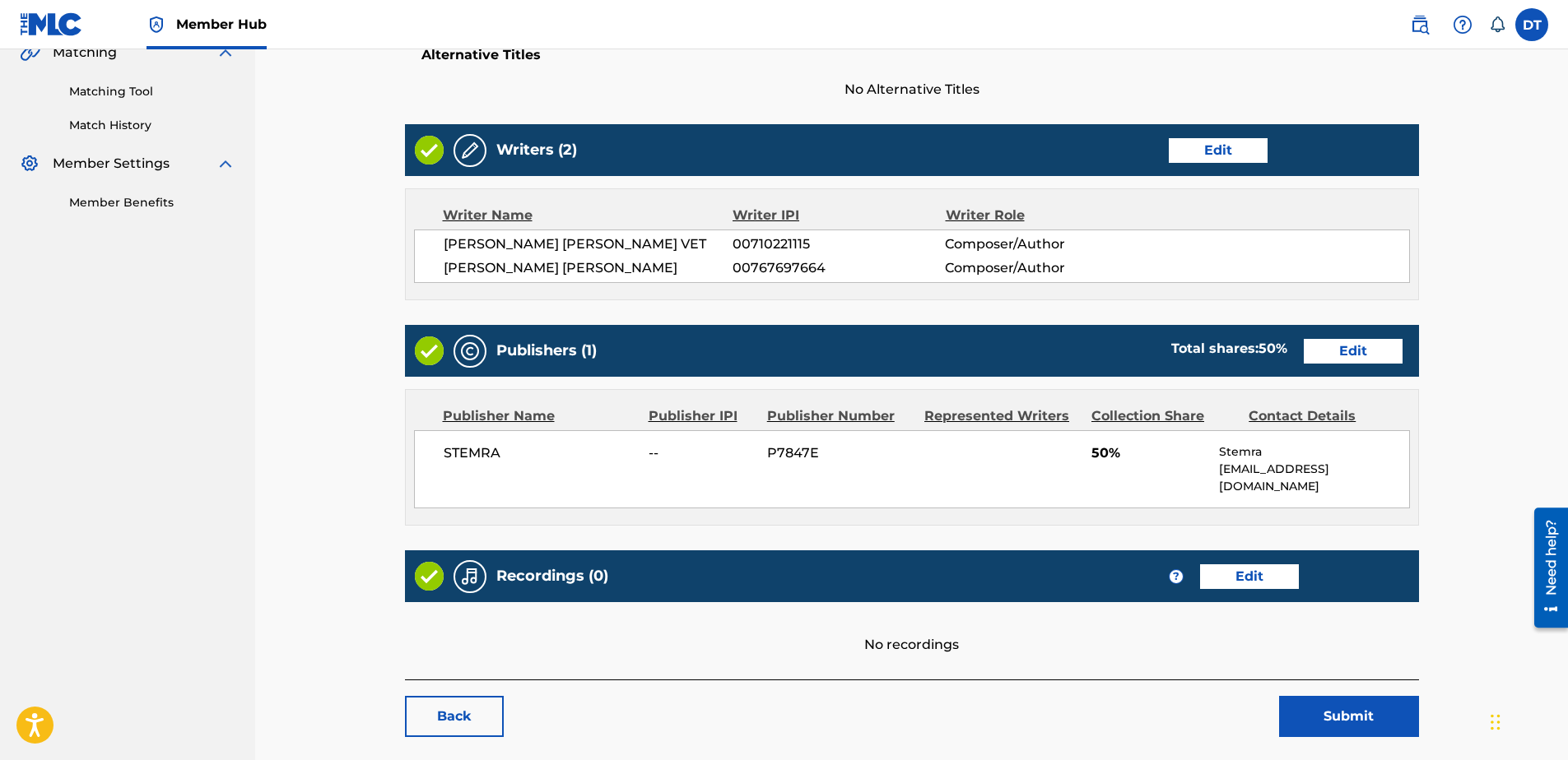
scroll to position [460, 0]
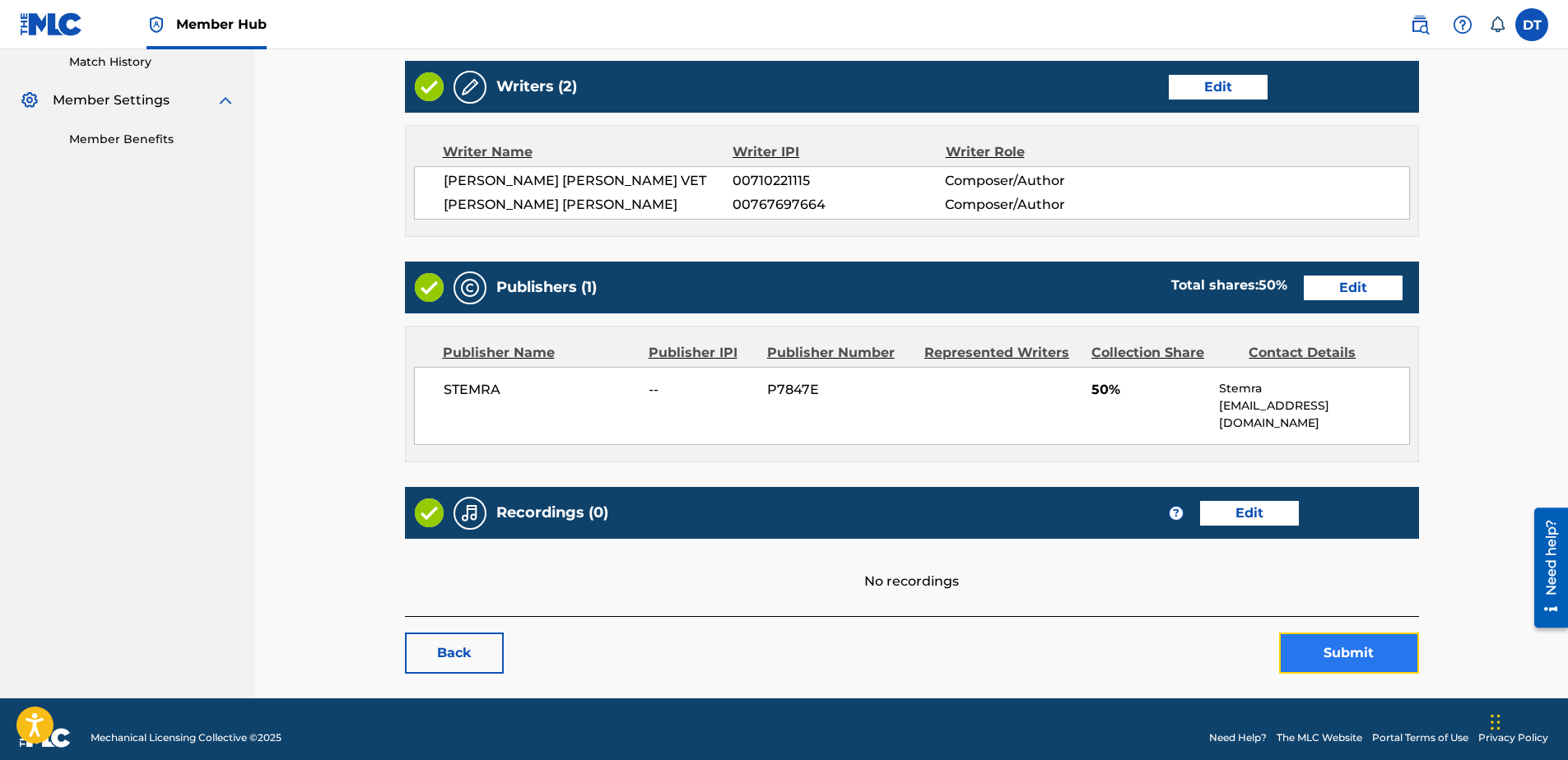
click at [1322, 636] on button "Submit" at bounding box center [1349, 653] width 140 height 41
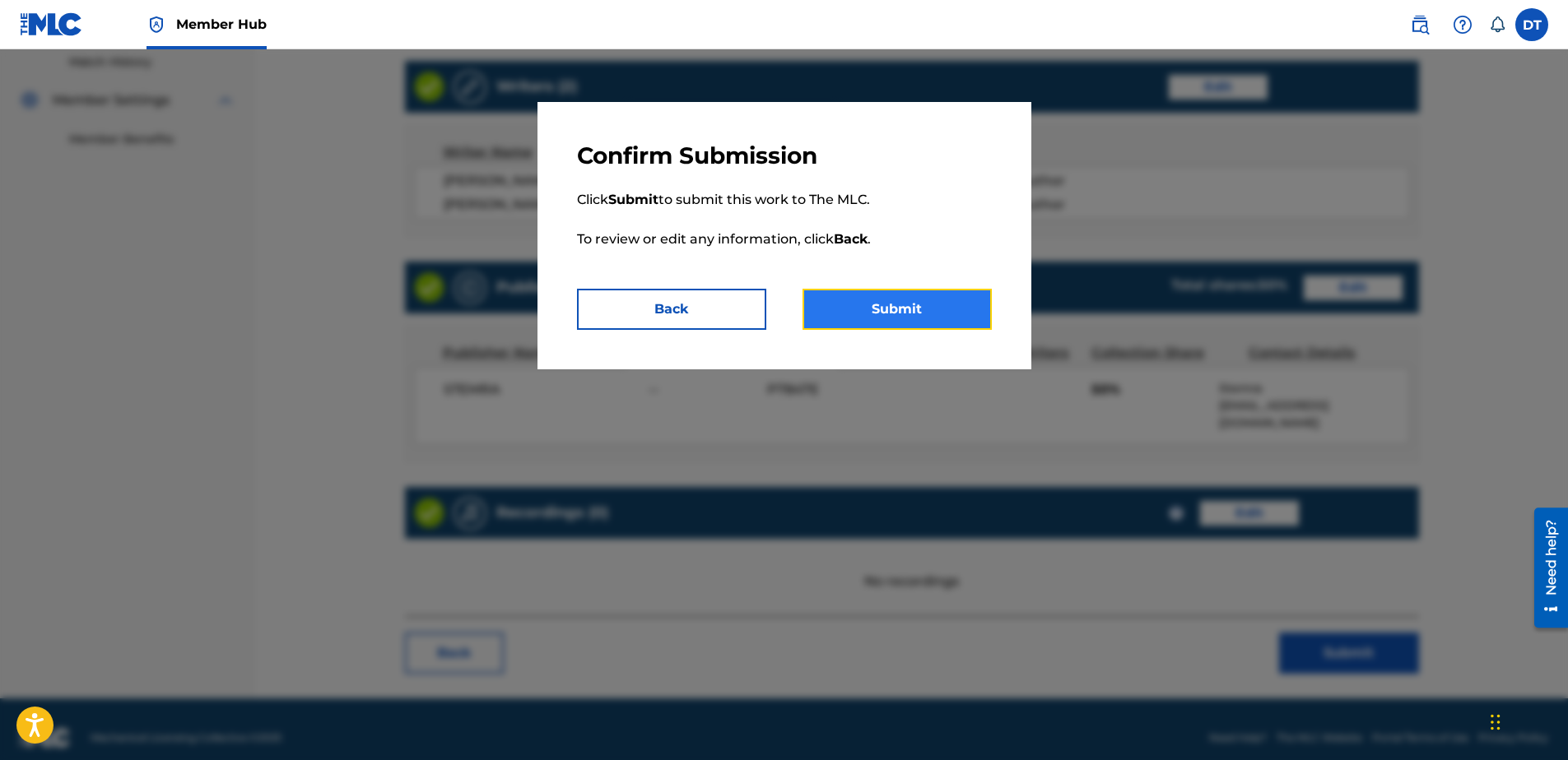
click at [946, 301] on button "Submit" at bounding box center [897, 309] width 189 height 41
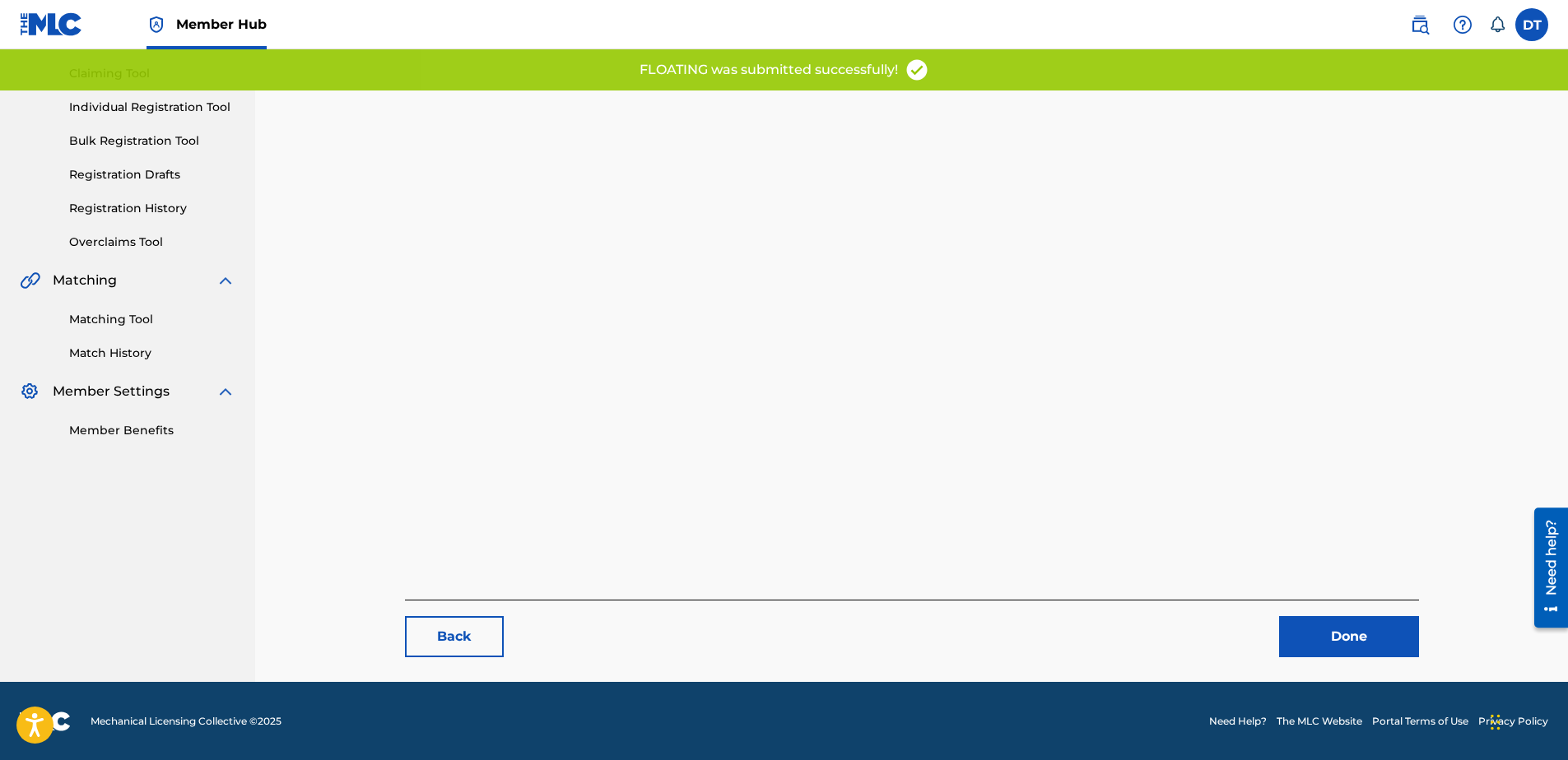
scroll to position [170, 0]
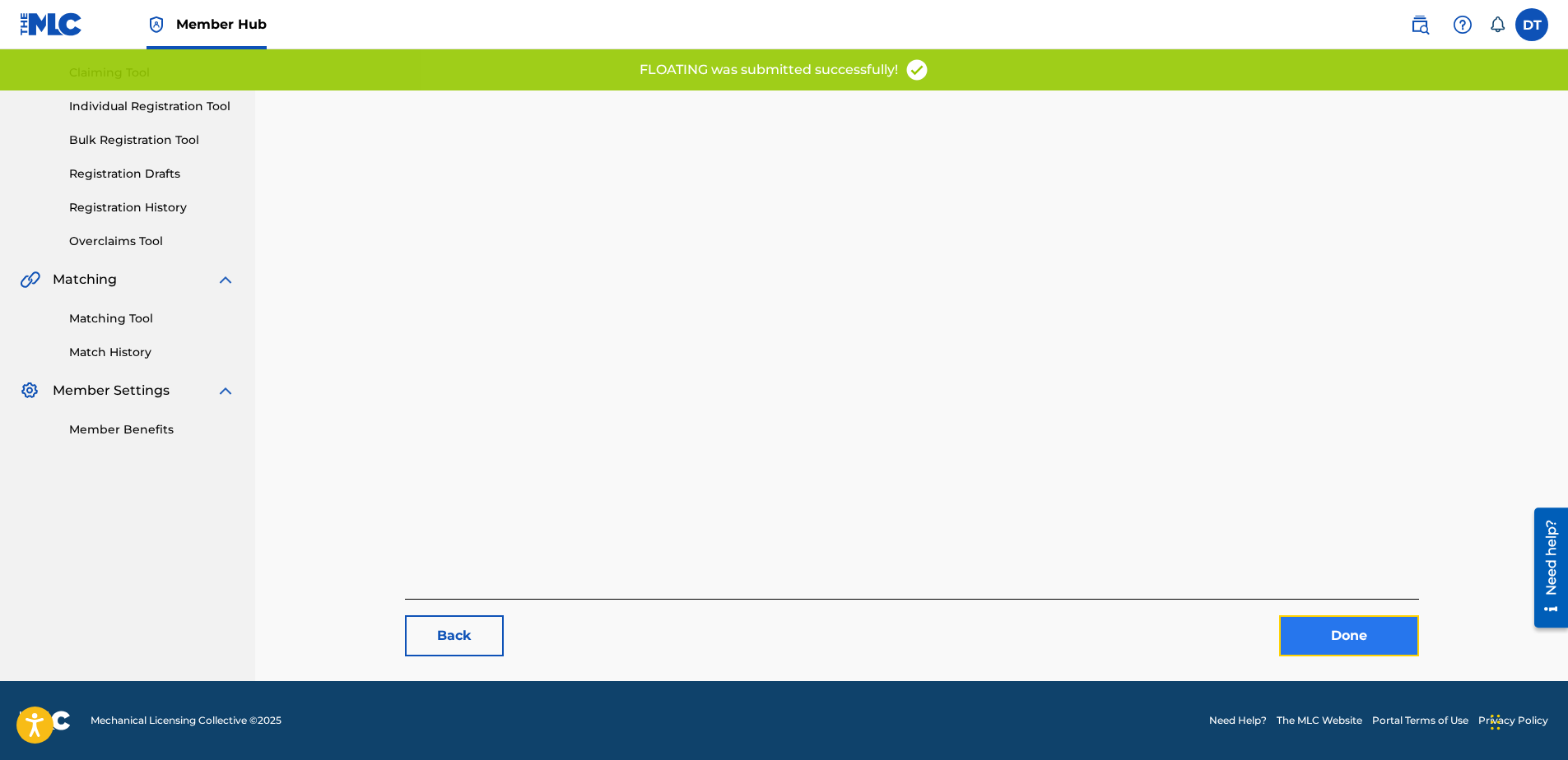
click at [1319, 624] on link "Done" at bounding box center [1349, 635] width 140 height 41
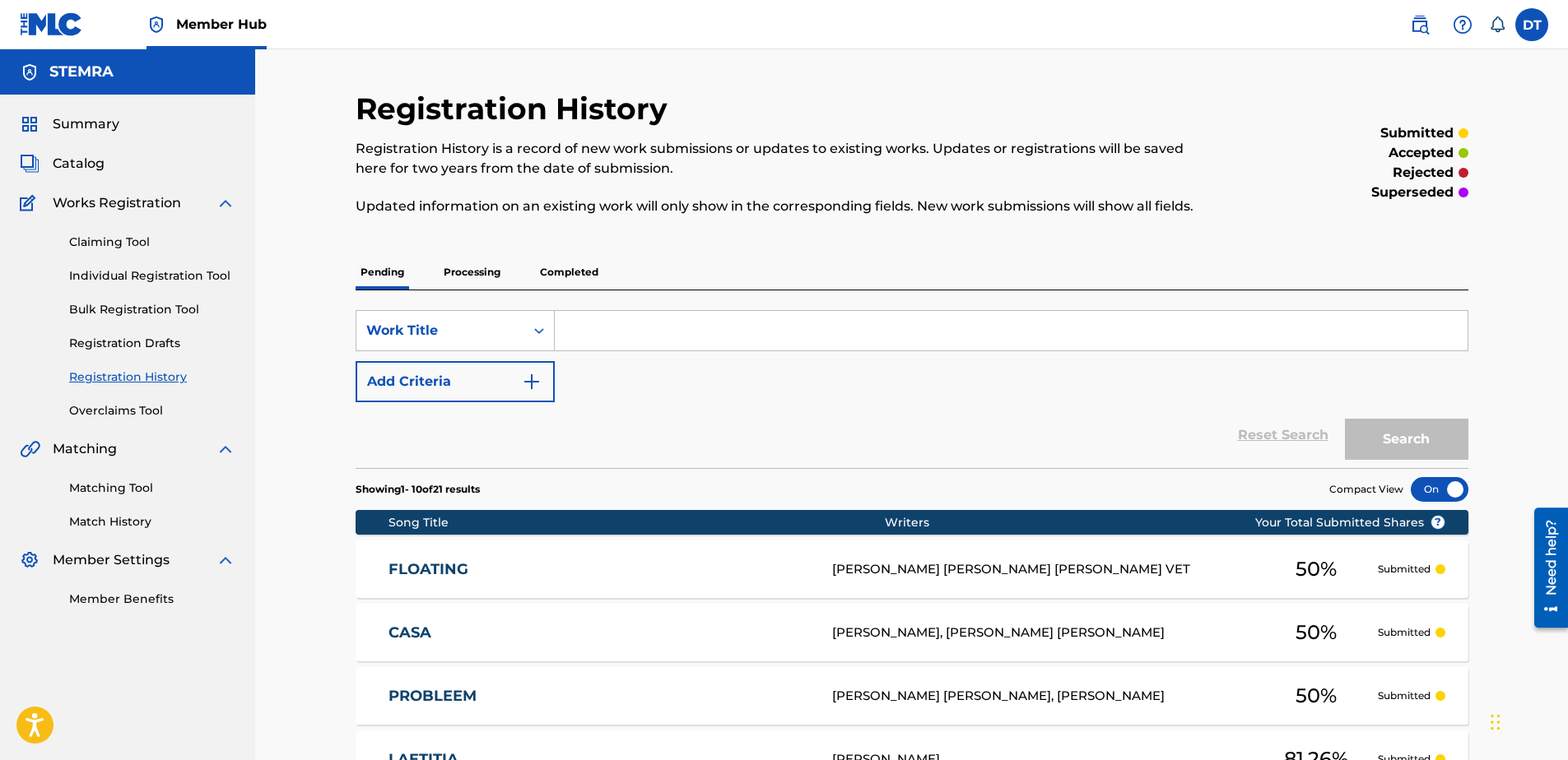
click at [1063, 84] on div "Registration History Registration History is a record of new work submissions o…" at bounding box center [912, 664] width 1313 height 1230
click at [903, 76] on div "Registration History Registration History is a record of new work submissions o…" at bounding box center [912, 664] width 1313 height 1230
click at [302, 321] on div "Registration History Registration History is a record of new work submissions o…" at bounding box center [912, 664] width 1313 height 1230
click at [1024, 70] on div "Registration History Registration History is a record of new work submissions o…" at bounding box center [912, 664] width 1313 height 1230
click at [160, 275] on link "Individual Registration Tool" at bounding box center [151, 277] width 166 height 18
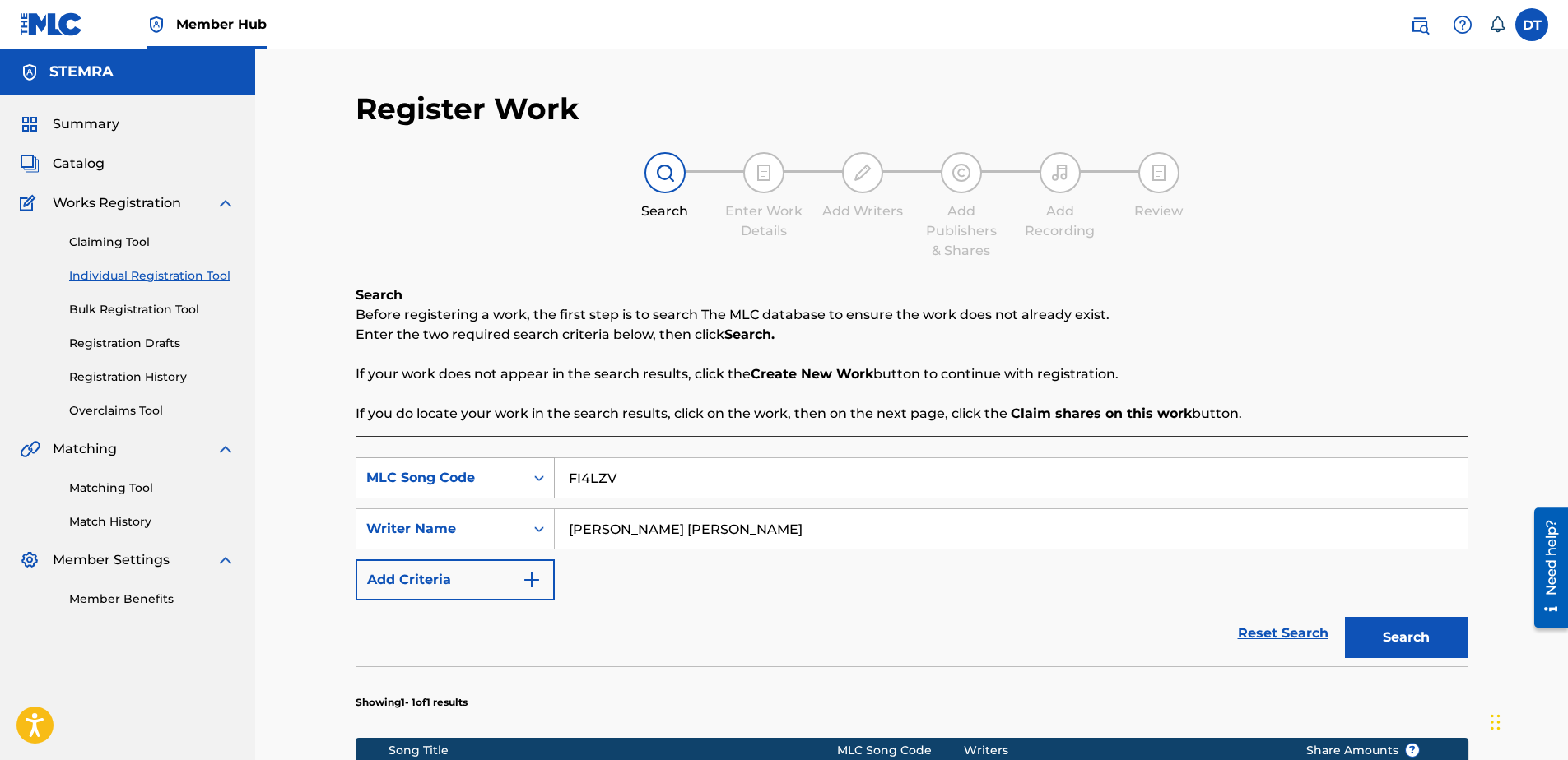
drag, startPoint x: 654, startPoint y: 478, endPoint x: 526, endPoint y: 478, distance: 128.0
click at [526, 478] on div "SearchWithCriteria89168f19-8597-4967-a7b8-3f547e06a110 MLC Song Code FI4LZV" at bounding box center [912, 478] width 1113 height 41
paste input "SI2O62"
type input "SI2O62"
click at [706, 532] on input "[PERSON_NAME] [PERSON_NAME]" at bounding box center [1011, 529] width 913 height 39
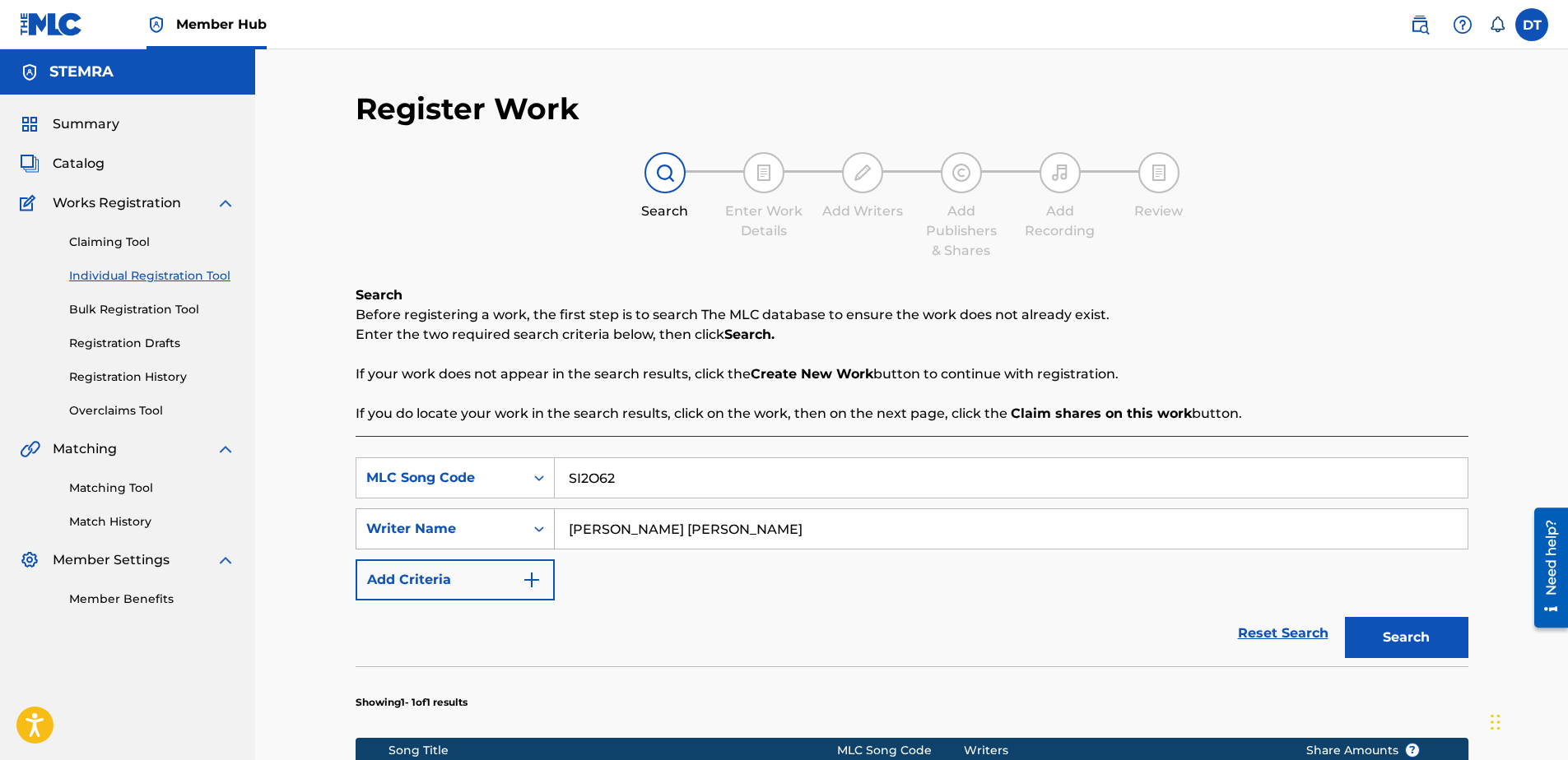
drag, startPoint x: 760, startPoint y: 529, endPoint x: 519, endPoint y: 524, distance: 241.1
click at [519, 524] on div "SearchWithCriteria9d39d1cf-b0ce-4514-8605-48c81afdb294 Writer Name [PERSON_NAME]" at bounding box center [912, 529] width 1113 height 41
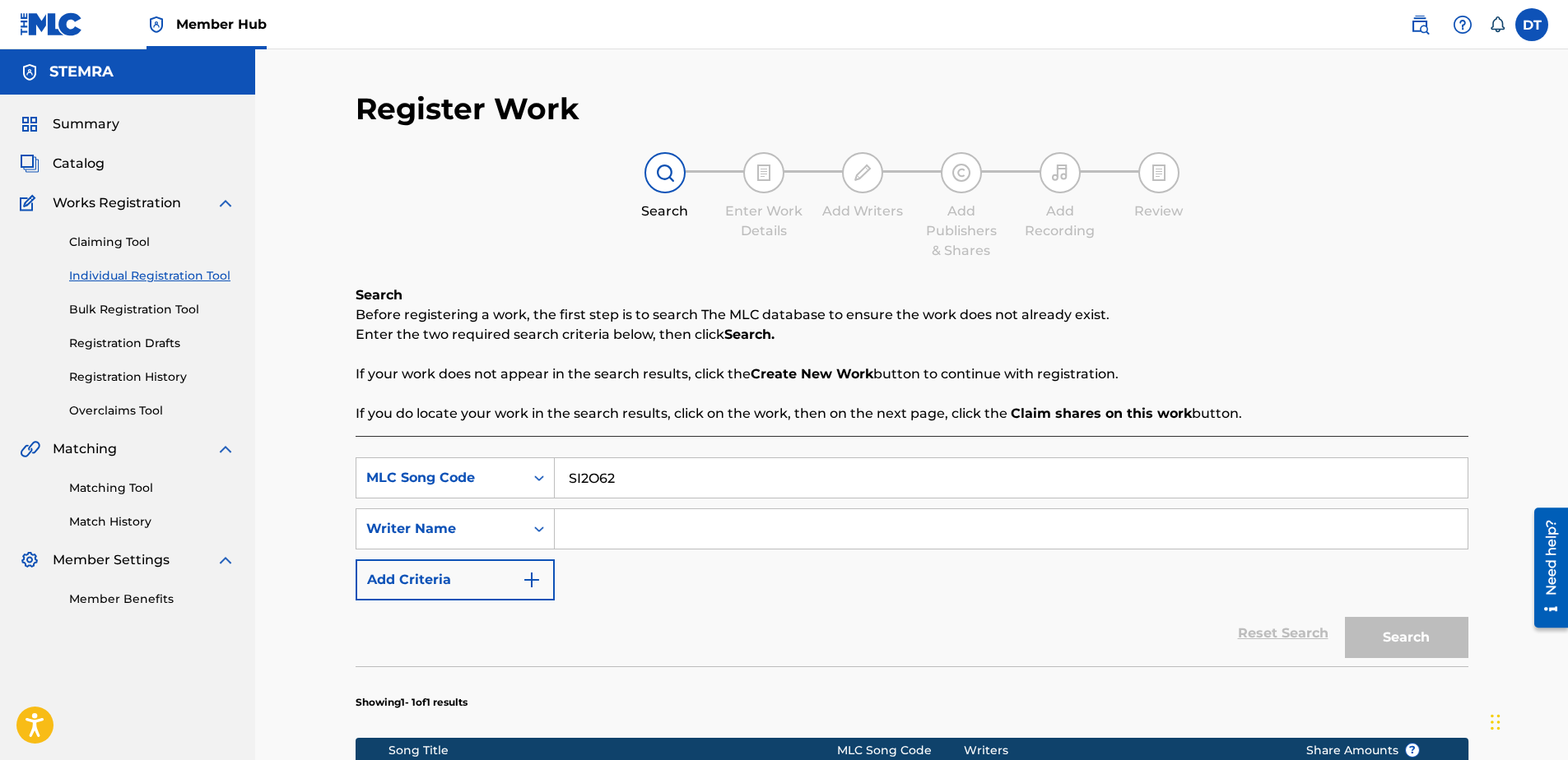
click at [656, 533] on input "Search Form" at bounding box center [1011, 529] width 913 height 39
paste input "[PERSON_NAME]"
type input "[PERSON_NAME]"
click at [1370, 630] on button "Search" at bounding box center [1407, 637] width 124 height 41
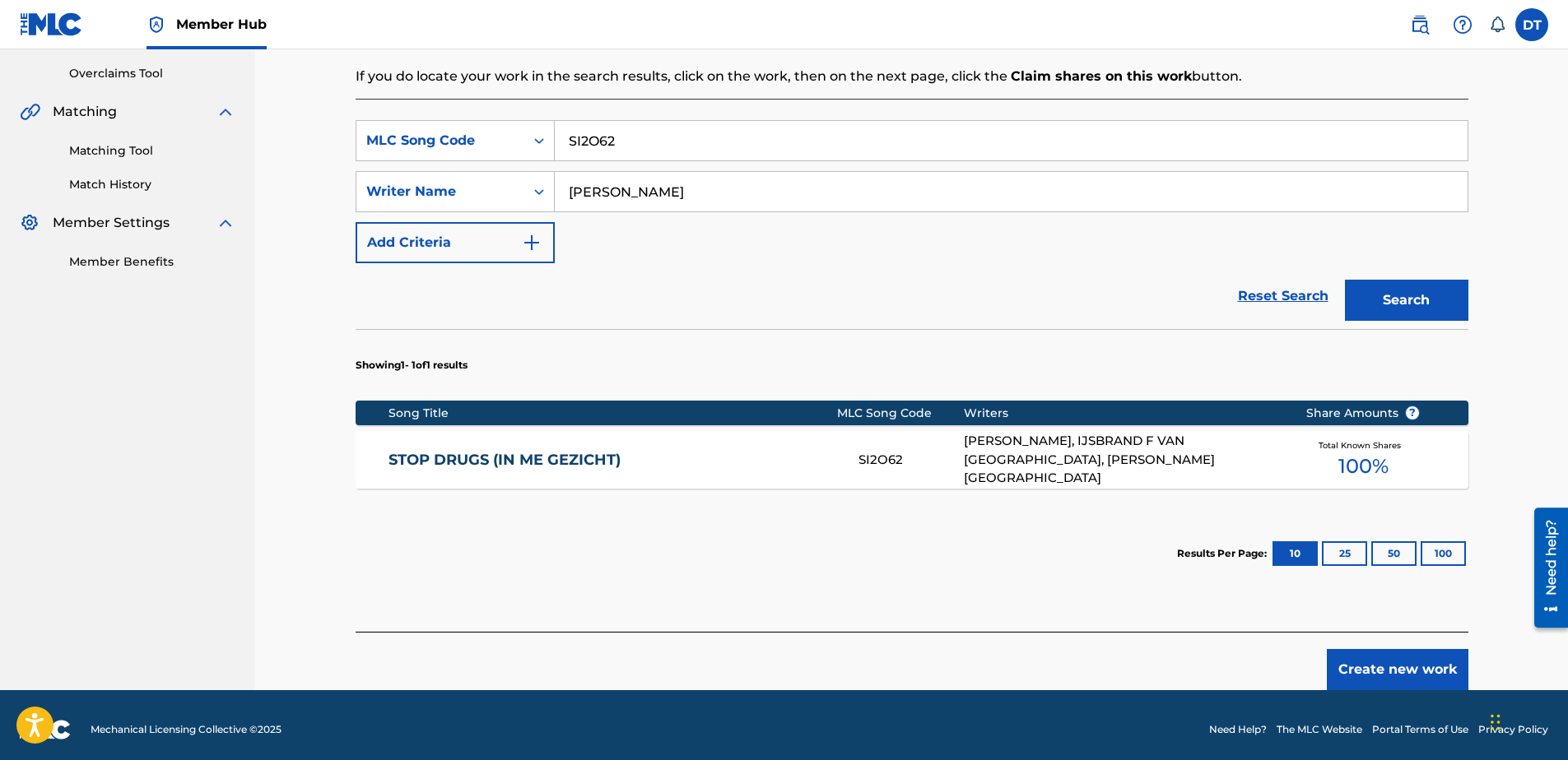
scroll to position [346, 0]
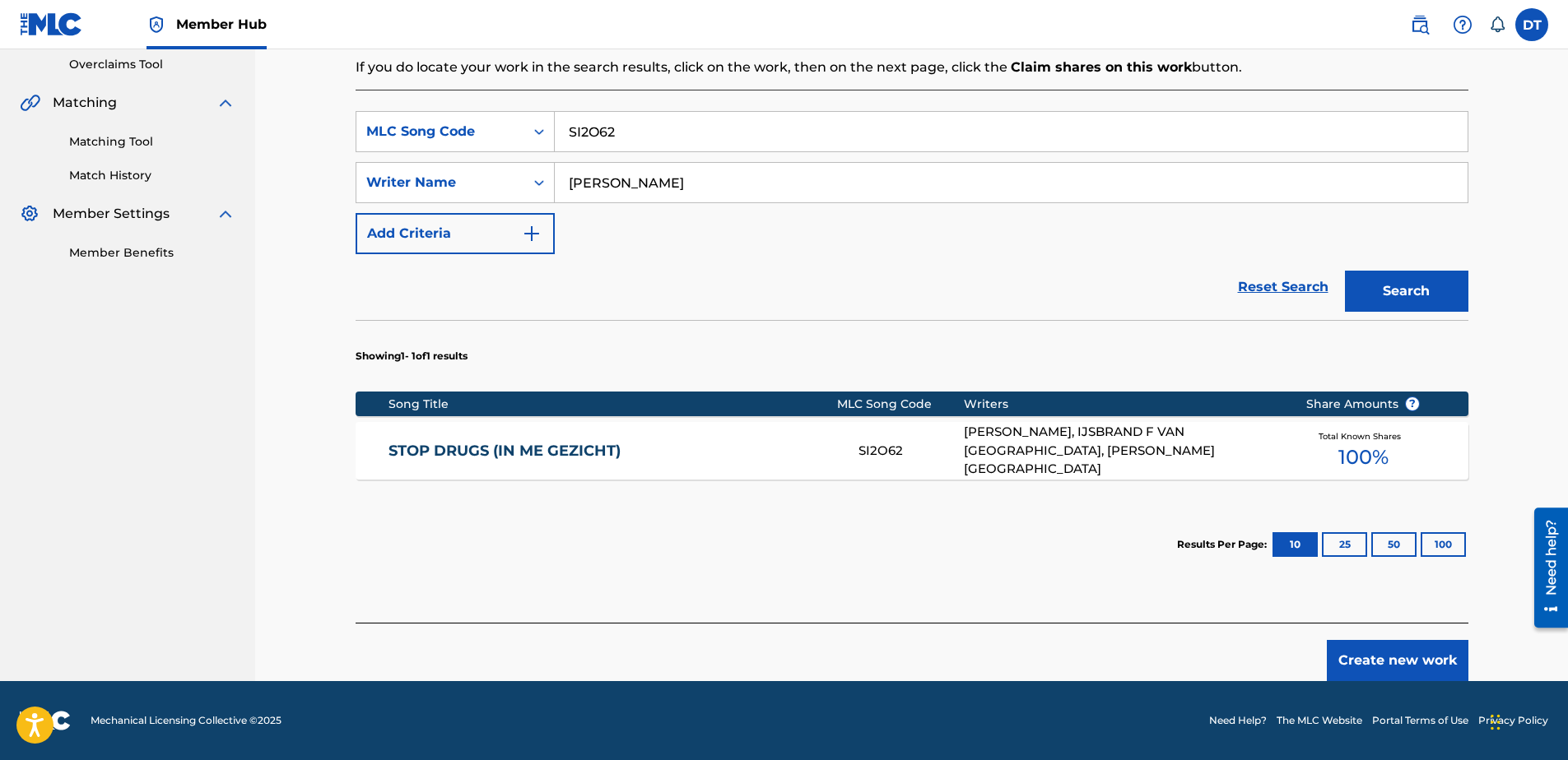
click at [489, 445] on link "STOP DRUGS (IN ME GEZICHT)" at bounding box center [612, 450] width 447 height 19
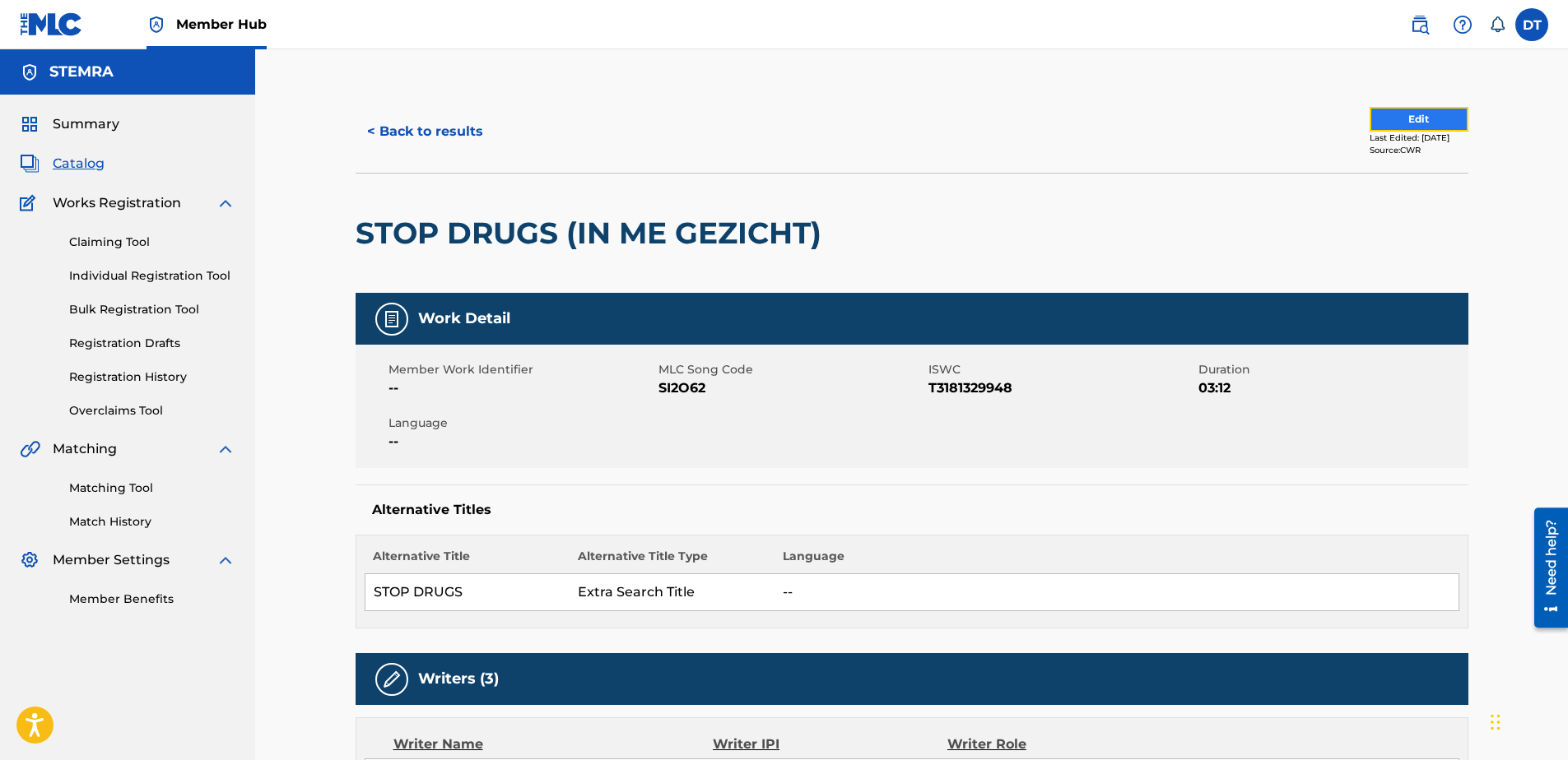
click at [1370, 121] on button "Edit" at bounding box center [1419, 119] width 99 height 25
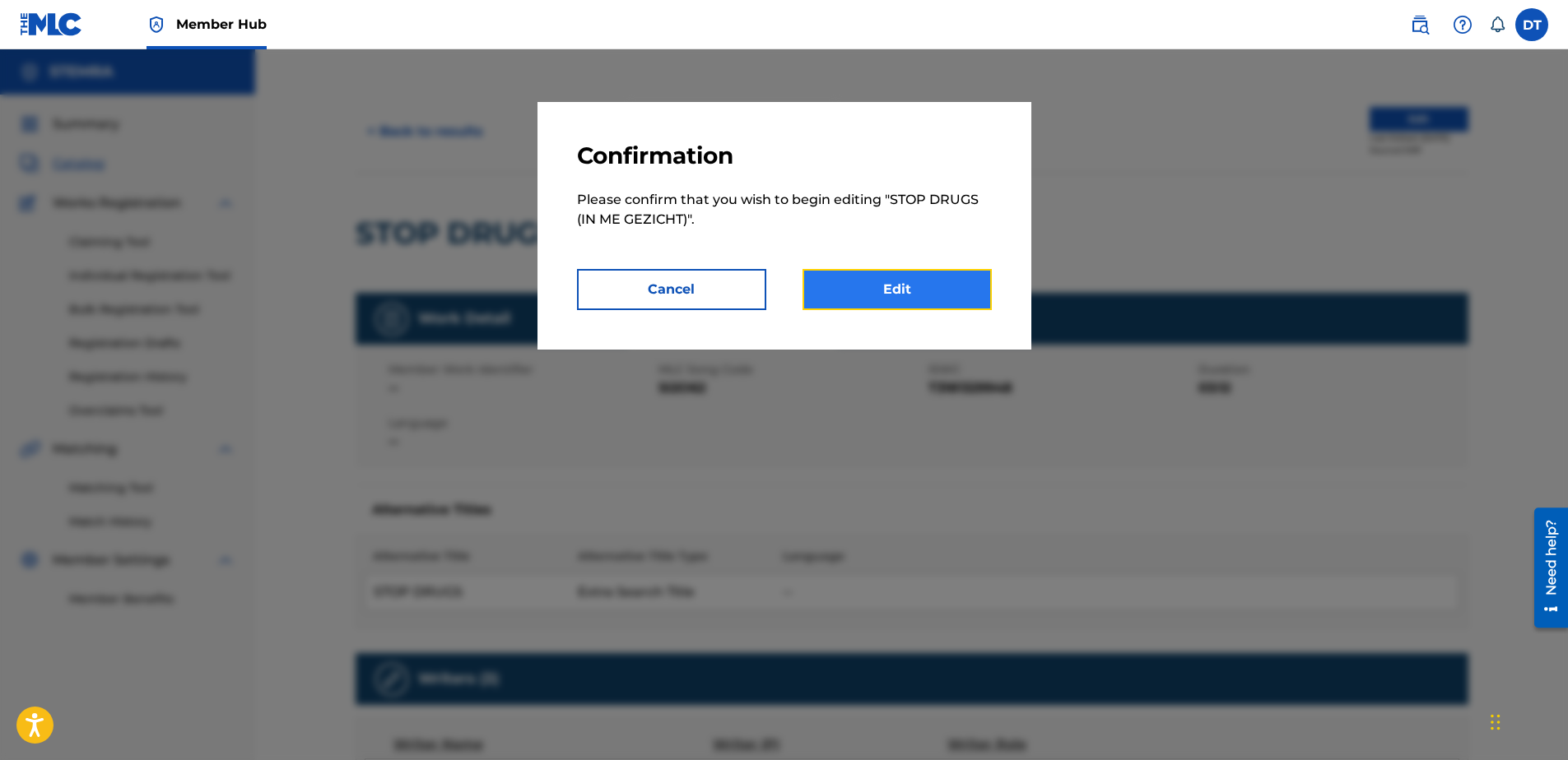
click at [912, 291] on link "Edit" at bounding box center [897, 289] width 189 height 41
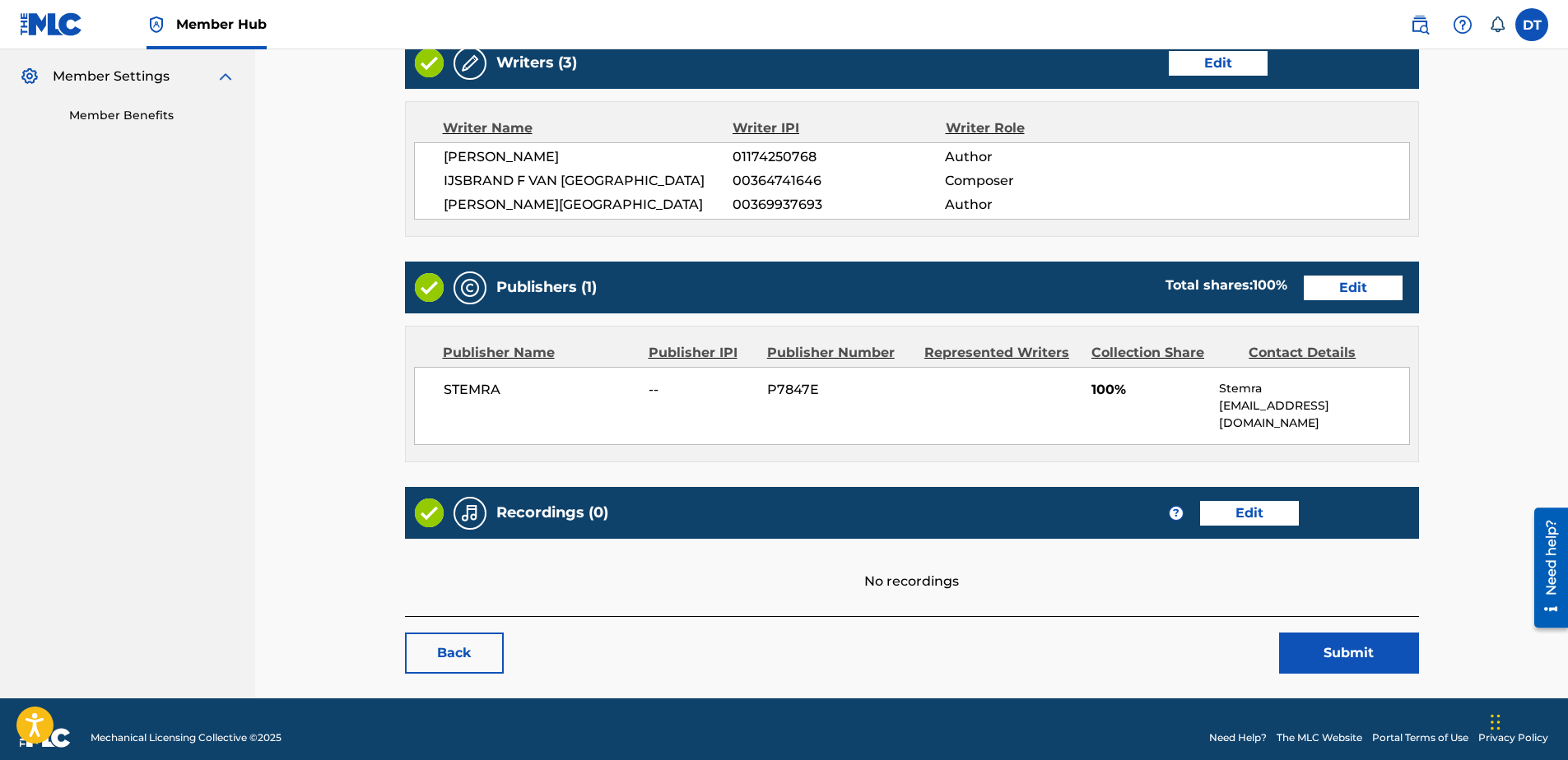
scroll to position [401, 0]
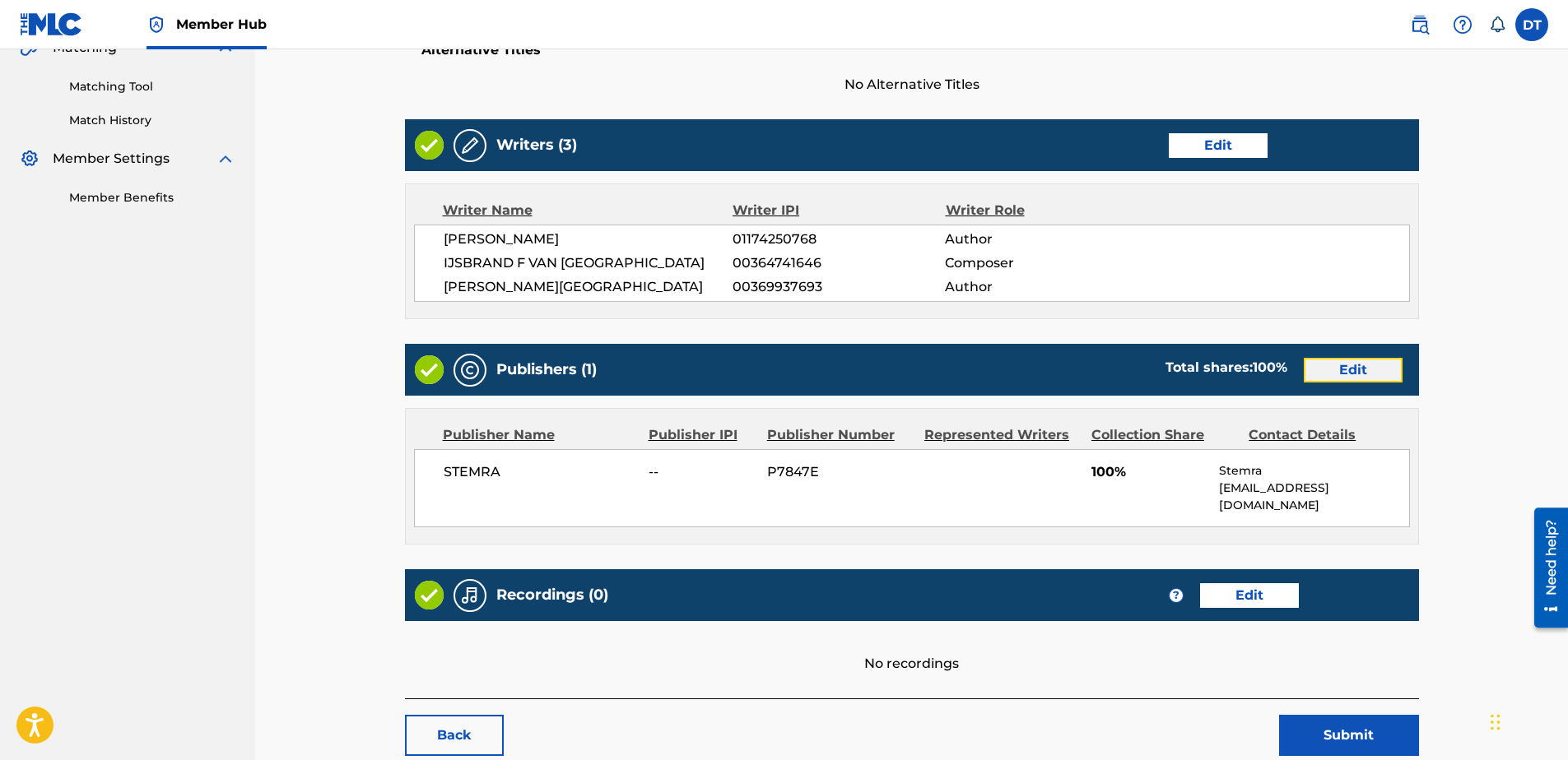
click at [1383, 362] on link "Edit" at bounding box center [1353, 370] width 99 height 25
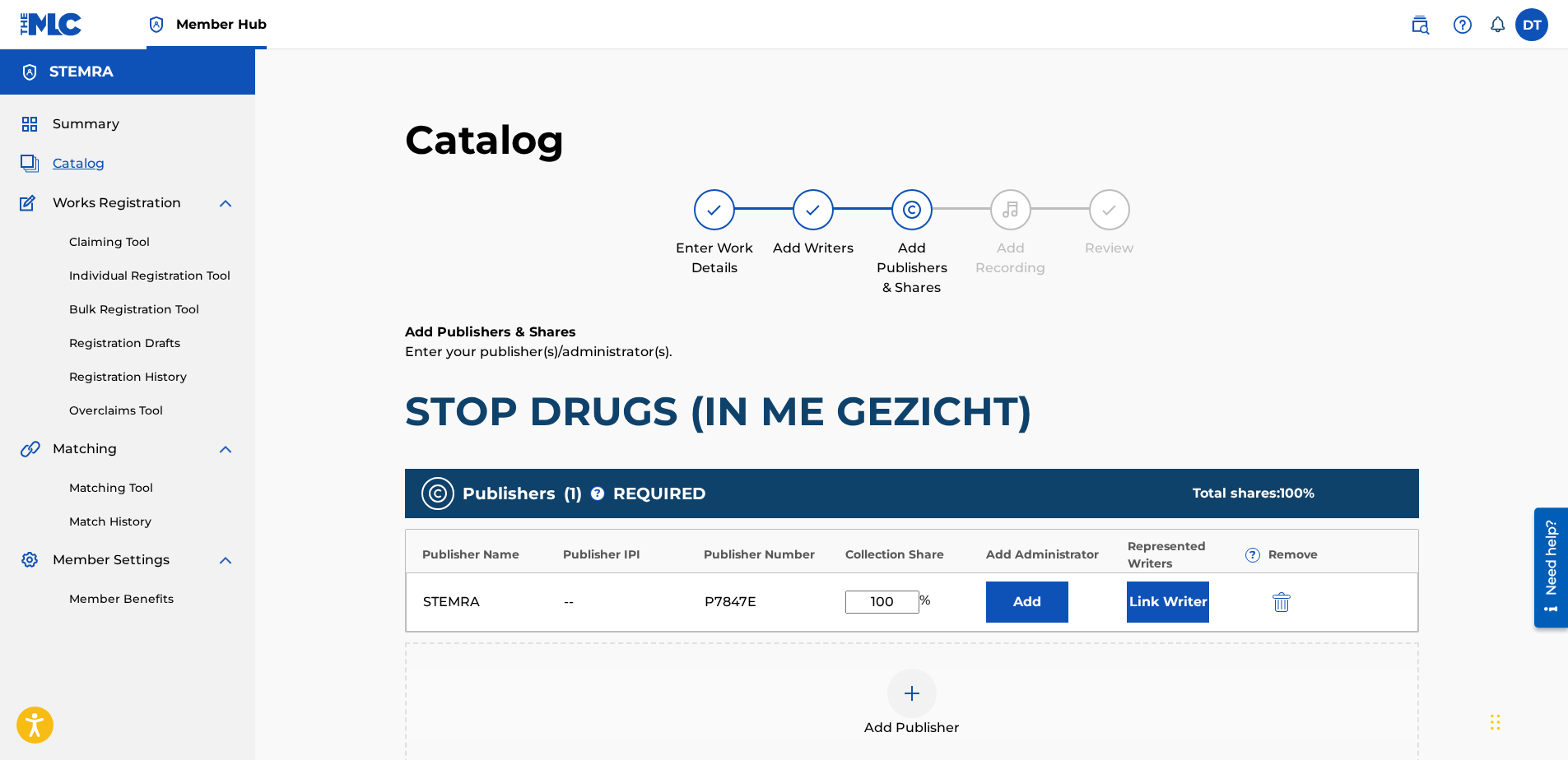
drag, startPoint x: 902, startPoint y: 610, endPoint x: 838, endPoint y: 602, distance: 64.5
click at [840, 604] on div "STEMRA -- P7847E 100 % Add Link Writer" at bounding box center [913, 602] width 1013 height 59
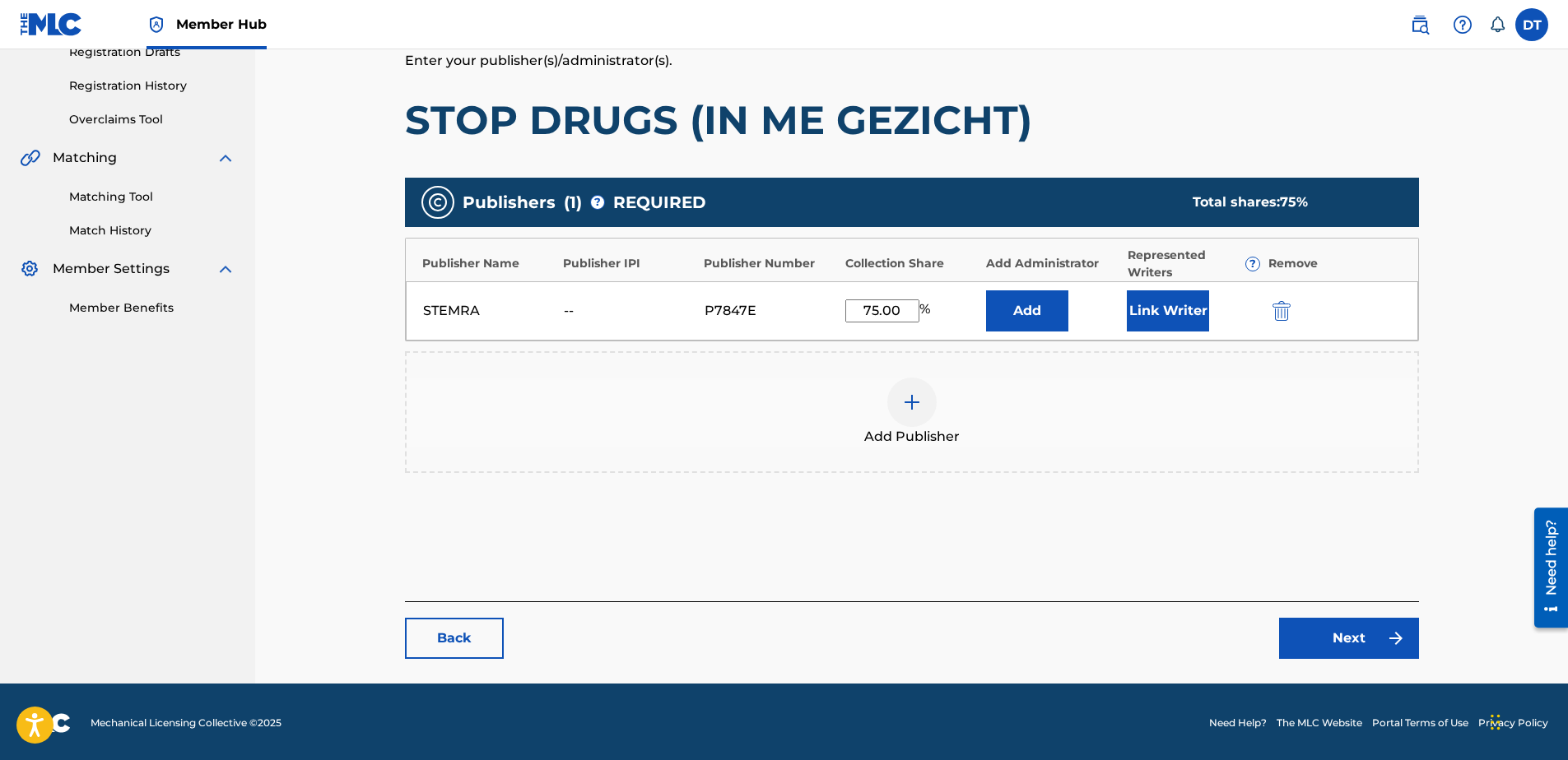
scroll to position [293, 0]
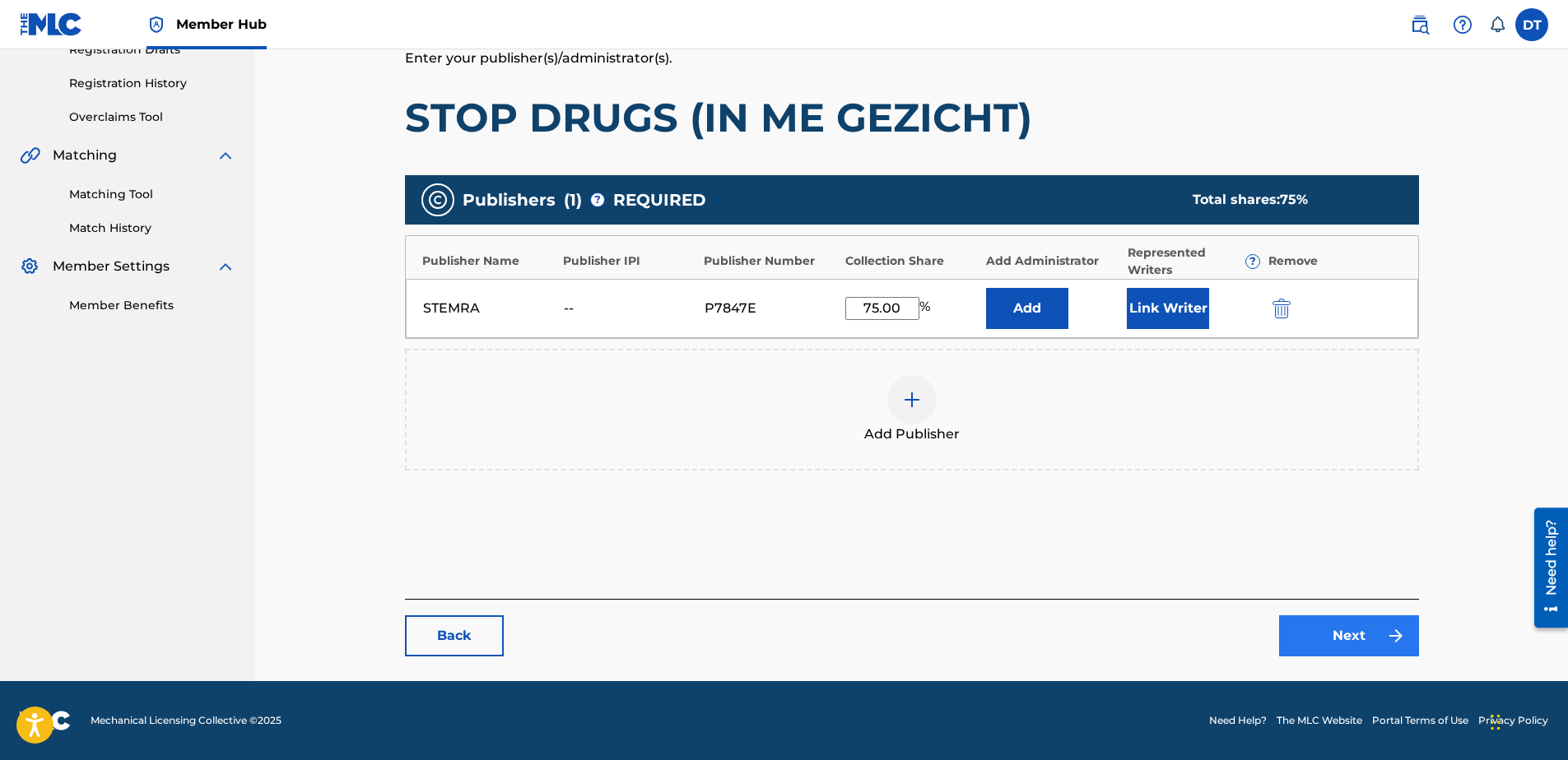
type input "75.00"
click at [1358, 623] on link "Next" at bounding box center [1349, 635] width 140 height 41
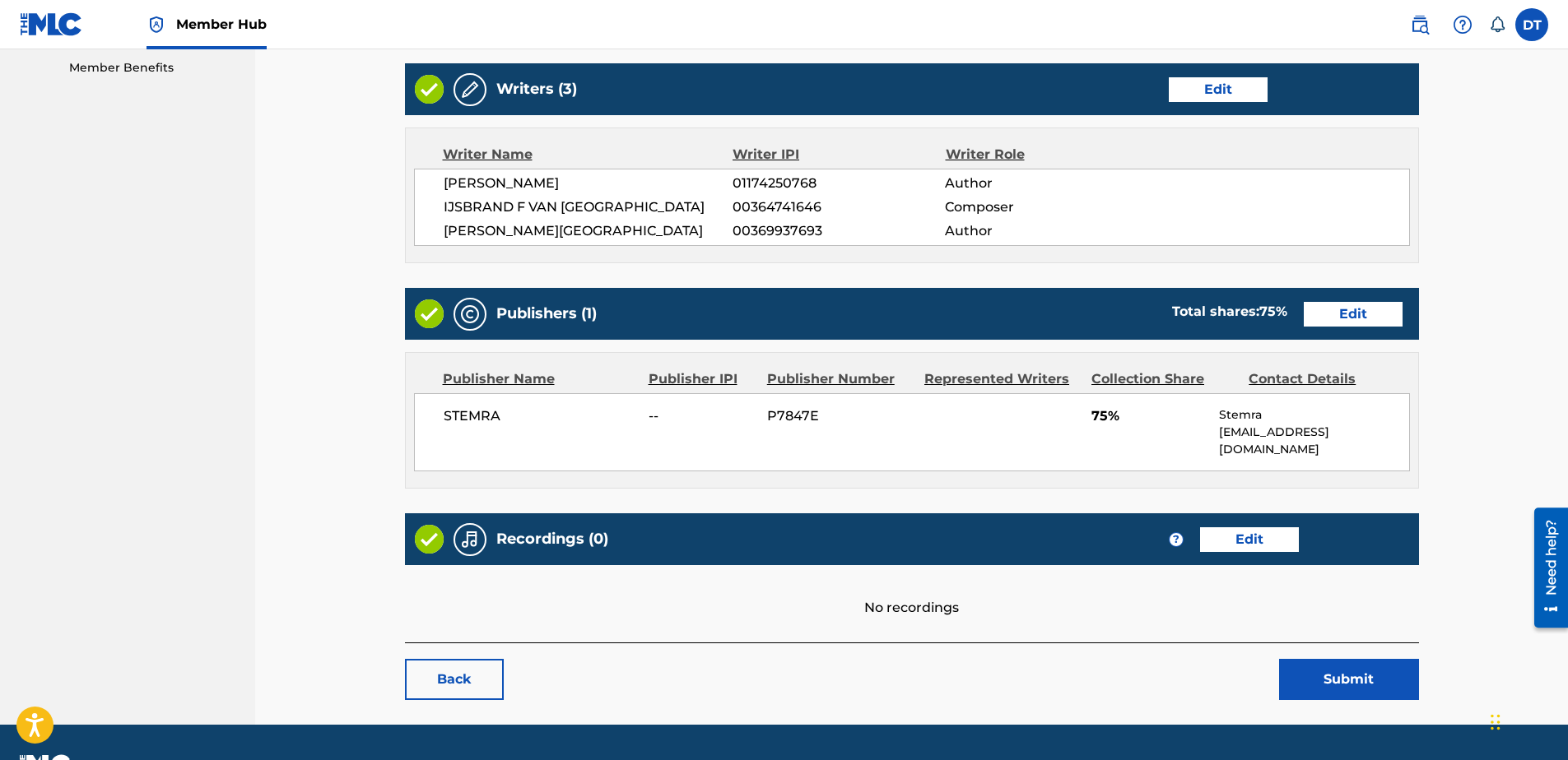
scroll to position [558, 0]
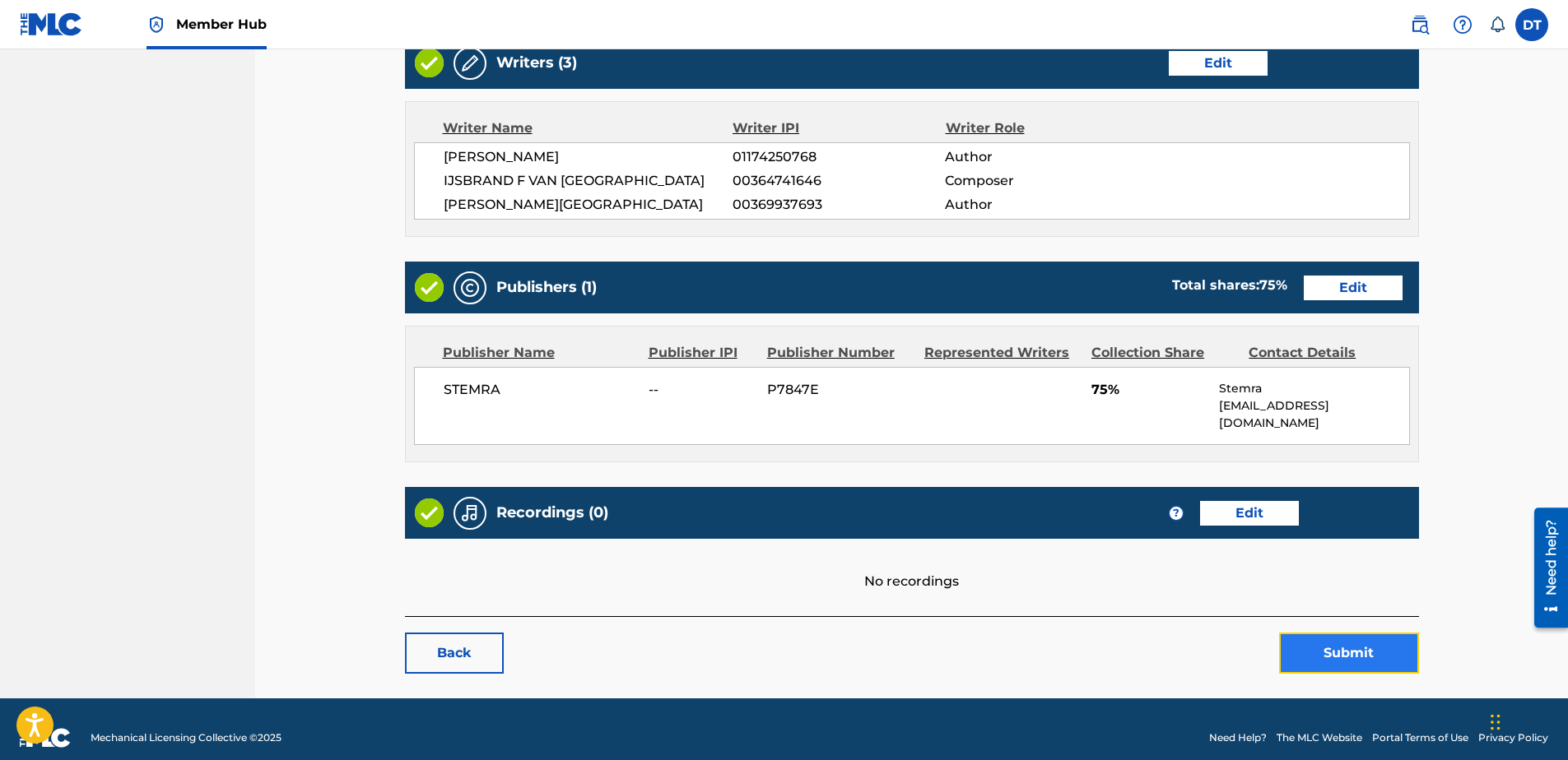
click at [1345, 639] on button "Submit" at bounding box center [1349, 653] width 140 height 41
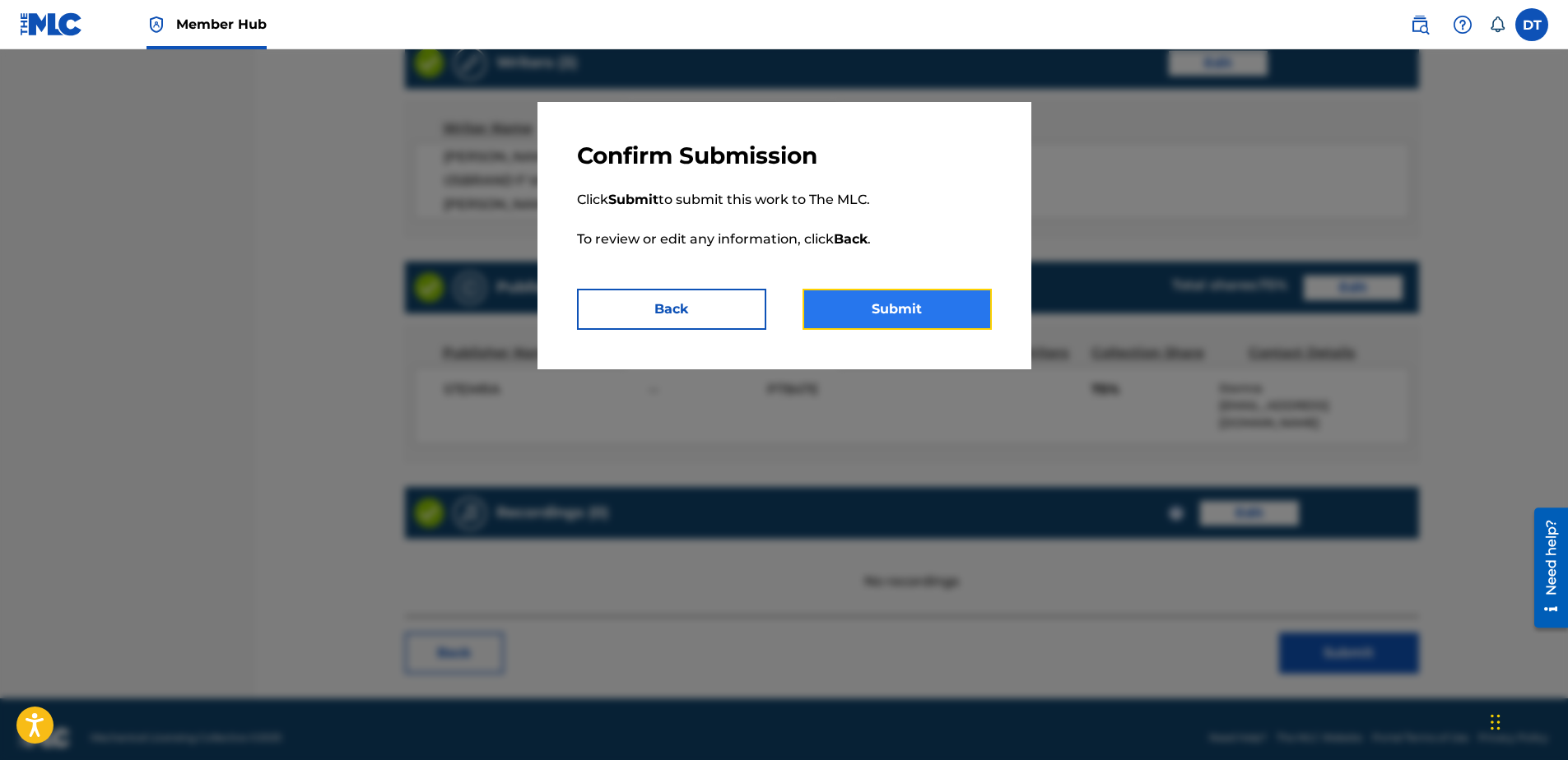
click at [914, 298] on button "Submit" at bounding box center [897, 309] width 189 height 41
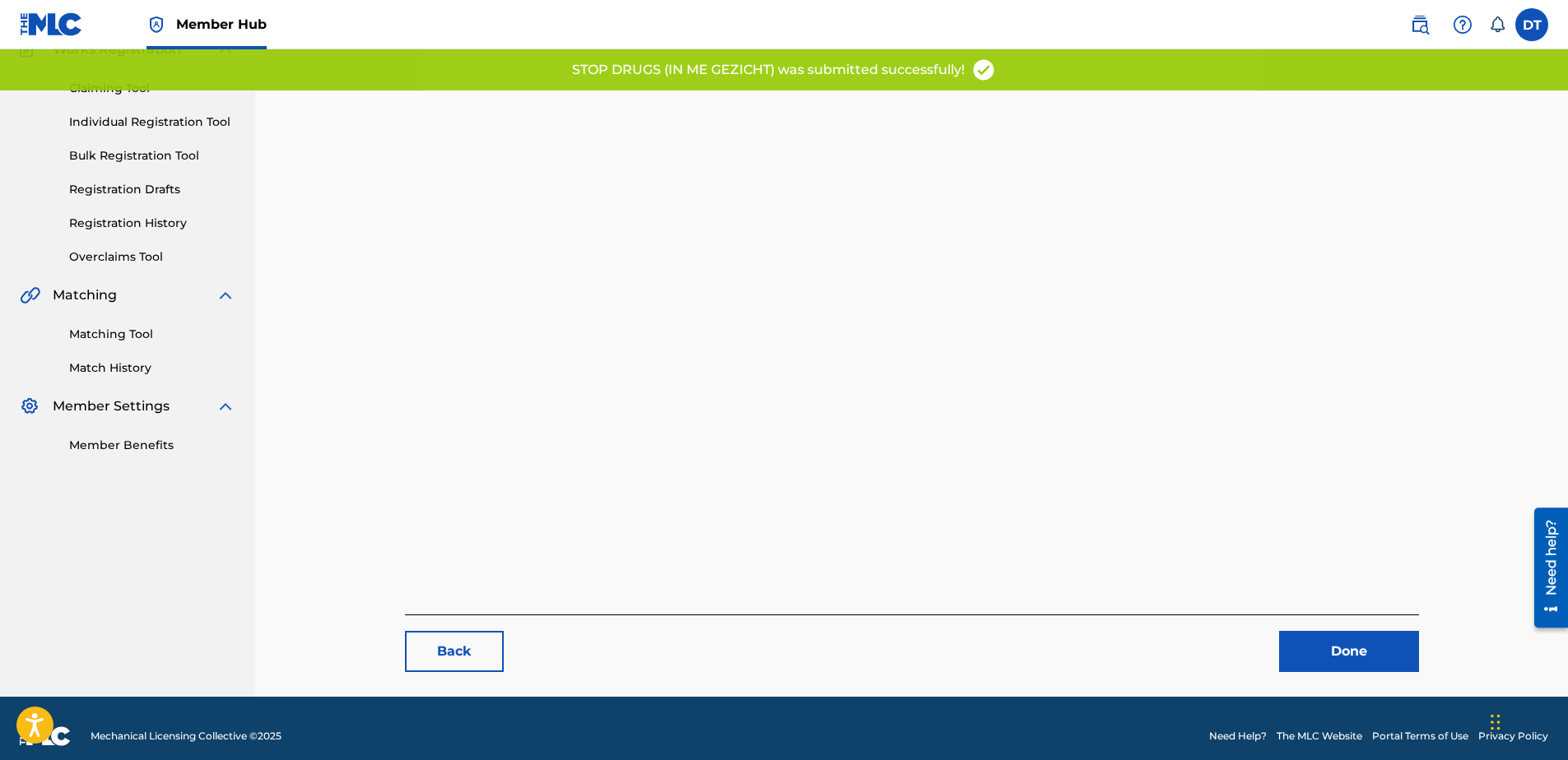
scroll to position [170, 0]
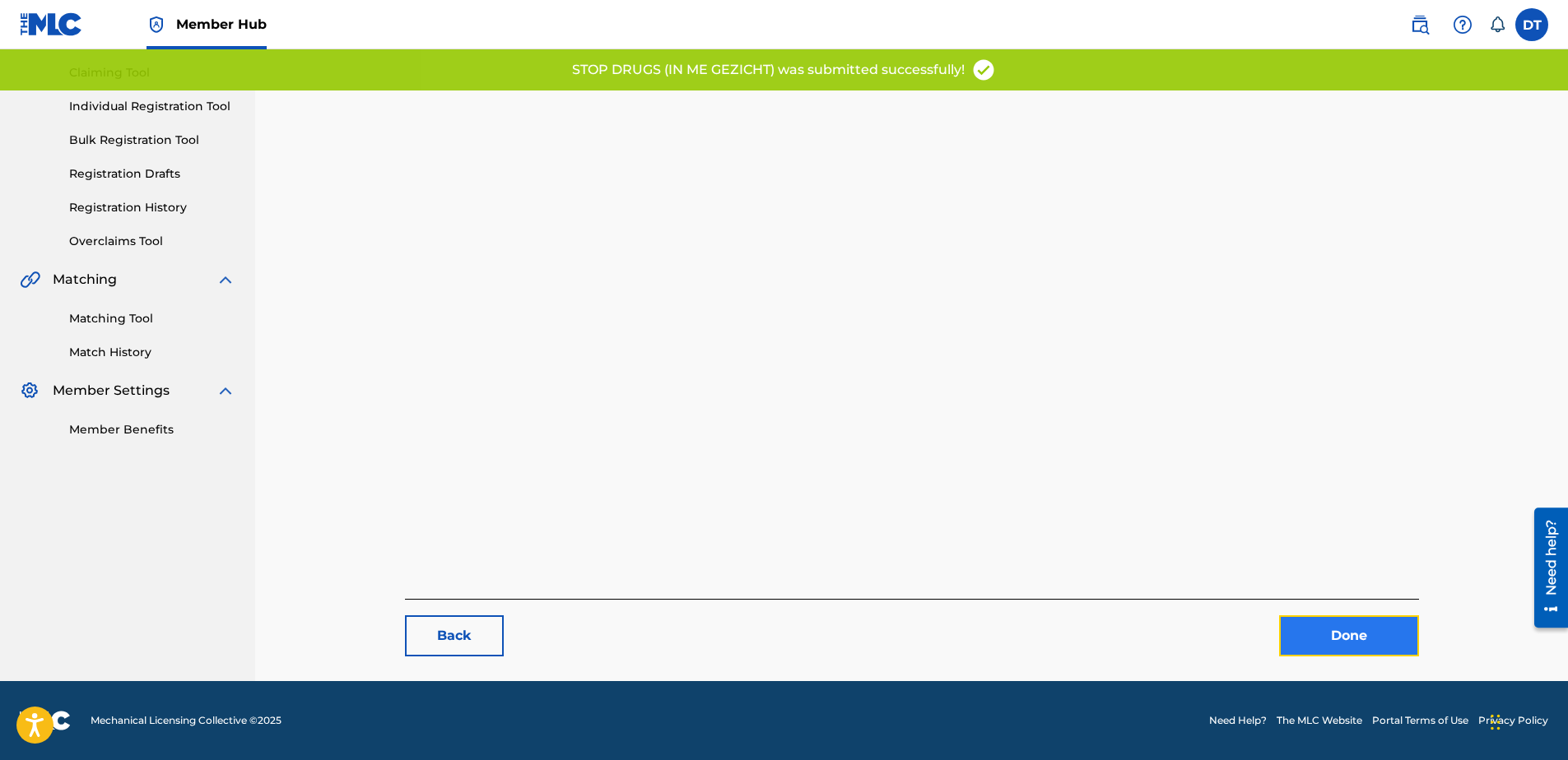
click at [1333, 634] on link "Done" at bounding box center [1349, 635] width 140 height 41
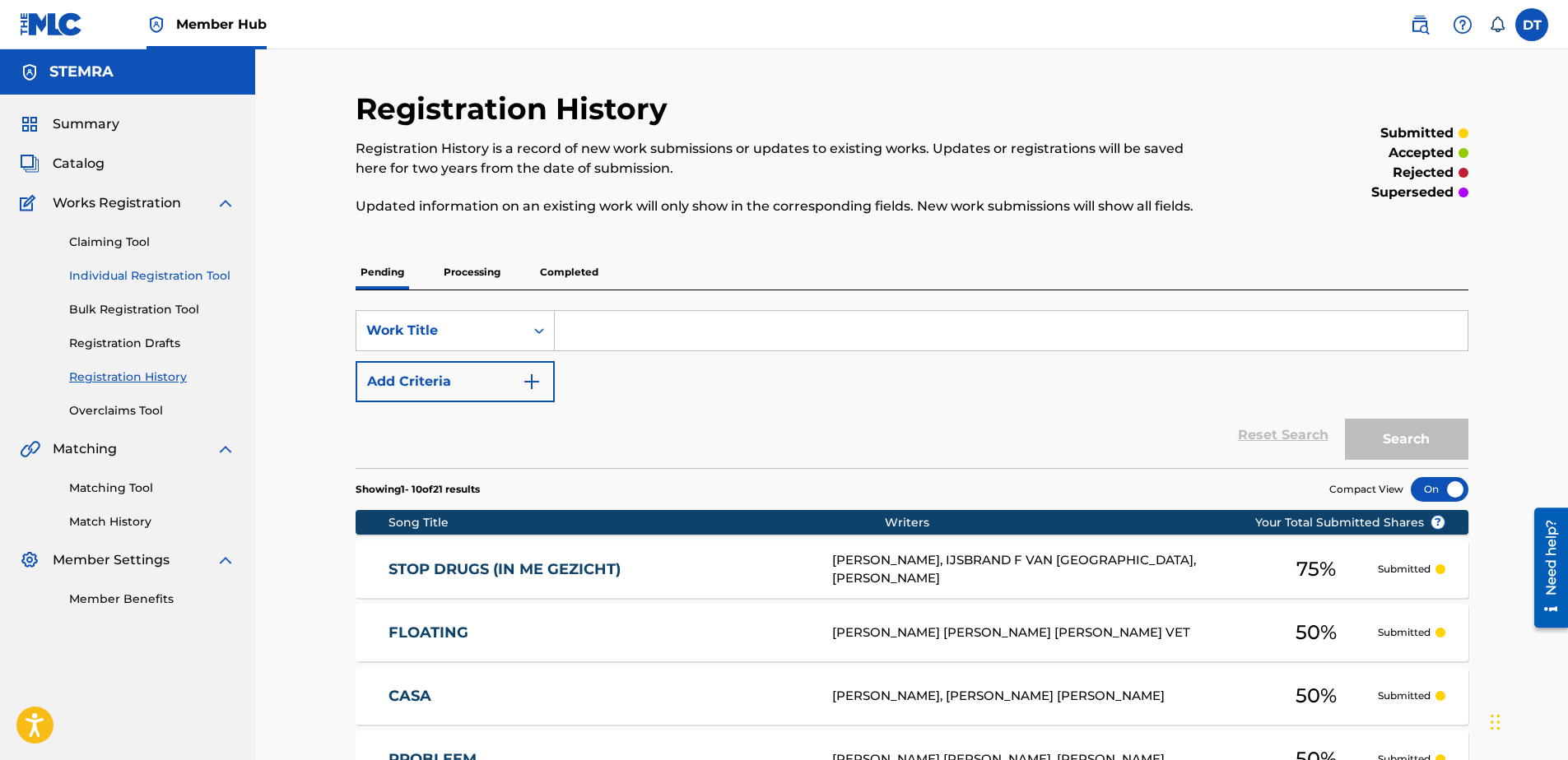
click at [92, 277] on link "Individual Registration Tool" at bounding box center [151, 277] width 166 height 18
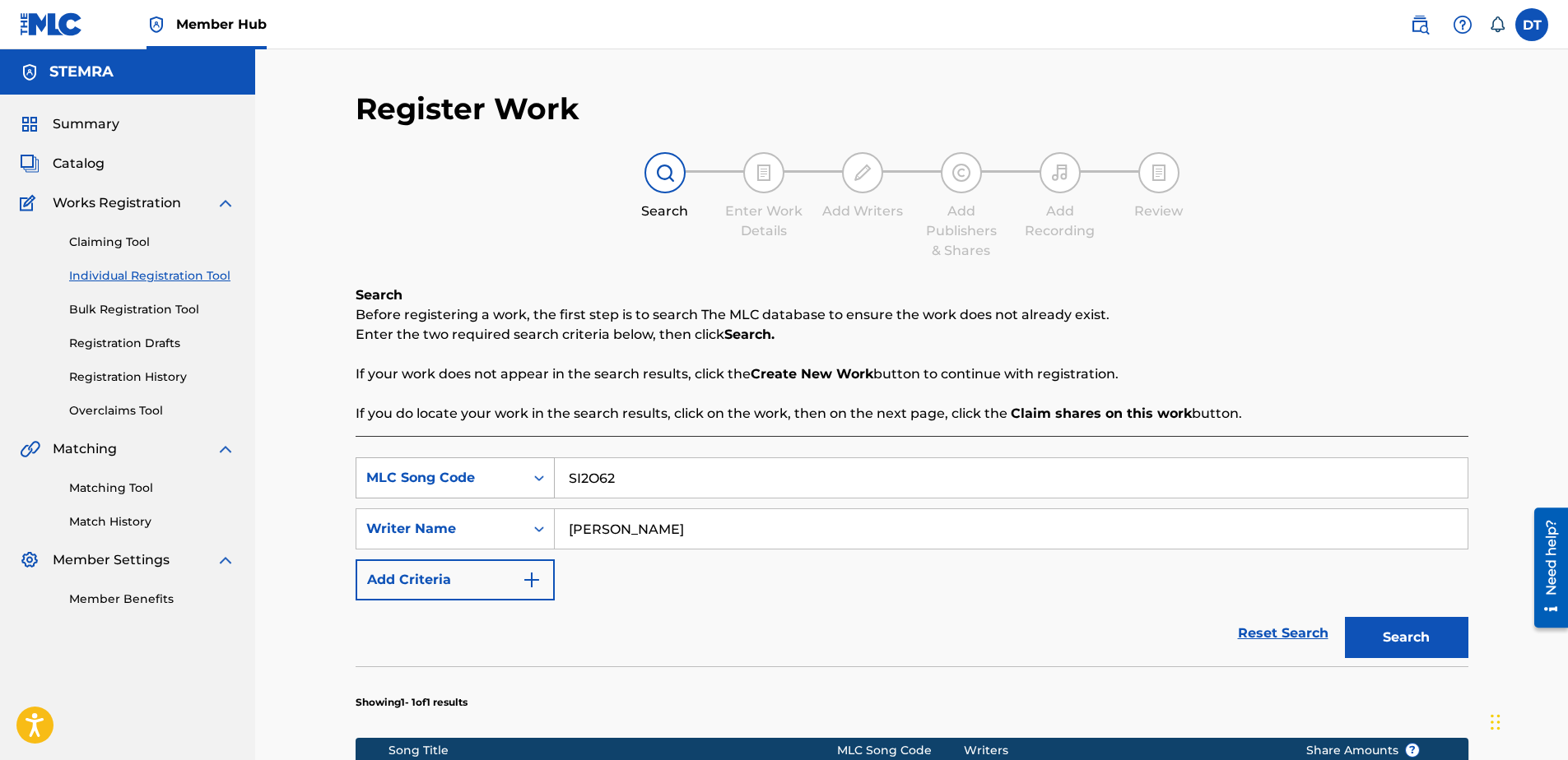
drag, startPoint x: 648, startPoint y: 478, endPoint x: 524, endPoint y: 472, distance: 124.1
click at [524, 472] on div "SearchWithCriteria89168f19-8597-4967-a7b8-3f547e06a110 MLC Song Code SI2O62" at bounding box center [912, 478] width 1113 height 41
paste input "DC0BFM"
type input "DC0BFM"
drag, startPoint x: 709, startPoint y: 535, endPoint x: 521, endPoint y: 530, distance: 188.1
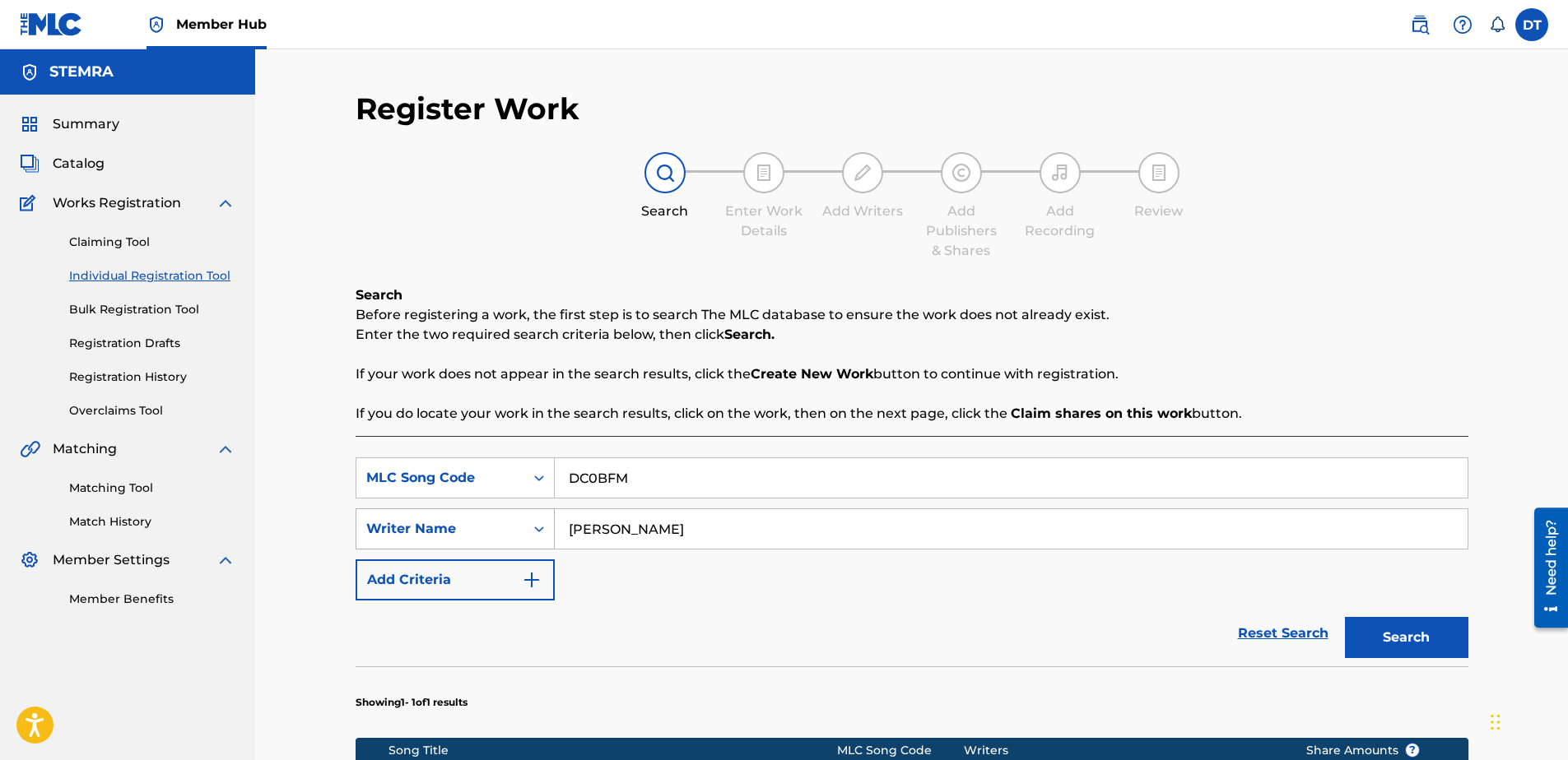
click at [521, 530] on div "SearchWithCriteria9d39d1cf-b0ce-4514-8605-48c81afdb294 Writer Name [PERSON_NAME]" at bounding box center [912, 529] width 1113 height 41
click at [678, 524] on input "Search Form" at bounding box center [1011, 529] width 913 height 39
paste input "[PERSON_NAME] [PERSON_NAME]"
type input "[PERSON_NAME] [PERSON_NAME]"
click at [1396, 635] on button "Search" at bounding box center [1407, 637] width 124 height 41
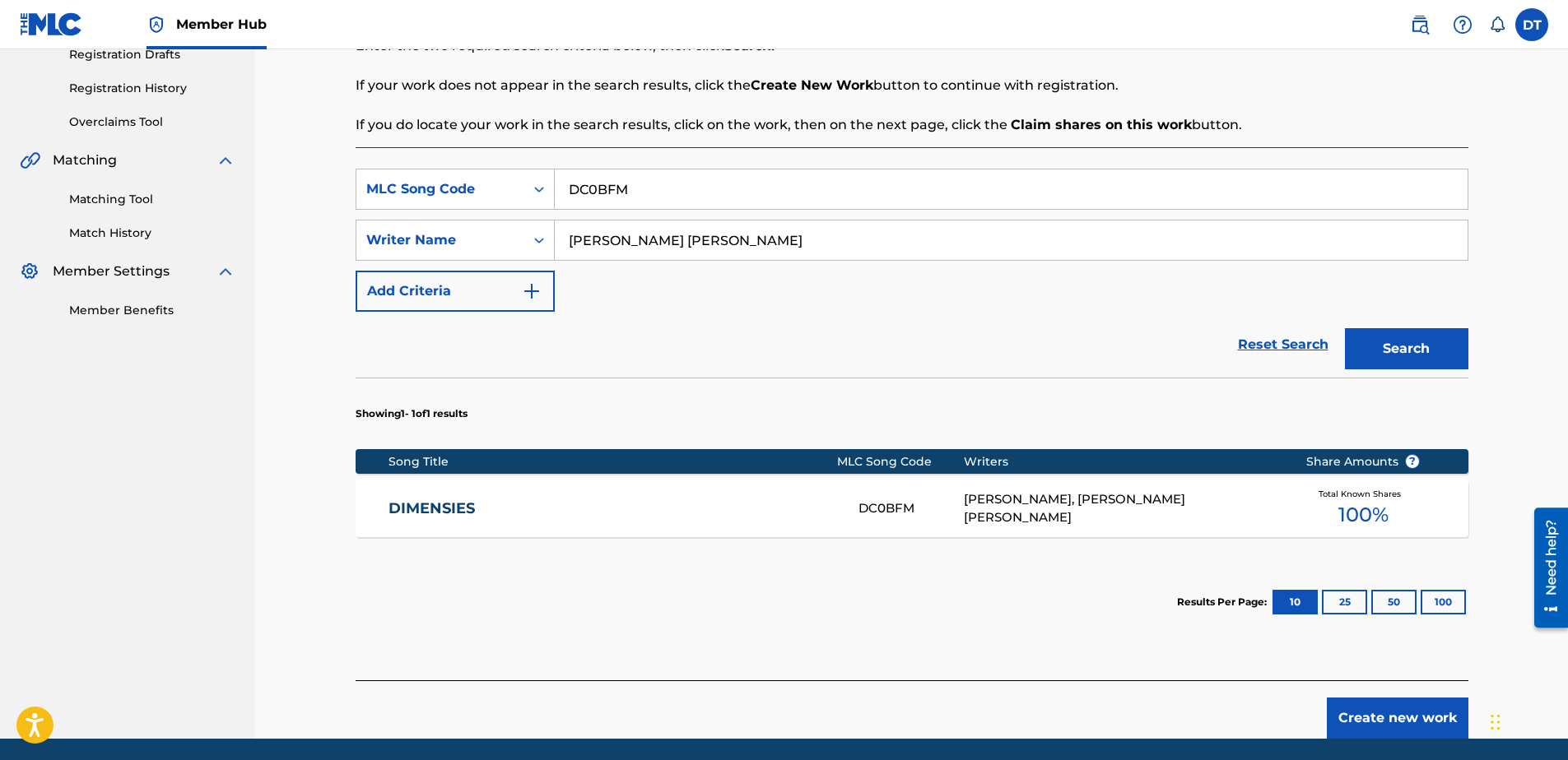
scroll to position [329, 0]
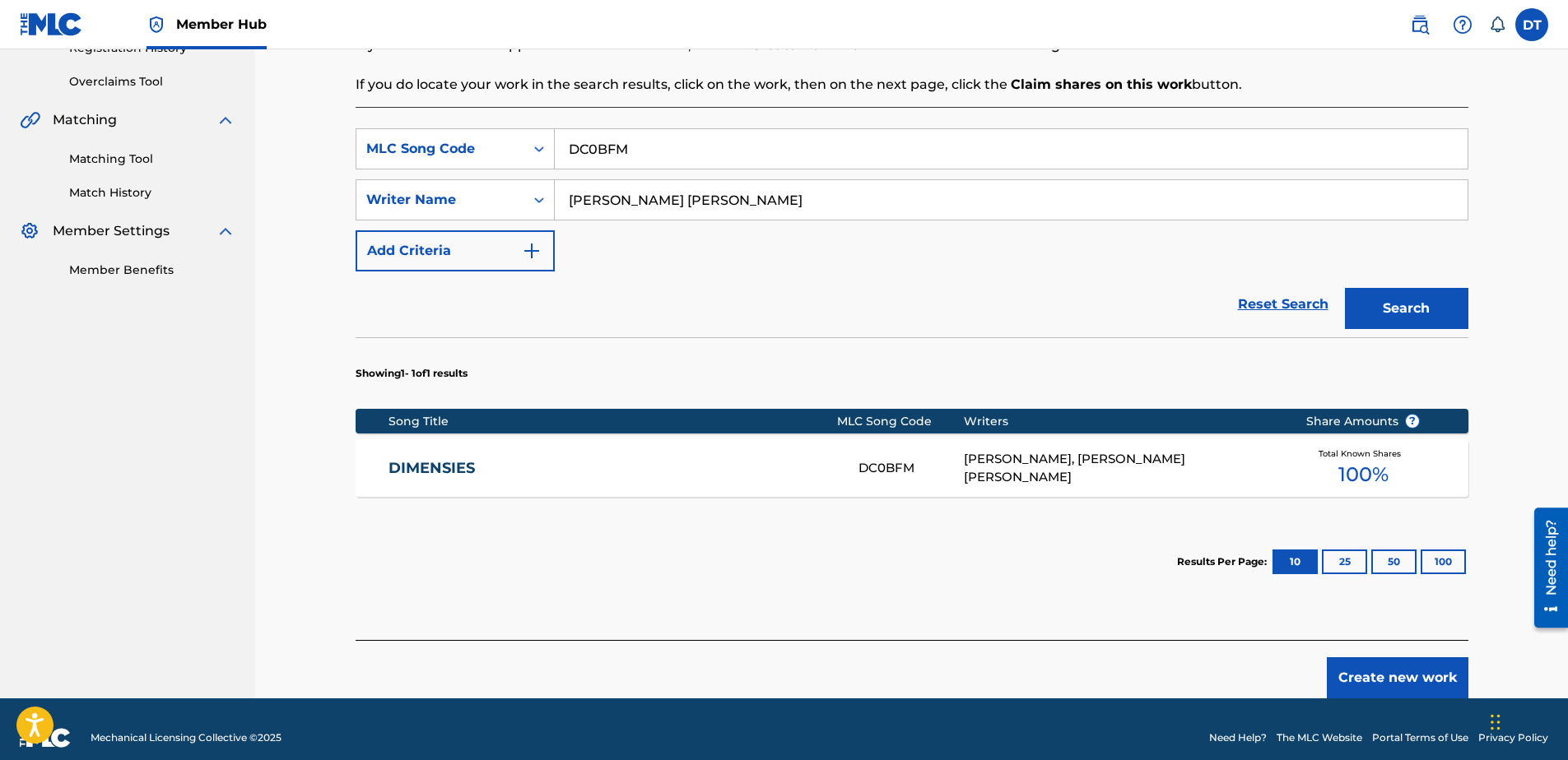
click at [437, 465] on link "DIMENSIES" at bounding box center [612, 468] width 447 height 19
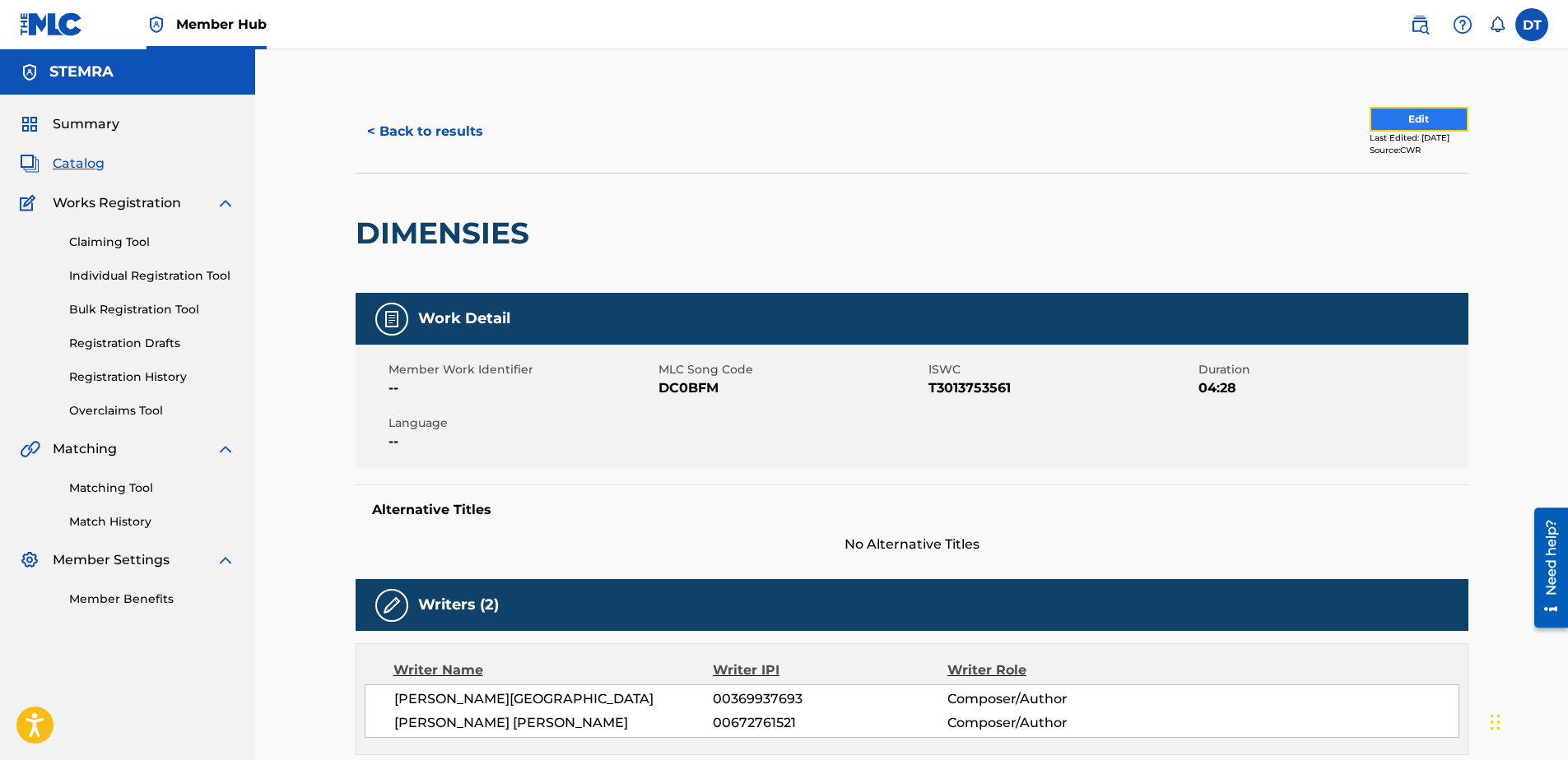
click at [1413, 116] on button "Edit" at bounding box center [1419, 119] width 99 height 25
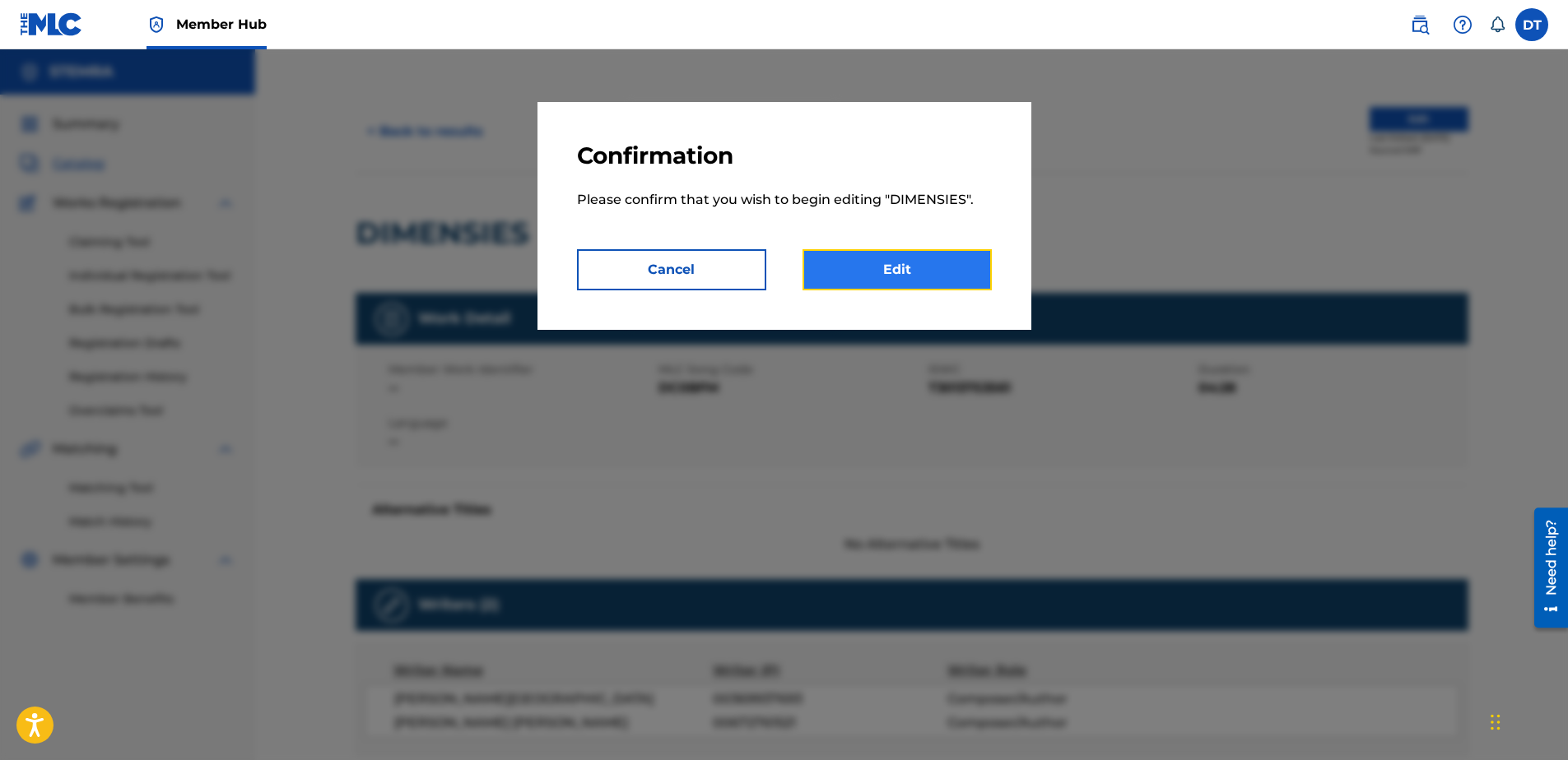
click at [911, 268] on link "Edit" at bounding box center [897, 270] width 189 height 41
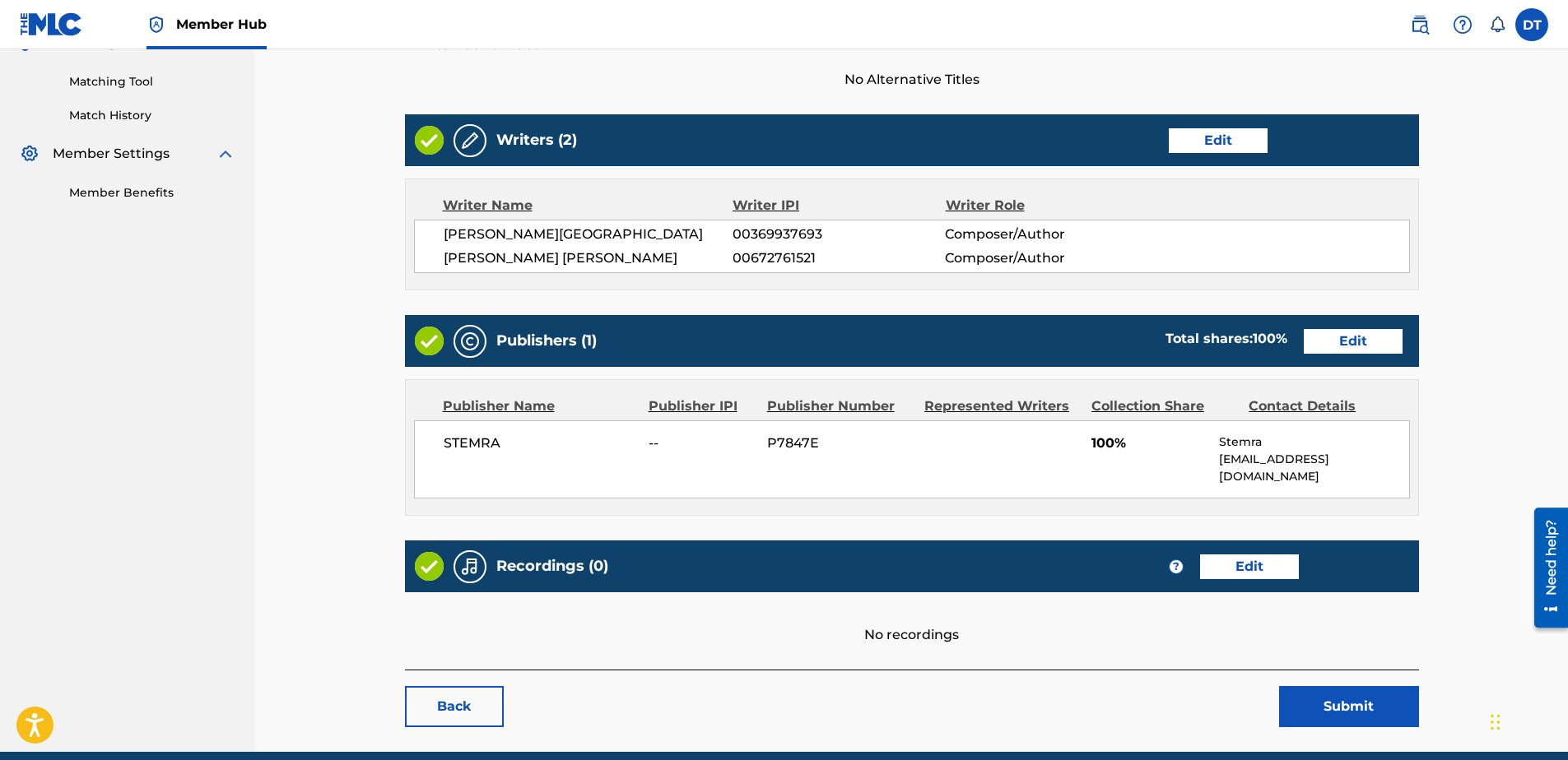
scroll to position [378, 0]
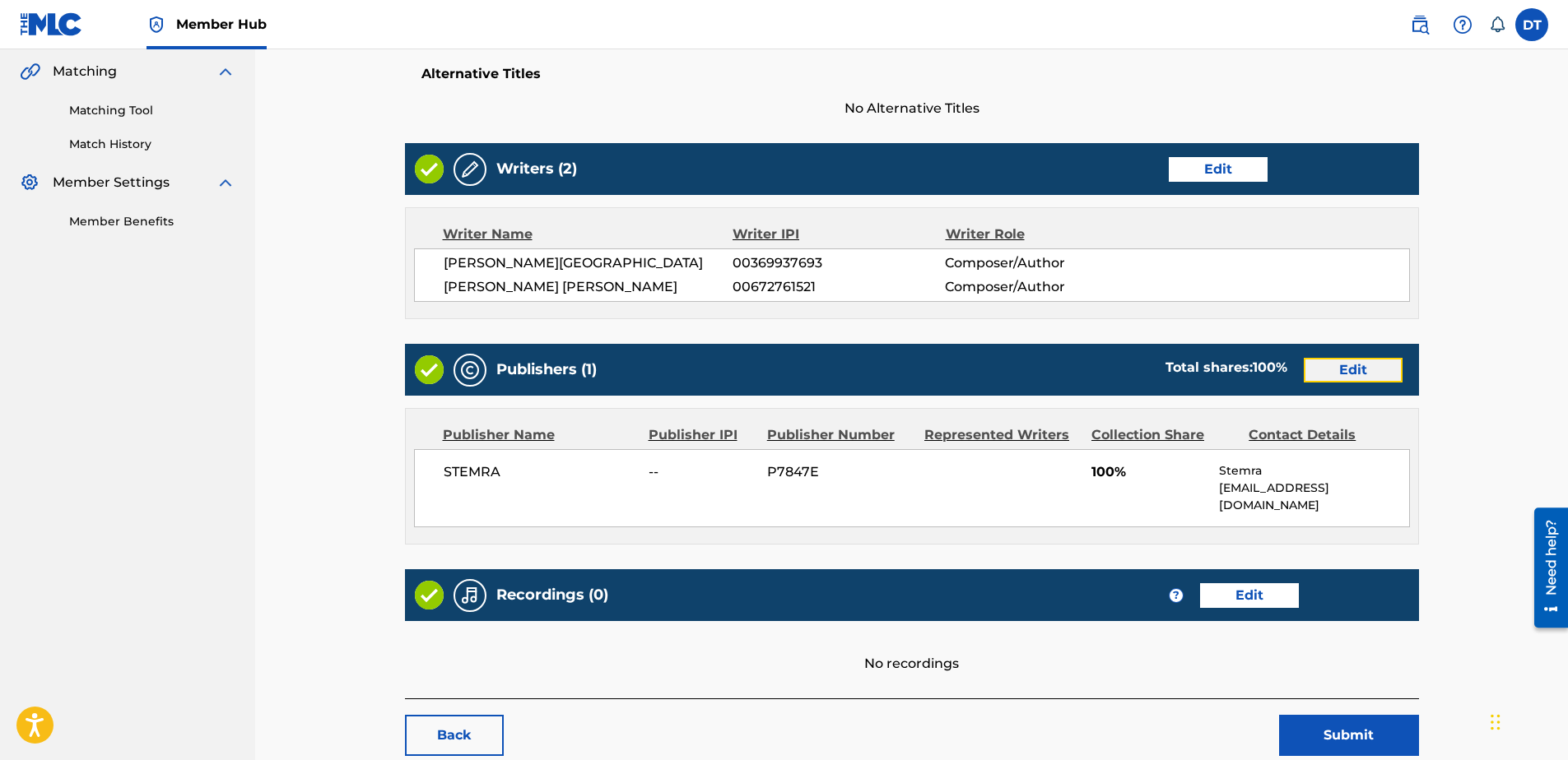
click at [1362, 363] on link "Edit" at bounding box center [1353, 370] width 99 height 25
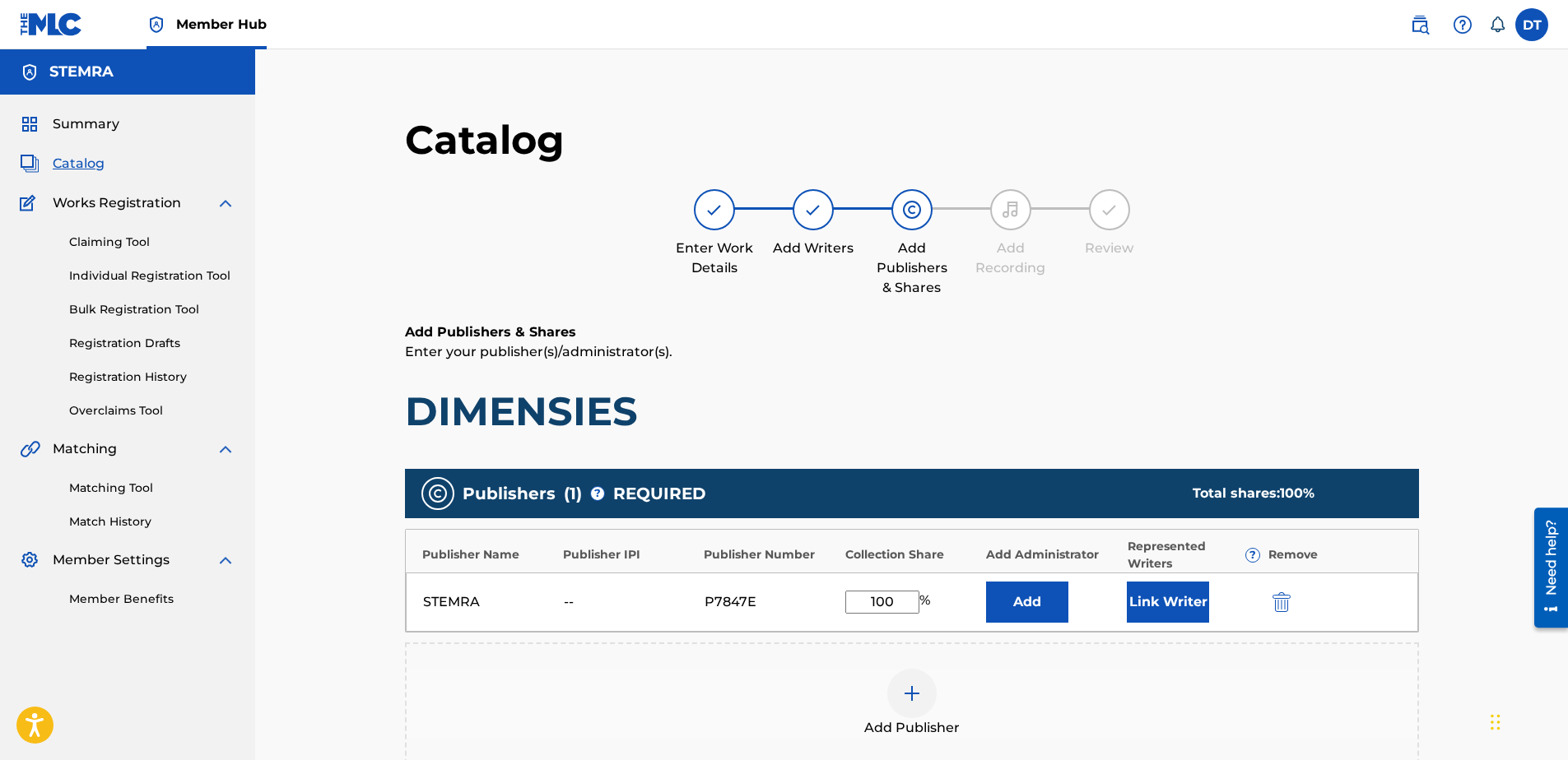
drag, startPoint x: 893, startPoint y: 590, endPoint x: 826, endPoint y: 590, distance: 67.0
click at [826, 590] on div "STEMRA -- P7847E 100 % Add Link Writer" at bounding box center [913, 602] width 1013 height 59
type input "50.00"
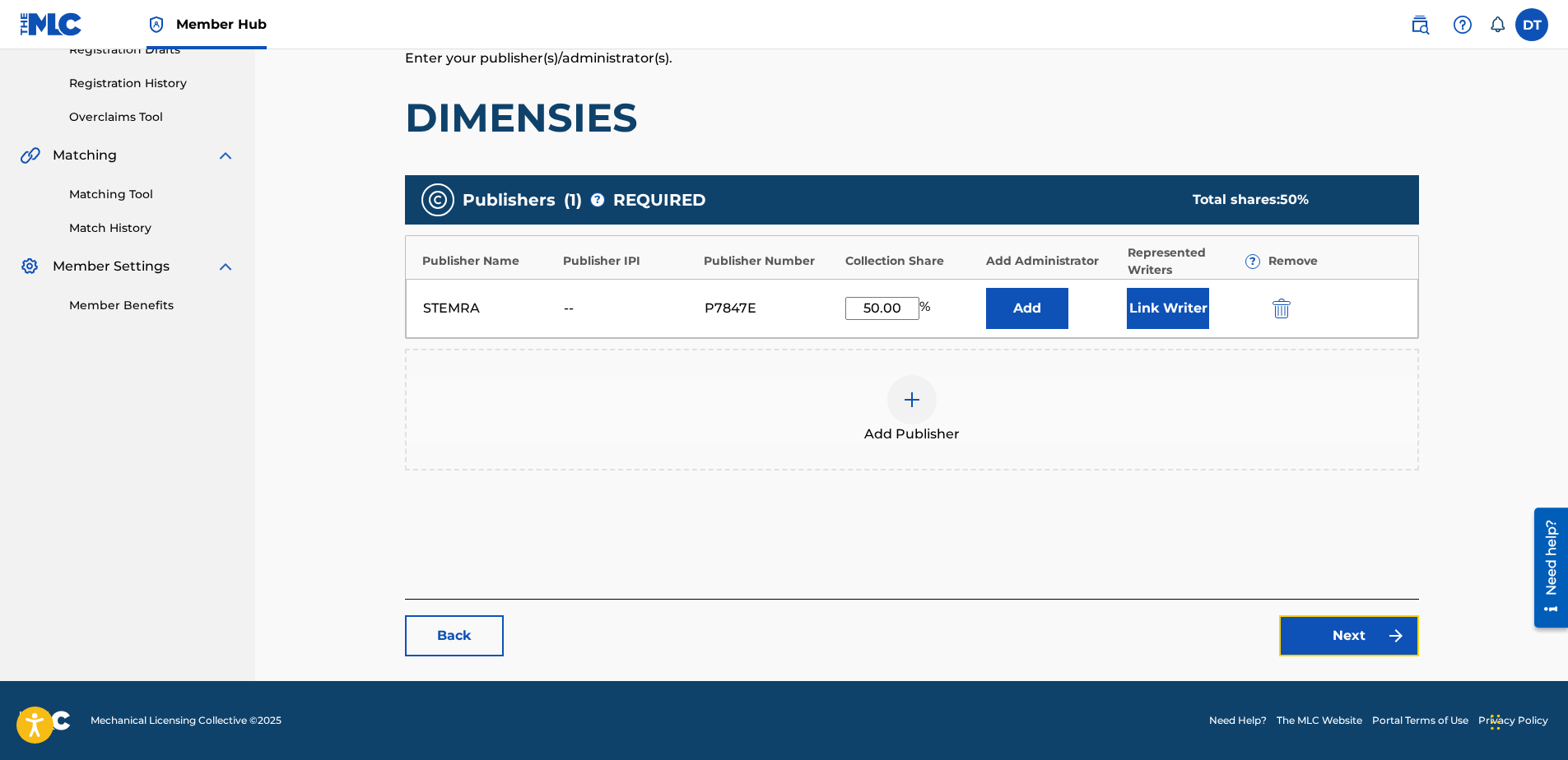
scroll to position [212, 0]
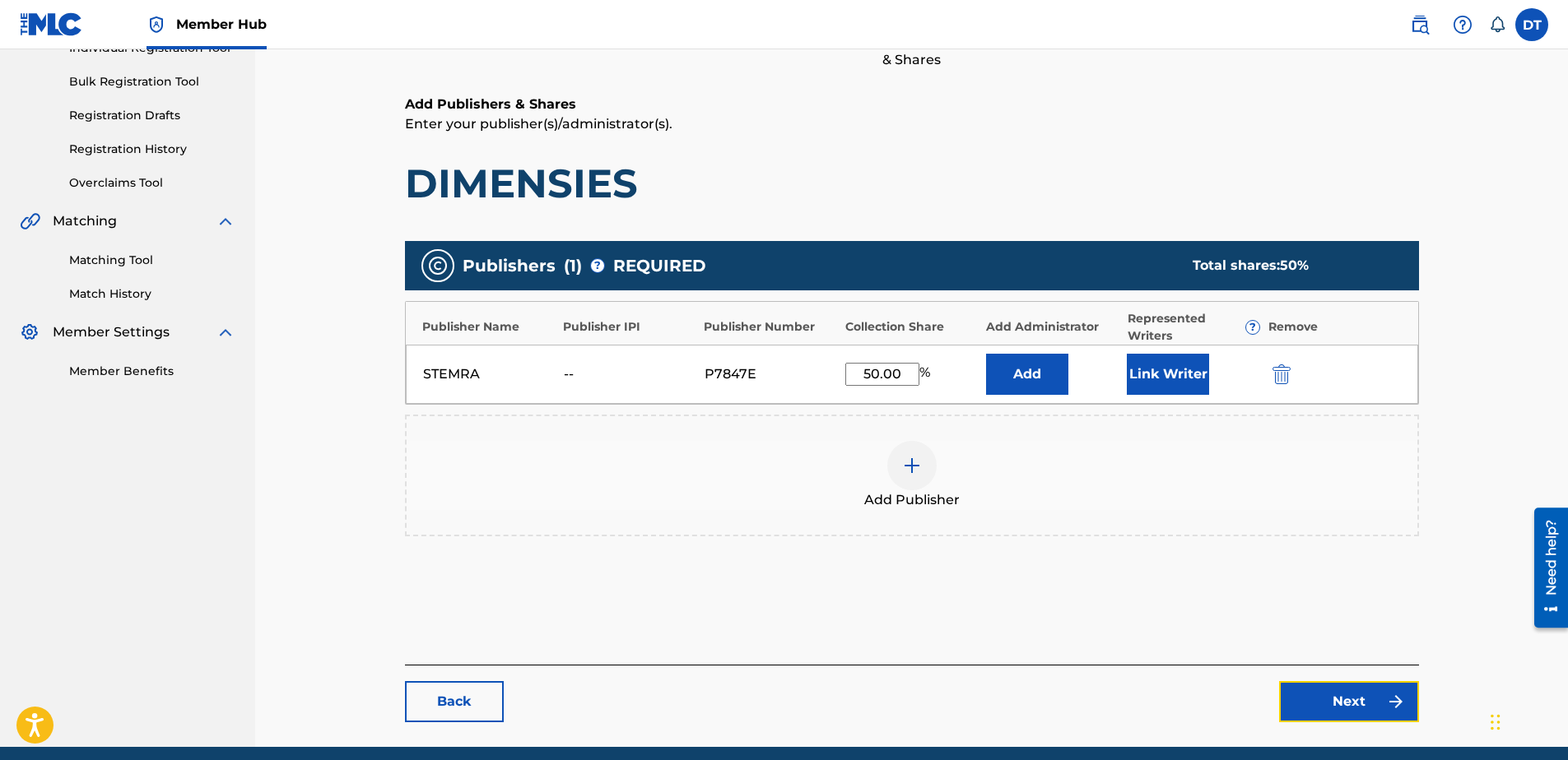
click at [1332, 638] on div "Catalog Enter Work Details Add Writers Add Publishers & Shares Add Recording Re…" at bounding box center [912, 304] width 1014 height 835
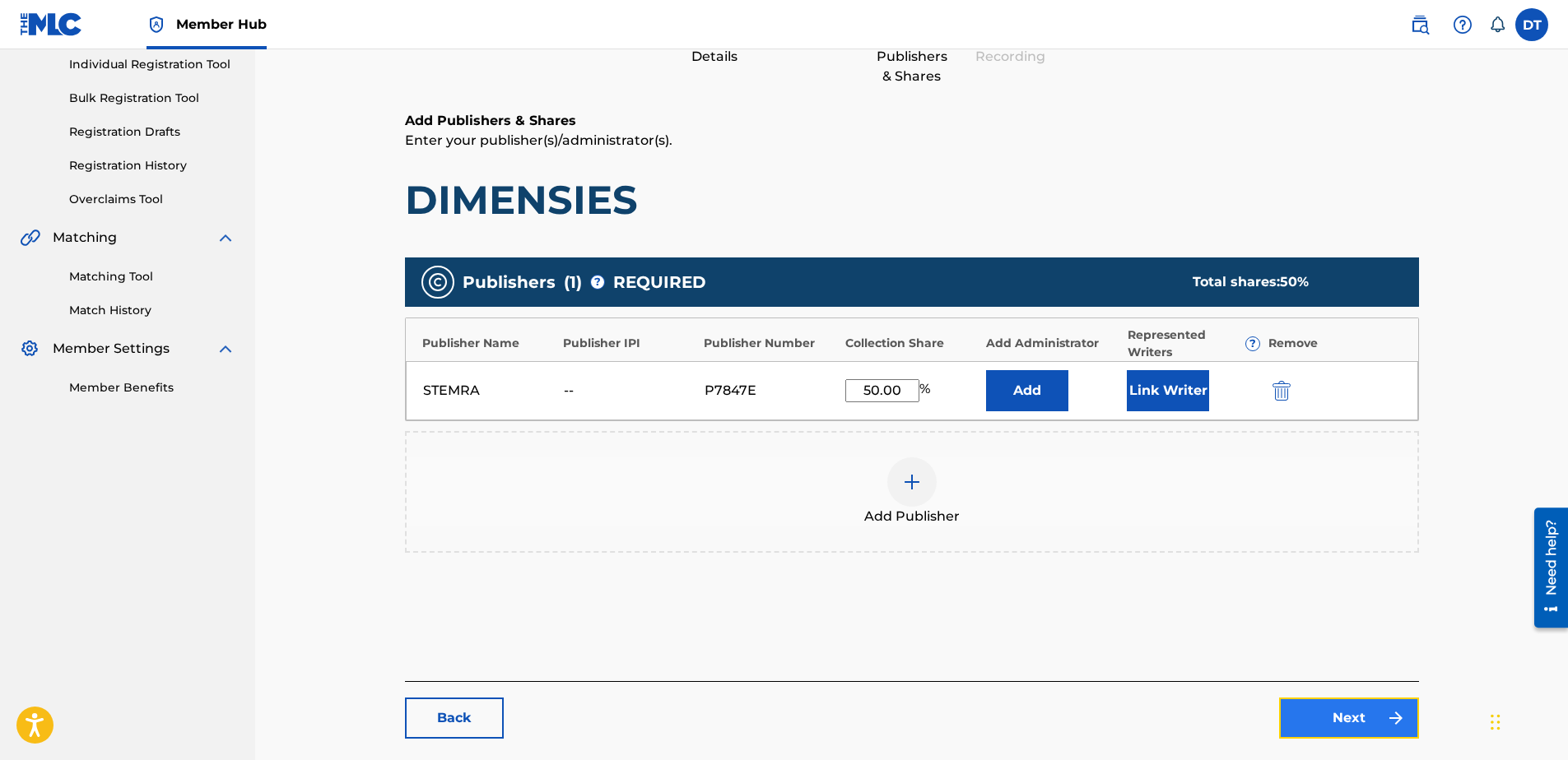
click at [1333, 723] on link "Next" at bounding box center [1349, 718] width 140 height 41
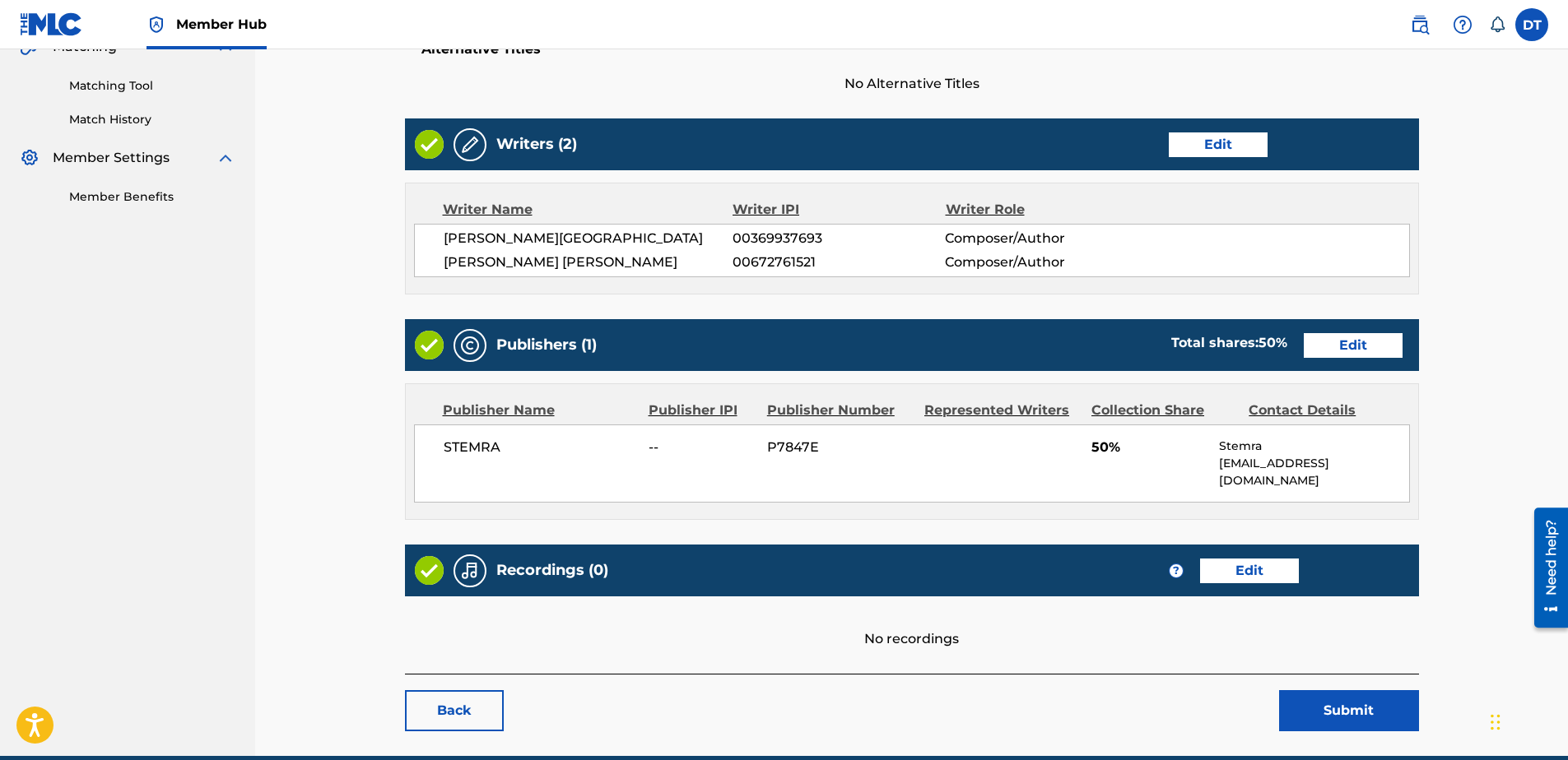
scroll to position [460, 0]
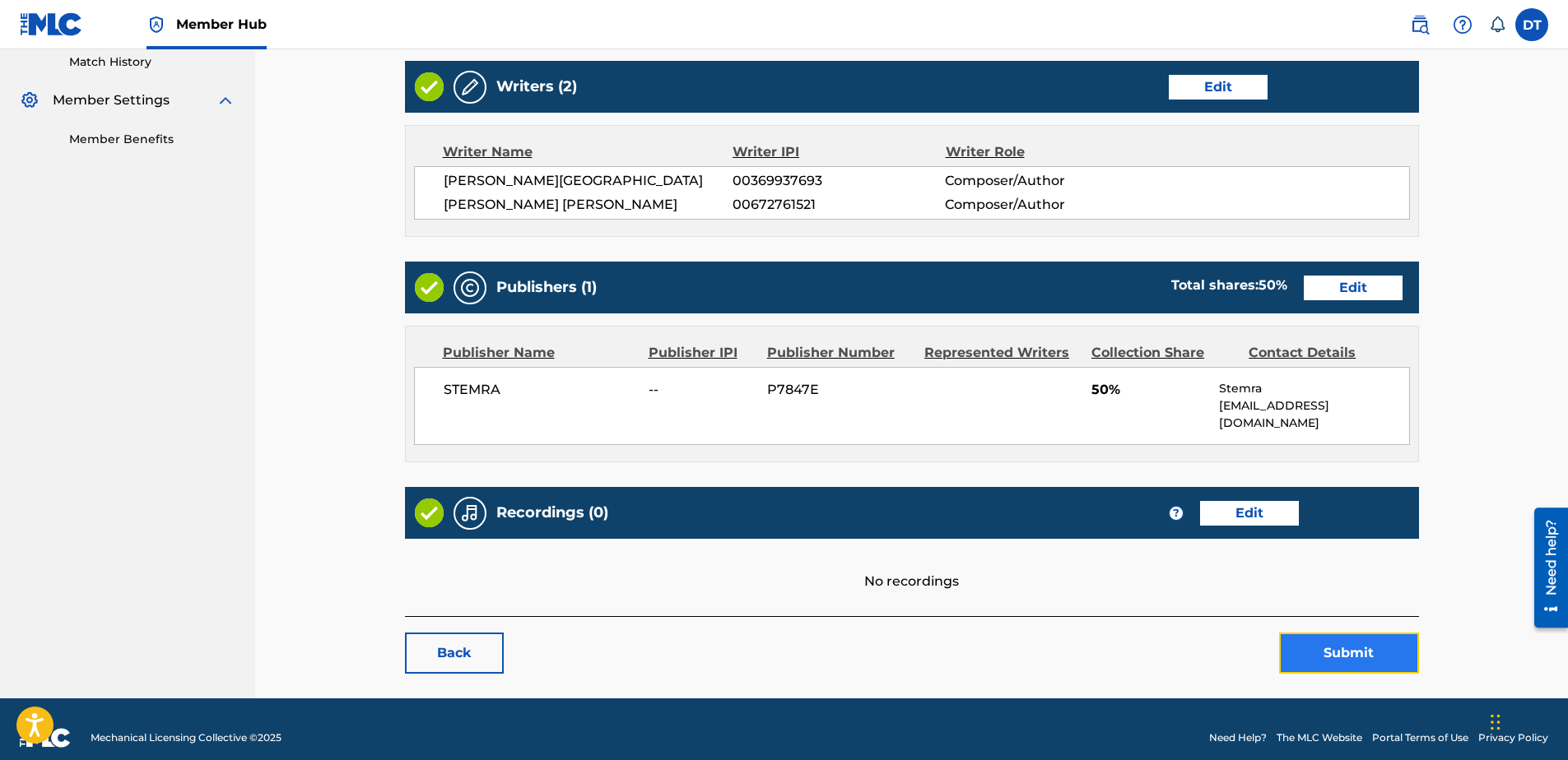
click at [1307, 633] on button "Submit" at bounding box center [1349, 653] width 140 height 41
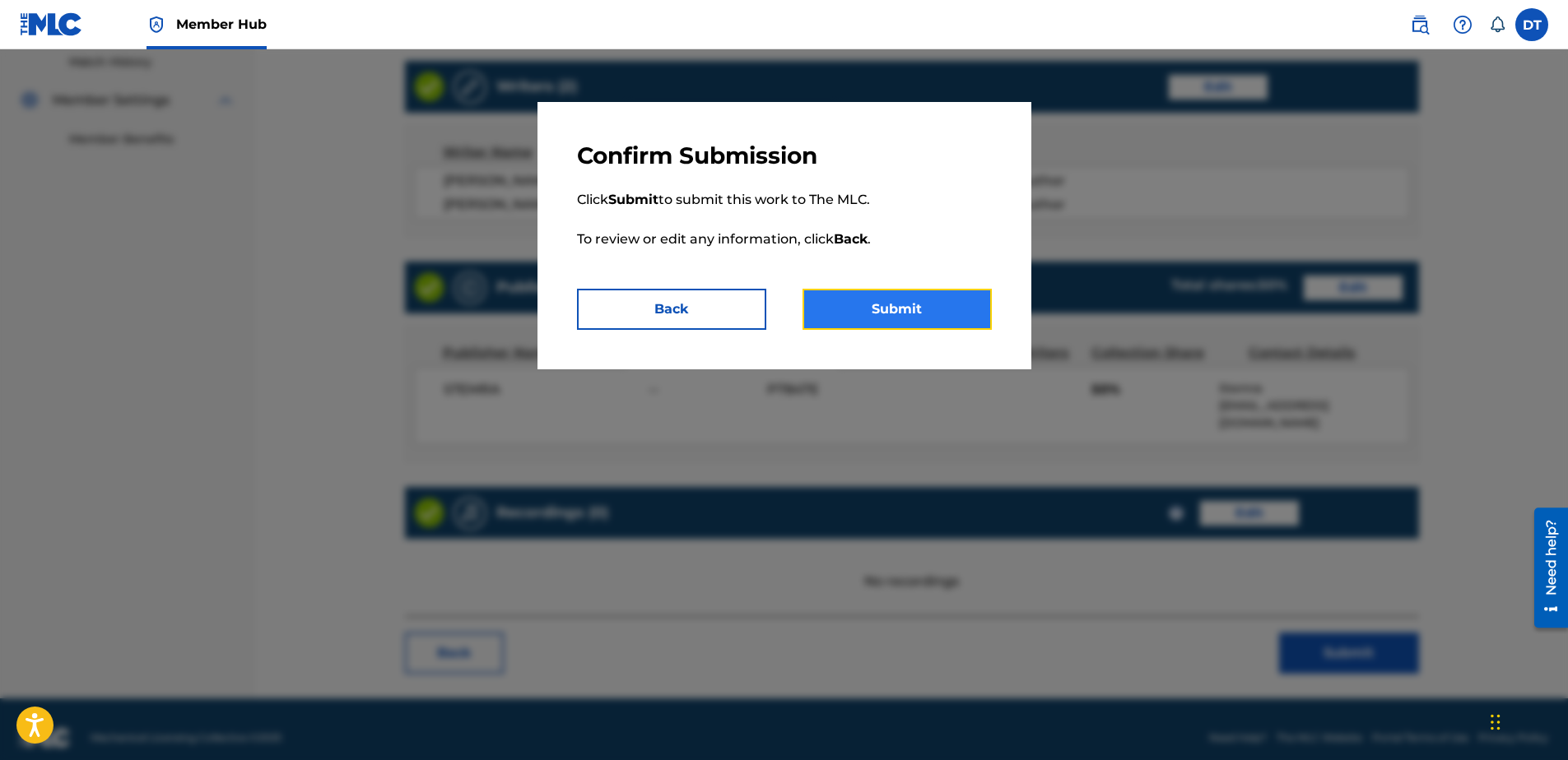
click at [924, 305] on button "Submit" at bounding box center [897, 309] width 189 height 41
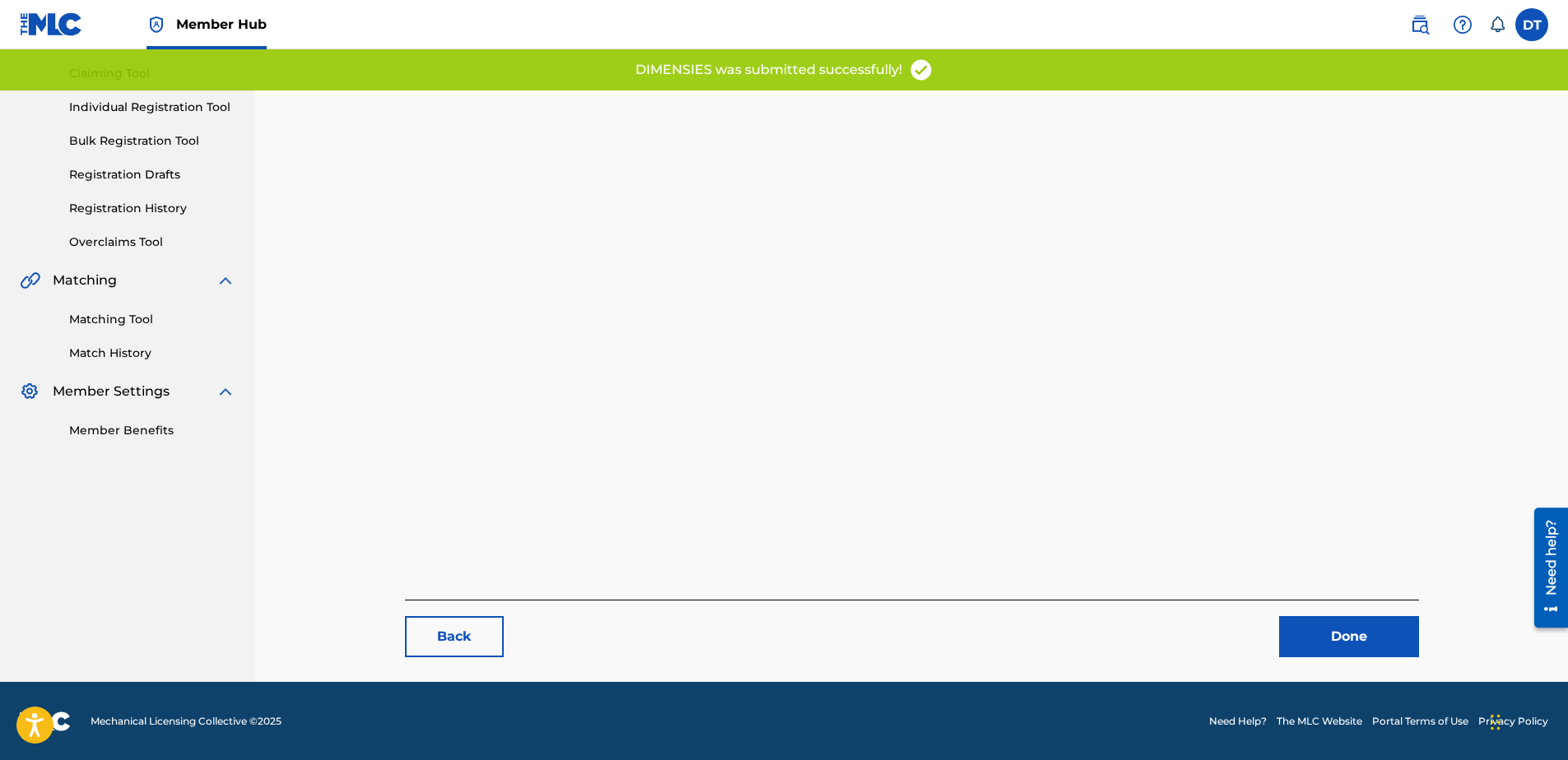
scroll to position [170, 0]
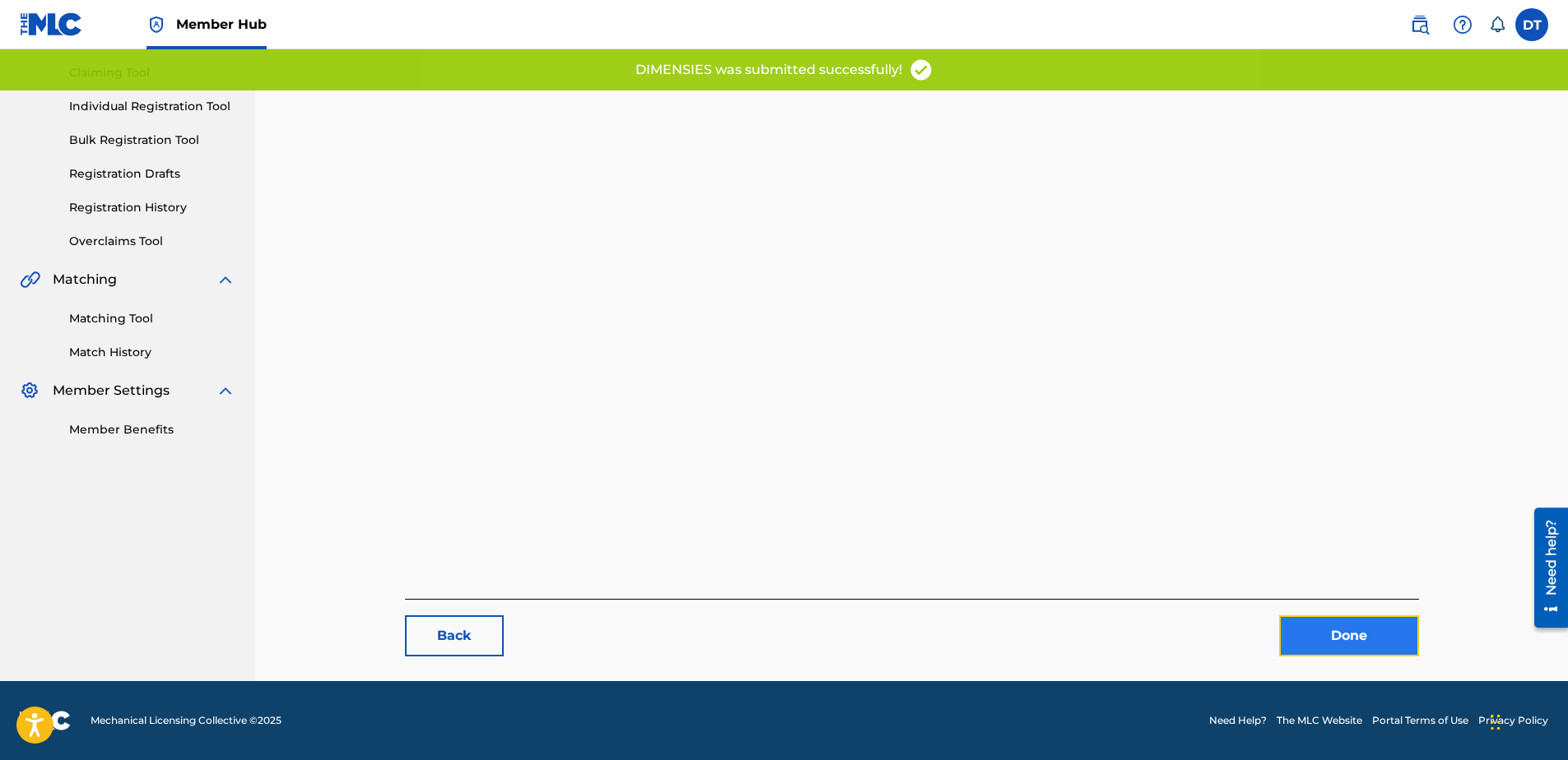
click at [1341, 632] on link "Done" at bounding box center [1349, 635] width 140 height 41
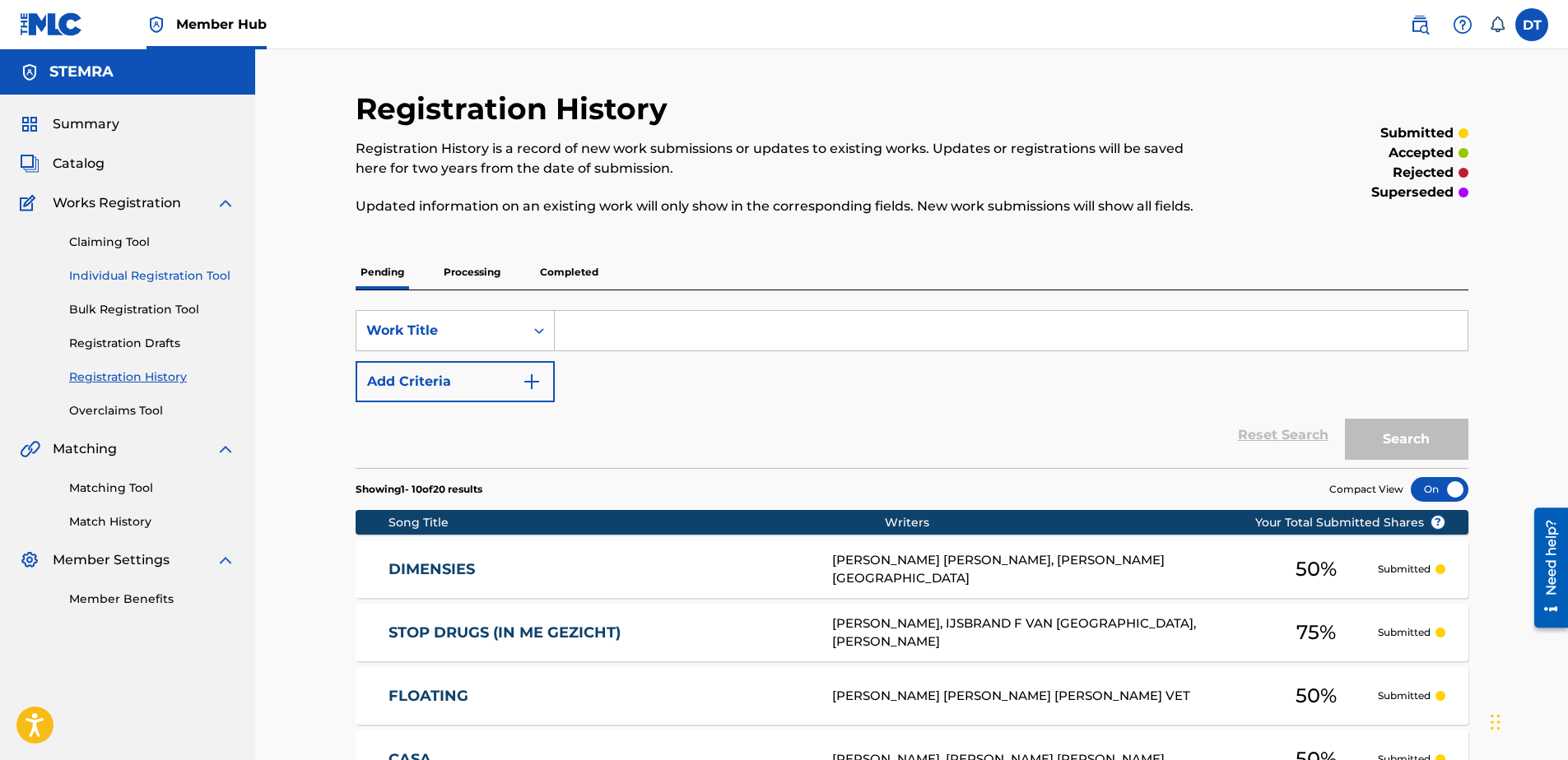
drag, startPoint x: 141, startPoint y: 278, endPoint x: 153, endPoint y: 279, distance: 12.0
click at [141, 276] on link "Individual Registration Tool" at bounding box center [151, 277] width 166 height 18
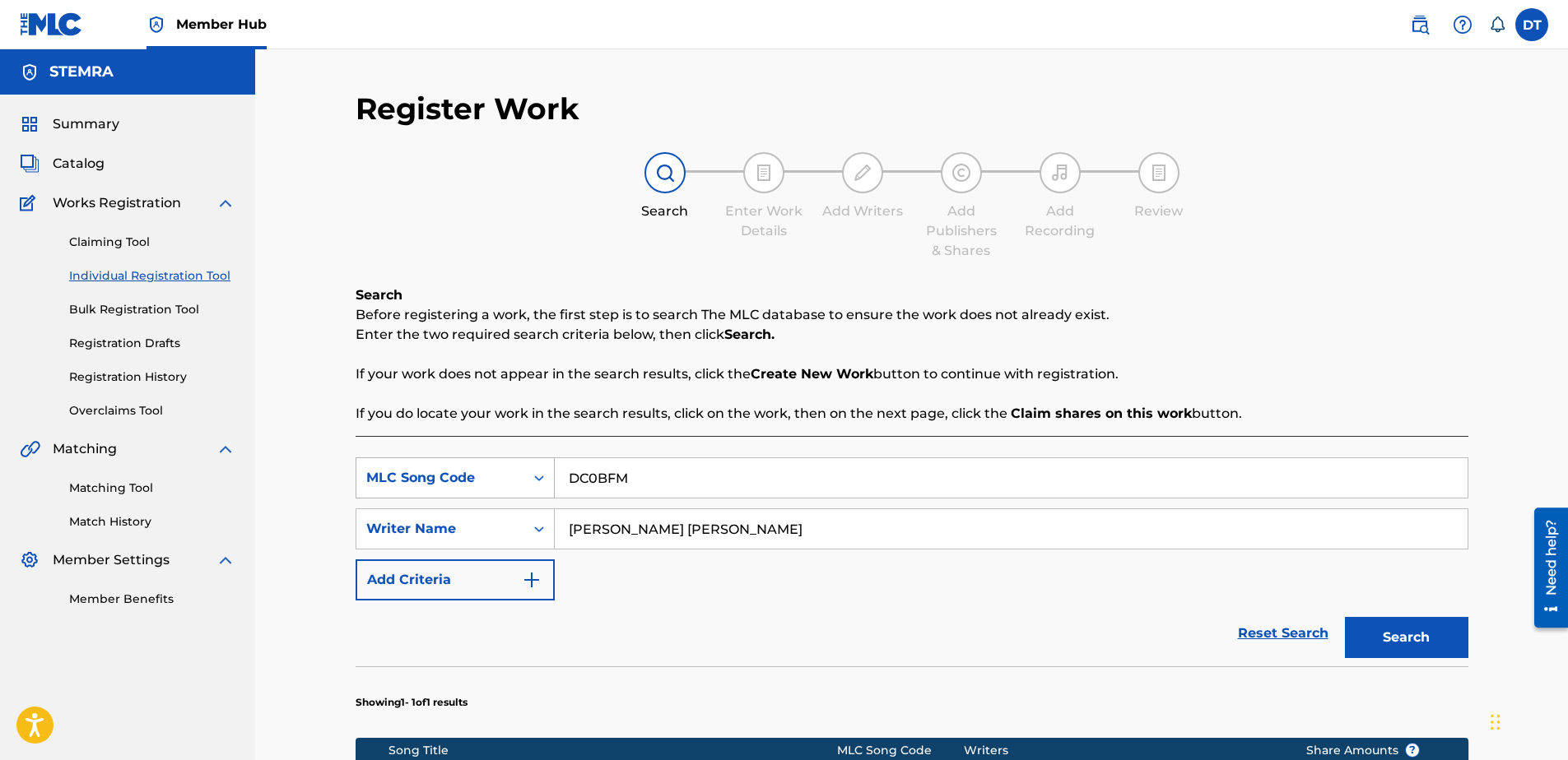
drag, startPoint x: 677, startPoint y: 467, endPoint x: 494, endPoint y: 481, distance: 183.5
click at [494, 481] on div "SearchWithCriteria89168f19-8597-4967-a7b8-3f547e06a110 MLC Song Code DC0BFM" at bounding box center [912, 478] width 1113 height 41
paste input "2E2KS5"
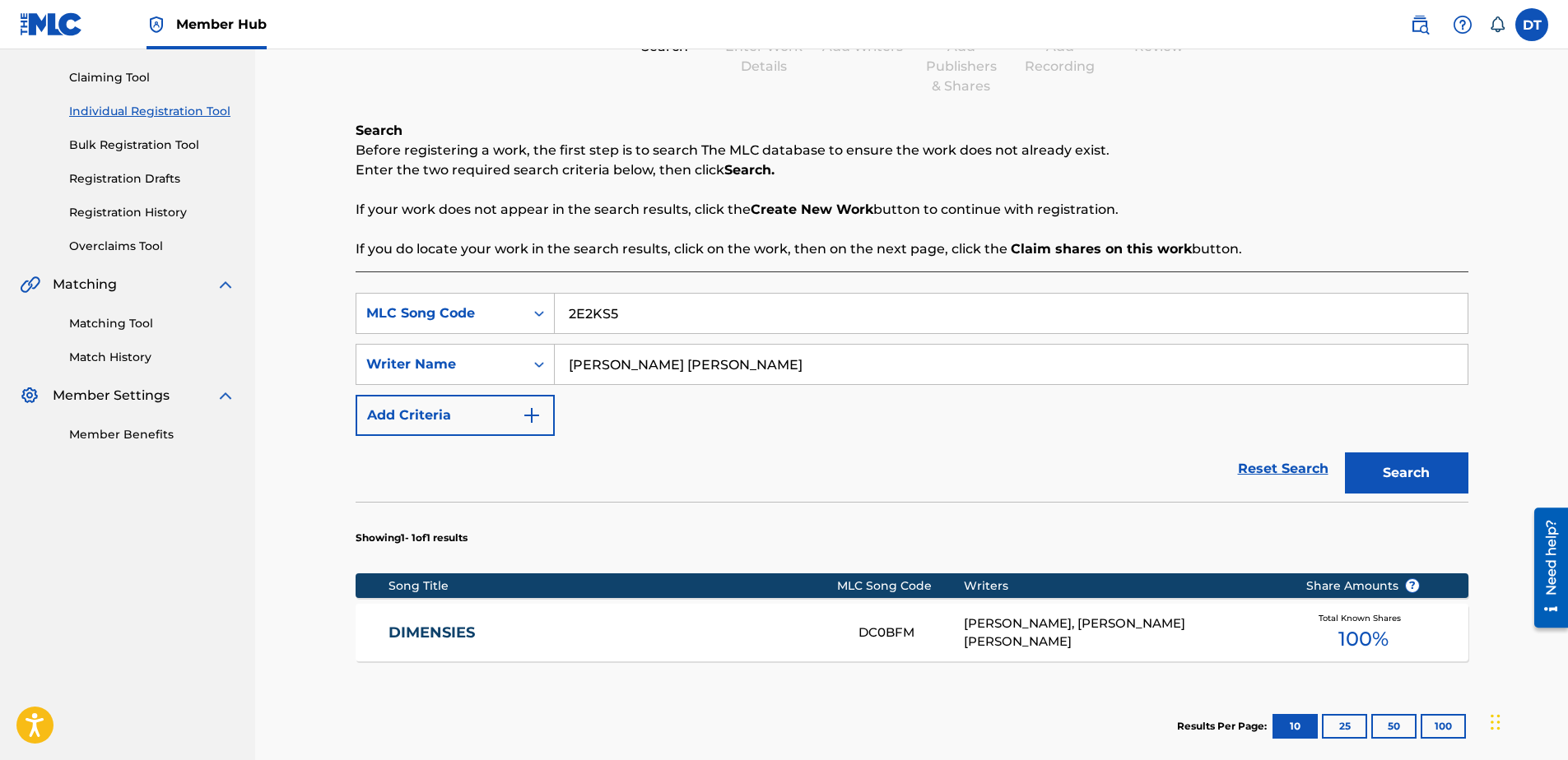
type input "2E2KS5"
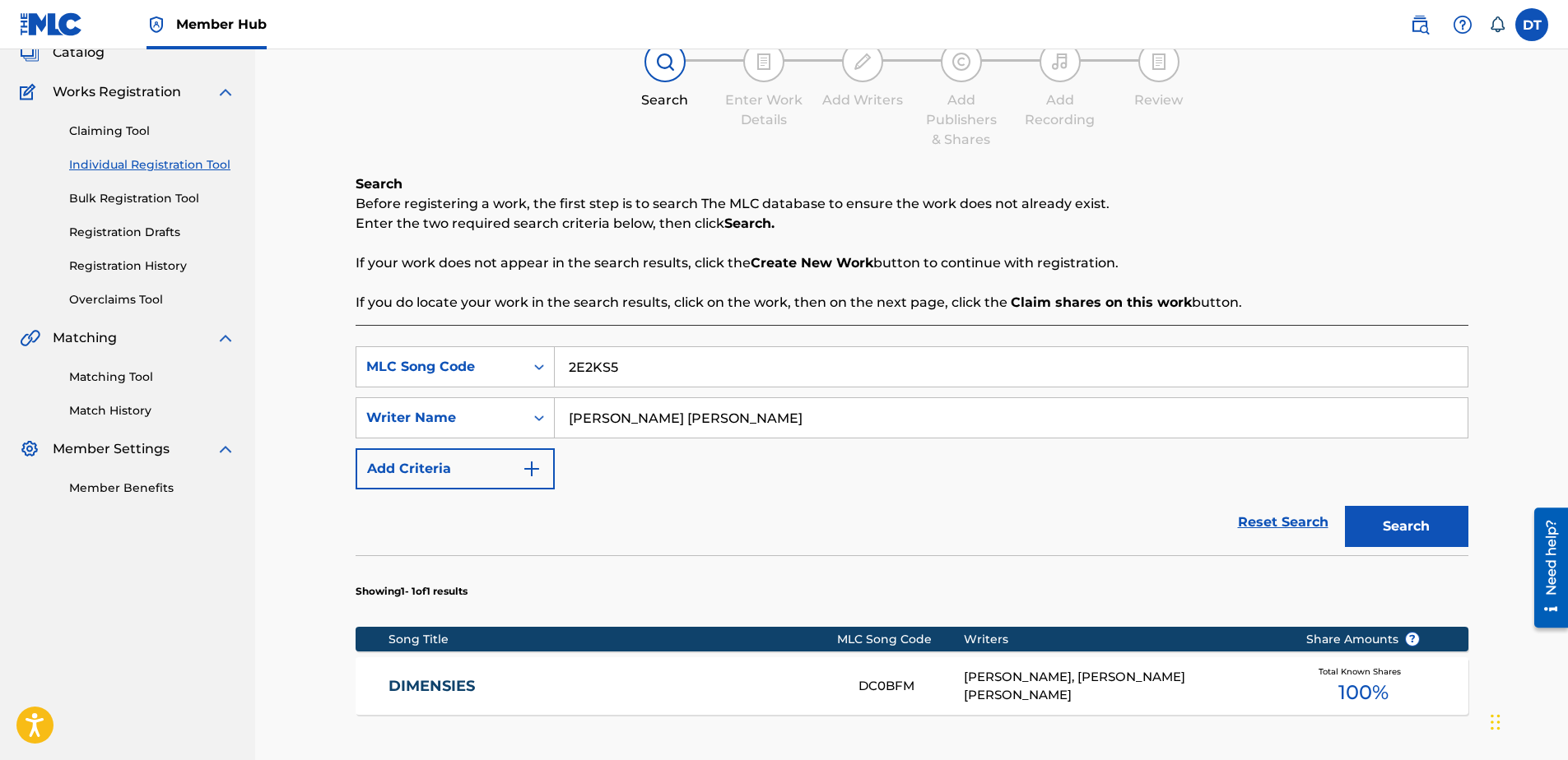
scroll to position [82, 0]
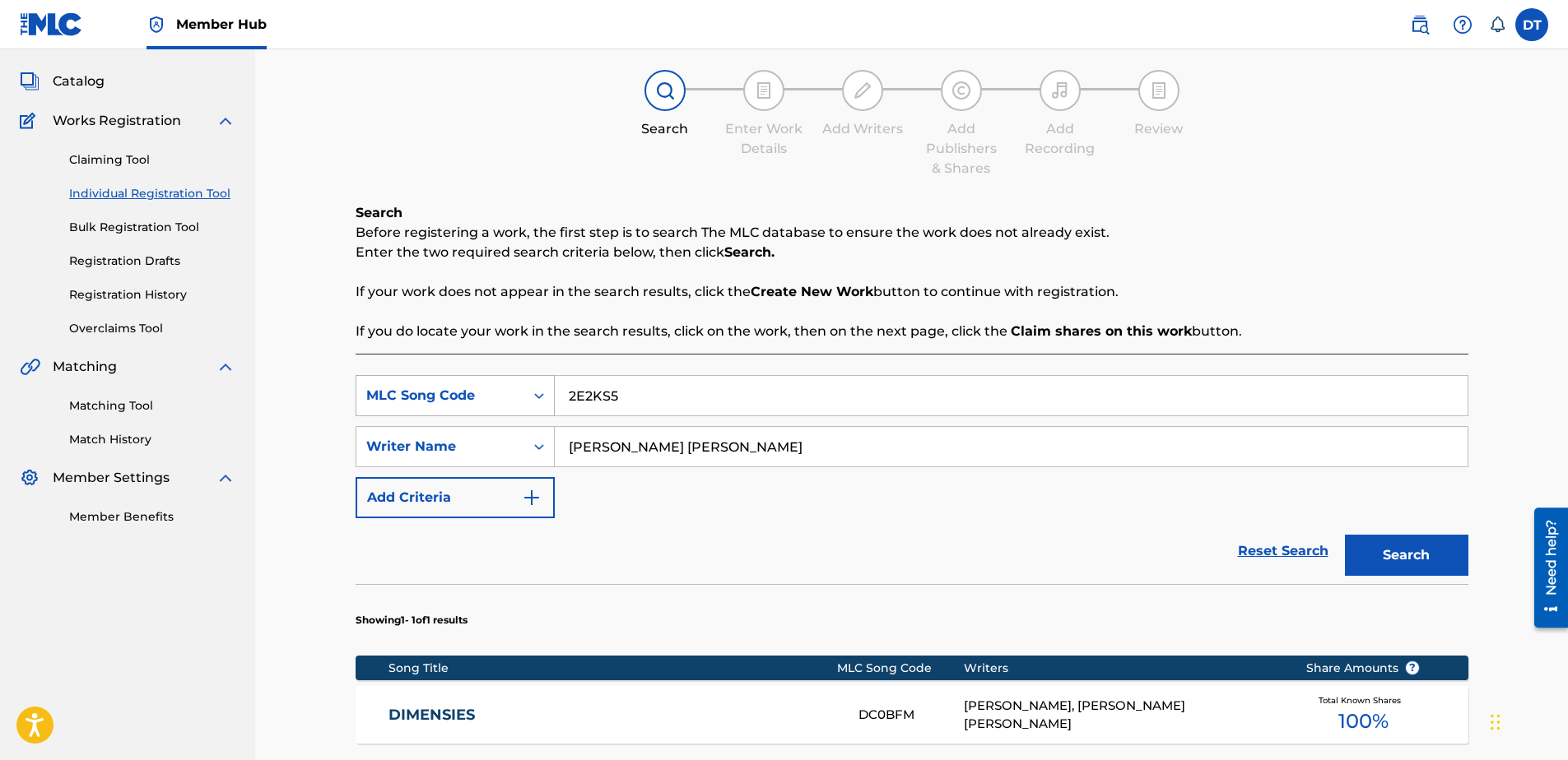
drag, startPoint x: 786, startPoint y: 373, endPoint x: 540, endPoint y: 386, distance: 246.3
click at [540, 386] on div "SearchWithCriteria89168f19-8597-4967-a7b8-3f547e06a110 MLC Song Code 2E2KS5 Sea…" at bounding box center [912, 447] width 1113 height 143
click at [617, 441] on input "Search Form" at bounding box center [1011, 446] width 913 height 39
paste input "[PERSON_NAME] P [PERSON_NAME]"
type input "[PERSON_NAME] P [PERSON_NAME]"
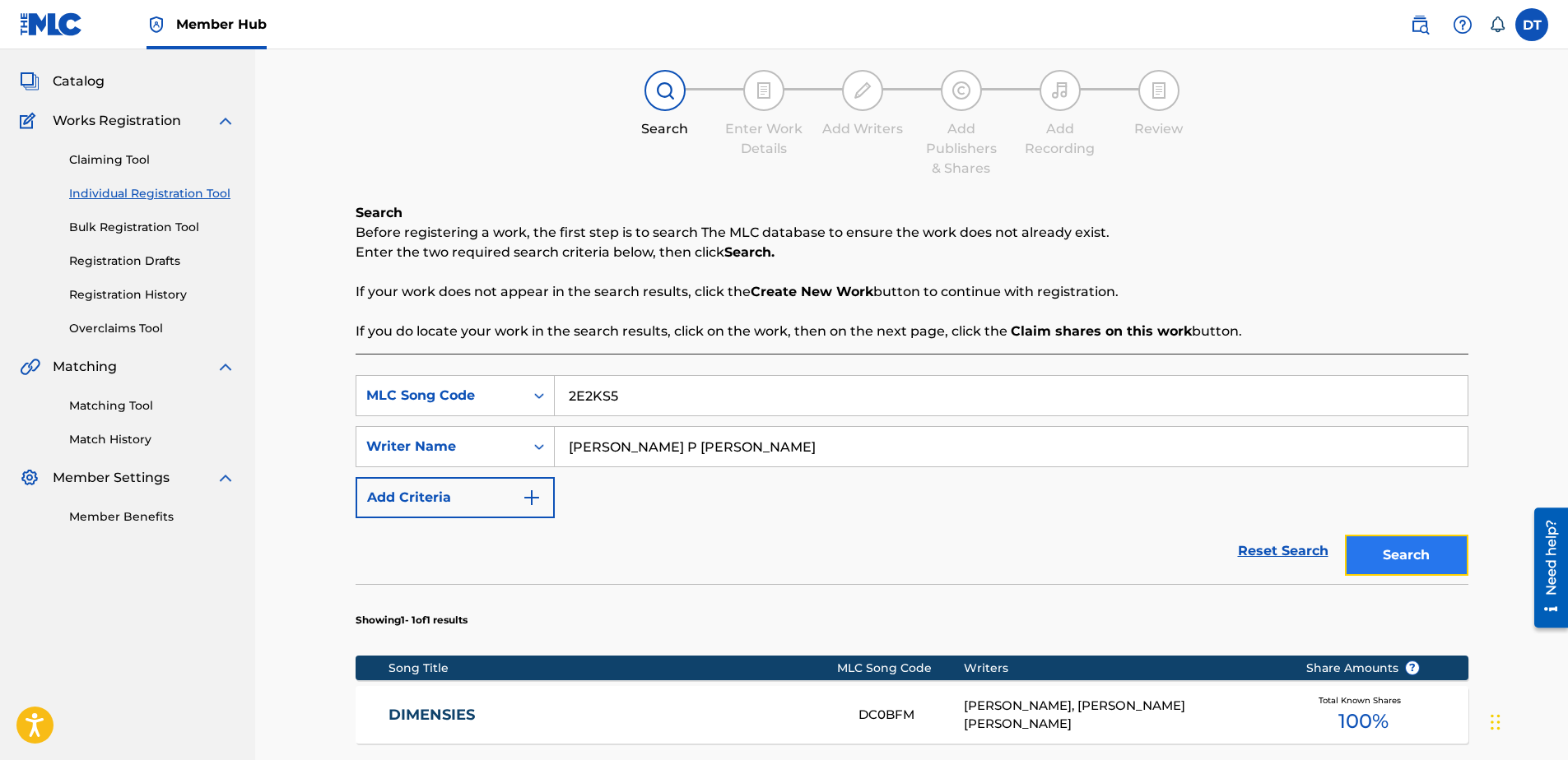
click at [1415, 554] on button "Search" at bounding box center [1407, 555] width 124 height 41
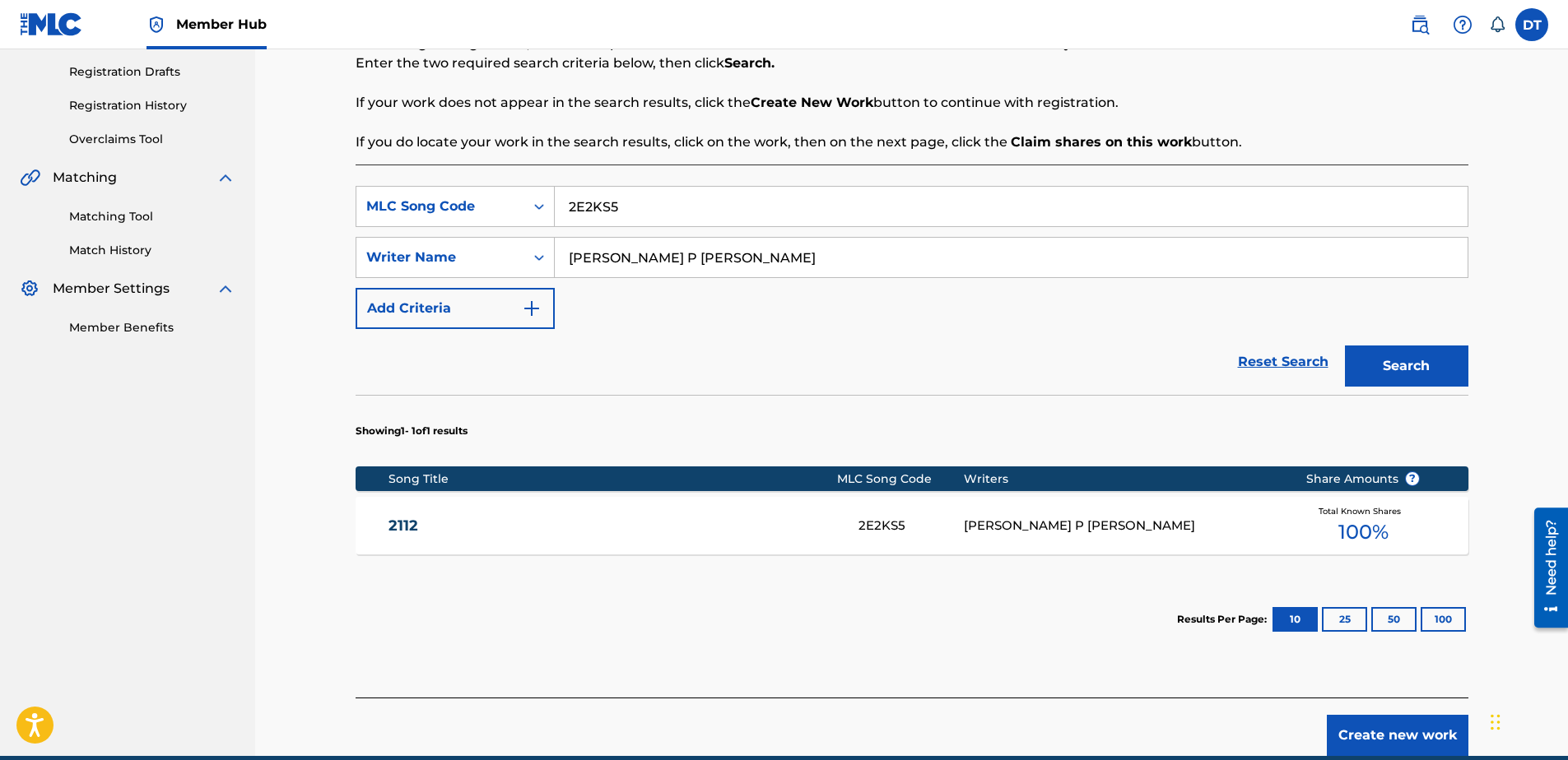
scroll to position [247, 0]
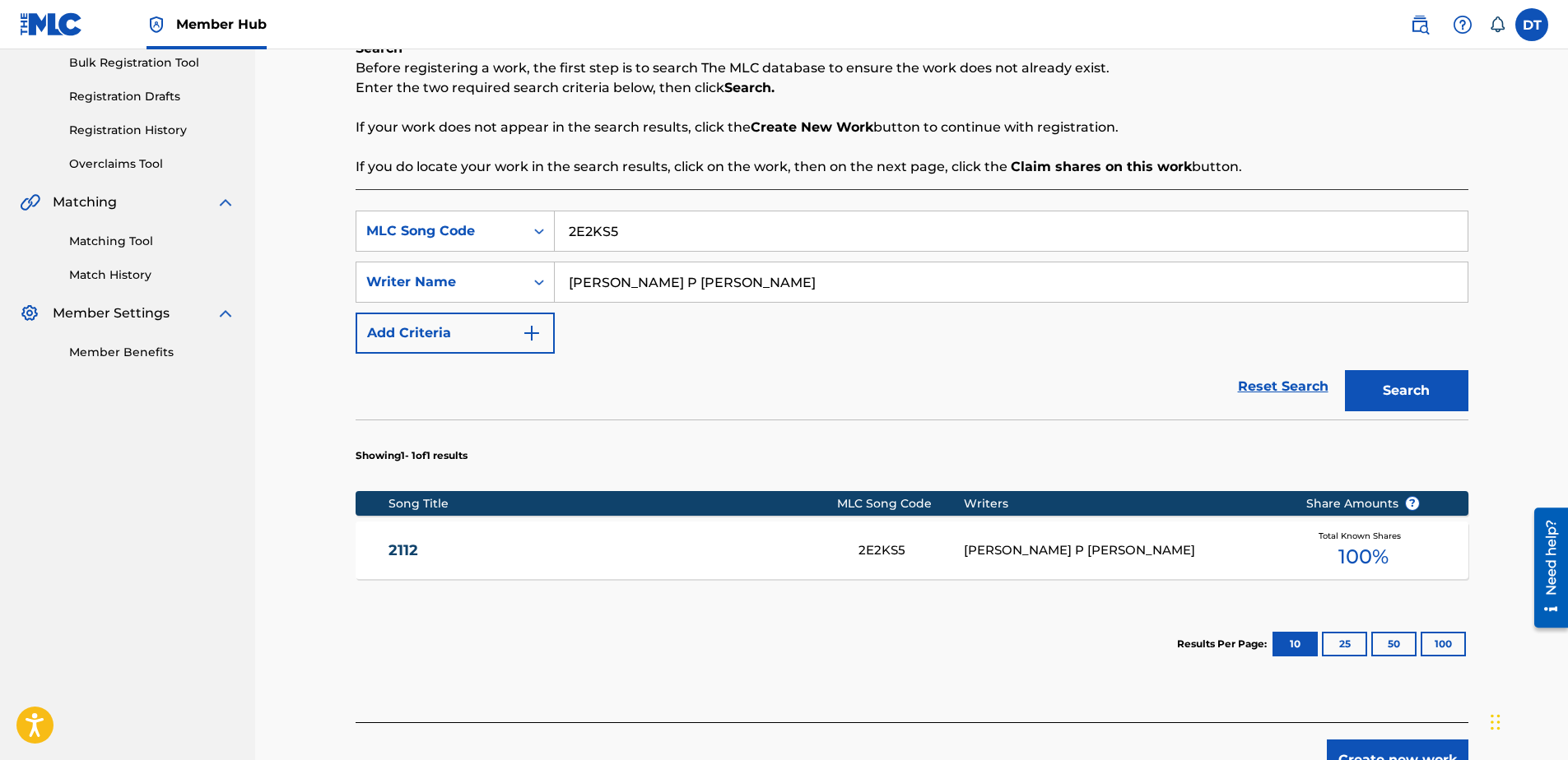
click at [398, 543] on link "2112" at bounding box center [612, 550] width 447 height 19
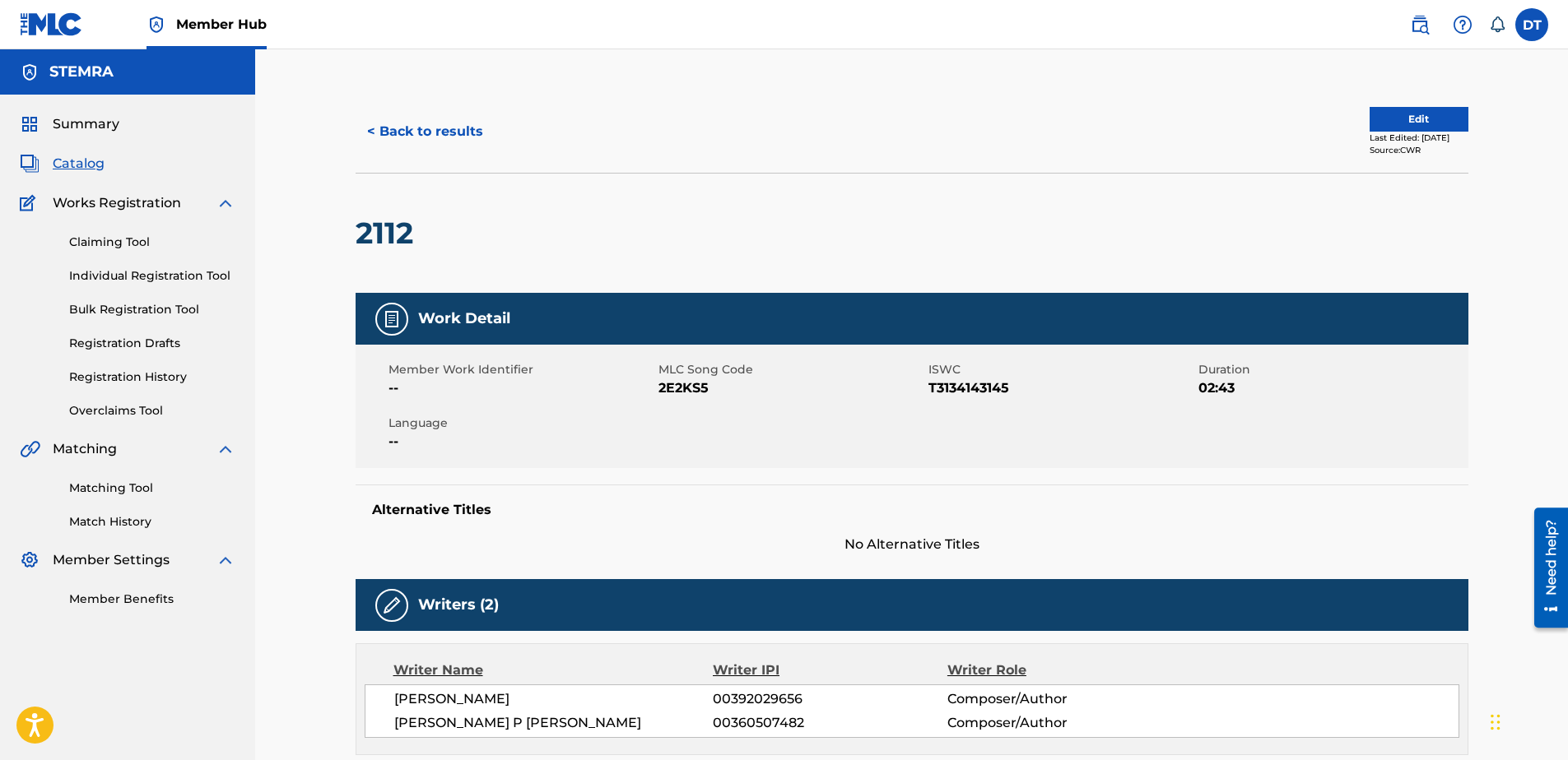
click at [1398, 103] on div "< Back to results Edit Last Edited: [DATE] Source: CWR" at bounding box center [912, 131] width 1113 height 82
click at [1386, 119] on button "Edit" at bounding box center [1419, 119] width 99 height 25
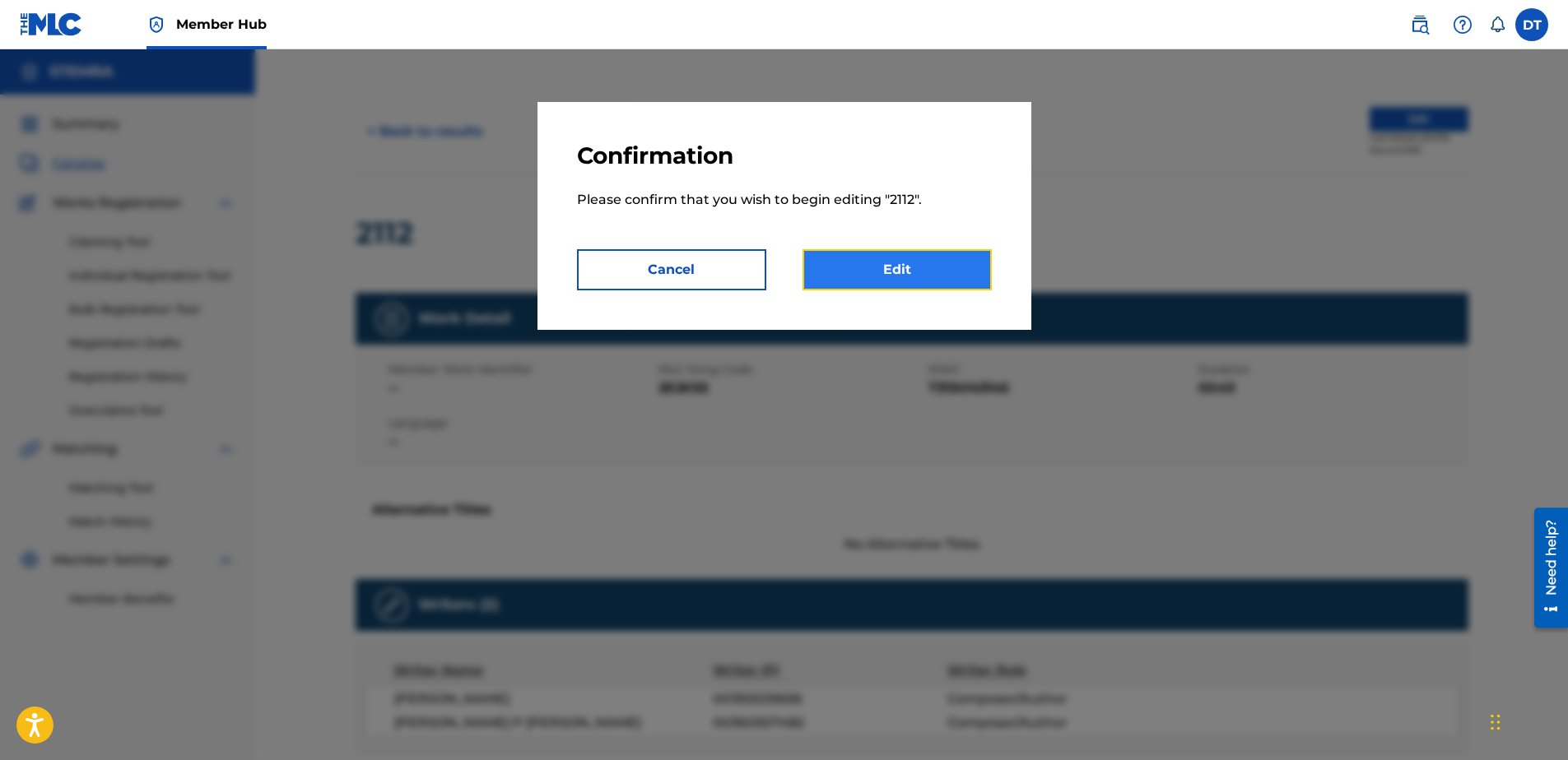
click at [873, 261] on link "Edit" at bounding box center [897, 270] width 189 height 41
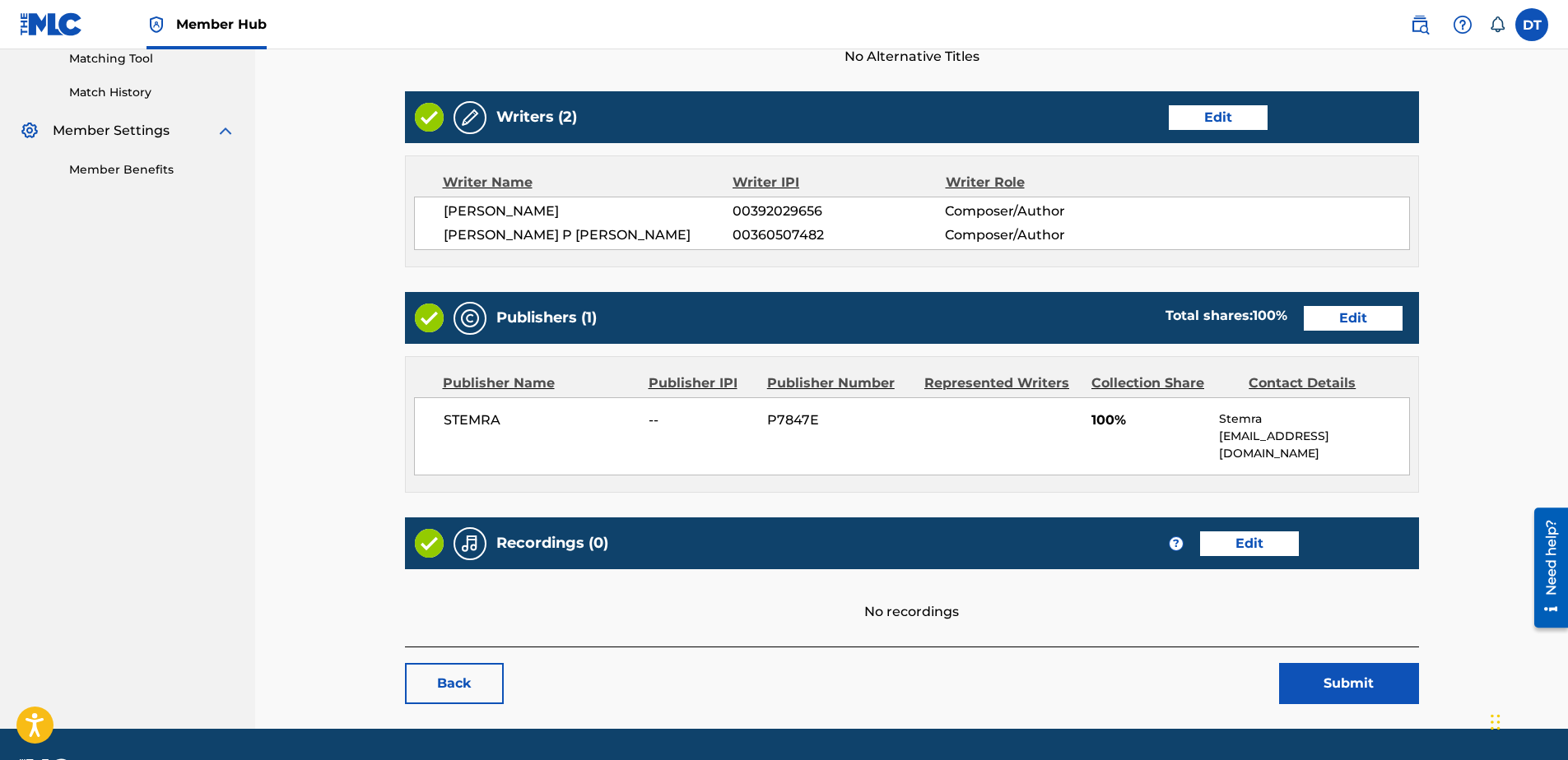
scroll to position [460, 0]
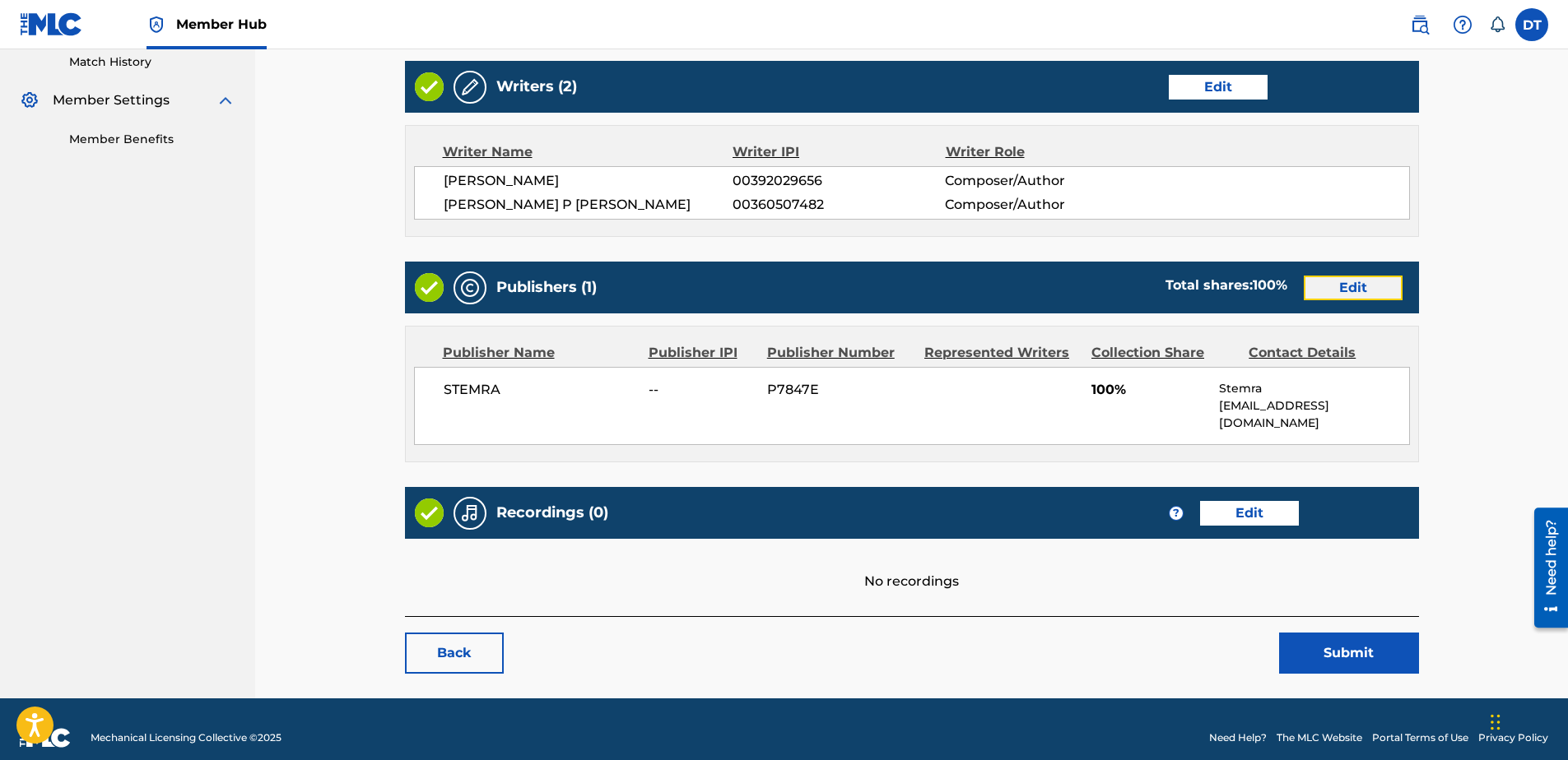
click at [1336, 288] on link "Edit" at bounding box center [1353, 287] width 99 height 25
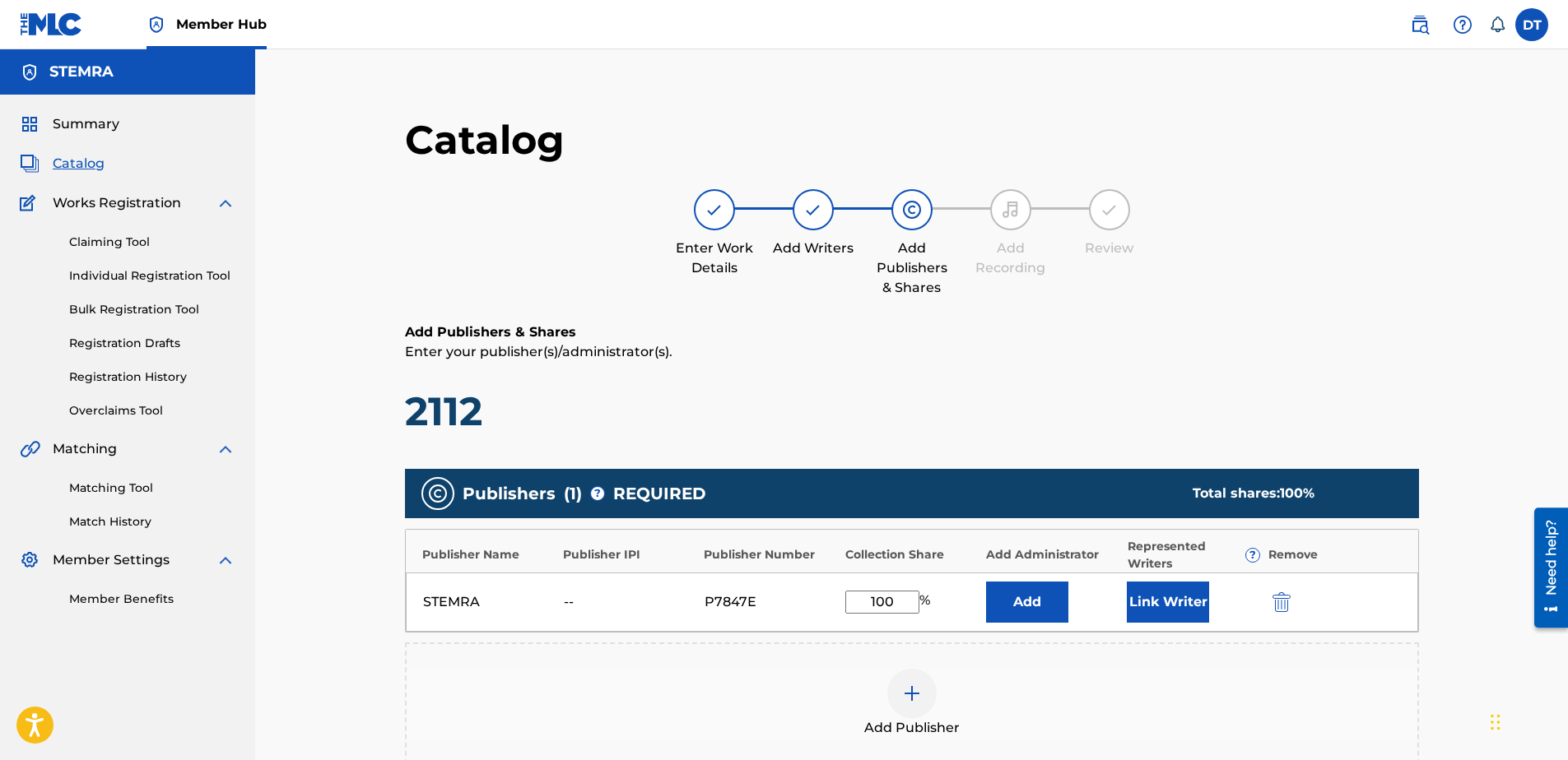
drag, startPoint x: 896, startPoint y: 609, endPoint x: 835, endPoint y: 601, distance: 61.5
click at [835, 601] on div "STEMRA -- P7847E 100 % Add Link Writer" at bounding box center [913, 602] width 1013 height 59
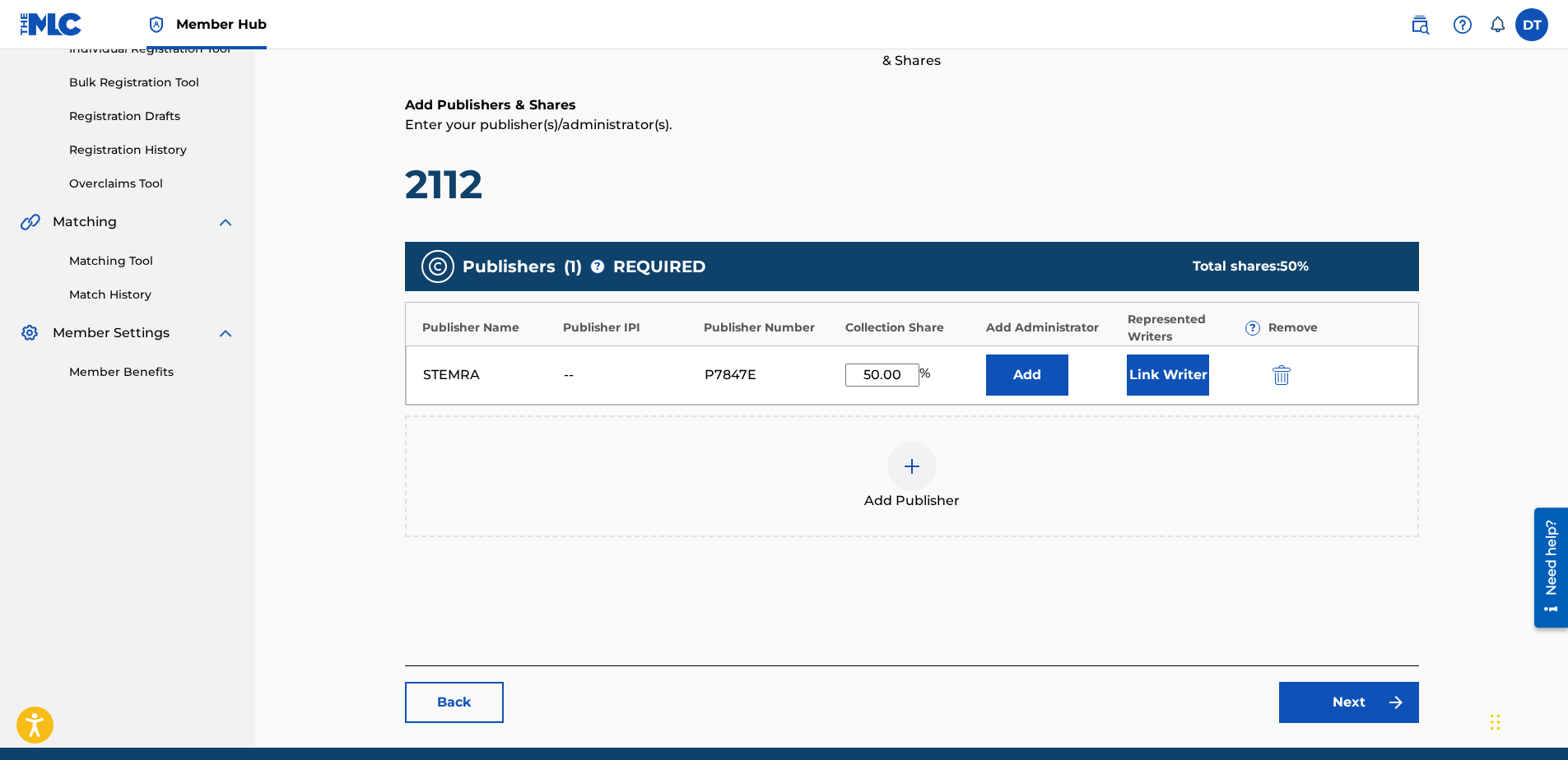
scroll to position [293, 0]
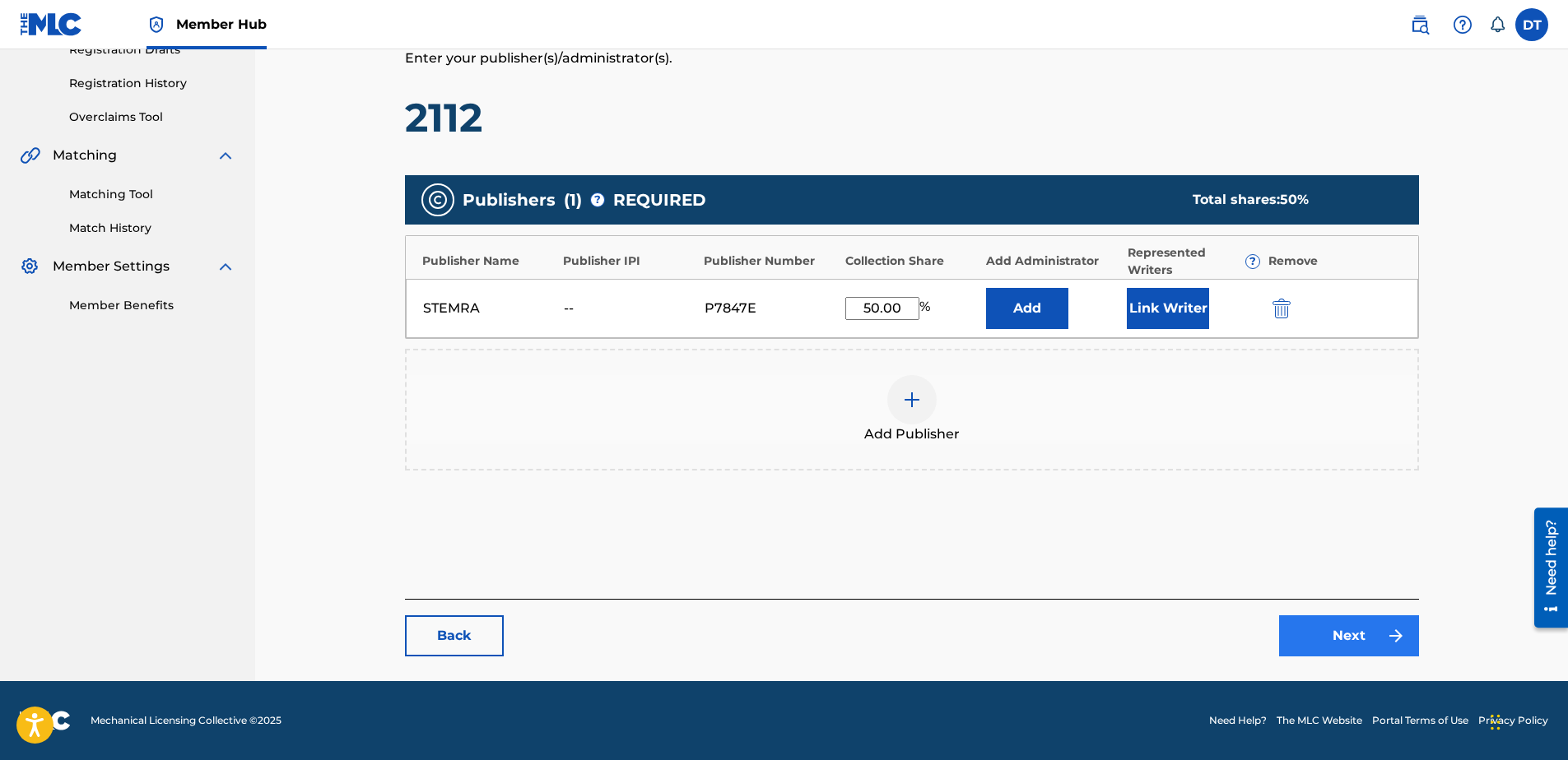
type input "50.00"
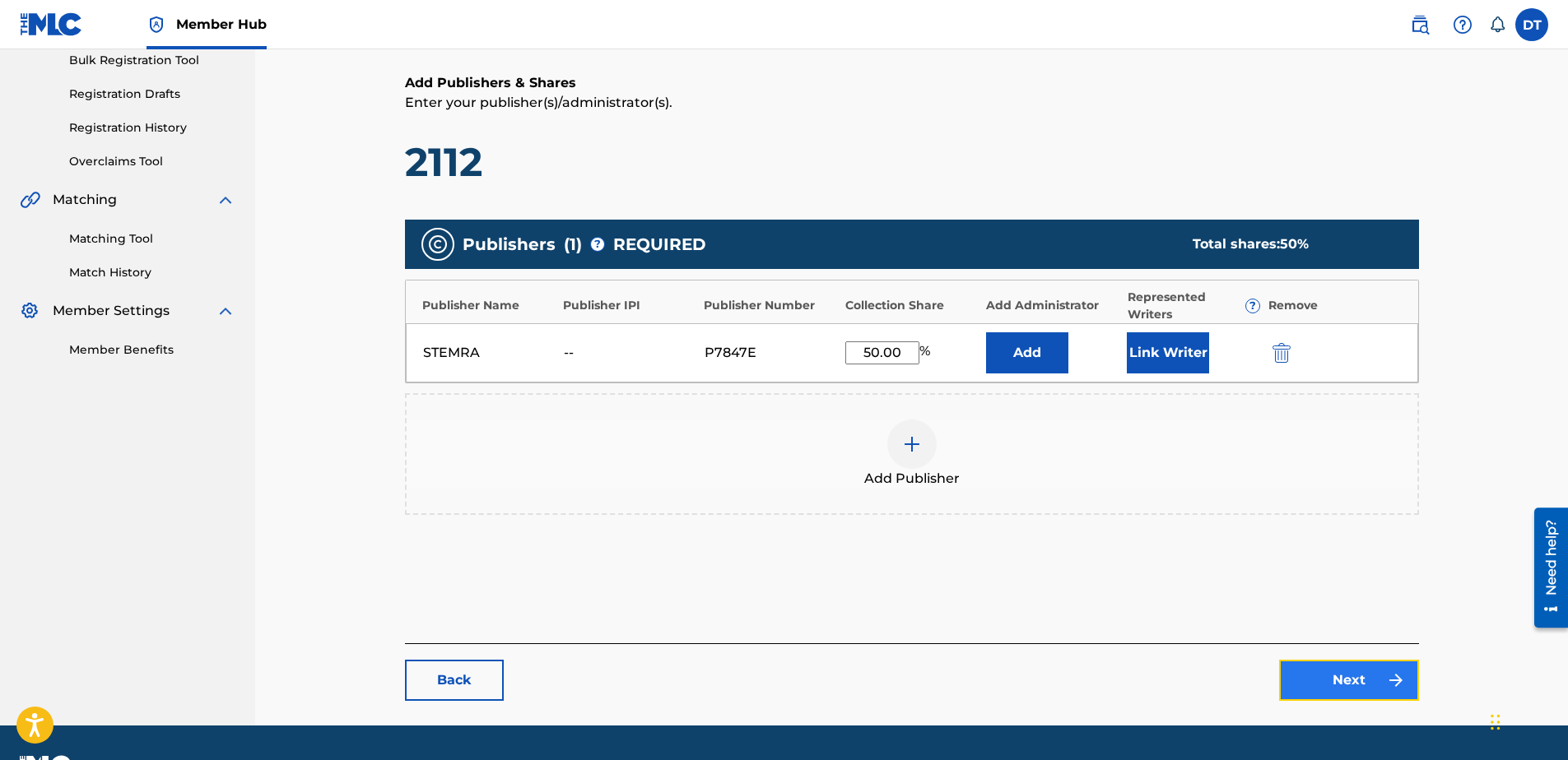
click at [1342, 631] on div "Catalog Enter Work Details Add Writers Add Publishers & Shares Add Recording Re…" at bounding box center [912, 282] width 1014 height 835
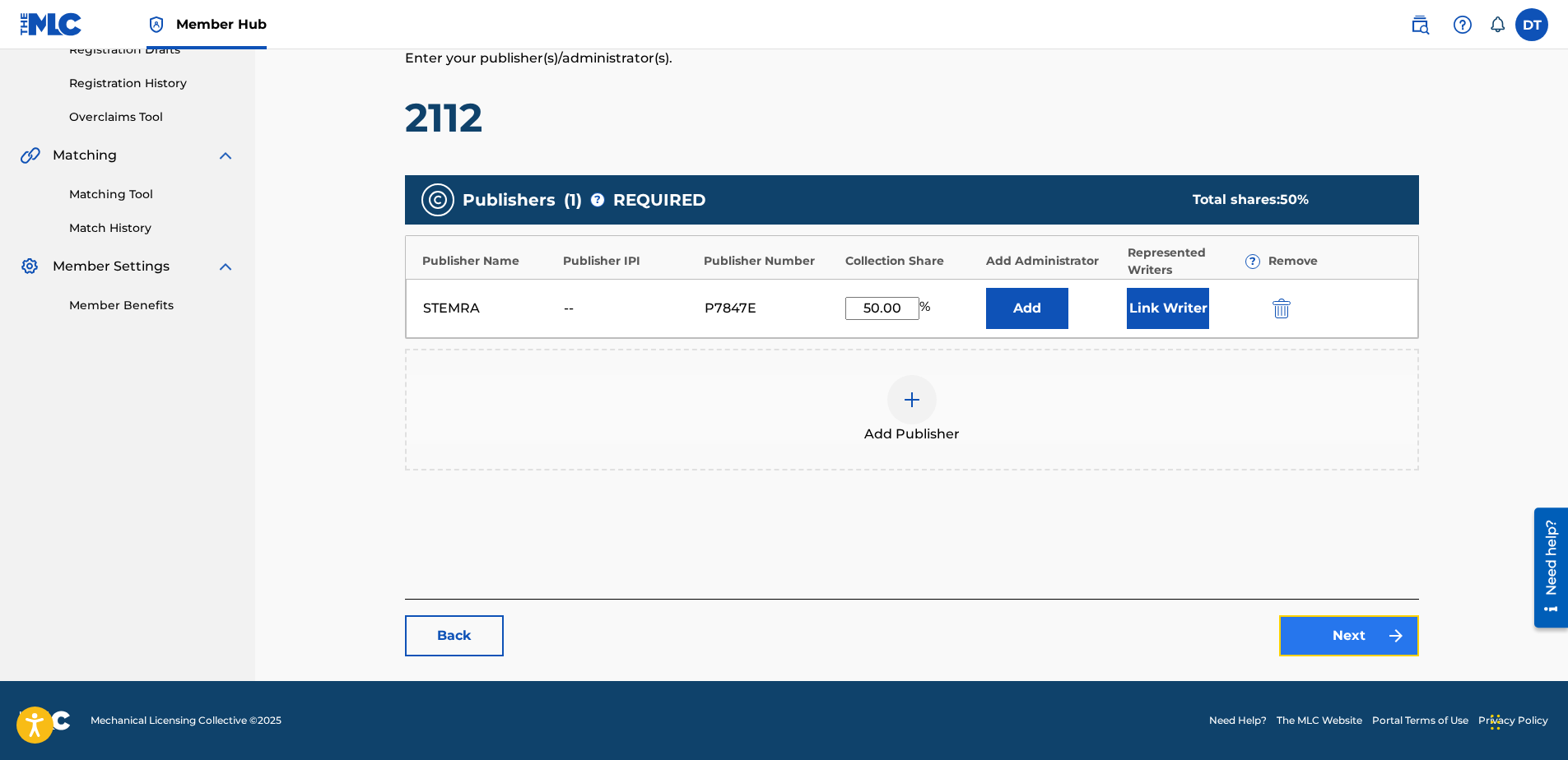
click at [1366, 625] on link "Next" at bounding box center [1349, 635] width 140 height 41
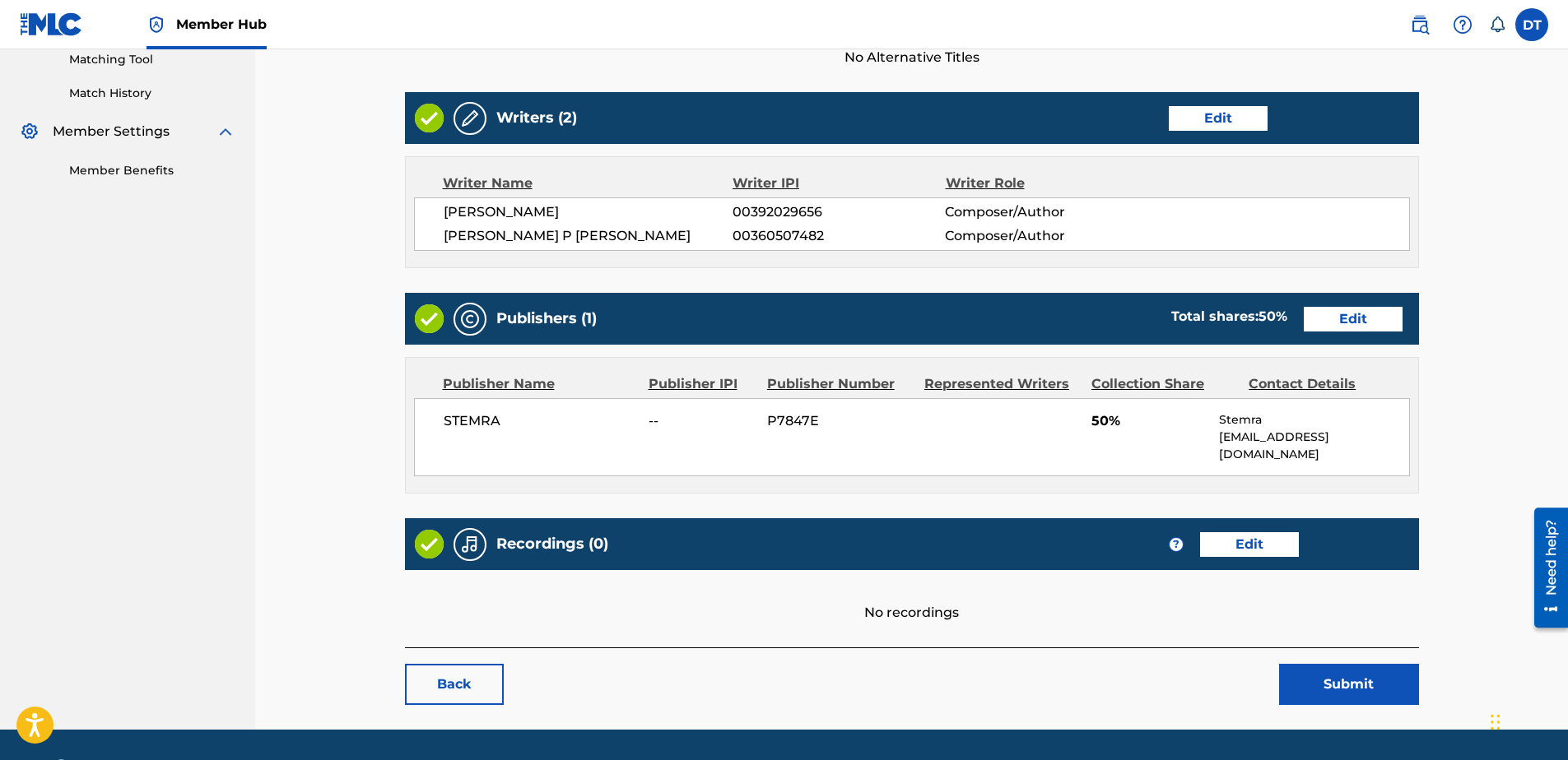
scroll to position [460, 0]
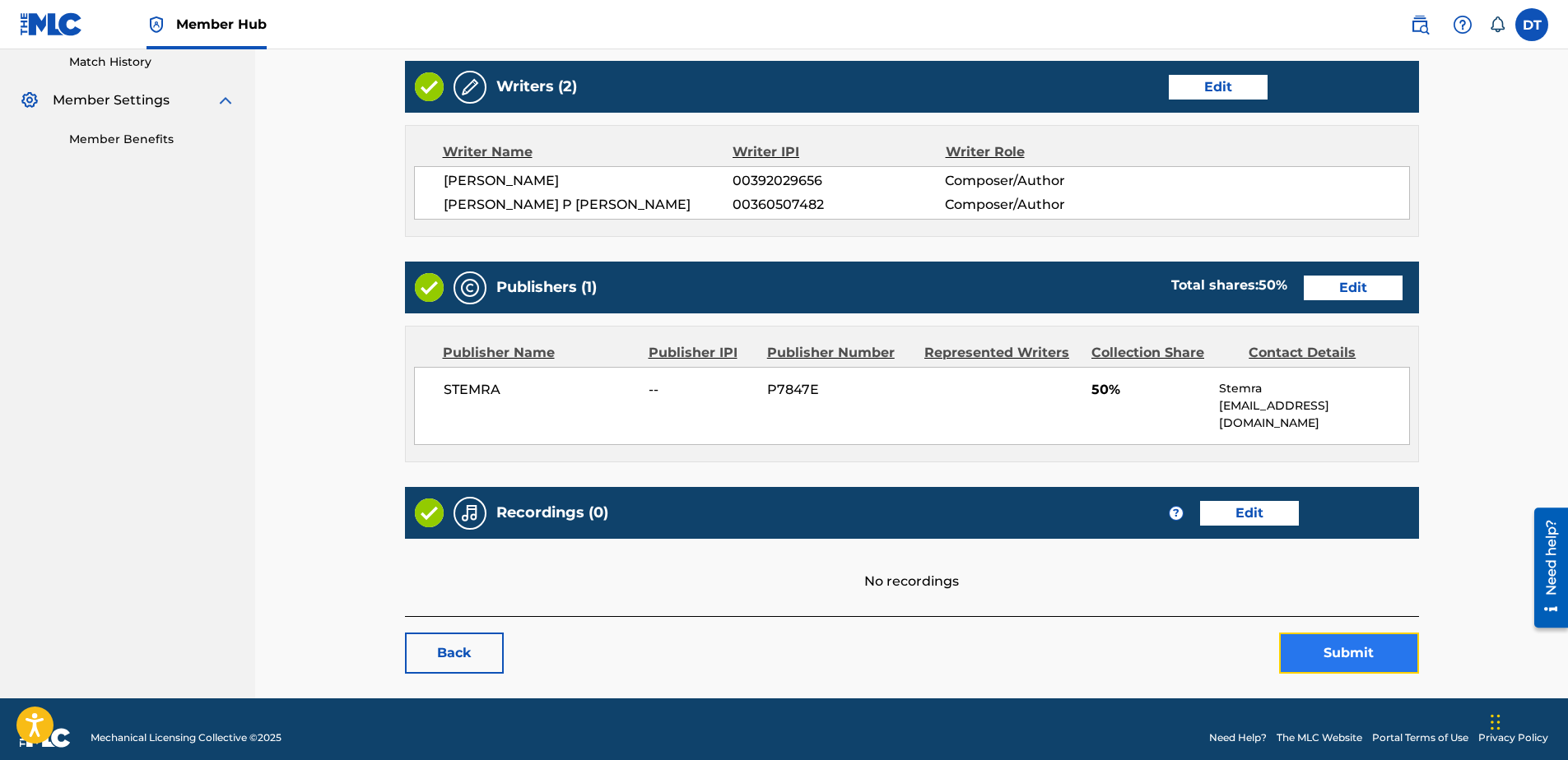
click at [1335, 633] on button "Submit" at bounding box center [1349, 653] width 140 height 41
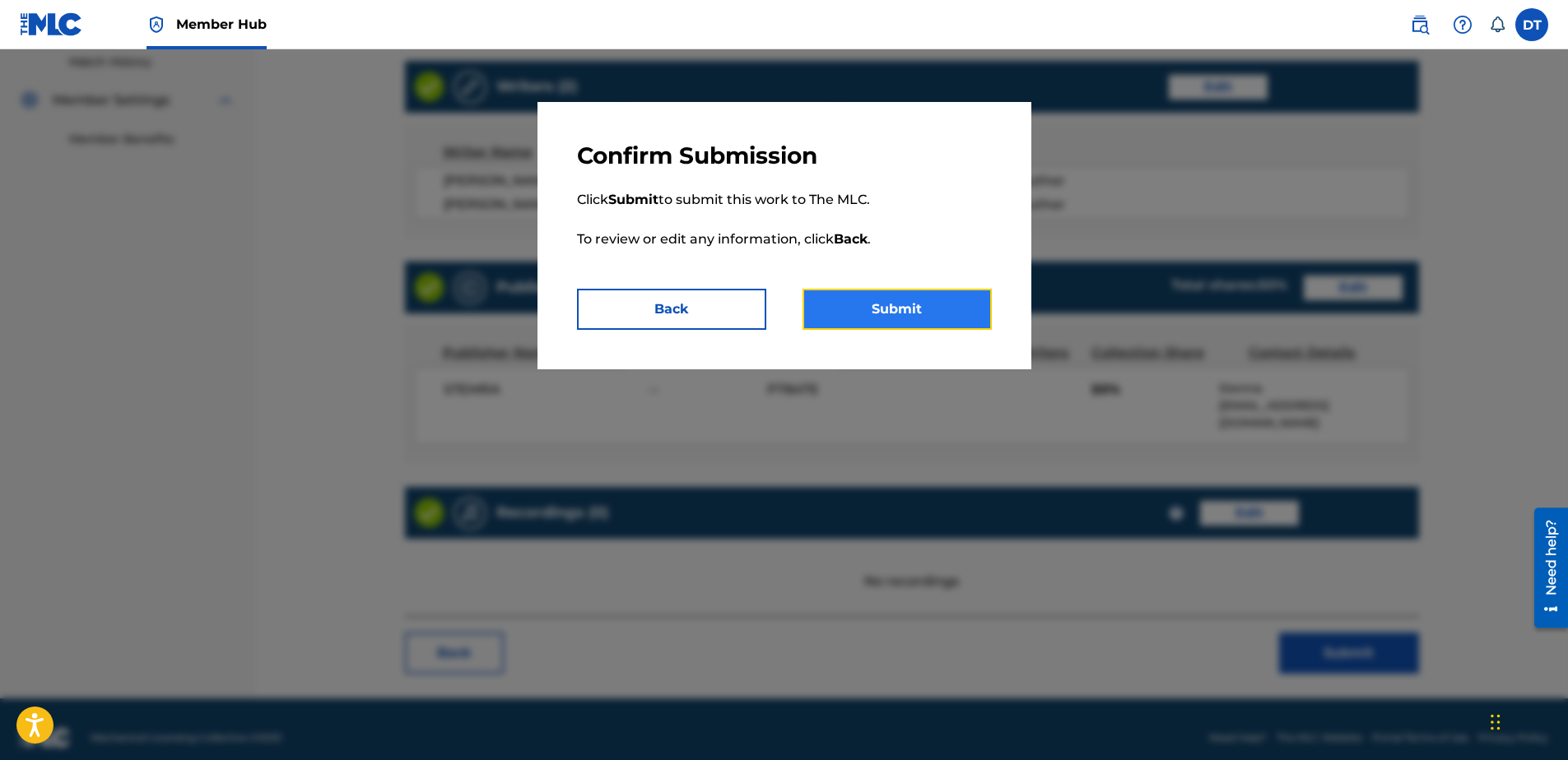
click at [882, 308] on button "Submit" at bounding box center [897, 309] width 189 height 41
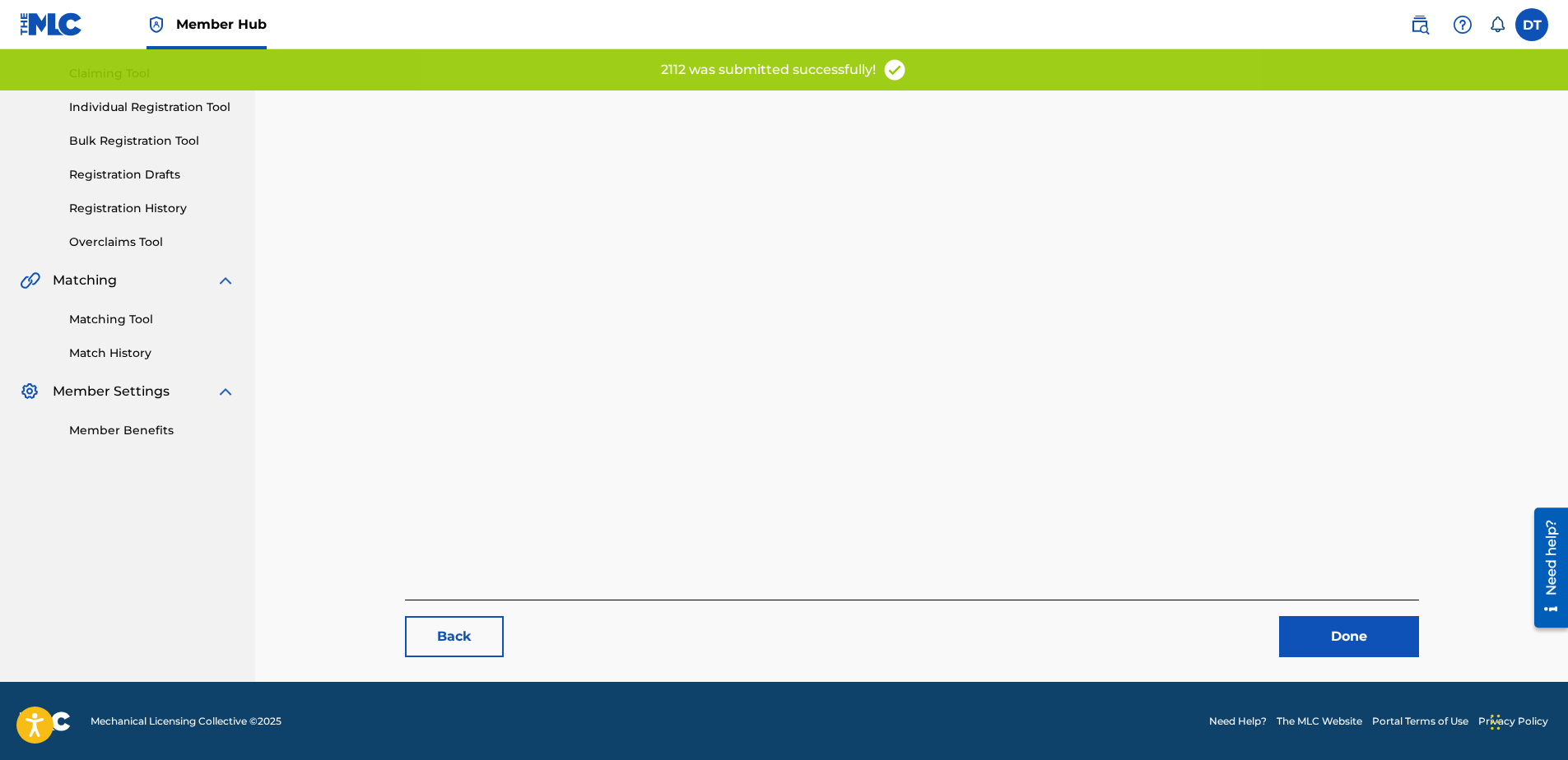
scroll to position [170, 0]
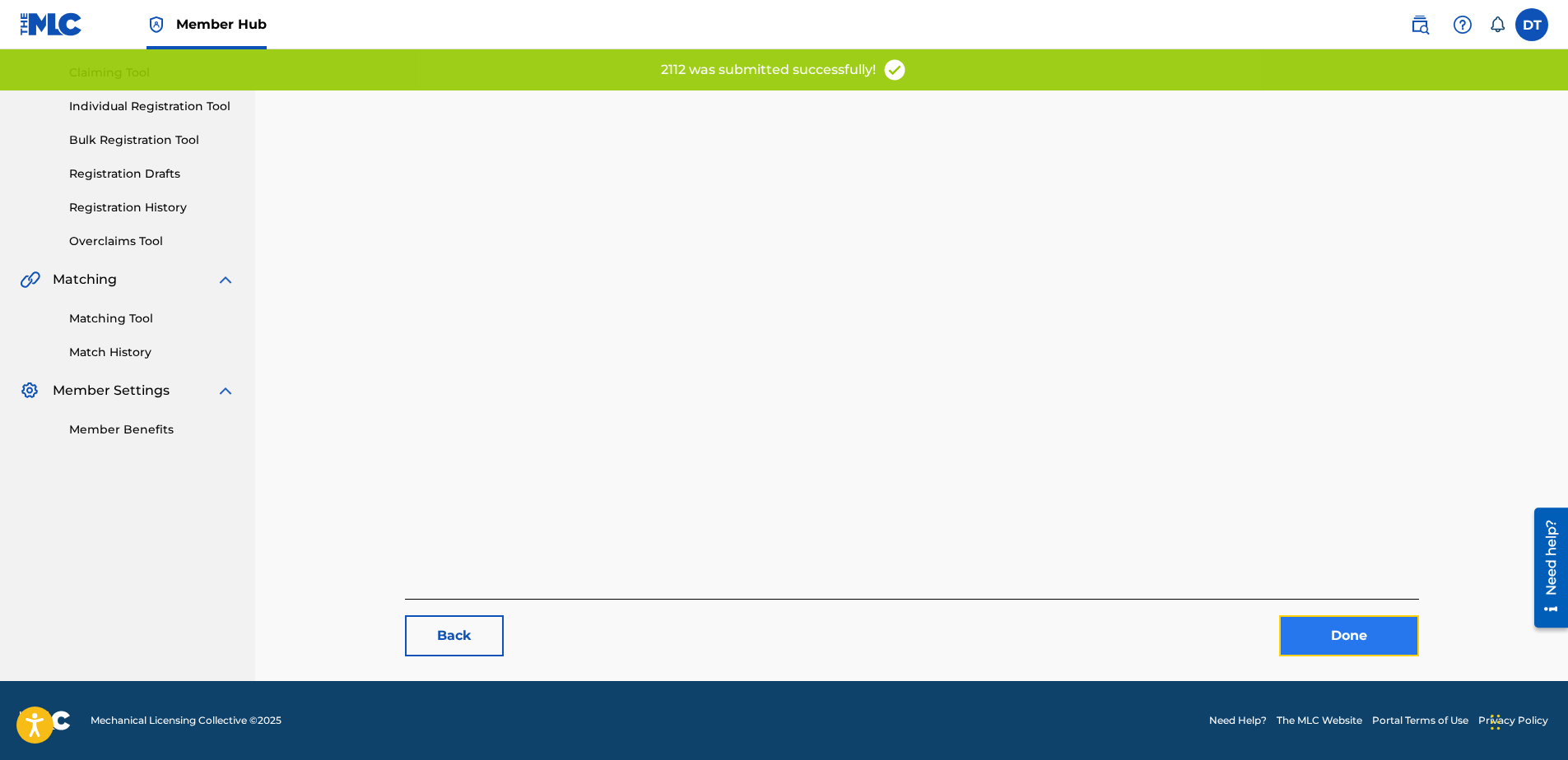
click at [1330, 625] on link "Done" at bounding box center [1349, 635] width 140 height 41
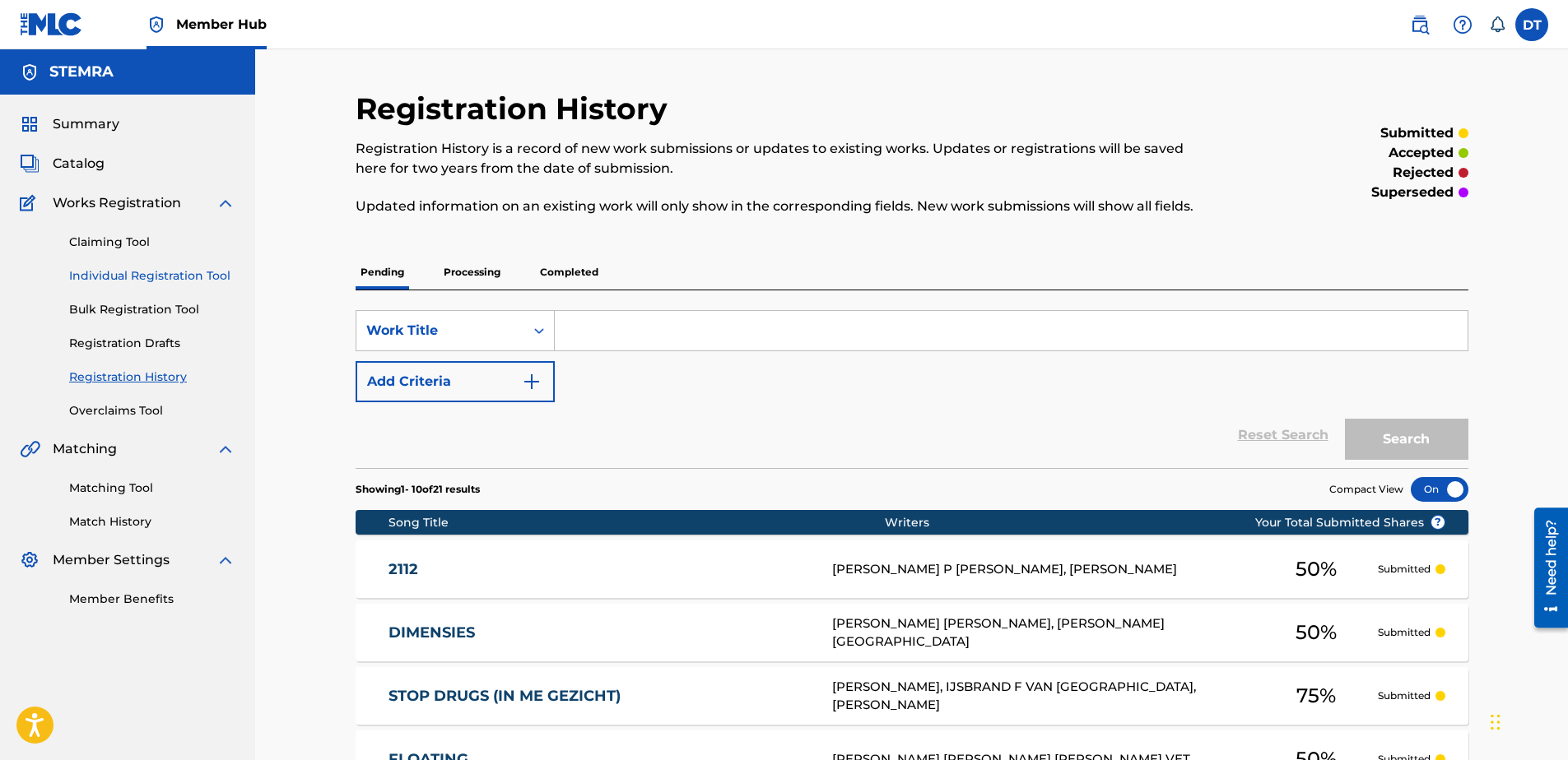
click at [113, 276] on link "Individual Registration Tool" at bounding box center [151, 277] width 166 height 18
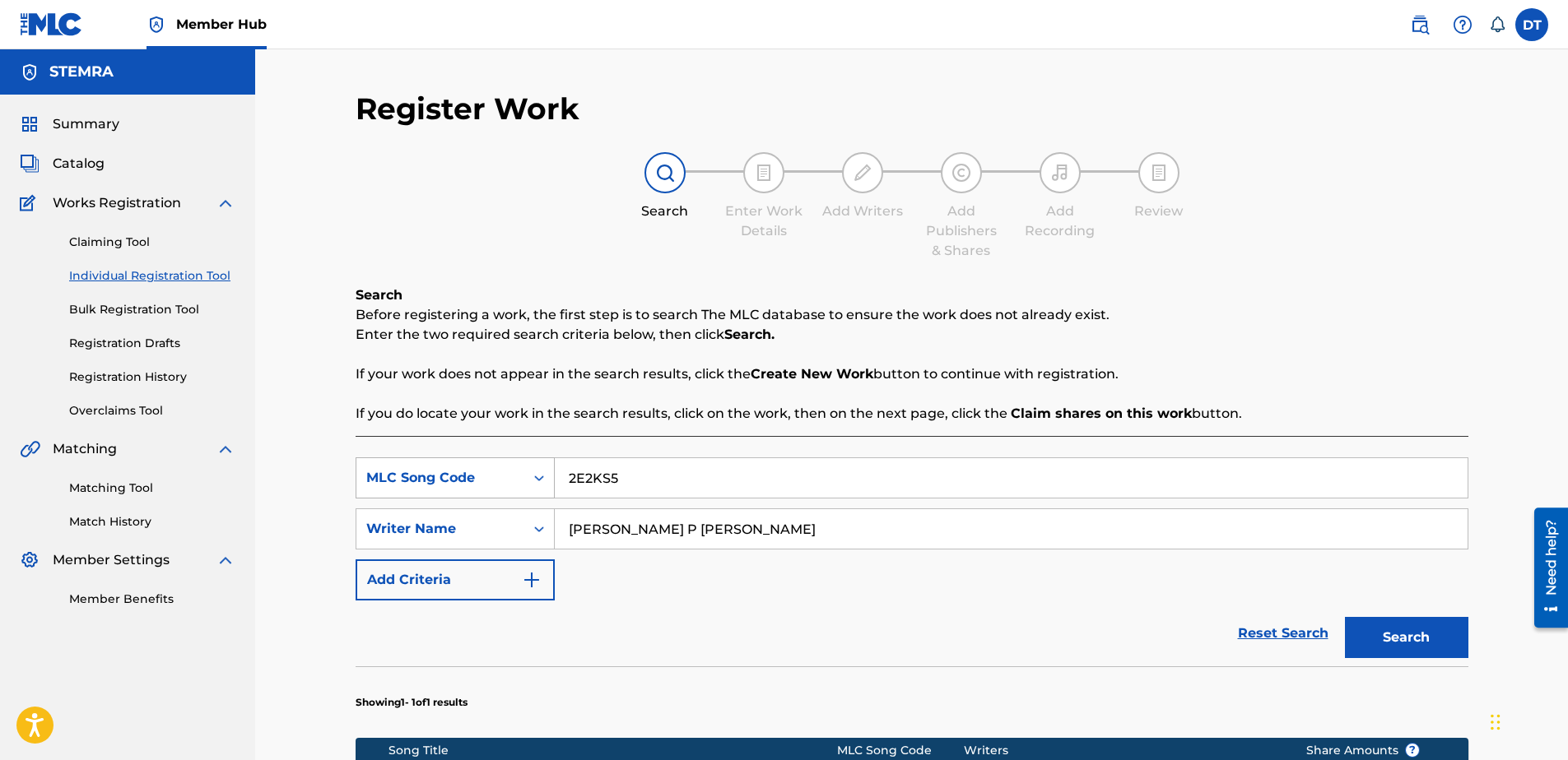
drag, startPoint x: 671, startPoint y: 481, endPoint x: 550, endPoint y: 462, distance: 122.5
click at [550, 462] on div "SearchWithCriteria89168f19-8597-4967-a7b8-3f547e06a110 MLC Song Code 2E2KS5" at bounding box center [912, 478] width 1113 height 41
paste input "LE2FEB"
type input "LE2FEB"
click at [769, 512] on div "SearchWithCriteria89168f19-8597-4967-a7b8-3f547e06a110 MLC Song Code LE2FEB Sea…" at bounding box center [912, 529] width 1113 height 143
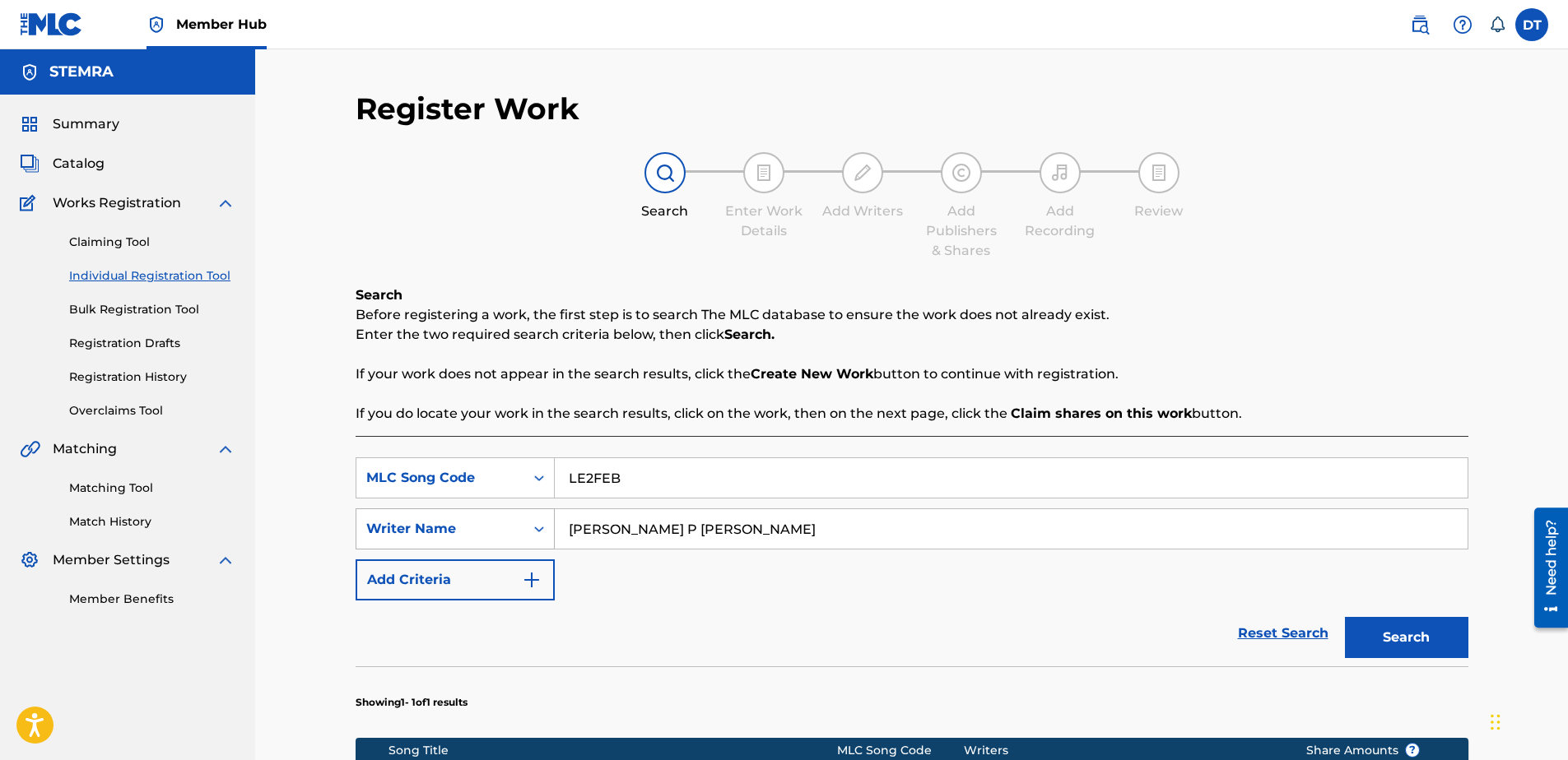
drag, startPoint x: 785, startPoint y: 532, endPoint x: 536, endPoint y: 520, distance: 249.3
click at [536, 520] on div "SearchWithCriteria9d39d1cf-b0ce-4514-8605-48c81afdb294 Writer Name [PERSON_NAME…" at bounding box center [912, 529] width 1113 height 41
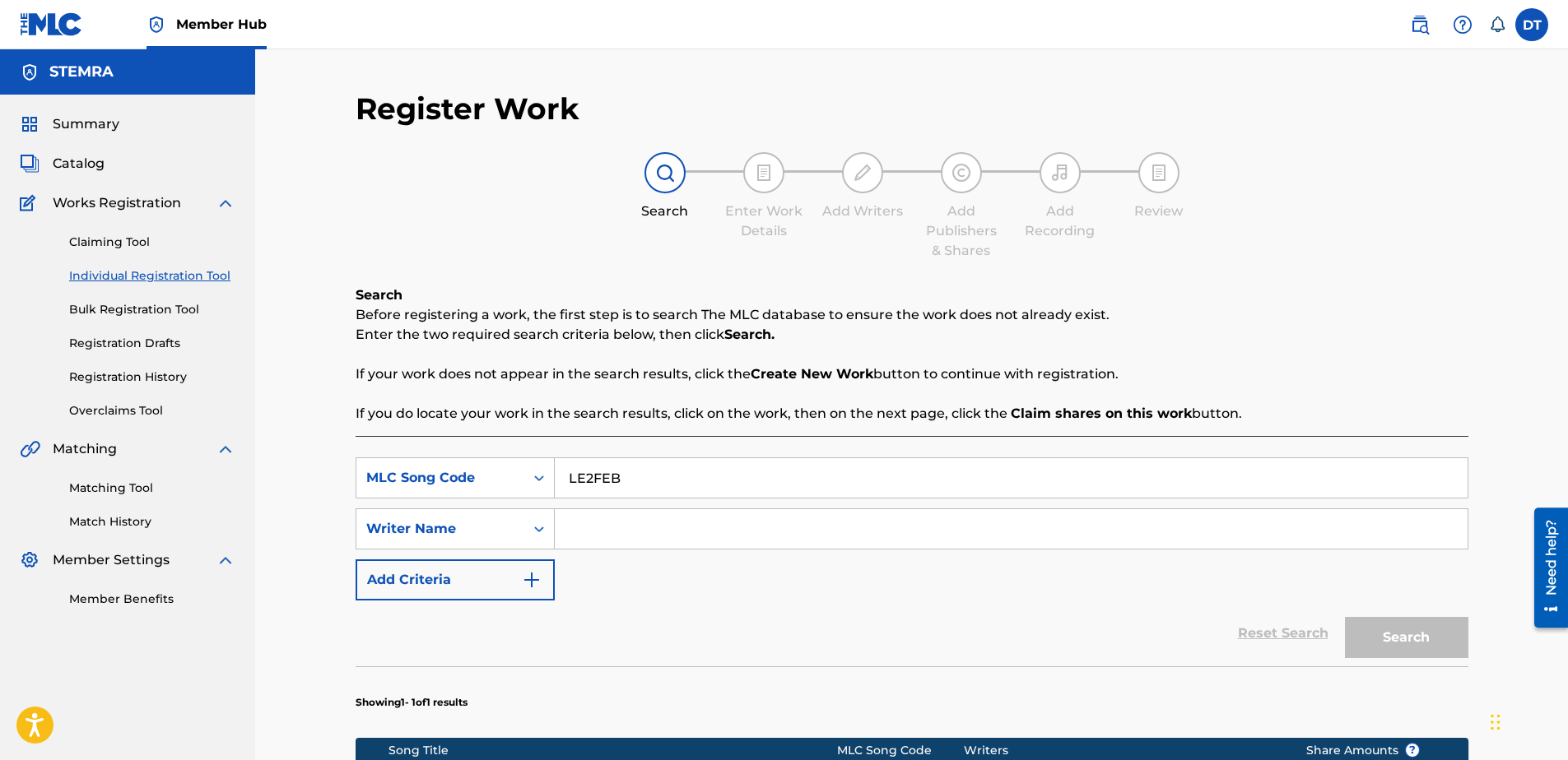
click at [659, 525] on input "Search Form" at bounding box center [1011, 529] width 913 height 39
paste input "[PERSON_NAME] P [PERSON_NAME];"
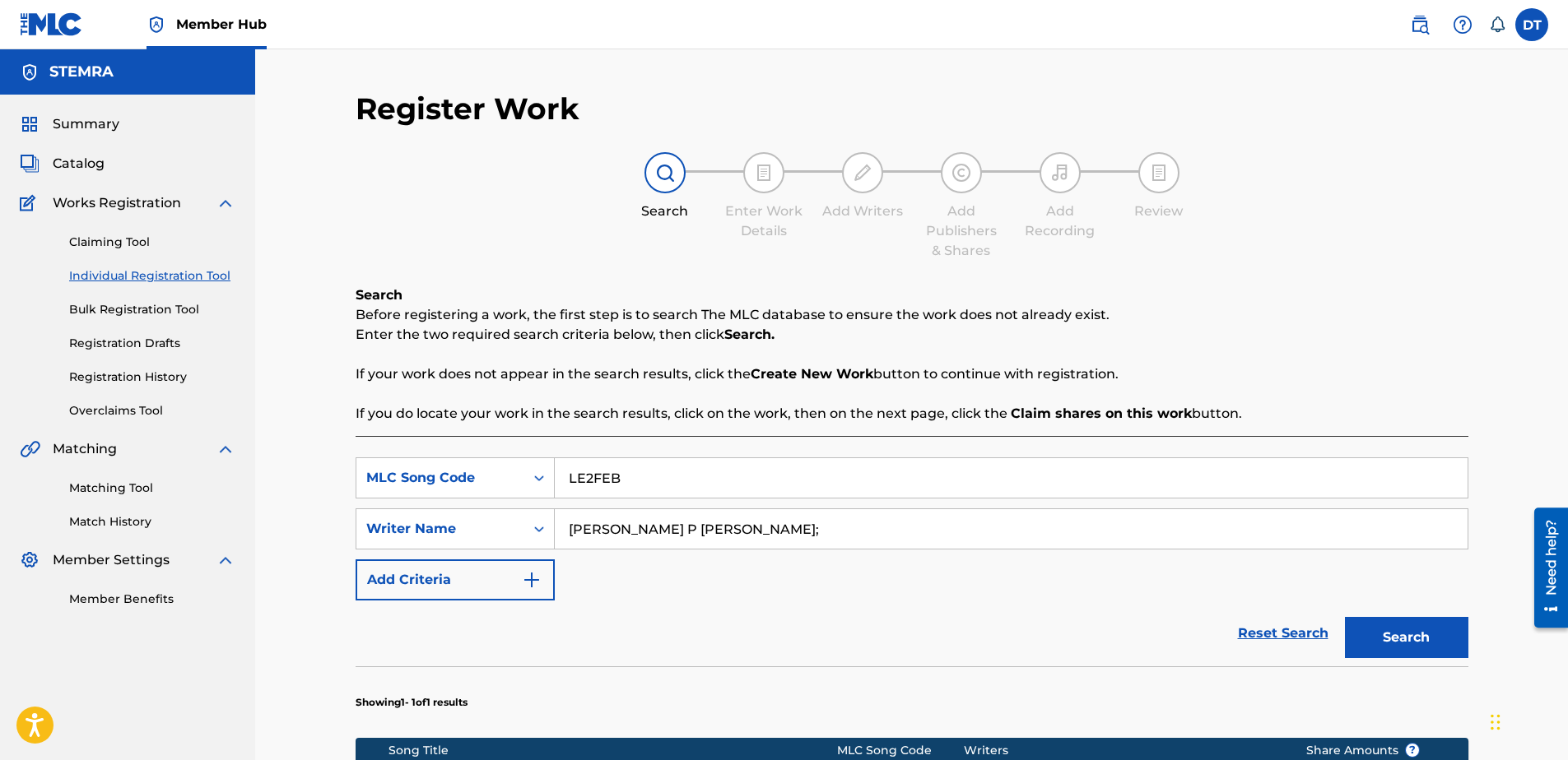
click at [569, 530] on input "[PERSON_NAME] P [PERSON_NAME];" at bounding box center [1011, 529] width 913 height 39
type input "[PERSON_NAME] P [PERSON_NAME];"
click at [1428, 636] on button "Search" at bounding box center [1407, 637] width 124 height 41
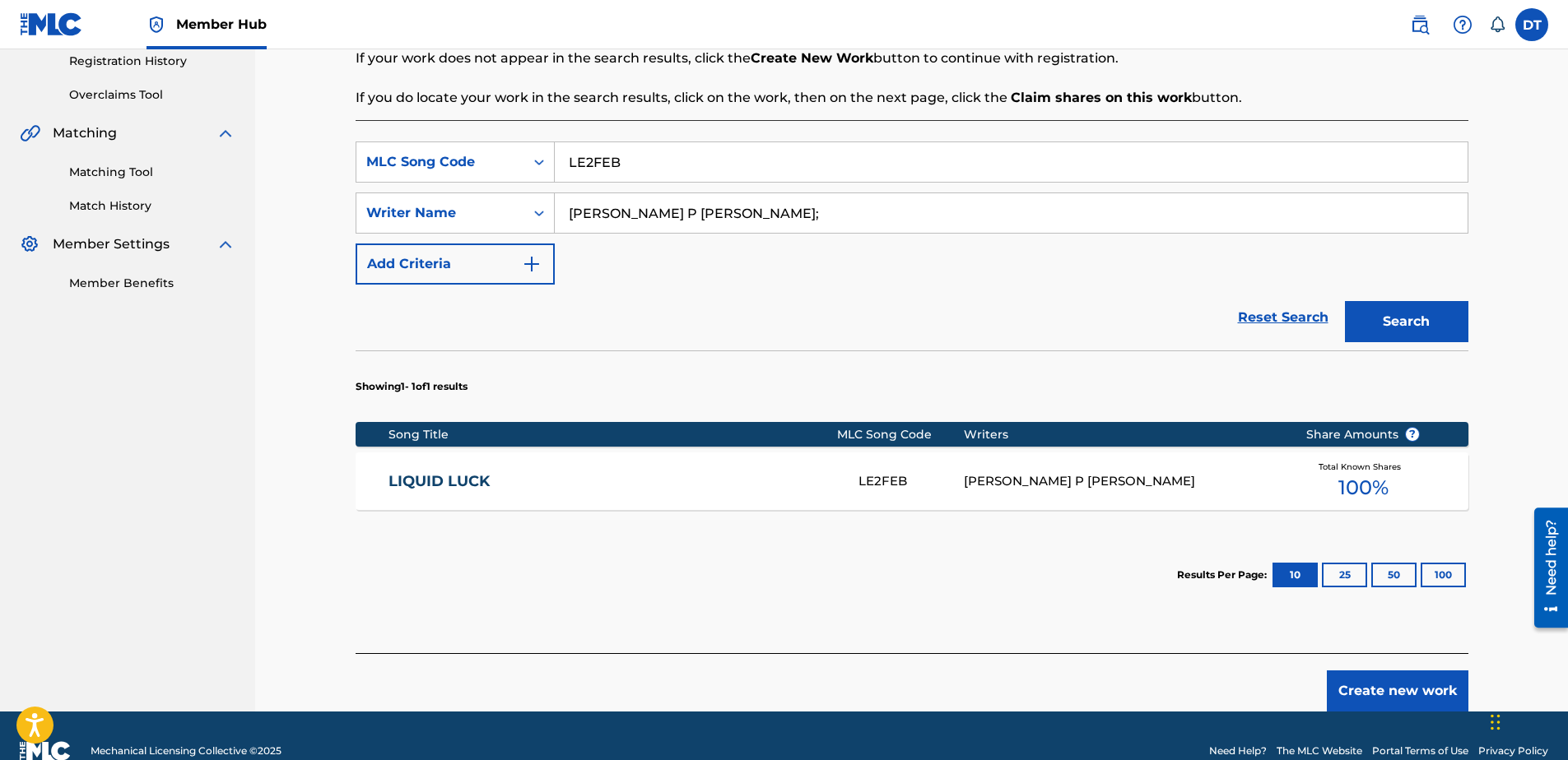
scroll to position [329, 0]
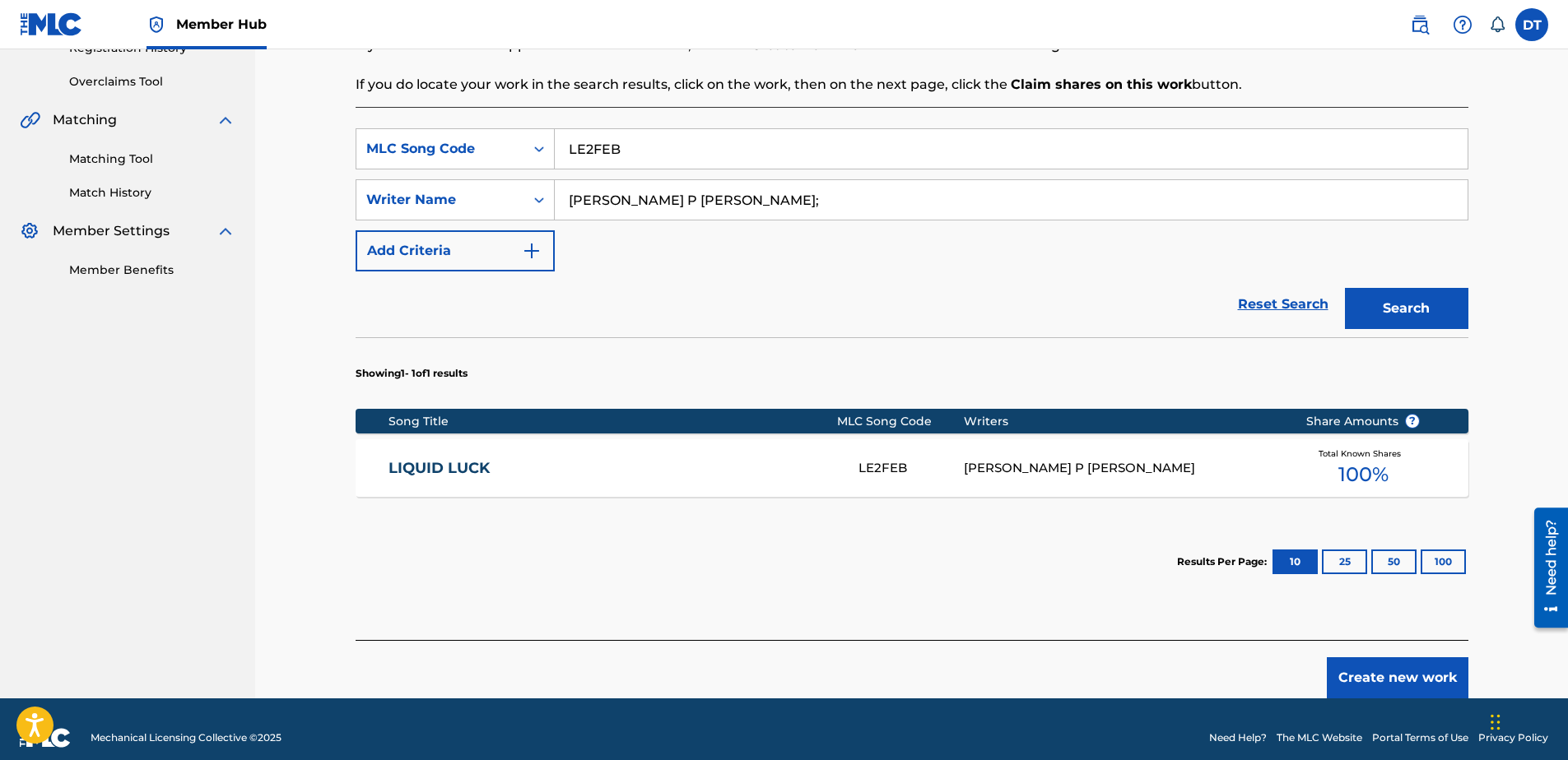
click at [449, 466] on link "LIQUID LUCK" at bounding box center [612, 468] width 447 height 19
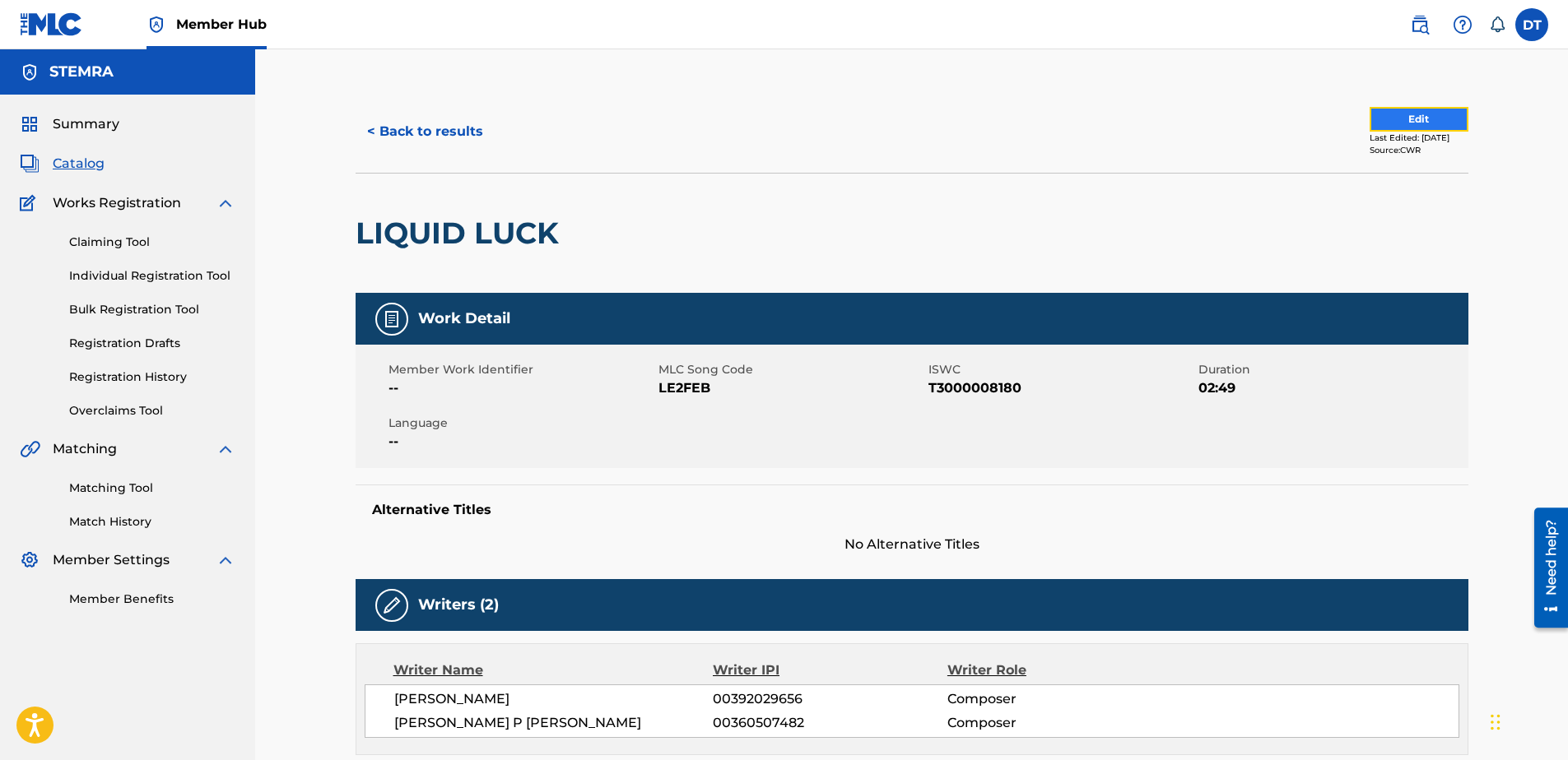
click at [1396, 115] on button "Edit" at bounding box center [1419, 119] width 99 height 25
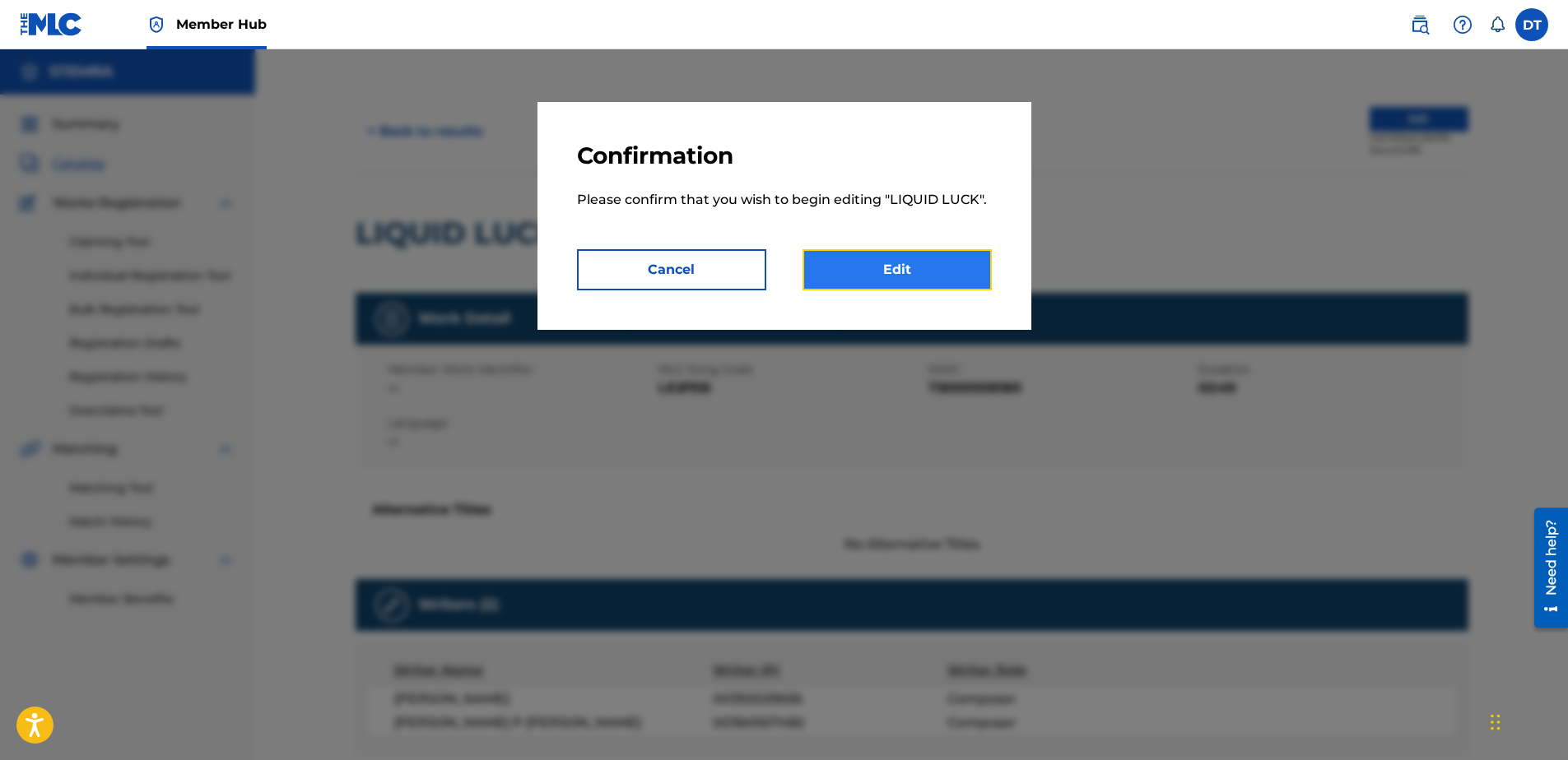
click at [878, 263] on link "Edit" at bounding box center [897, 270] width 189 height 41
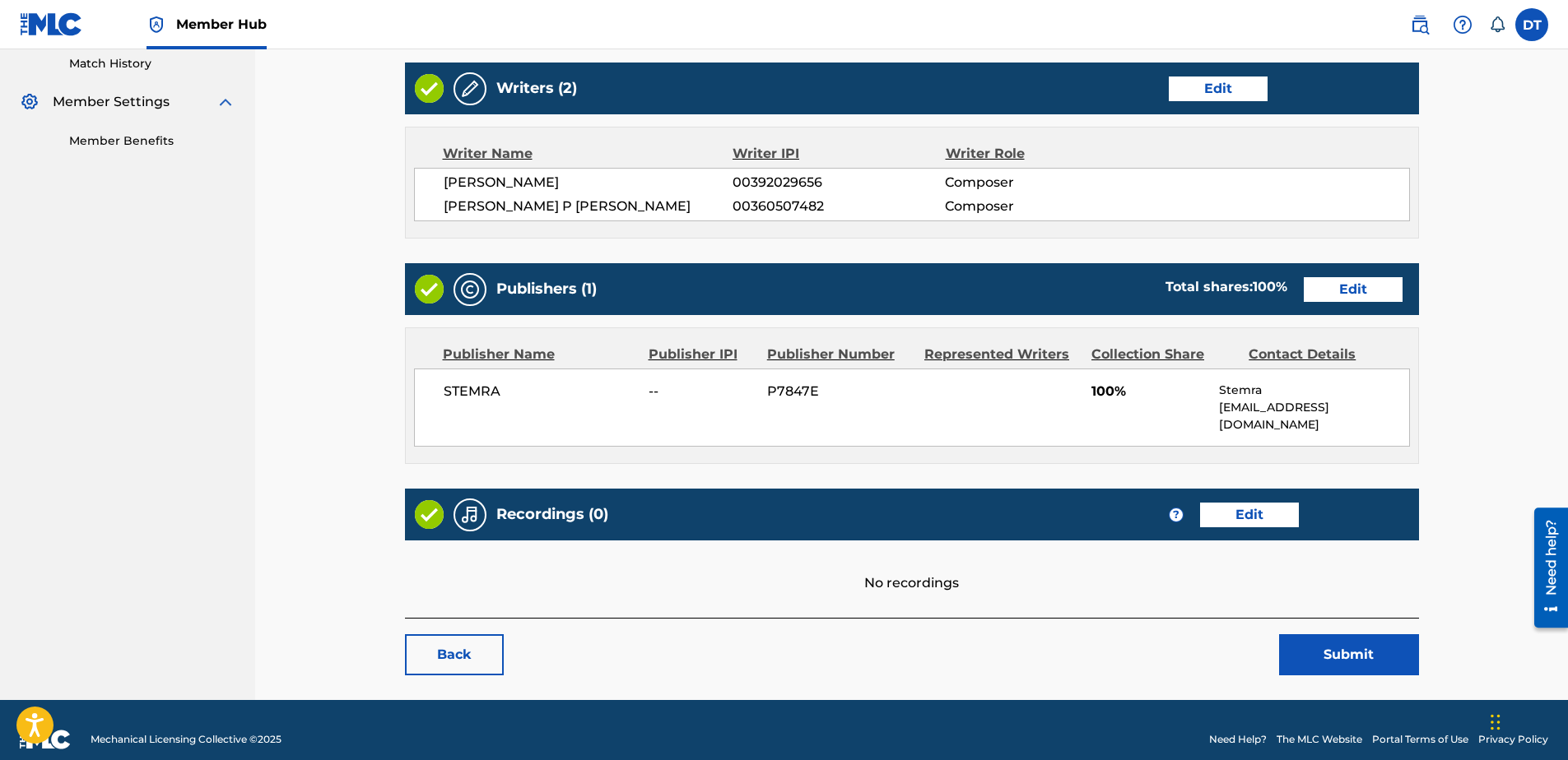
scroll to position [460, 0]
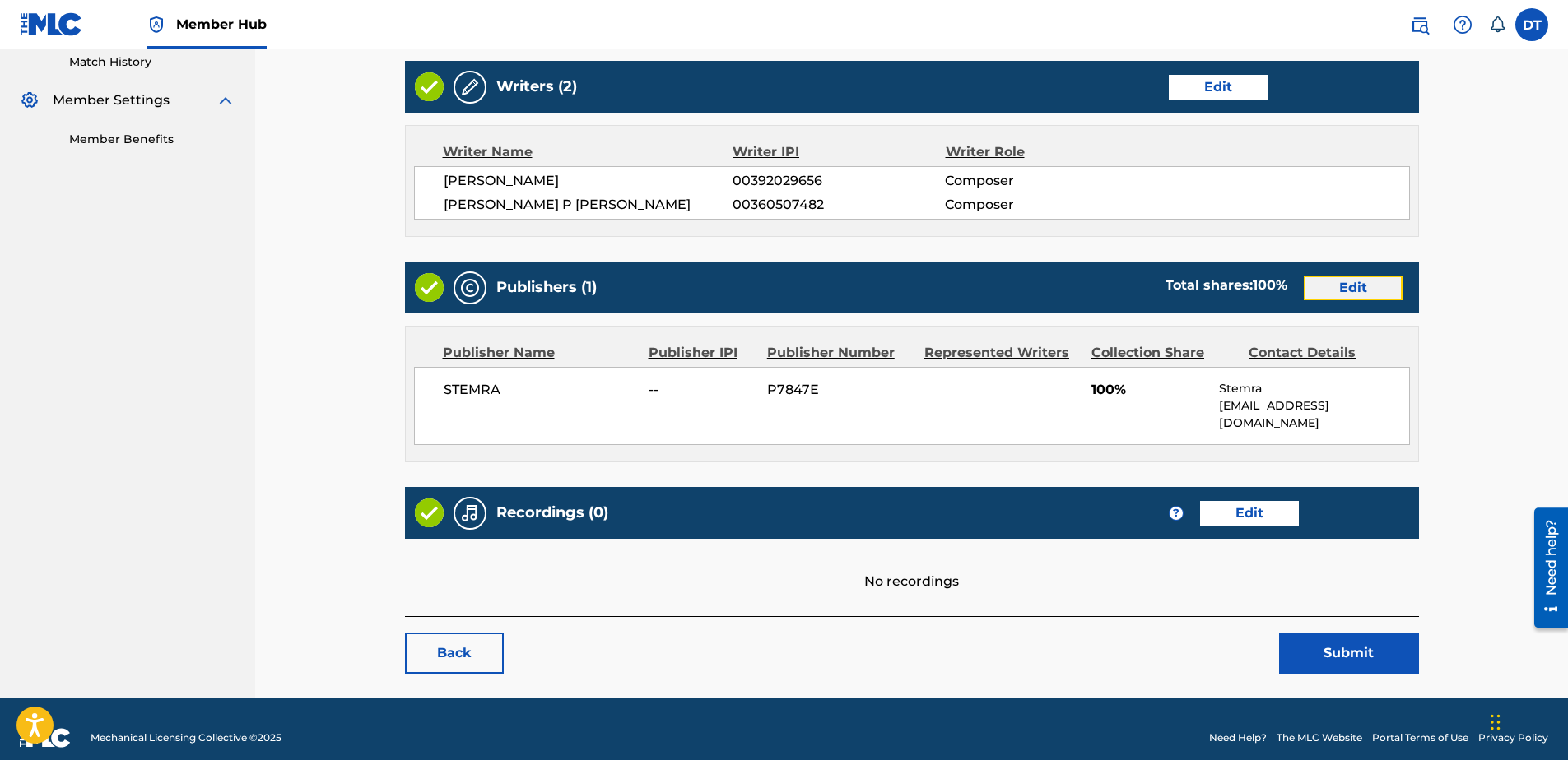
click at [1341, 283] on link "Edit" at bounding box center [1353, 287] width 99 height 25
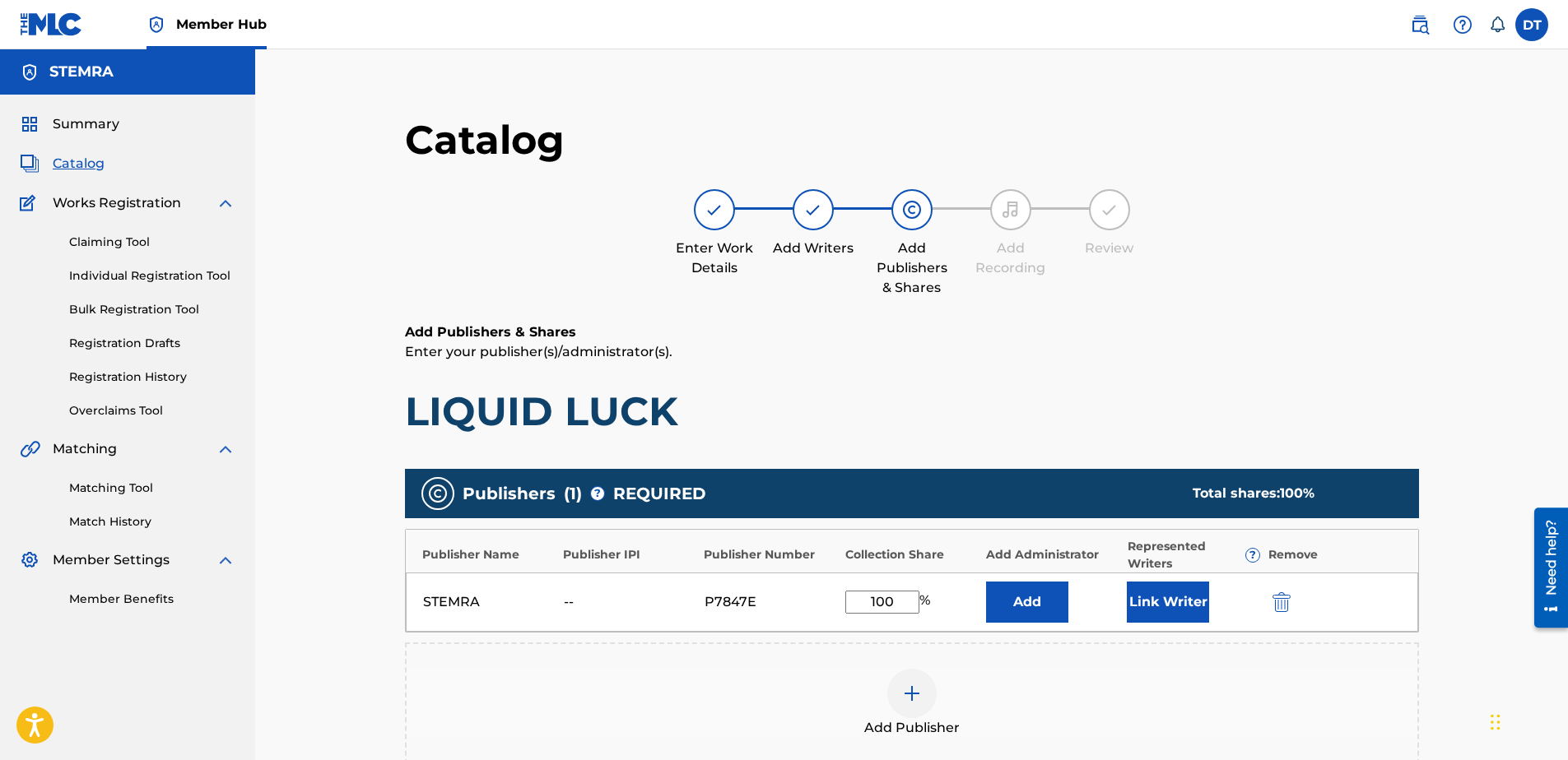
drag, startPoint x: 902, startPoint y: 603, endPoint x: 839, endPoint y: 600, distance: 63.1
click at [839, 600] on div "STEMRA -- P7847E 100 % Add Link Writer" at bounding box center [913, 602] width 1013 height 59
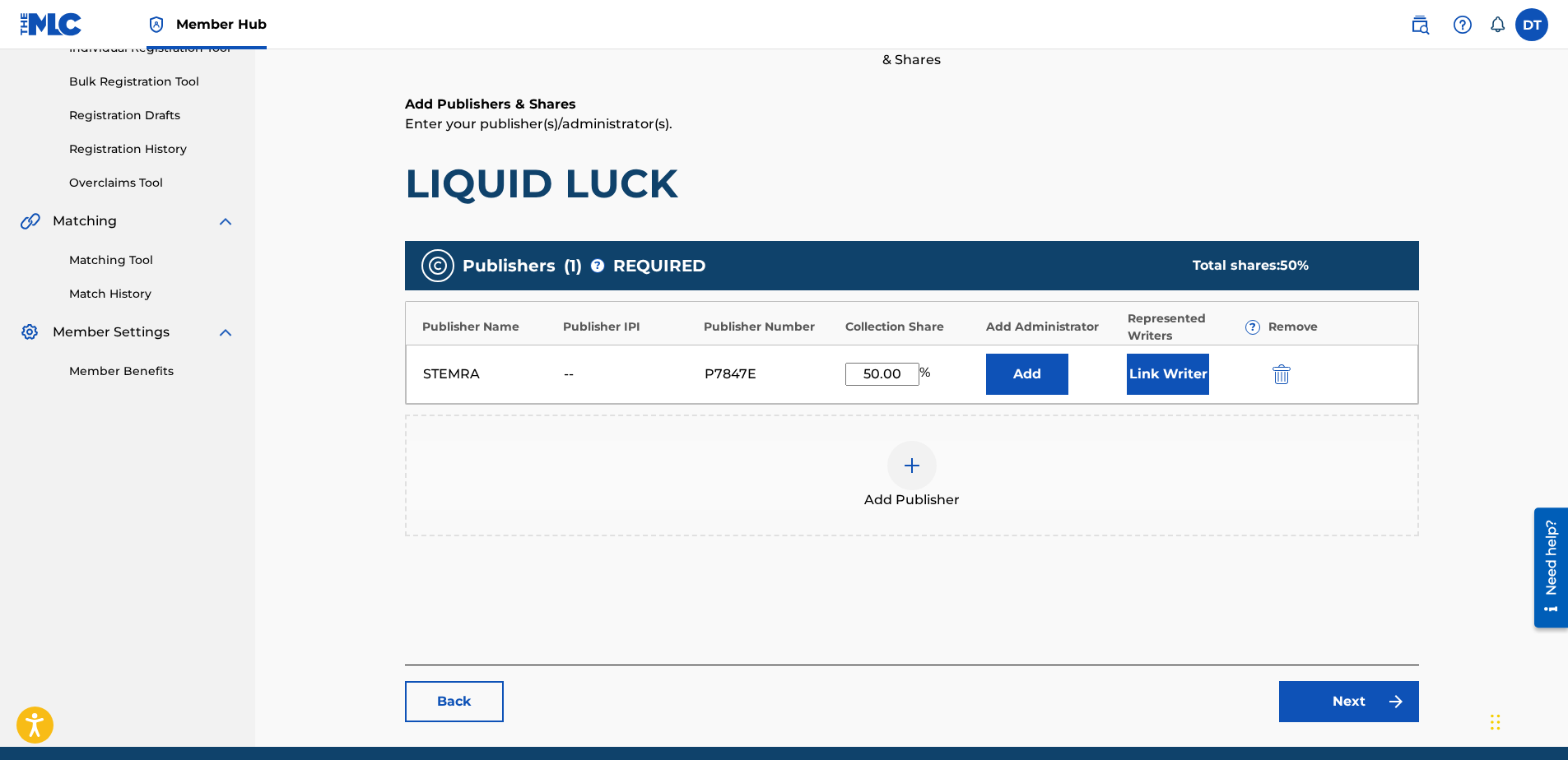
scroll to position [293, 0]
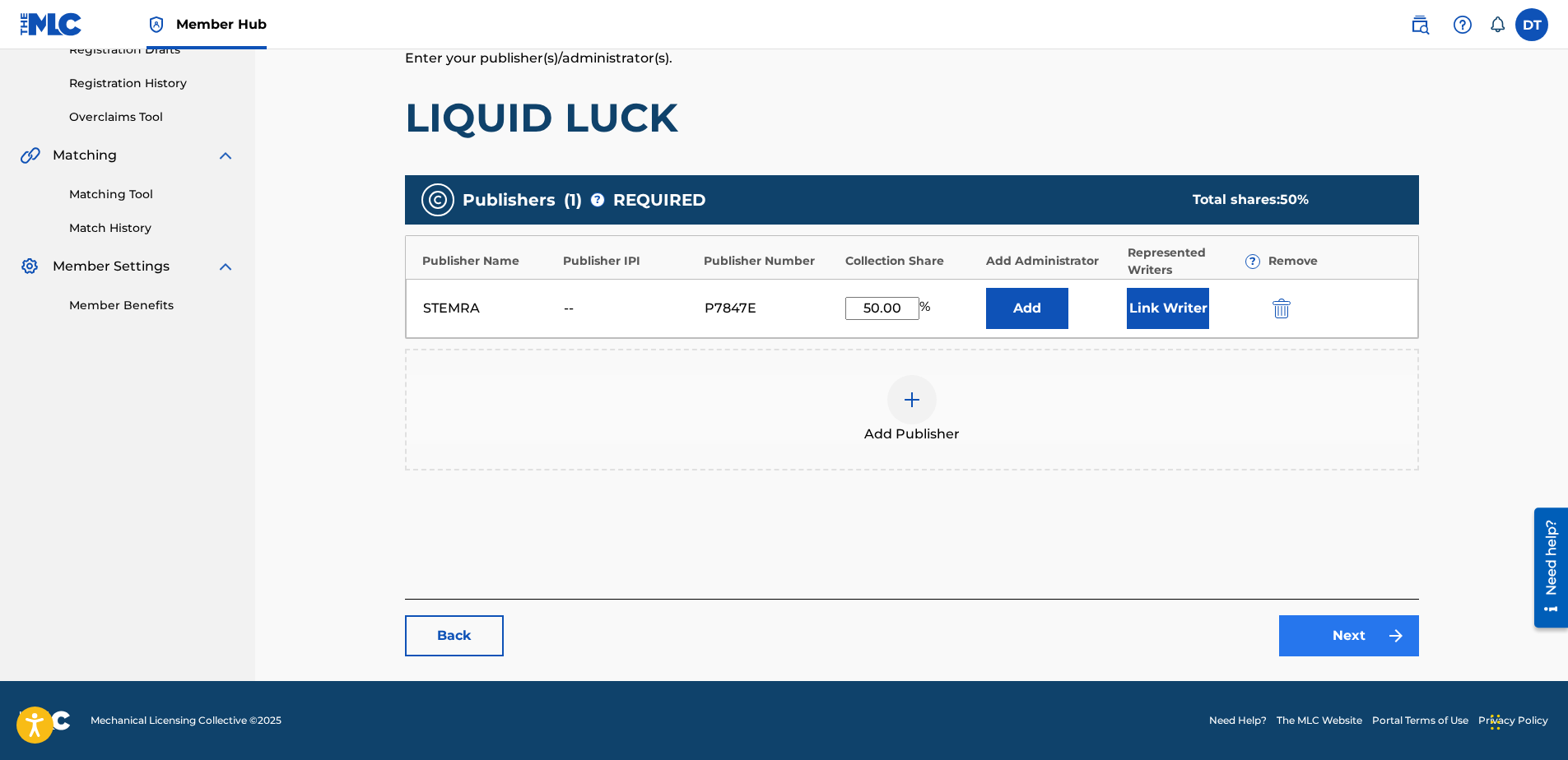
type input "50.00"
click at [1332, 633] on link "Next" at bounding box center [1349, 635] width 140 height 41
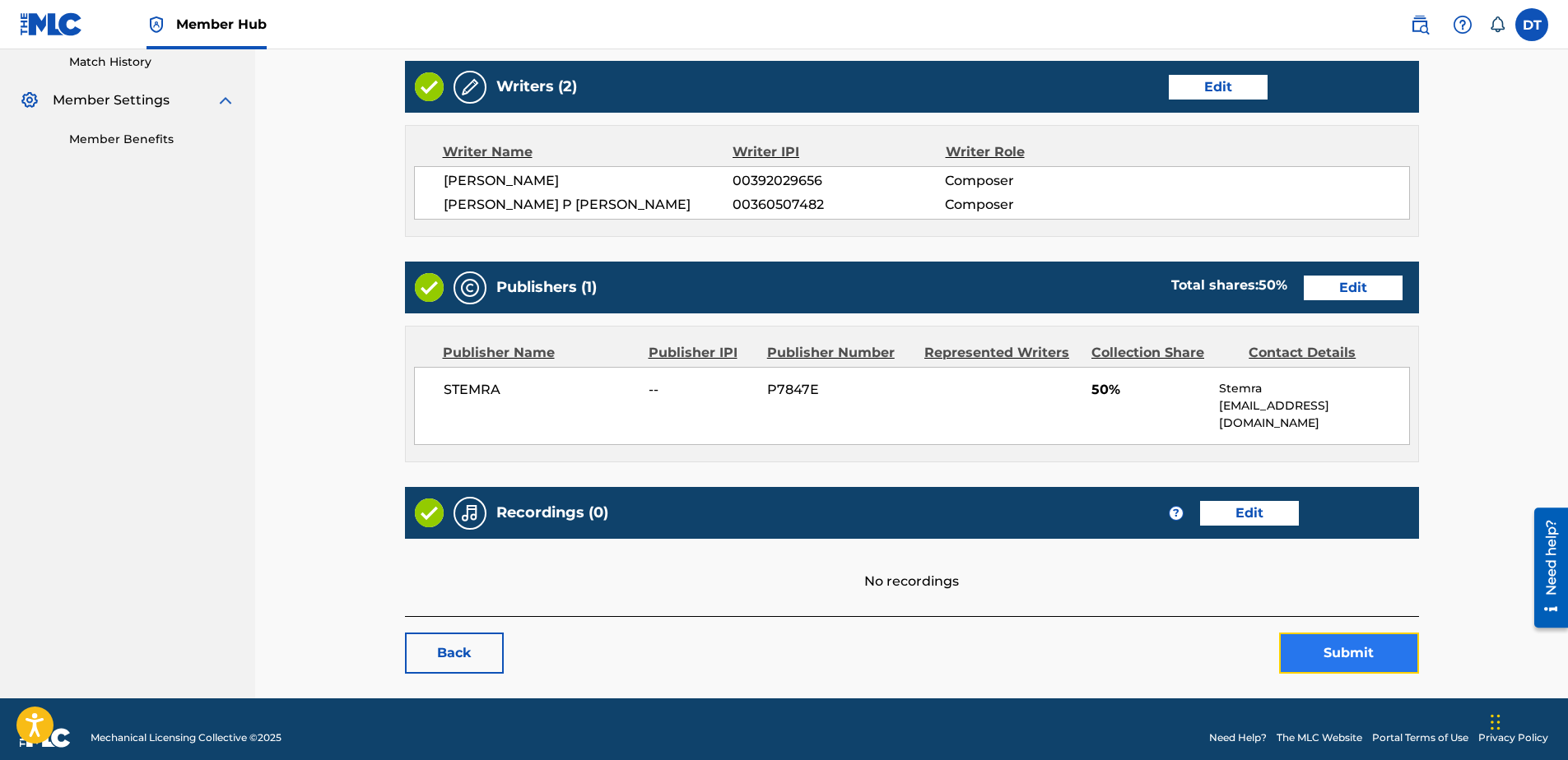
click at [1351, 621] on div "< Back LIQUID LUCK Work Detail Edit Member Work Identifier -- MLC Song Code LE2…" at bounding box center [912, 165] width 1014 height 1018
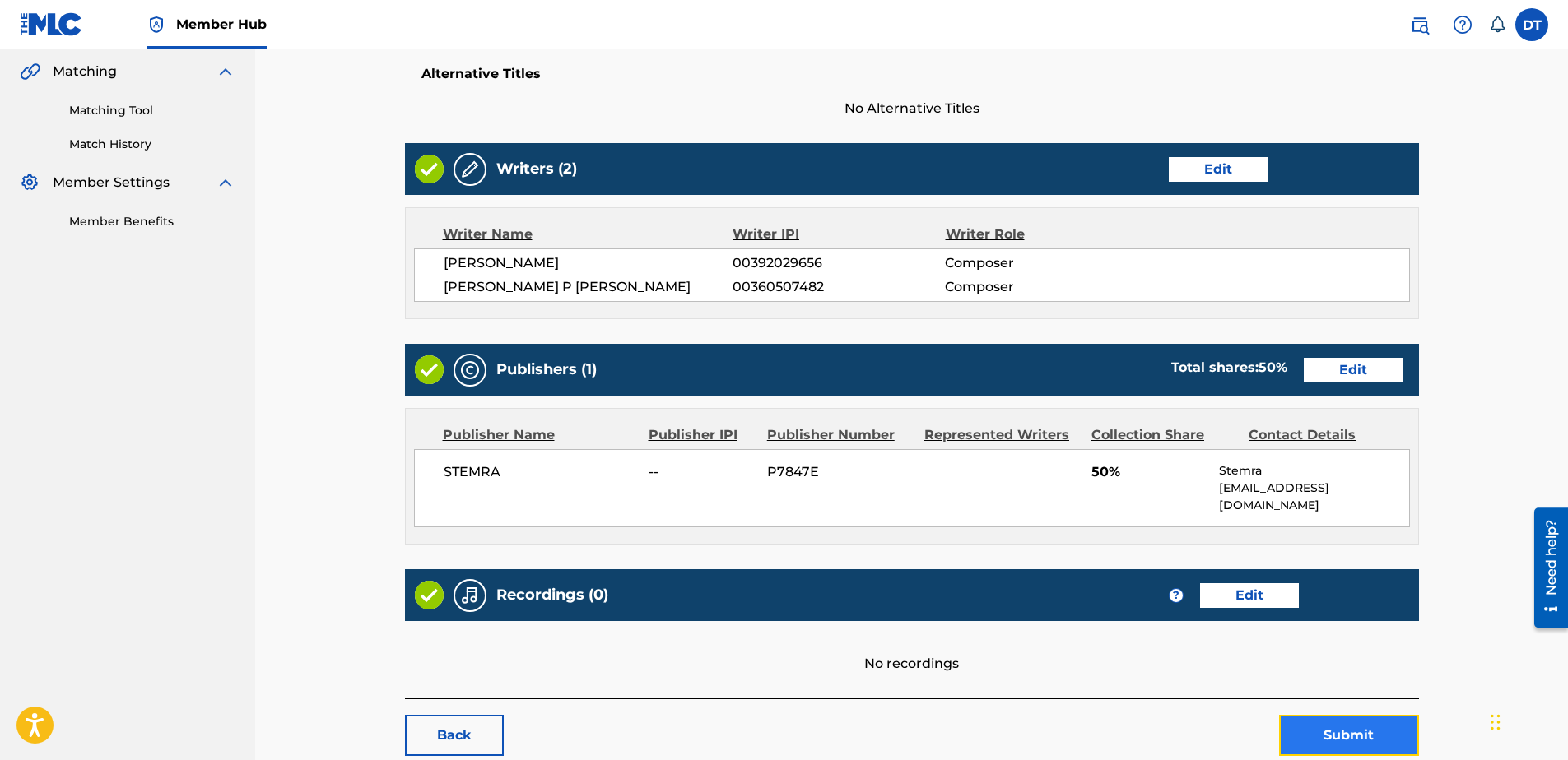
click at [1340, 718] on button "Submit" at bounding box center [1349, 735] width 140 height 41
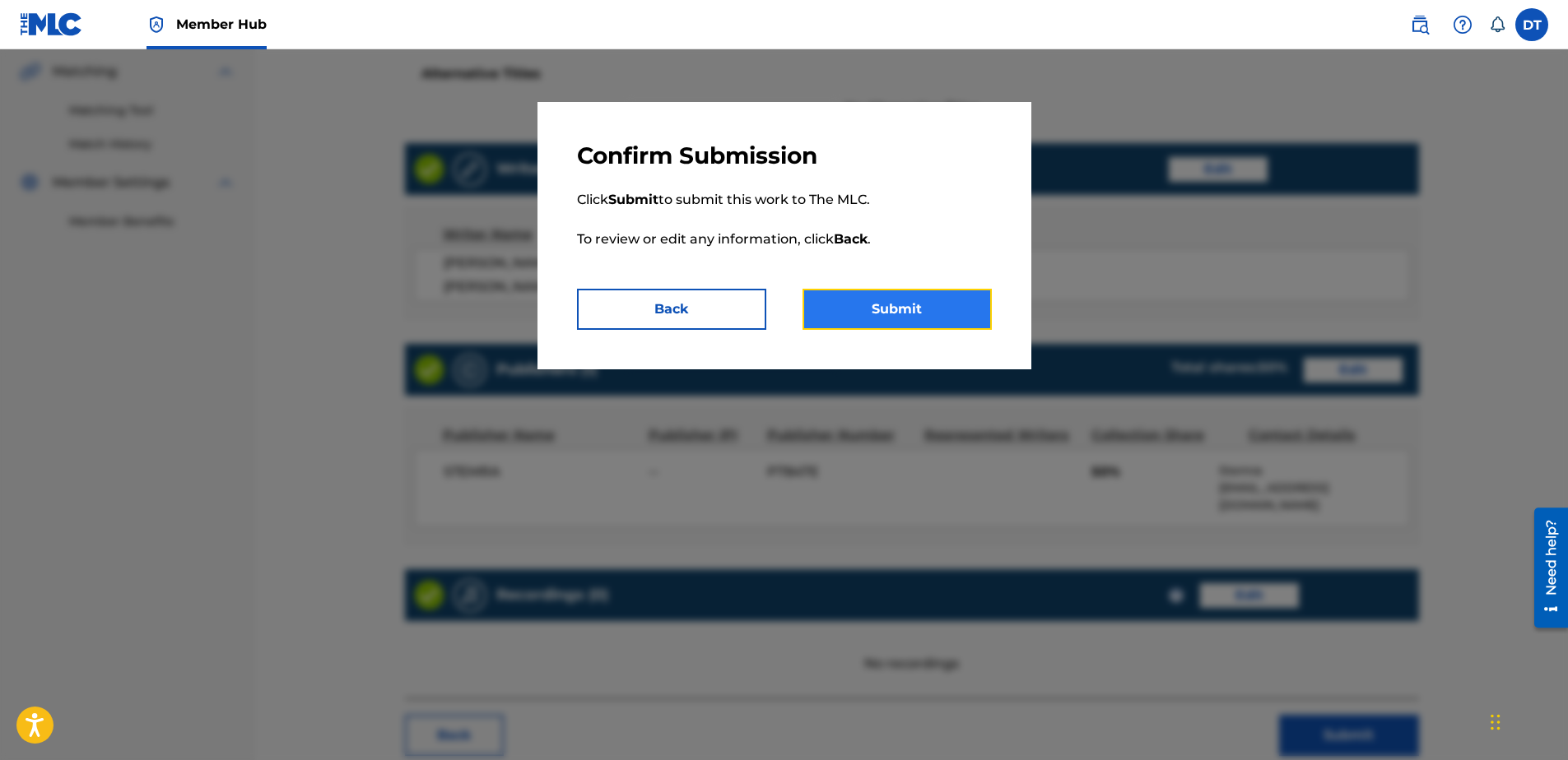
click at [898, 301] on button "Submit" at bounding box center [897, 309] width 189 height 41
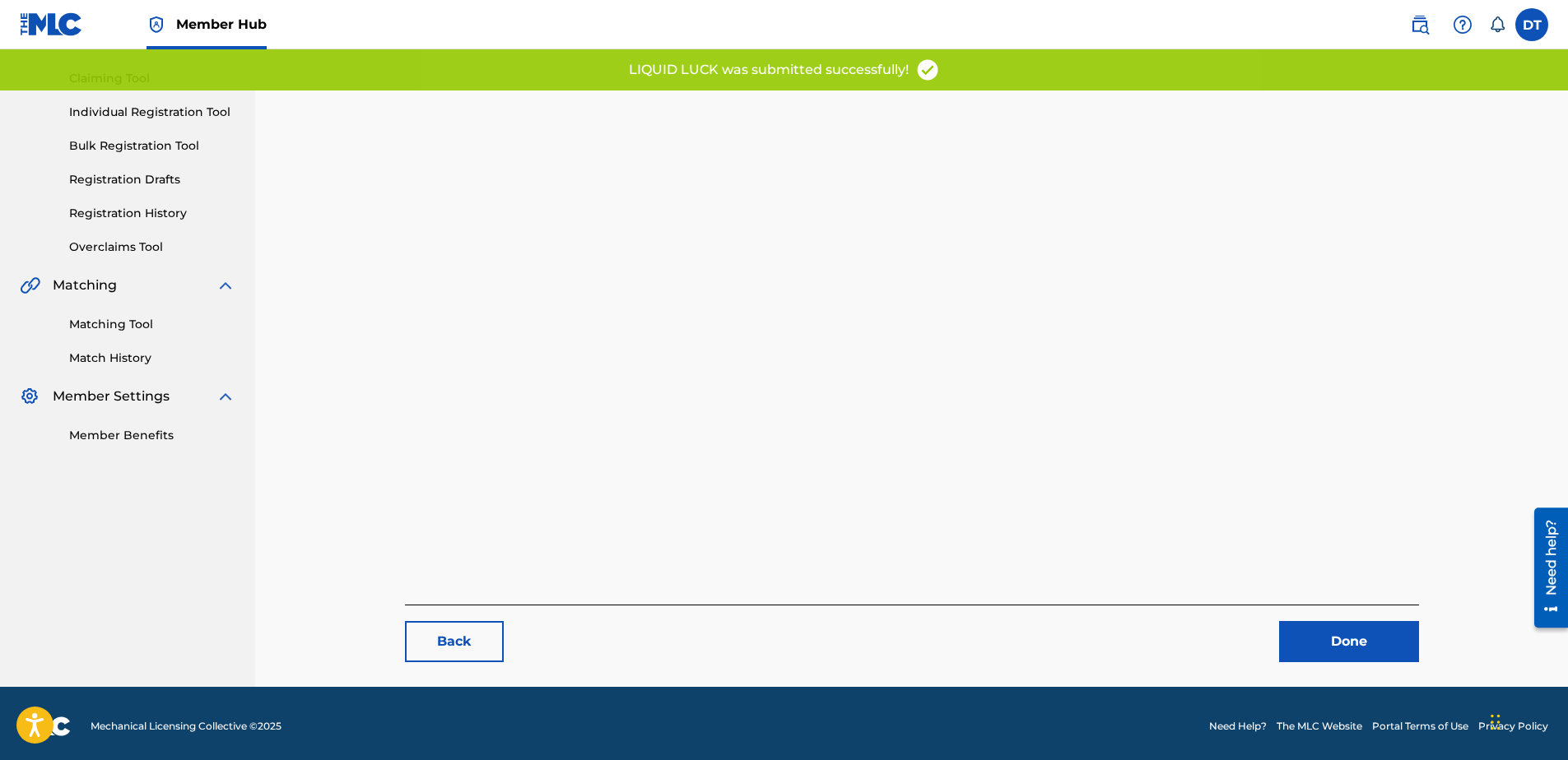
scroll to position [170, 0]
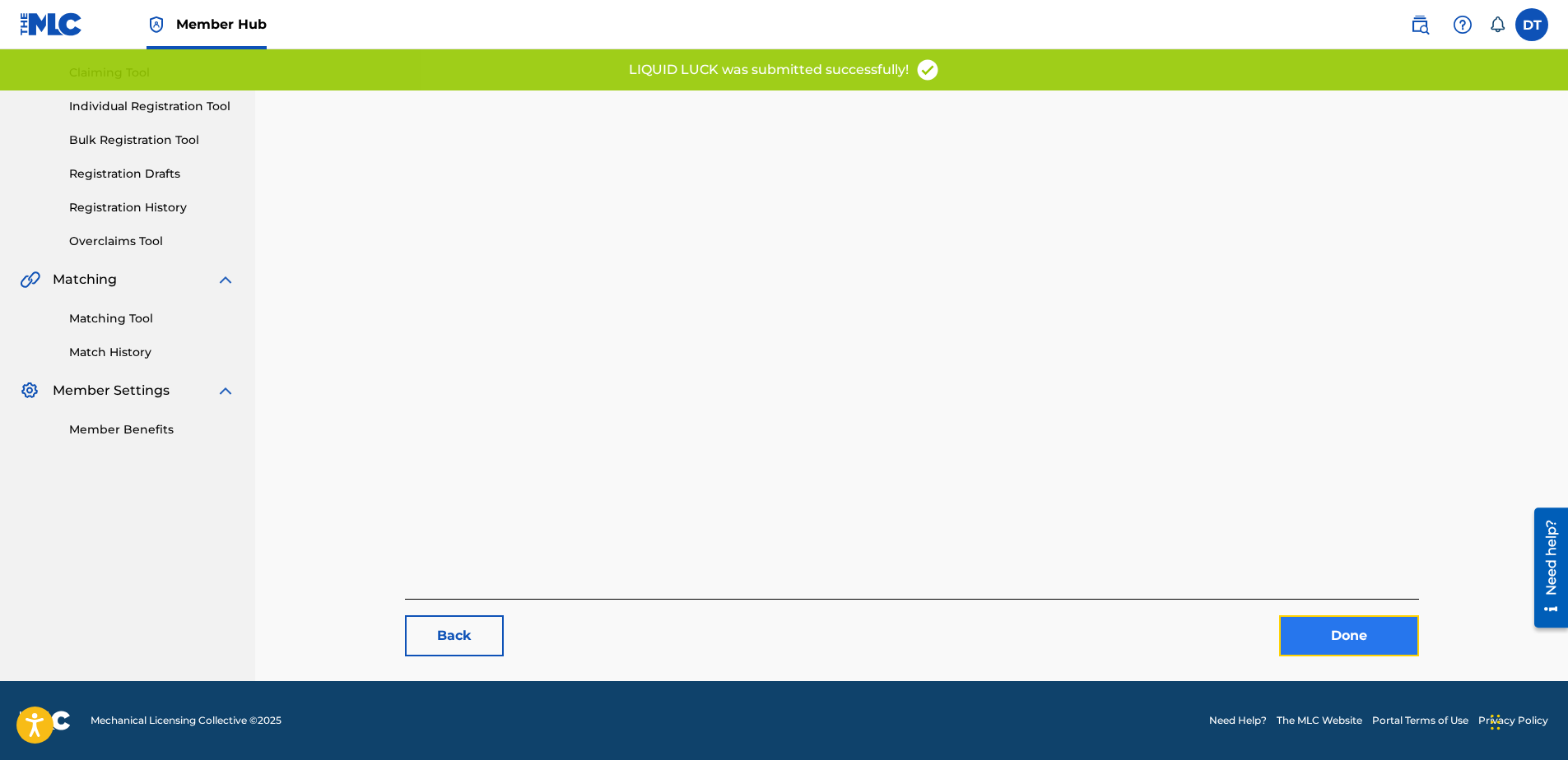
click at [1334, 645] on link "Done" at bounding box center [1349, 635] width 140 height 41
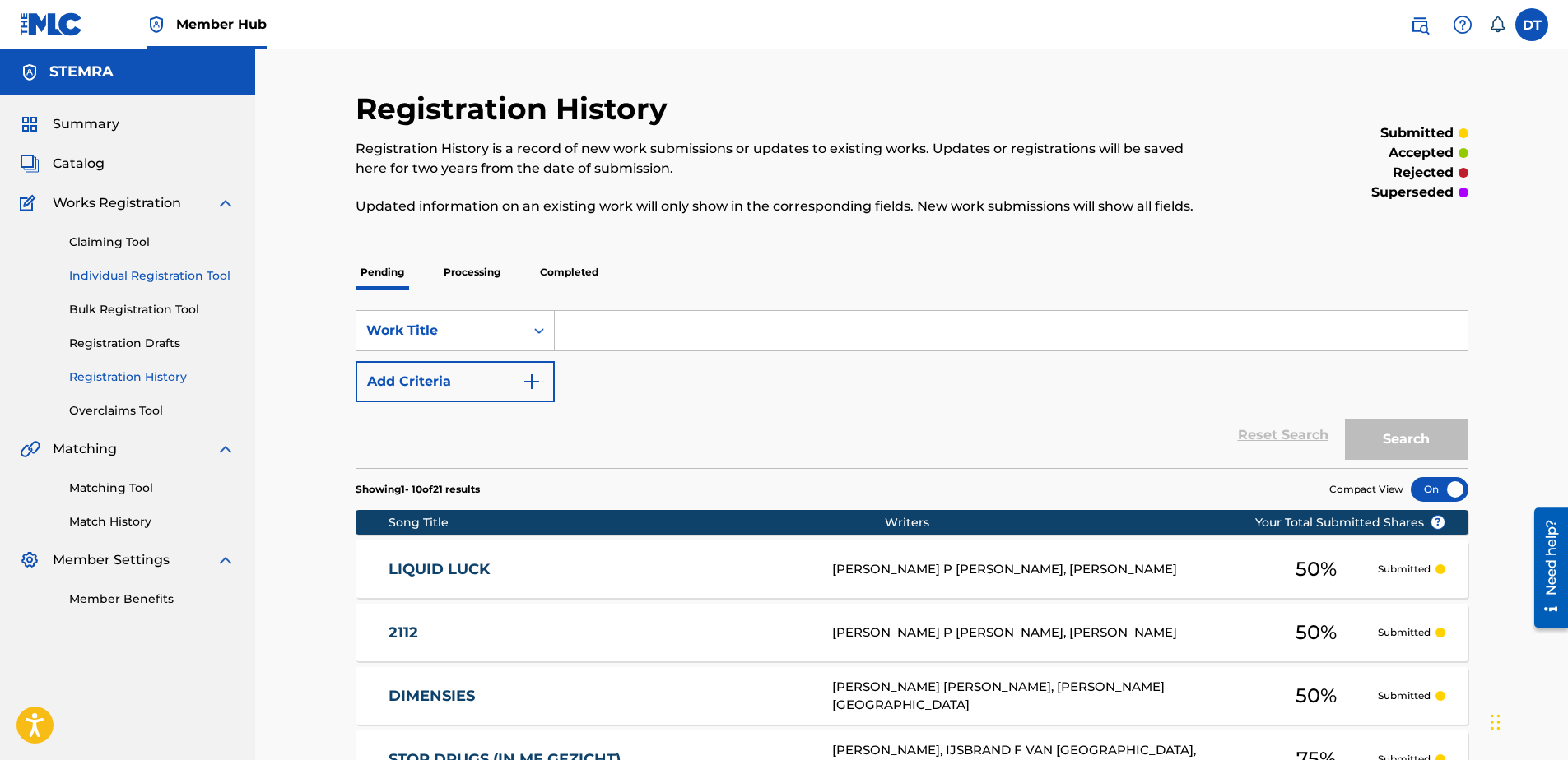
click at [120, 271] on link "Individual Registration Tool" at bounding box center [151, 277] width 166 height 18
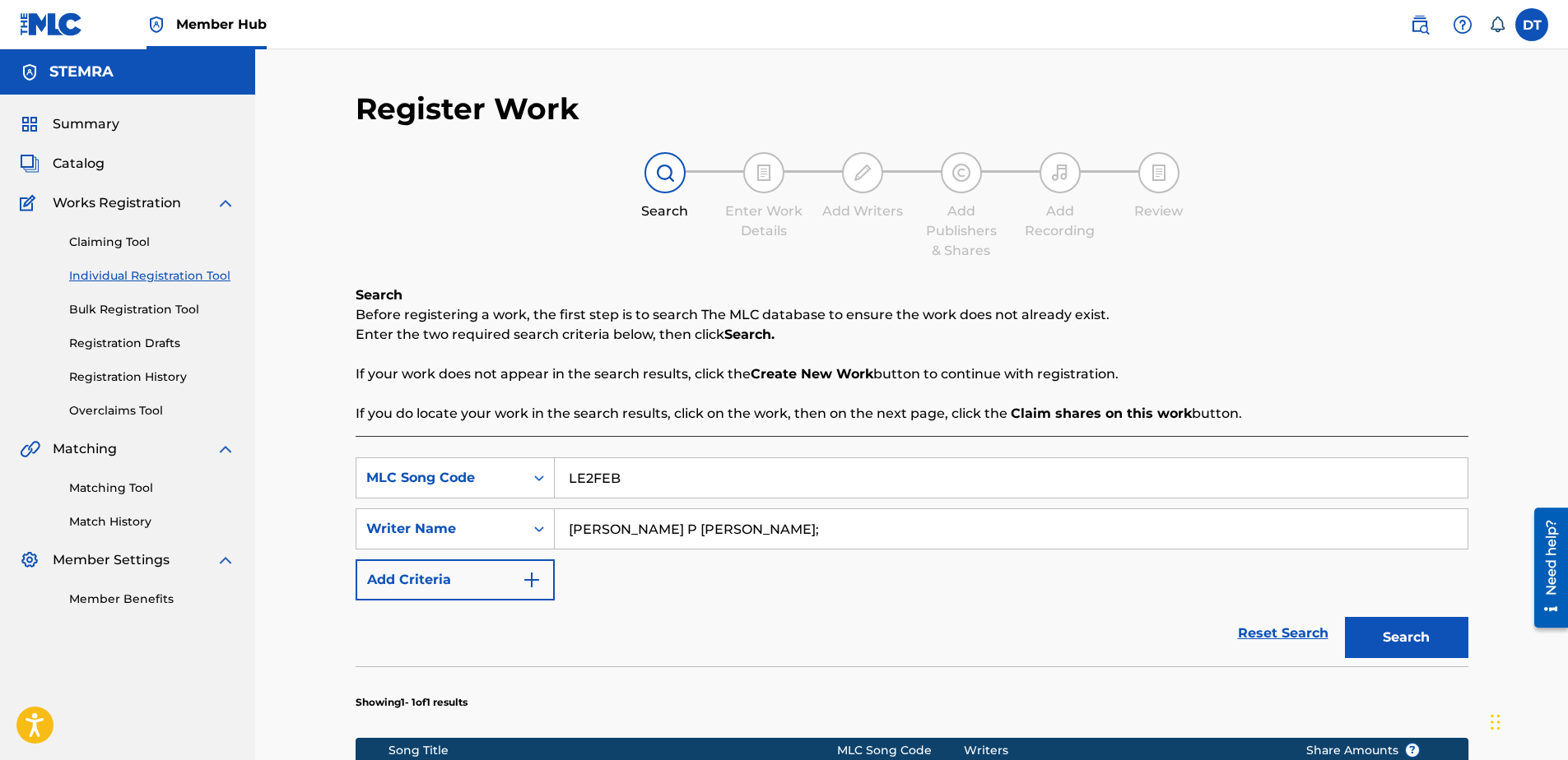
click at [675, 472] on input "LE2FEB" at bounding box center [1011, 478] width 913 height 39
drag, startPoint x: 802, startPoint y: 492, endPoint x: 472, endPoint y: 487, distance: 330.0
click at [472, 487] on div "SearchWithCriteria89168f19-8597-4967-a7b8-3f547e06a110 MLC Song Code LE2FEB" at bounding box center [912, 478] width 1113 height 41
paste input "EB17YN"
type input "EB17YN"
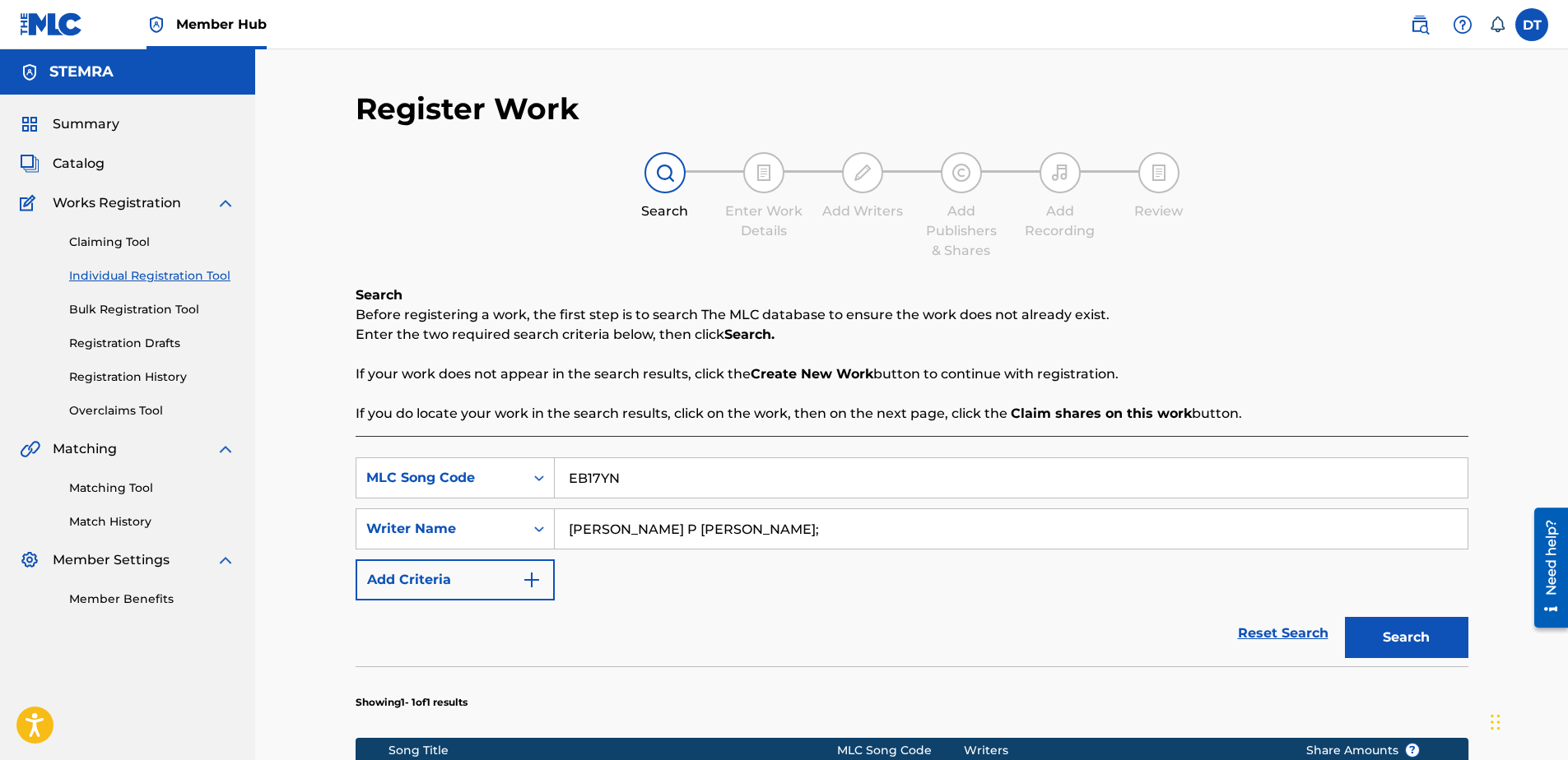
drag, startPoint x: 810, startPoint y: 526, endPoint x: 488, endPoint y: 499, distance: 323.1
click at [486, 498] on div "SearchWithCriteria89168f19-8597-4967-a7b8-3f547e06a110 MLC Song Code EB17YN Sea…" at bounding box center [912, 529] width 1113 height 143
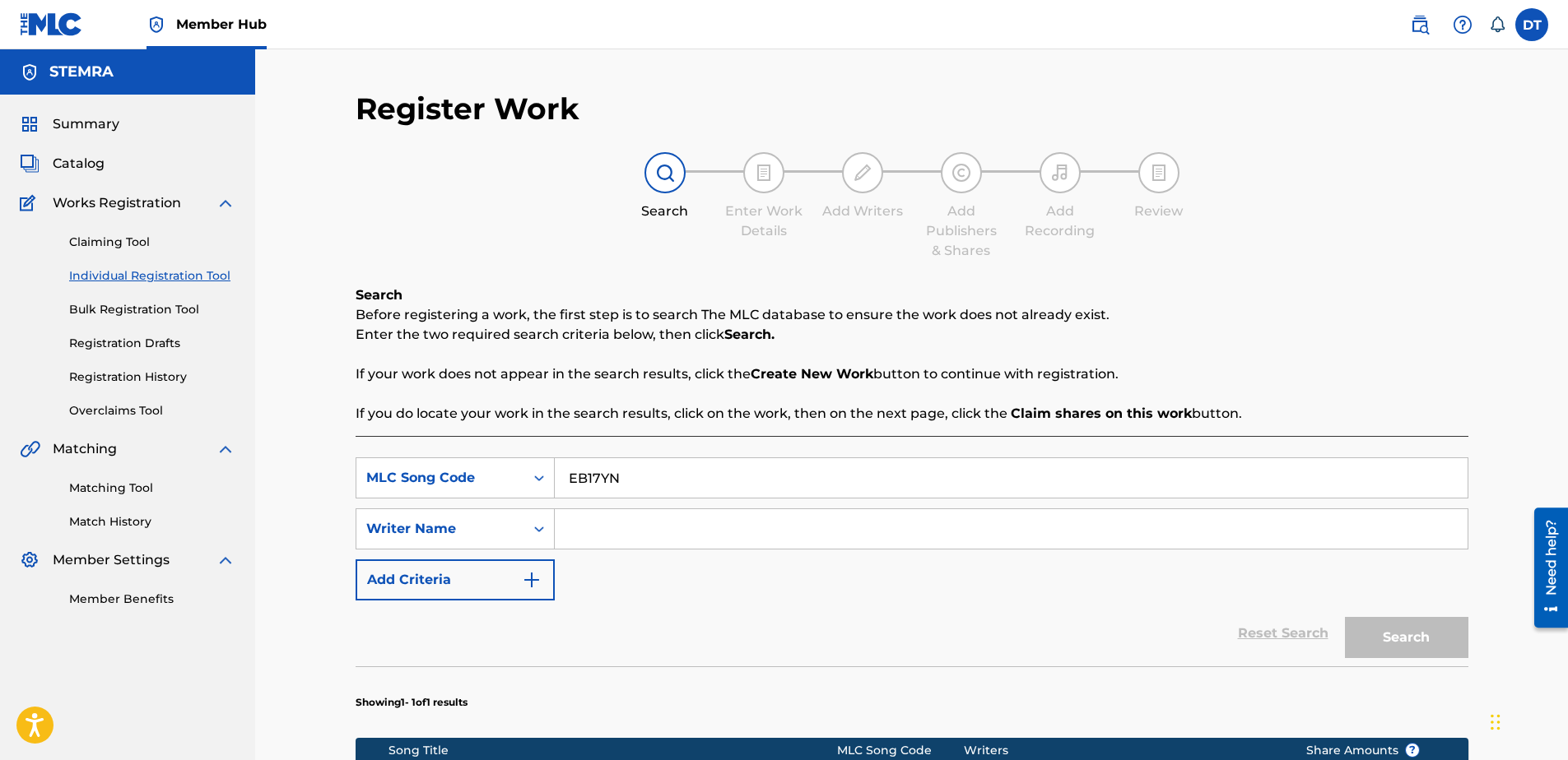
click at [727, 510] on input "Search Form" at bounding box center [1011, 529] width 913 height 39
paste input "[PERSON_NAME]"
click at [564, 524] on input "[PERSON_NAME]" at bounding box center [1011, 529] width 913 height 39
type input "[PERSON_NAME]"
click at [1382, 635] on button "Search" at bounding box center [1407, 637] width 124 height 41
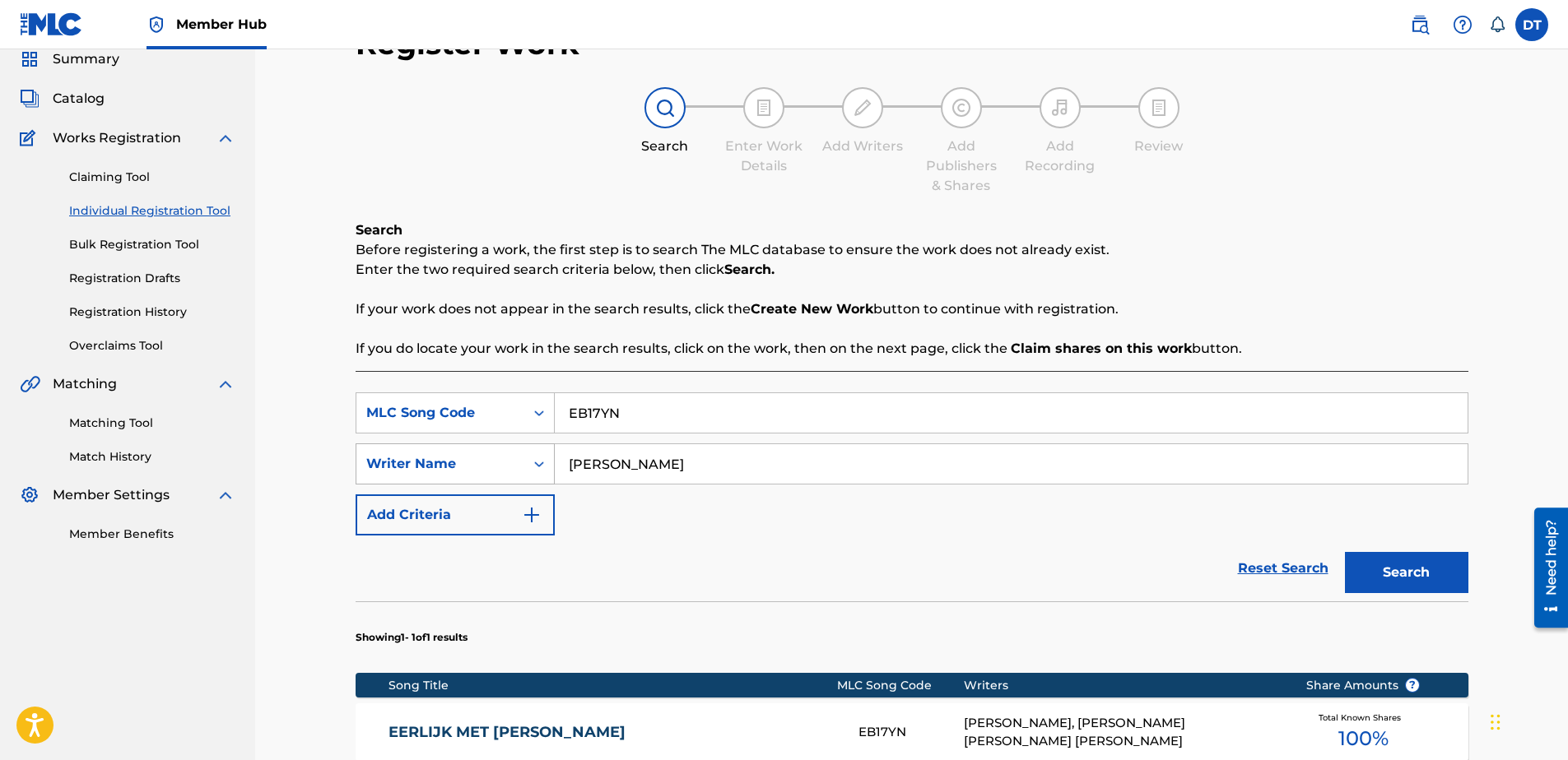
scroll to position [247, 0]
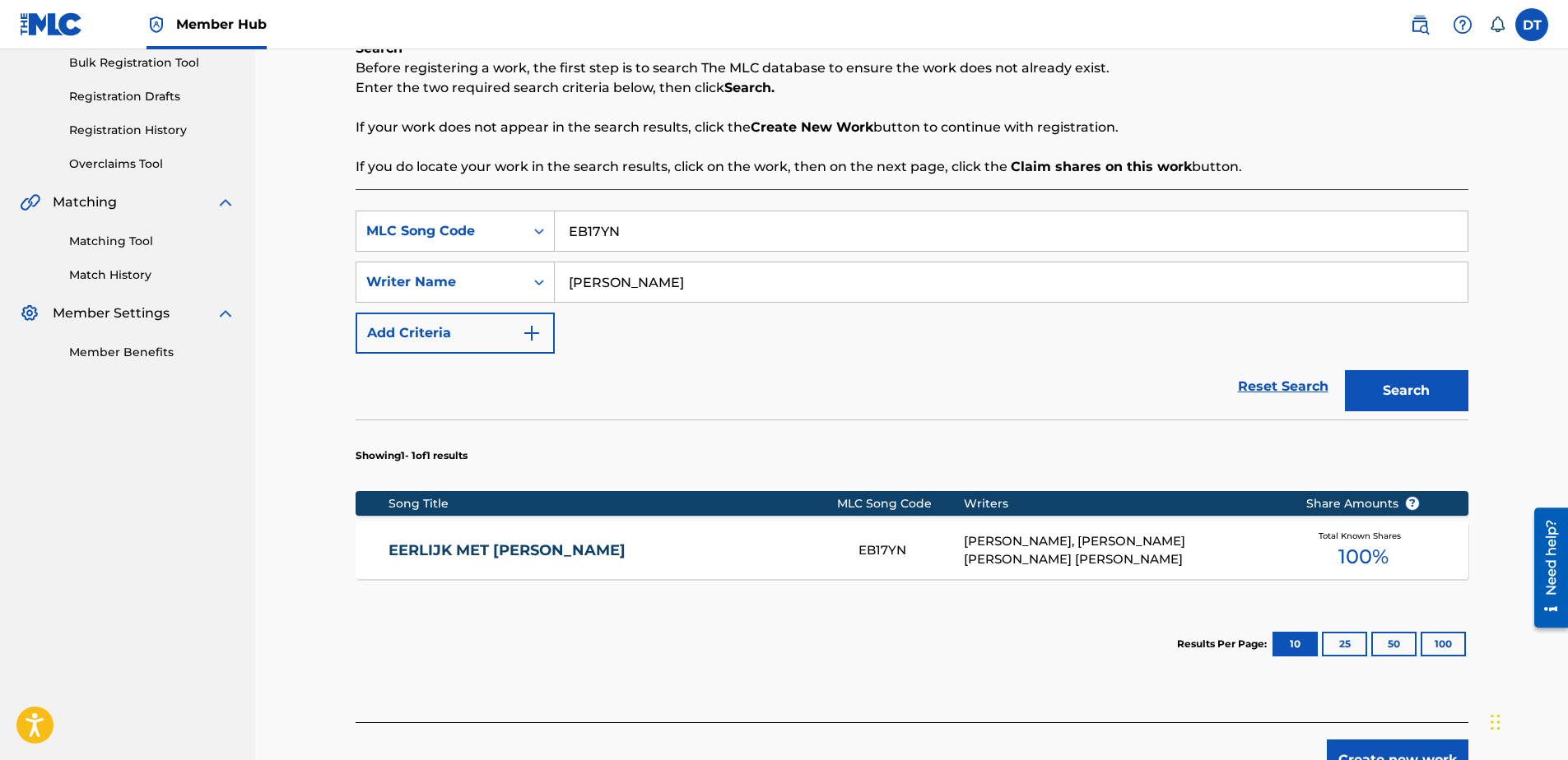
click at [446, 546] on link "EERLIJK MET [PERSON_NAME]" at bounding box center [612, 550] width 447 height 19
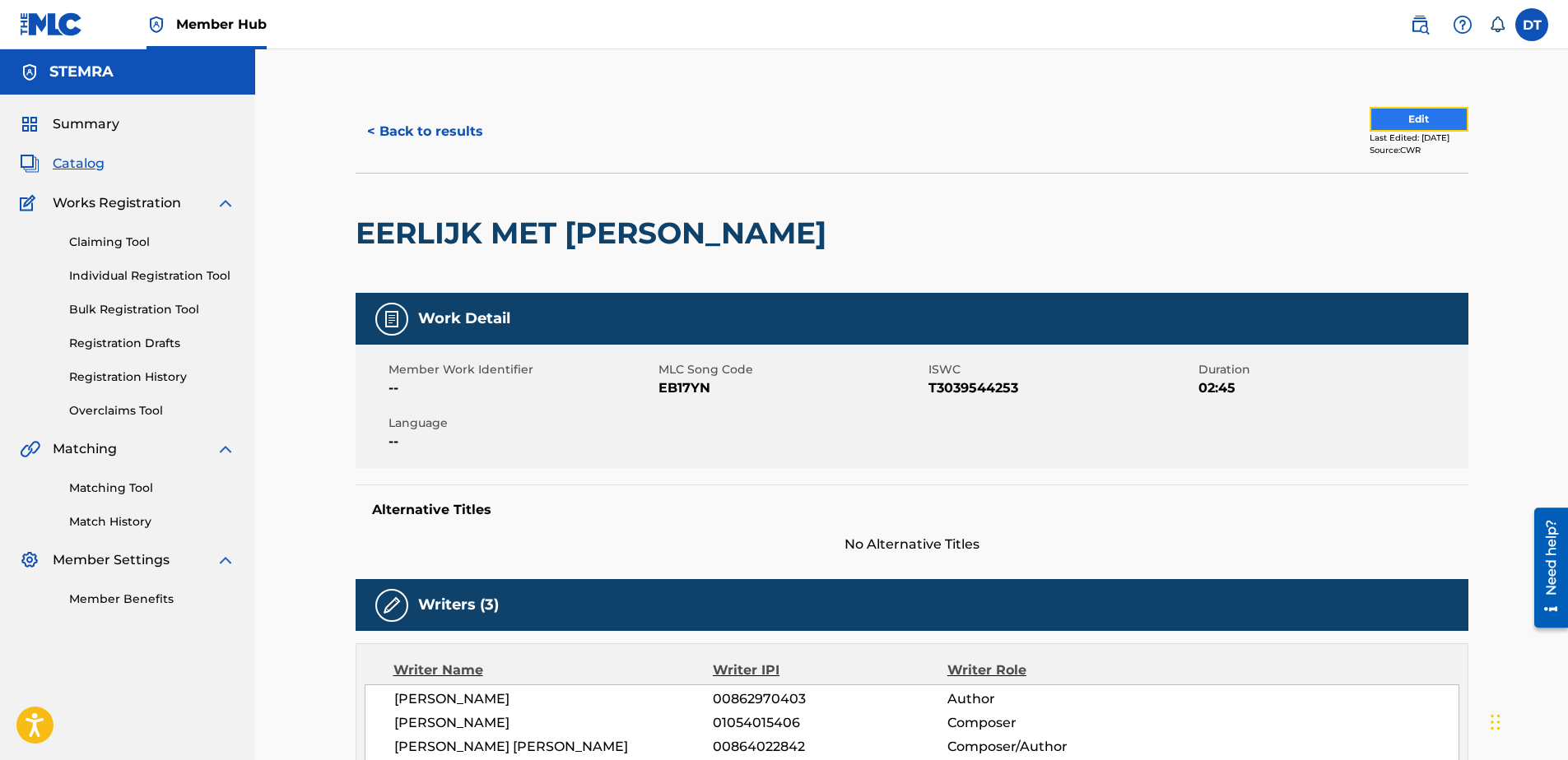
click at [1424, 114] on button "Edit" at bounding box center [1419, 119] width 99 height 25
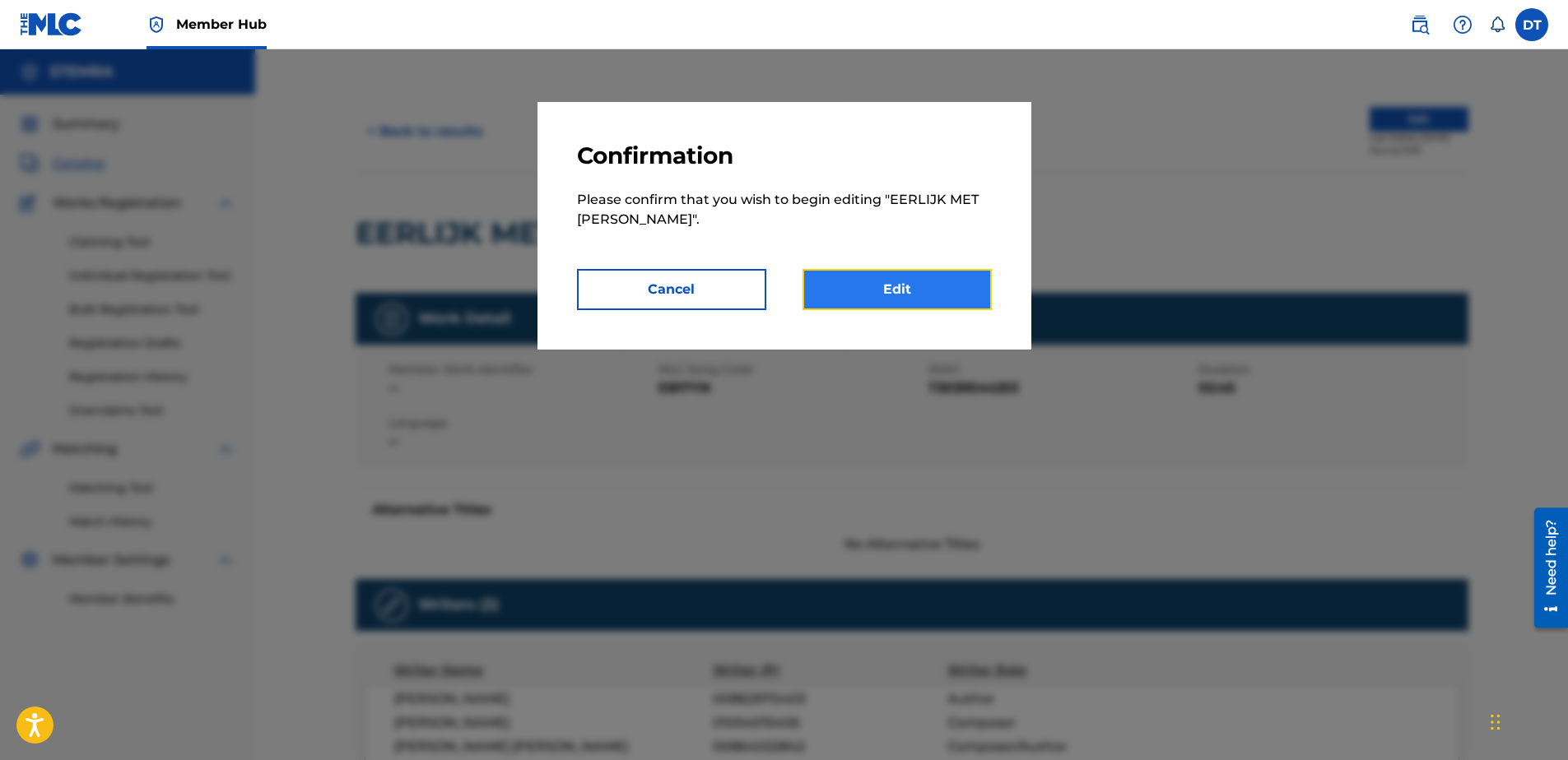
click at [876, 297] on link "Edit" at bounding box center [897, 289] width 189 height 41
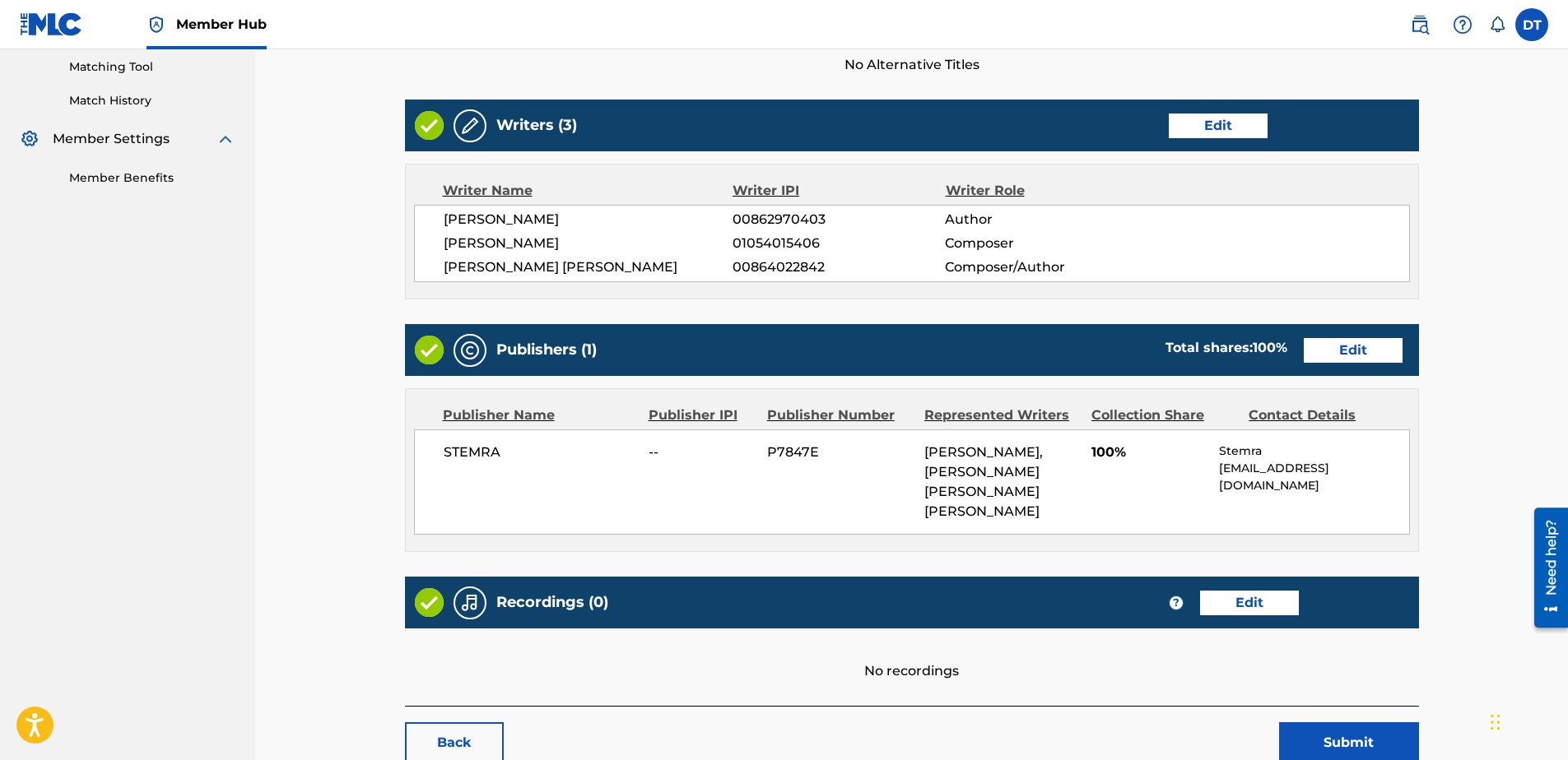
scroll to position [446, 0]
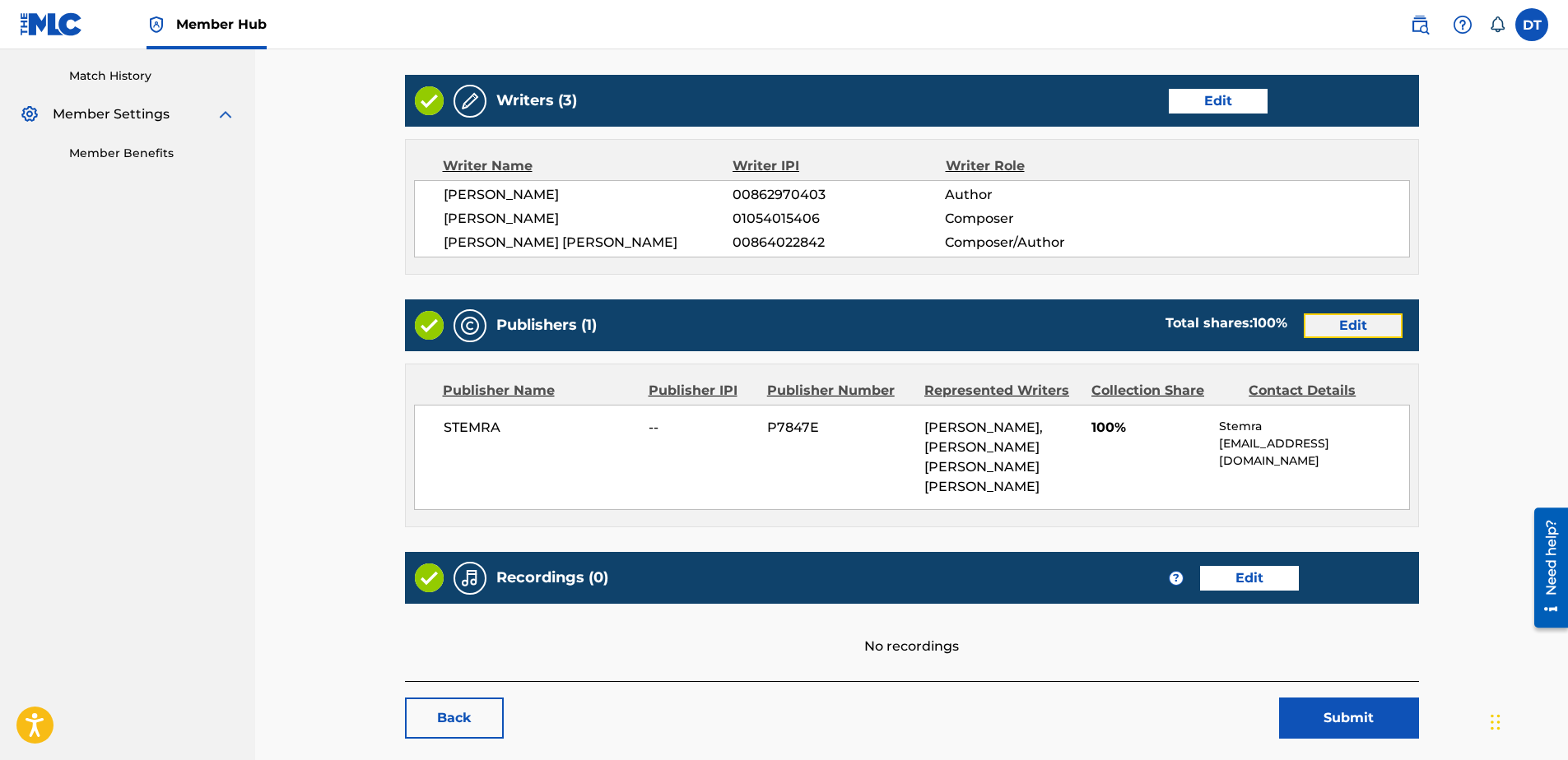
click at [1348, 314] on link "Edit" at bounding box center [1353, 326] width 99 height 25
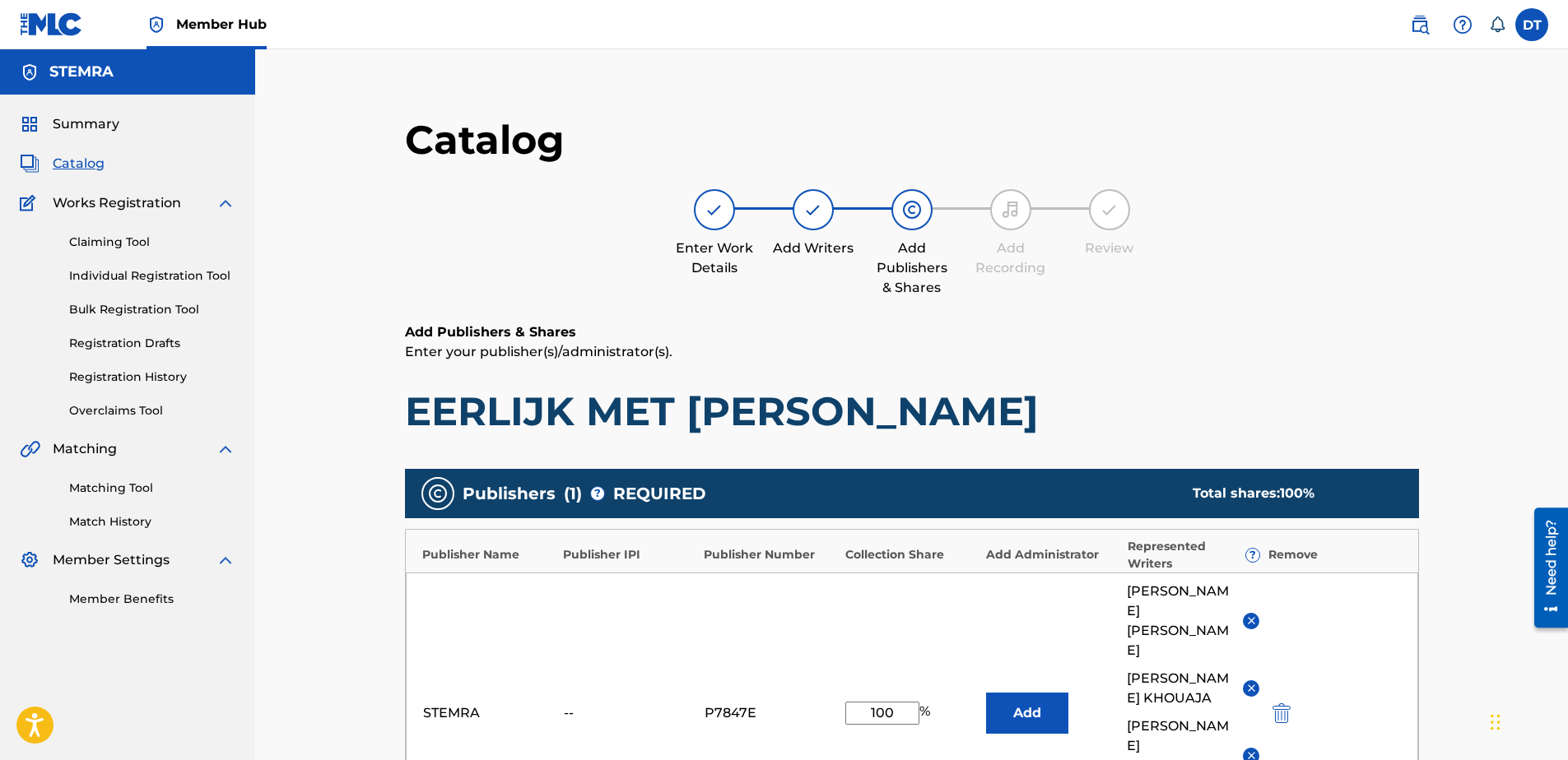
drag, startPoint x: 893, startPoint y: 593, endPoint x: 822, endPoint y: 603, distance: 71.7
click at [822, 603] on div "STEMRA -- P7847E 100 % Add [PERSON_NAME] [PERSON_NAME] [PERSON_NAME] [PERSON_NA…" at bounding box center [913, 713] width 1013 height 281
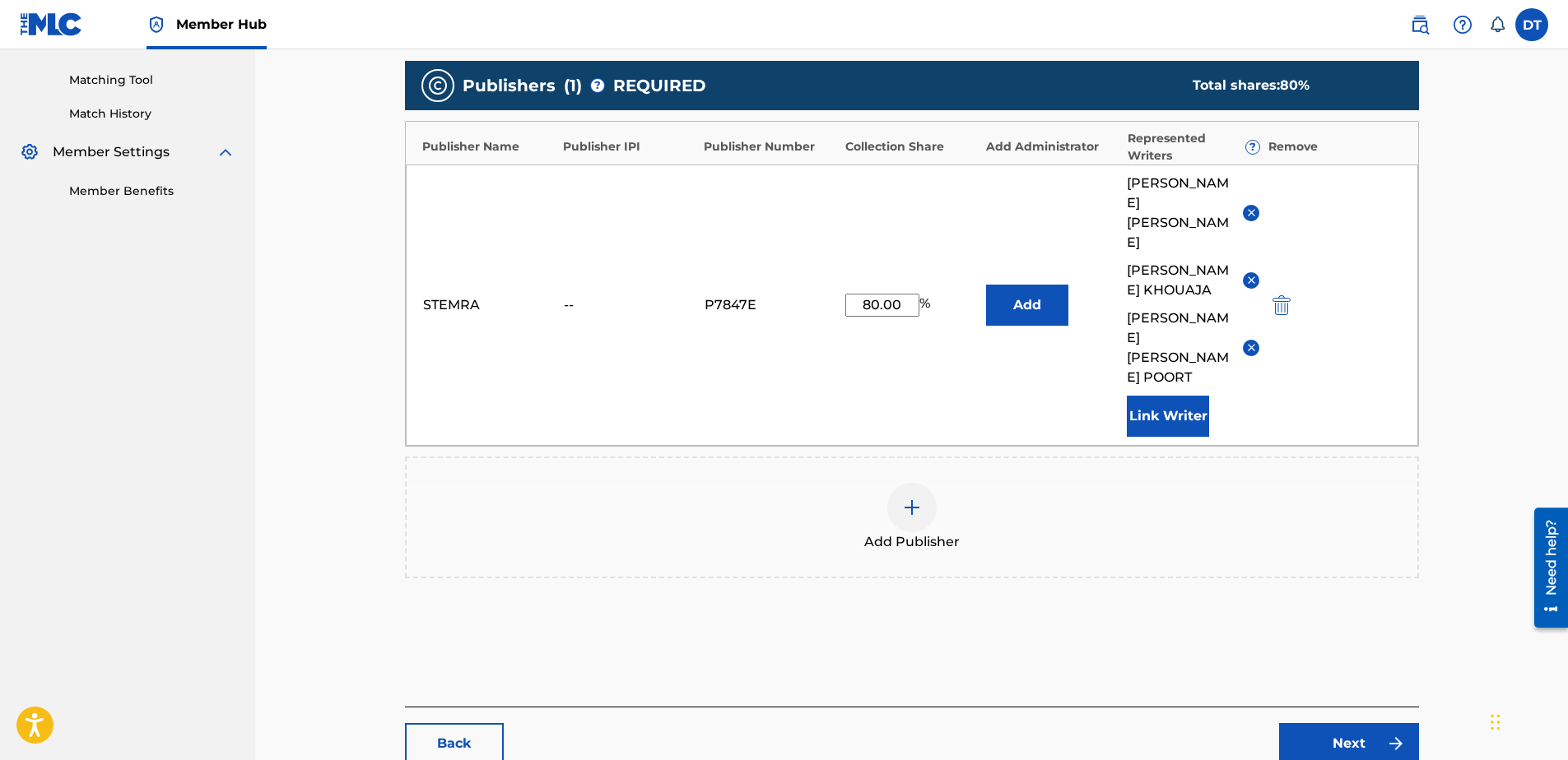
scroll to position [411, 0]
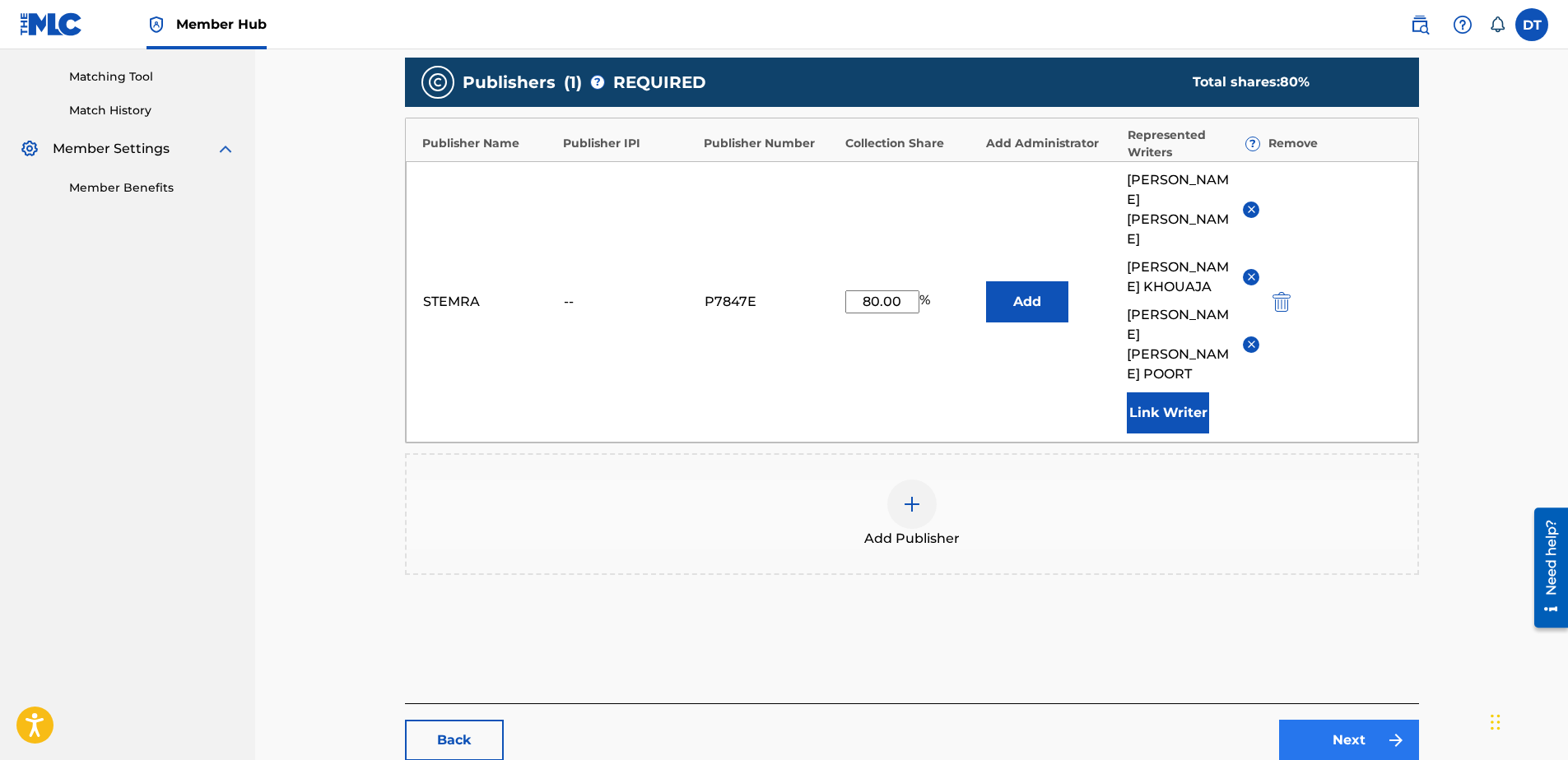
type input "80.00"
click at [1337, 720] on link "Next" at bounding box center [1349, 740] width 140 height 41
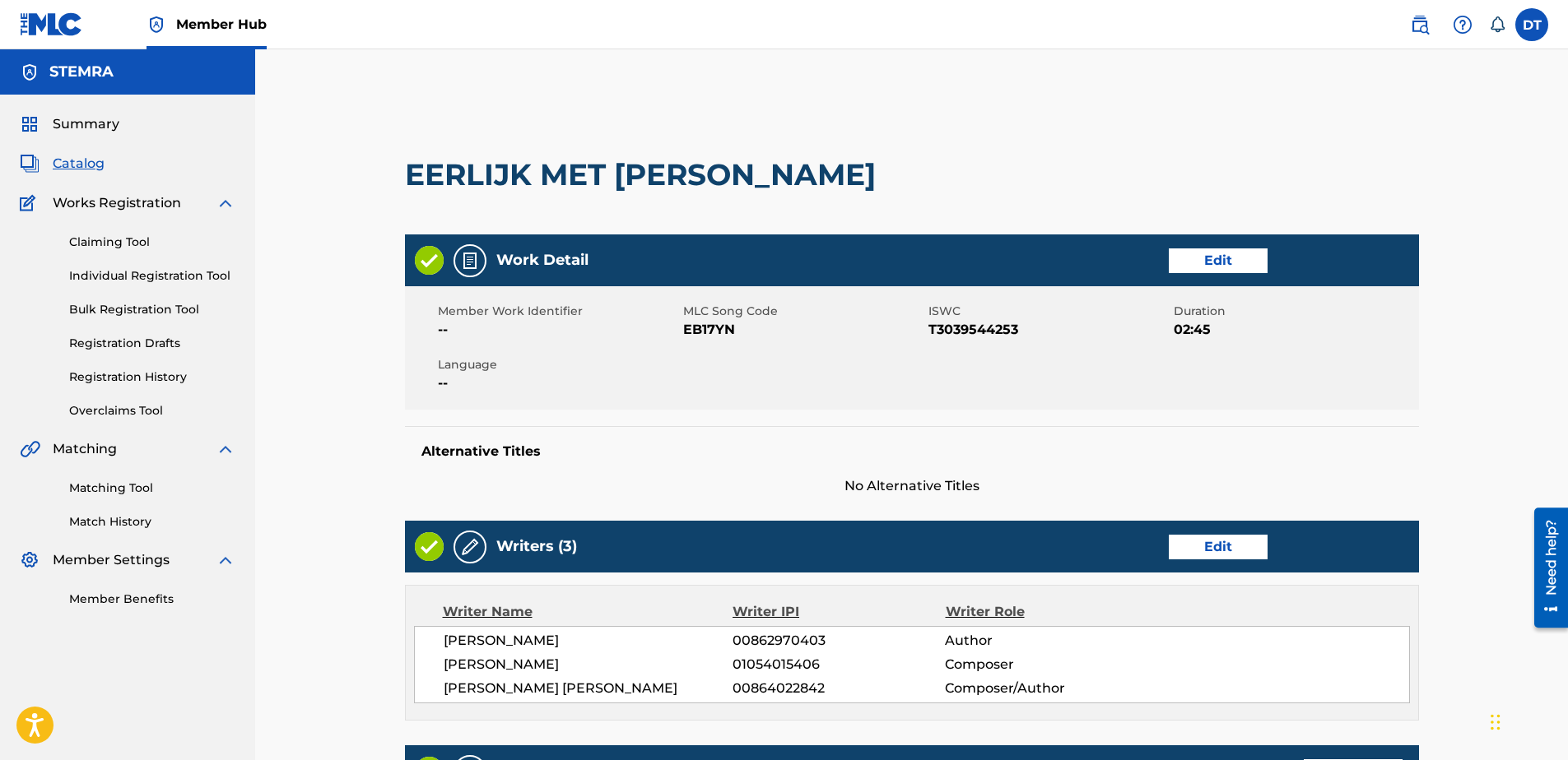
click at [1346, 662] on div "[PERSON_NAME] 01054015406 Composer" at bounding box center [926, 665] width 966 height 20
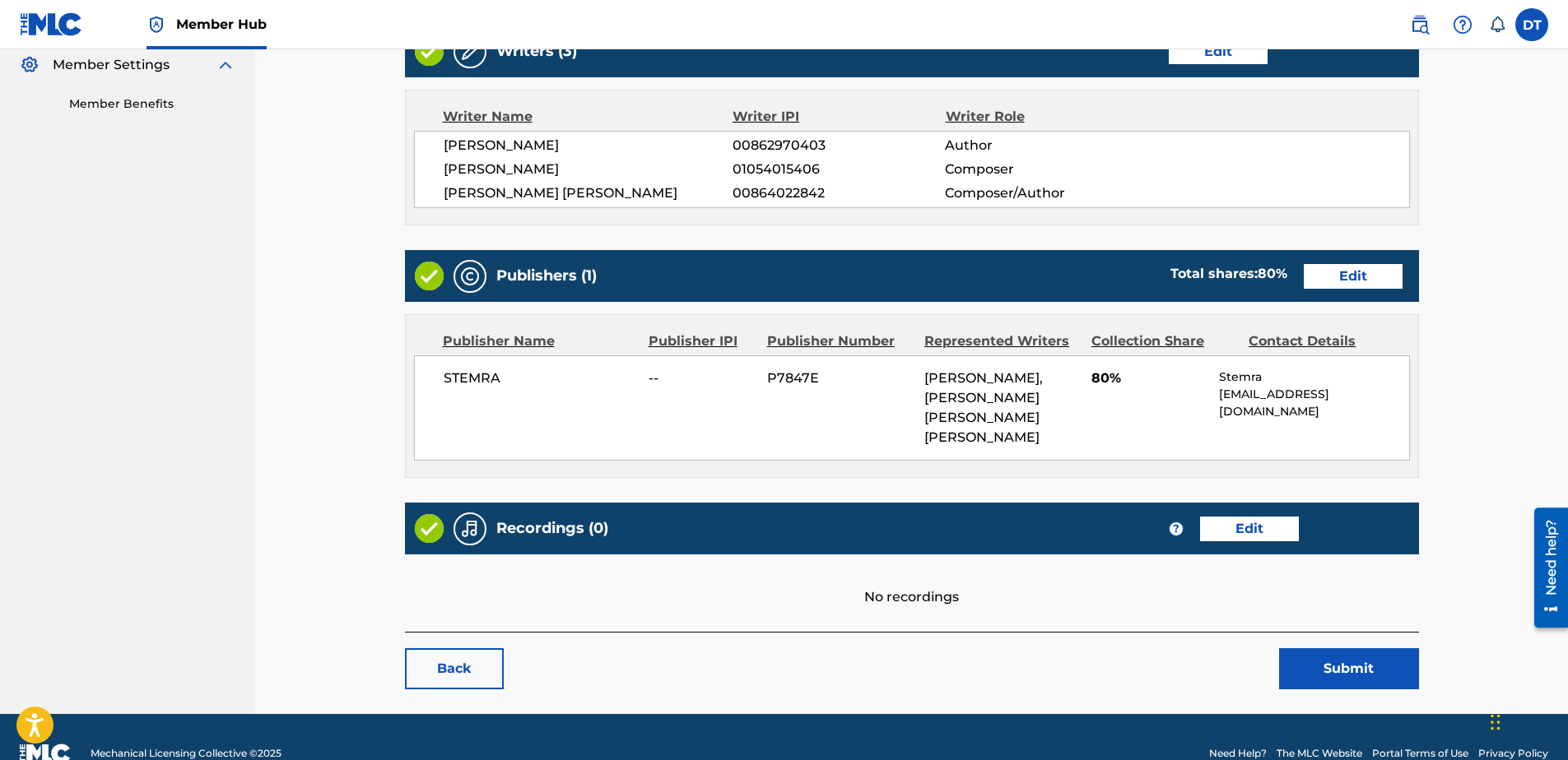
scroll to position [446, 0]
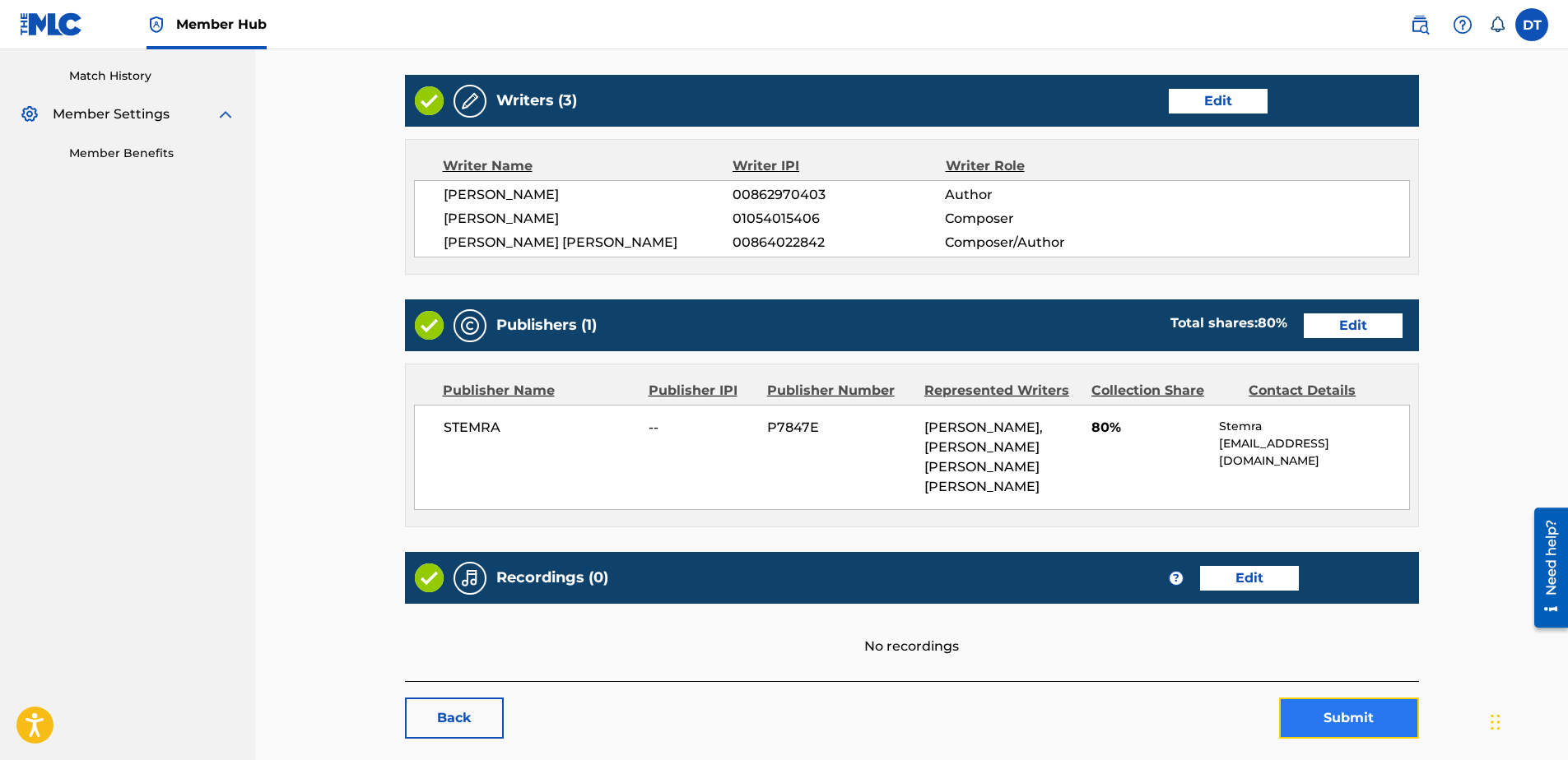
click at [1329, 711] on button "Submit" at bounding box center [1349, 718] width 140 height 41
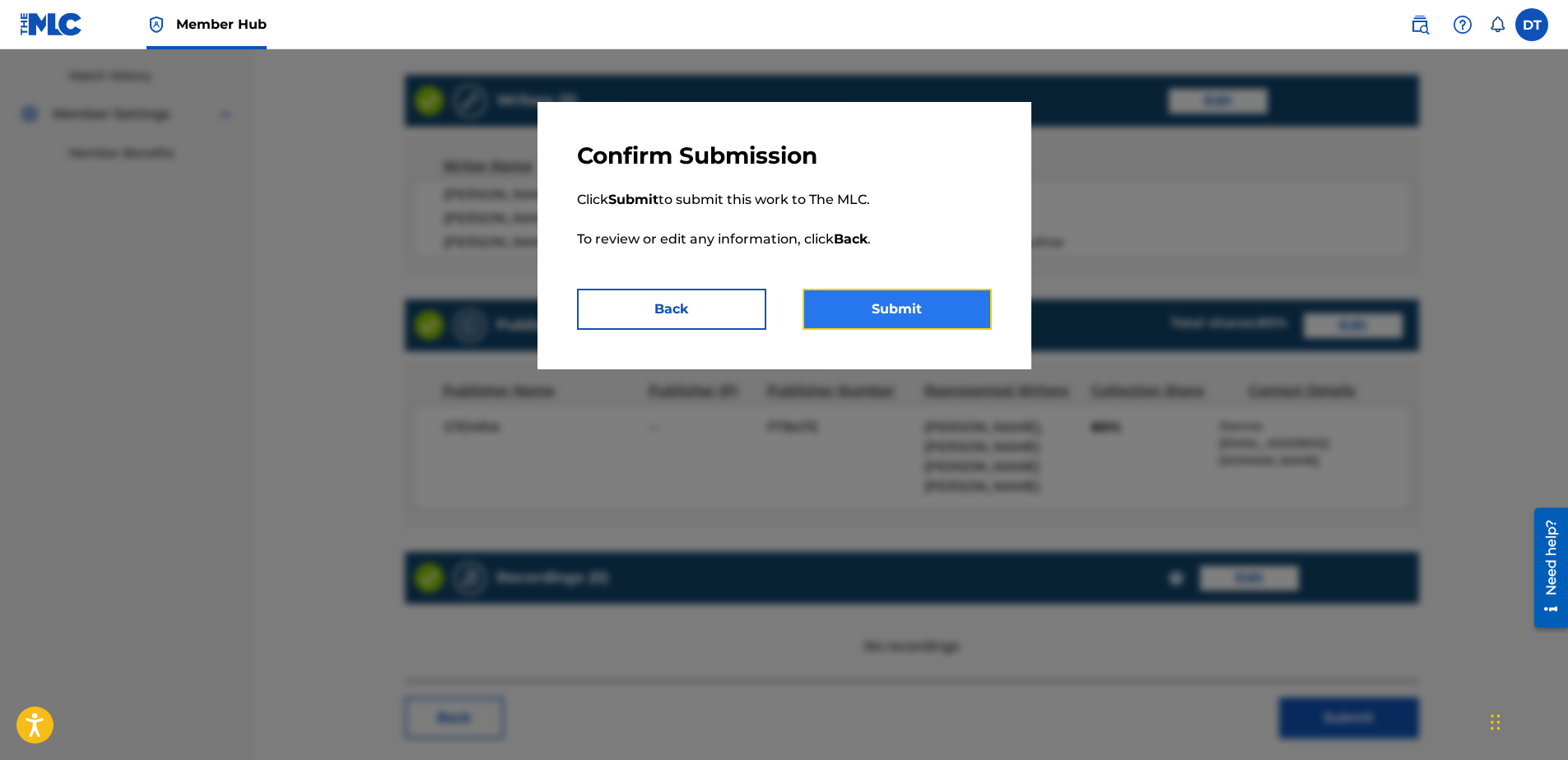
click at [927, 299] on button "Submit" at bounding box center [897, 309] width 189 height 41
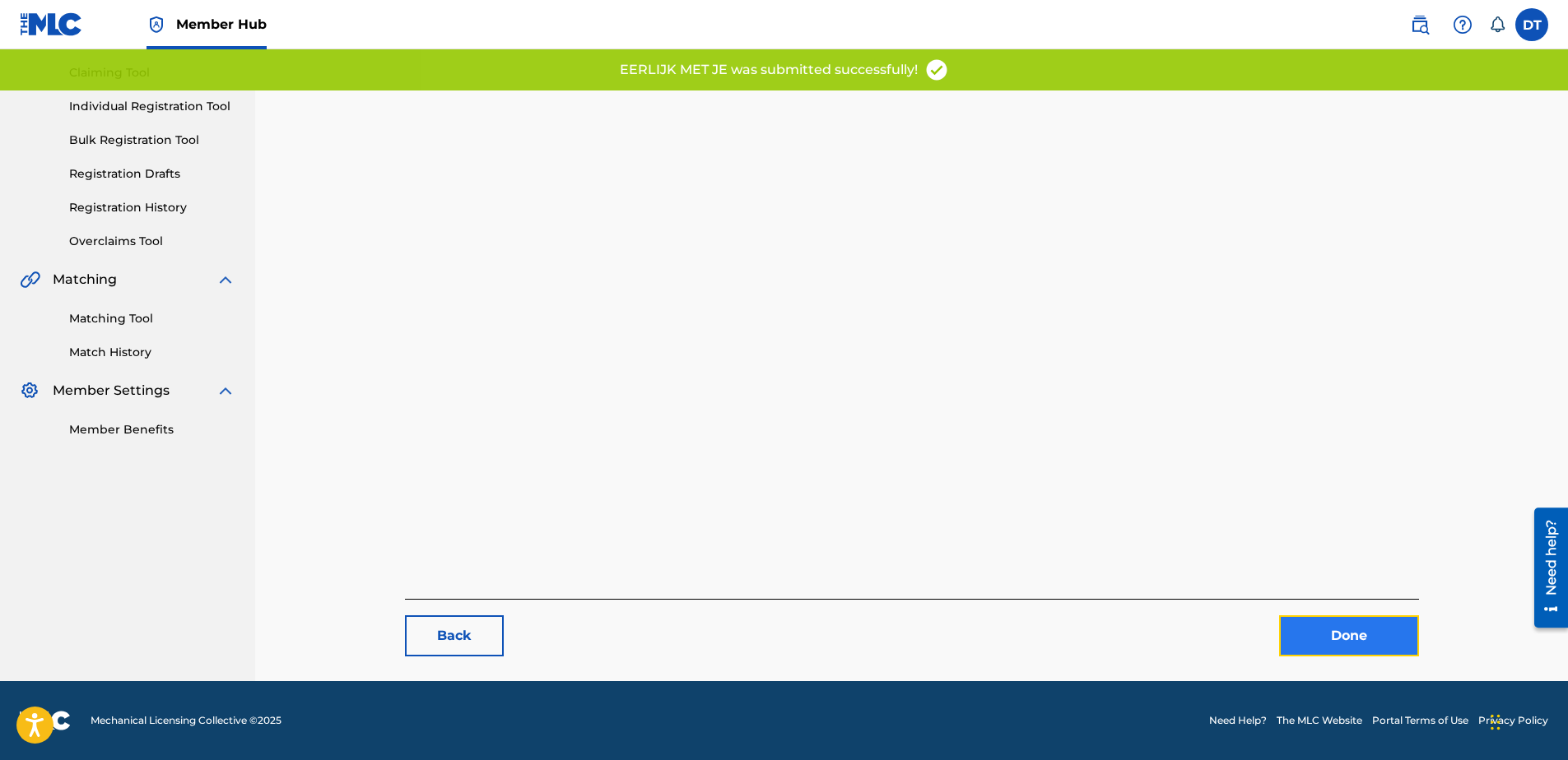
scroll to position [87, 0]
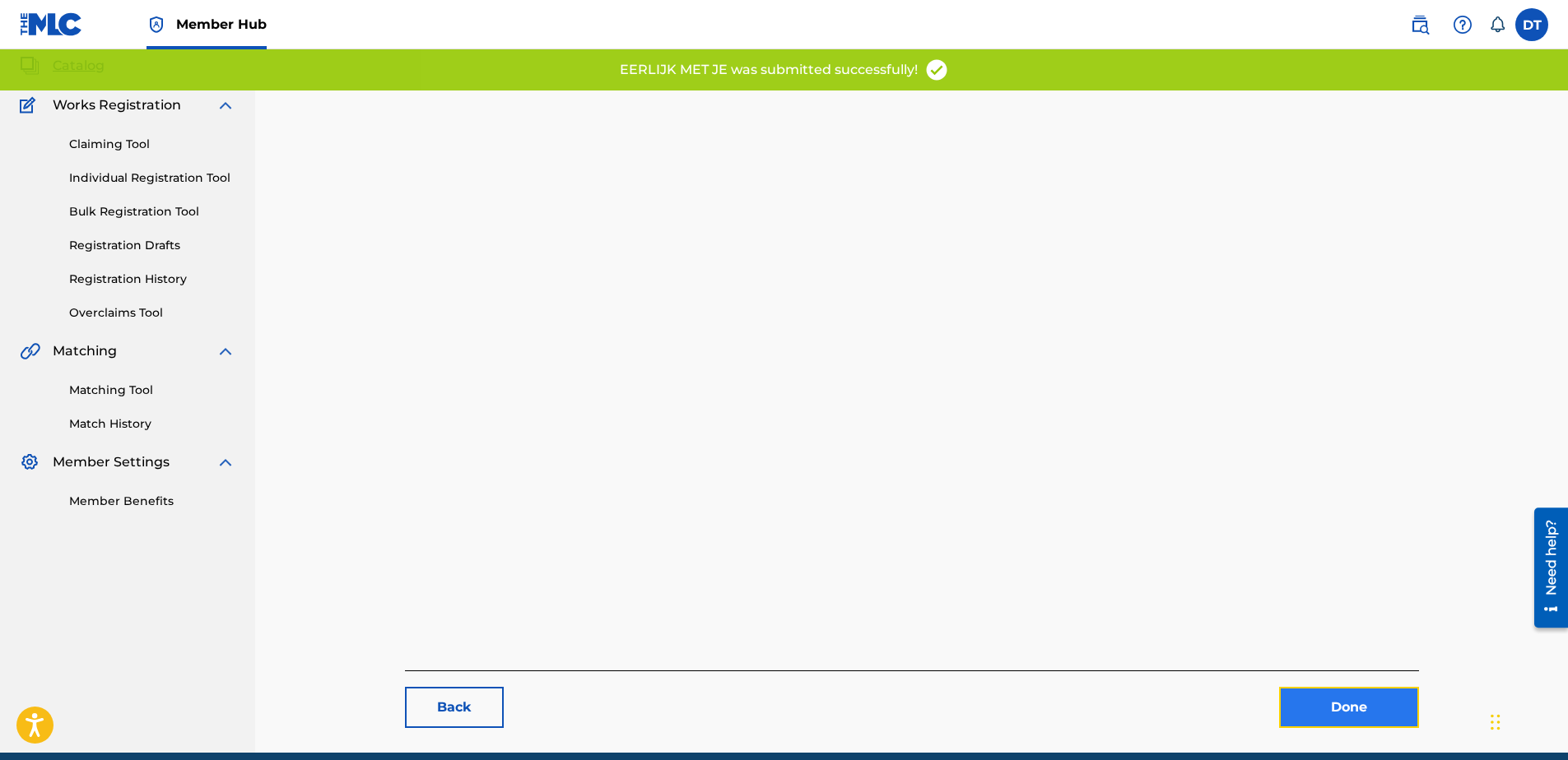
click at [1346, 633] on div "Back Done" at bounding box center [912, 373] width 1014 height 711
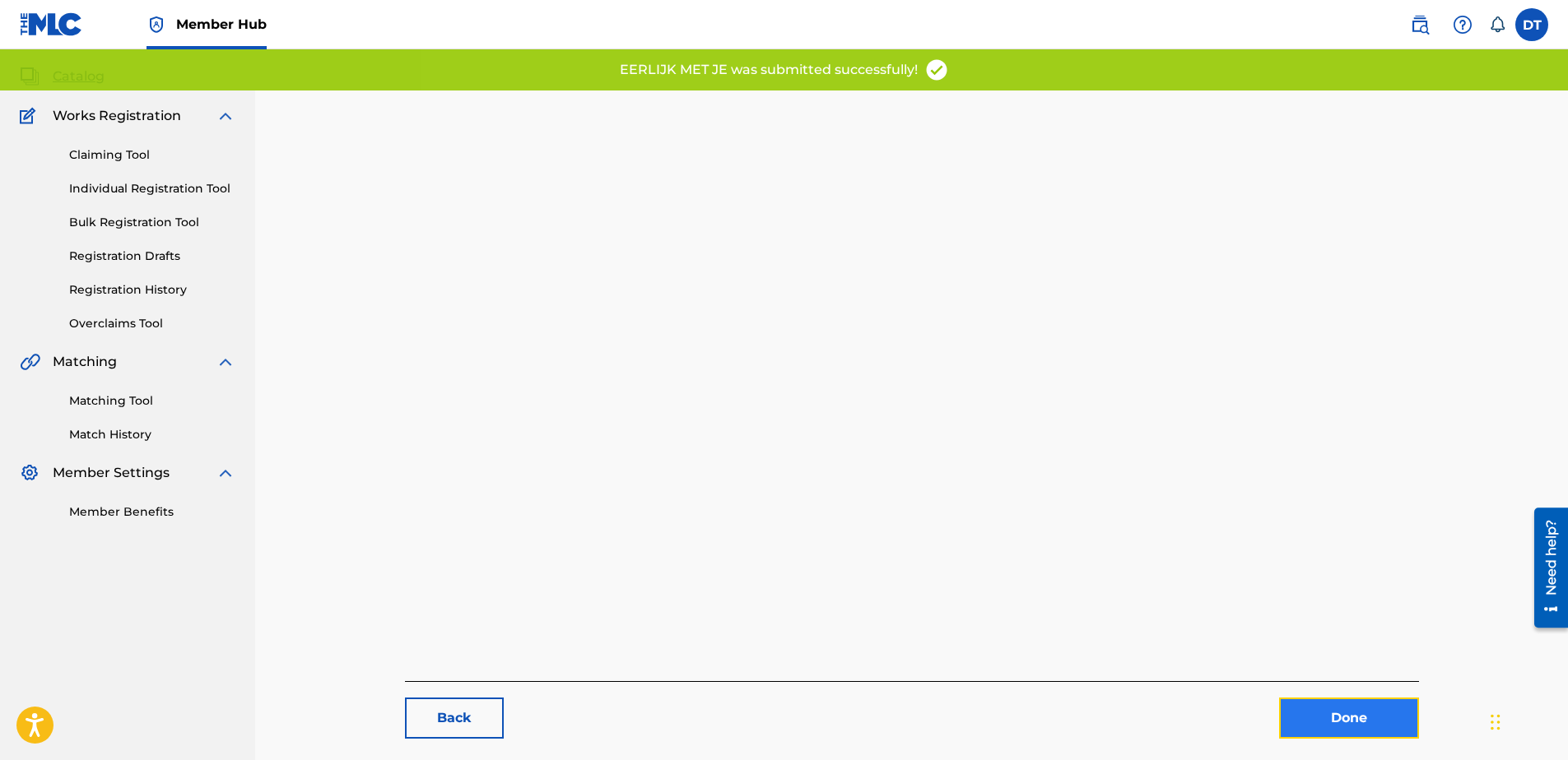
click at [1335, 710] on link "Done" at bounding box center [1349, 718] width 140 height 41
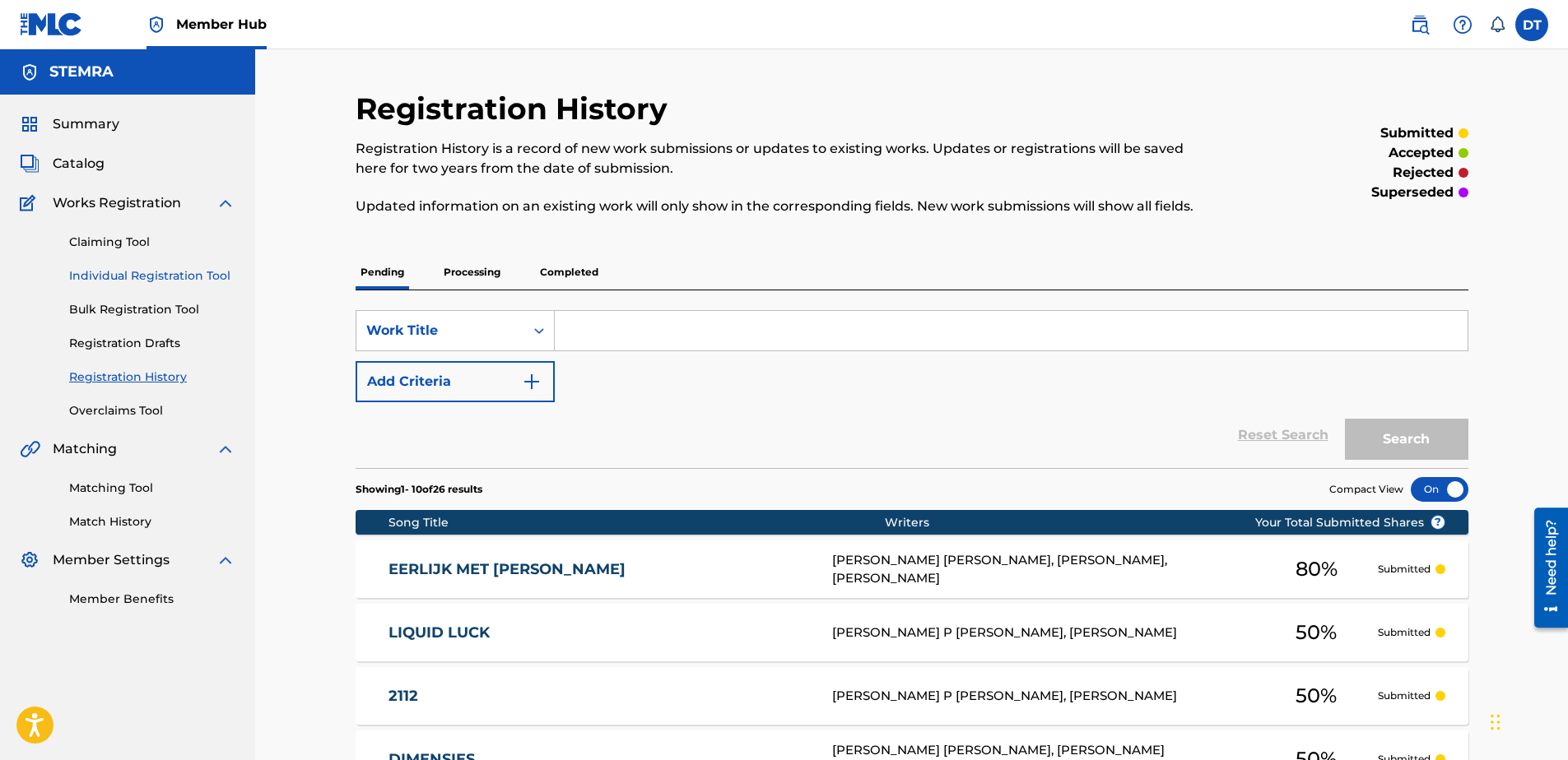
click at [117, 268] on link "Individual Registration Tool" at bounding box center [151, 277] width 166 height 18
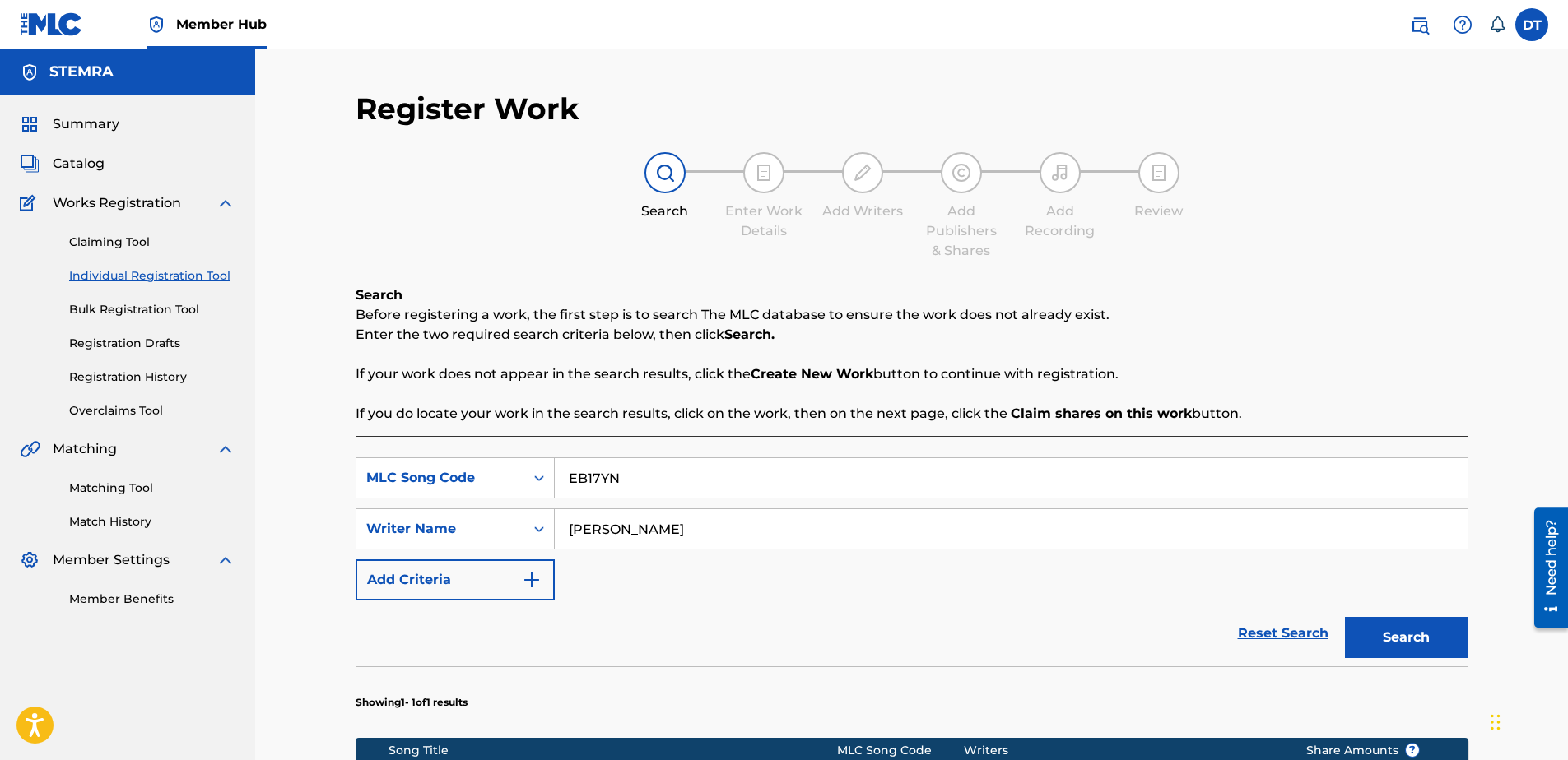
click at [667, 472] on input "EB17YN" at bounding box center [1011, 478] width 913 height 39
drag, startPoint x: 696, startPoint y: 480, endPoint x: 557, endPoint y: 477, distance: 139.0
click at [557, 477] on input "EB17YN" at bounding box center [1011, 478] width 913 height 39
paste input "PF3LMA"
type input "PF3LMA"
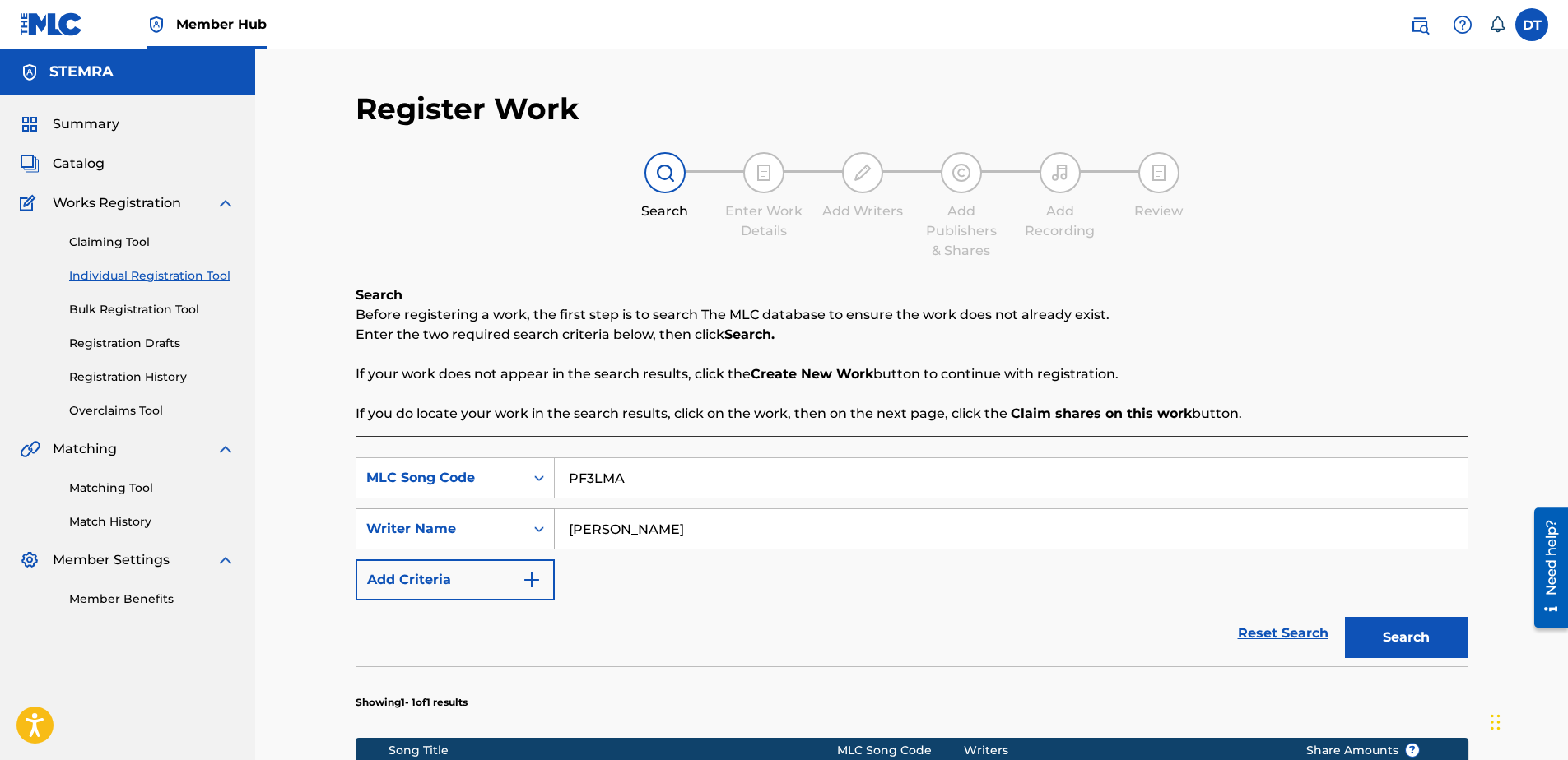
drag, startPoint x: 732, startPoint y: 533, endPoint x: 538, endPoint y: 519, distance: 194.5
click at [538, 519] on div "SearchWithCriteria9d39d1cf-b0ce-4514-8605-48c81afdb294 Writer Name [PERSON_NAME]" at bounding box center [912, 529] width 1113 height 41
click at [595, 531] on input "Search Form" at bounding box center [1011, 529] width 913 height 39
paste input "[PERSON_NAME]"
click at [559, 525] on input "[PERSON_NAME]" at bounding box center [1011, 529] width 913 height 39
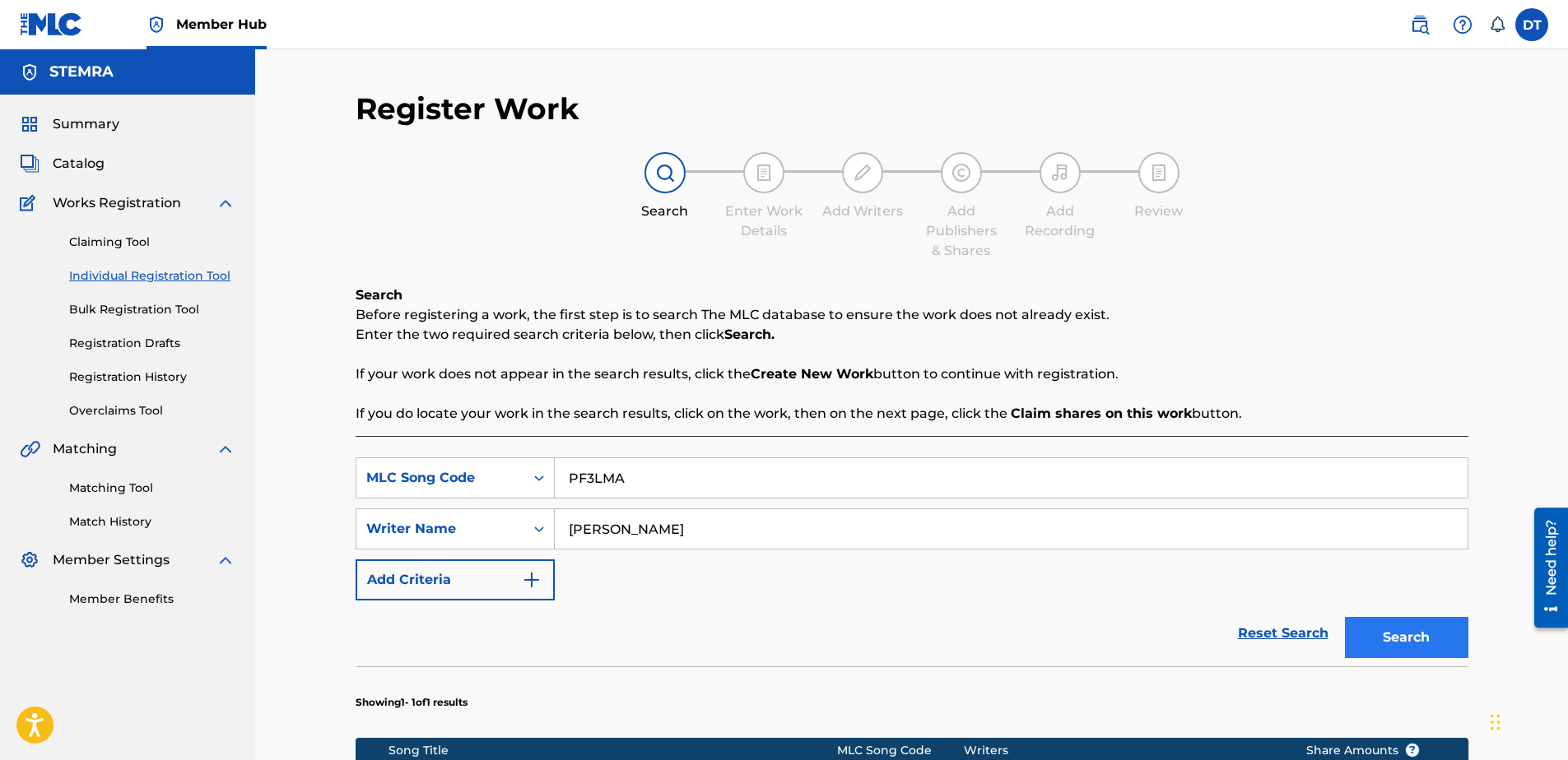
type input "[PERSON_NAME]"
click at [1402, 633] on button "Search" at bounding box center [1407, 637] width 124 height 41
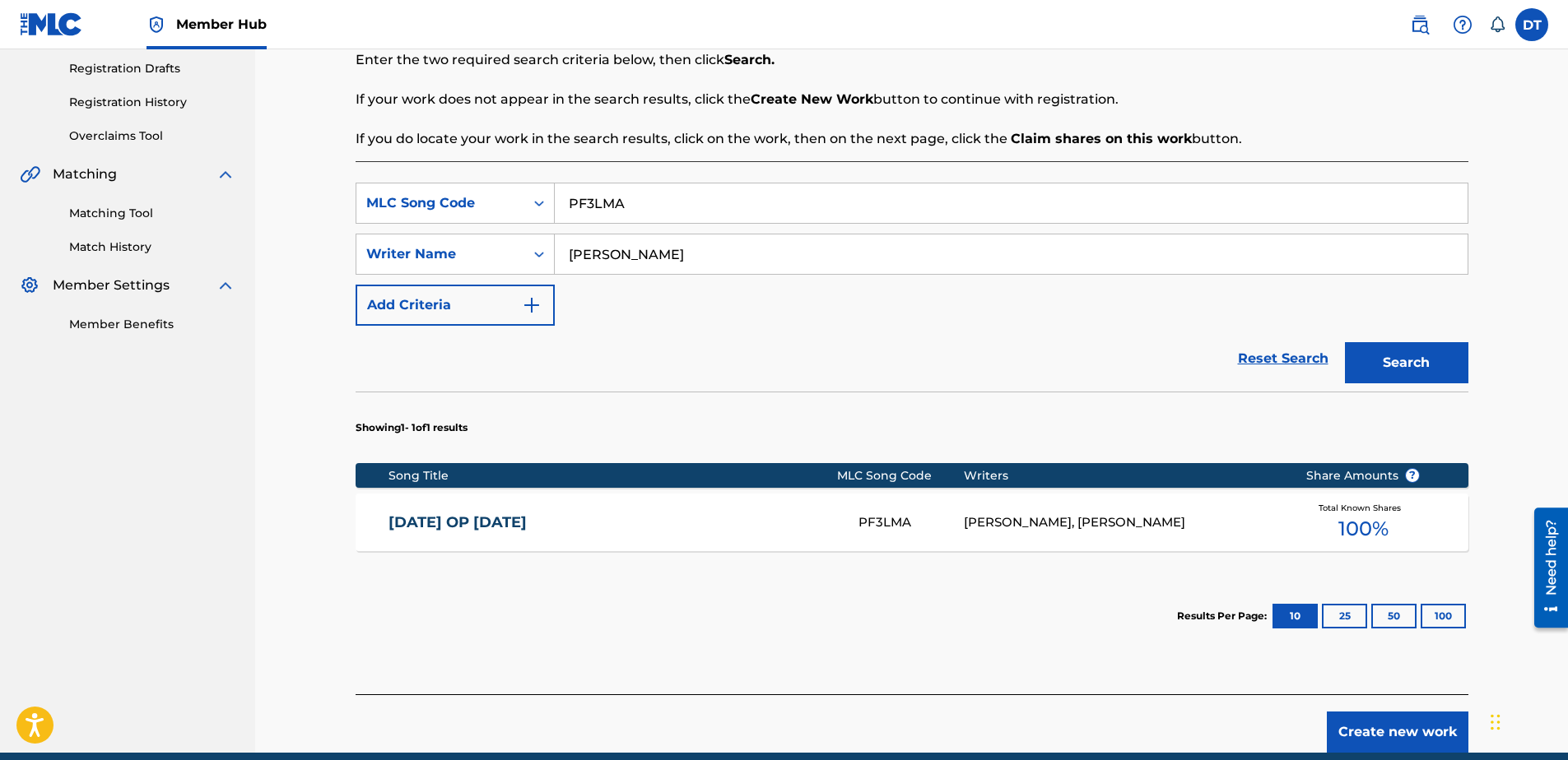
scroll to position [247, 0]
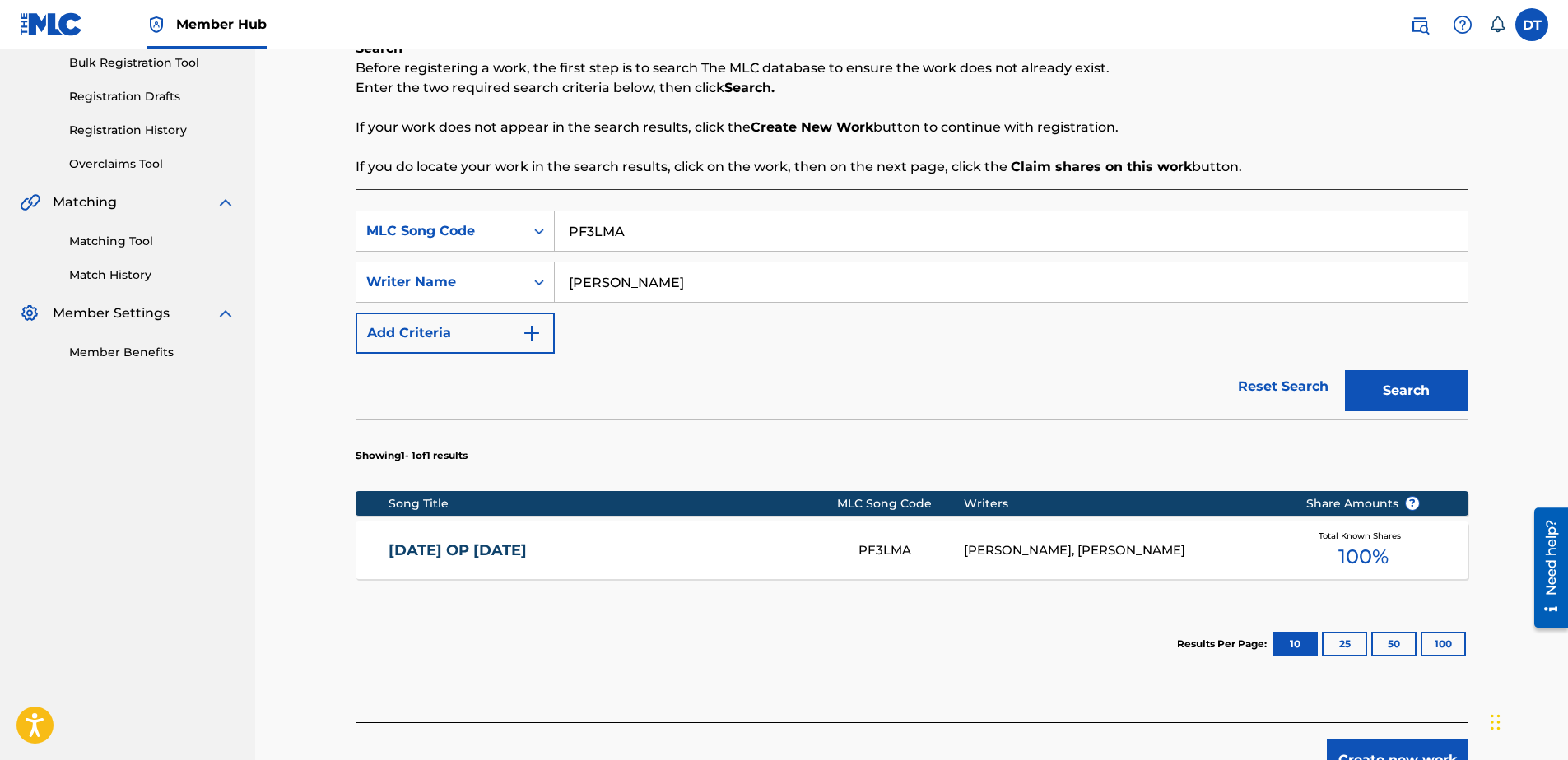
click at [500, 552] on link "[DATE] OP [DATE]" at bounding box center [612, 550] width 447 height 19
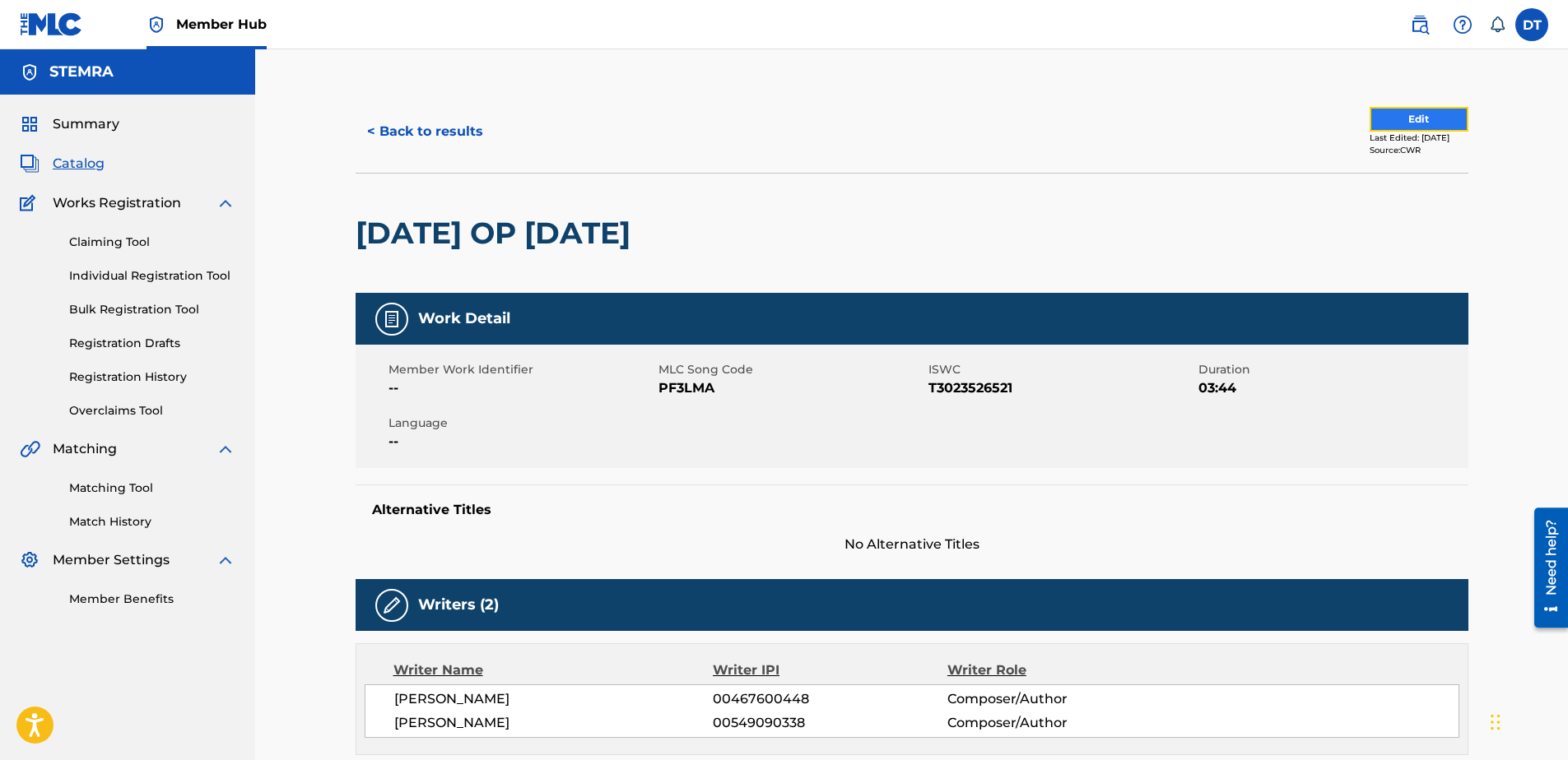
click at [1415, 115] on button "Edit" at bounding box center [1419, 119] width 99 height 25
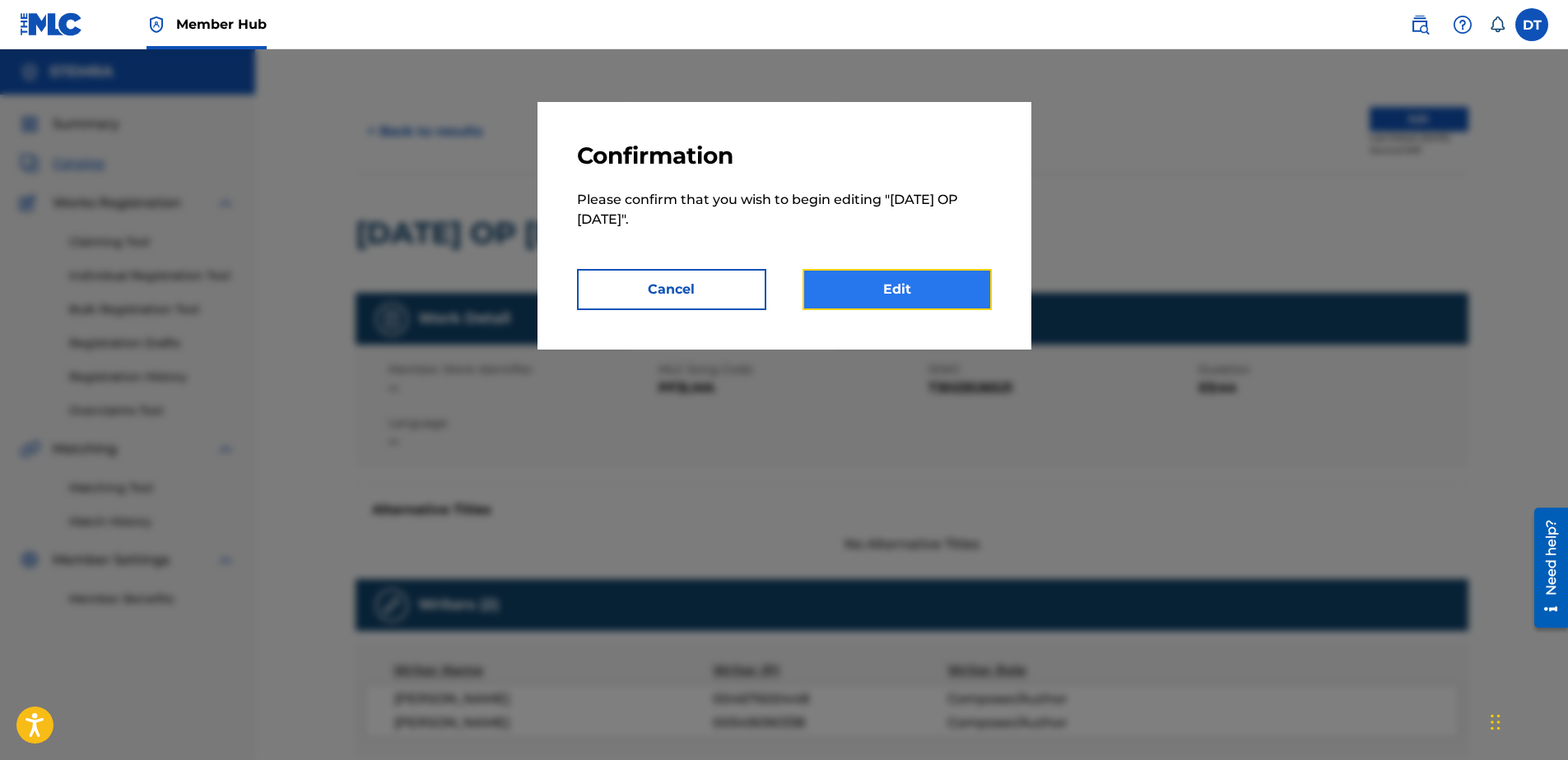
click at [856, 292] on link "Edit" at bounding box center [897, 289] width 189 height 41
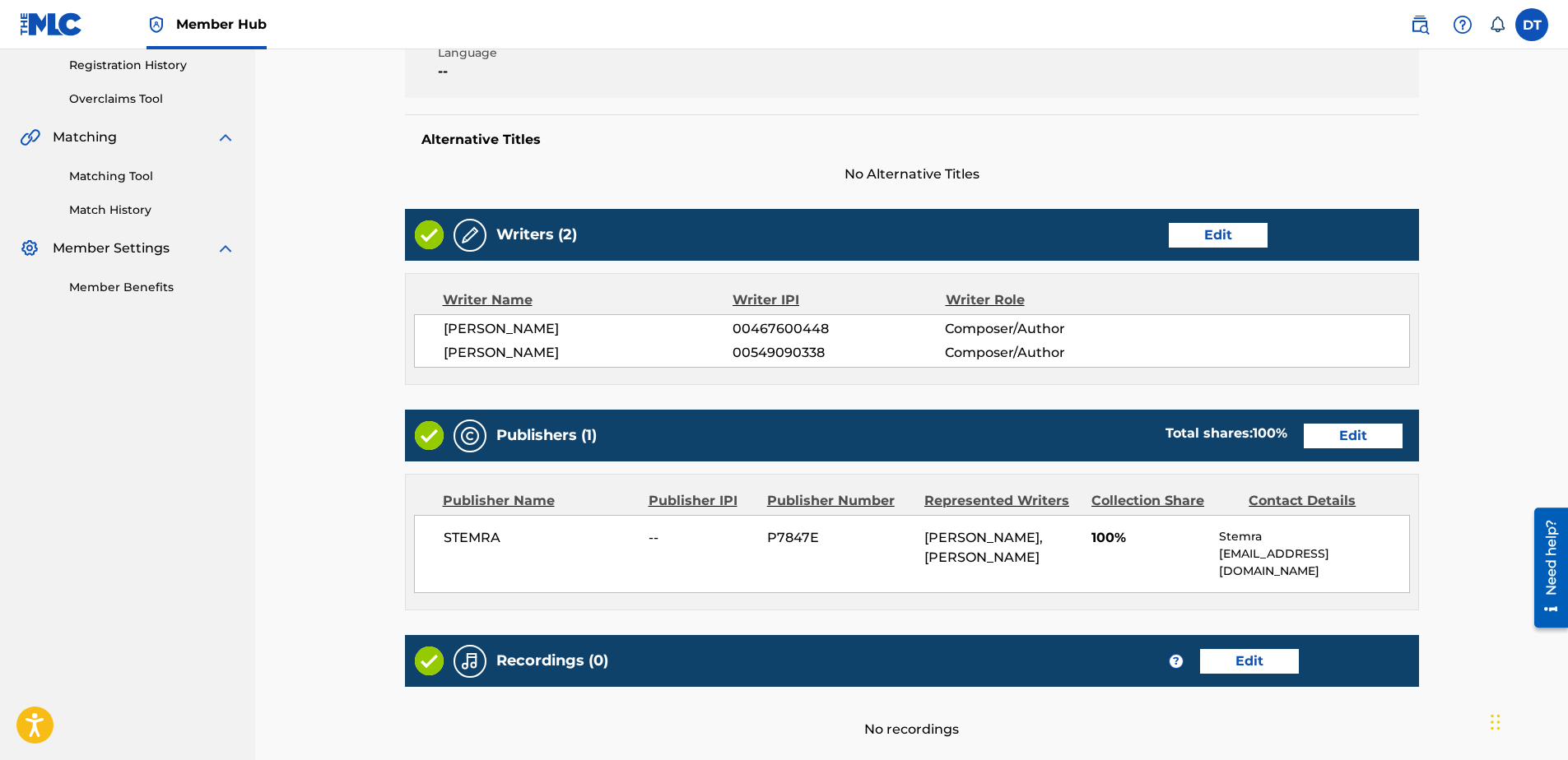
scroll to position [329, 0]
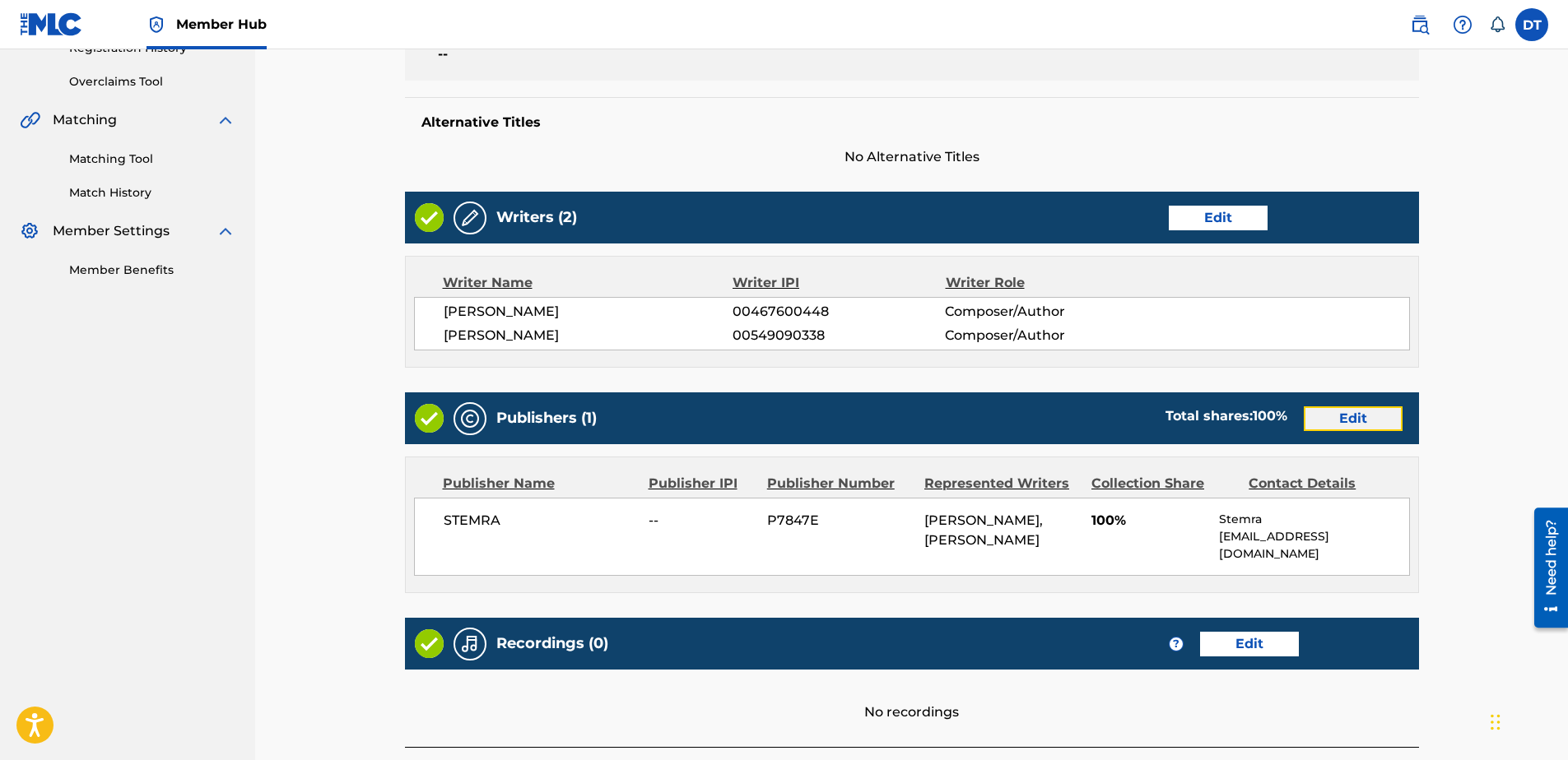
click at [1346, 417] on link "Edit" at bounding box center [1353, 418] width 99 height 25
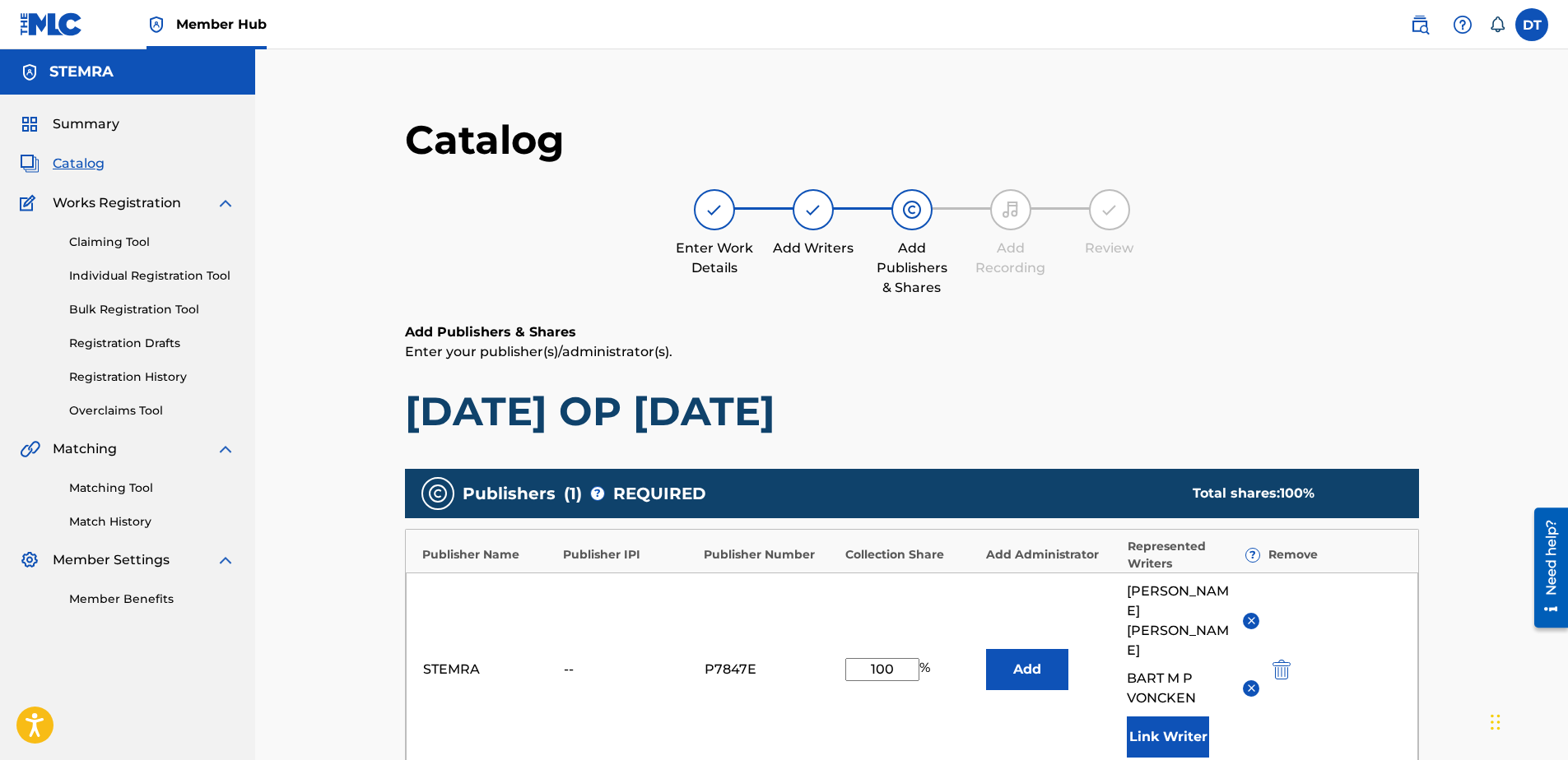
drag, startPoint x: 903, startPoint y: 637, endPoint x: 851, endPoint y: 627, distance: 53.0
click at [851, 627] on div "STEMRA -- P7847E 100 % Add [PERSON_NAME] Link Writer" at bounding box center [913, 670] width 1013 height 194
type input "50.00"
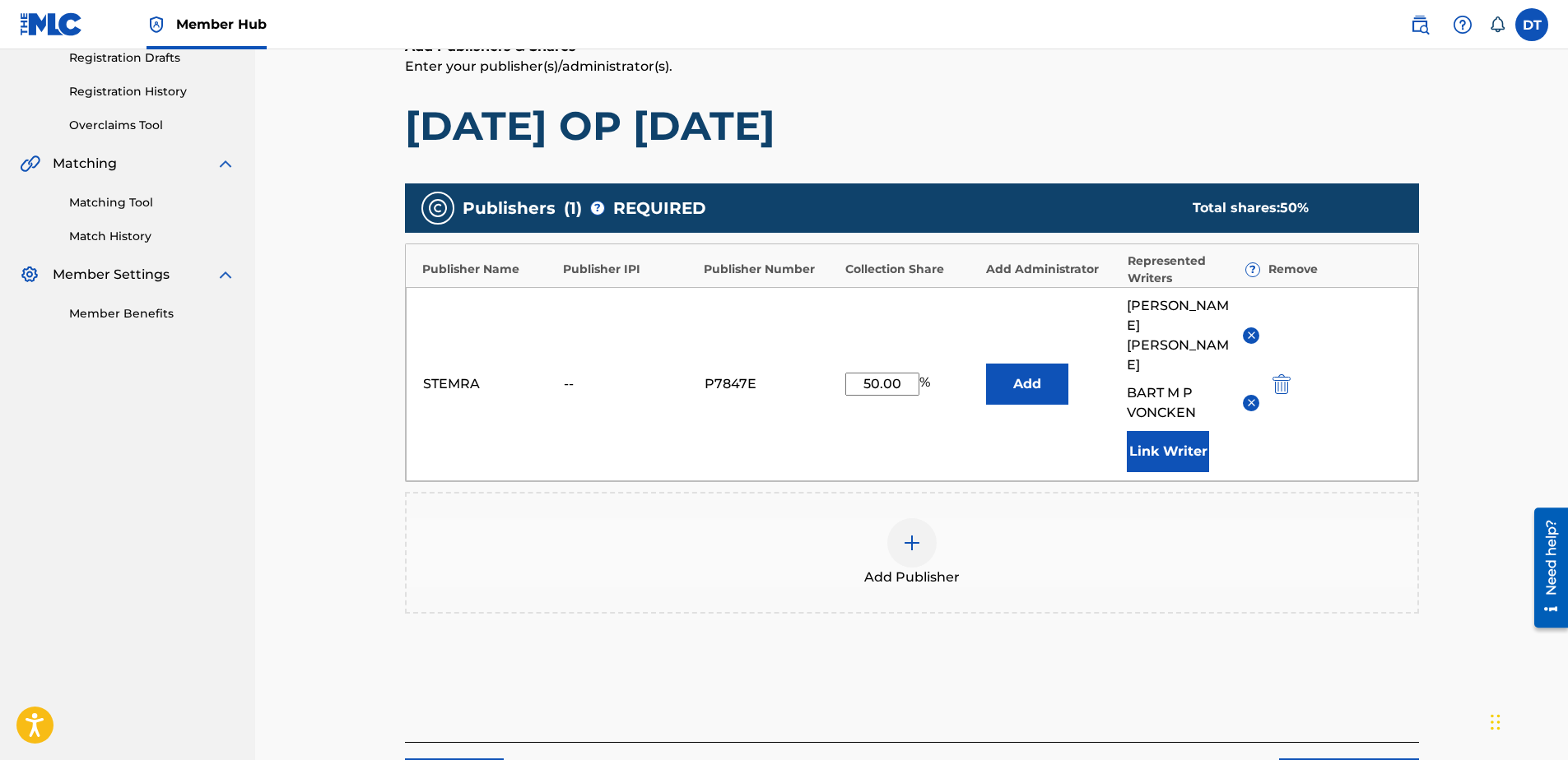
scroll to position [370, 0]
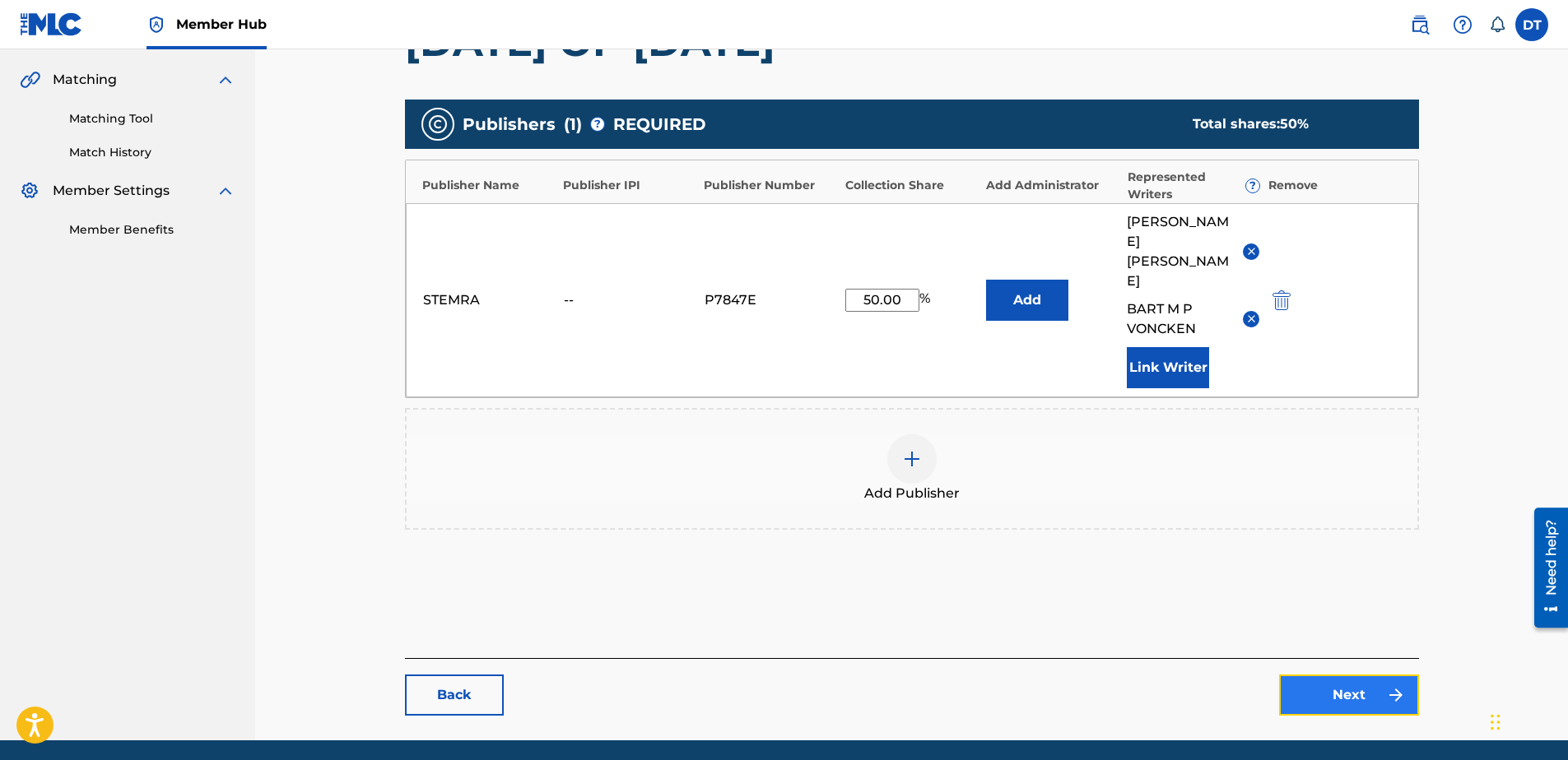
click at [1372, 675] on link "Next" at bounding box center [1349, 695] width 140 height 41
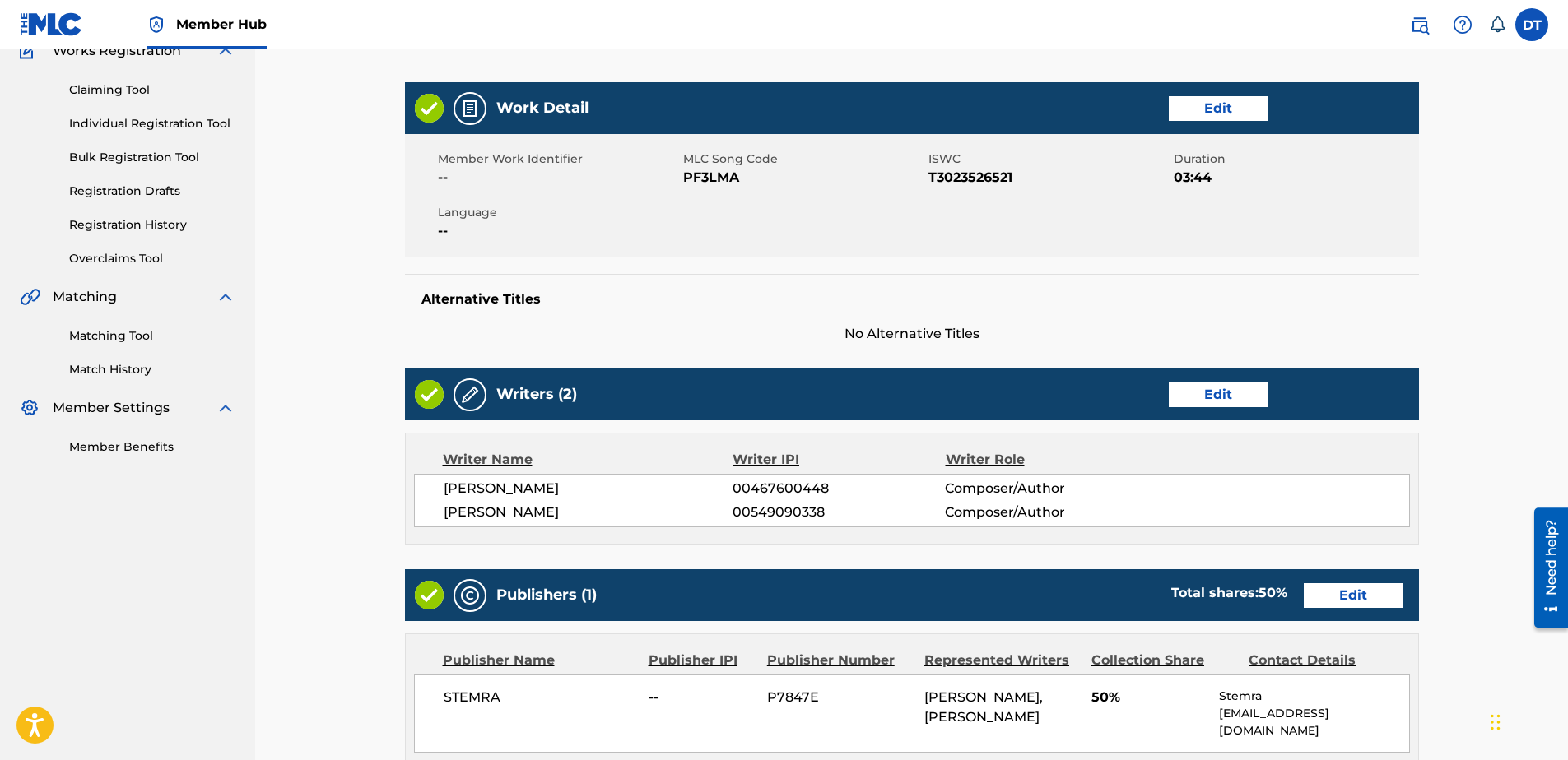
scroll to position [465, 0]
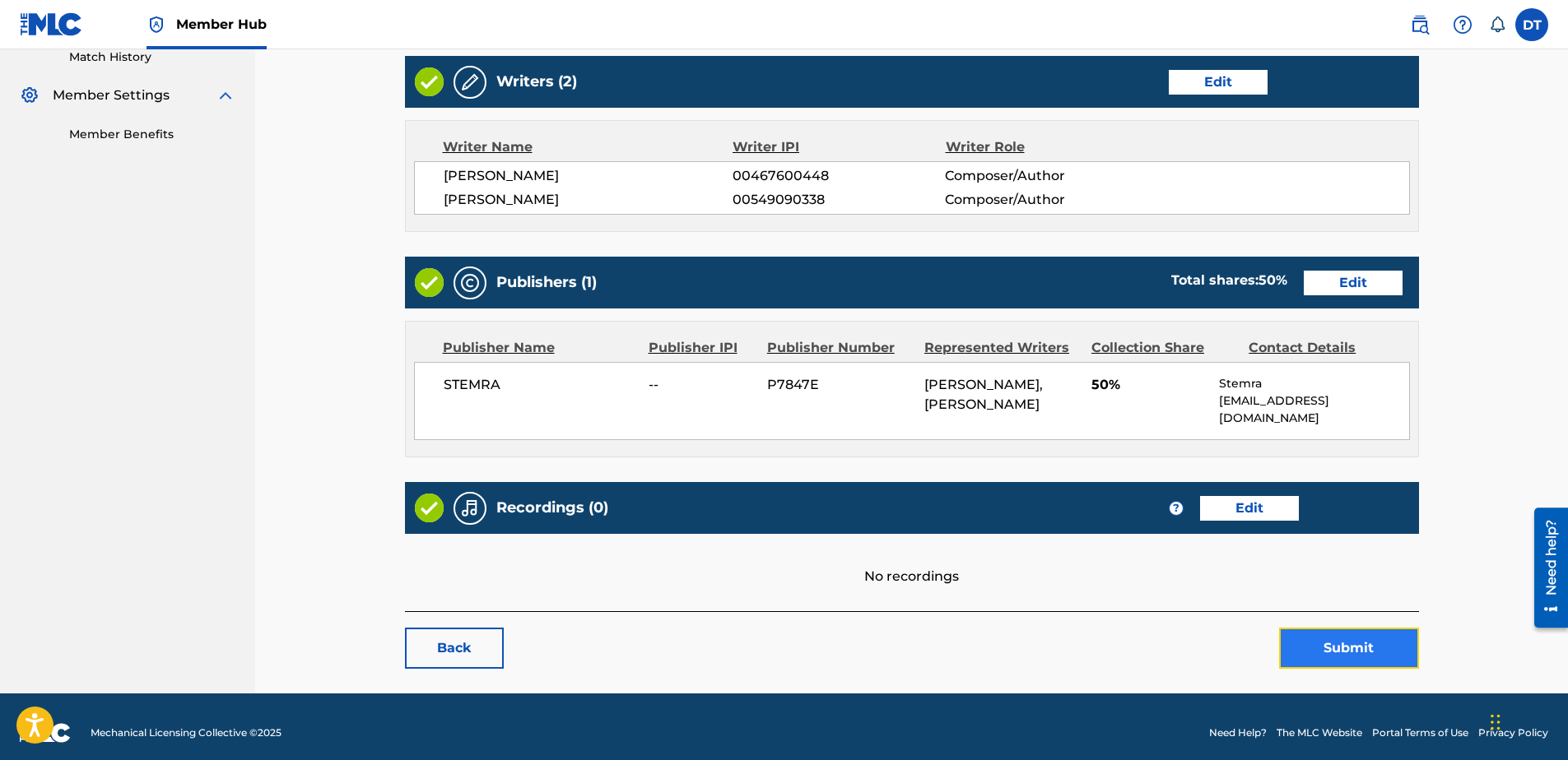
click at [1351, 633] on button "Submit" at bounding box center [1349, 648] width 140 height 41
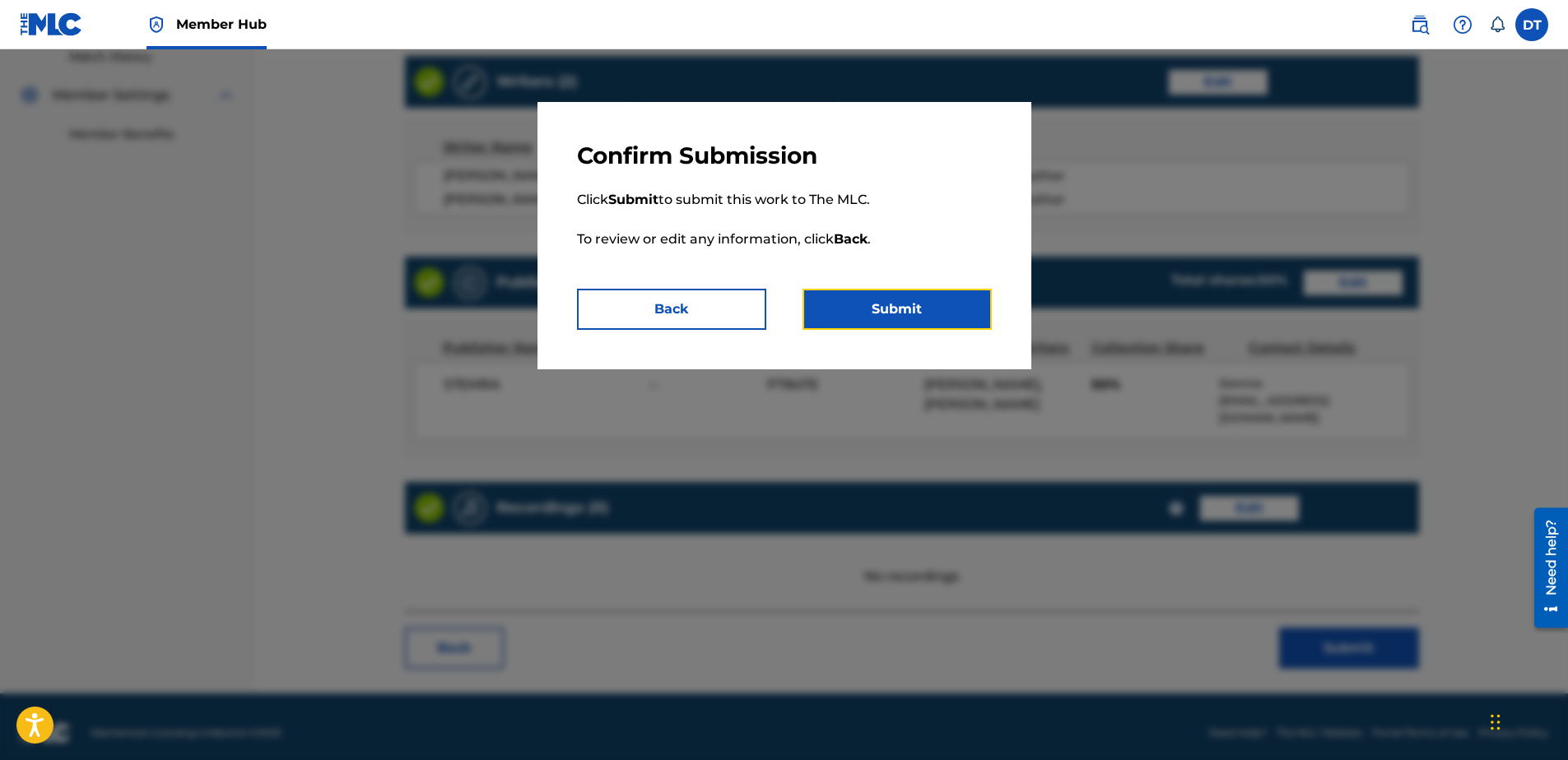
click at [908, 312] on button "Submit" at bounding box center [897, 309] width 189 height 41
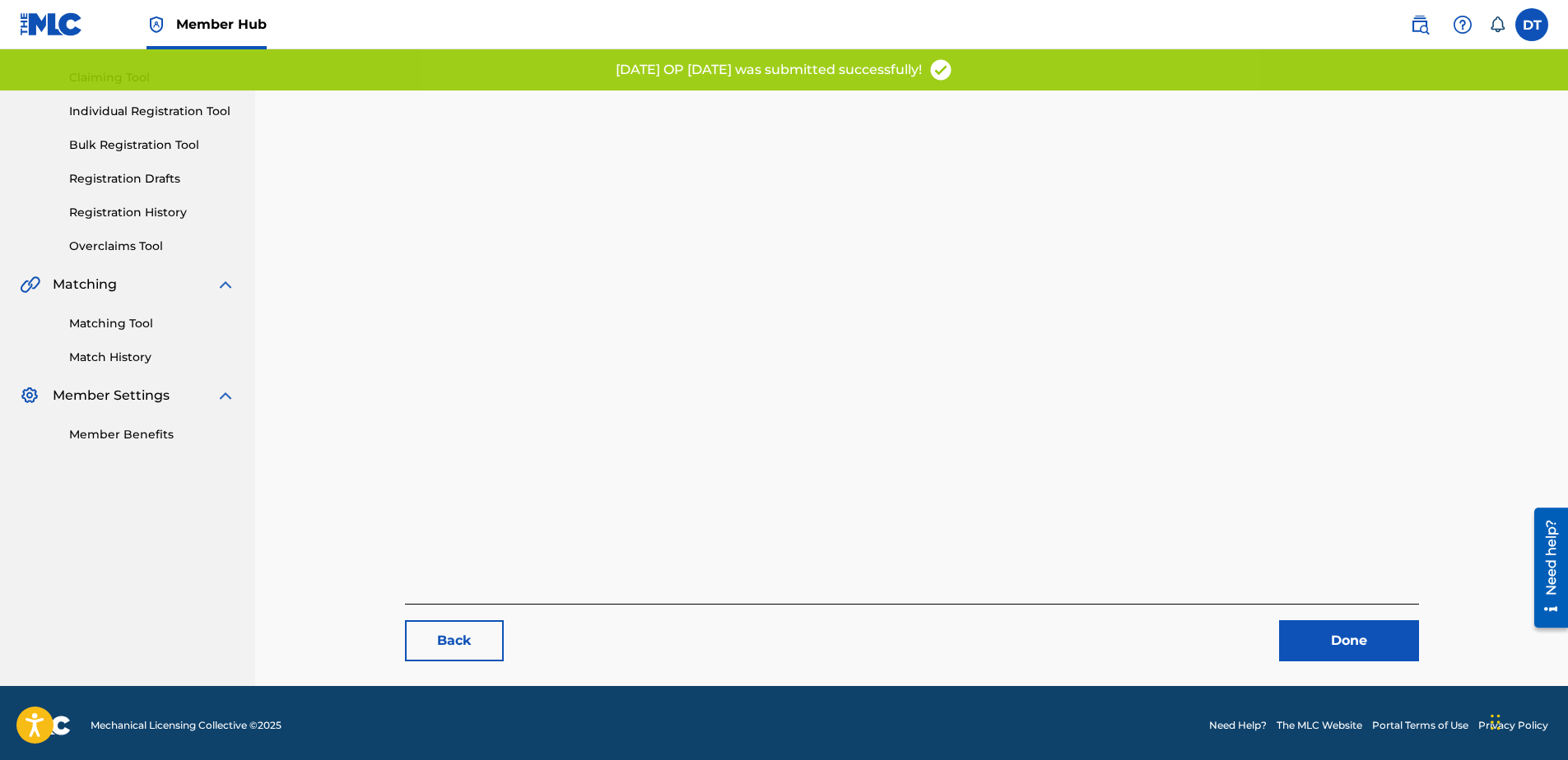
scroll to position [170, 0]
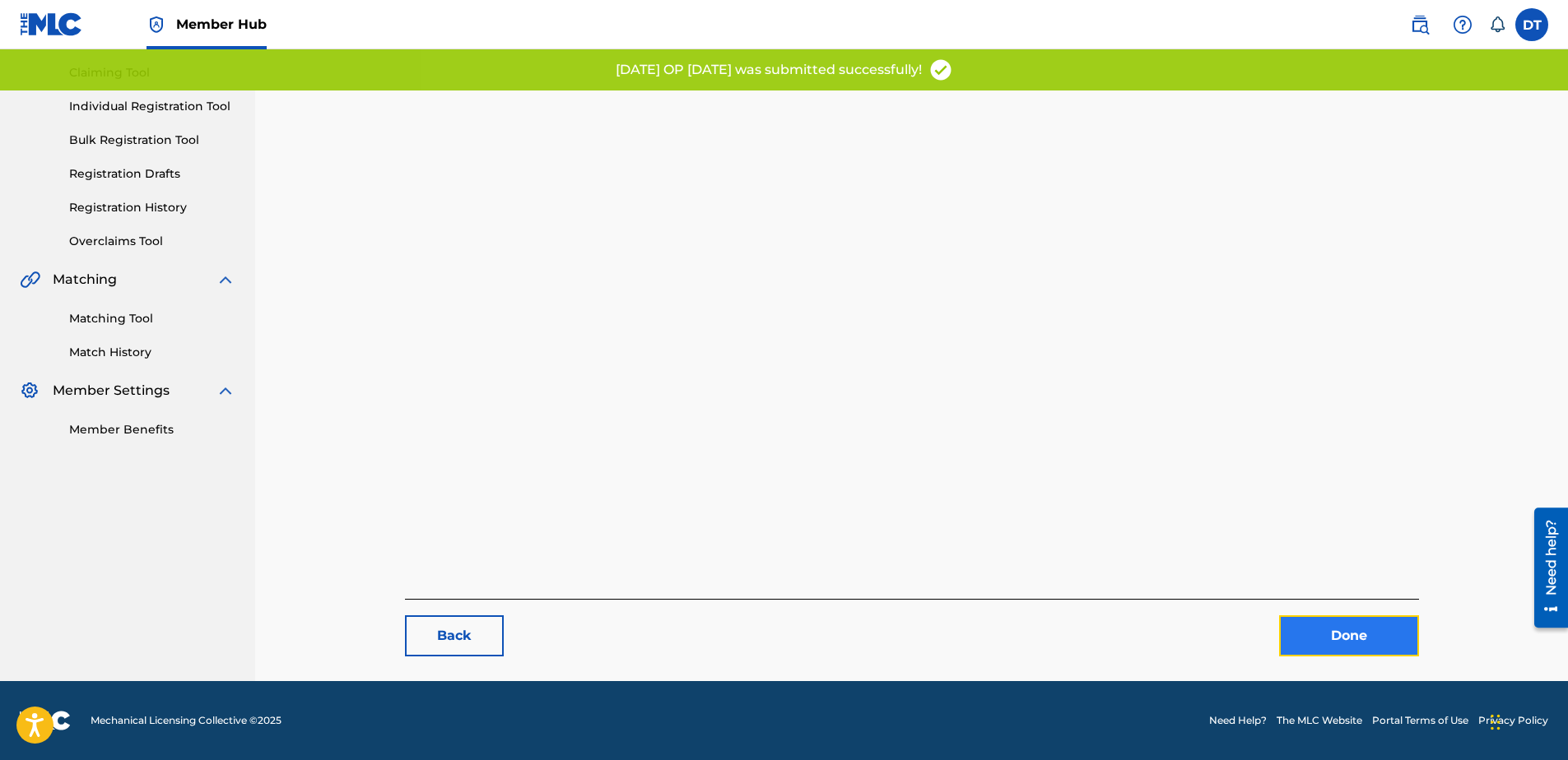
click at [1314, 635] on link "Done" at bounding box center [1349, 635] width 140 height 41
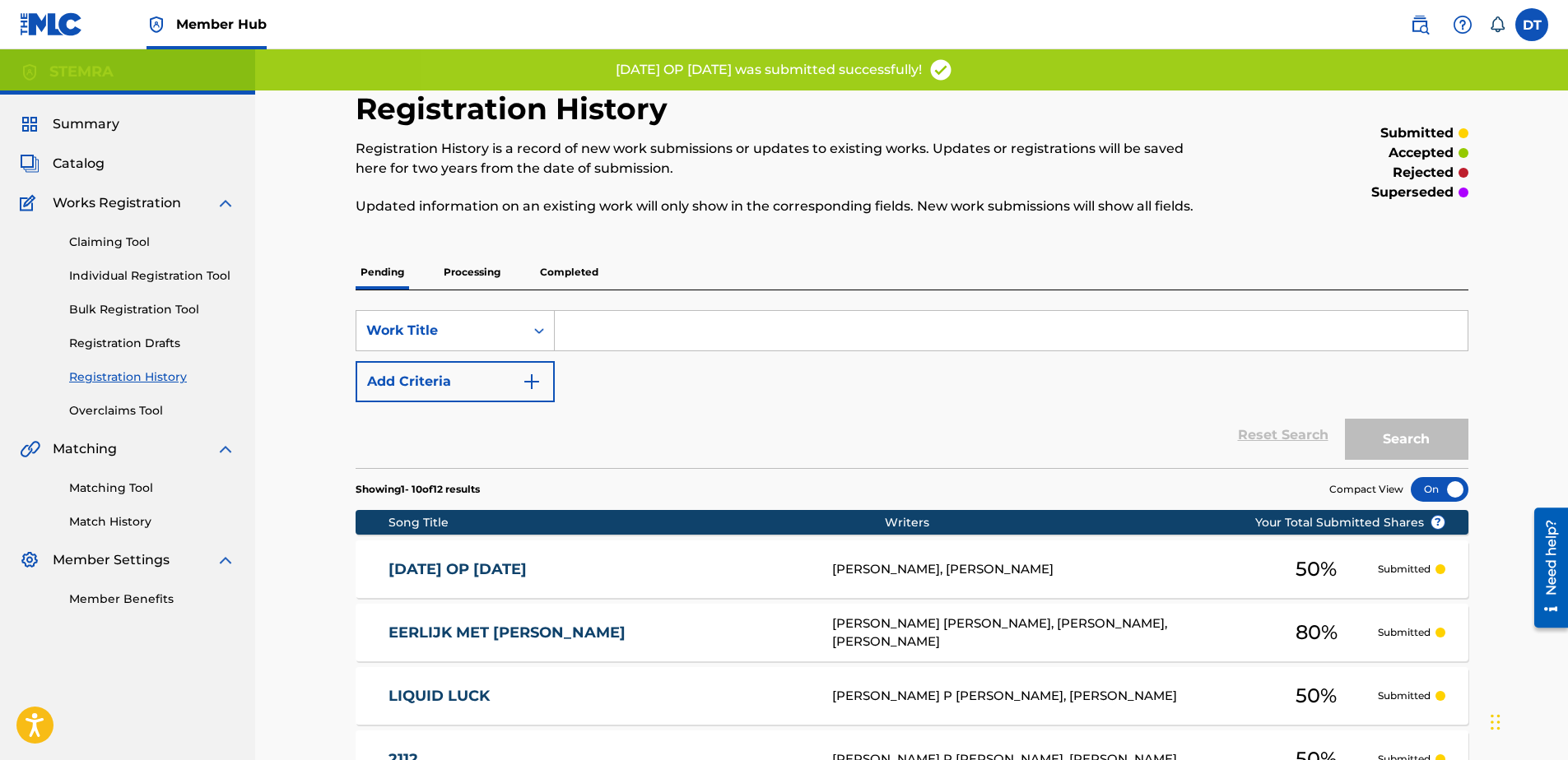
click at [320, 429] on div "Registration History Registration History is a record of new work submissions o…" at bounding box center [912, 664] width 1313 height 1230
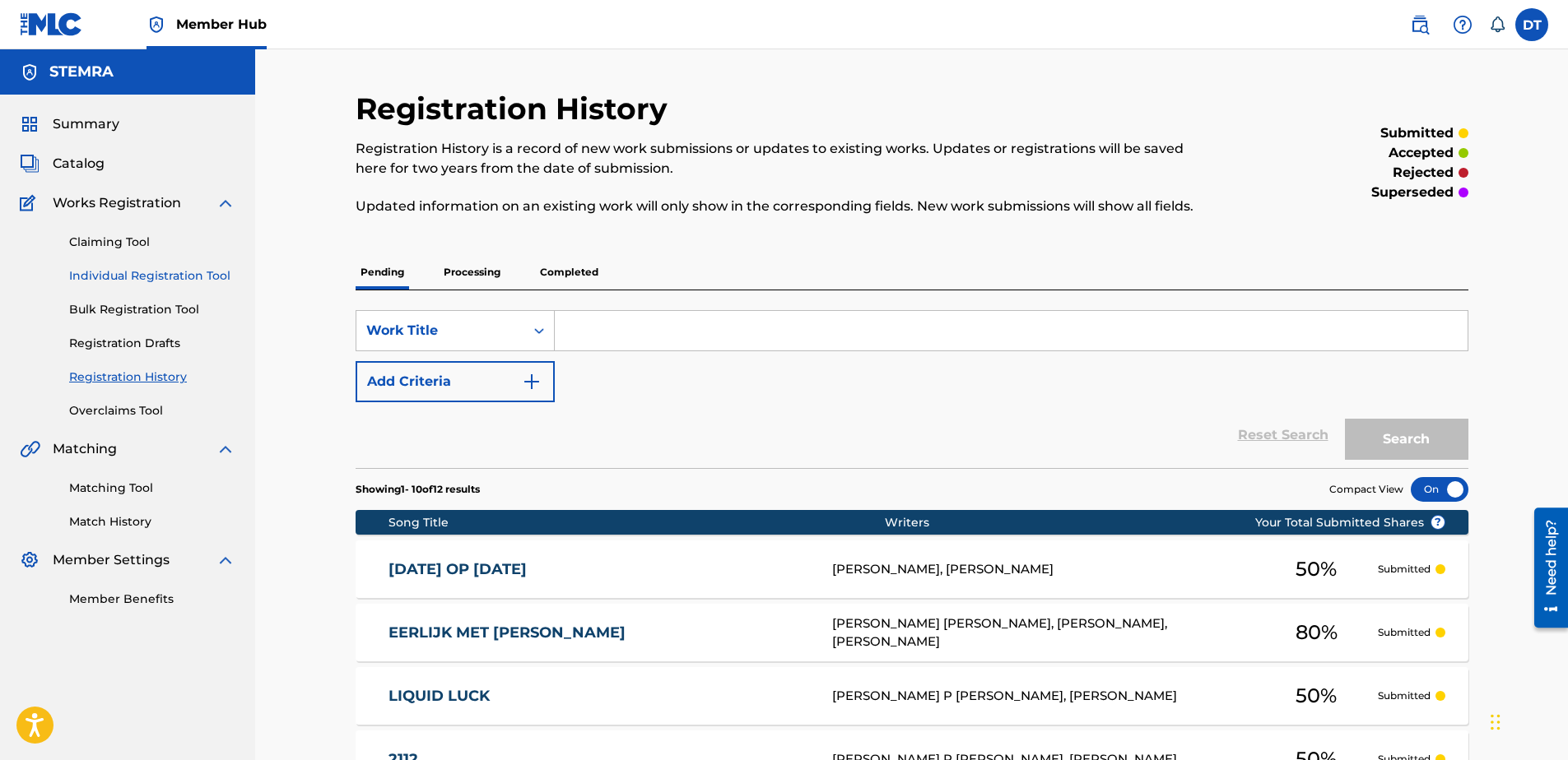
click at [131, 276] on link "Individual Registration Tool" at bounding box center [151, 277] width 166 height 18
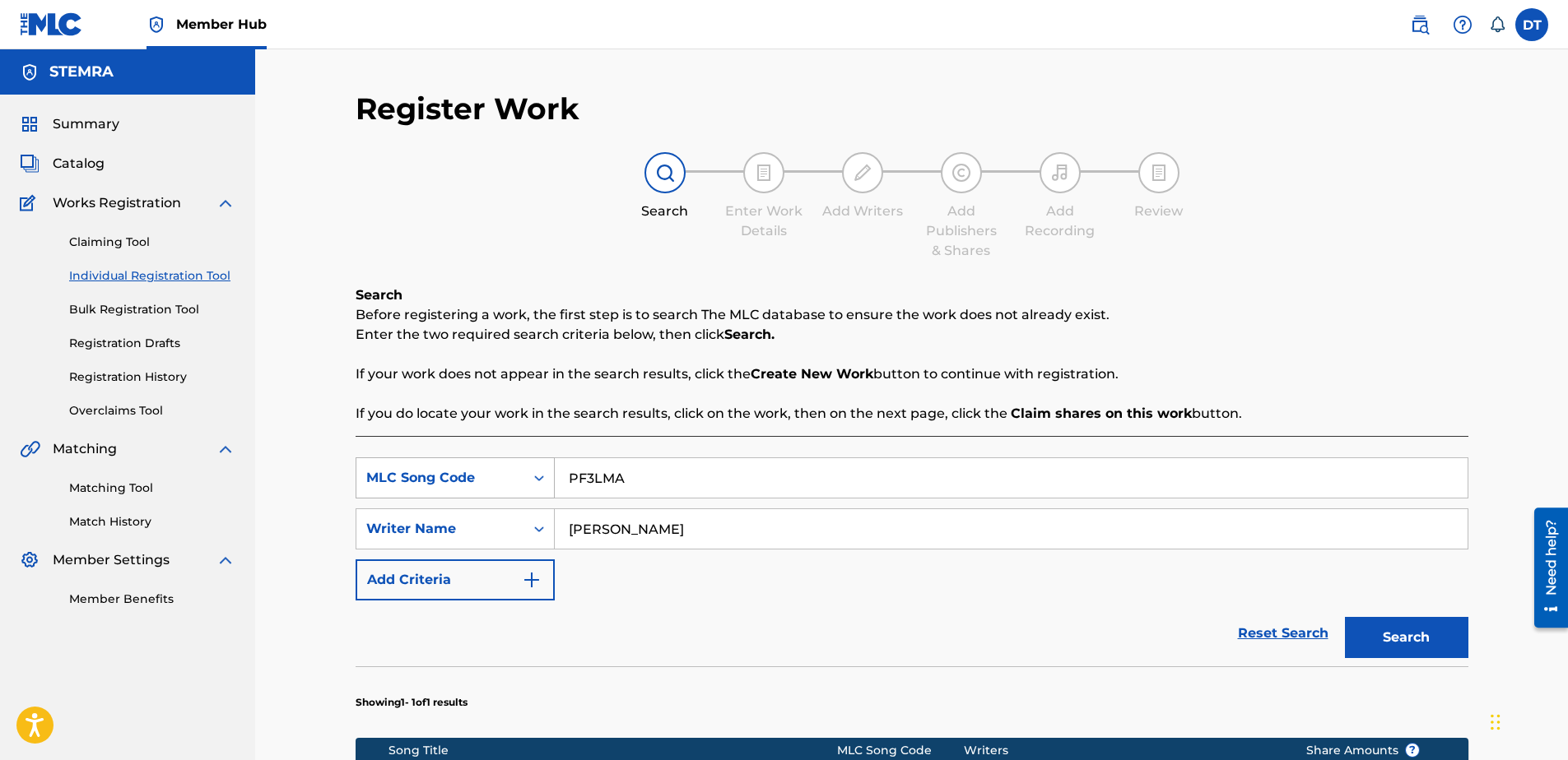
drag, startPoint x: 641, startPoint y: 477, endPoint x: 512, endPoint y: 461, distance: 130.0
click at [512, 461] on div "SearchWithCriteria89168f19-8597-4967-a7b8-3f547e06a110 MLC Song Code PF3LMA" at bounding box center [912, 478] width 1113 height 41
paste input "HA7M5L"
type input "HA7M5L"
drag, startPoint x: 770, startPoint y: 529, endPoint x: 493, endPoint y: 504, distance: 278.1
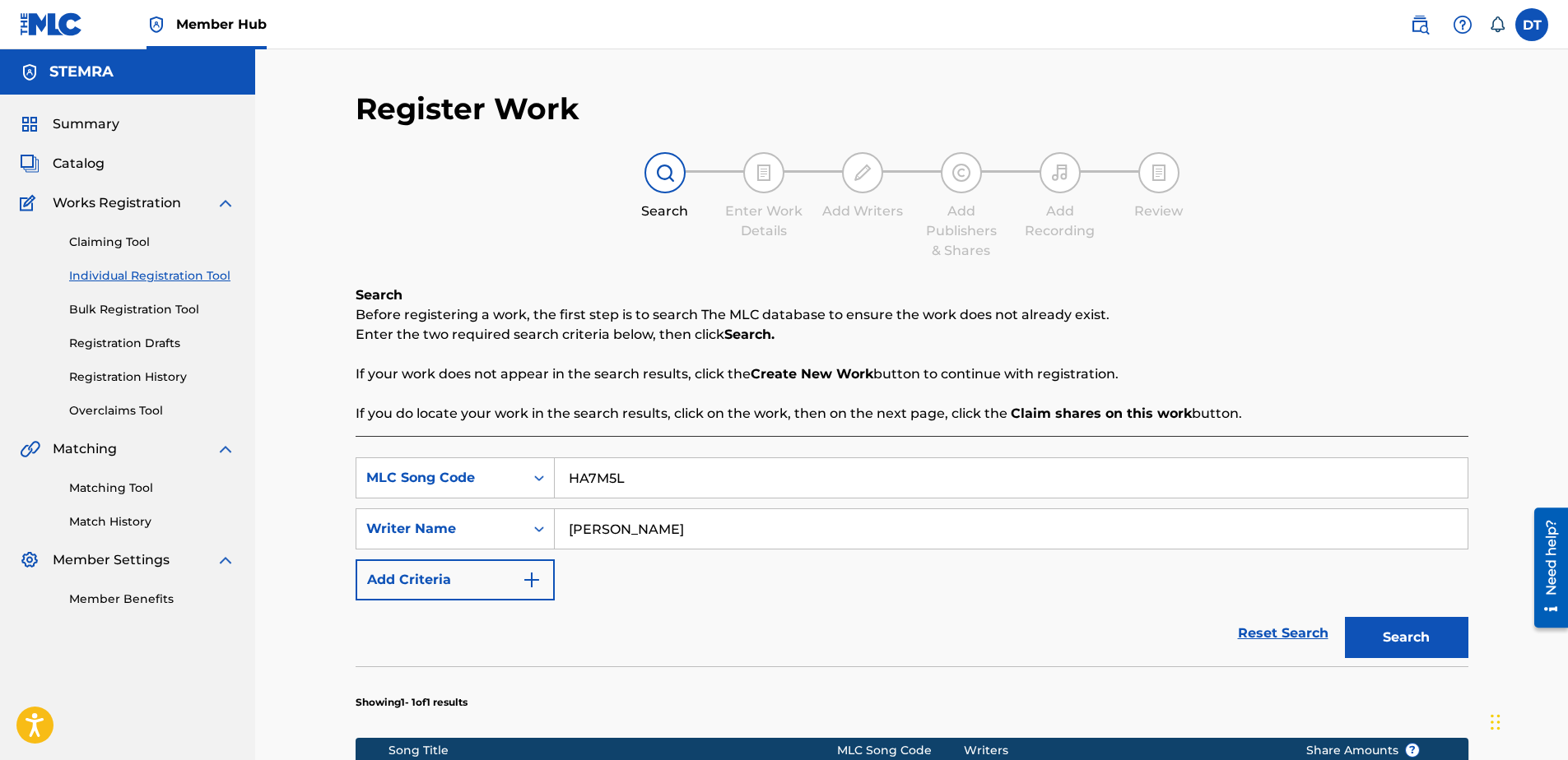
click at [493, 504] on div "SearchWithCriteria89168f19-8597-4967-a7b8-3f547e06a110 MLC Song Code HA7M5L Sea…" at bounding box center [912, 529] width 1113 height 143
click at [642, 522] on input "Search Form" at bounding box center [1011, 529] width 913 height 39
paste input "[PERSON_NAME] DE"
click at [564, 525] on input "[PERSON_NAME] DE" at bounding box center [1011, 529] width 913 height 39
type input "[PERSON_NAME] DE"
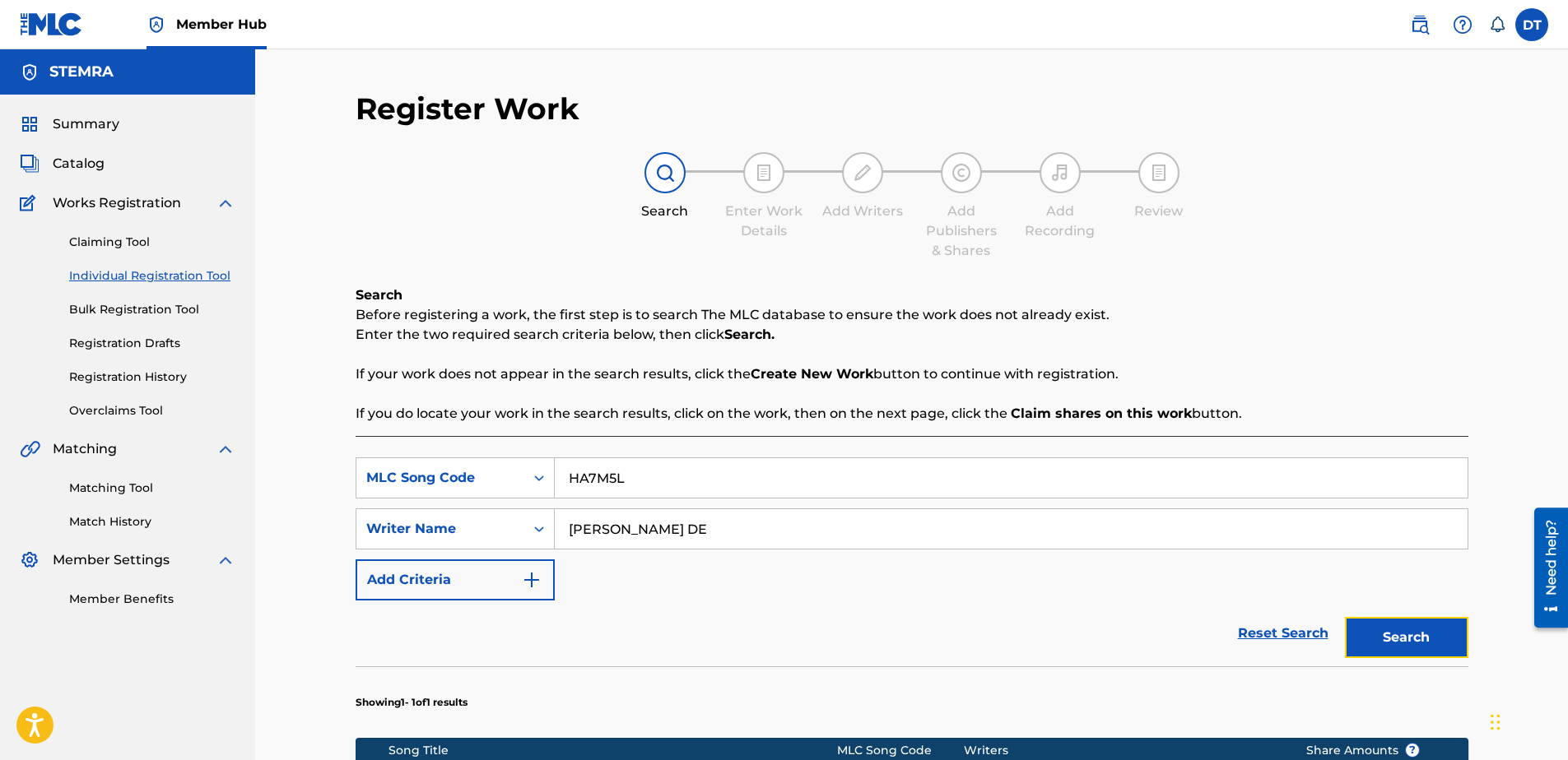
click at [1400, 642] on button "Search" at bounding box center [1407, 637] width 124 height 41
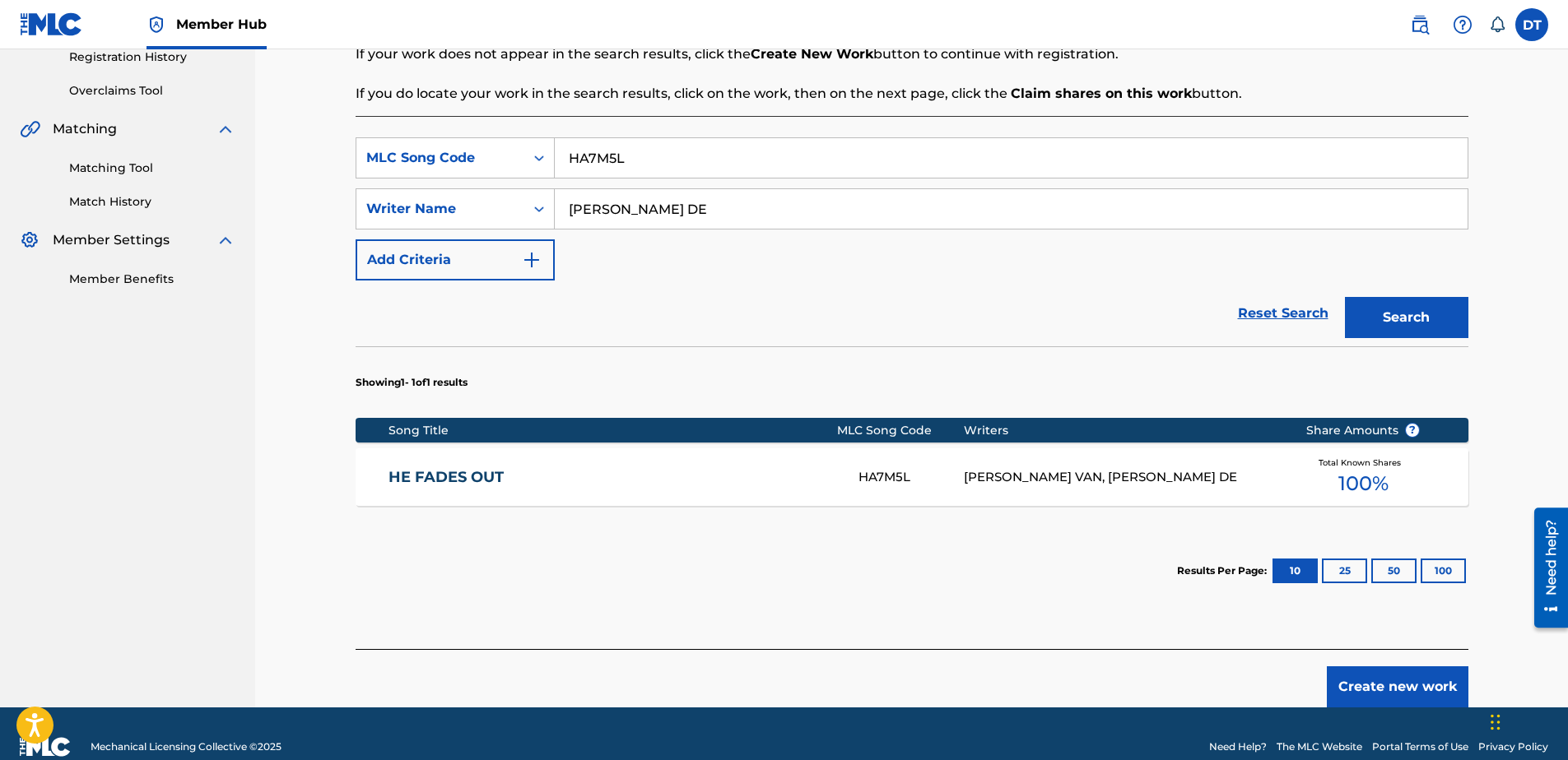
scroll to position [329, 0]
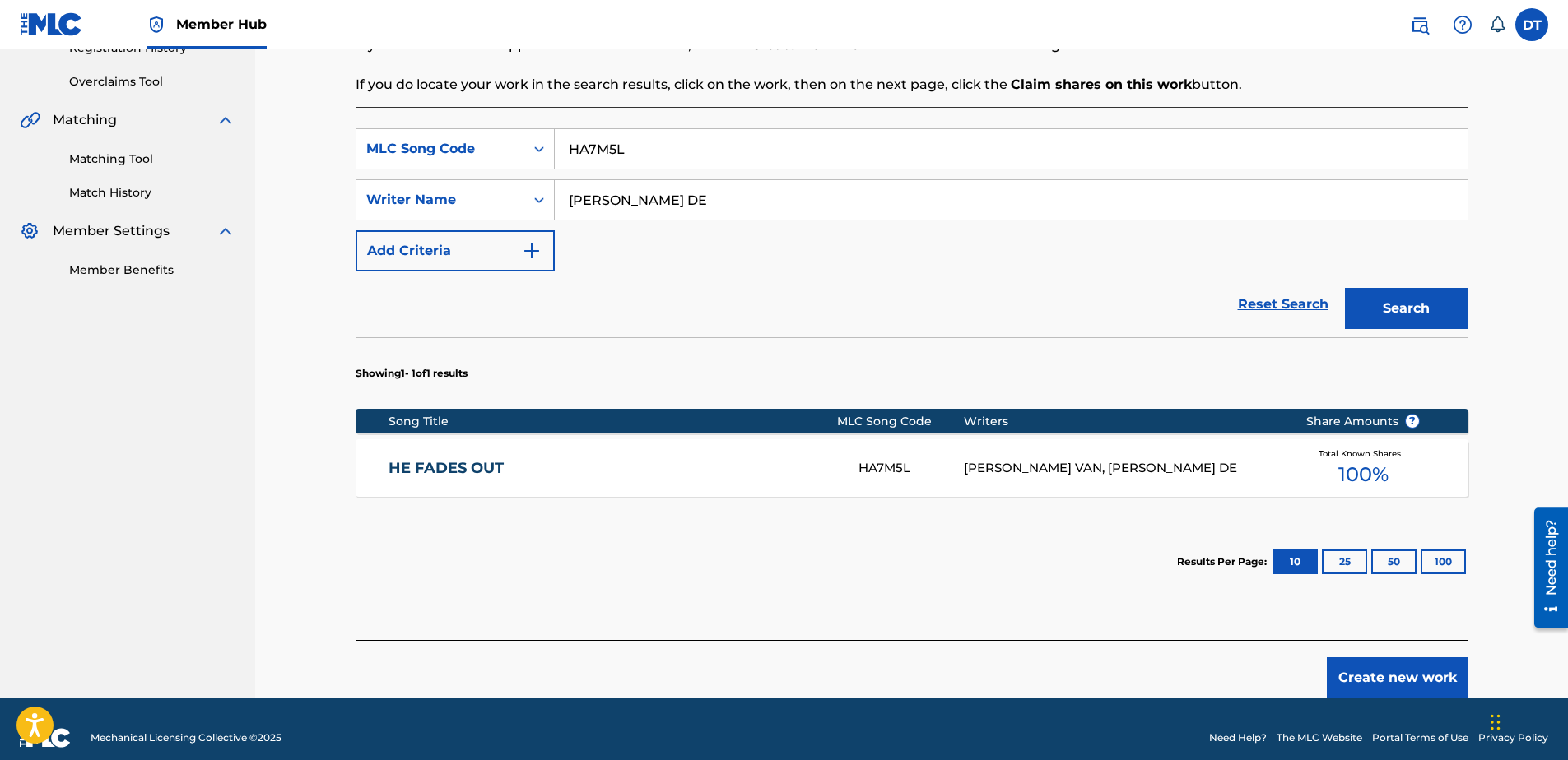
click at [446, 470] on link "HE FADES OUT" at bounding box center [612, 468] width 447 height 19
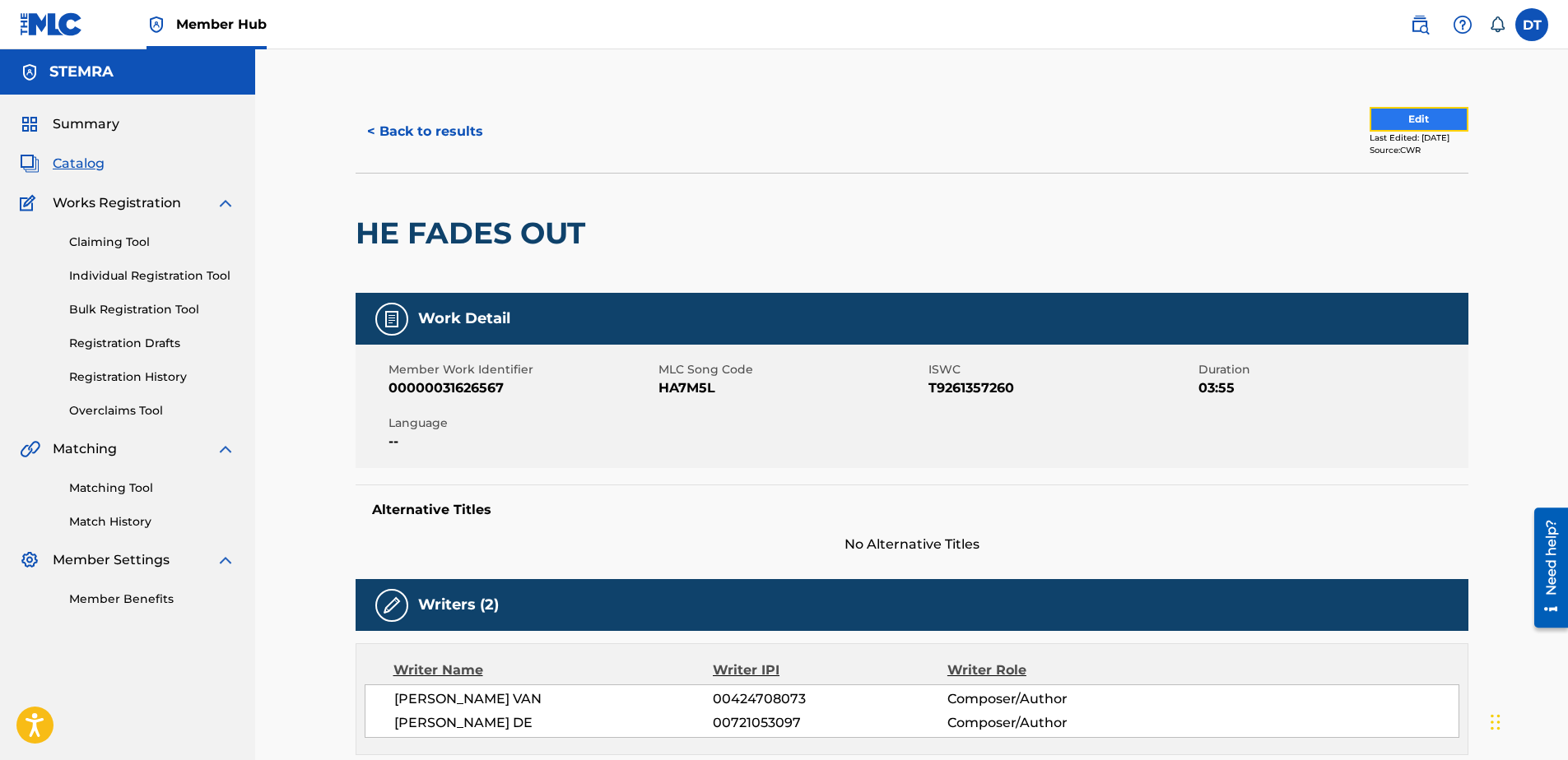
click at [1424, 122] on button "Edit" at bounding box center [1419, 119] width 99 height 25
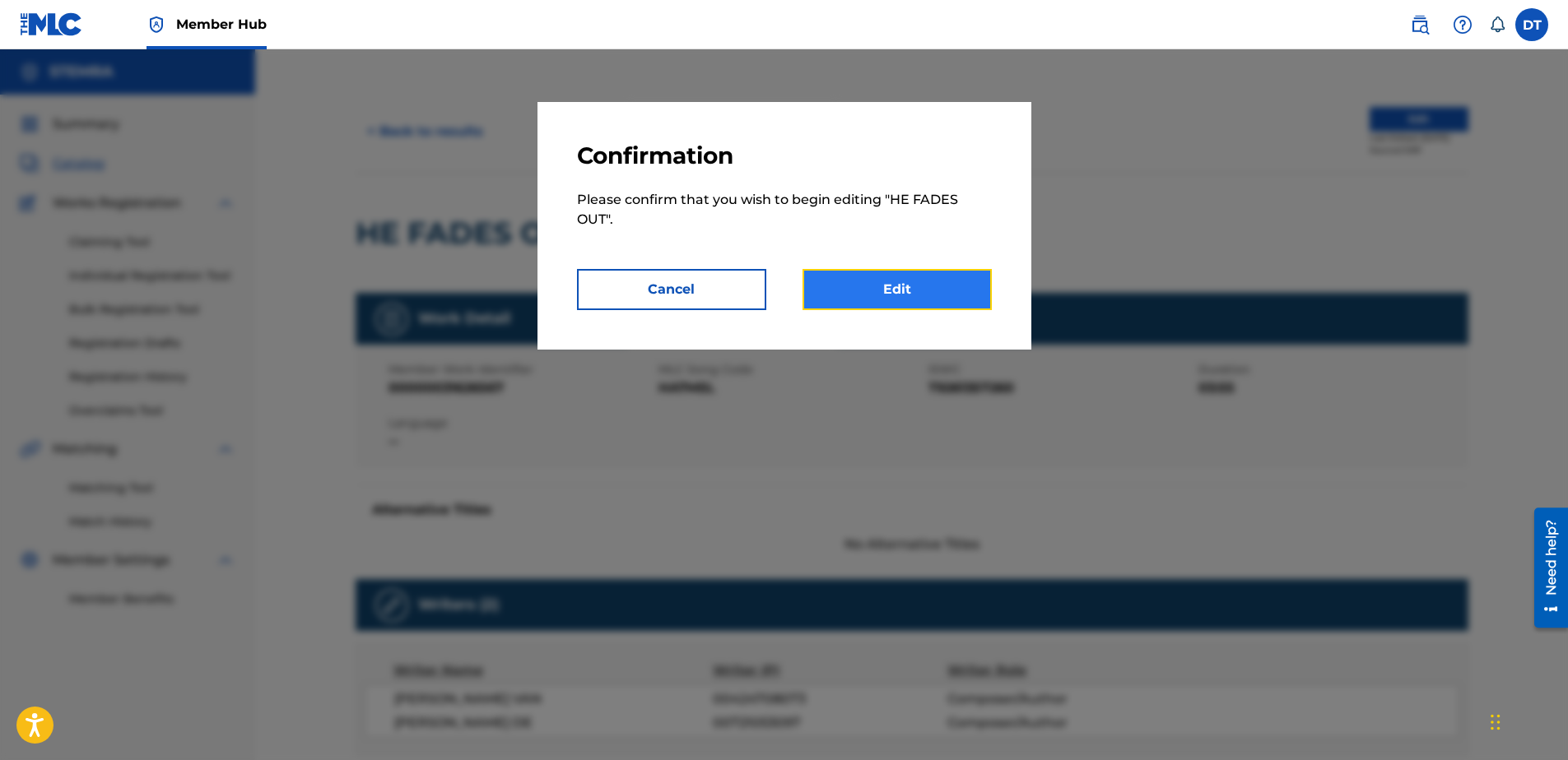
click at [863, 284] on link "Edit" at bounding box center [897, 289] width 189 height 41
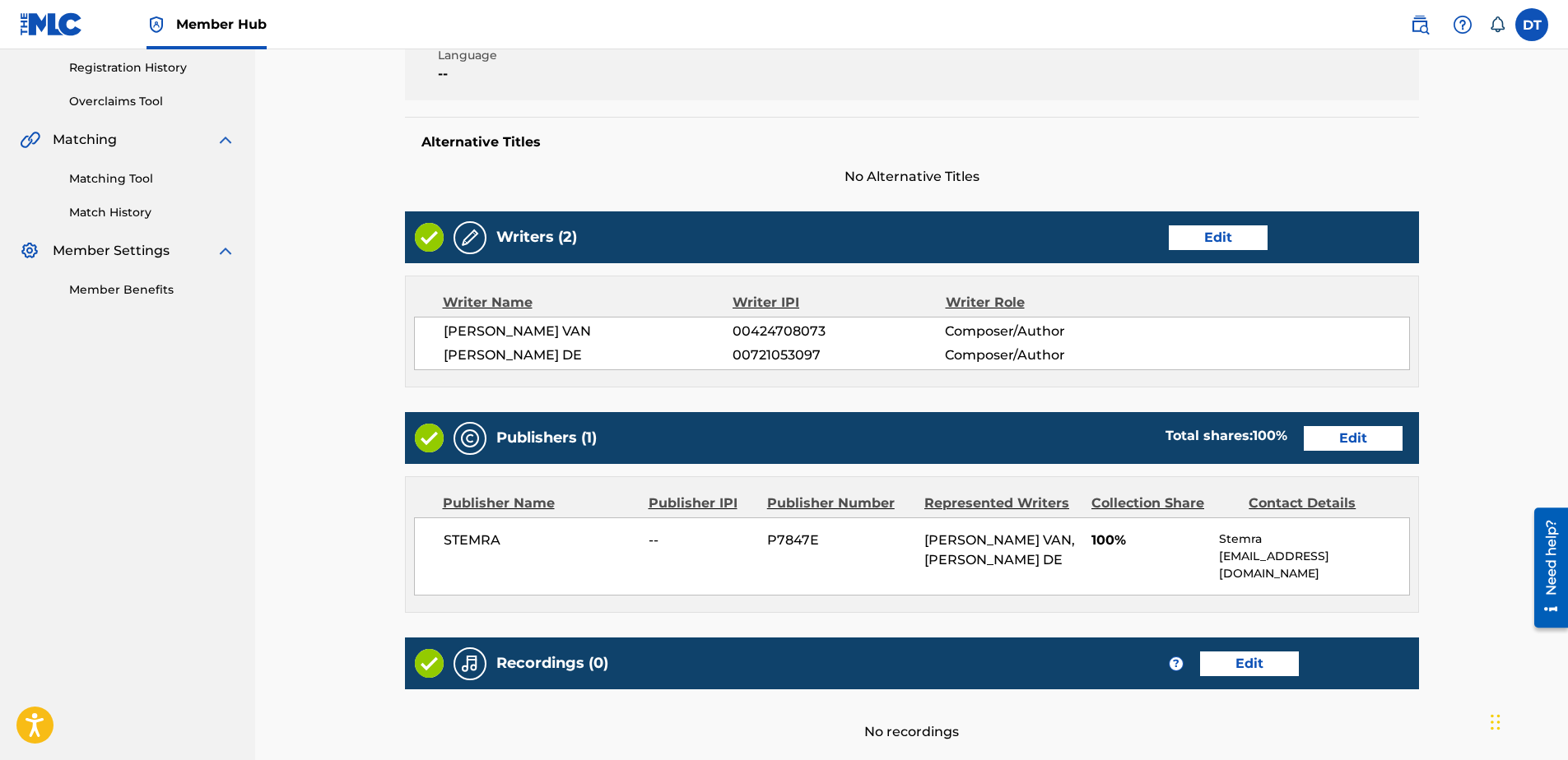
scroll to position [329, 0]
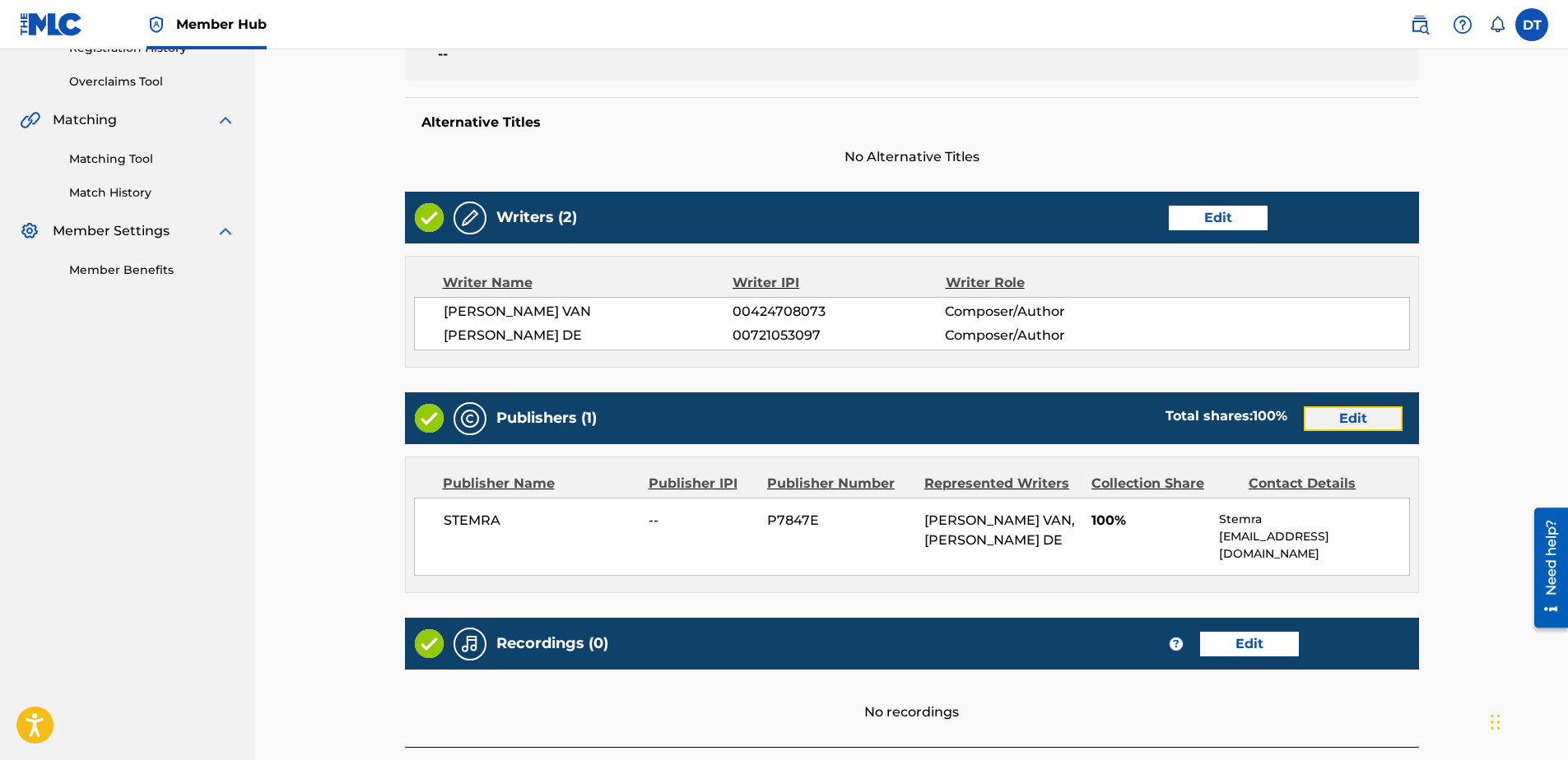
click at [1351, 420] on link "Edit" at bounding box center [1353, 418] width 99 height 25
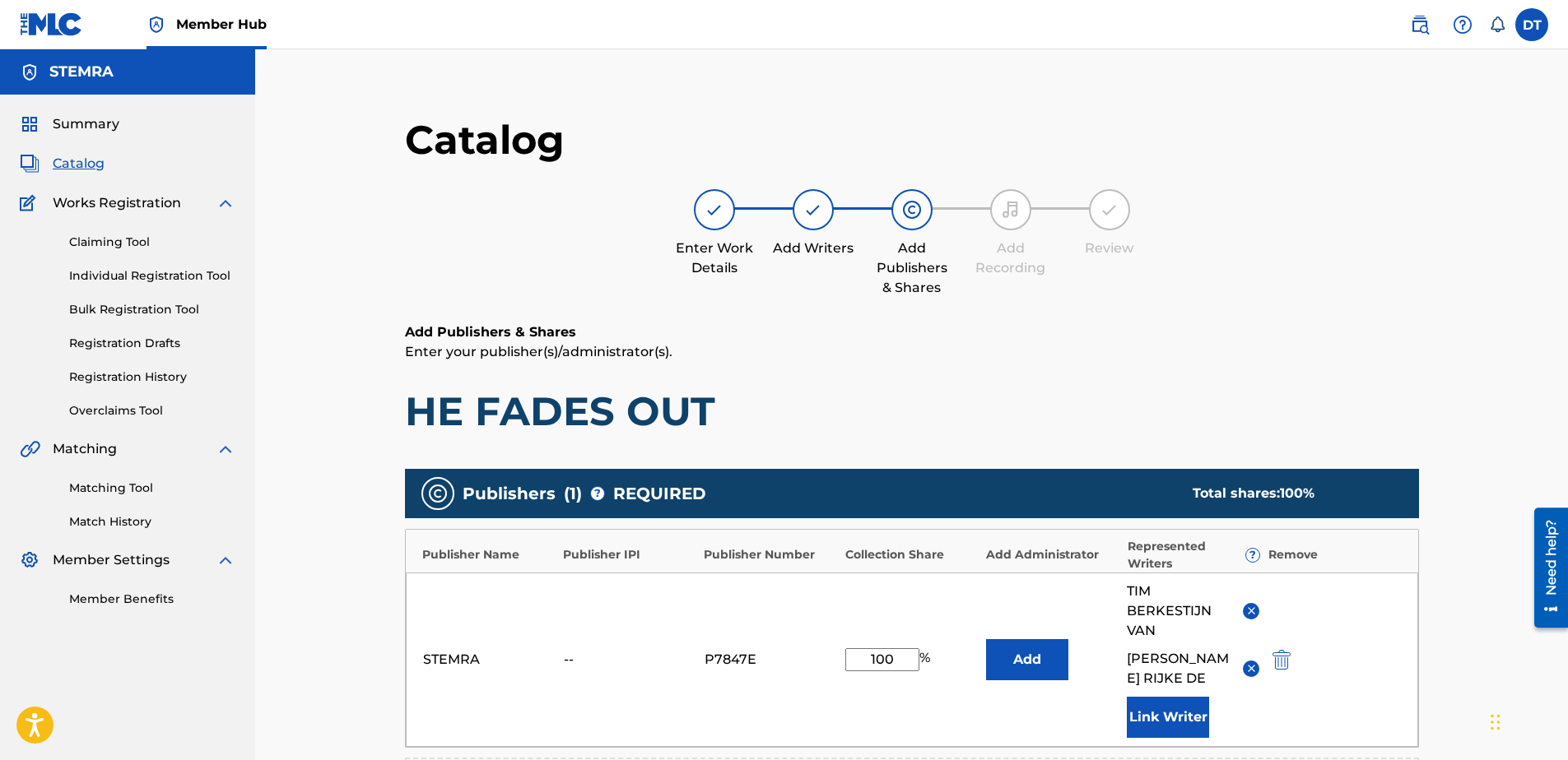
drag, startPoint x: 899, startPoint y: 661, endPoint x: 858, endPoint y: 655, distance: 41.4
click at [858, 655] on input "100" at bounding box center [881, 659] width 74 height 23
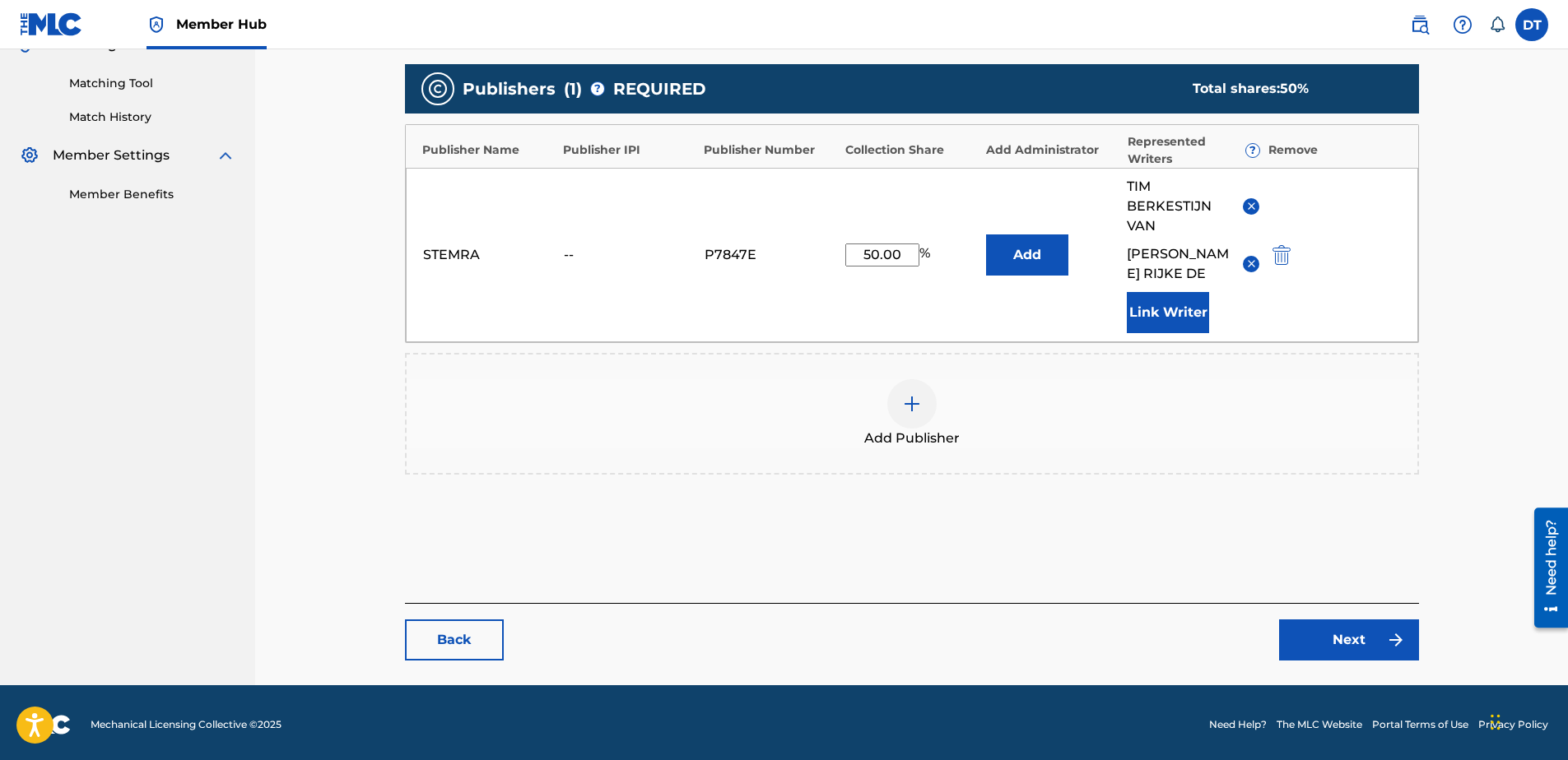
scroll to position [409, 0]
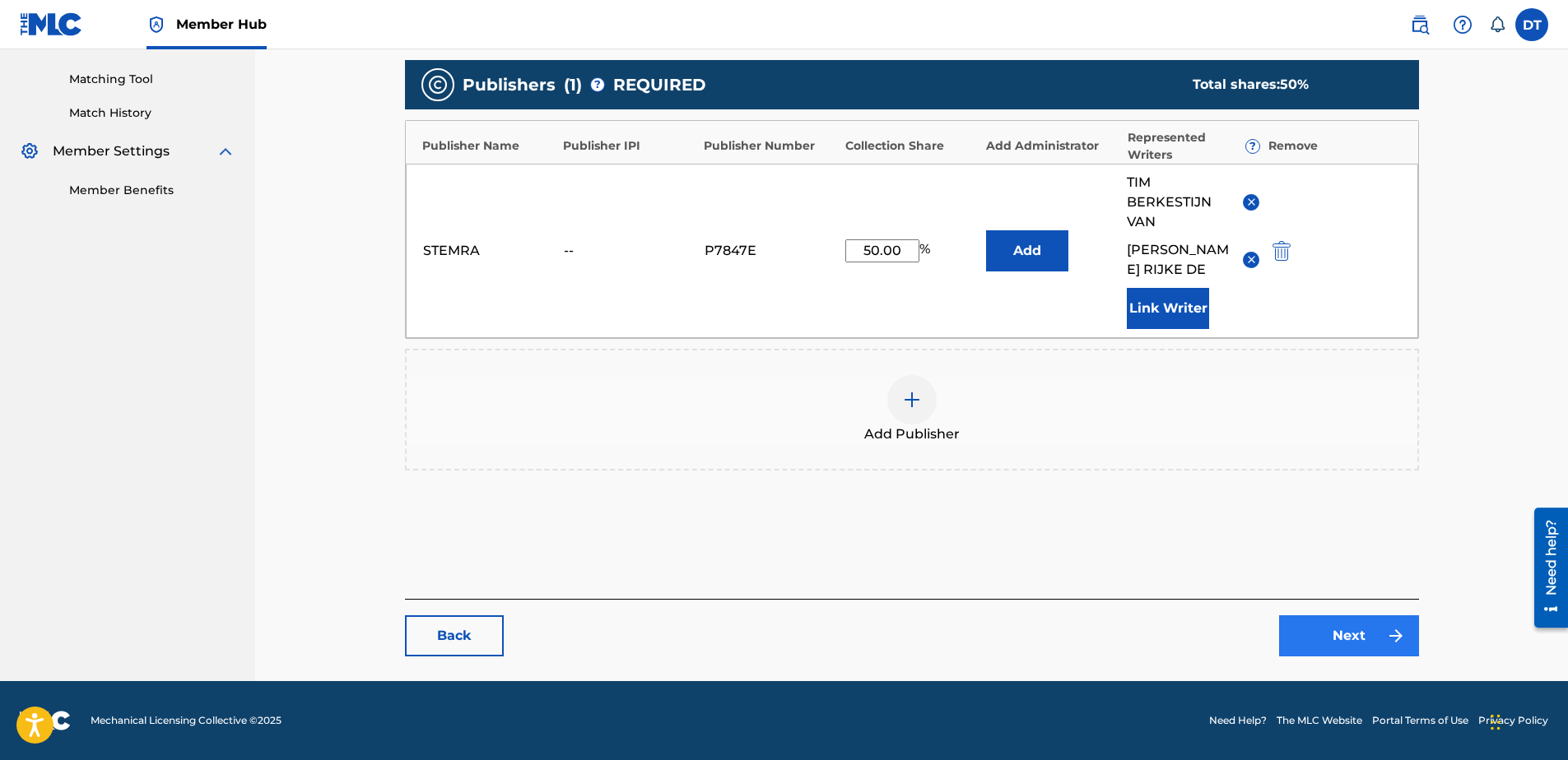
type input "50.00"
click at [1345, 633] on link "Next" at bounding box center [1349, 635] width 140 height 41
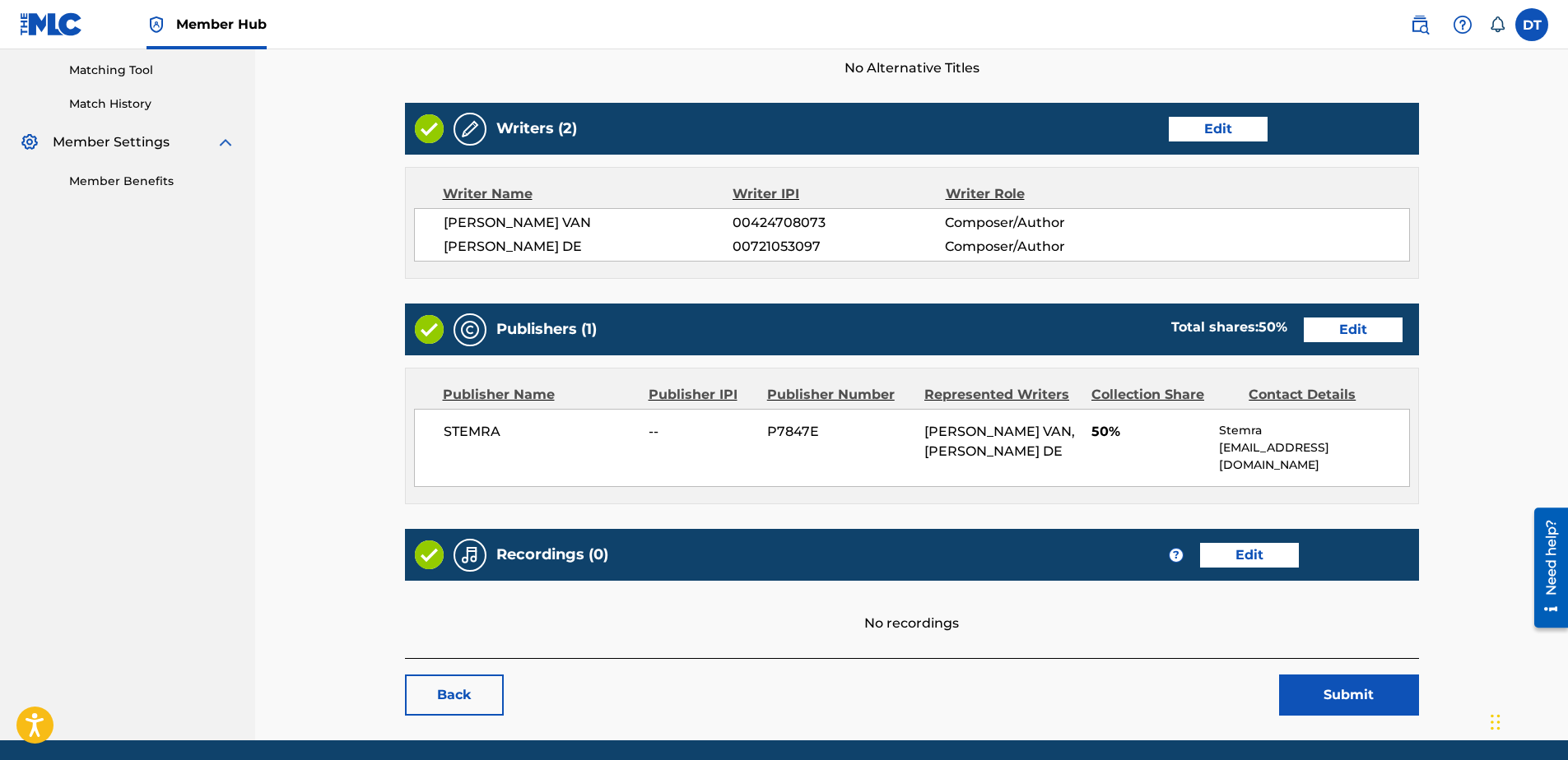
scroll to position [465, 0]
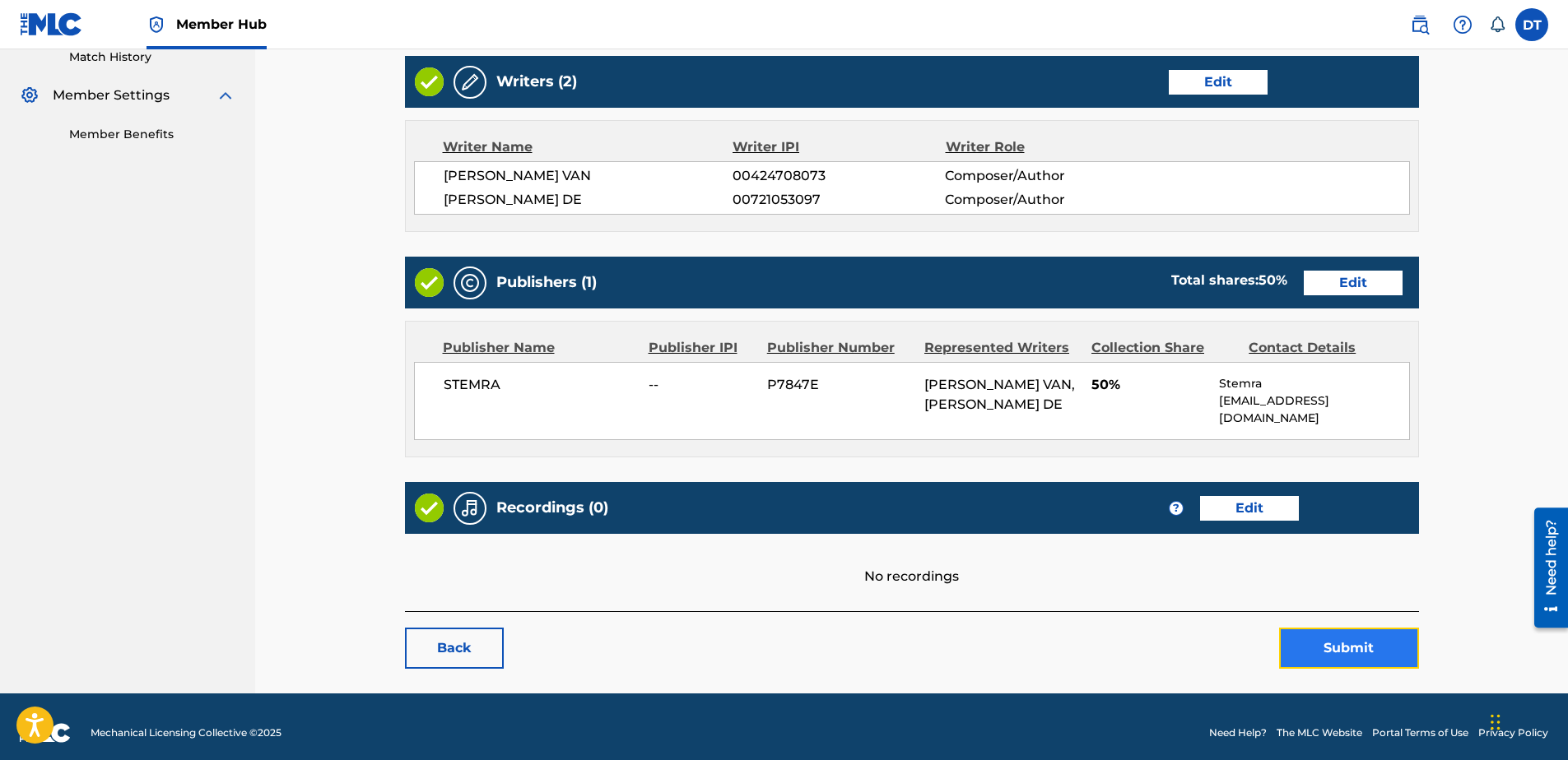
click at [1357, 634] on button "Submit" at bounding box center [1349, 648] width 140 height 41
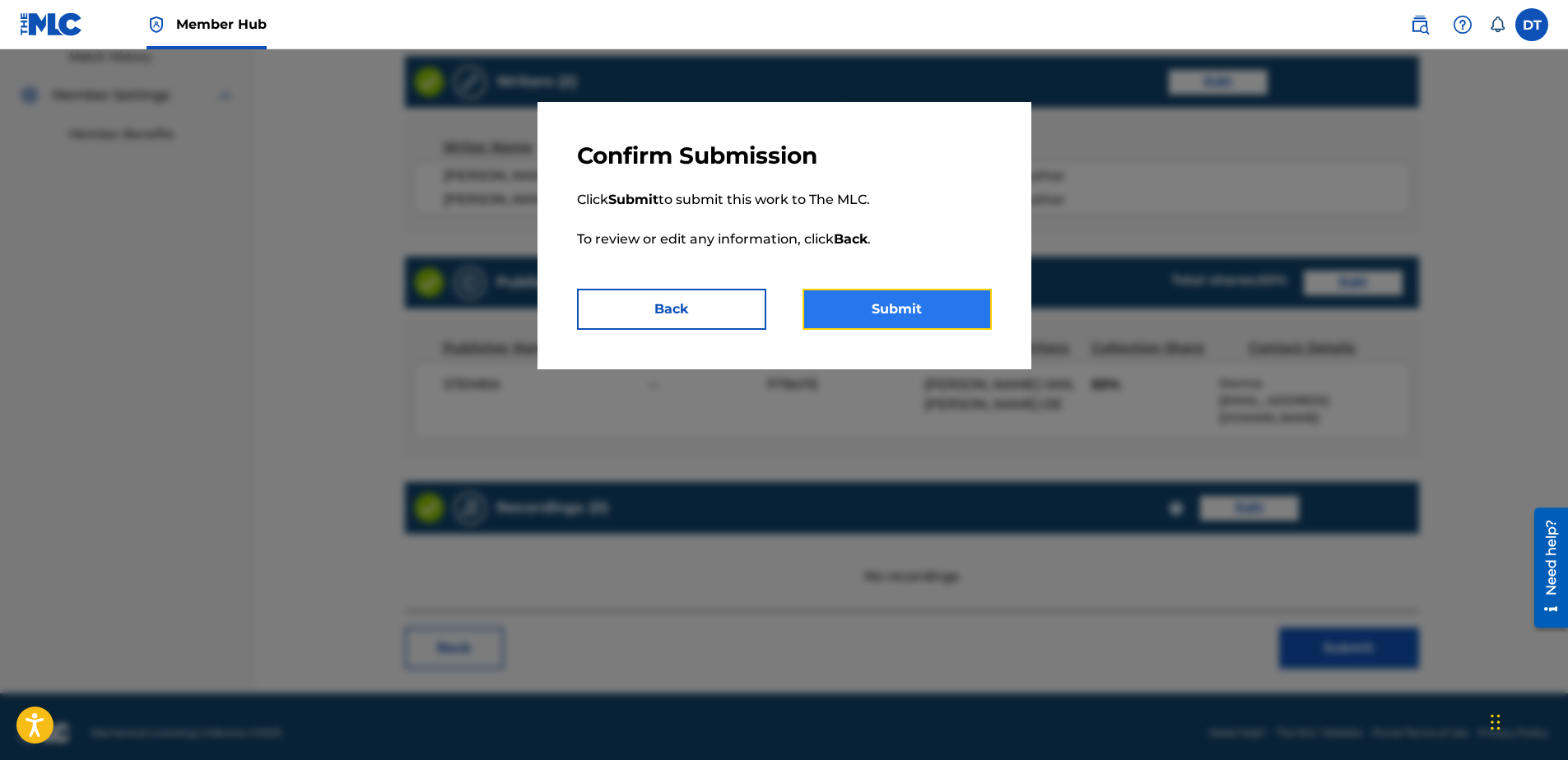
click at [920, 309] on button "Submit" at bounding box center [897, 309] width 189 height 41
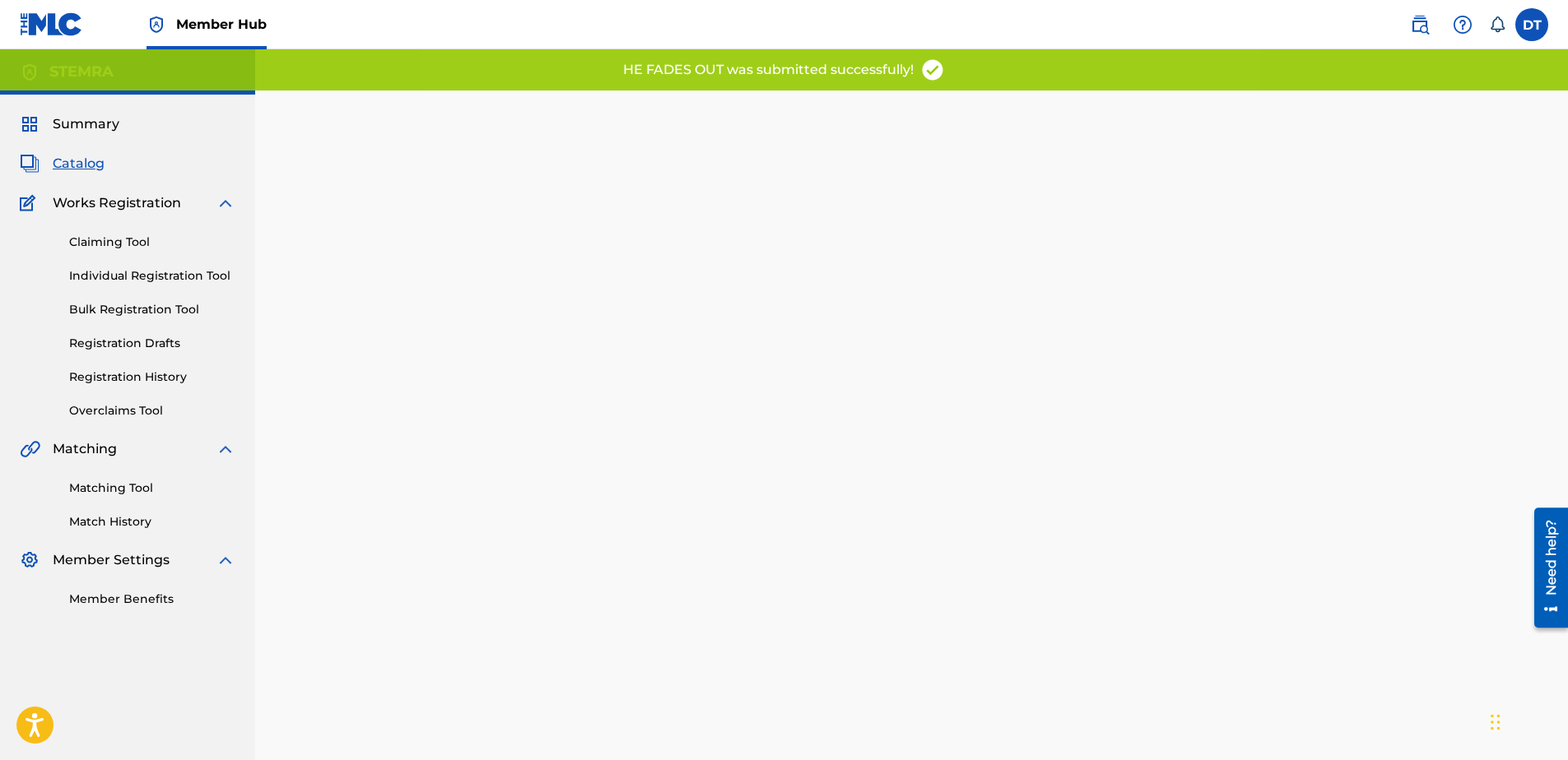
click at [1101, 472] on div "Back Done" at bounding box center [912, 470] width 1014 height 711
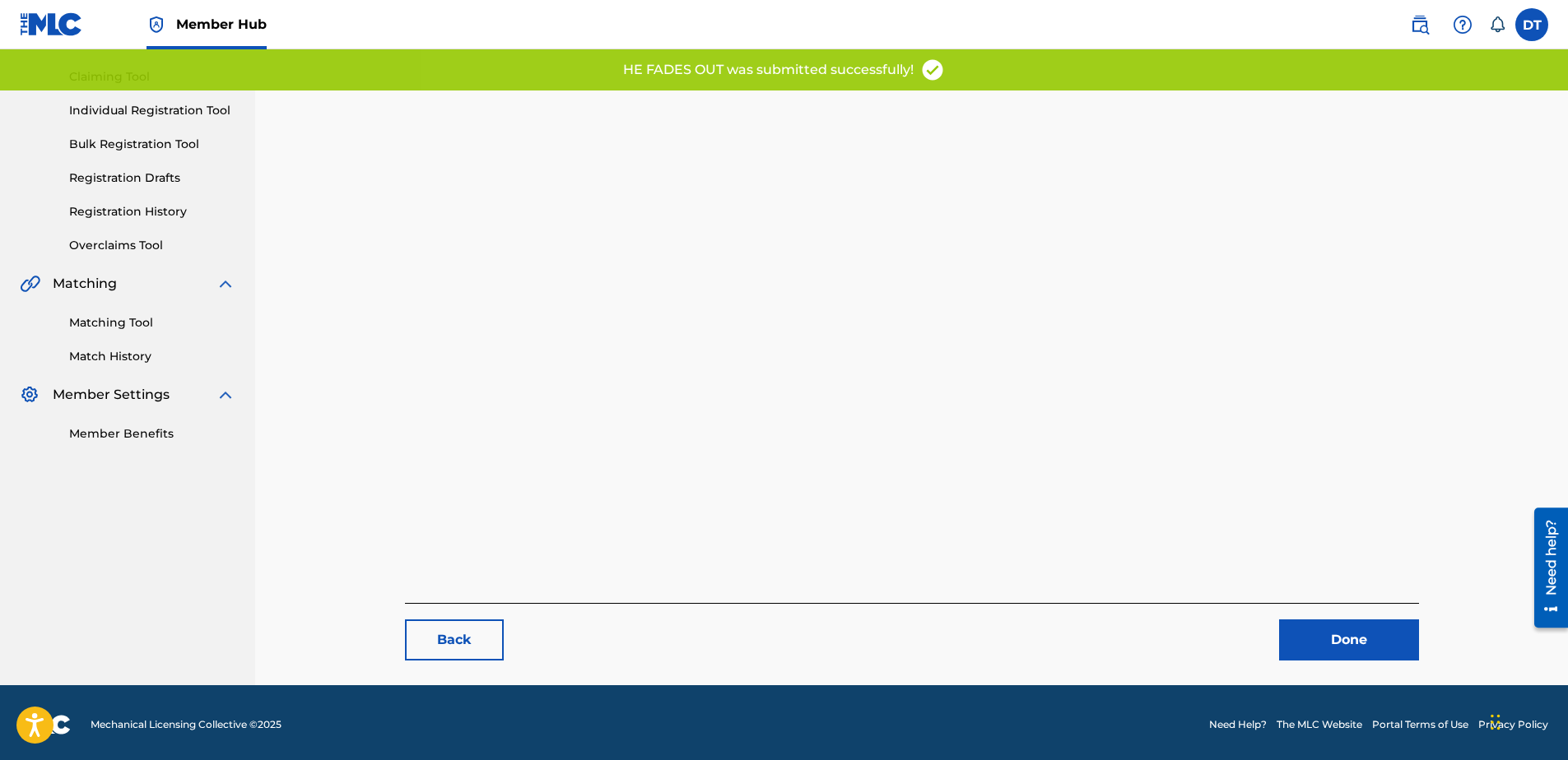
scroll to position [170, 0]
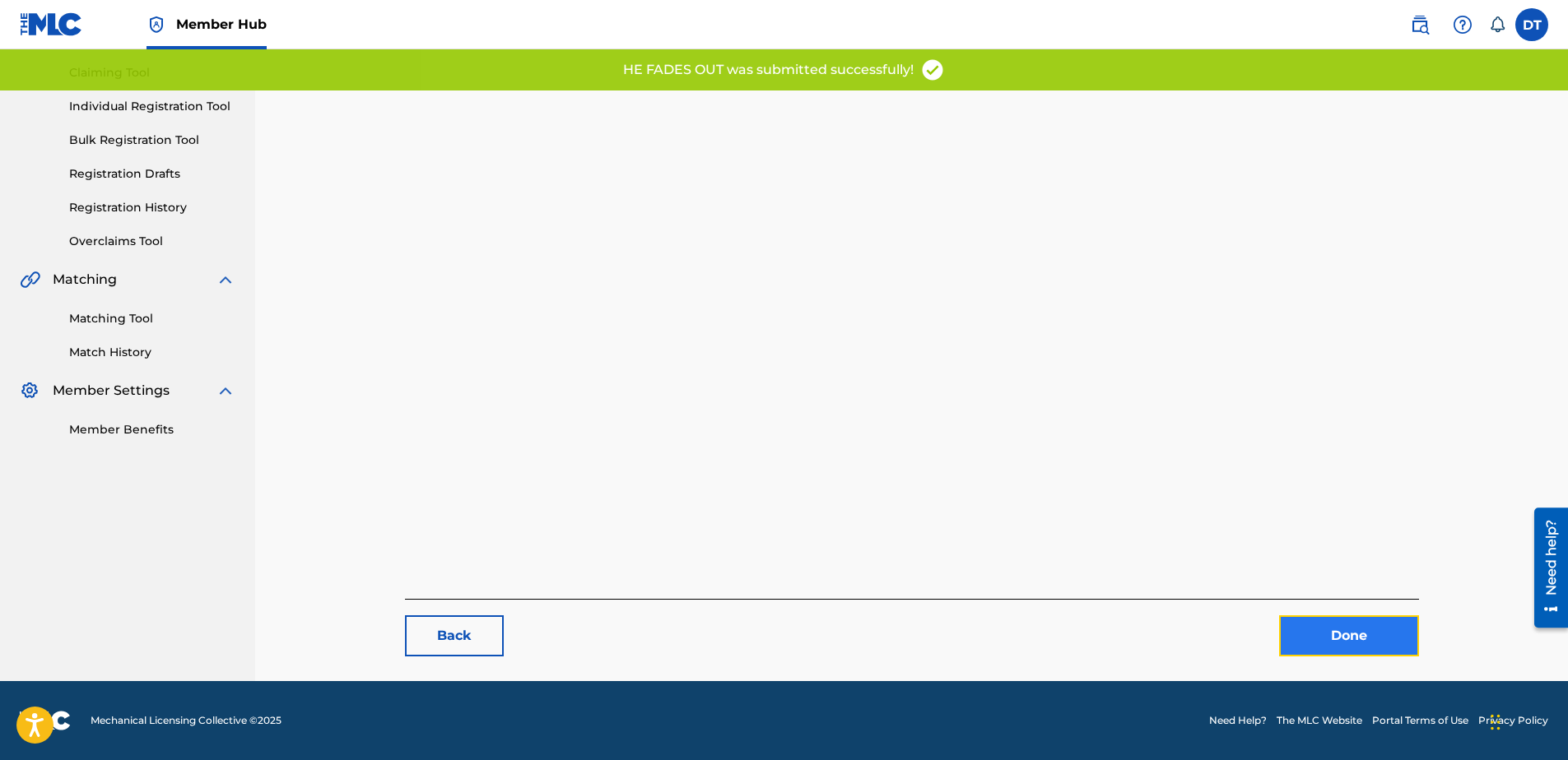
click at [1333, 642] on link "Done" at bounding box center [1349, 635] width 140 height 41
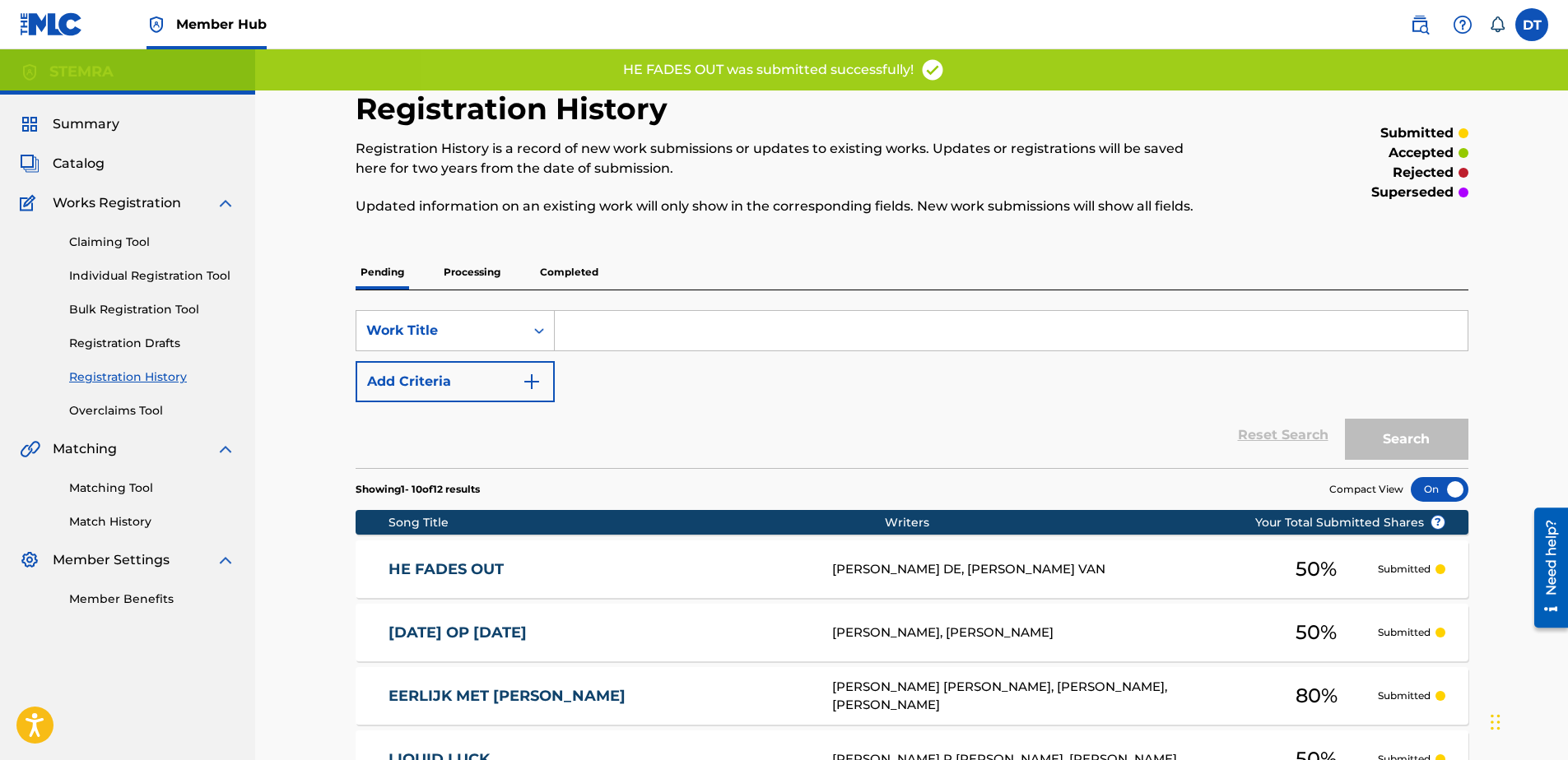
click at [287, 401] on div "Registration History Registration History is a record of new work submissions o…" at bounding box center [912, 664] width 1313 height 1230
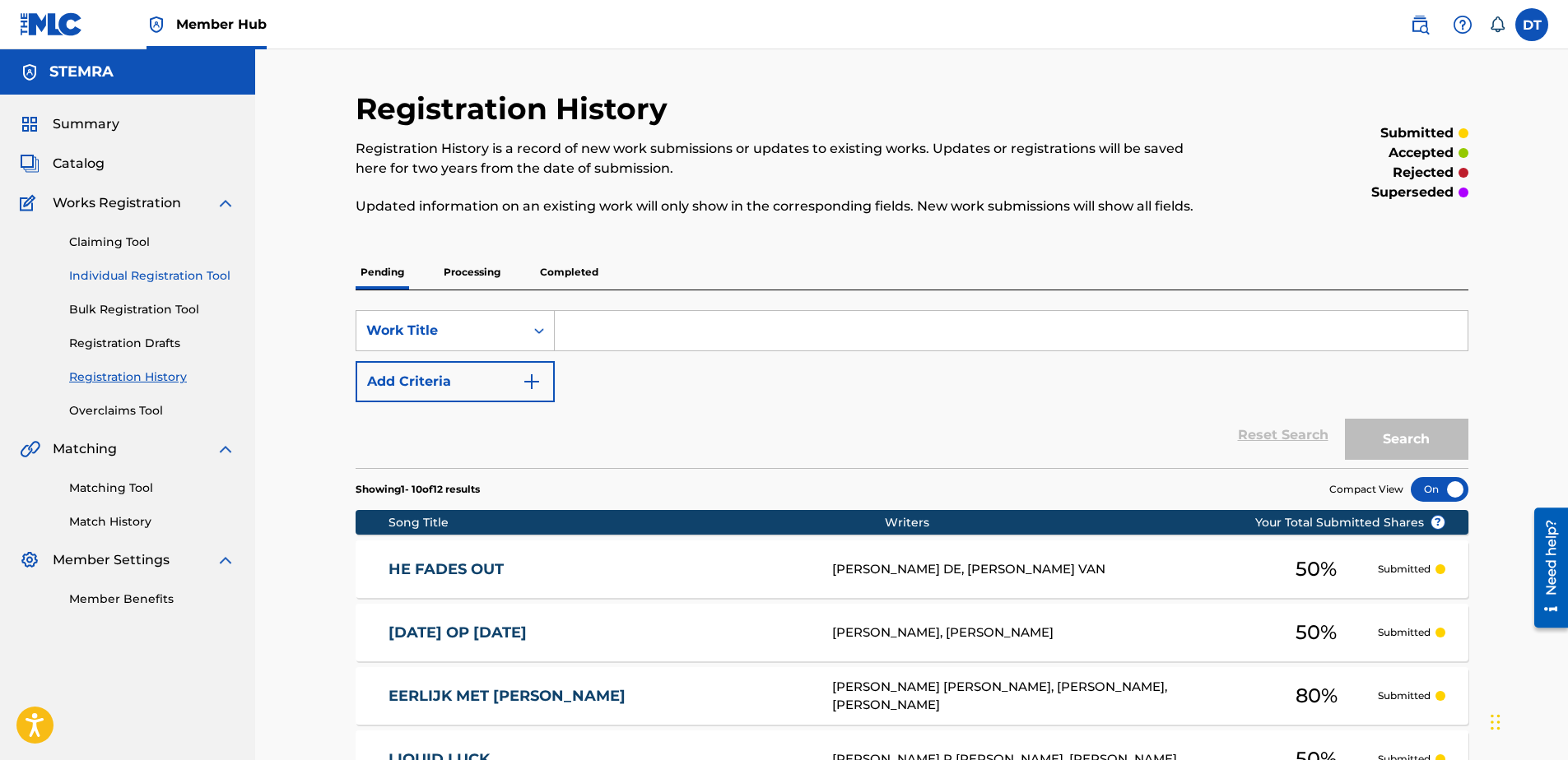
click at [118, 274] on link "Individual Registration Tool" at bounding box center [151, 277] width 166 height 18
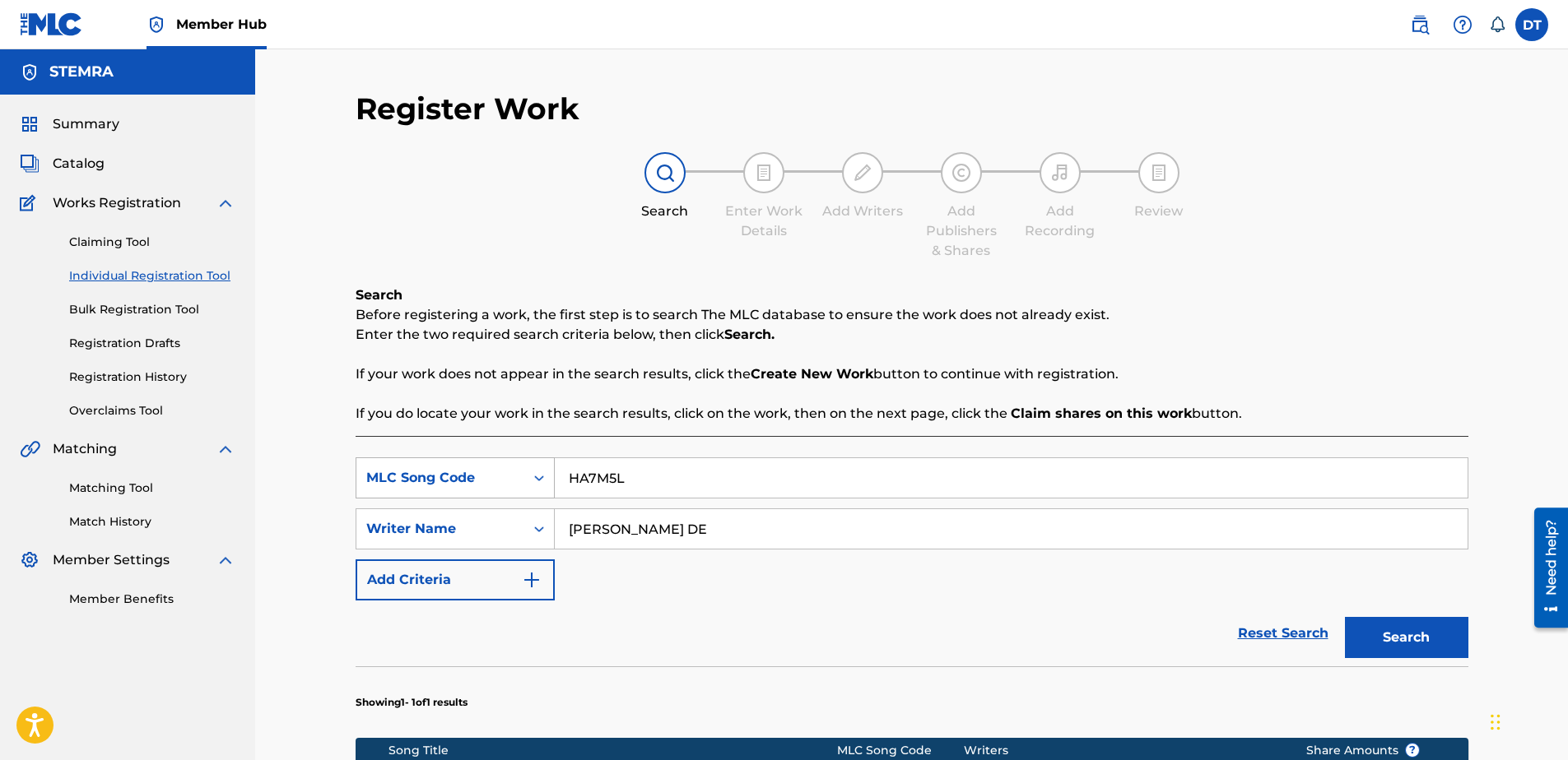
drag, startPoint x: 636, startPoint y: 487, endPoint x: 530, endPoint y: 478, distance: 106.4
click at [530, 478] on div "SearchWithCriteria89168f19-8597-4967-a7b8-3f547e06a110 MLC Song Code HA7M5L" at bounding box center [912, 478] width 1113 height 41
paste input "HA4ZNV"
type input "HA4ZNV"
drag, startPoint x: 736, startPoint y: 532, endPoint x: 546, endPoint y: 532, distance: 190.0
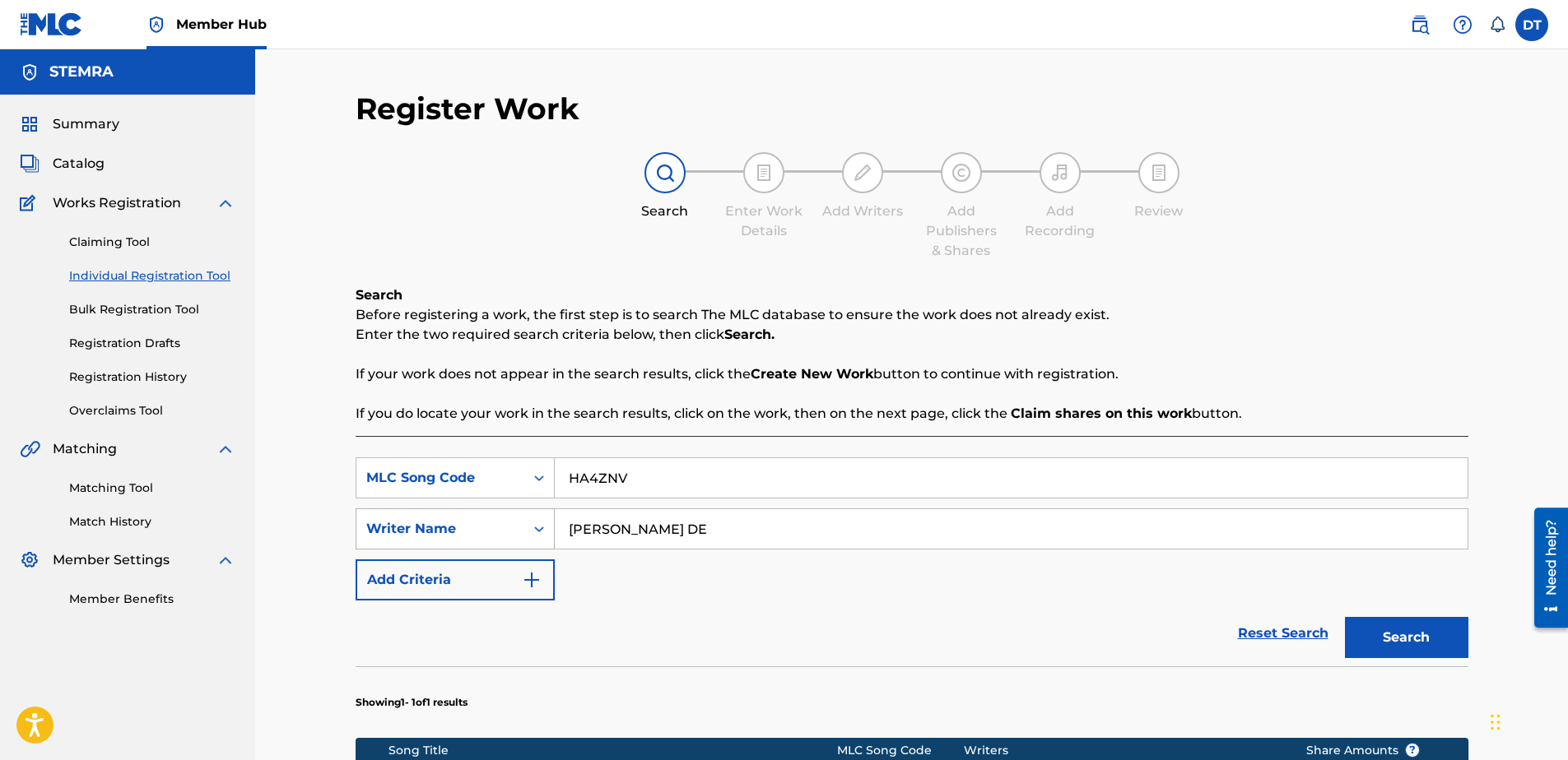
click at [546, 532] on div "SearchWithCriteria9d39d1cf-b0ce-4514-8605-48c81afdb294 Writer Name [PERSON_NAME…" at bounding box center [912, 529] width 1113 height 41
click at [638, 532] on input "Search Form" at bounding box center [1011, 529] width 913 height 39
paste input "[PERSON_NAME]"
type input "[PERSON_NAME]"
click at [1379, 632] on button "Search" at bounding box center [1407, 637] width 124 height 41
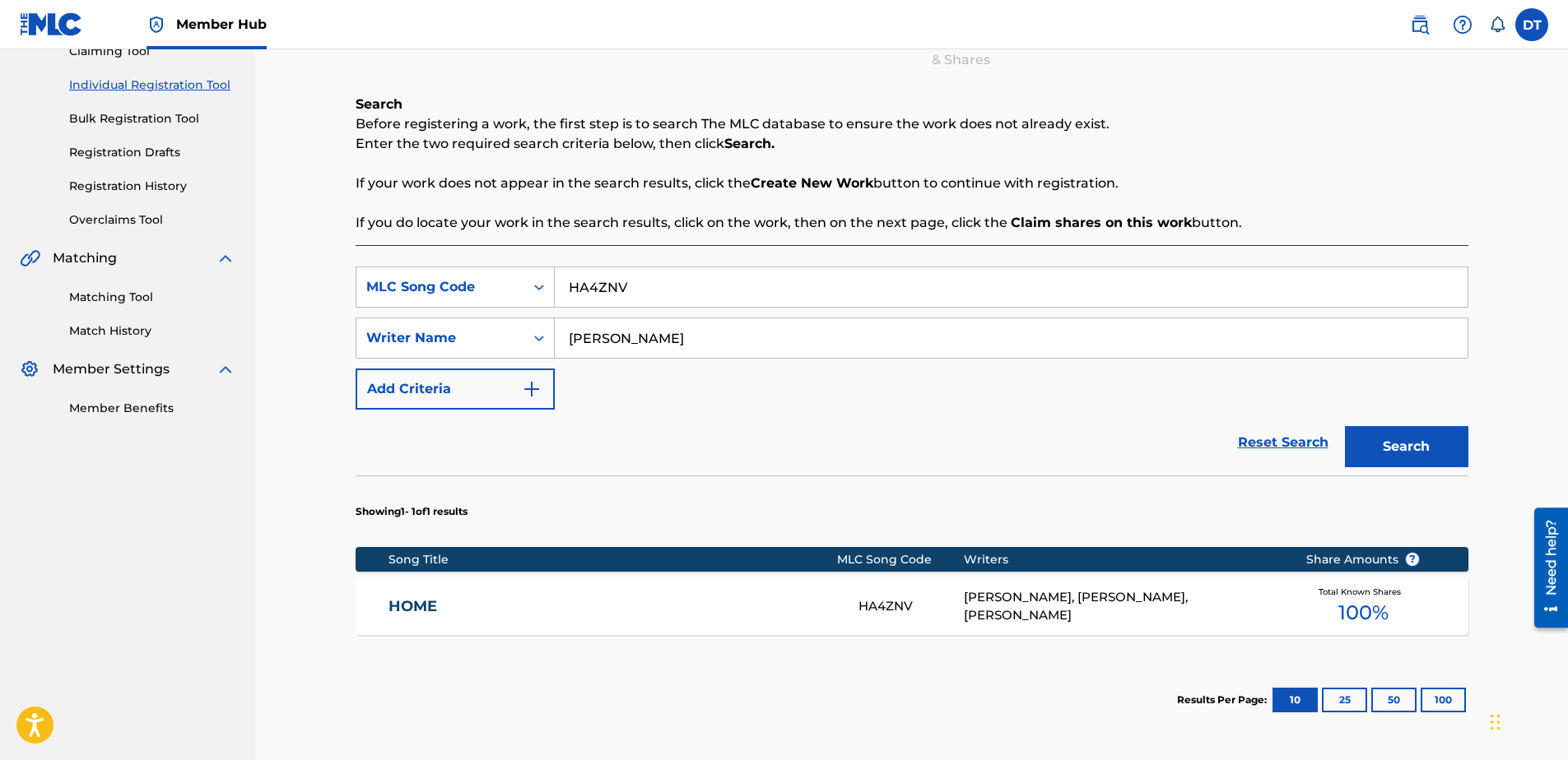
scroll to position [247, 0]
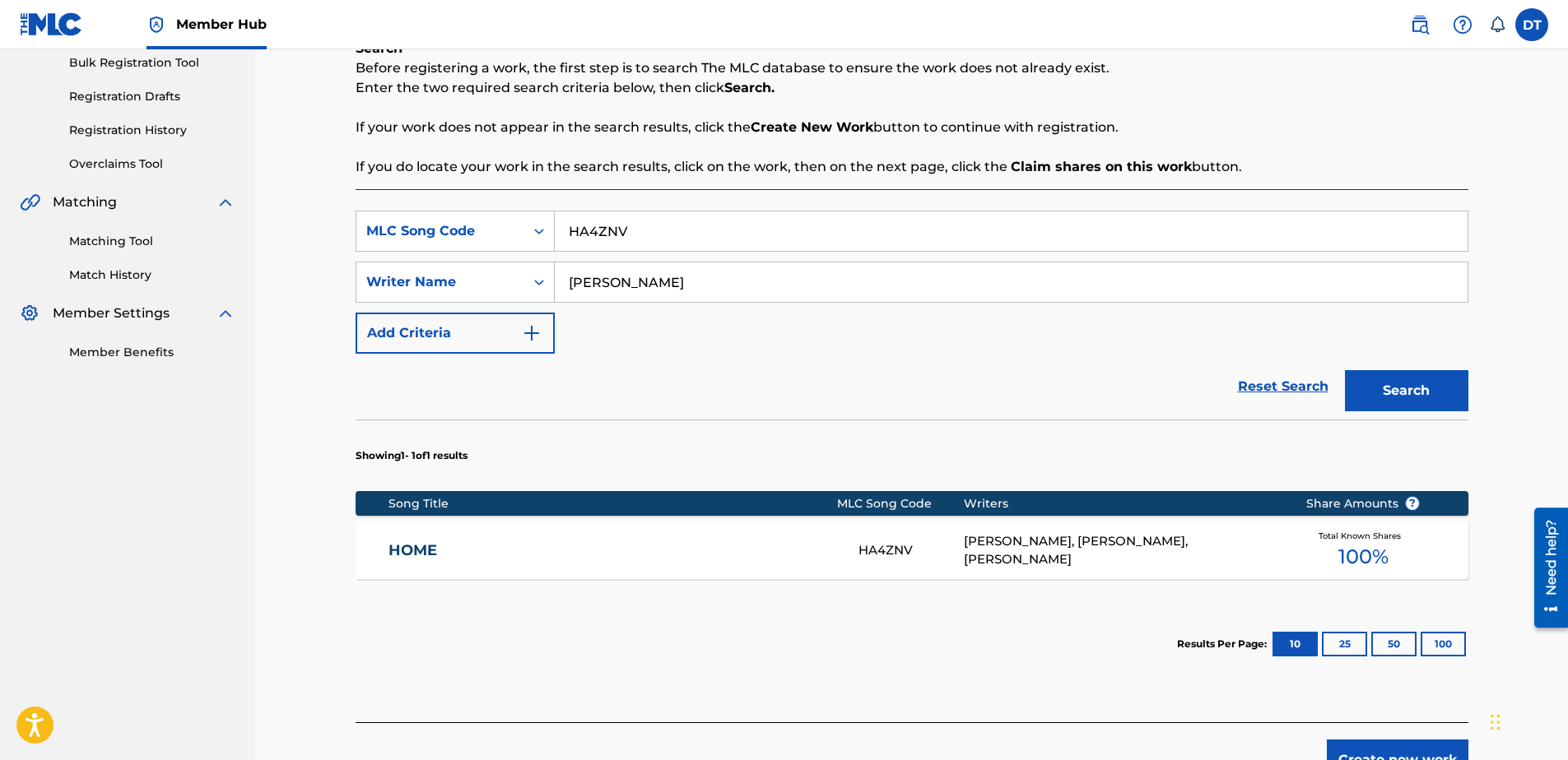
click at [411, 546] on link "HOME" at bounding box center [612, 550] width 447 height 19
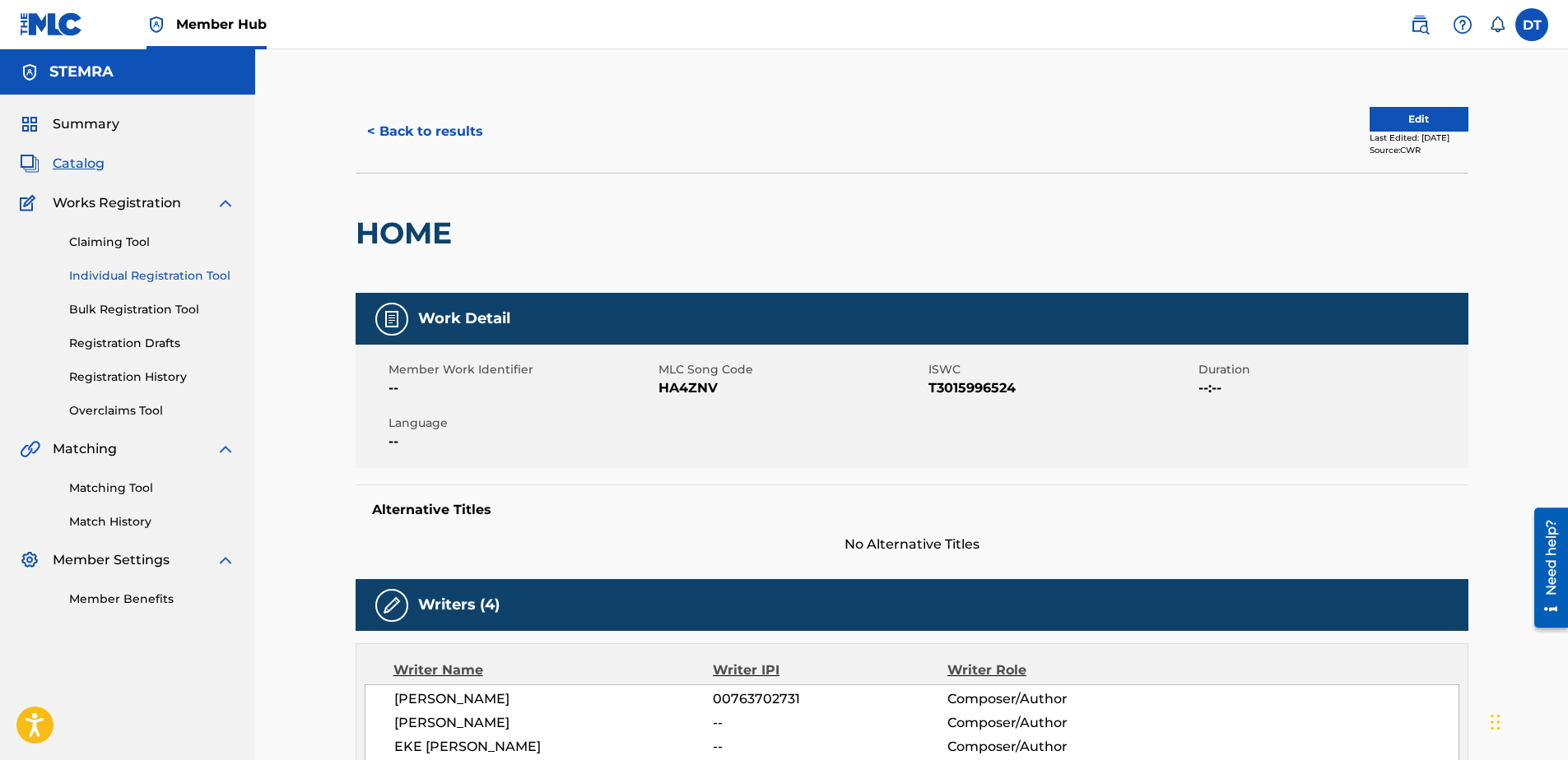
click at [117, 275] on link "Individual Registration Tool" at bounding box center [151, 277] width 166 height 18
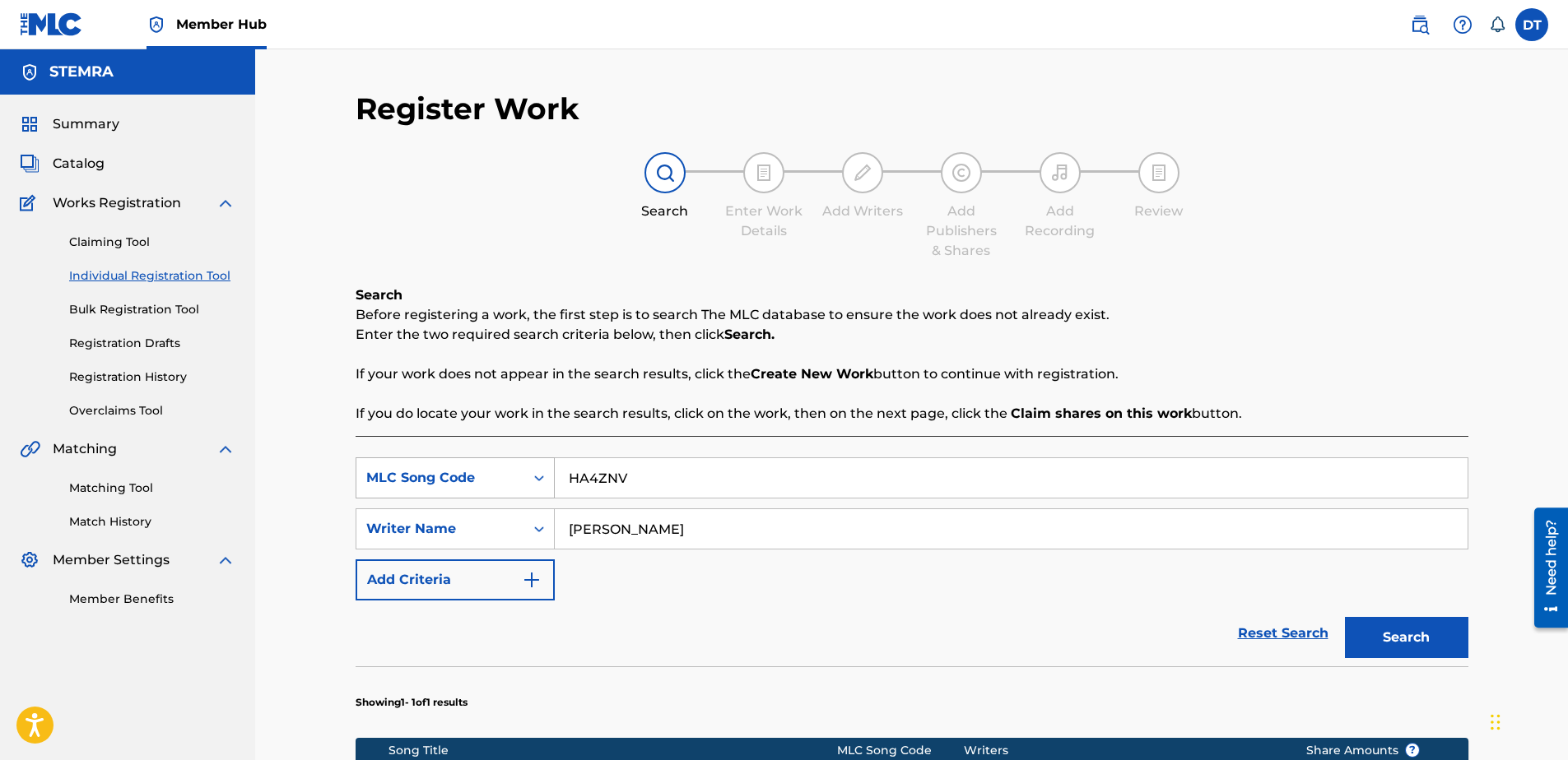
drag, startPoint x: 649, startPoint y: 477, endPoint x: 552, endPoint y: 487, distance: 97.5
click at [524, 480] on div "SearchWithCriteria89168f19-8597-4967-a7b8-3f547e06a110 MLC Song Code HA4ZNV" at bounding box center [912, 478] width 1113 height 41
paste input "MA9RYH"
type input "MA9RYH"
drag, startPoint x: 707, startPoint y: 532, endPoint x: 541, endPoint y: 524, distance: 166.2
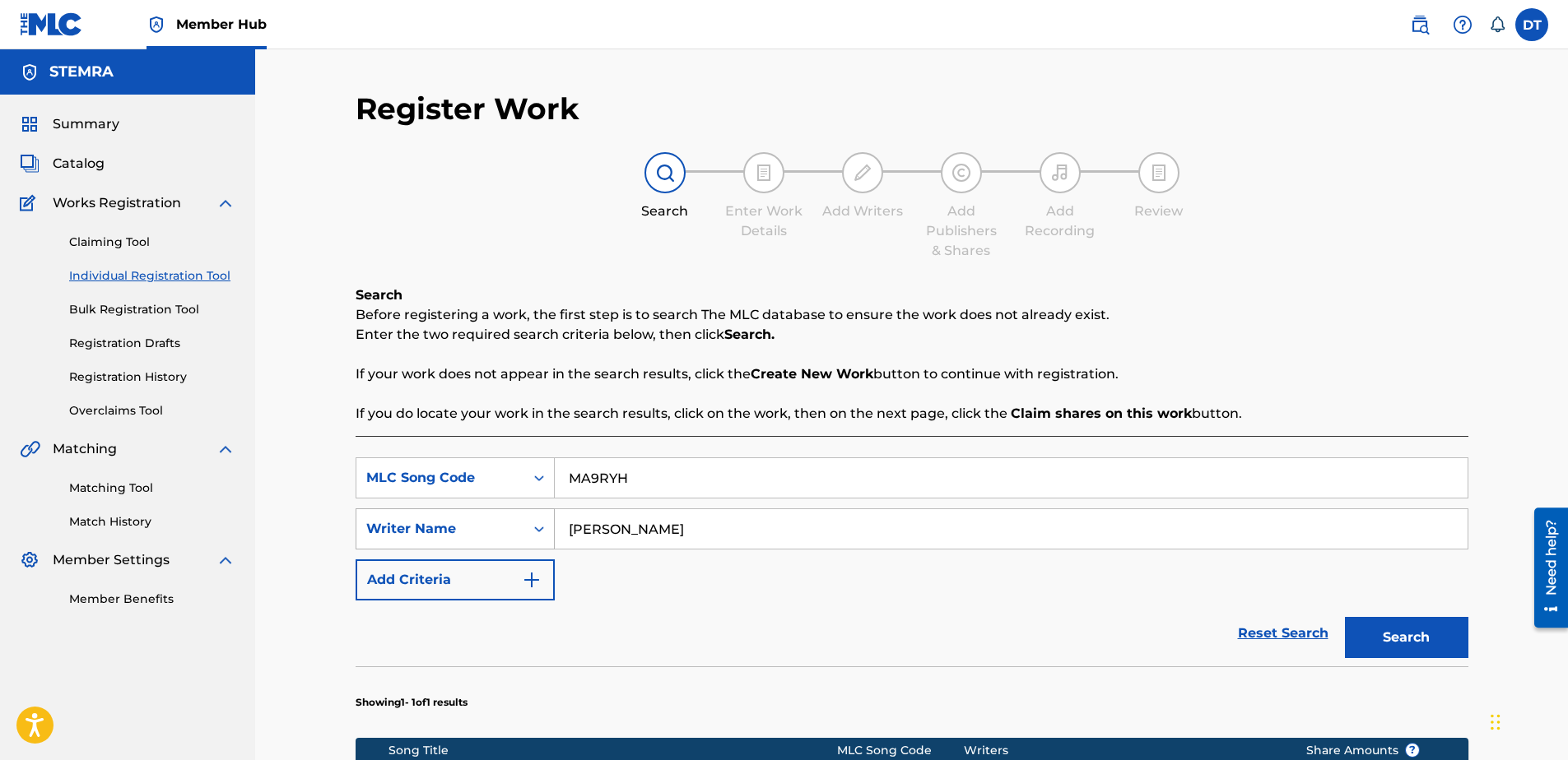
click at [541, 524] on div "SearchWithCriteria9d39d1cf-b0ce-4514-8605-48c81afdb294 Writer Name [PERSON_NAME]" at bounding box center [912, 529] width 1113 height 41
click at [657, 520] on input "Search Form" at bounding box center [1011, 529] width 913 height 39
paste input "[PERSON_NAME]"
type input "[PERSON_NAME]"
click at [1380, 633] on button "Search" at bounding box center [1407, 637] width 124 height 41
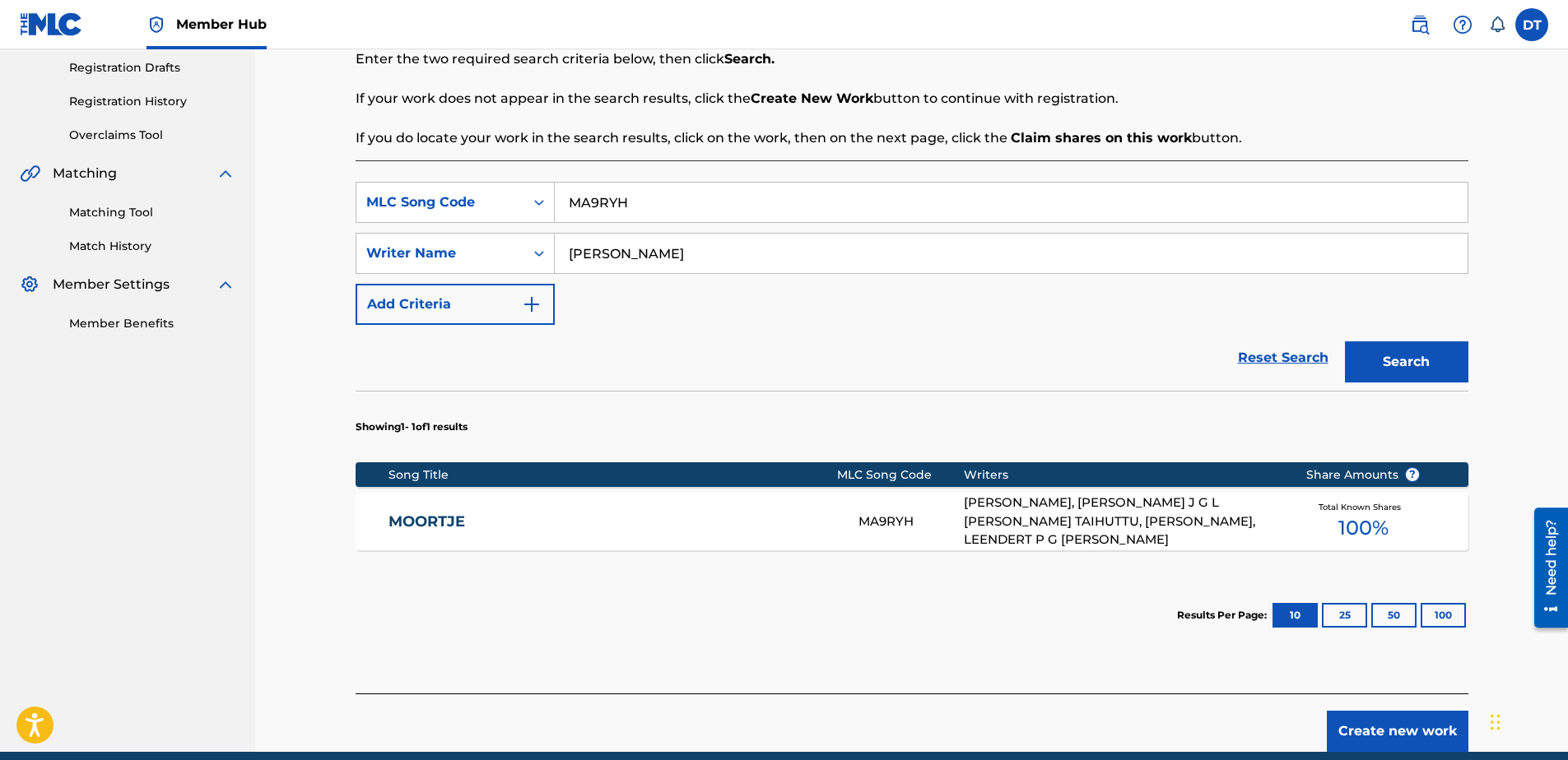
scroll to position [247, 0]
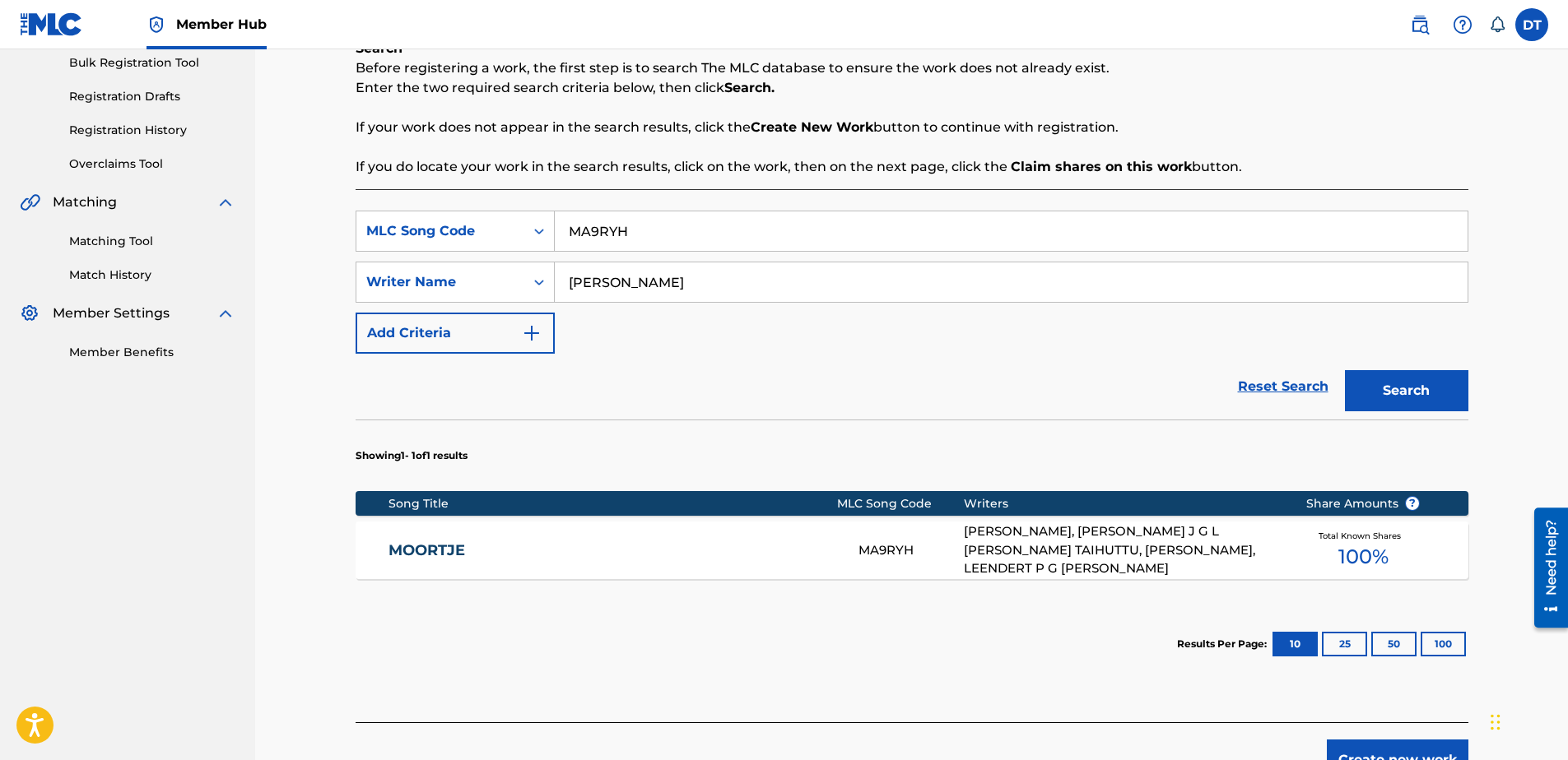
click at [442, 543] on link "MOORTJE" at bounding box center [612, 550] width 447 height 19
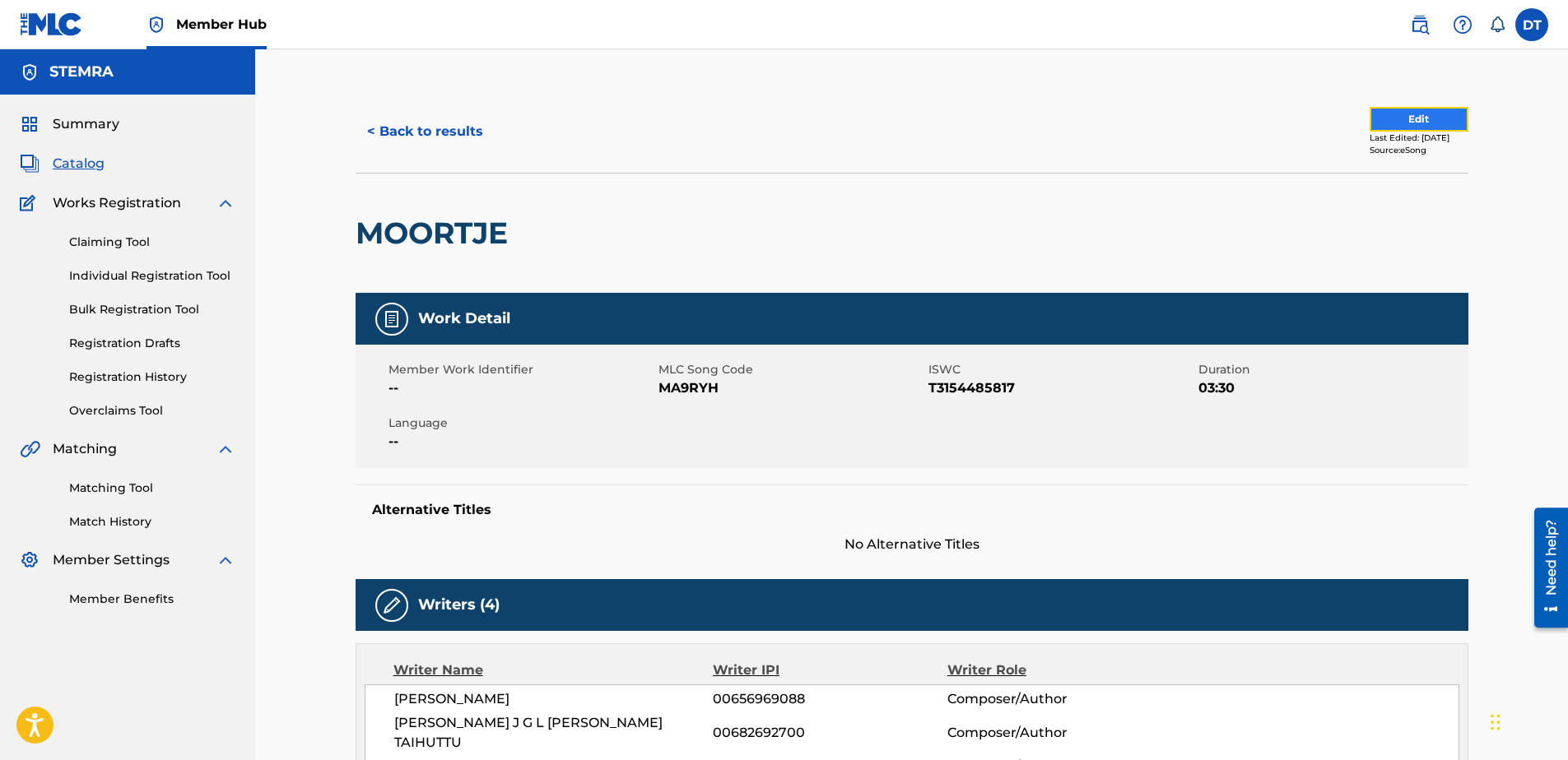
click at [1390, 119] on button "Edit" at bounding box center [1419, 119] width 99 height 25
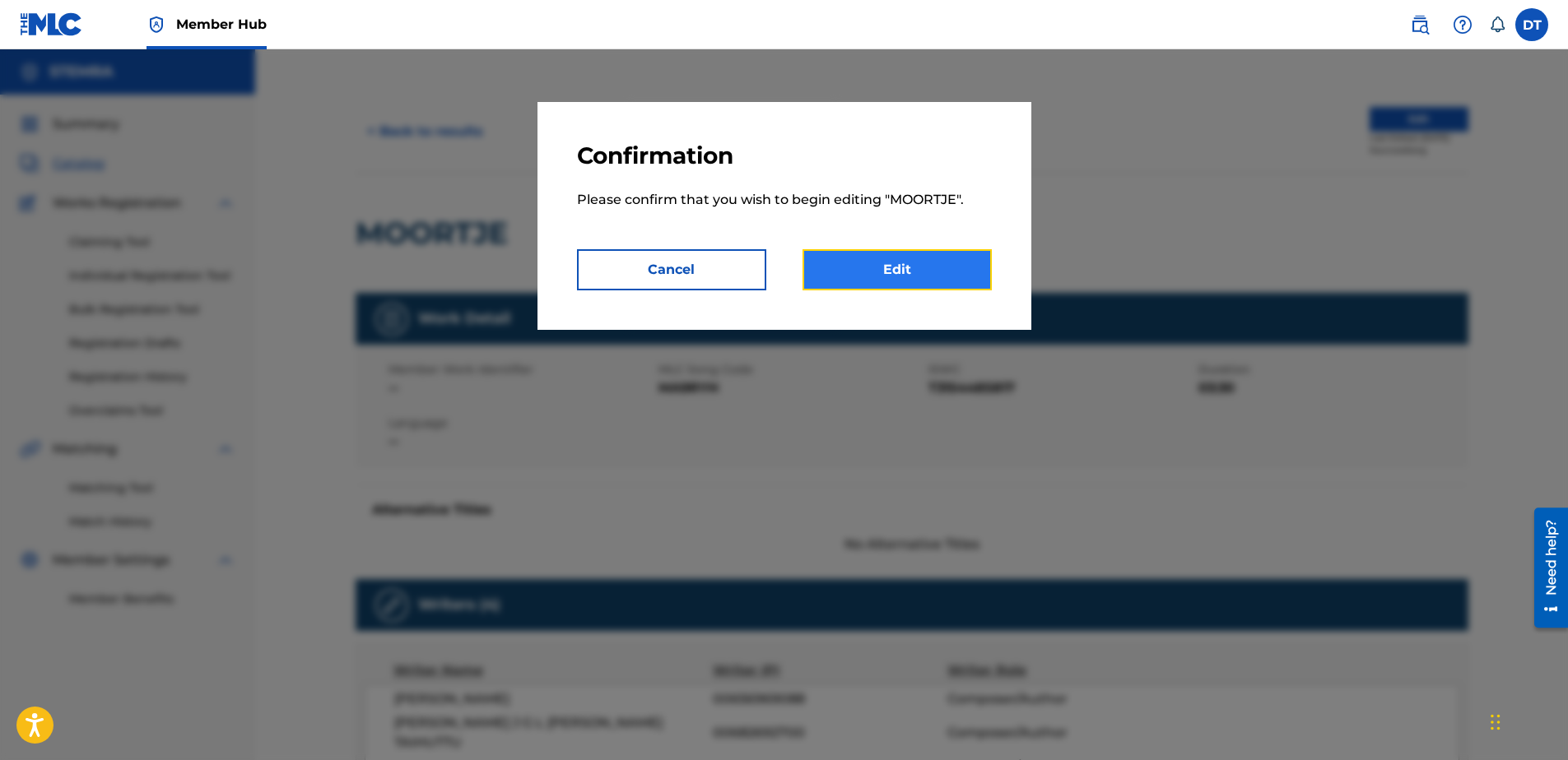
click at [903, 265] on link "Edit" at bounding box center [897, 270] width 189 height 41
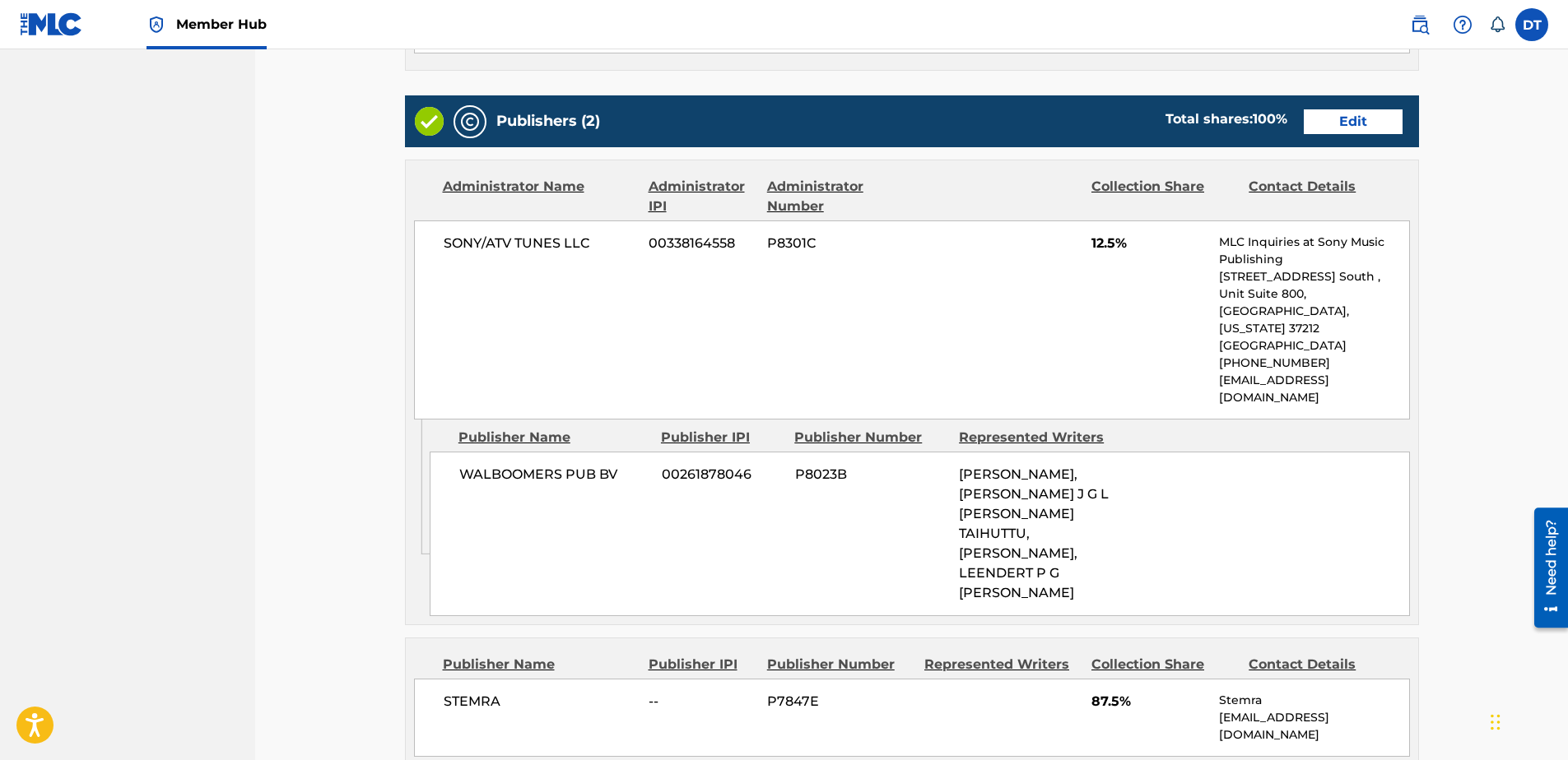
scroll to position [684, 0]
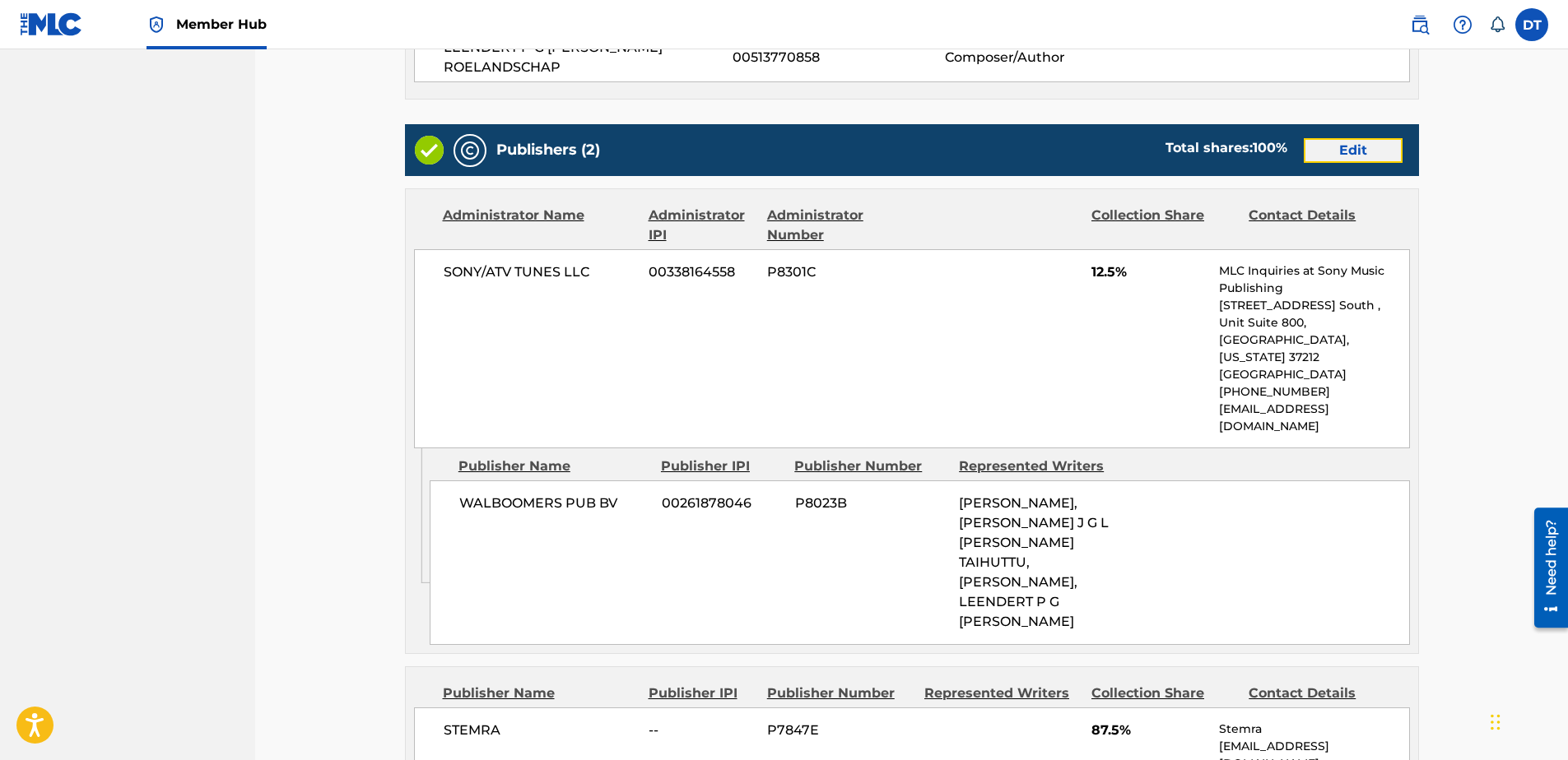
click at [1333, 138] on link "Edit" at bounding box center [1353, 150] width 99 height 25
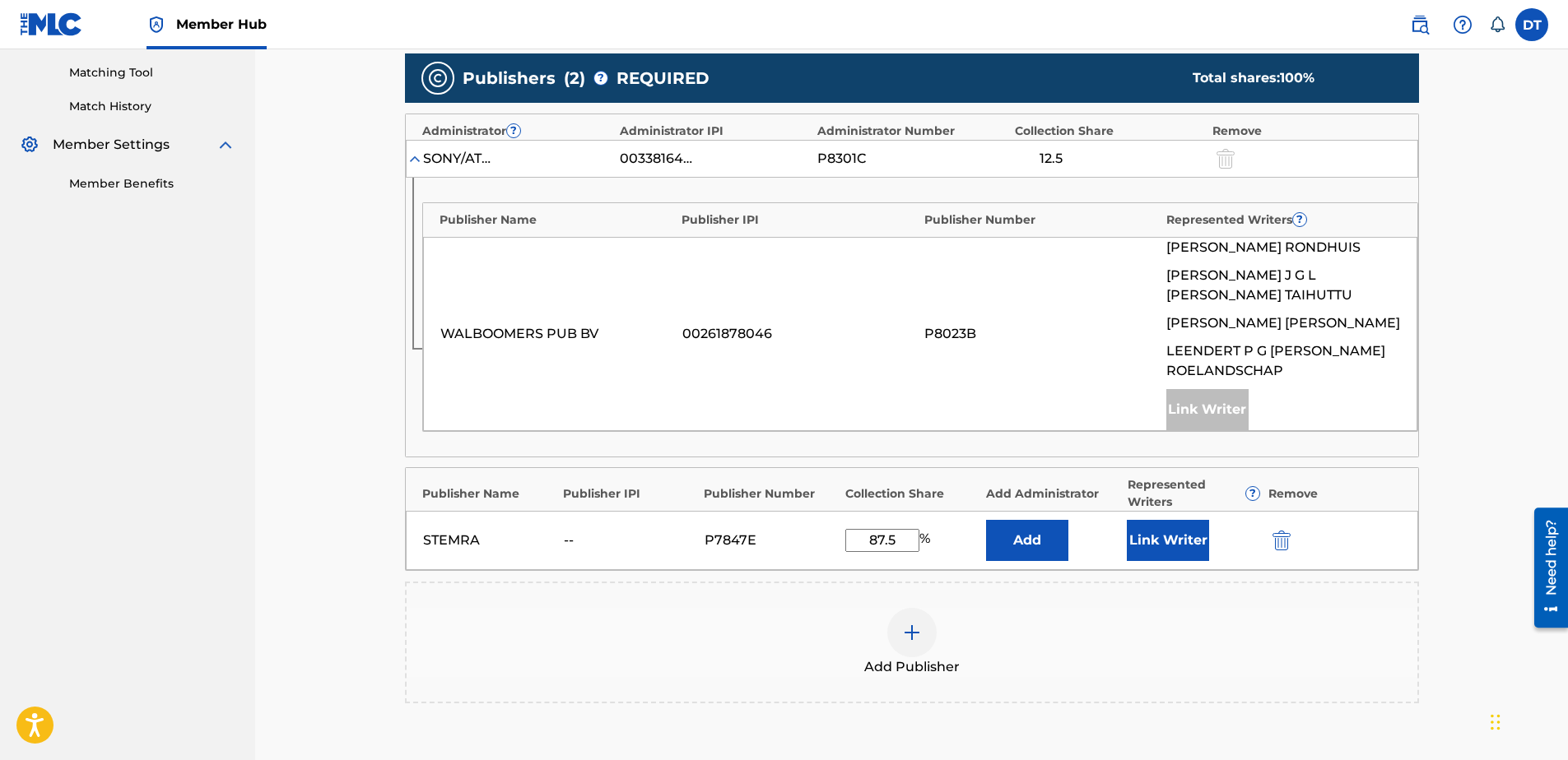
scroll to position [411, 0]
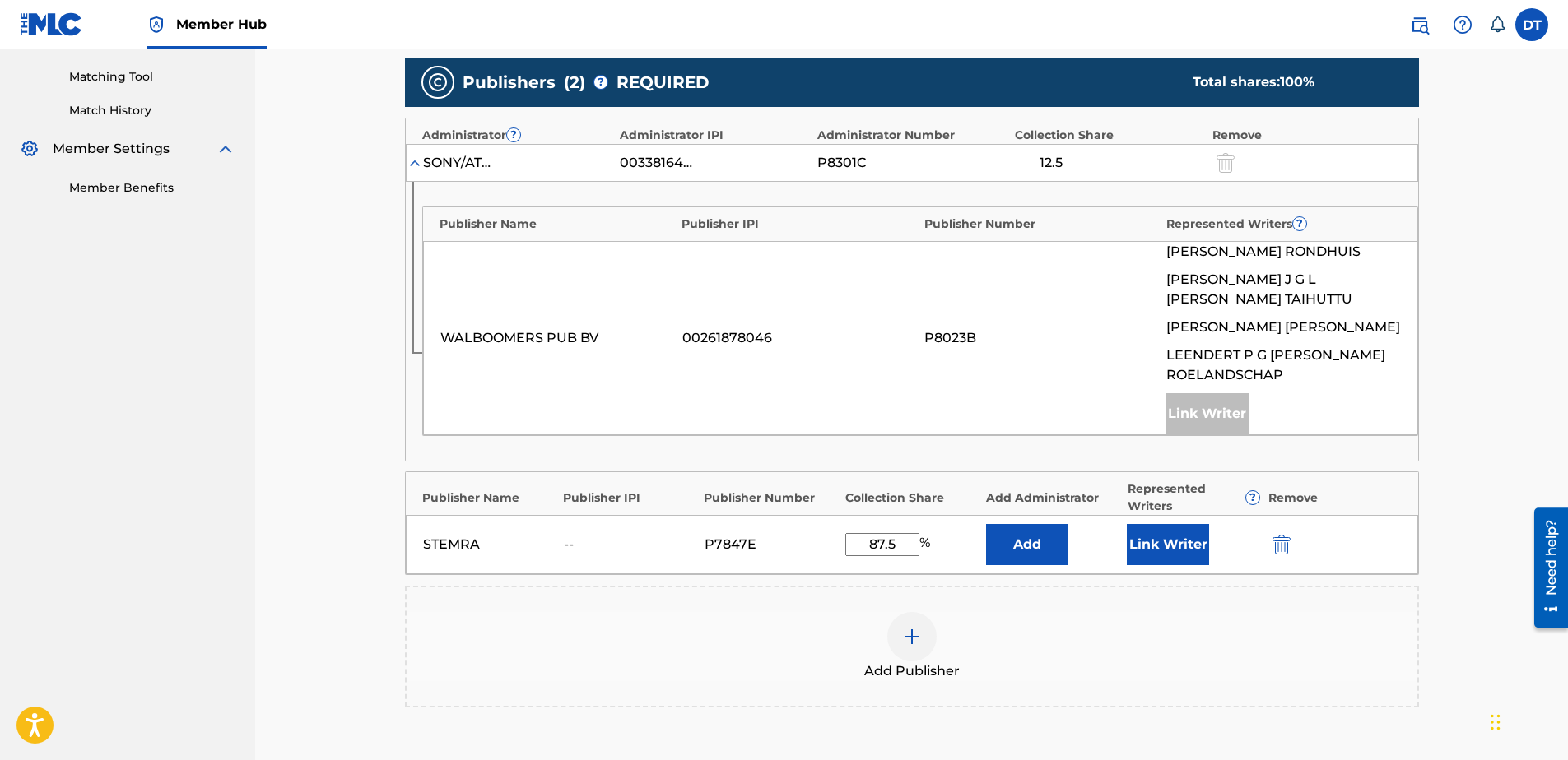
drag, startPoint x: 902, startPoint y: 523, endPoint x: 824, endPoint y: 527, distance: 78.1
click at [824, 527] on div "STEMRA -- P7847E 87.5 % Add Link Writer" at bounding box center [913, 544] width 1013 height 59
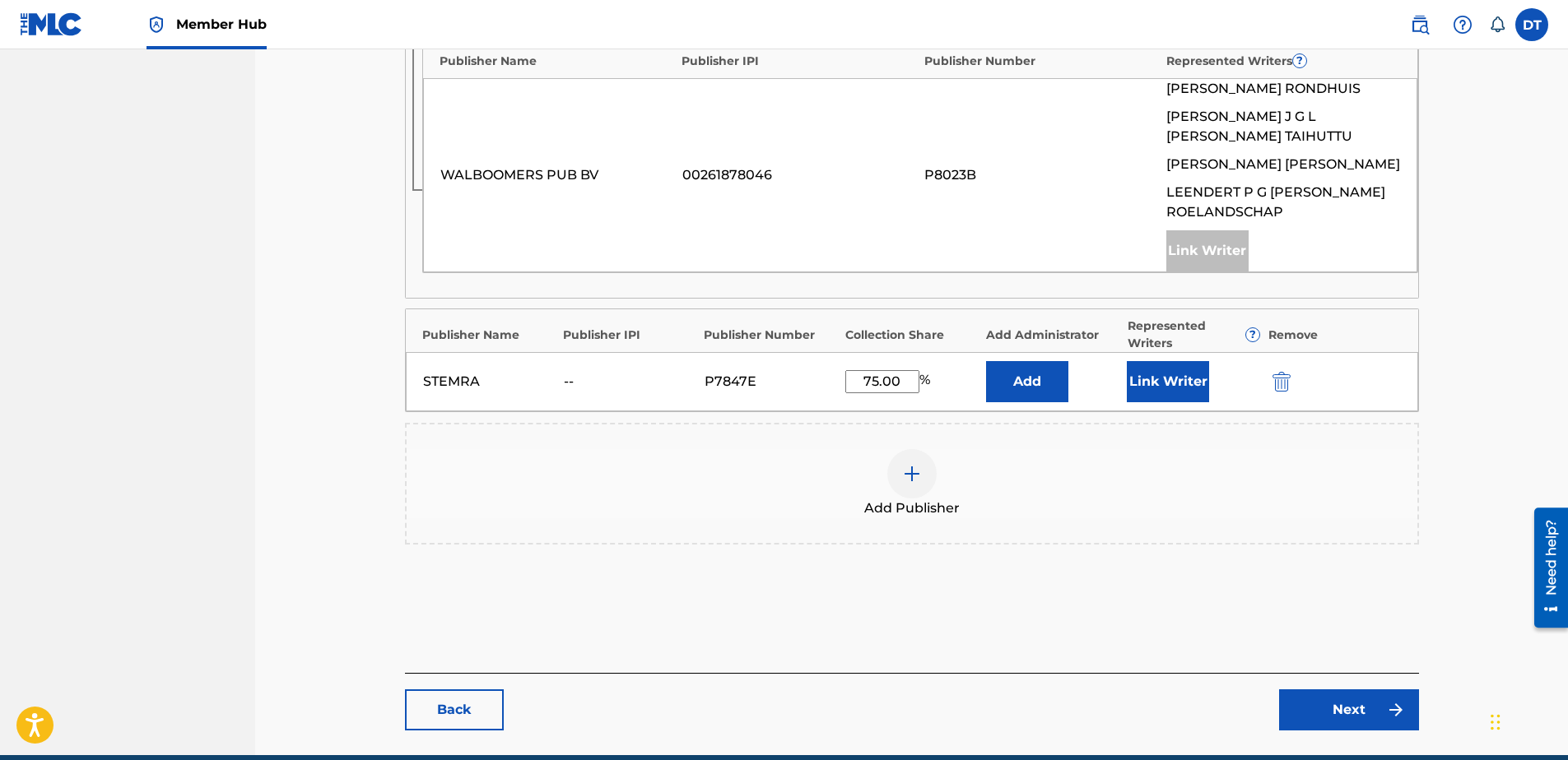
scroll to position [546, 0]
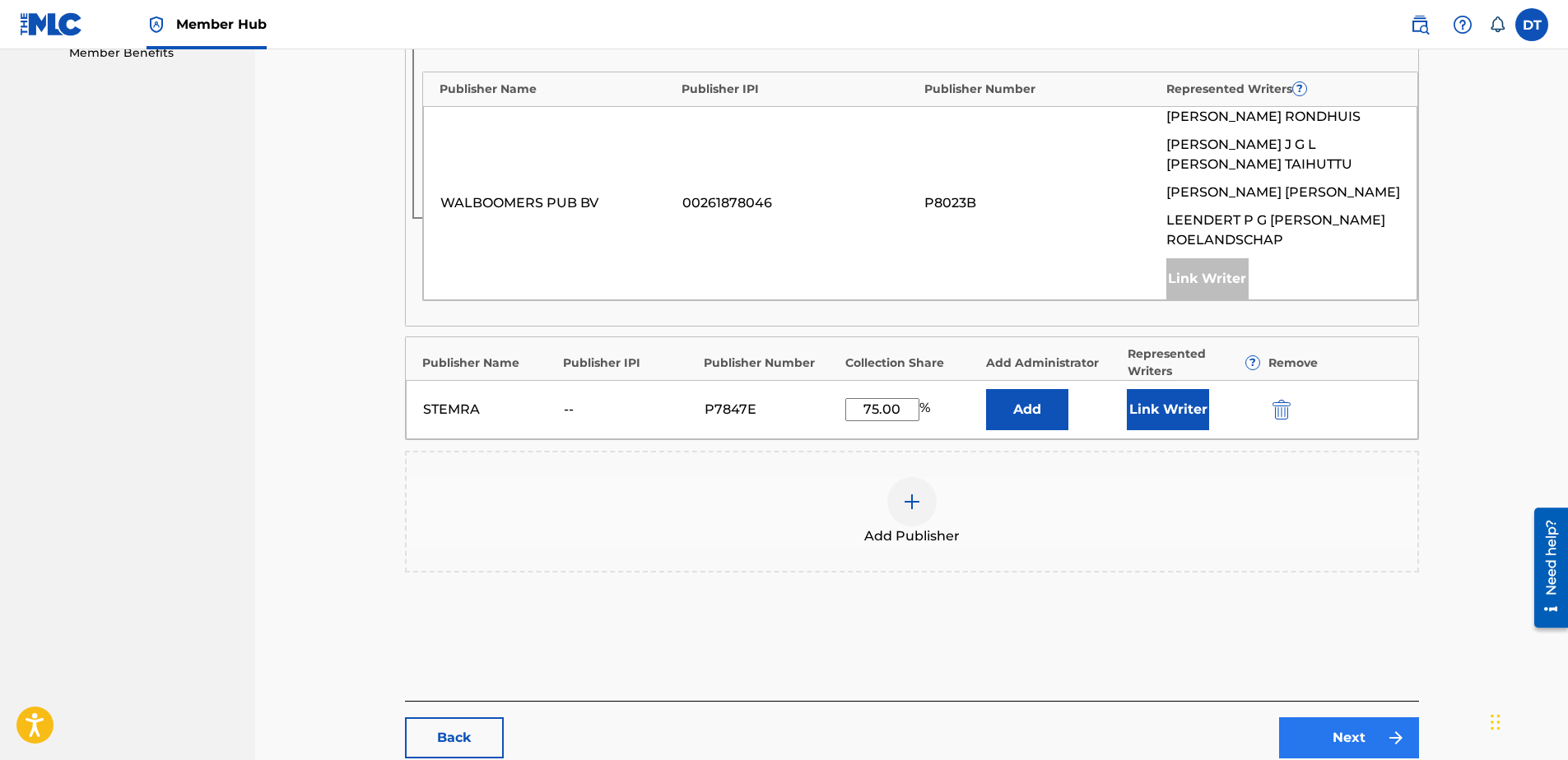
type input "75.00"
click at [1302, 717] on link "Next" at bounding box center [1349, 737] width 140 height 41
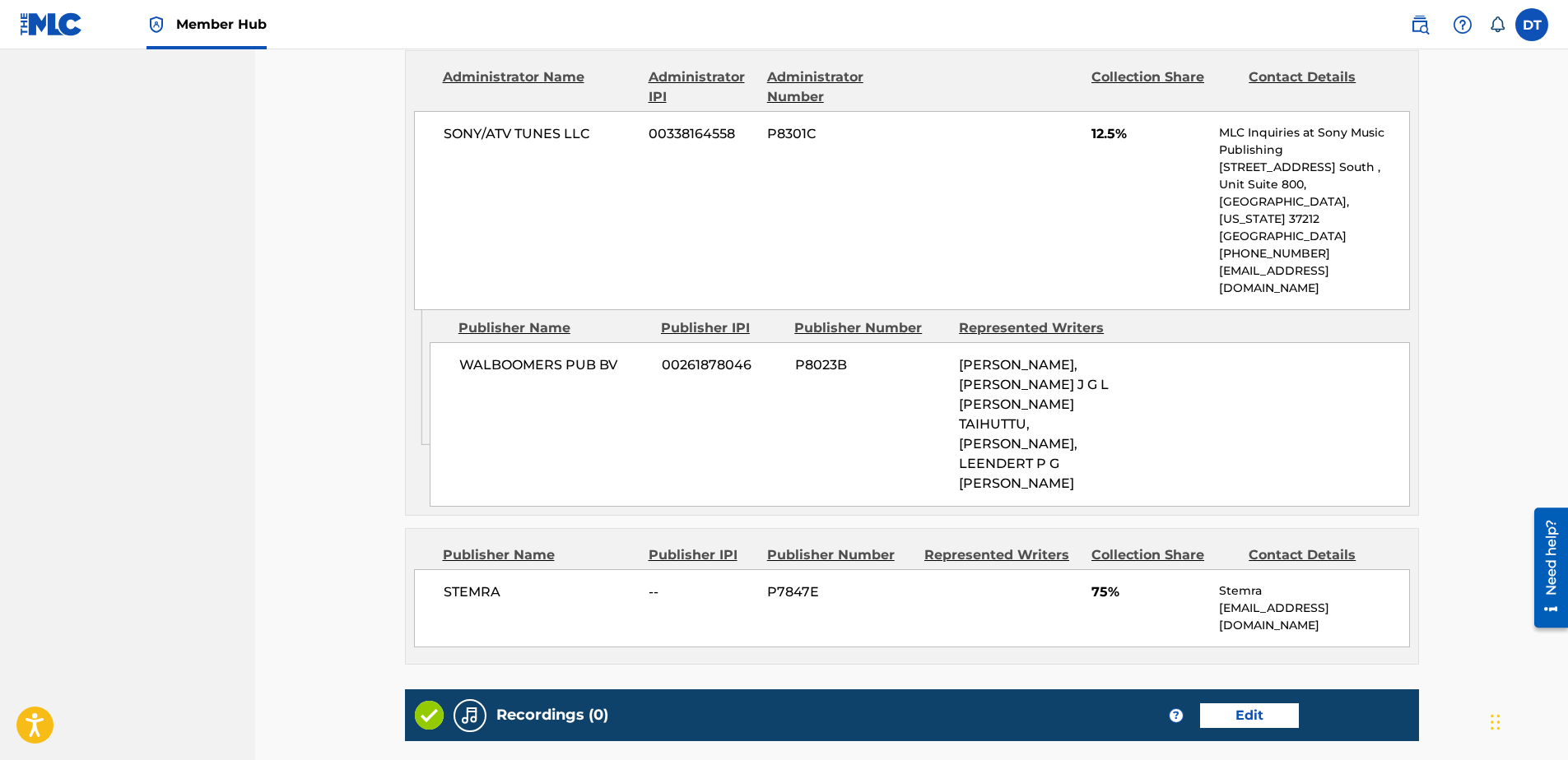
scroll to position [932, 0]
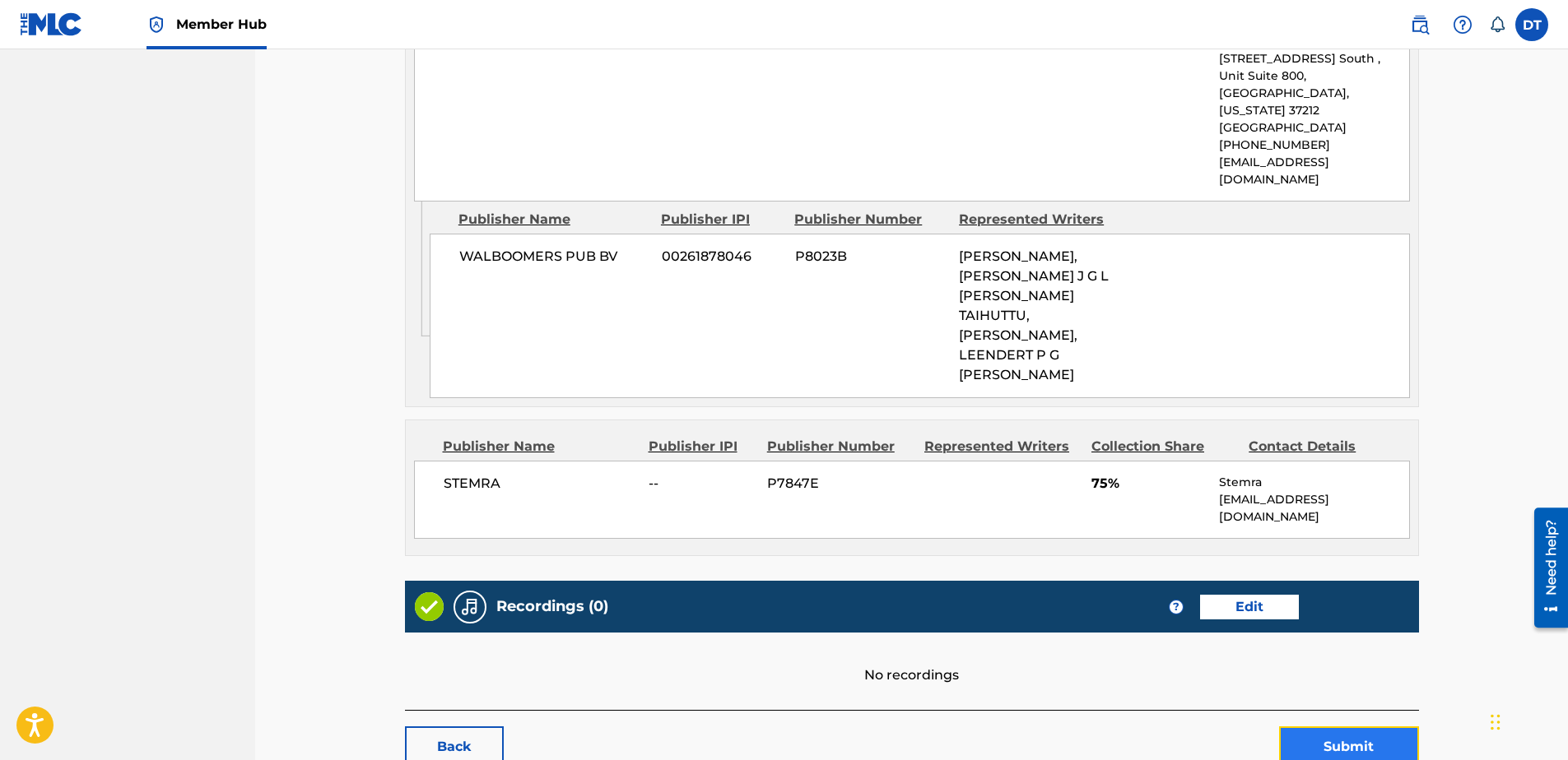
click at [1335, 727] on button "Submit" at bounding box center [1349, 747] width 140 height 41
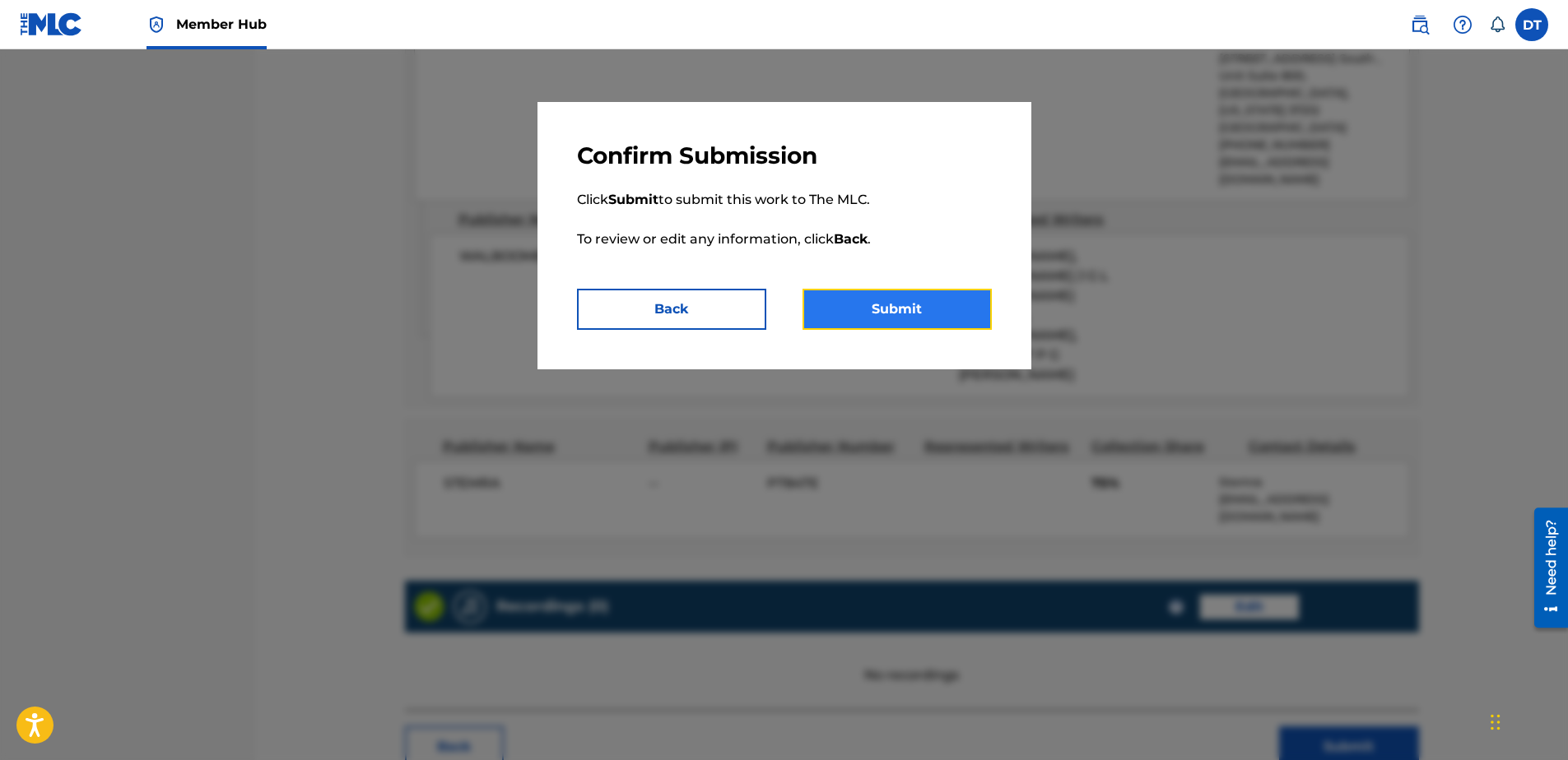
click at [885, 304] on button "Submit" at bounding box center [897, 309] width 189 height 41
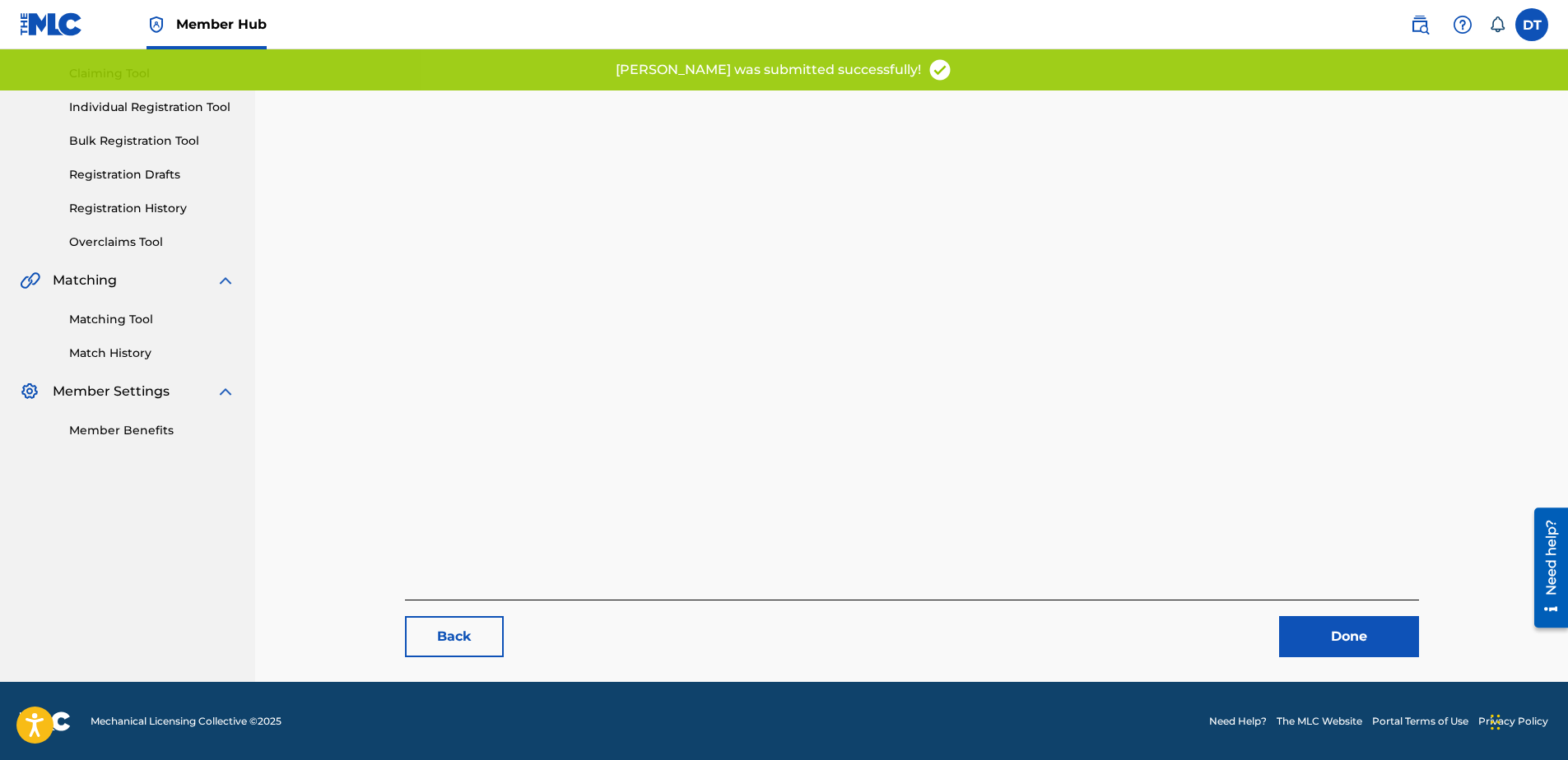
scroll to position [170, 0]
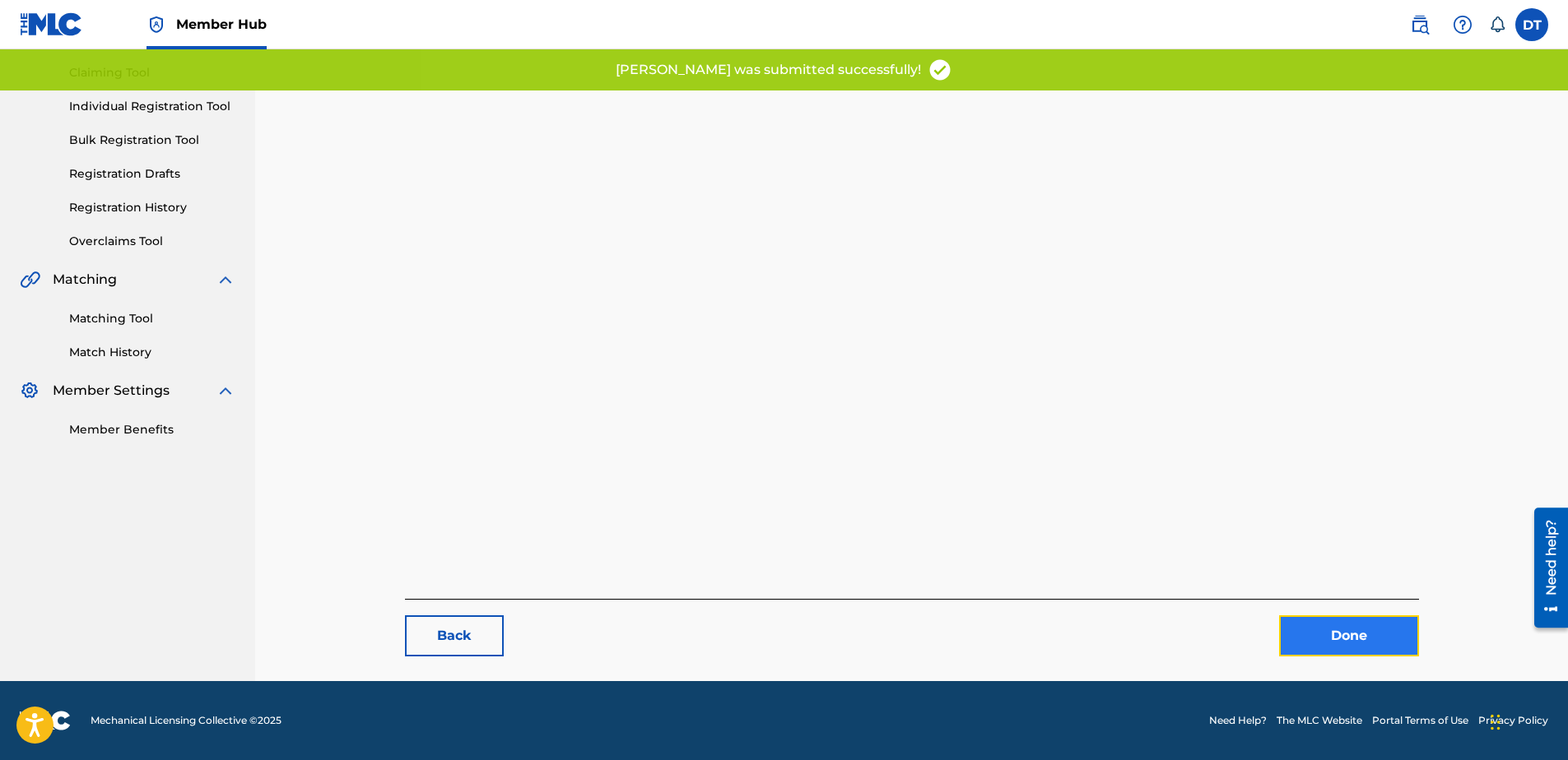
click at [1345, 644] on link "Done" at bounding box center [1349, 635] width 140 height 41
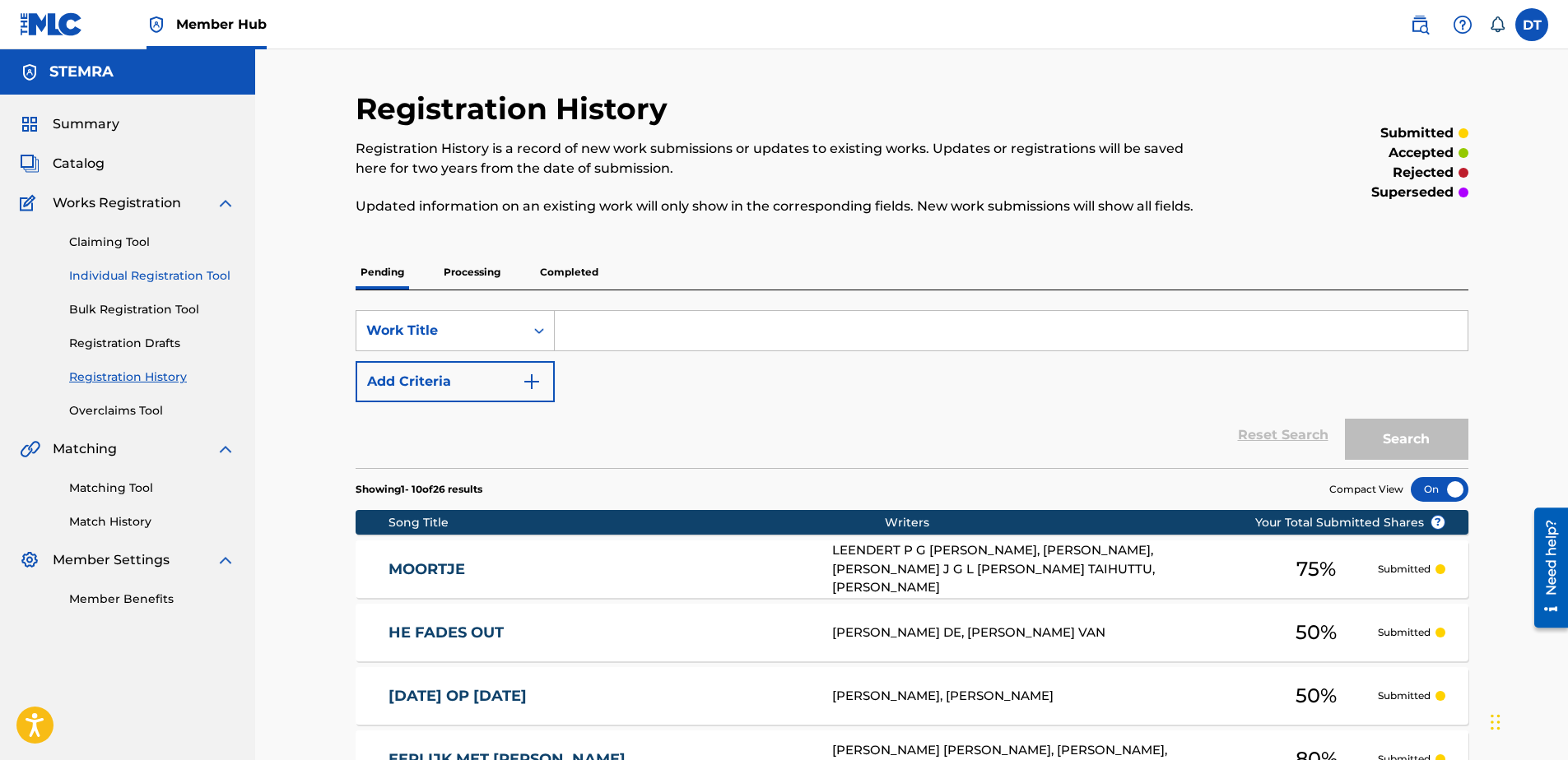
click at [147, 270] on link "Individual Registration Tool" at bounding box center [151, 277] width 166 height 18
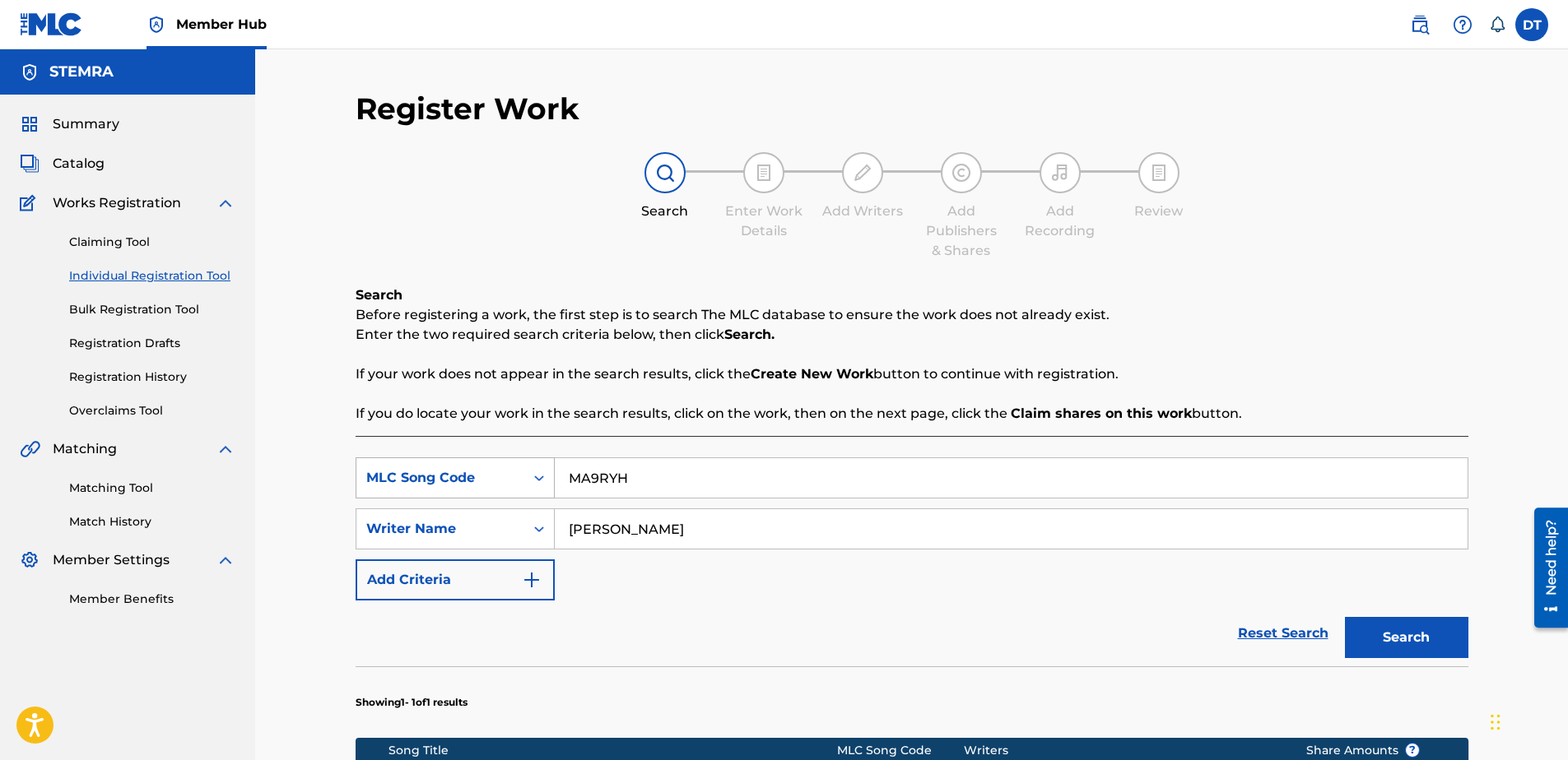
drag, startPoint x: 653, startPoint y: 477, endPoint x: 506, endPoint y: 475, distance: 147.0
click at [506, 475] on div "SearchWithCriteria89168f19-8597-4967-a7b8-3f547e06a110 MLC Song Code MA9RYH" at bounding box center [912, 478] width 1113 height 41
paste input "VC02K4"
type input "VC02K4"
drag, startPoint x: 677, startPoint y: 543, endPoint x: 561, endPoint y: 532, distance: 116.5
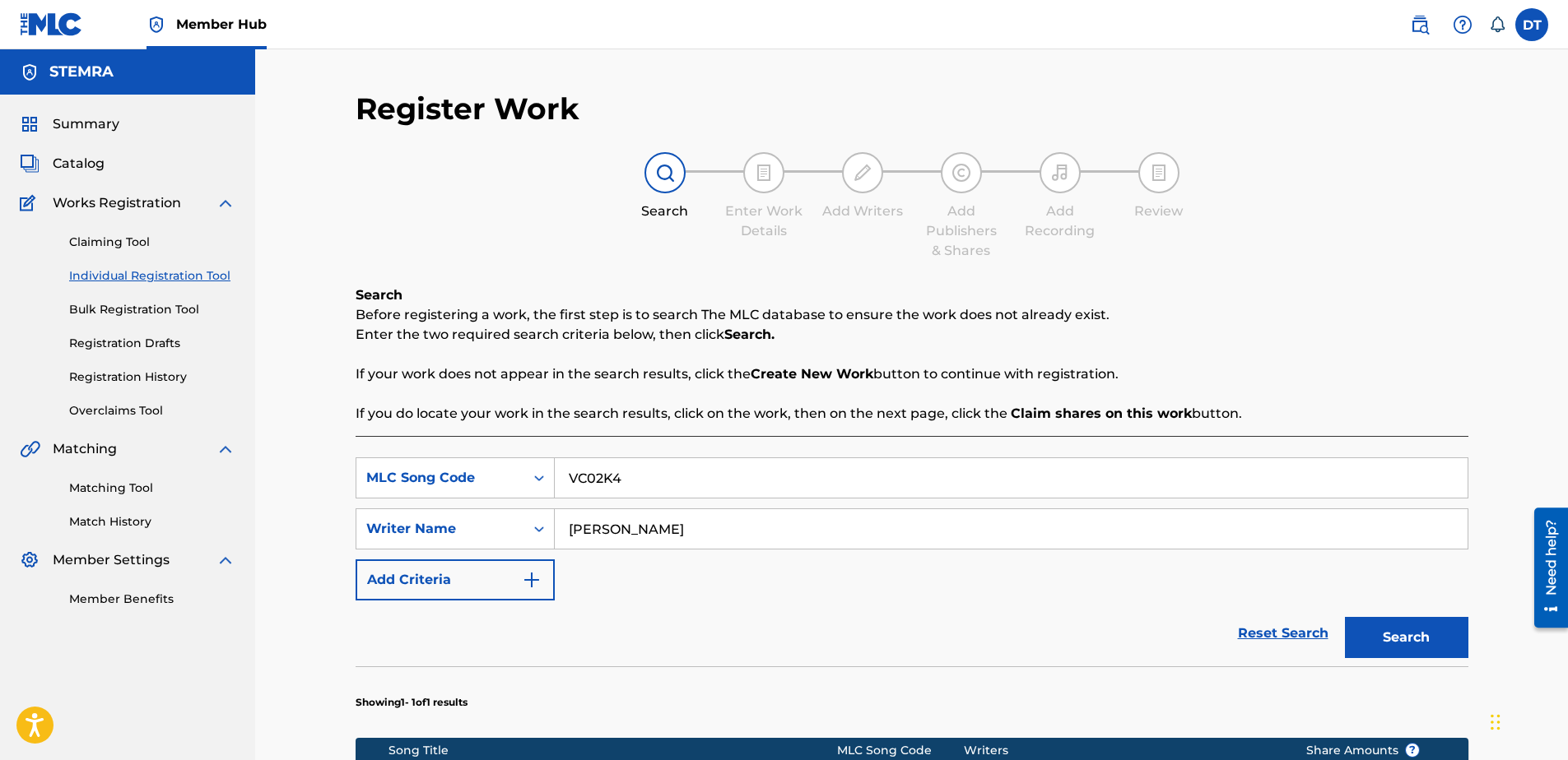
click at [561, 532] on input "[PERSON_NAME]" at bounding box center [1011, 529] width 913 height 39
drag, startPoint x: 658, startPoint y: 531, endPoint x: 651, endPoint y: 529, distance: 7.3
click at [657, 529] on input "Search Form" at bounding box center [1011, 529] width 913 height 39
paste input "[PERSON_NAME]"
click at [566, 522] on input "[PERSON_NAME]" at bounding box center [1011, 529] width 913 height 39
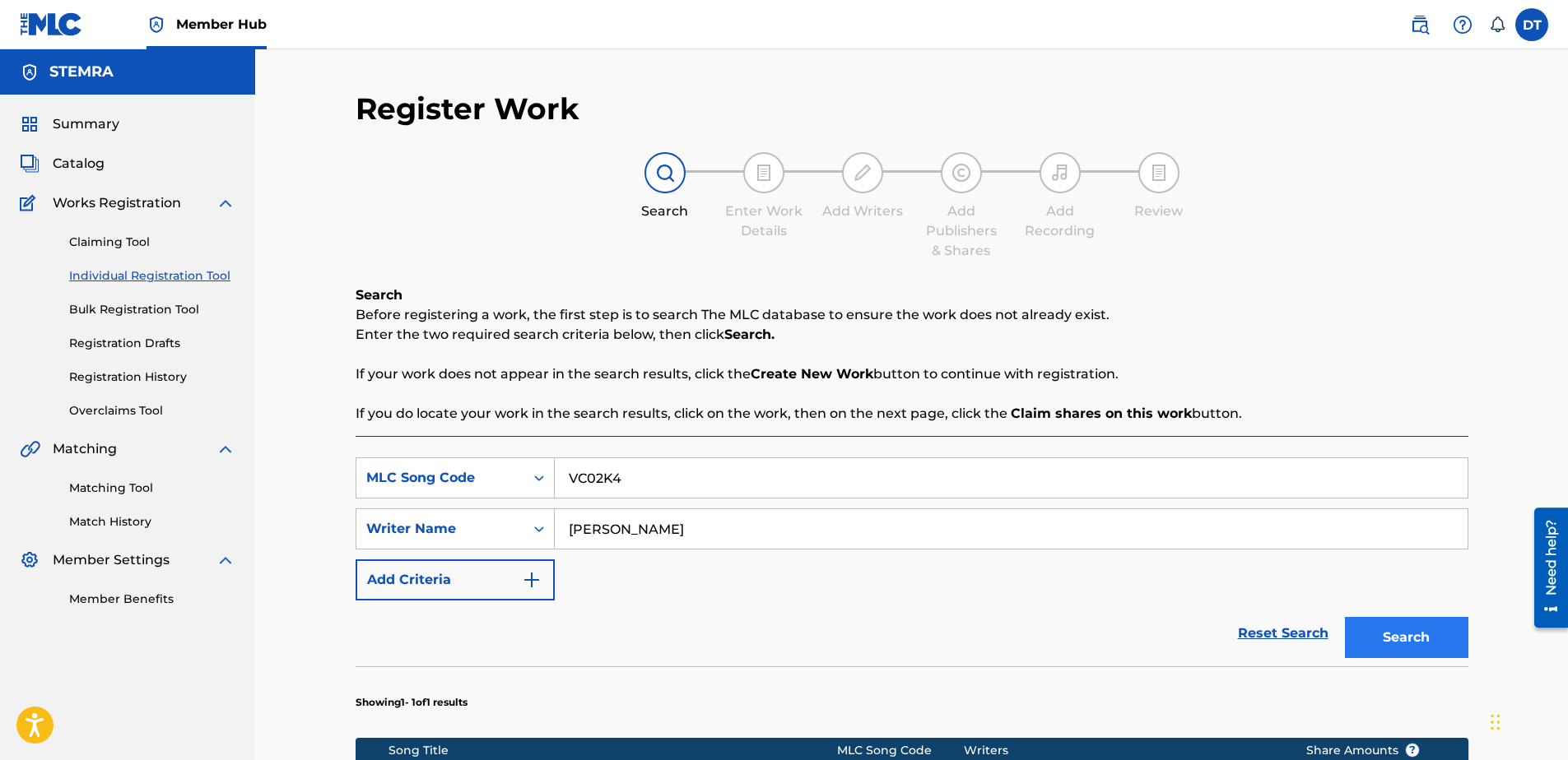
type input "[PERSON_NAME]"
click at [1386, 626] on button "Search" at bounding box center [1407, 637] width 124 height 41
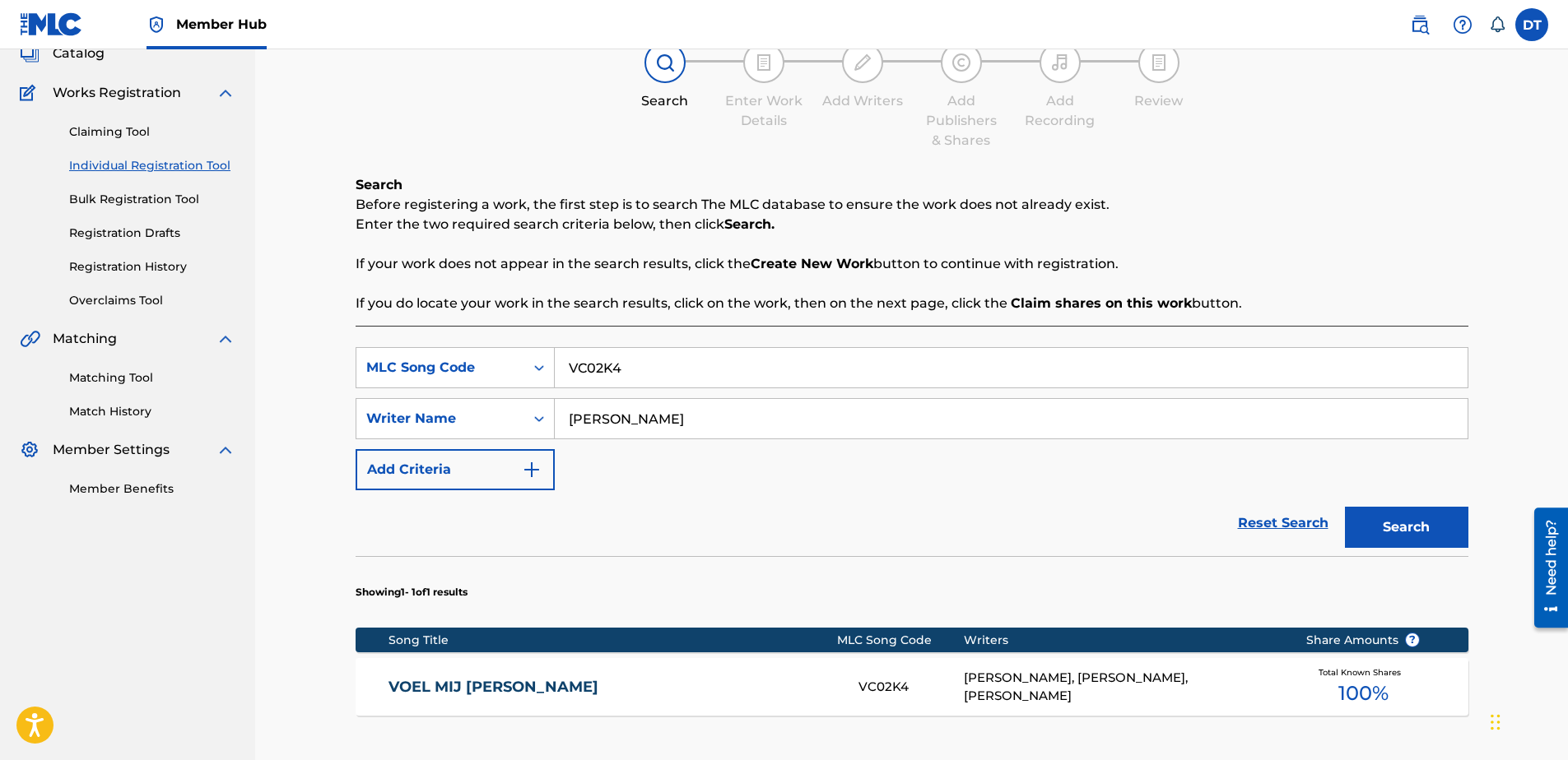
scroll to position [99, 0]
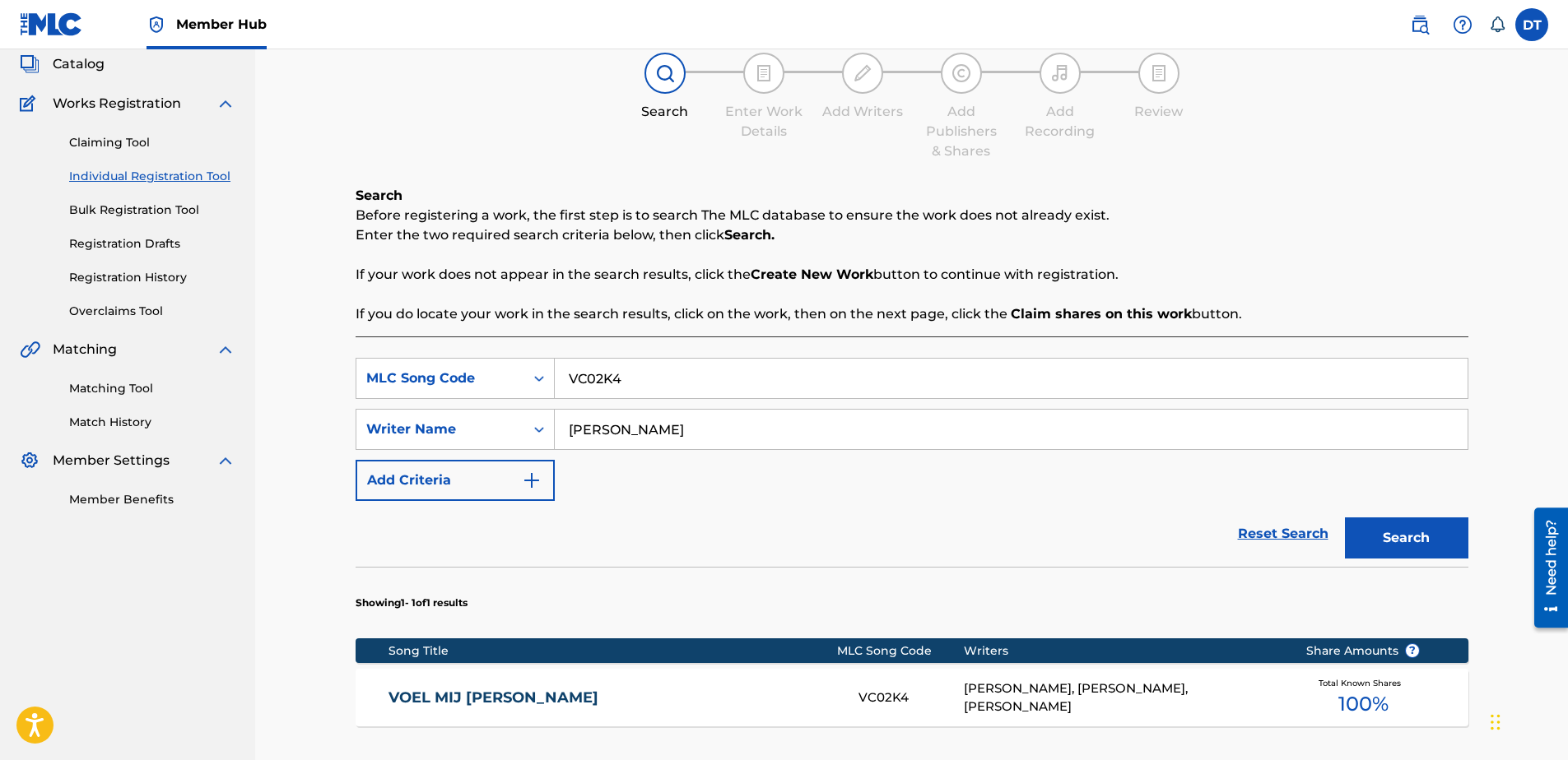
click at [406, 693] on link "VOEL MIJ [PERSON_NAME]" at bounding box center [612, 697] width 447 height 19
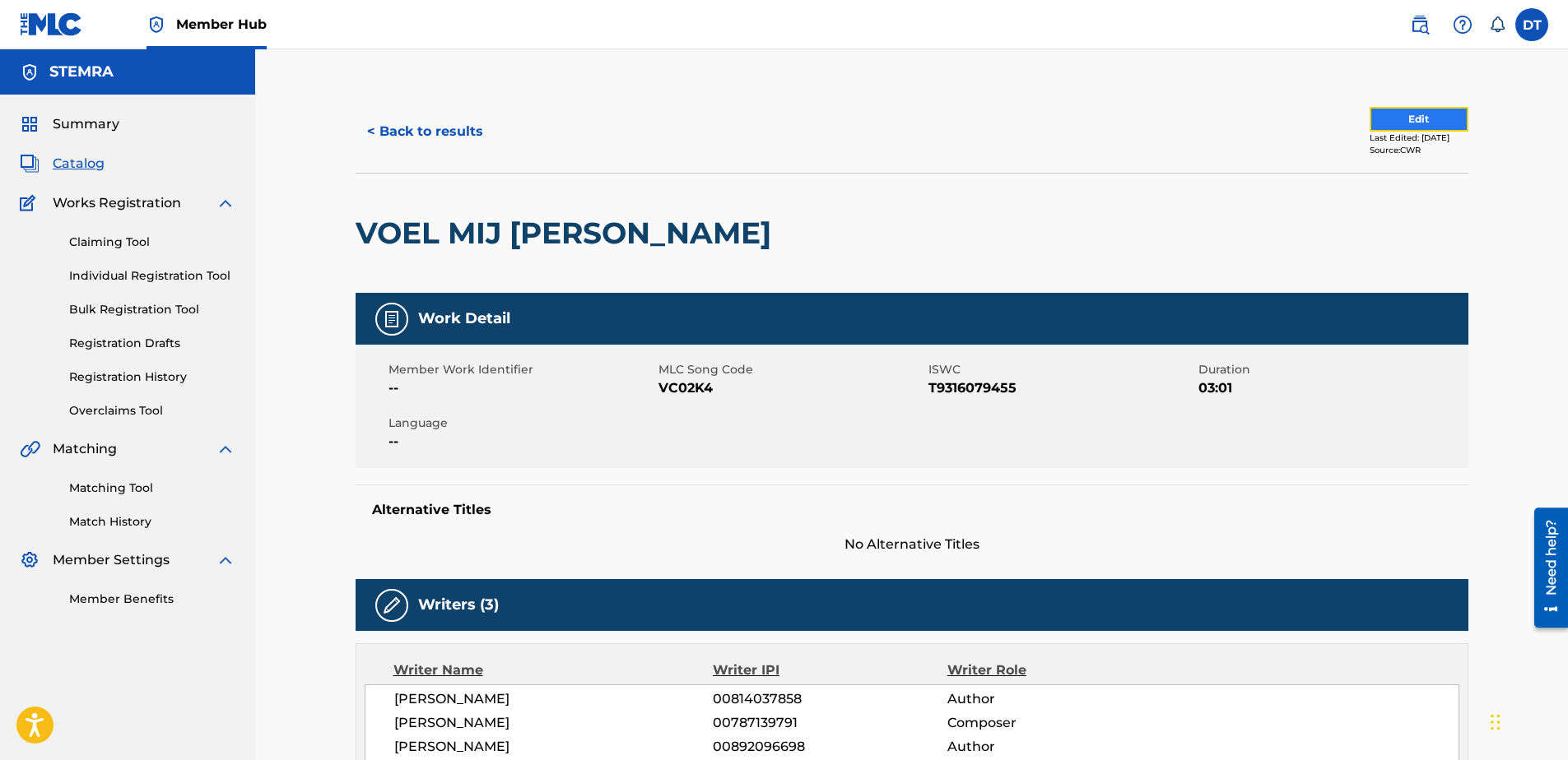
click at [1387, 118] on button "Edit" at bounding box center [1419, 119] width 99 height 25
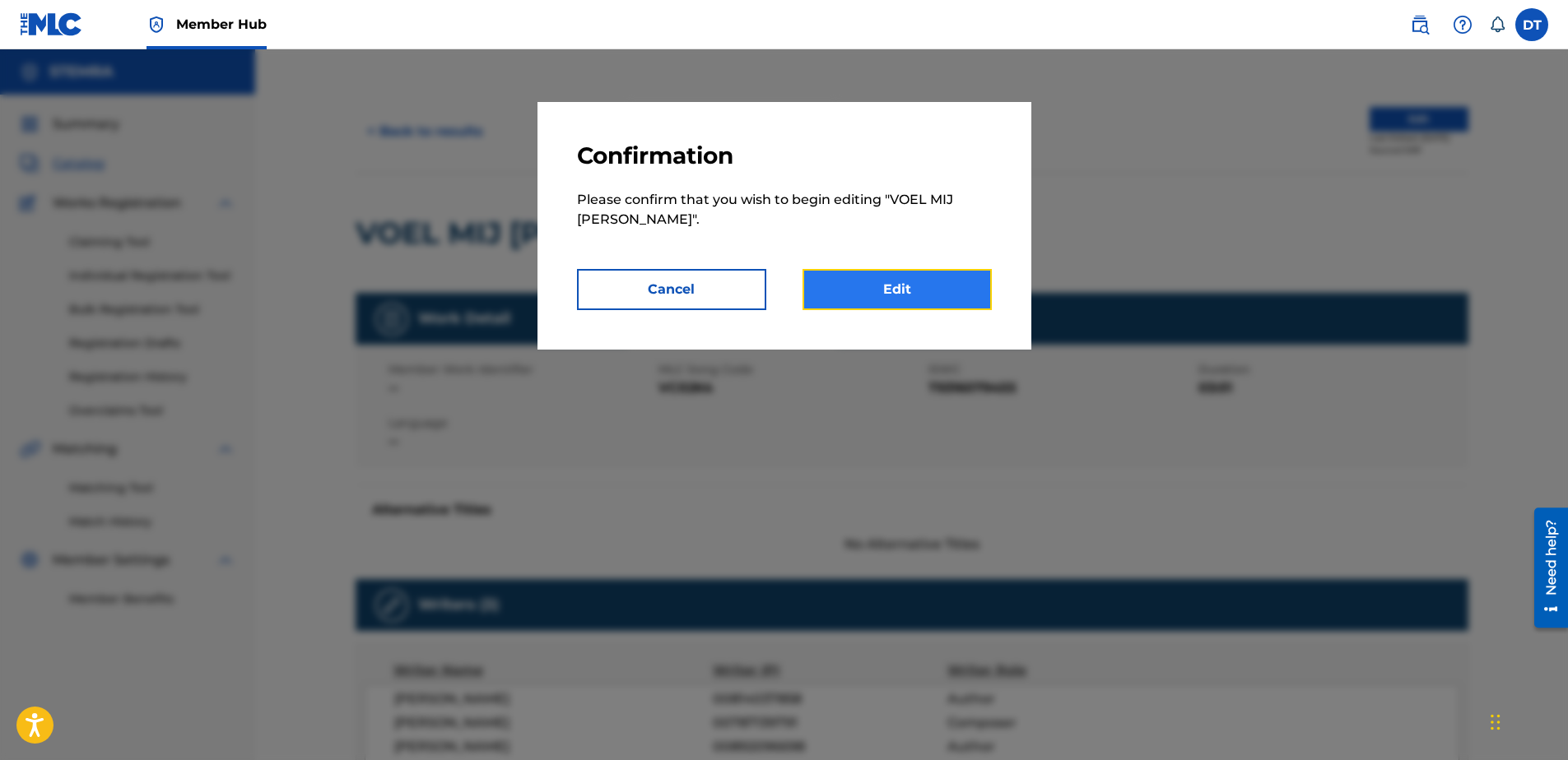
click at [893, 286] on link "Edit" at bounding box center [897, 289] width 189 height 41
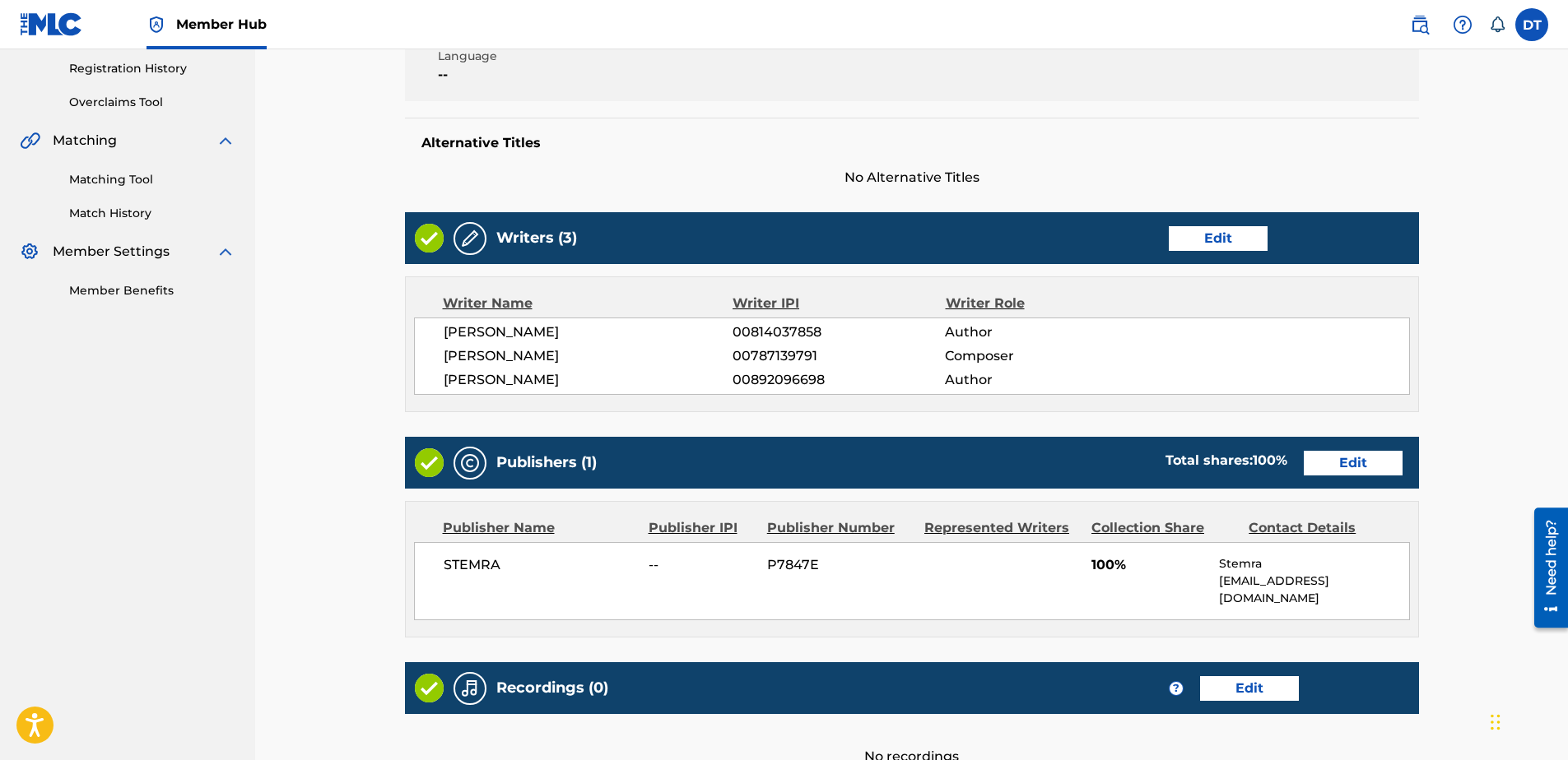
scroll to position [401, 0]
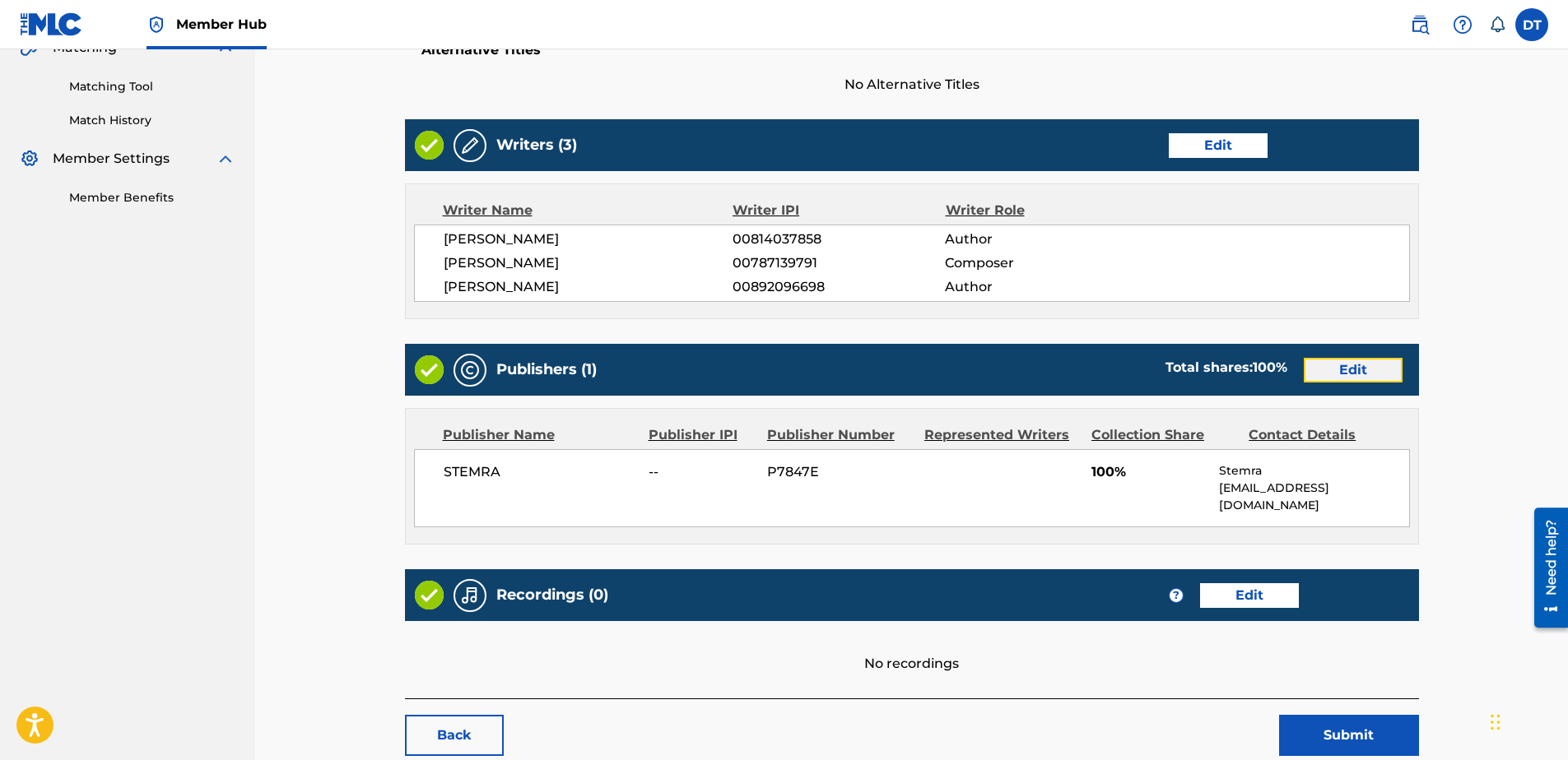
click at [1359, 369] on link "Edit" at bounding box center [1353, 370] width 99 height 25
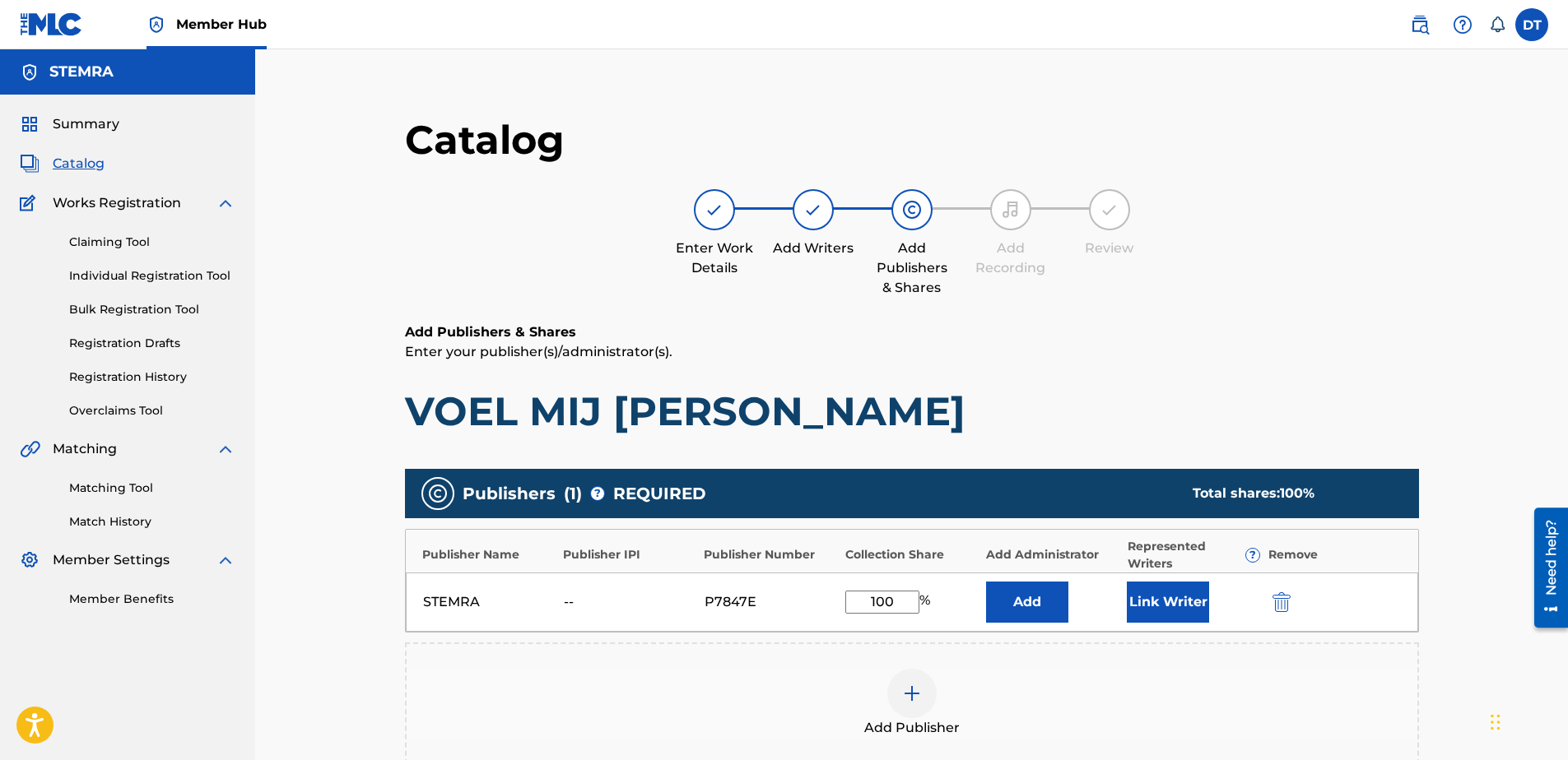
drag, startPoint x: 907, startPoint y: 602, endPoint x: 814, endPoint y: 580, distance: 95.6
click at [804, 585] on div "STEMRA -- P7847E 100 % Add Link Writer" at bounding box center [913, 602] width 1013 height 59
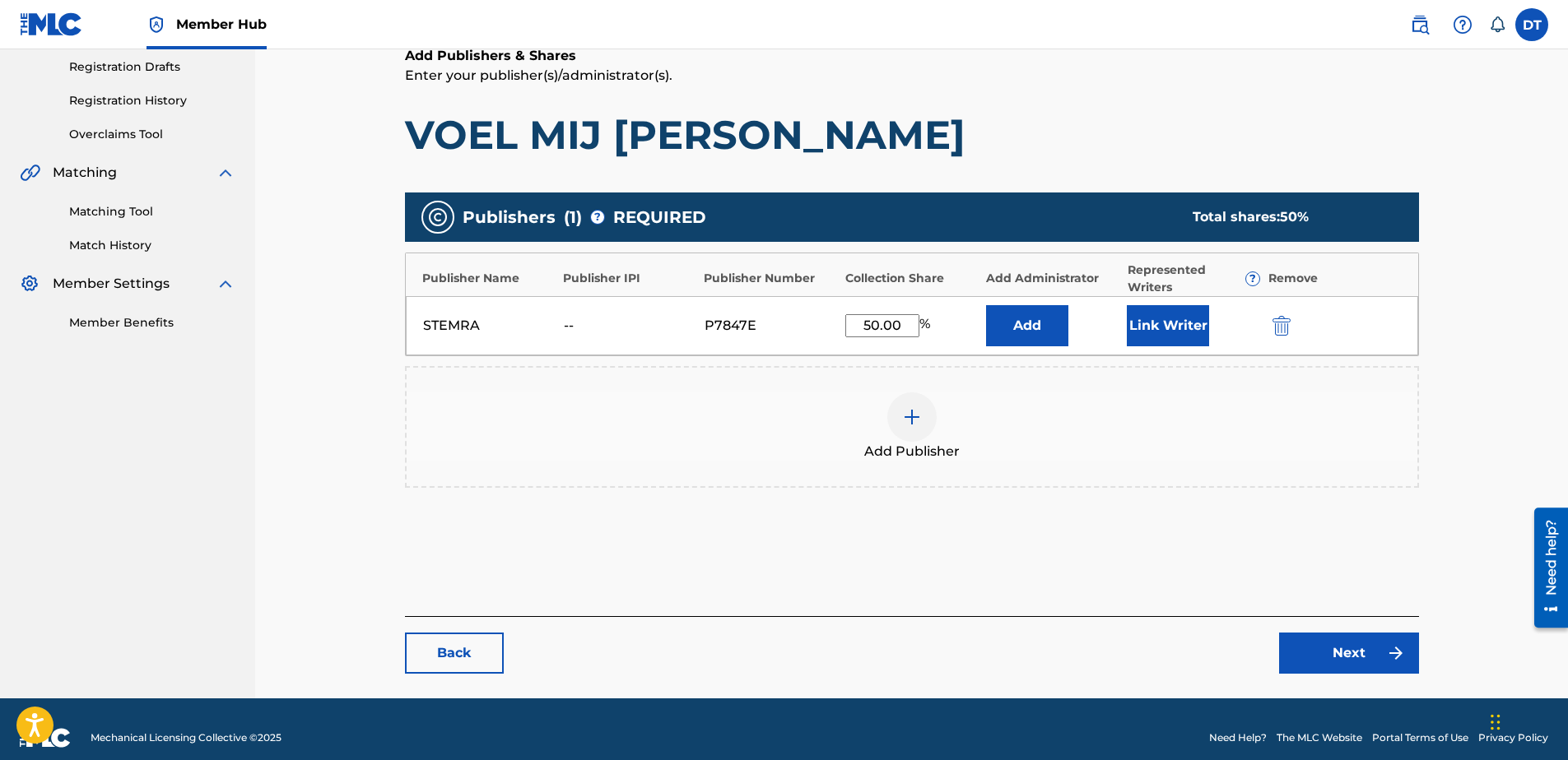
scroll to position [293, 0]
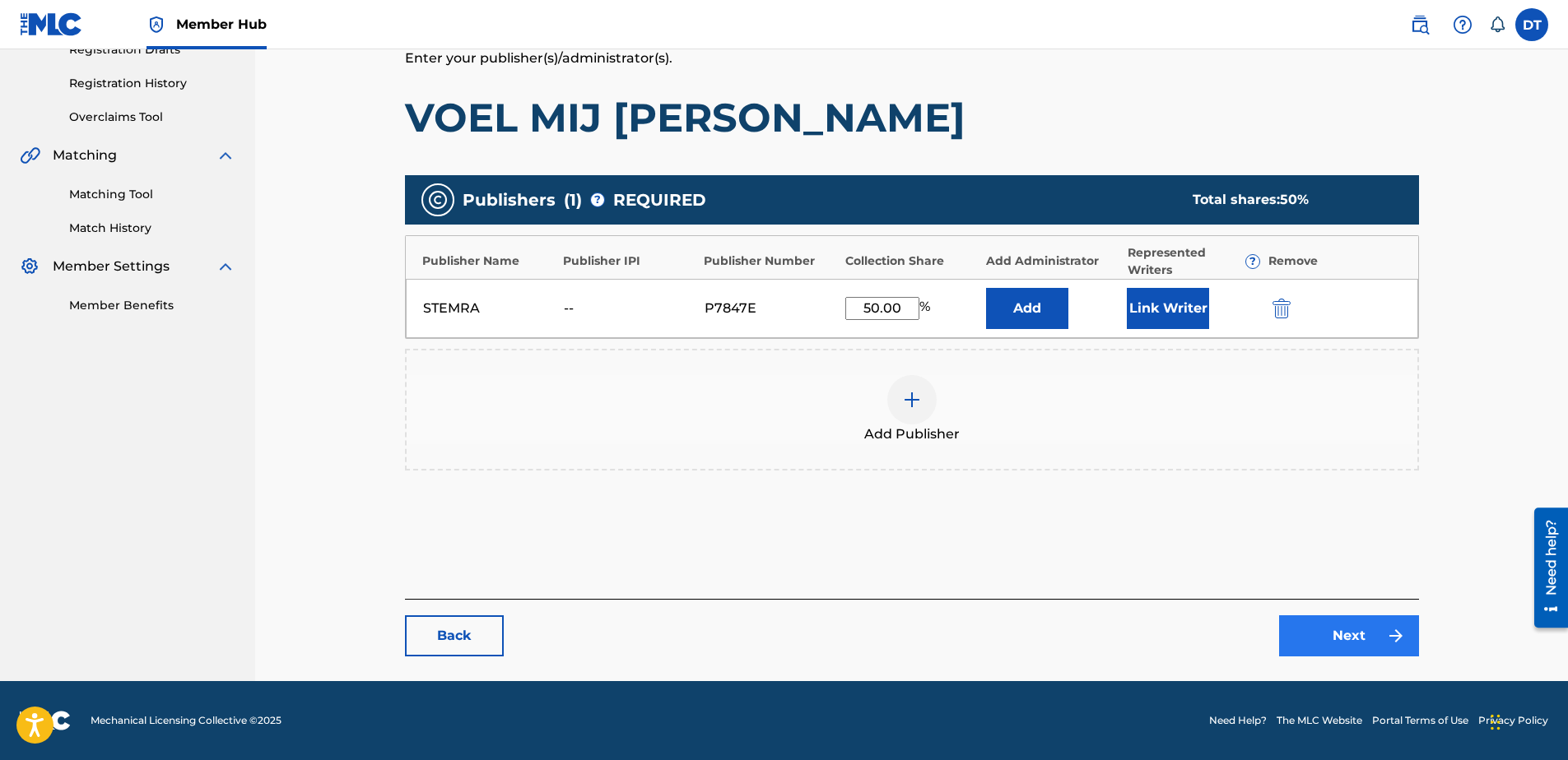
type input "50.00"
click at [1339, 626] on link "Next" at bounding box center [1349, 635] width 140 height 41
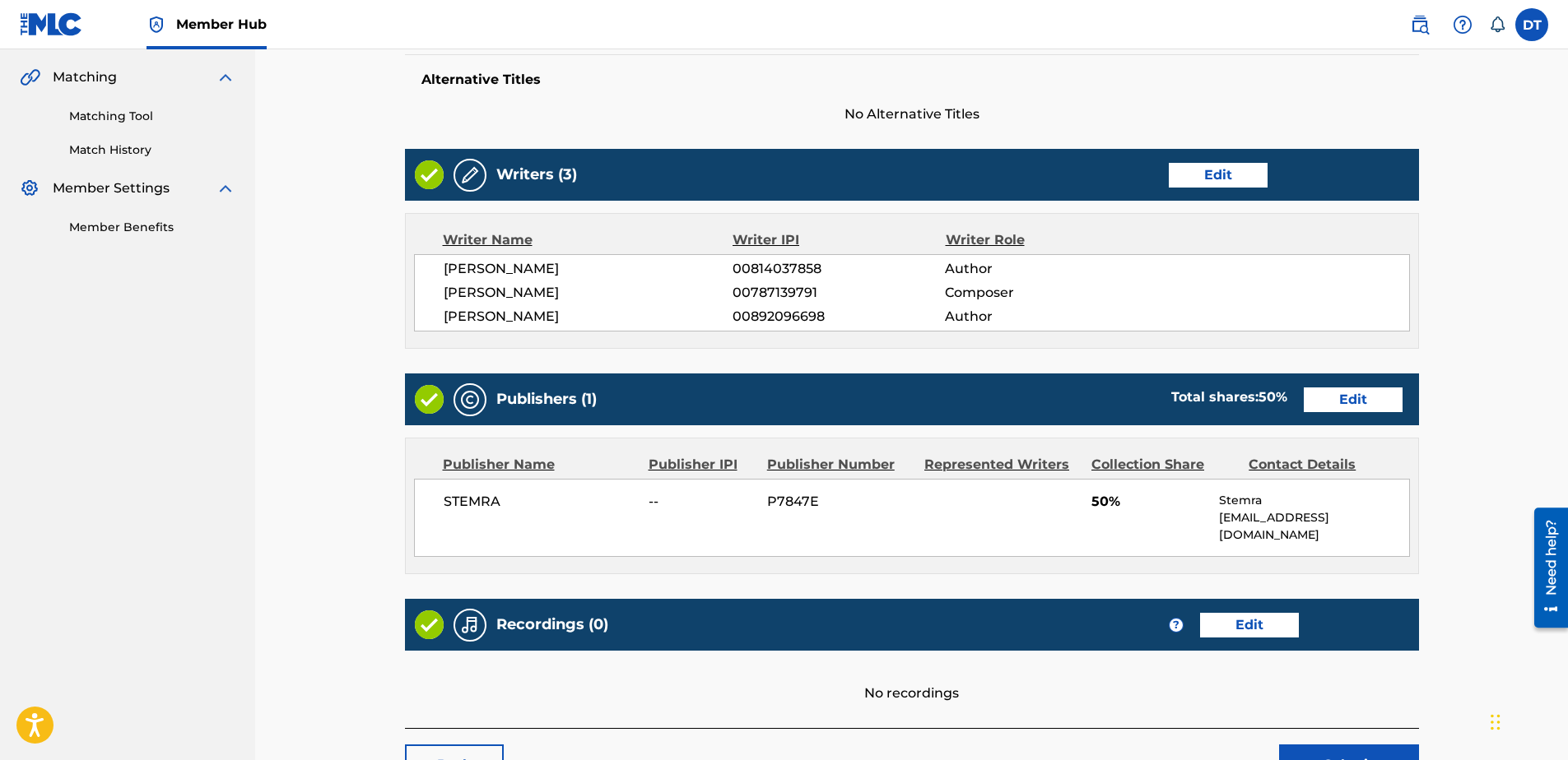
scroll to position [483, 0]
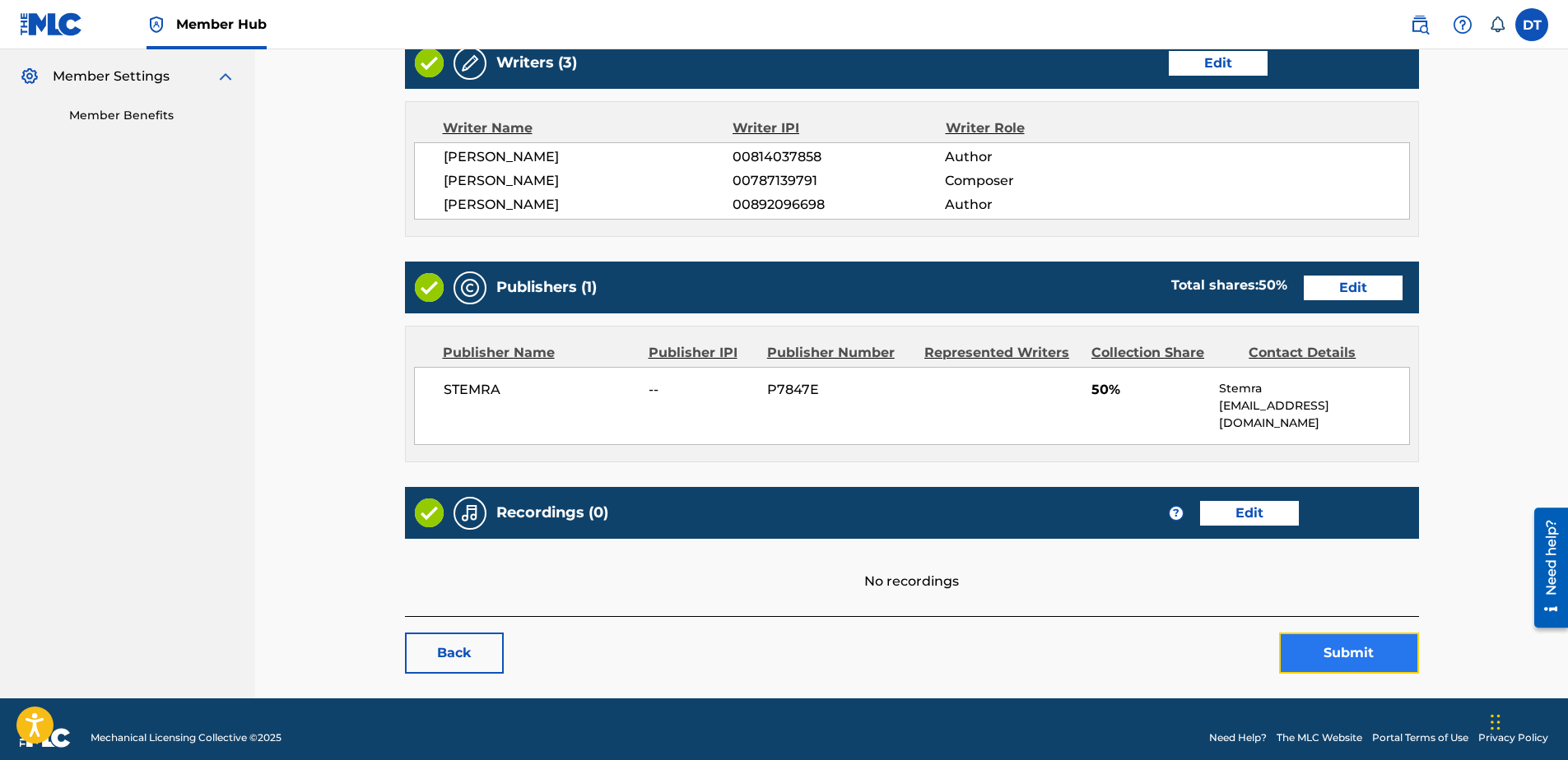
click at [1331, 641] on button "Submit" at bounding box center [1349, 653] width 140 height 41
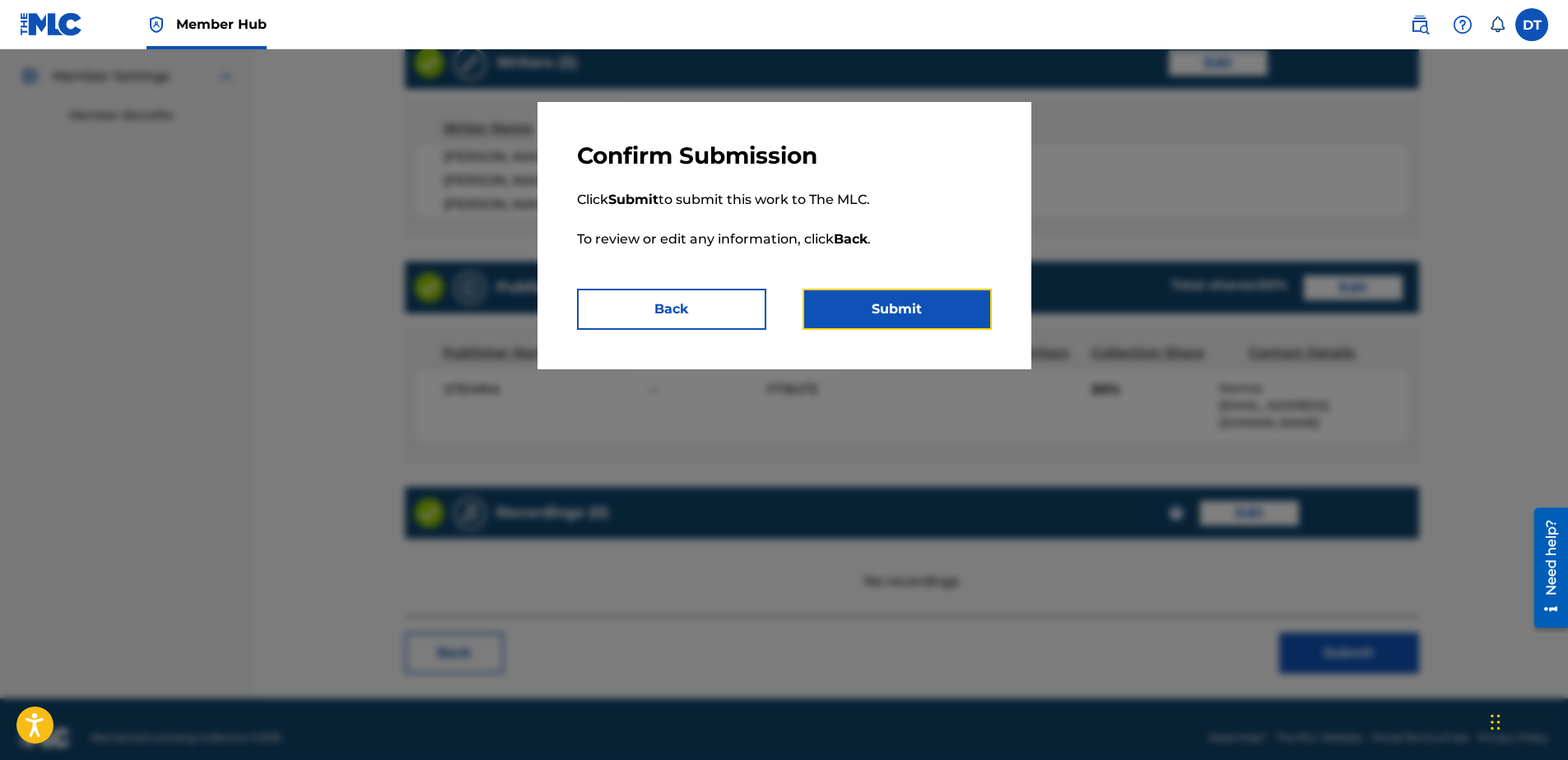
click at [876, 302] on button "Submit" at bounding box center [897, 309] width 189 height 41
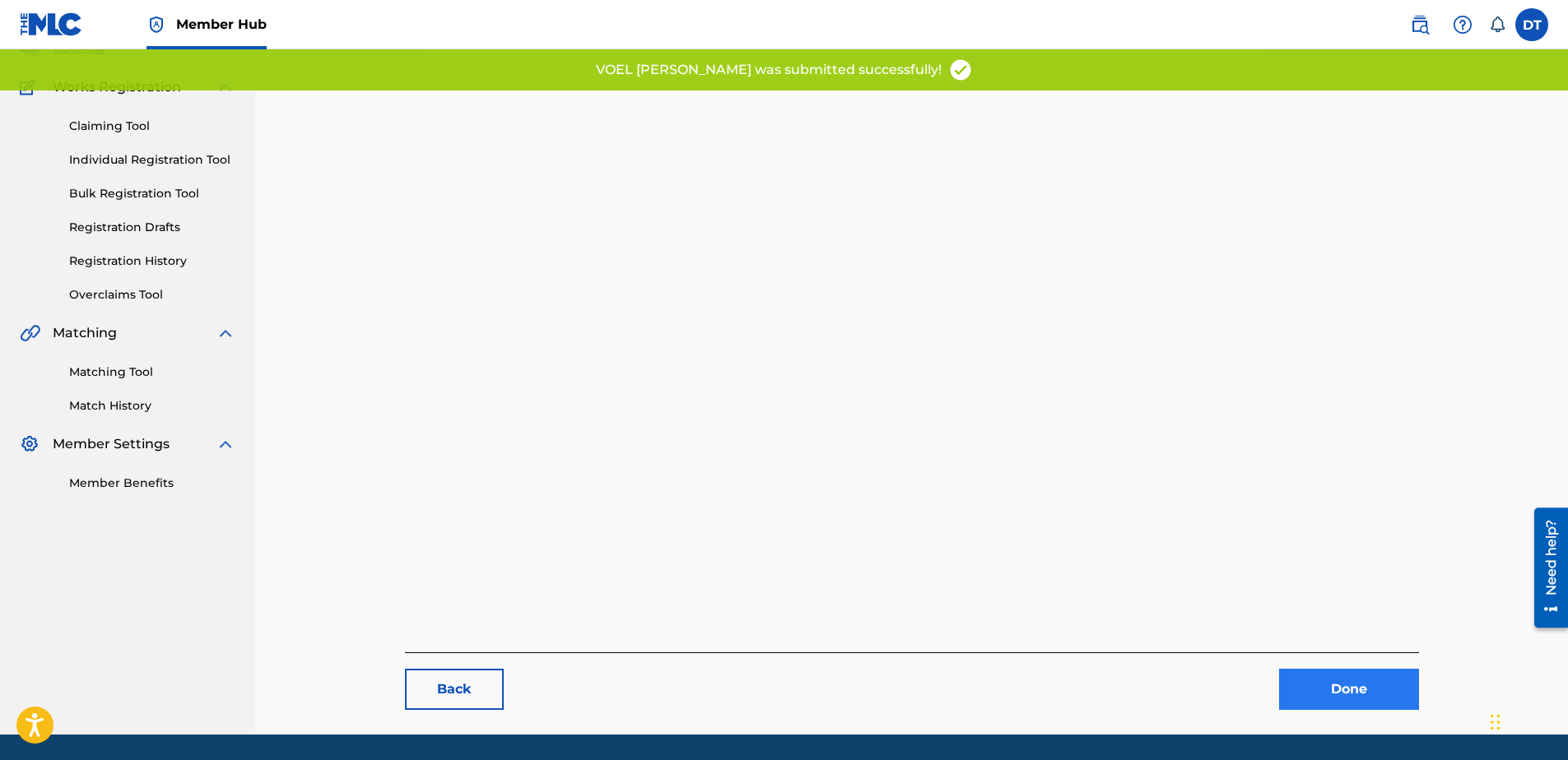
scroll to position [87, 0]
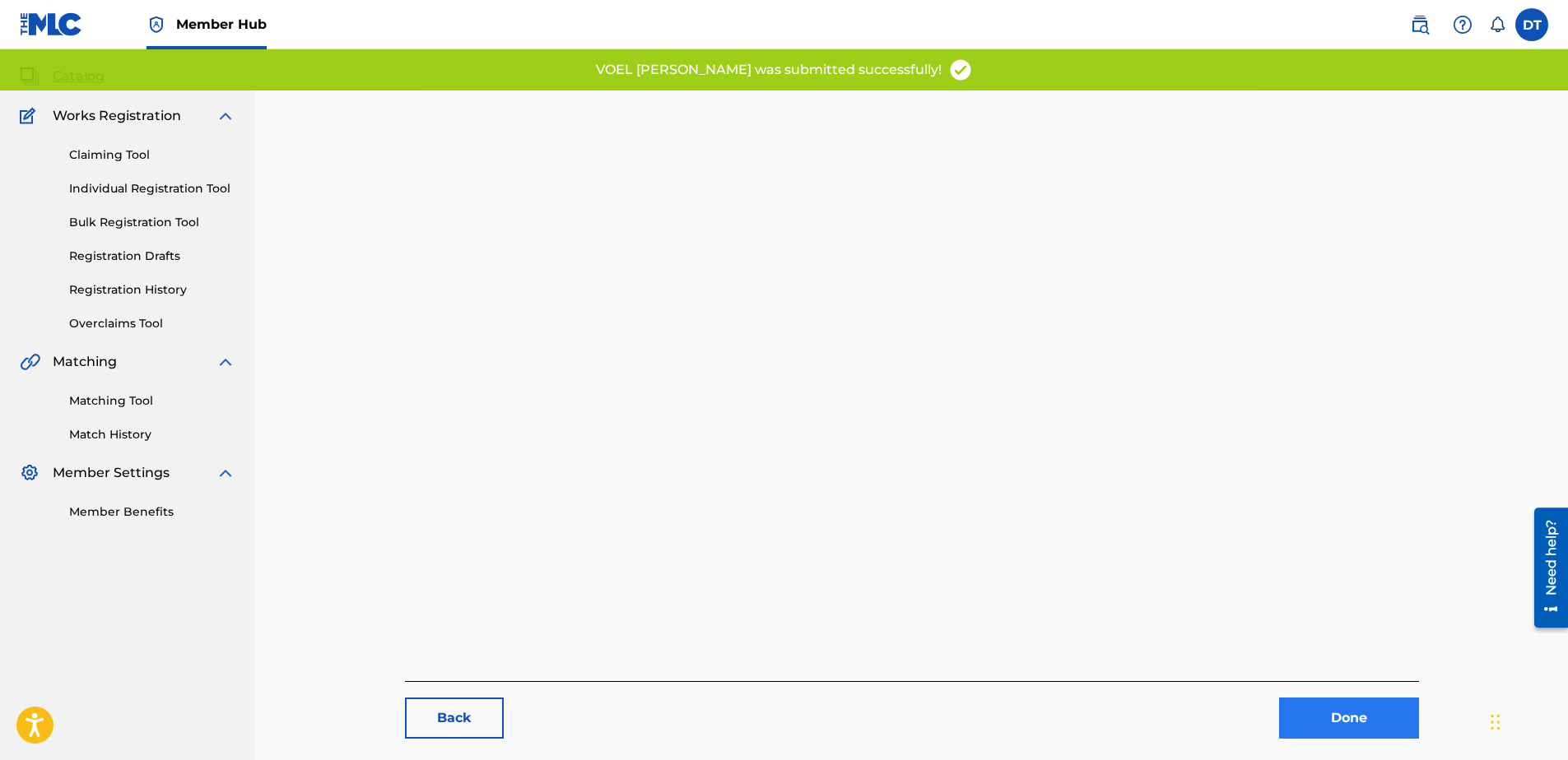
click at [1345, 635] on div "Back Done" at bounding box center [912, 383] width 1014 height 711
click at [1354, 707] on link "Done" at bounding box center [1349, 718] width 140 height 41
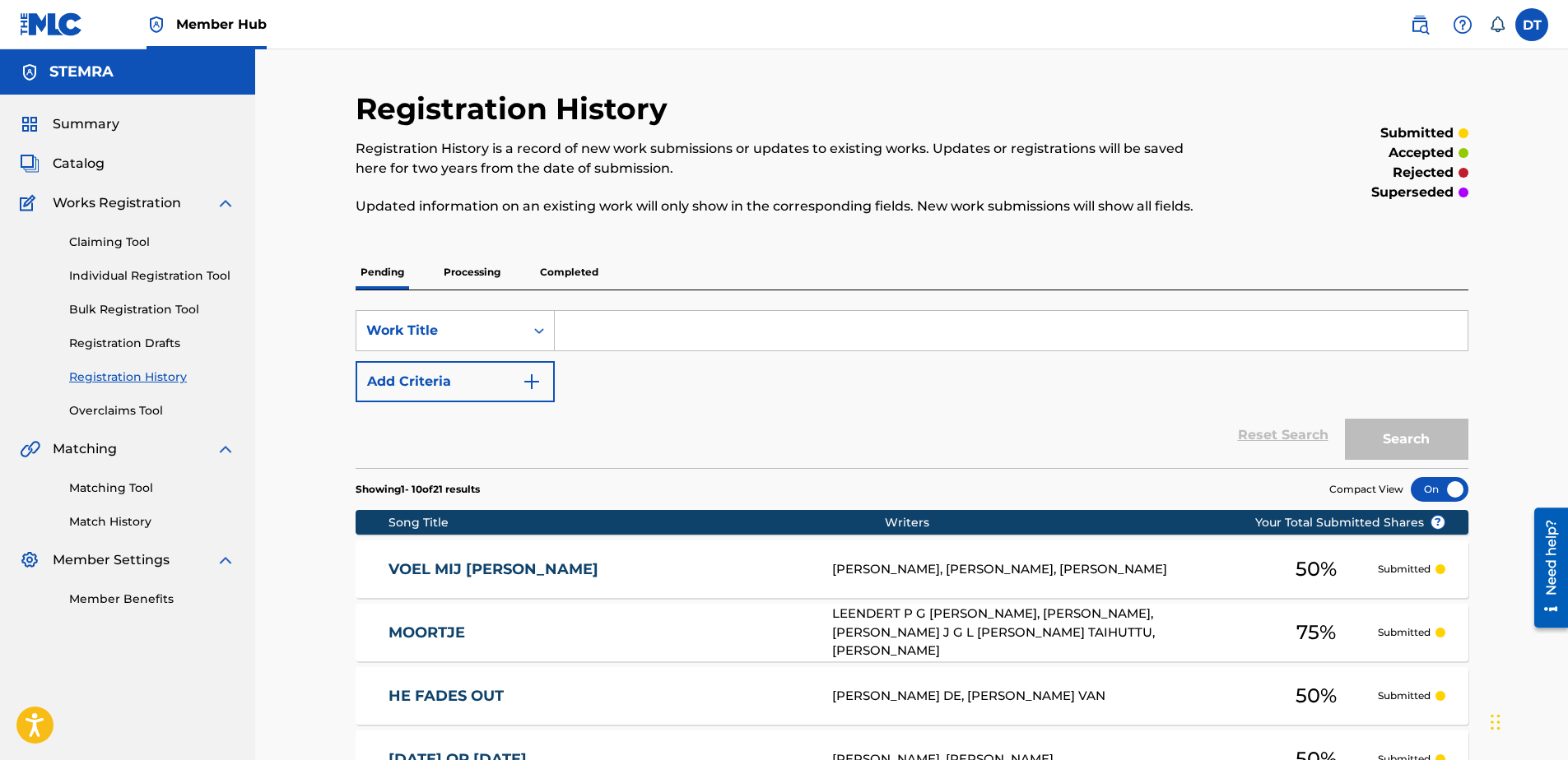
drag, startPoint x: 106, startPoint y: 274, endPoint x: 120, endPoint y: 258, distance: 21.3
click at [106, 274] on link "Individual Registration Tool" at bounding box center [151, 277] width 166 height 18
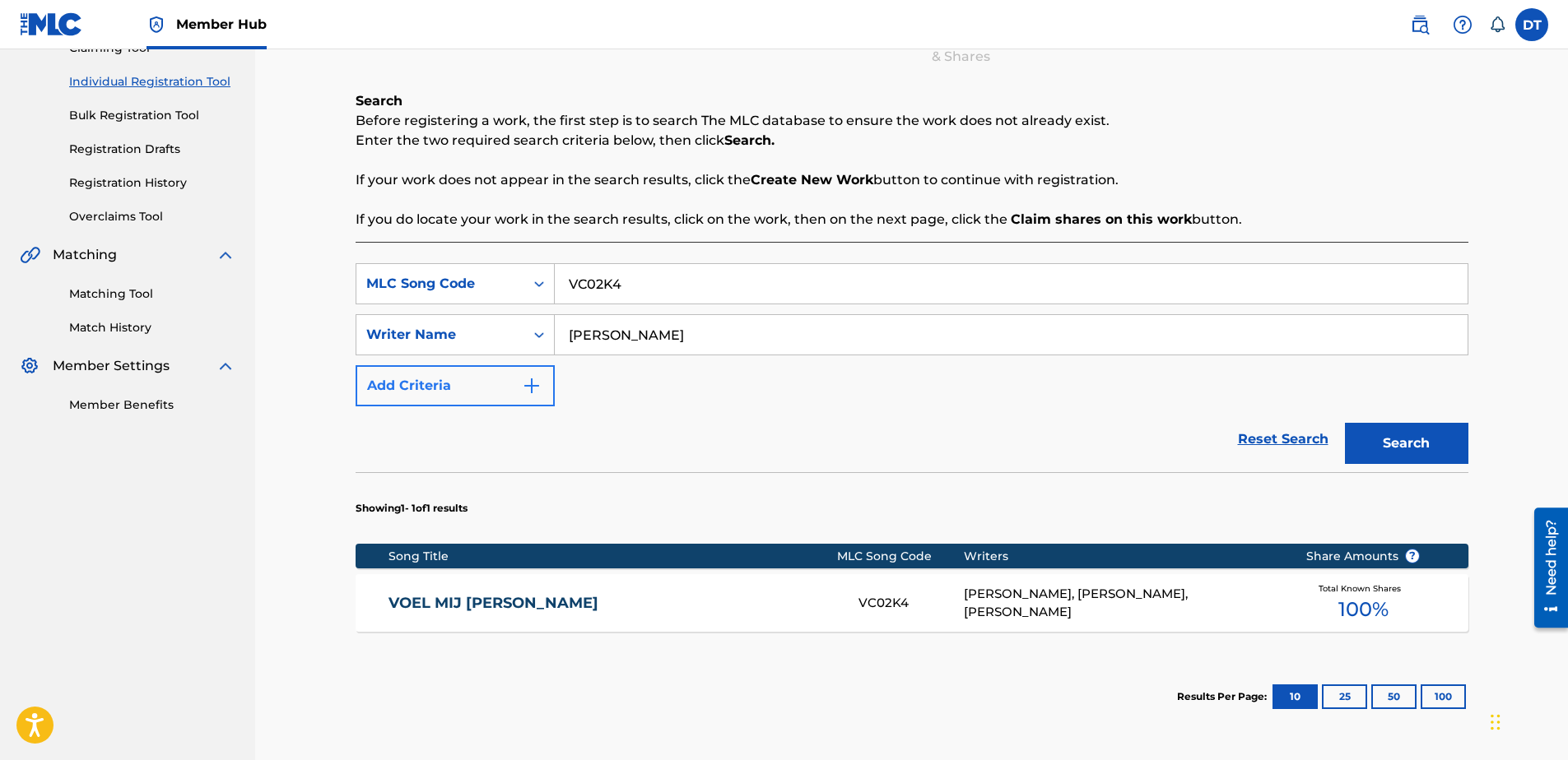
scroll to position [165, 0]
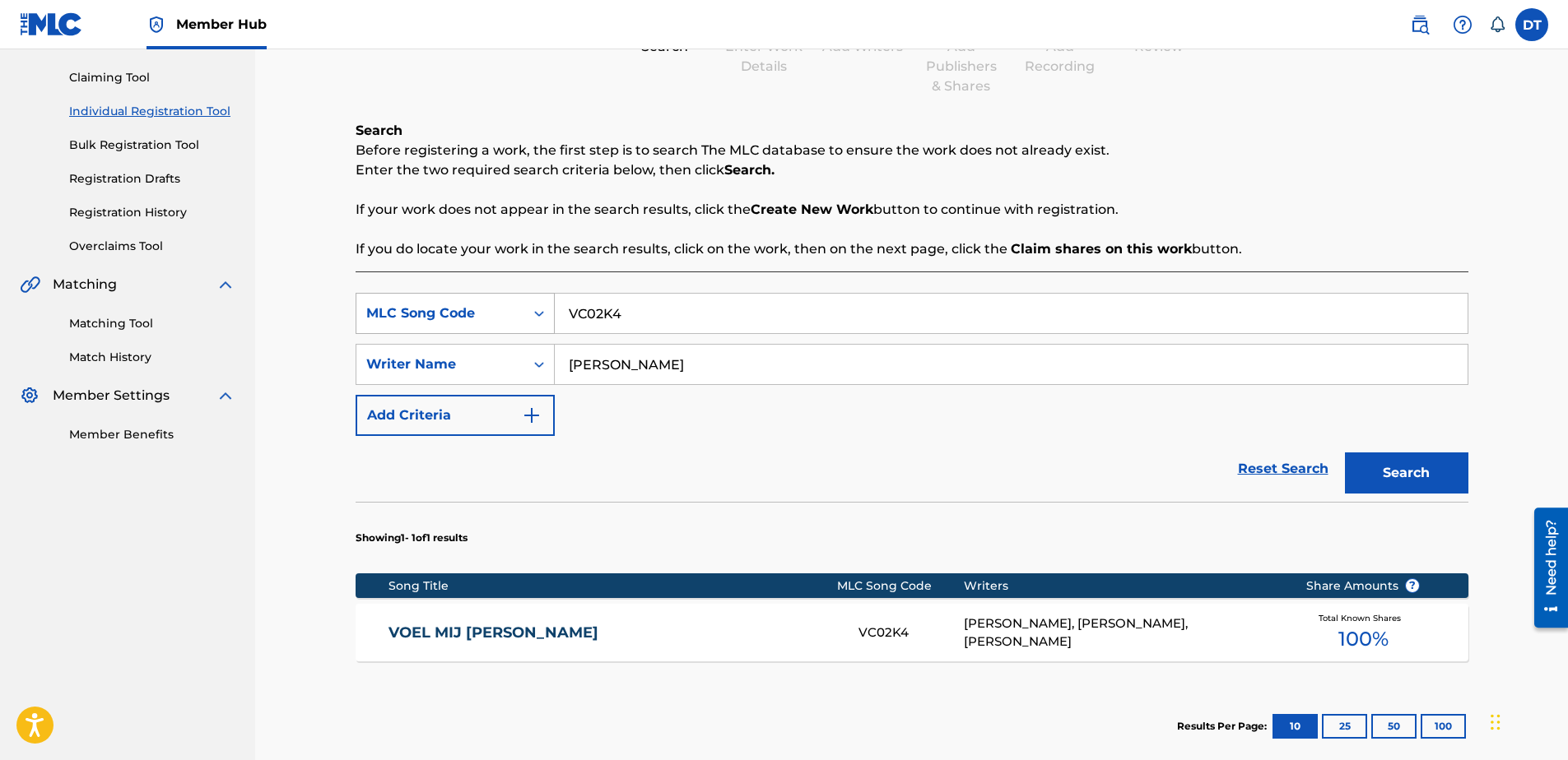
drag, startPoint x: 701, startPoint y: 317, endPoint x: 545, endPoint y: 314, distance: 156.0
click at [545, 314] on div "SearchWithCriteria89168f19-8597-4967-a7b8-3f547e06a110 MLC Song Code VC02K4" at bounding box center [912, 314] width 1113 height 41
paste input "SI4R1O"
type input "SI4R1O"
drag, startPoint x: 706, startPoint y: 366, endPoint x: 559, endPoint y: 366, distance: 147.0
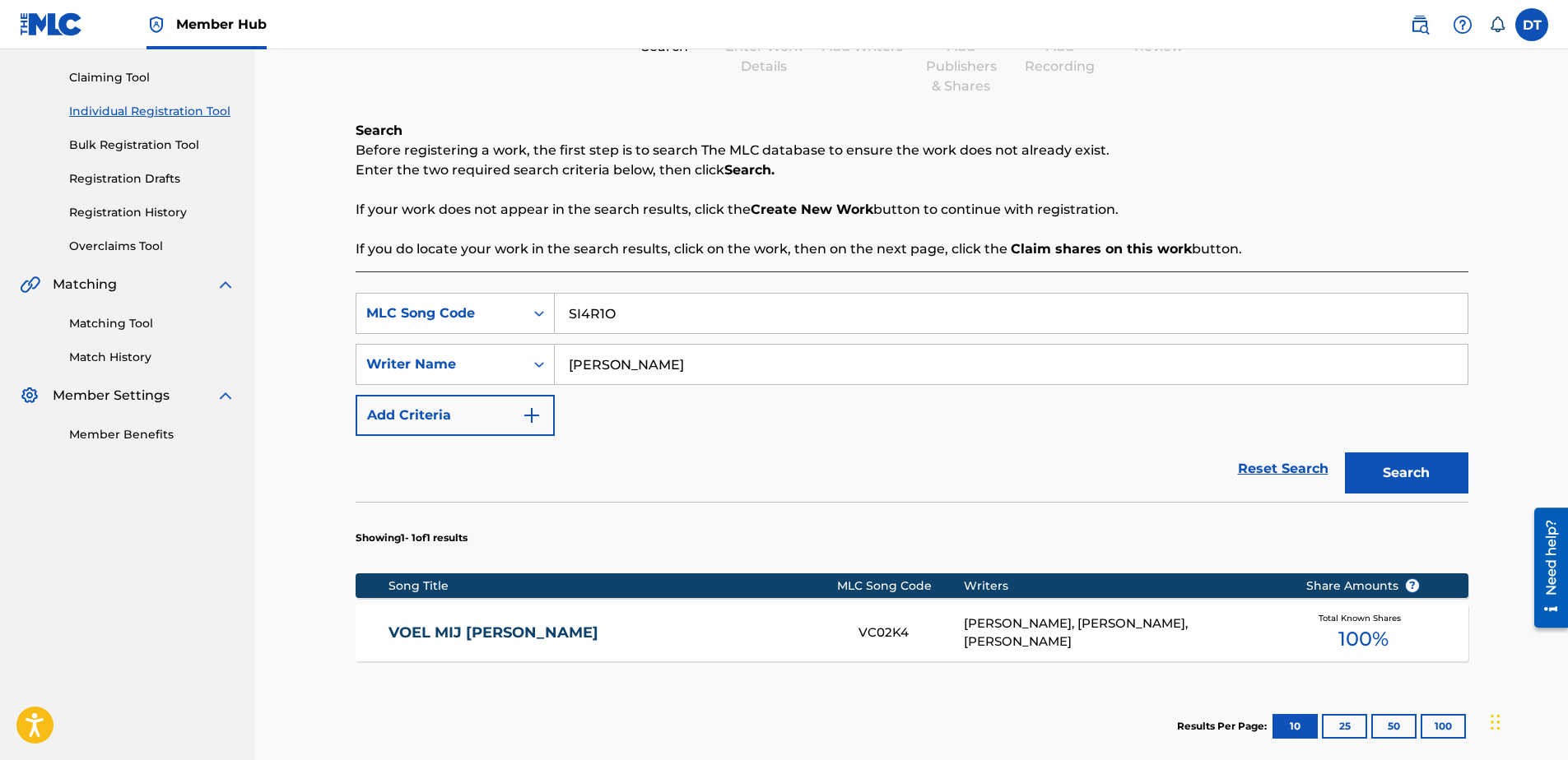
click at [559, 366] on input "[PERSON_NAME]" at bounding box center [1011, 364] width 913 height 39
click at [592, 369] on input "Search Form" at bounding box center [1011, 364] width 913 height 39
paste input "[PERSON_NAME]"
click at [562, 360] on input "[PERSON_NAME]" at bounding box center [1011, 364] width 913 height 39
type input "[PERSON_NAME]"
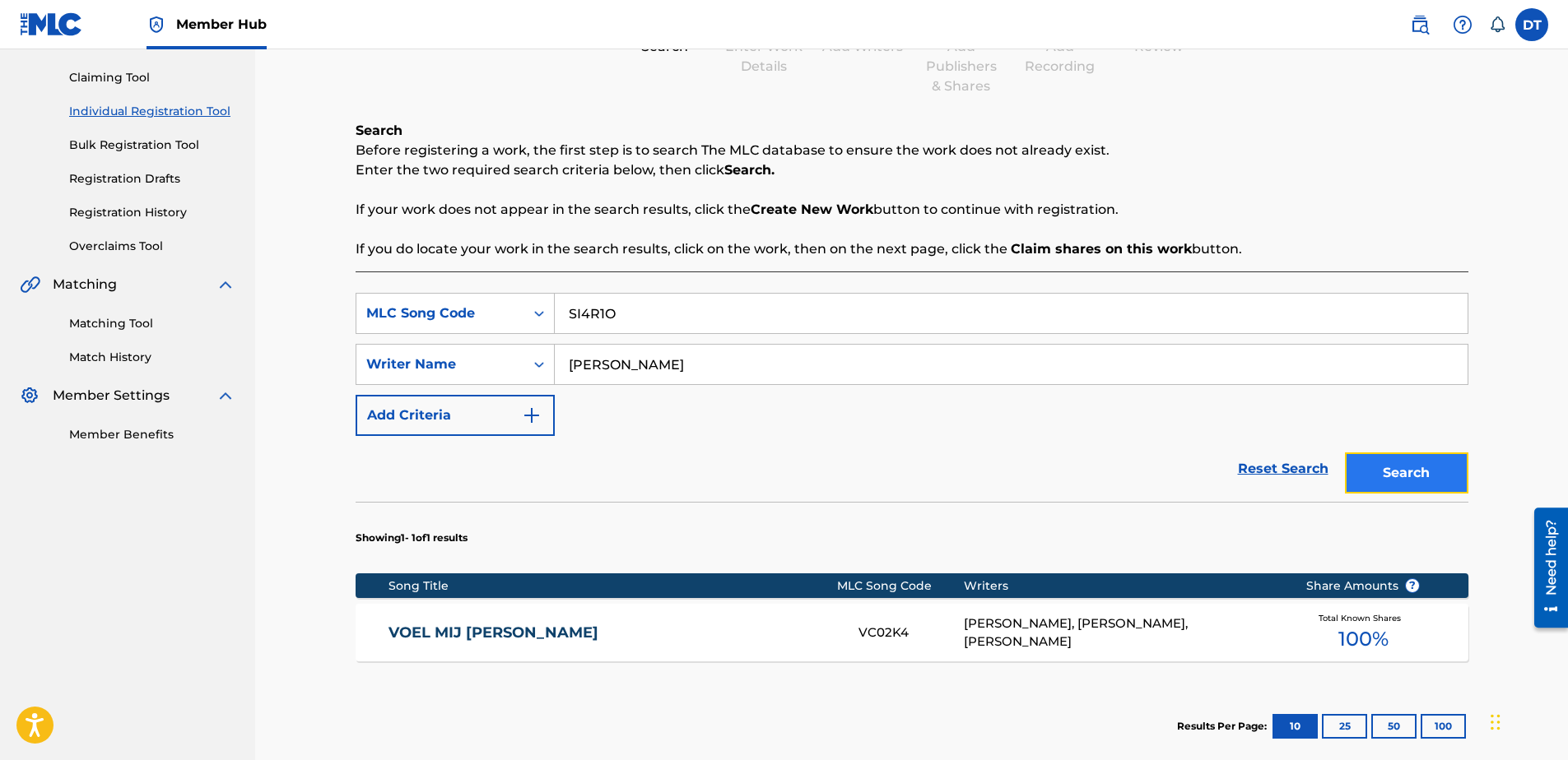
click at [1418, 474] on button "Search" at bounding box center [1407, 473] width 124 height 41
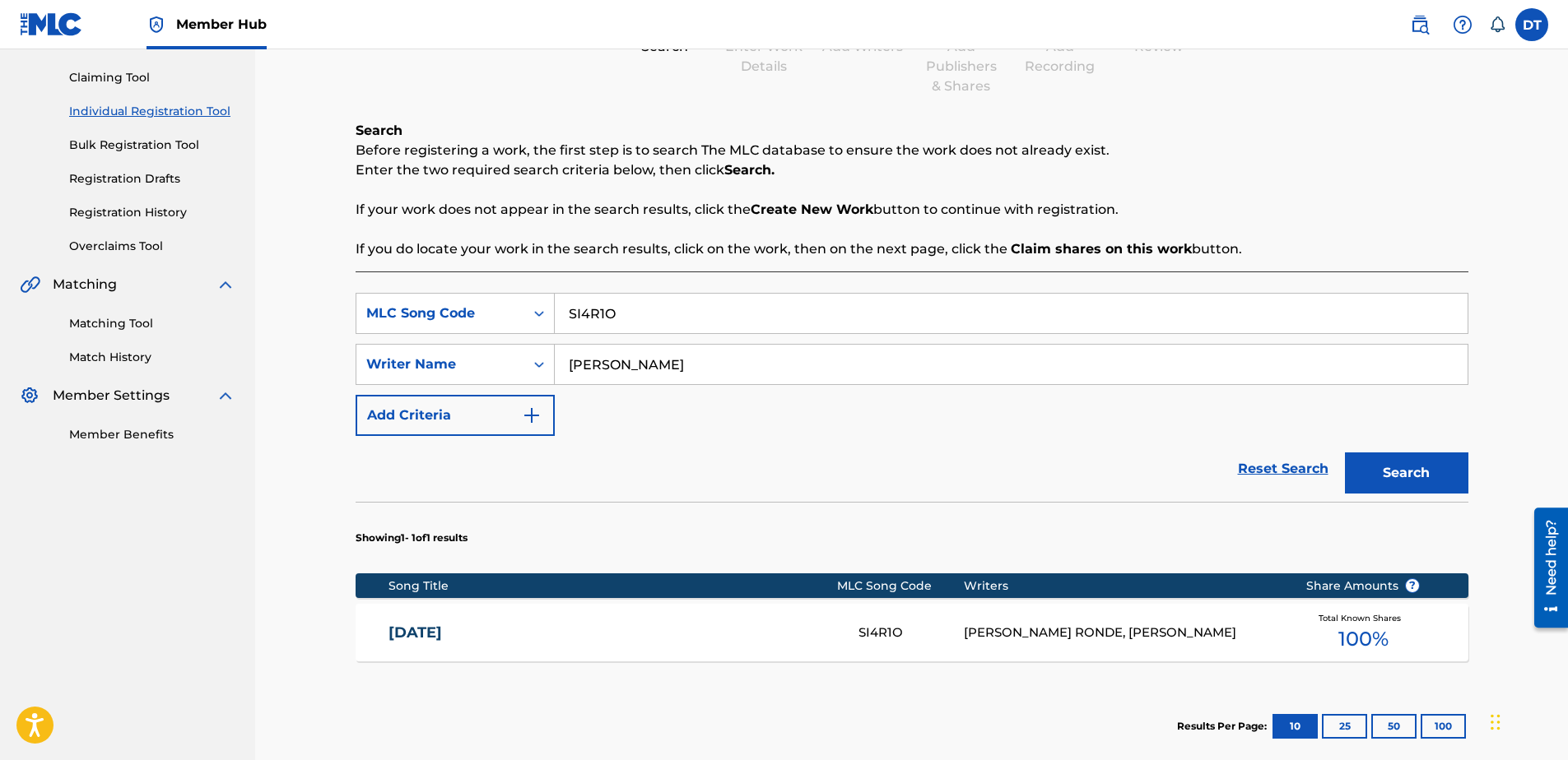
click at [448, 630] on link "[DATE]" at bounding box center [612, 633] width 447 height 19
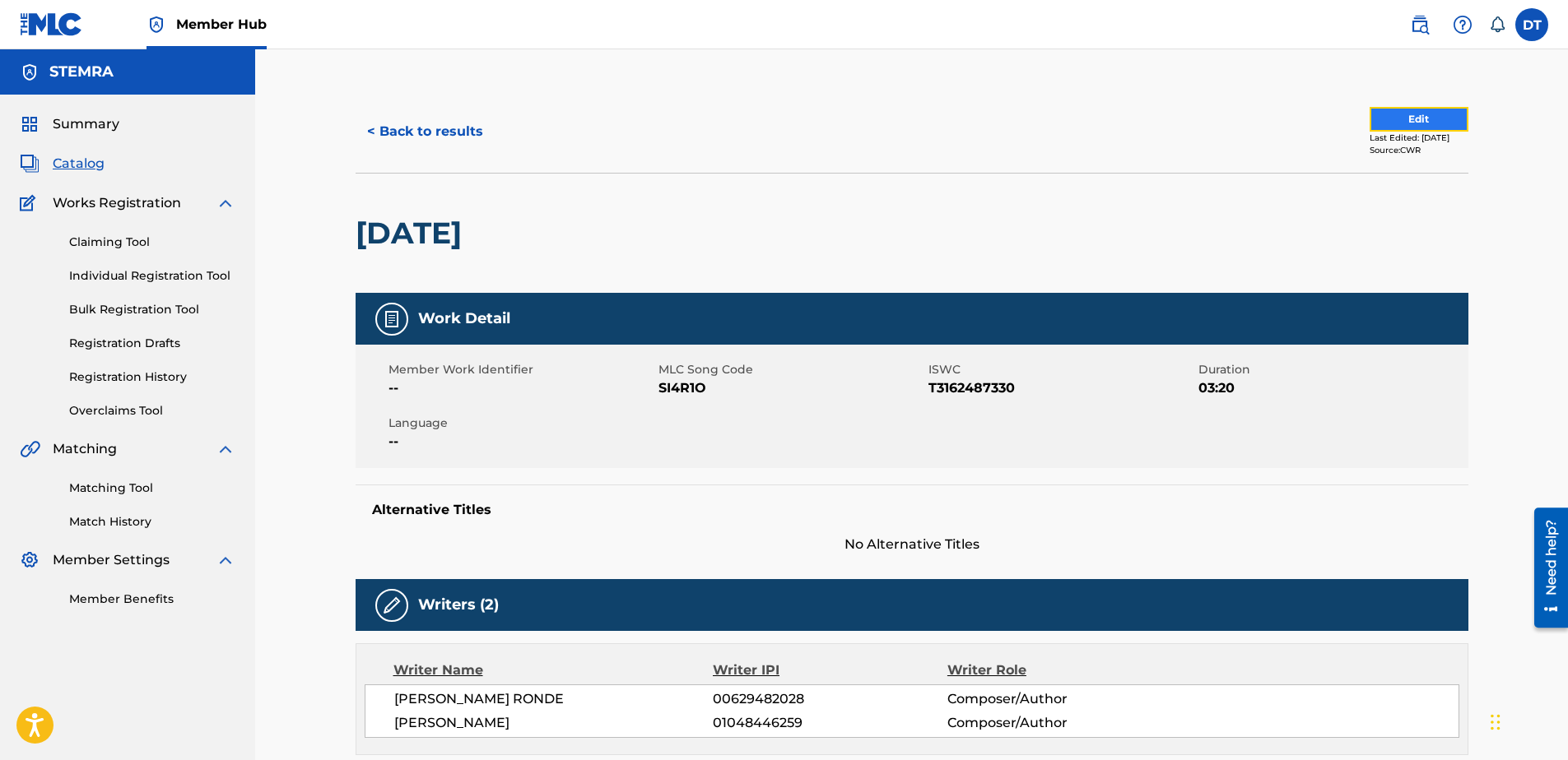
click at [1403, 118] on button "Edit" at bounding box center [1419, 119] width 99 height 25
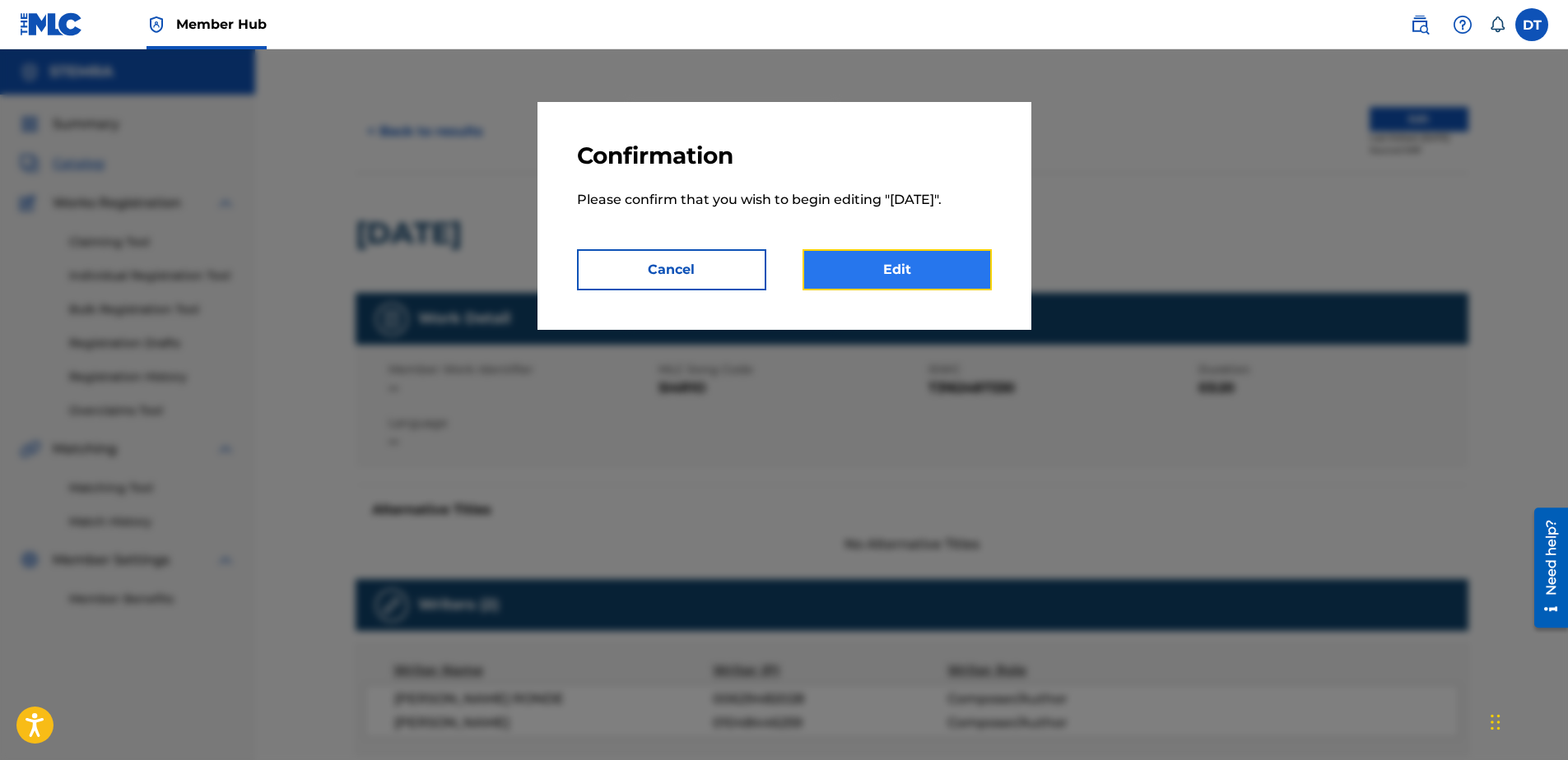
click at [902, 286] on link "Edit" at bounding box center [897, 270] width 189 height 41
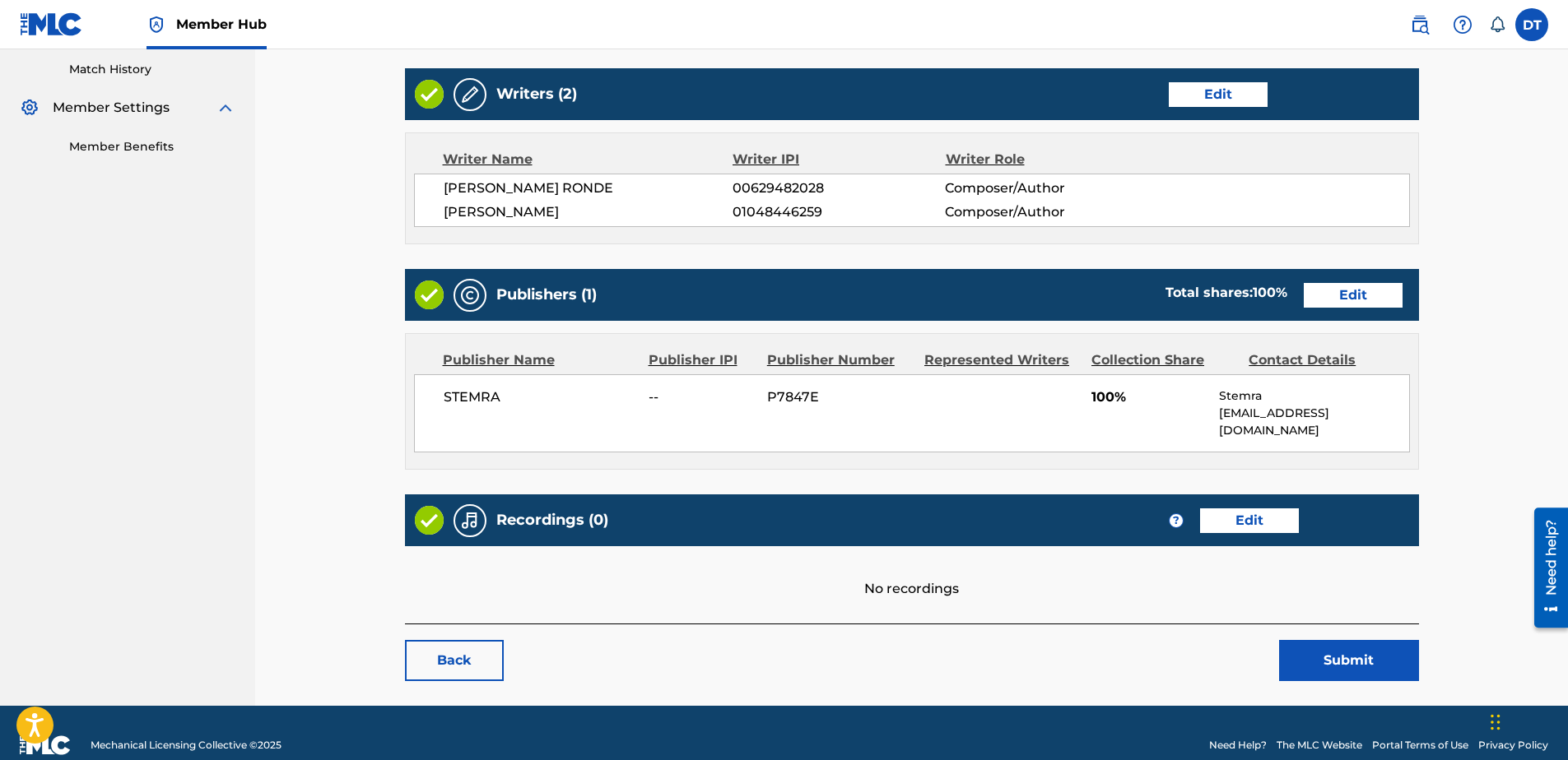
scroll to position [460, 0]
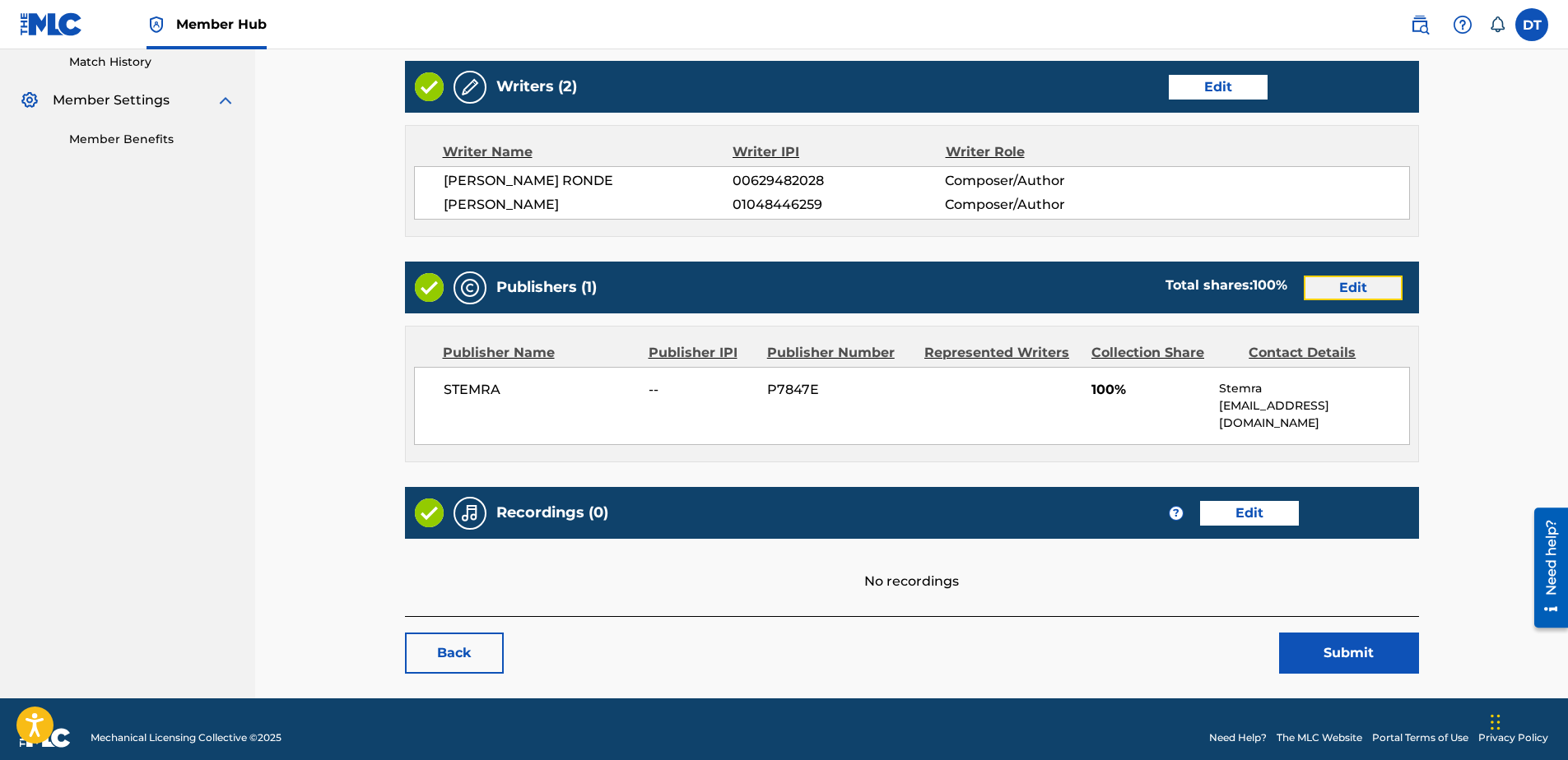
click at [1368, 284] on link "Edit" at bounding box center [1353, 287] width 99 height 25
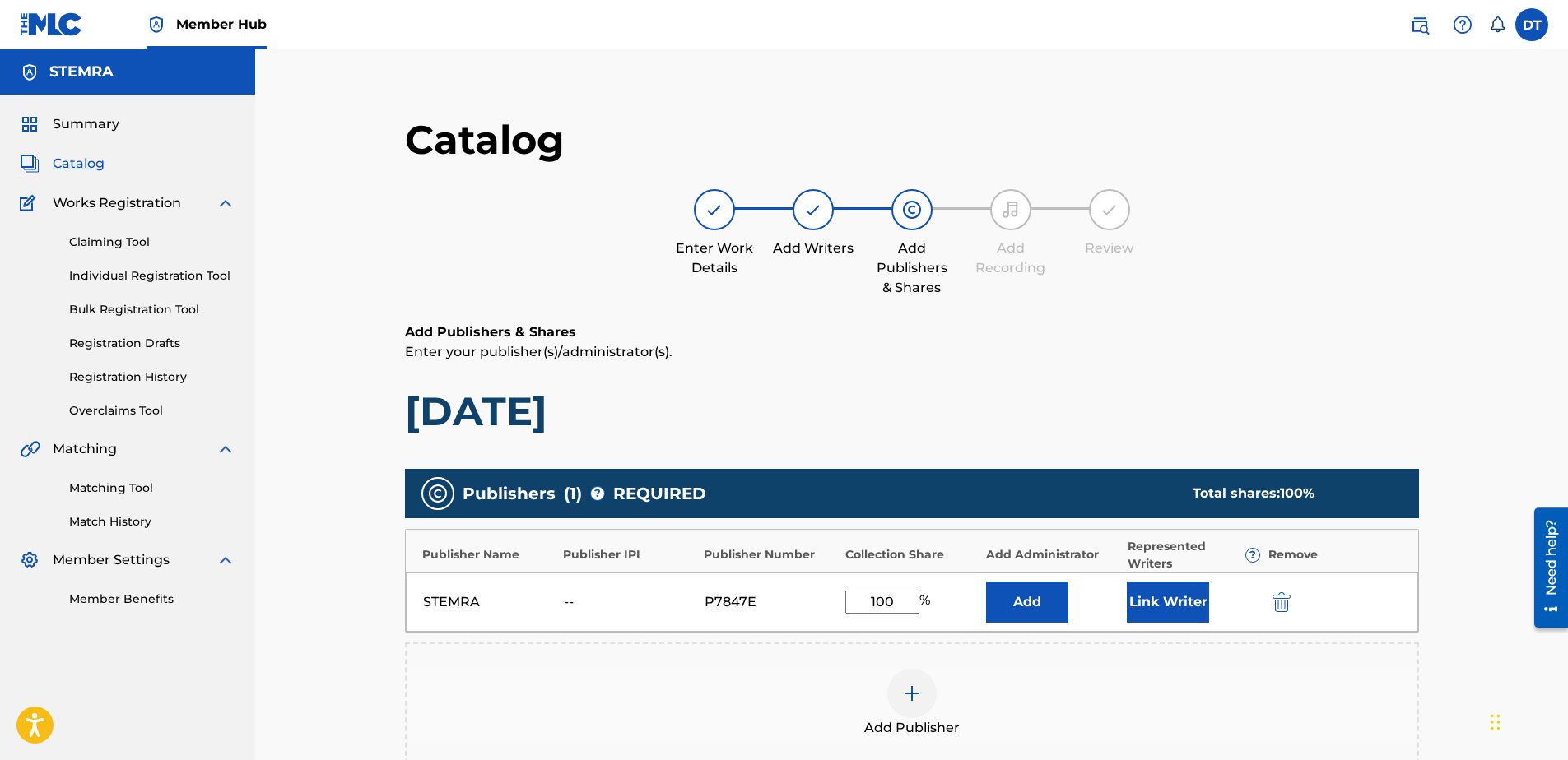
drag, startPoint x: 901, startPoint y: 597, endPoint x: 850, endPoint y: 586, distance: 52.2
click at [850, 586] on div "STEMRA -- P7847E 100 % Add Link Writer" at bounding box center [913, 602] width 1013 height 59
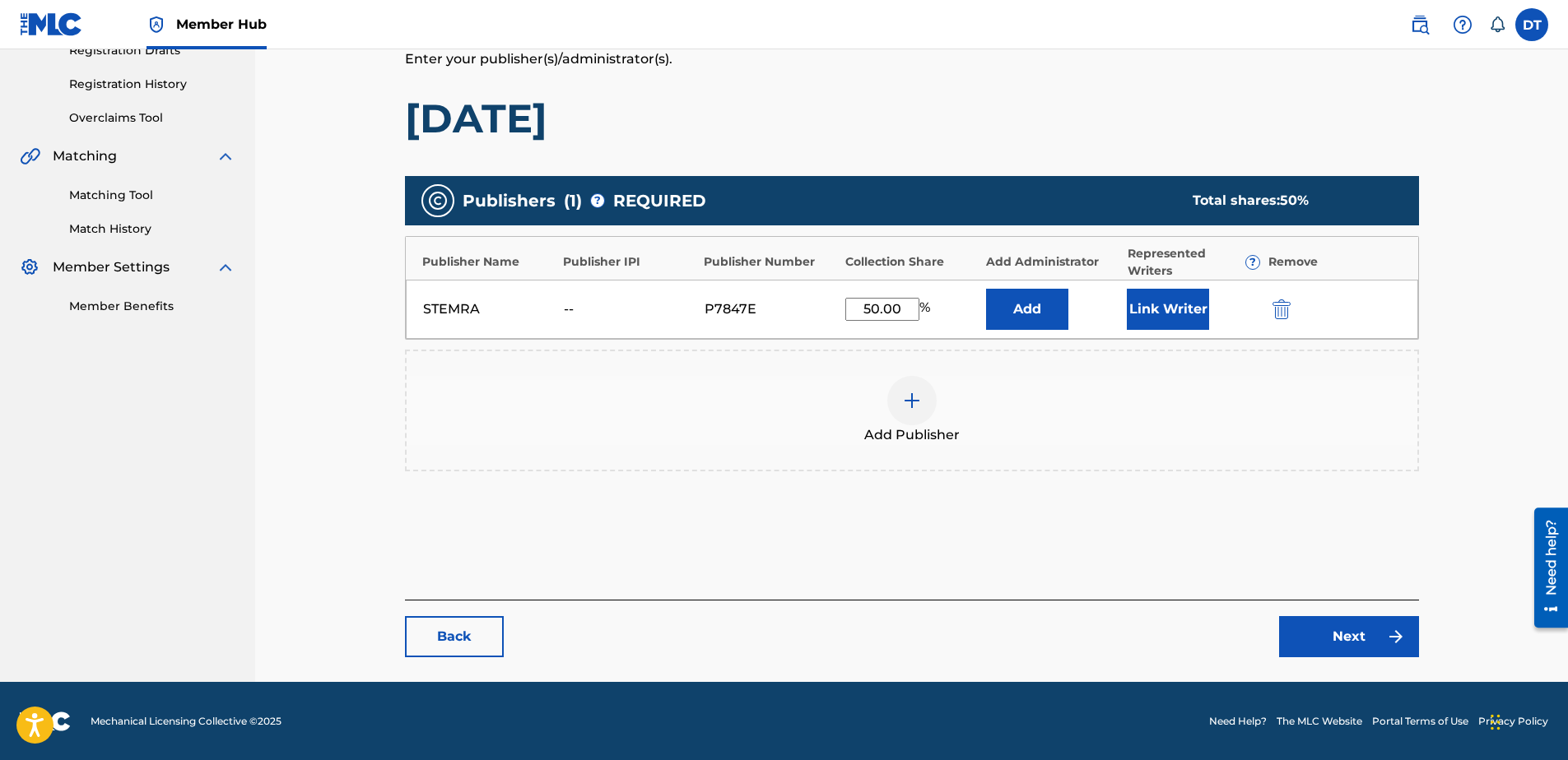
scroll to position [293, 0]
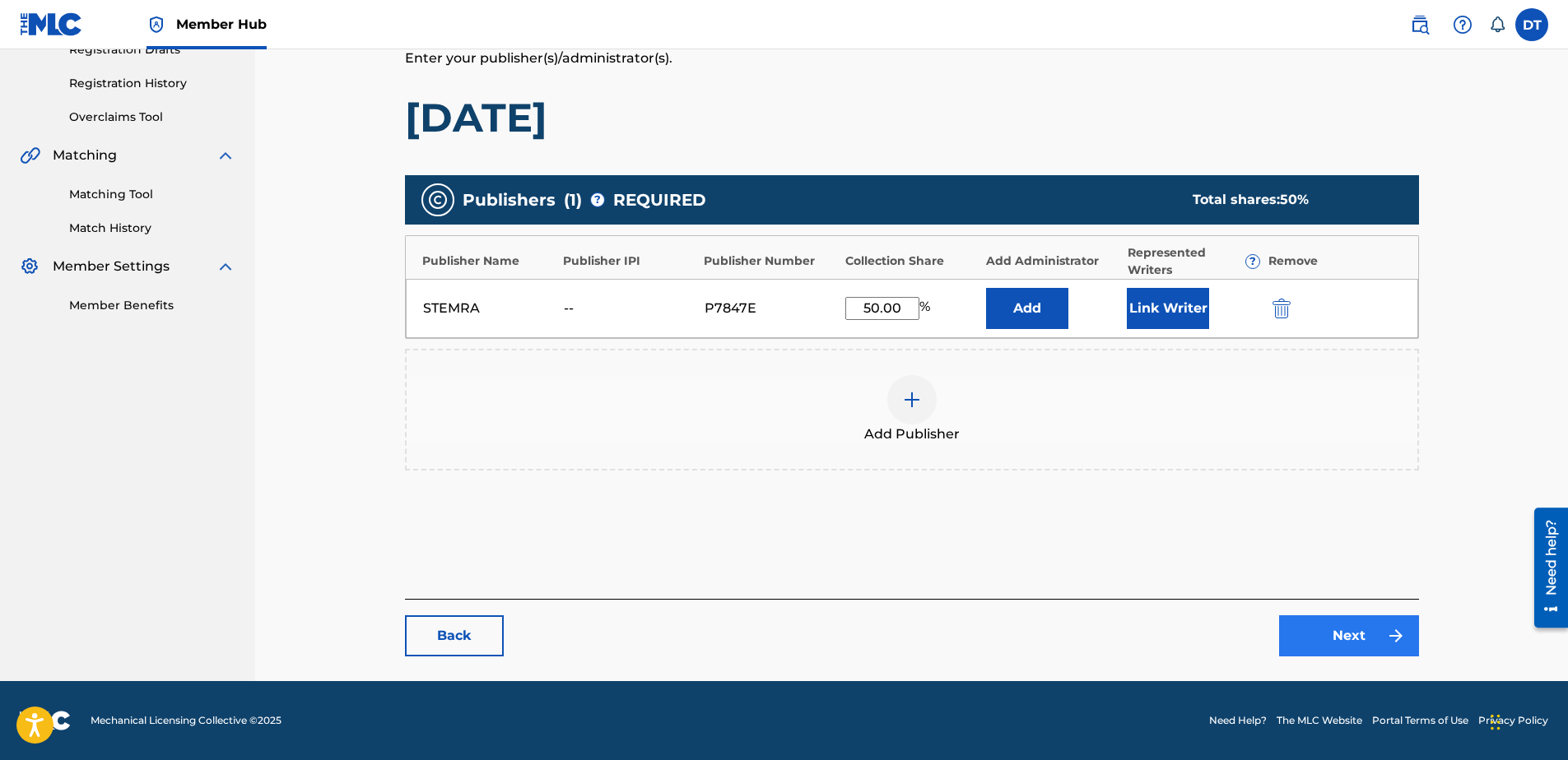
type input "50.00"
click at [1356, 635] on link "Next" at bounding box center [1349, 635] width 140 height 41
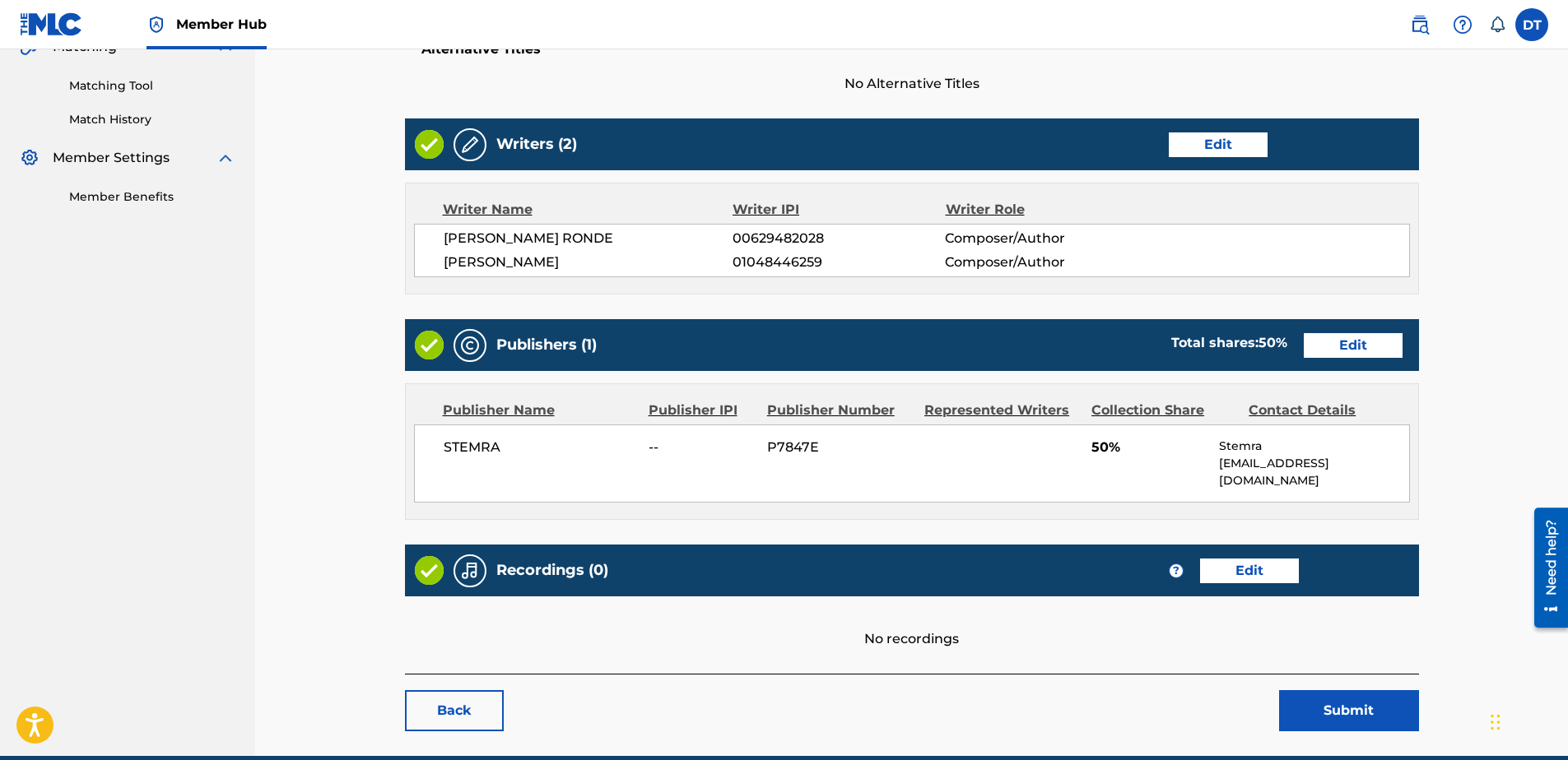
scroll to position [460, 0]
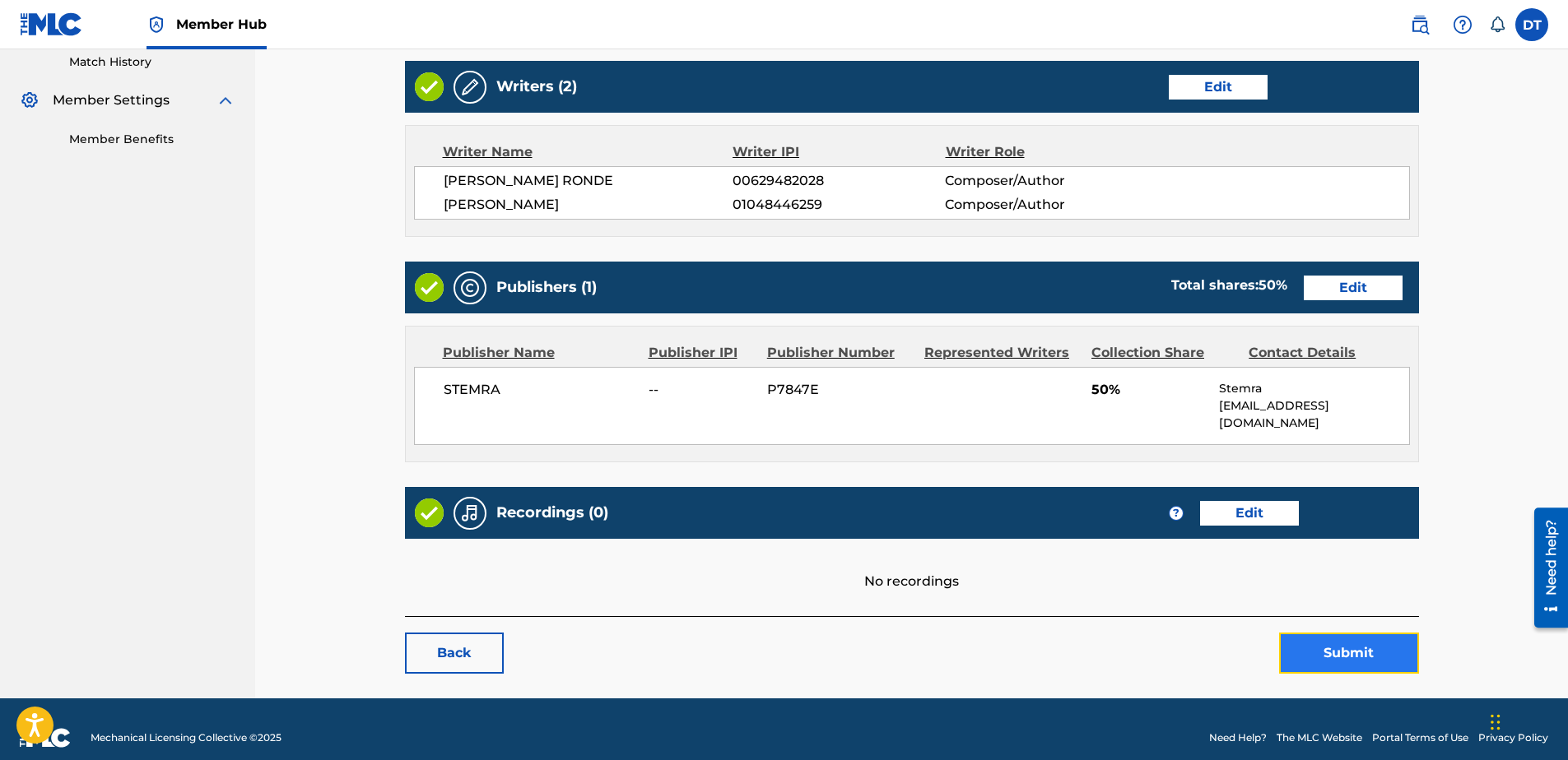
click at [1352, 633] on button "Submit" at bounding box center [1349, 653] width 140 height 41
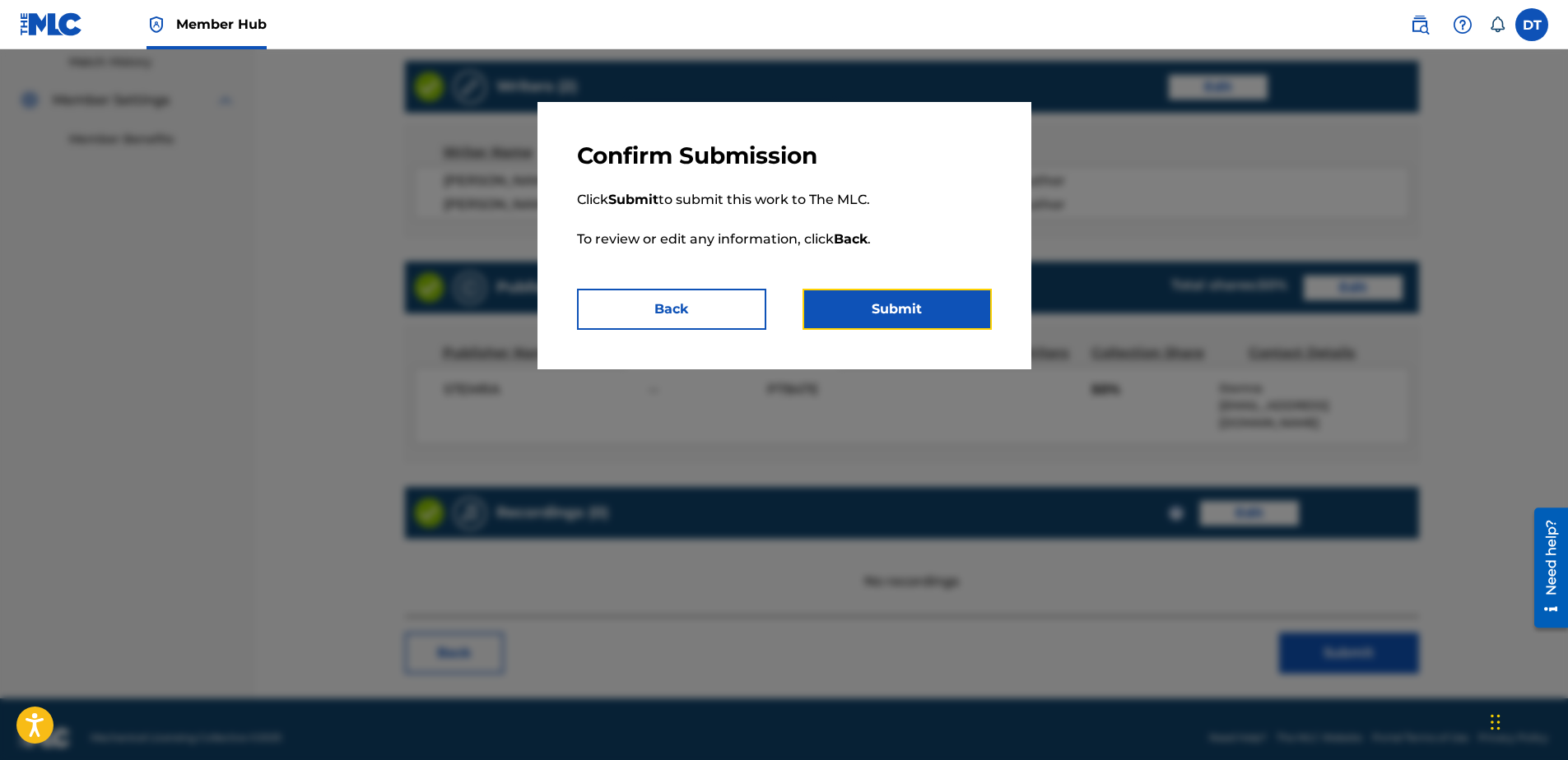
click at [897, 310] on button "Submit" at bounding box center [897, 309] width 189 height 41
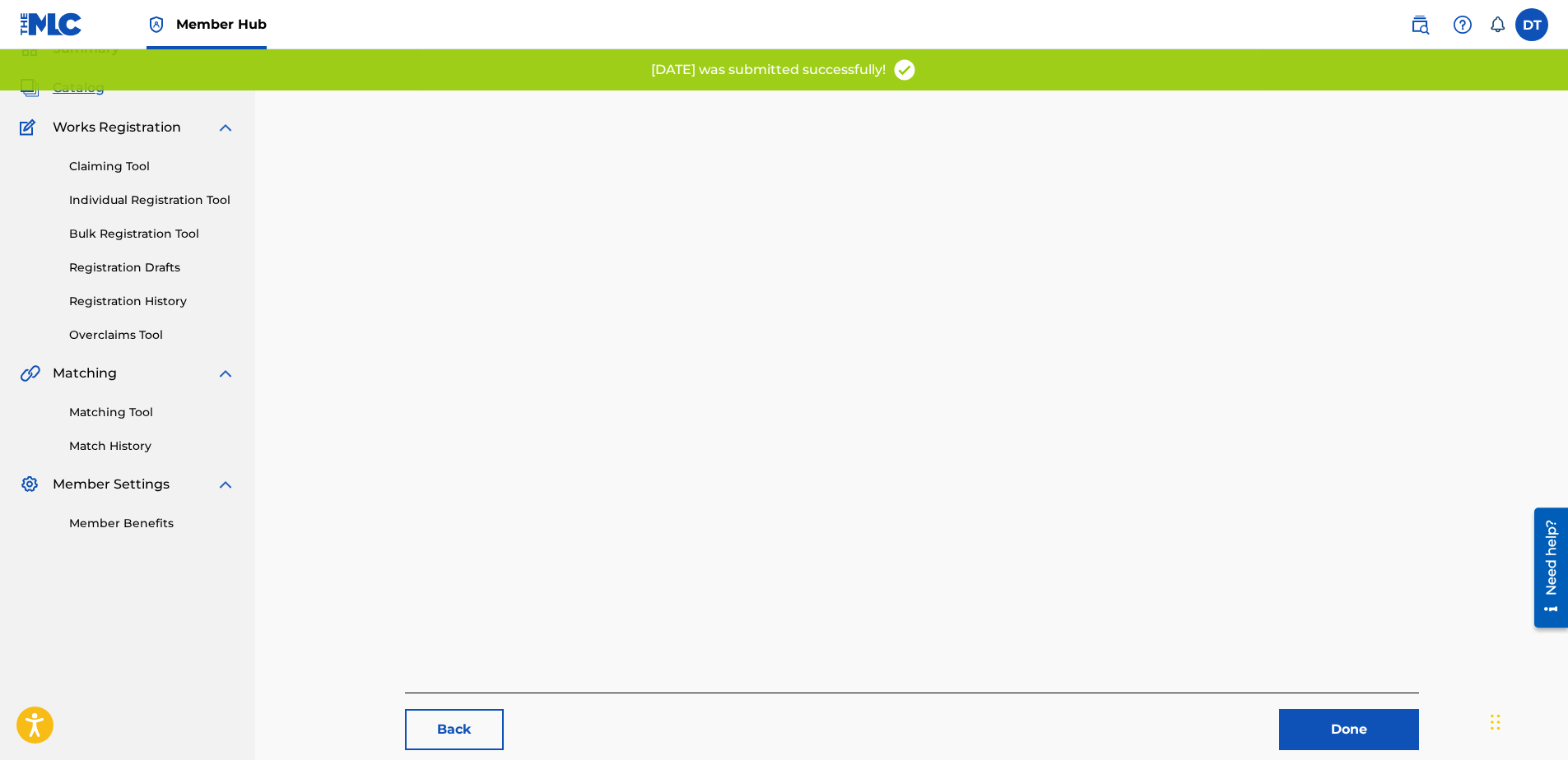
scroll to position [170, 0]
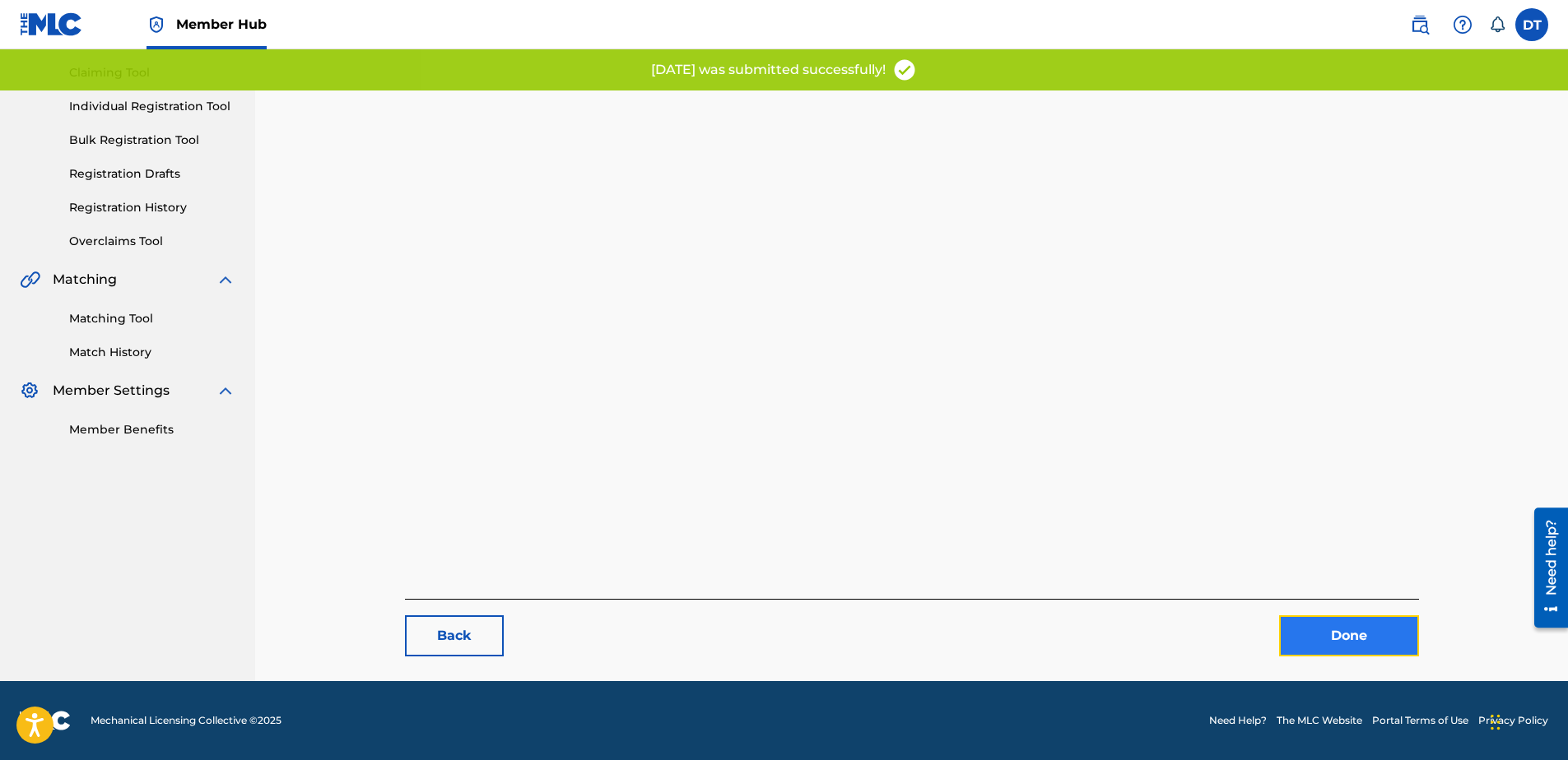
click at [1340, 626] on link "Done" at bounding box center [1349, 635] width 140 height 41
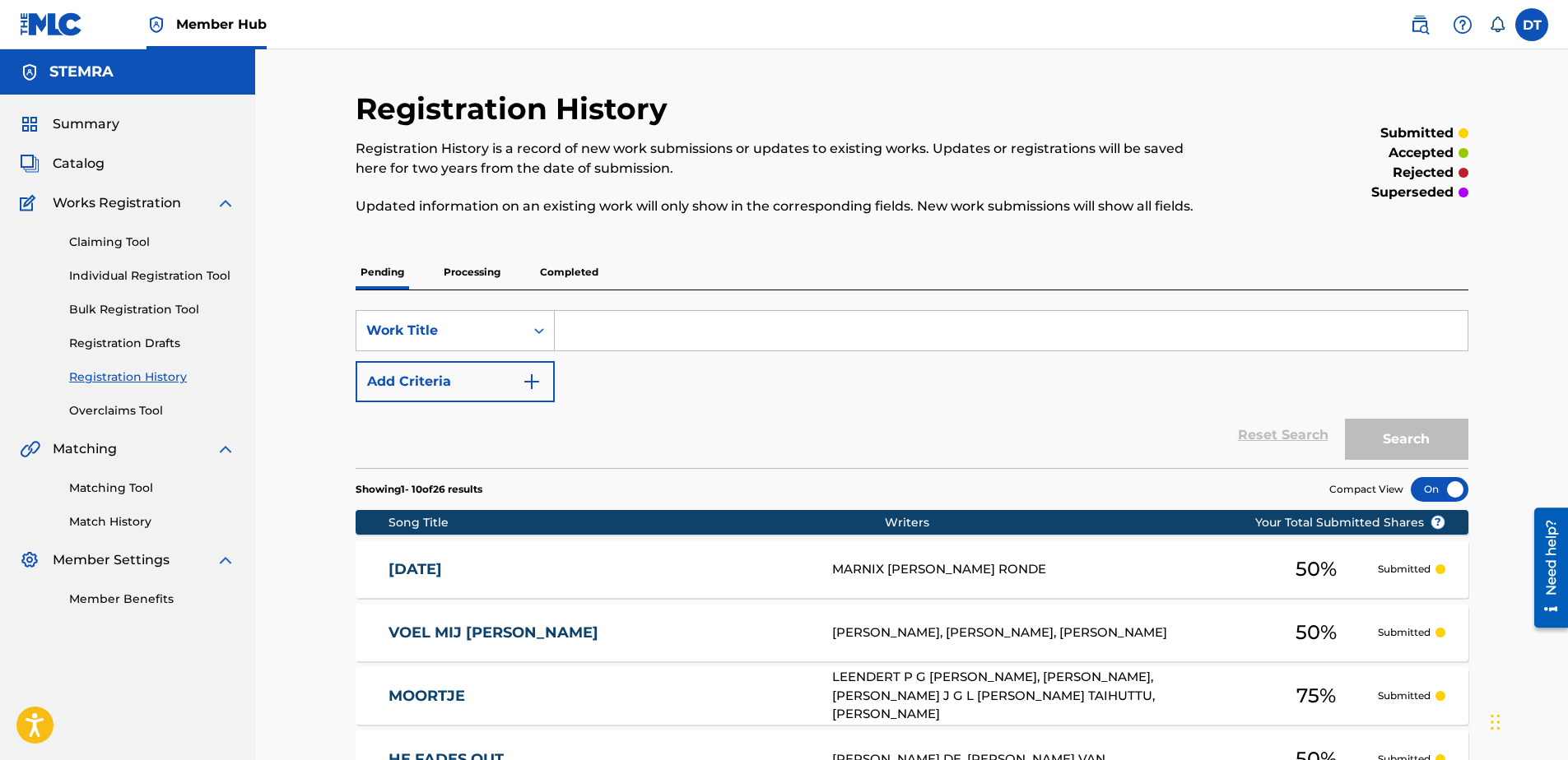
drag, startPoint x: 606, startPoint y: 316, endPoint x: 601, endPoint y: 326, distance: 11.2
click at [606, 316] on input "Search Form" at bounding box center [1011, 330] width 913 height 39
paste input "TC0Y0V"
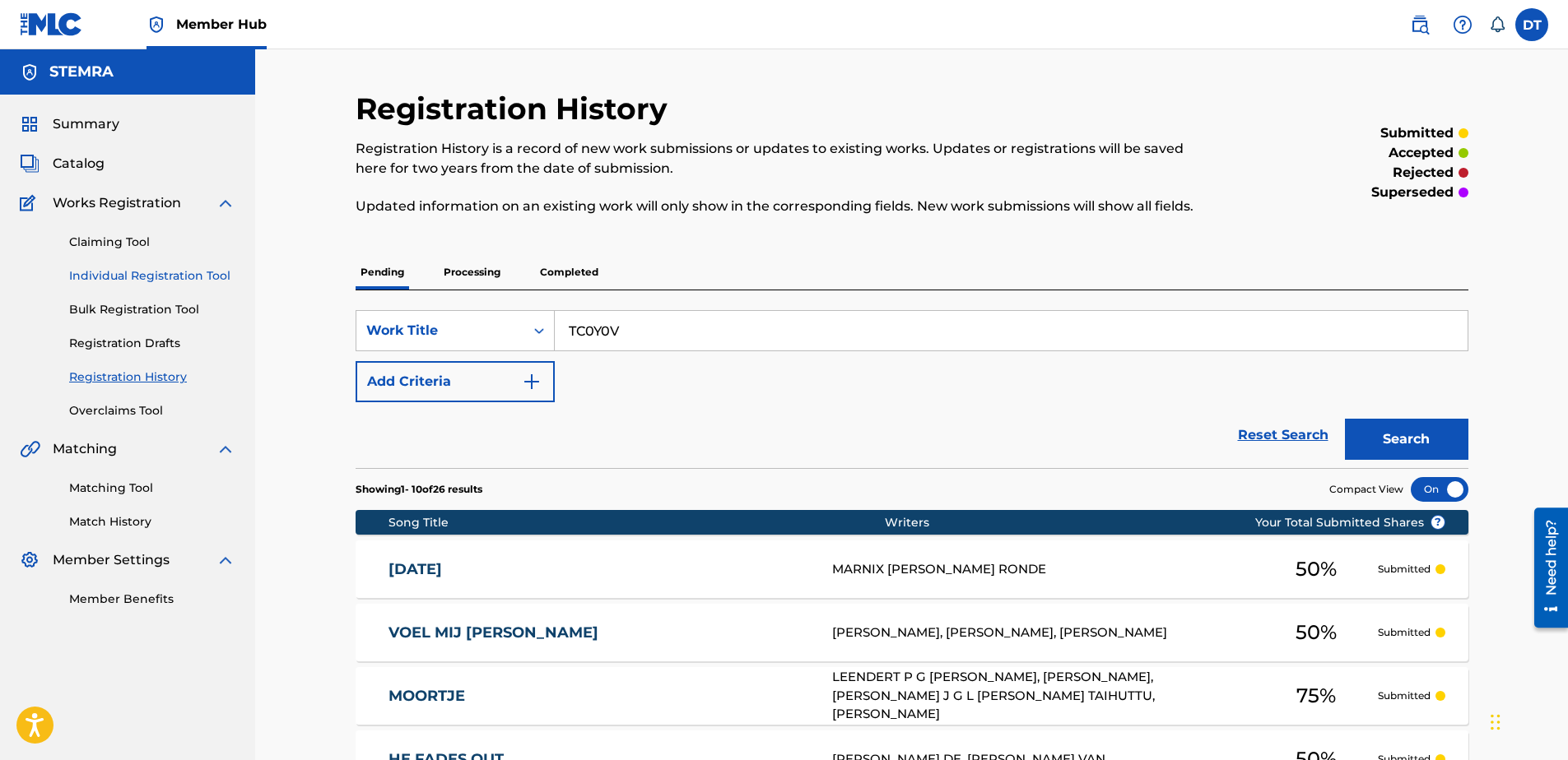
type input "TC0Y0V"
click at [156, 279] on link "Individual Registration Tool" at bounding box center [151, 277] width 166 height 18
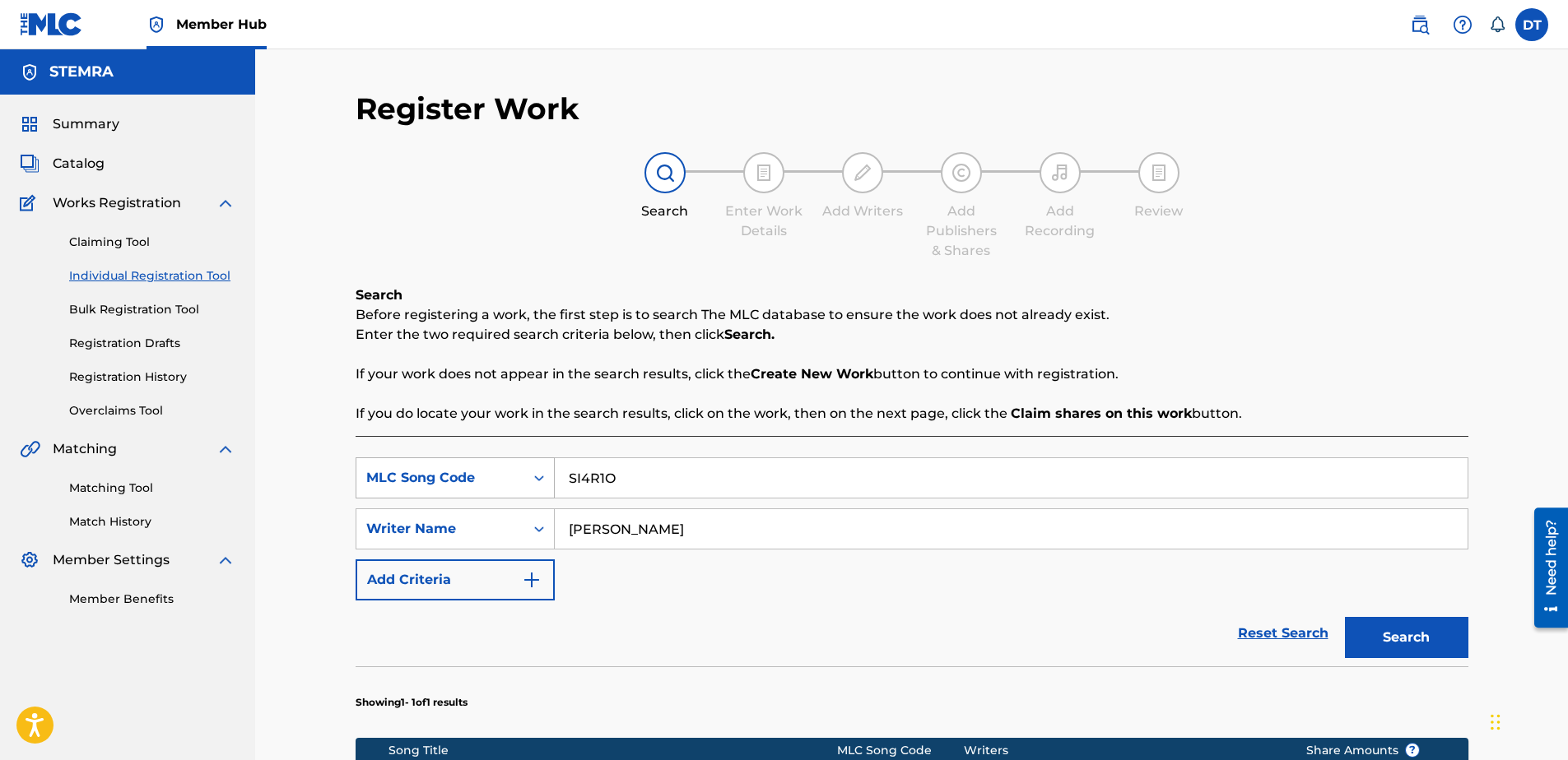
drag, startPoint x: 617, startPoint y: 479, endPoint x: 522, endPoint y: 472, distance: 95.3
click at [522, 472] on div "SearchWithCriteria89168f19-8597-4967-a7b8-3f547e06a110 MLC Song Code SI4R1O" at bounding box center [912, 478] width 1113 height 41
paste input "TC0Y0V"
type input "TC0Y0V"
drag, startPoint x: 712, startPoint y: 533, endPoint x: 553, endPoint y: 532, distance: 159.0
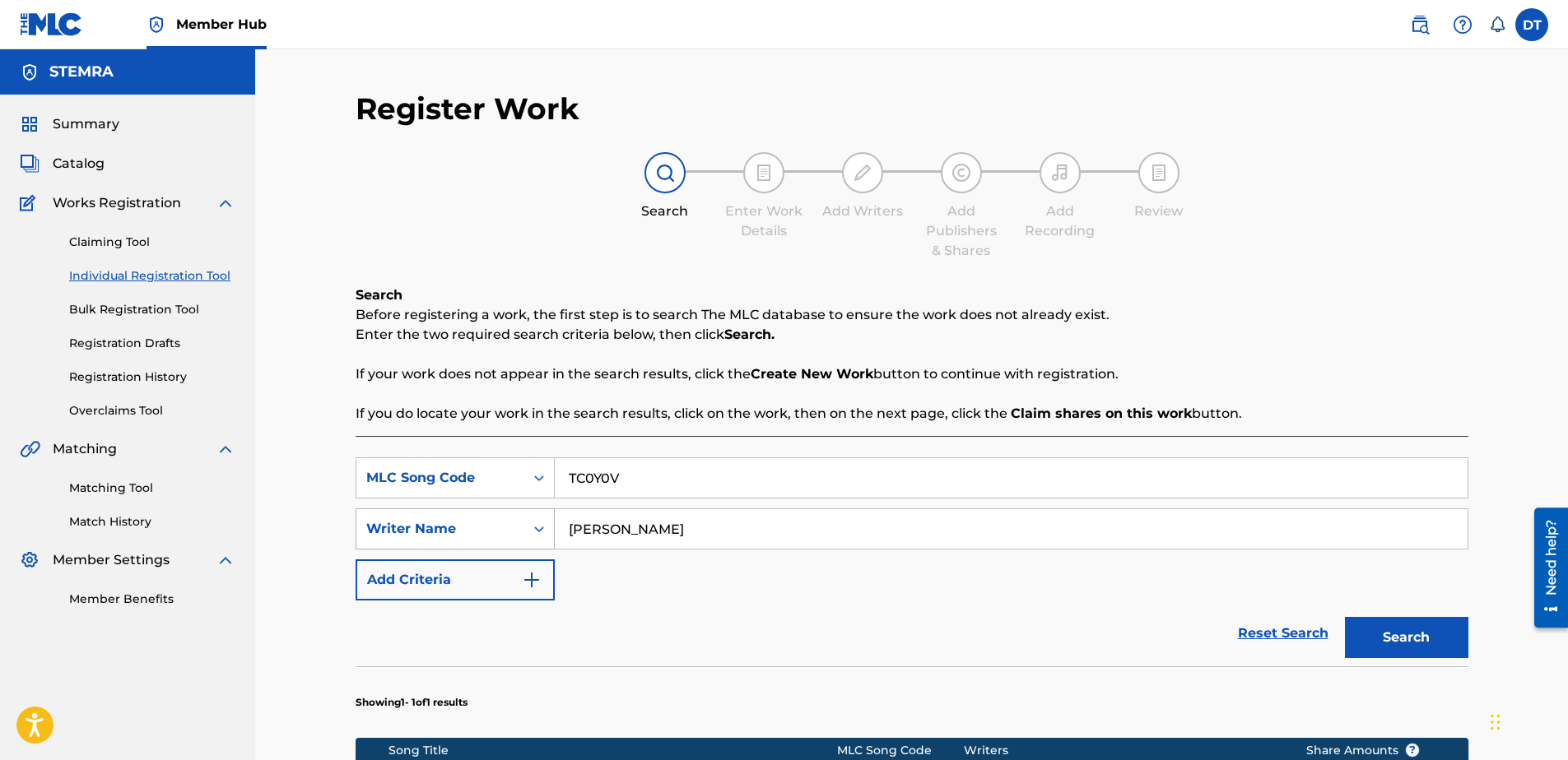
click at [553, 532] on div "SearchWithCriteria9d39d1cf-b0ce-4514-8605-48c81afdb294 Writer Name [PERSON_NAME]" at bounding box center [912, 529] width 1113 height 41
drag, startPoint x: 614, startPoint y: 538, endPoint x: 614, endPoint y: 530, distance: 8.0
click at [614, 530] on input "Search Form" at bounding box center [1011, 529] width 913 height 39
paste input "[PERSON_NAME]"
type input "[PERSON_NAME]"
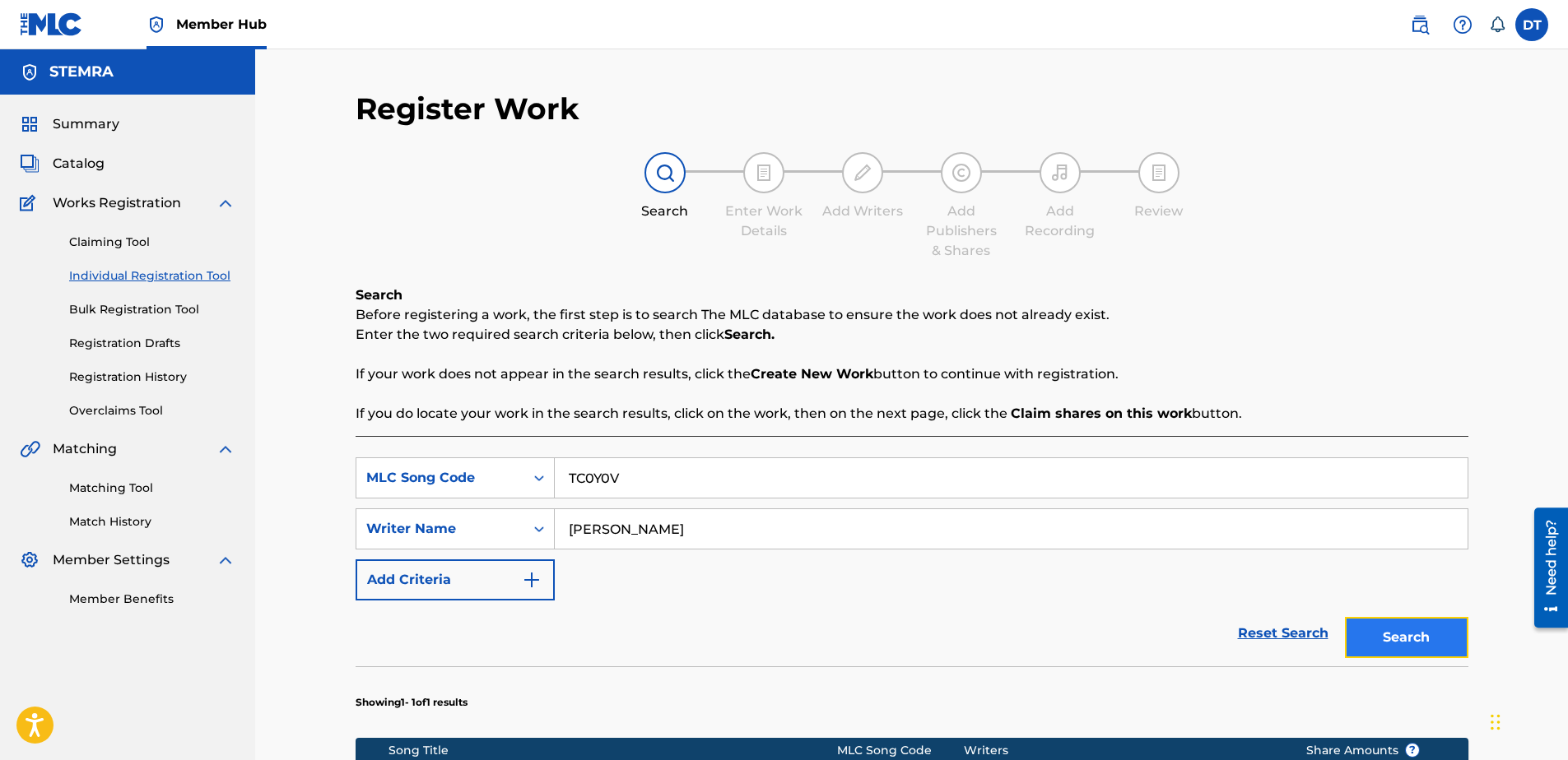
click at [1375, 640] on button "Search" at bounding box center [1407, 637] width 124 height 41
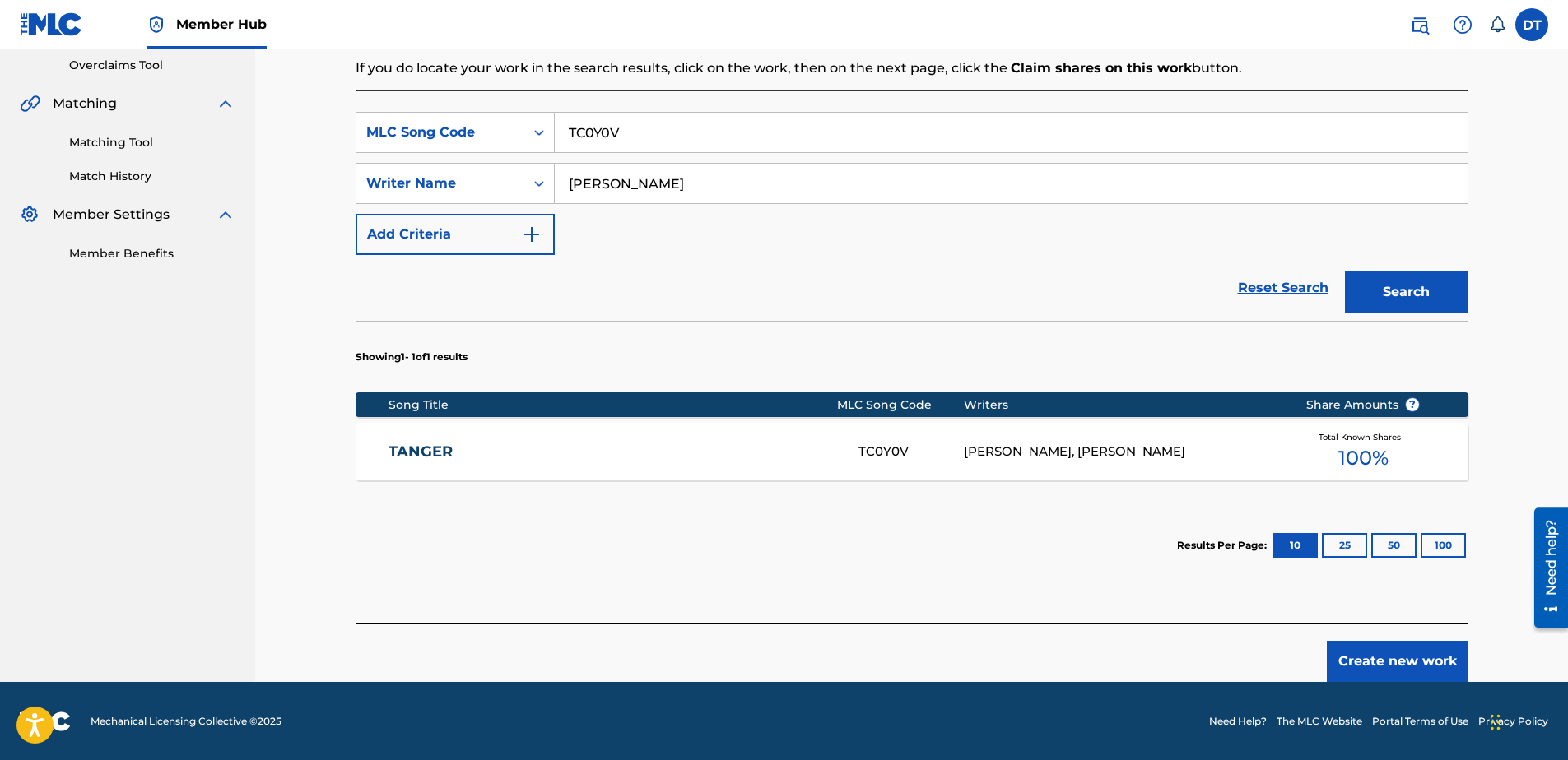
scroll to position [346, 0]
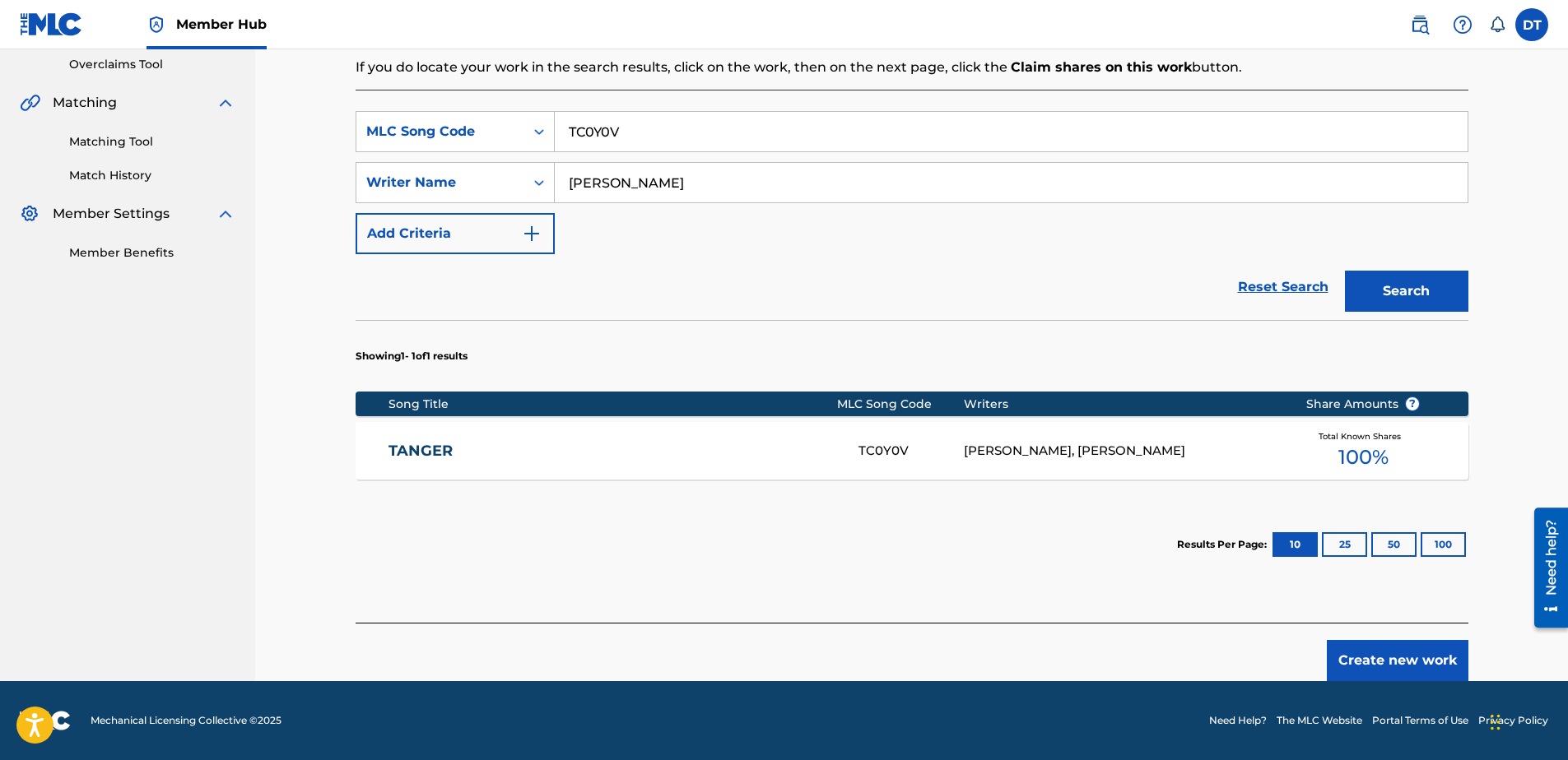
click at [433, 450] on link "TANGER" at bounding box center [612, 450] width 447 height 19
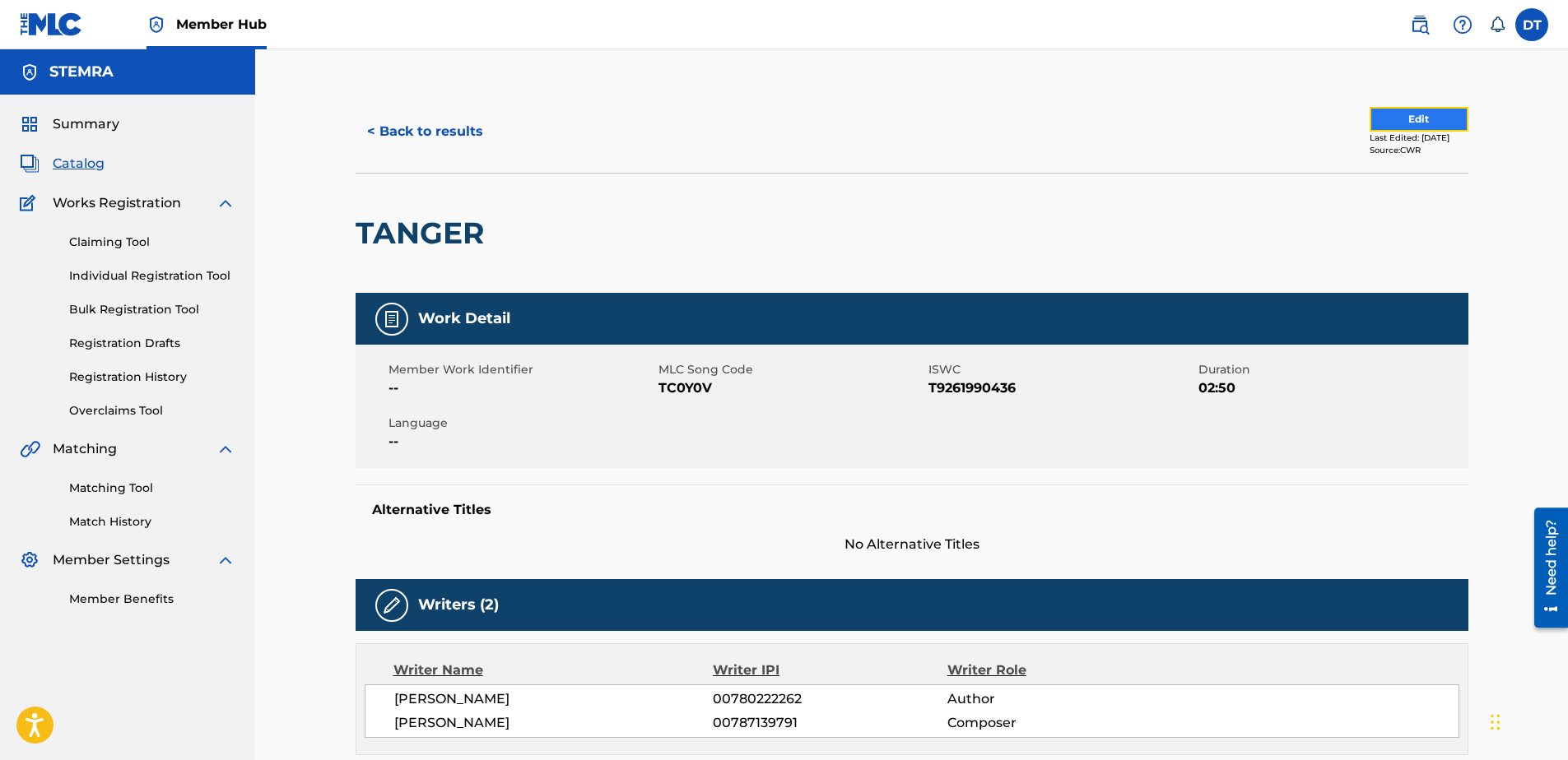
click at [1383, 117] on button "Edit" at bounding box center [1419, 119] width 99 height 25
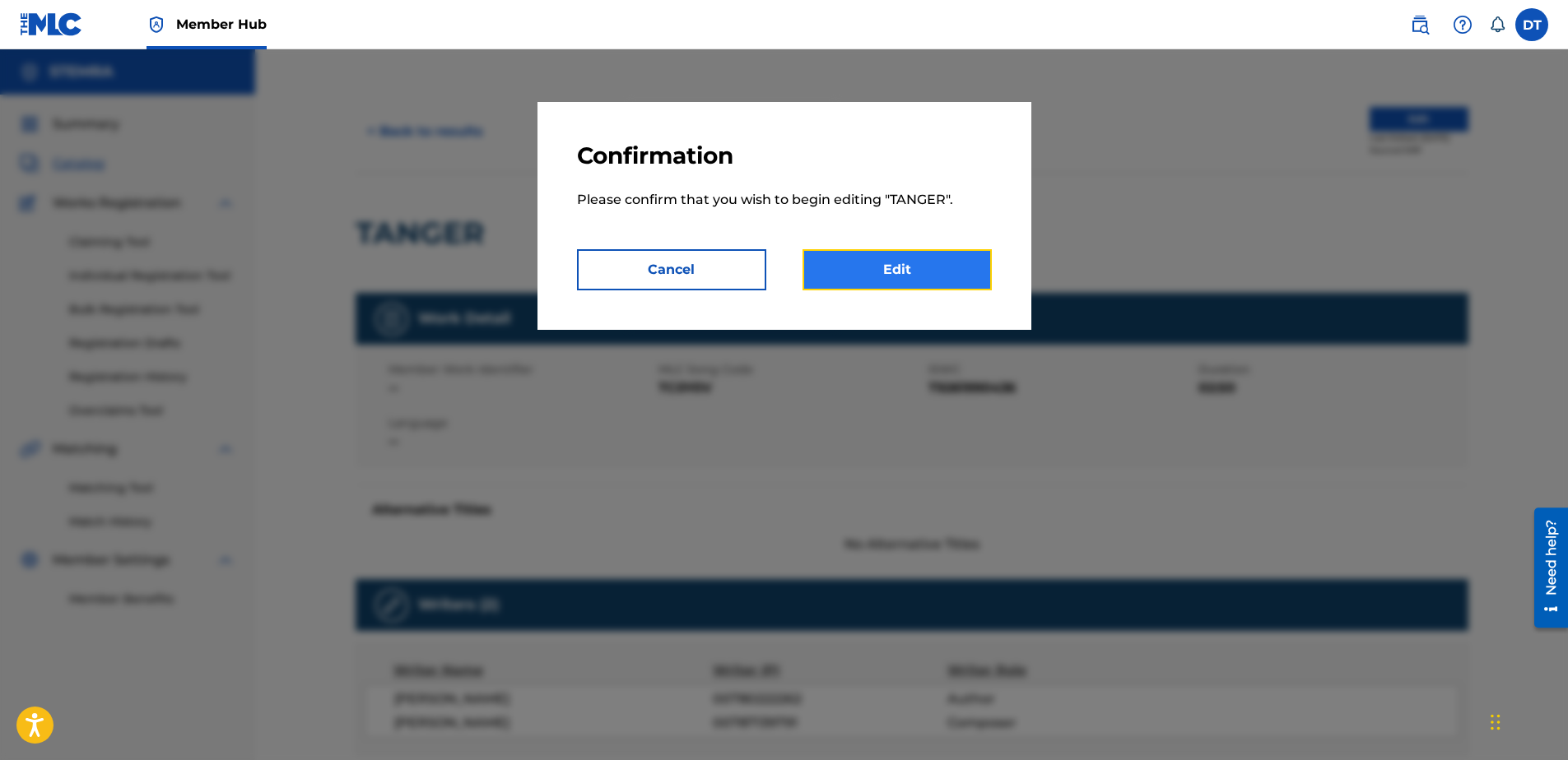
click at [901, 268] on link "Edit" at bounding box center [897, 270] width 189 height 41
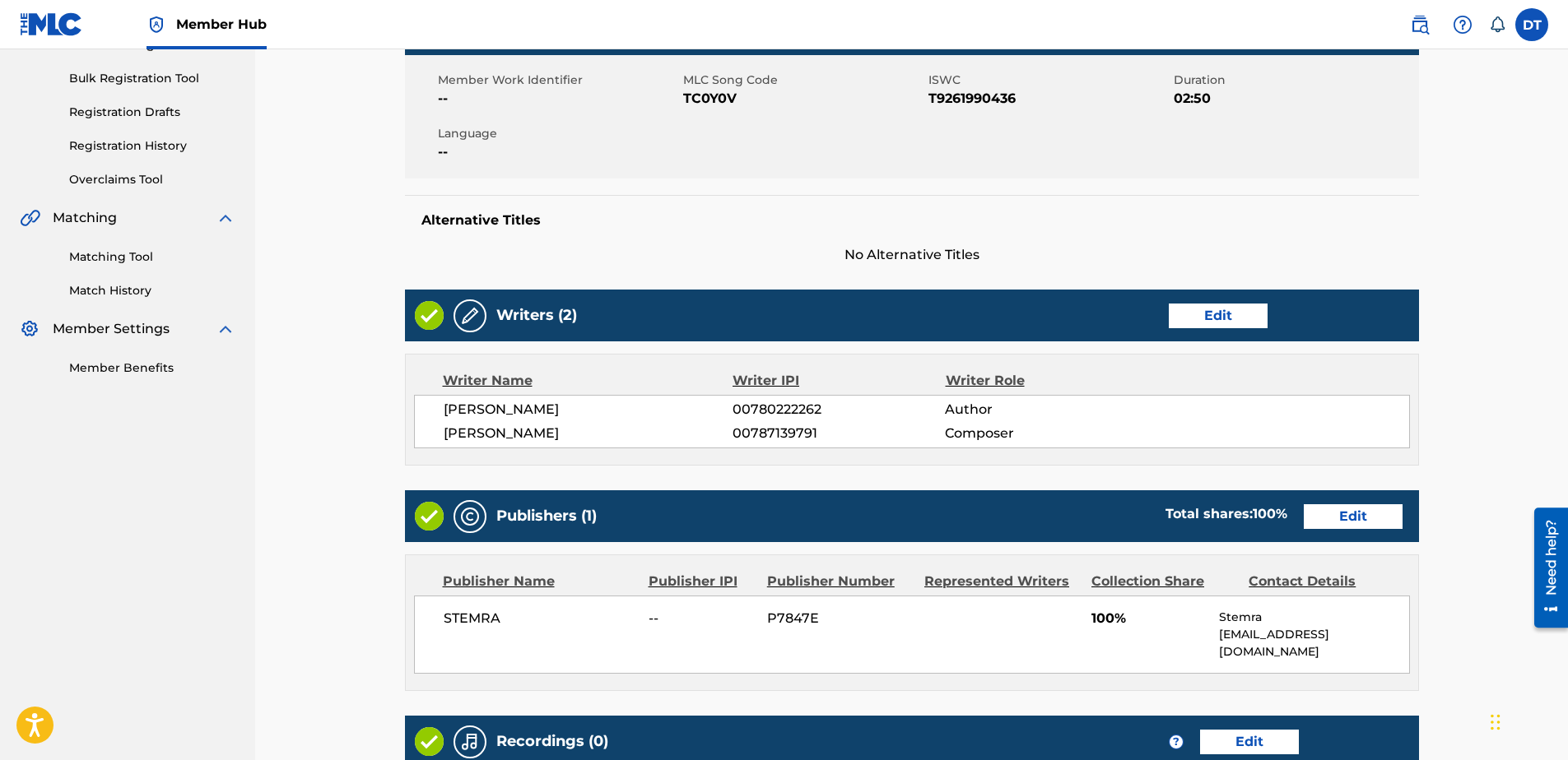
scroll to position [329, 0]
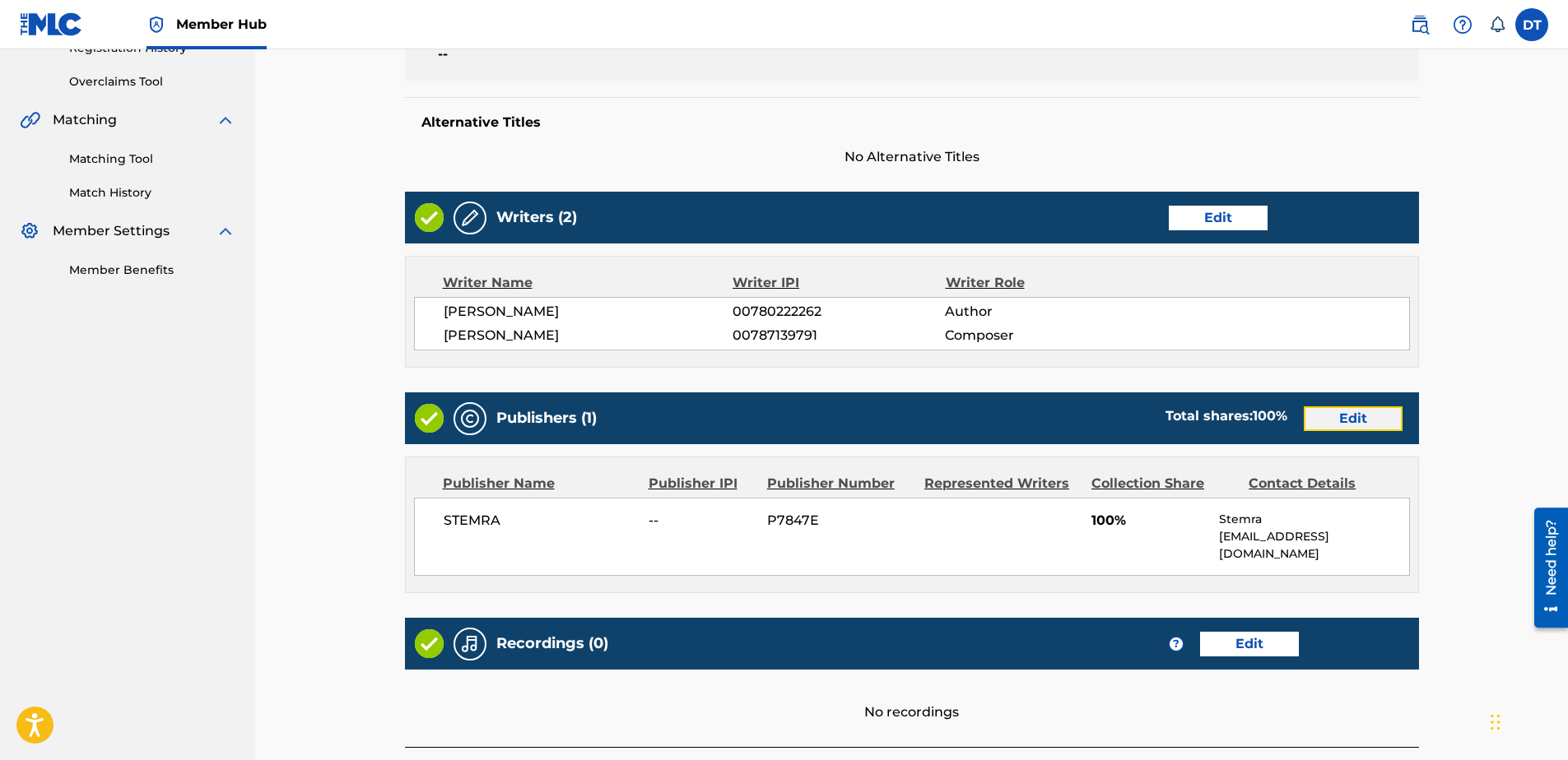
click at [1337, 421] on link "Edit" at bounding box center [1353, 418] width 99 height 25
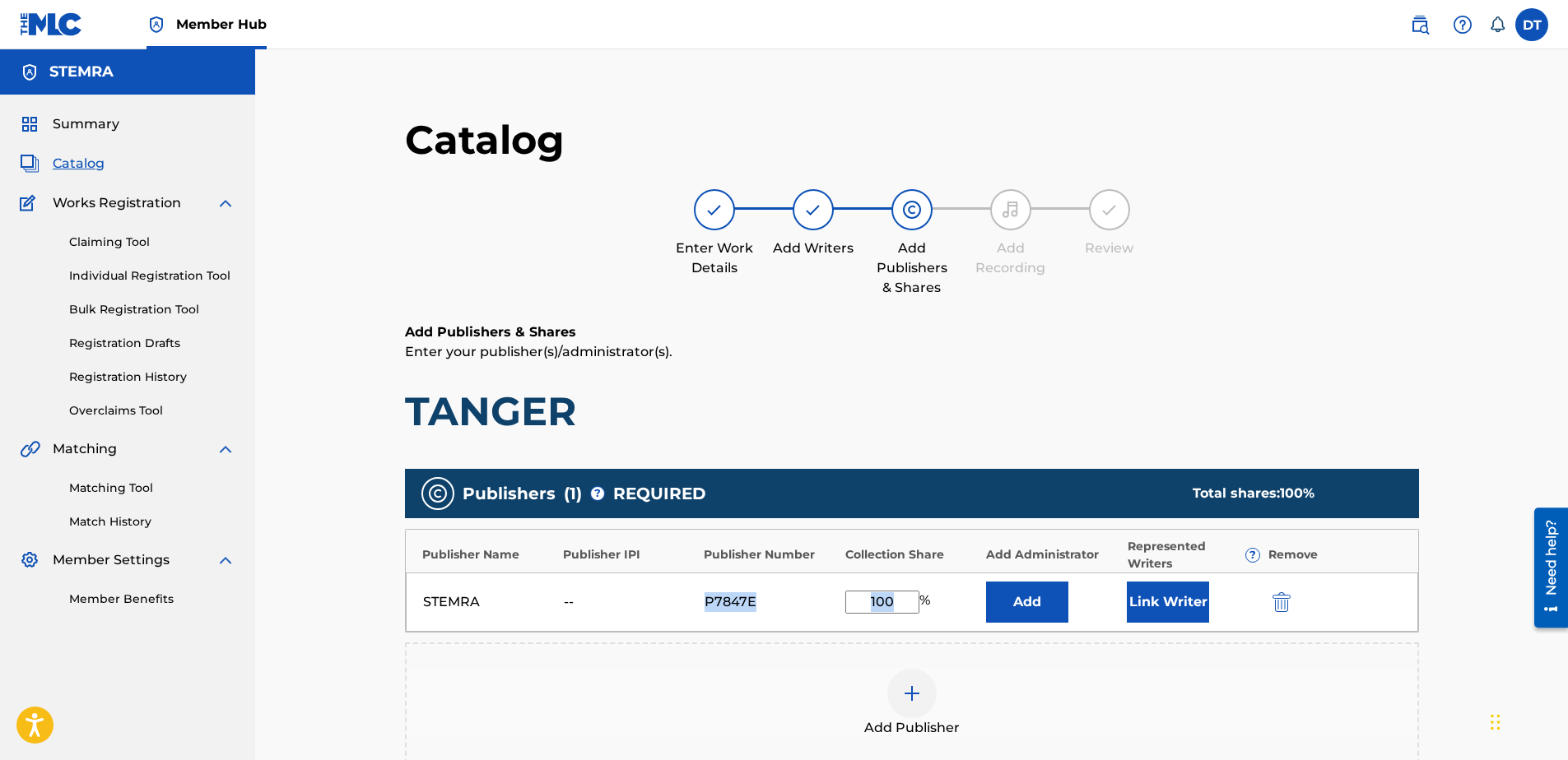
drag, startPoint x: 898, startPoint y: 598, endPoint x: 828, endPoint y: 600, distance: 70.0
click at [828, 600] on div "STEMRA -- P7847E 100 % Add Link Writer" at bounding box center [913, 602] width 1013 height 59
click at [346, 597] on div "Catalog Enter Work Details Add Writers Add Publishers & Shares Add Recording Re…" at bounding box center [912, 532] width 1152 height 885
click at [895, 598] on input "100" at bounding box center [881, 601] width 74 height 23
type input "1"
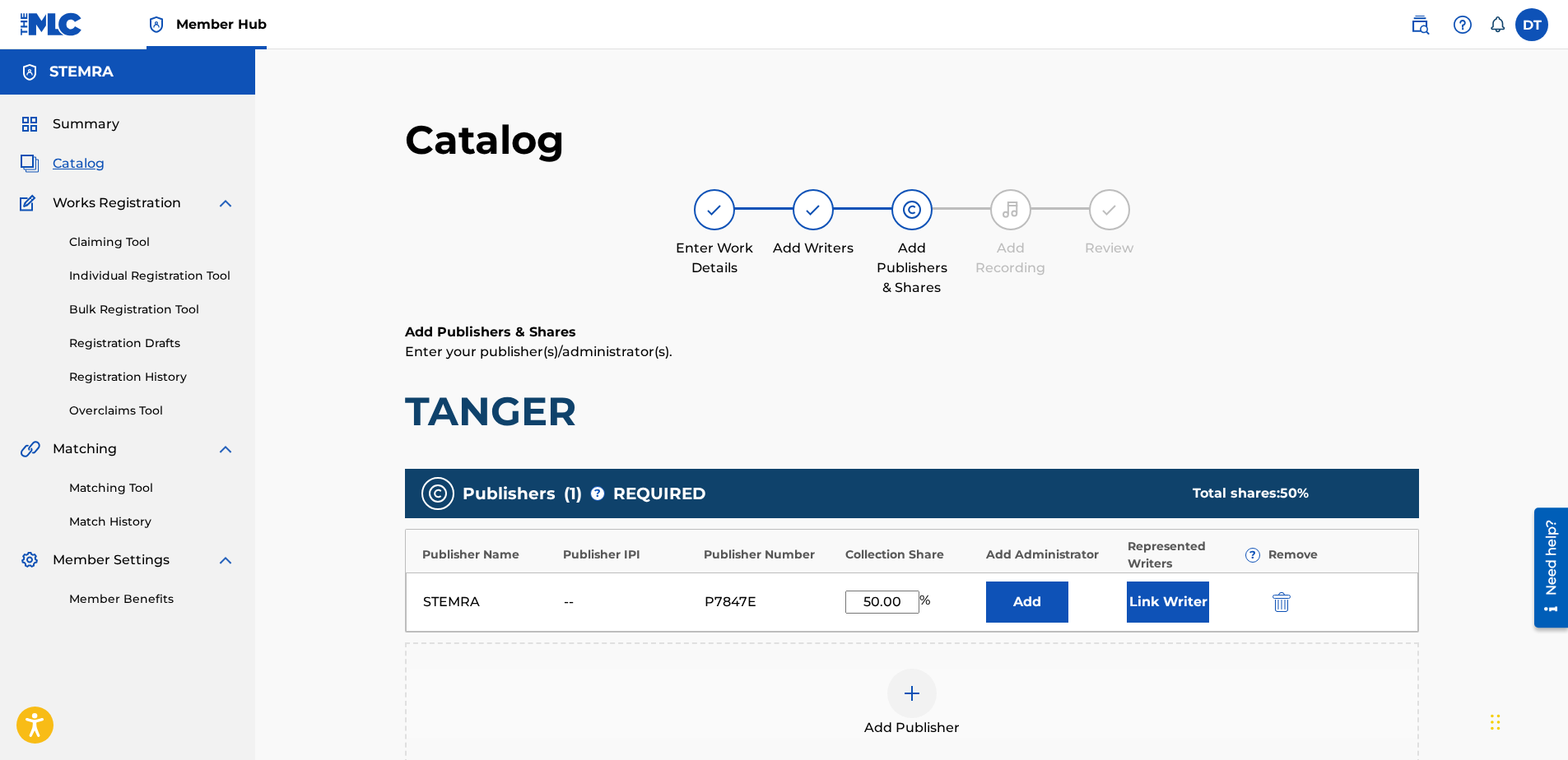
type input "50.00"
click at [341, 477] on div "Catalog Enter Work Details Add Writers Add Publishers & Shares Add Recording Re…" at bounding box center [912, 532] width 1152 height 885
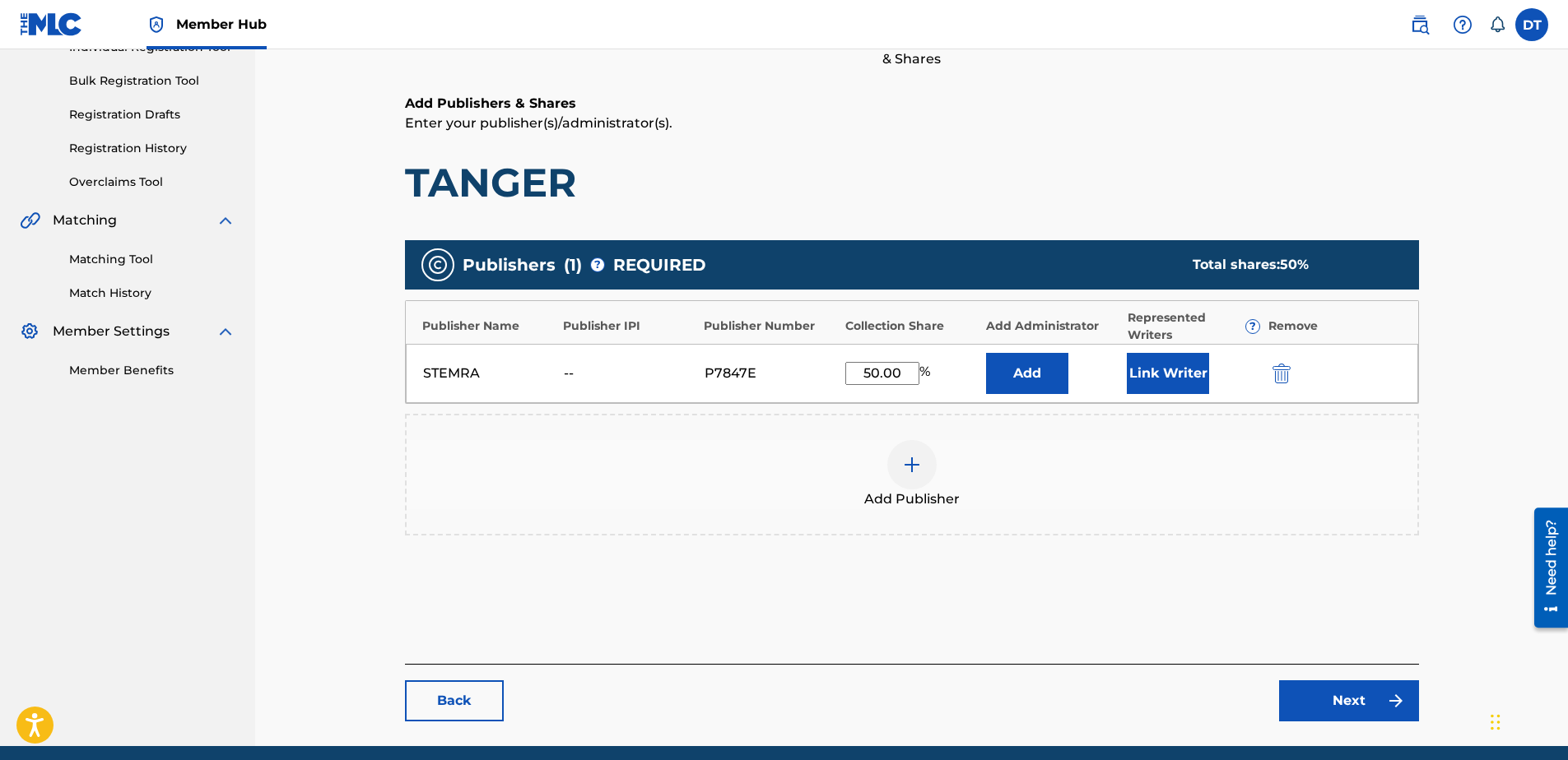
scroll to position [293, 0]
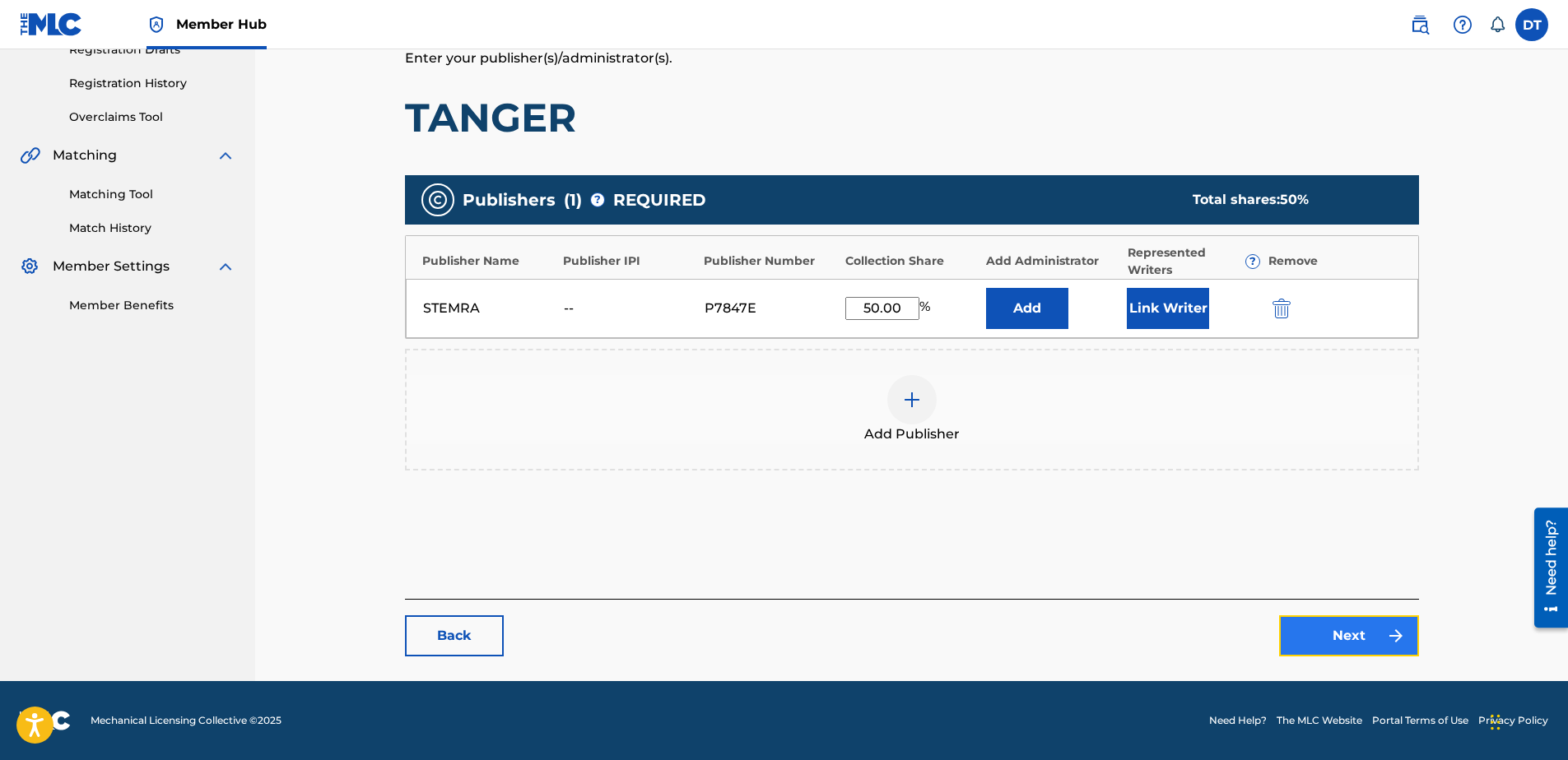
click at [1339, 638] on link "Next" at bounding box center [1349, 635] width 140 height 41
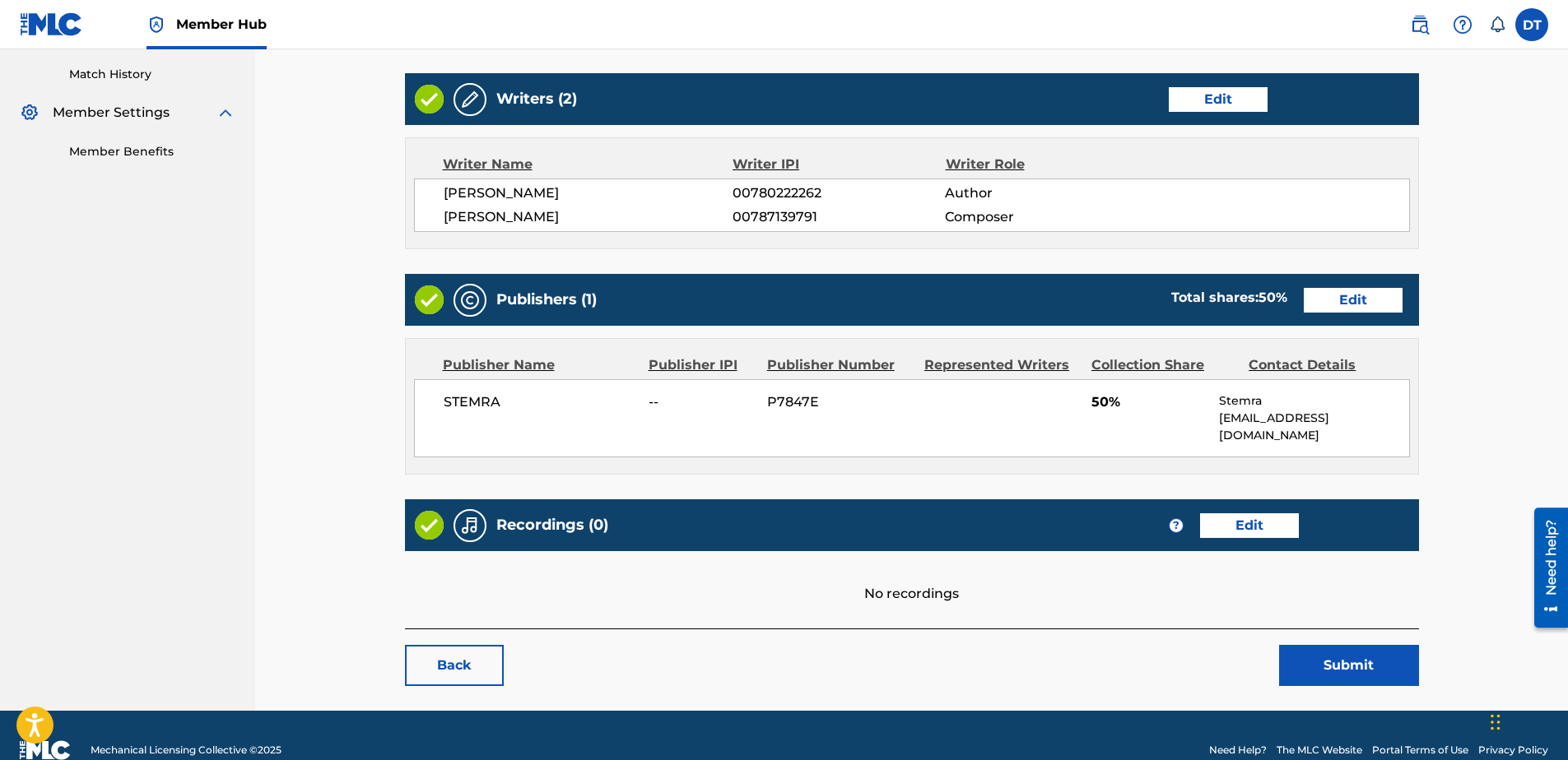
scroll to position [460, 0]
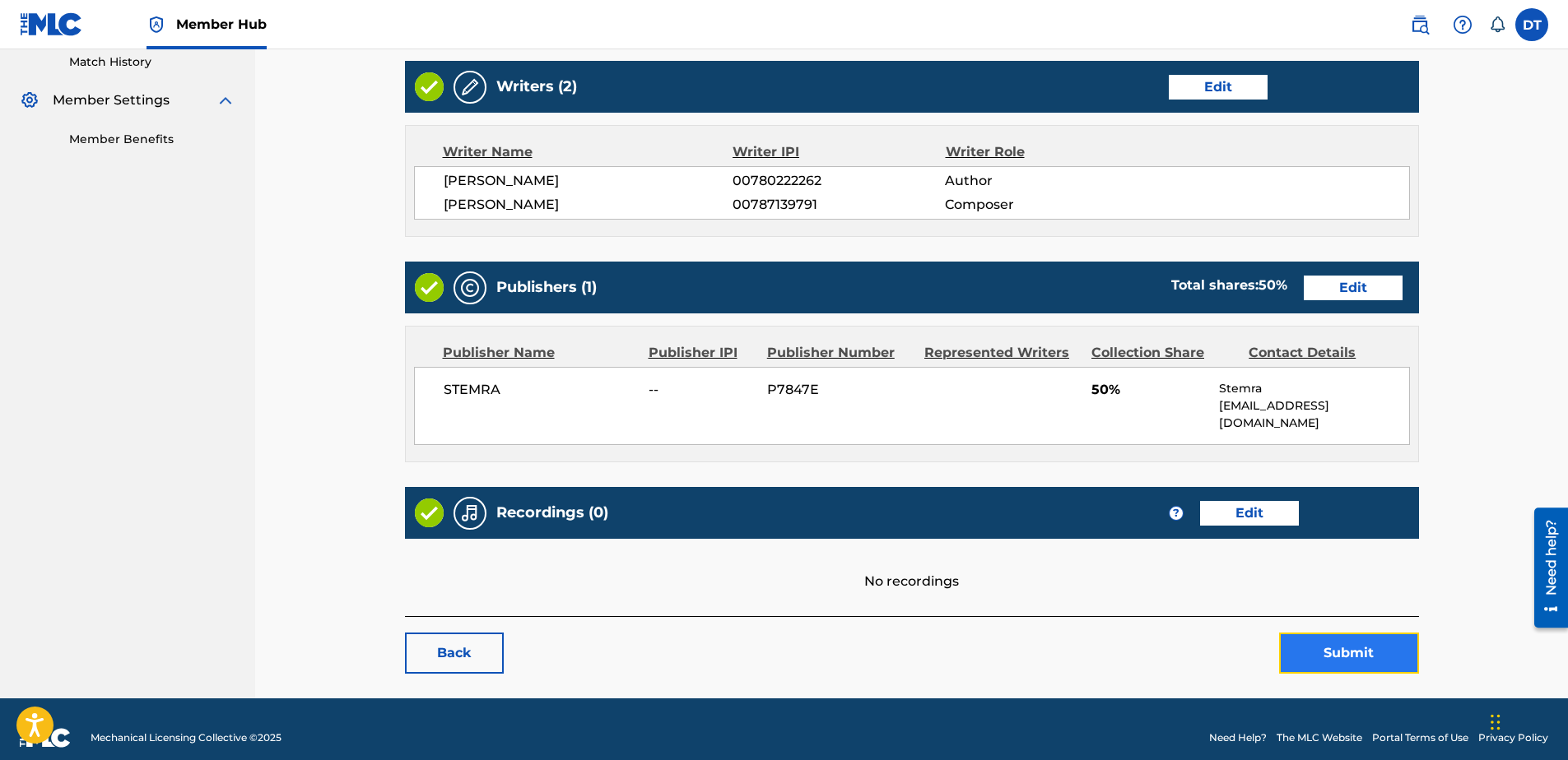
click at [1344, 633] on button "Submit" at bounding box center [1349, 653] width 140 height 41
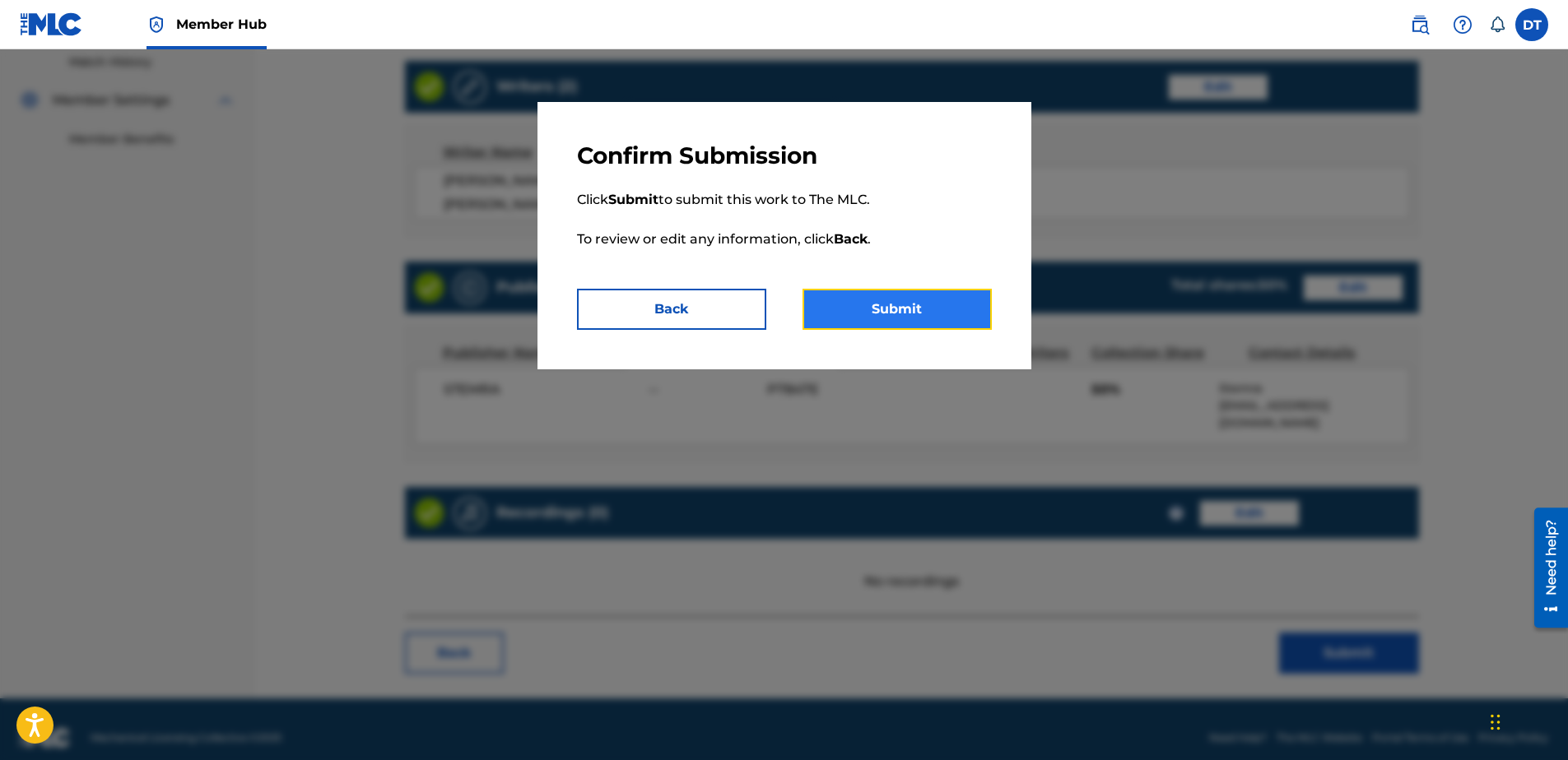
click at [867, 299] on button "Submit" at bounding box center [897, 309] width 189 height 41
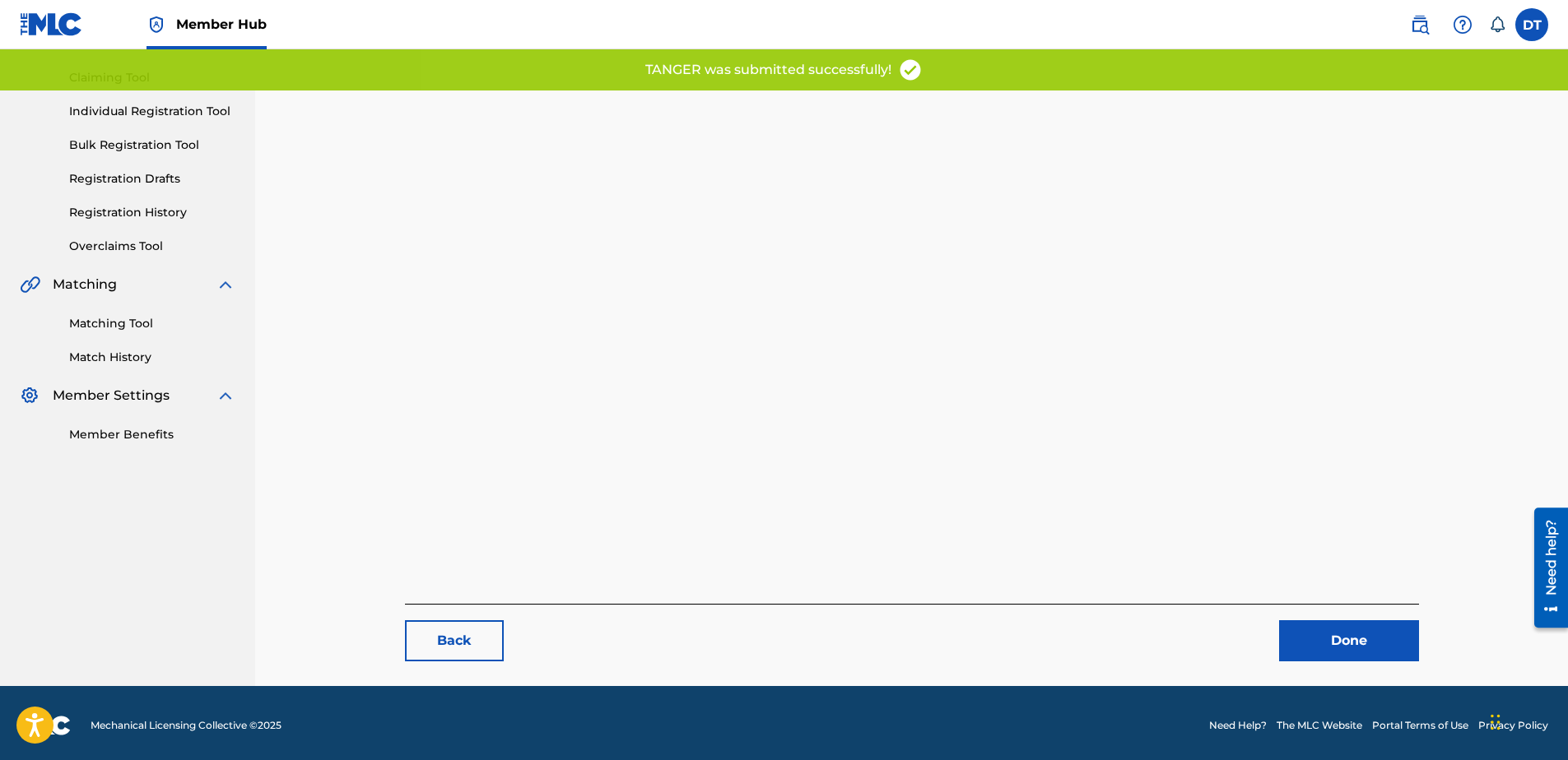
scroll to position [170, 0]
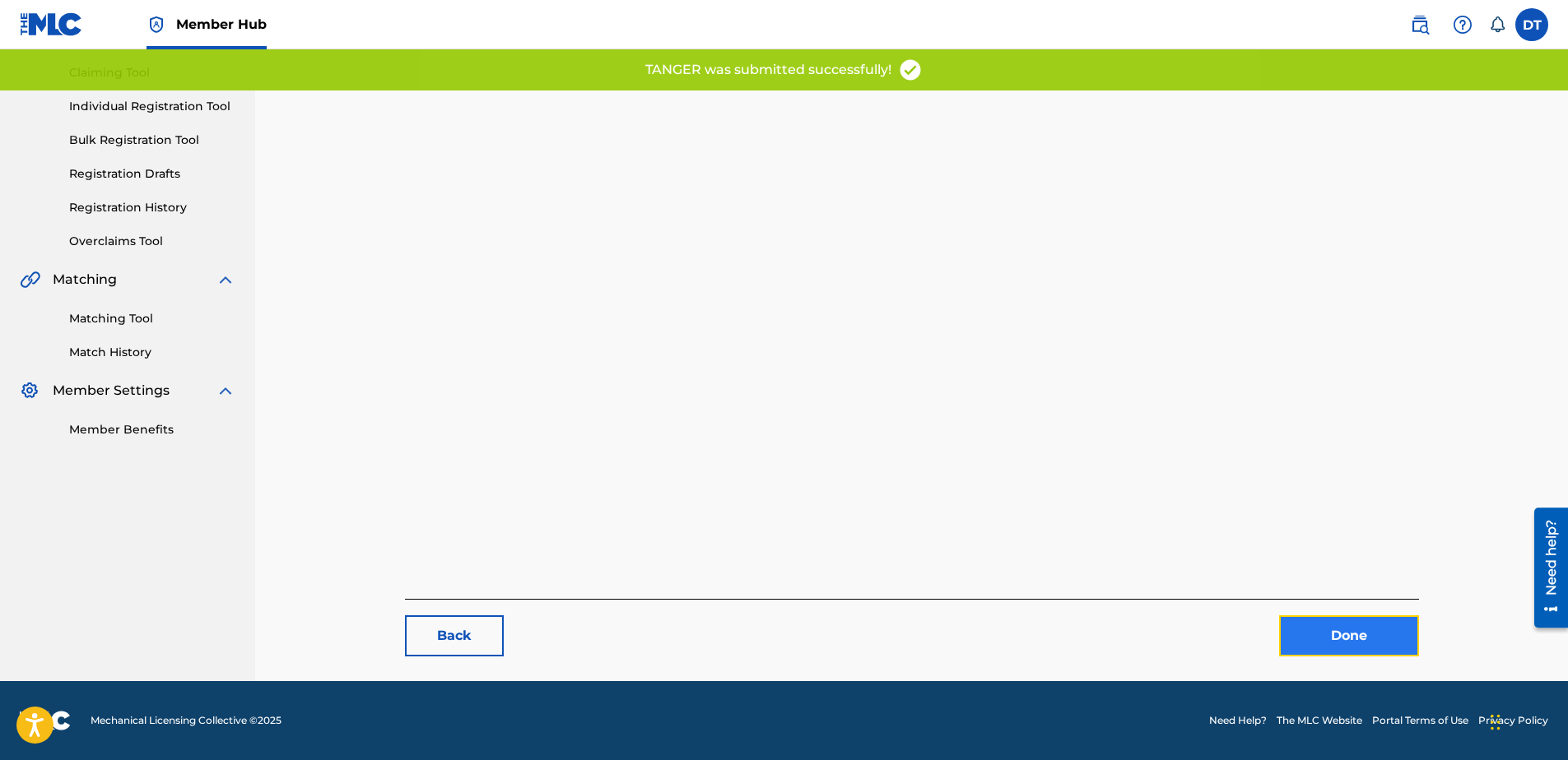
click at [1356, 636] on link "Done" at bounding box center [1349, 635] width 140 height 41
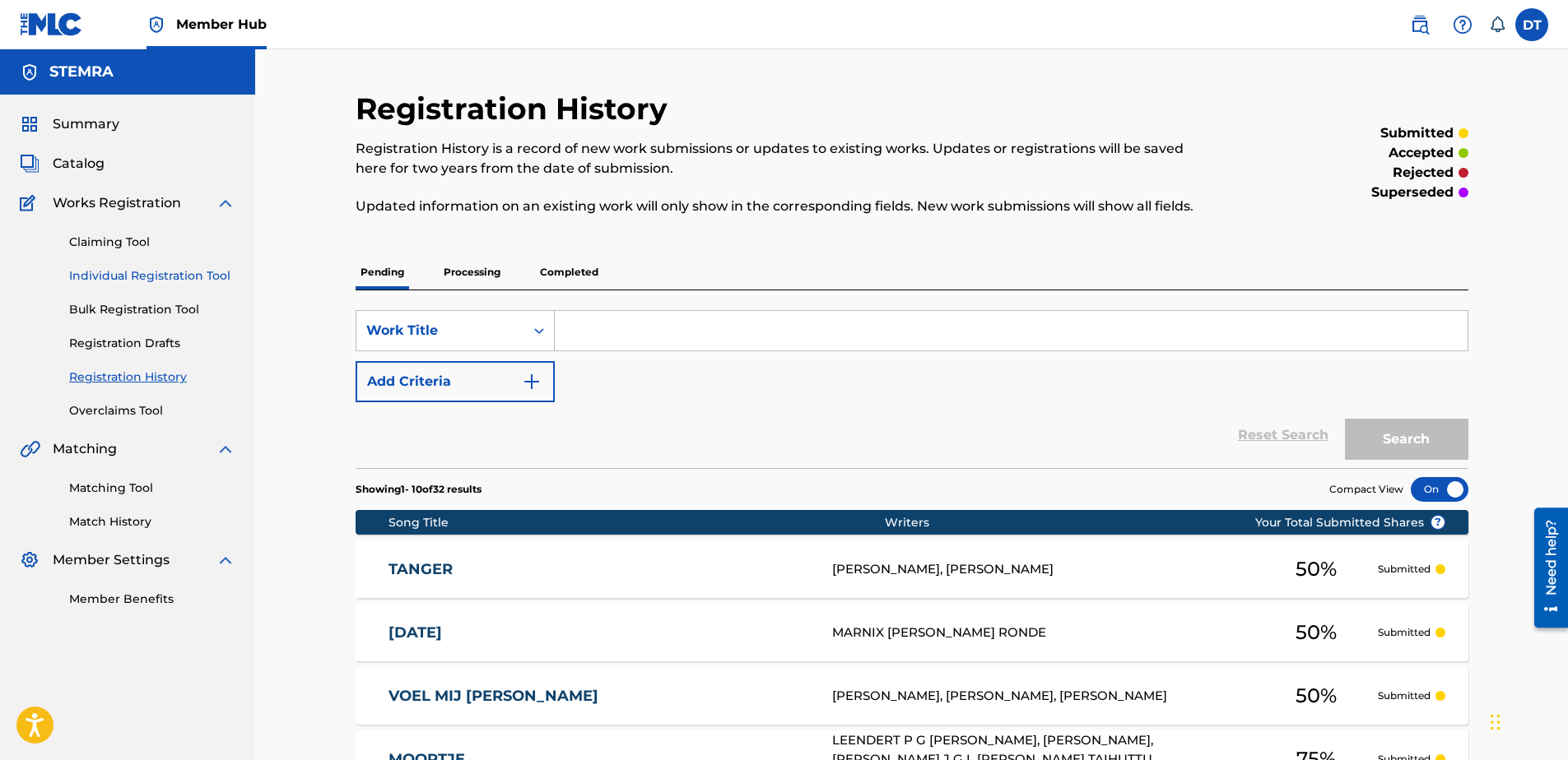
drag, startPoint x: 110, startPoint y: 276, endPoint x: 139, endPoint y: 279, distance: 29.2
click at [110, 276] on link "Individual Registration Tool" at bounding box center [151, 277] width 166 height 18
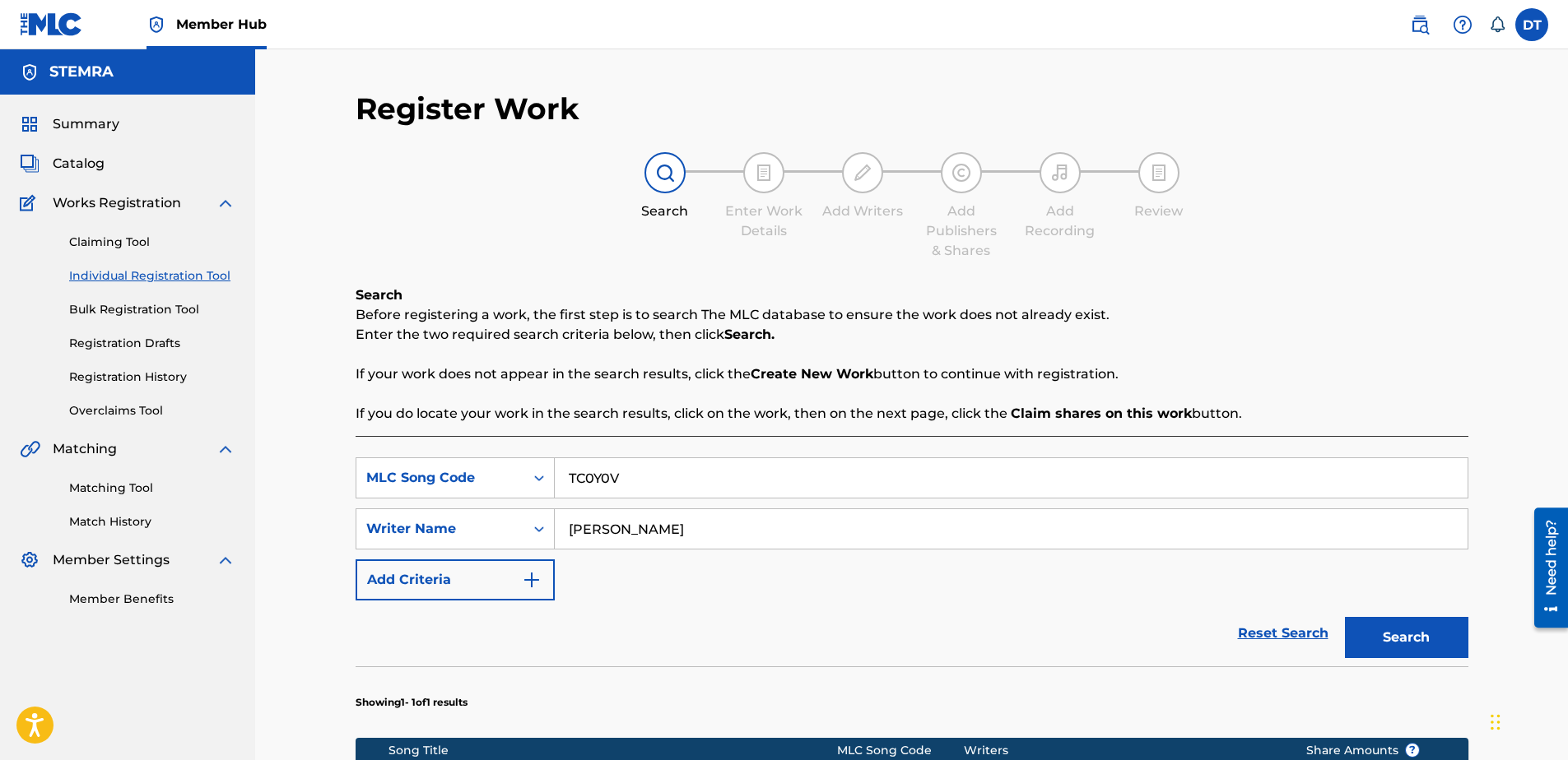
drag, startPoint x: 659, startPoint y: 475, endPoint x: 564, endPoint y: 470, distance: 95.1
click at [564, 470] on input "TC0Y0V" at bounding box center [1011, 478] width 913 height 39
paste input "VC01KN"
type input "VC01KN"
drag, startPoint x: 712, startPoint y: 529, endPoint x: 564, endPoint y: 517, distance: 148.5
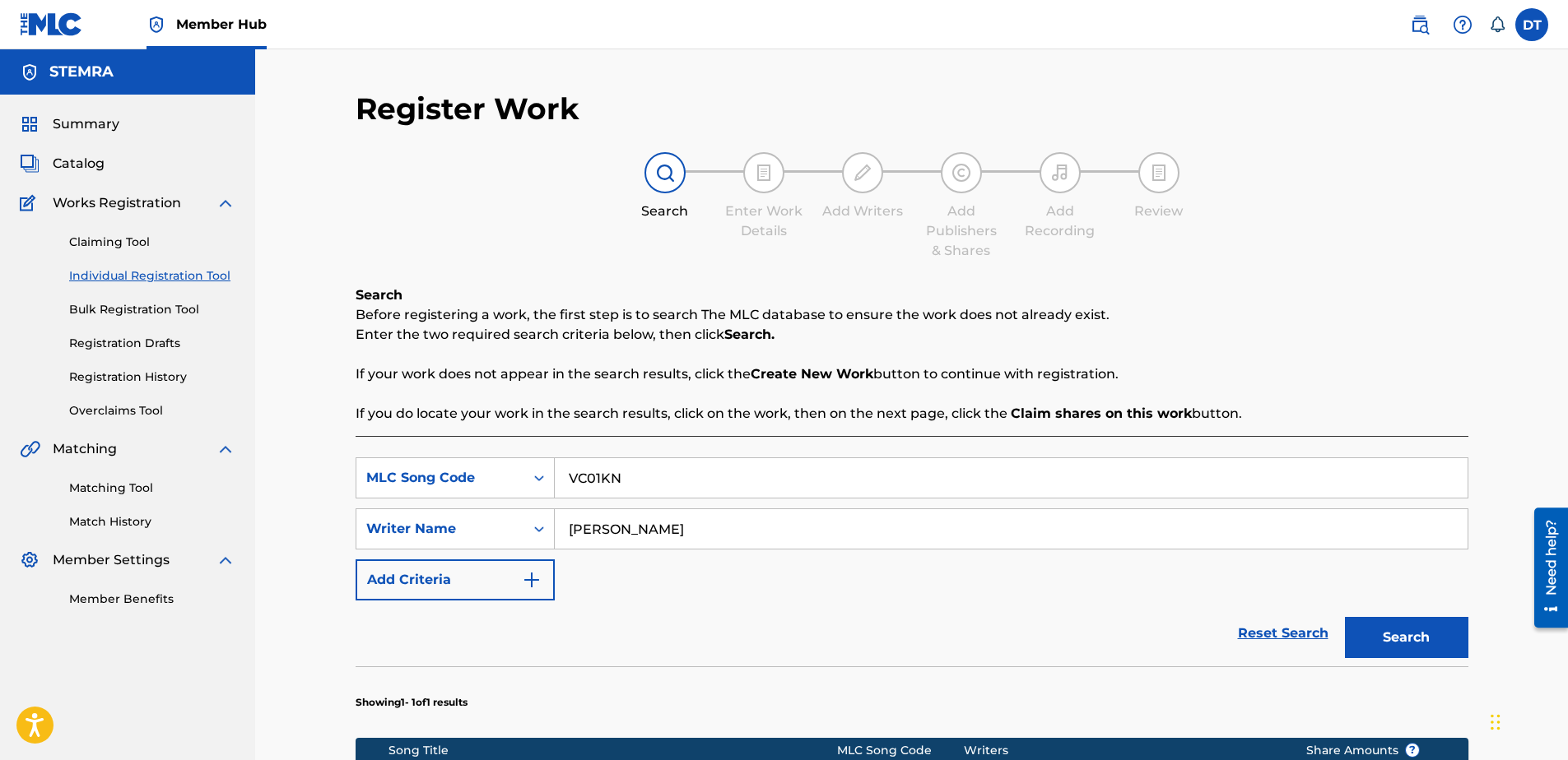
click at [564, 517] on input "[PERSON_NAME]" at bounding box center [1011, 529] width 913 height 39
click at [604, 541] on input "Search Form" at bounding box center [1011, 529] width 913 height 39
paste input "[PERSON_NAME]"
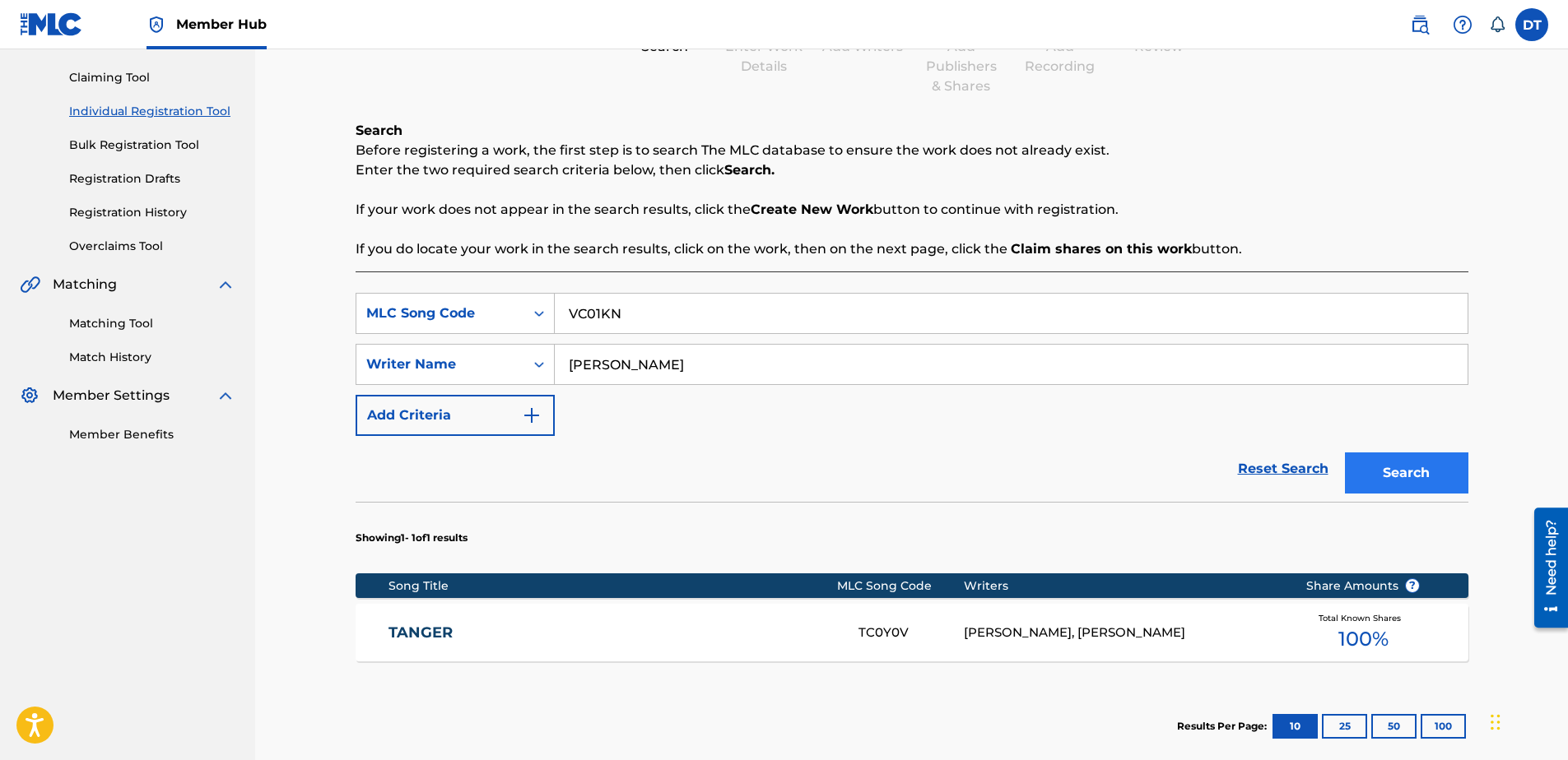
type input "[PERSON_NAME]"
click at [1403, 476] on button "Search" at bounding box center [1407, 473] width 124 height 41
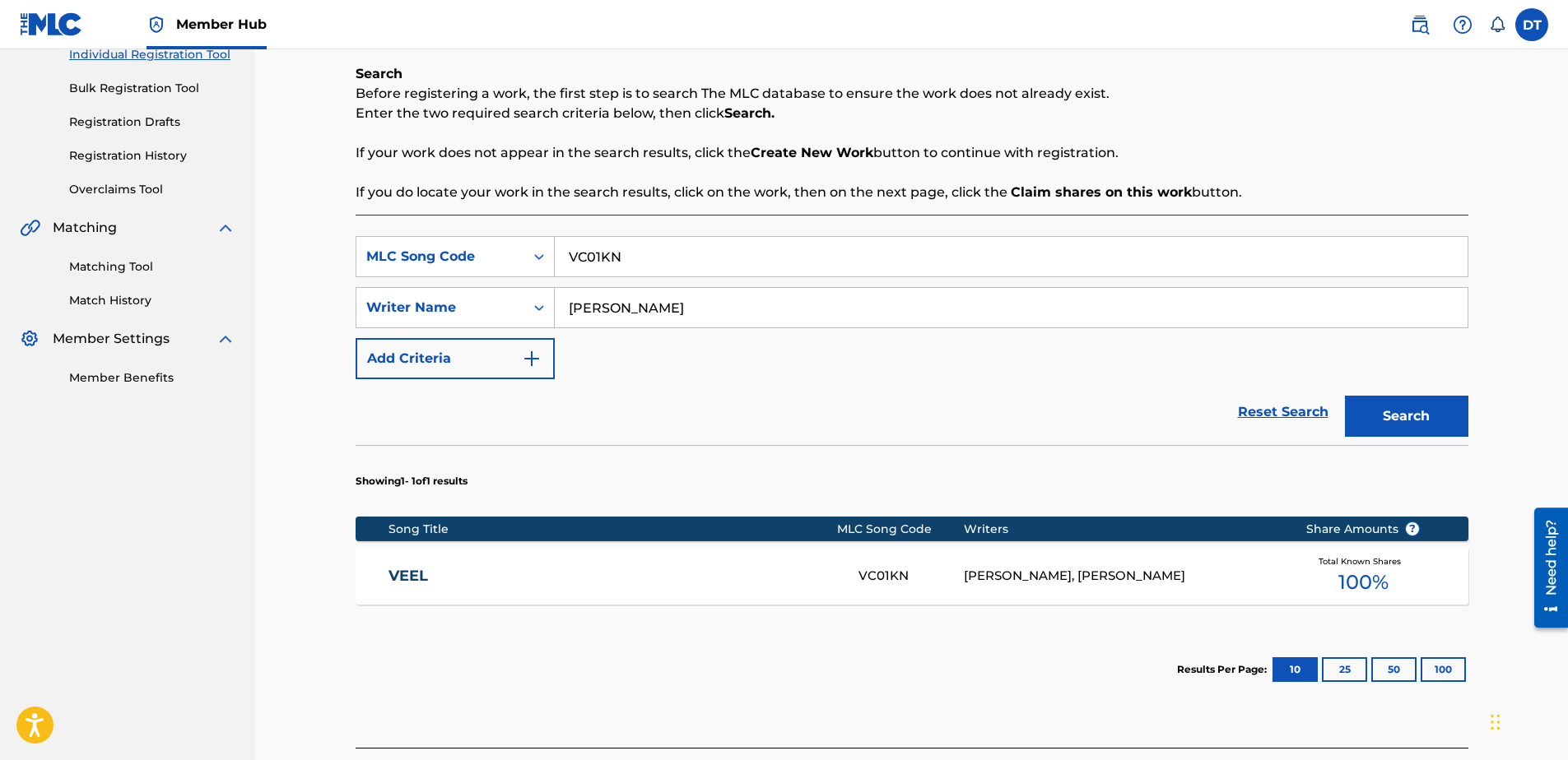
scroll to position [247, 0]
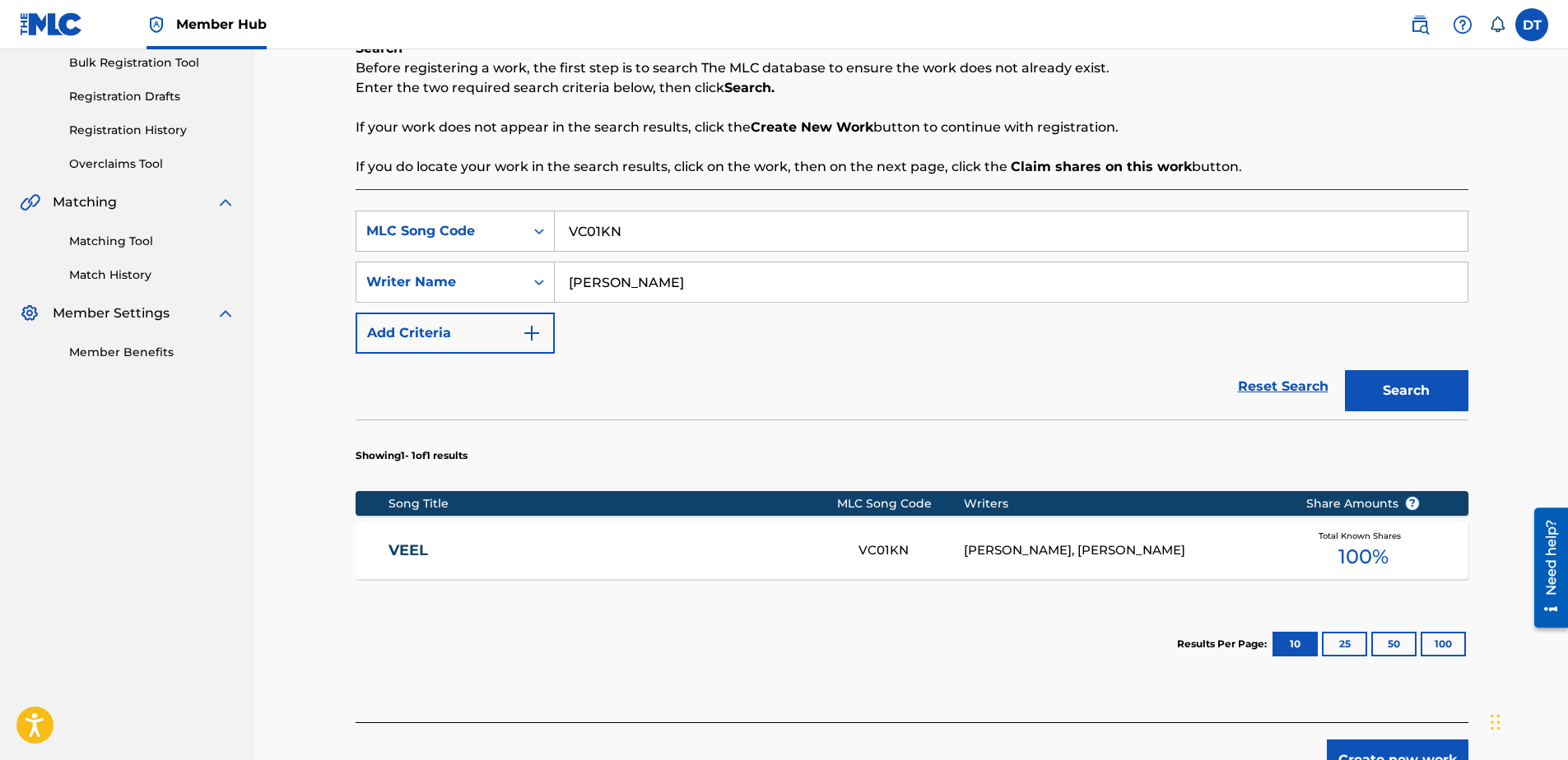
click at [411, 544] on link "VEEL" at bounding box center [612, 550] width 447 height 19
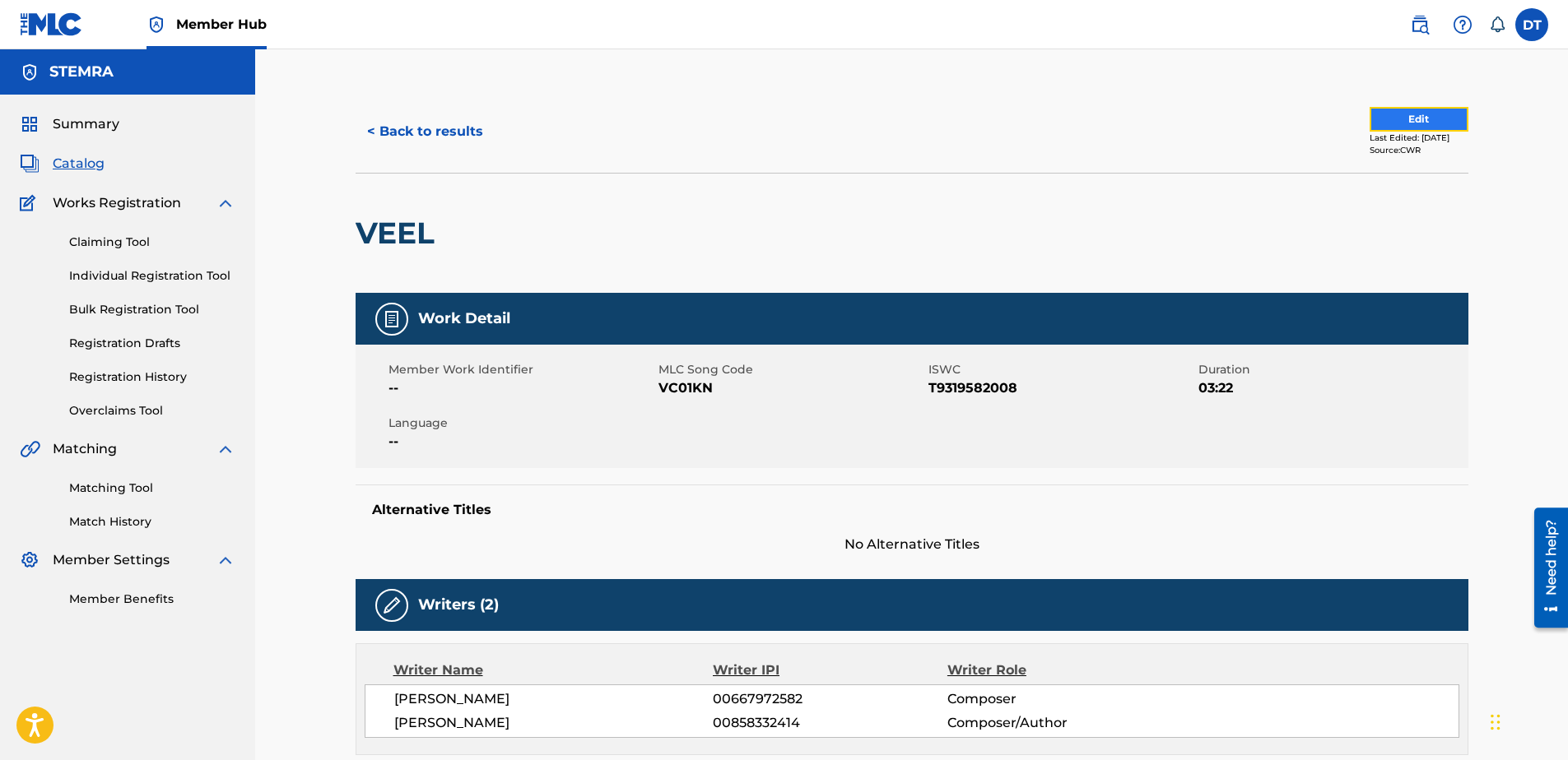
click at [1386, 119] on button "Edit" at bounding box center [1419, 119] width 99 height 25
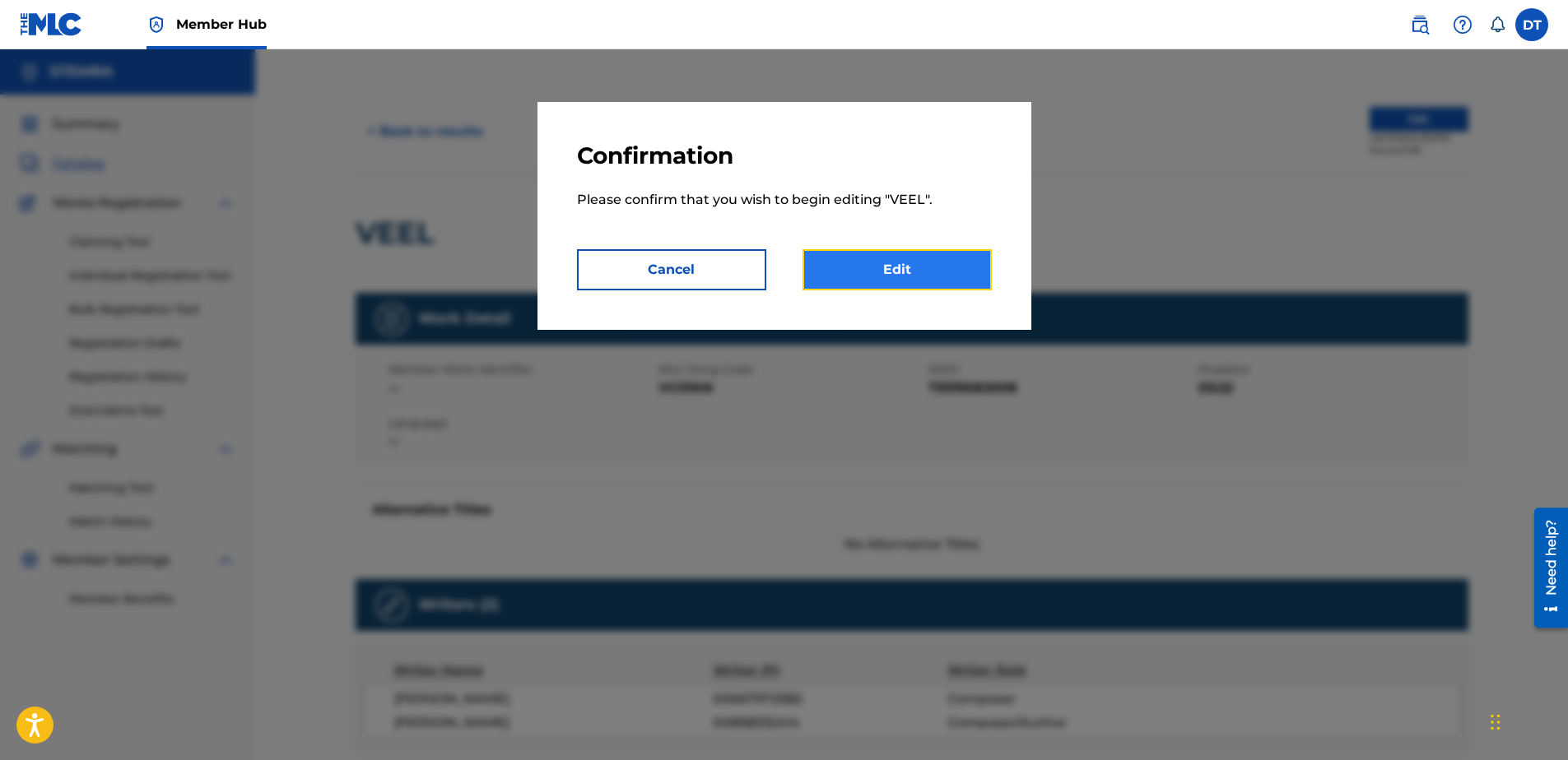
click at [917, 256] on link "Edit" at bounding box center [897, 270] width 189 height 41
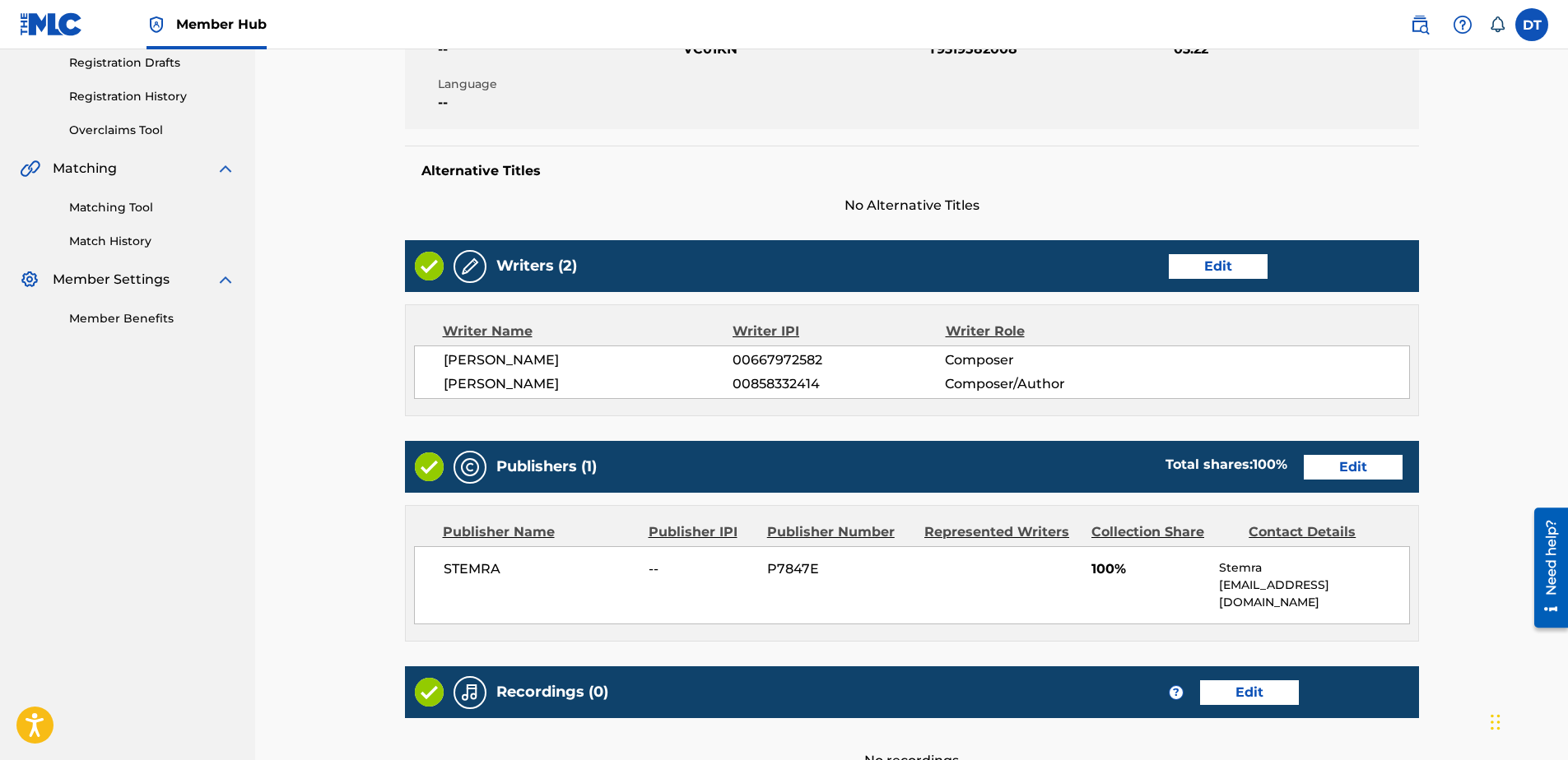
scroll to position [329, 0]
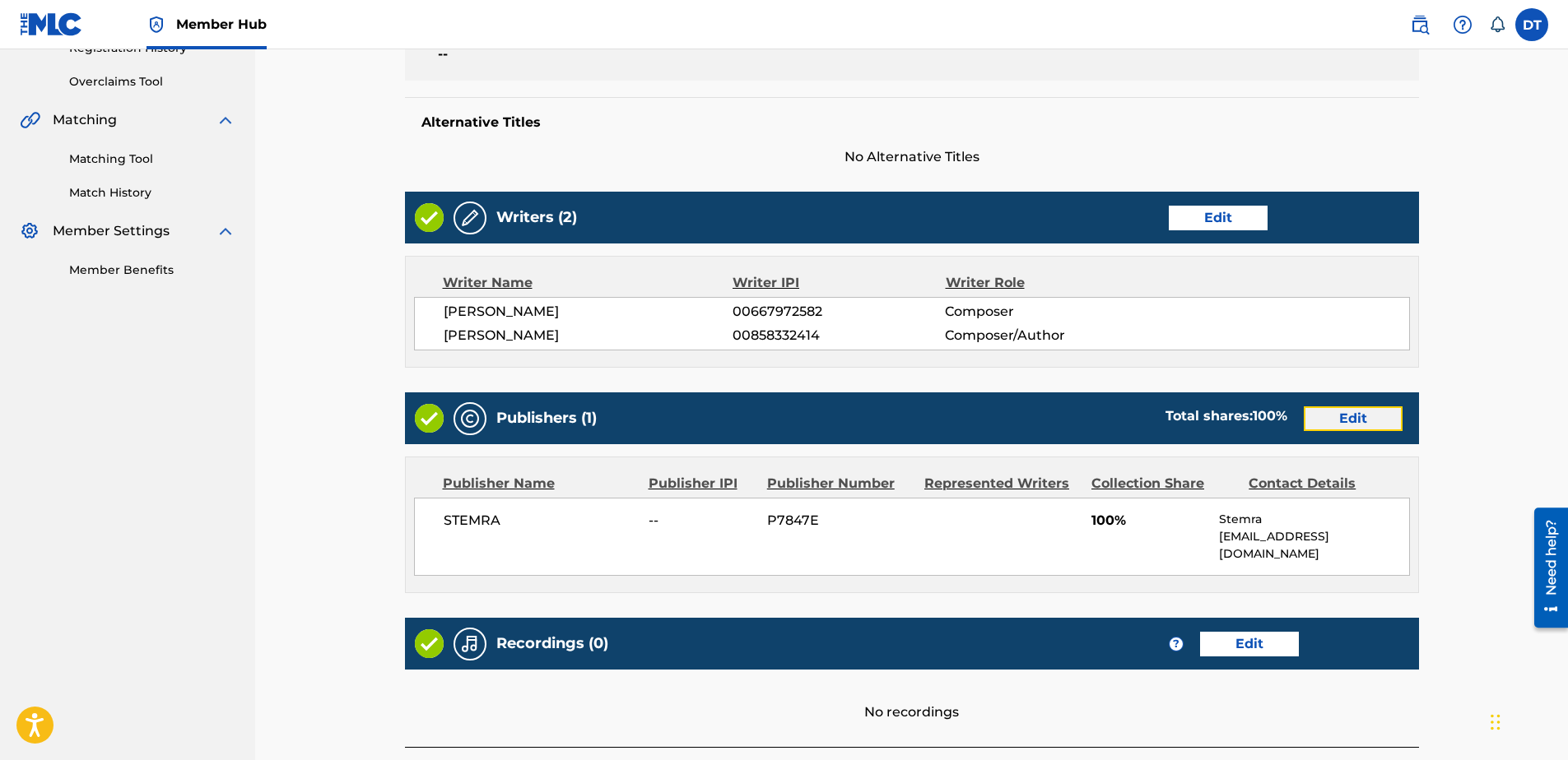
click at [1361, 414] on link "Edit" at bounding box center [1353, 418] width 99 height 25
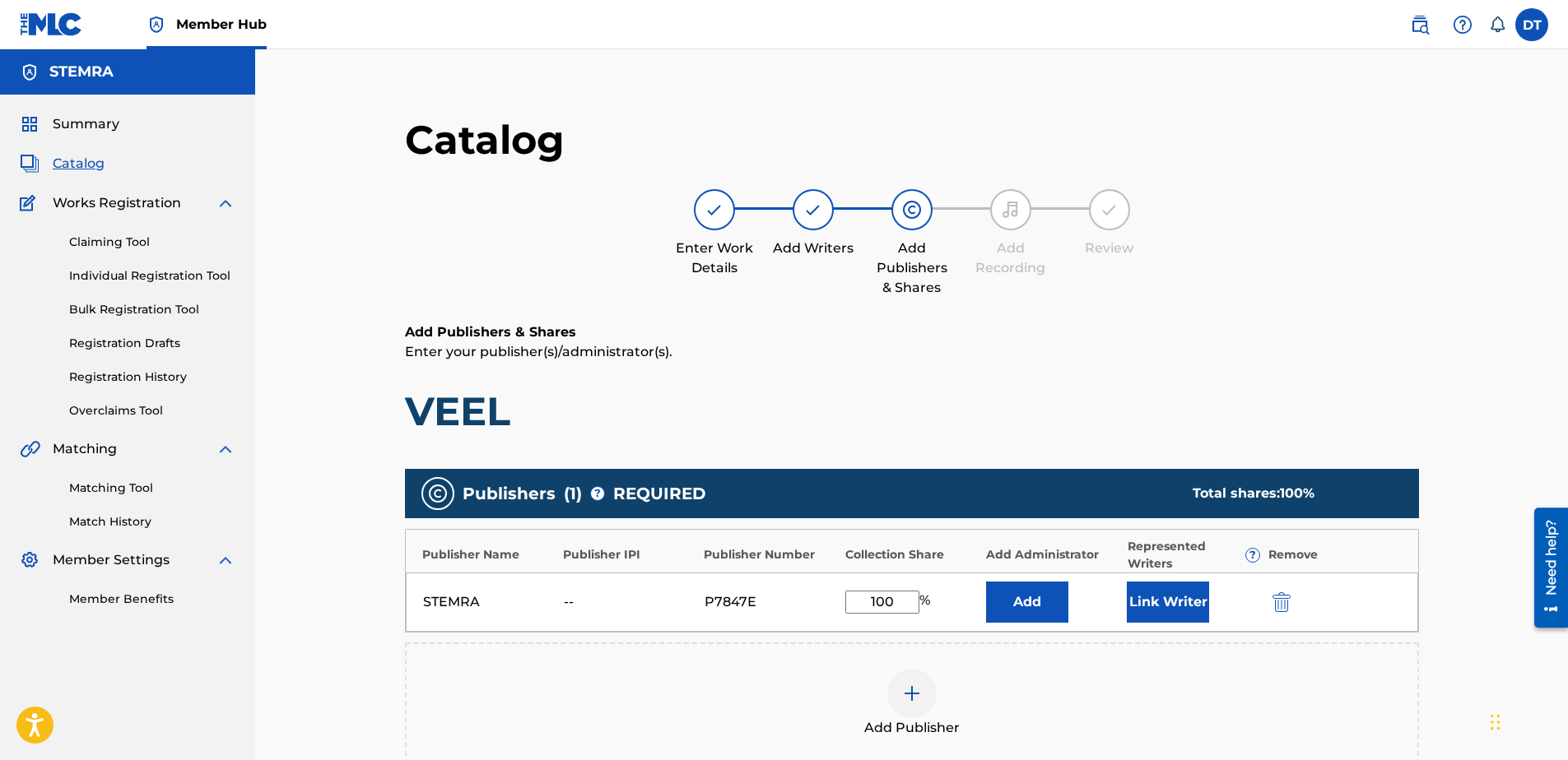
click at [897, 603] on input "100" at bounding box center [881, 601] width 74 height 23
type input "1"
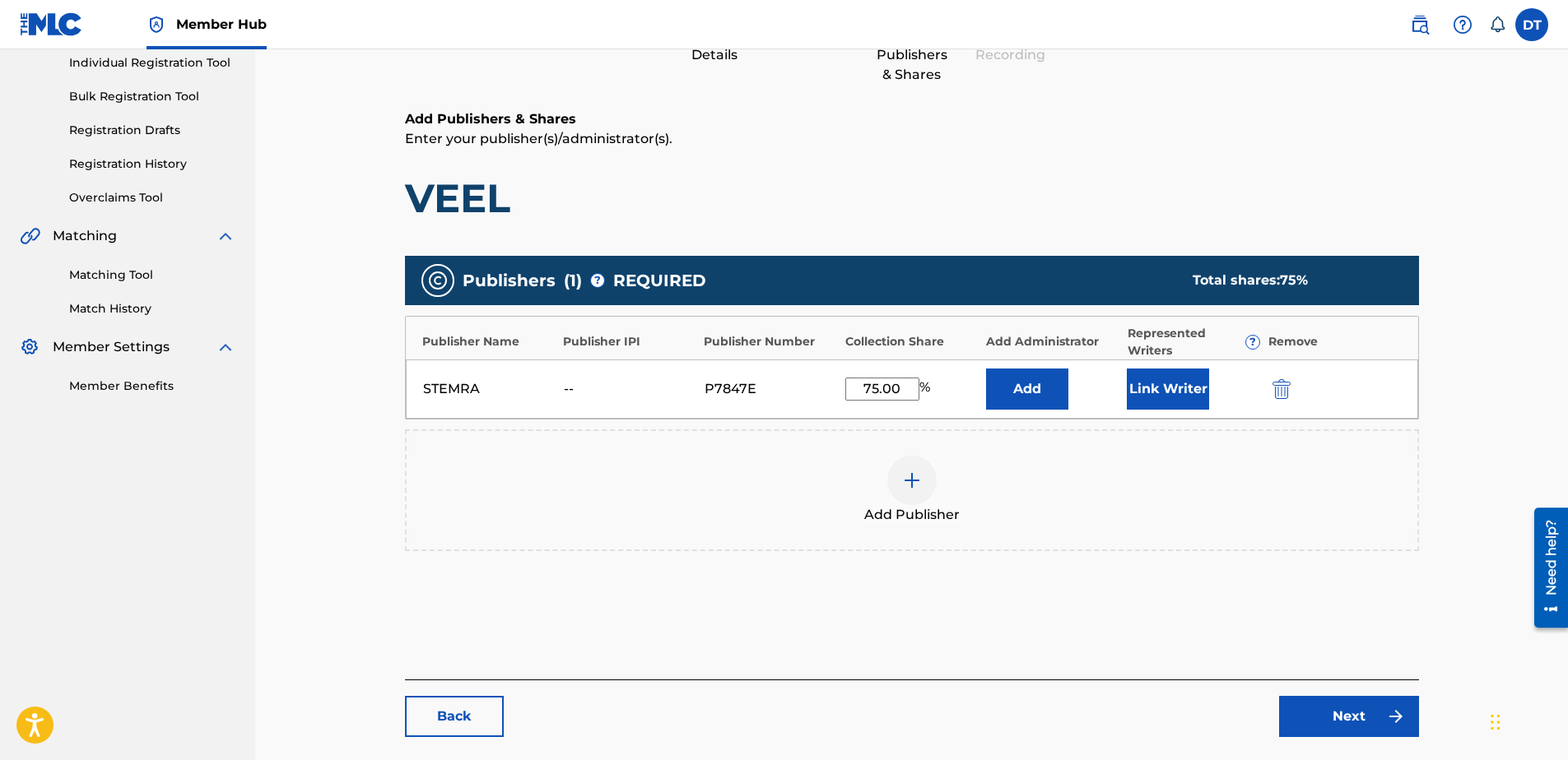
scroll to position [293, 0]
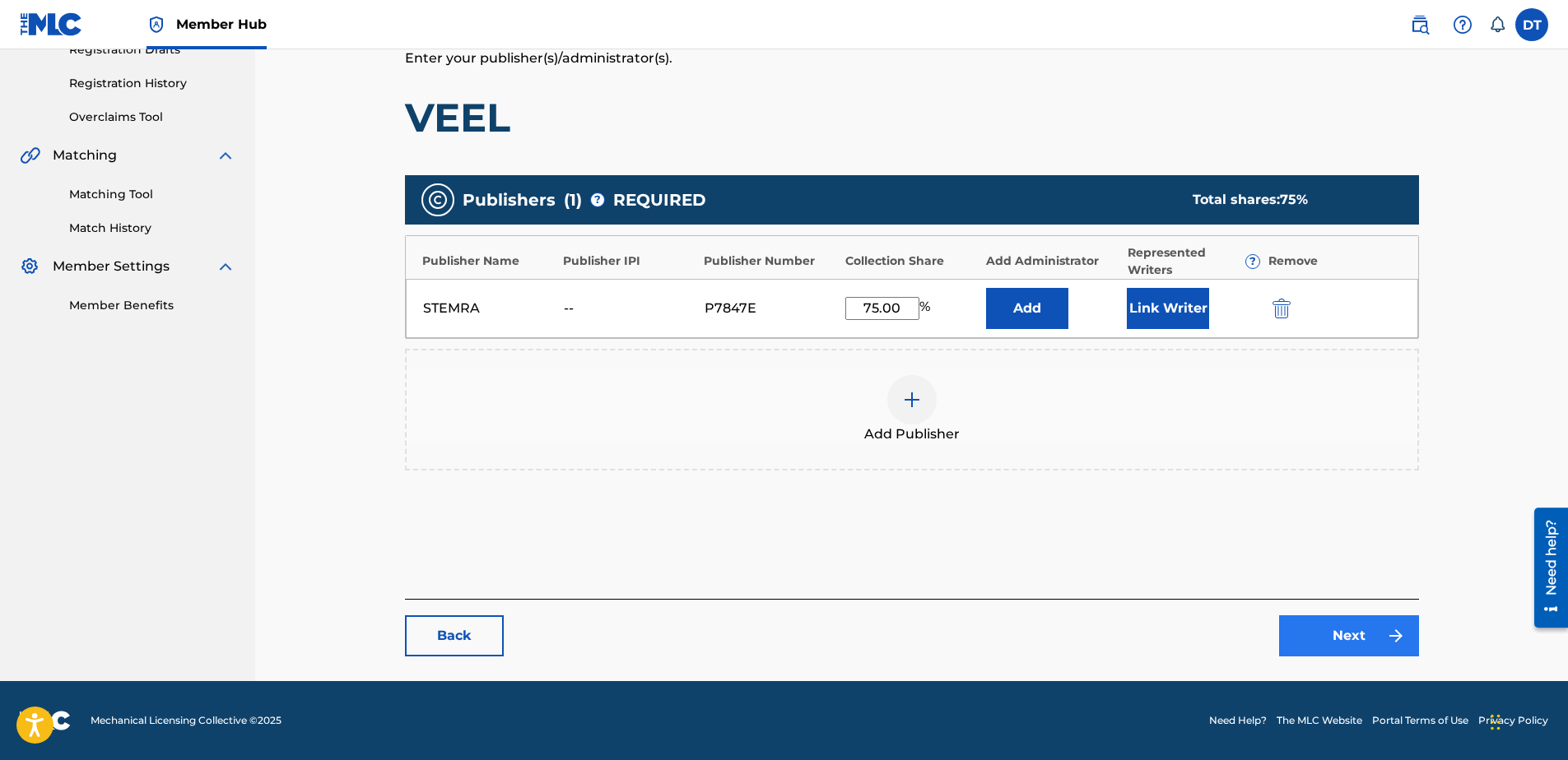
type input "75.00"
click at [1358, 645] on link "Next" at bounding box center [1349, 635] width 140 height 41
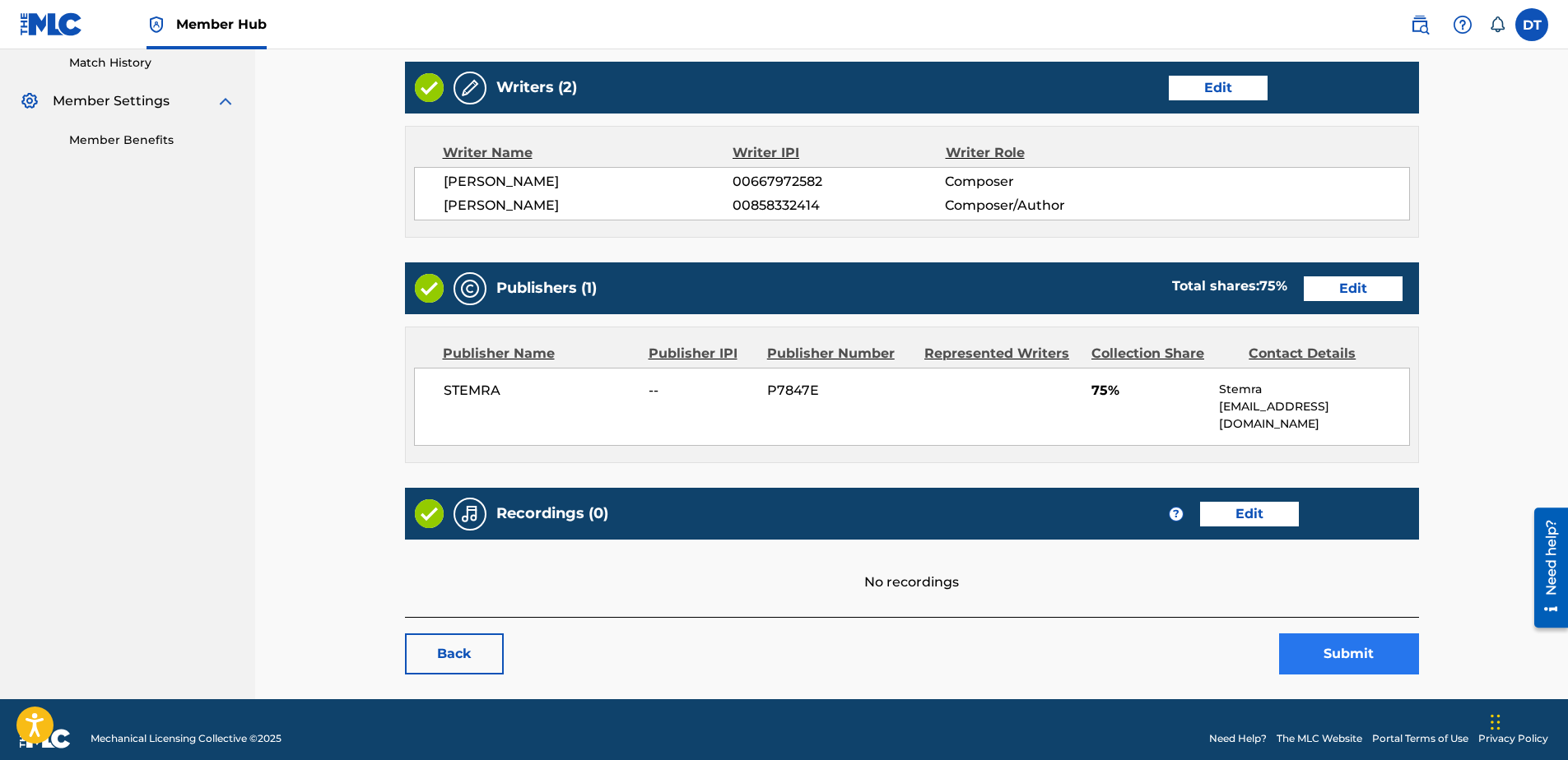
scroll to position [460, 0]
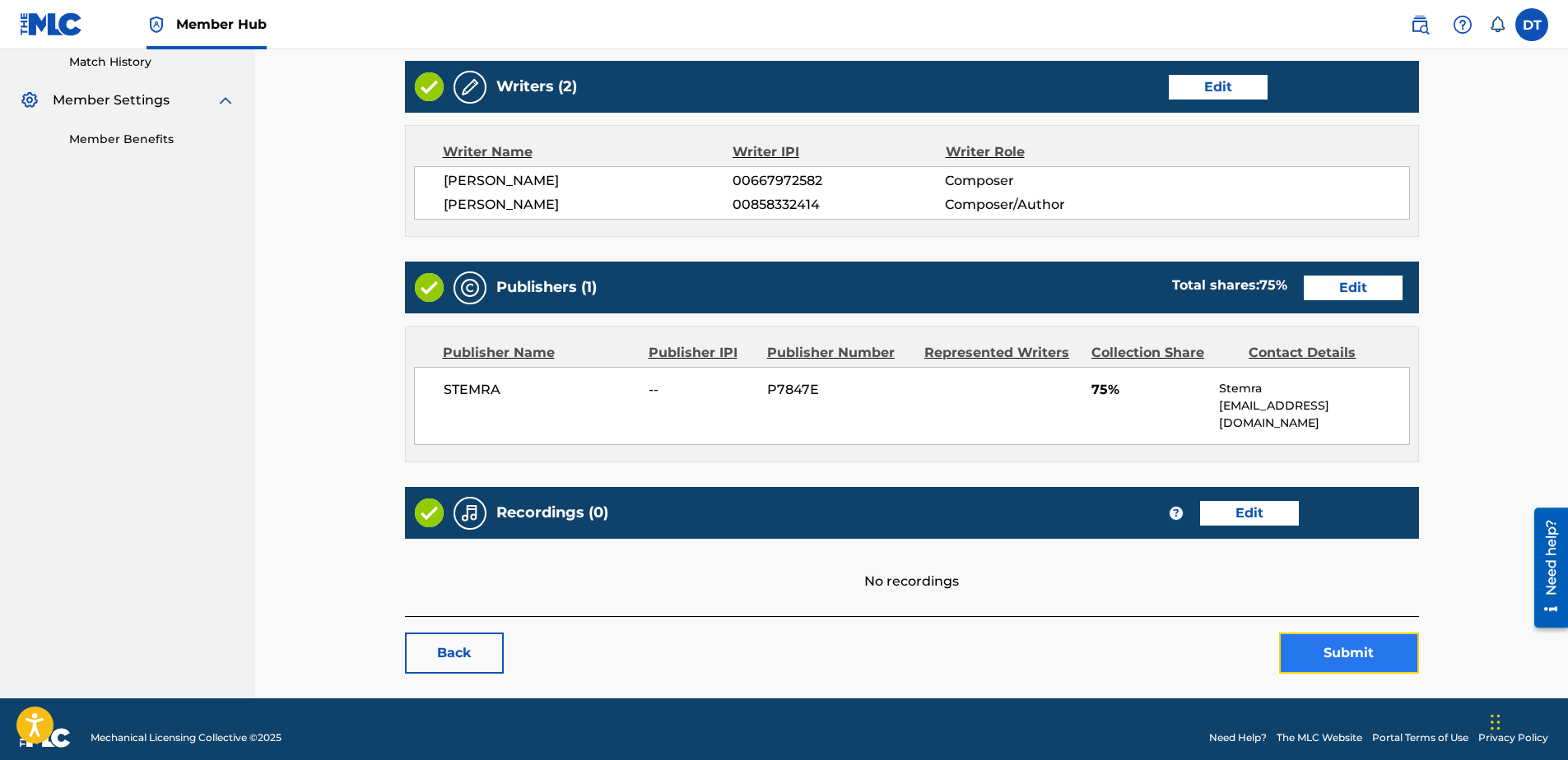
click at [1355, 633] on button "Submit" at bounding box center [1349, 653] width 140 height 41
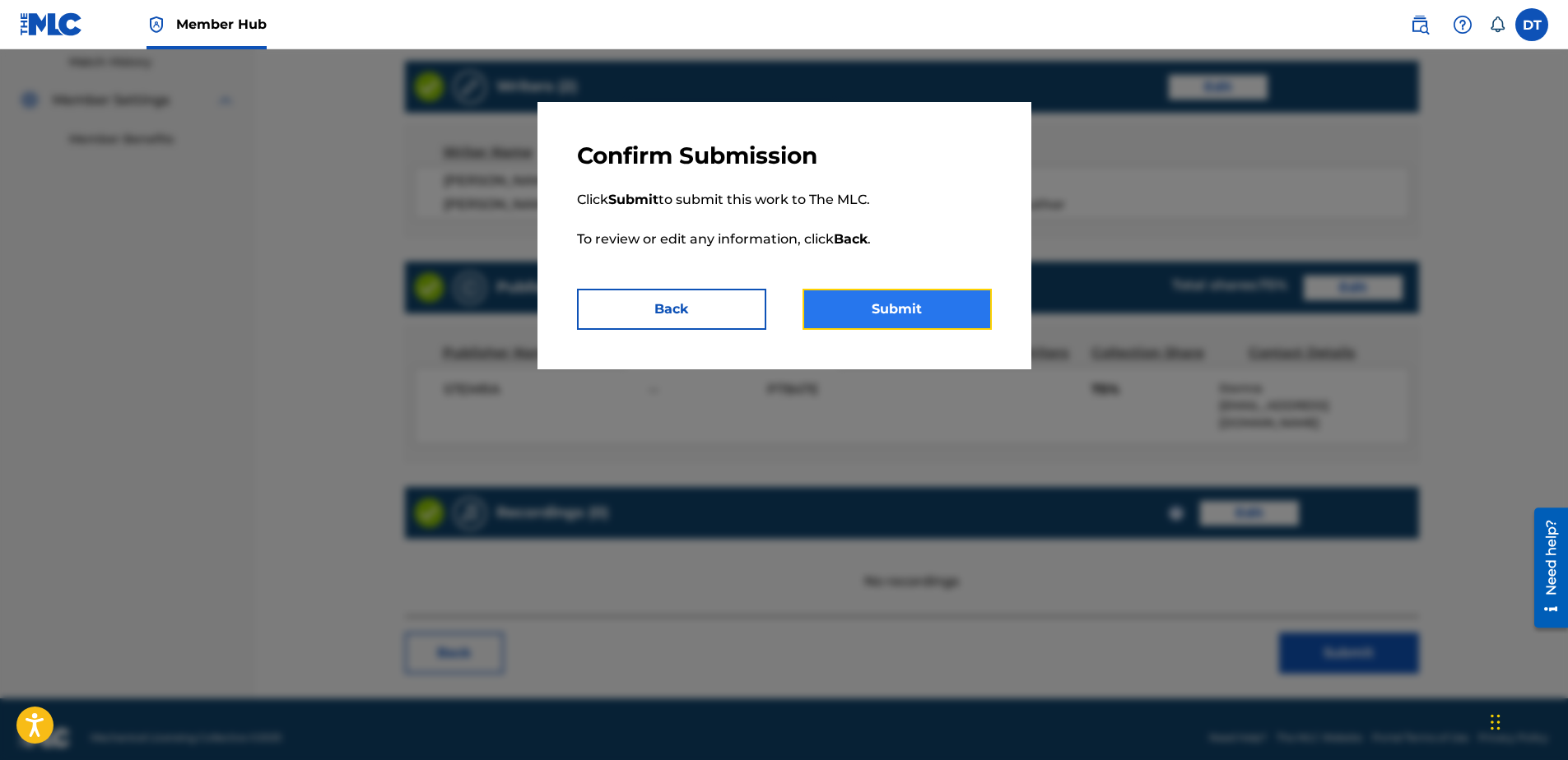
click at [904, 301] on button "Submit" at bounding box center [897, 309] width 189 height 41
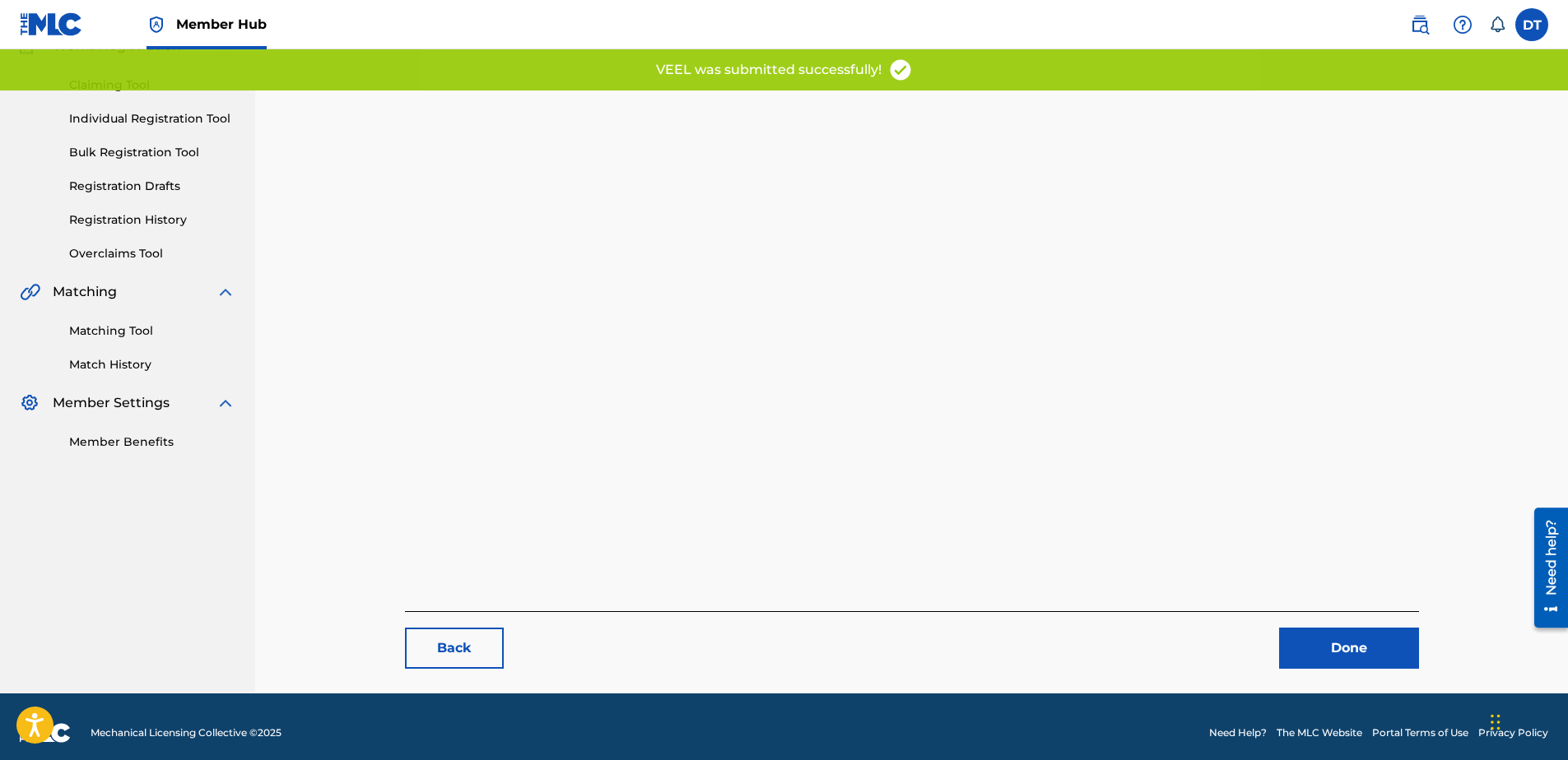
scroll to position [170, 0]
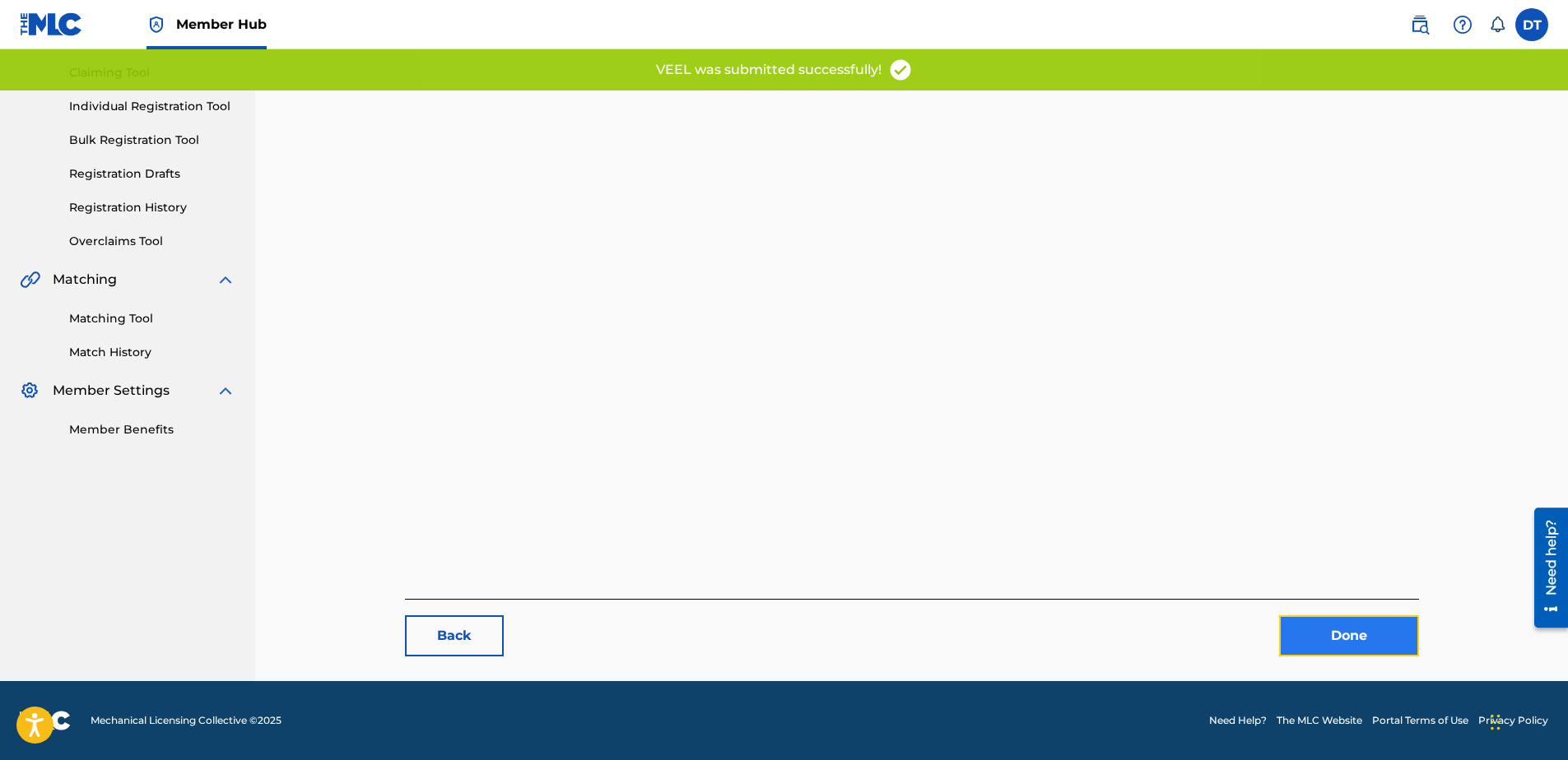
click at [1352, 629] on link "Done" at bounding box center [1349, 635] width 140 height 41
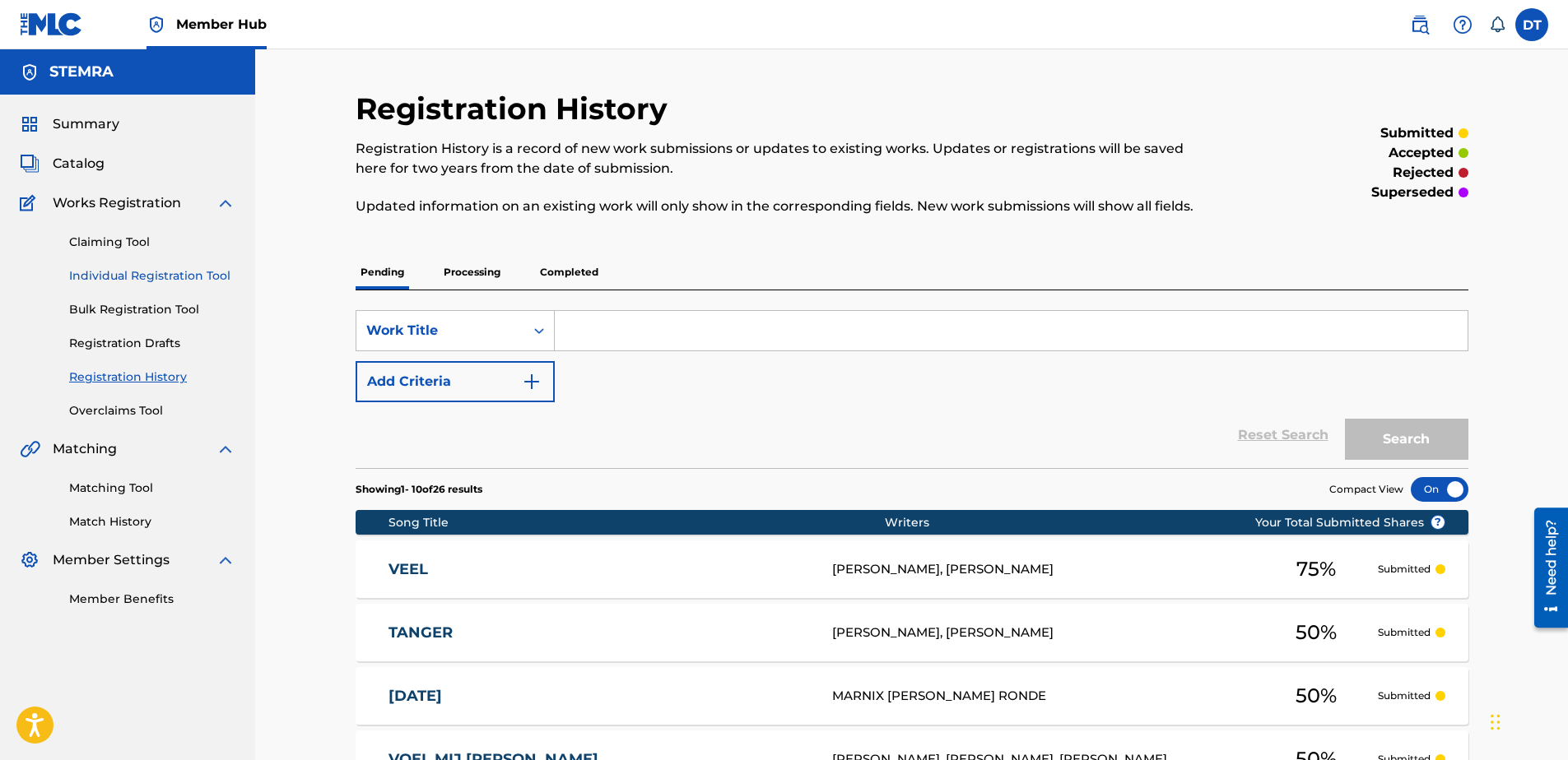
click at [118, 275] on link "Individual Registration Tool" at bounding box center [151, 277] width 166 height 18
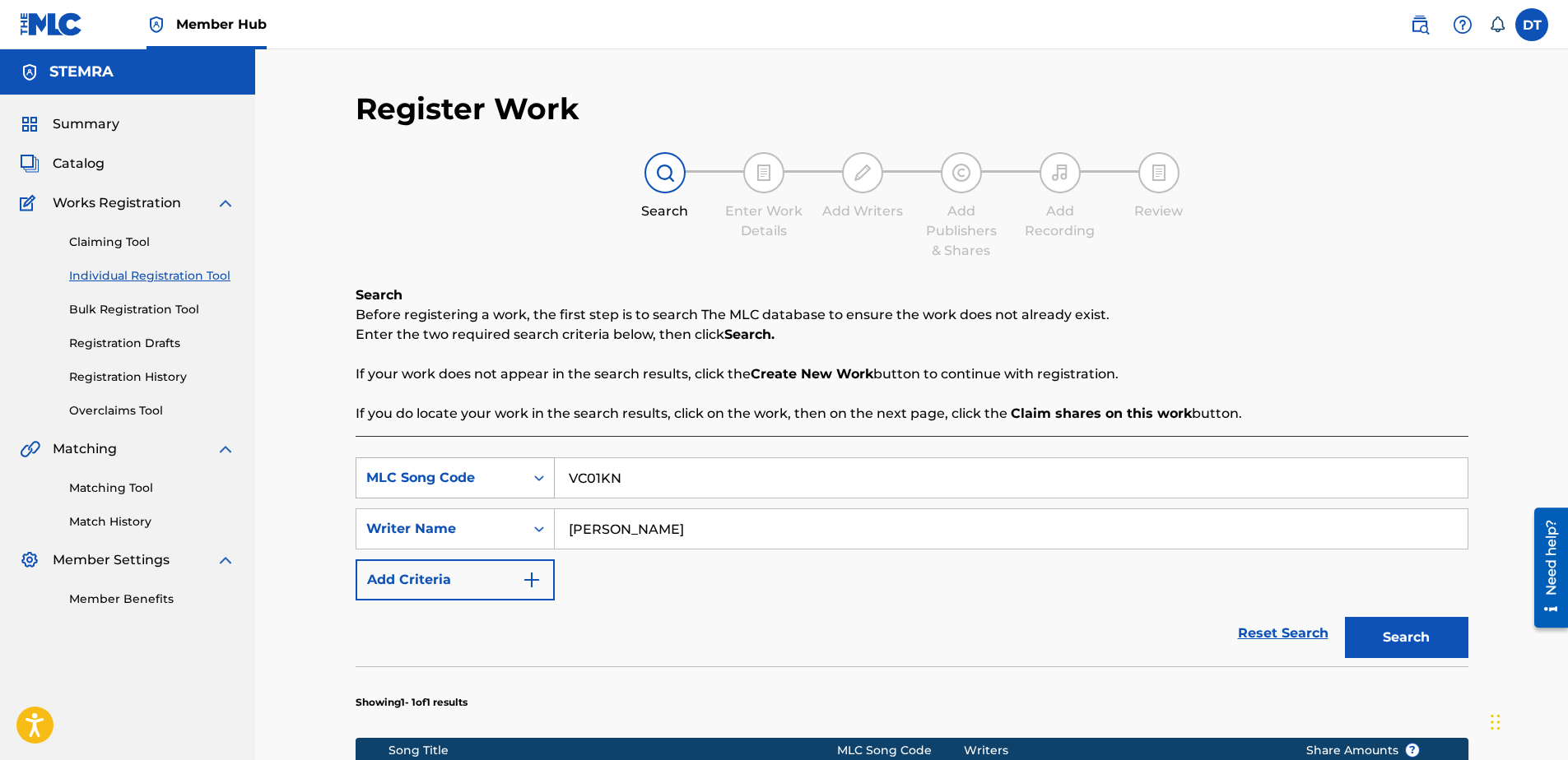
drag, startPoint x: 660, startPoint y: 487, endPoint x: 513, endPoint y: 470, distance: 148.0
click at [513, 470] on div "SearchWithCriteria89168f19-8597-4967-a7b8-3f547e06a110 MLC Song Code VC01KN" at bounding box center [912, 478] width 1113 height 41
paste input "TD87C1"
type input "TD87C1"
drag, startPoint x: 734, startPoint y: 530, endPoint x: 536, endPoint y: 522, distance: 198.2
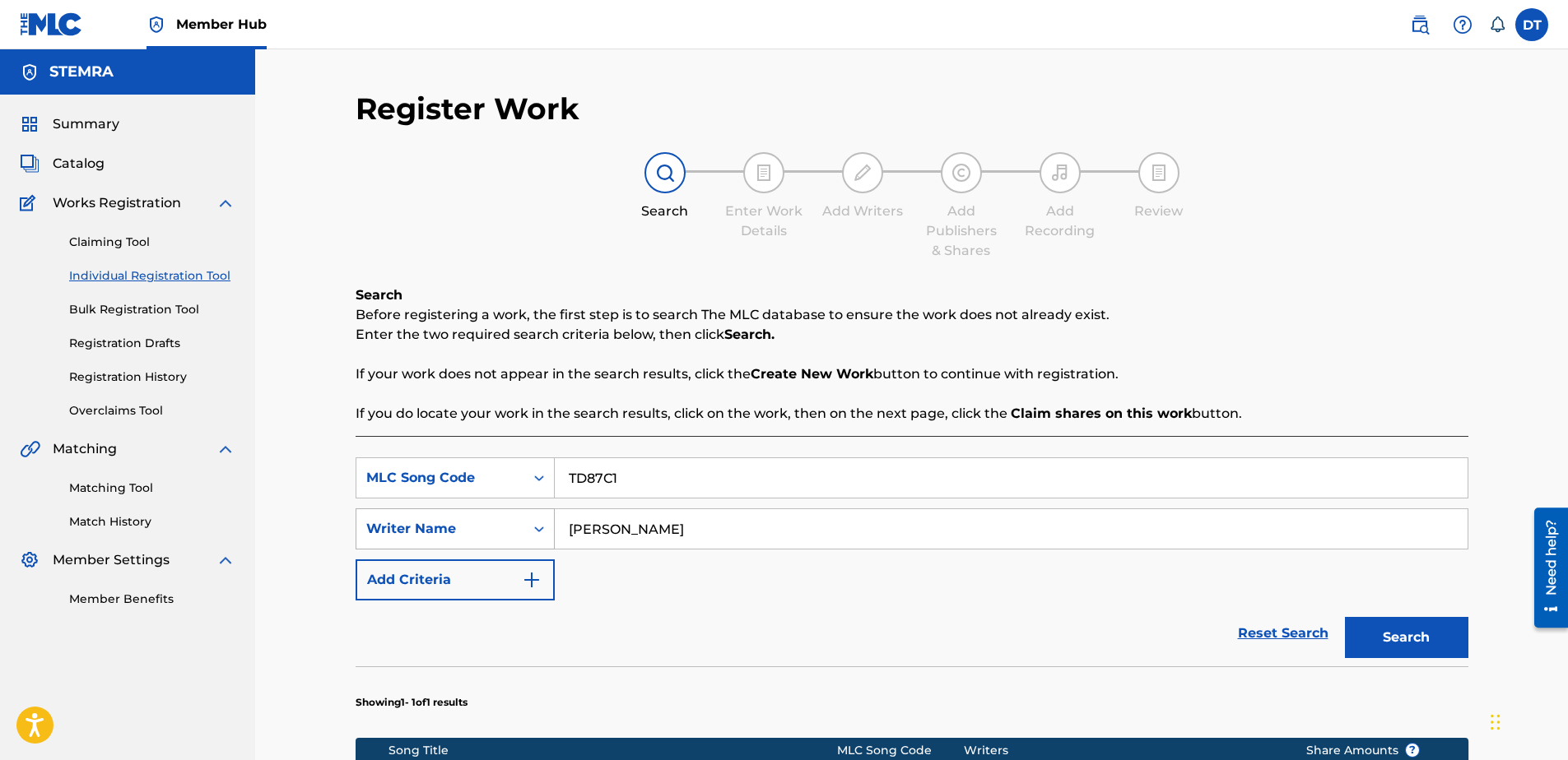
click at [536, 522] on div "SearchWithCriteria9d39d1cf-b0ce-4514-8605-48c81afdb294 Writer Name [PERSON_NAME]" at bounding box center [912, 529] width 1113 height 41
click at [609, 529] on input "Search Form" at bounding box center [1011, 529] width 913 height 39
paste input "[PERSON_NAME]"
type input "[PERSON_NAME]"
click at [1387, 628] on button "Search" at bounding box center [1407, 637] width 124 height 41
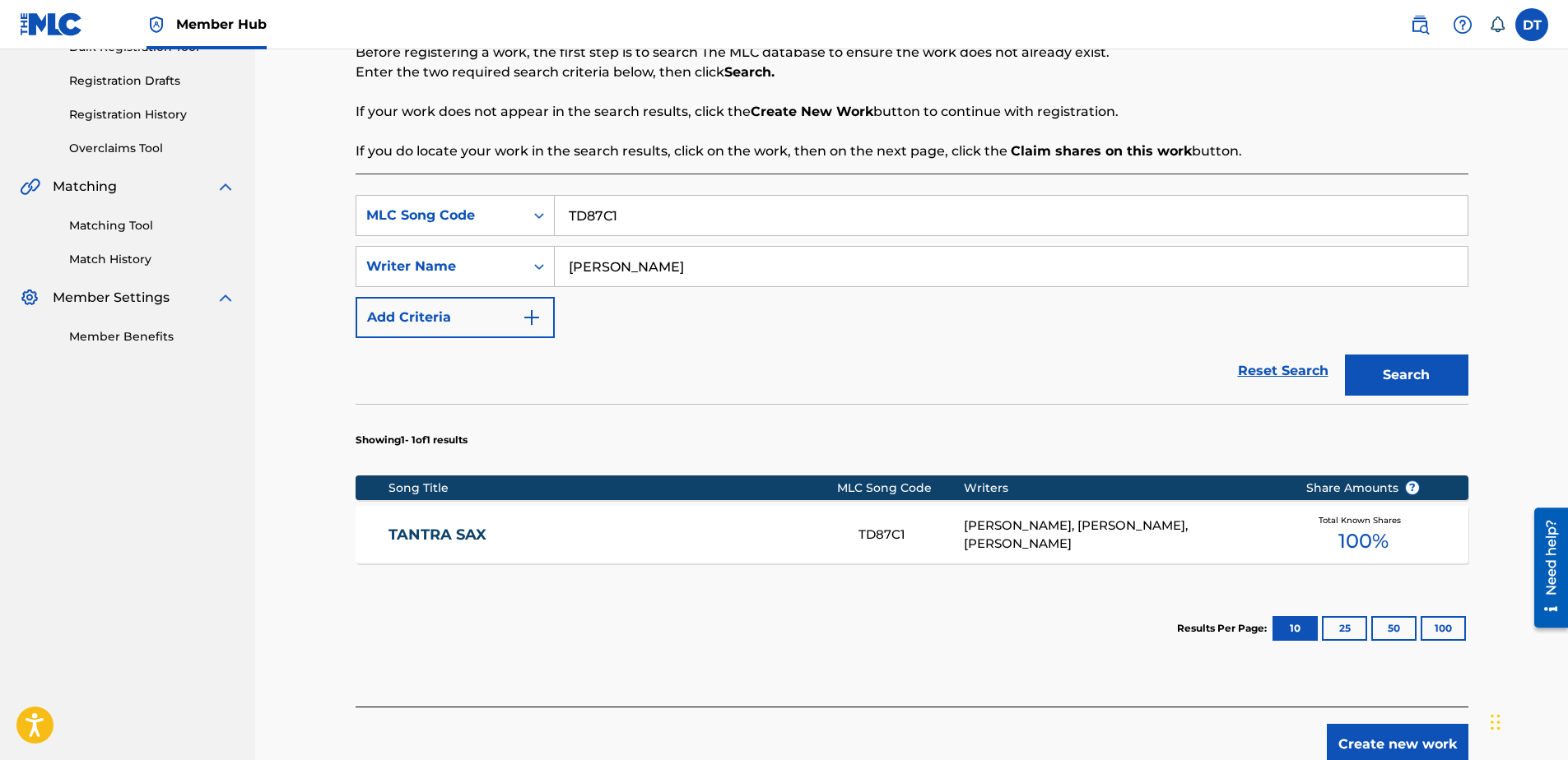
scroll to position [329, 0]
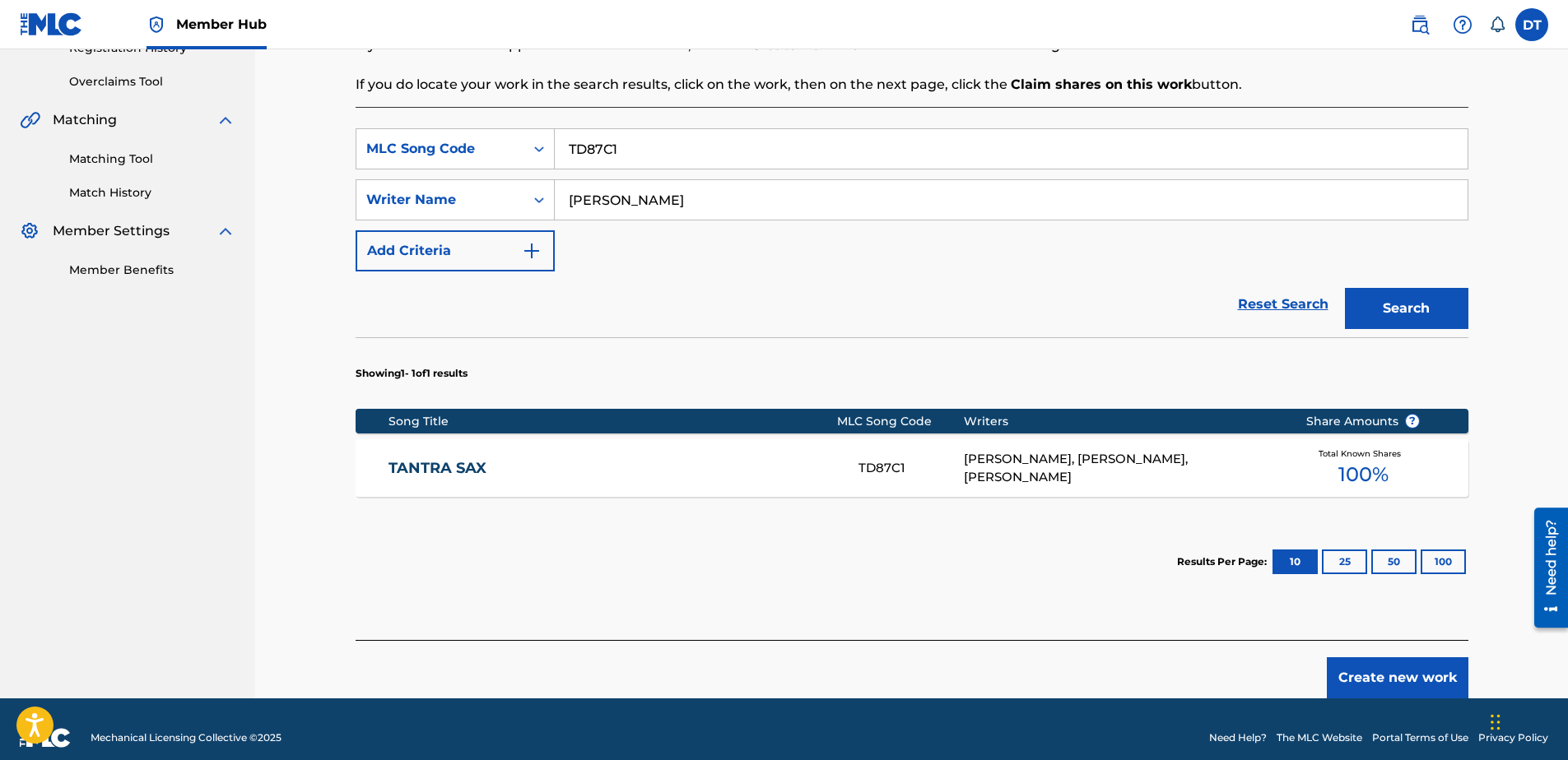
click at [468, 472] on link "TANTRA SAX" at bounding box center [612, 468] width 447 height 19
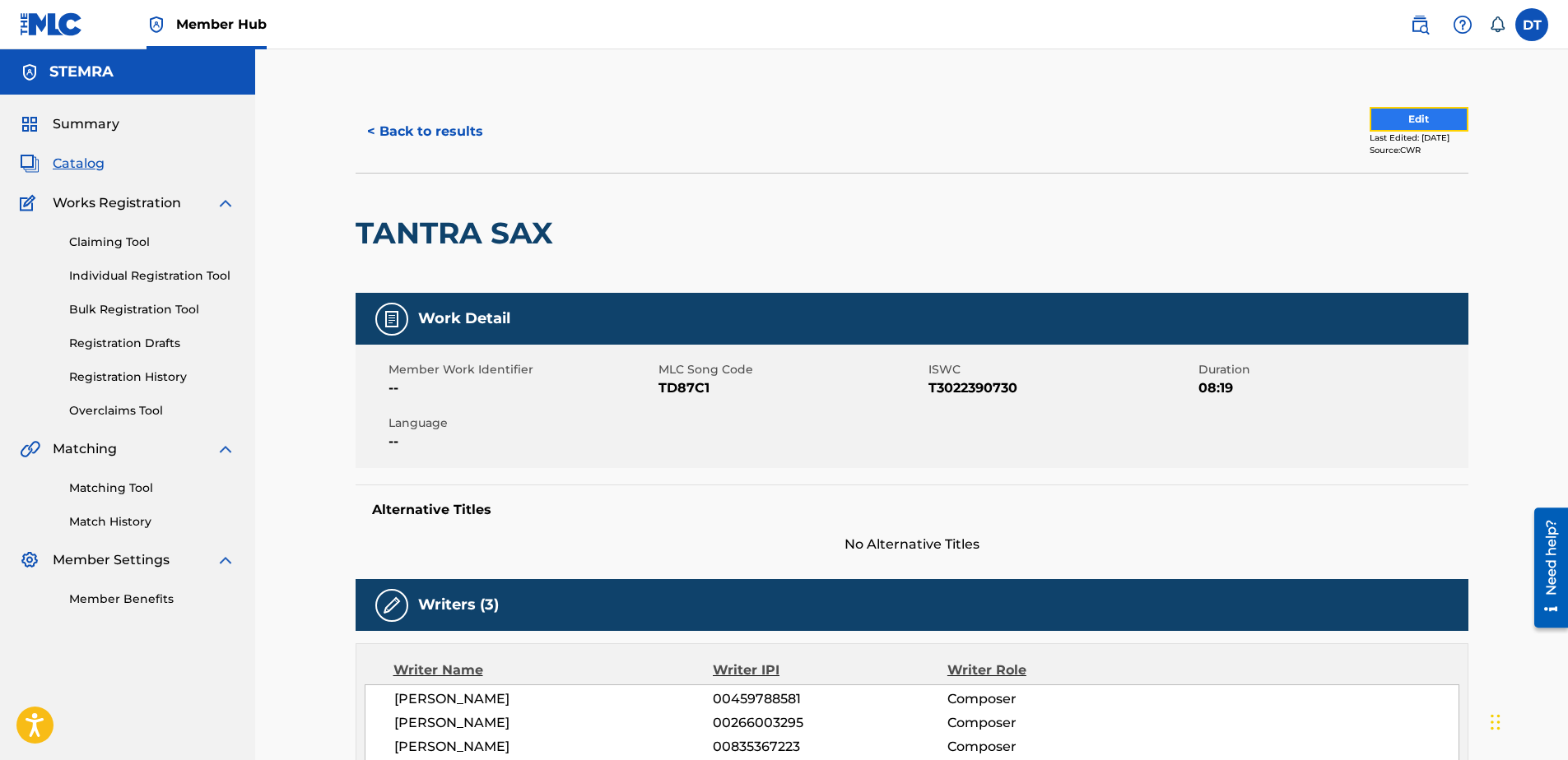
click at [1407, 114] on button "Edit" at bounding box center [1419, 119] width 99 height 25
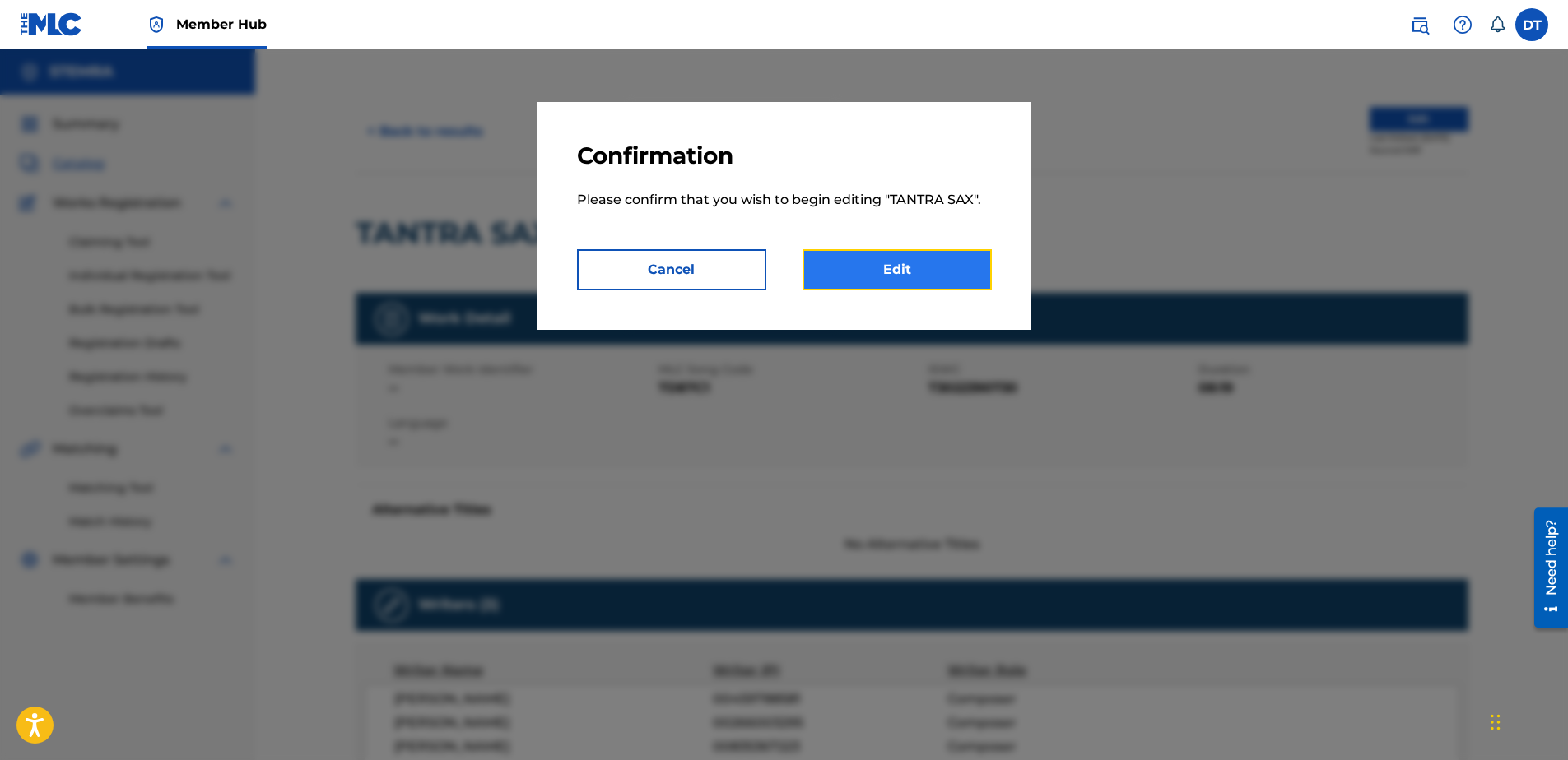
click at [860, 261] on link "Edit" at bounding box center [897, 270] width 189 height 41
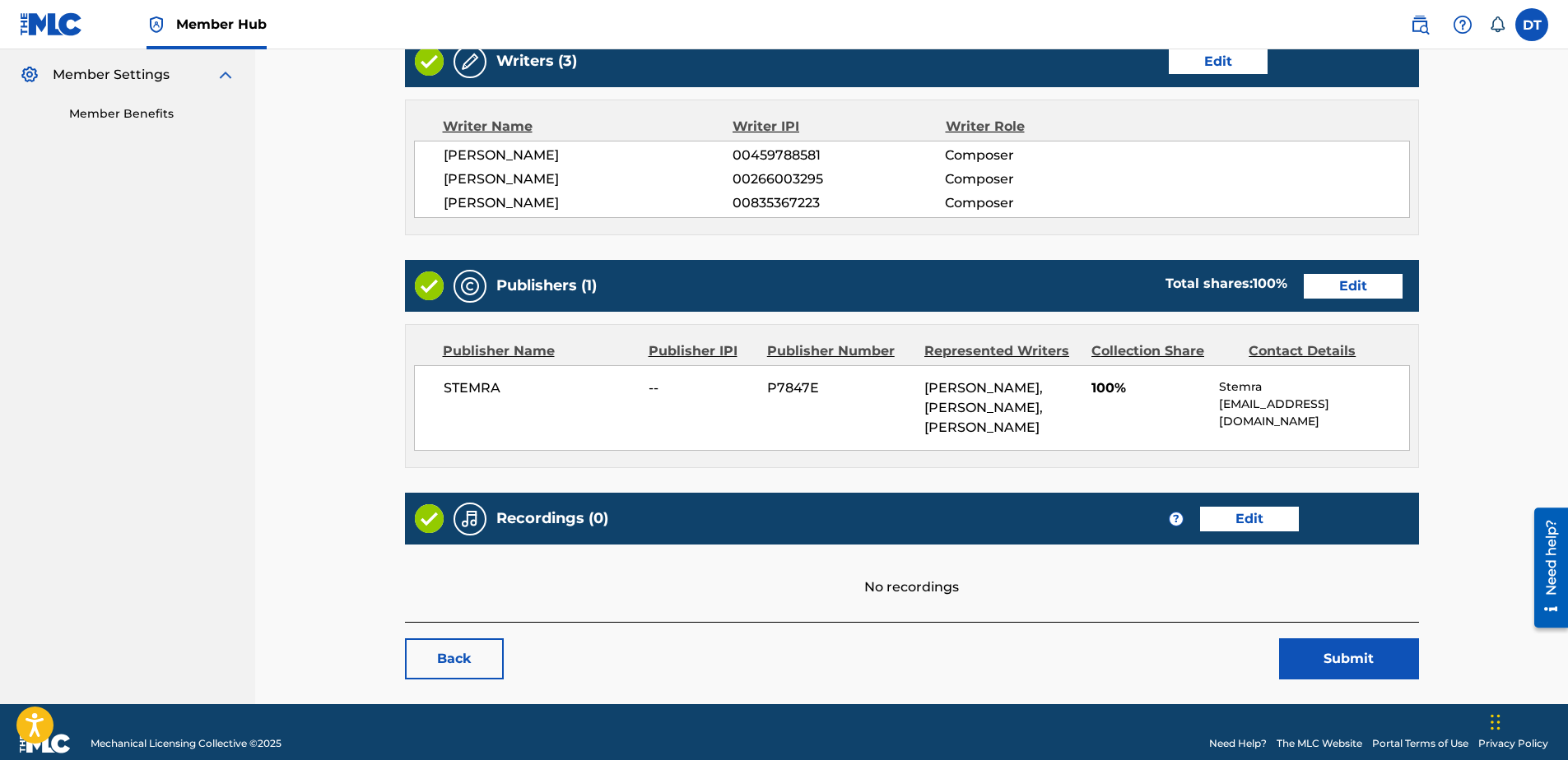
scroll to position [529, 0]
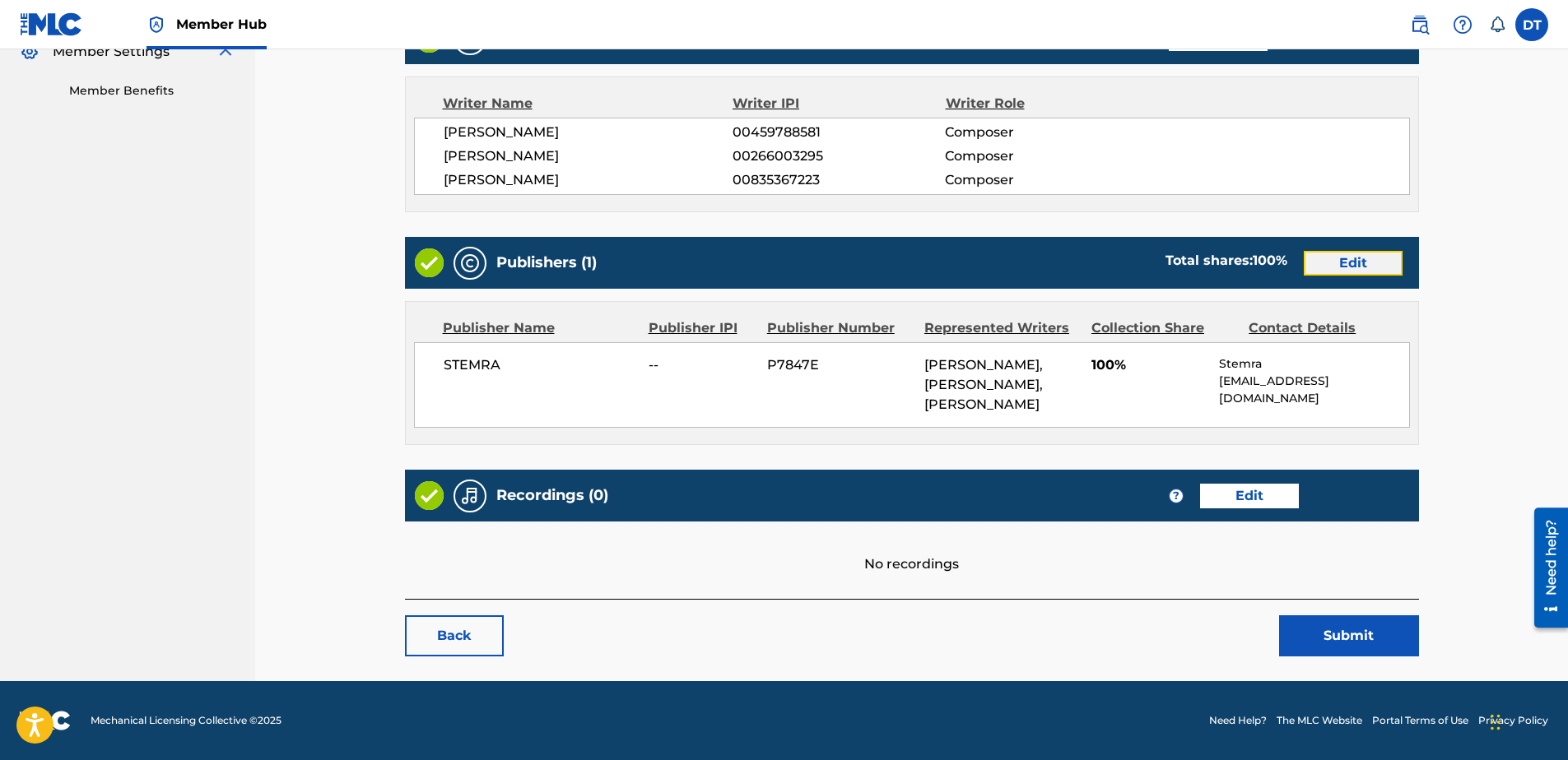
click at [1391, 251] on link "Edit" at bounding box center [1353, 263] width 99 height 25
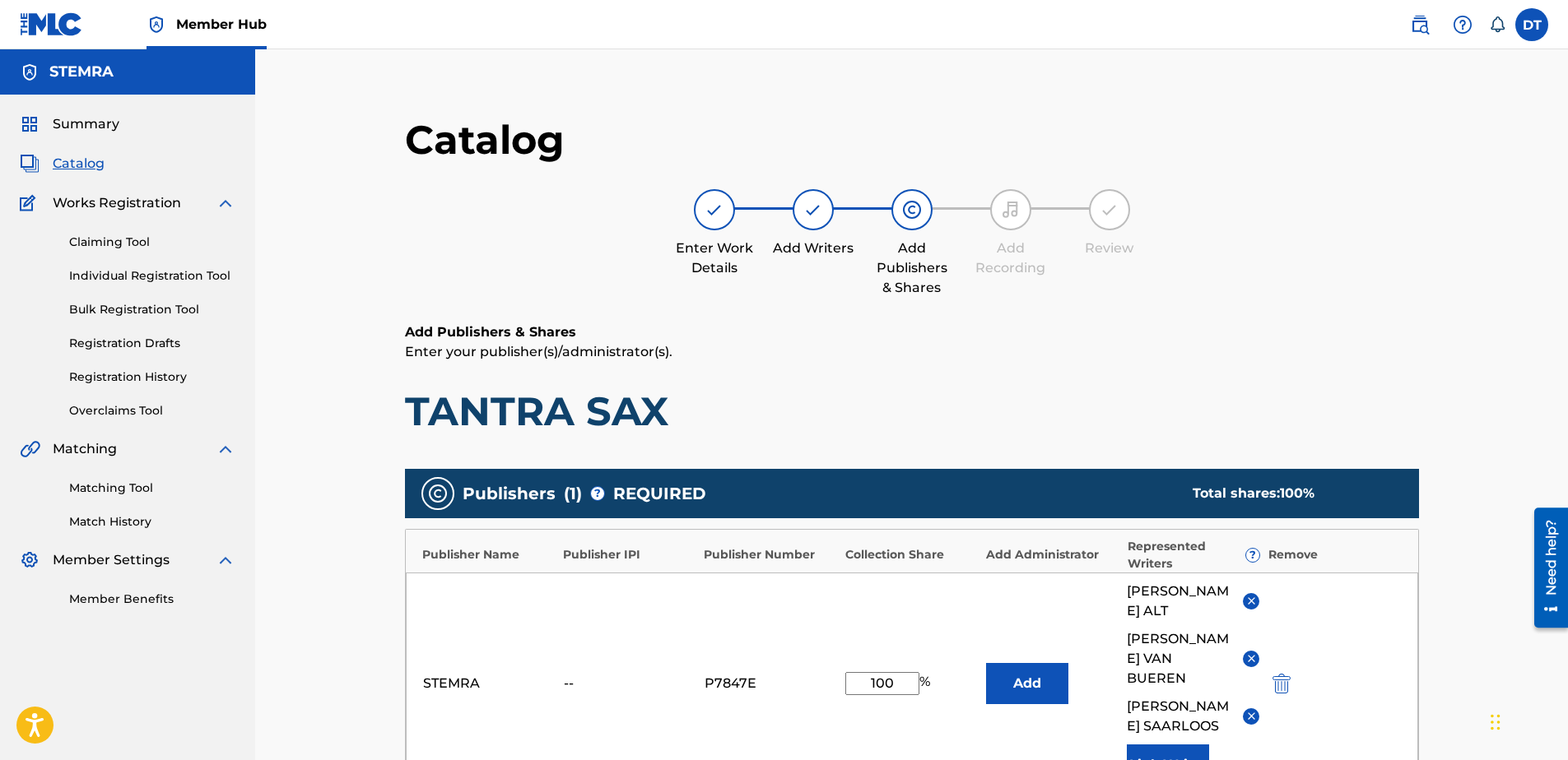
drag, startPoint x: 898, startPoint y: 651, endPoint x: 856, endPoint y: 648, distance: 42.1
click at [856, 648] on div "STEMRA -- P7847E 100 % Add [PERSON_NAME] [PERSON_NAME] [PERSON_NAME] Link Writer" at bounding box center [913, 684] width 1013 height 222
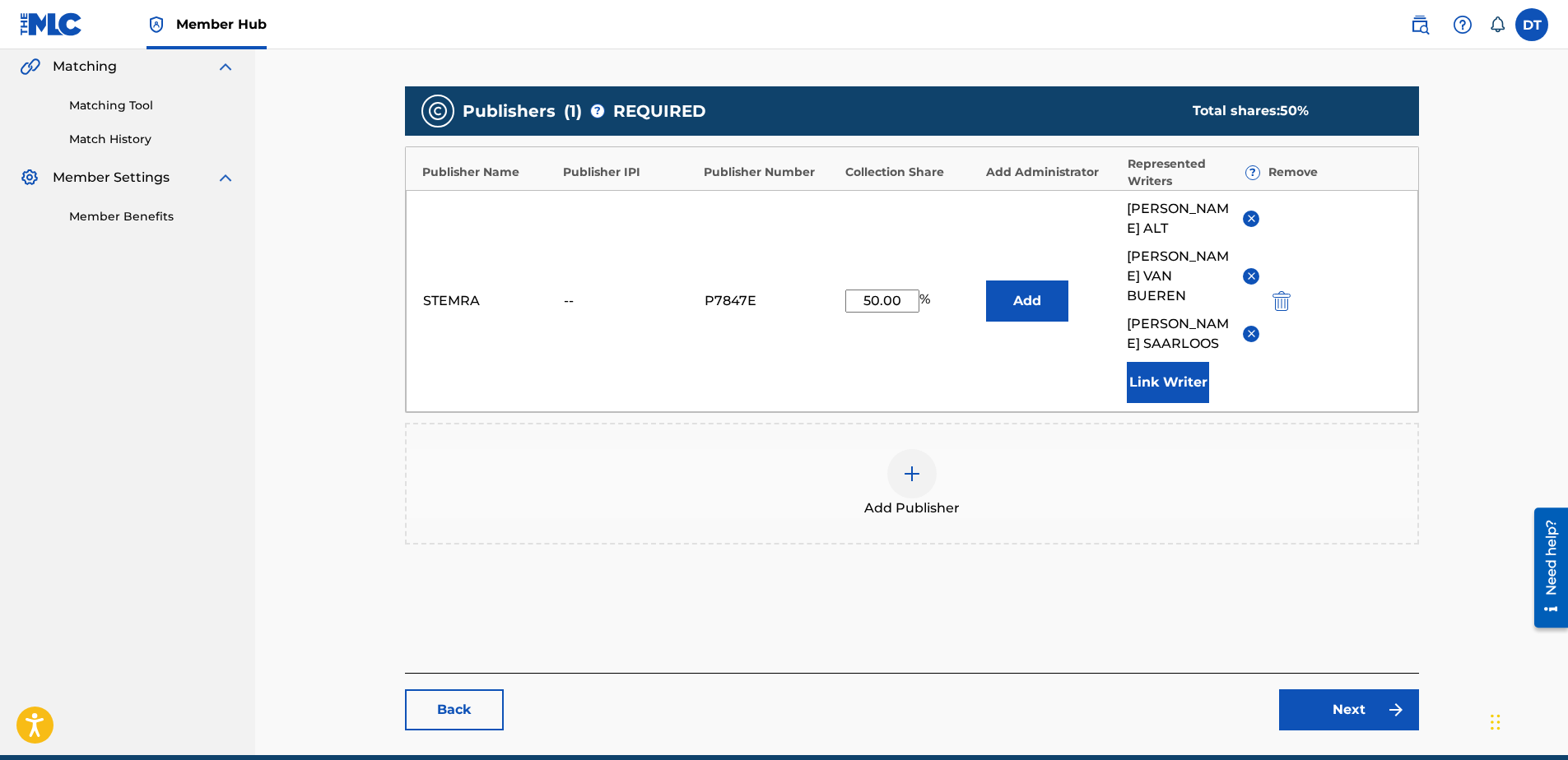
scroll to position [411, 0]
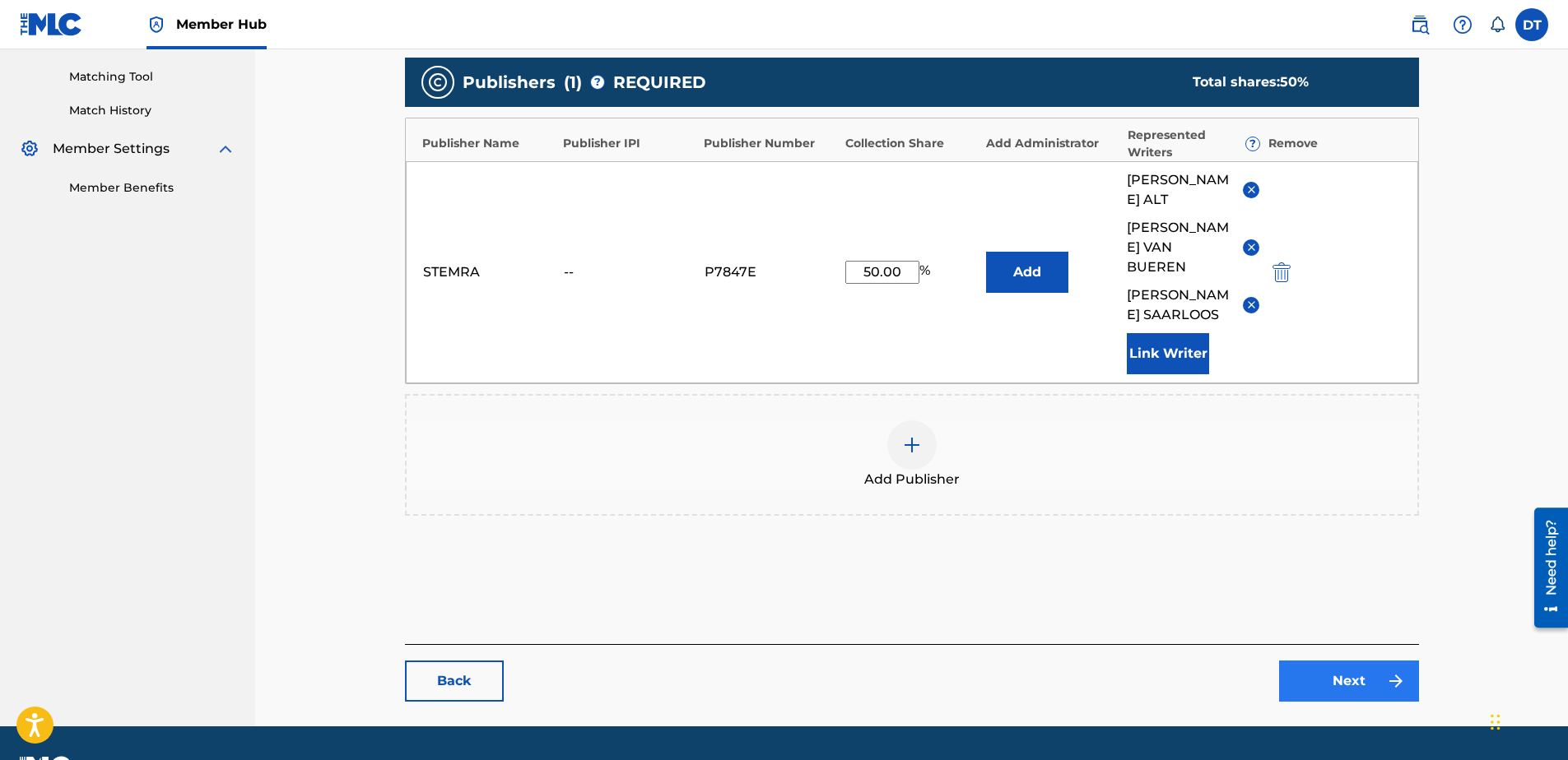
type input "50.00"
click at [1324, 661] on link "Next" at bounding box center [1349, 682] width 140 height 41
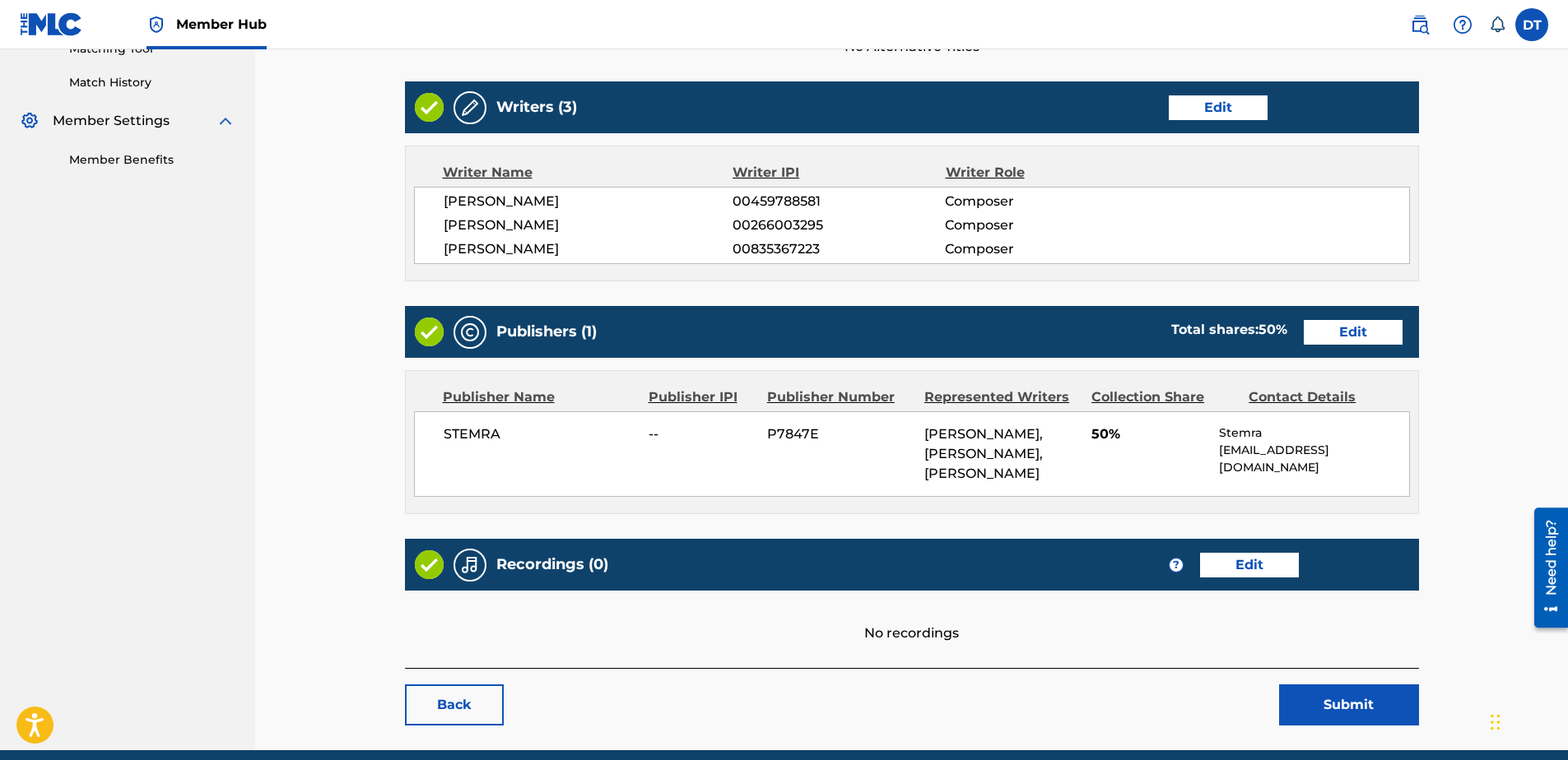
scroll to position [529, 0]
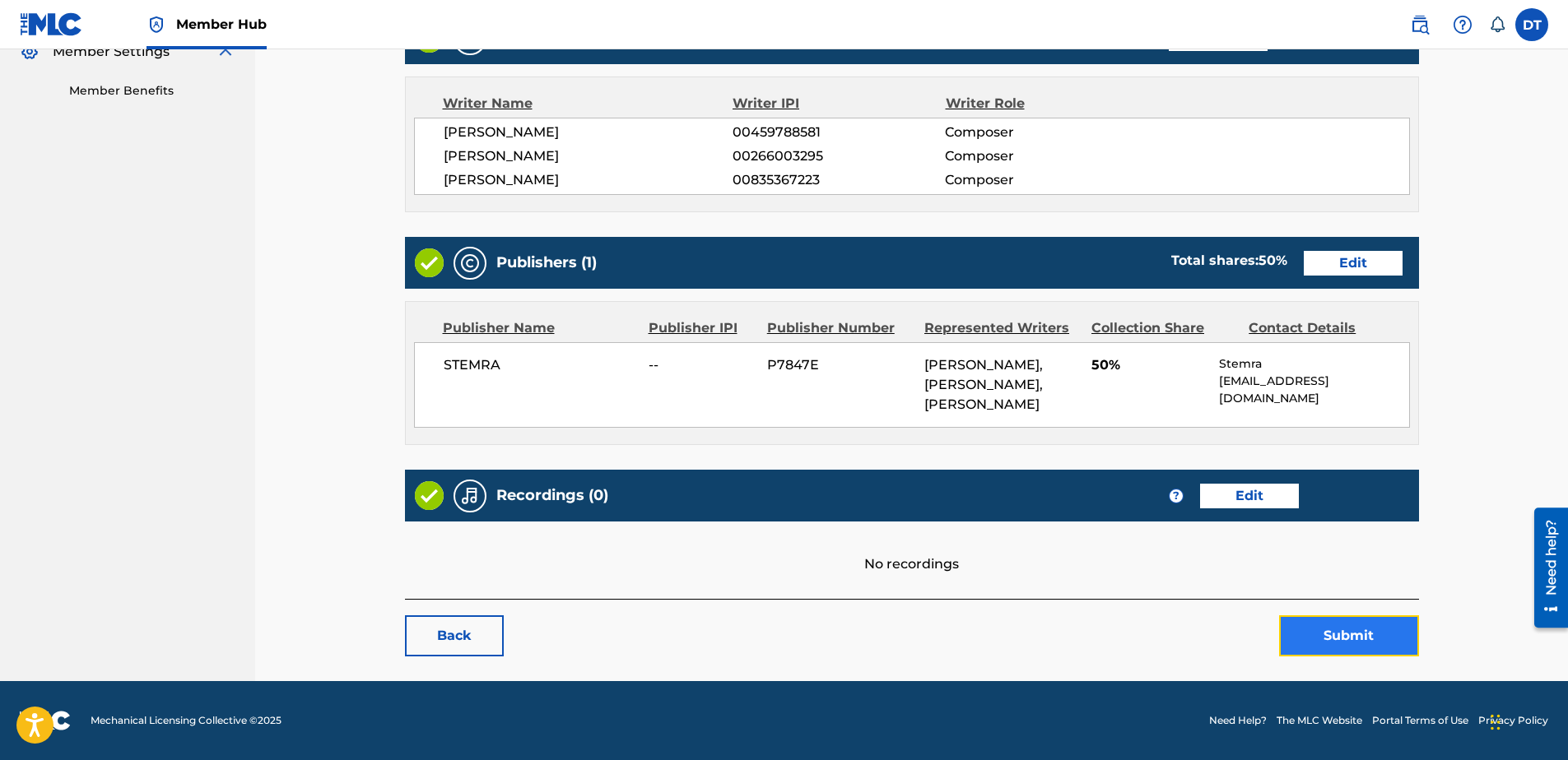
click at [1346, 627] on button "Submit" at bounding box center [1349, 635] width 140 height 41
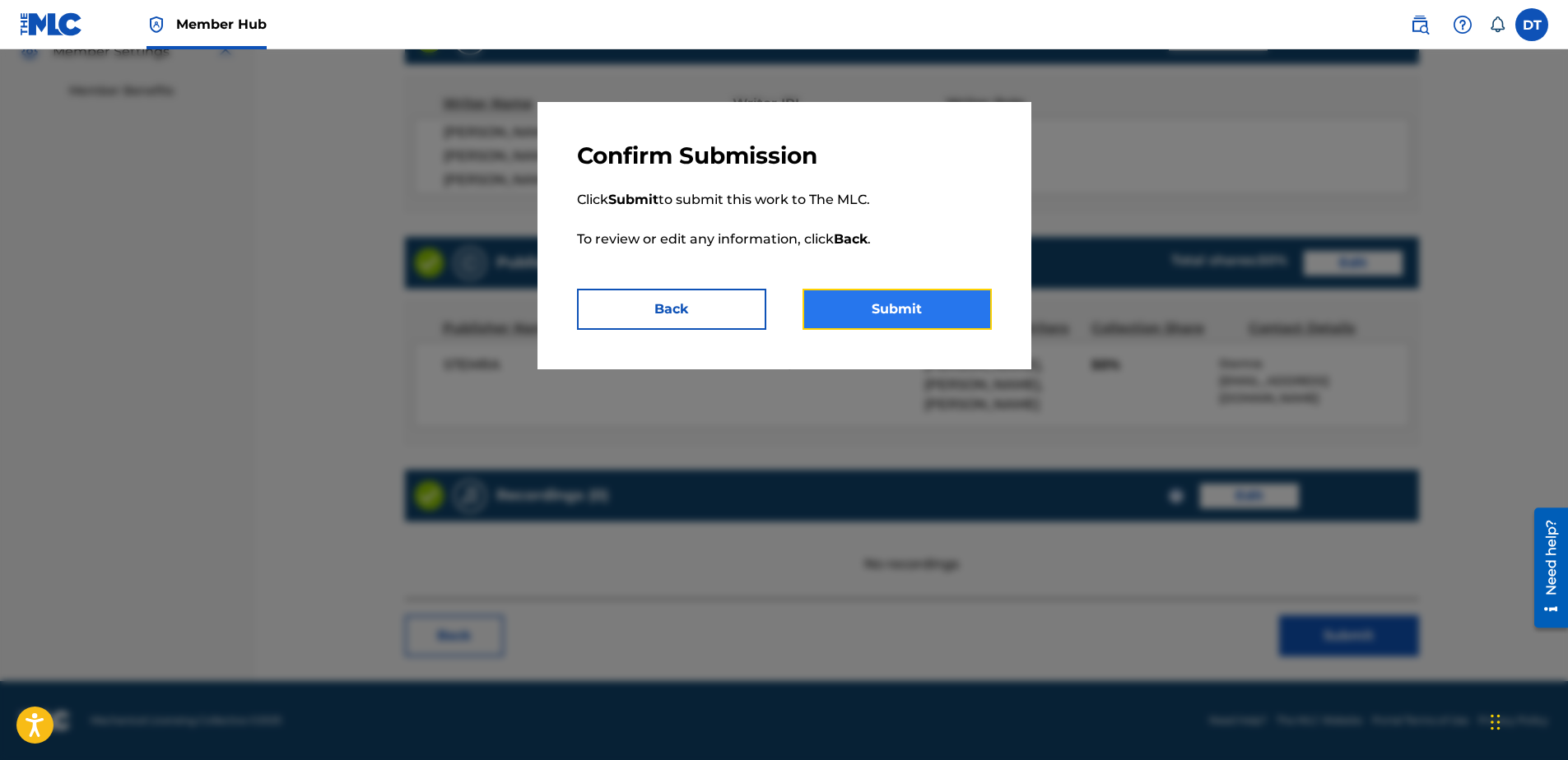
click at [876, 307] on button "Submit" at bounding box center [897, 309] width 189 height 41
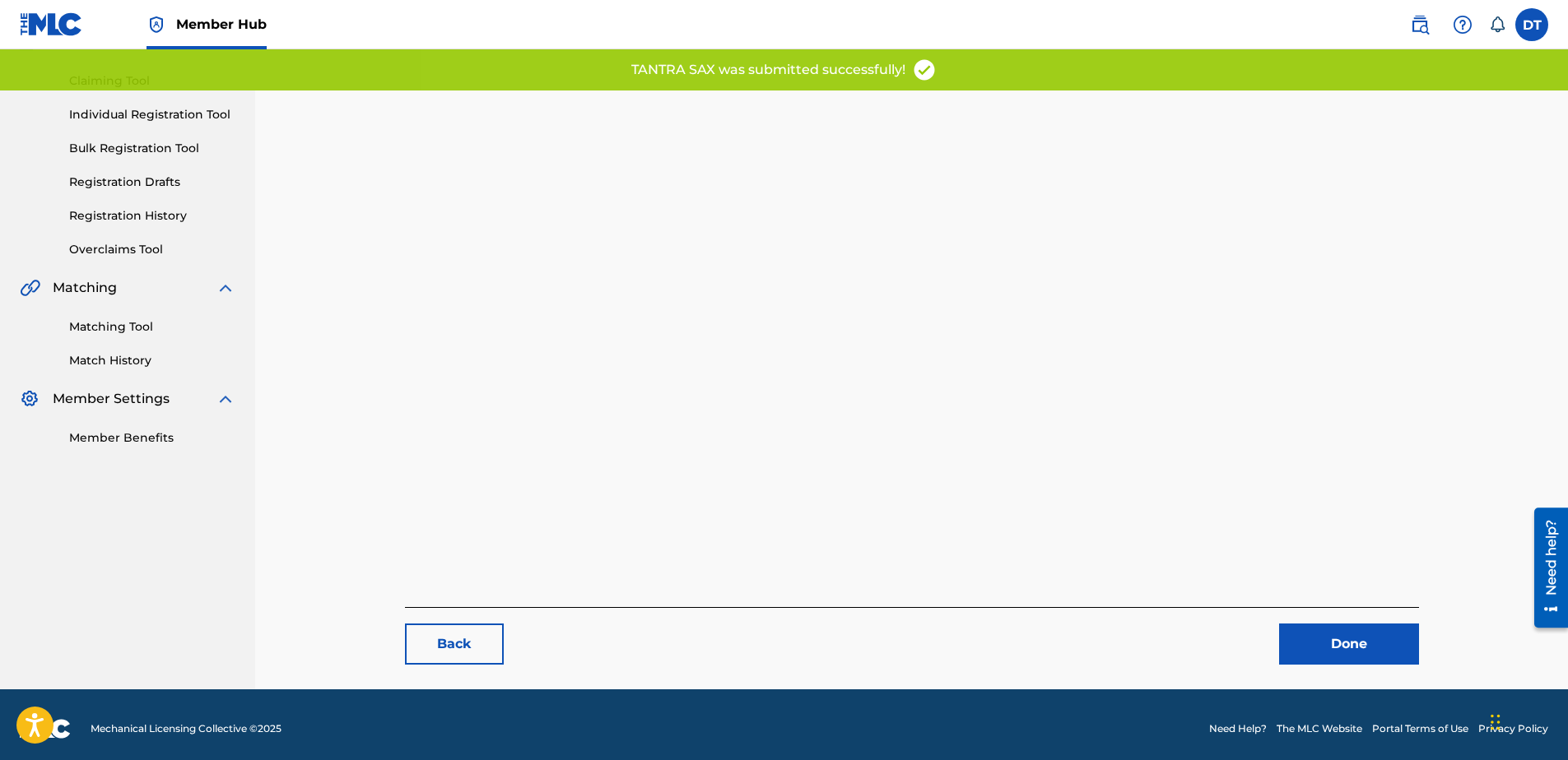
scroll to position [170, 0]
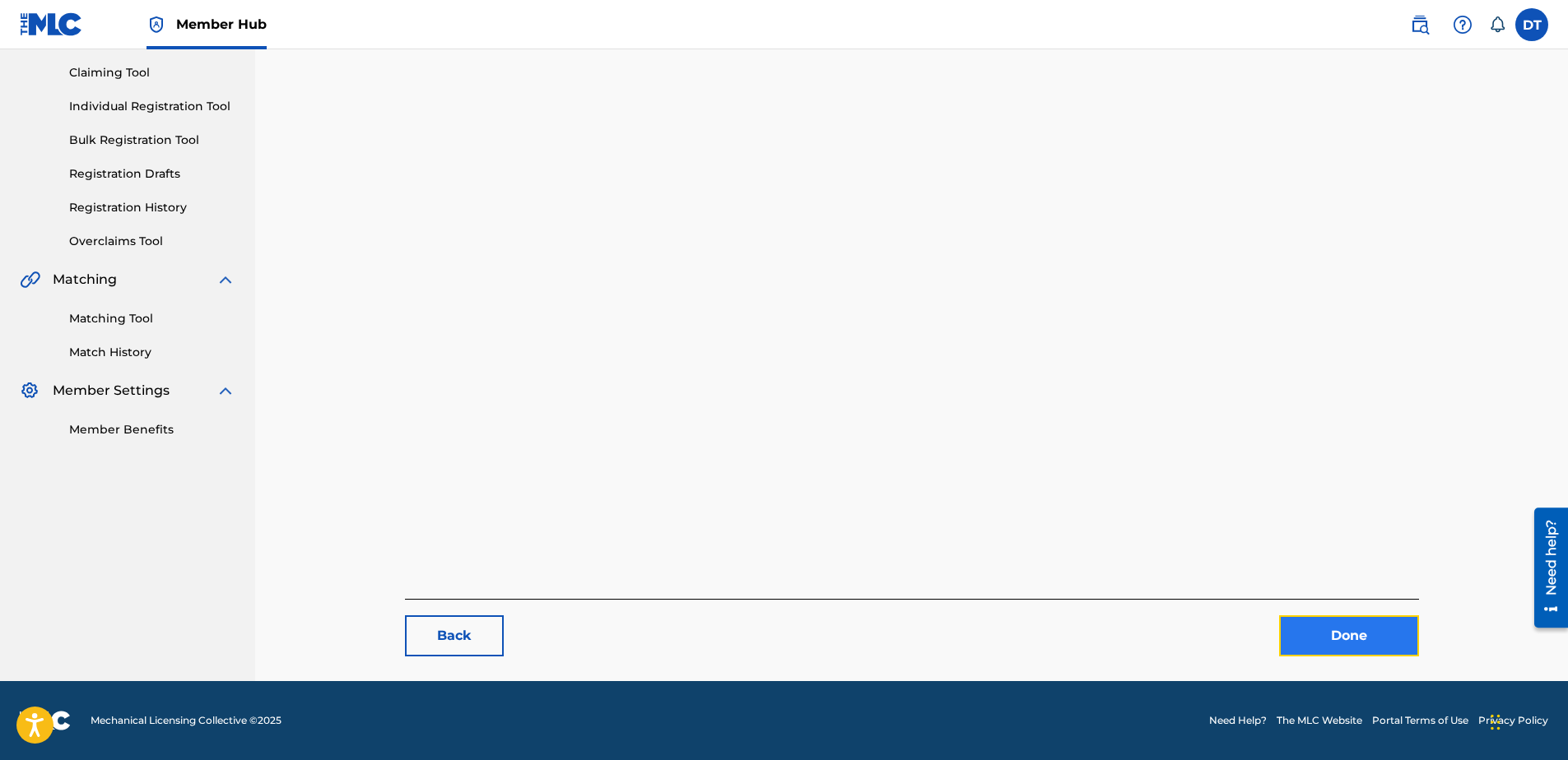
click at [1344, 644] on link "Done" at bounding box center [1349, 635] width 140 height 41
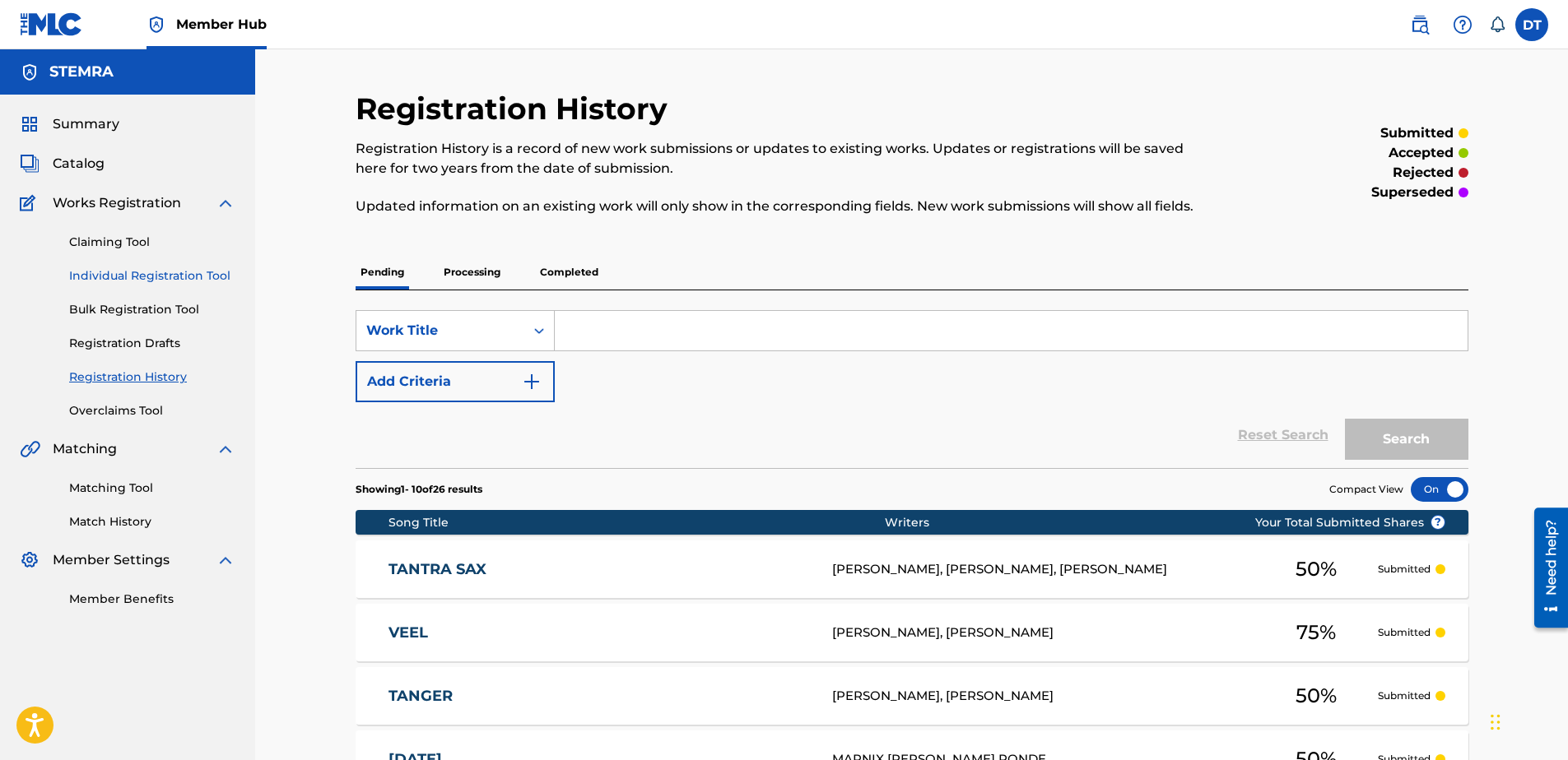
click at [190, 276] on link "Individual Registration Tool" at bounding box center [151, 277] width 166 height 18
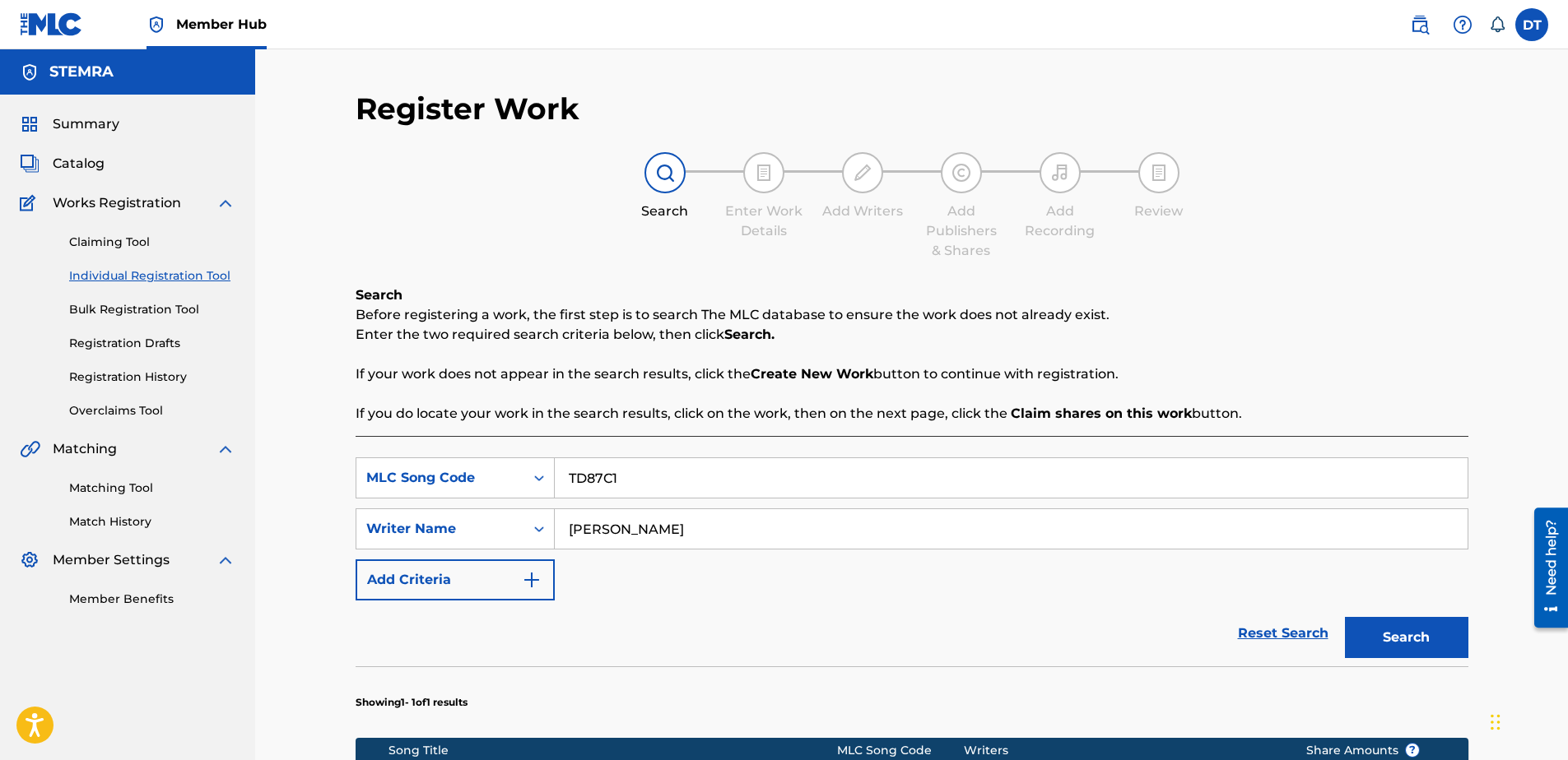
drag, startPoint x: 680, startPoint y: 478, endPoint x: 562, endPoint y: 462, distance: 119.1
click at [529, 472] on div "SearchWithCriteria89168f19-8597-4967-a7b8-3f547e06a110 MLC Song Code TD87C1" at bounding box center [912, 478] width 1113 height 41
paste input "PJ3G91"
type input "PJ3G91"
drag, startPoint x: 794, startPoint y: 533, endPoint x: 531, endPoint y: 525, distance: 263.1
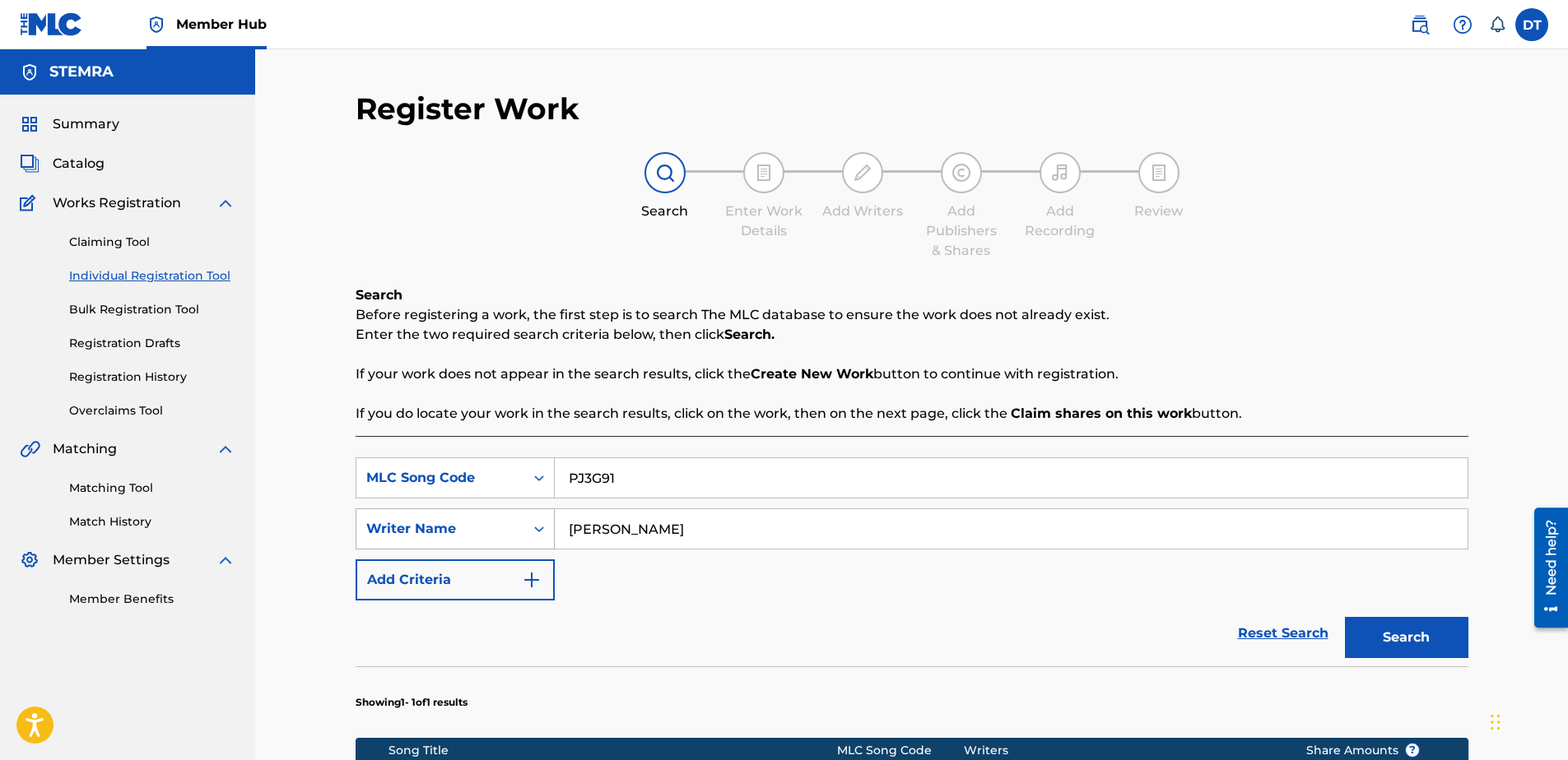
click at [531, 525] on div "SearchWithCriteria9d39d1cf-b0ce-4514-8605-48c81afdb294 Writer Name [PERSON_NAME]" at bounding box center [912, 529] width 1113 height 41
